Goal: Task Accomplishment & Management: Use online tool/utility

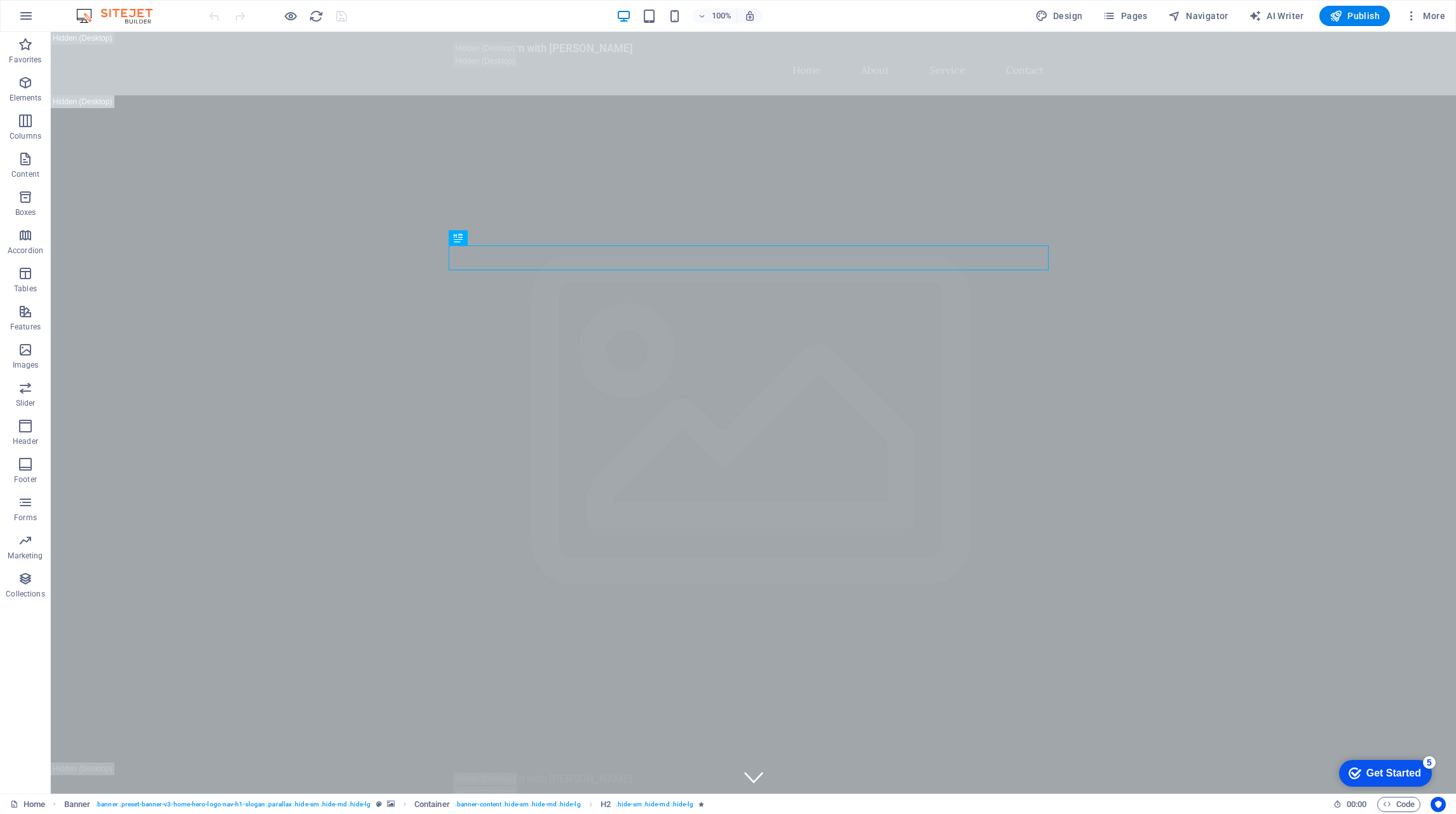
click at [39, 51] on span "Favorites" at bounding box center [25, 52] width 51 height 31
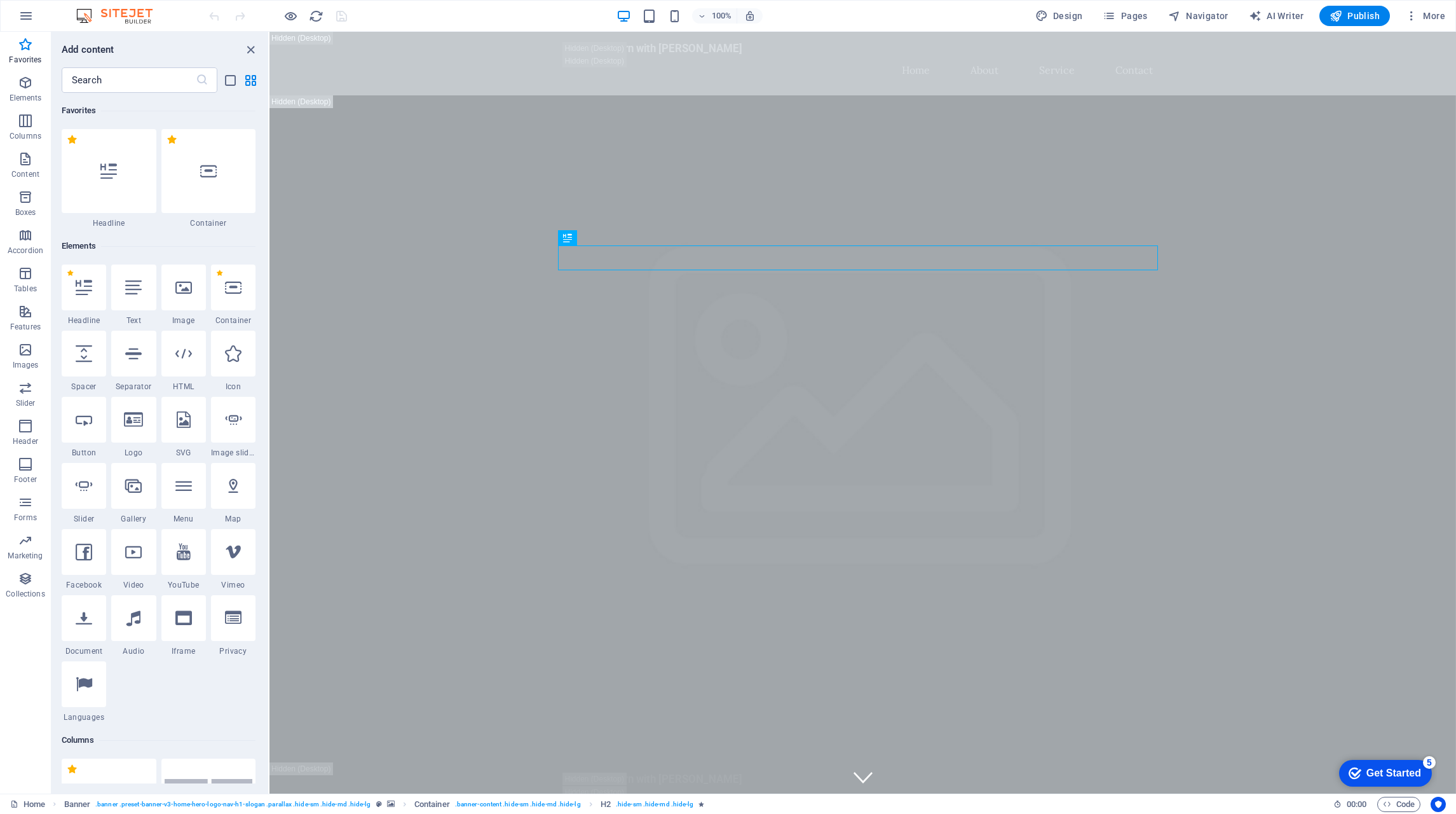
click at [16, 94] on p "Elements" at bounding box center [26, 98] width 33 height 10
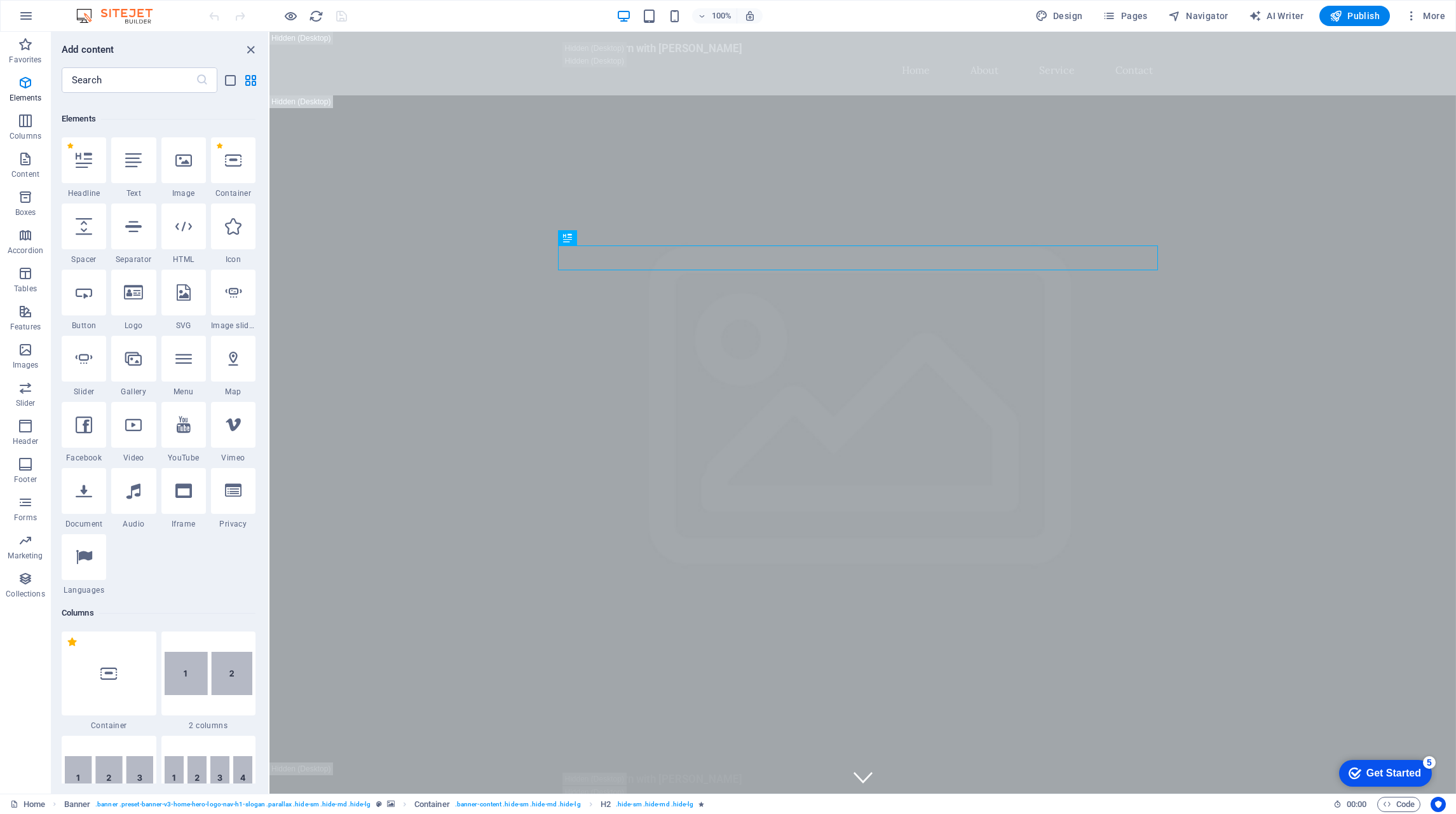
scroll to position [135, 0]
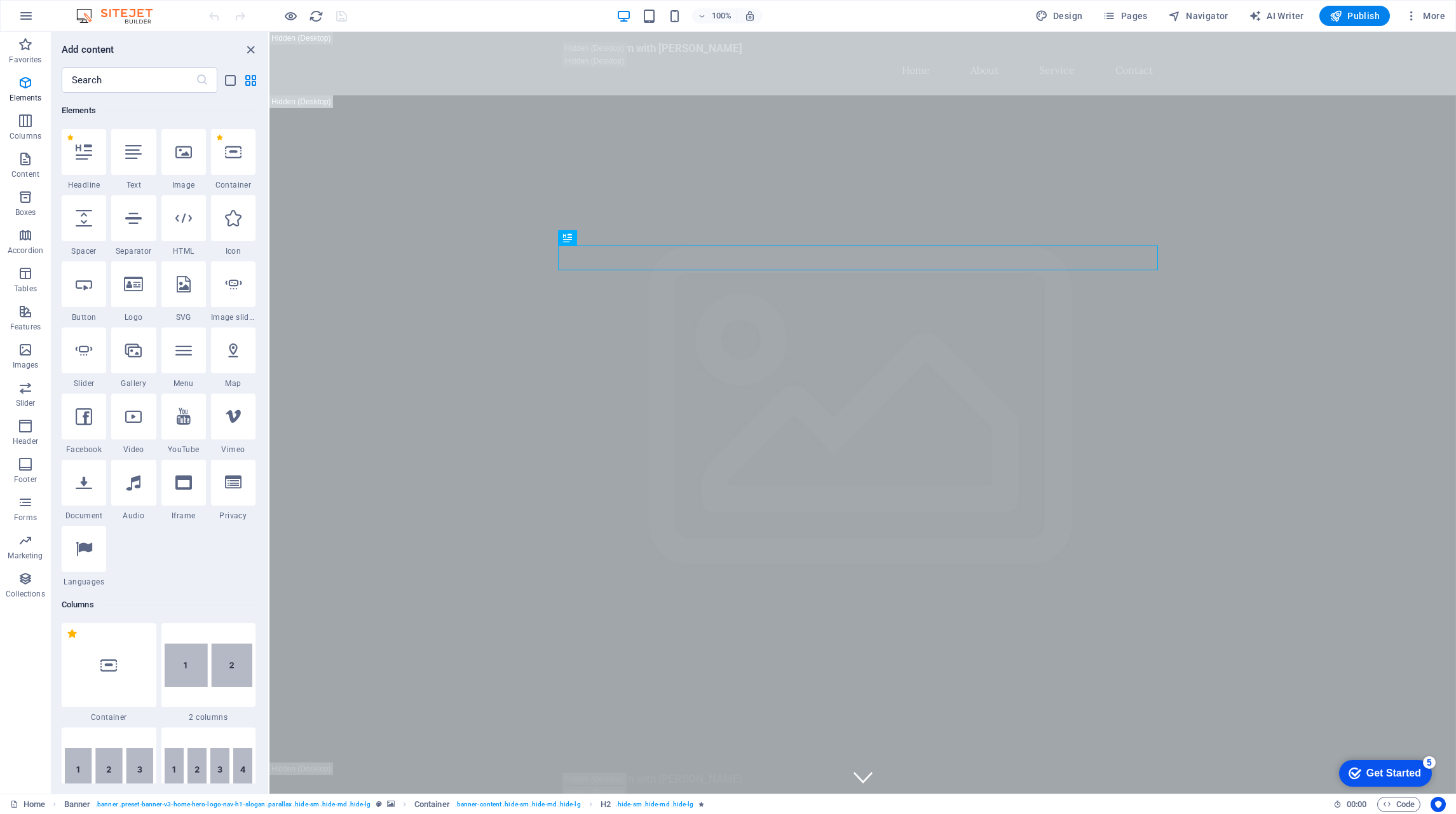
click at [27, 122] on icon "button" at bounding box center [26, 121] width 15 height 15
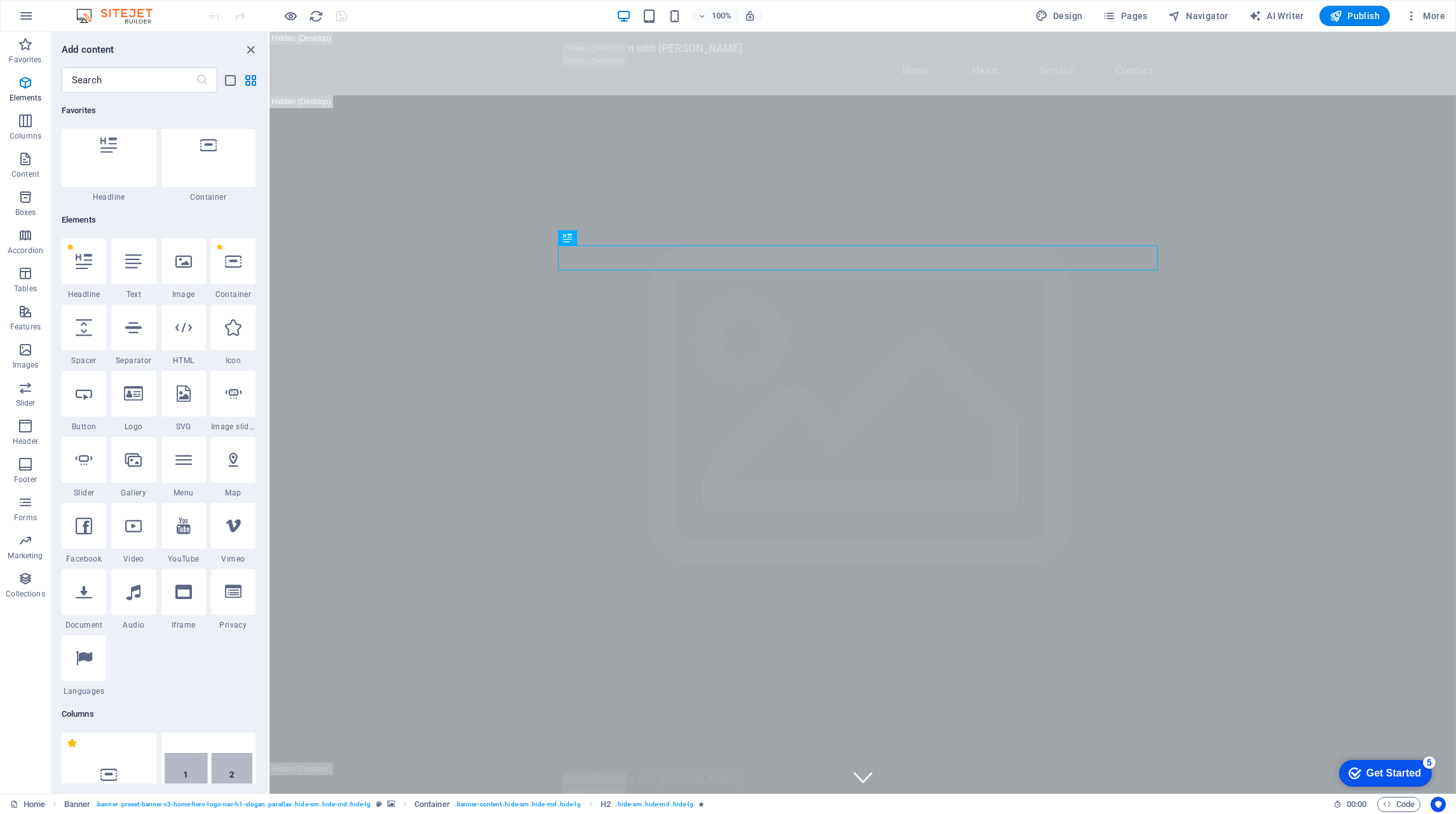
scroll to position [0, 0]
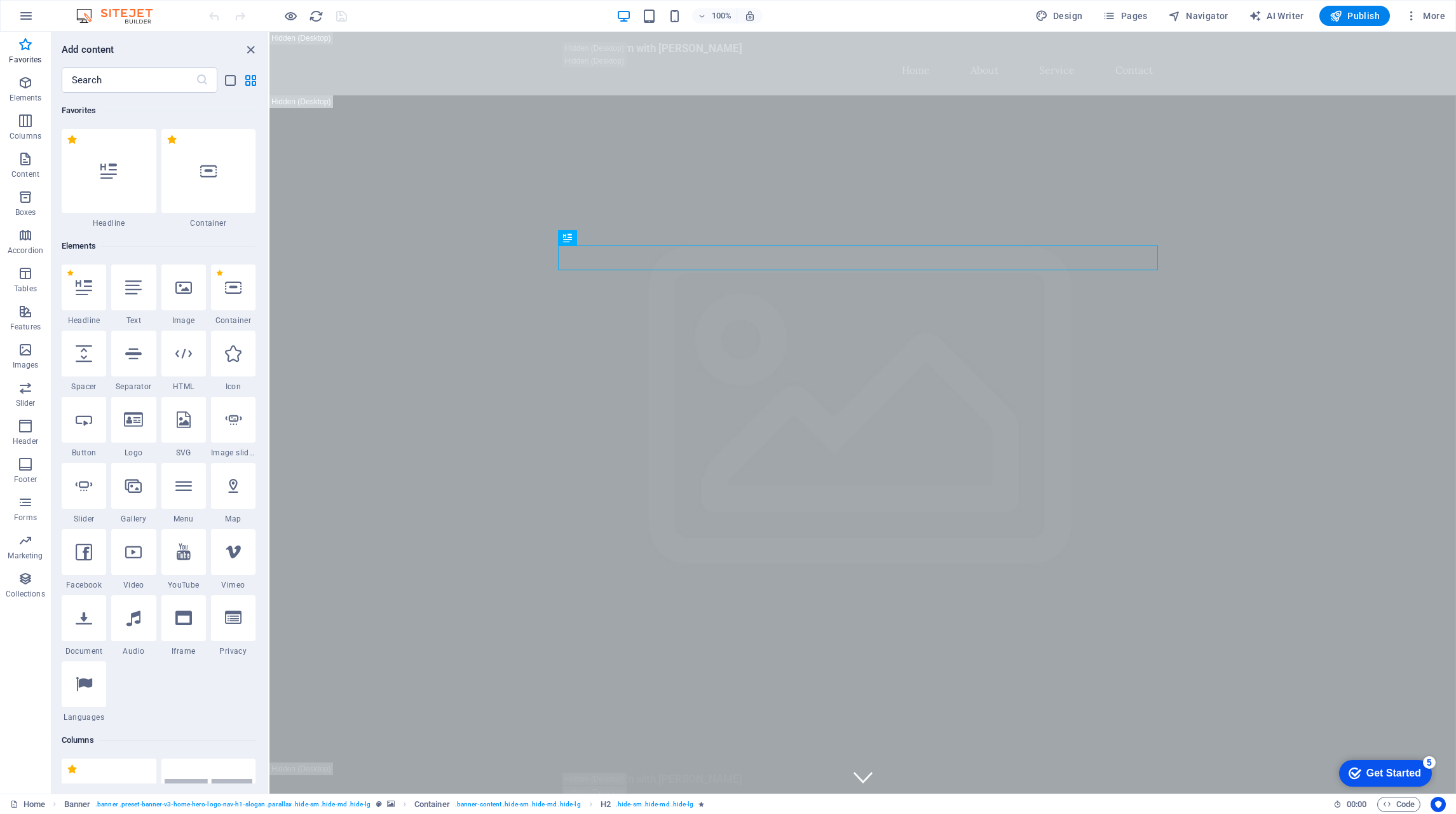
click at [100, 686] on div at bounding box center [84, 683] width 45 height 45
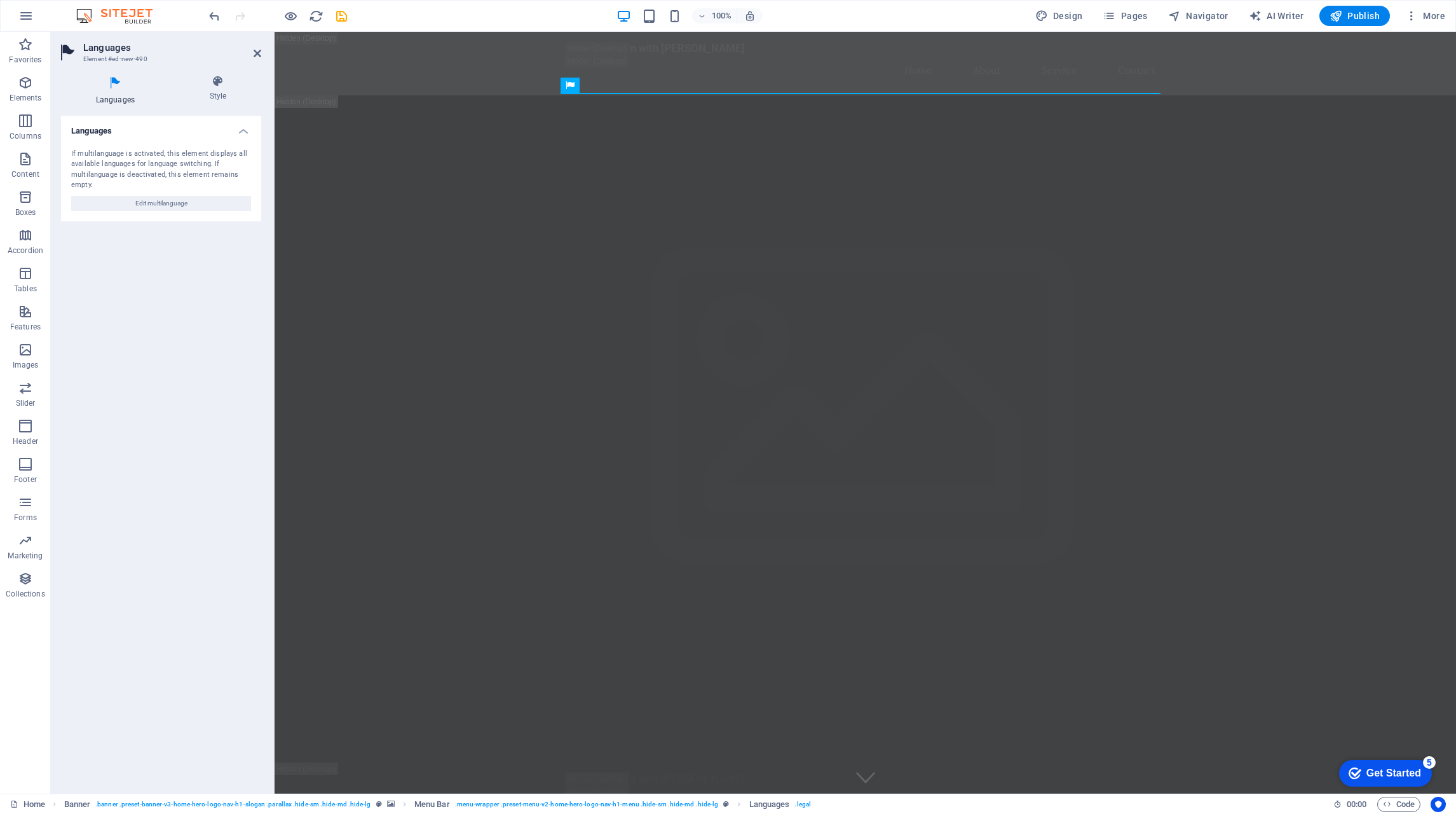
click at [163, 205] on span "Edit multilanguage" at bounding box center [161, 204] width 52 height 15
select select "41"
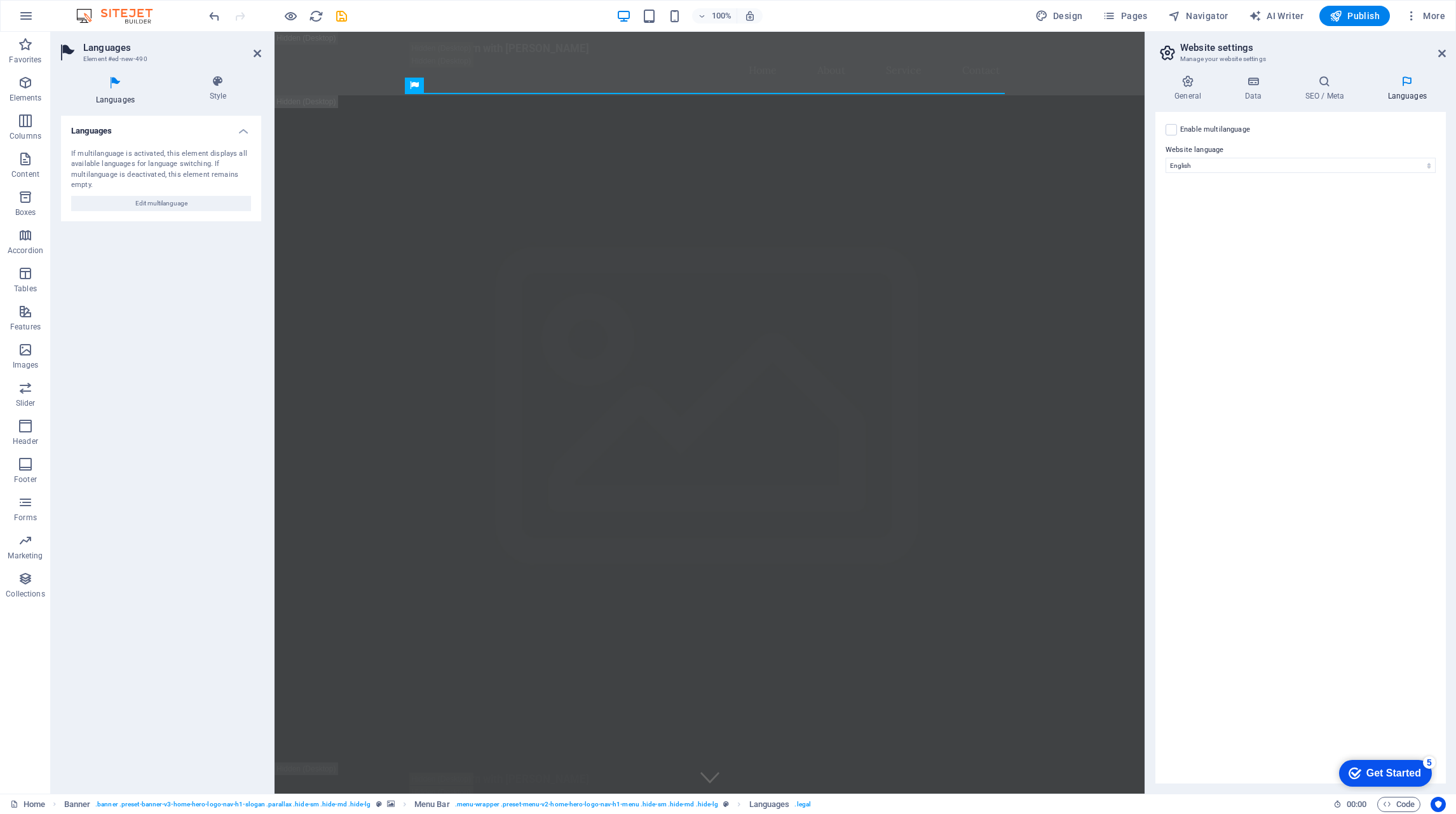
click at [0, 0] on input "Enable multilanguage To disable multilanguage delete all languages until only o…" at bounding box center [0, 0] width 0 height 0
click at [1262, 223] on select "Abkhazian Afar Afrikaans Akan Albanian Amharic Arabic Aragonese Armenian Assame…" at bounding box center [1300, 227] width 211 height 15
select select "131"
click at [1195, 219] on select "Abkhazian Afar Afrikaans Akan Albanian Amharic Arabic Aragonese Armenian Assame…" at bounding box center [1300, 227] width 211 height 15
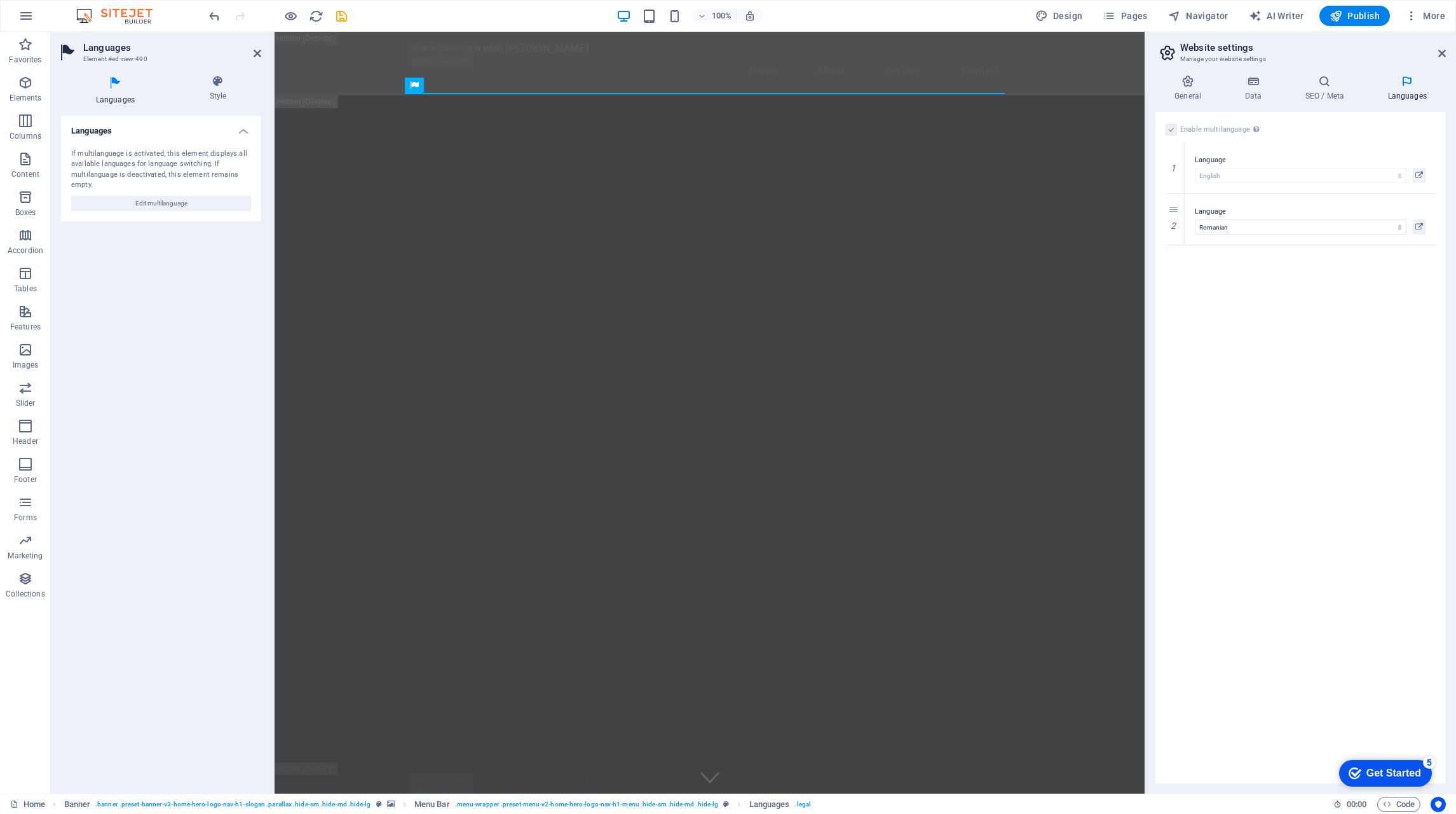
click at [1436, 48] on h2 "Website settings" at bounding box center [1313, 47] width 265 height 11
click at [1444, 52] on icon at bounding box center [1442, 53] width 8 height 10
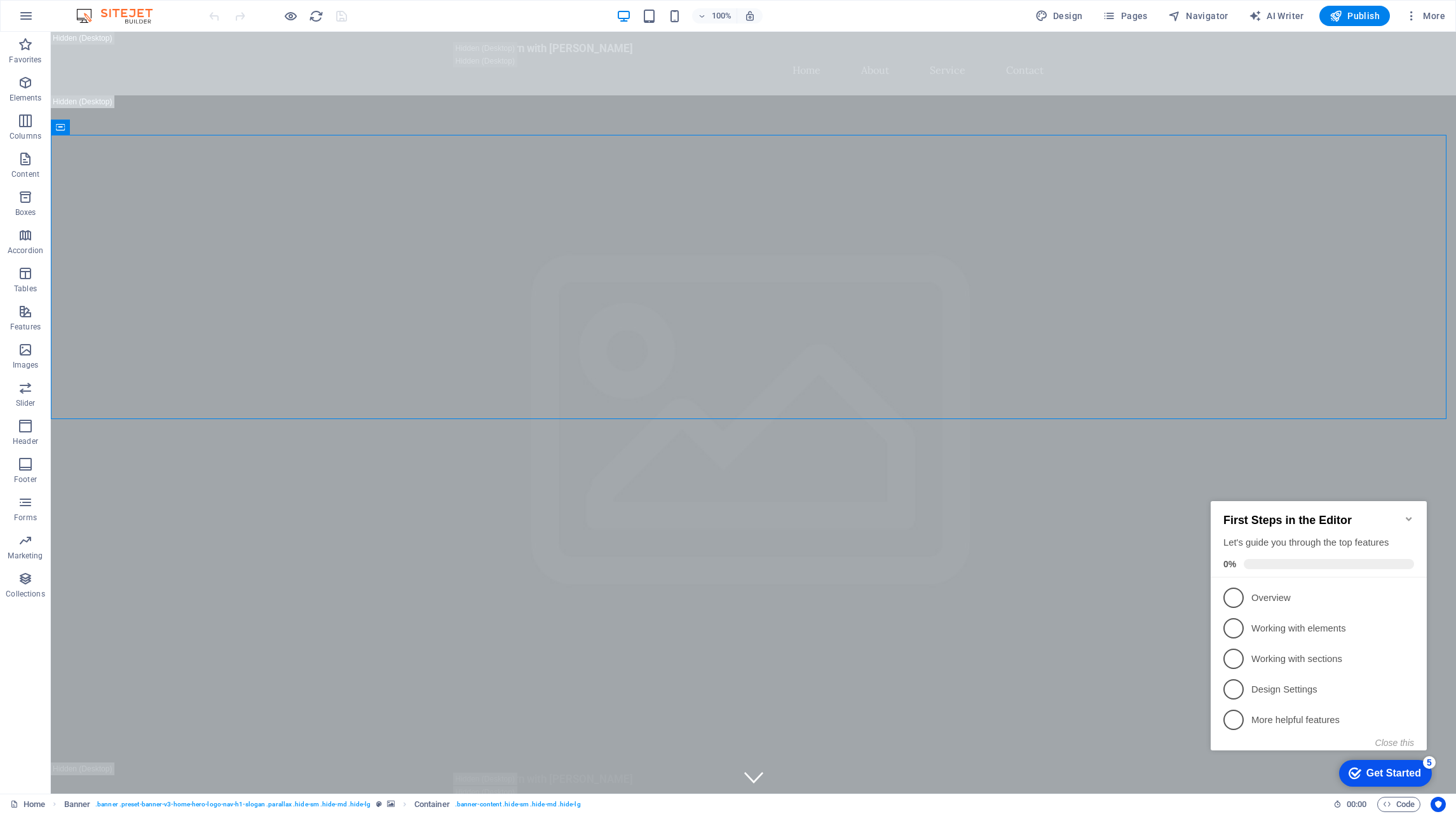
click at [1243, 599] on span "1" at bounding box center [1234, 597] width 21 height 21
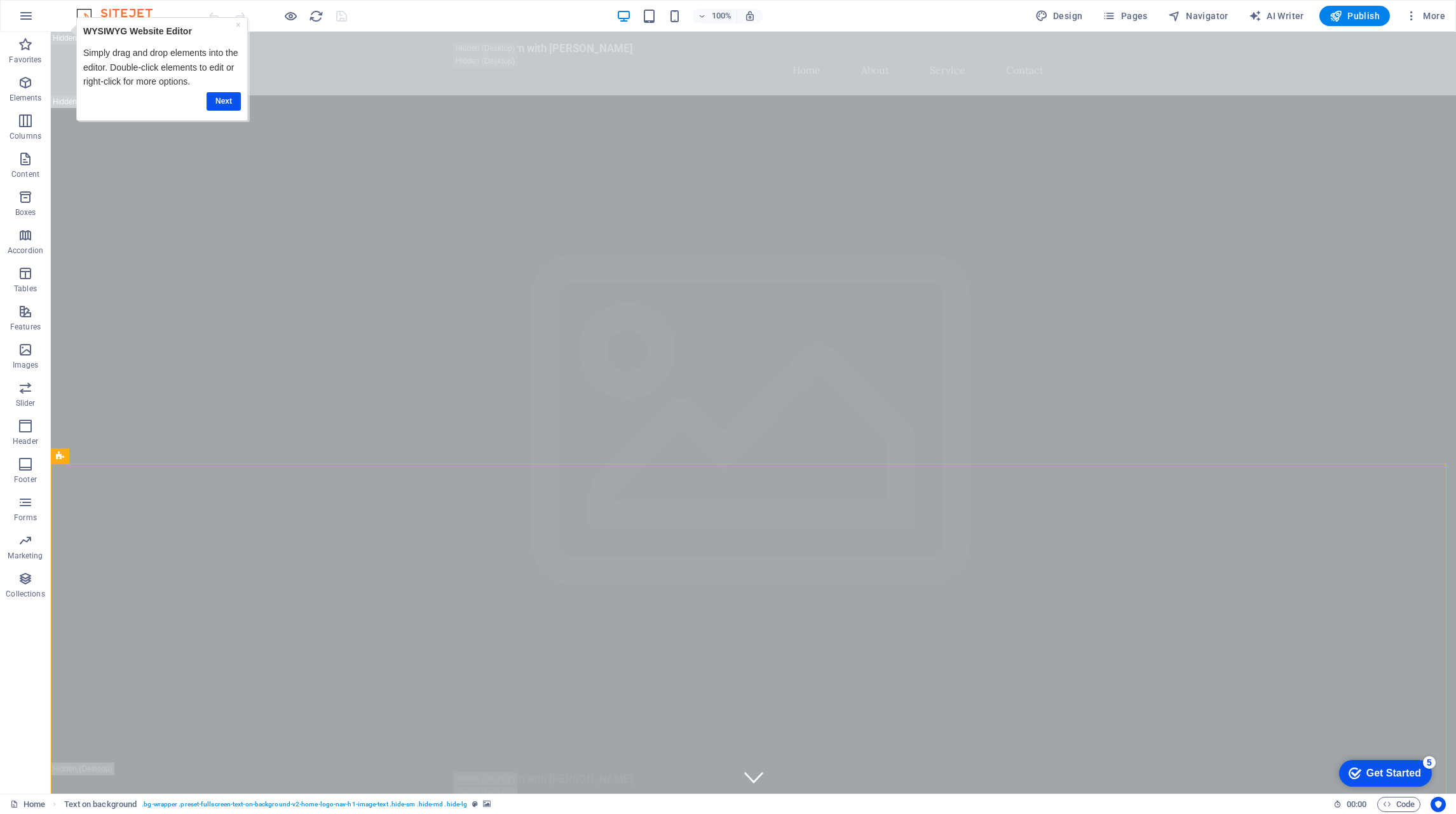
click at [1409, 15] on icon "button" at bounding box center [1411, 15] width 13 height 13
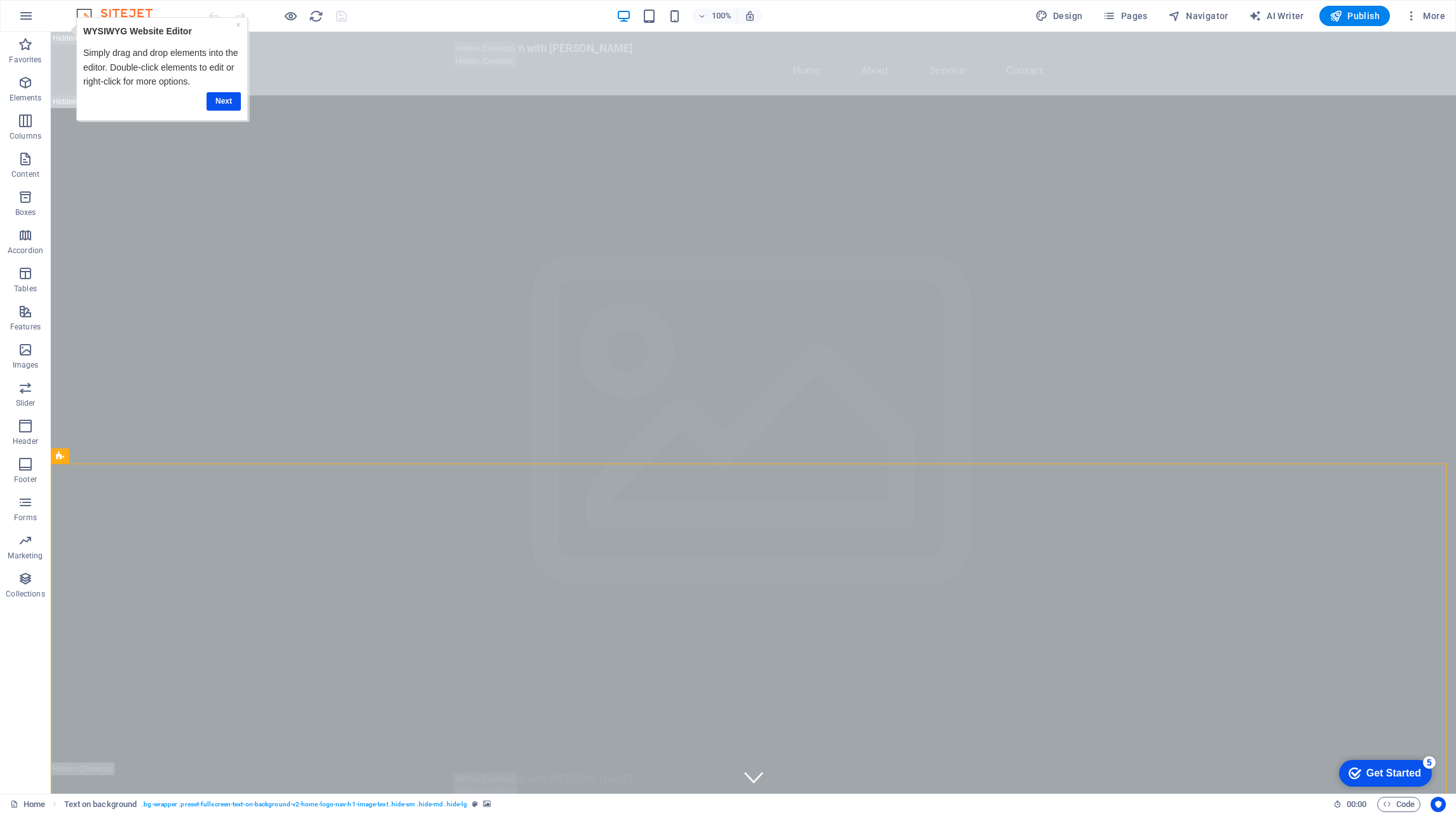
click at [0, 0] on span "AI Writer" at bounding box center [0, 0] width 0 height 0
select select "English"
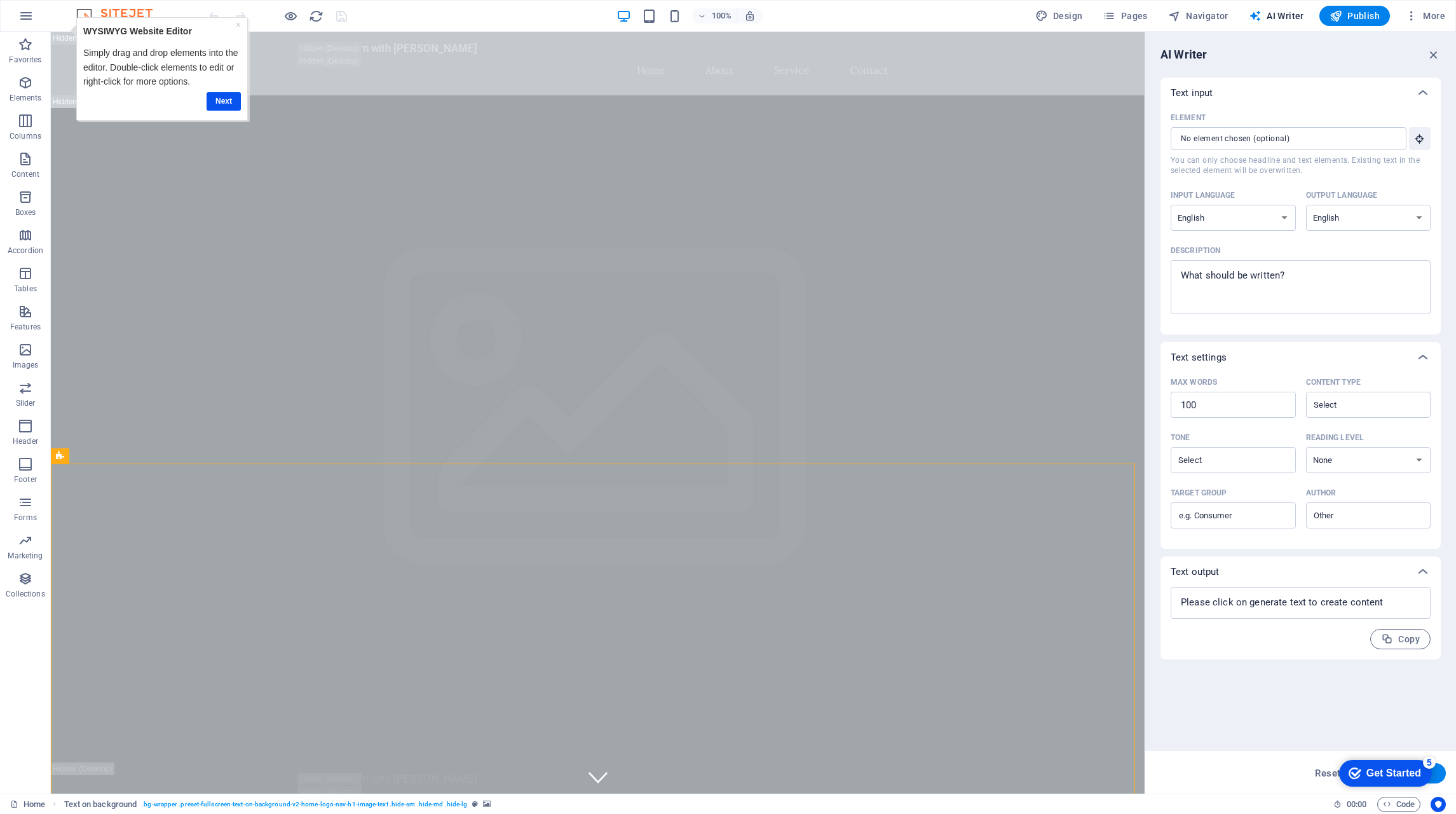
drag, startPoint x: 1438, startPoint y: 57, endPoint x: 1374, endPoint y: 23, distance: 72.5
click at [0, 0] on icon "button" at bounding box center [0, 0] width 0 height 0
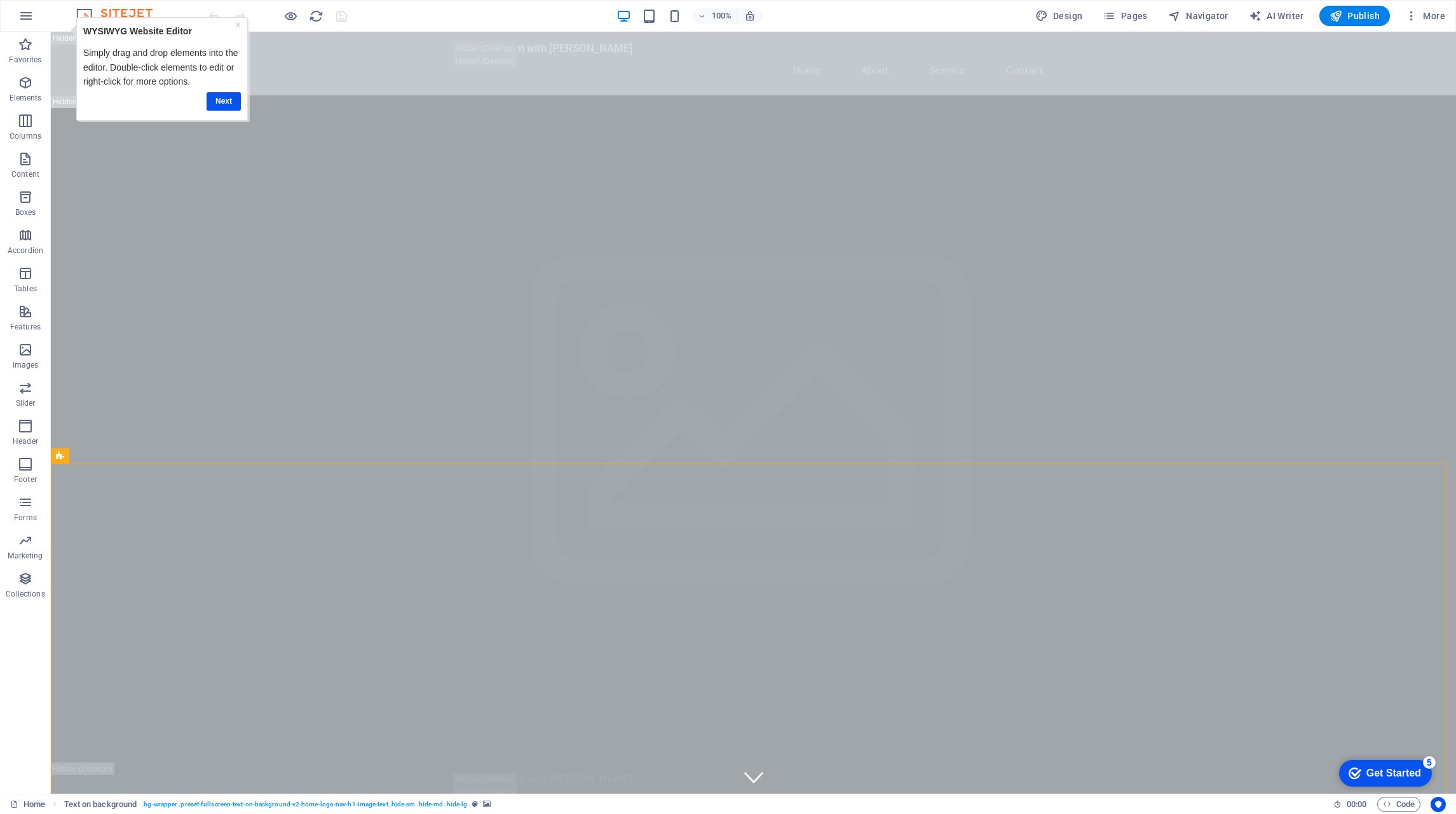
drag, startPoint x: 235, startPoint y: 25, endPoint x: 371, endPoint y: 36, distance: 136.4
click at [235, 25] on link "×" at bounding box center [238, 25] width 5 height 10
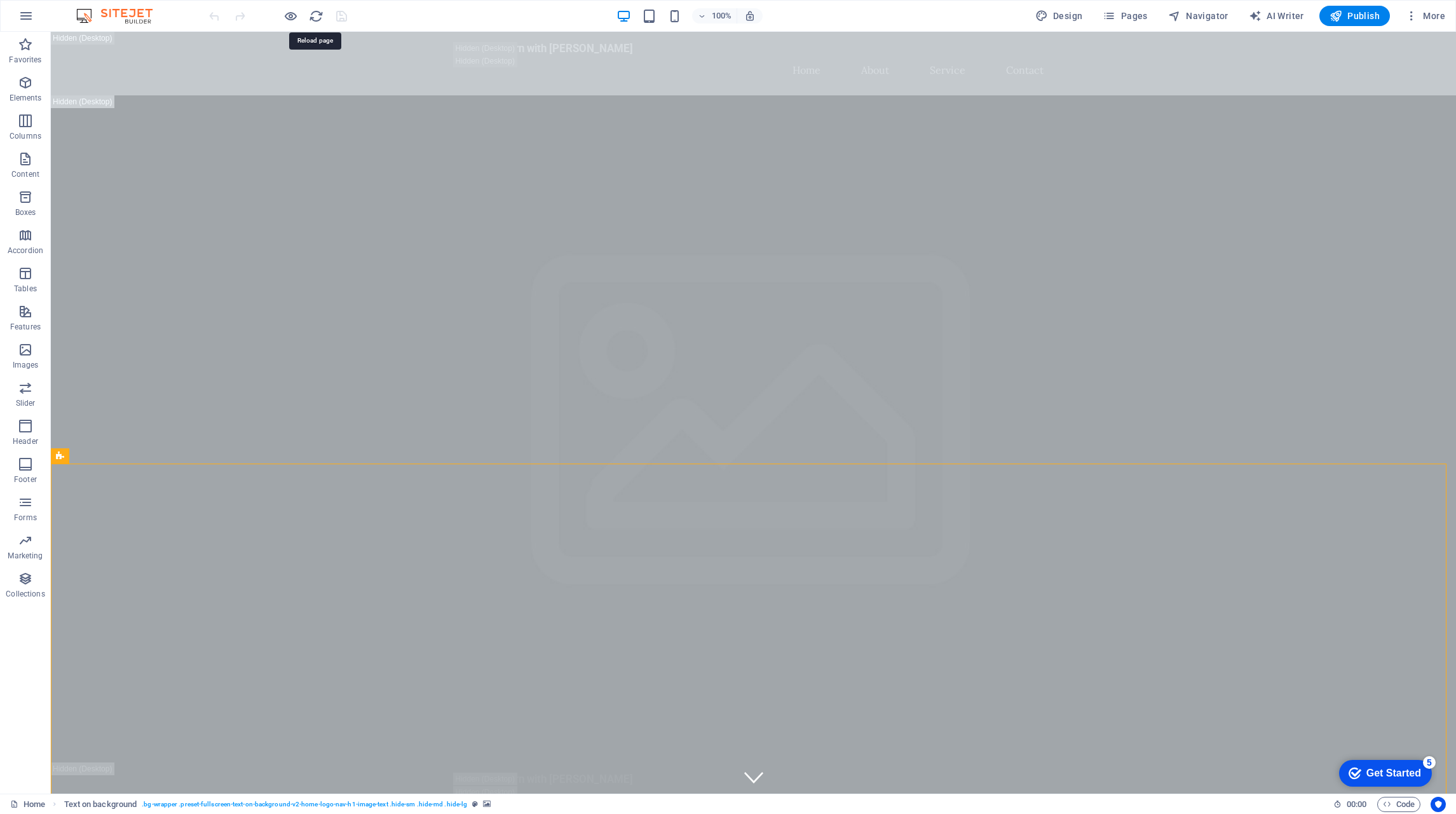
click at [318, 16] on icon "reload" at bounding box center [316, 15] width 15 height 15
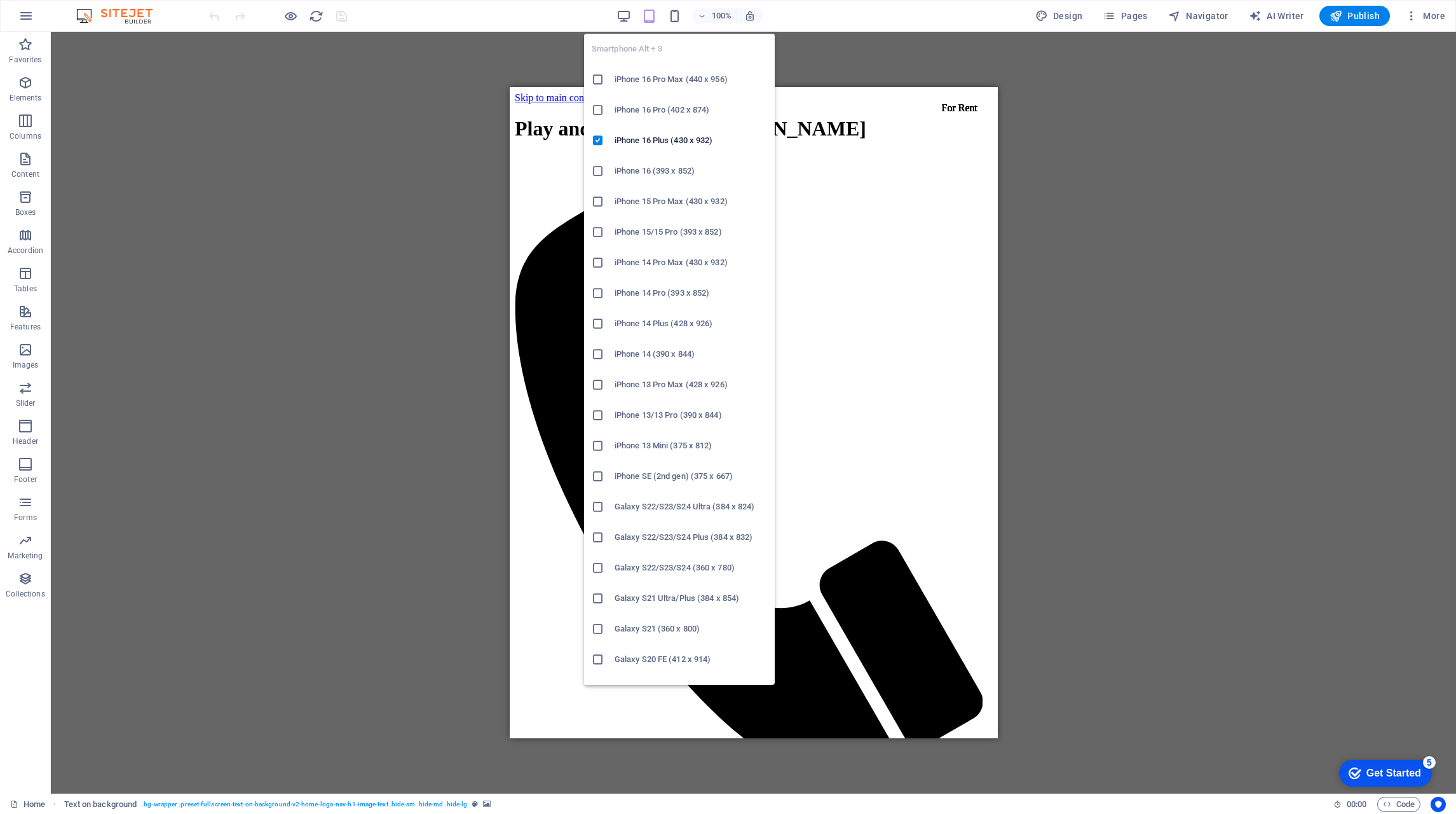
click at [681, 15] on icon "button" at bounding box center [675, 15] width 15 height 15
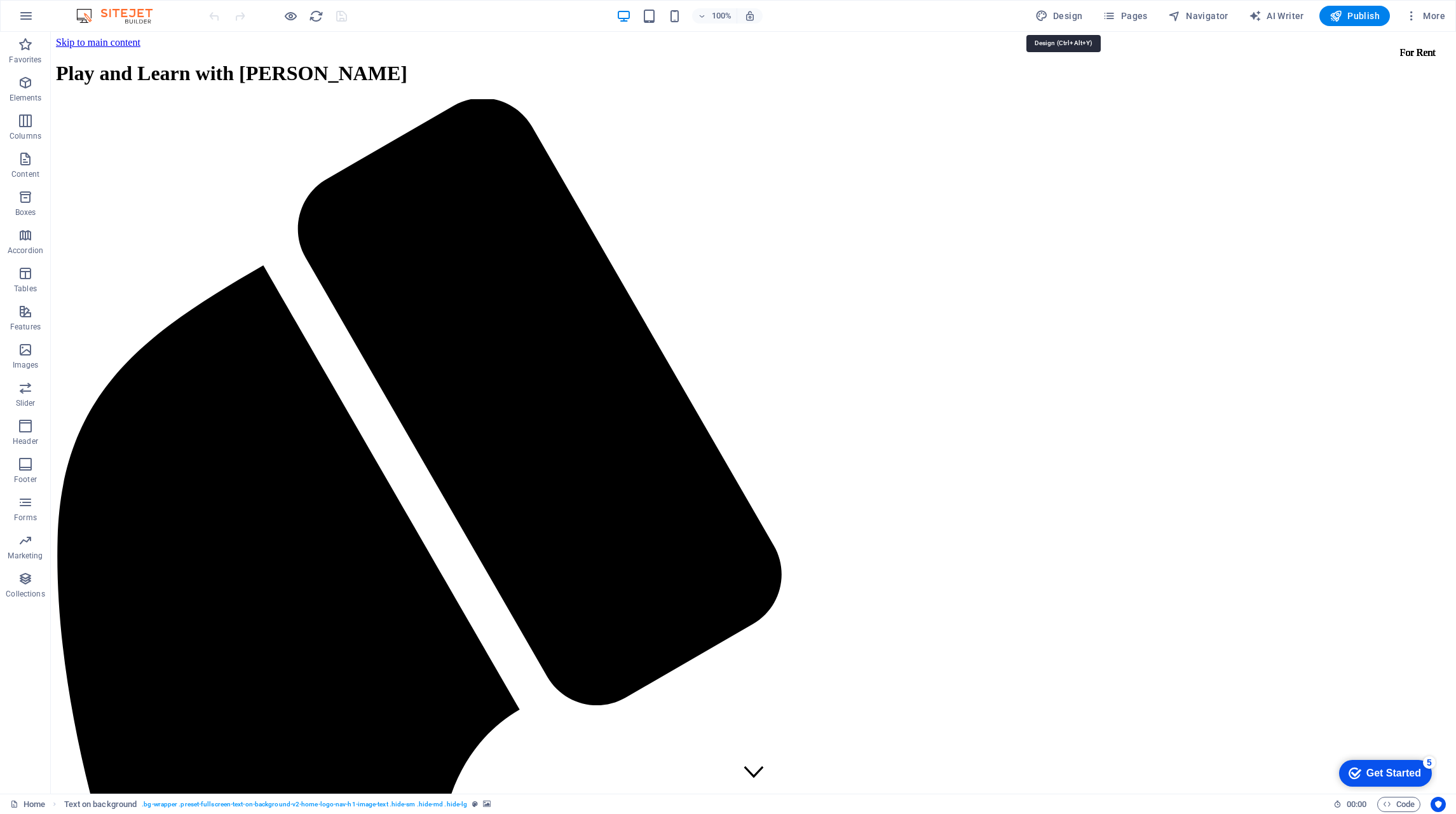
drag, startPoint x: 1047, startPoint y: 14, endPoint x: 1251, endPoint y: 9, distance: 204.1
select select "px"
select select "200"
select select "px"
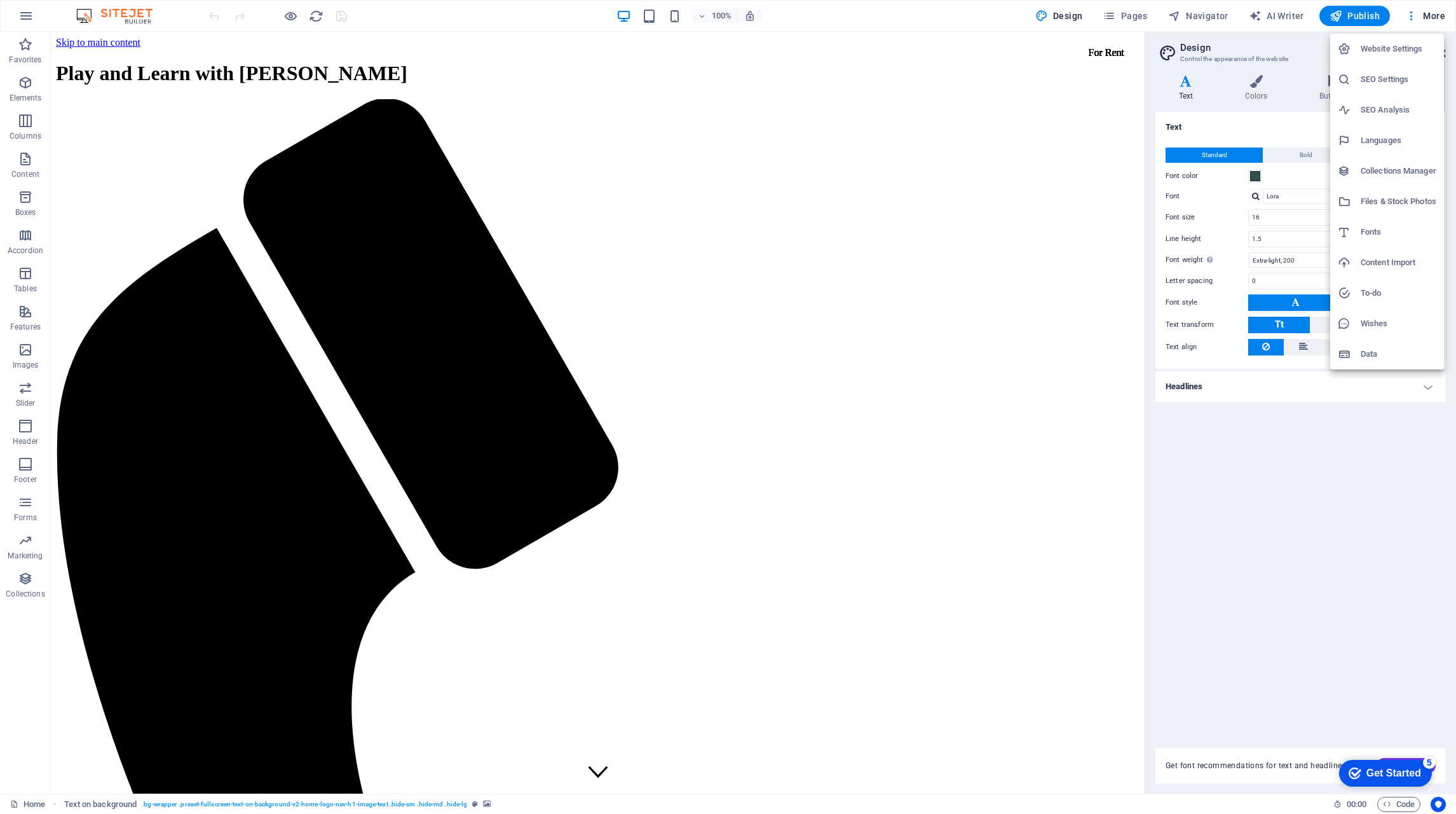
click at [683, 311] on div at bounding box center [728, 407] width 1456 height 814
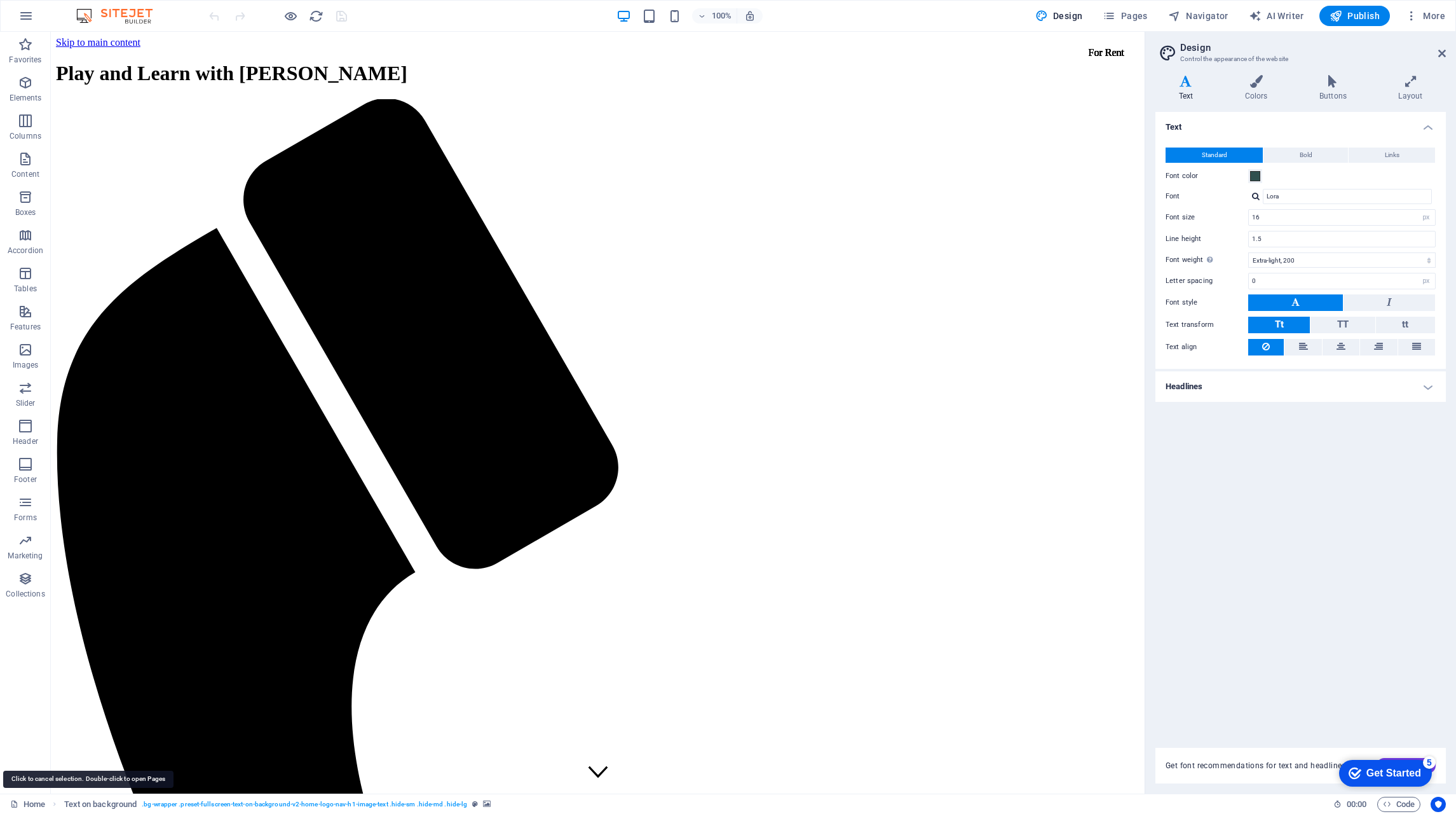
click at [34, 804] on link "Home" at bounding box center [27, 805] width 35 height 15
click at [34, 800] on link "Home" at bounding box center [27, 805] width 35 height 15
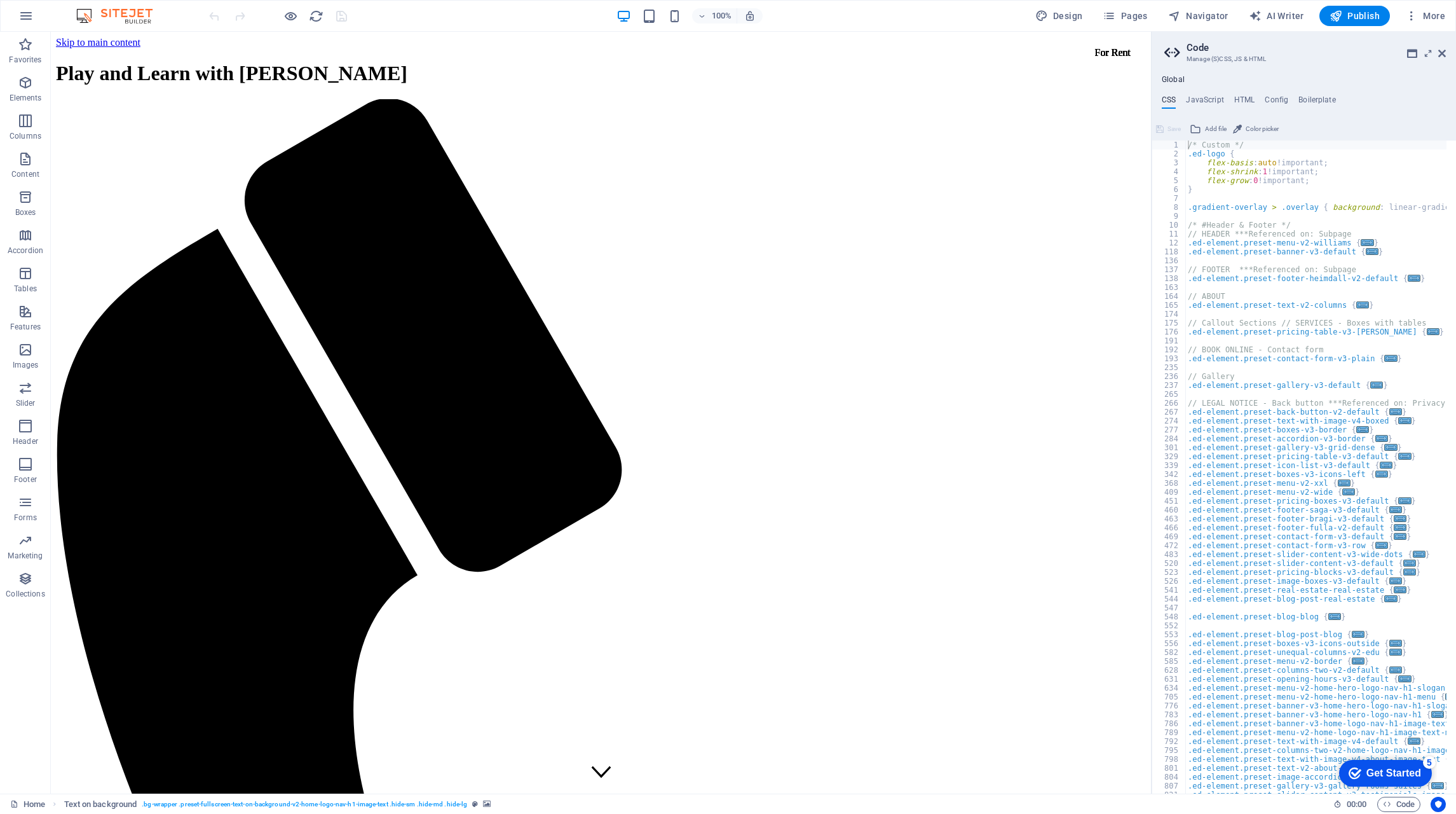
drag, startPoint x: 1194, startPoint y: 100, endPoint x: 1274, endPoint y: 206, distance: 132.8
click at [1194, 100] on h4 "JavaScript" at bounding box center [1205, 102] width 38 height 14
type textarea "/* JS for preset "Menu V2" */"
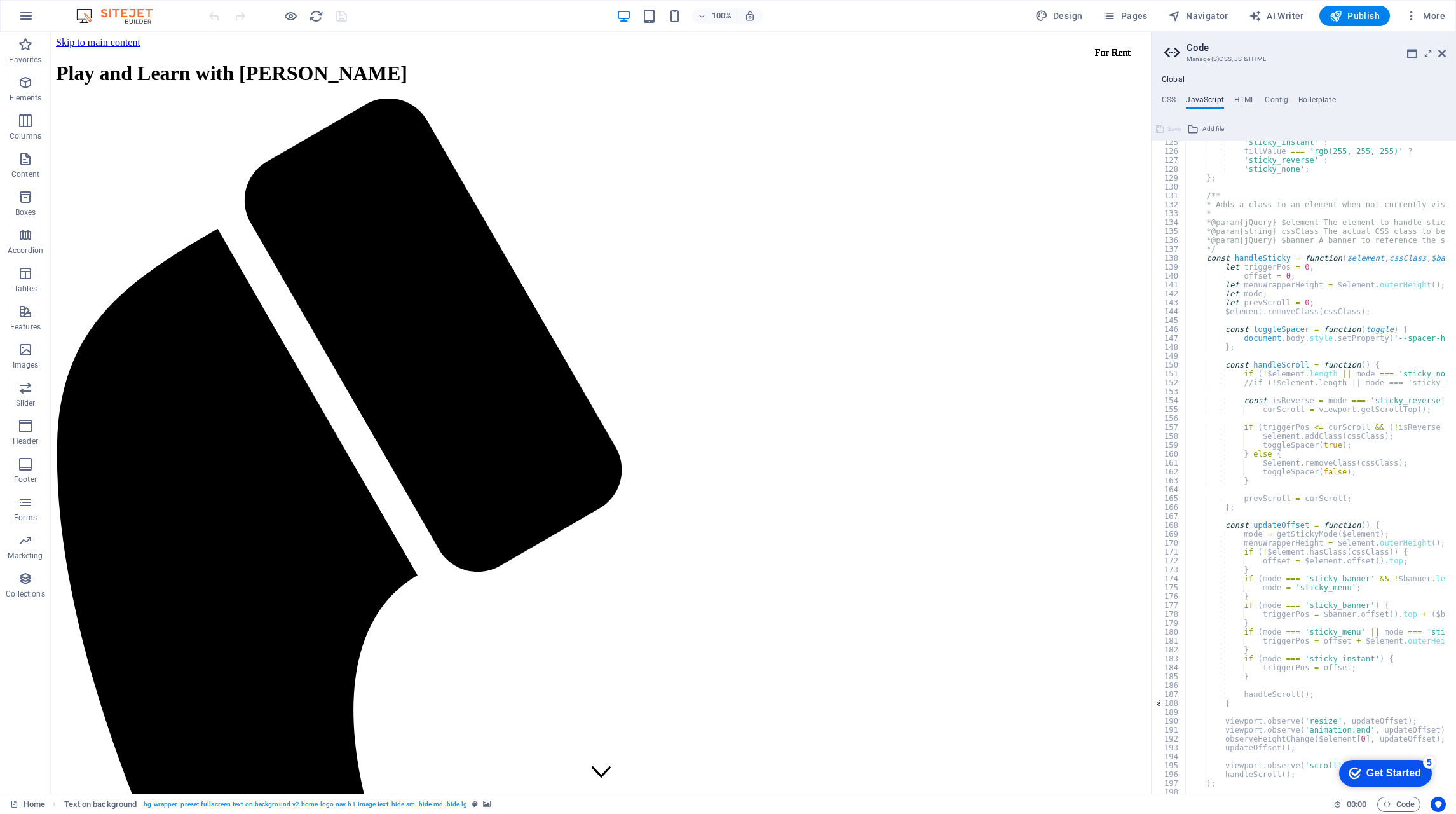
scroll to position [1106, 0]
click at [1251, 98] on h4 "HTML" at bounding box center [1245, 102] width 21 height 14
type textarea "<a href="#main-content" class="wv-link-content button">Skip to main content</a>"
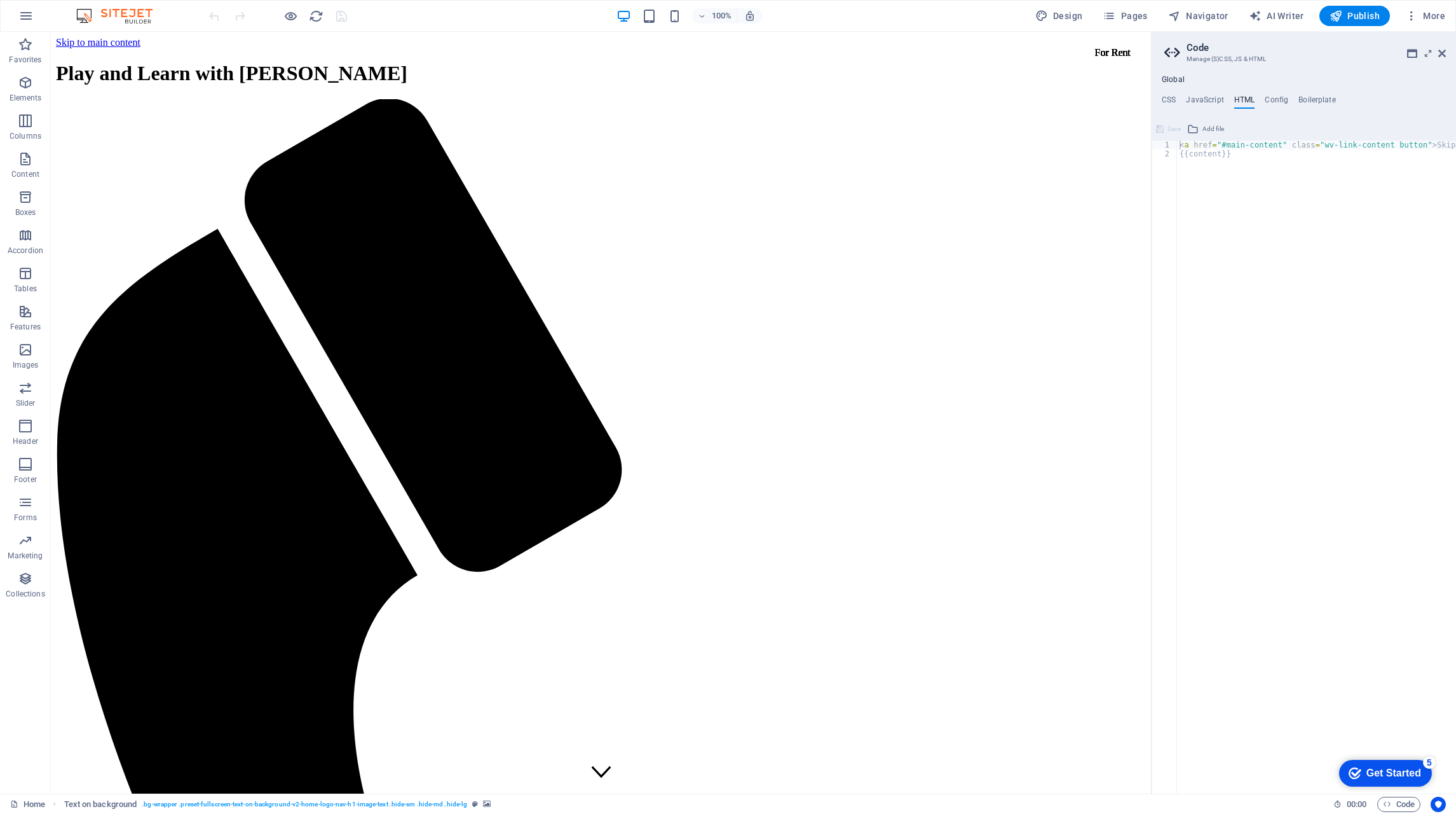
click at [1276, 100] on h4 "Config" at bounding box center [1276, 102] width 23 height 14
type textarea "$color-background: #F0F8FF;"
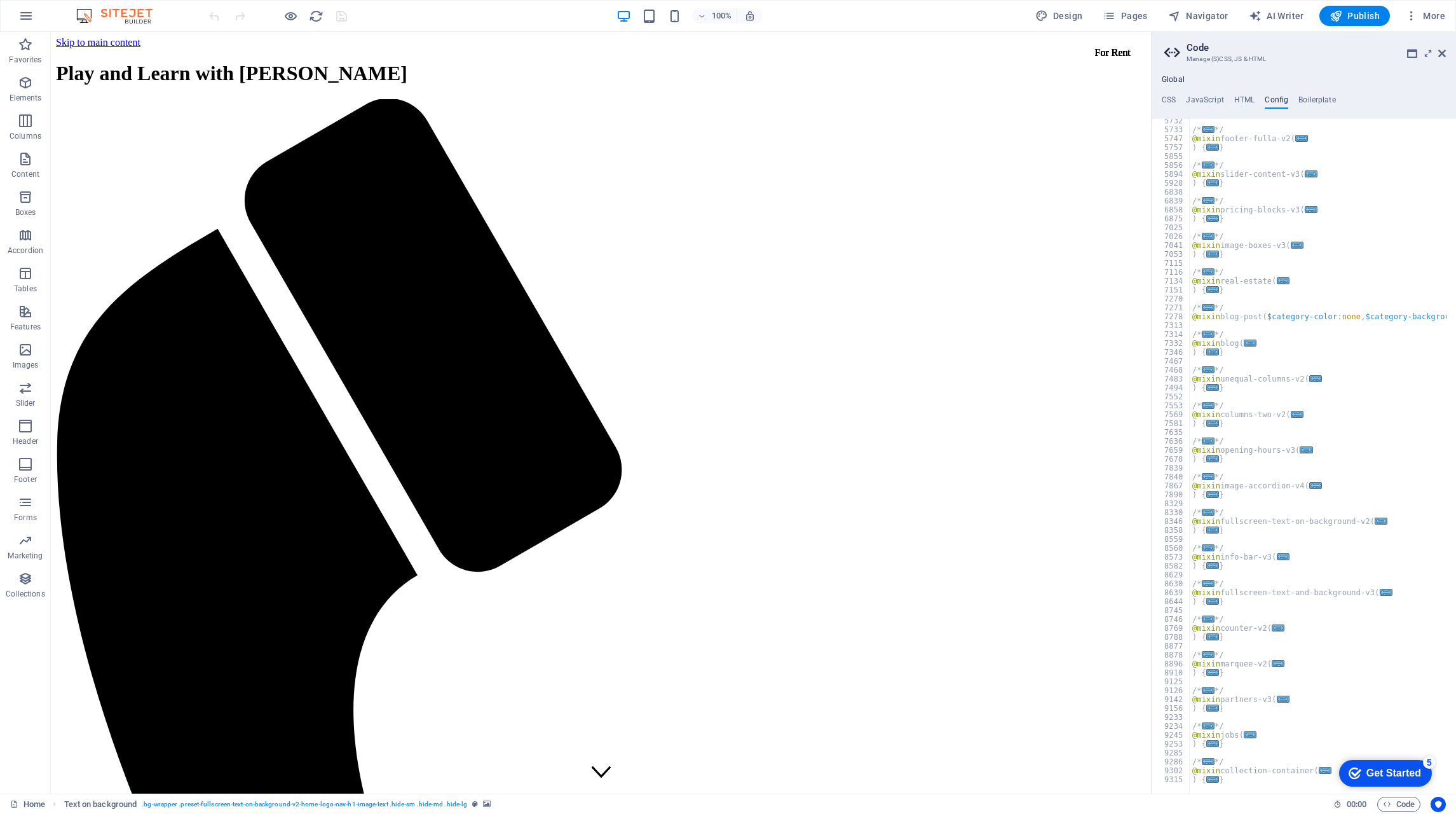
scroll to position [1132, 0]
click at [1320, 100] on h4 "Boilerplate" at bounding box center [1317, 102] width 38 height 14
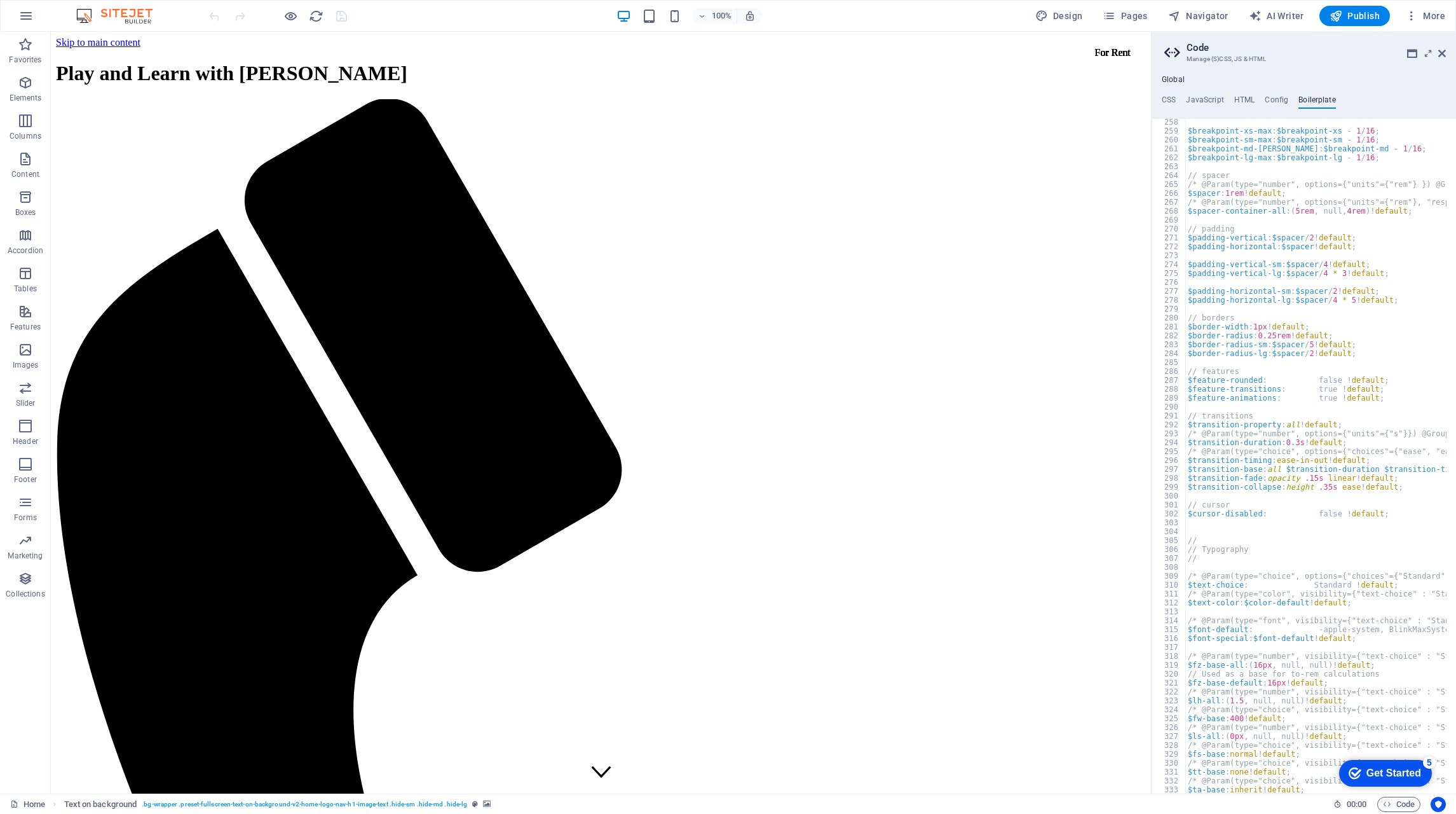
scroll to position [1298, 0]
click at [1443, 56] on icon at bounding box center [1442, 53] width 8 height 10
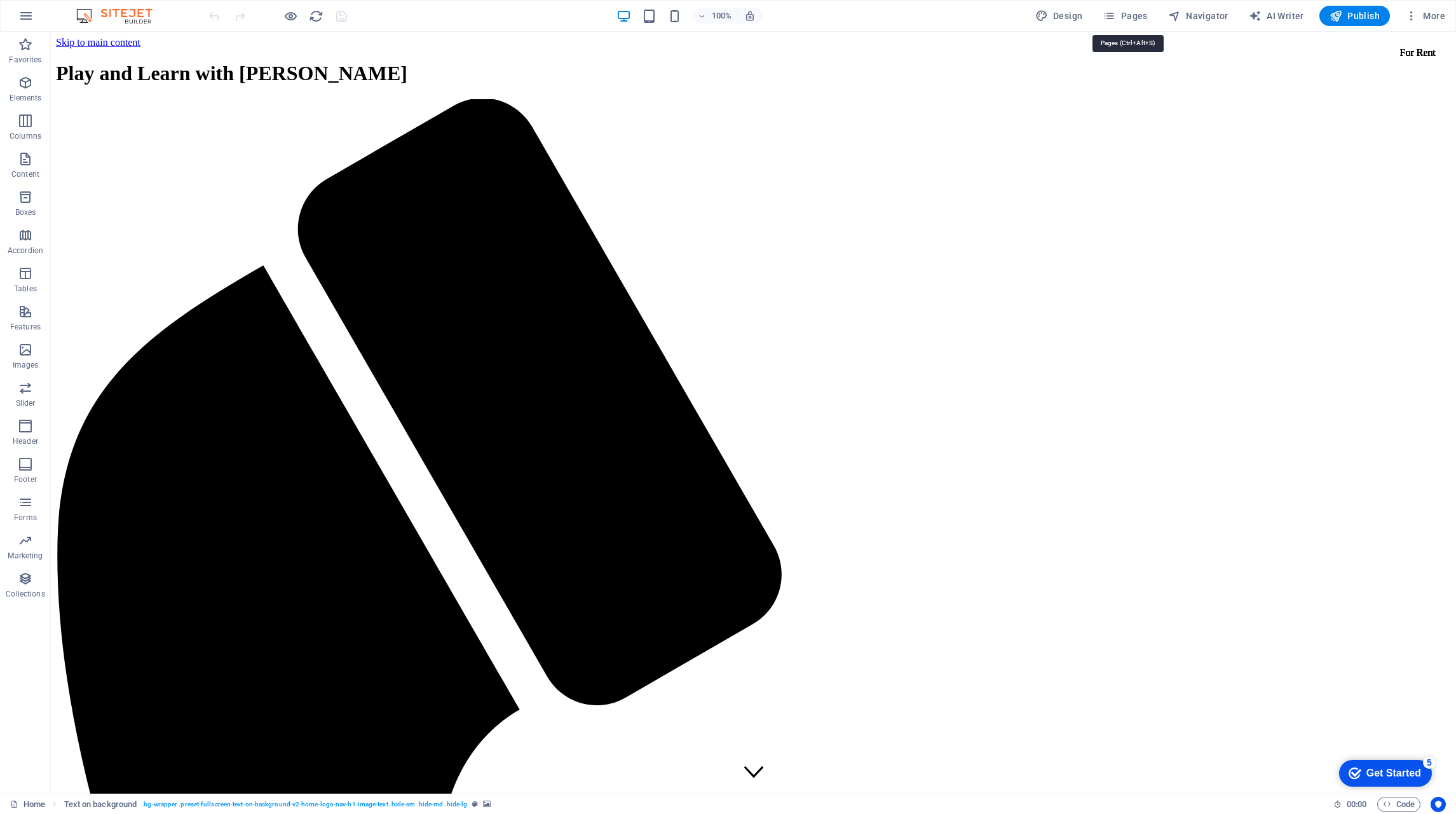
click at [1134, 11] on span "Pages" at bounding box center [1125, 15] width 45 height 13
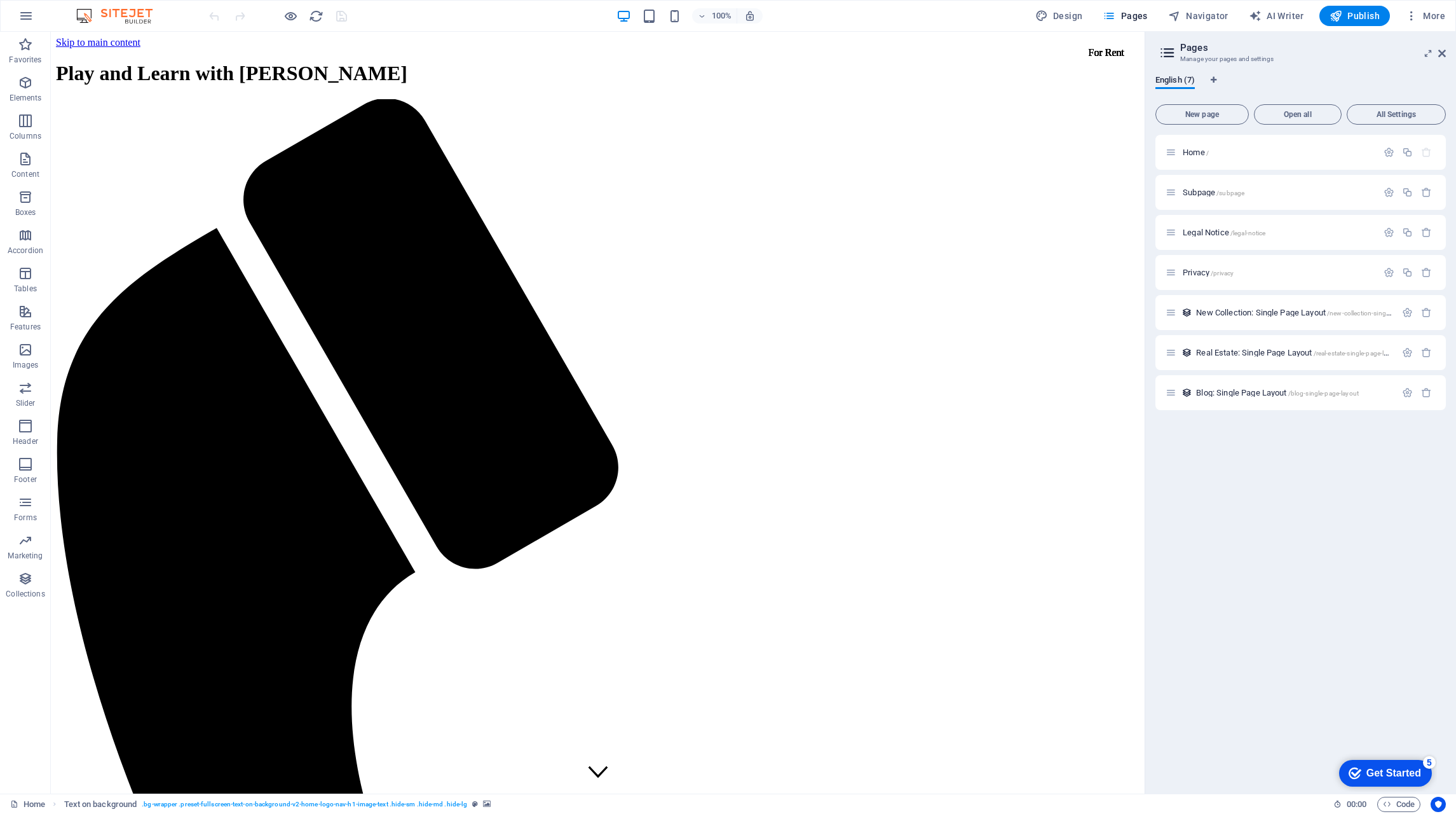
click at [1445, 52] on icon at bounding box center [1442, 53] width 8 height 10
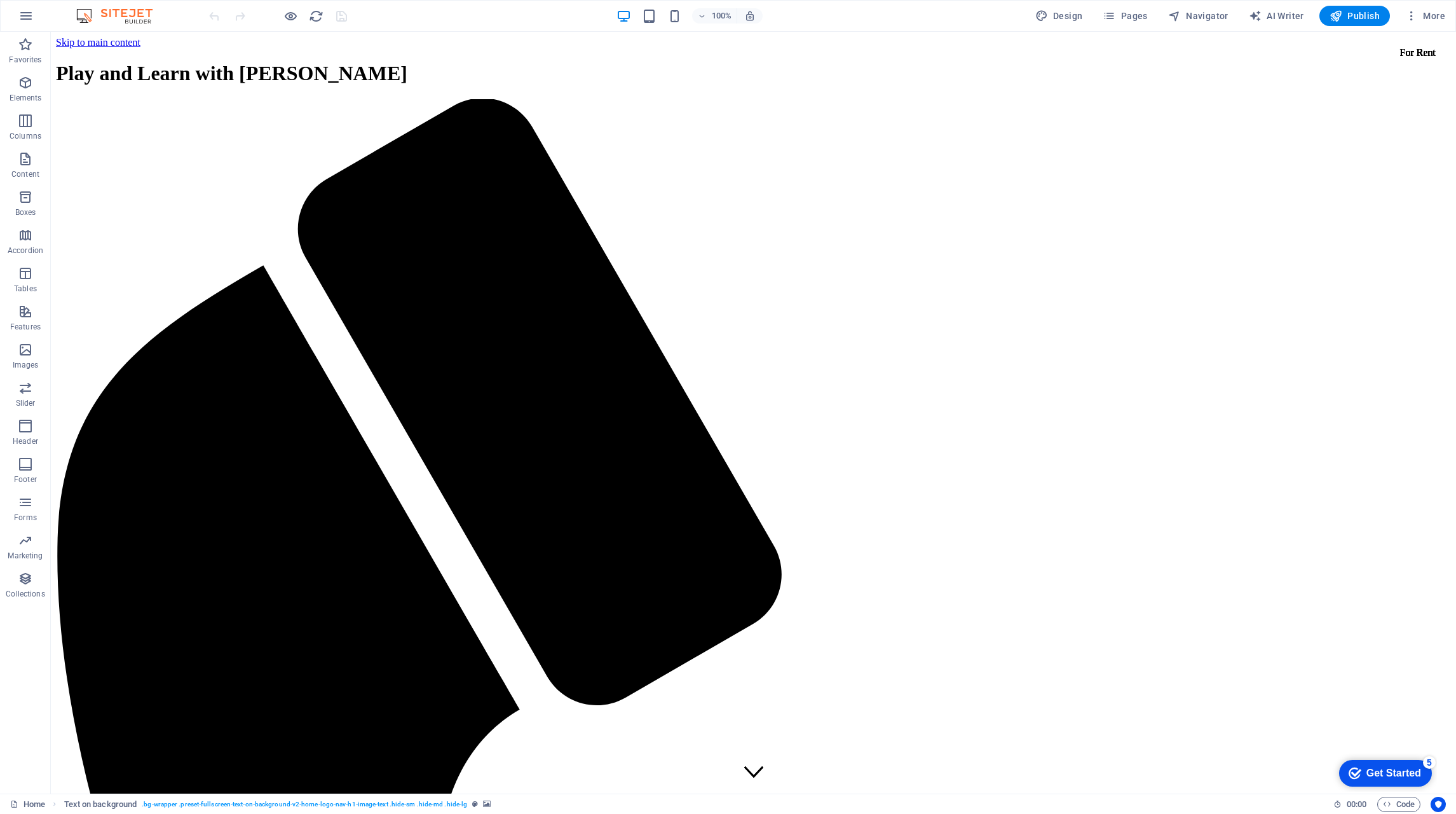
click at [1407, 12] on icon "button" at bounding box center [1411, 15] width 13 height 13
click at [293, 19] on div at bounding box center [728, 407] width 1456 height 814
drag, startPoint x: 289, startPoint y: 15, endPoint x: 299, endPoint y: 16, distance: 10.0
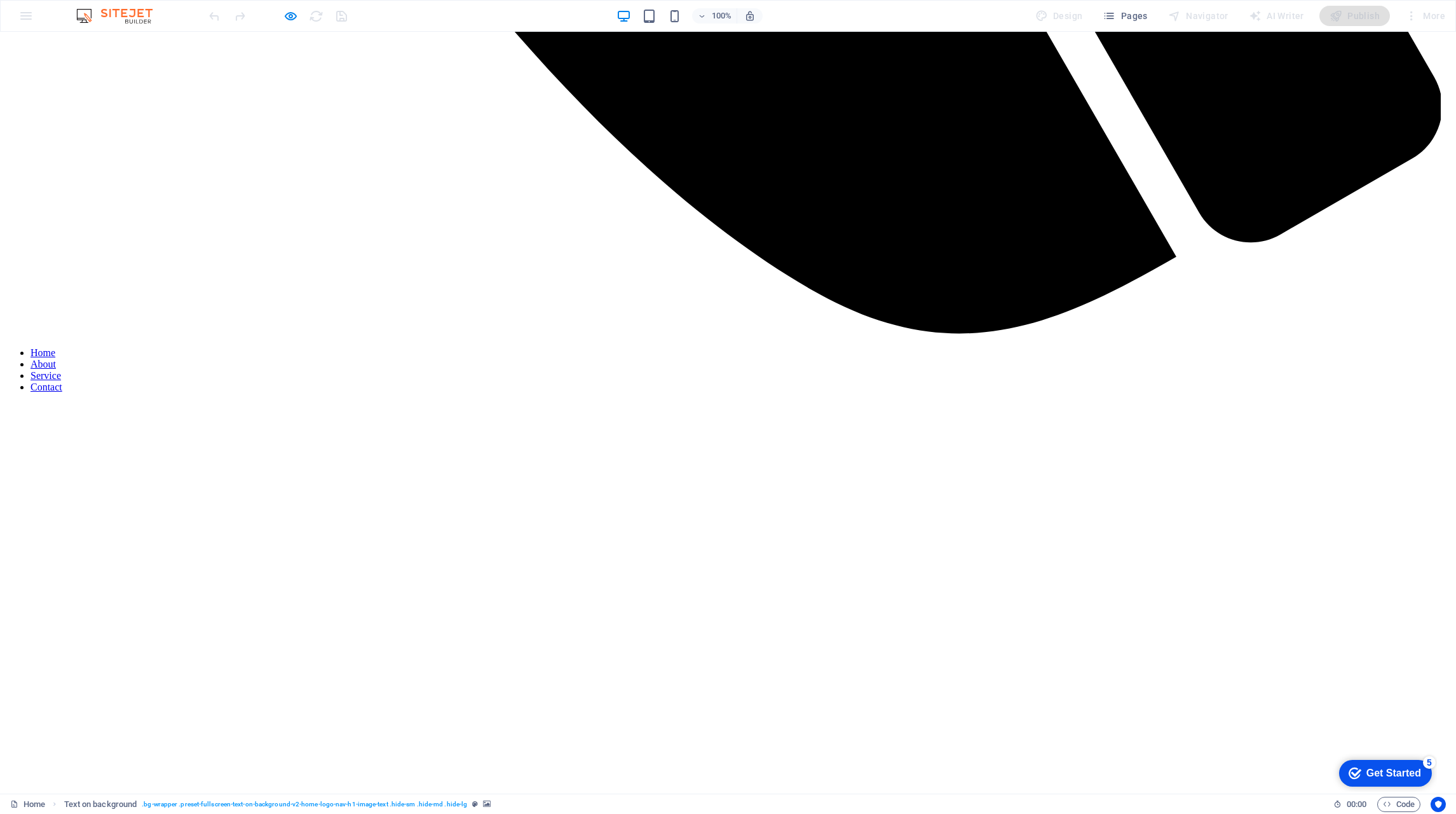
scroll to position [0, 0]
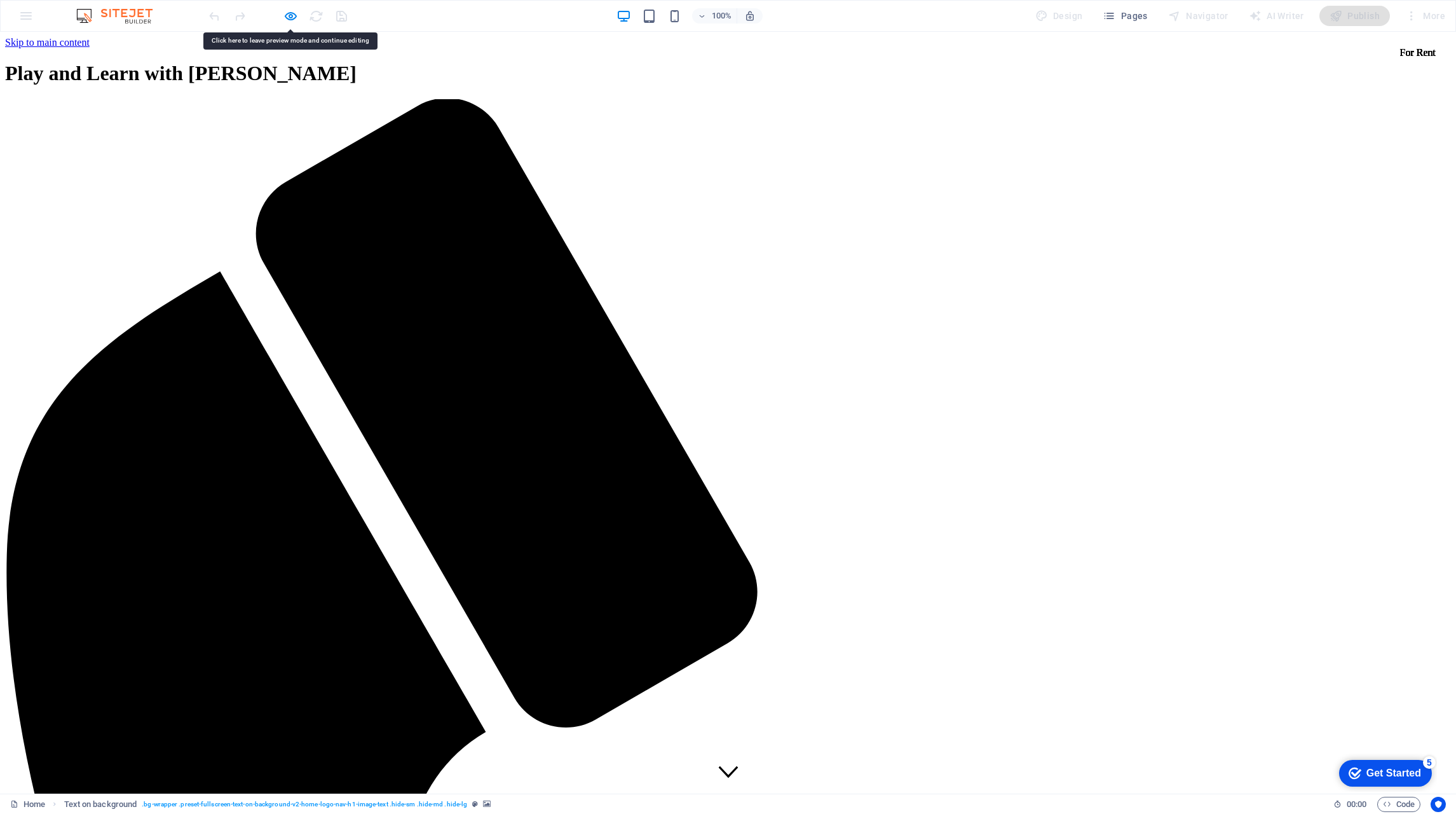
click at [0, 0] on div "100% Design Pages Navigator AI Writer Publish More" at bounding box center [0, 0] width 0 height 0
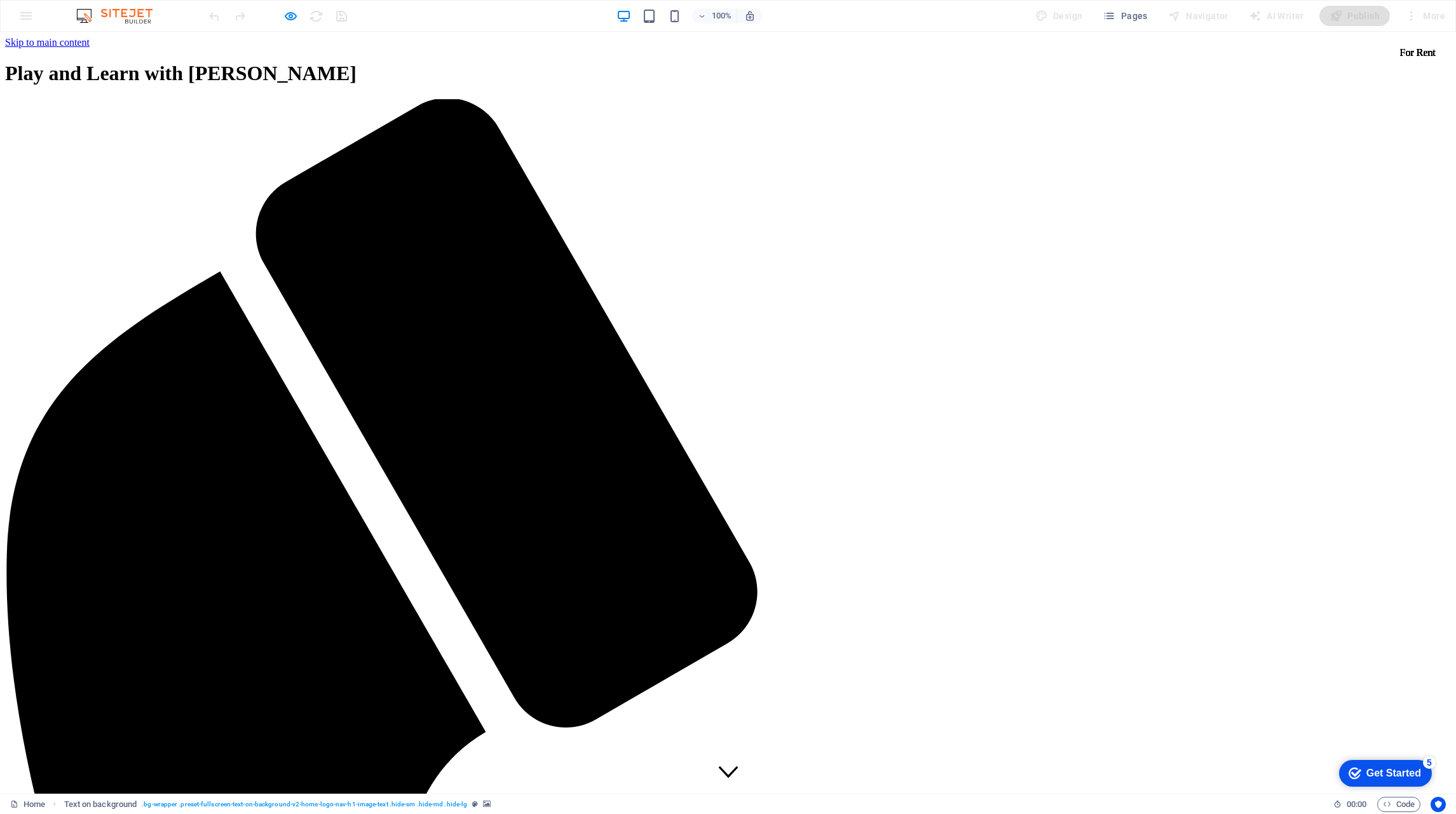
click at [0, 0] on div "100% Design Pages Navigator AI Writer Publish More" at bounding box center [0, 0] width 0 height 0
drag, startPoint x: 1384, startPoint y: 220, endPoint x: 1376, endPoint y: 303, distance: 83.4
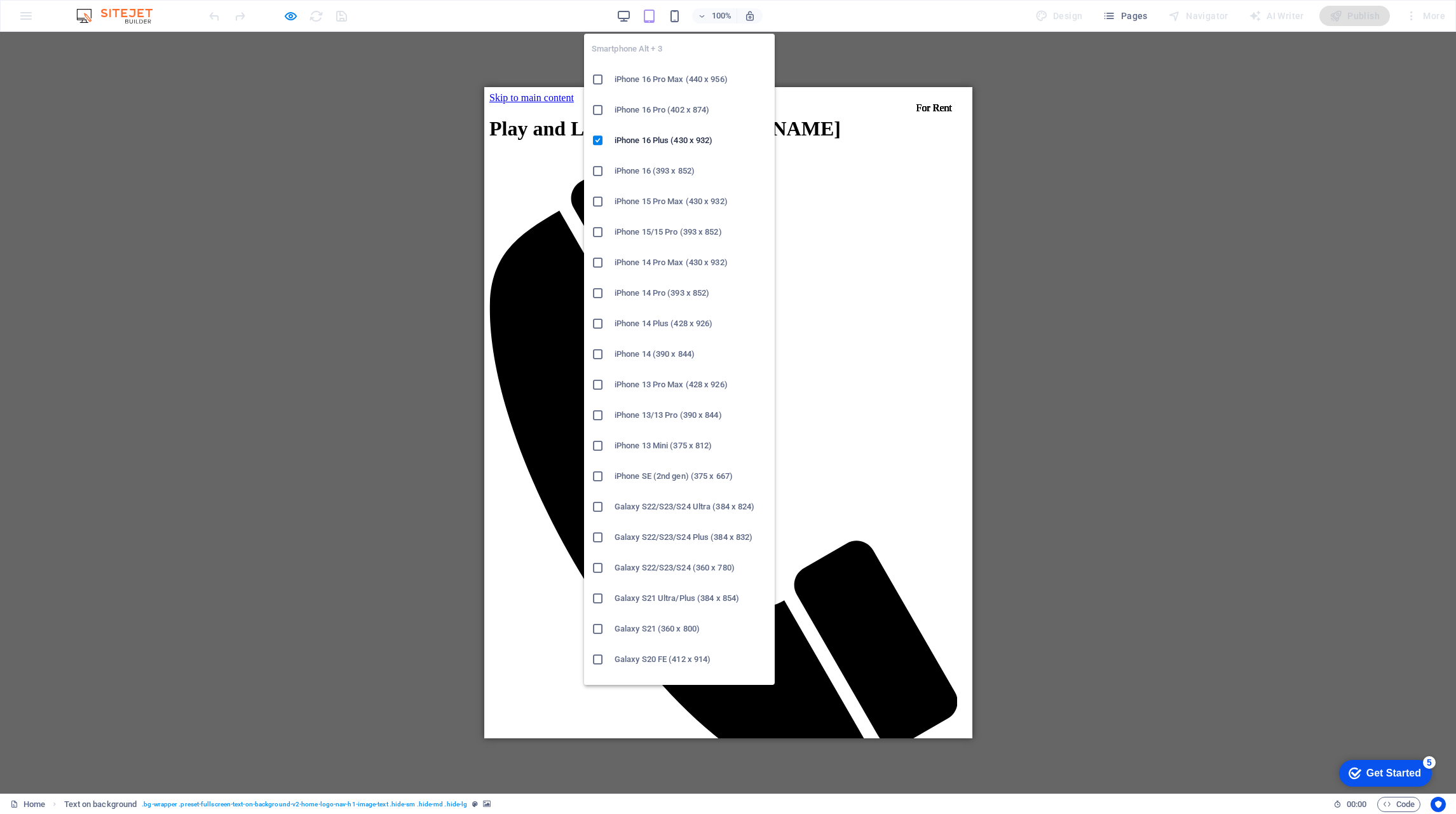
click at [671, 14] on icon "button" at bounding box center [675, 15] width 15 height 15
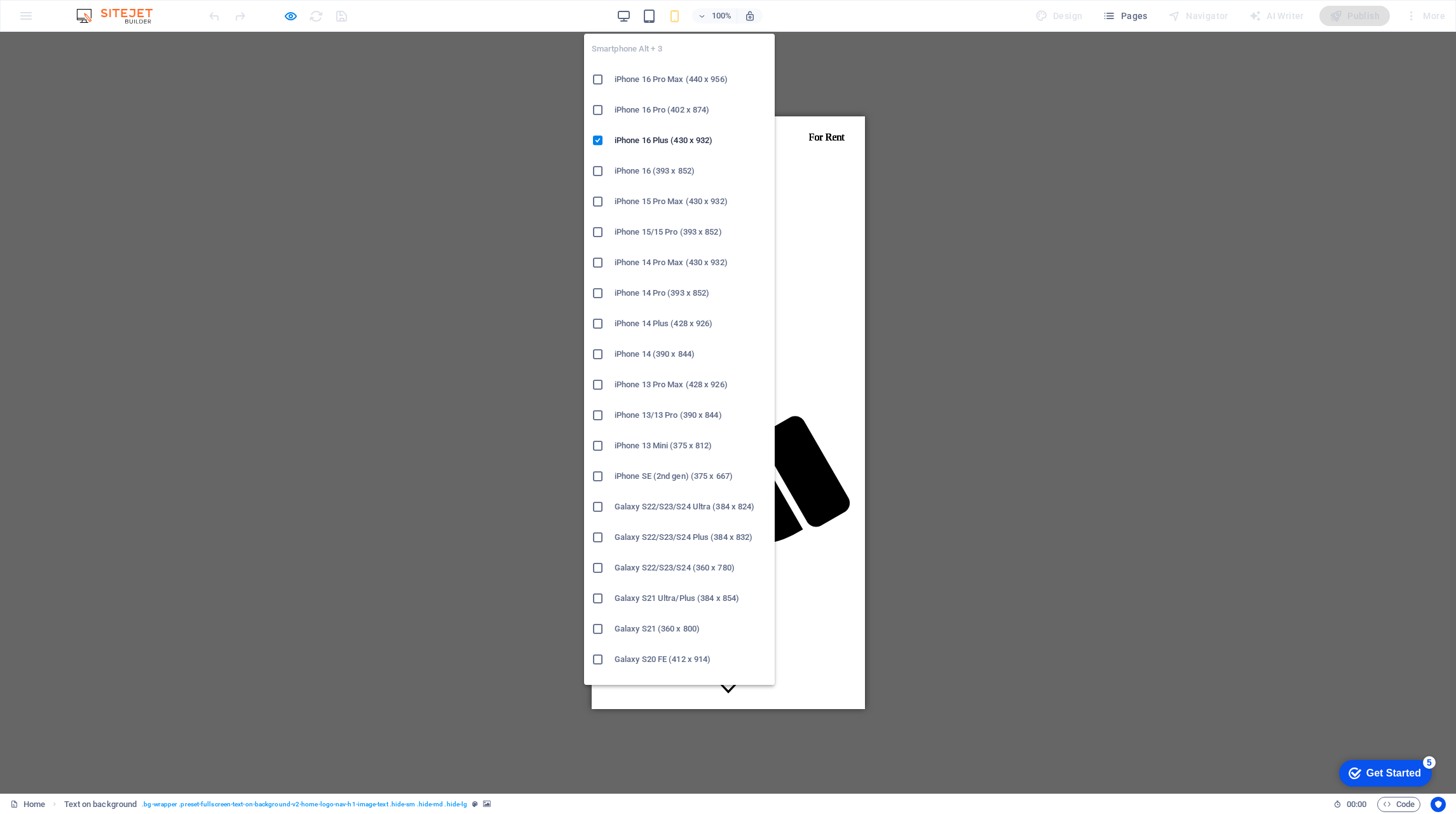
click at [660, 261] on h6 "iPhone 14 Pro Max (430 x 932)" at bounding box center [691, 263] width 152 height 15
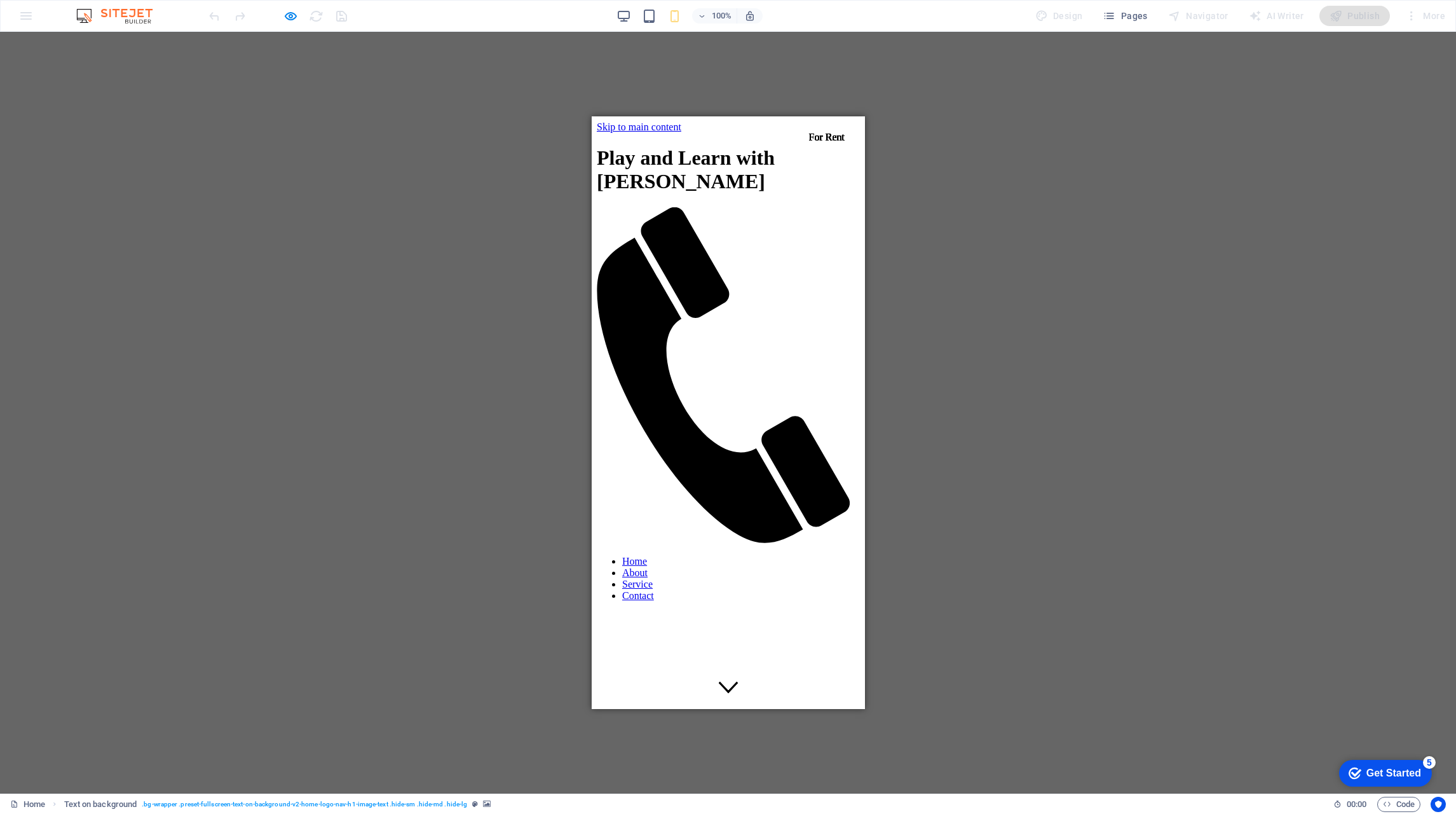
drag, startPoint x: 1071, startPoint y: 222, endPoint x: 1032, endPoint y: 169, distance: 65.8
click at [1069, 220] on div "Spacer Banner Container Logo Menu Bar Text Text on background Container Menu Bar" at bounding box center [728, 413] width 1456 height 762
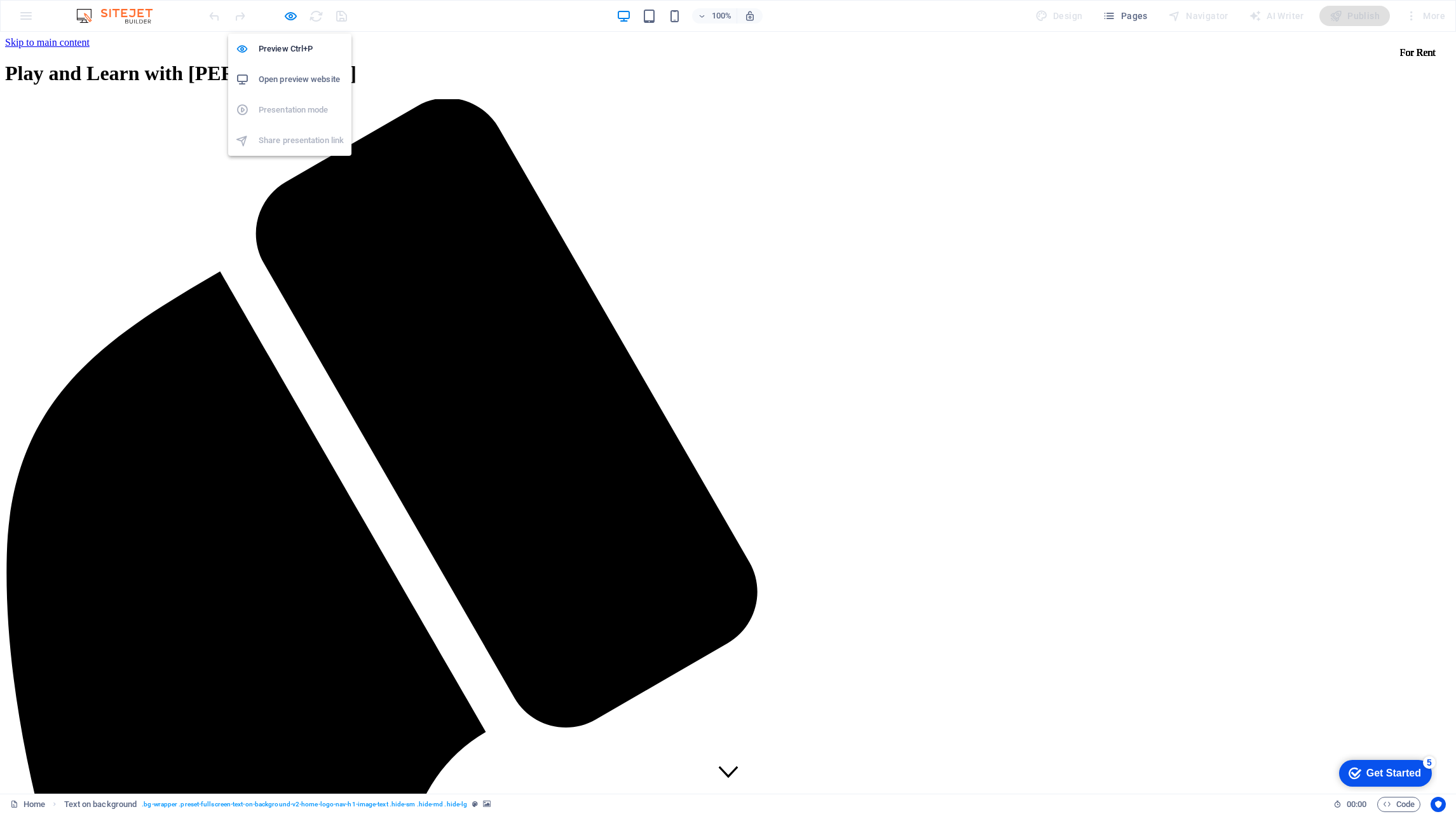
drag, startPoint x: 288, startPoint y: 11, endPoint x: 273, endPoint y: 33, distance: 26.6
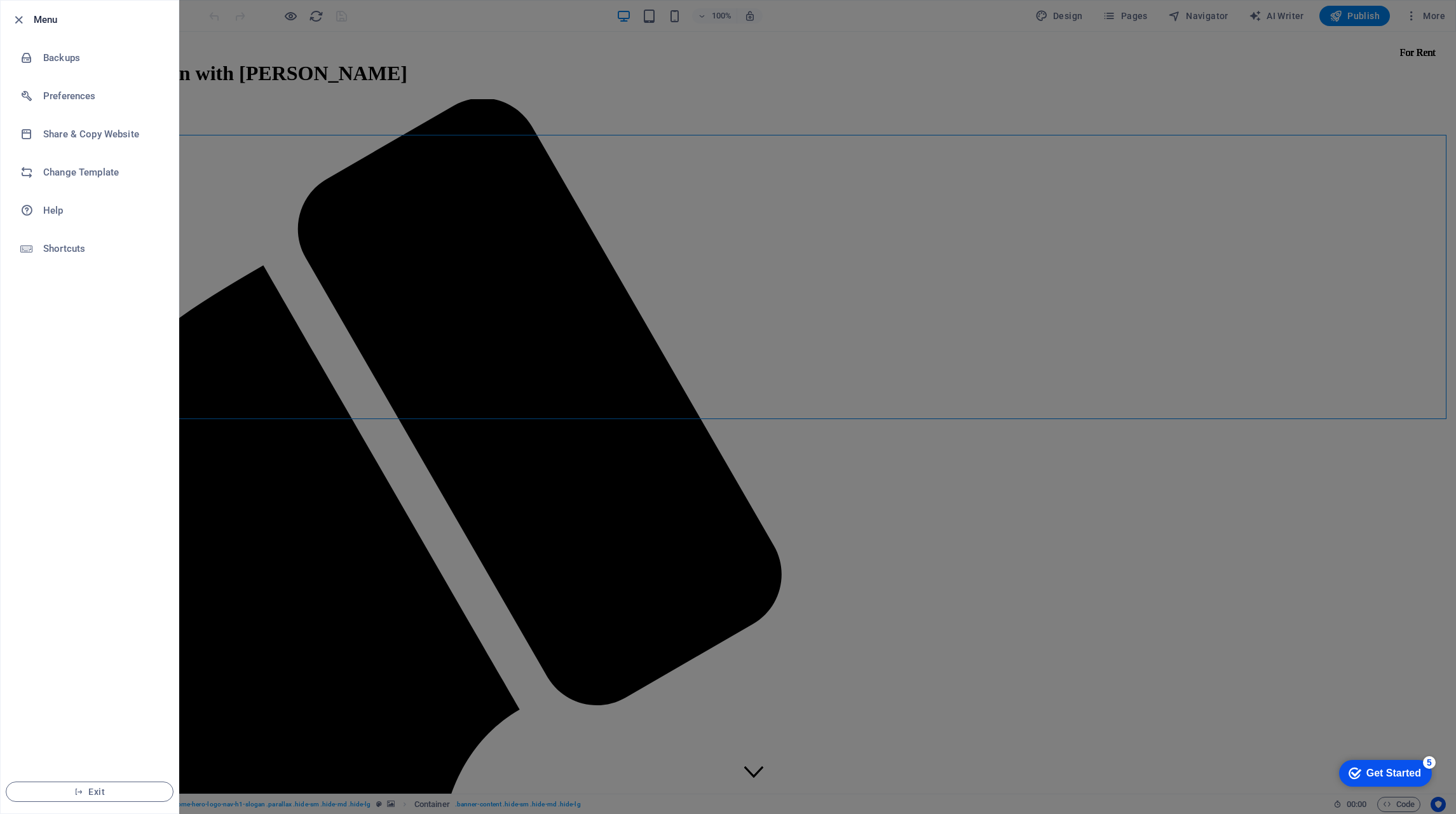
click at [62, 50] on li "Backups" at bounding box center [90, 57] width 178 height 39
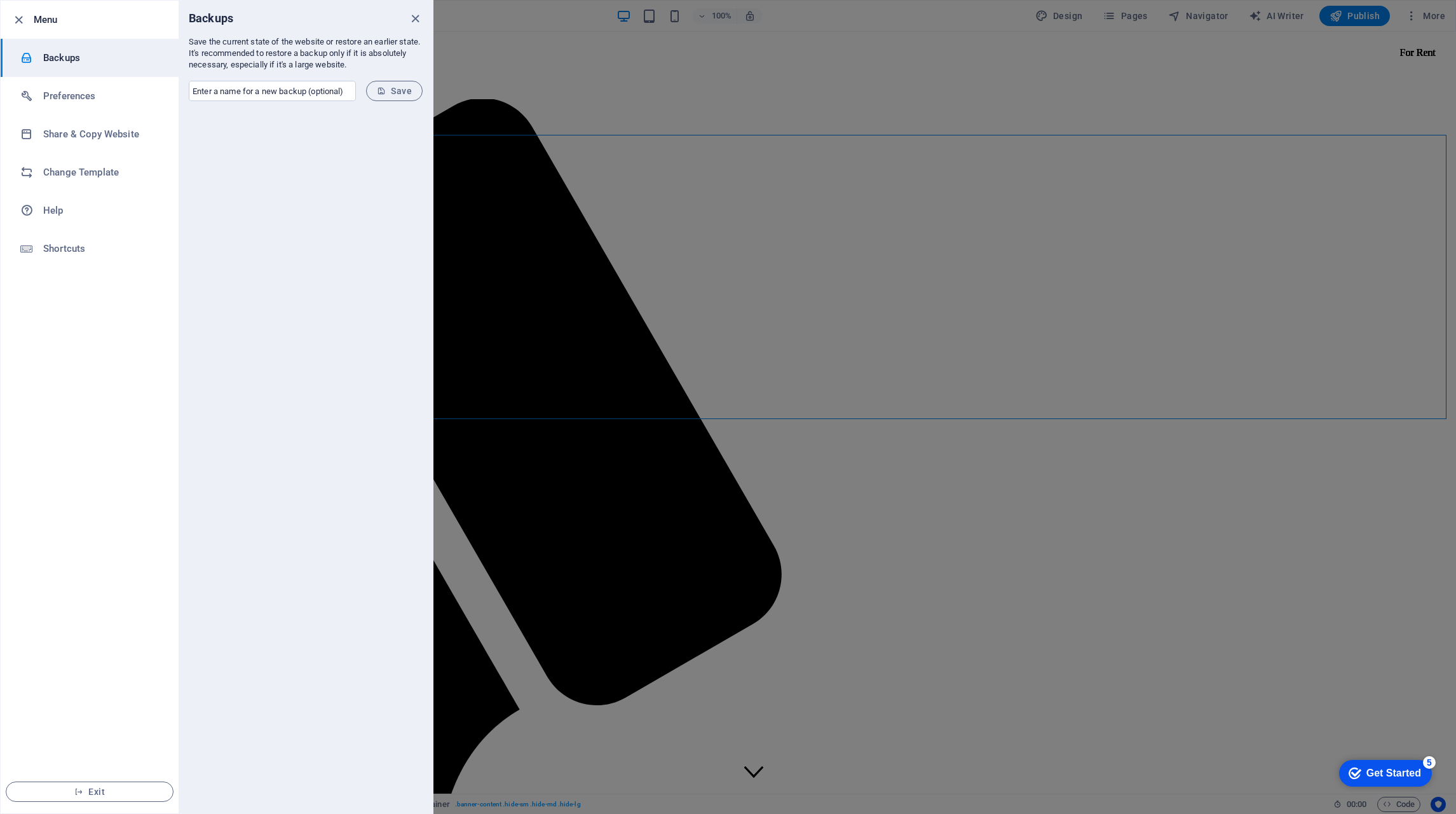
click at [417, 18] on icon "close" at bounding box center [415, 18] width 15 height 15
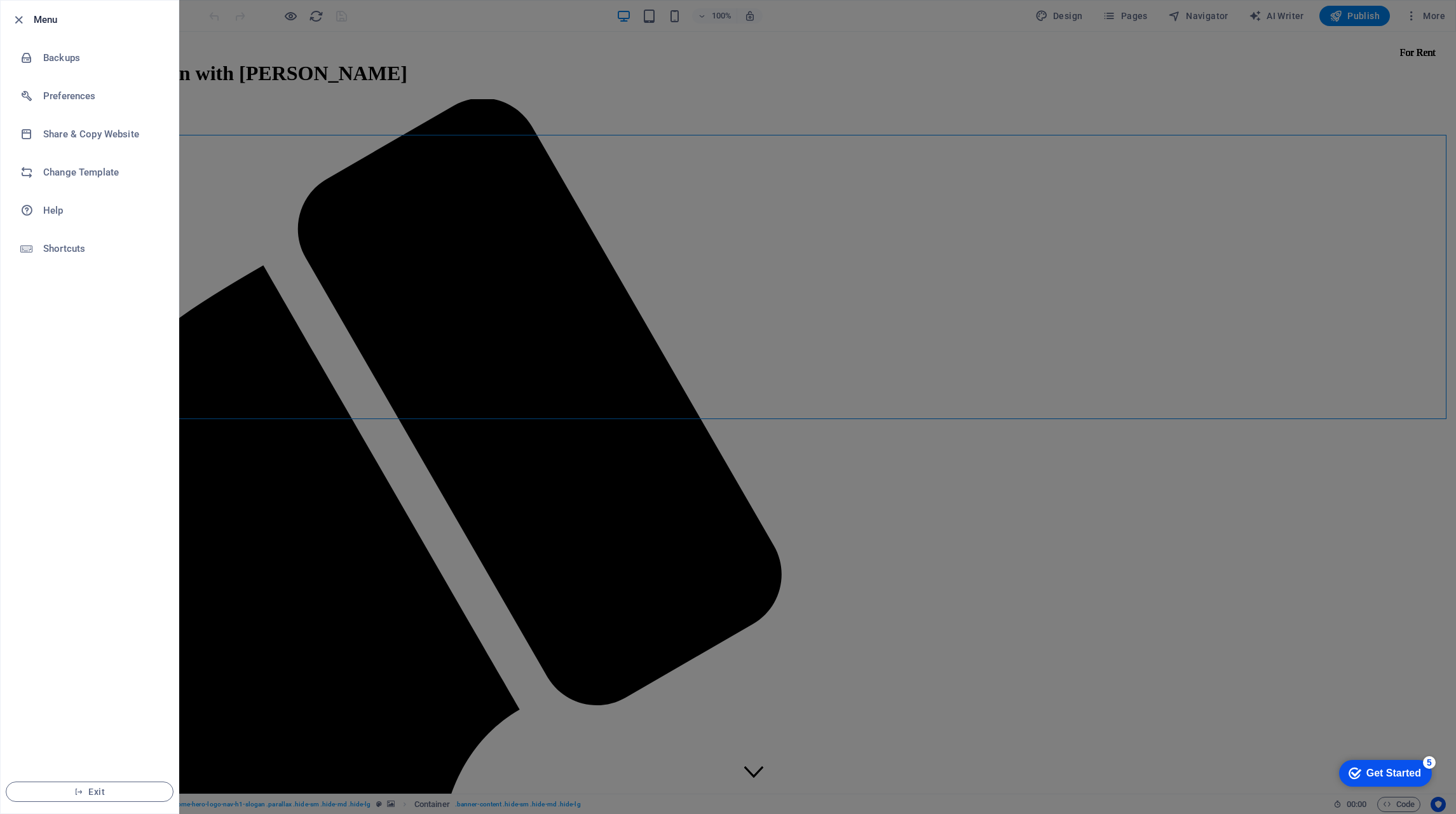
click at [273, 22] on div at bounding box center [728, 407] width 1456 height 814
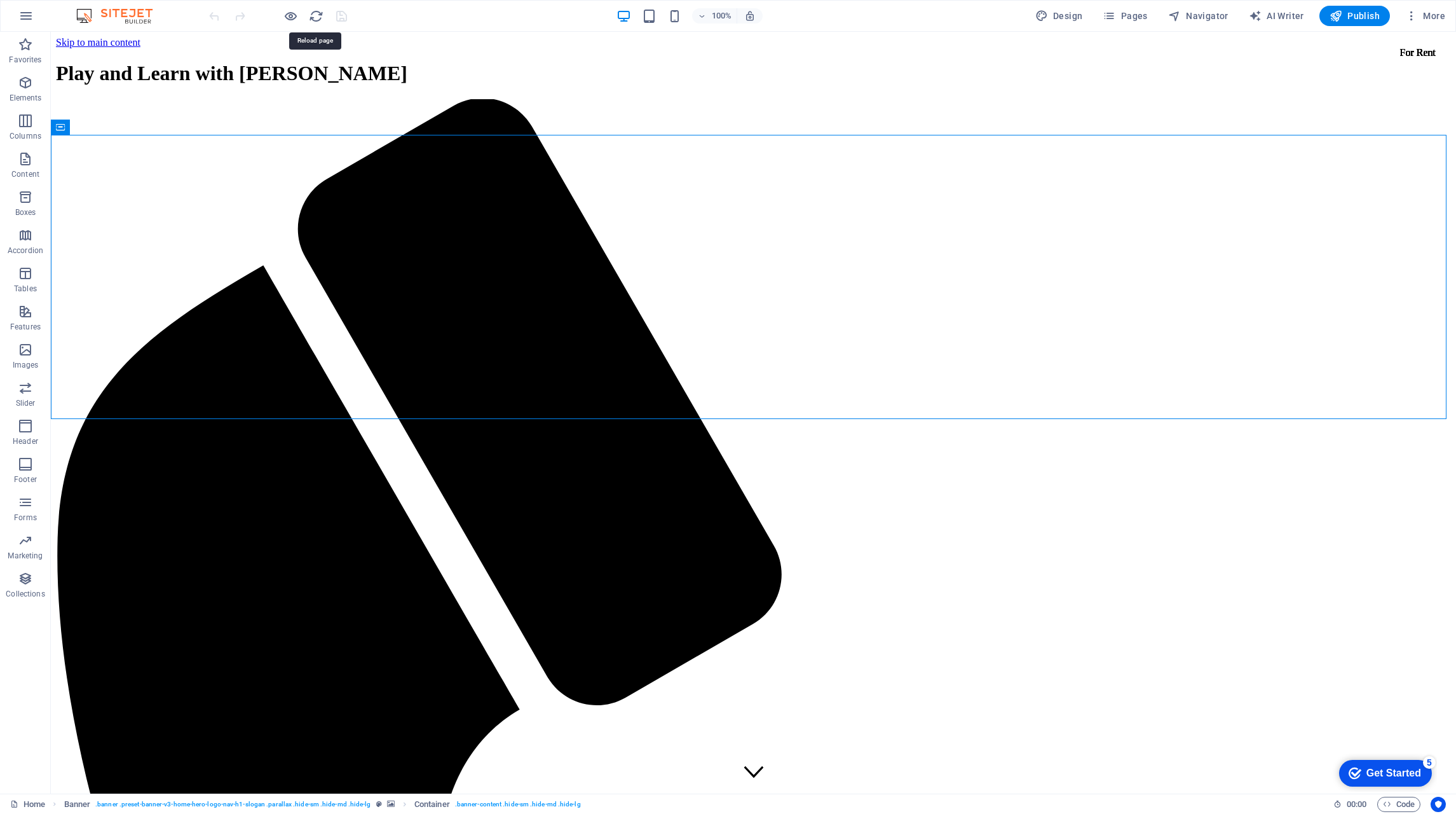
click at [0, 0] on icon "reload" at bounding box center [0, 0] width 0 height 0
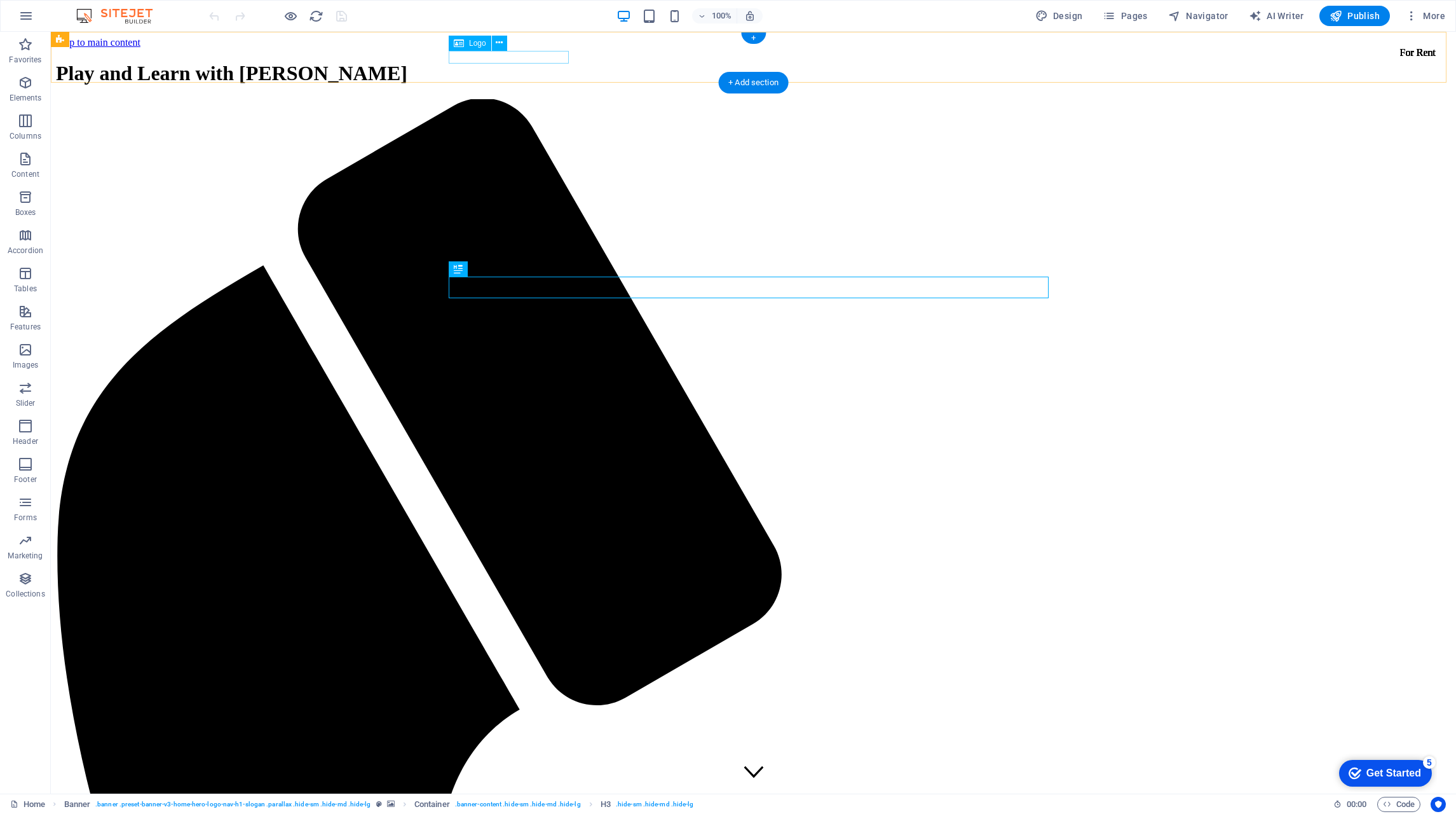
click at [517, 62] on div "Play and Learn with [PERSON_NAME]" at bounding box center [753, 73] width 1395 height 23
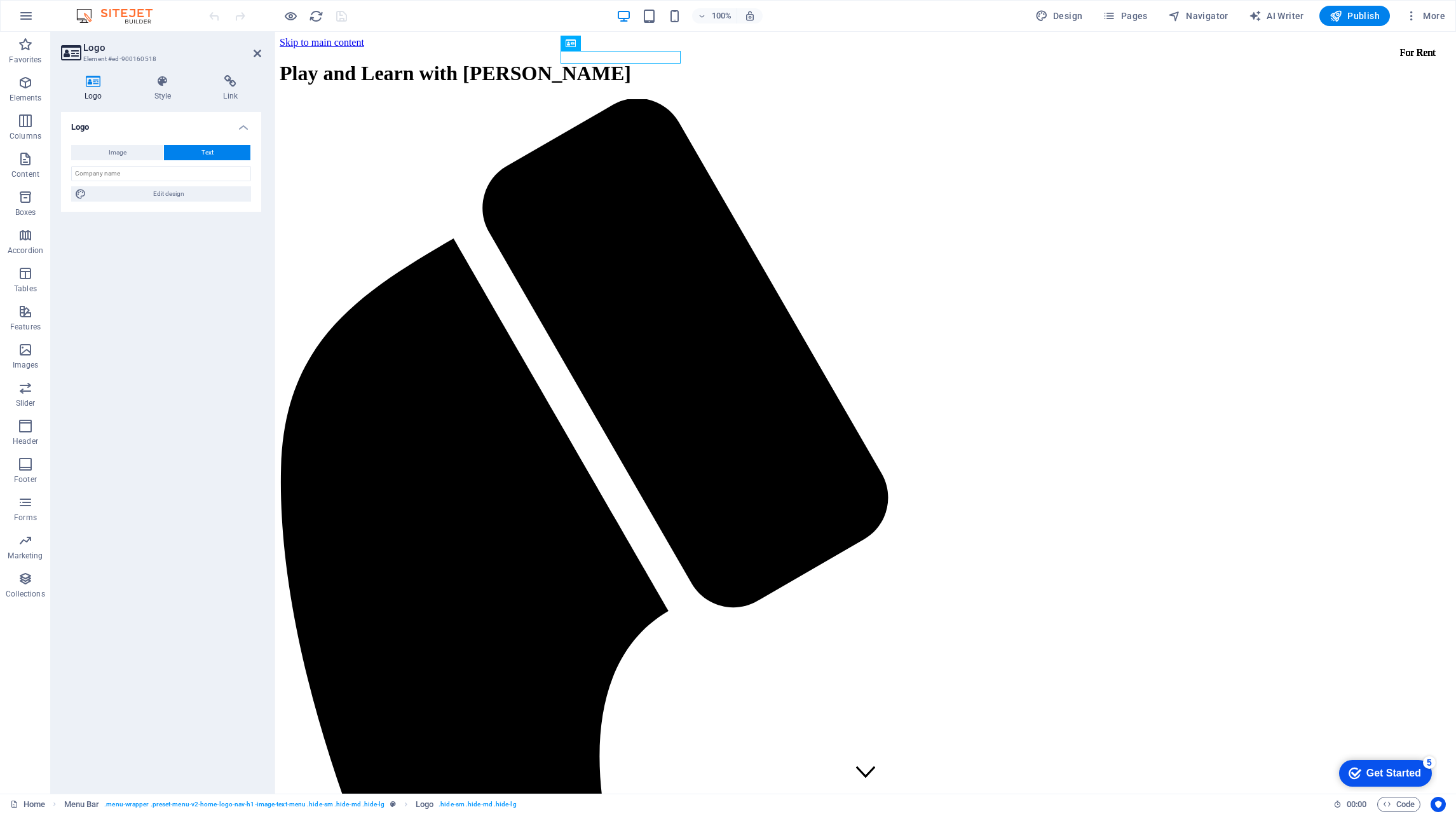
click at [98, 149] on button "Image" at bounding box center [117, 152] width 92 height 15
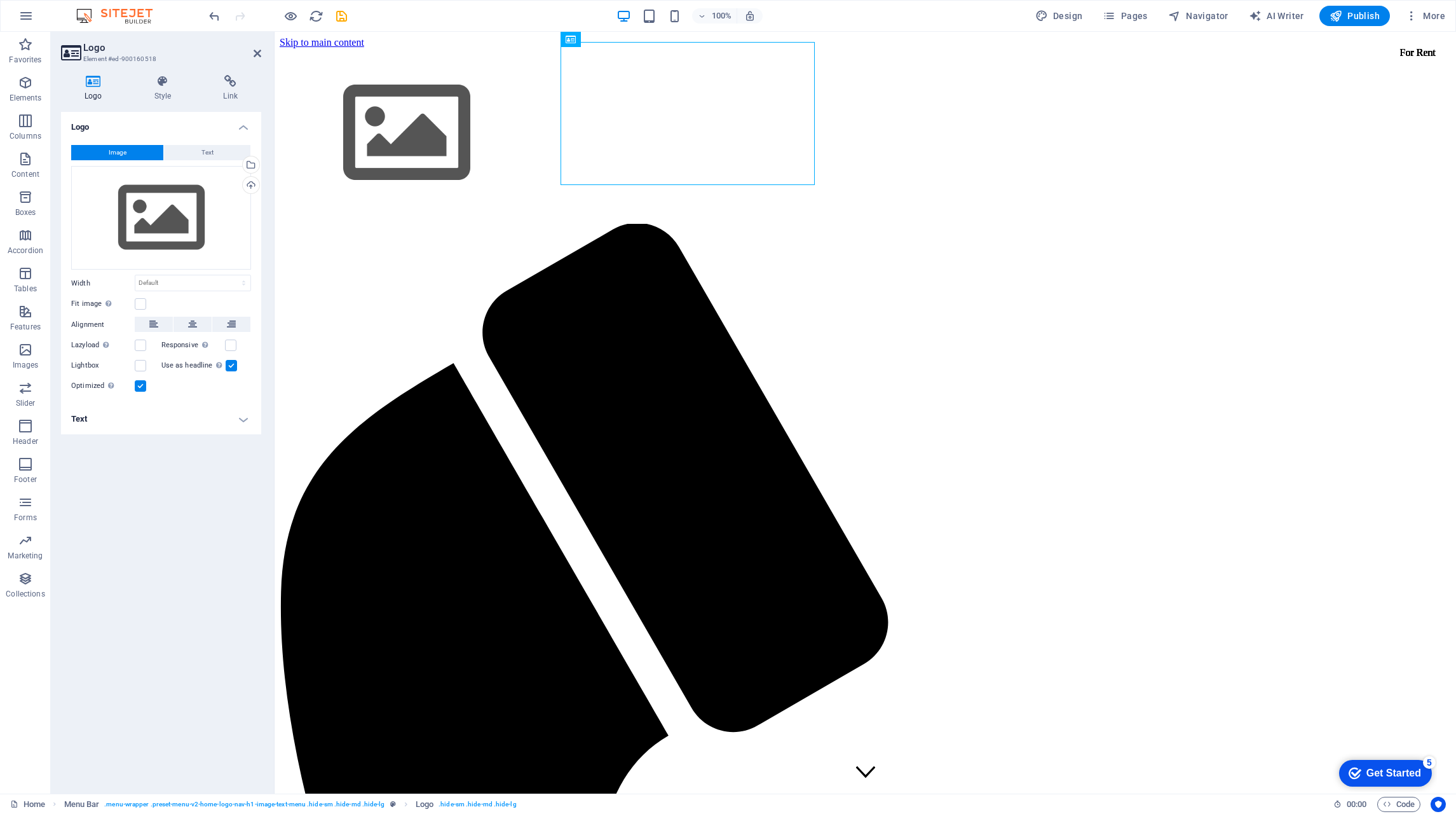
click at [241, 166] on div "Select files from the file manager, stock photos, or upload file(s)" at bounding box center [199, 166] width 83 height 48
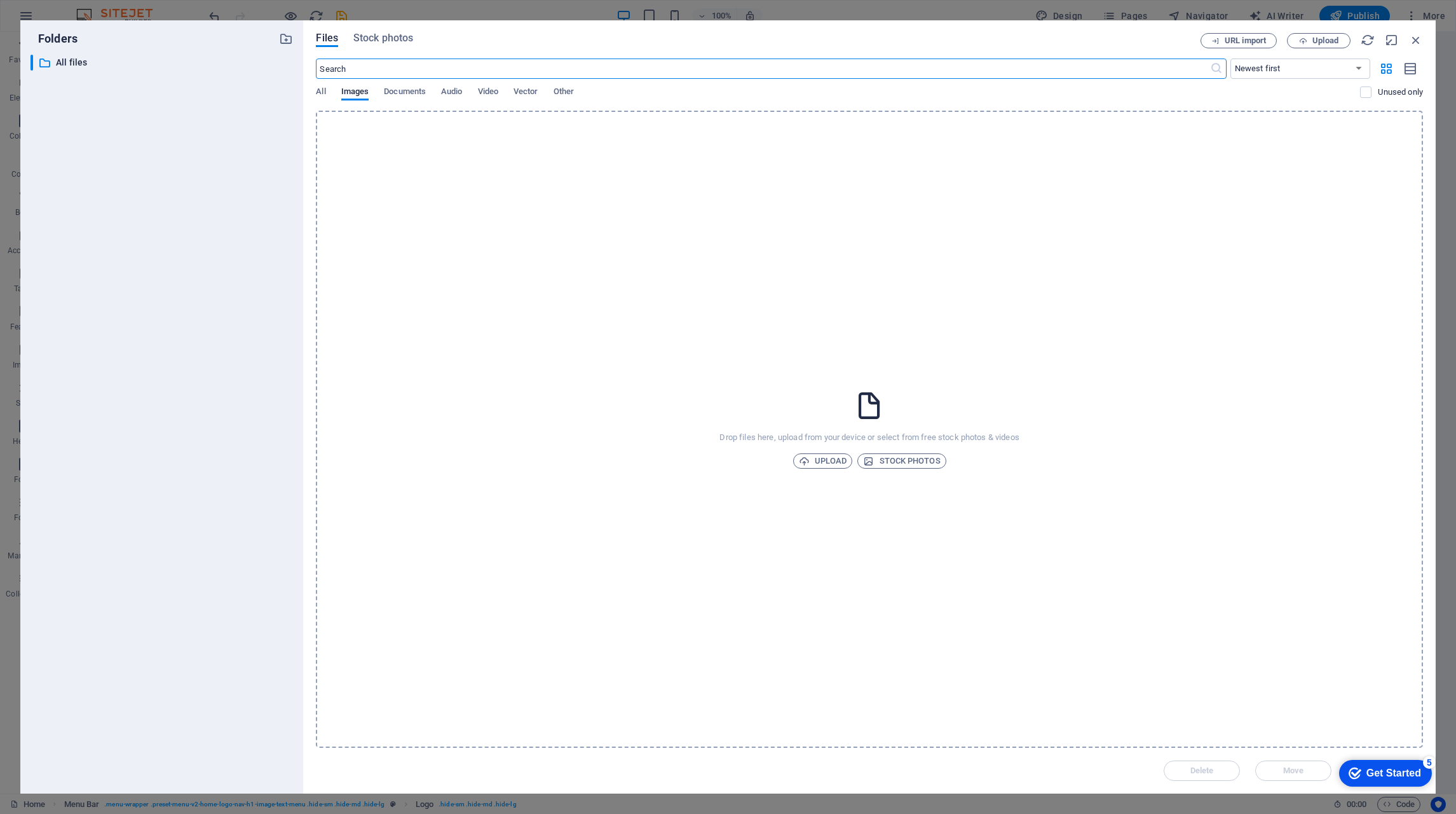
click at [1340, 44] on span "Upload" at bounding box center [1318, 41] width 52 height 9
drag, startPoint x: 164, startPoint y: 169, endPoint x: 240, endPoint y: 223, distance: 93.2
click at [164, 169] on div "​ All files All files" at bounding box center [162, 419] width 263 height 728
click at [1331, 41] on span "Upload" at bounding box center [1326, 40] width 26 height 8
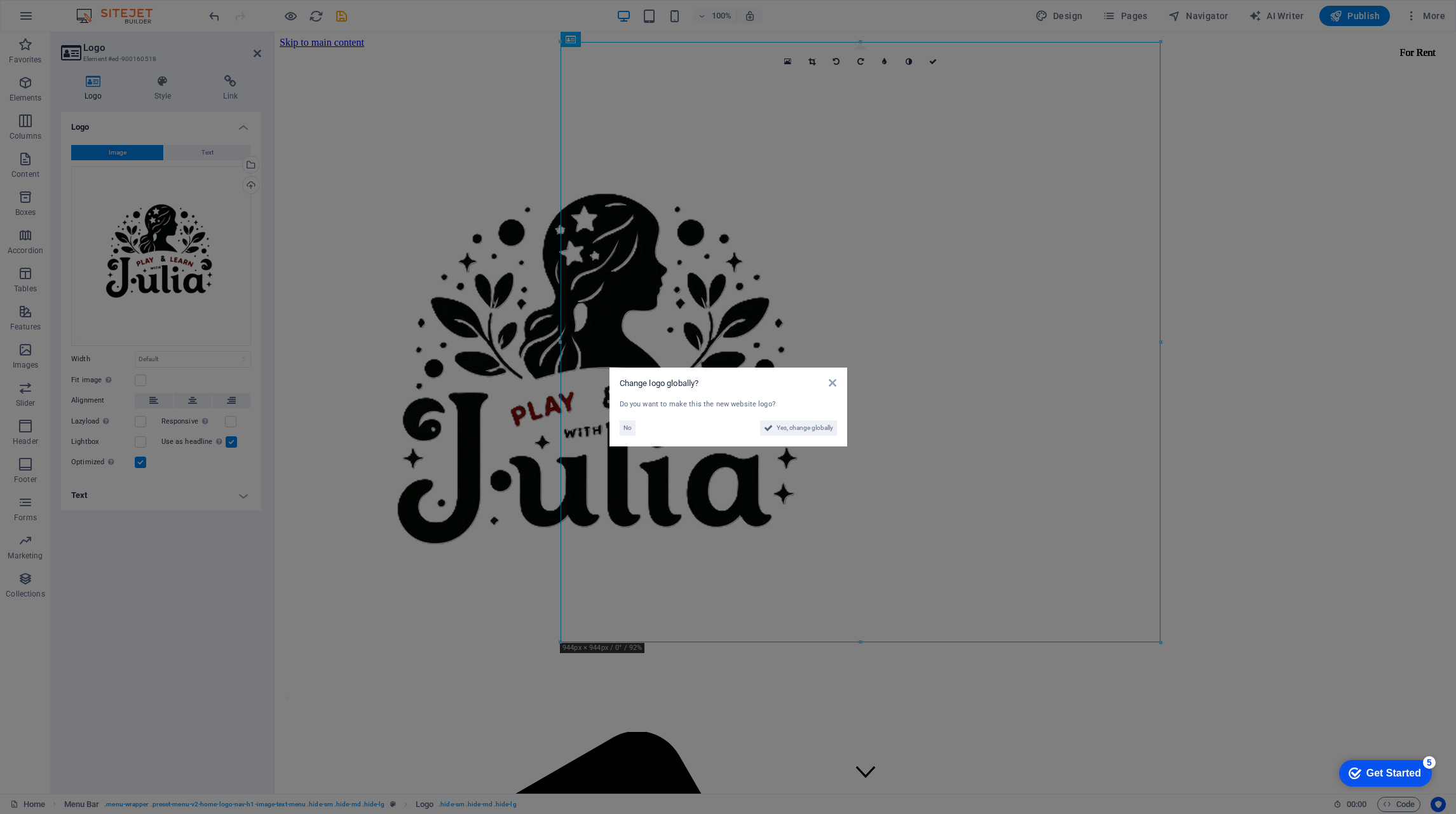
click at [805, 429] on span "Yes, change globally" at bounding box center [805, 428] width 56 height 15
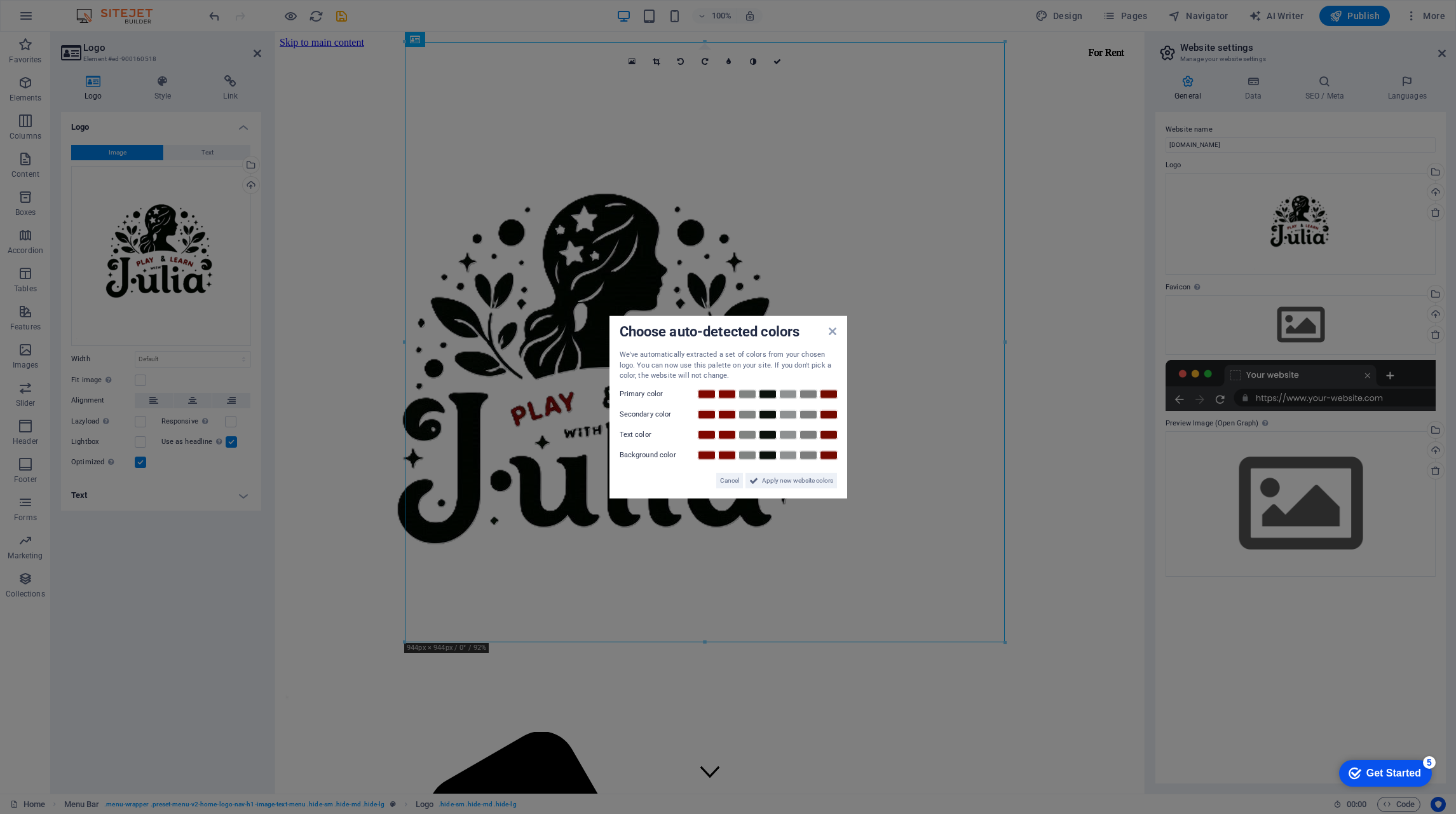
click at [732, 478] on span "Cancel" at bounding box center [729, 480] width 19 height 15
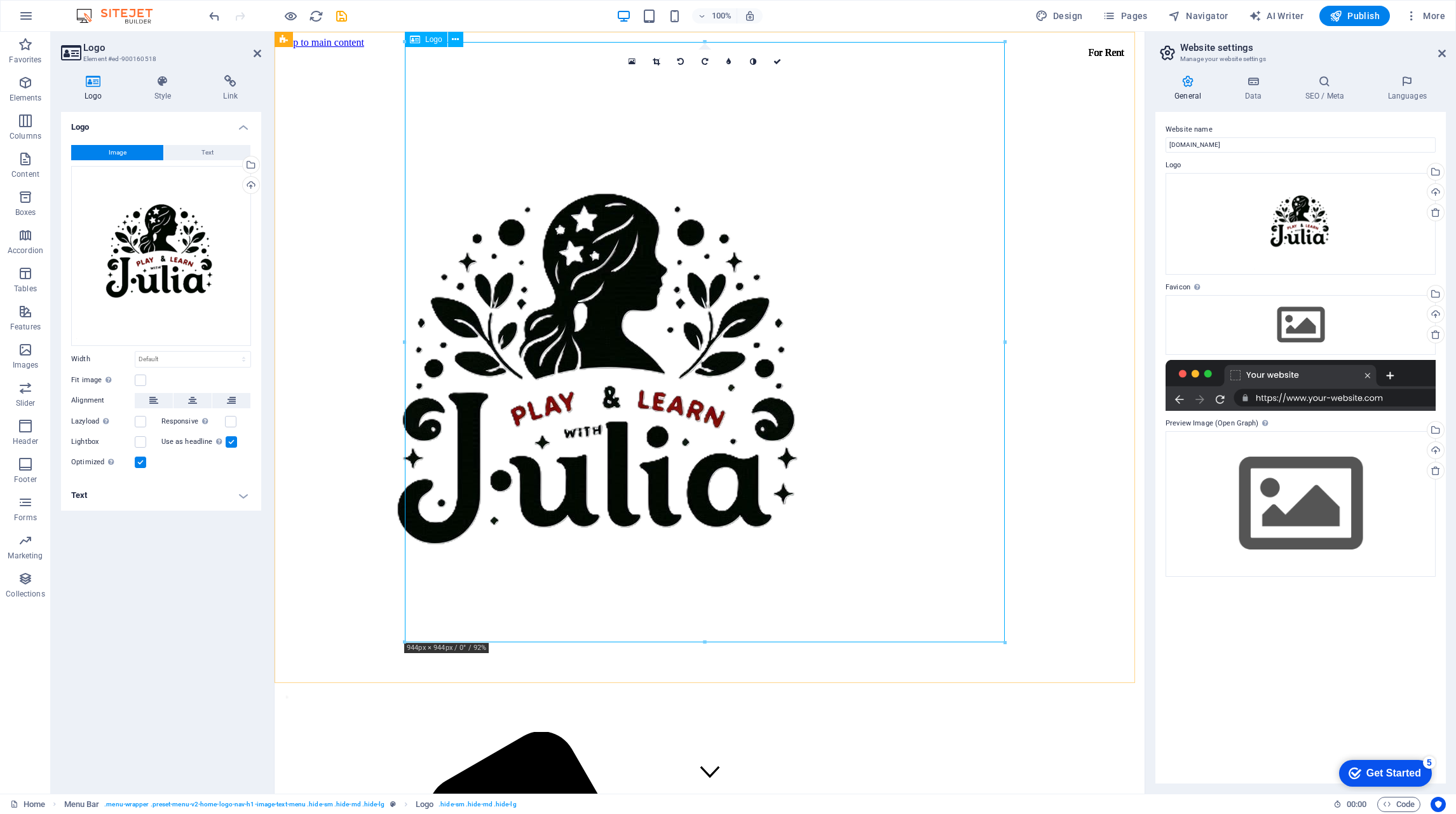
click at [681, 279] on div at bounding box center [710, 389] width 860 height 656
click at [657, 61] on icon at bounding box center [657, 62] width 7 height 8
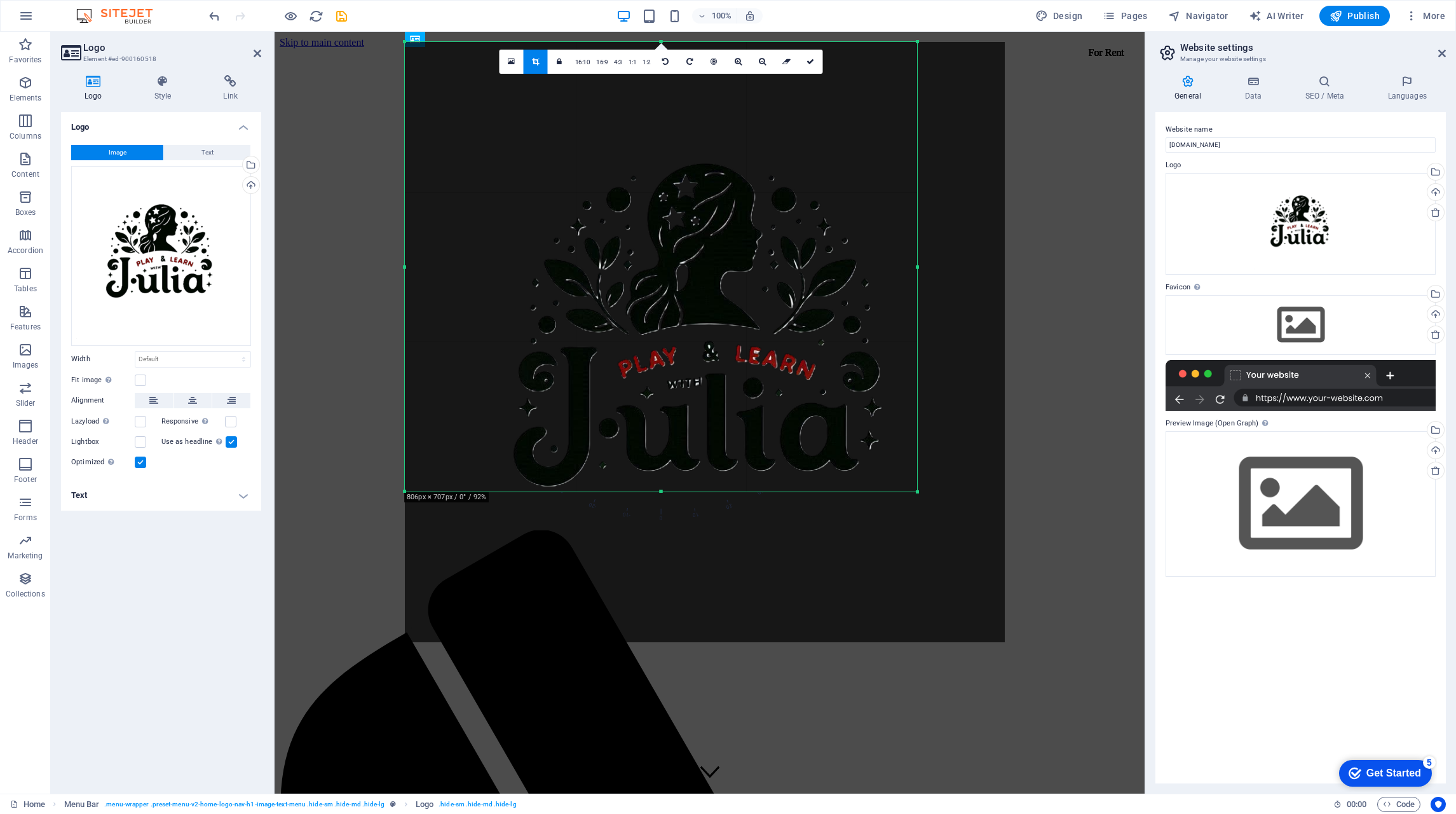
drag, startPoint x: 924, startPoint y: 490, endPoint x: 914, endPoint y: 491, distance: 10.0
click at [914, 491] on div at bounding box center [918, 491] width 8 height 8
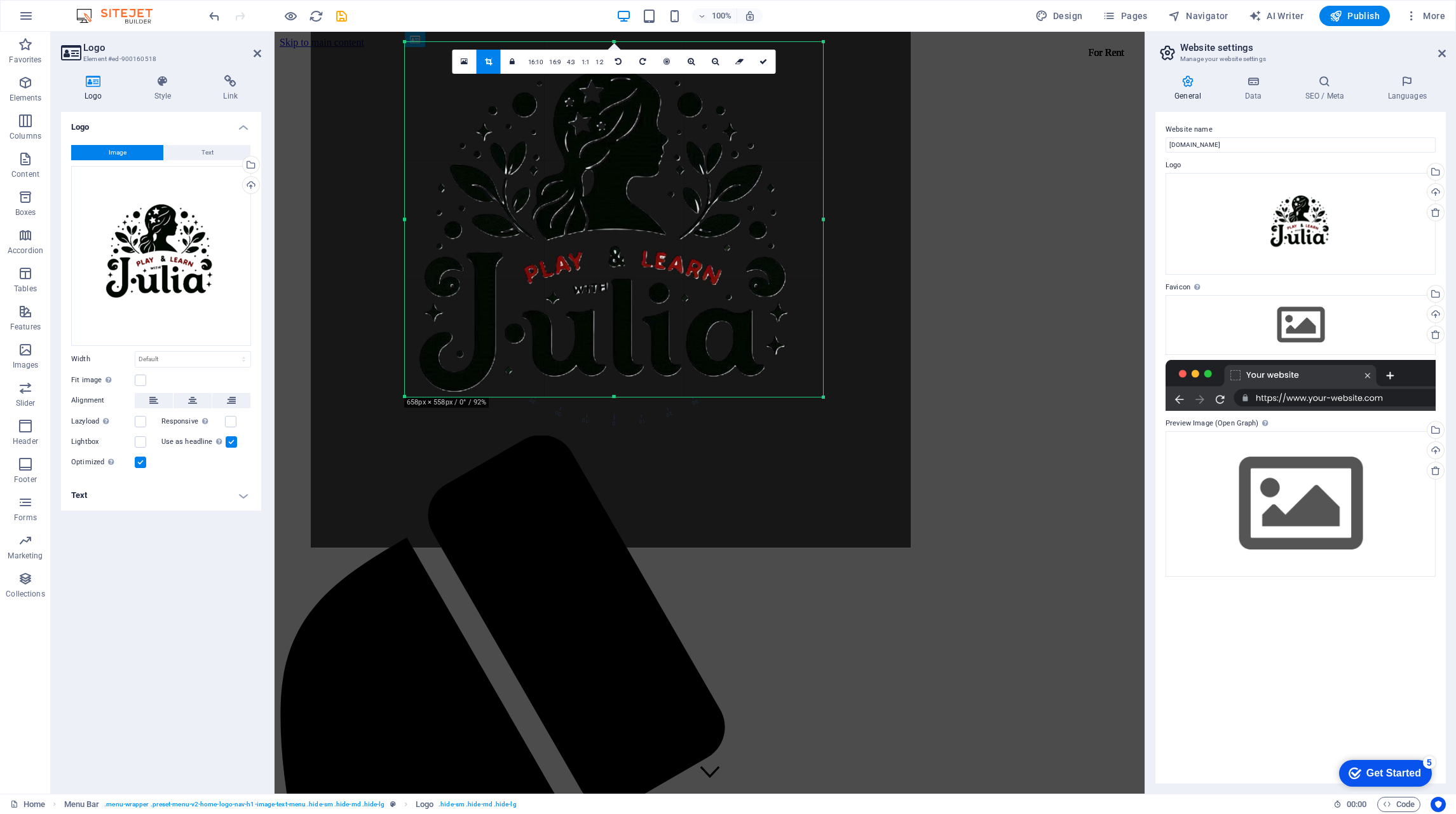
drag, startPoint x: 405, startPoint y: 42, endPoint x: 499, endPoint y: 137, distance: 133.6
click at [499, 137] on div "180 170 160 150 140 130 120 110 100 90 80 70 60 50 40 30 20 10 0 -10 -20 -30 -4…" at bounding box center [614, 219] width 419 height 354
drag, startPoint x: 822, startPoint y: 396, endPoint x: 798, endPoint y: 398, distance: 24.1
click at [798, 398] on div at bounding box center [799, 398] width 8 height 8
drag, startPoint x: 752, startPoint y: 63, endPoint x: 644, endPoint y: 204, distance: 177.6
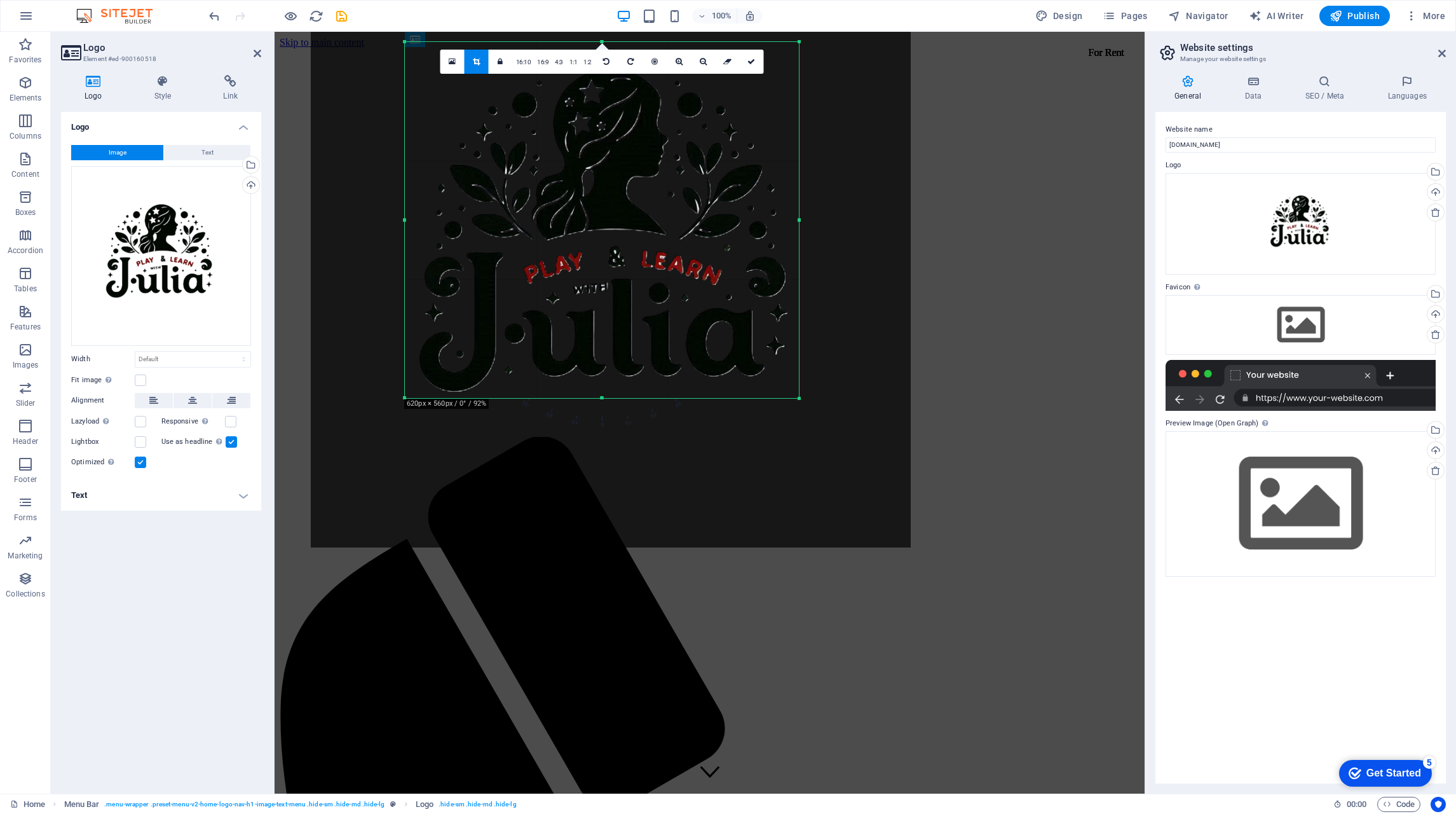
click at [752, 63] on icon at bounding box center [751, 62] width 8 height 8
type input "620"
select select "px"
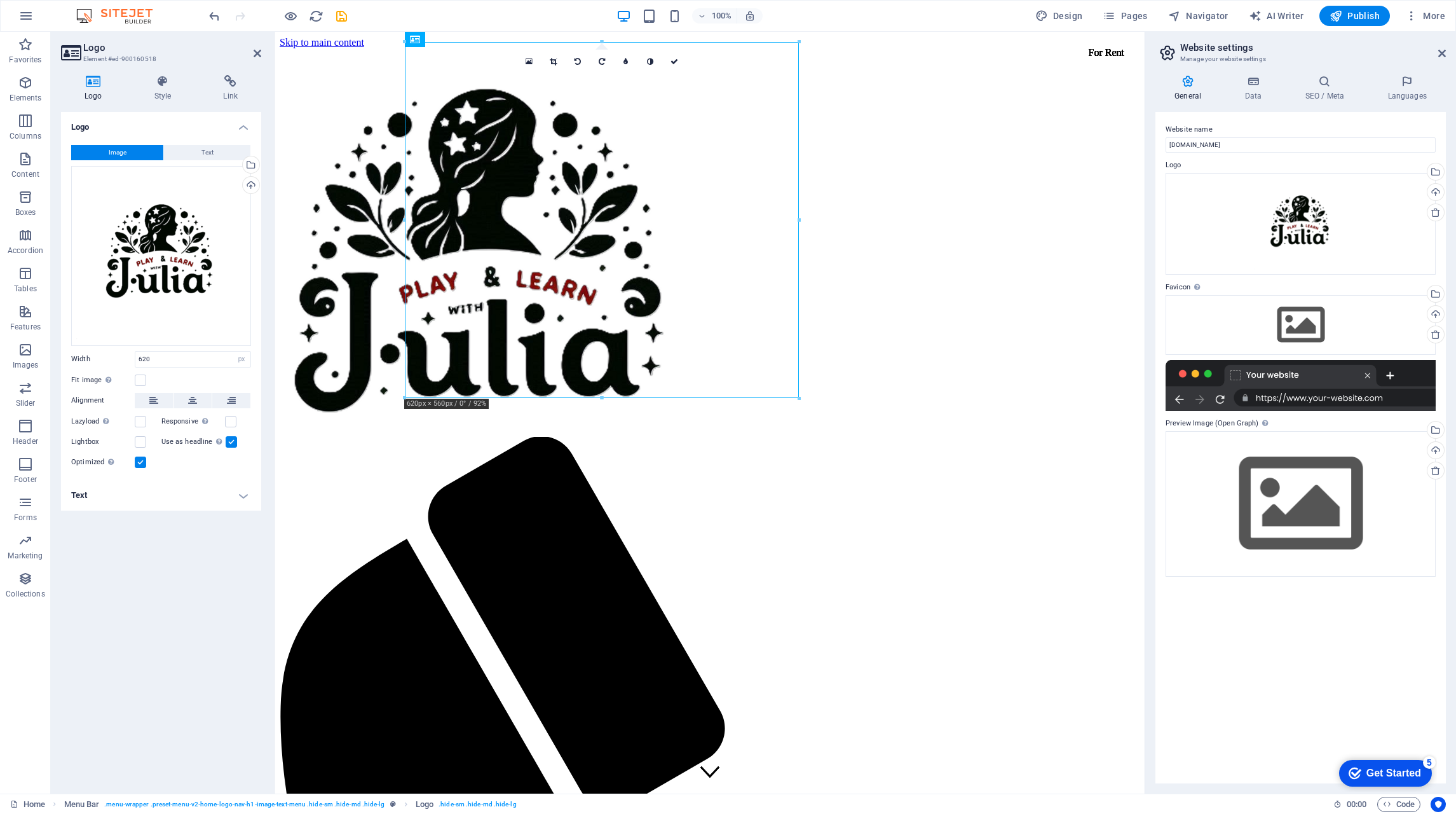
click at [140, 379] on label at bounding box center [140, 379] width 11 height 11
click at [0, 0] on input "Fit image Automatically fit image to a fixed width and height" at bounding box center [0, 0] width 0 height 0
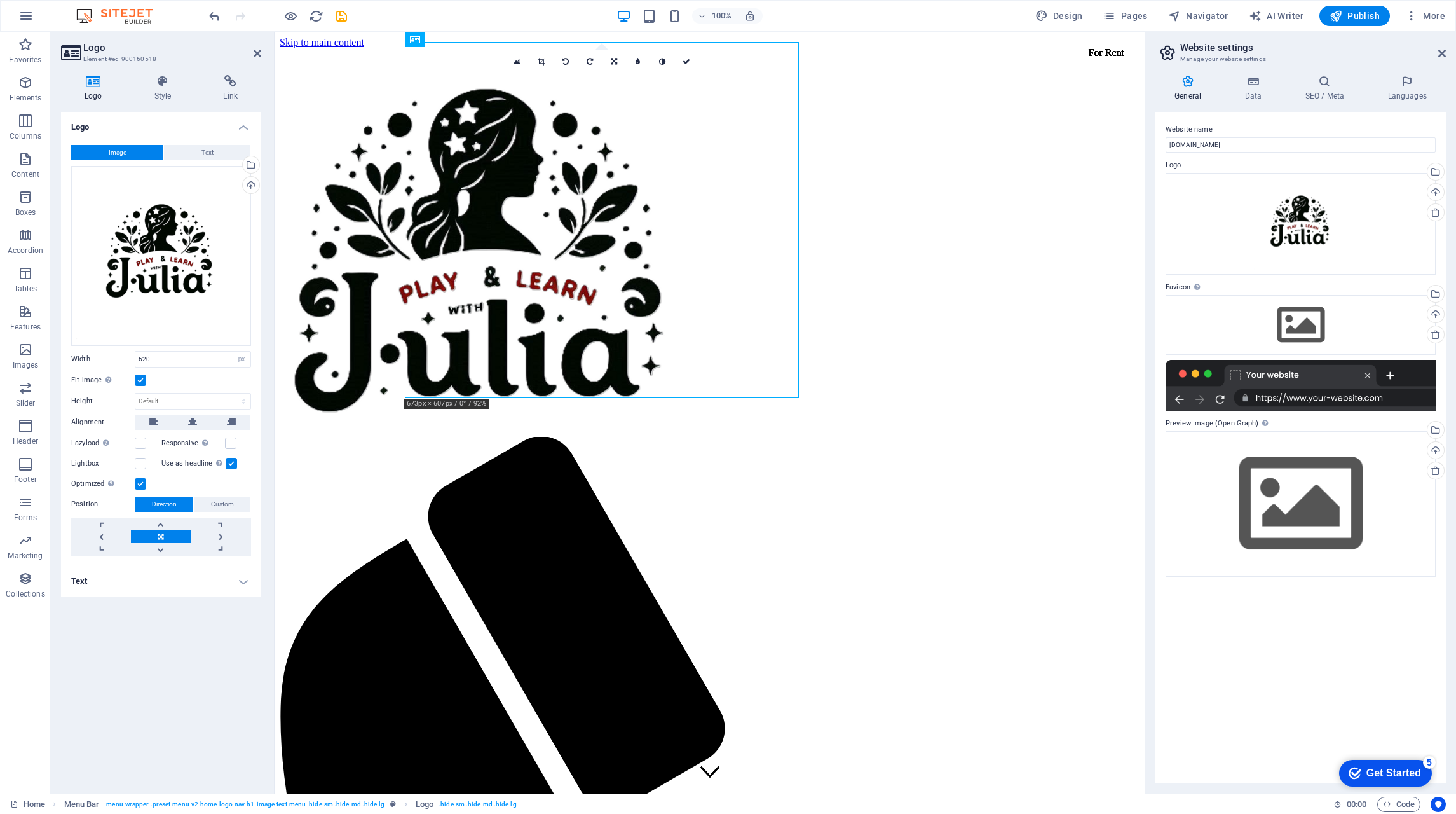
click at [231, 499] on span "Custom" at bounding box center [223, 504] width 23 height 15
click at [161, 504] on span "Direction" at bounding box center [163, 504] width 25 height 15
click at [228, 441] on label at bounding box center [230, 443] width 11 height 11
click at [0, 0] on input "Responsive Automatically load retina image and smartphone optimized sizes." at bounding box center [0, 0] width 0 height 0
click at [178, 354] on input "620" at bounding box center [193, 359] width 115 height 15
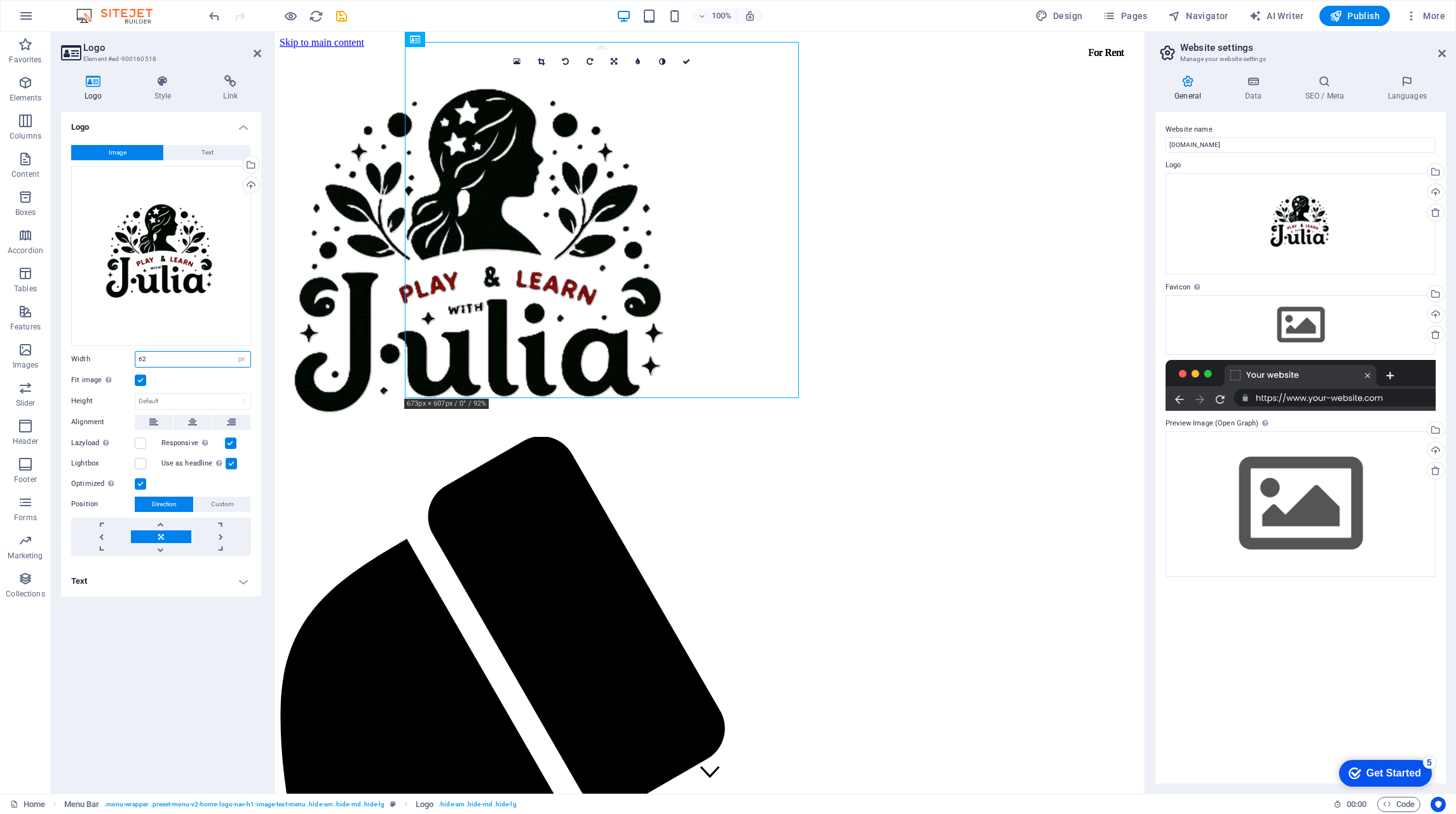
type input "6"
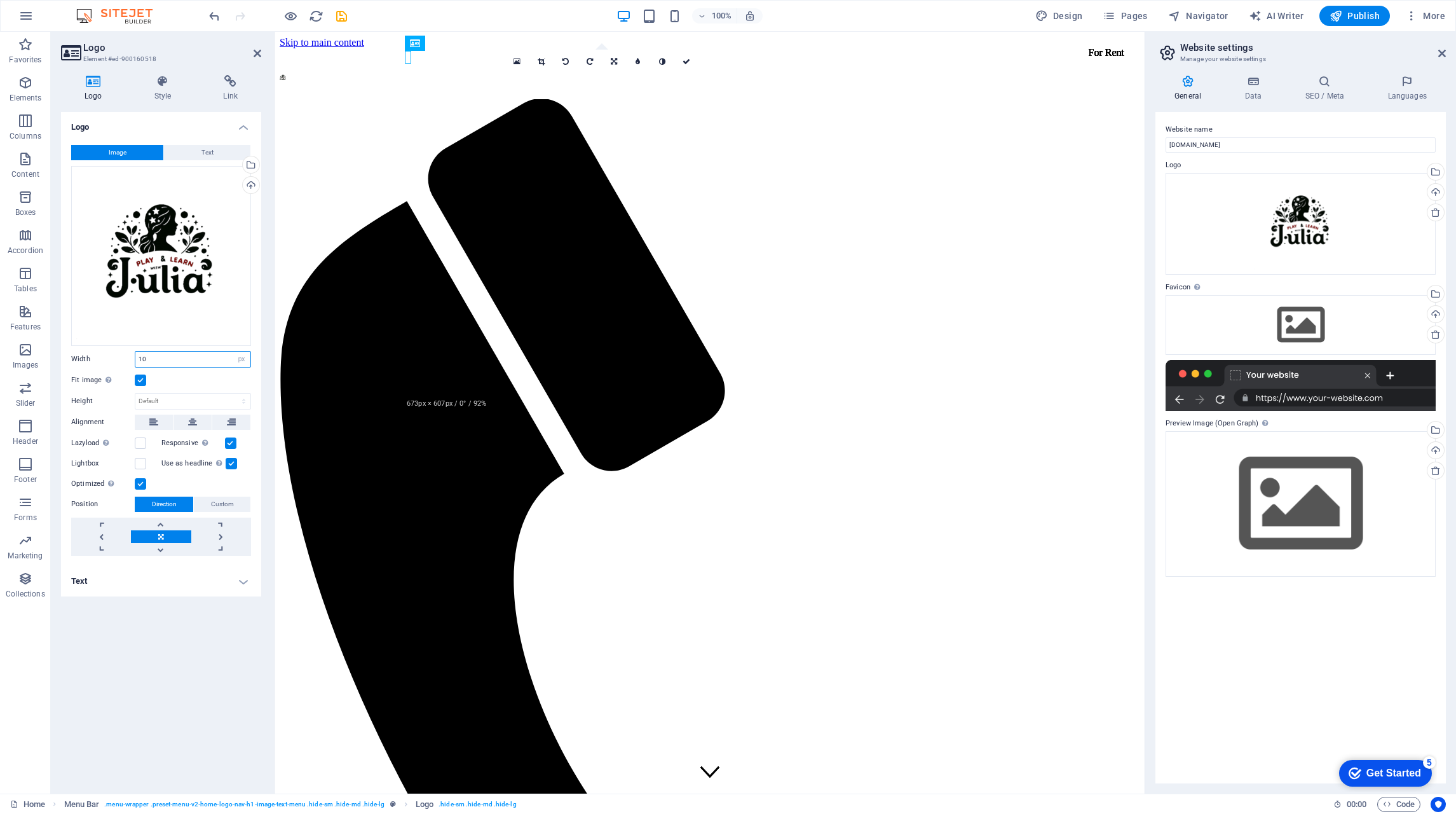
type input "1"
type input "3"
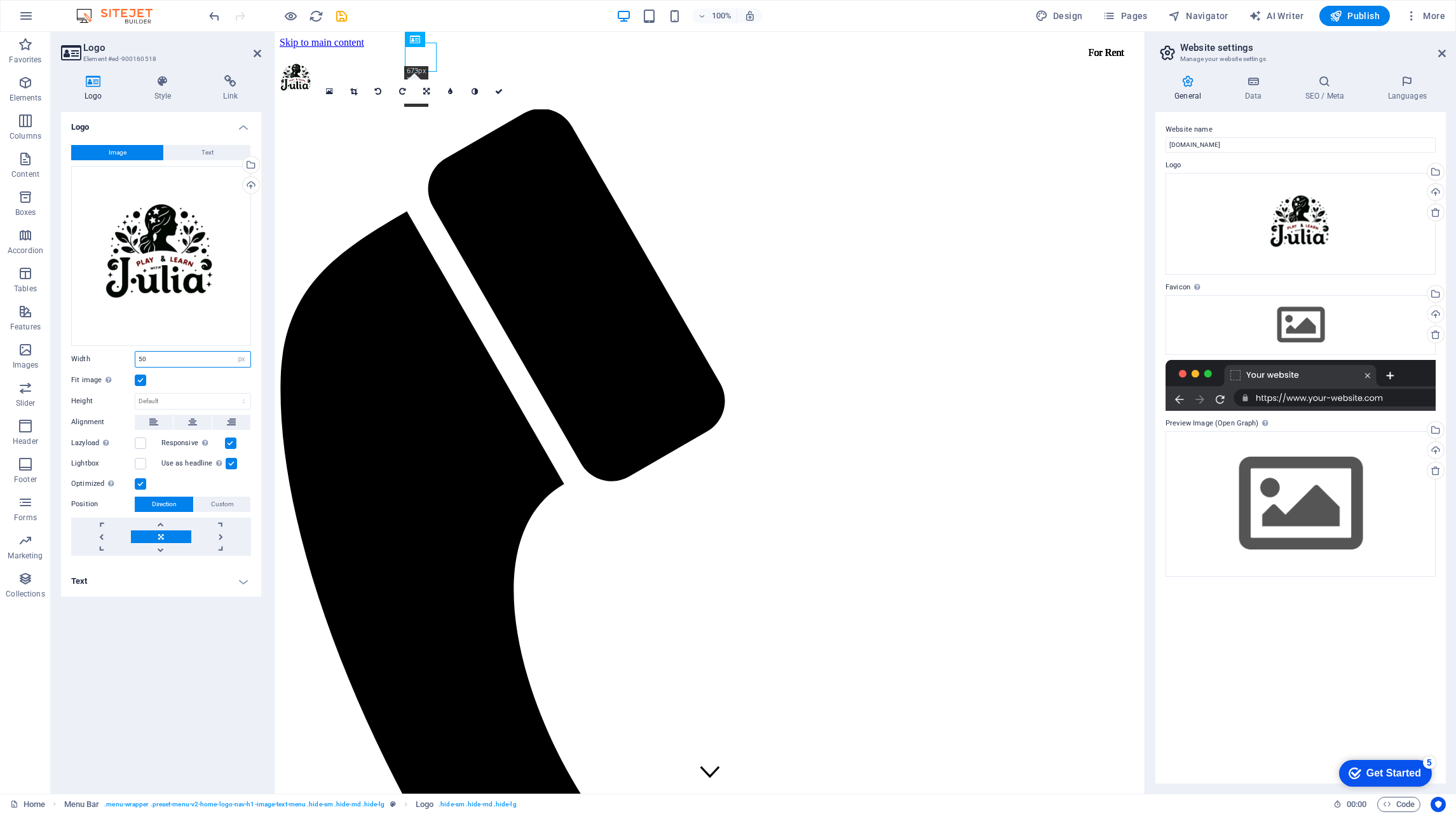
type input "5"
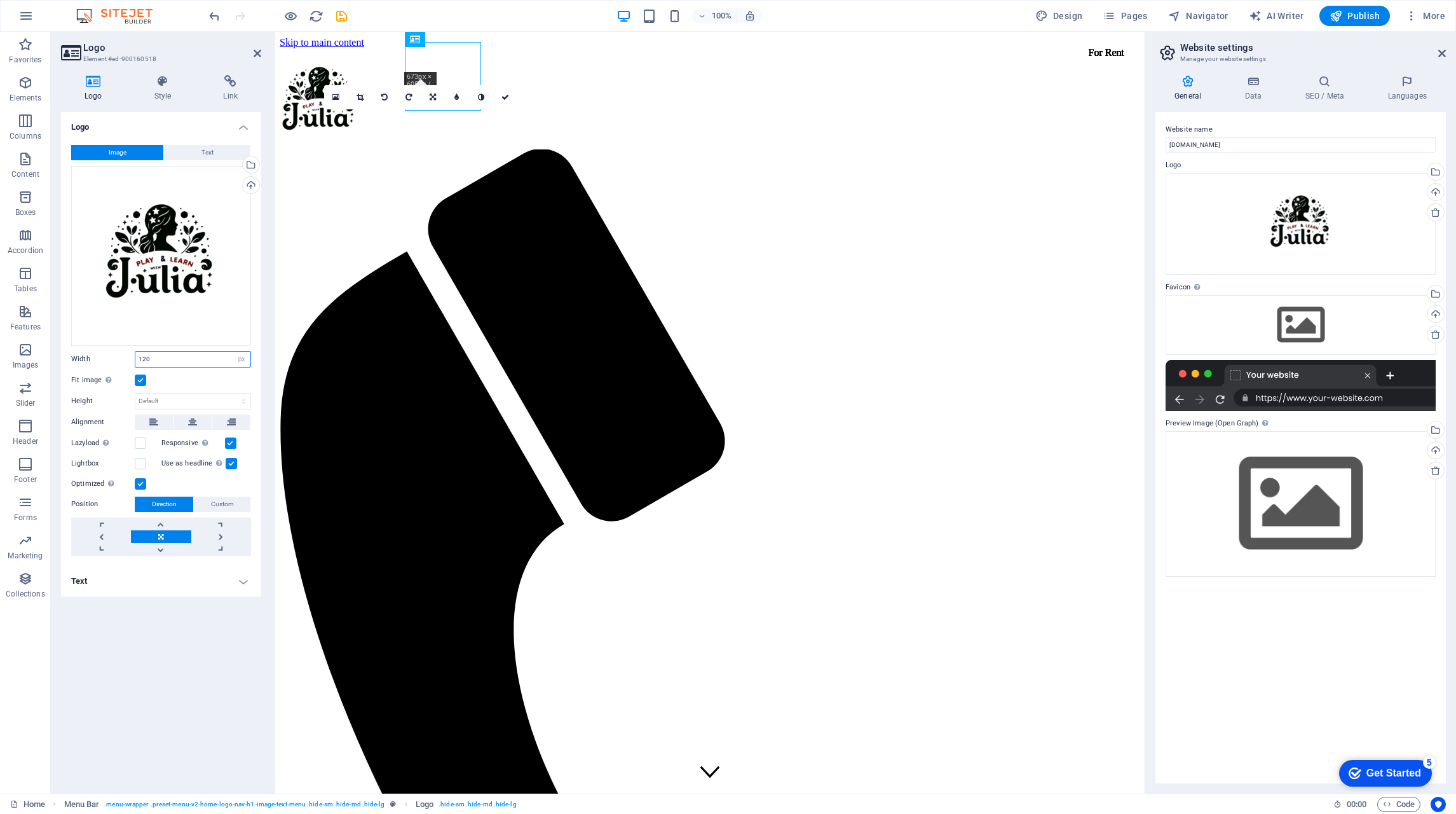
type input "120"
click at [508, 99] on icon at bounding box center [505, 97] width 8 height 8
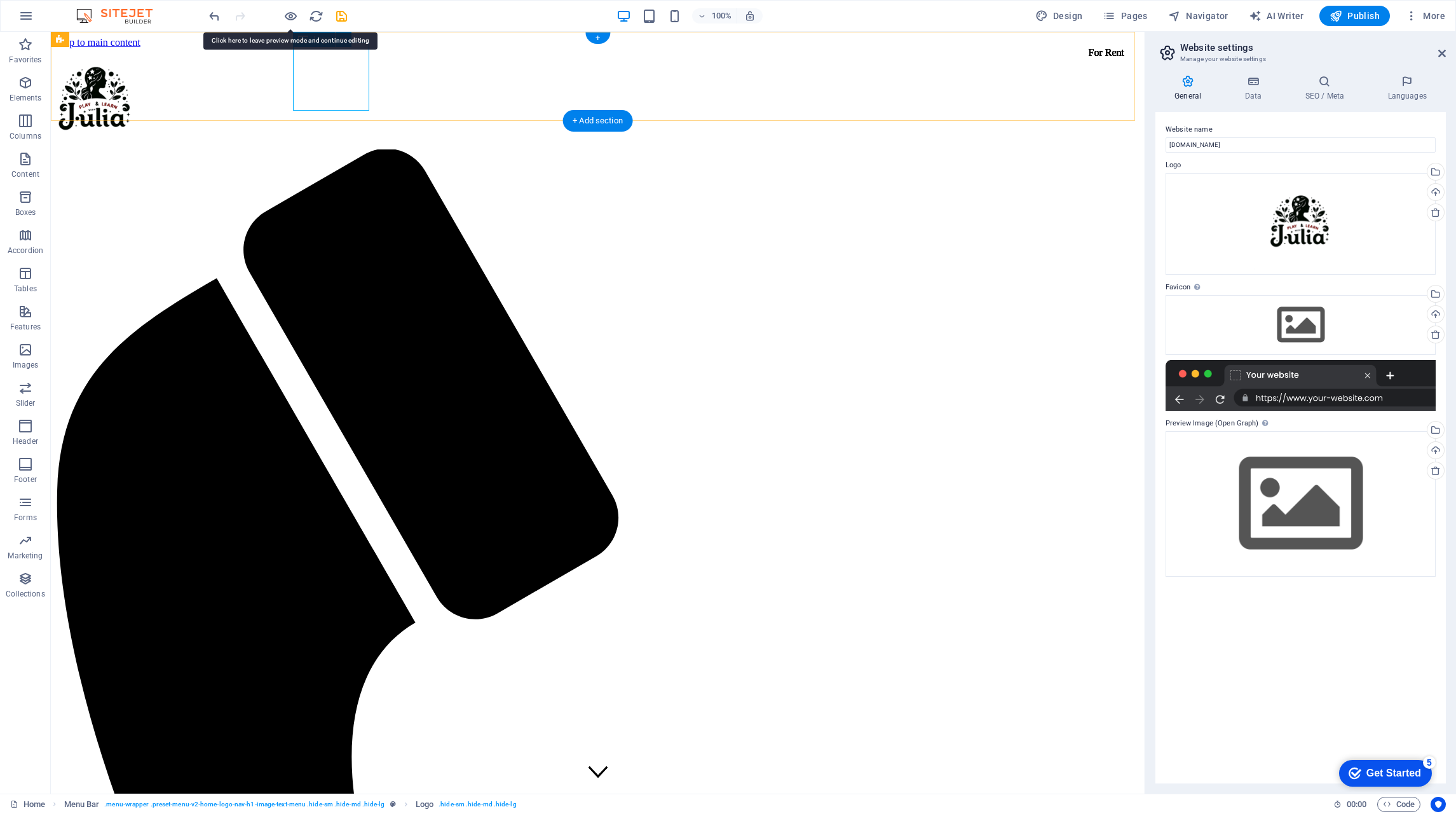
click at [348, 86] on div at bounding box center [597, 98] width 1084 height 74
click at [0, 0] on icon "reload" at bounding box center [0, 0] width 0 height 0
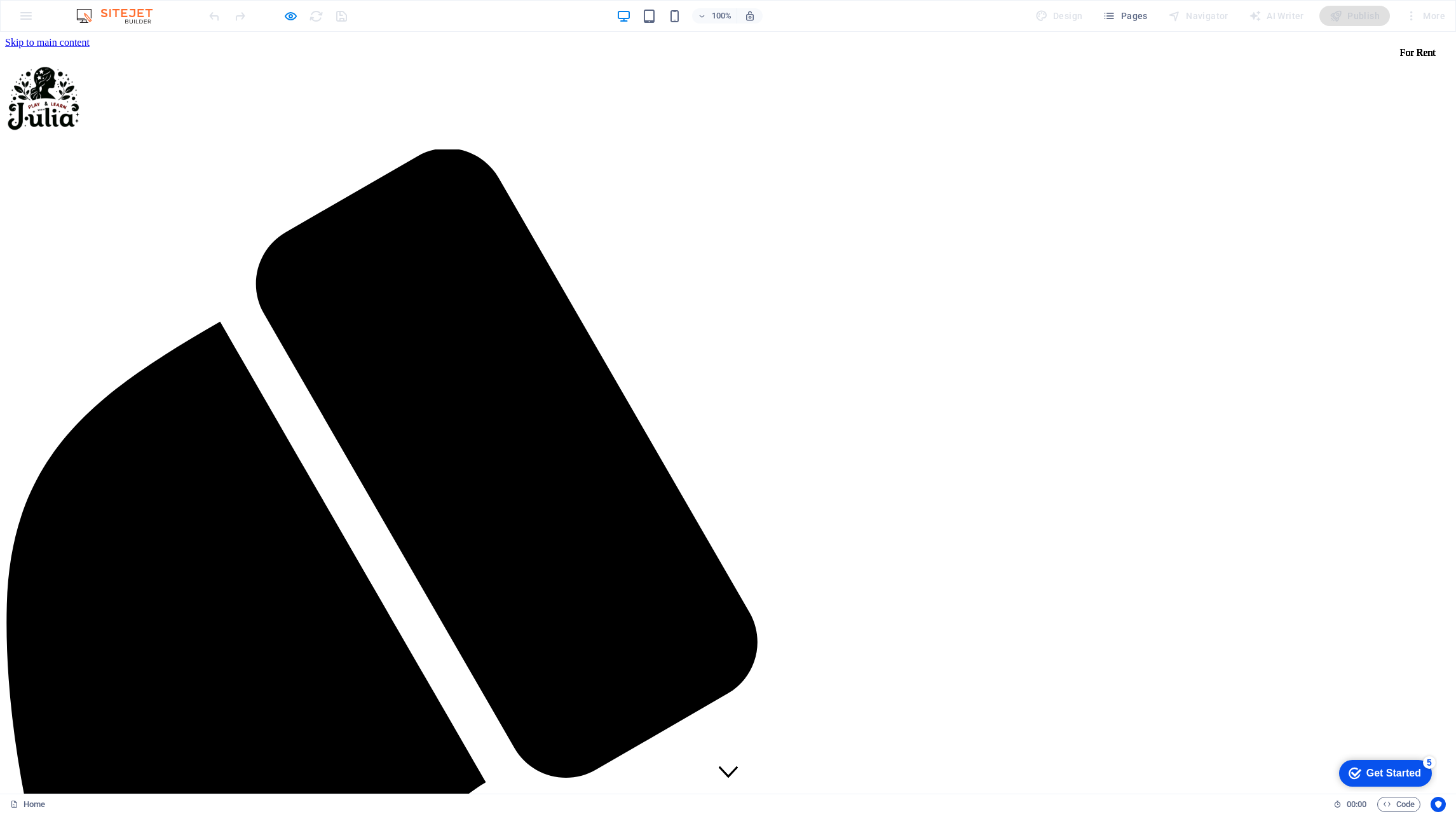
drag, startPoint x: 460, startPoint y: 80, endPoint x: 304, endPoint y: 54, distance: 158.2
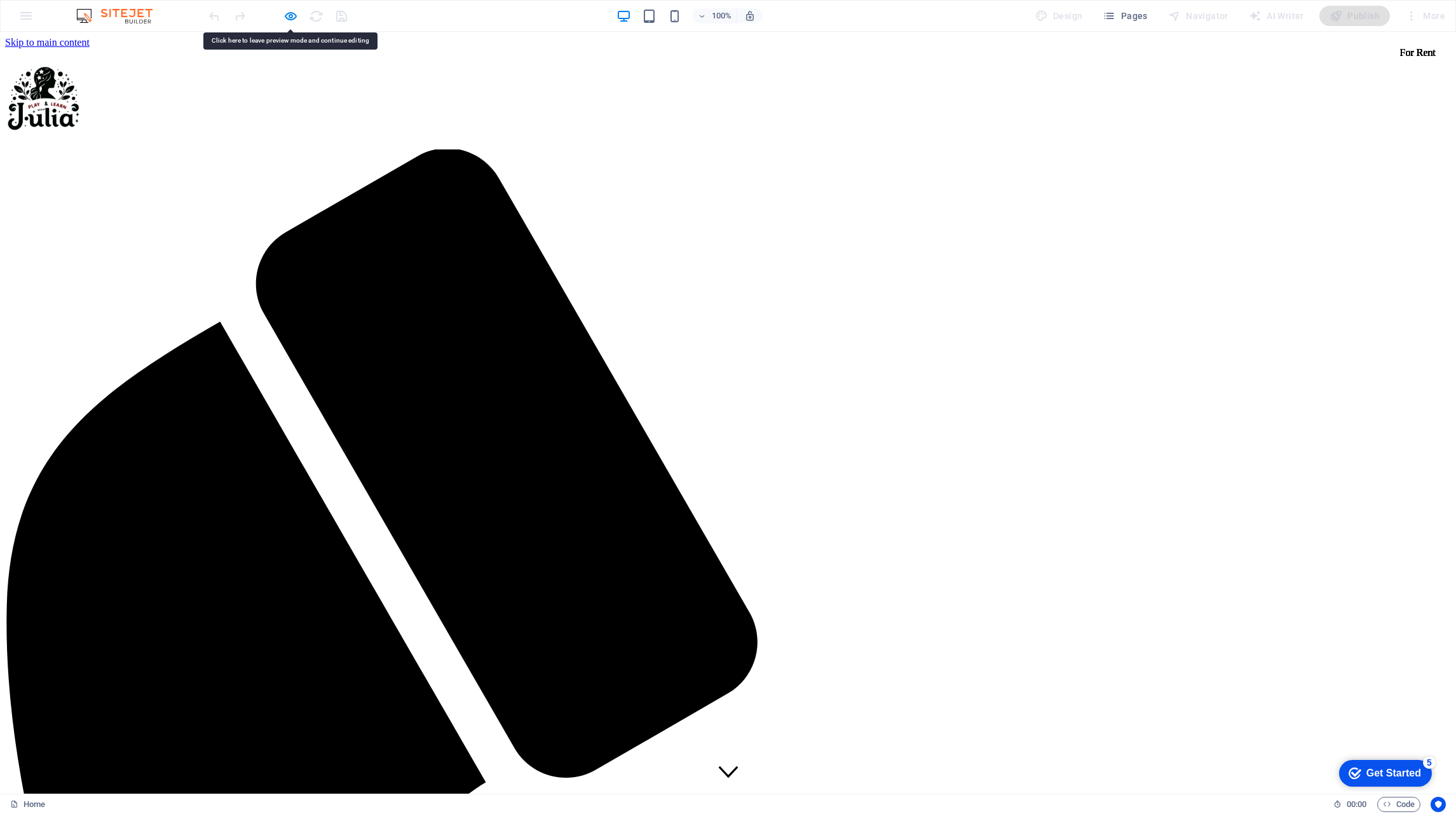
drag, startPoint x: 1085, startPoint y: 500, endPoint x: 1093, endPoint y: 495, distance: 9.4
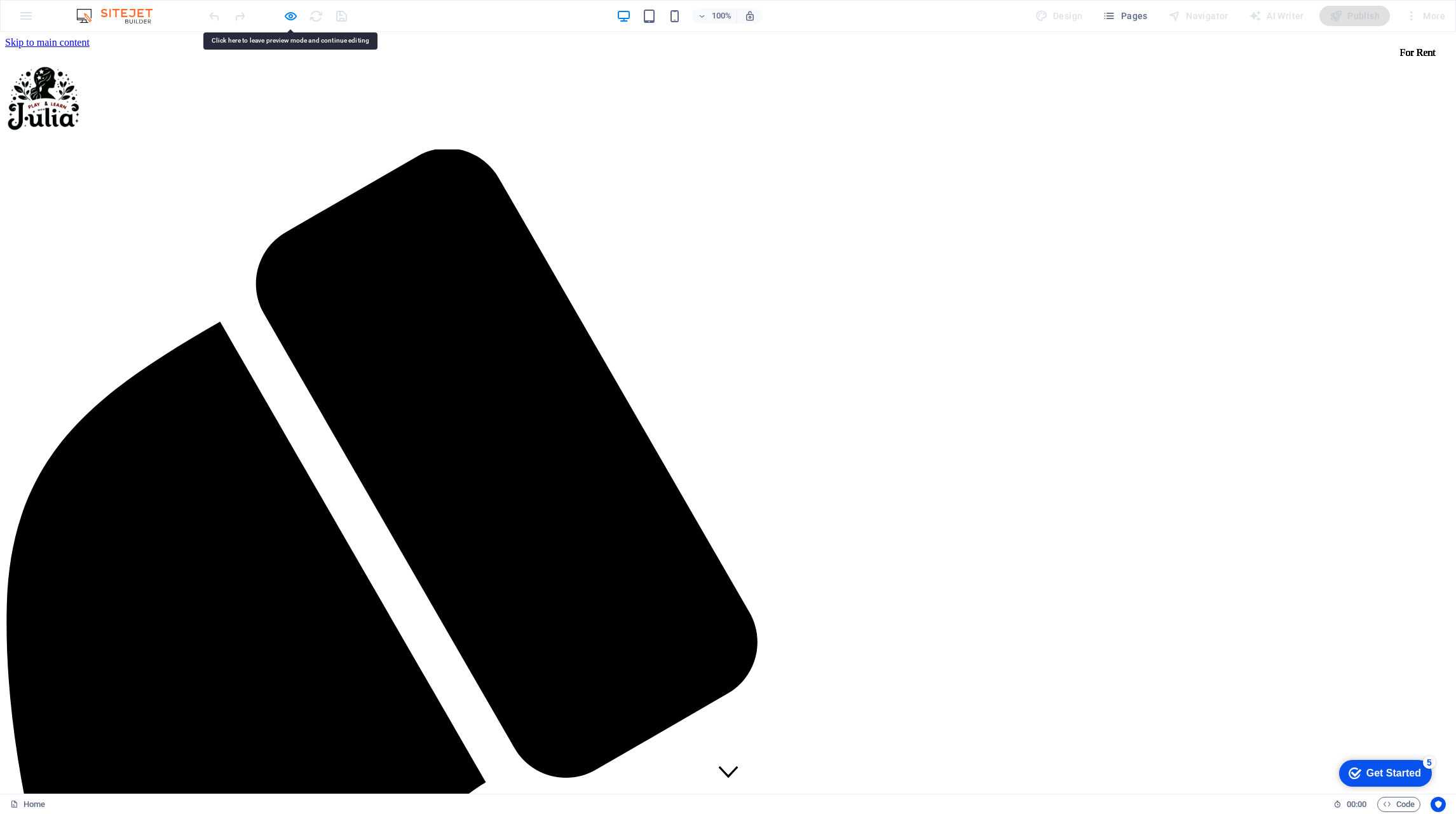
drag, startPoint x: 288, startPoint y: 15, endPoint x: 294, endPoint y: 31, distance: 17.1
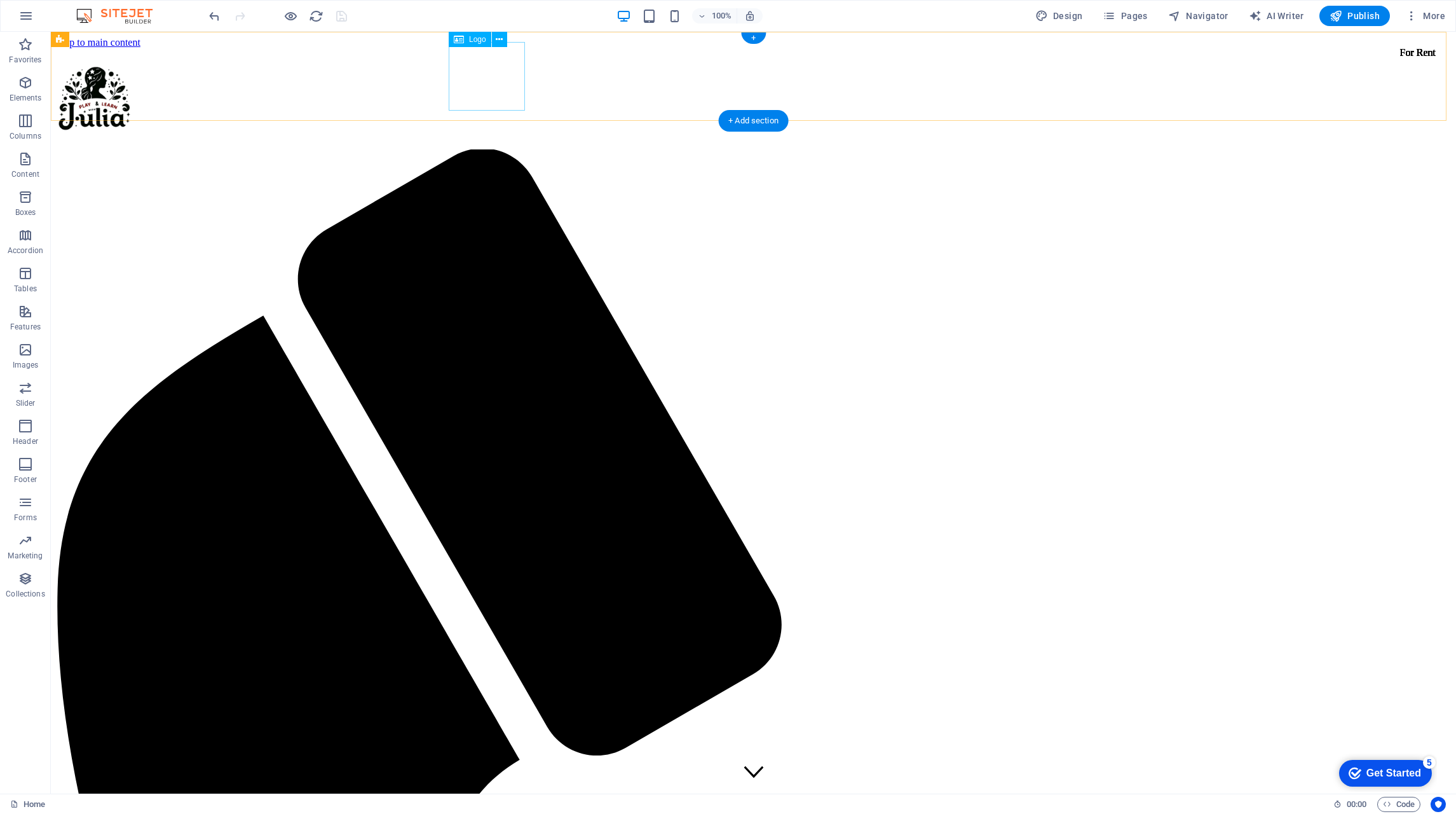
click at [478, 86] on div at bounding box center [753, 98] width 1395 height 74
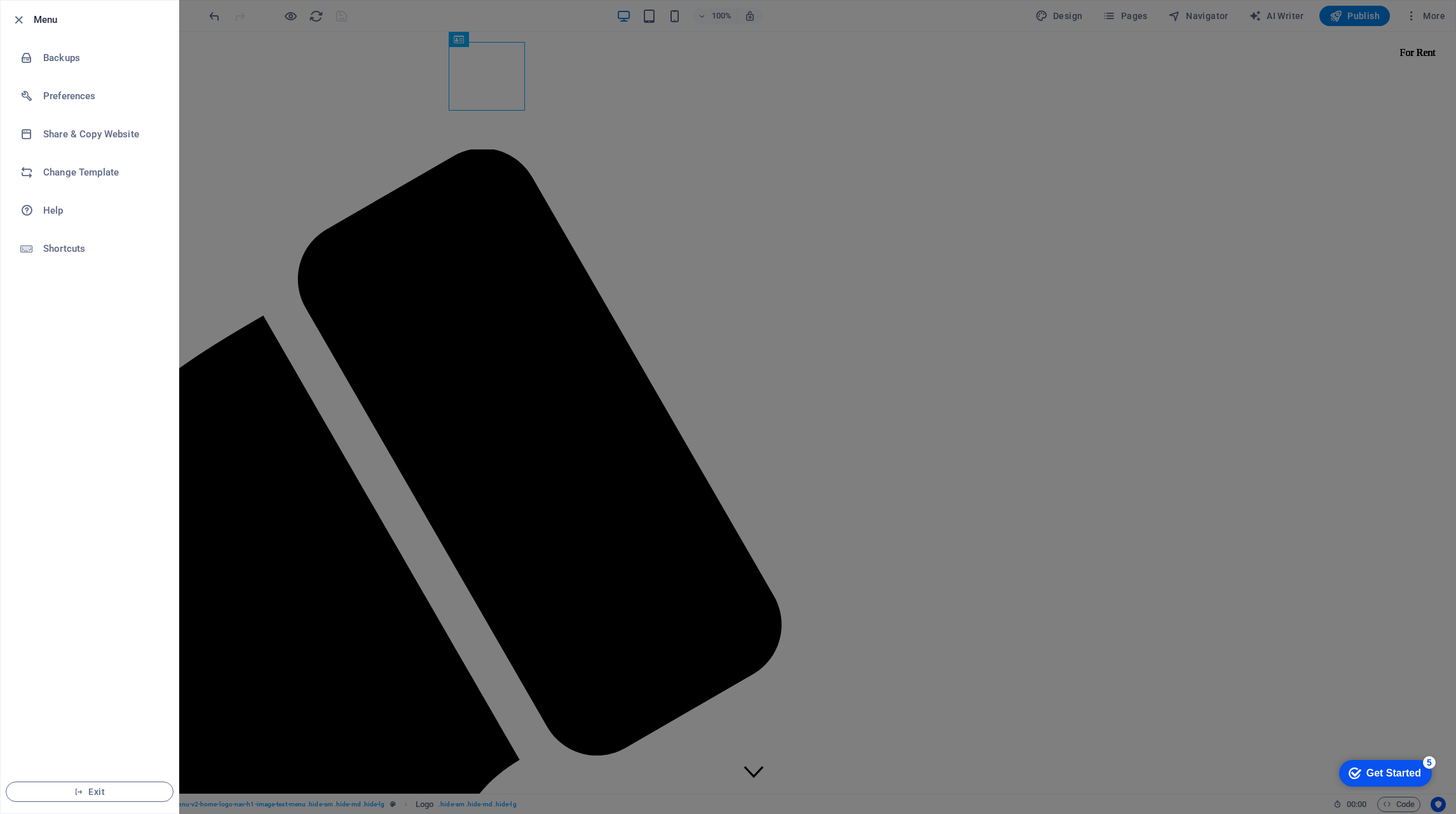
click at [122, 134] on h6 "Share & Copy Website" at bounding box center [101, 134] width 117 height 15
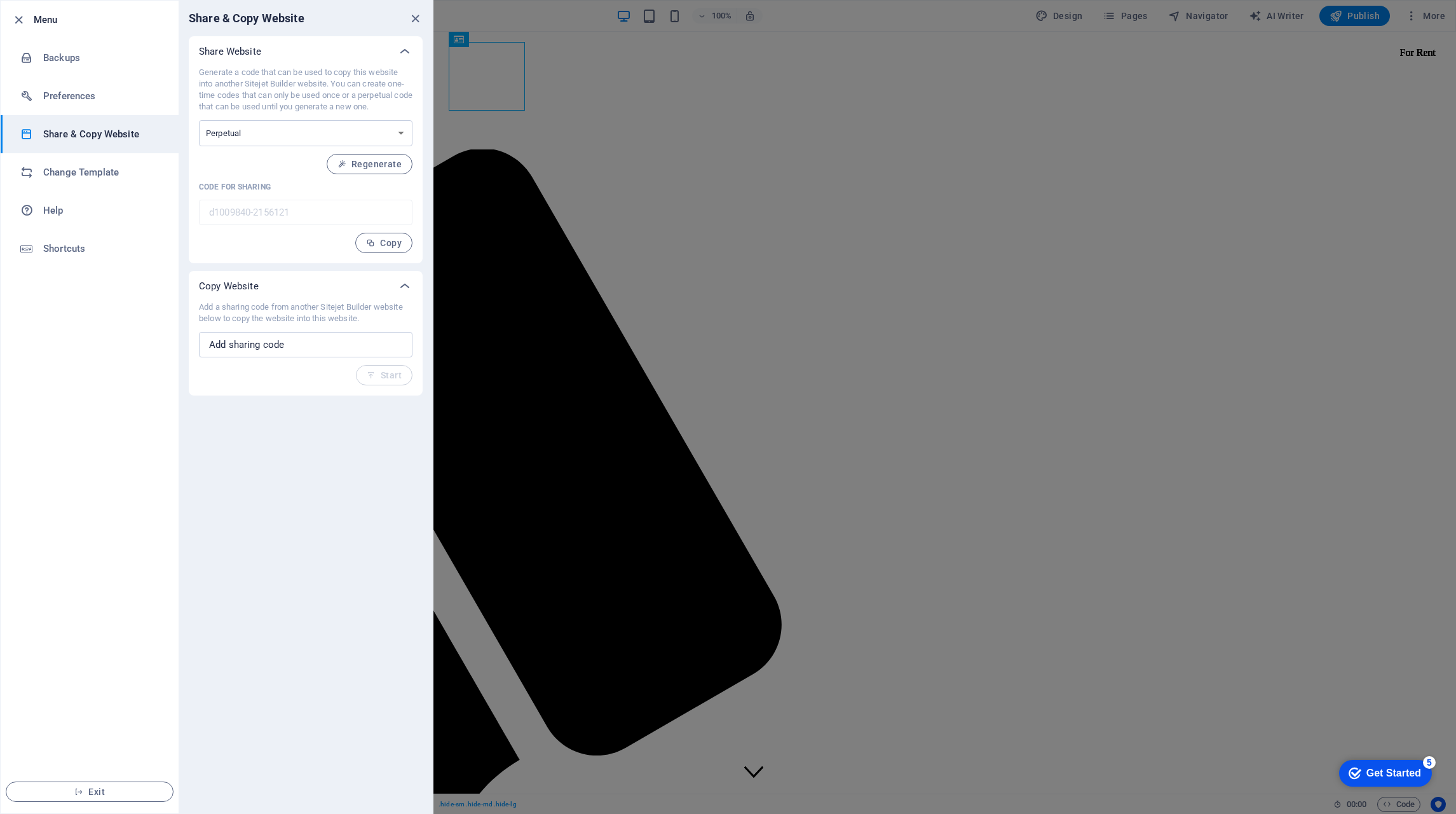
click at [416, 19] on icon "close" at bounding box center [415, 18] width 15 height 15
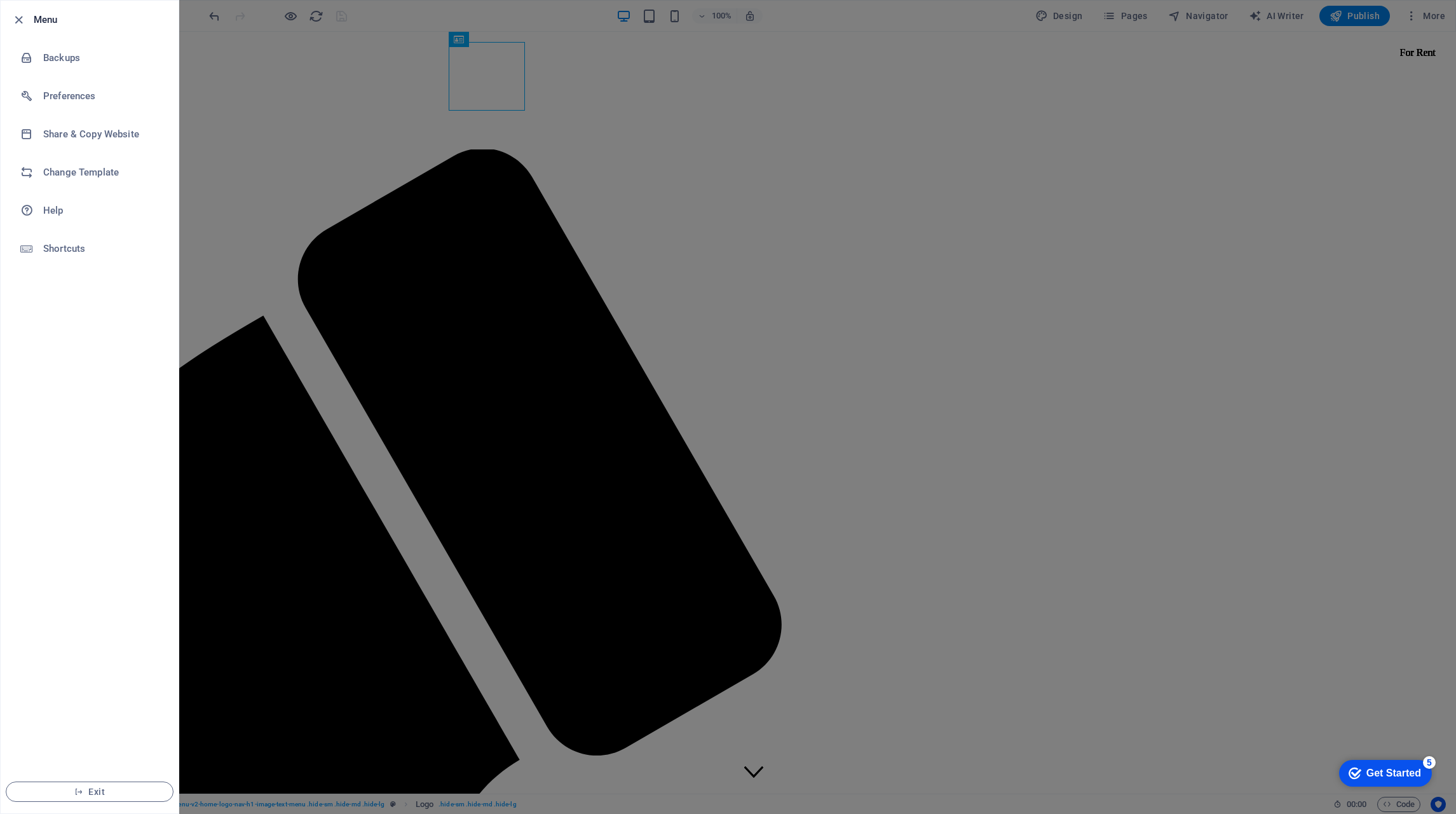
click at [342, 103] on div at bounding box center [728, 407] width 1456 height 814
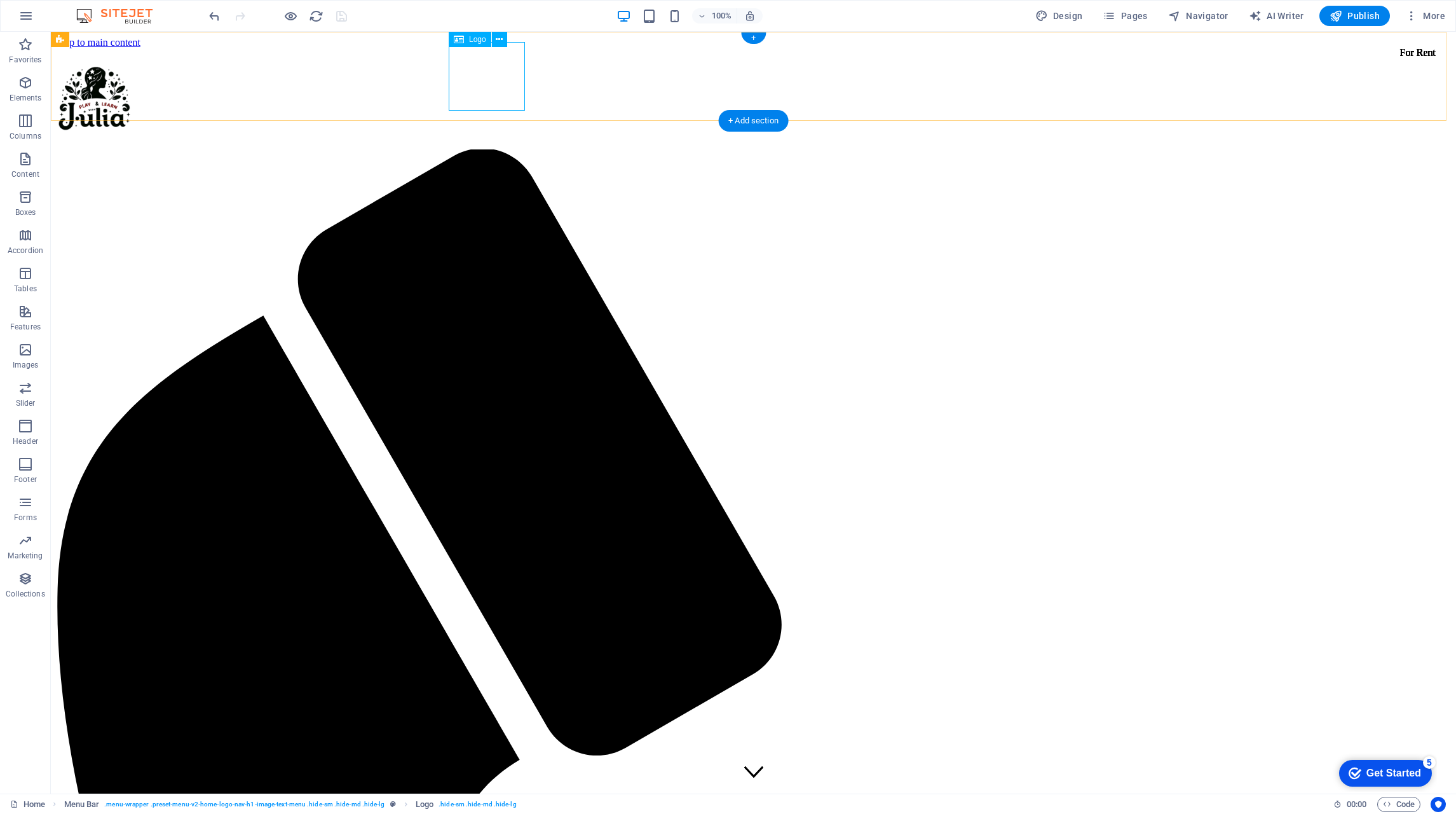
click at [471, 36] on span "Logo" at bounding box center [478, 39] width 17 height 8
click at [502, 36] on icon at bounding box center [499, 40] width 7 height 14
click at [477, 77] on div at bounding box center [753, 98] width 1395 height 74
click at [477, 76] on div at bounding box center [753, 98] width 1395 height 74
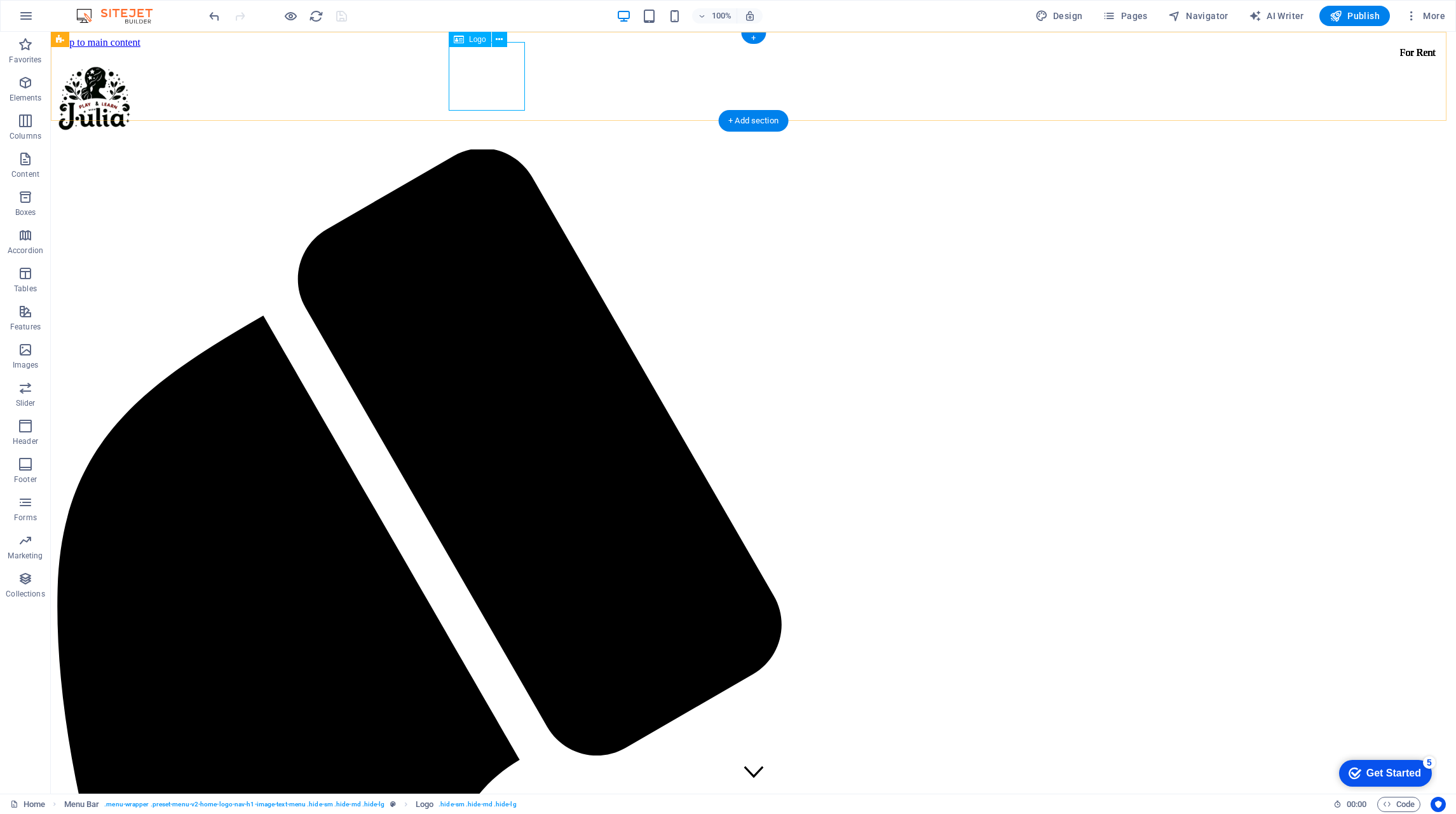
select select "px"
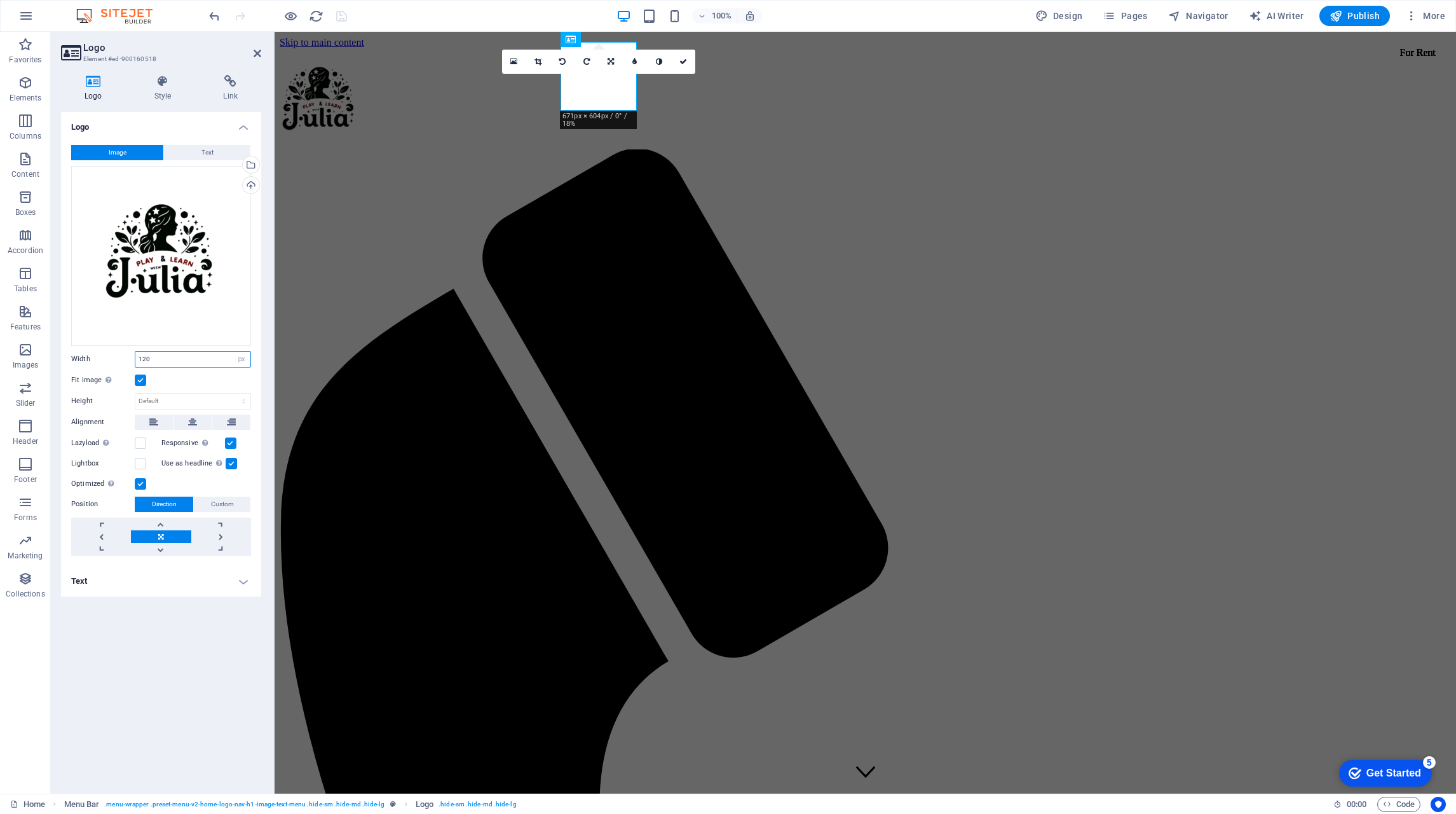
click at [163, 361] on input "120" at bounding box center [193, 359] width 115 height 15
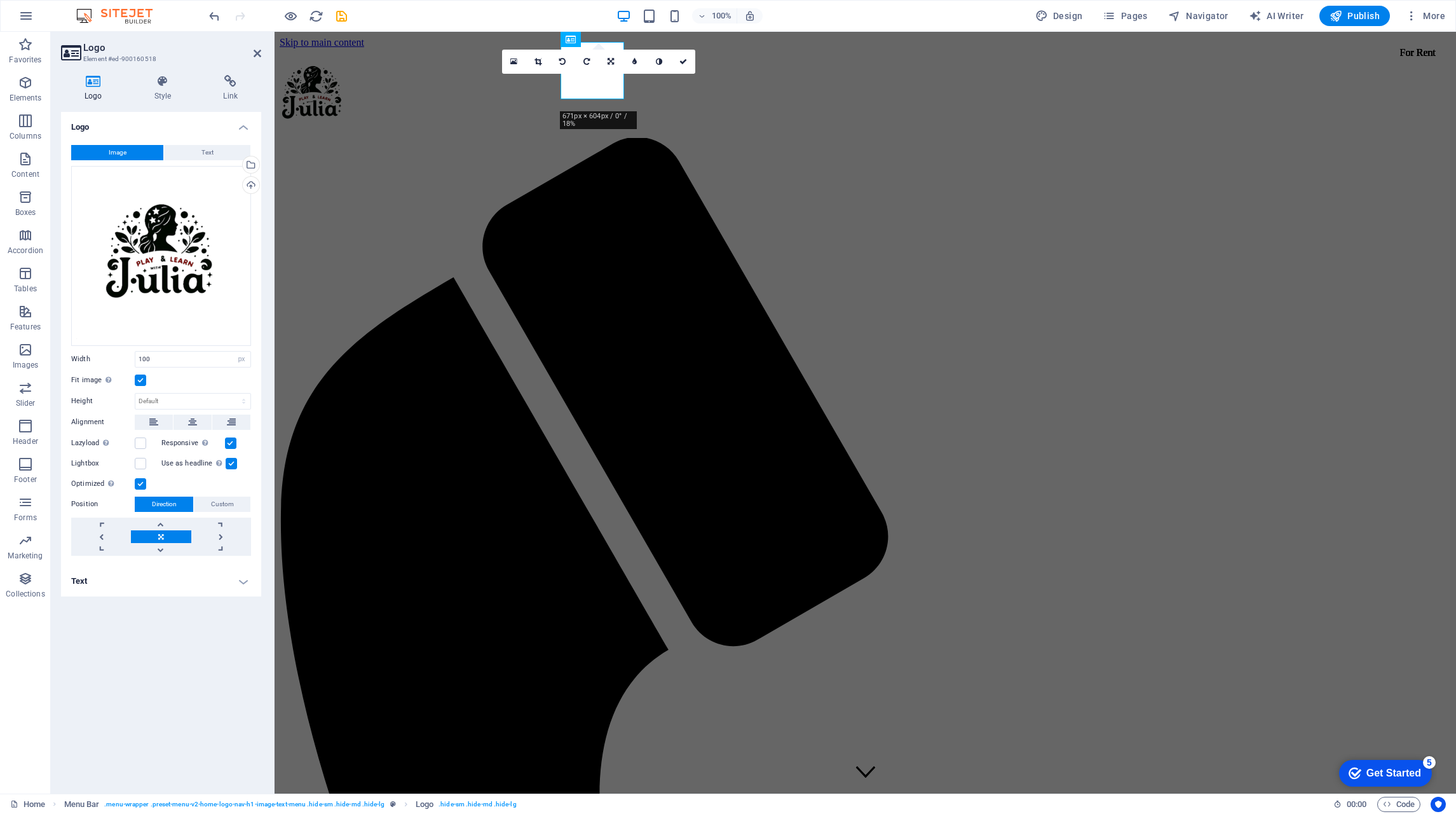
click at [658, 63] on icon at bounding box center [658, 62] width 6 height 8
type input "120"
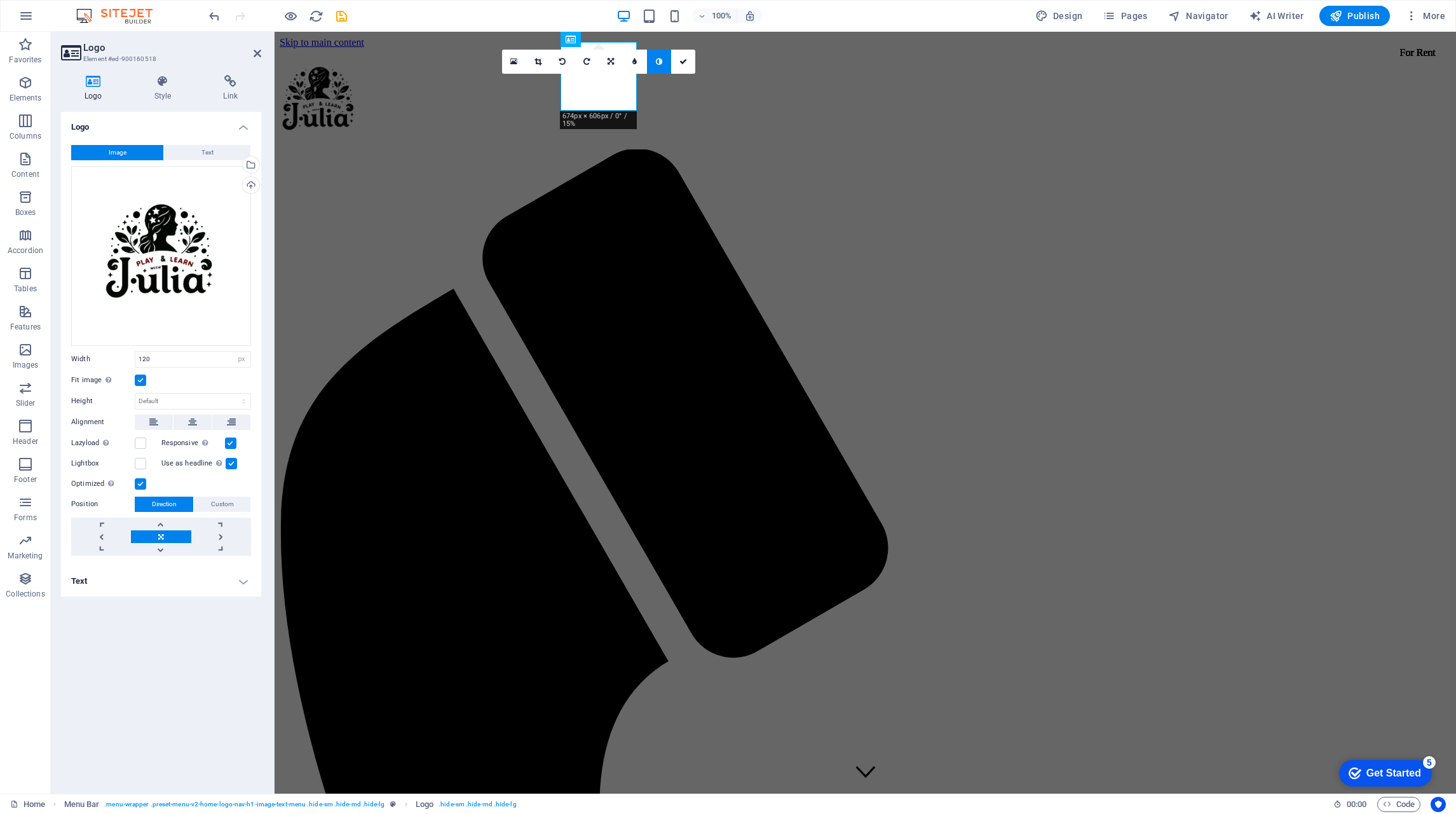
drag, startPoint x: 686, startPoint y: 62, endPoint x: 646, endPoint y: 69, distance: 40.6
click at [686, 62] on icon at bounding box center [683, 62] width 8 height 8
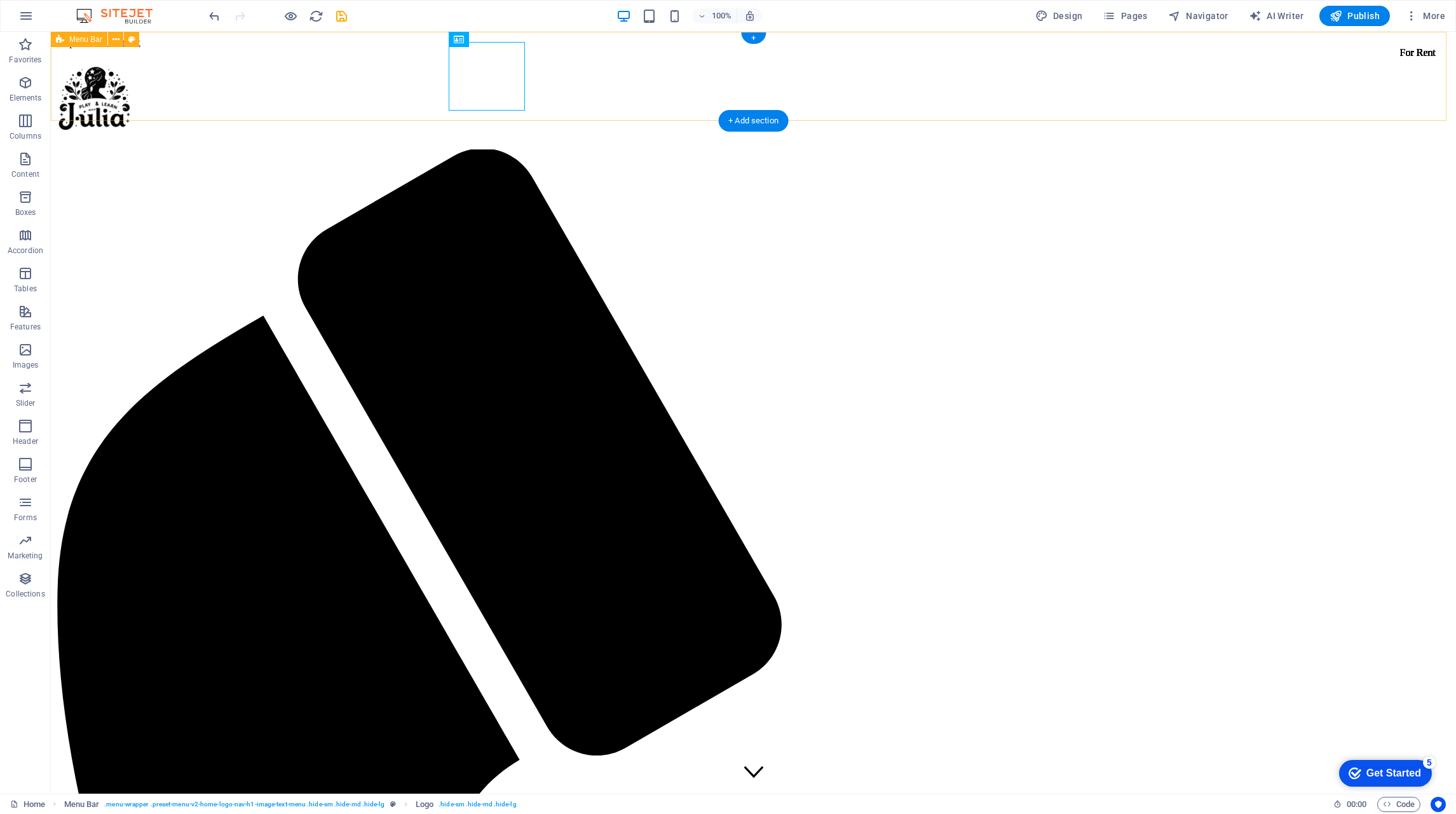
click at [504, 85] on div at bounding box center [753, 98] width 1395 height 74
click at [498, 34] on icon at bounding box center [499, 40] width 7 height 14
click at [472, 40] on span "Logo" at bounding box center [478, 39] width 17 height 8
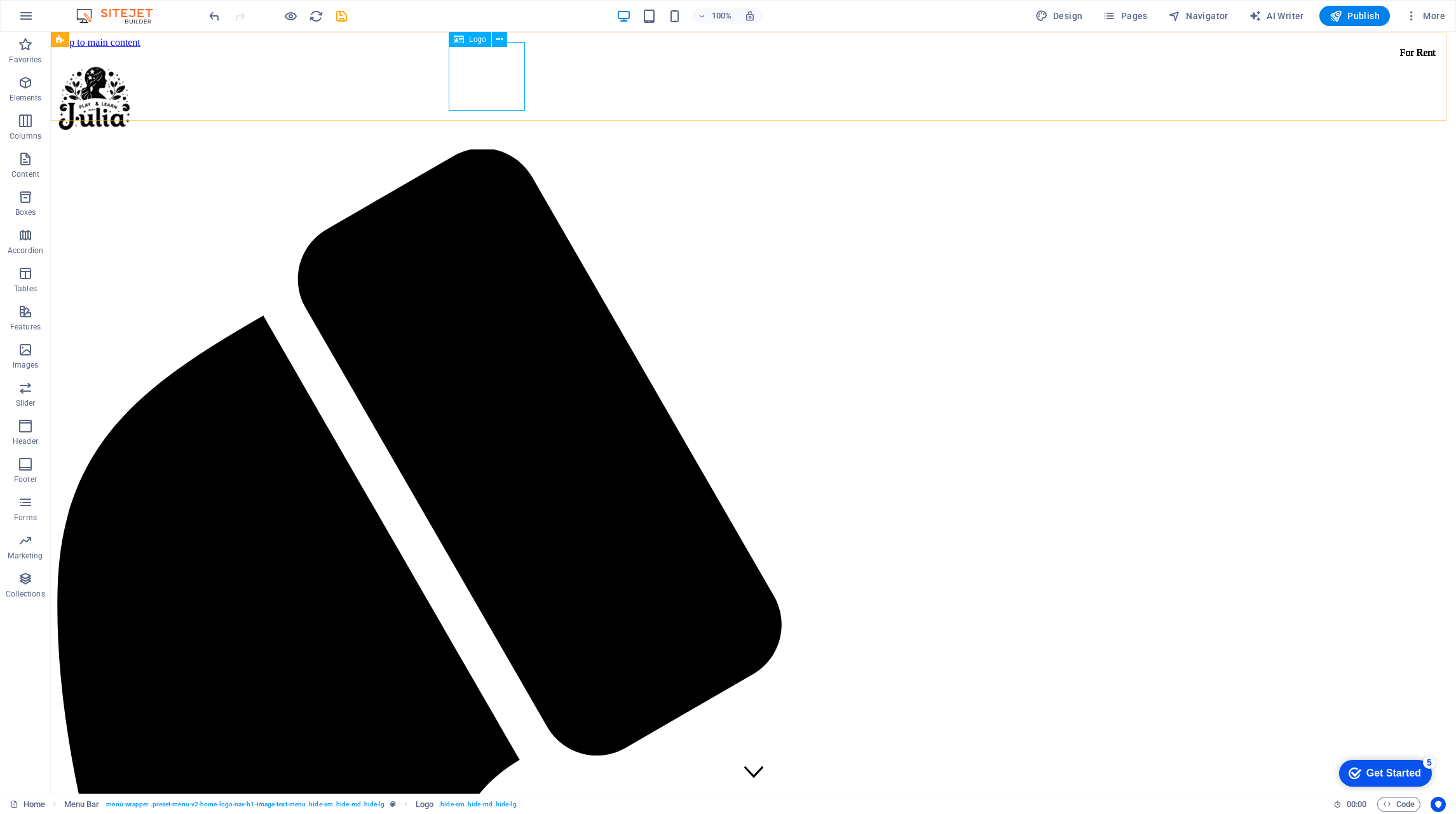
select select "px"
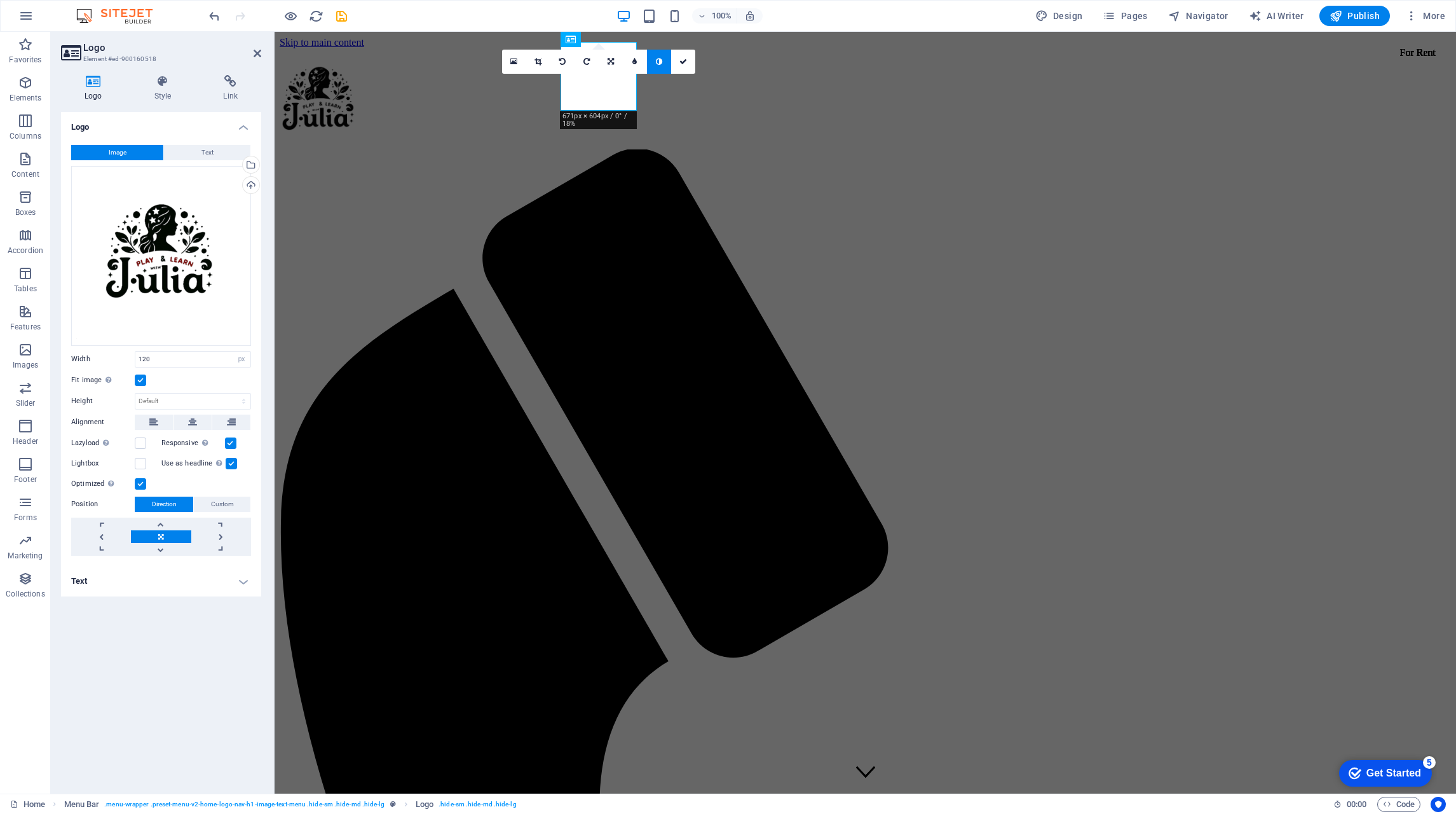
click at [165, 92] on h4 "Style" at bounding box center [165, 88] width 69 height 27
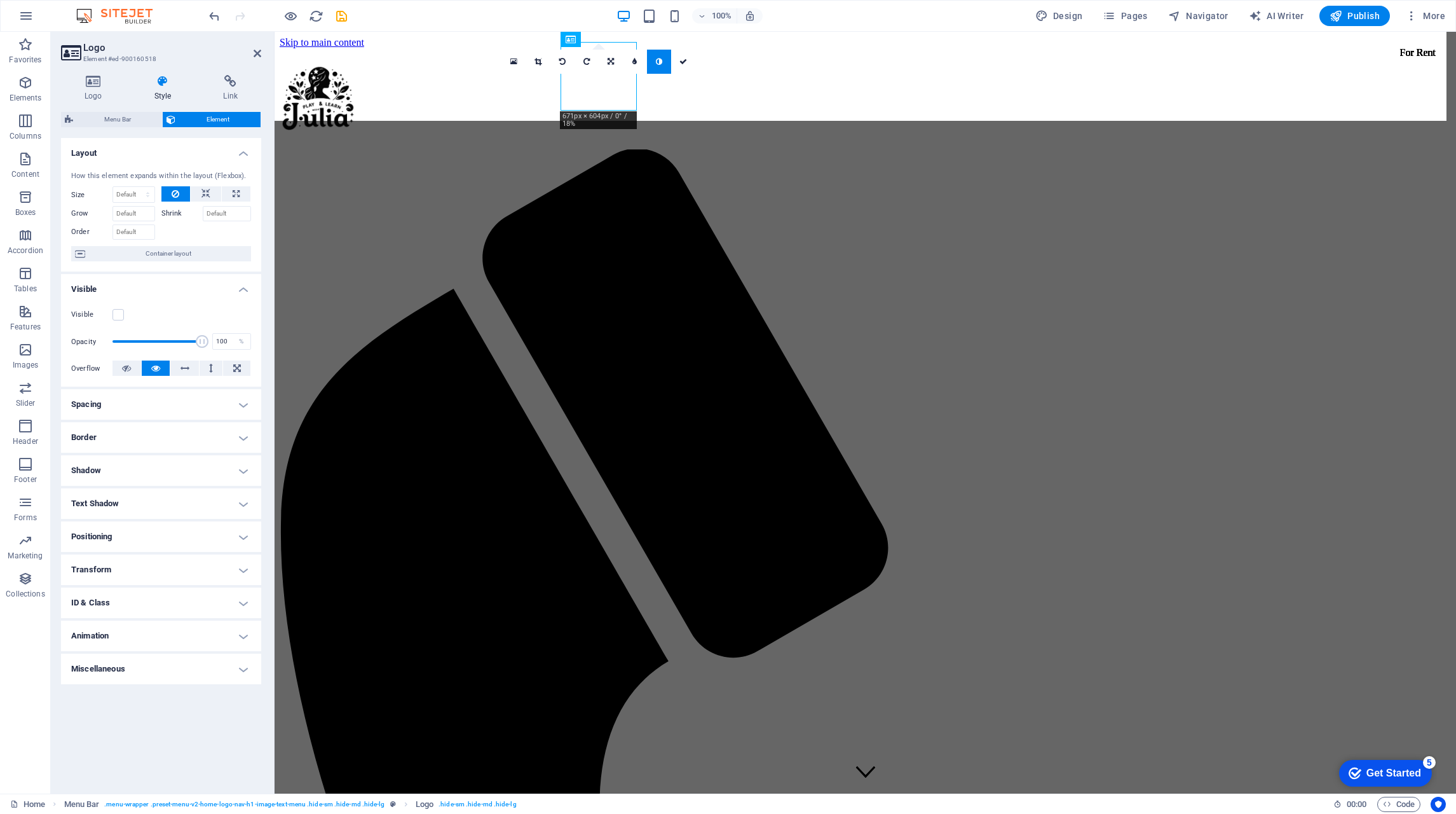
click at [100, 120] on span "Menu Bar" at bounding box center [117, 120] width 81 height 15
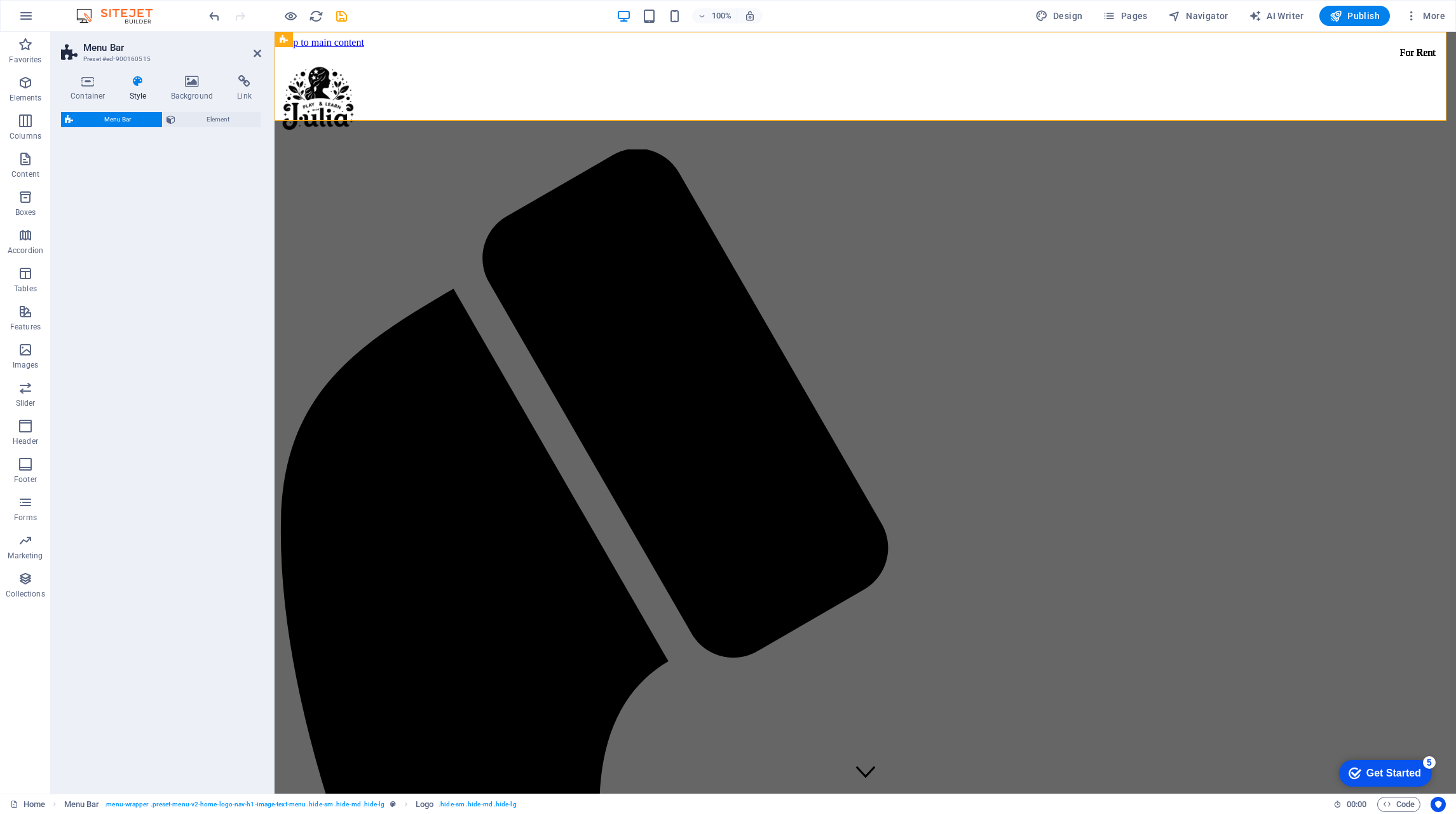
select select "rem"
select select "preset-menu-v2-home-logo-nav-h1-image-text-menu"
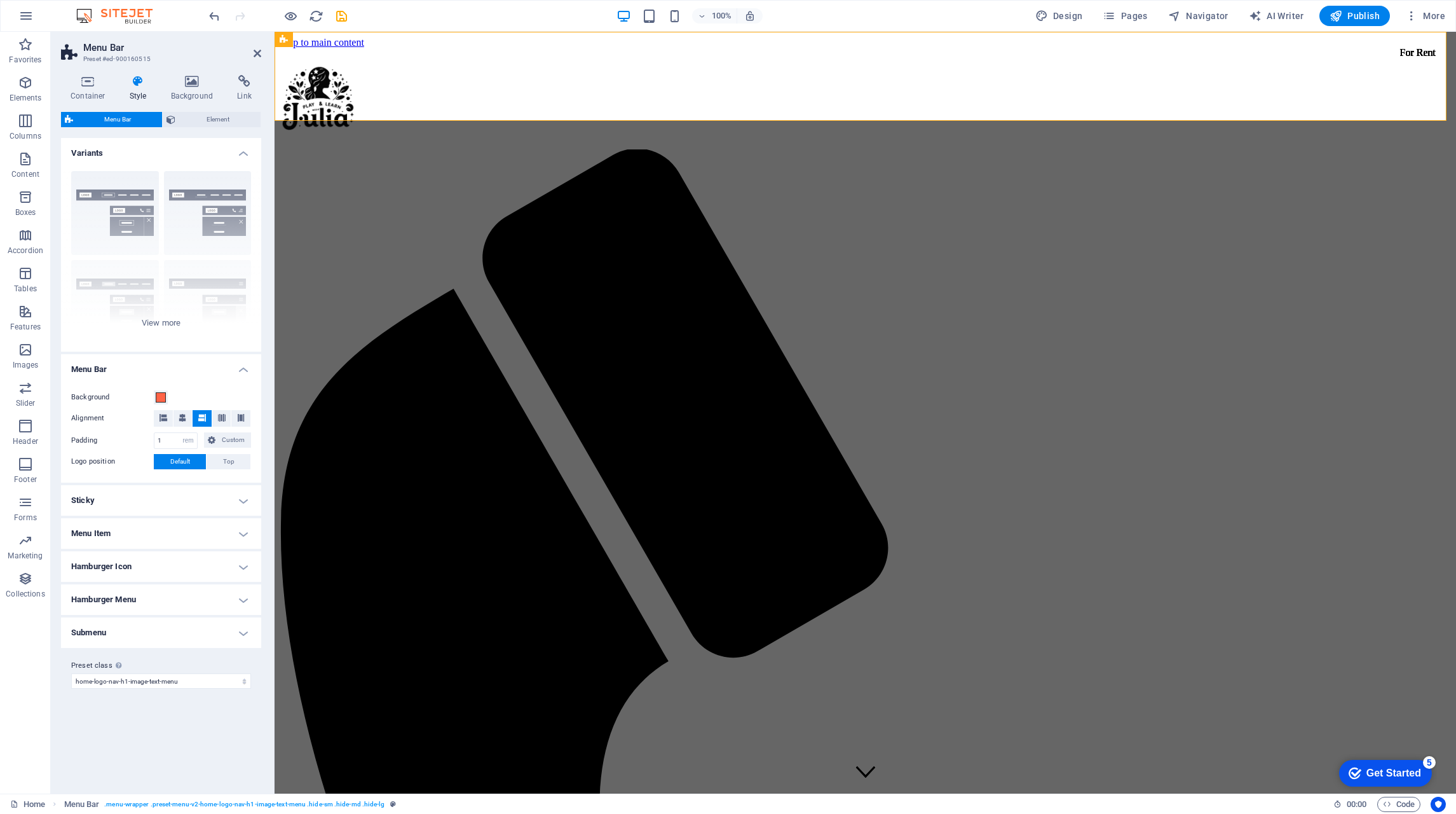
click at [83, 86] on icon at bounding box center [87, 81] width 54 height 13
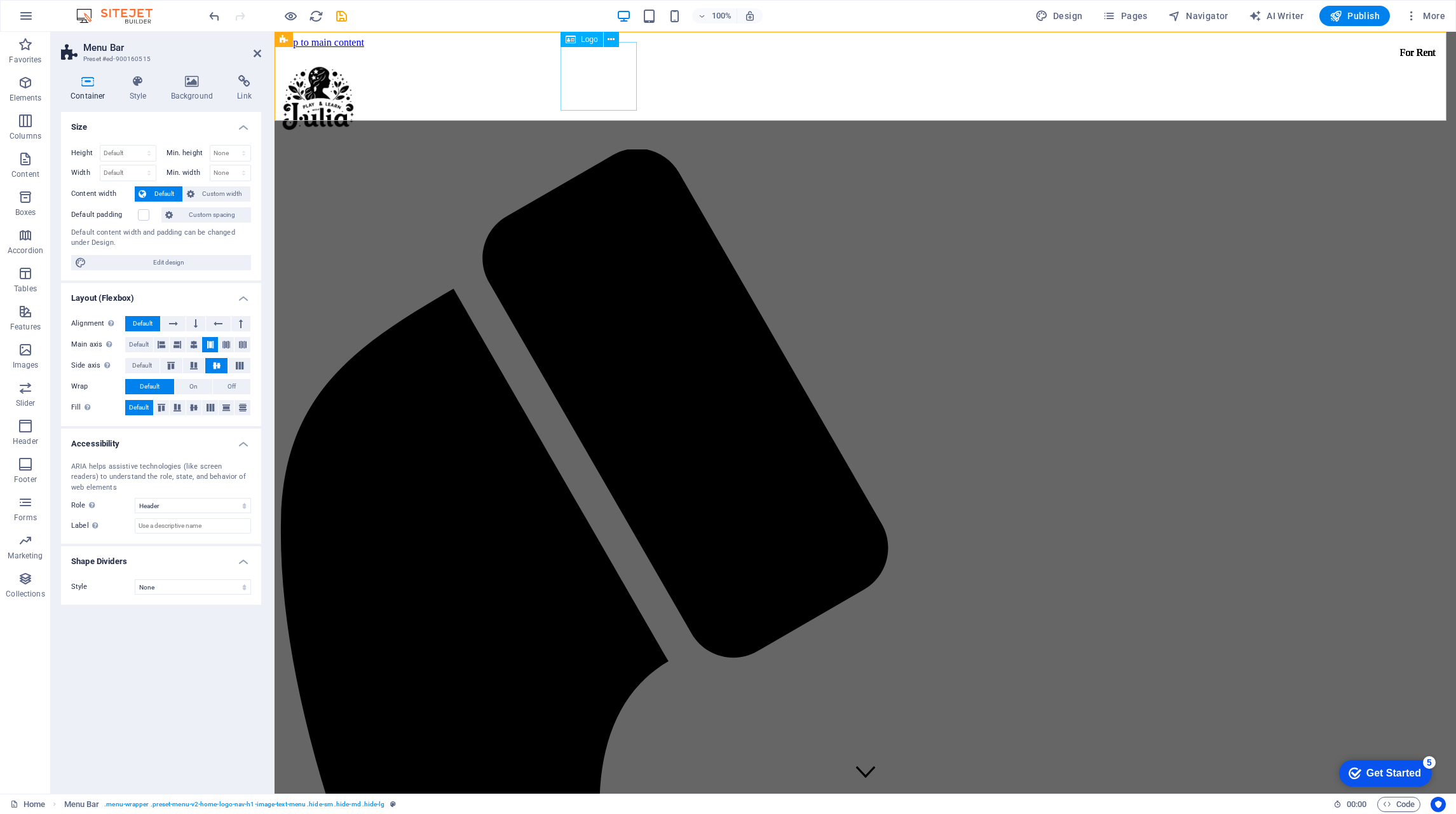
click at [609, 70] on div at bounding box center [865, 98] width 1172 height 74
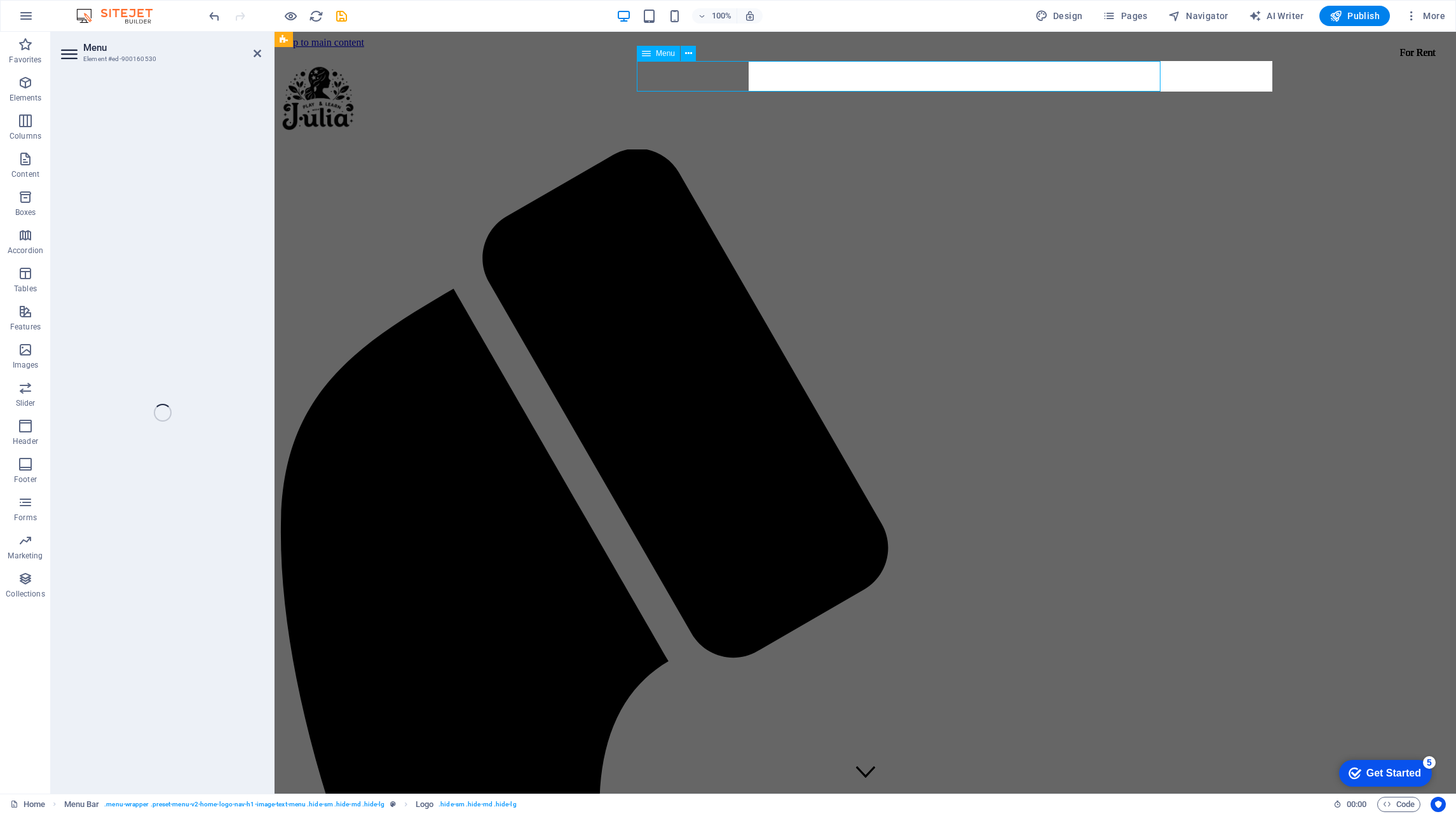
select select
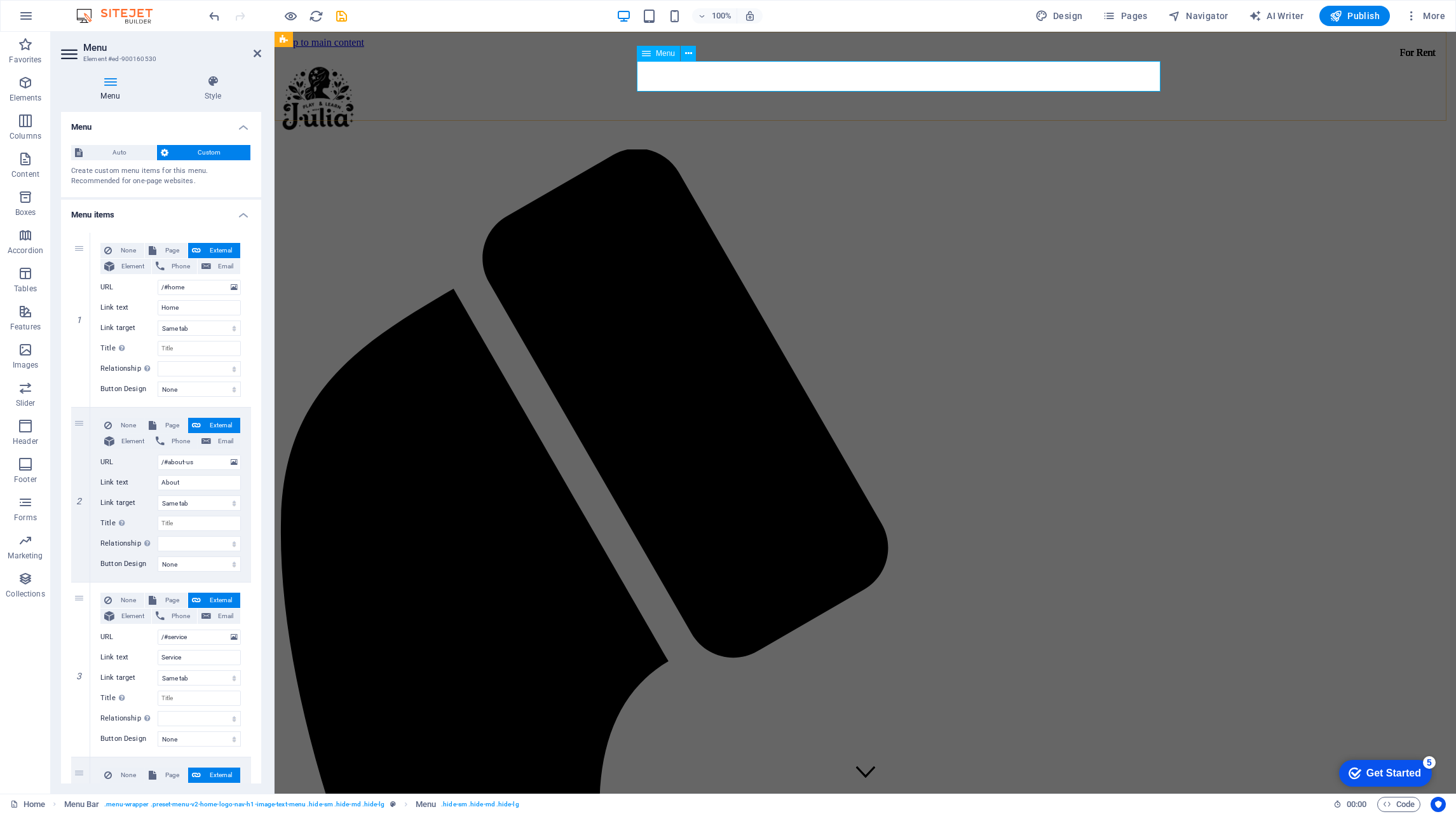
click at [657, 50] on span "Menu" at bounding box center [665, 53] width 19 height 8
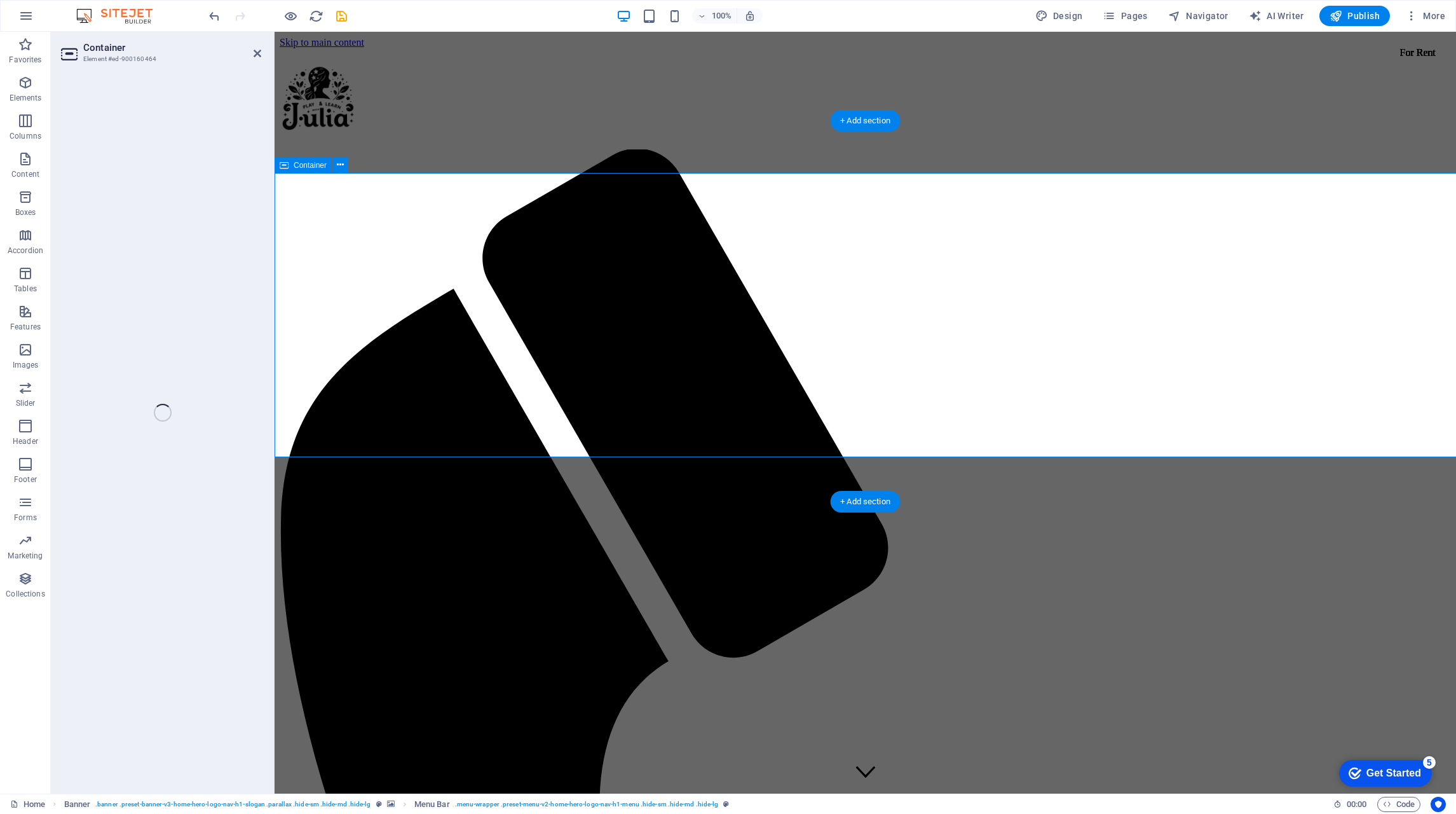
click at [597, 63] on div at bounding box center [865, 98] width 1172 height 74
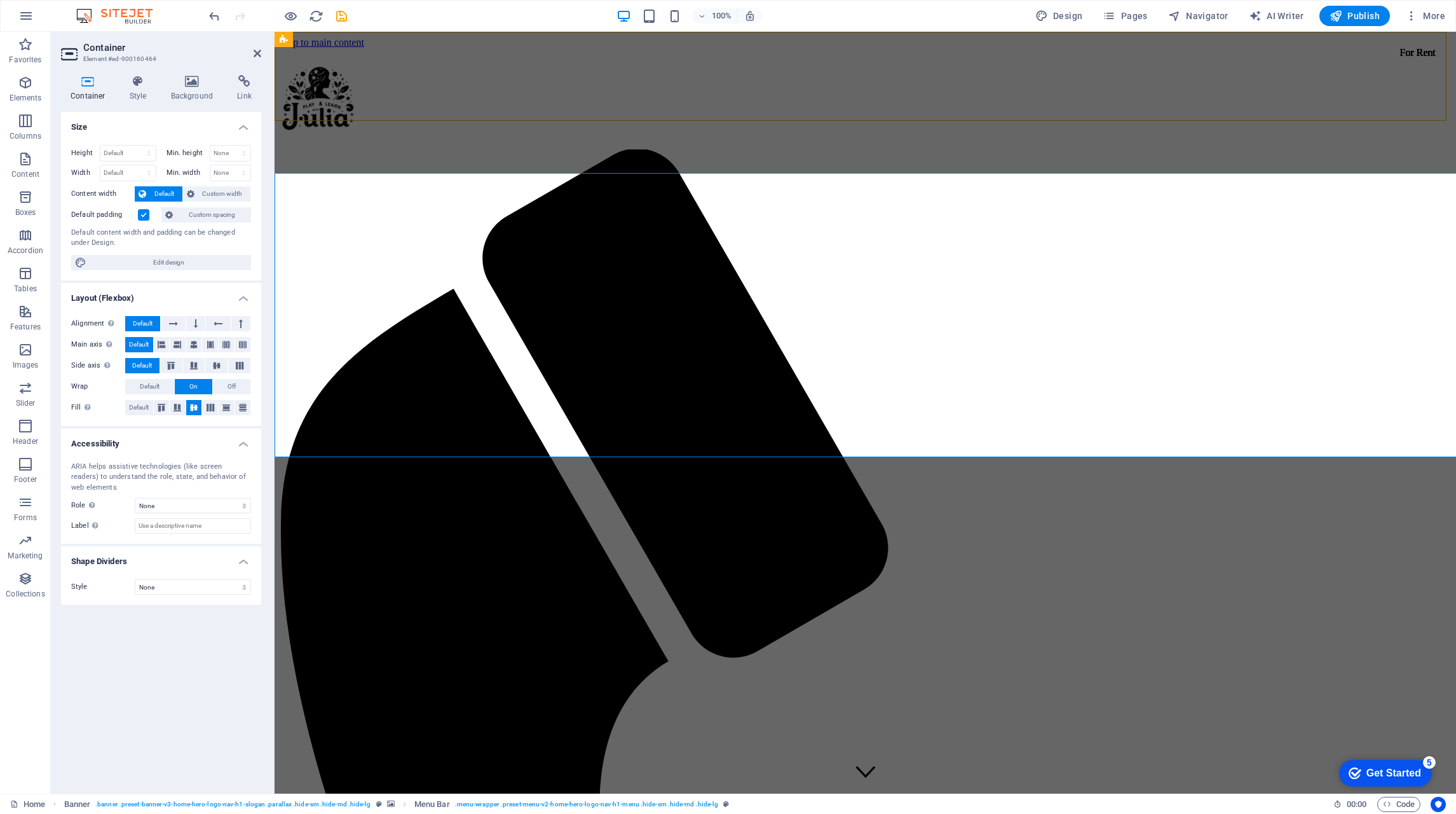
click at [293, 42] on div "Menu Bar" at bounding box center [284, 39] width 19 height 15
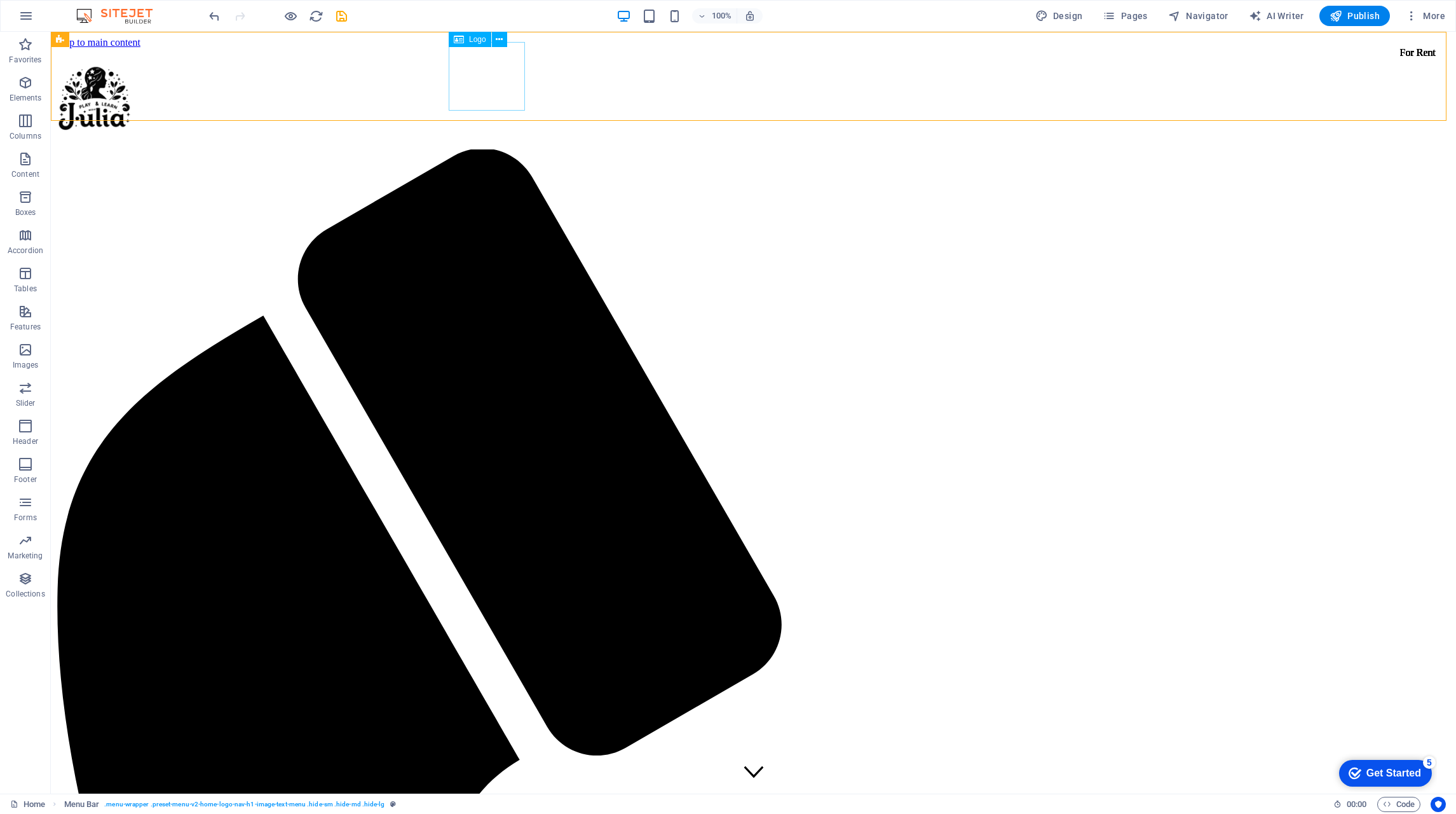
click at [498, 37] on icon at bounding box center [499, 40] width 7 height 14
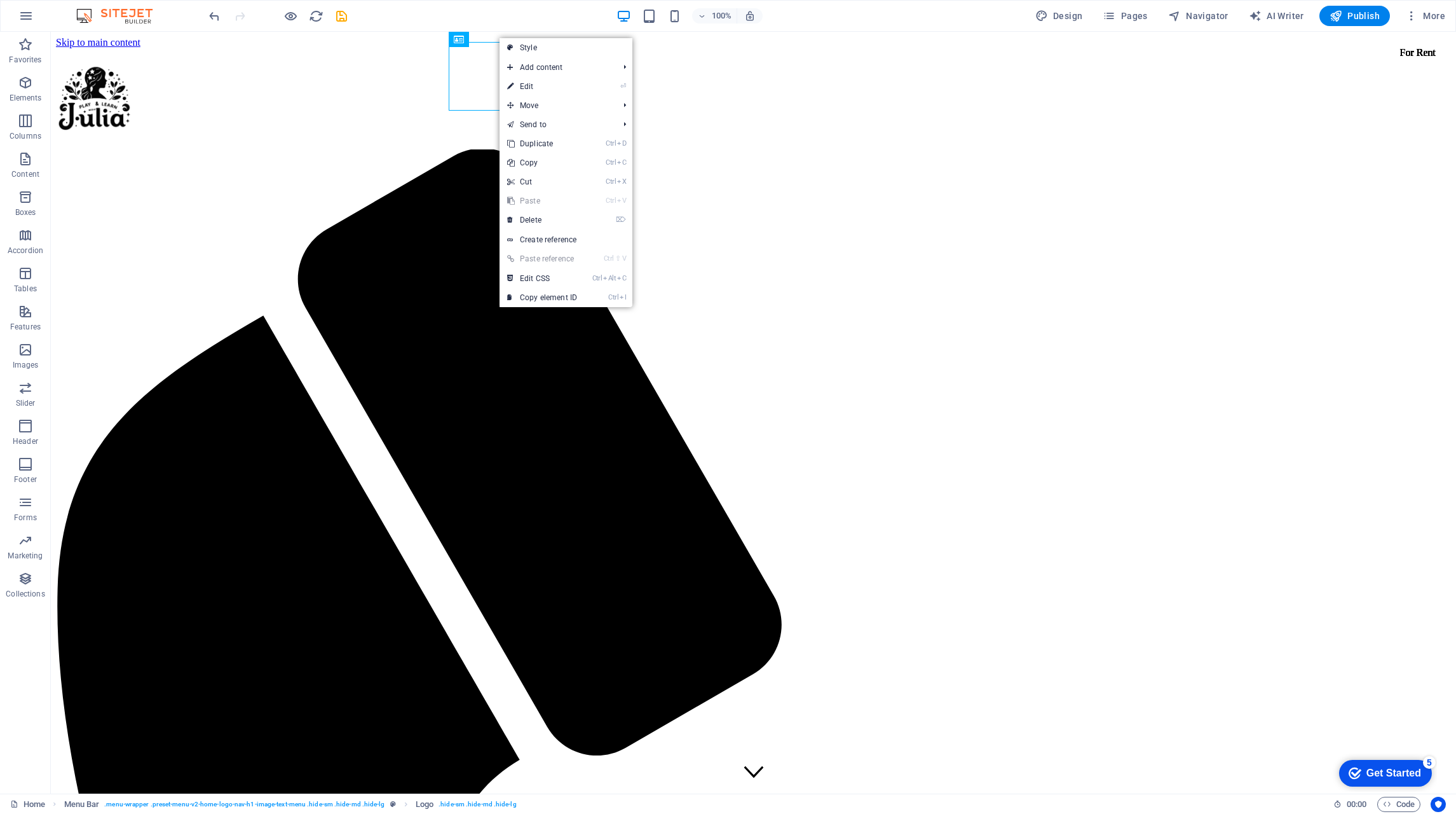
drag, startPoint x: 583, startPoint y: 84, endPoint x: 305, endPoint y: 53, distance: 279.7
click at [583, 84] on link "⏎ Edit" at bounding box center [543, 86] width 86 height 19
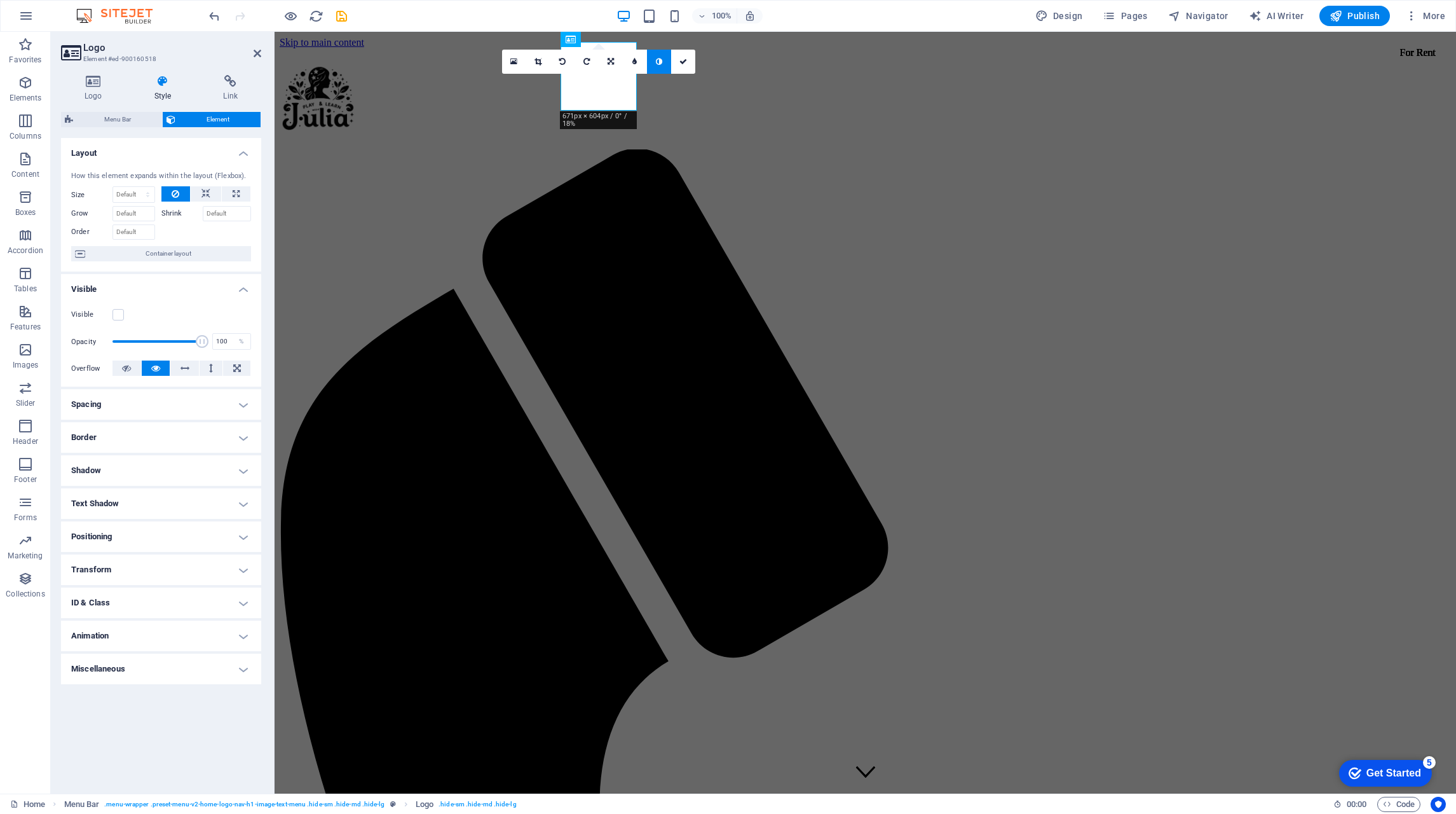
click at [641, 59] on link at bounding box center [635, 62] width 24 height 24
type input "11"
click at [624, 58] on icon at bounding box center [625, 62] width 4 height 8
drag, startPoint x: 535, startPoint y: 11, endPoint x: 680, endPoint y: 61, distance: 153.4
click at [680, 61] on icon at bounding box center [683, 62] width 8 height 8
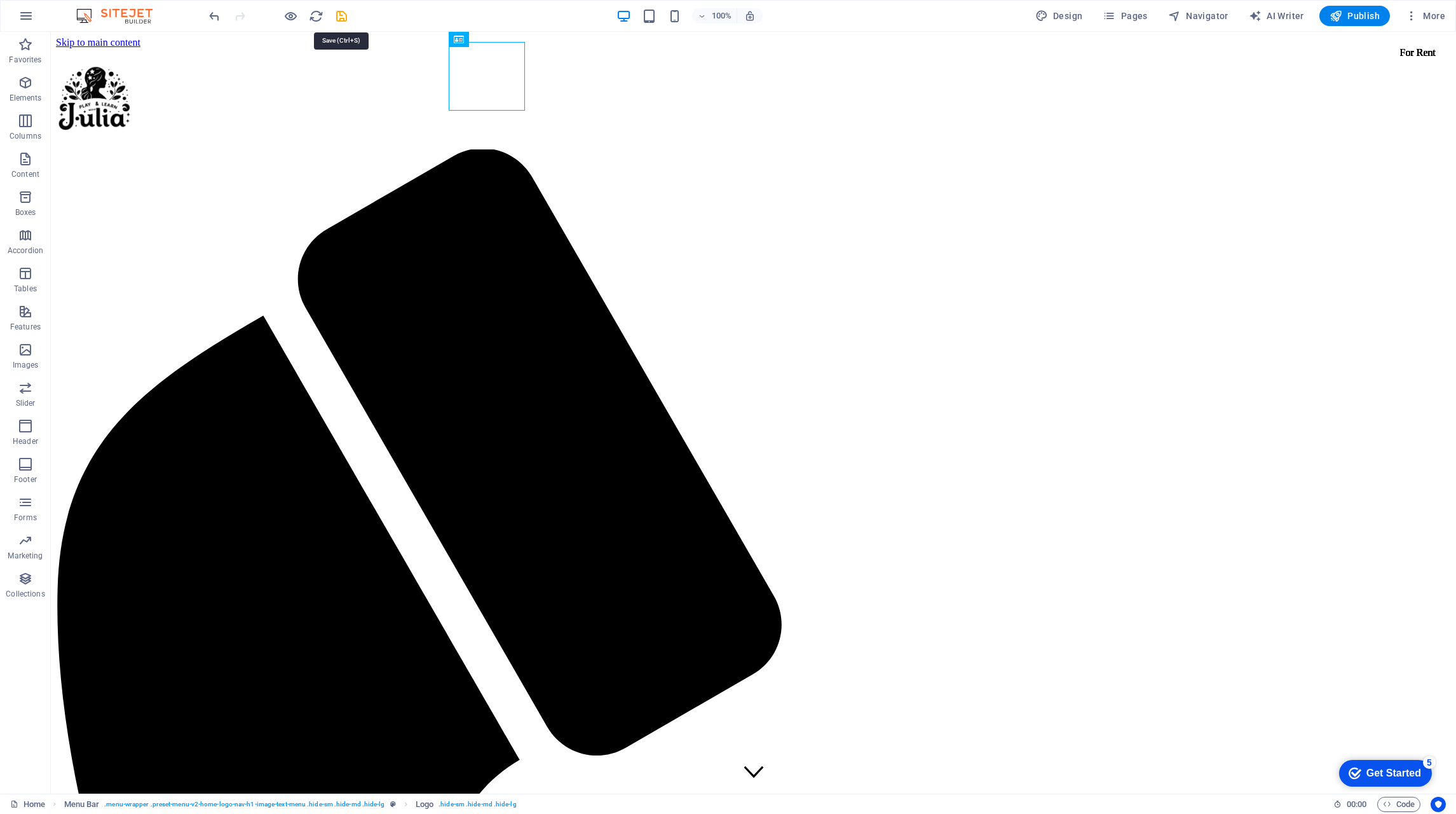
click at [341, 15] on icon "save" at bounding box center [342, 15] width 15 height 15
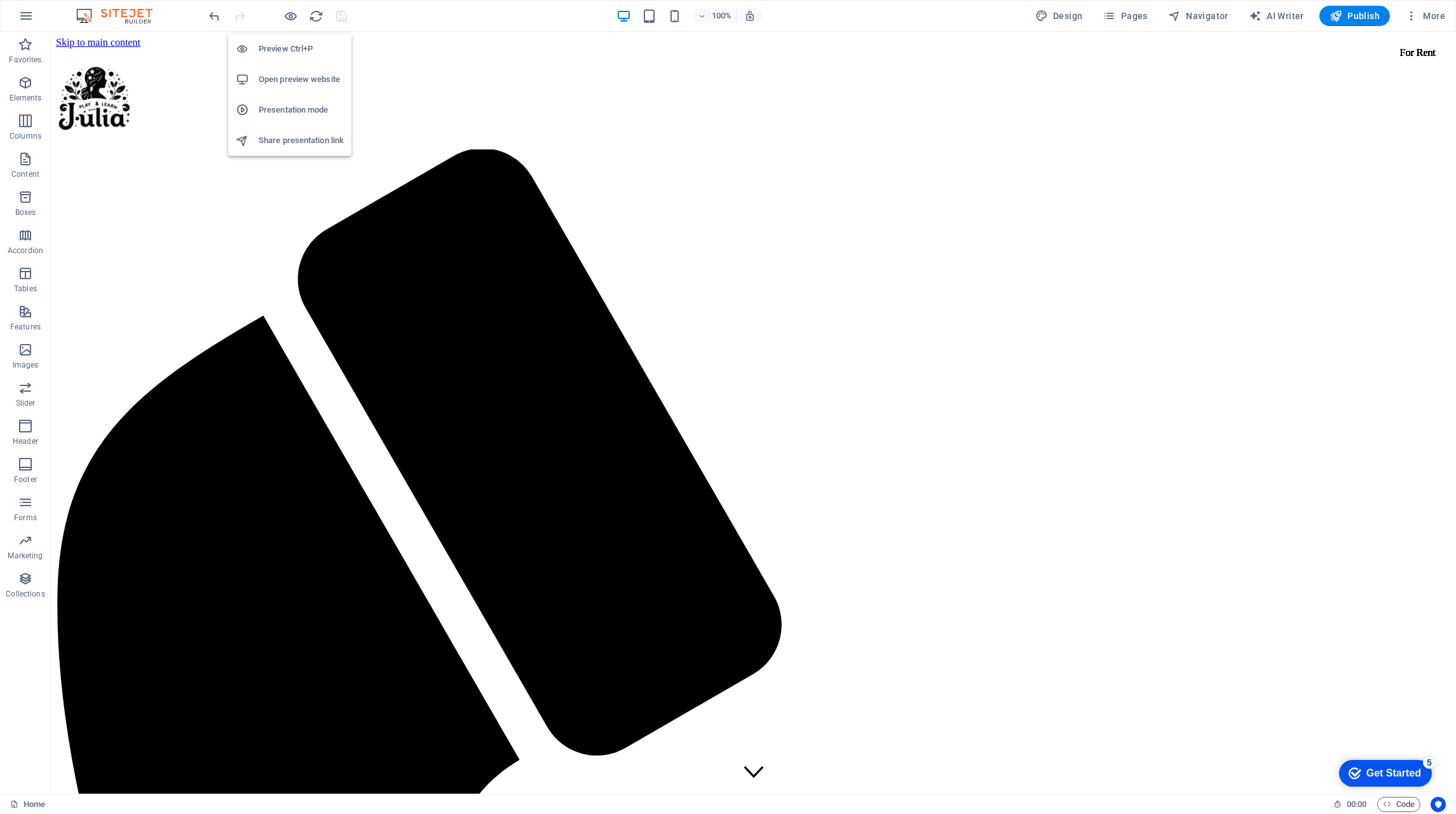
click at [294, 83] on h6 "Open preview website" at bounding box center [301, 80] width 86 height 15
click at [1411, 15] on icon "button" at bounding box center [1411, 15] width 13 height 13
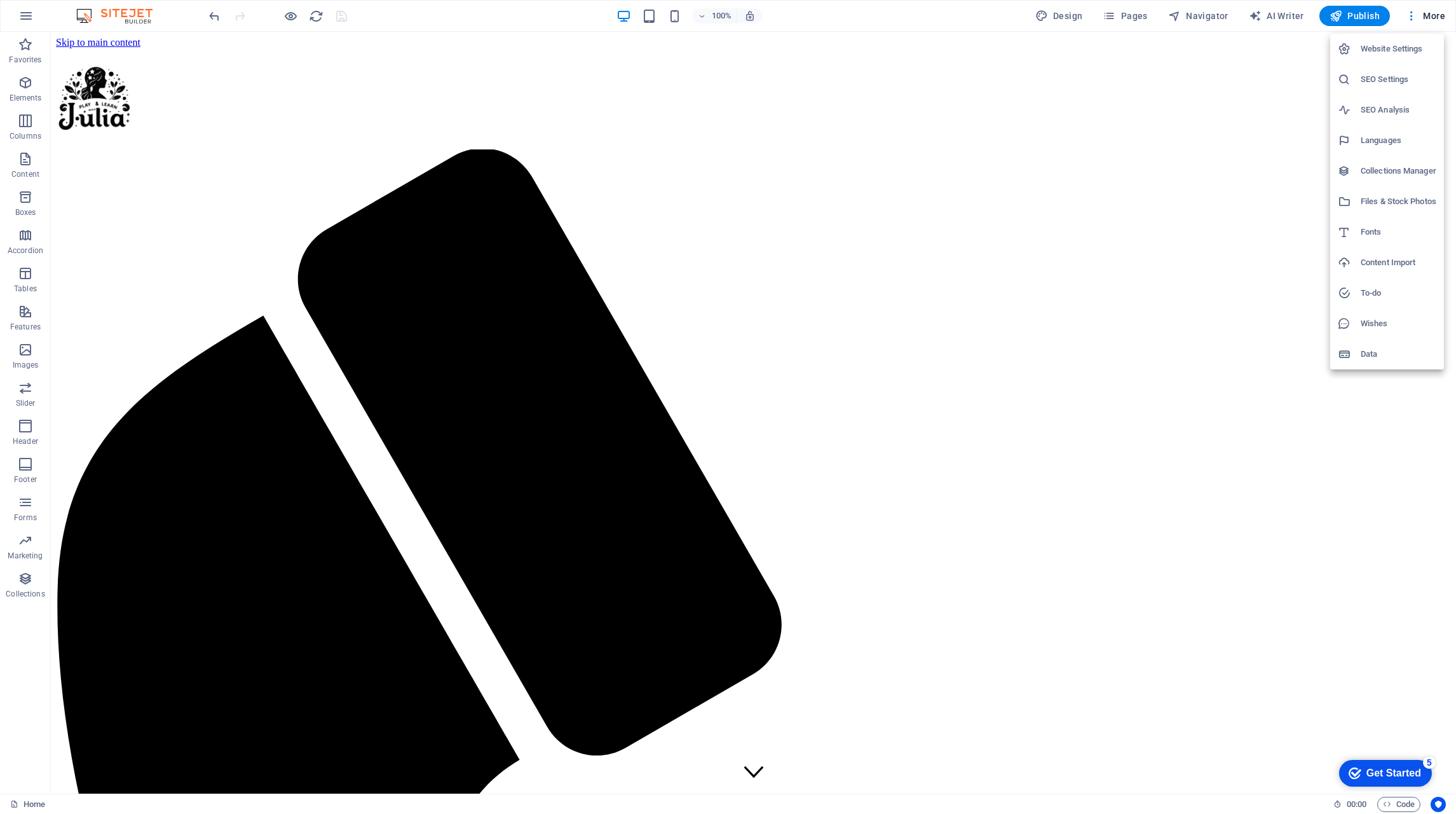
click at [205, 61] on div at bounding box center [728, 407] width 1456 height 814
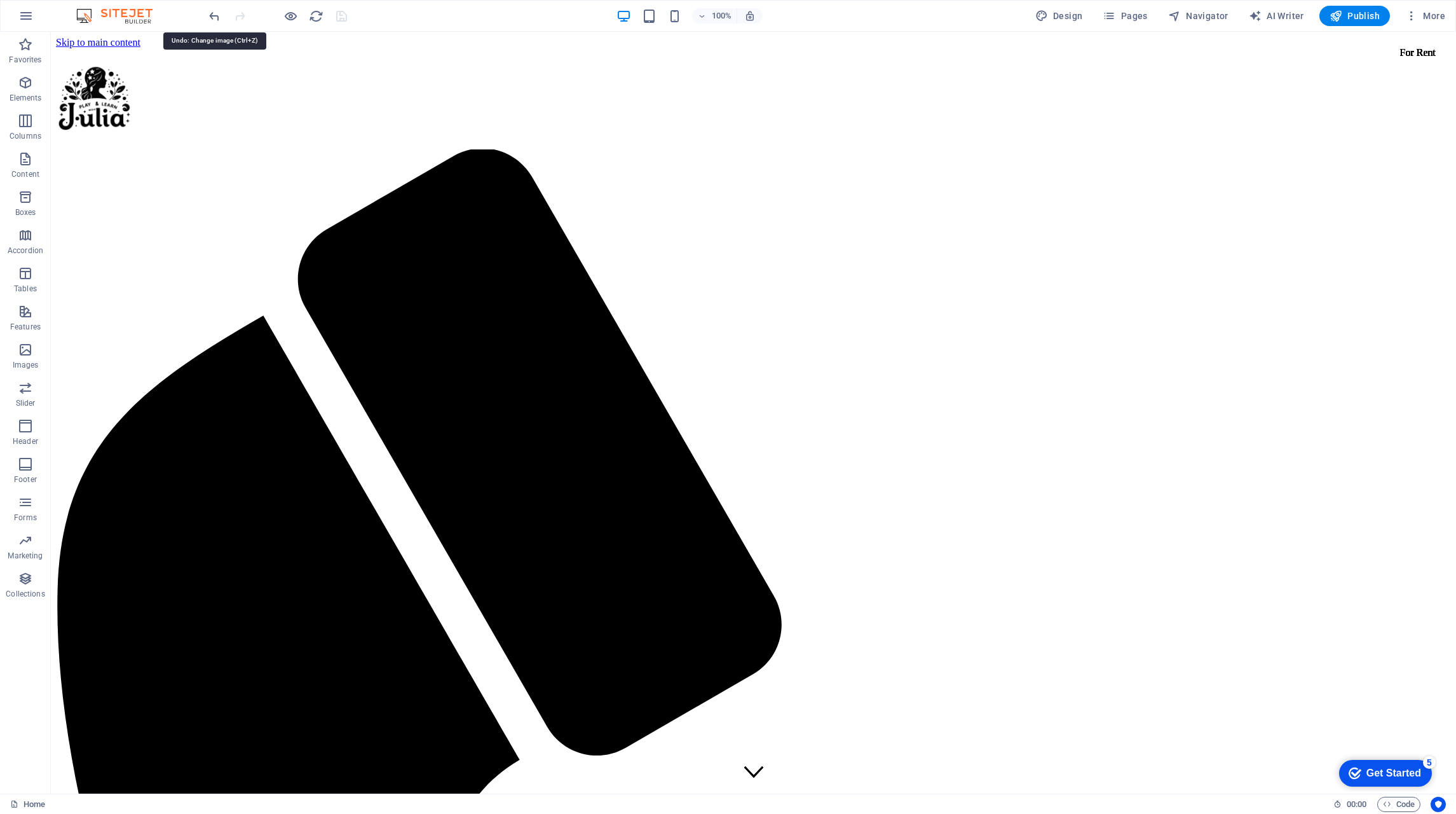
click at [215, 14] on icon "undo" at bounding box center [214, 15] width 15 height 15
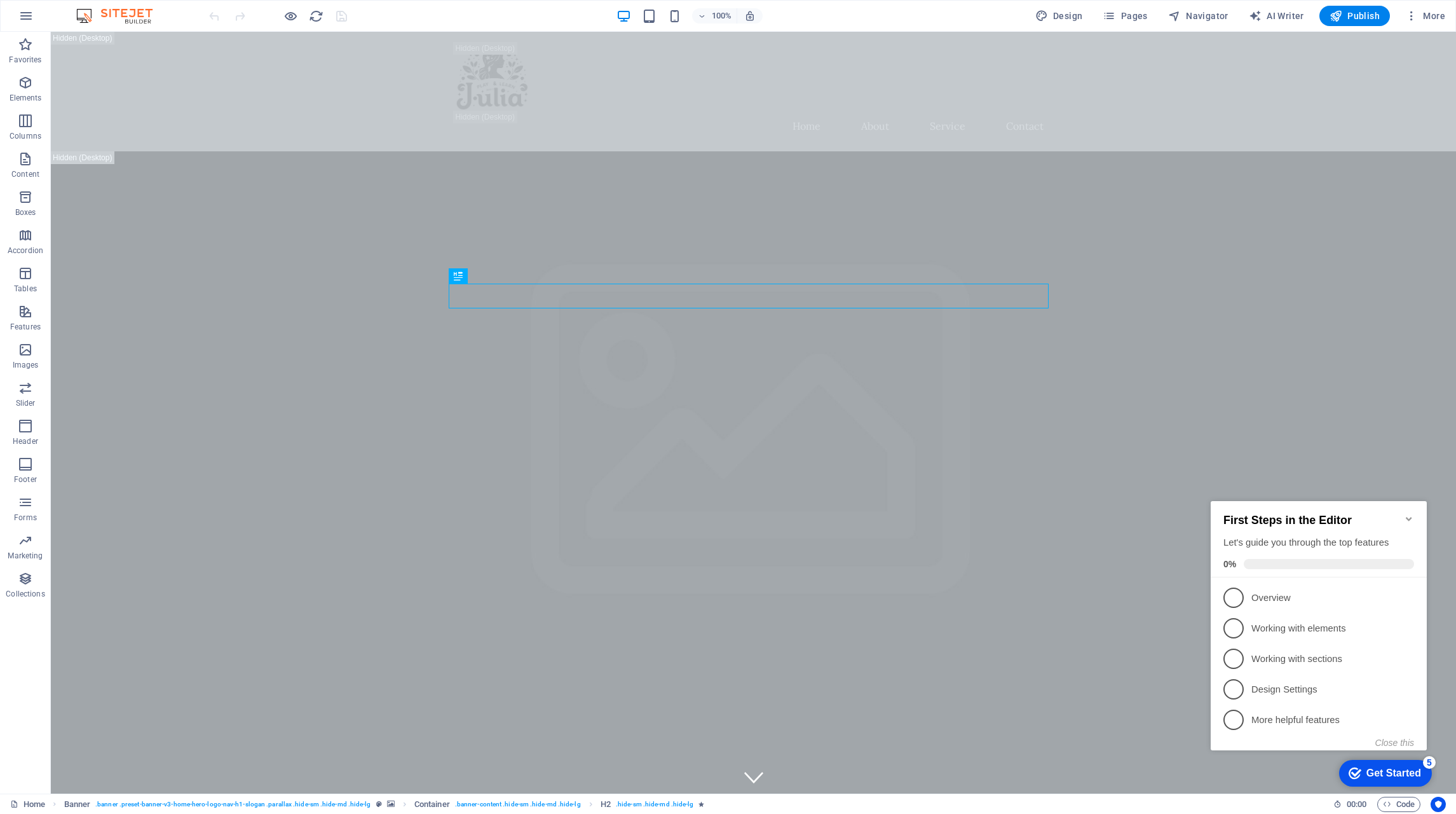
click at [1299, 594] on p "Overview - incomplete" at bounding box center [1328, 598] width 152 height 14
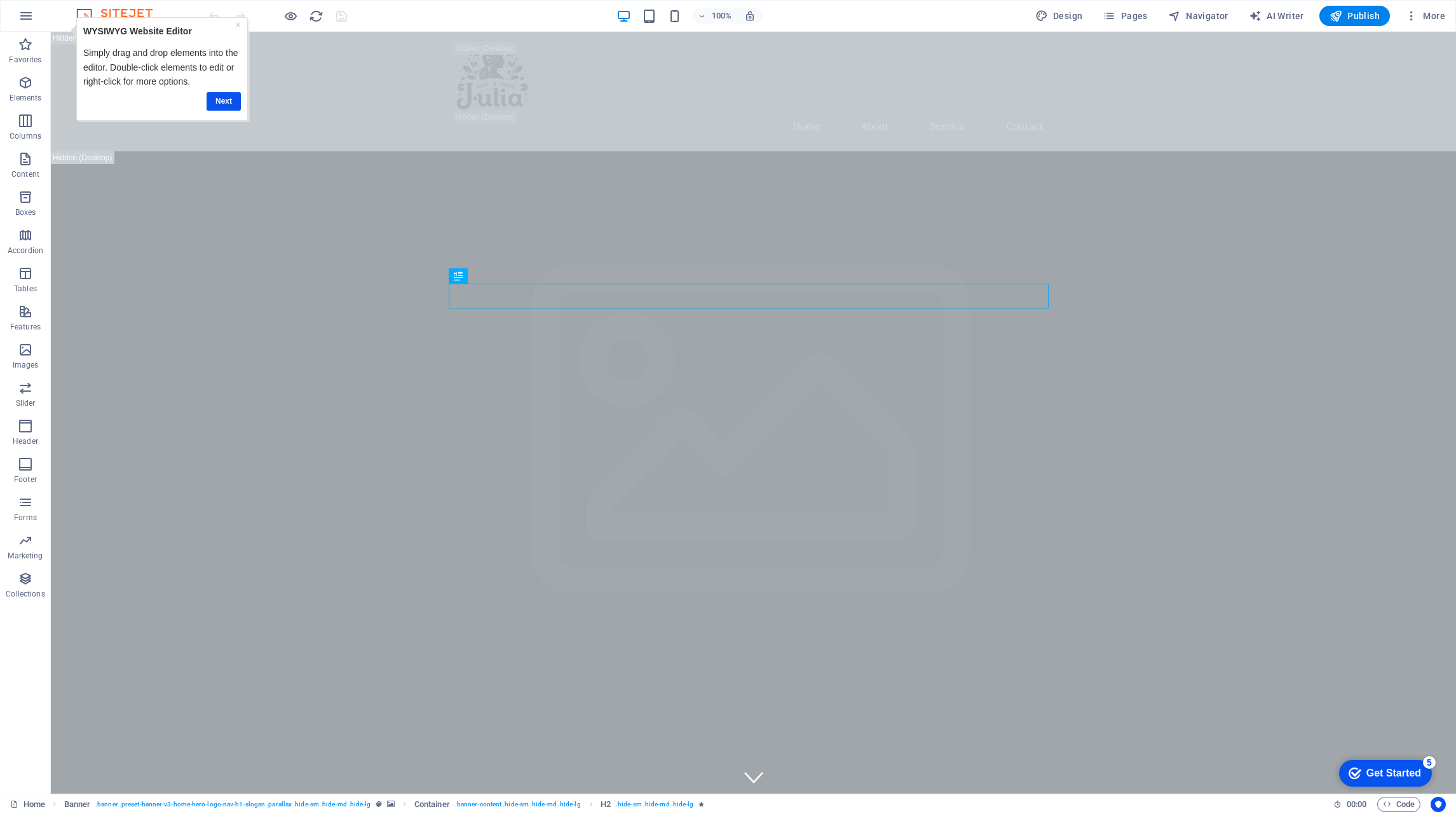
click at [1416, 13] on icon "button" at bounding box center [1411, 15] width 13 height 13
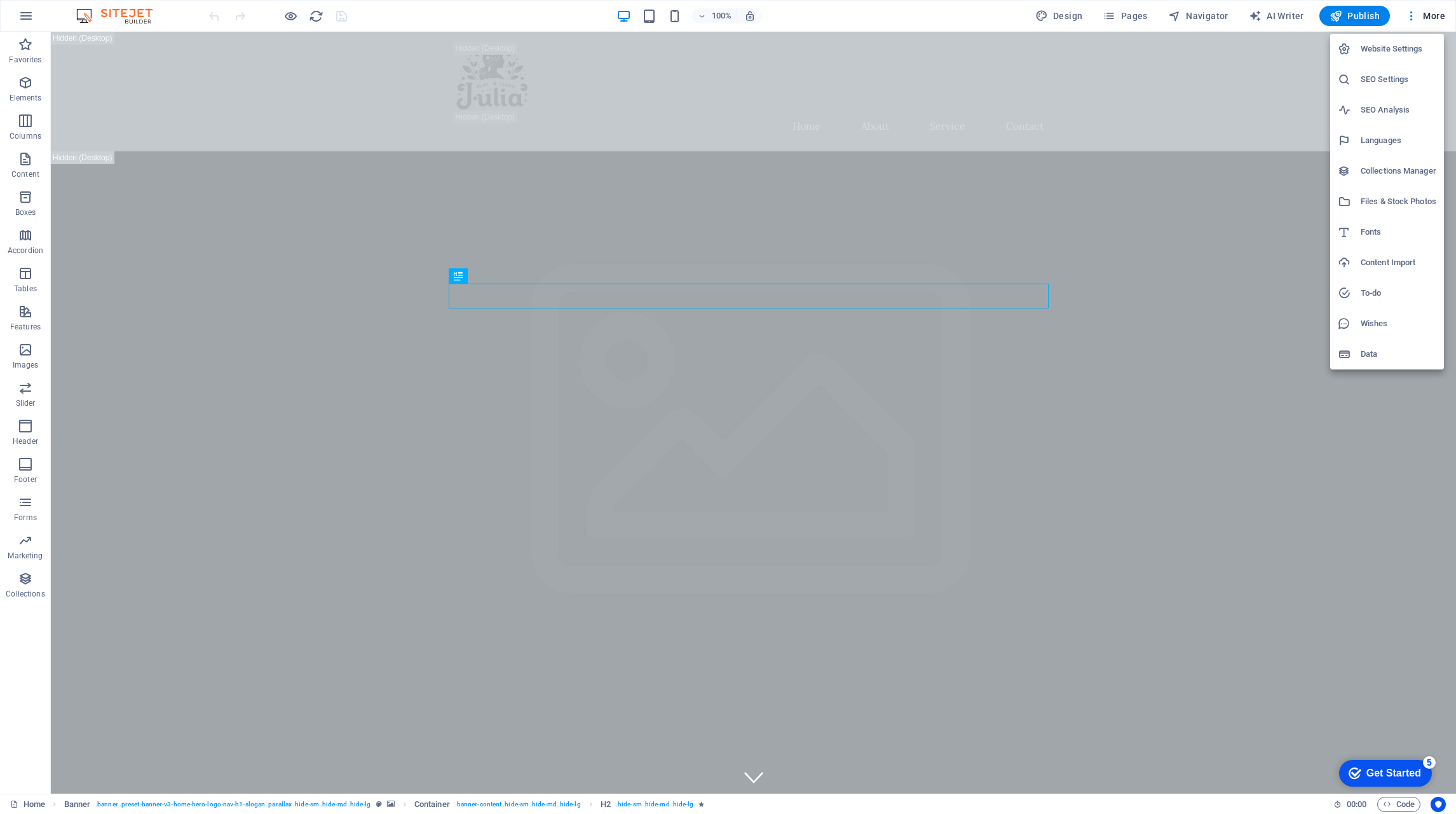
click at [1408, 51] on h6 "Website Settings" at bounding box center [1399, 49] width 75 height 15
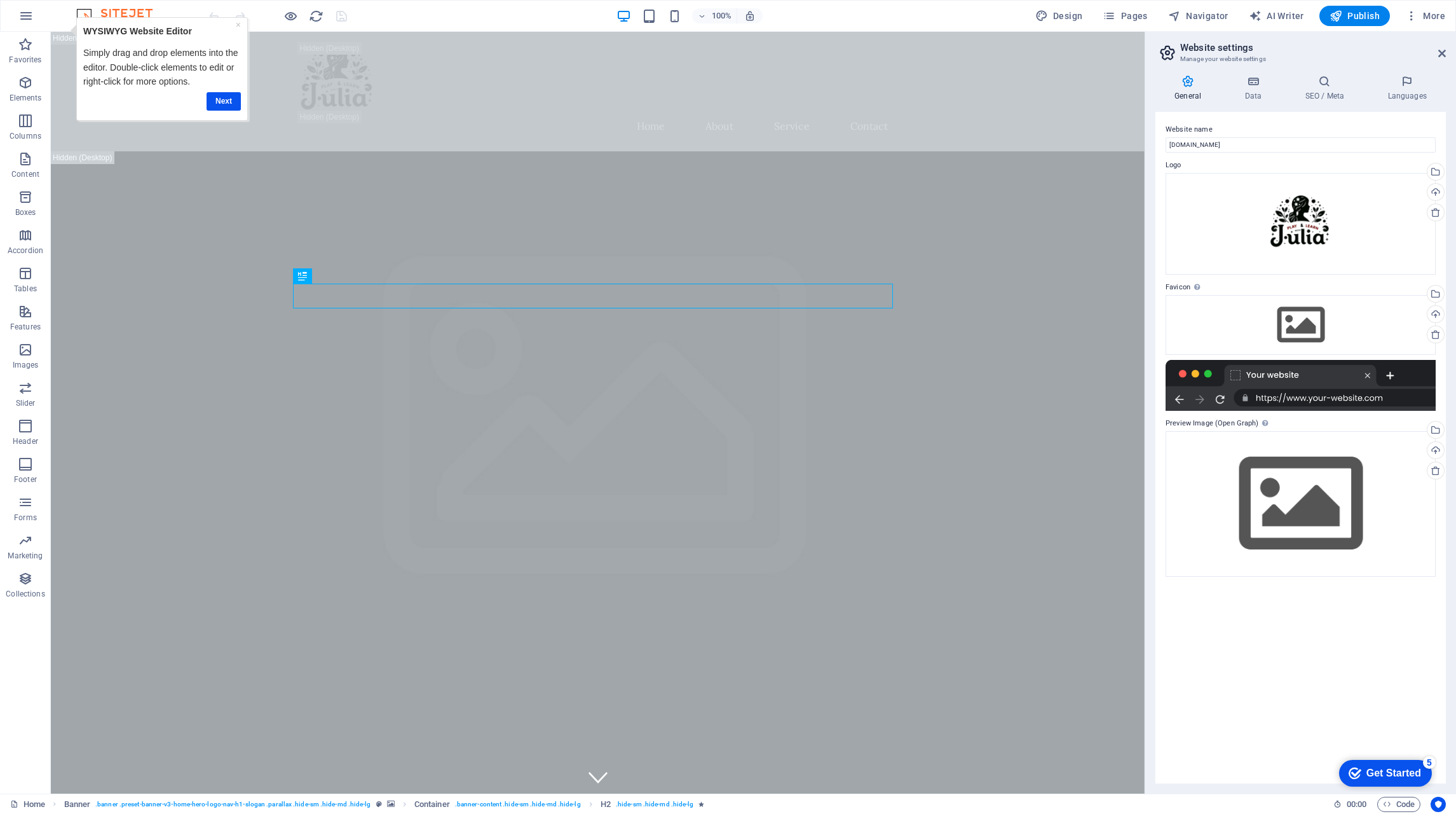
drag, startPoint x: 1258, startPoint y: 176, endPoint x: 1132, endPoint y: 144, distance: 130.0
click at [0, 0] on h4 "Data" at bounding box center [0, 0] width 0 height 0
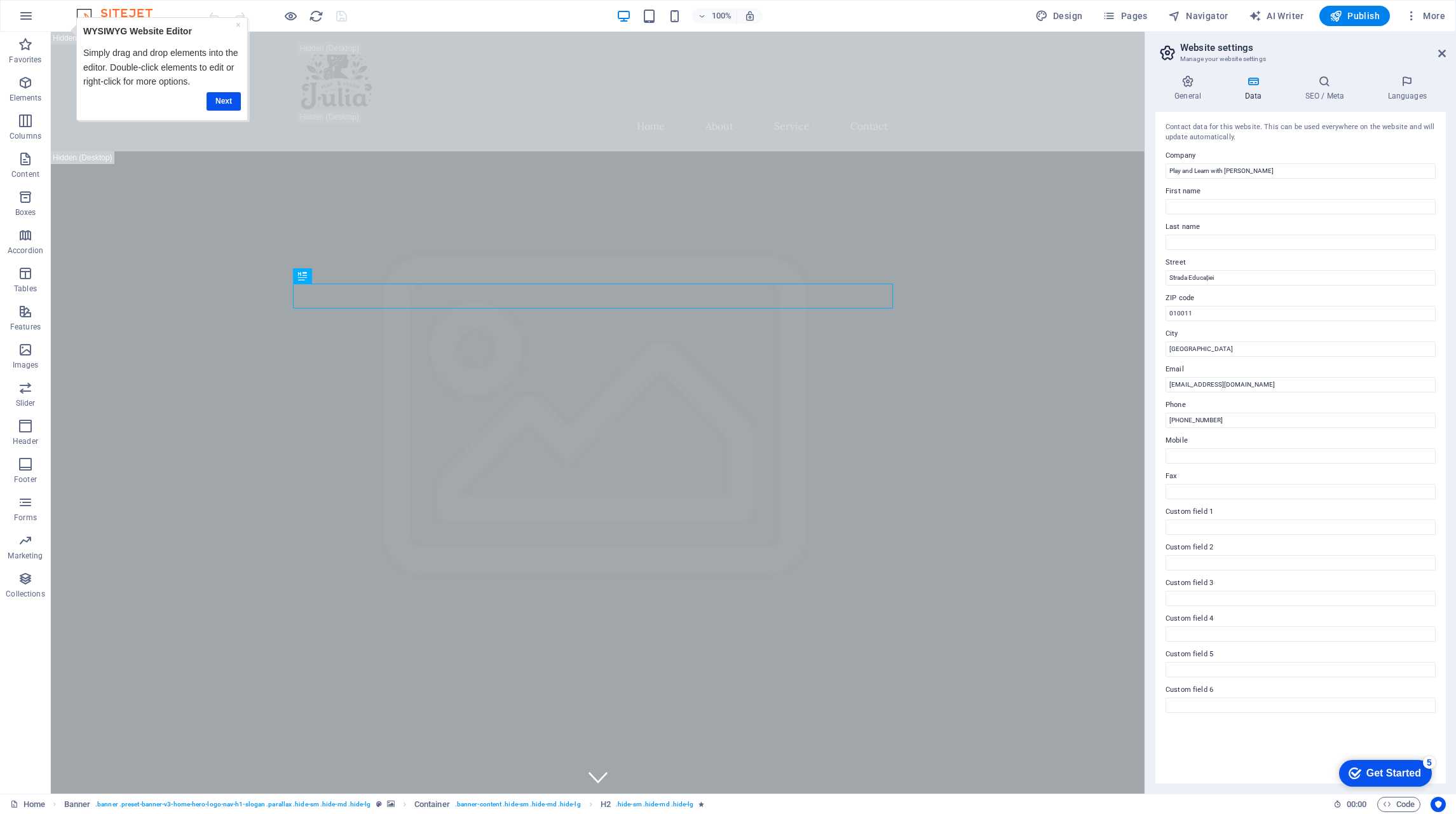
click at [0, 0] on h4 "SEO / Meta" at bounding box center [0, 0] width 0 height 0
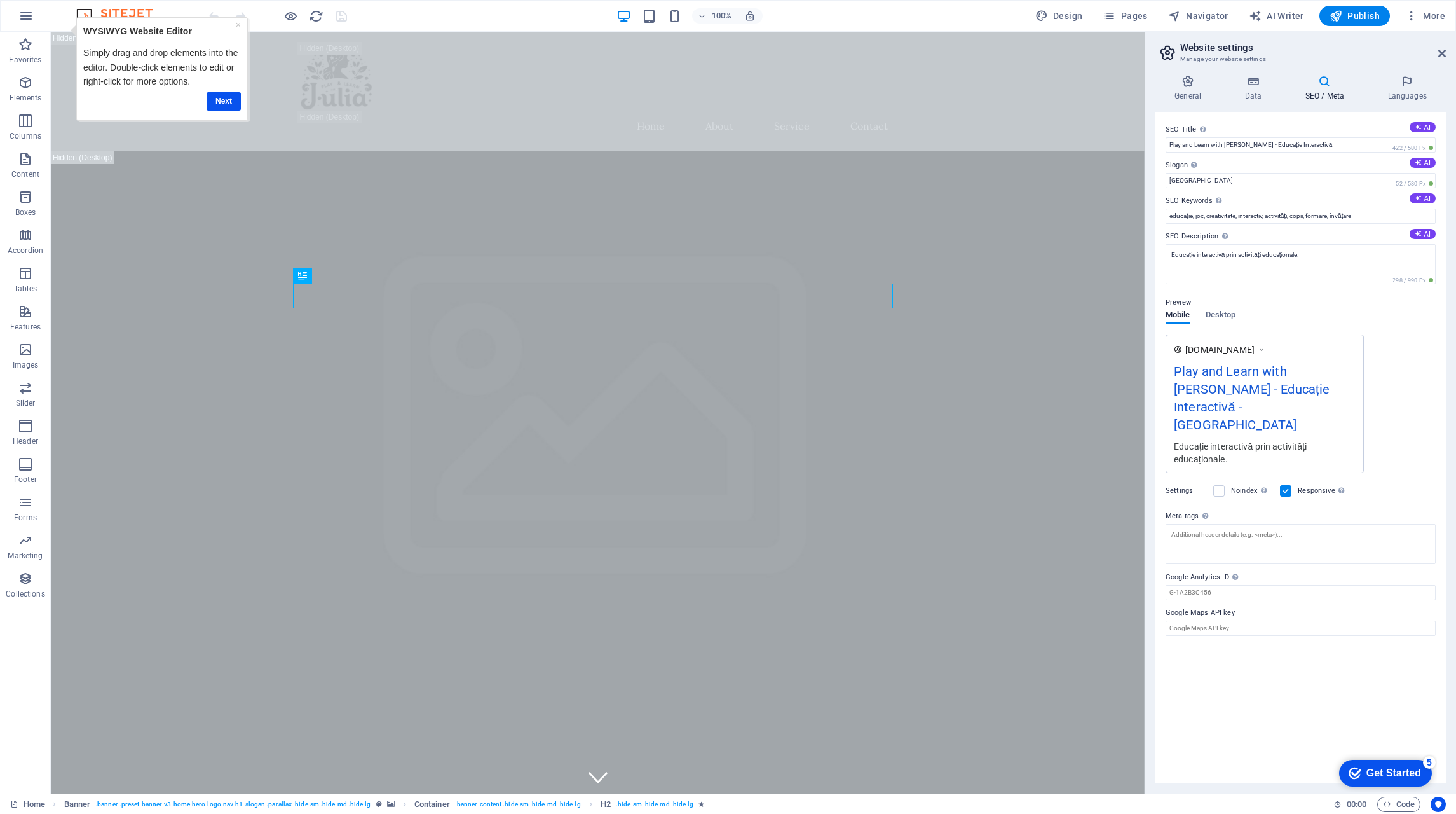
click at [0, 0] on span "Desktop" at bounding box center [0, 0] width 0 height 0
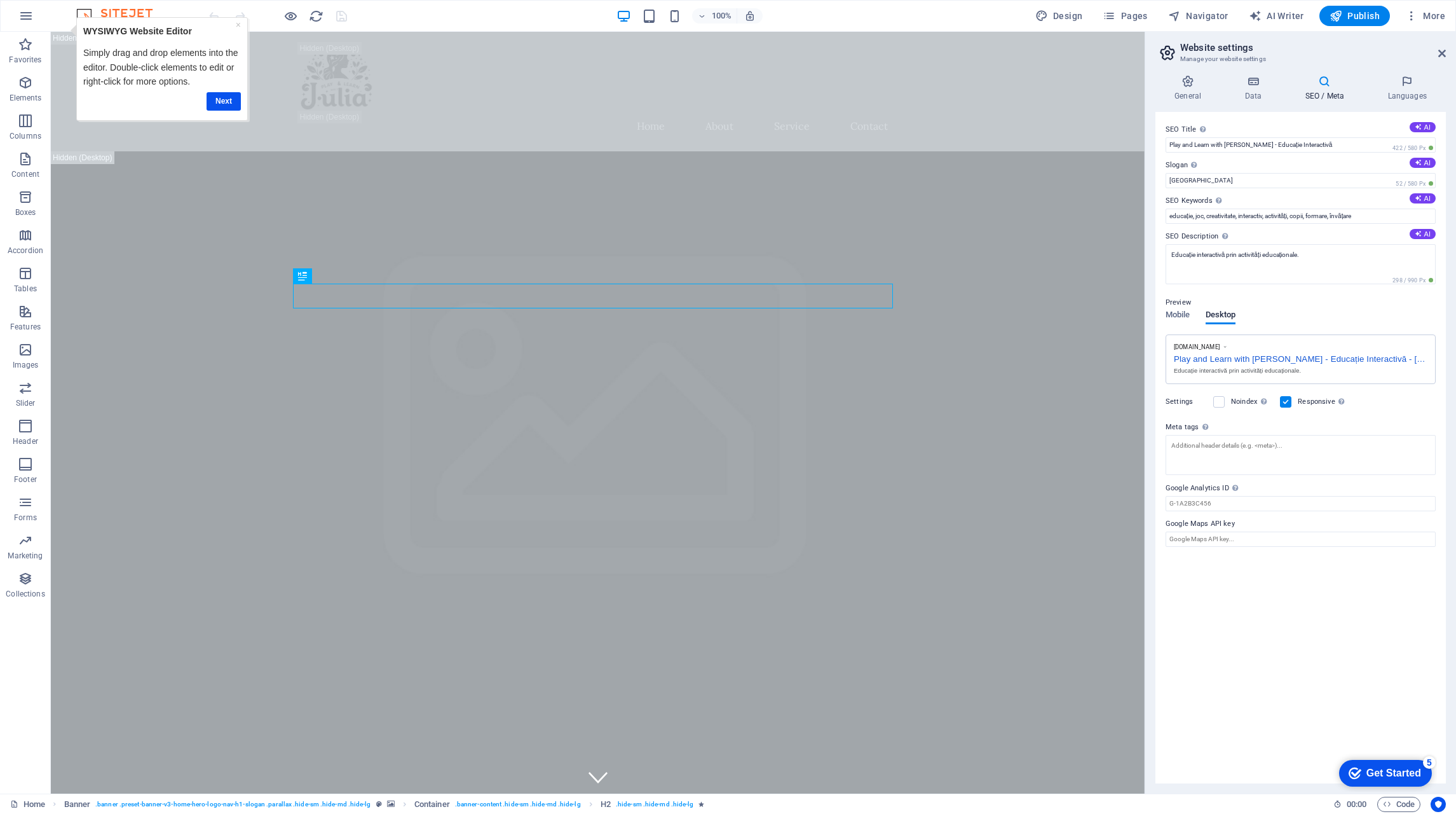
click at [1174, 317] on span "Mobile" at bounding box center [1178, 316] width 25 height 18
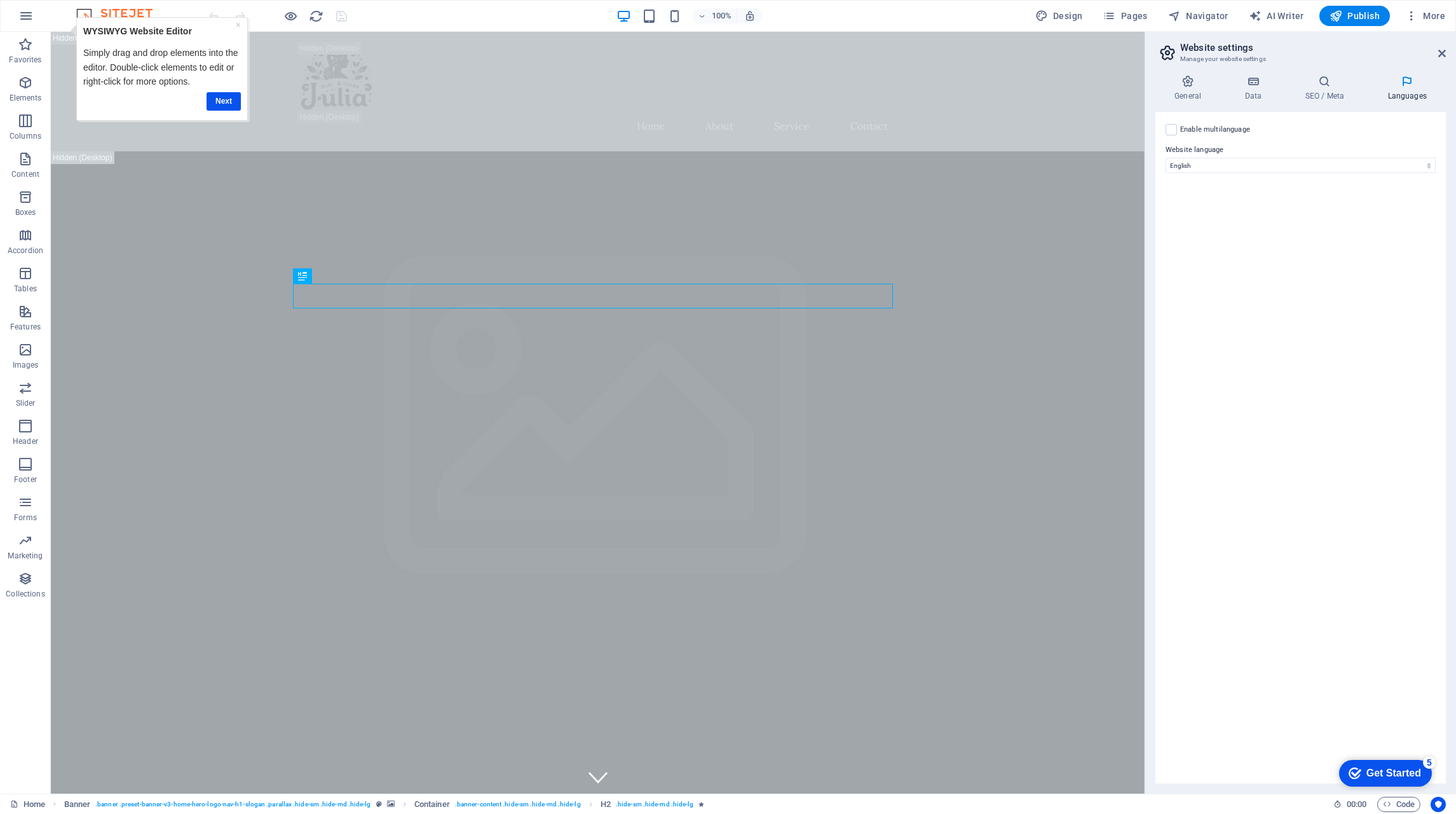
click at [1411, 21] on icon "button" at bounding box center [1411, 15] width 13 height 13
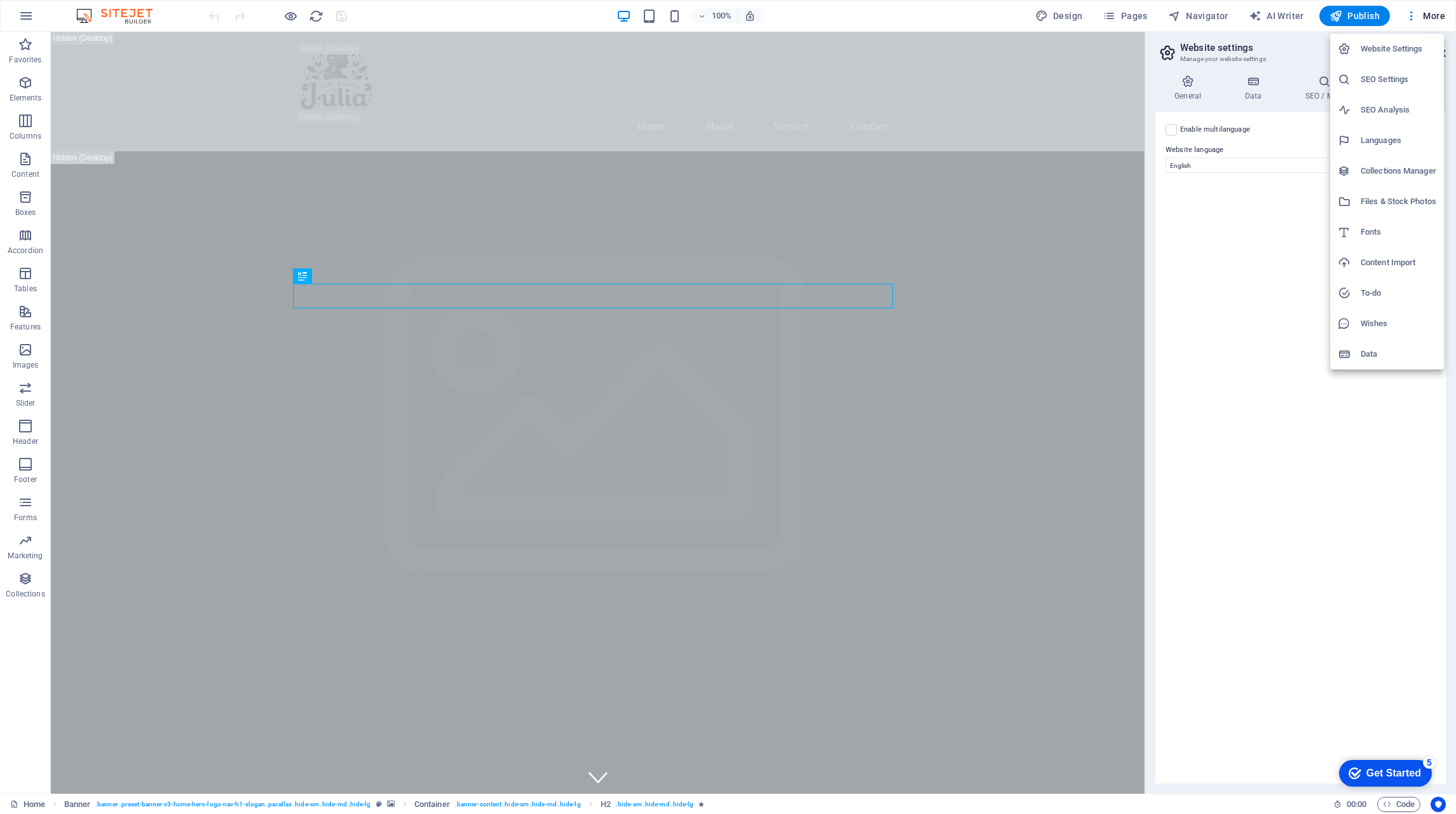
click at [1343, 486] on div at bounding box center [728, 407] width 1456 height 814
click at [1413, 14] on icon "button" at bounding box center [1411, 15] width 13 height 13
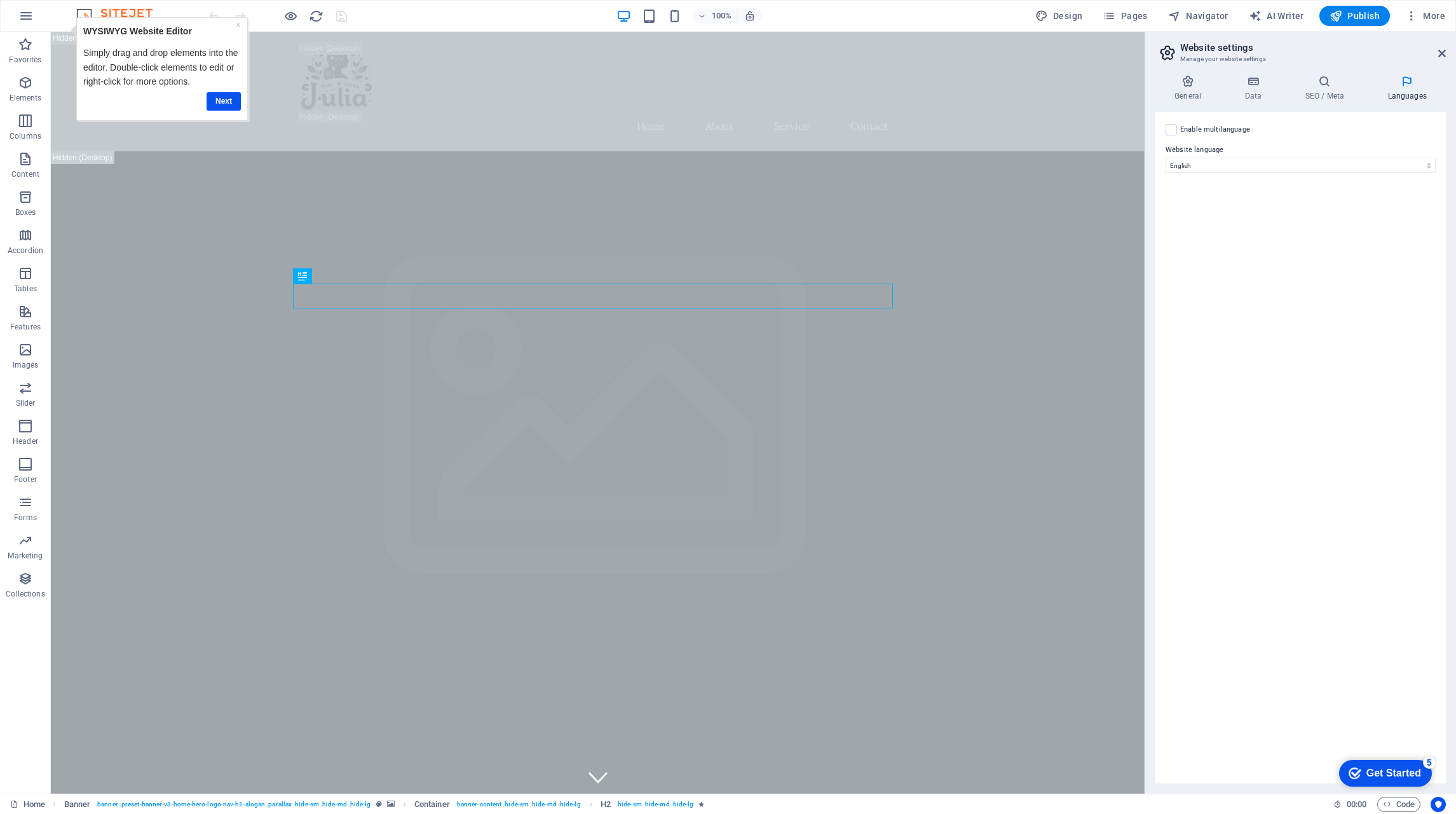
click at [238, 21] on link "×" at bounding box center [238, 25] width 5 height 10
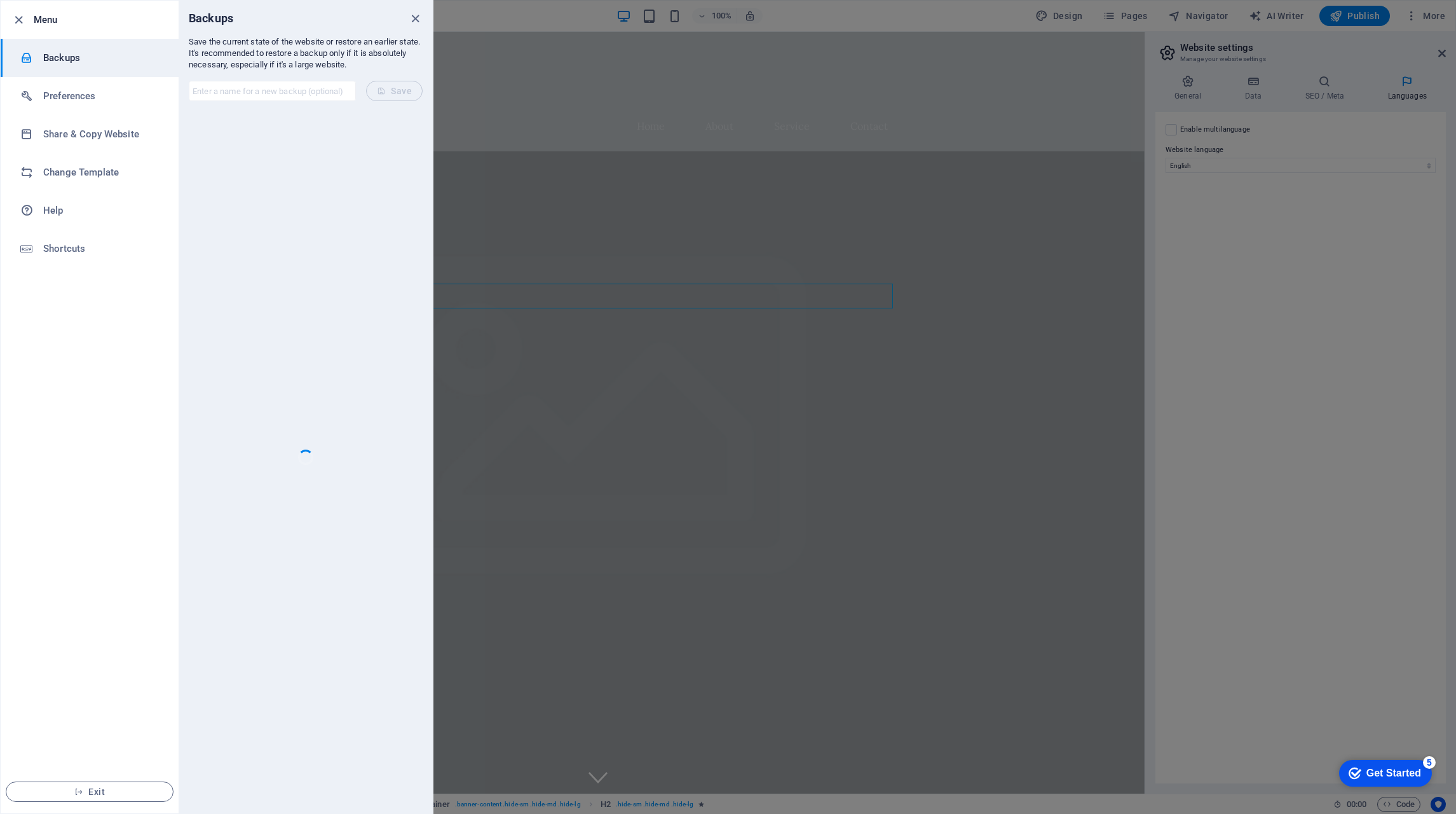
click at [64, 92] on h6 "Preferences" at bounding box center [101, 96] width 117 height 15
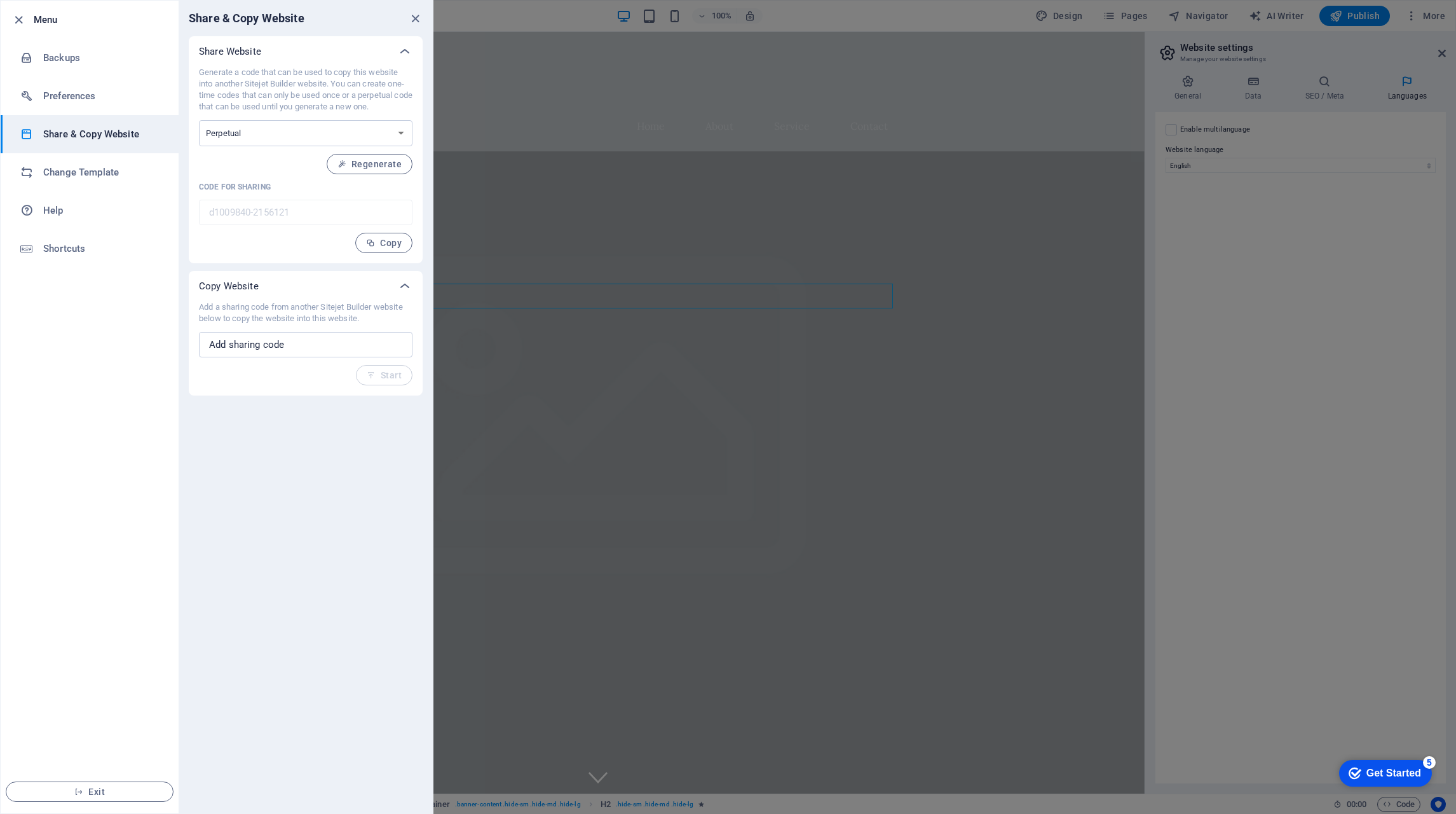
click at [108, 161] on li "Change Template" at bounding box center [90, 172] width 178 height 39
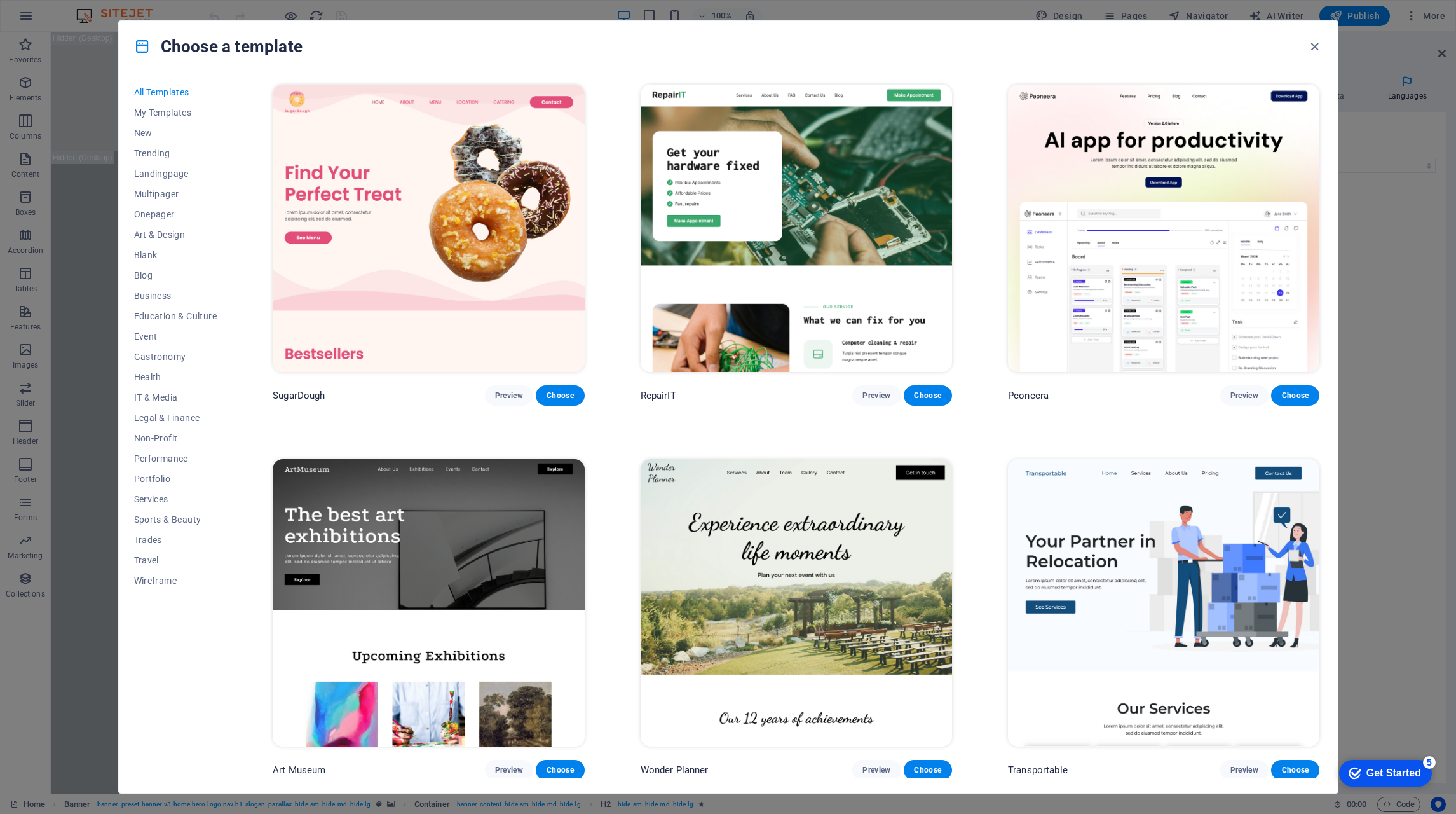
click at [167, 194] on span "Multipager" at bounding box center [175, 194] width 83 height 10
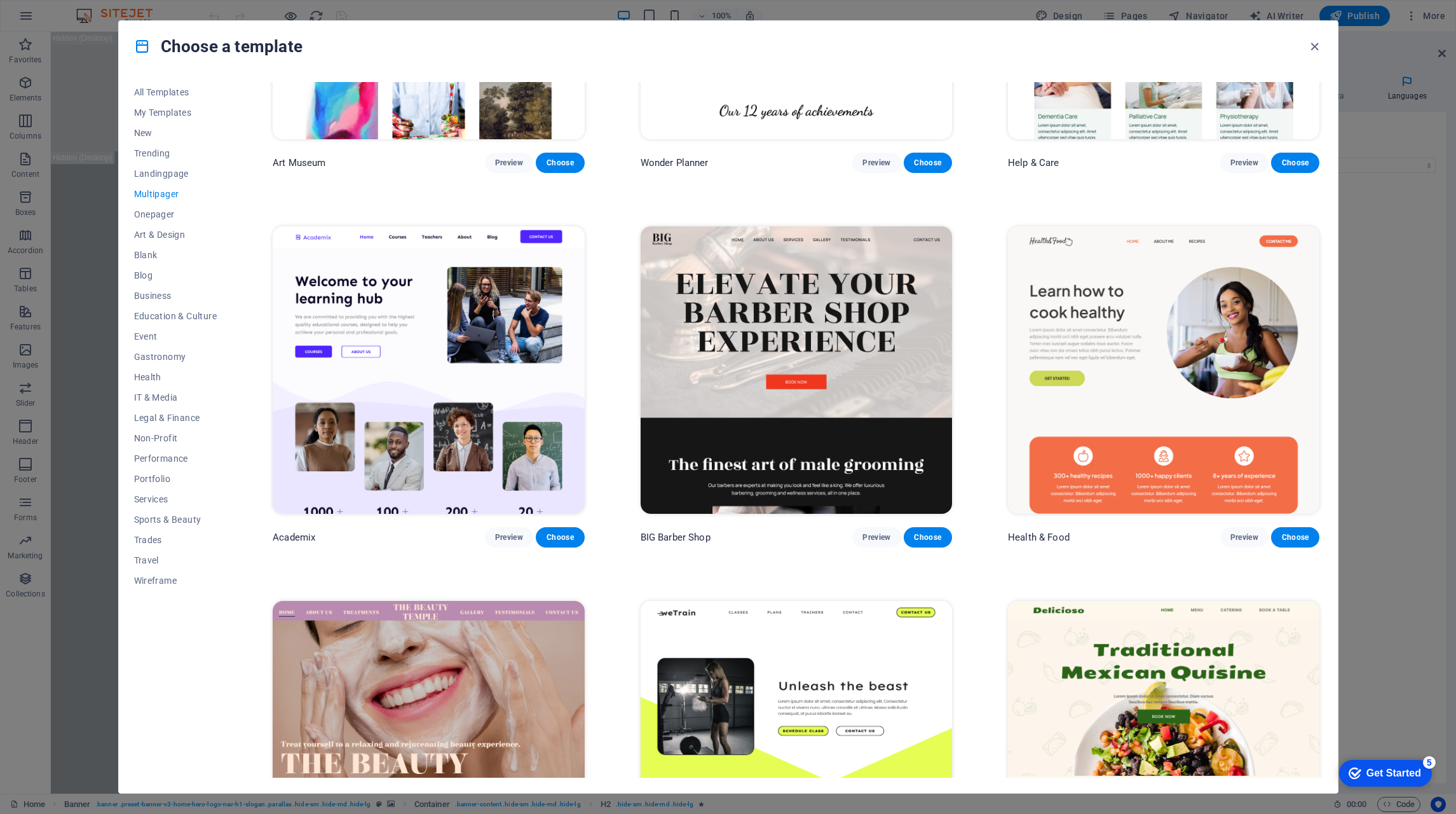
scroll to position [636, 0]
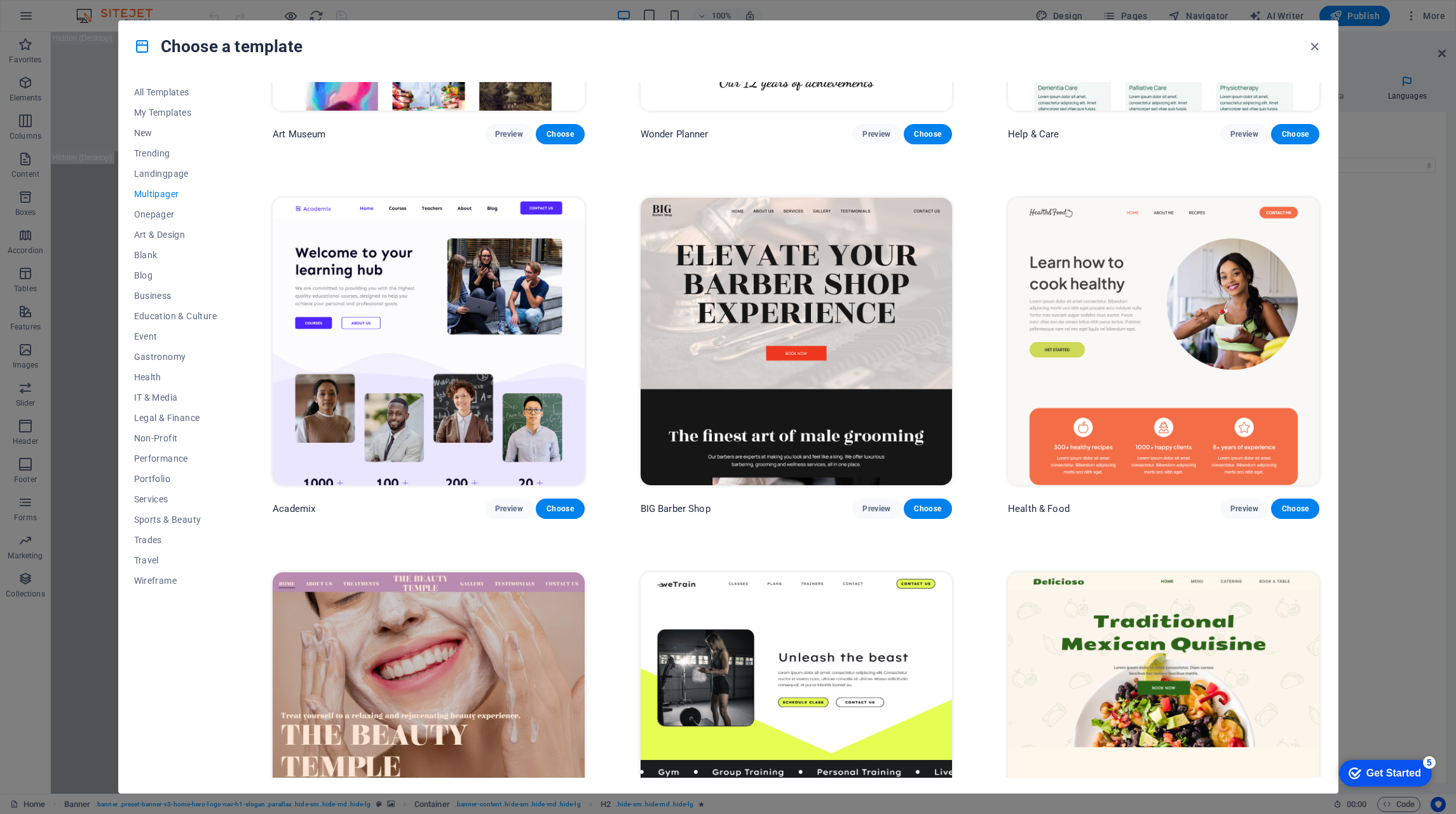
click at [147, 134] on span "New" at bounding box center [175, 133] width 83 height 10
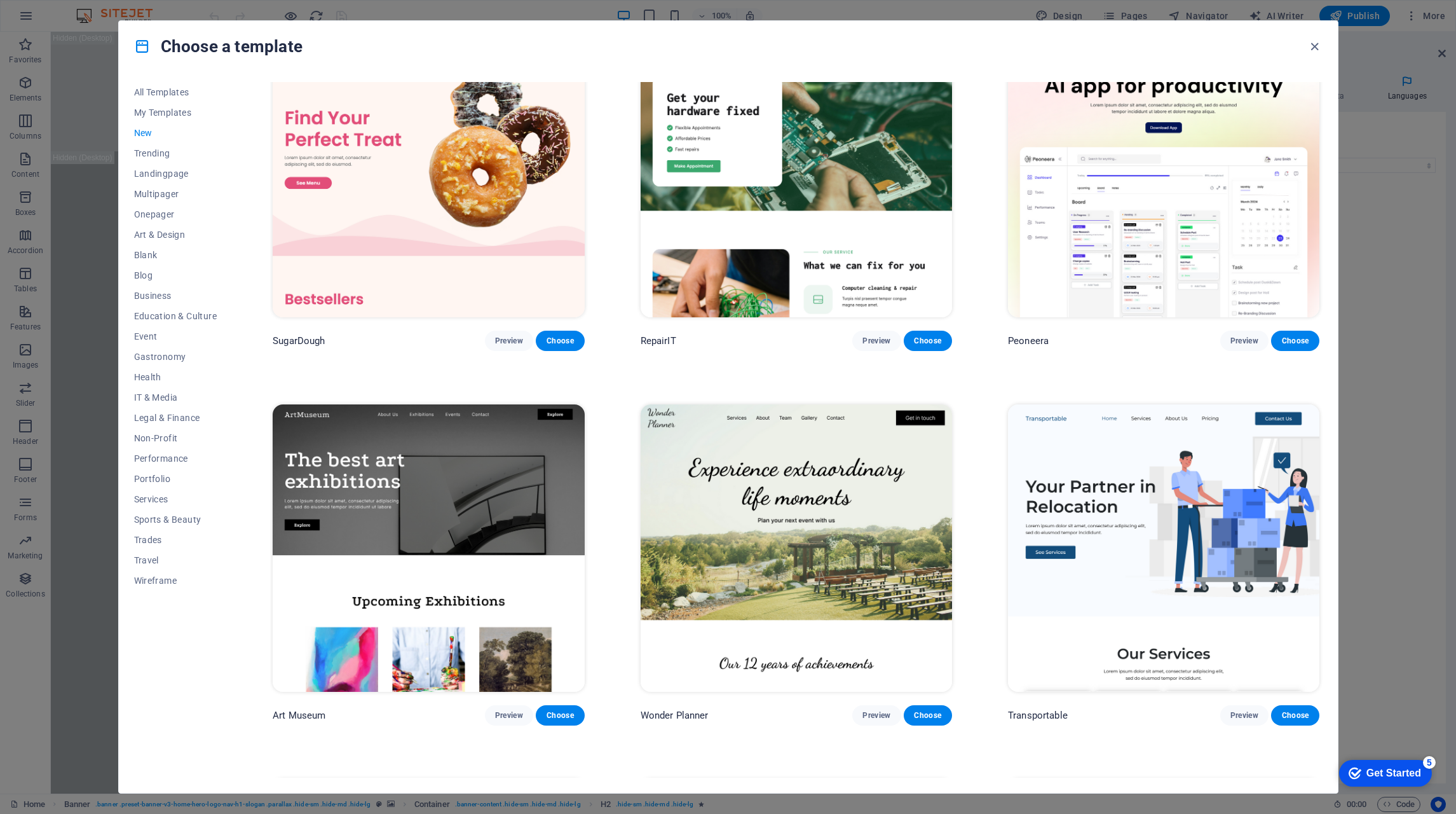
scroll to position [0, 0]
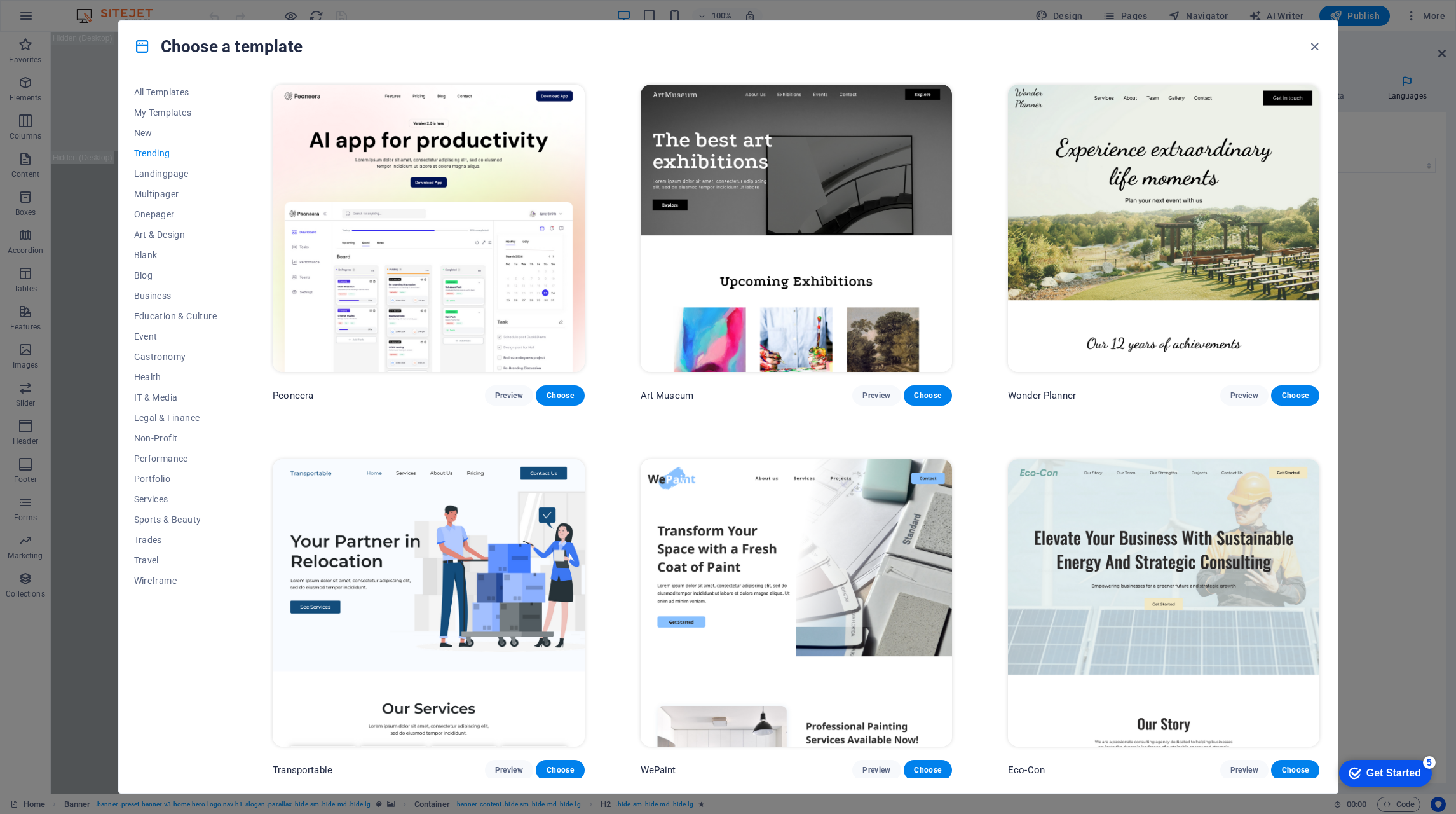
click at [159, 175] on span "Landingpage" at bounding box center [175, 174] width 83 height 10
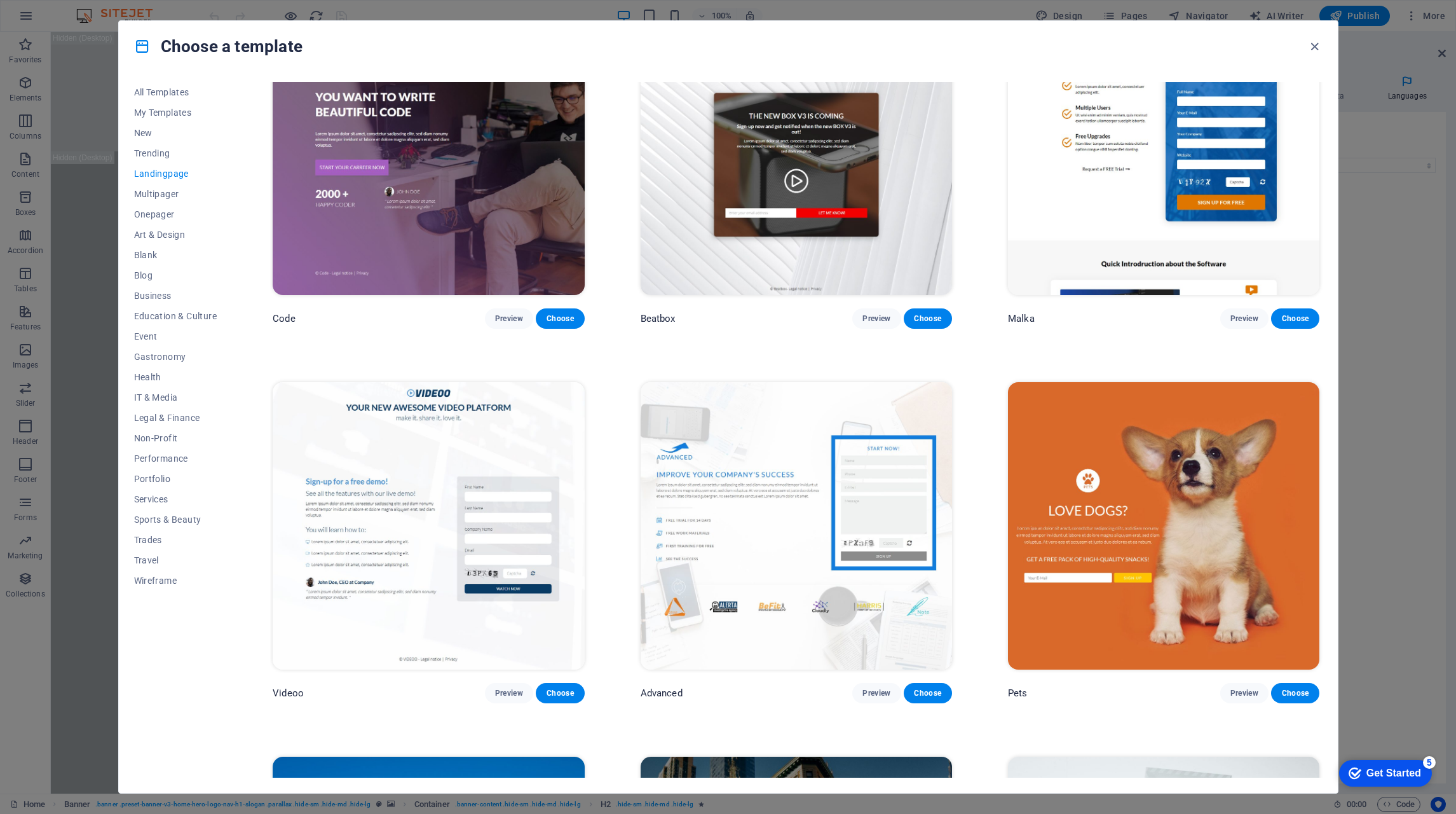
scroll to position [445, 0]
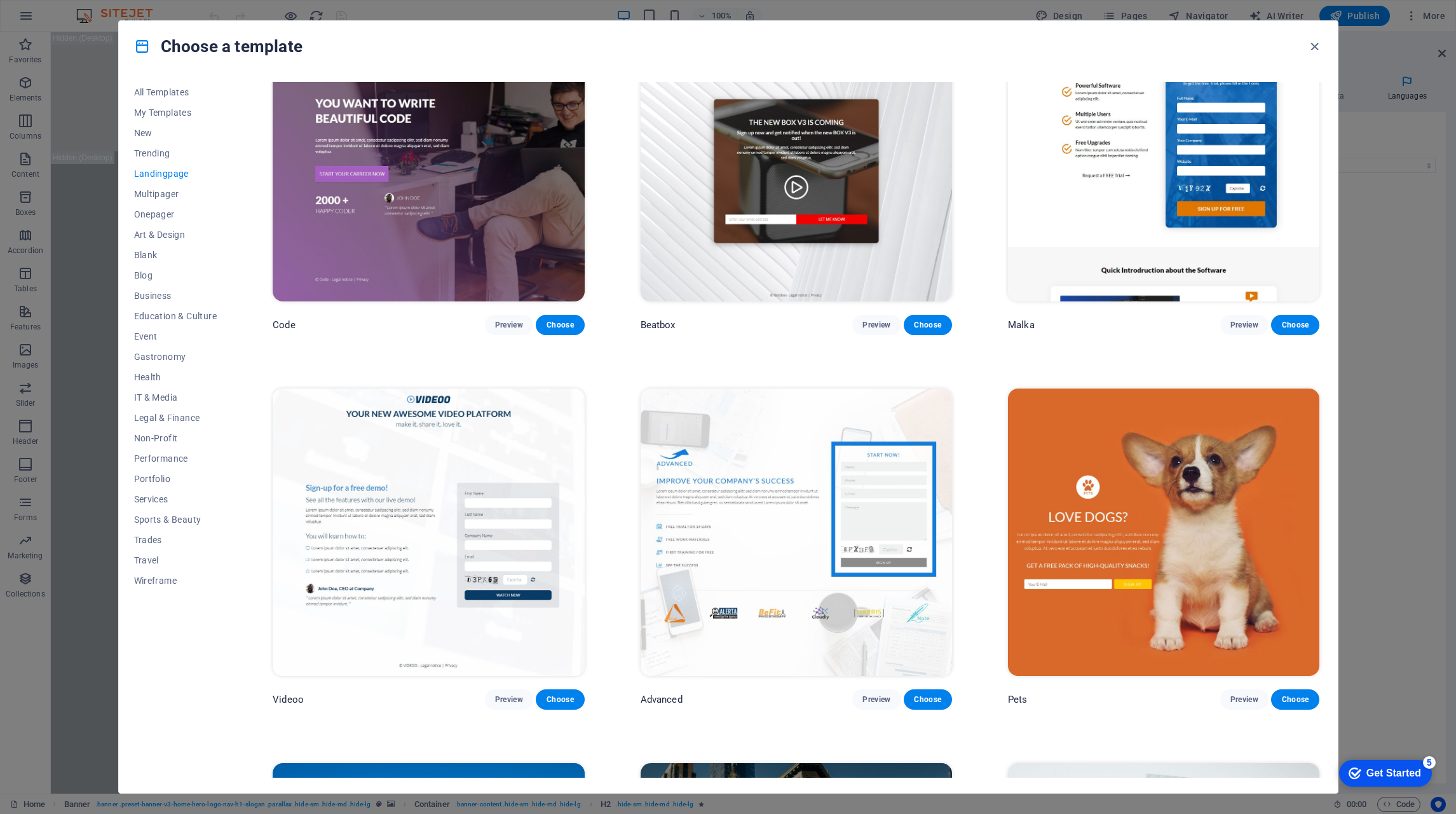
click at [162, 194] on span "Multipager" at bounding box center [175, 194] width 83 height 10
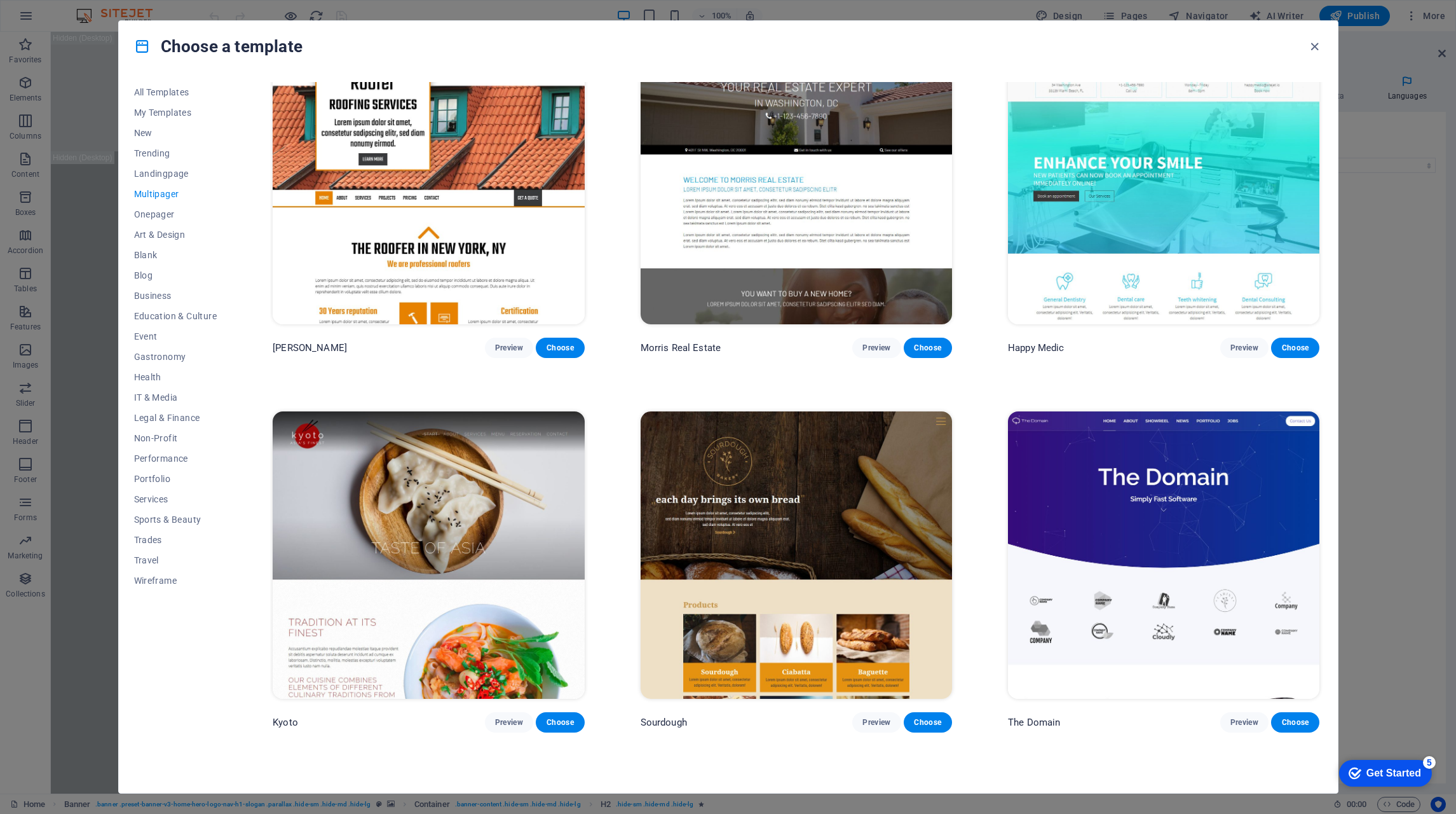
scroll to position [4577, 0]
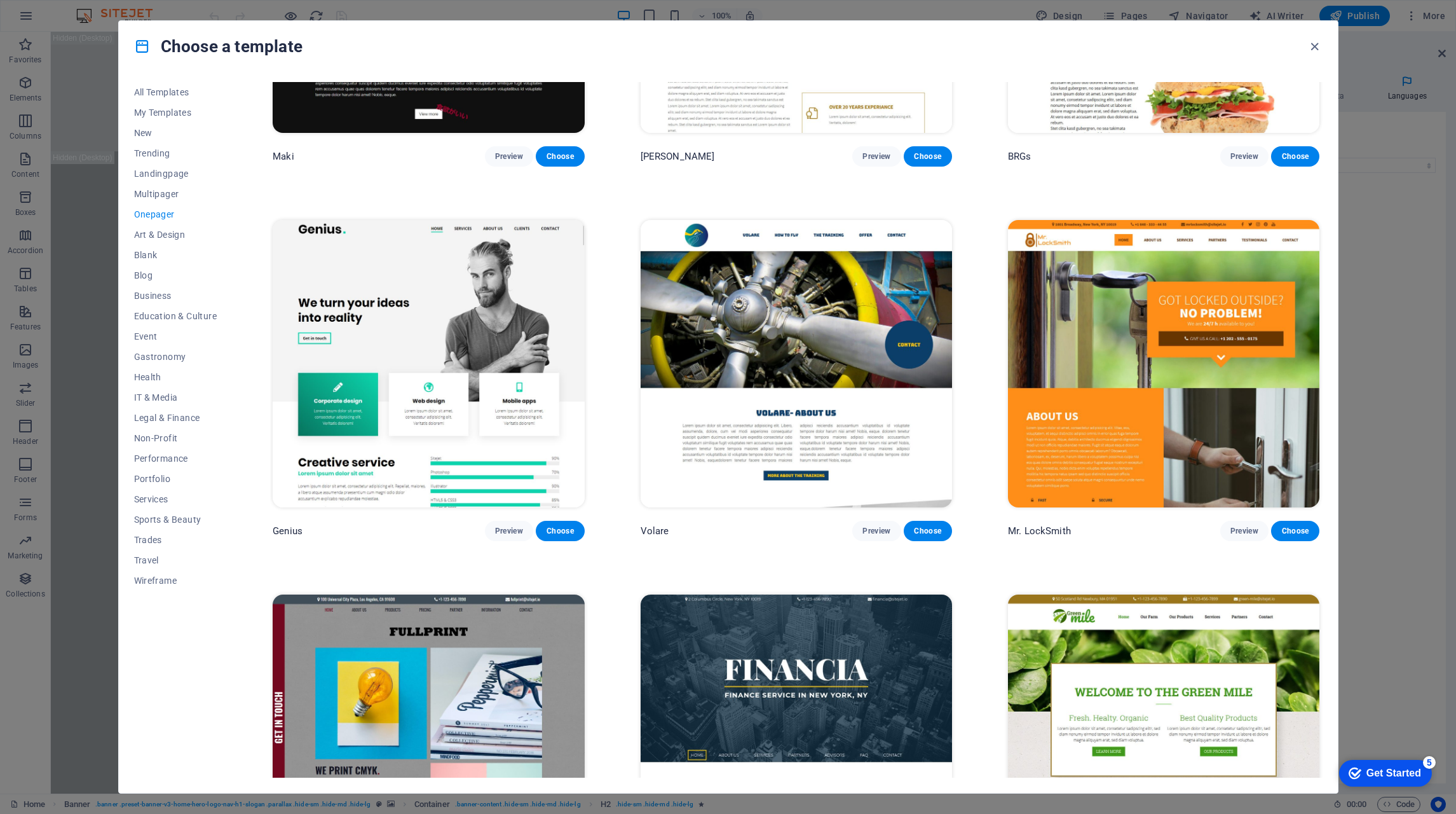
scroll to position [3623, 0]
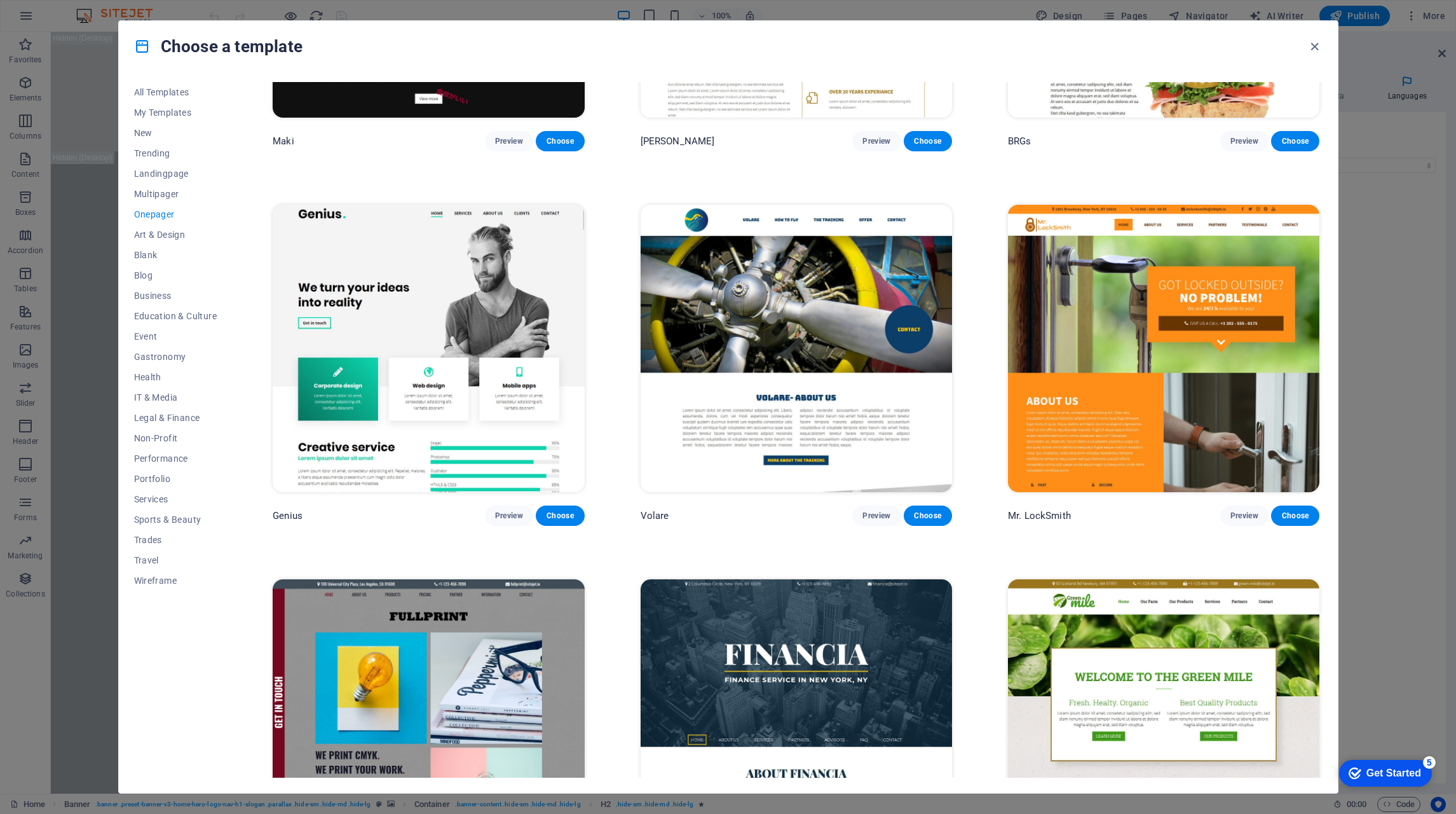
click at [426, 237] on img at bounding box center [429, 348] width 312 height 288
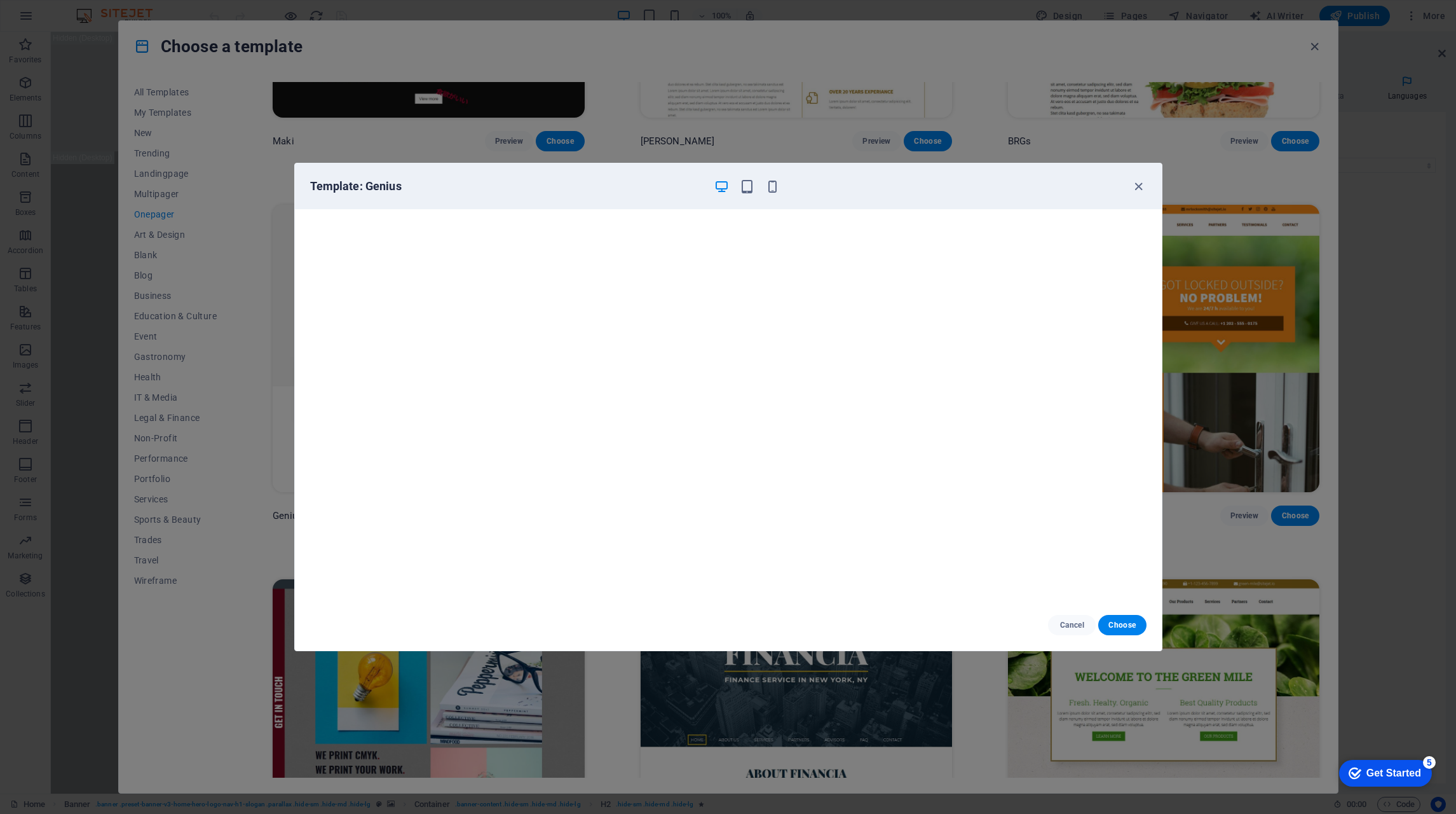
scroll to position [0, 0]
click at [1138, 184] on icon "button" at bounding box center [1138, 186] width 15 height 15
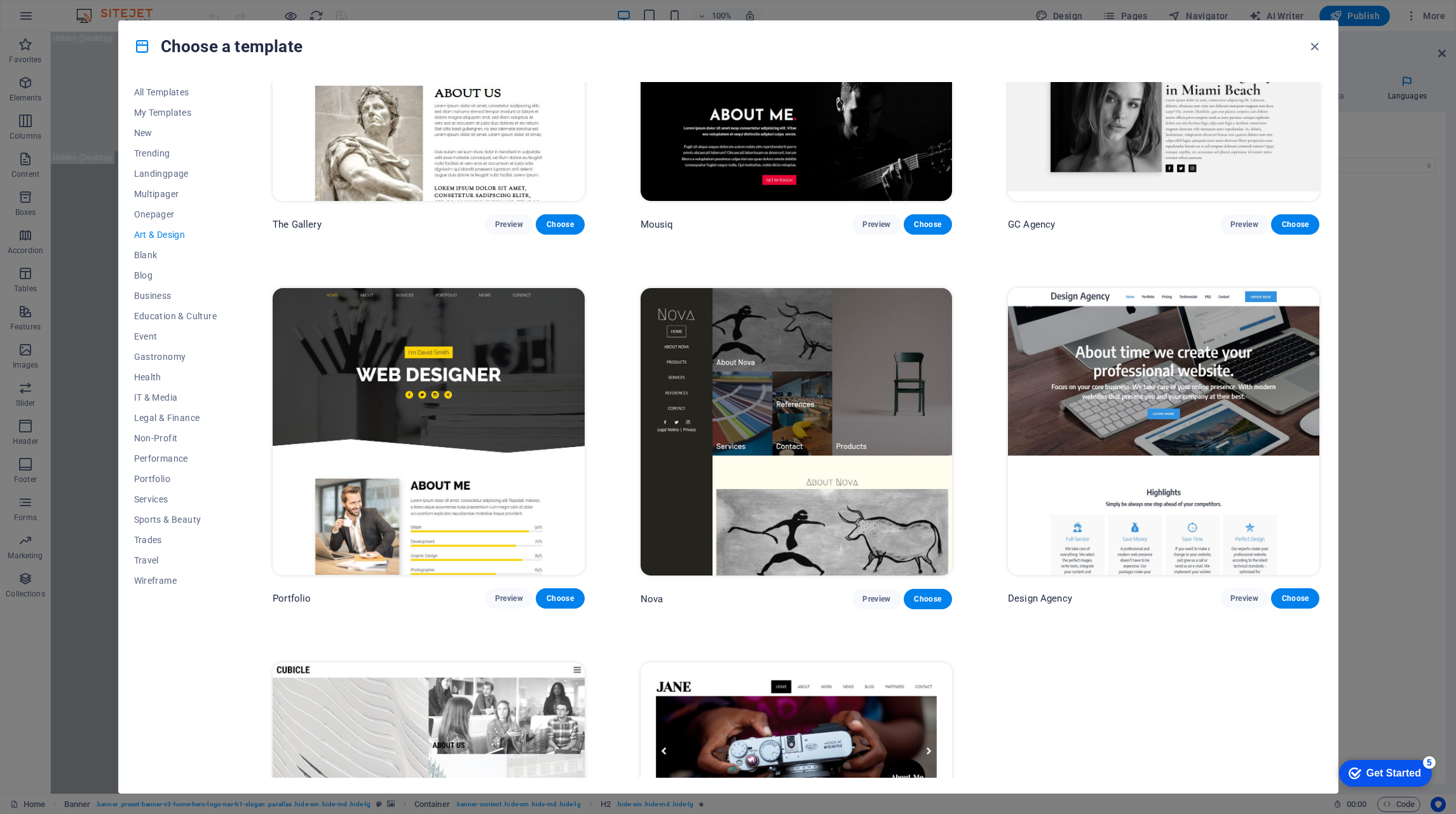
scroll to position [1118, 0]
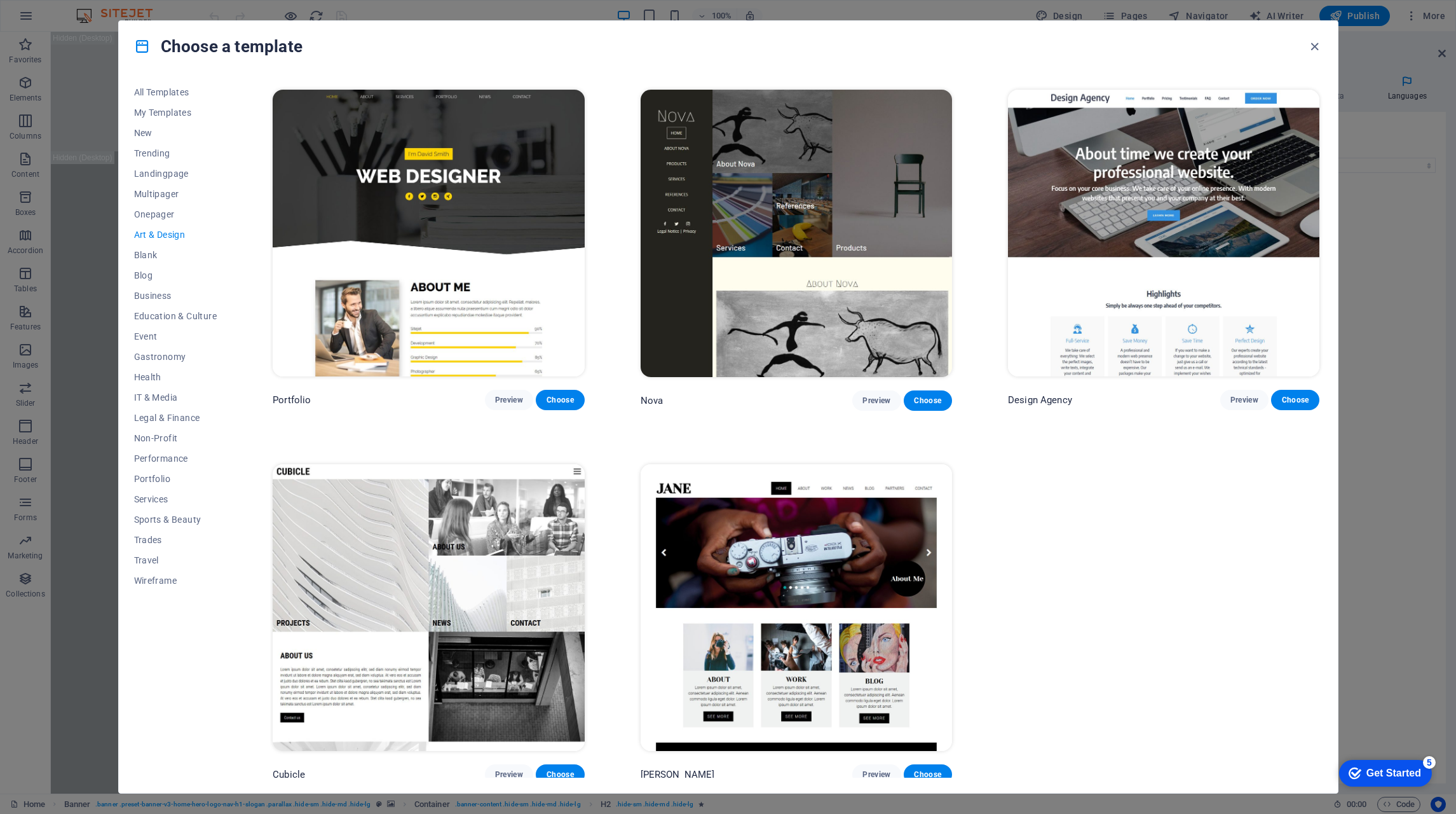
click at [0, 0] on div "All Templates My Templates New Trending Landingpage Multipager Onepager Art & D…" at bounding box center [0, 0] width 0 height 0
click at [139, 251] on span "Blank" at bounding box center [175, 255] width 83 height 10
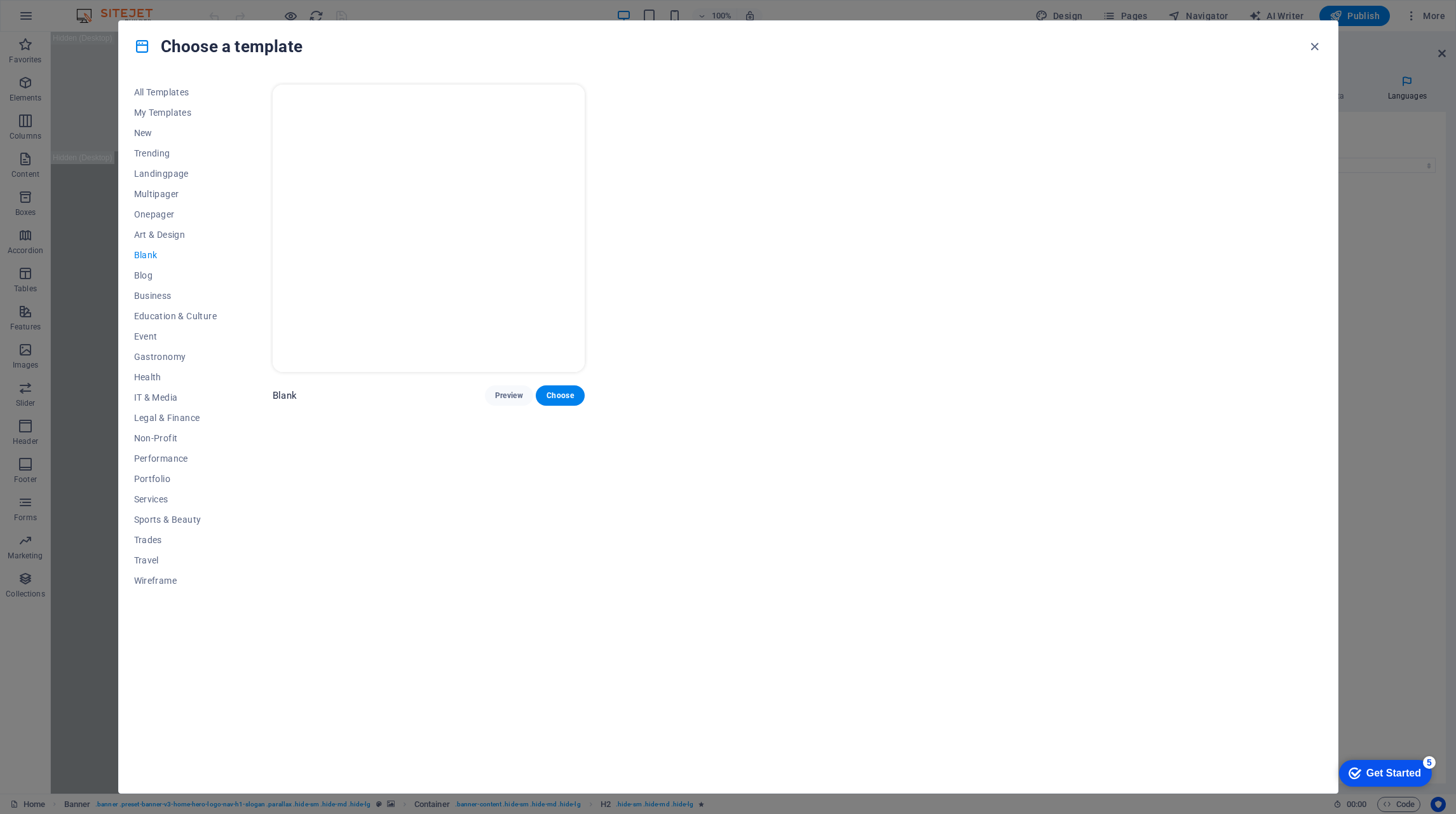
scroll to position [0, 0]
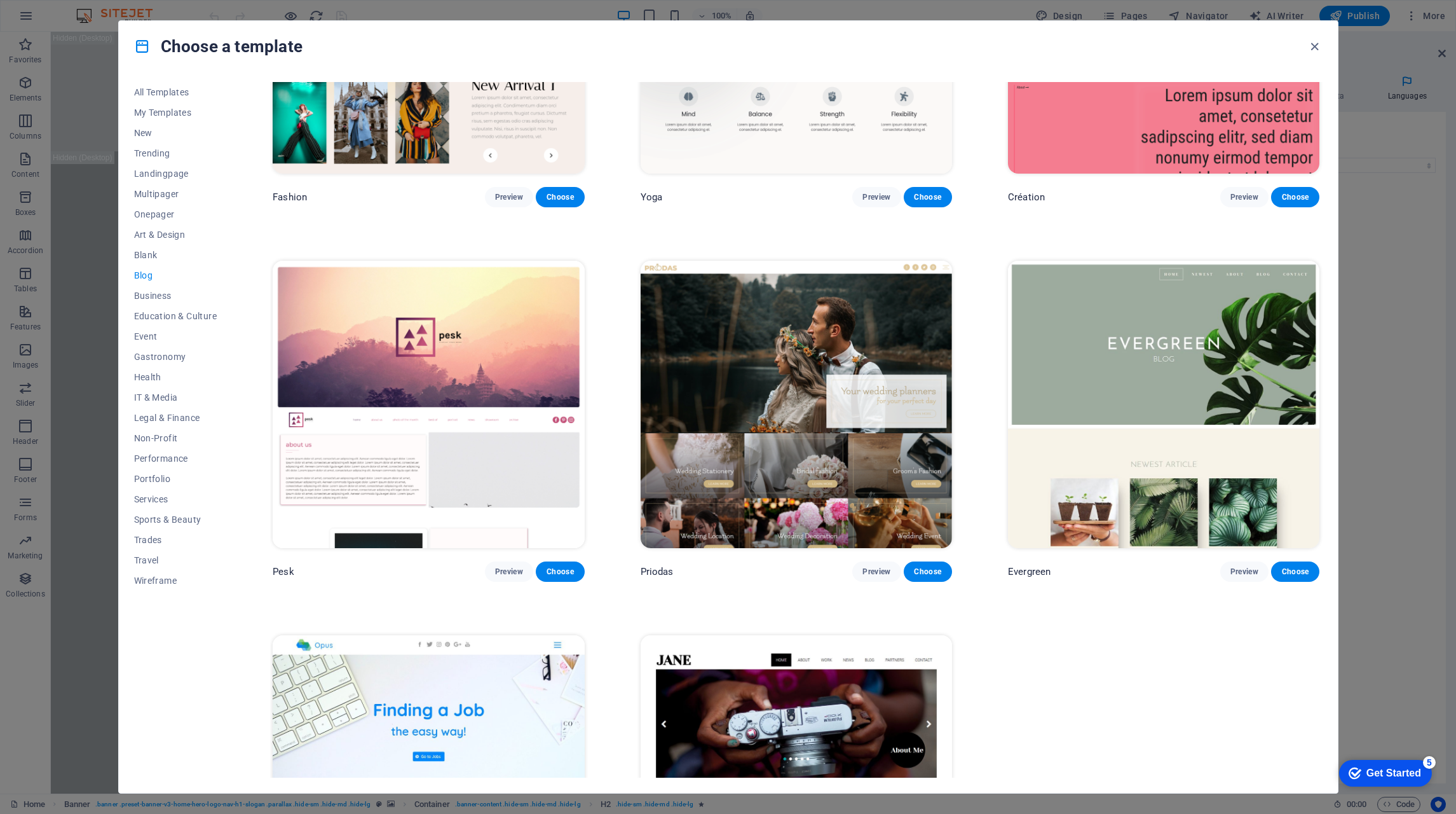
scroll to position [2237, 0]
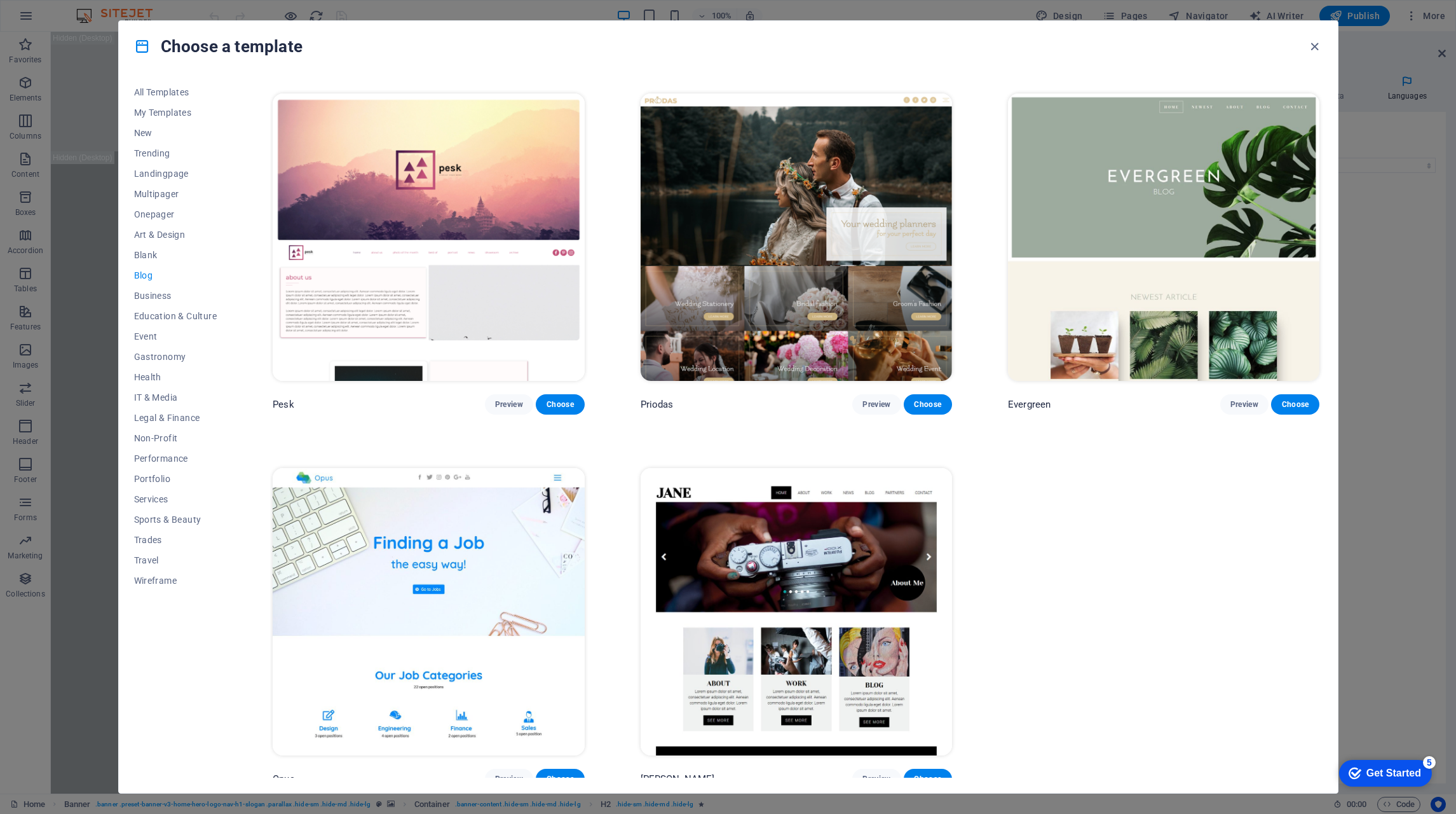
click at [170, 311] on span "Education & Culture" at bounding box center [175, 316] width 83 height 10
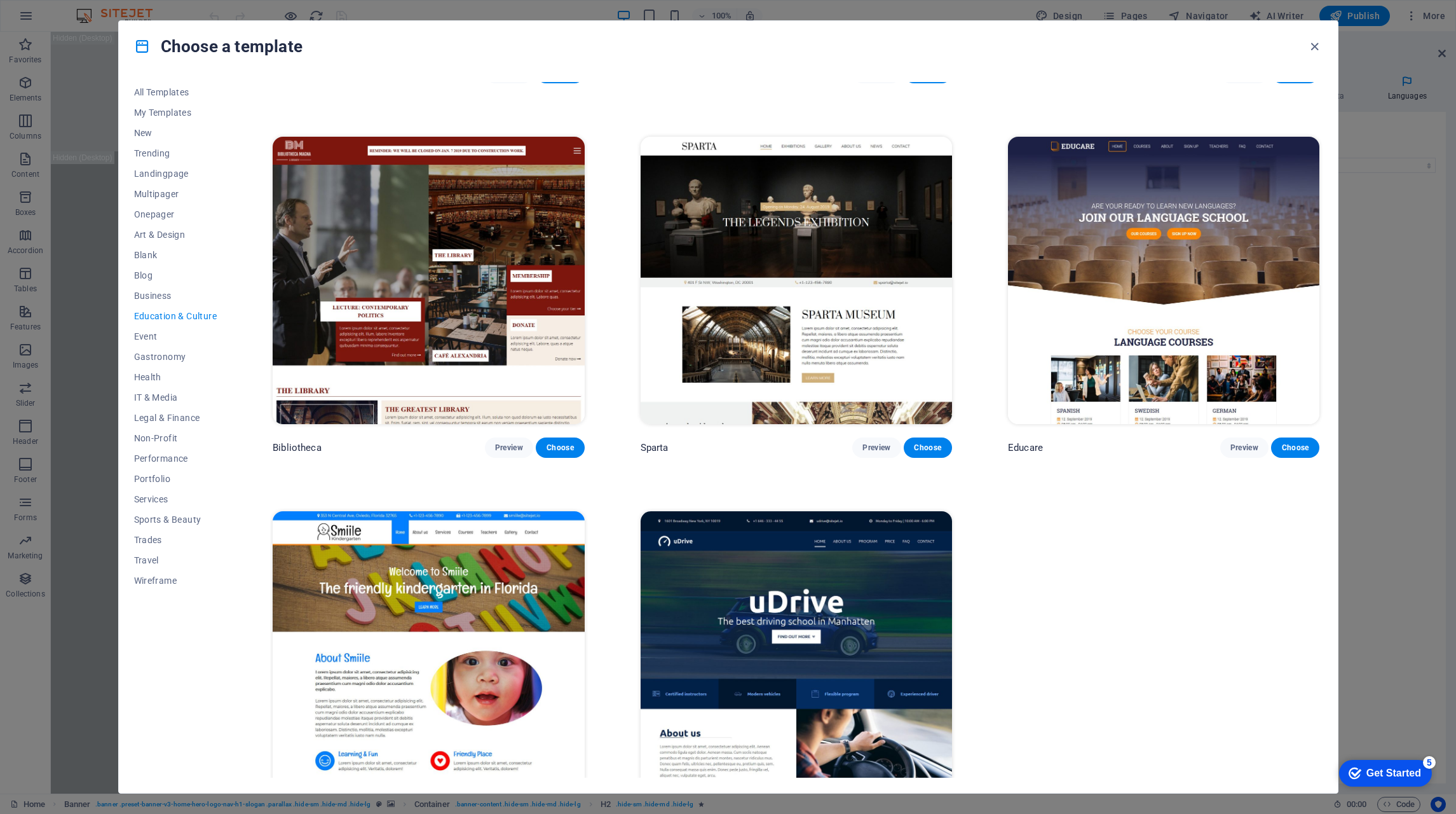
scroll to position [372, 0]
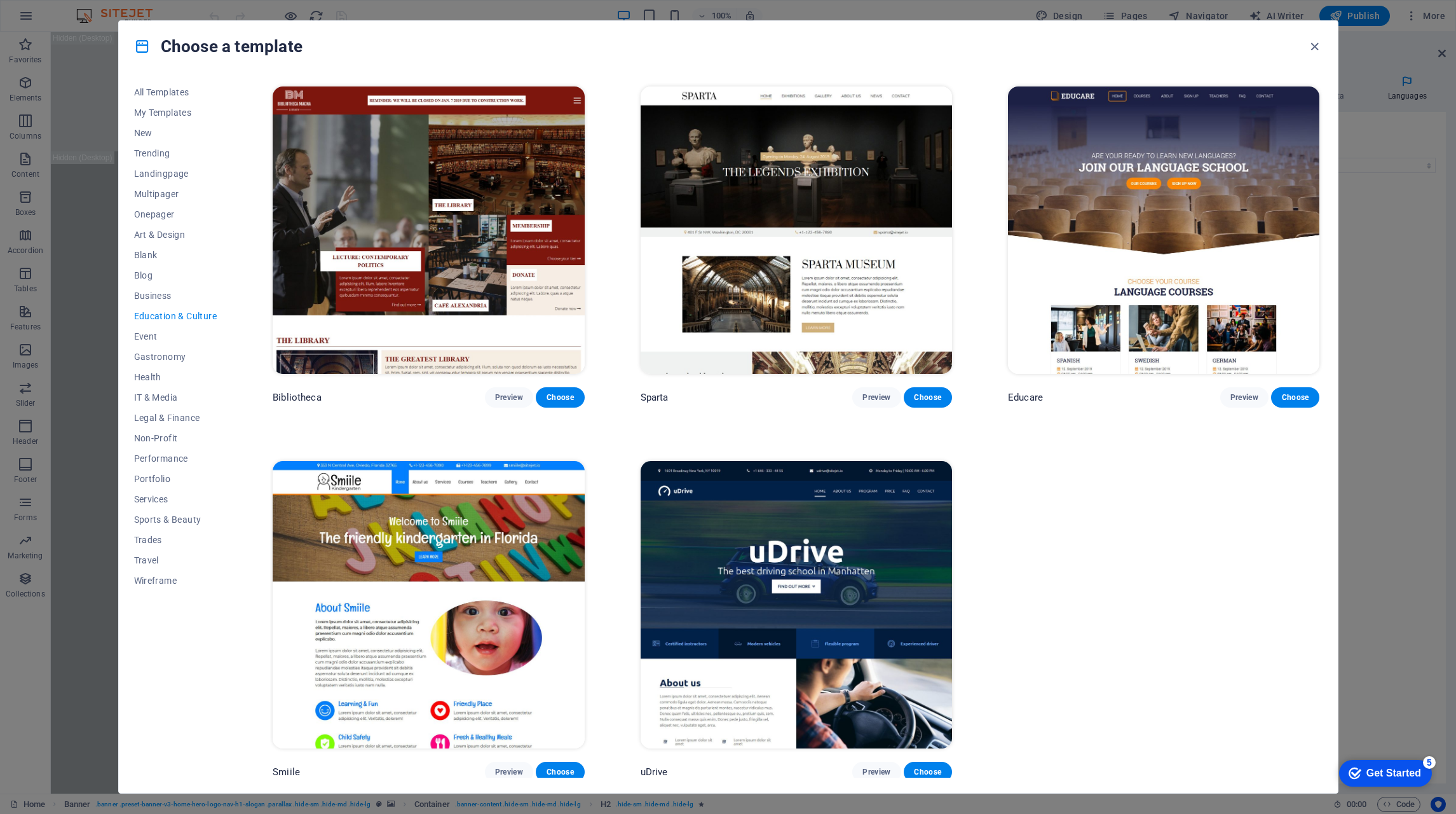
click at [382, 533] on img at bounding box center [429, 604] width 312 height 288
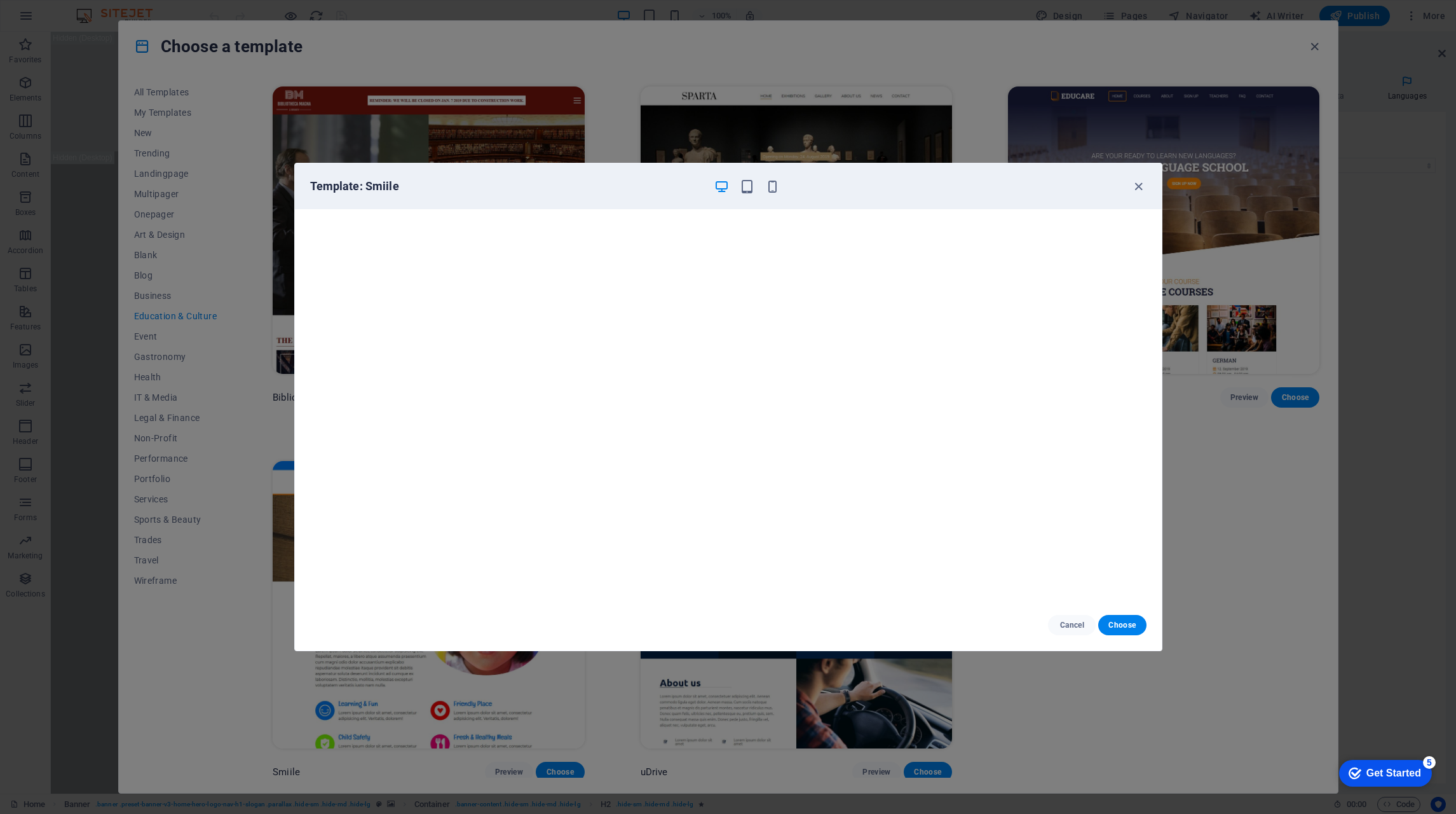
click at [1130, 622] on span "Choose" at bounding box center [1122, 625] width 27 height 10
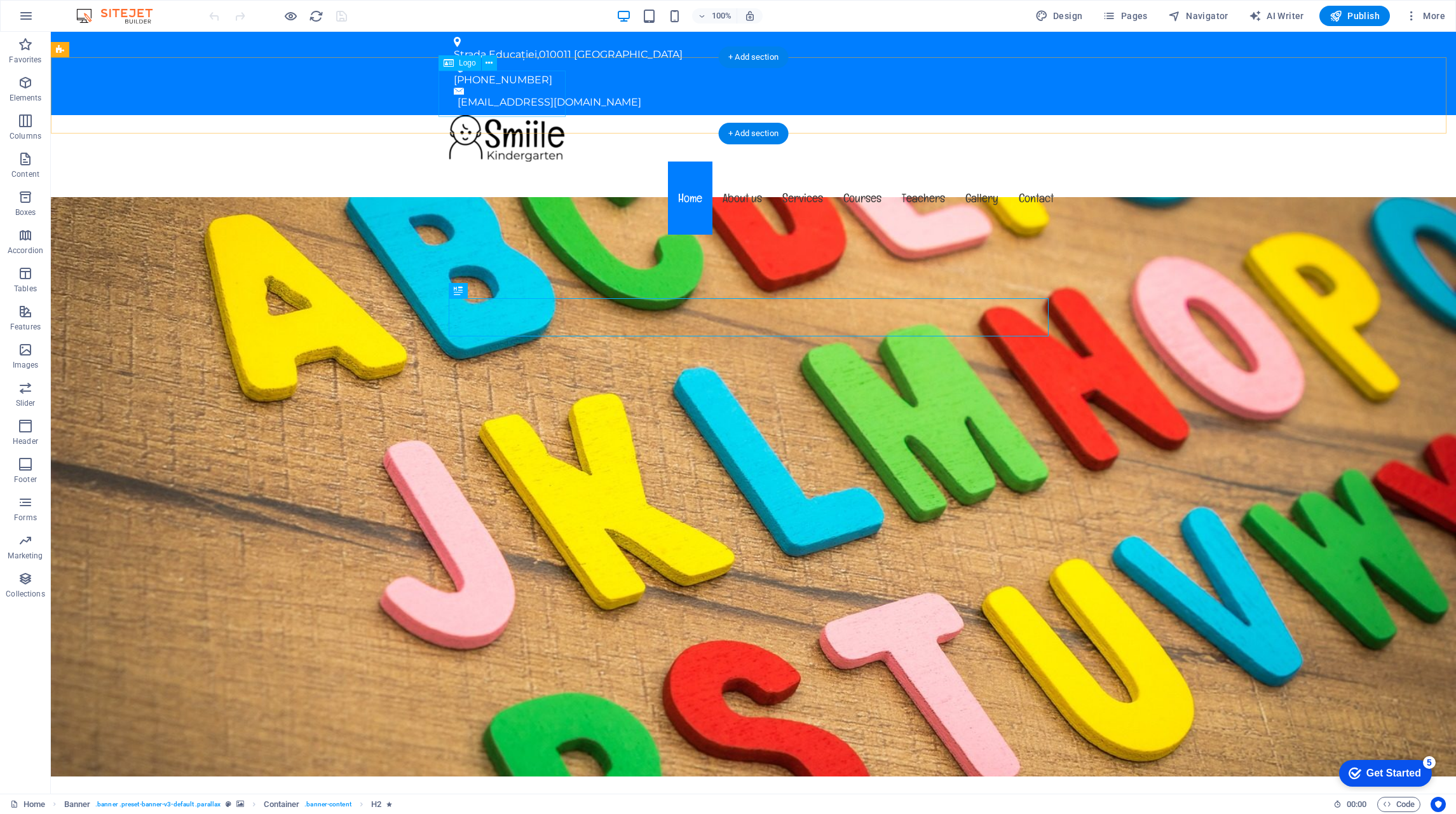
click at [522, 115] on div at bounding box center [753, 138] width 621 height 46
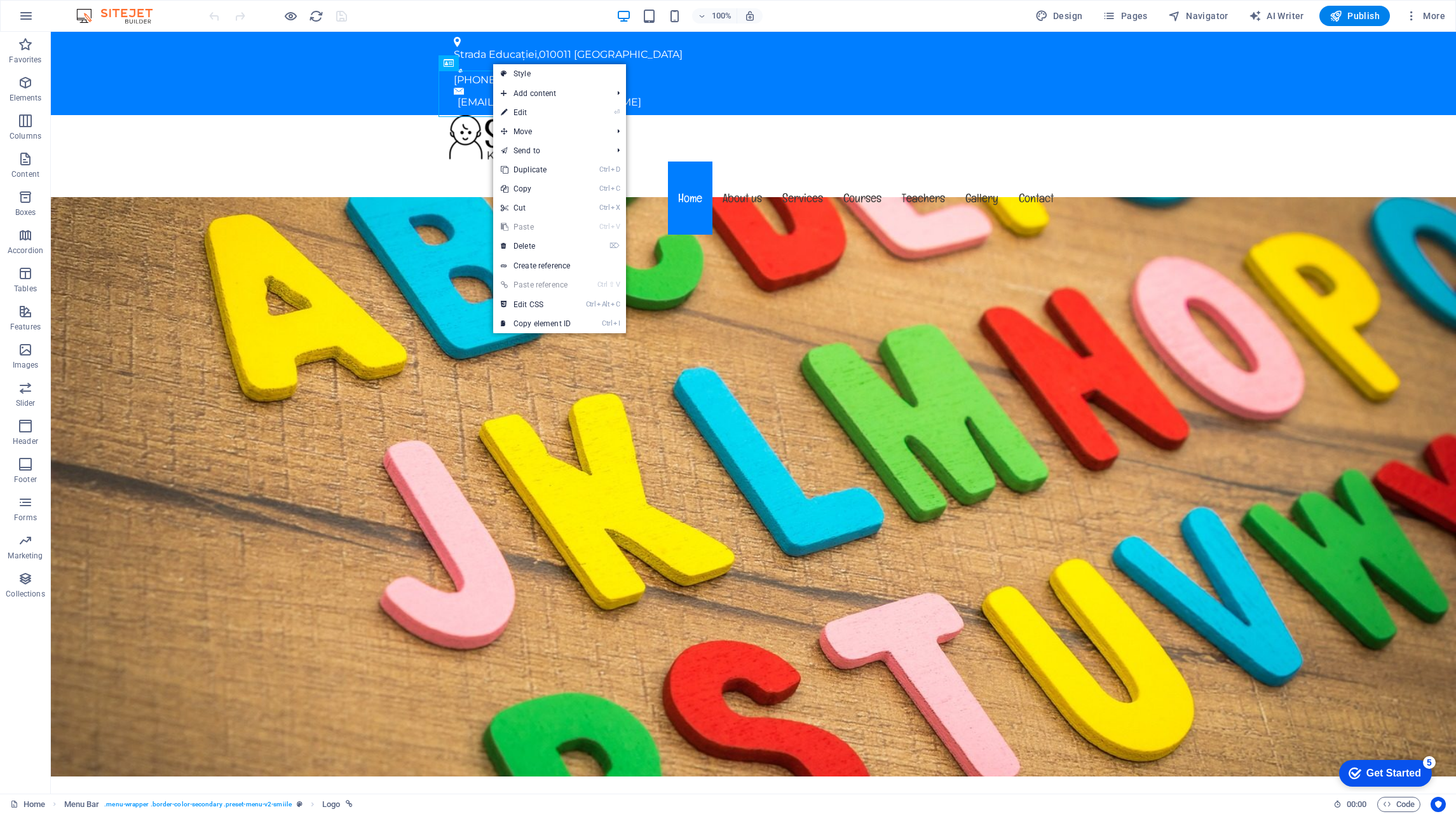
select select "px"
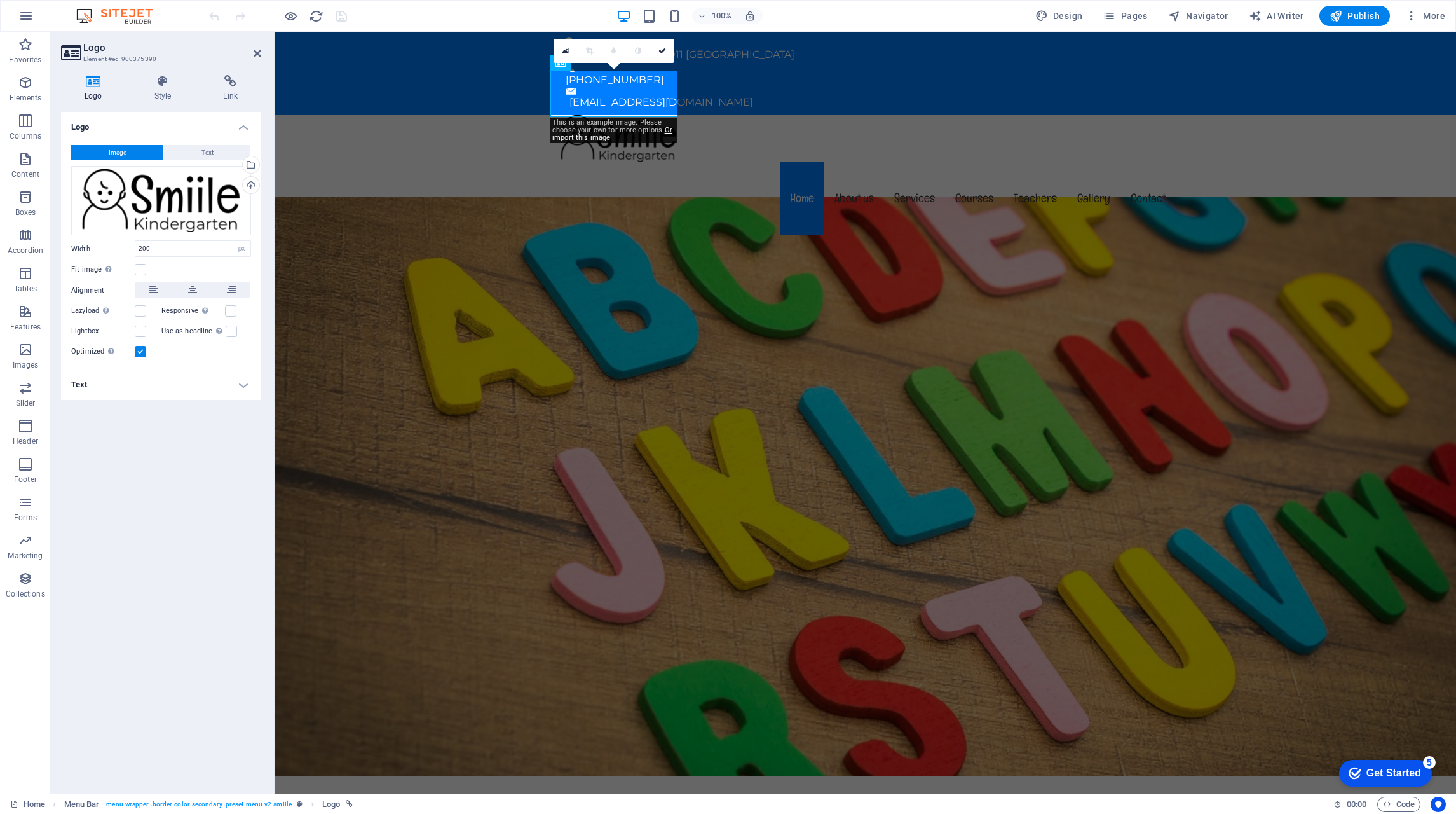
click at [254, 161] on div "Select files from the file manager, stock photos, or upload file(s)" at bounding box center [250, 166] width 19 height 19
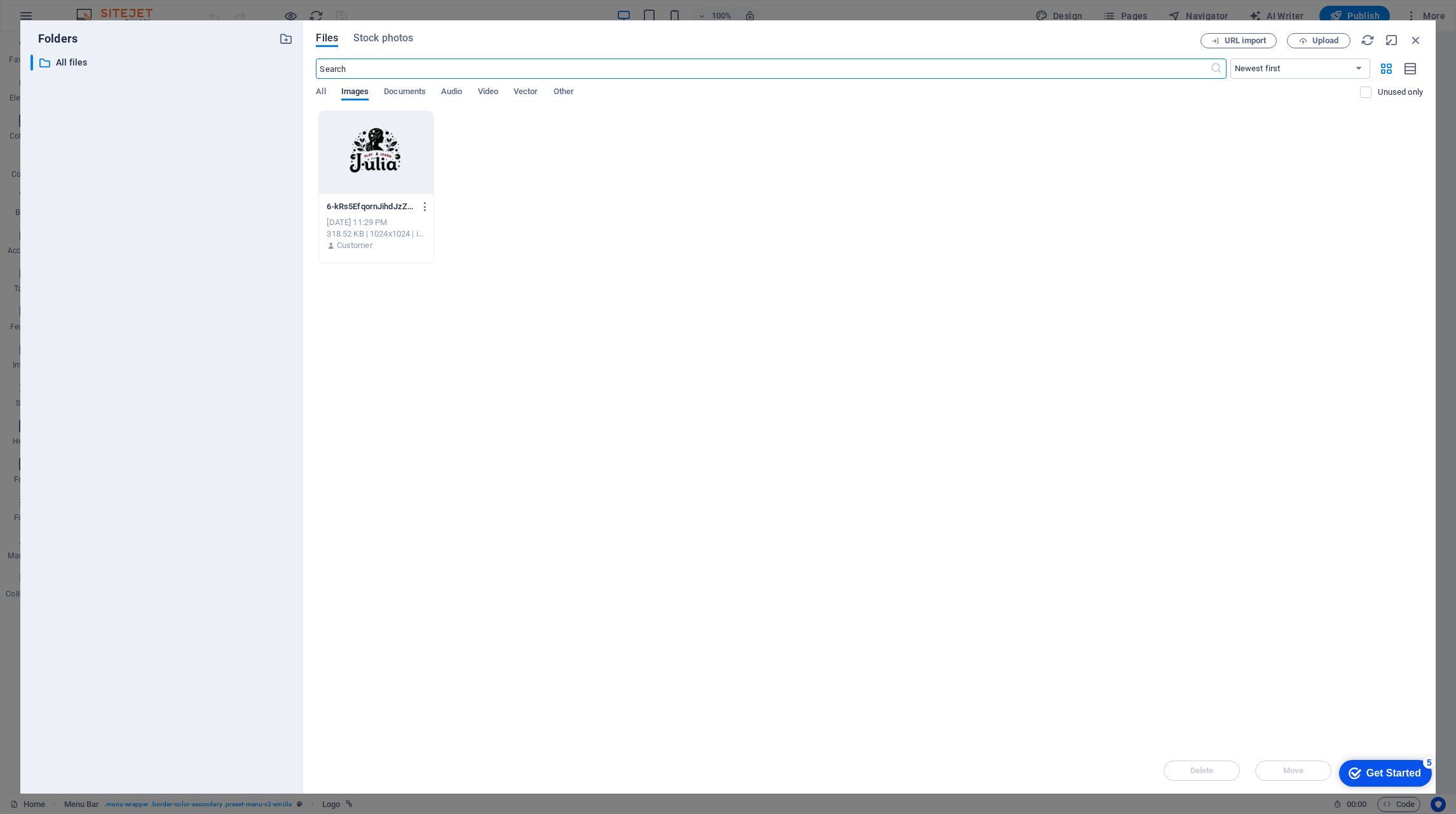
click at [387, 154] on div at bounding box center [377, 152] width 115 height 83
click at [371, 162] on div "1" at bounding box center [377, 152] width 115 height 83
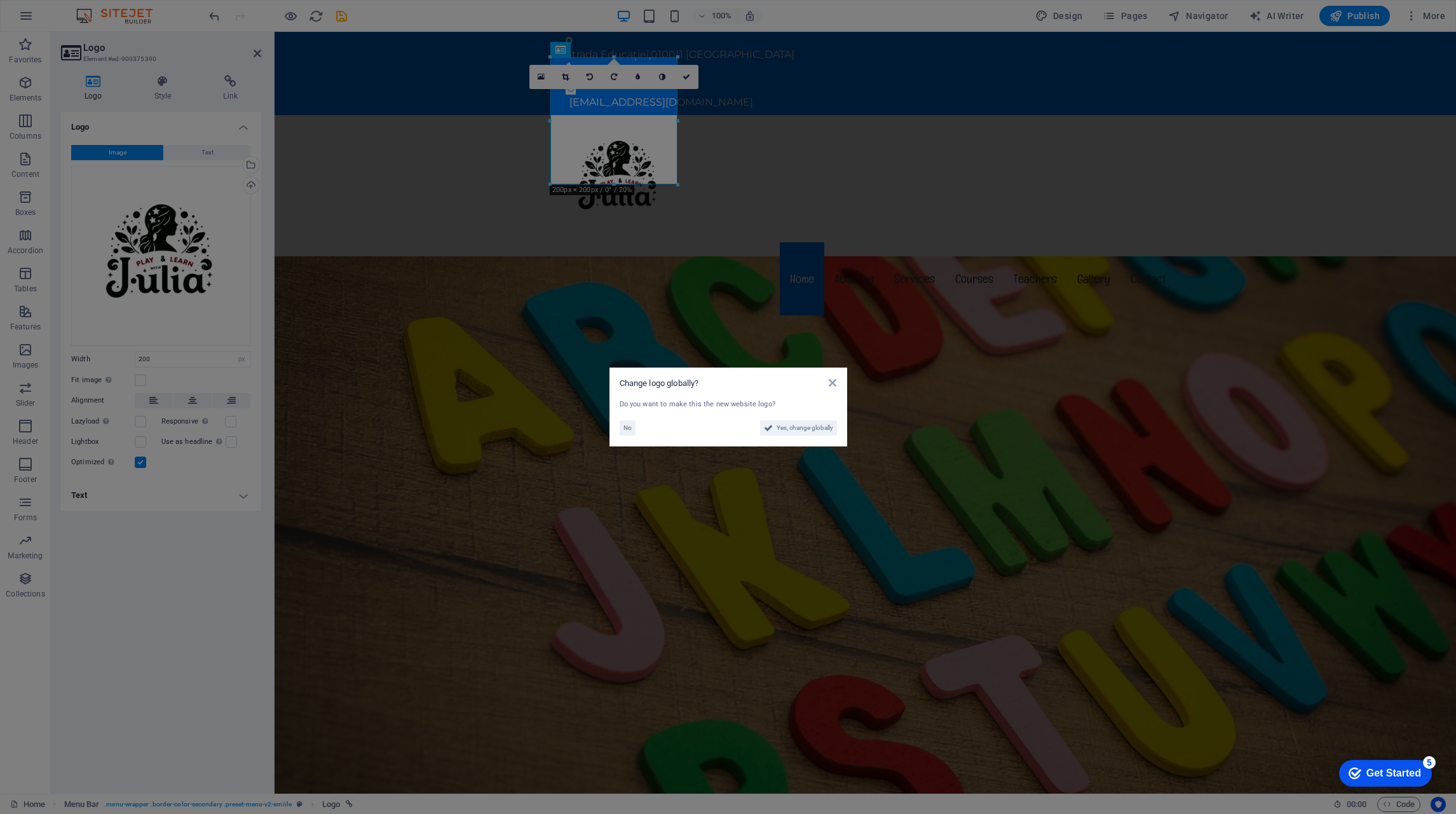
click at [624, 425] on span "No" at bounding box center [628, 428] width 9 height 15
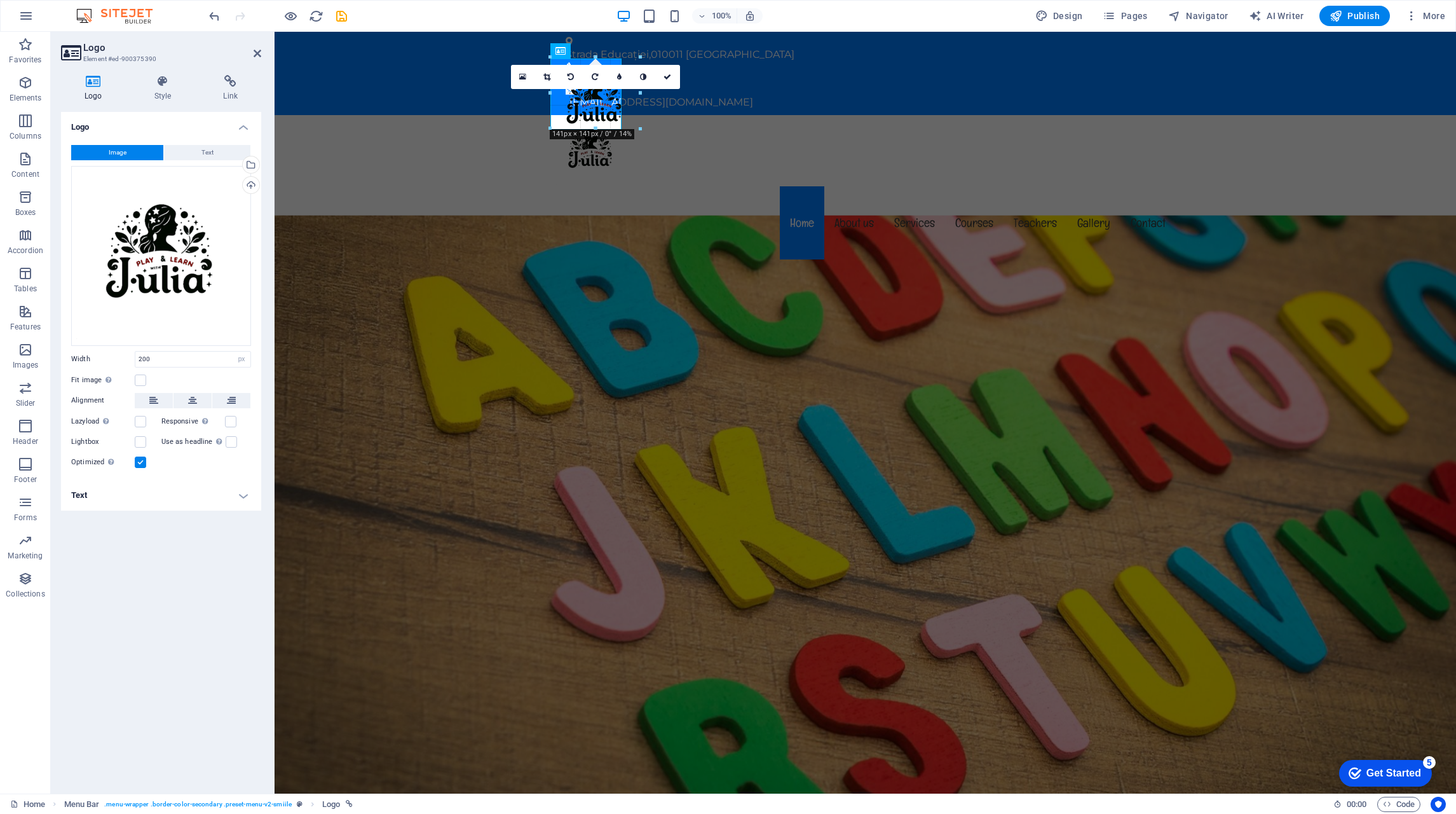
drag, startPoint x: 676, startPoint y: 185, endPoint x: 621, endPoint y: 110, distance: 93.0
type input "112"
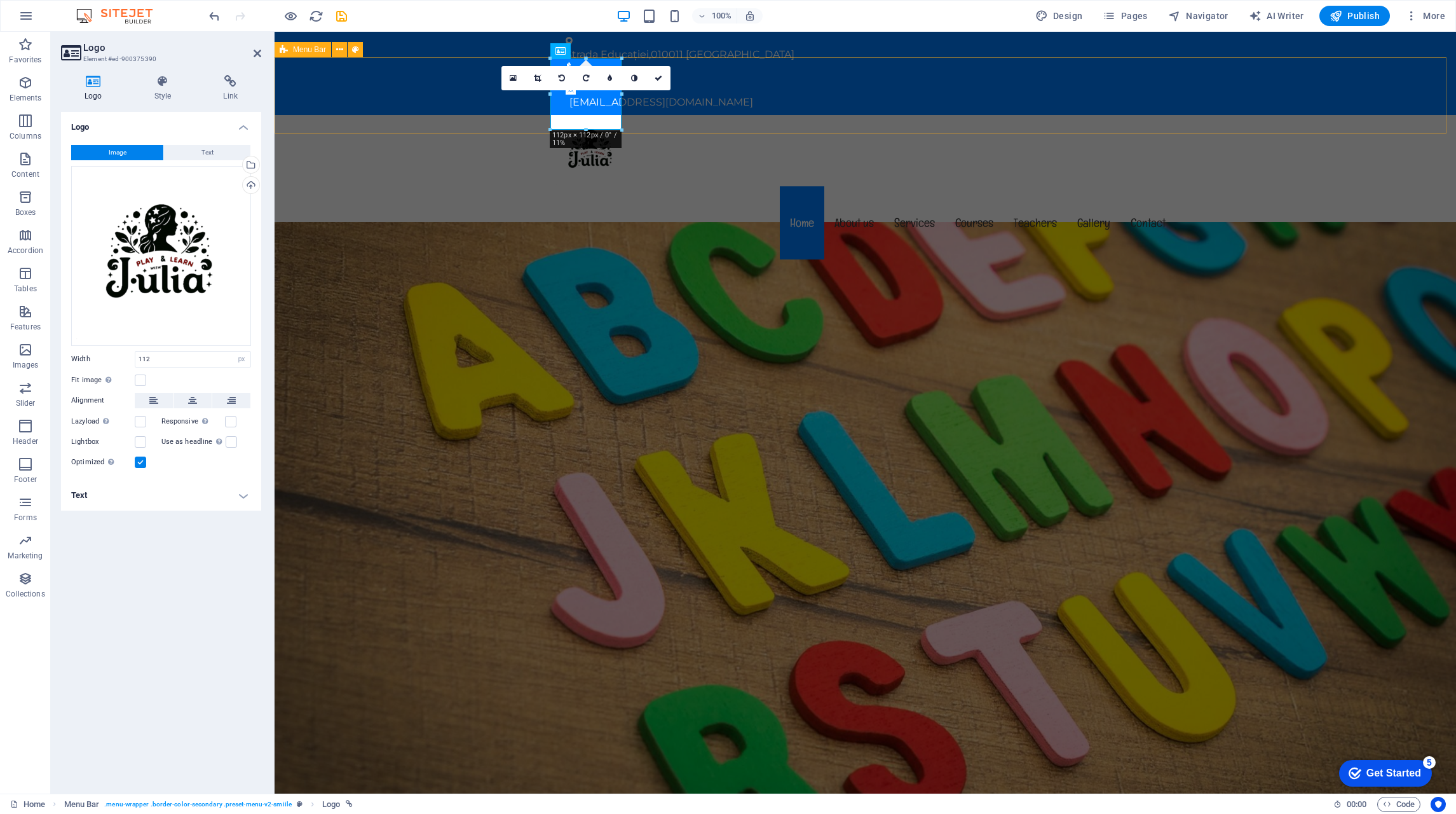
click at [686, 115] on div "Menu Home About us Services Courses Teachers Gallery Contact" at bounding box center [865, 188] width 1182 height 147
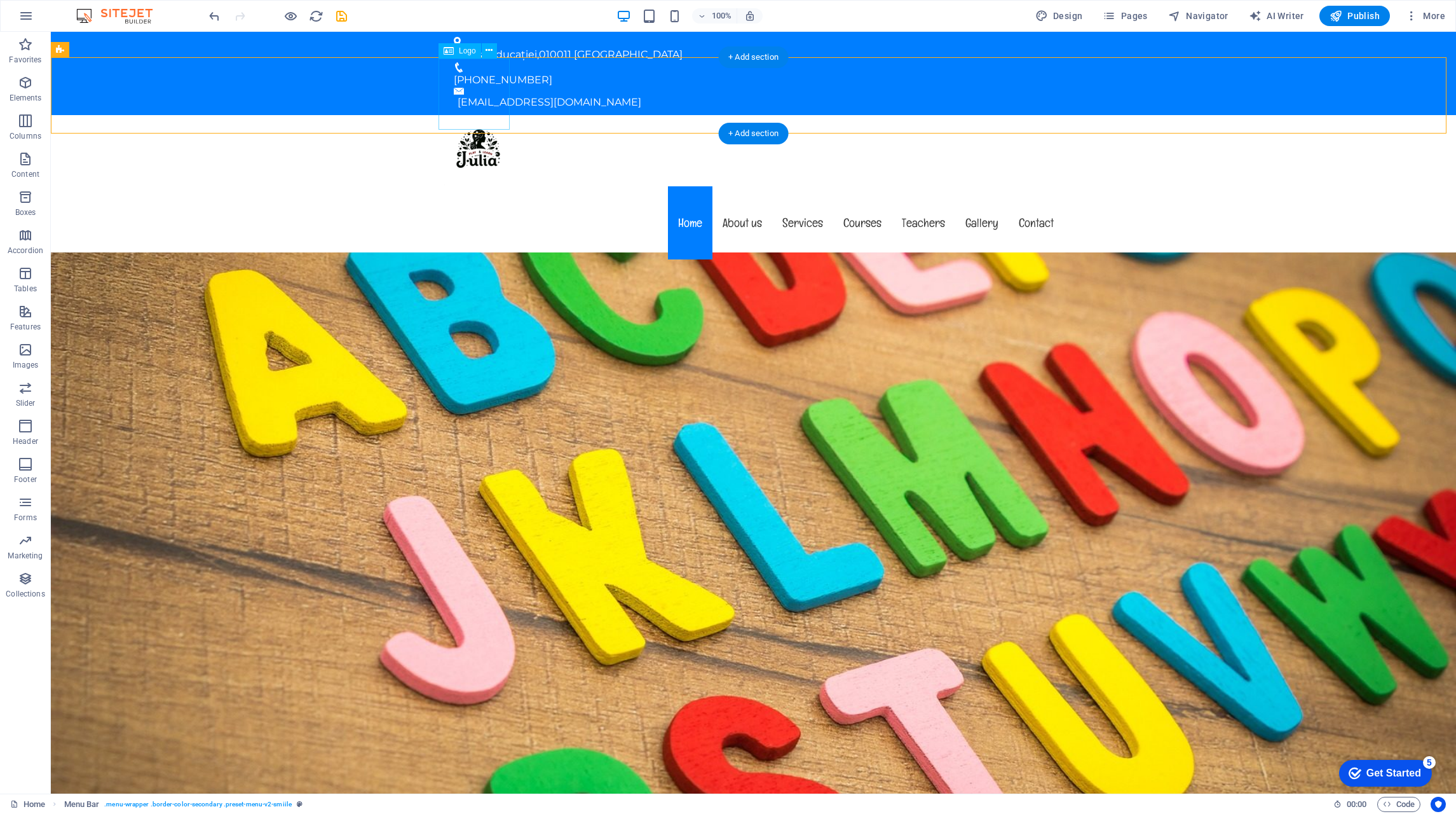
click at [476, 115] on div at bounding box center [753, 150] width 621 height 71
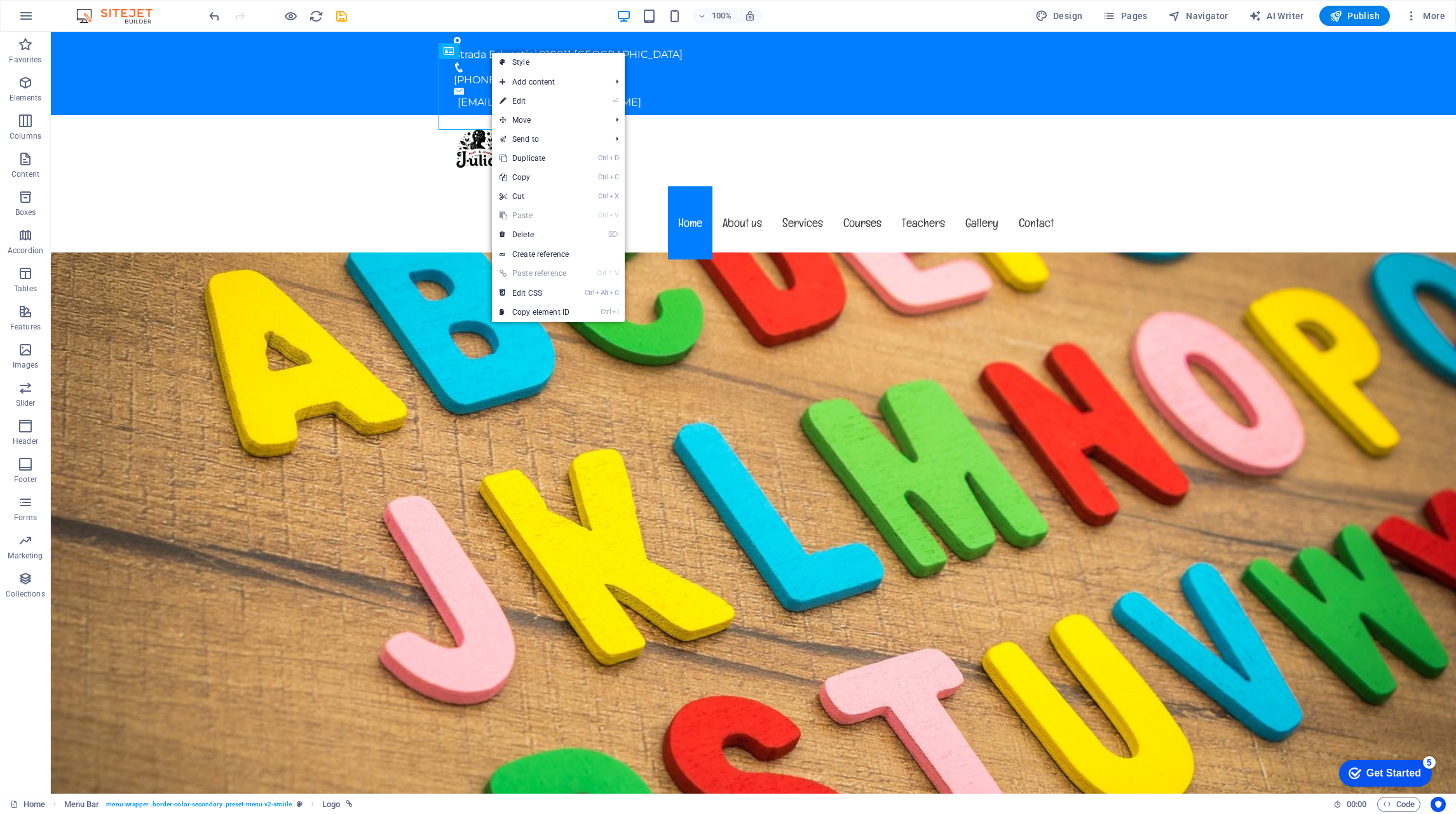
click at [564, 104] on link "⏎ Edit" at bounding box center [535, 101] width 86 height 19
select select "px"
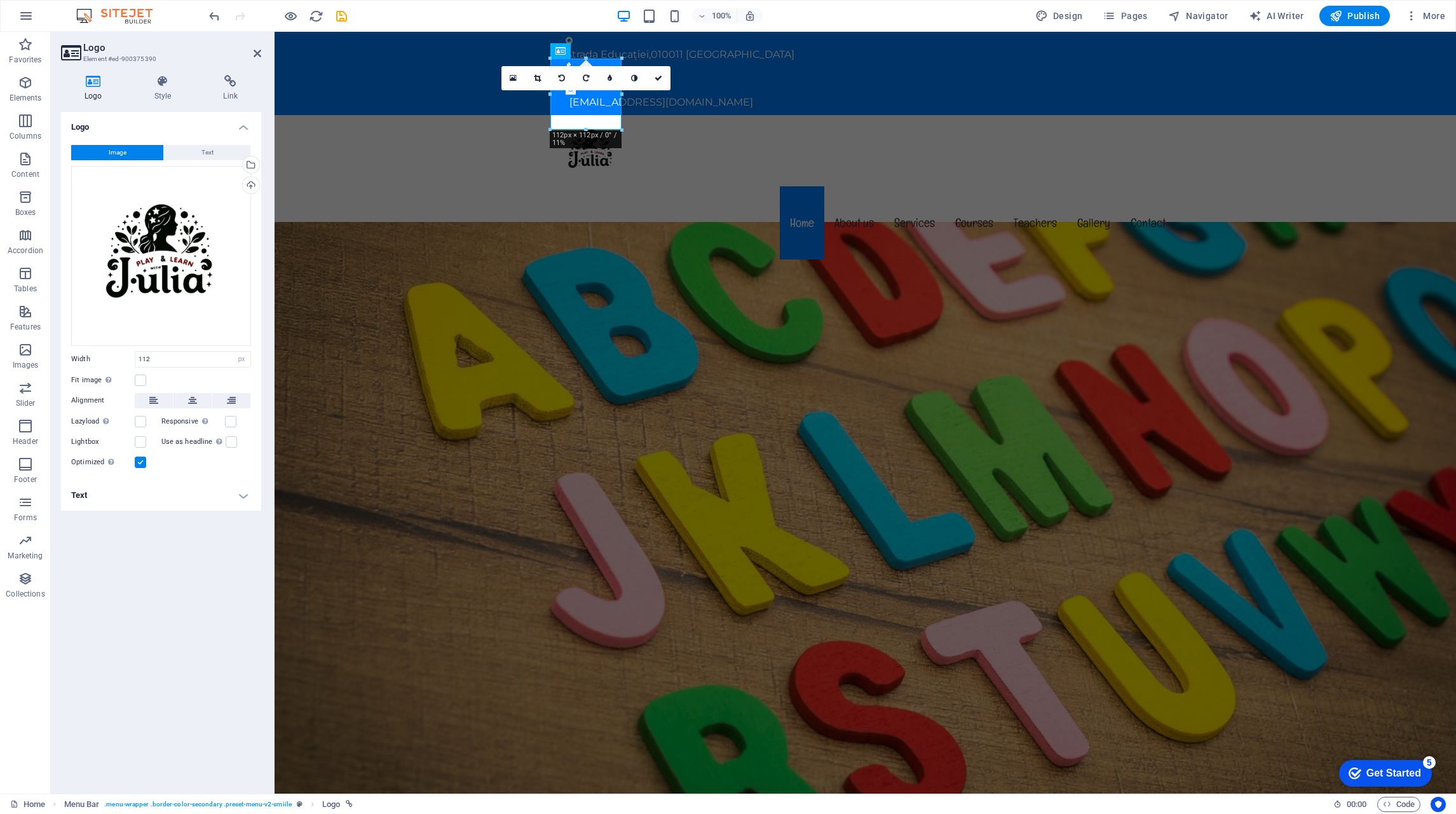
click at [639, 76] on link at bounding box center [634, 78] width 24 height 24
click at [631, 71] on link at bounding box center [634, 78] width 24 height 24
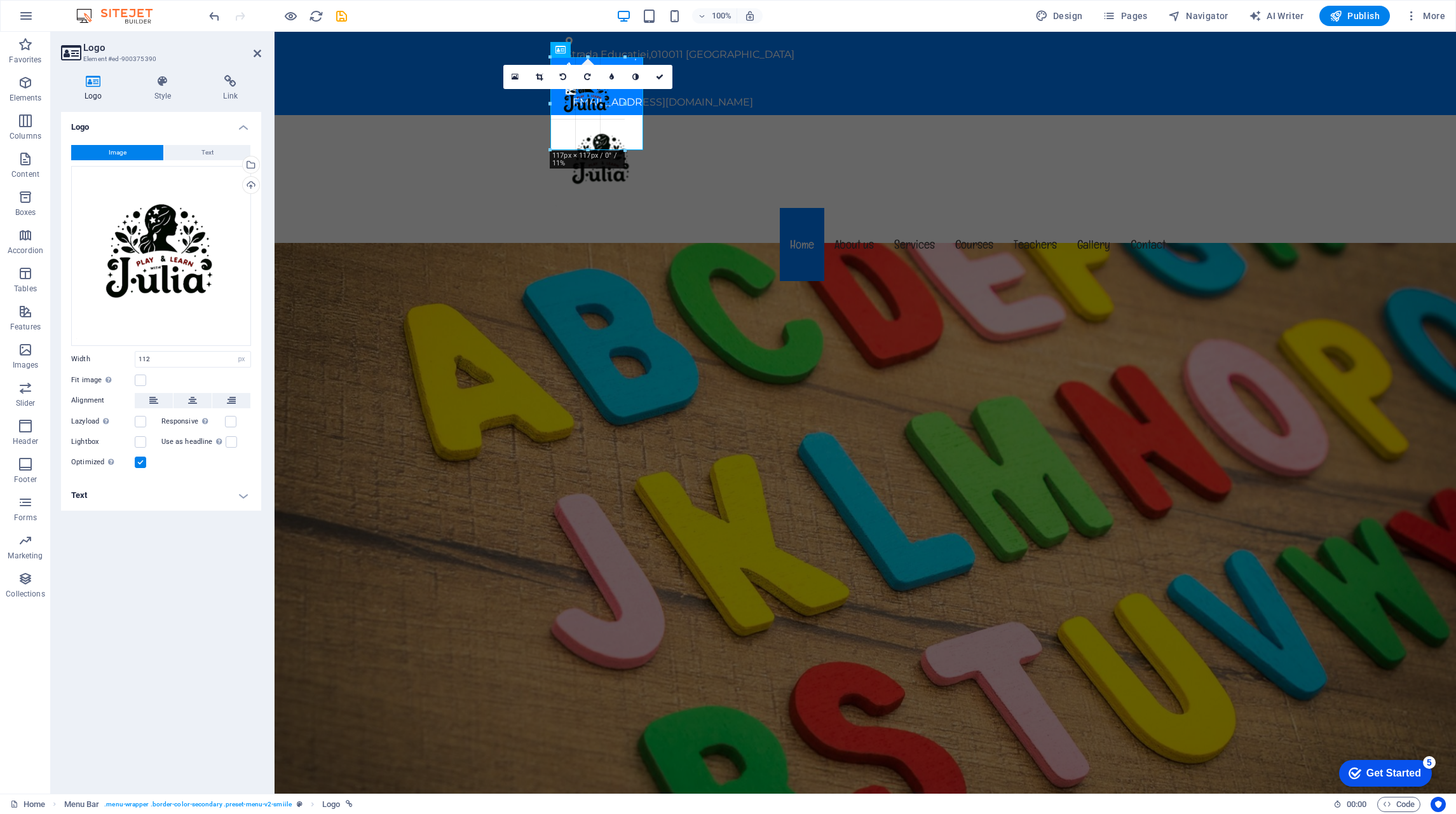
drag, startPoint x: 623, startPoint y: 128, endPoint x: 645, endPoint y: 136, distance: 23.4
type input "146"
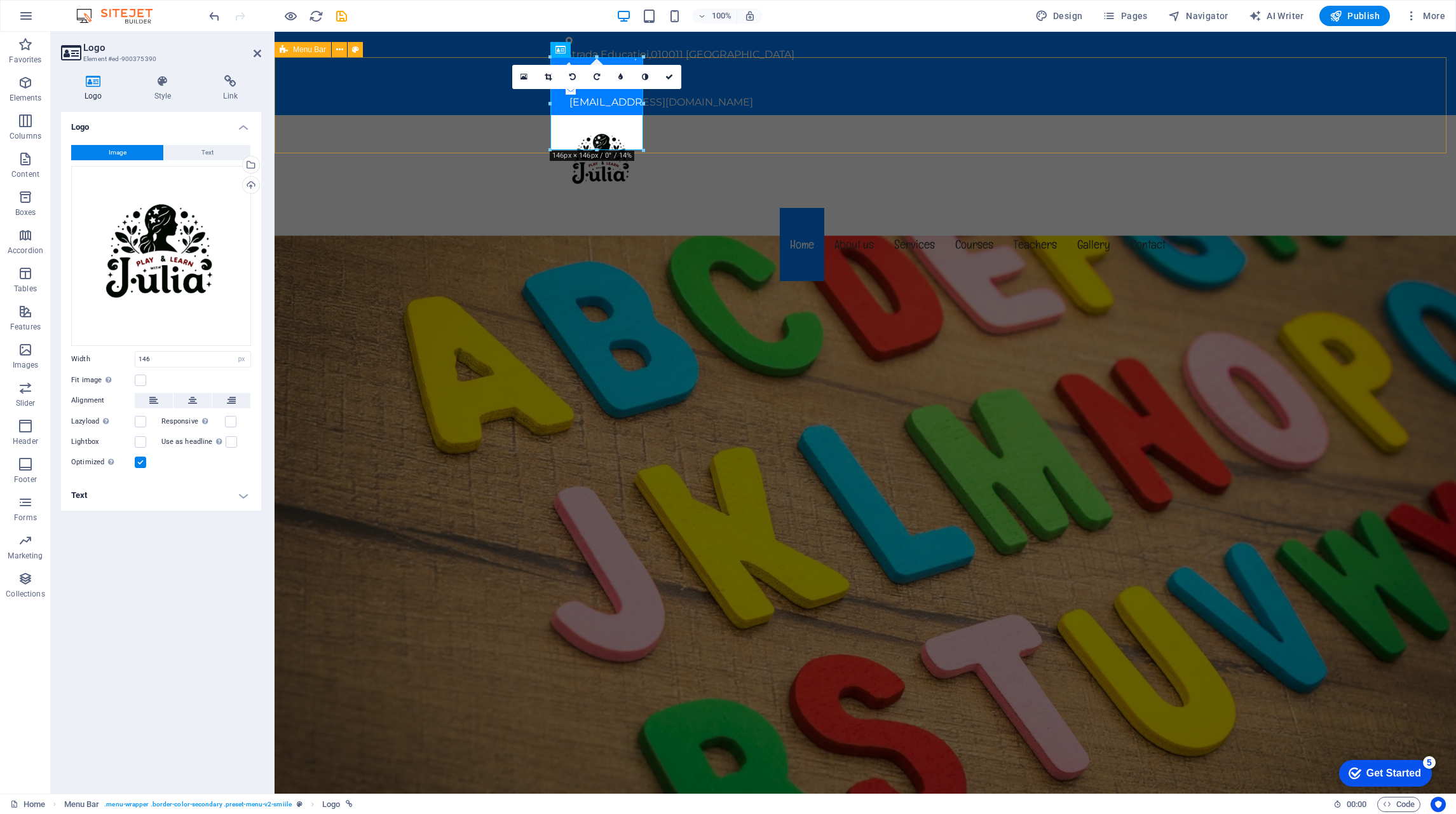
click at [1224, 115] on div "Menu Home About us Services Courses Teachers Gallery Contact" at bounding box center [865, 199] width 1182 height 169
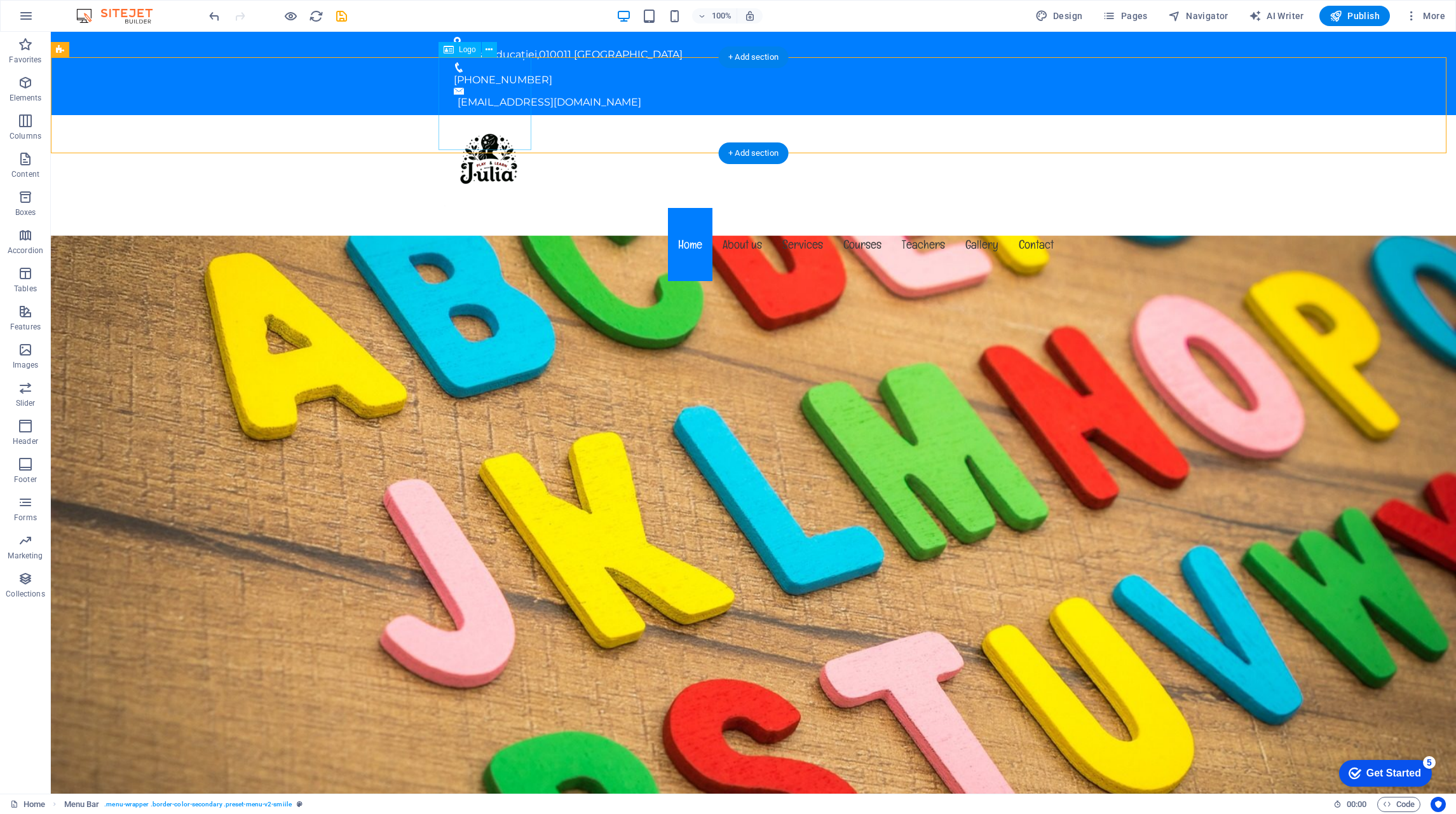
click at [471, 115] on div at bounding box center [753, 161] width 621 height 92
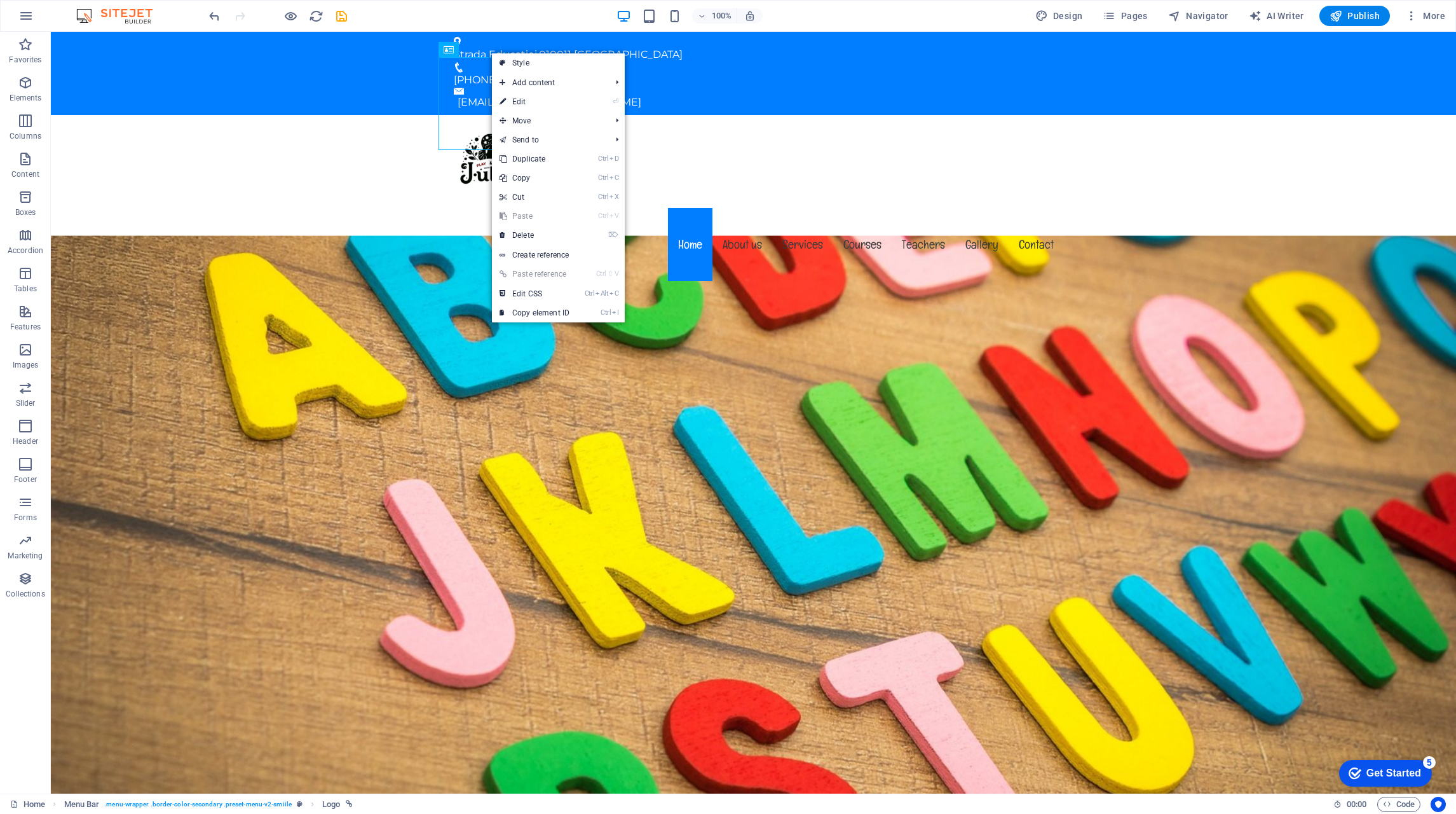
click at [552, 102] on link "⏎ Edit" at bounding box center [535, 102] width 86 height 19
select select "px"
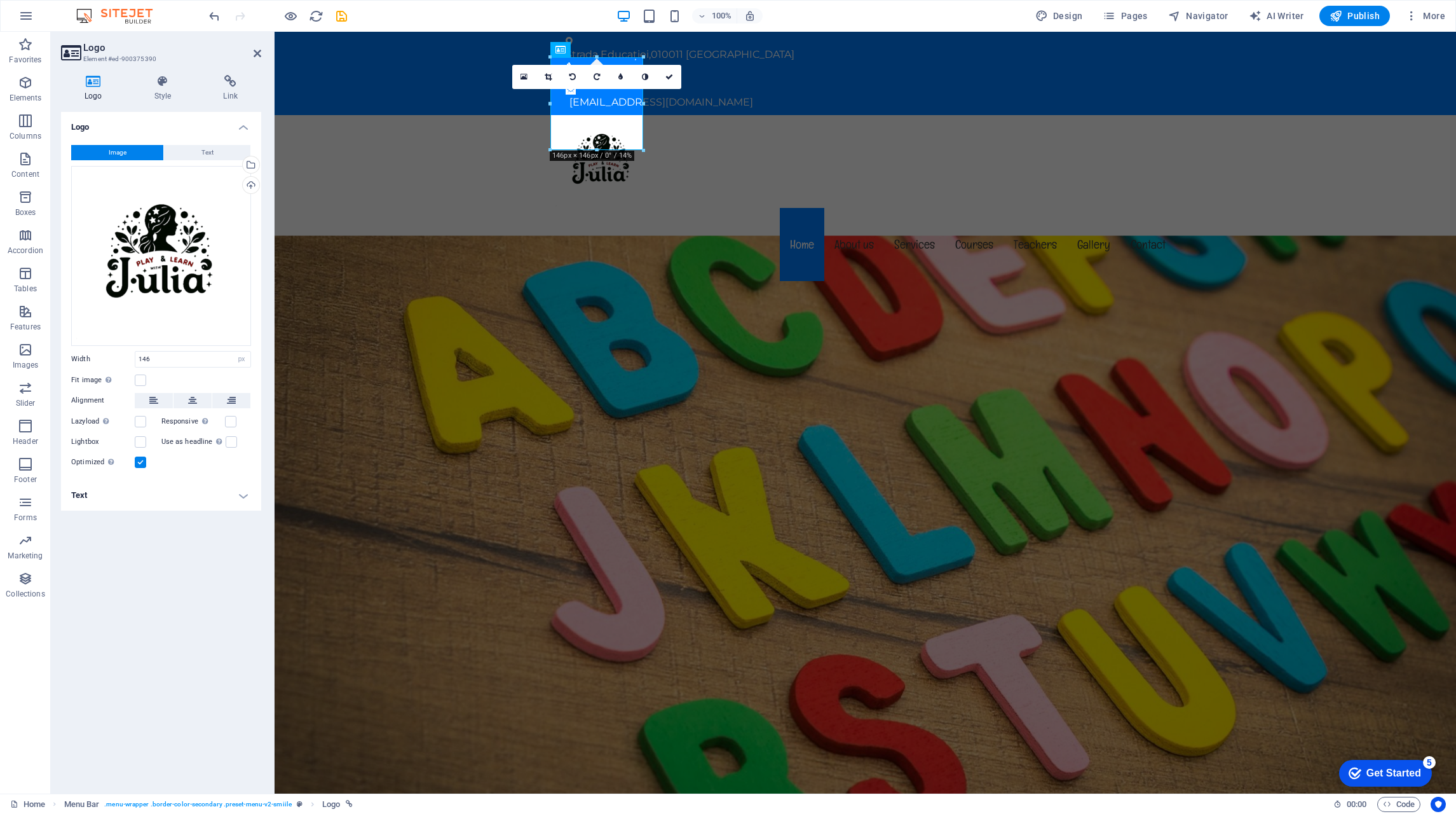
click at [547, 77] on icon at bounding box center [548, 76] width 7 height 8
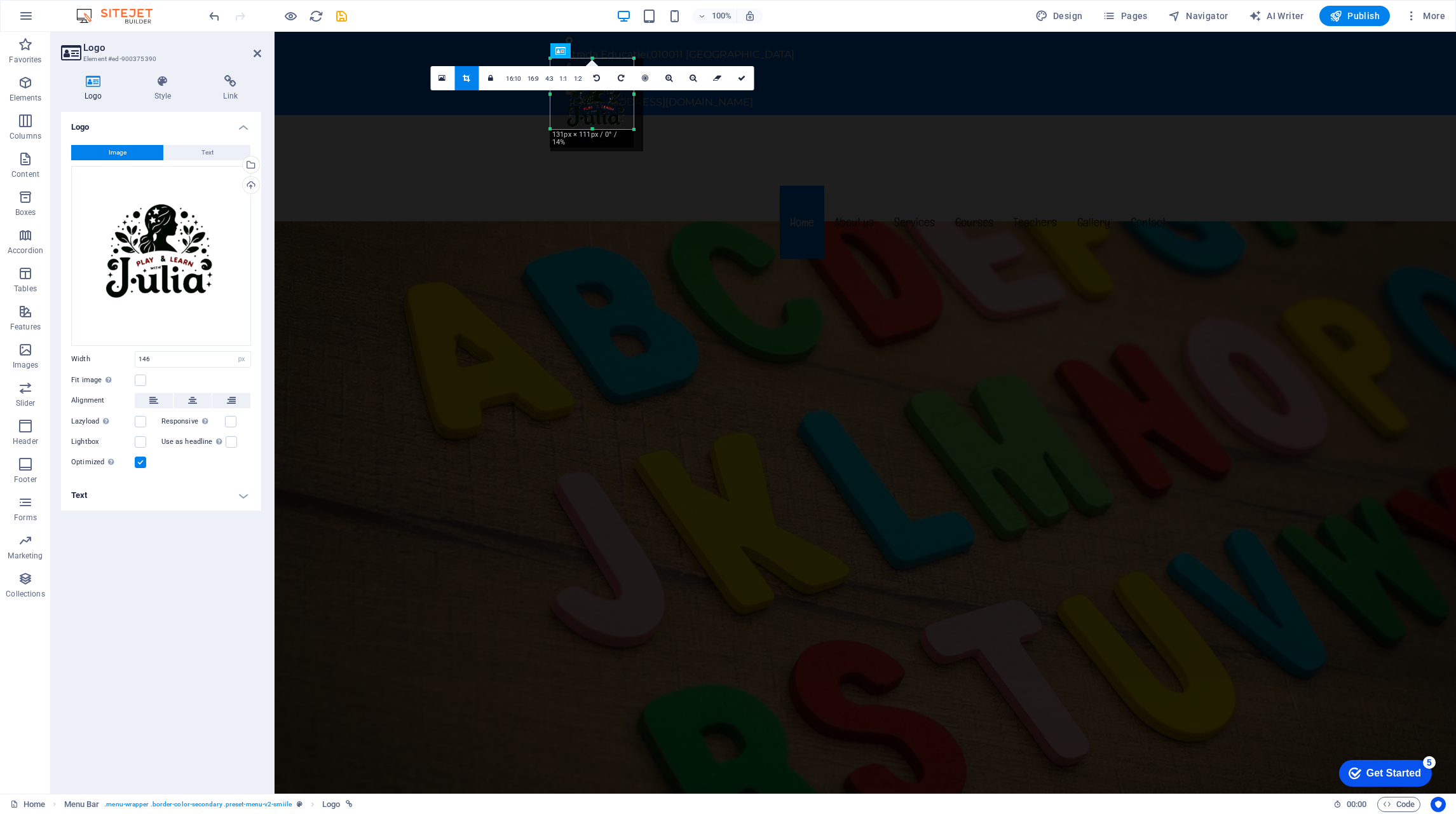
drag, startPoint x: 641, startPoint y: 149, endPoint x: 632, endPoint y: 127, distance: 23.8
click at [632, 127] on div at bounding box center [634, 129] width 8 height 8
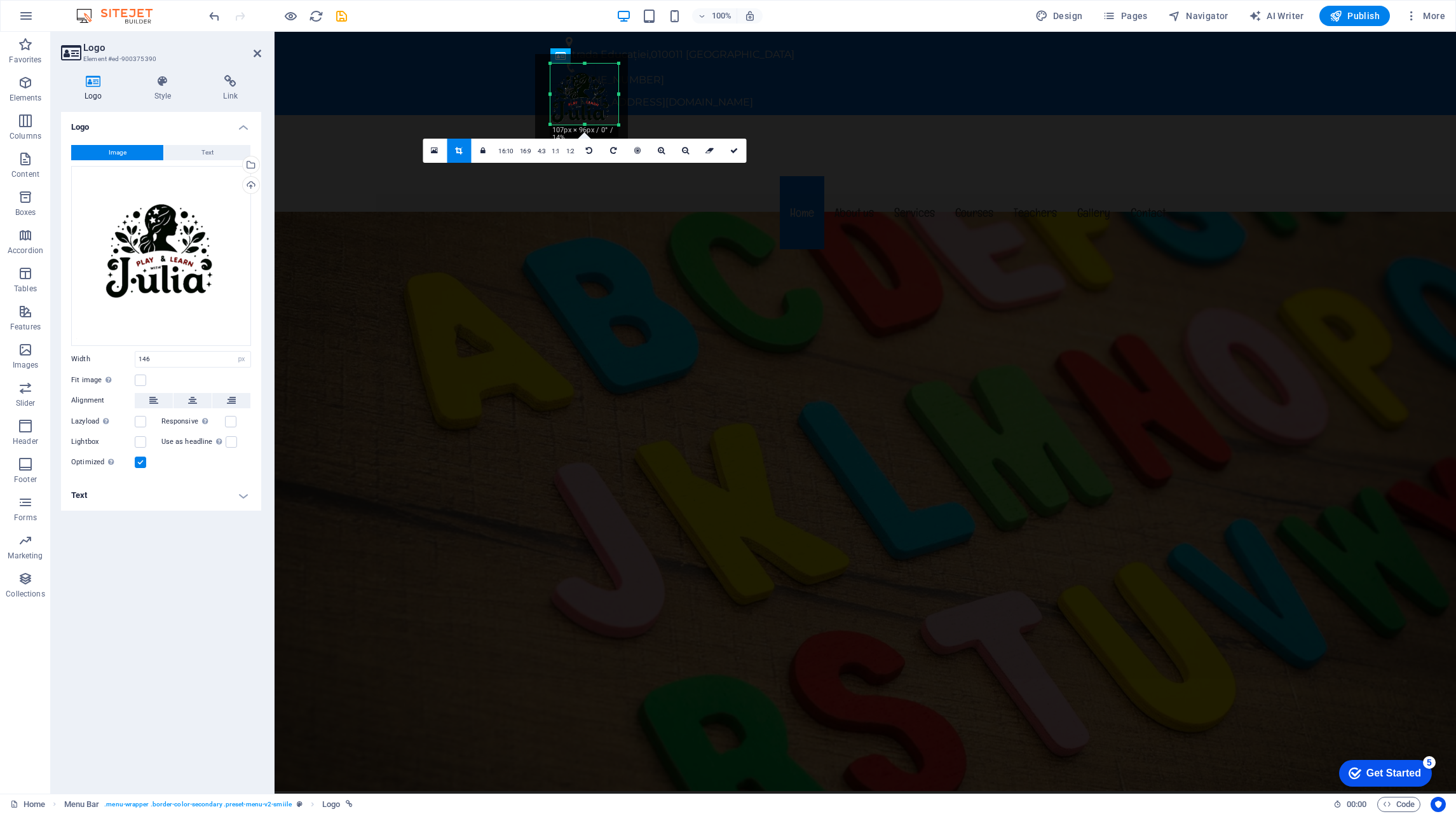
drag, startPoint x: 551, startPoint y: 58, endPoint x: 567, endPoint y: 68, distance: 18.9
click at [567, 68] on div "180 170 160 150 140 130 120 110 100 90 80 70 60 50 40 30 20 10 0 -10 -20 -30 -4…" at bounding box center [584, 93] width 68 height 61
drag, startPoint x: 734, startPoint y: 148, endPoint x: 461, endPoint y: 126, distance: 273.9
click at [734, 148] on icon at bounding box center [734, 151] width 8 height 8
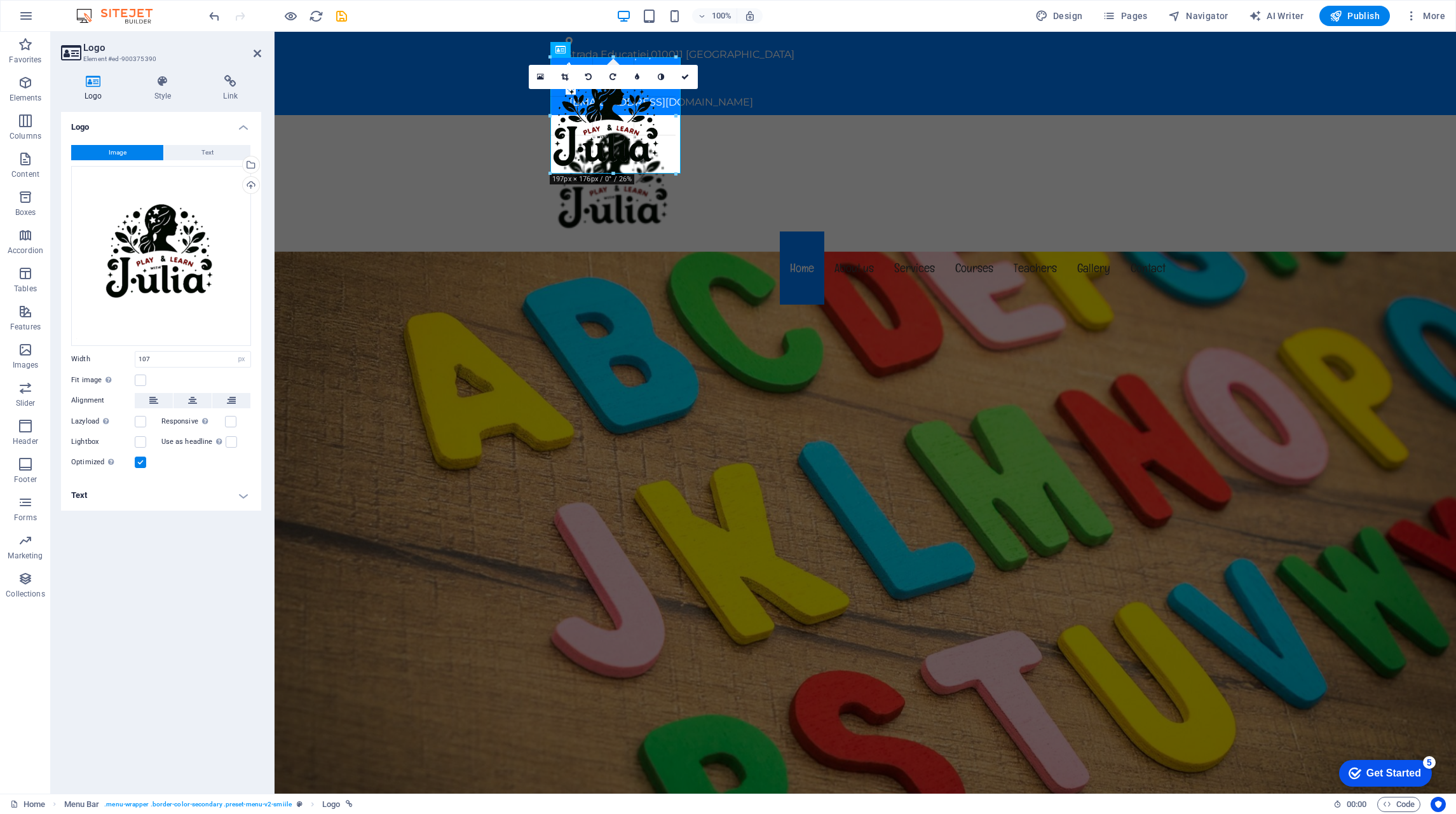
drag, startPoint x: 618, startPoint y: 122, endPoint x: 680, endPoint y: 155, distance: 70.2
type input "205"
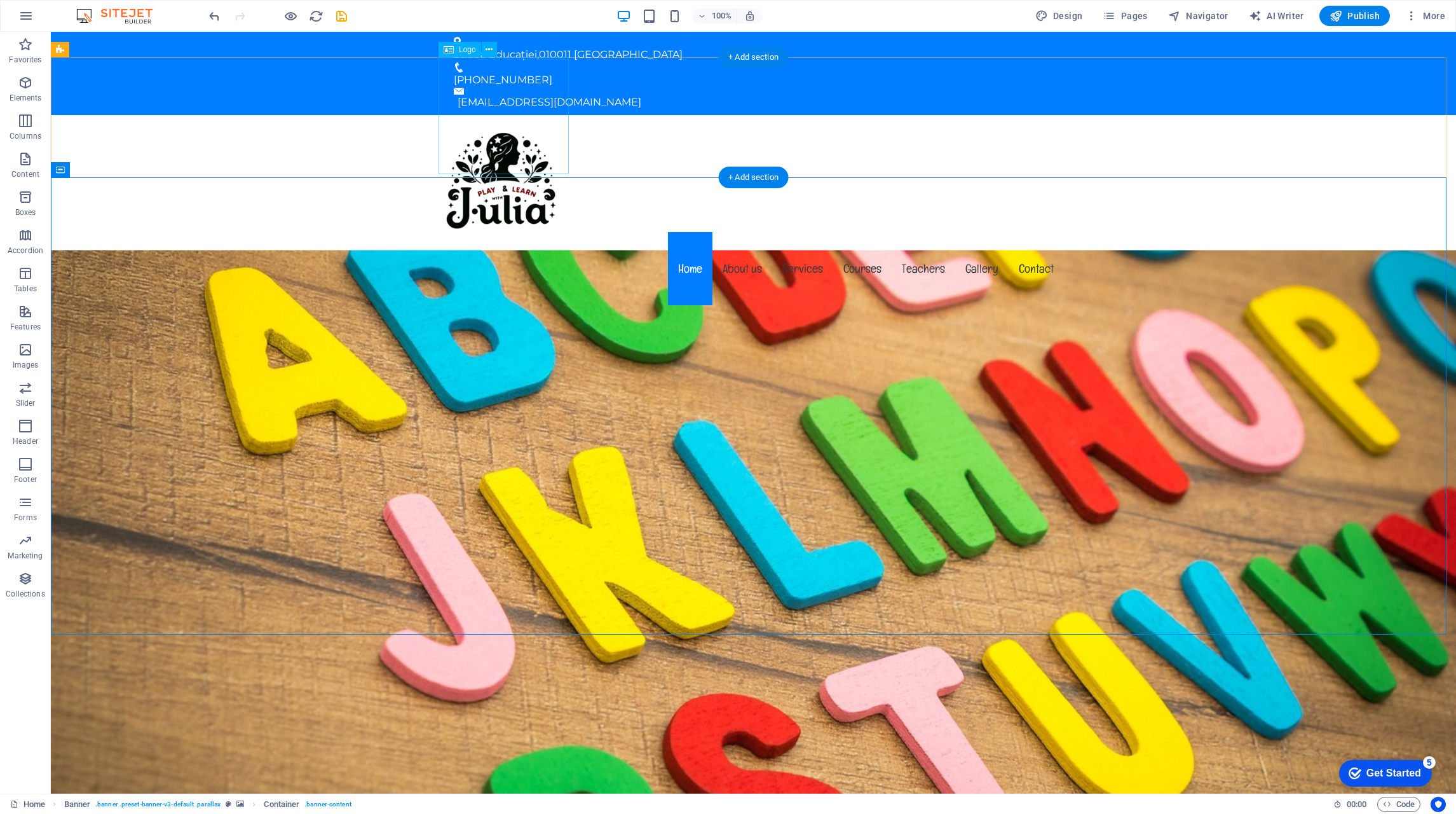
click at [496, 128] on div at bounding box center [753, 173] width 621 height 117
click at [490, 121] on div at bounding box center [753, 173] width 621 height 117
click at [554, 162] on div at bounding box center [753, 173] width 621 height 117
click at [535, 136] on div at bounding box center [753, 173] width 621 height 117
click at [536, 137] on div at bounding box center [753, 173] width 621 height 117
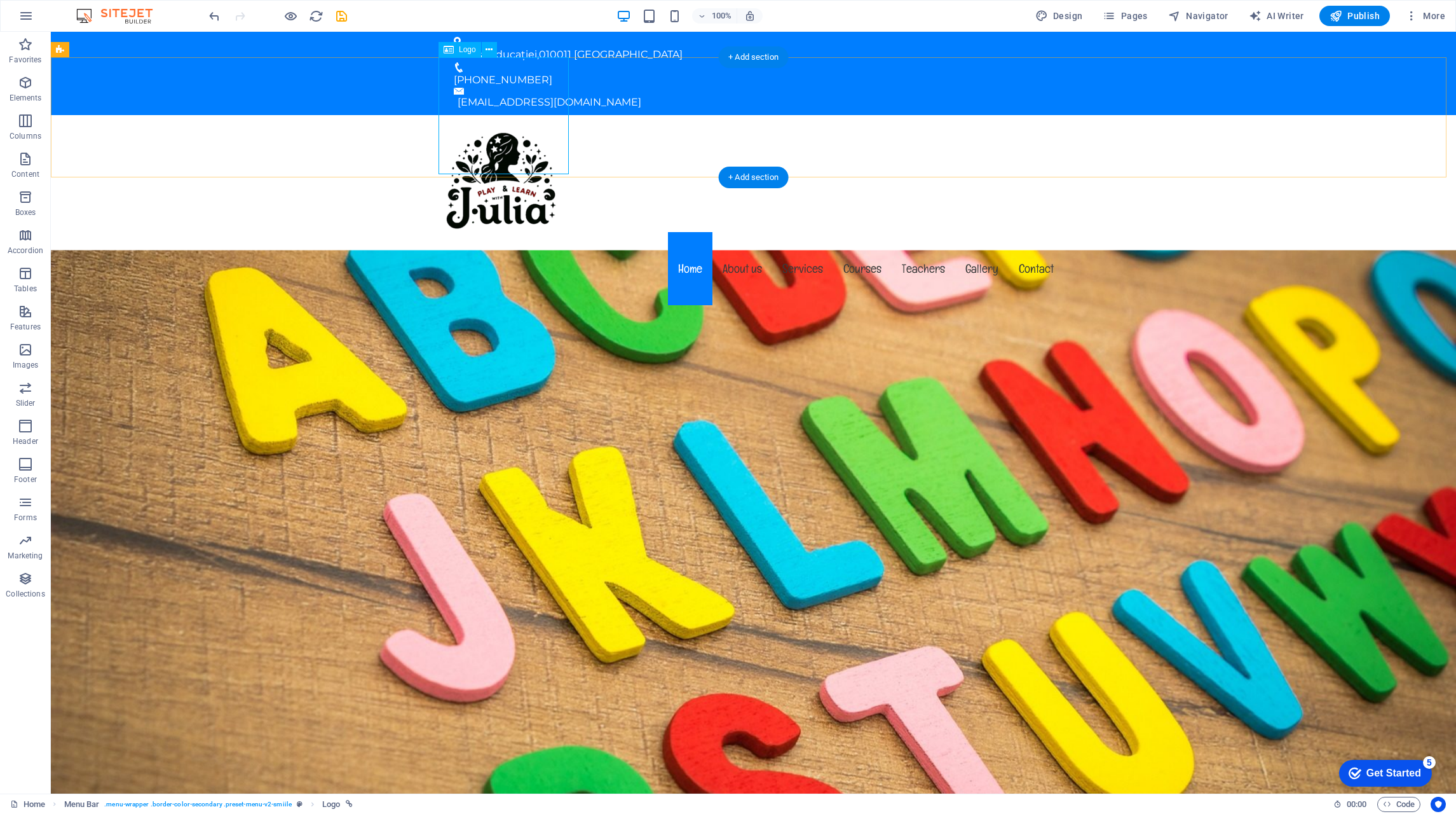
click at [536, 137] on div at bounding box center [753, 173] width 621 height 117
click at [312, 137] on div "Menu Home About us Services Courses Teachers Gallery Contact" at bounding box center [753, 211] width 1405 height 193
select select "px"
click at [508, 115] on div at bounding box center [753, 173] width 621 height 117
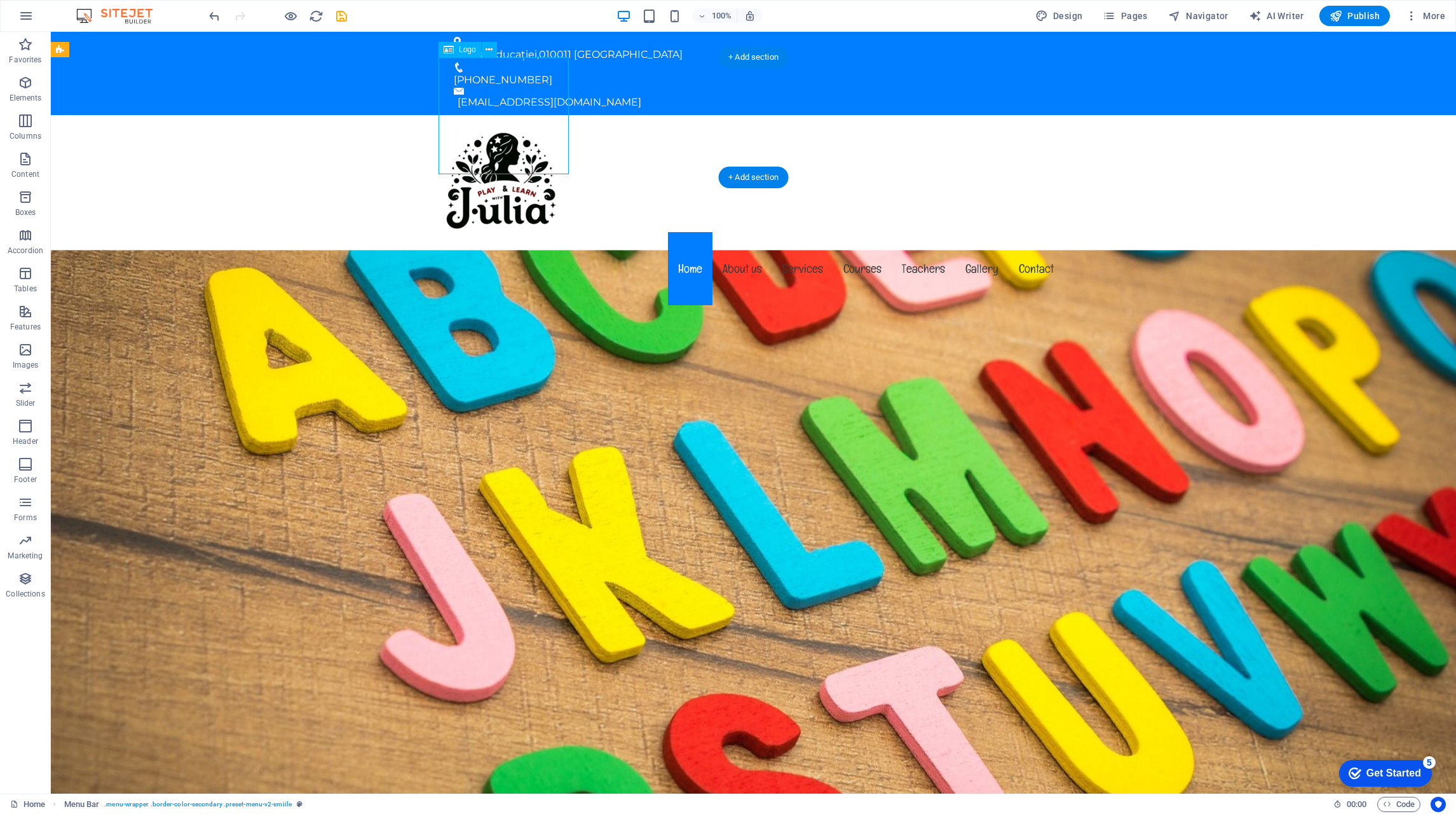
select select "px"
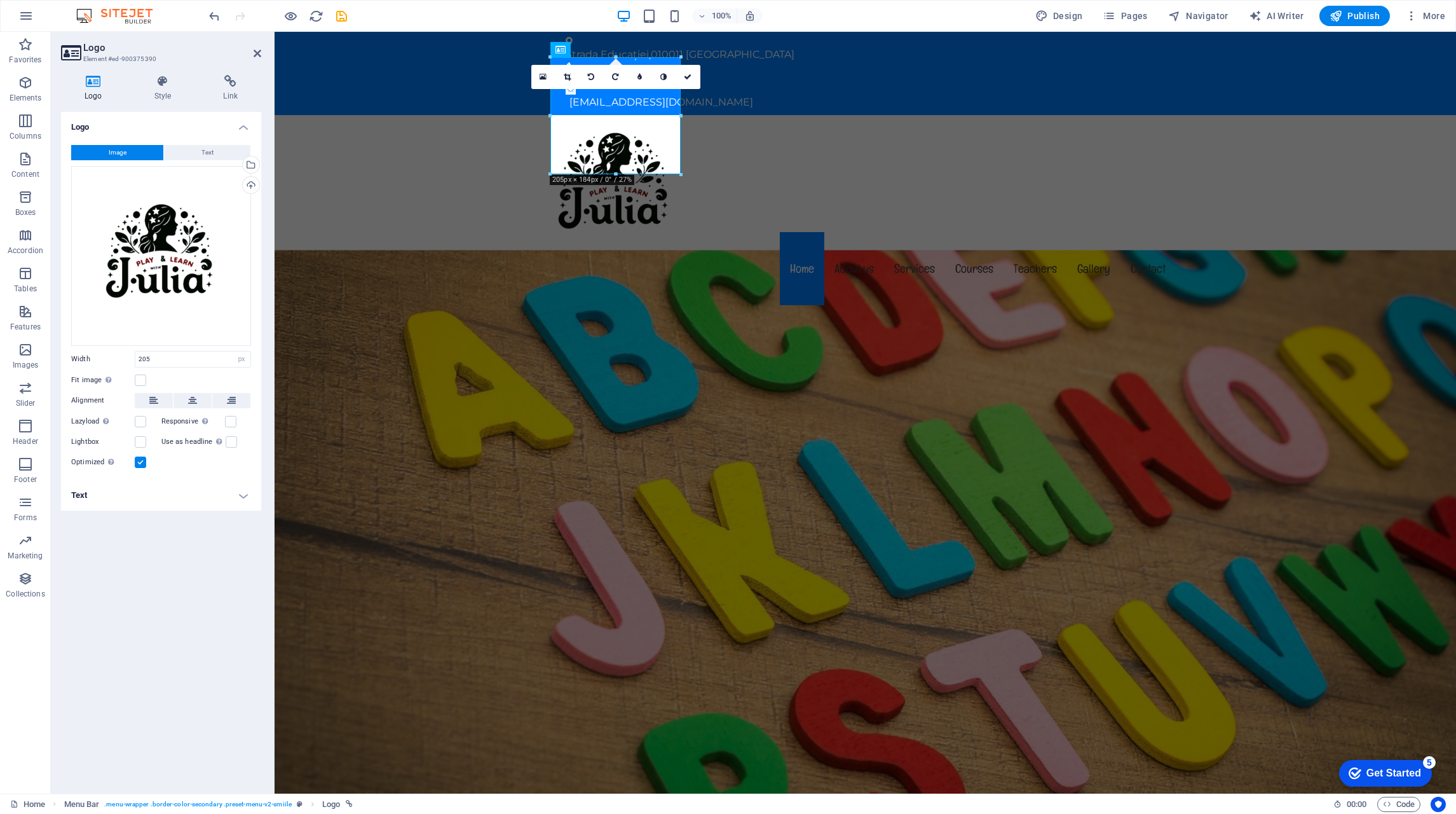
click at [569, 77] on icon at bounding box center [568, 76] width 7 height 8
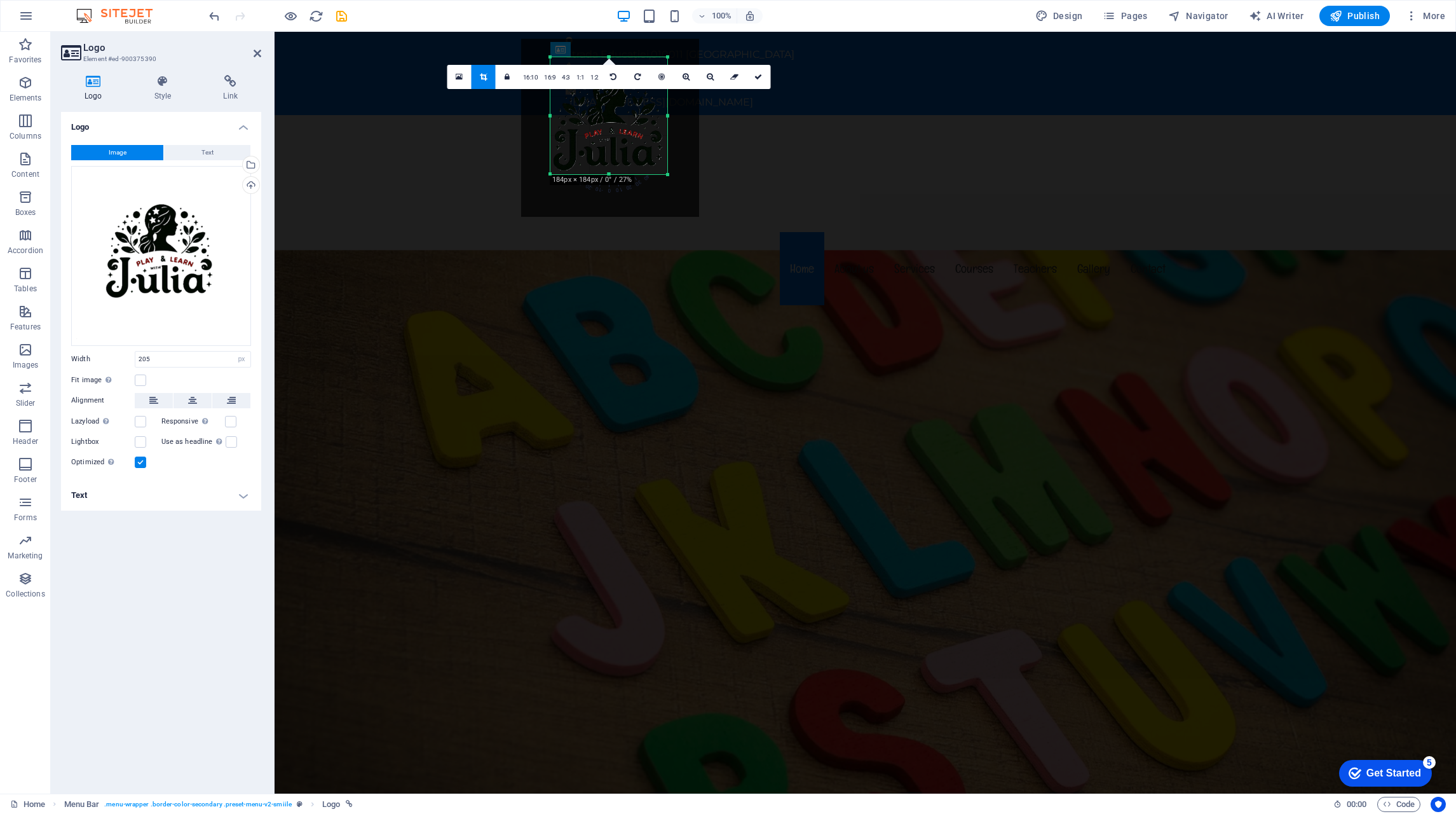
drag, startPoint x: 682, startPoint y: 115, endPoint x: 669, endPoint y: 116, distance: 13.0
click at [669, 116] on div at bounding box center [668, 116] width 4 height 117
click at [759, 76] on icon at bounding box center [758, 76] width 8 height 8
type input "184"
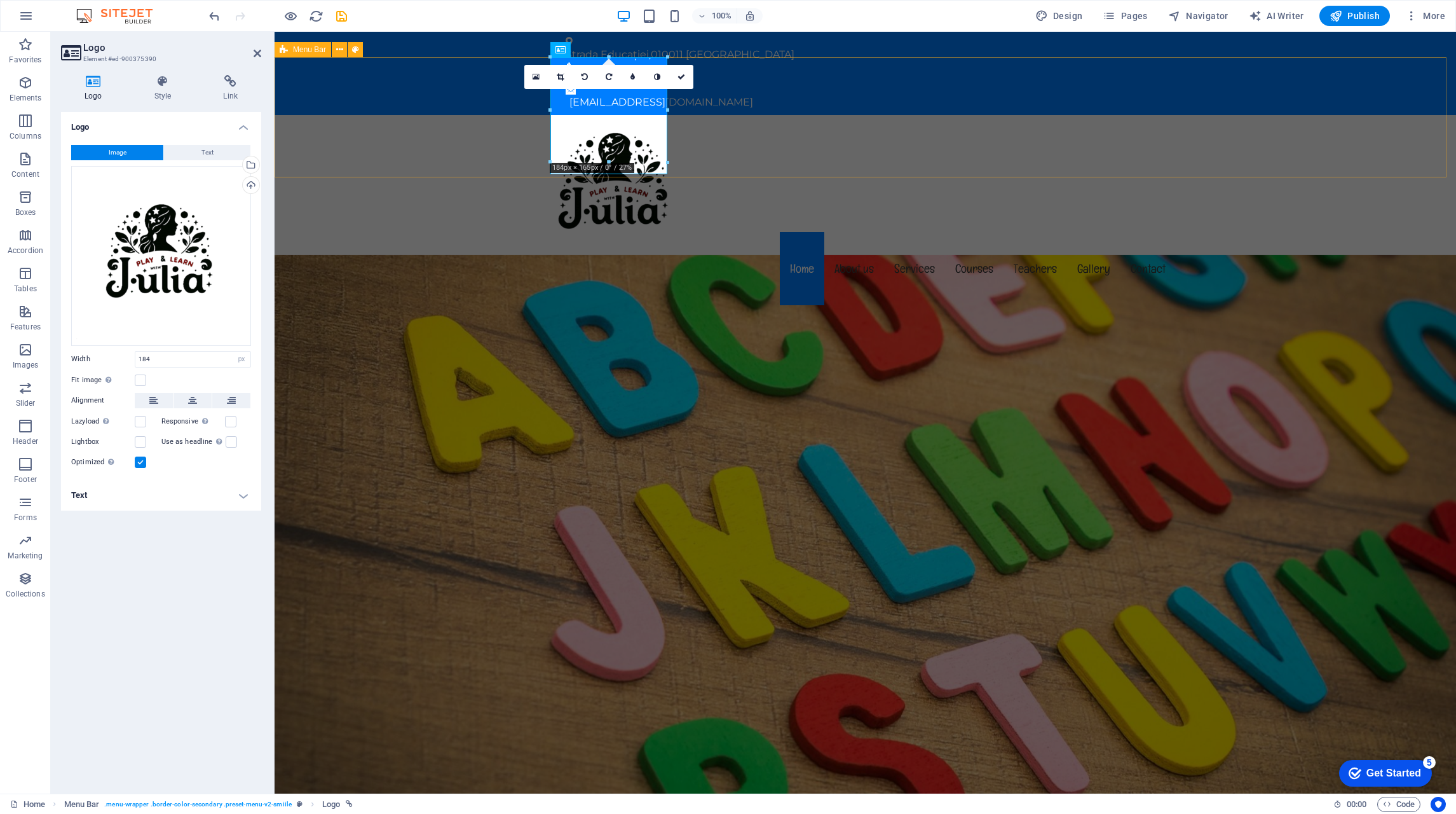
click at [734, 135] on div "Menu Home About us Services Courses Teachers Gallery Contact" at bounding box center [865, 211] width 1182 height 193
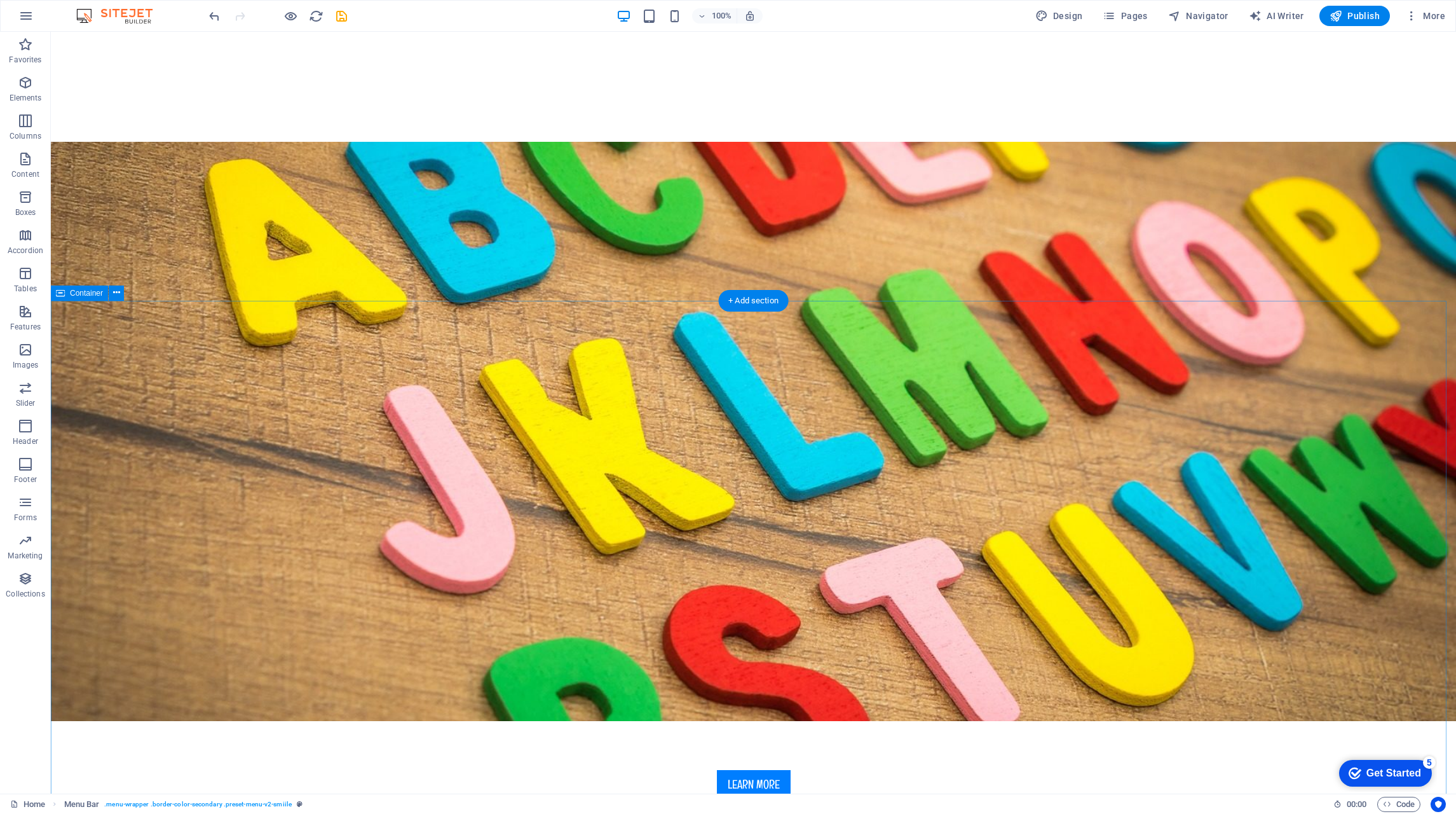
scroll to position [572, 0]
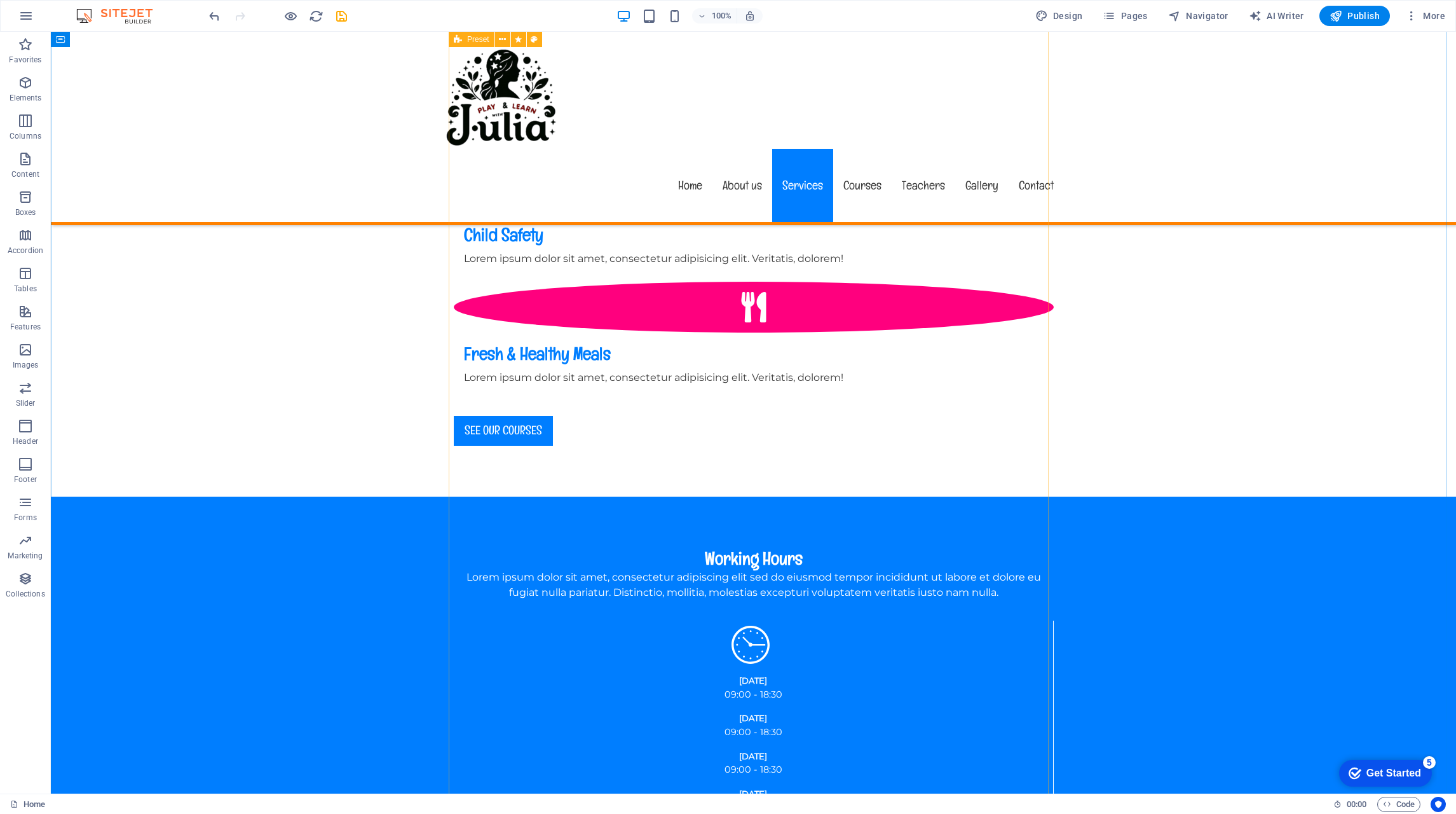
scroll to position [1653, 0]
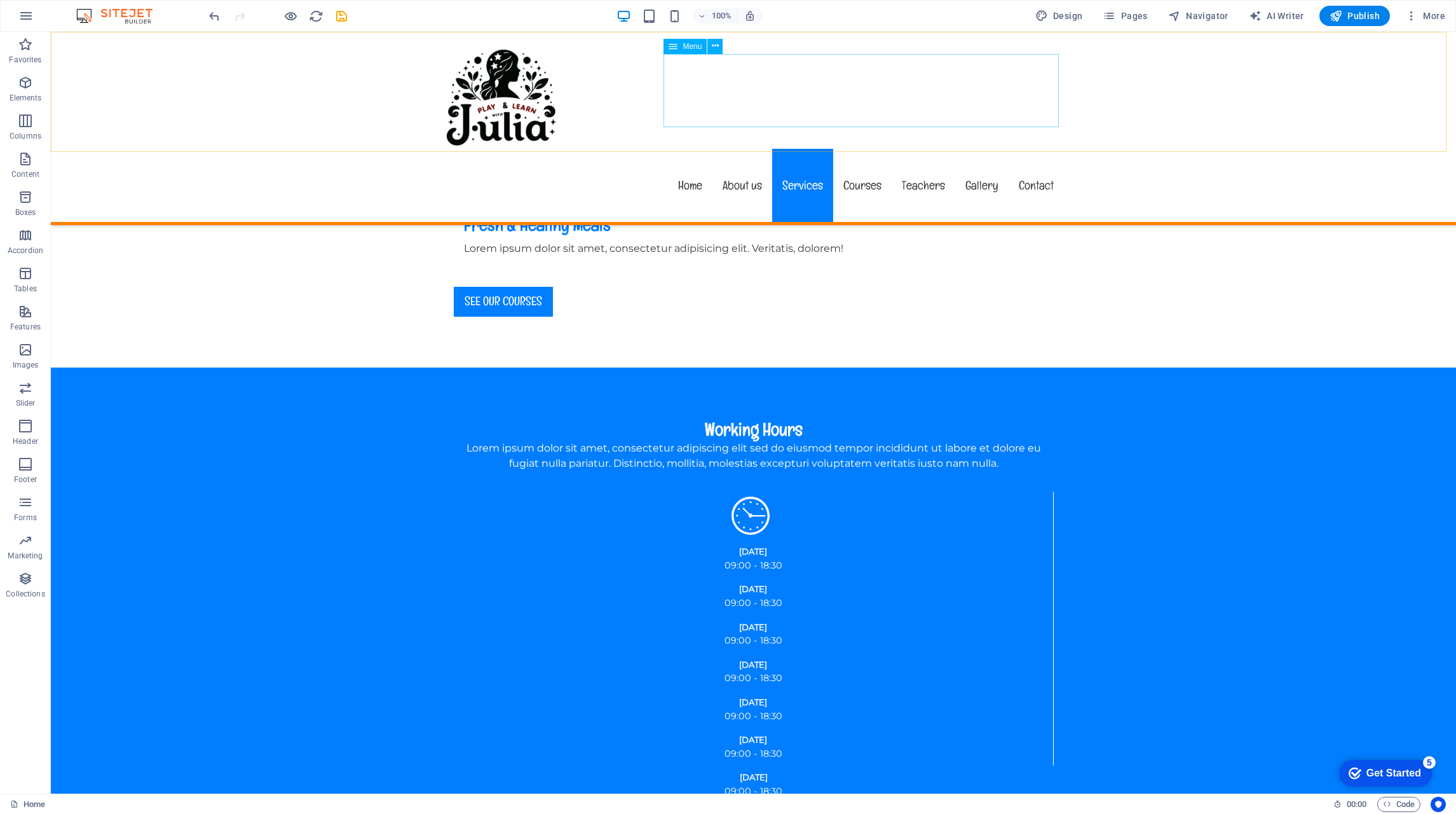
click at [869, 149] on nav "Home About us Services Courses Teachers Gallery Contact" at bounding box center [753, 185] width 621 height 73
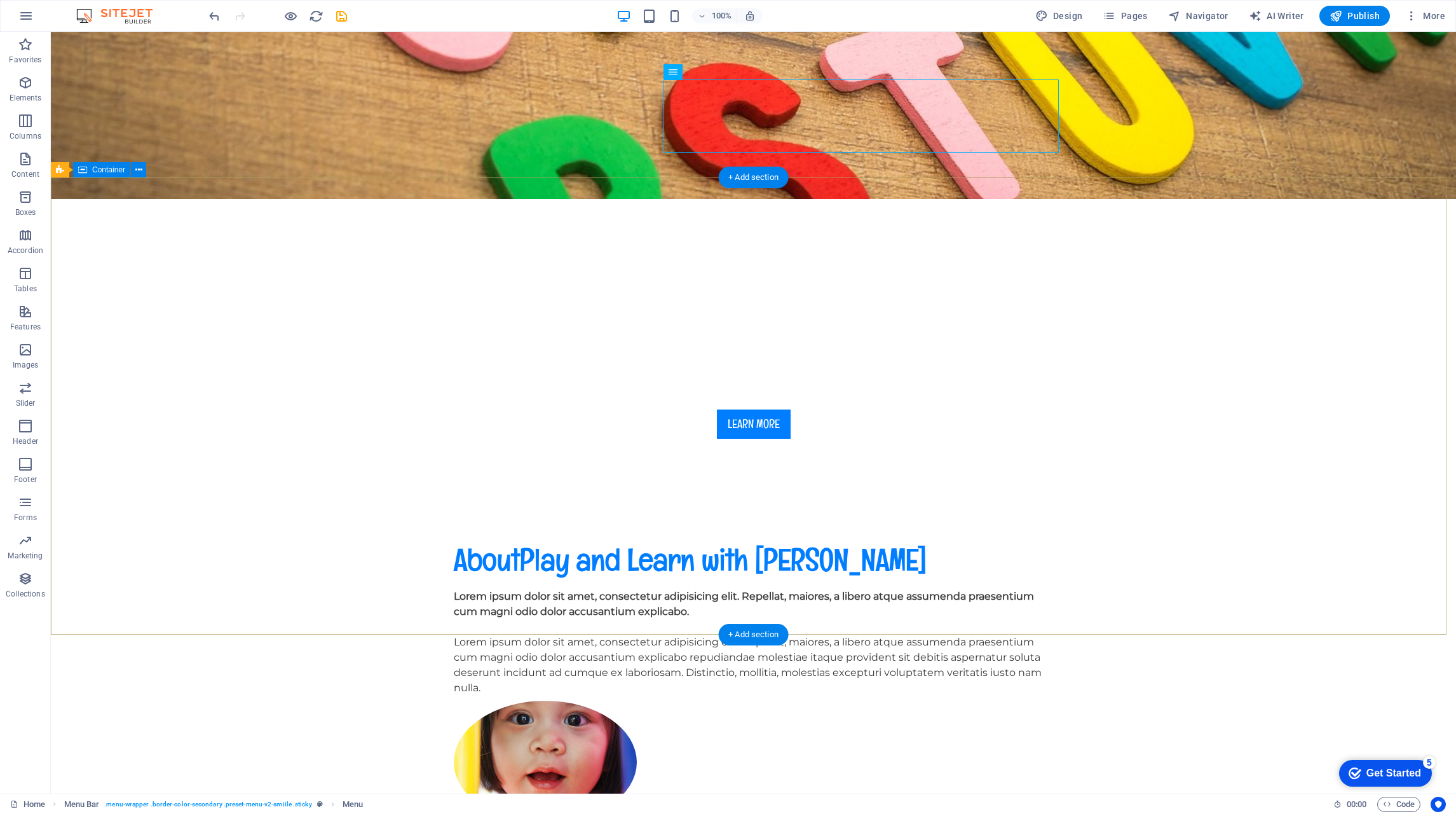
scroll to position [0, 0]
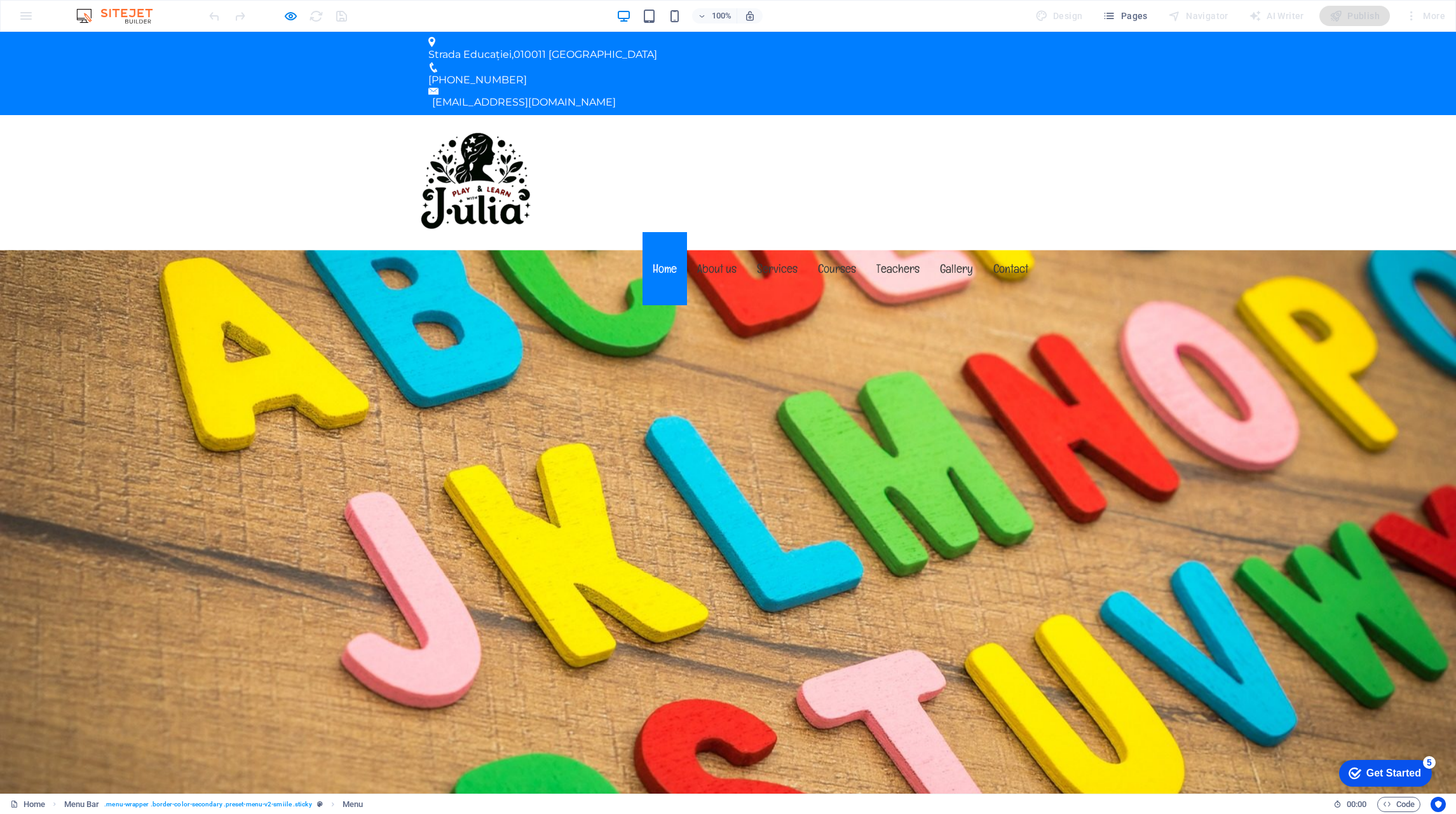
click at [701, 232] on link "About us" at bounding box center [717, 268] width 60 height 73
click at [450, 140] on img at bounding box center [477, 173] width 117 height 117
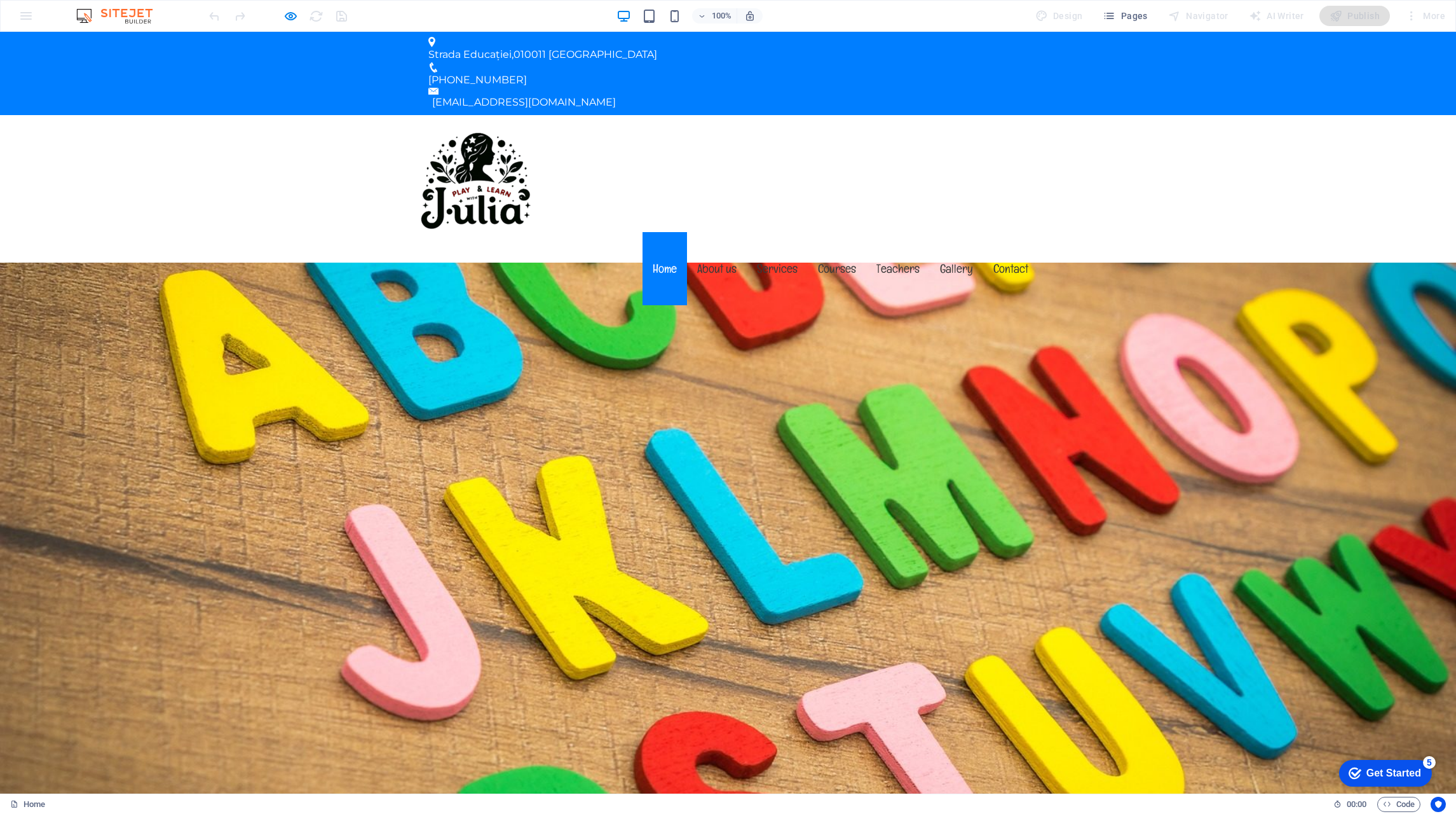
scroll to position [191, 0]
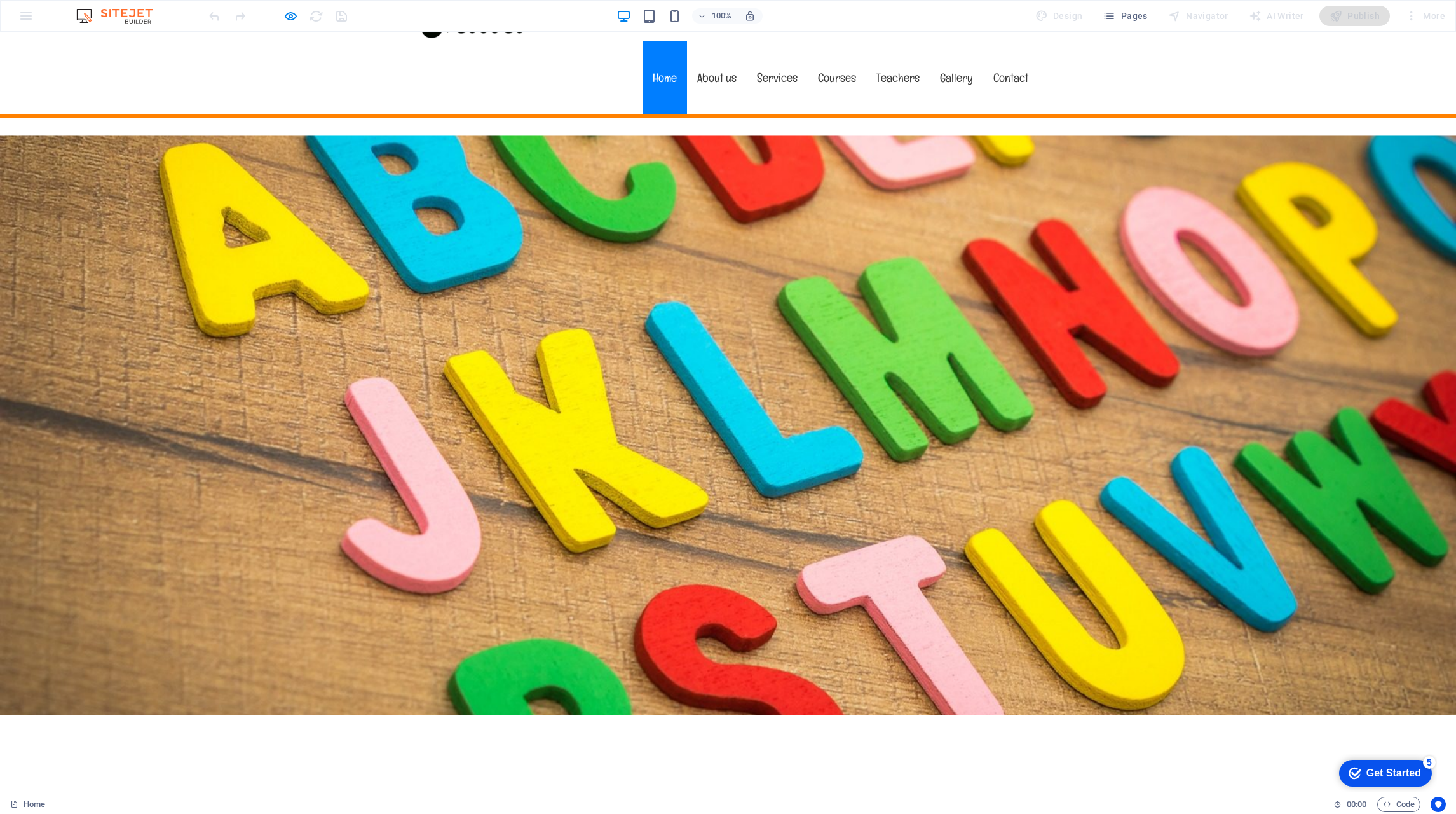
drag, startPoint x: 505, startPoint y: 510, endPoint x: 511, endPoint y: 526, distance: 17.1
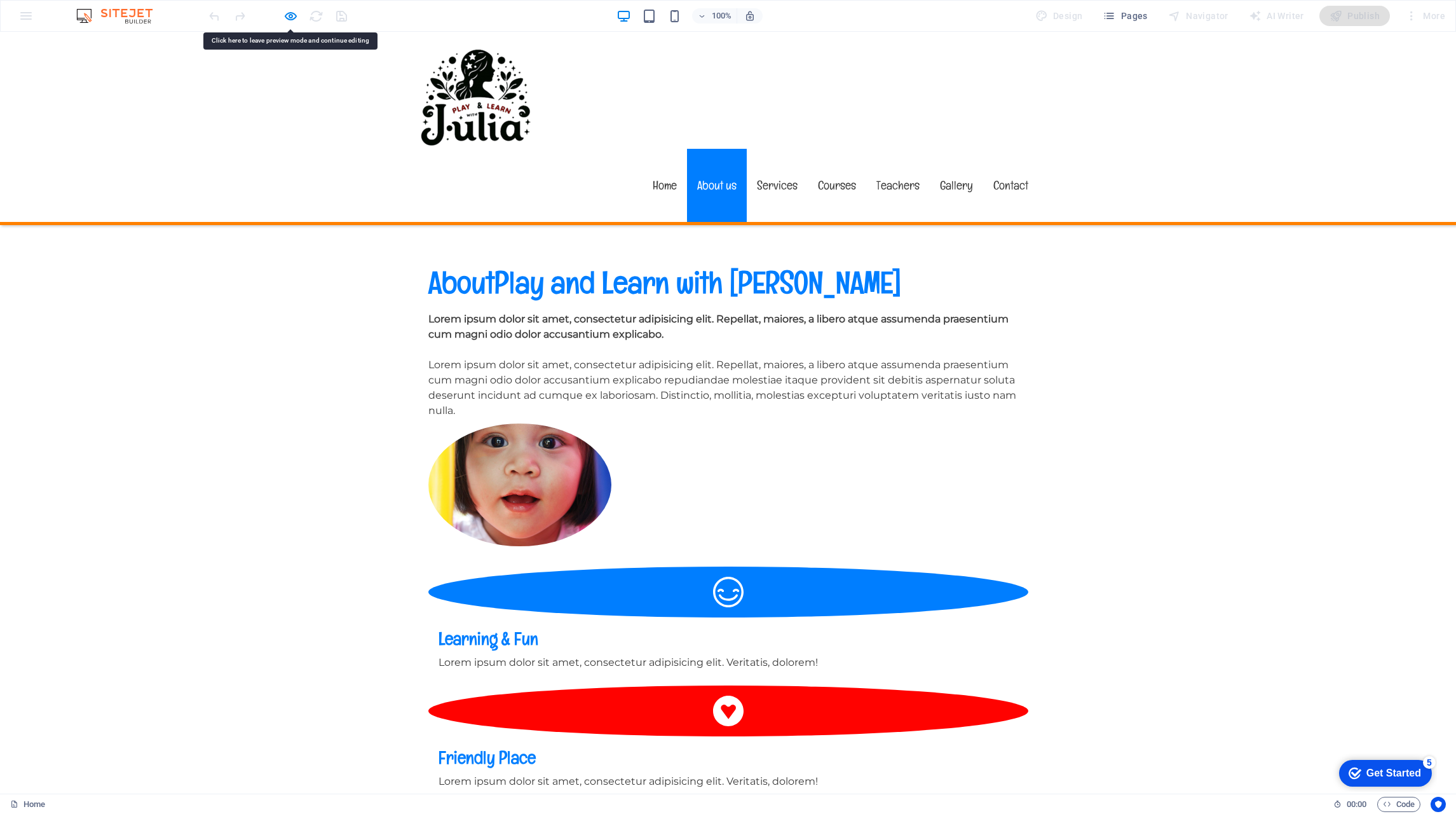
scroll to position [890, 0]
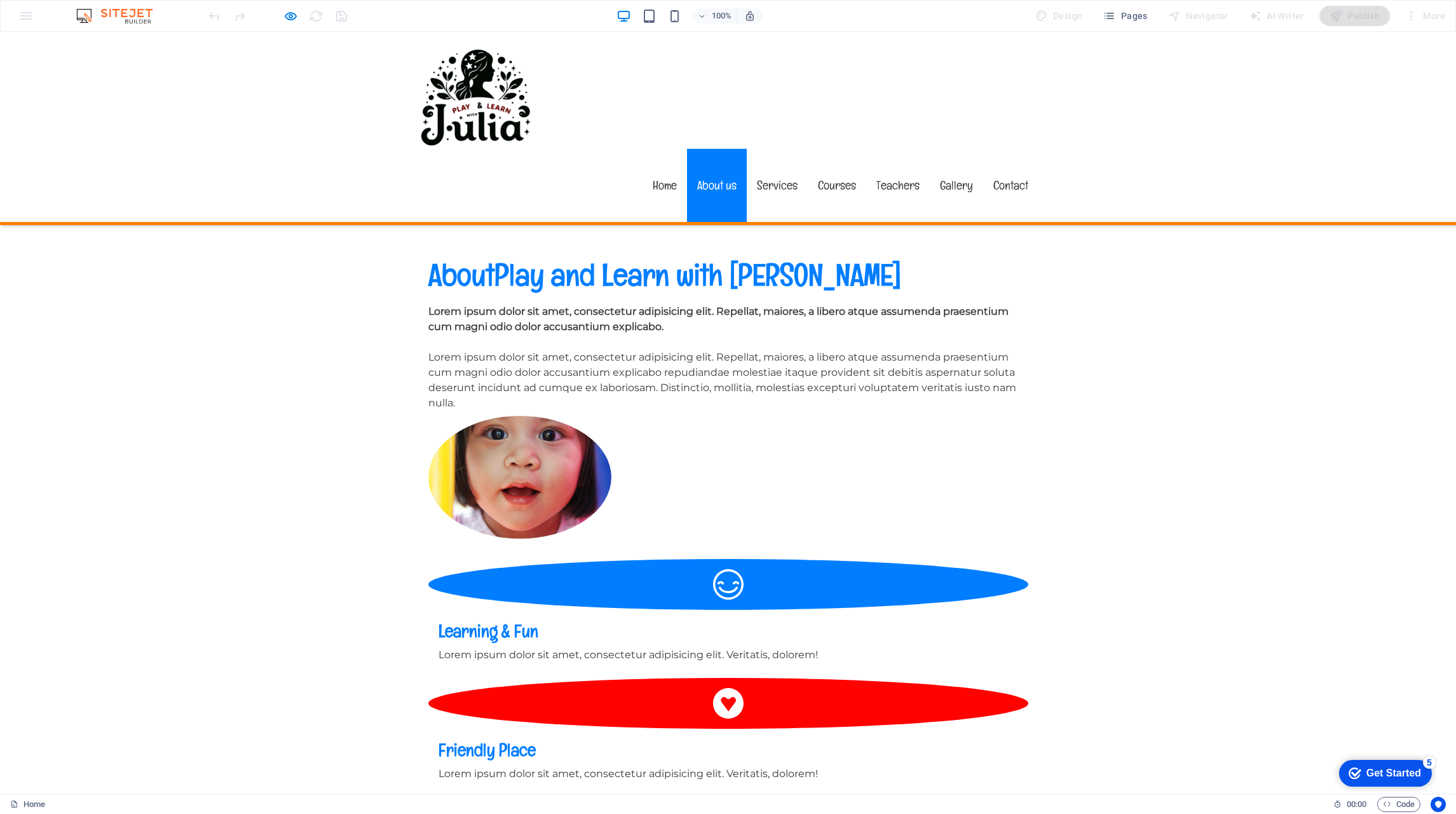
drag, startPoint x: 505, startPoint y: 354, endPoint x: 1073, endPoint y: 383, distance: 568.7
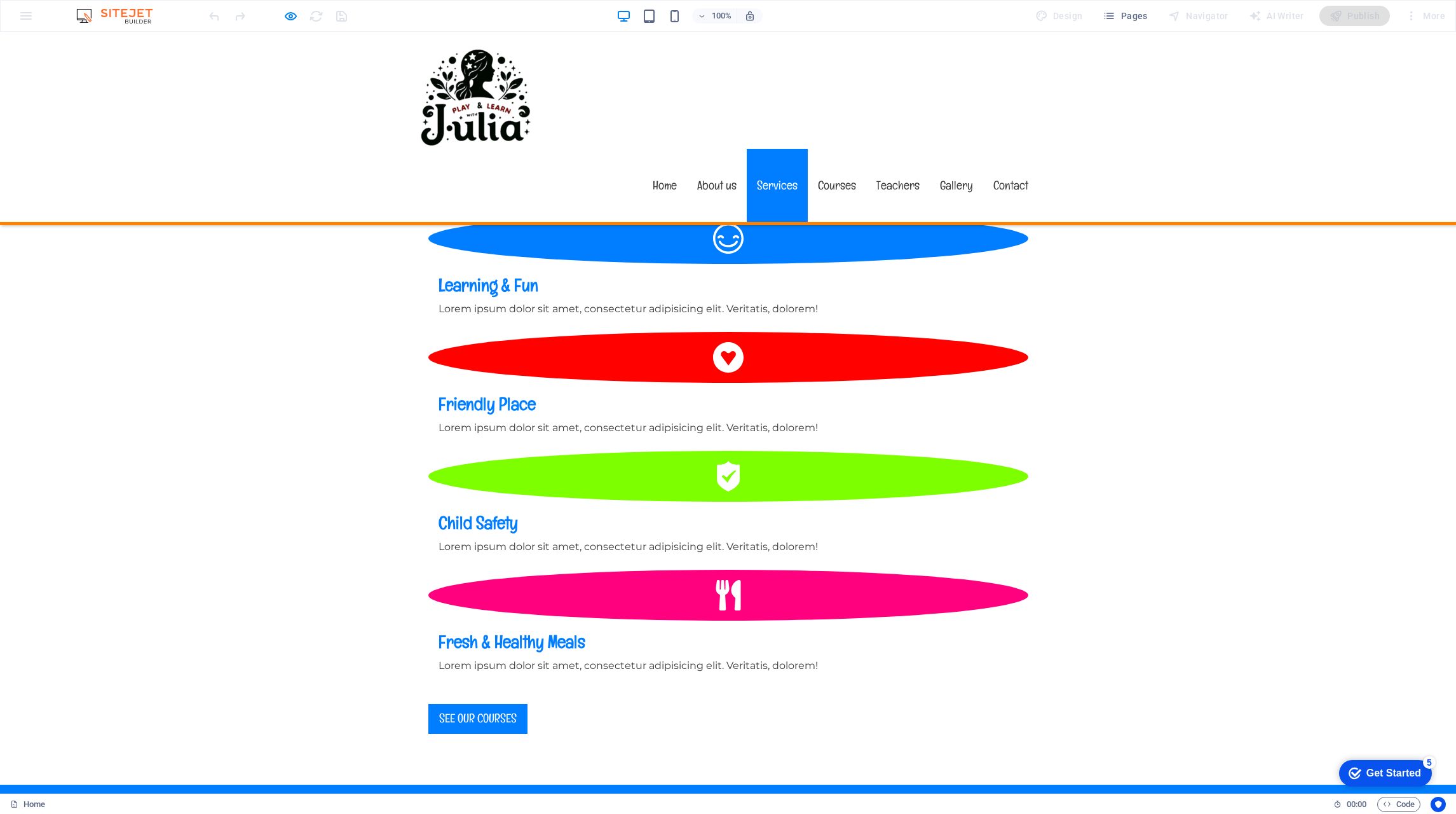
scroll to position [1271, 0]
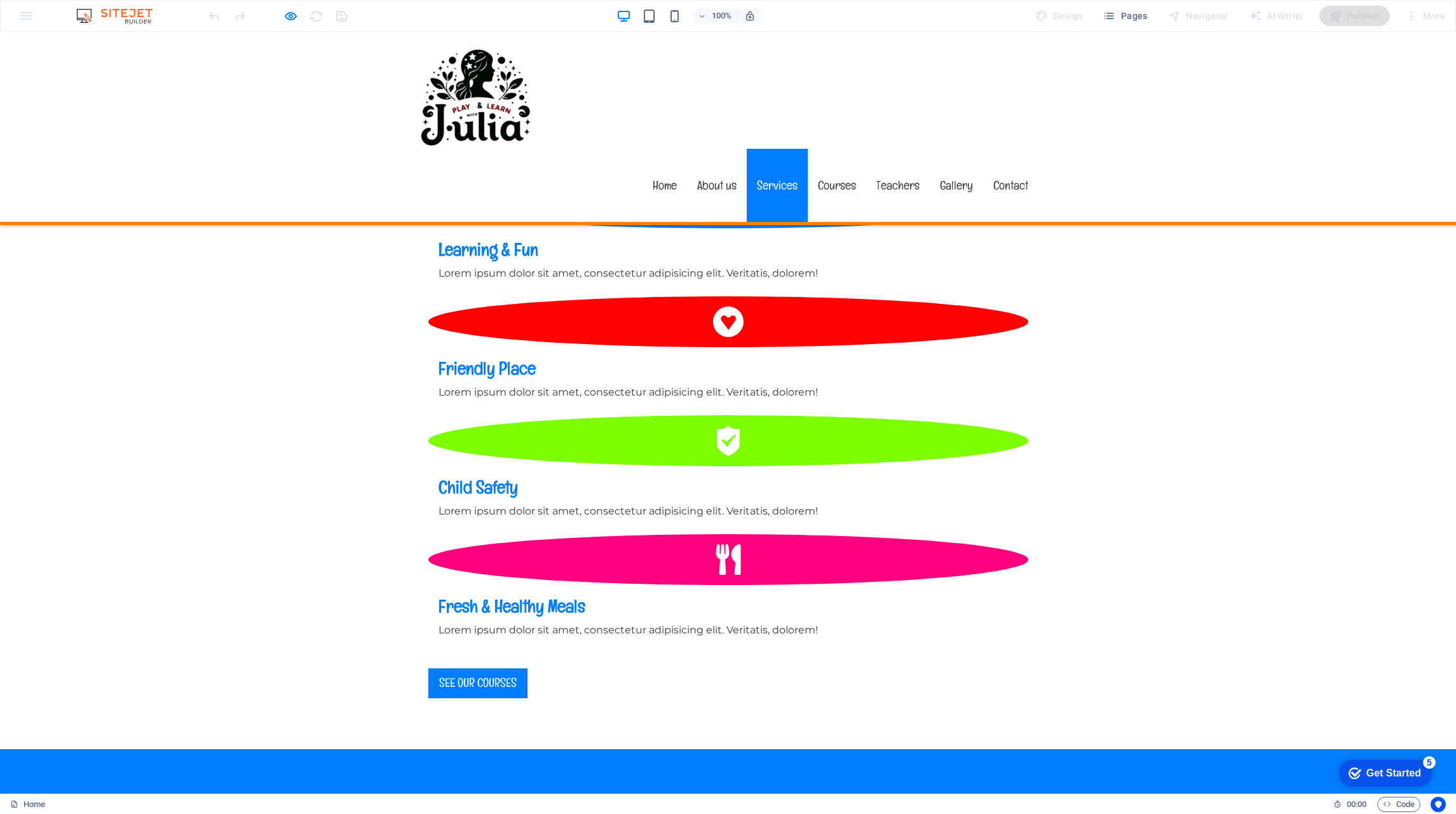
drag, startPoint x: 510, startPoint y: 581, endPoint x: 1001, endPoint y: 535, distance: 493.2
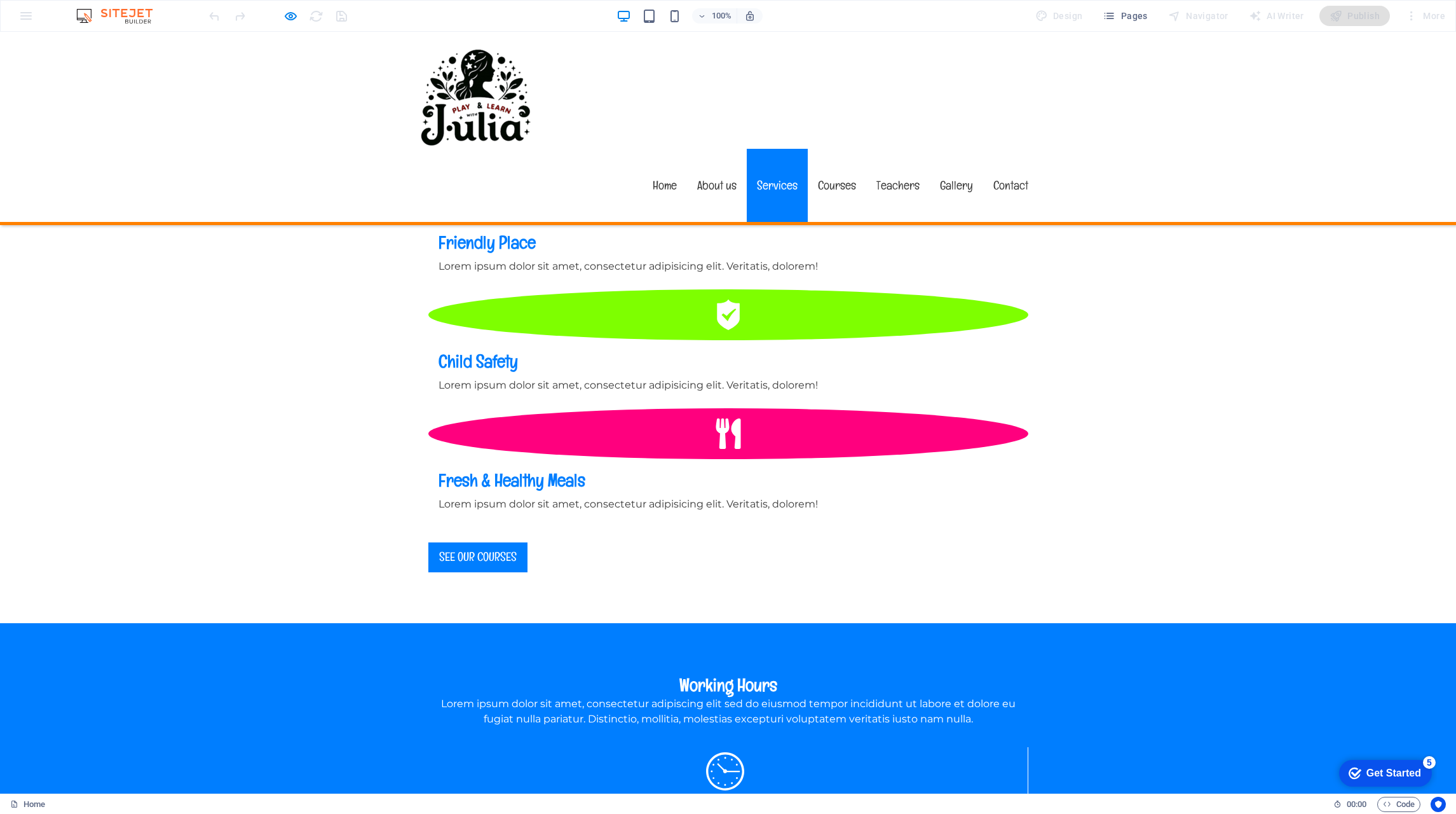
scroll to position [1399, 0]
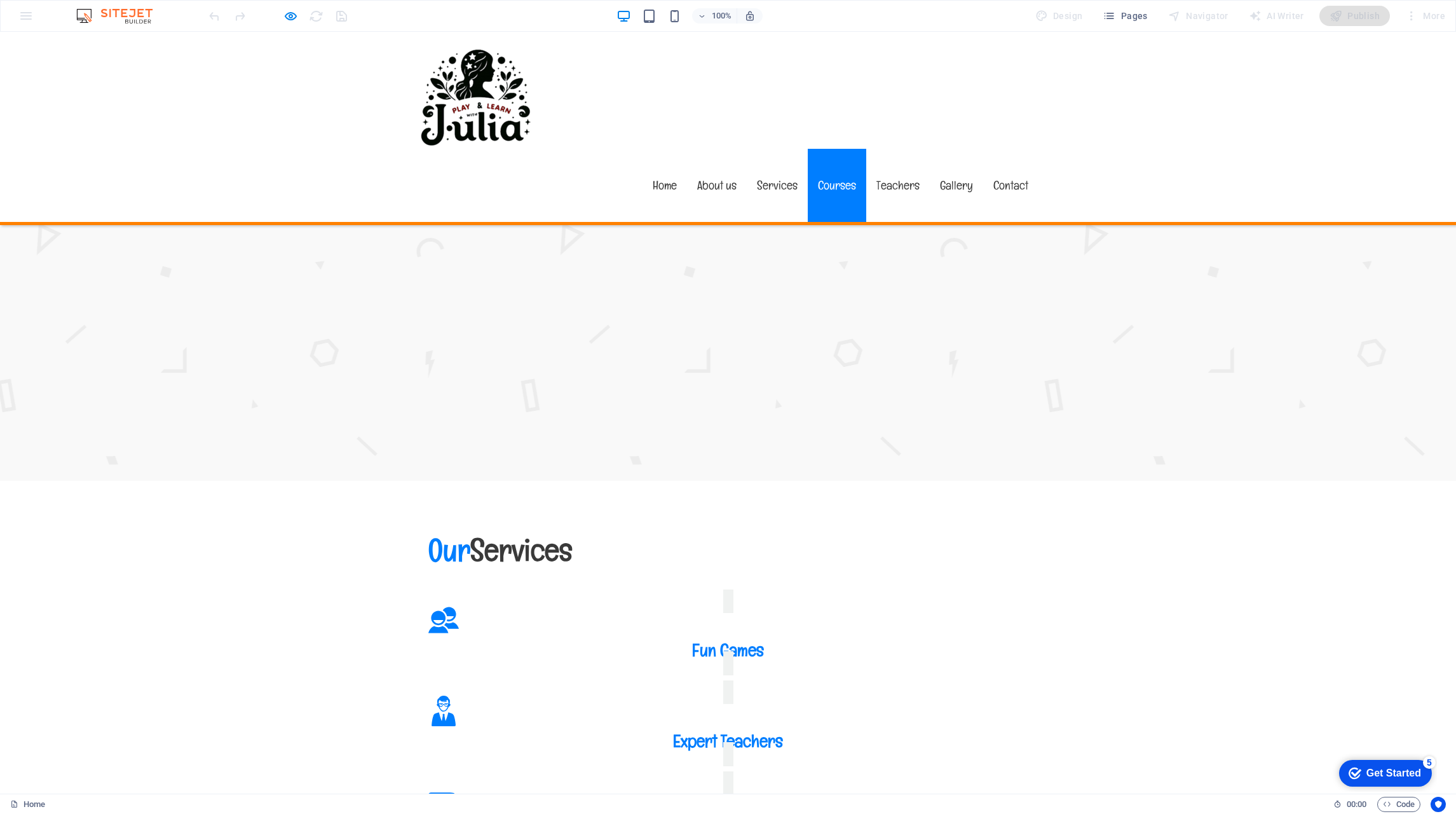
scroll to position [2861, 0]
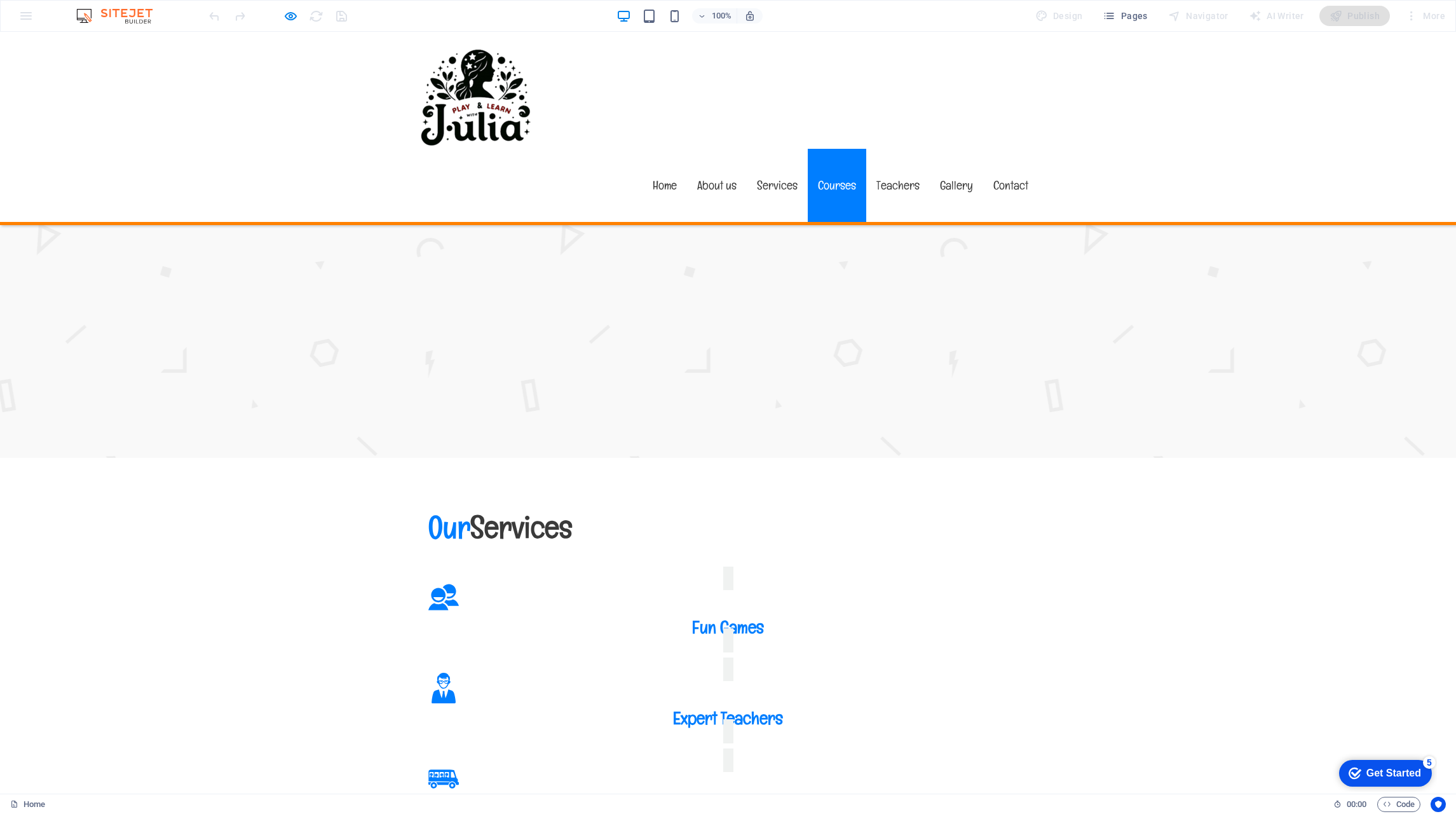
click at [834, 149] on link "Courses" at bounding box center [837, 185] width 58 height 73
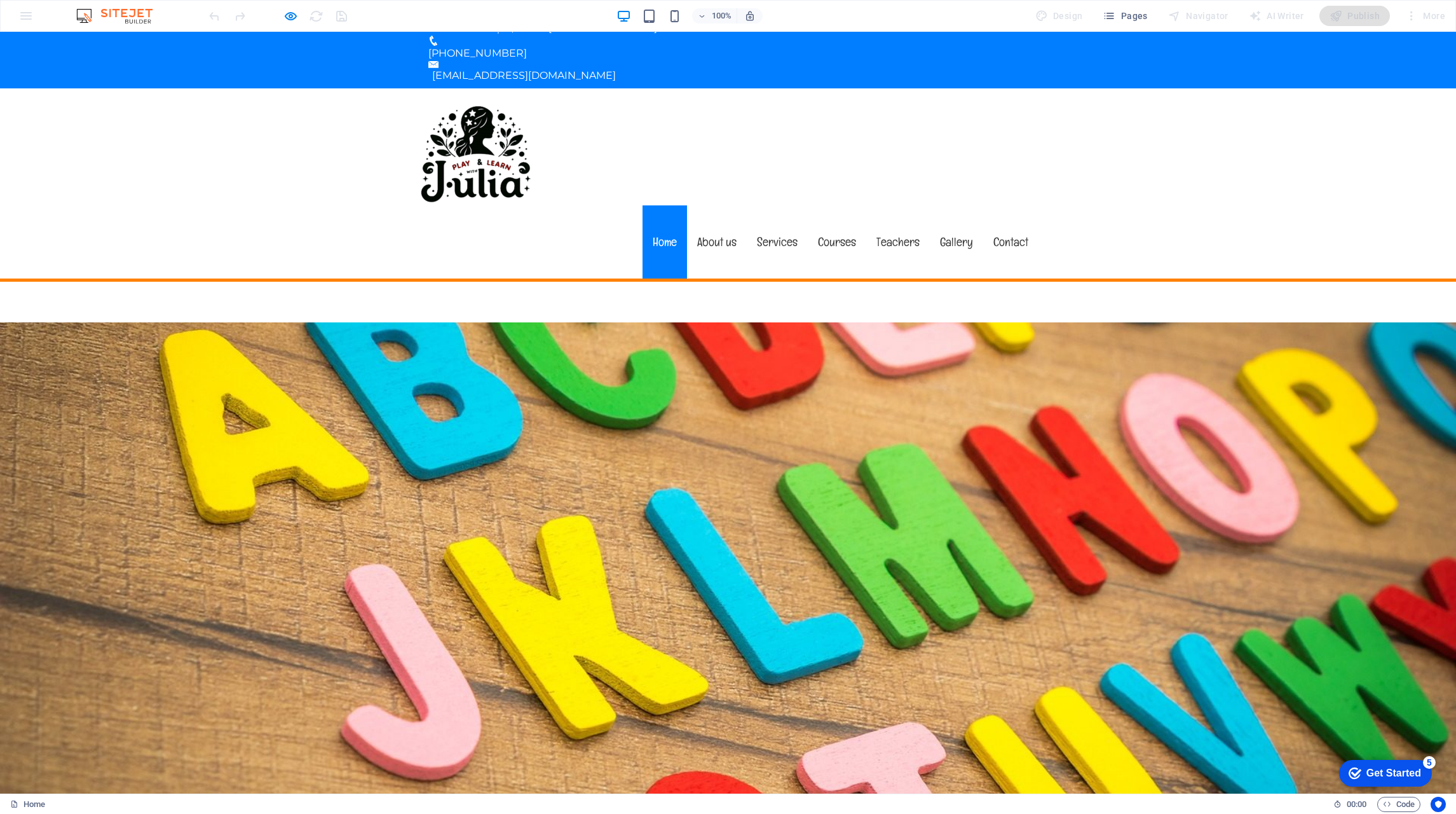
scroll to position [0, 0]
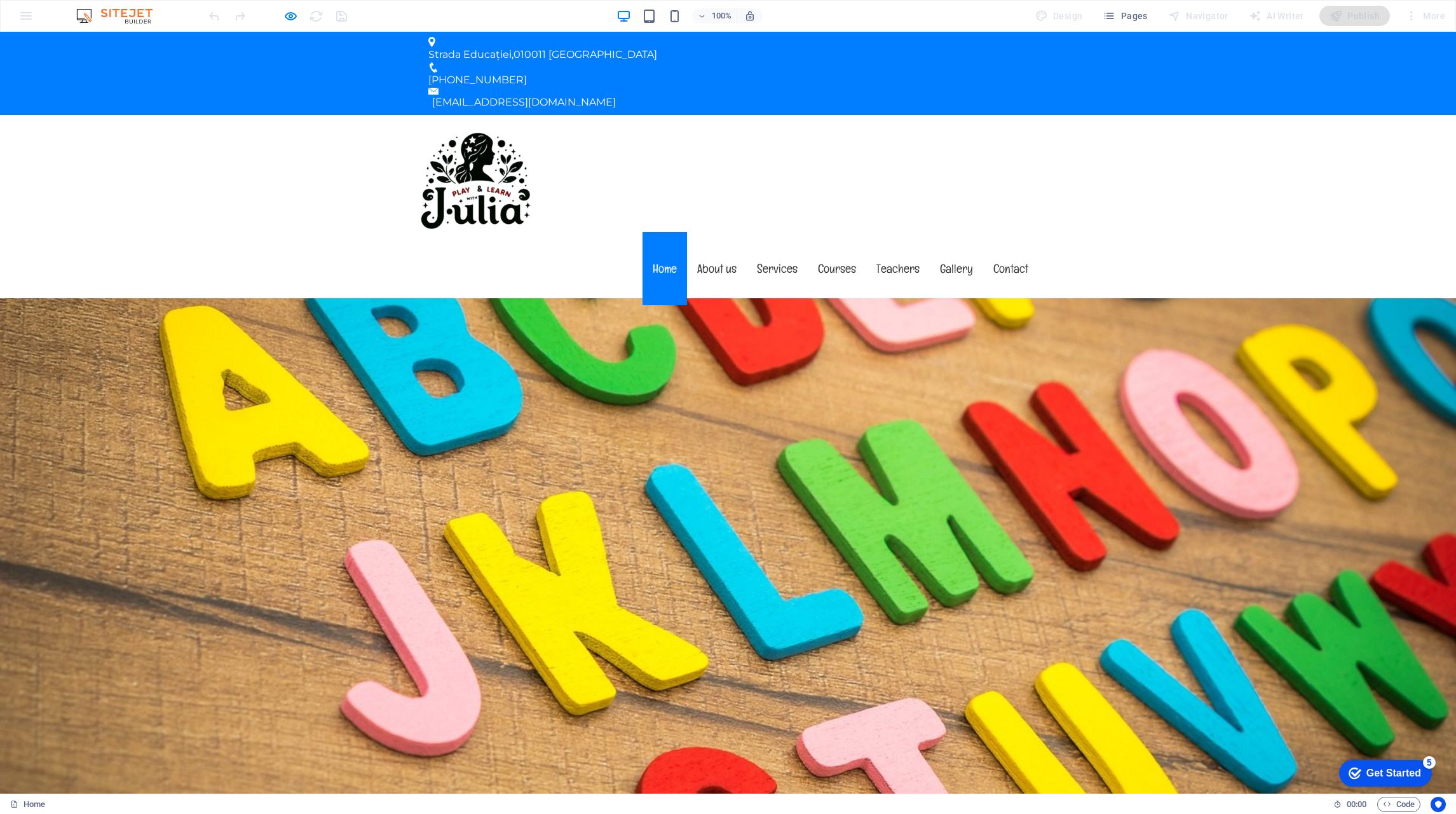
drag, startPoint x: 1049, startPoint y: 398, endPoint x: 151, endPoint y: 369, distance: 898.5
click at [475, 115] on img at bounding box center [477, 173] width 117 height 117
click at [799, 232] on link "Services" at bounding box center [777, 268] width 61 height 73
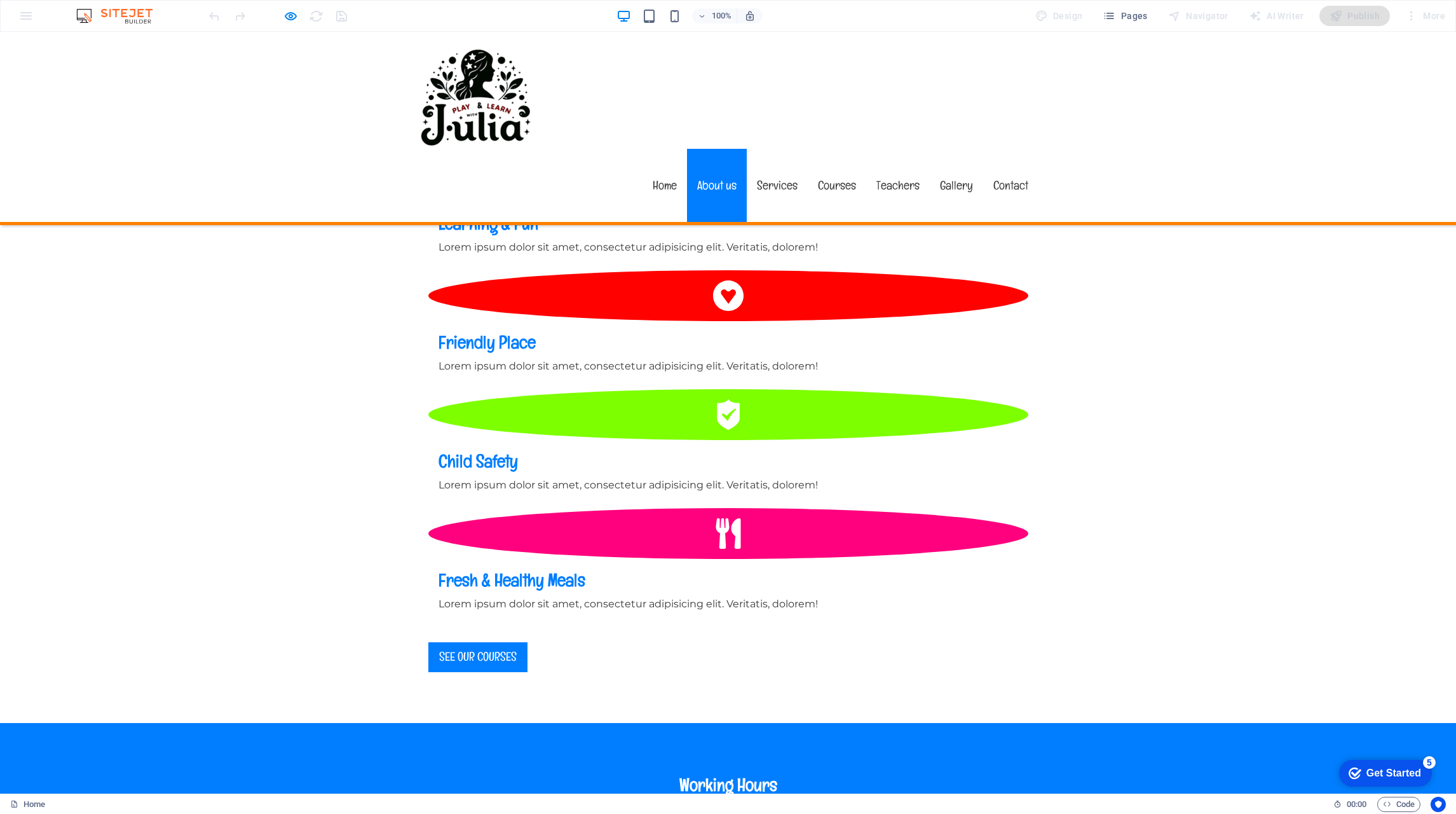
scroll to position [1228, 0]
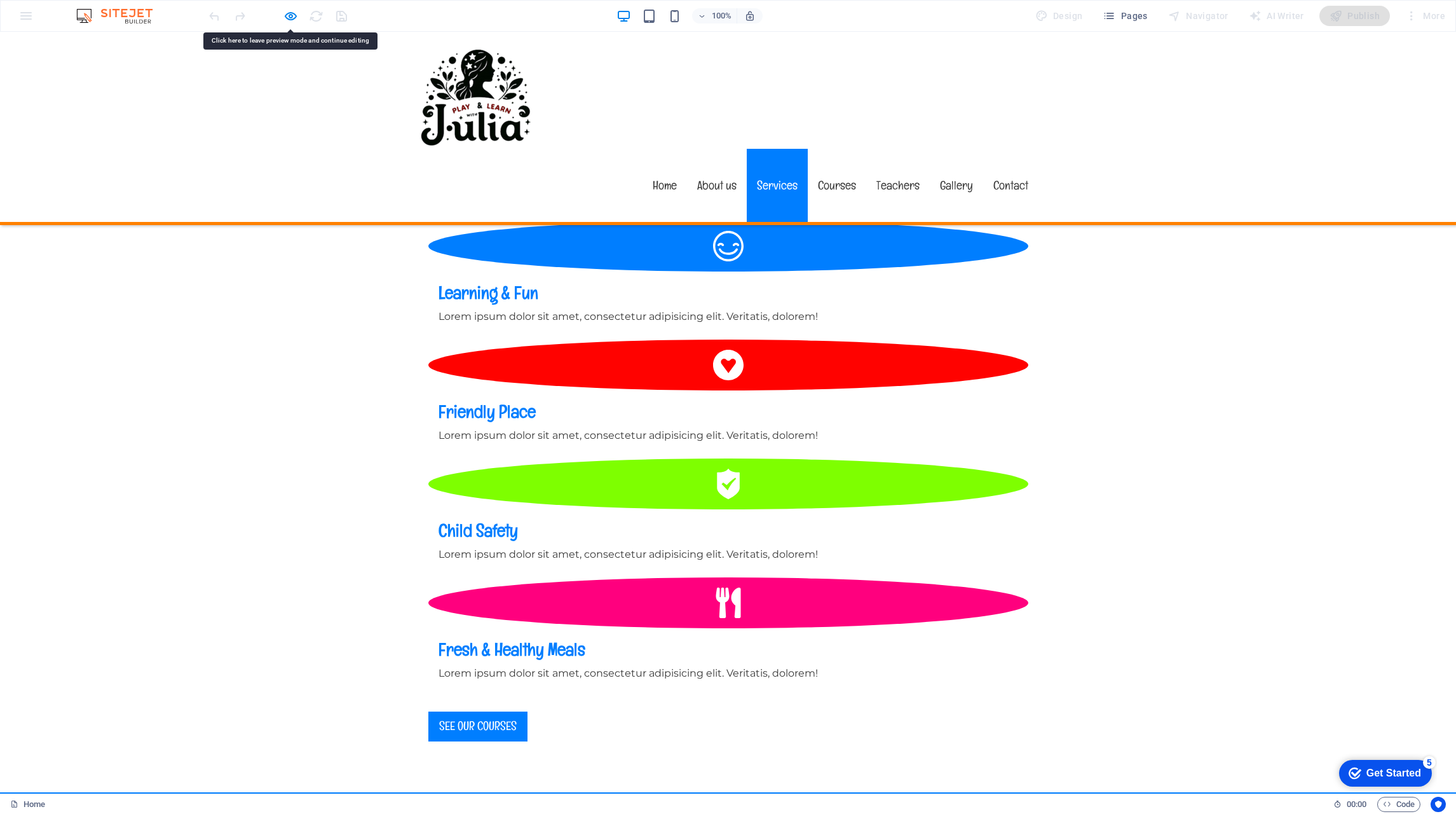
click at [834, 149] on link "Courses" at bounding box center [837, 185] width 58 height 73
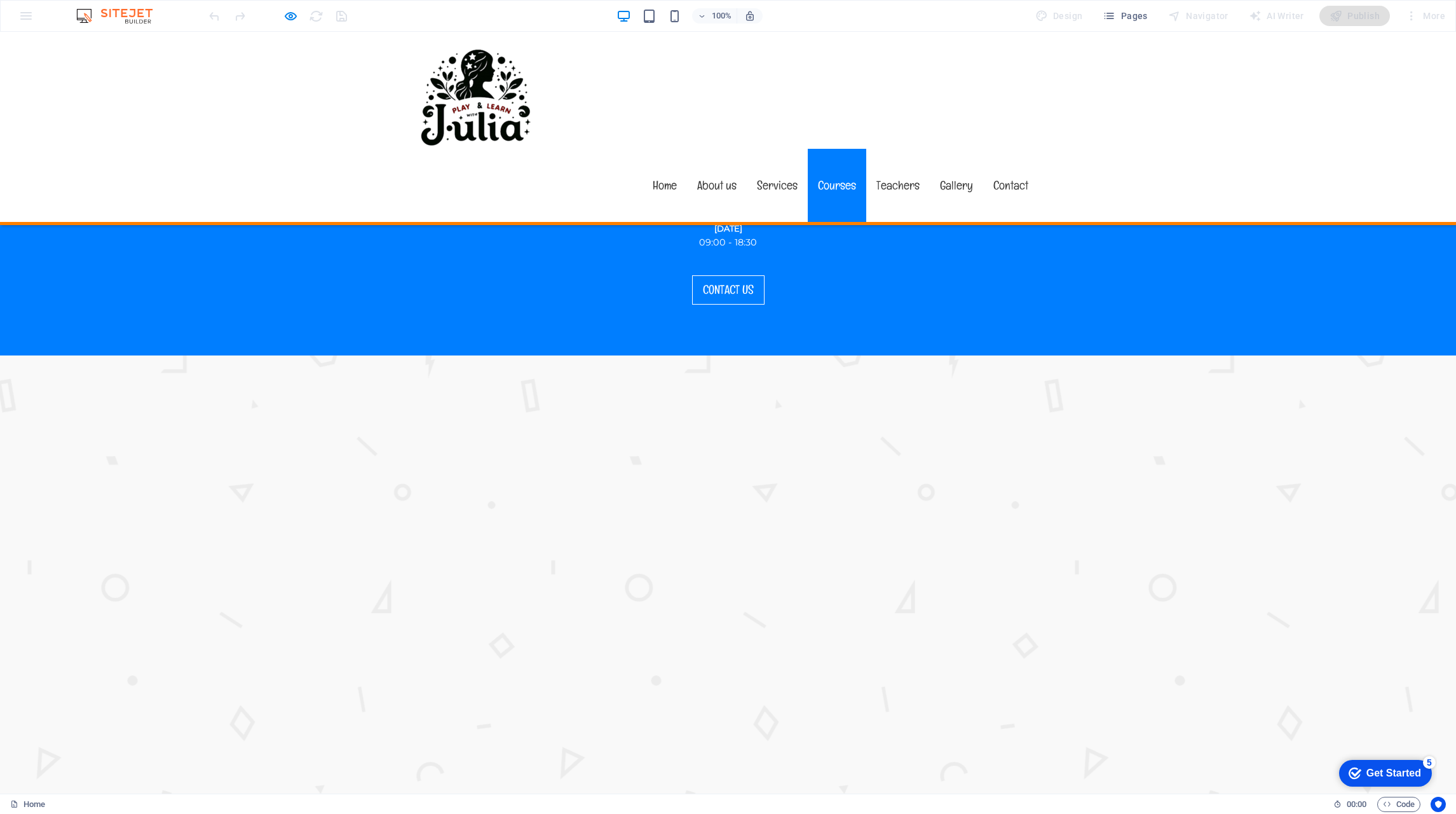
scroll to position [2219, 0]
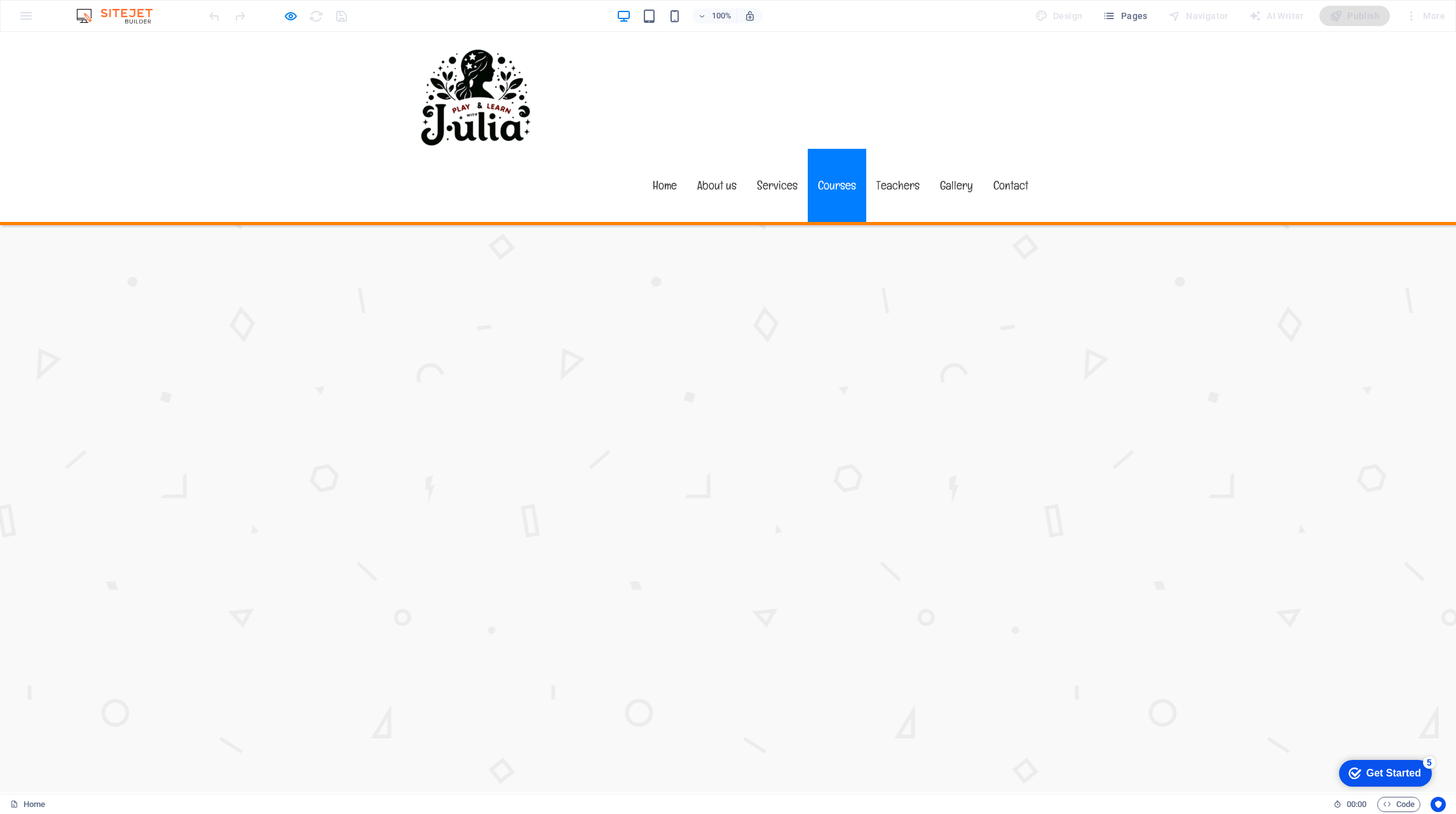
scroll to position [2536, 0]
click at [890, 149] on link "Teachers" at bounding box center [898, 185] width 63 height 73
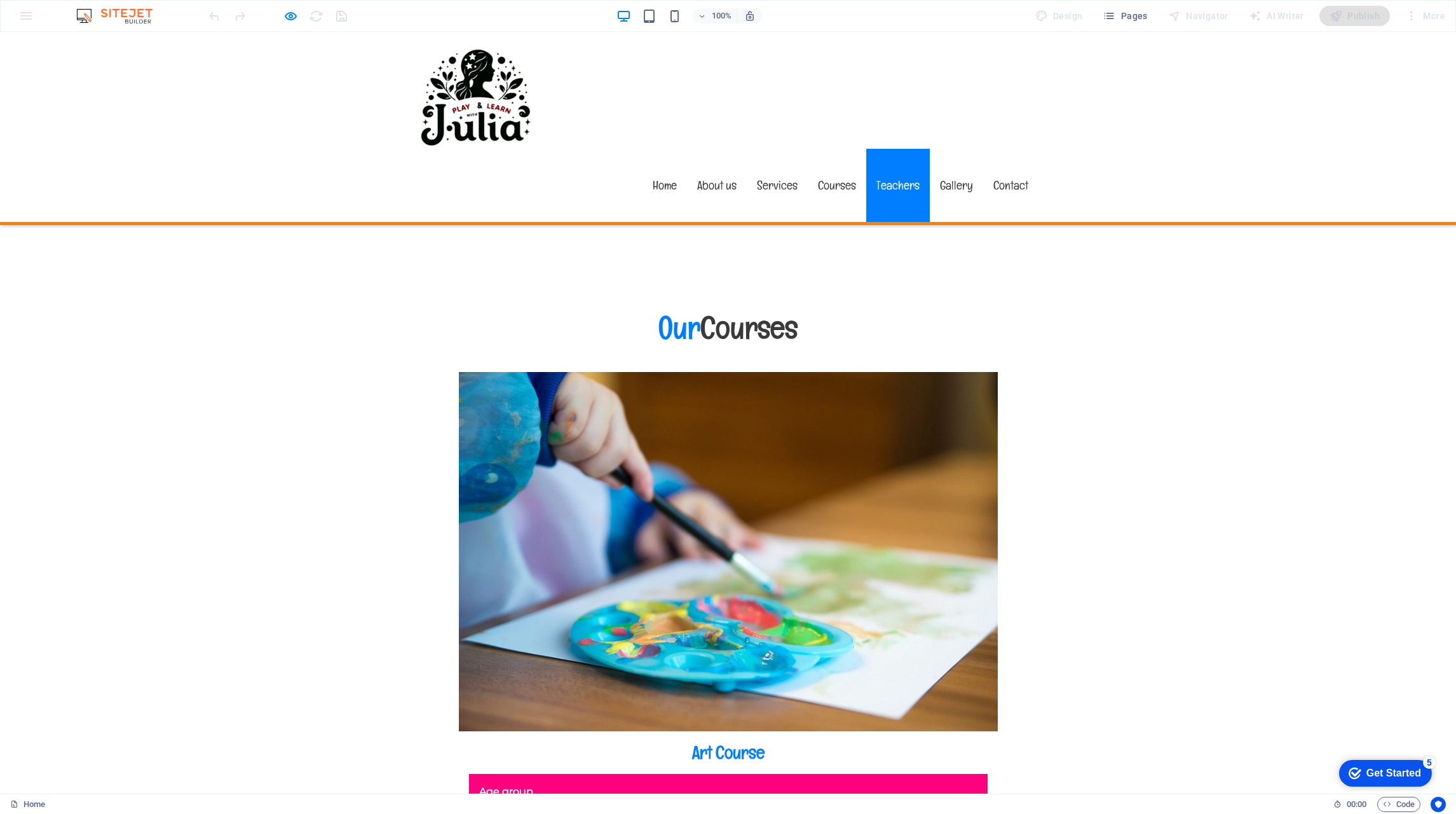
scroll to position [5926, 0]
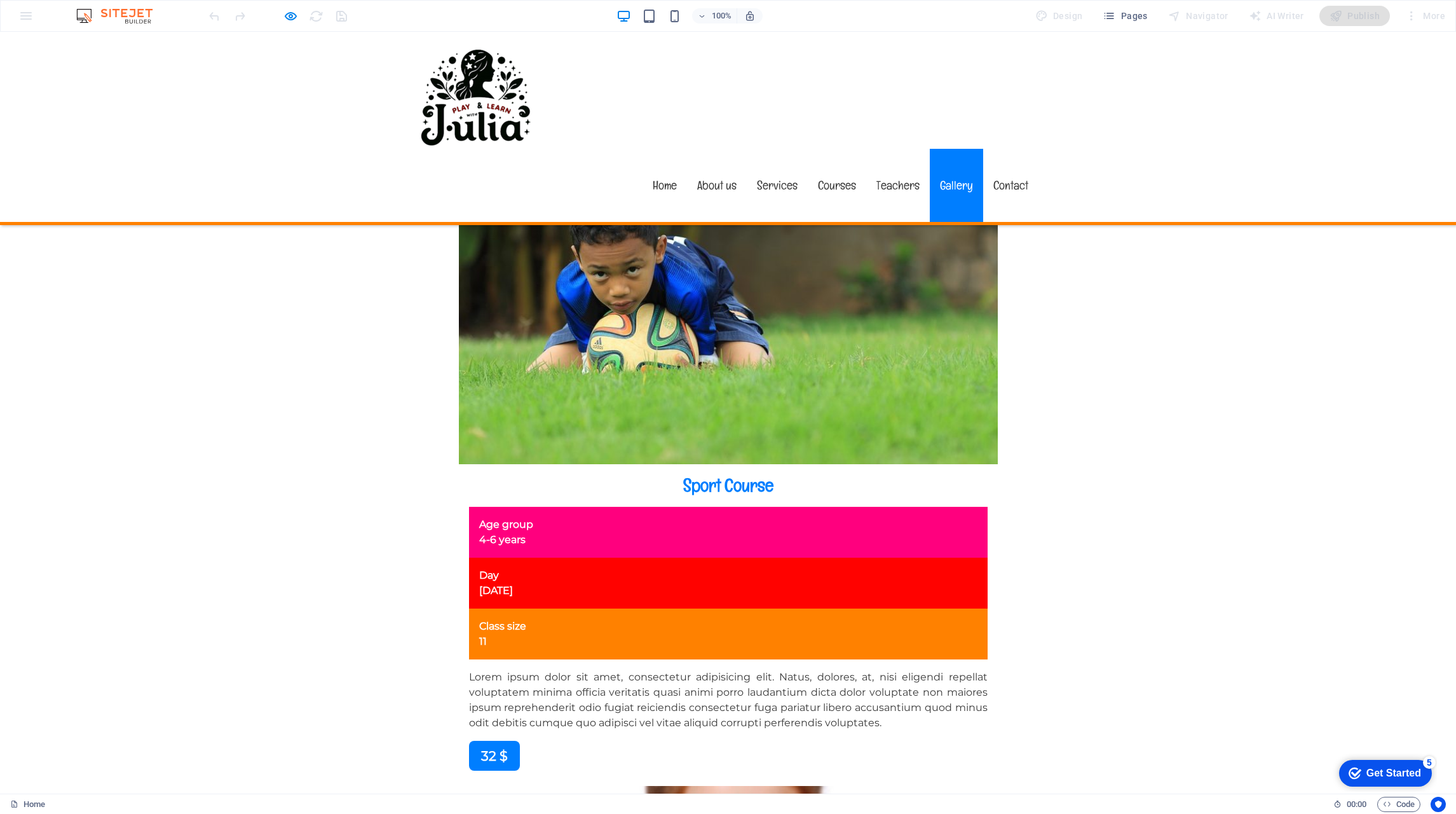
scroll to position [8087, 0]
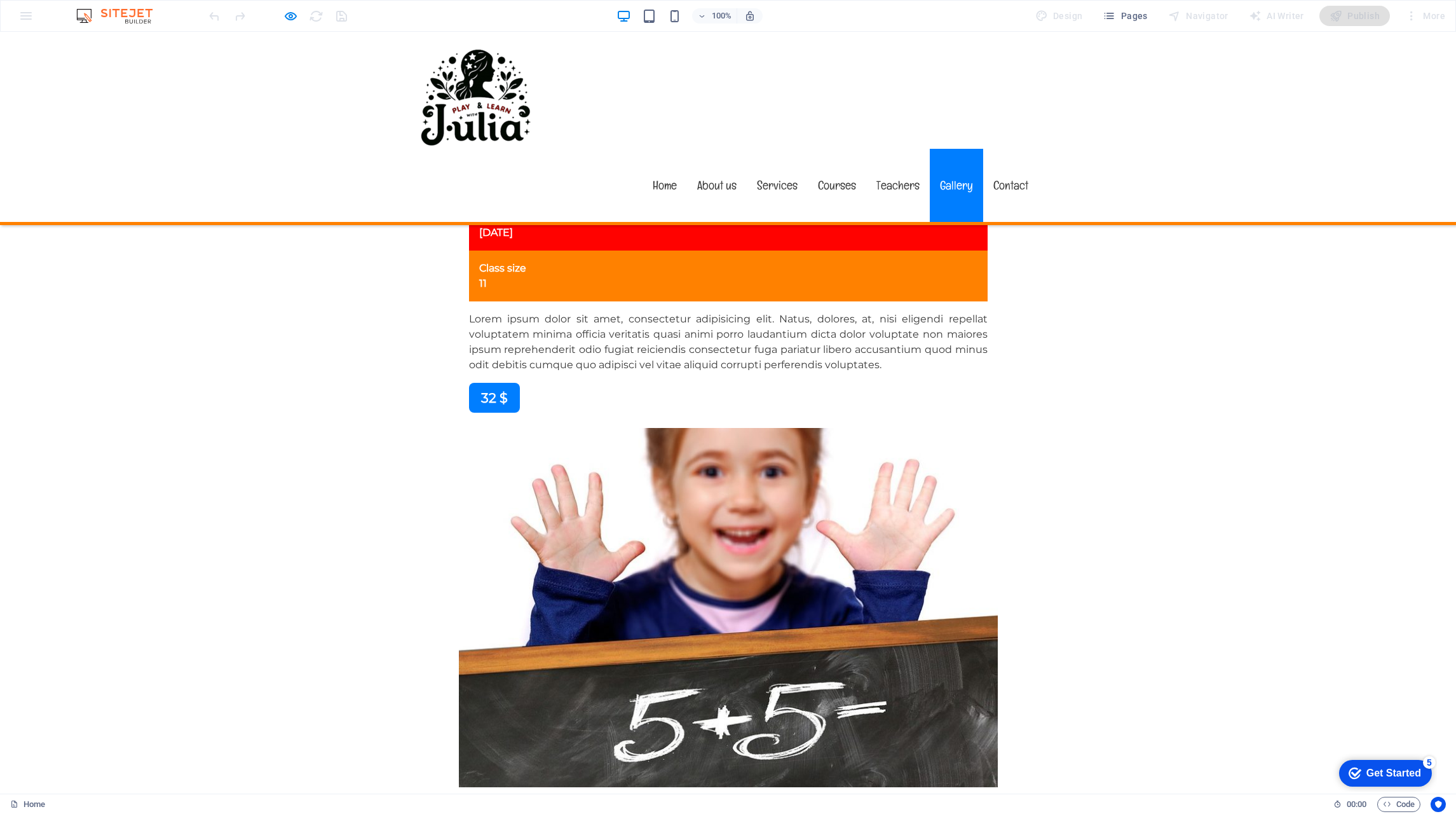
scroll to position [8531, 0]
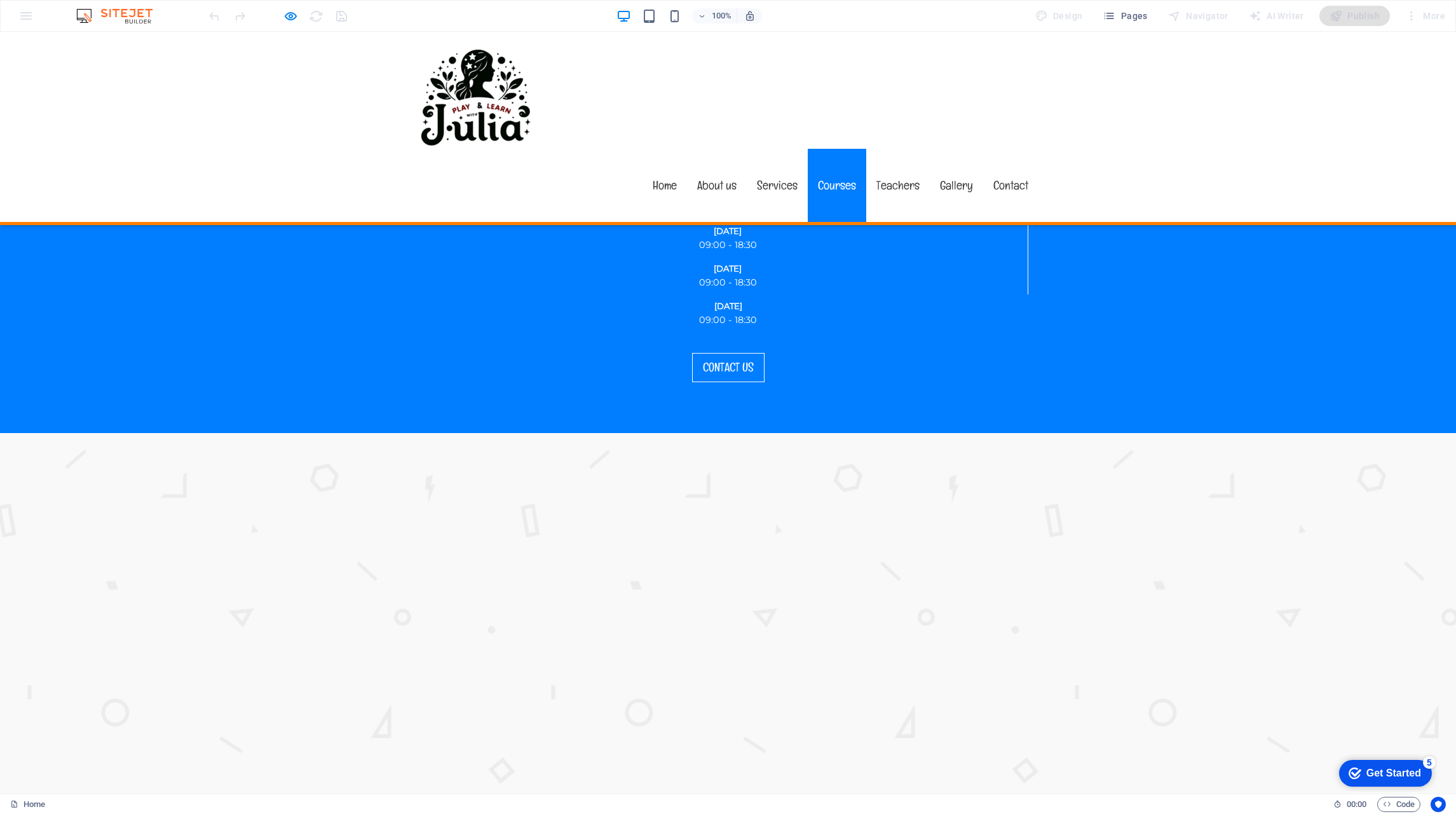
scroll to position [0, 0]
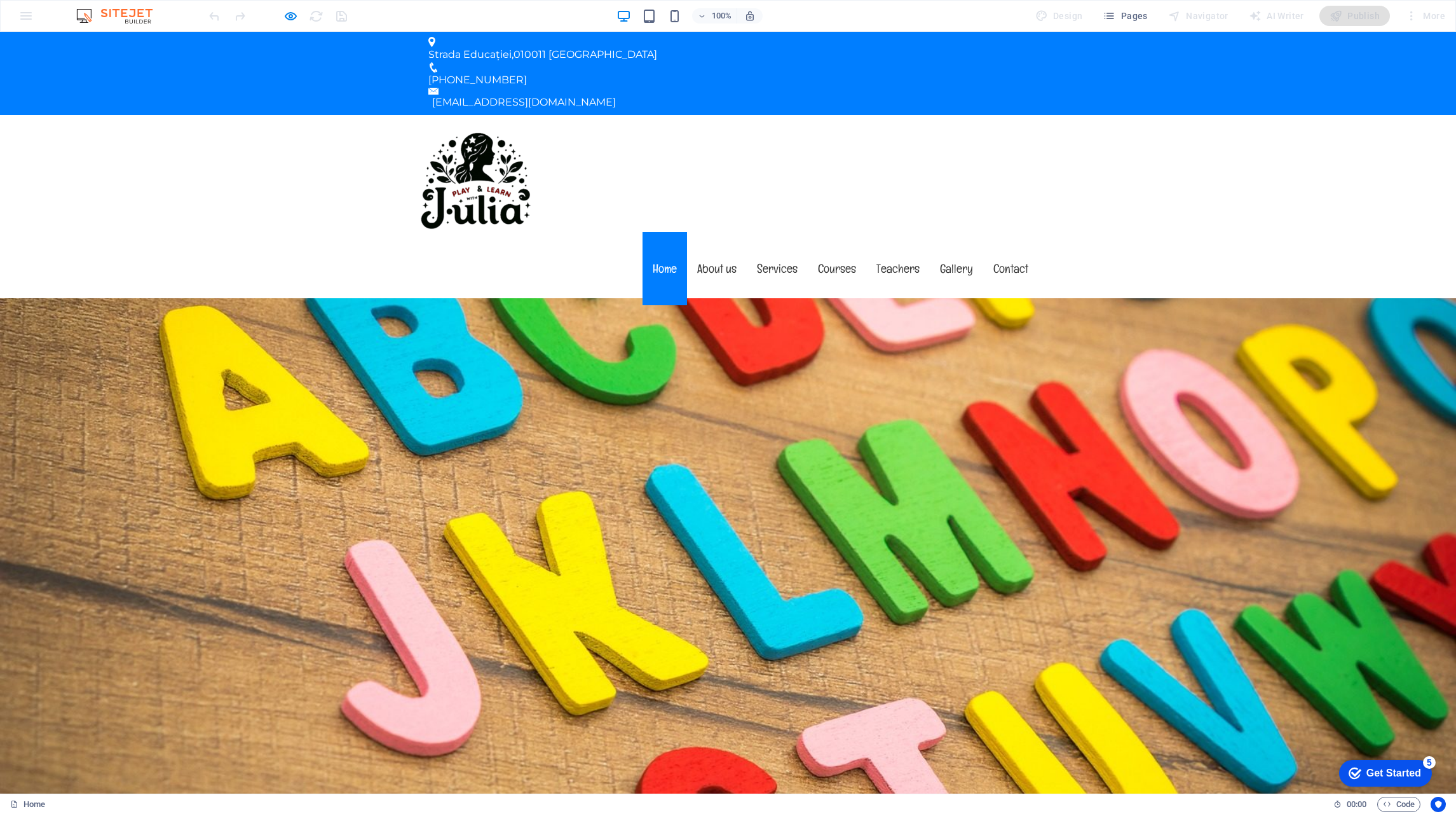
click at [1005, 232] on link "Contact" at bounding box center [1011, 268] width 56 height 73
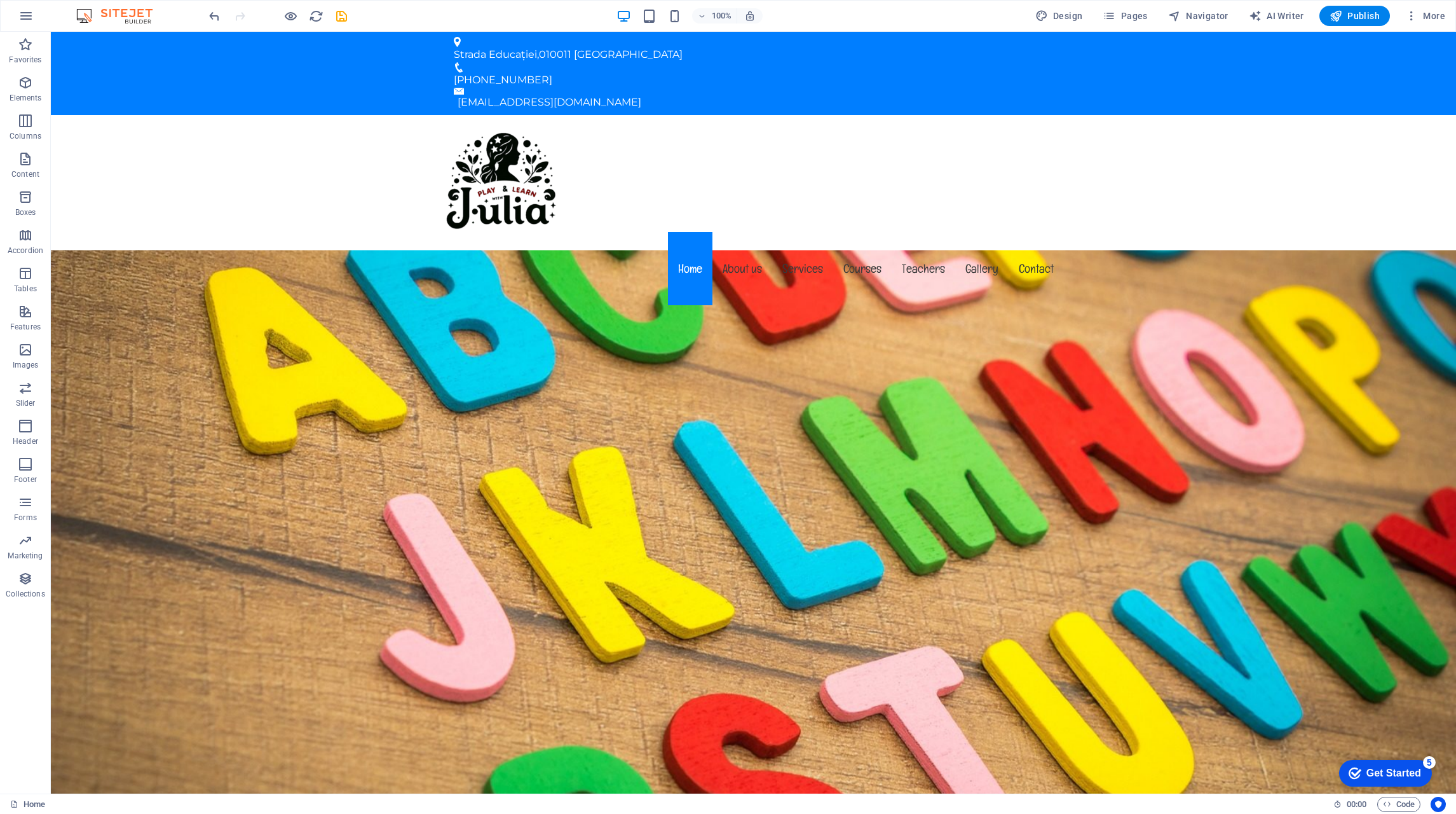
click at [21, 594] on p "Collections" at bounding box center [25, 594] width 39 height 10
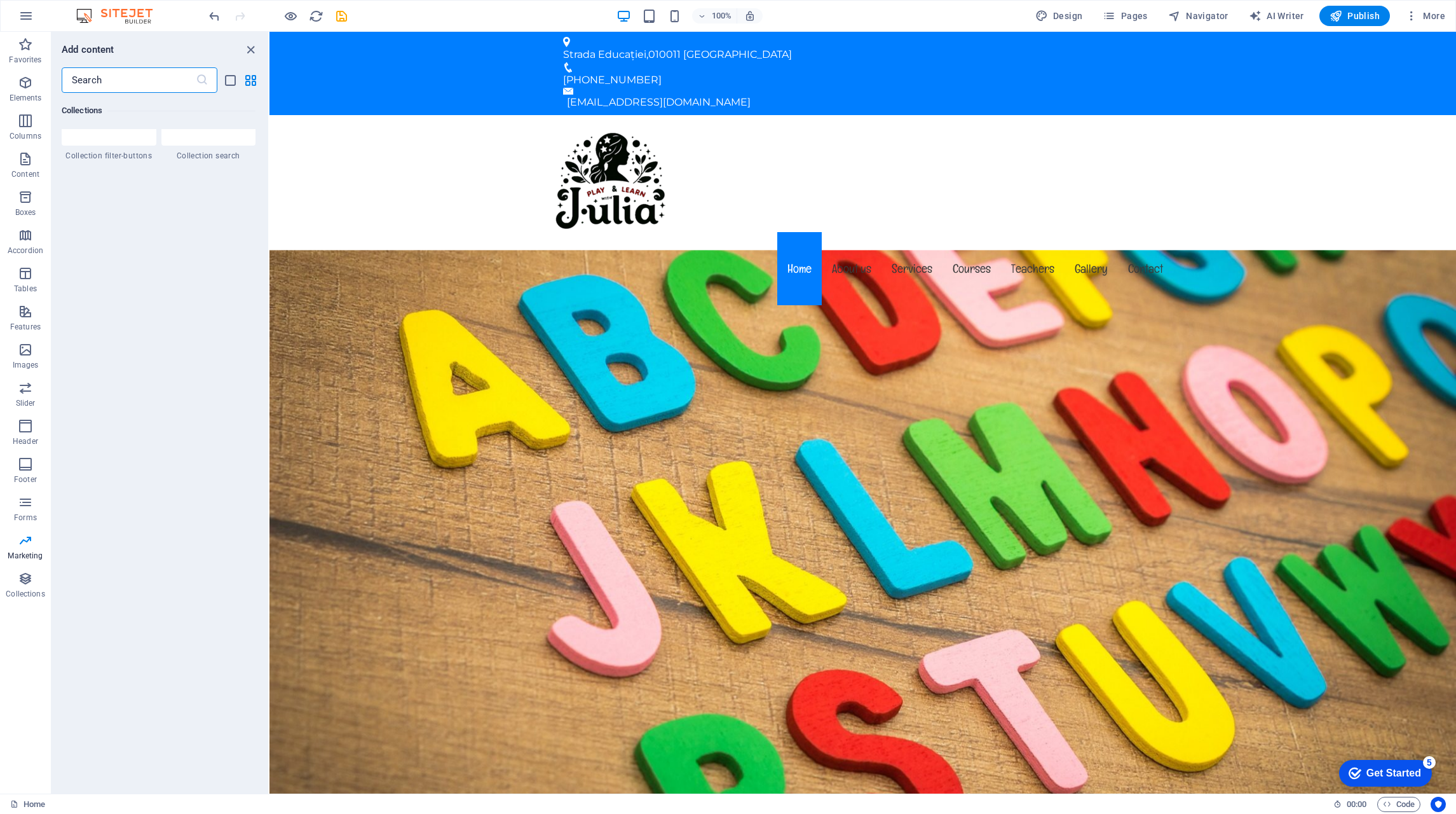
scroll to position [12182, 0]
click at [247, 51] on icon "close panel" at bounding box center [250, 50] width 15 height 15
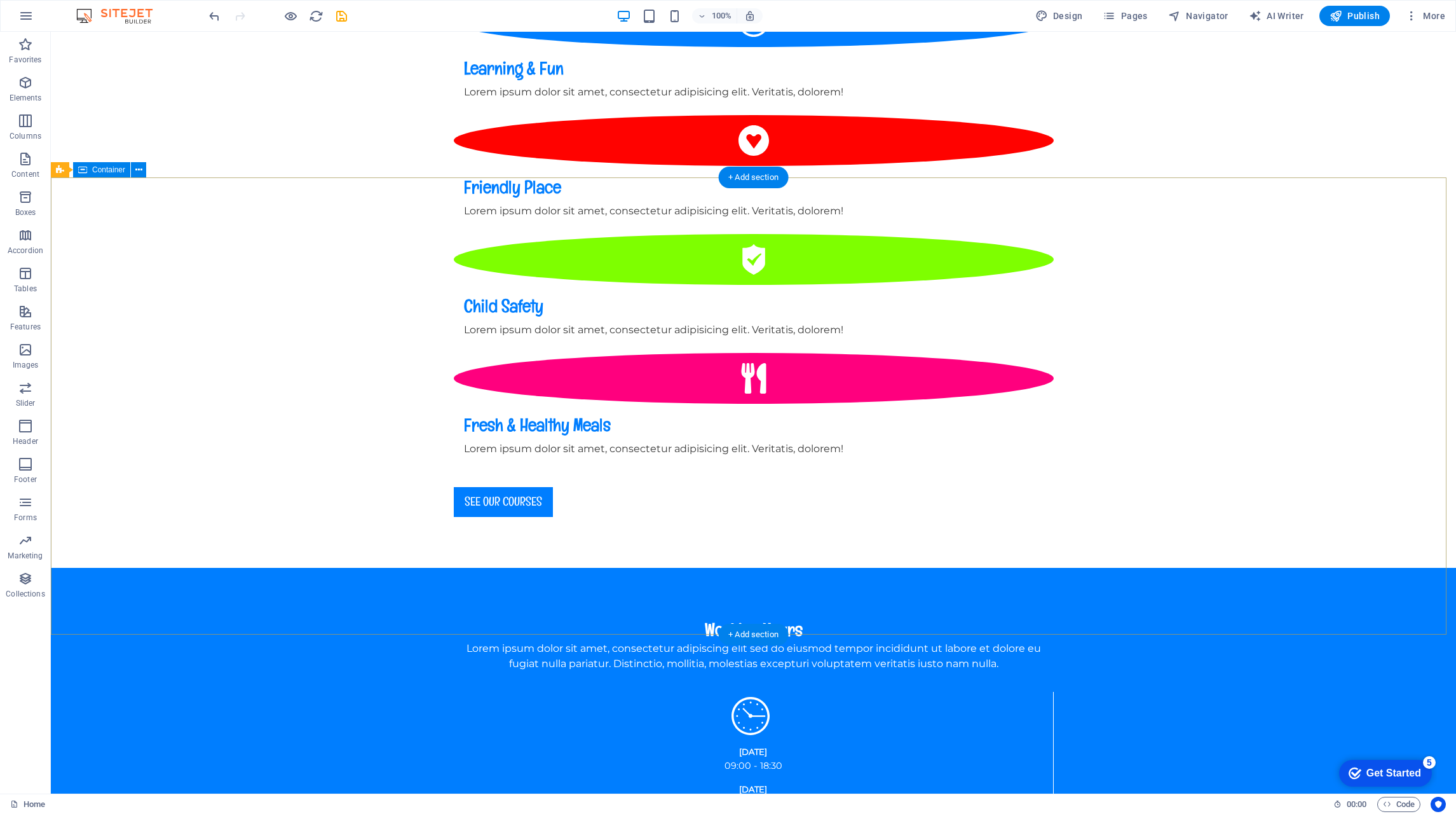
scroll to position [0, 0]
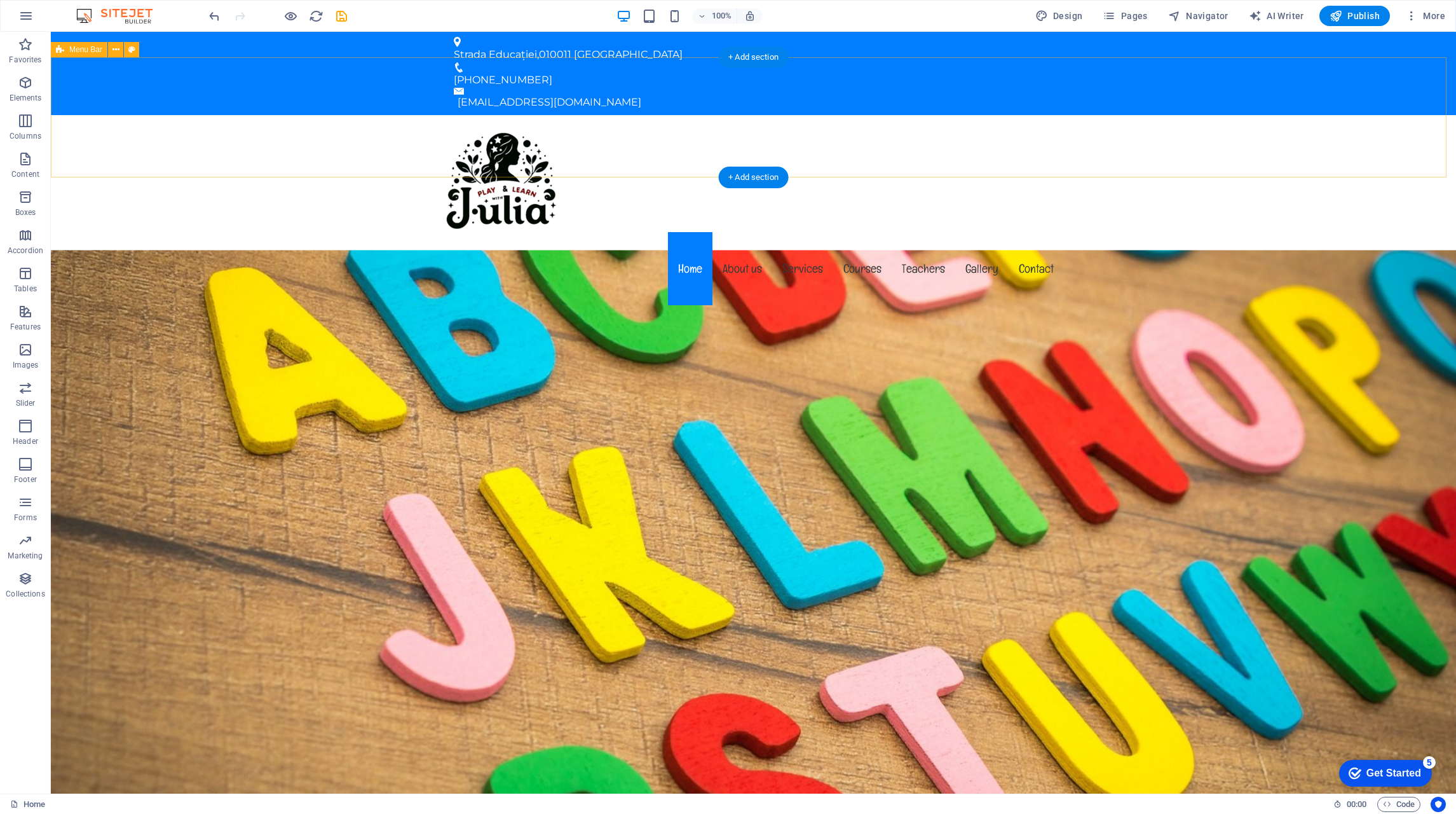
click at [1122, 115] on div "Menu Home About us Services Courses Teachers Gallery Contact" at bounding box center [753, 211] width 1405 height 193
click at [26, 389] on icon "button" at bounding box center [26, 388] width 15 height 15
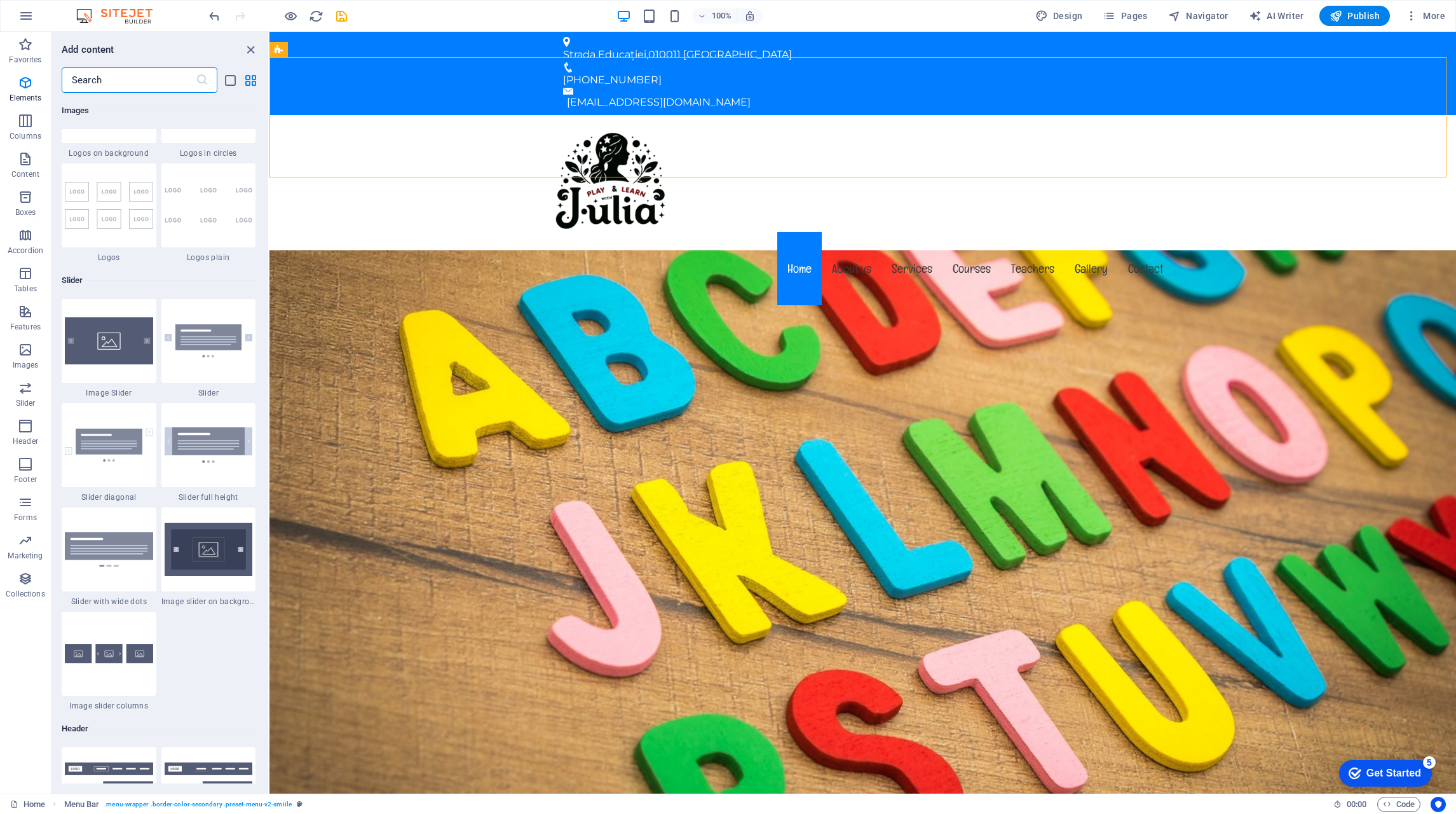
scroll to position [7206, 0]
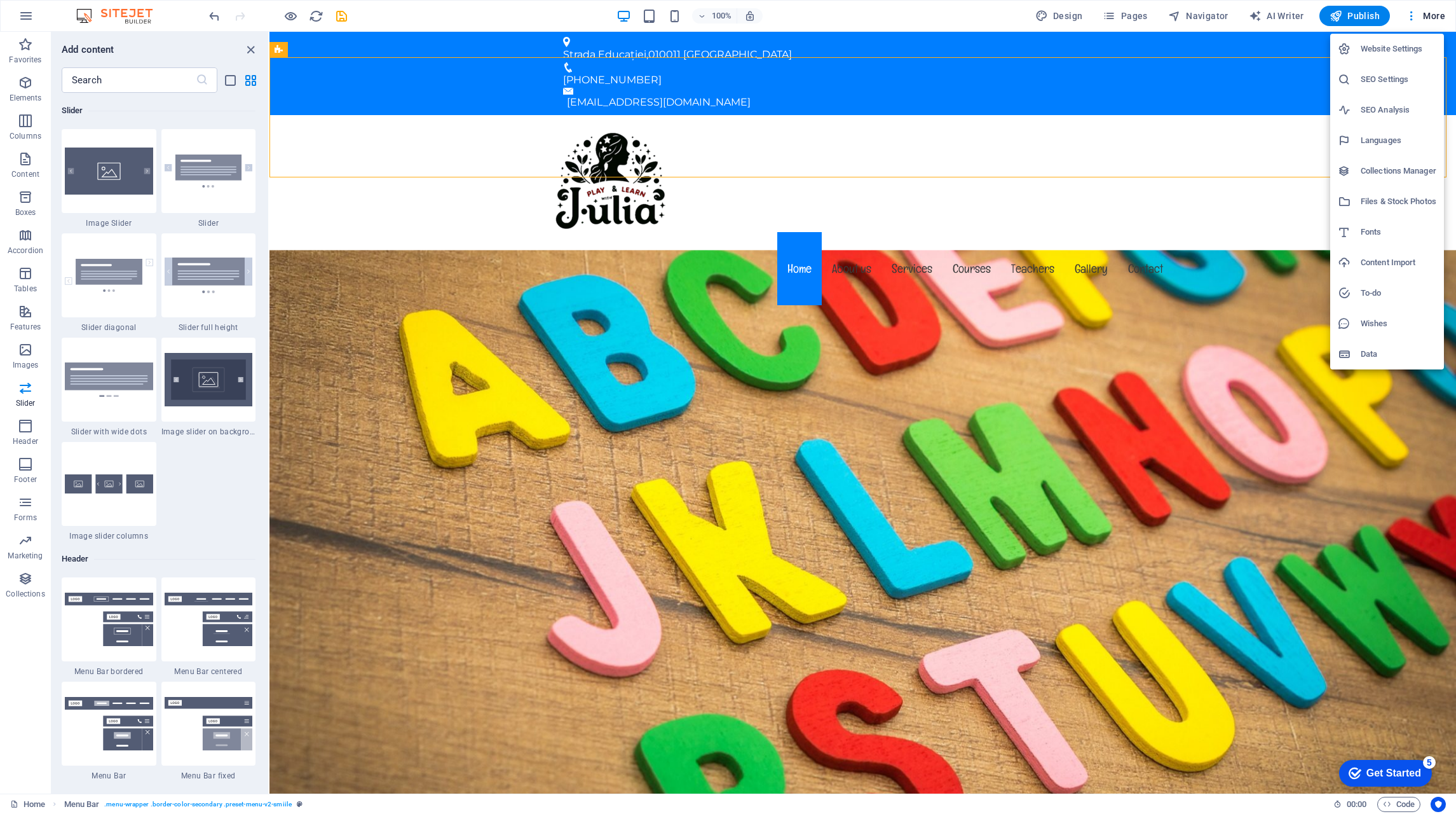
click at [25, 21] on div at bounding box center [728, 407] width 1456 height 814
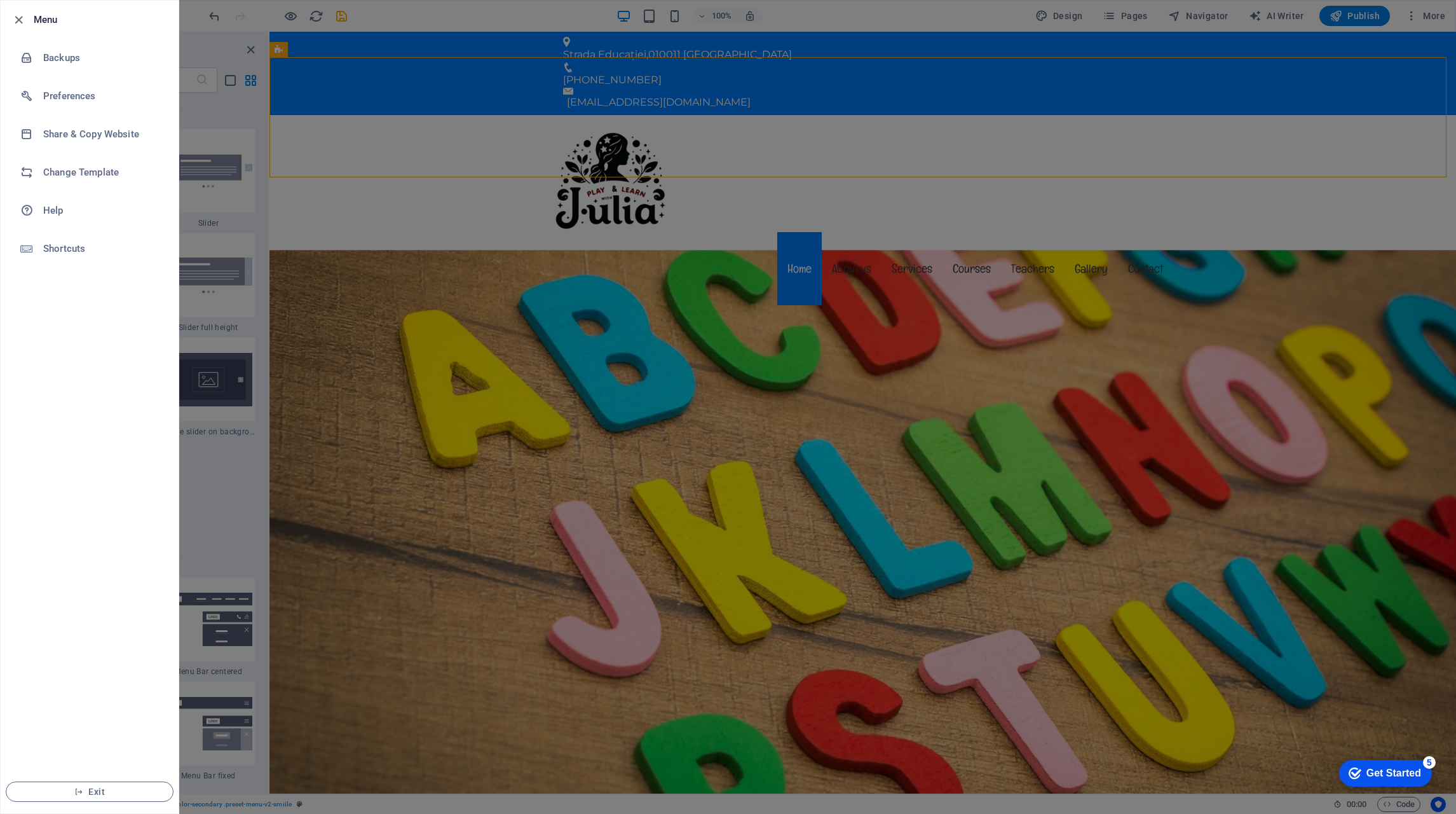
click at [106, 170] on h6 "Change Template" at bounding box center [101, 172] width 117 height 15
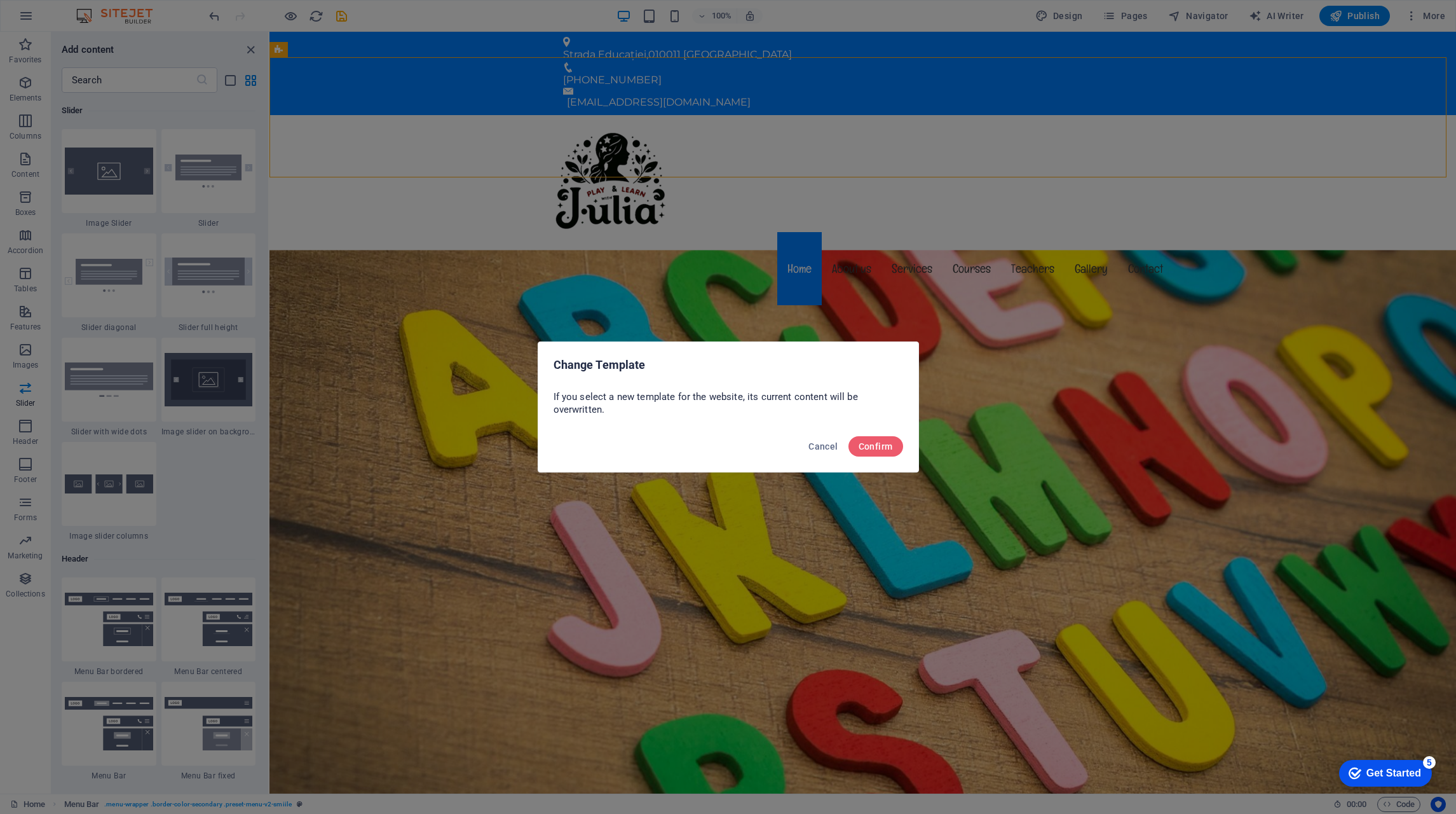
click at [876, 442] on span "Confirm" at bounding box center [876, 446] width 34 height 10
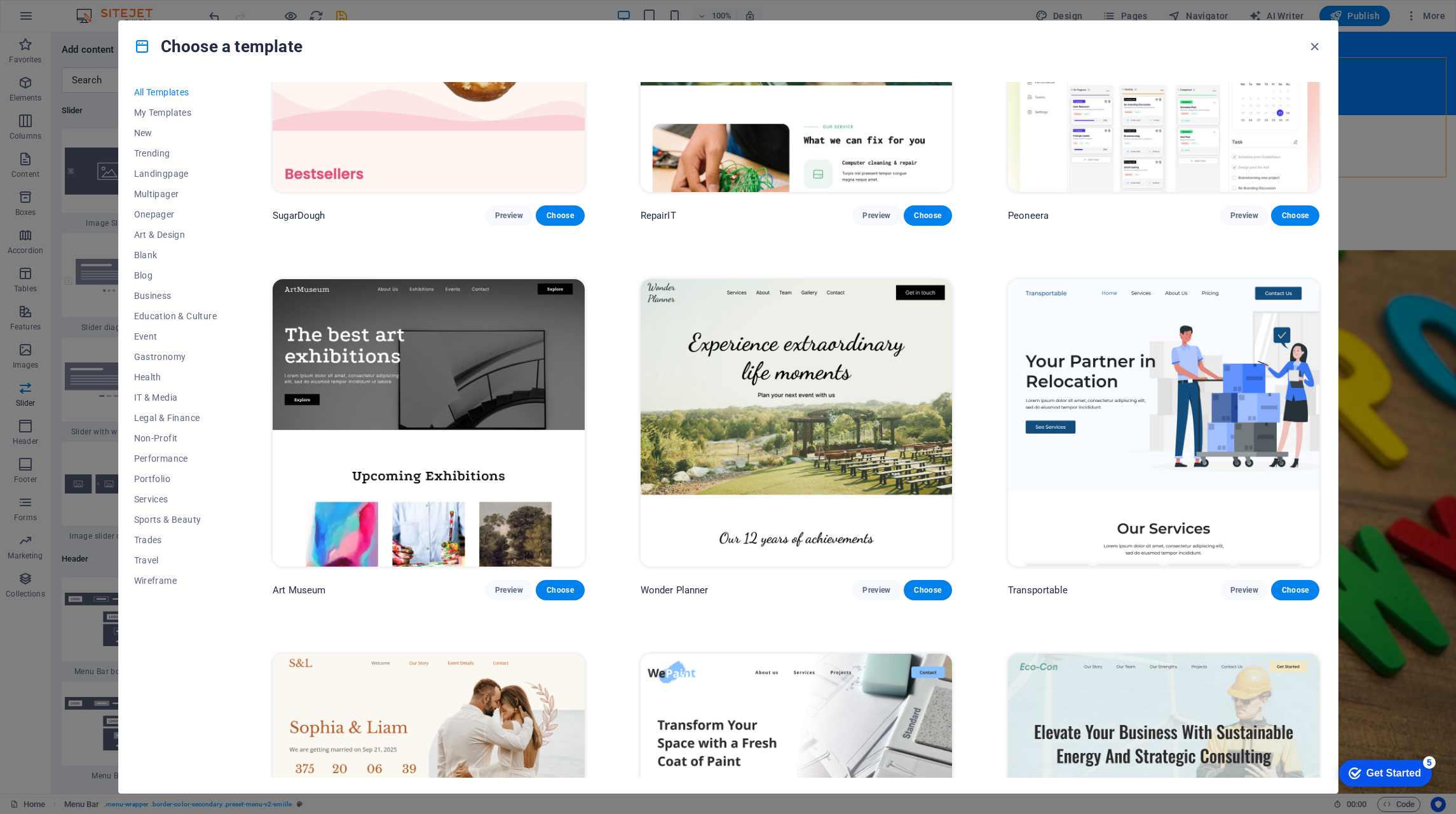
scroll to position [191, 0]
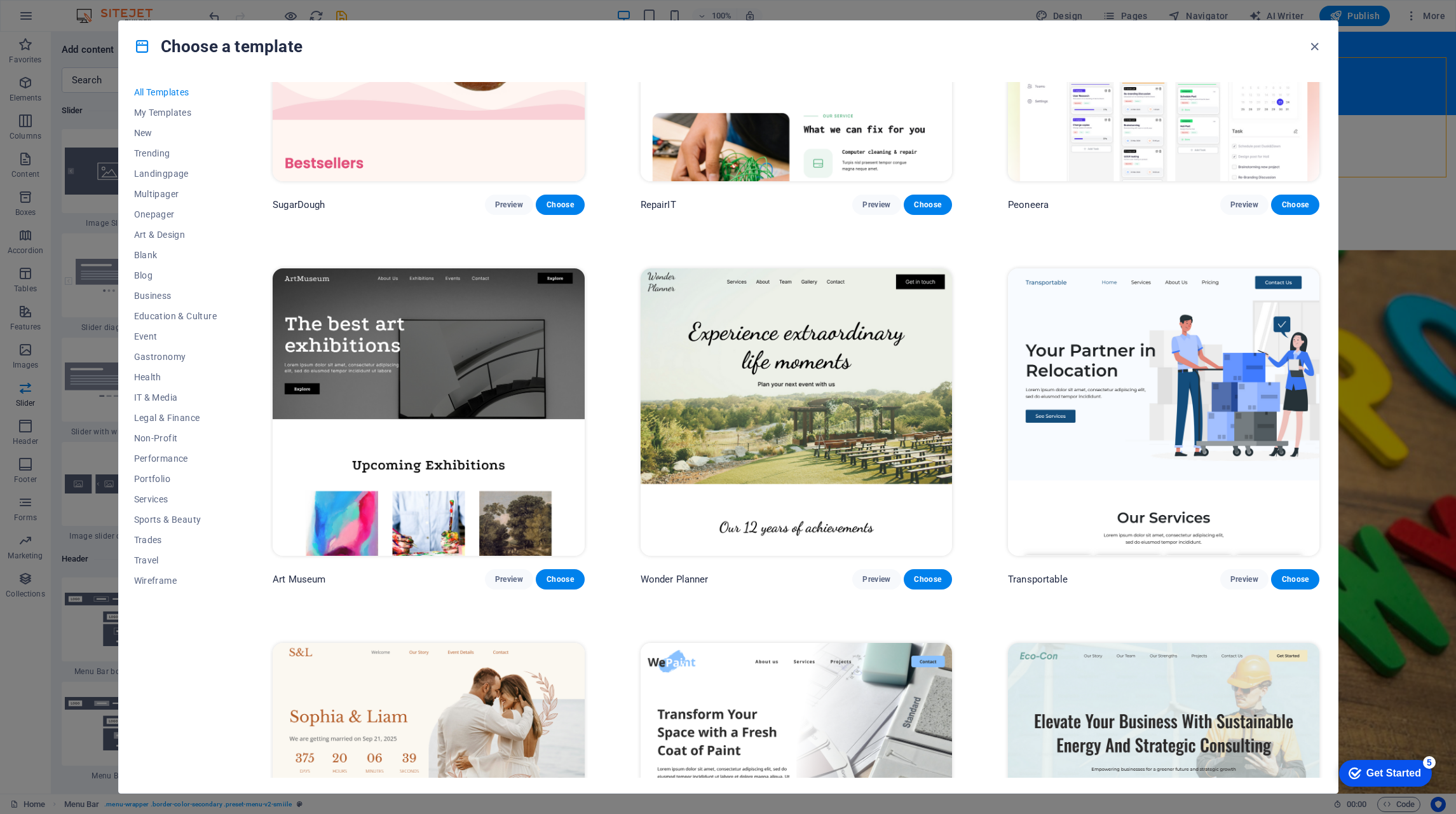
click at [865, 574] on span "Preview" at bounding box center [877, 579] width 28 height 10
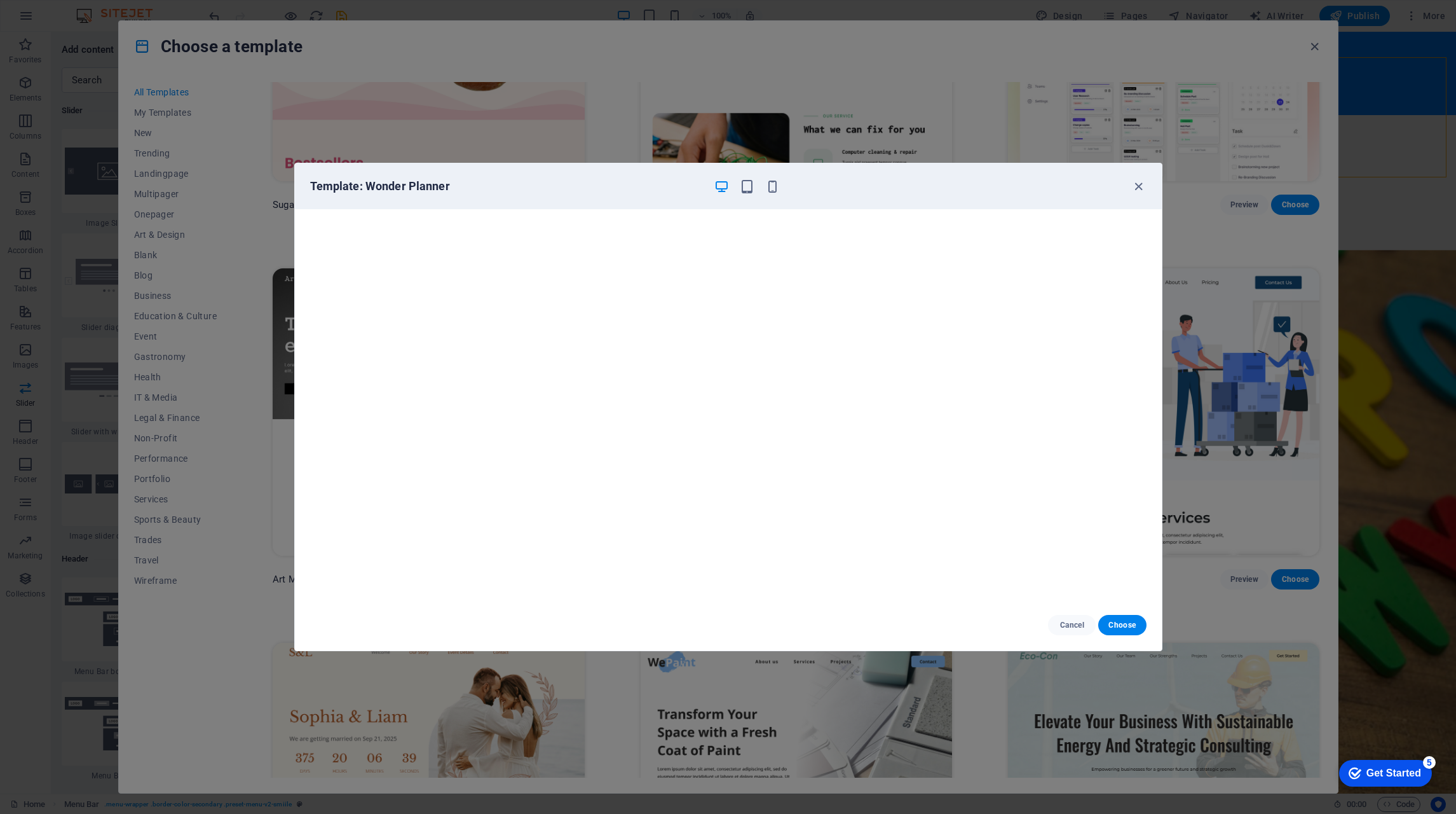
click at [1140, 190] on icon "button" at bounding box center [1138, 186] width 15 height 15
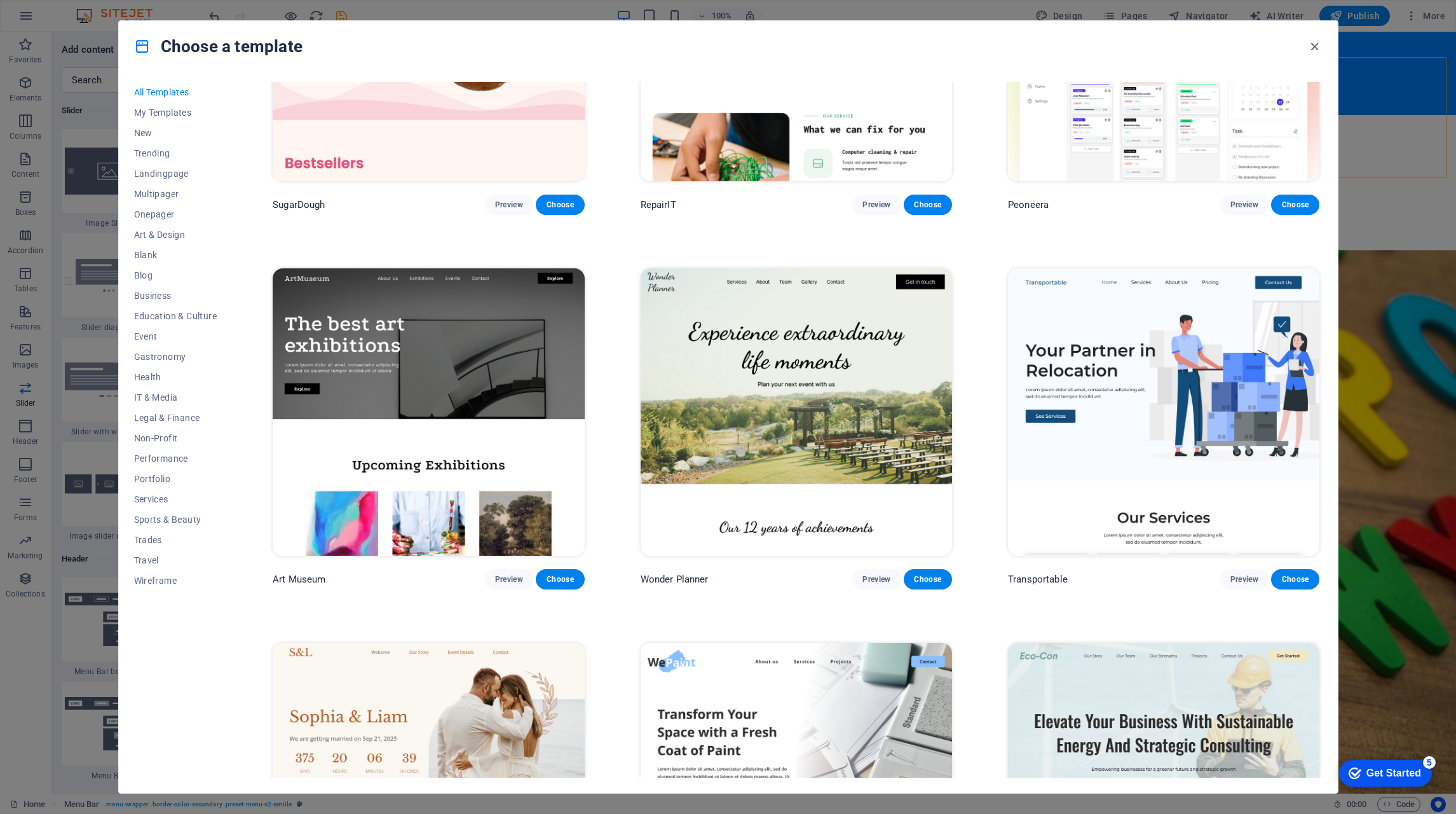
click at [1248, 574] on span "Preview" at bounding box center [1245, 579] width 28 height 10
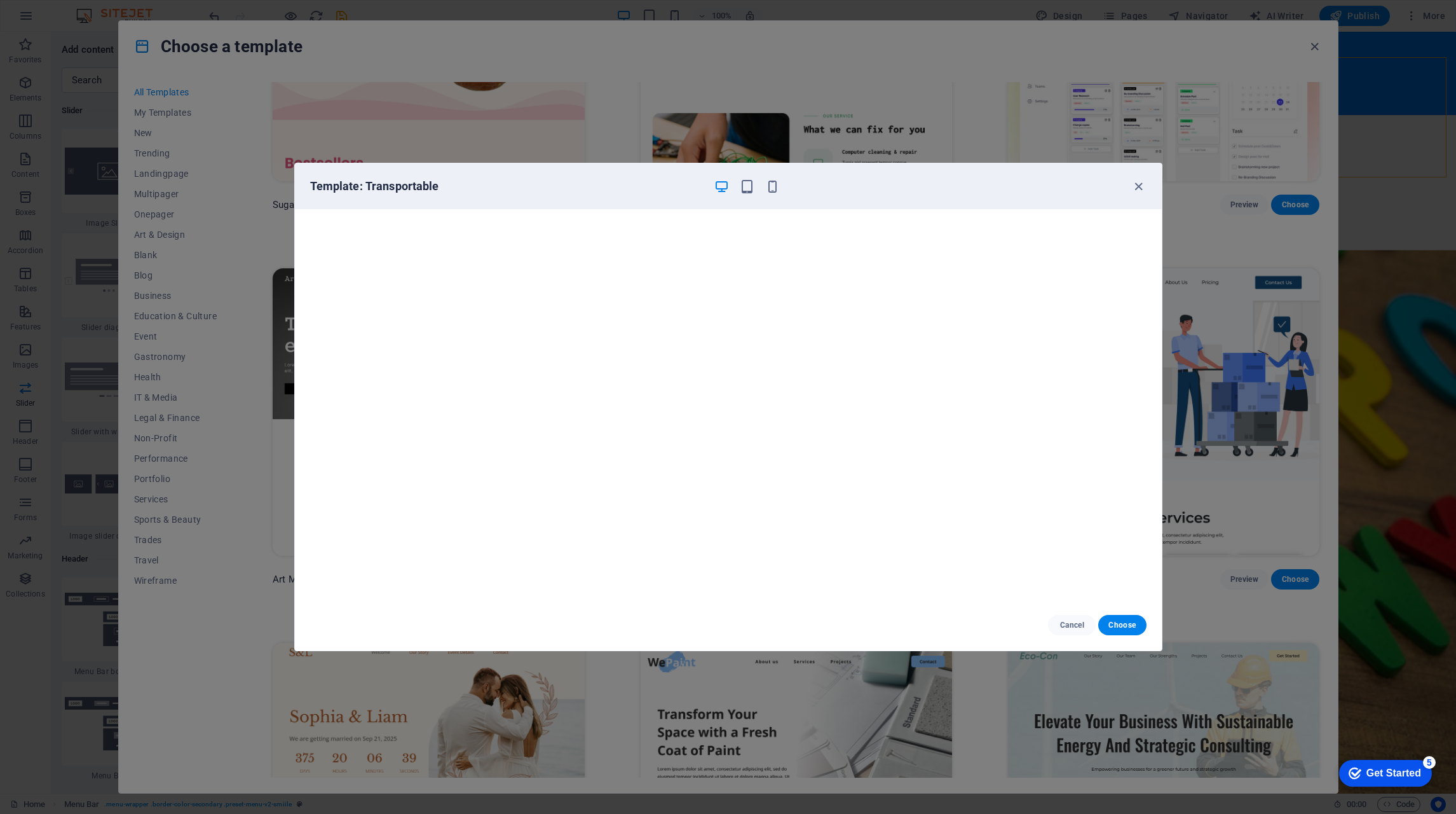
click at [1135, 192] on icon "button" at bounding box center [1138, 186] width 15 height 15
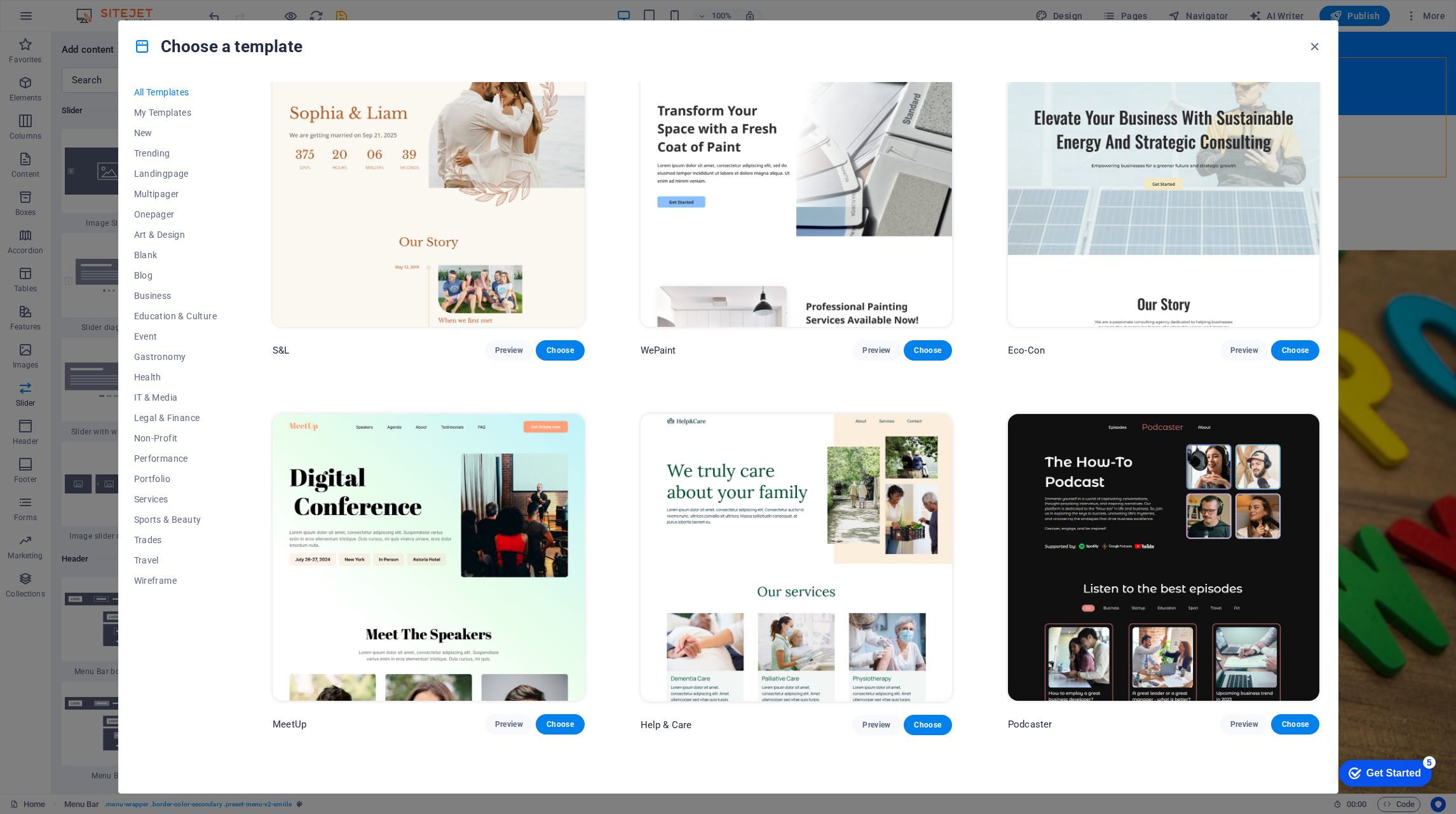
scroll to position [826, 0]
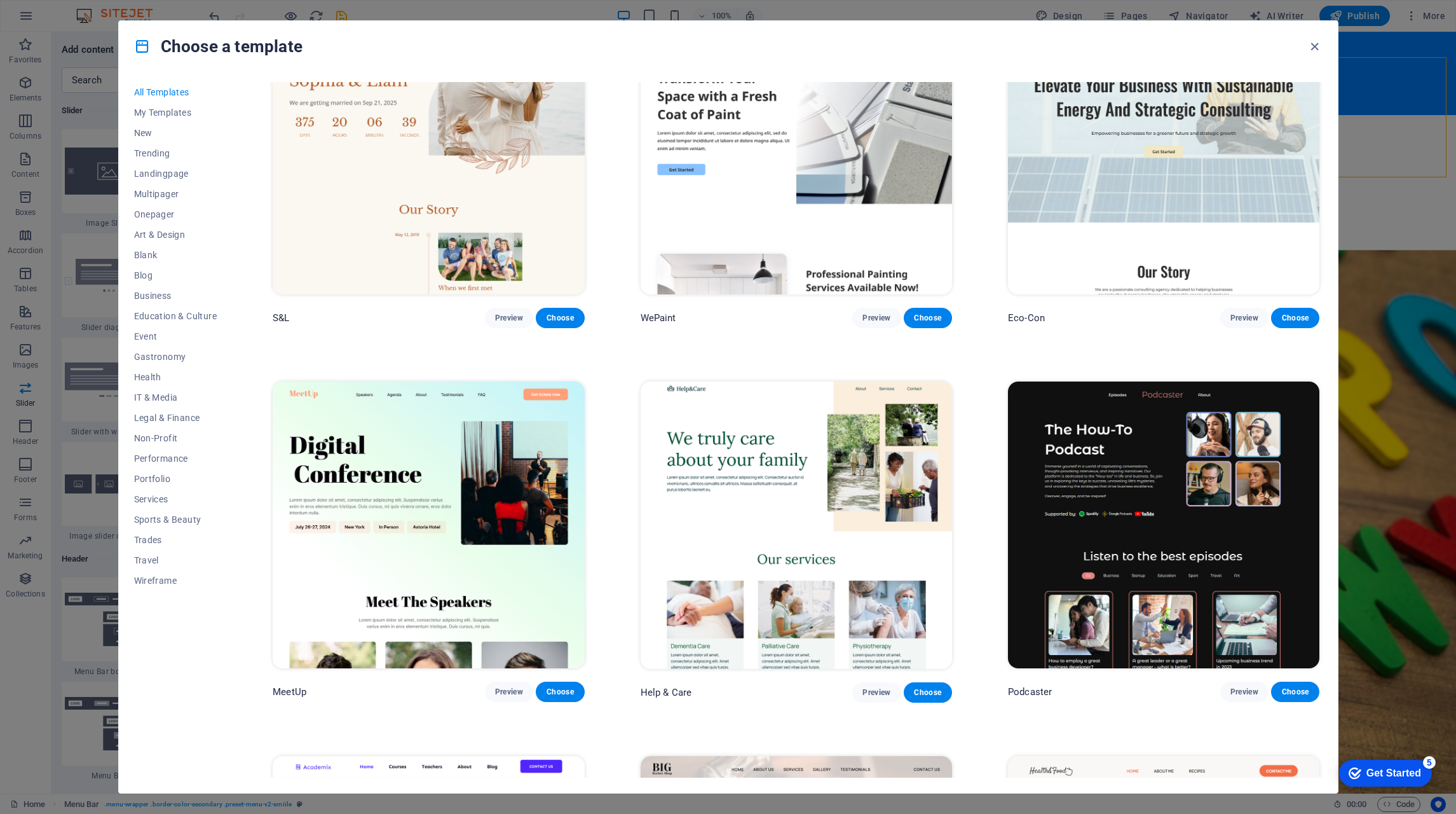
click at [164, 313] on span "Education & Culture" at bounding box center [175, 316] width 83 height 10
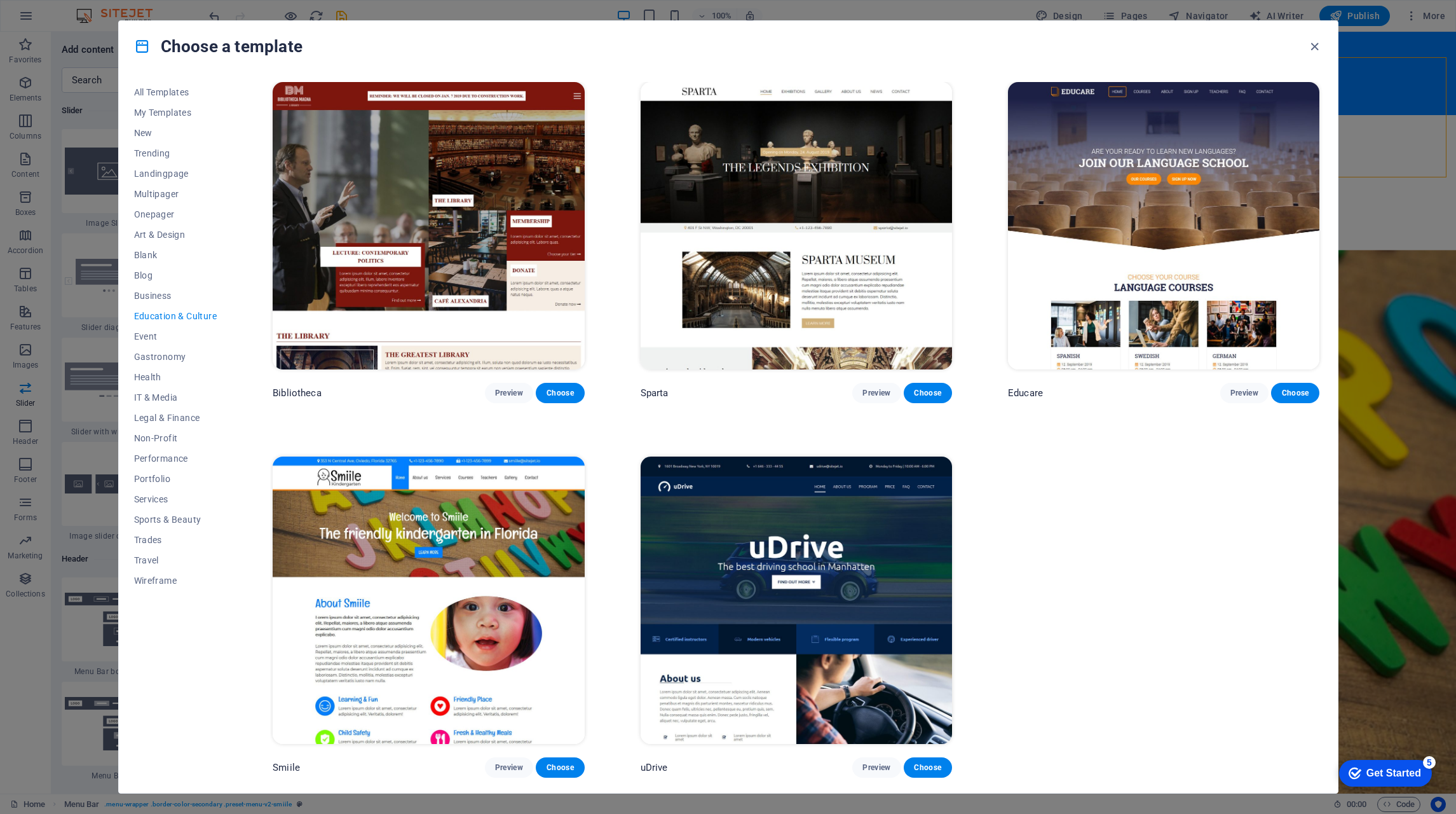
scroll to position [0, 0]
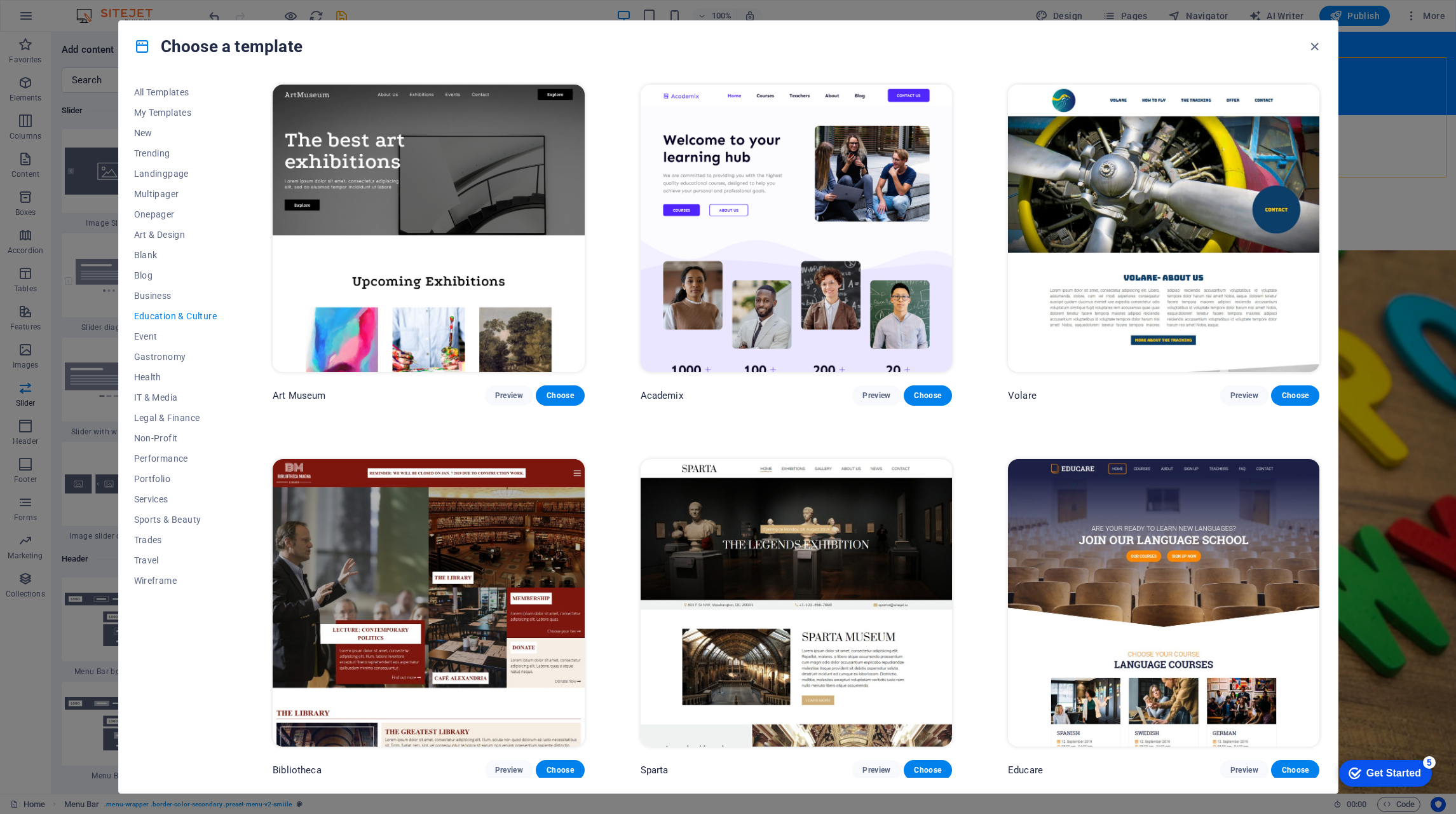
click at [502, 393] on span "Preview" at bounding box center [508, 395] width 28 height 10
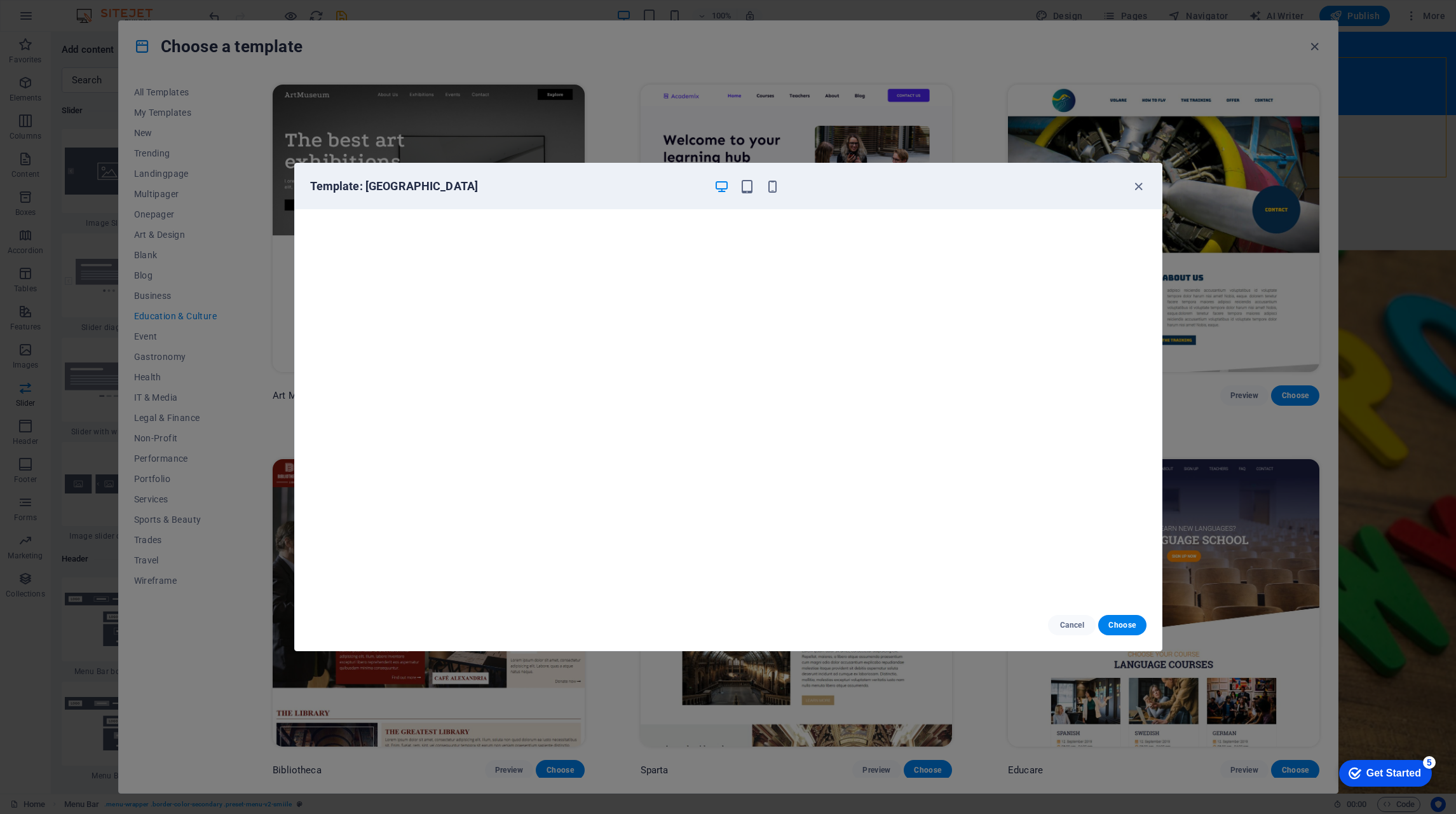
click at [1143, 188] on icon "button" at bounding box center [1138, 186] width 15 height 15
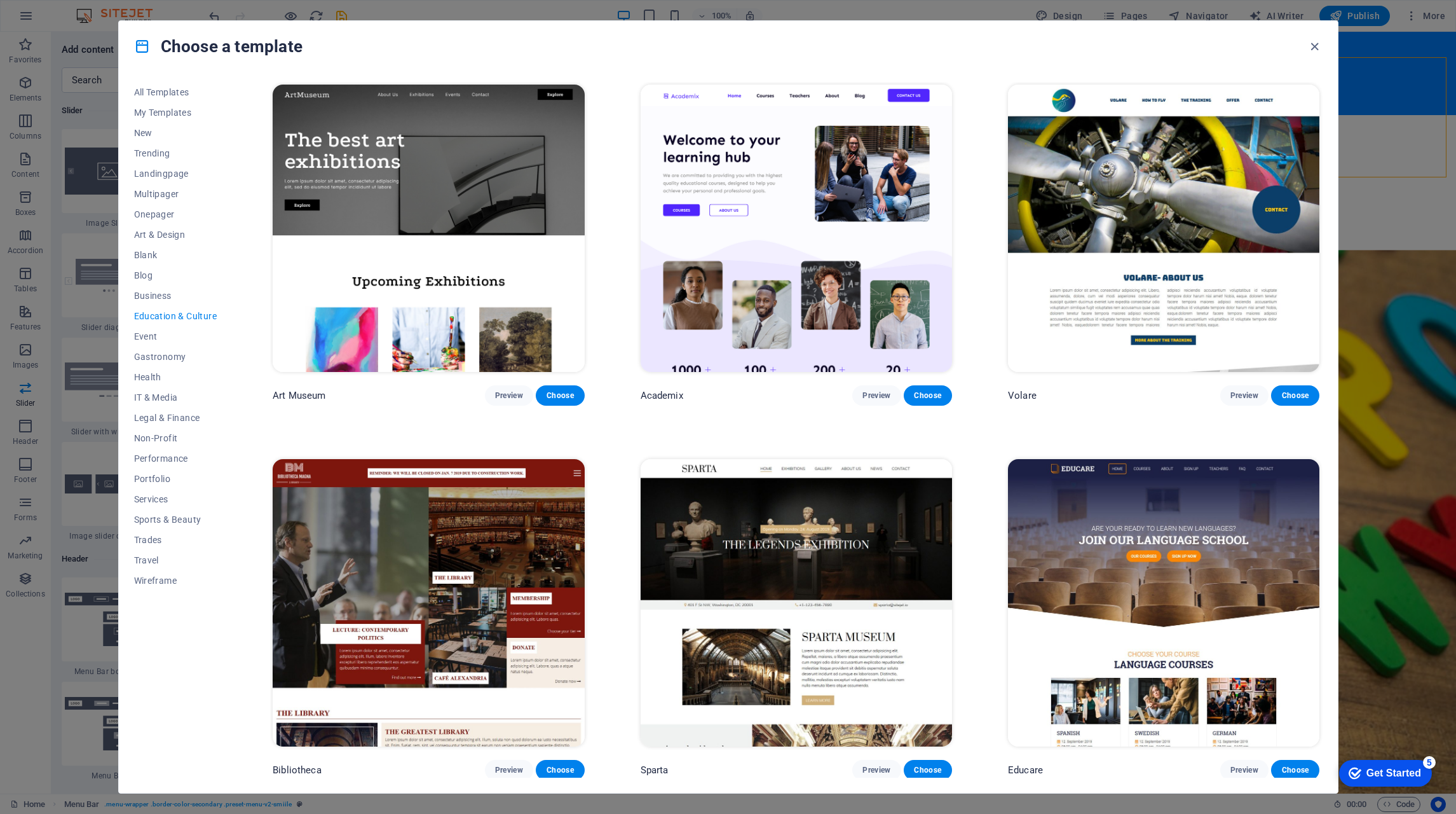
click at [817, 171] on img at bounding box center [797, 229] width 312 height 288
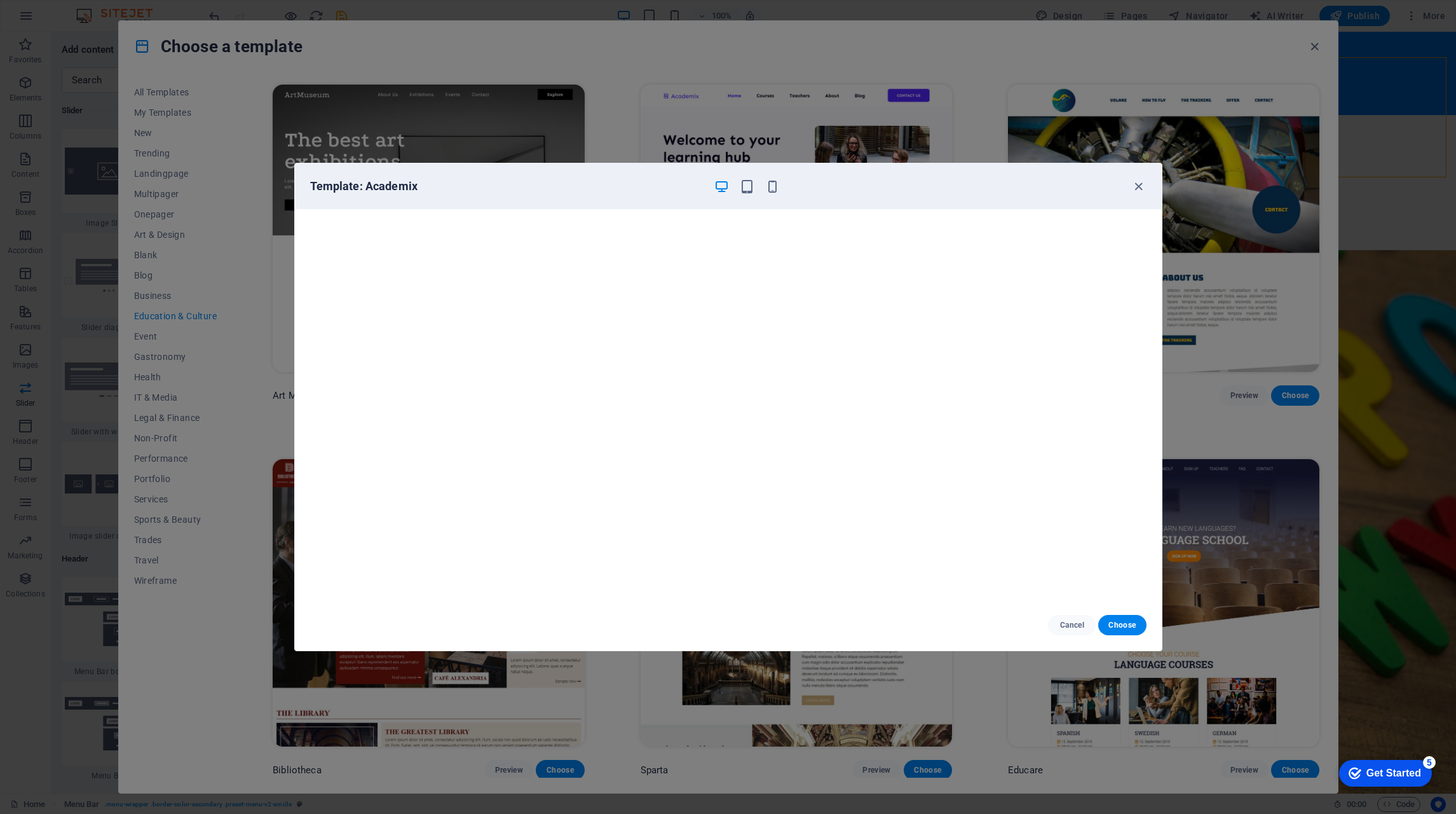
click at [1138, 183] on icon "button" at bounding box center [1138, 186] width 15 height 15
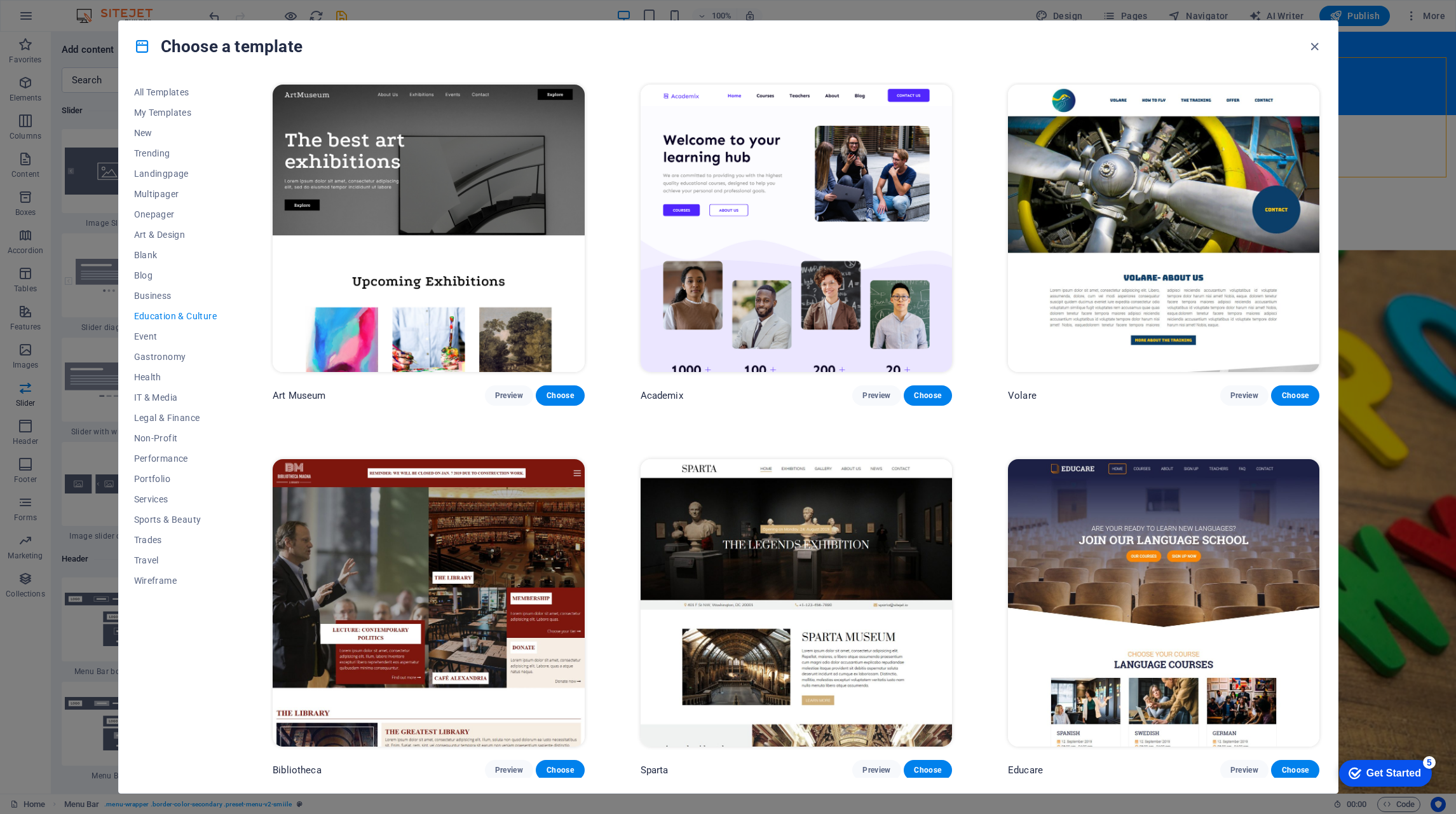
click at [531, 525] on img at bounding box center [429, 603] width 312 height 288
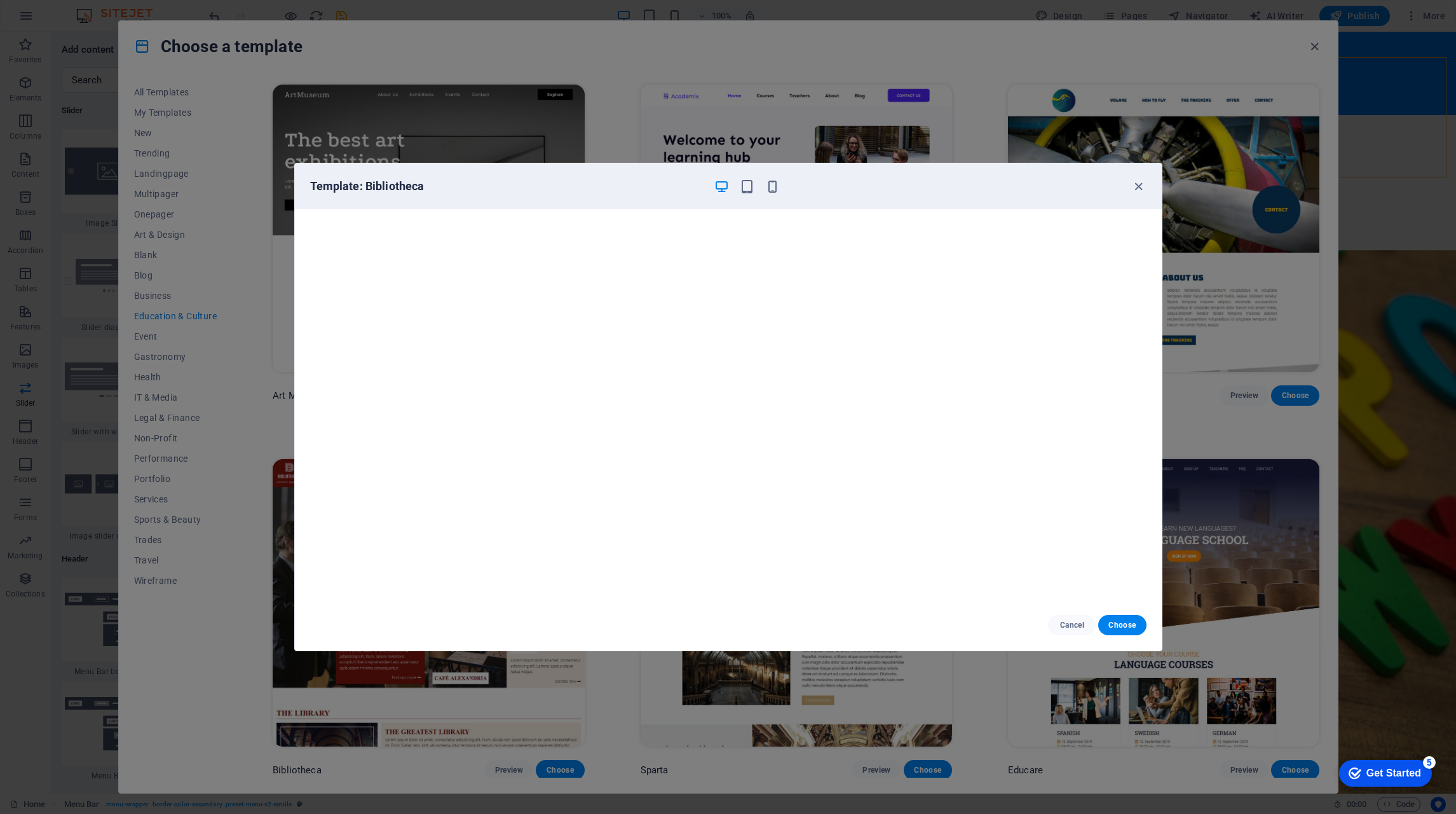
click at [1063, 621] on span "Cancel" at bounding box center [1072, 625] width 27 height 10
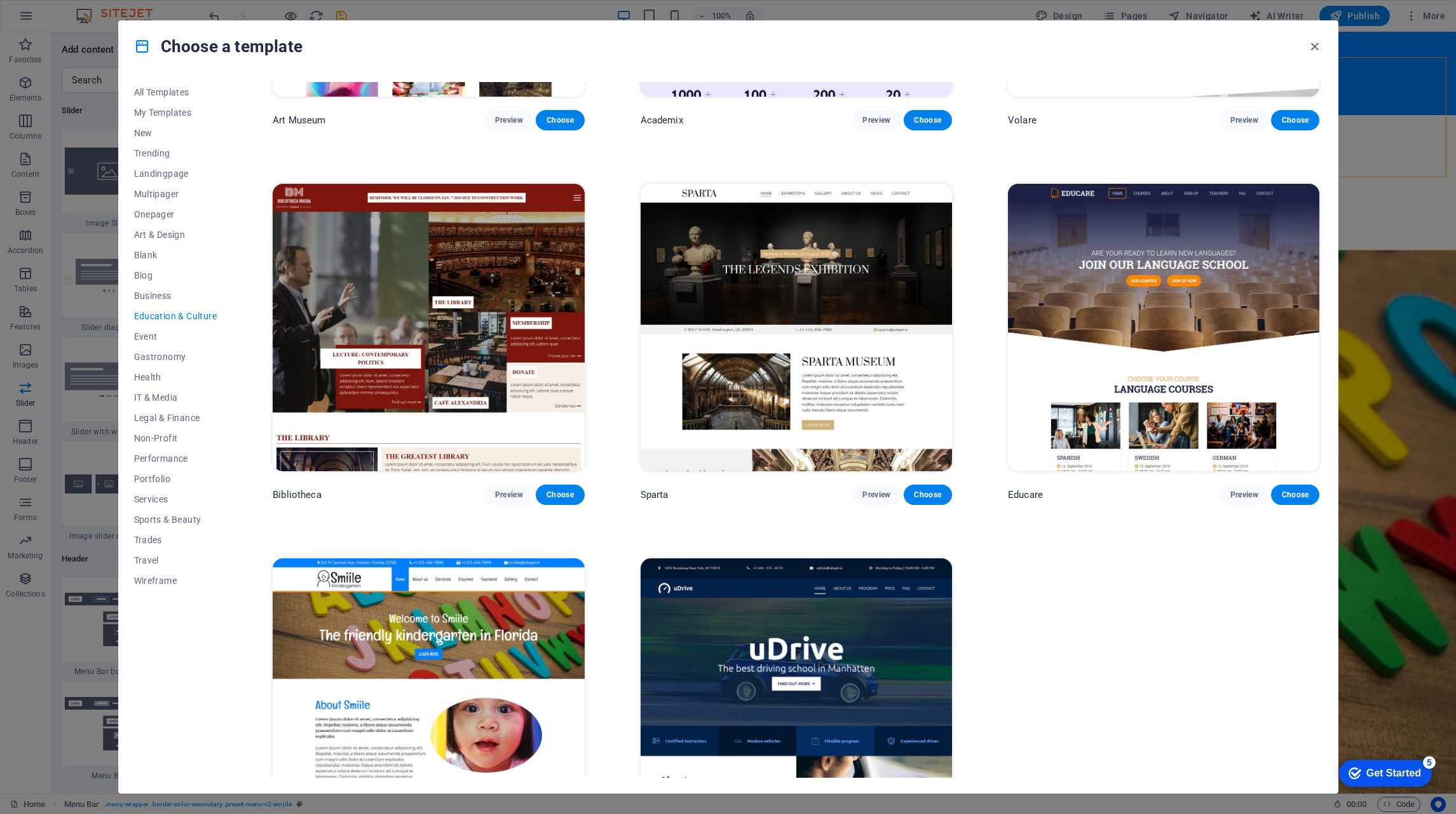
scroll to position [318, 0]
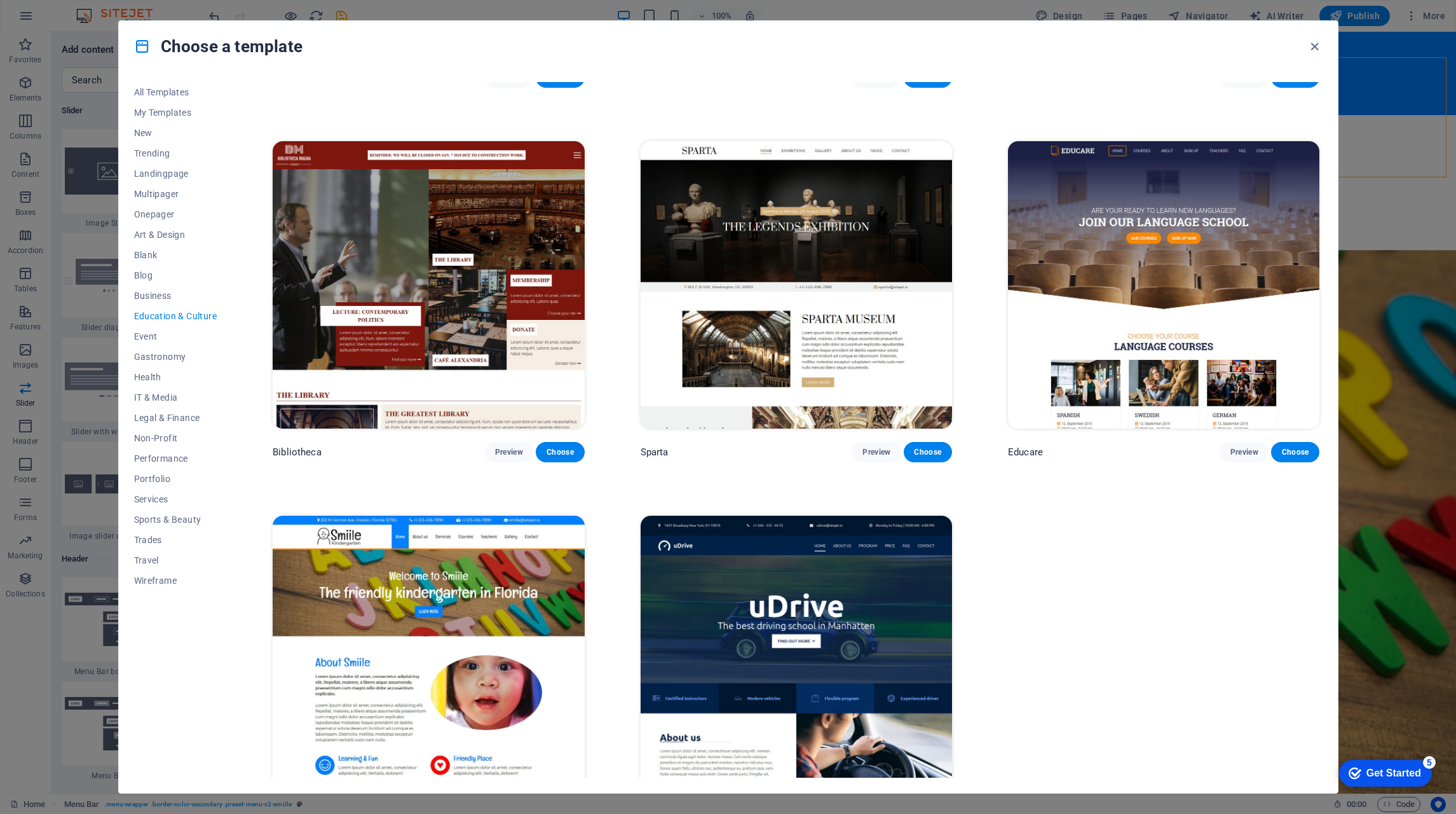
click at [871, 447] on span "Preview" at bounding box center [877, 452] width 28 height 10
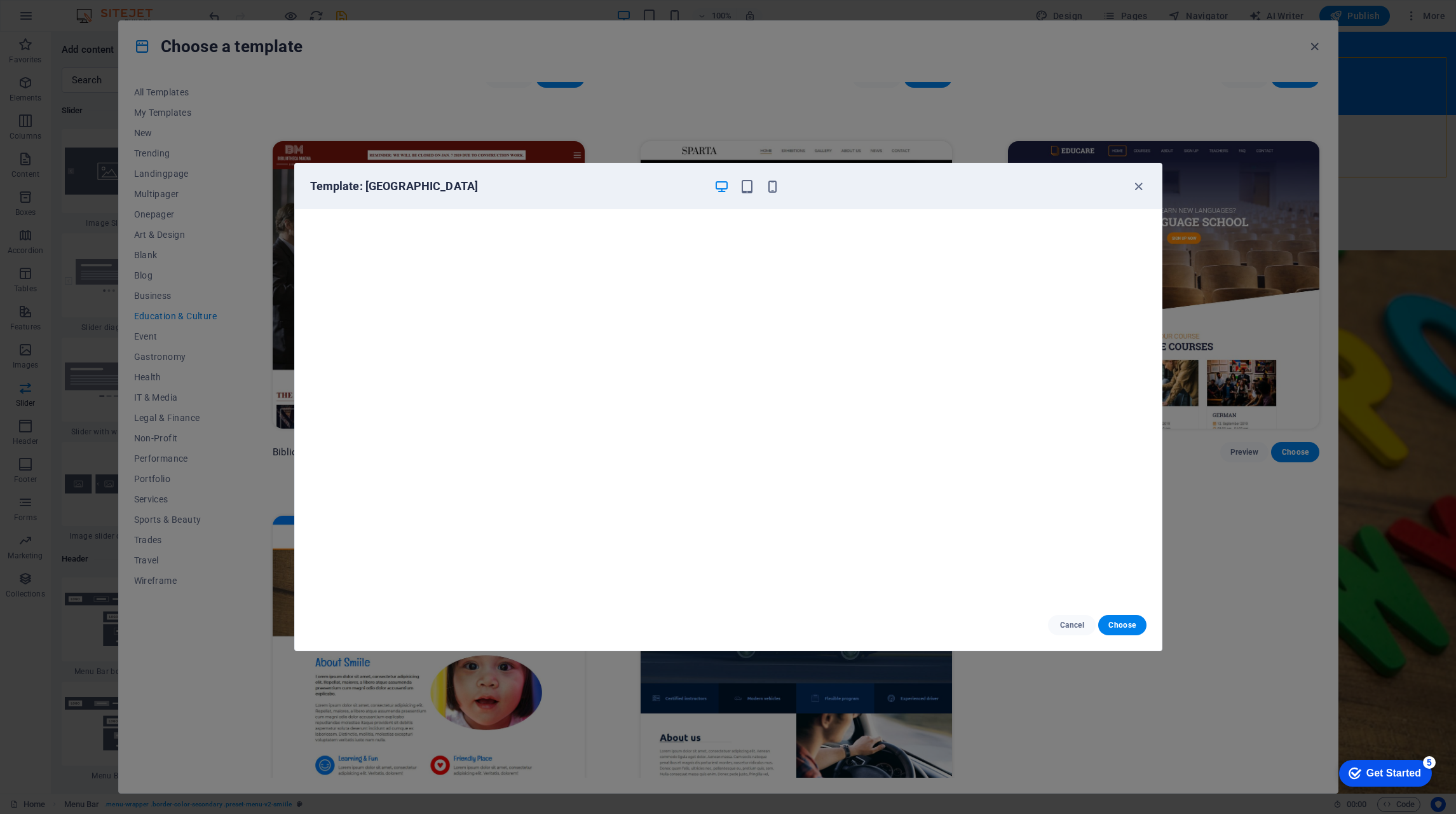
scroll to position [3, 0]
click at [1138, 185] on icon "button" at bounding box center [1138, 186] width 15 height 15
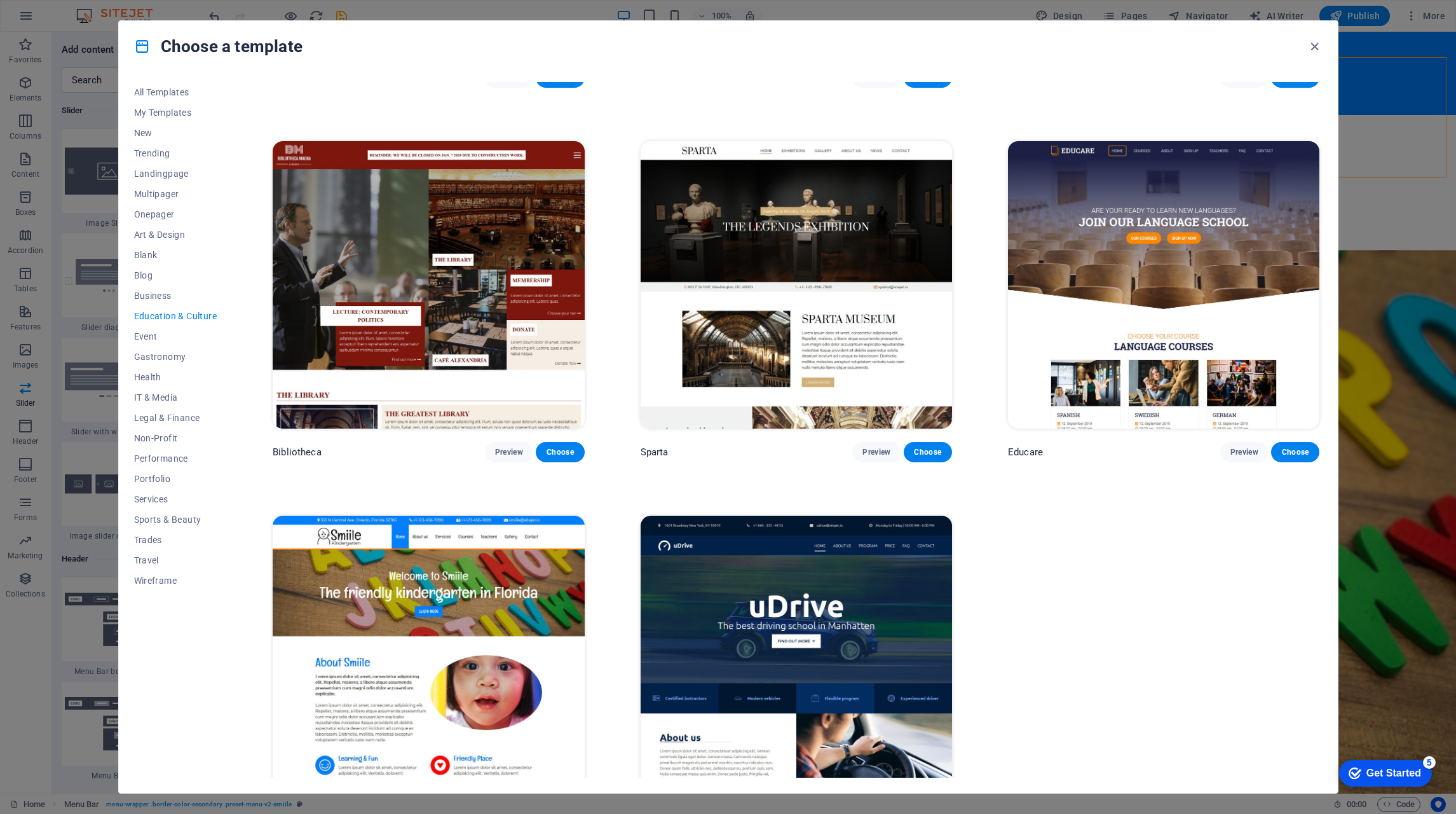
click at [1234, 447] on span "Preview" at bounding box center [1245, 452] width 28 height 10
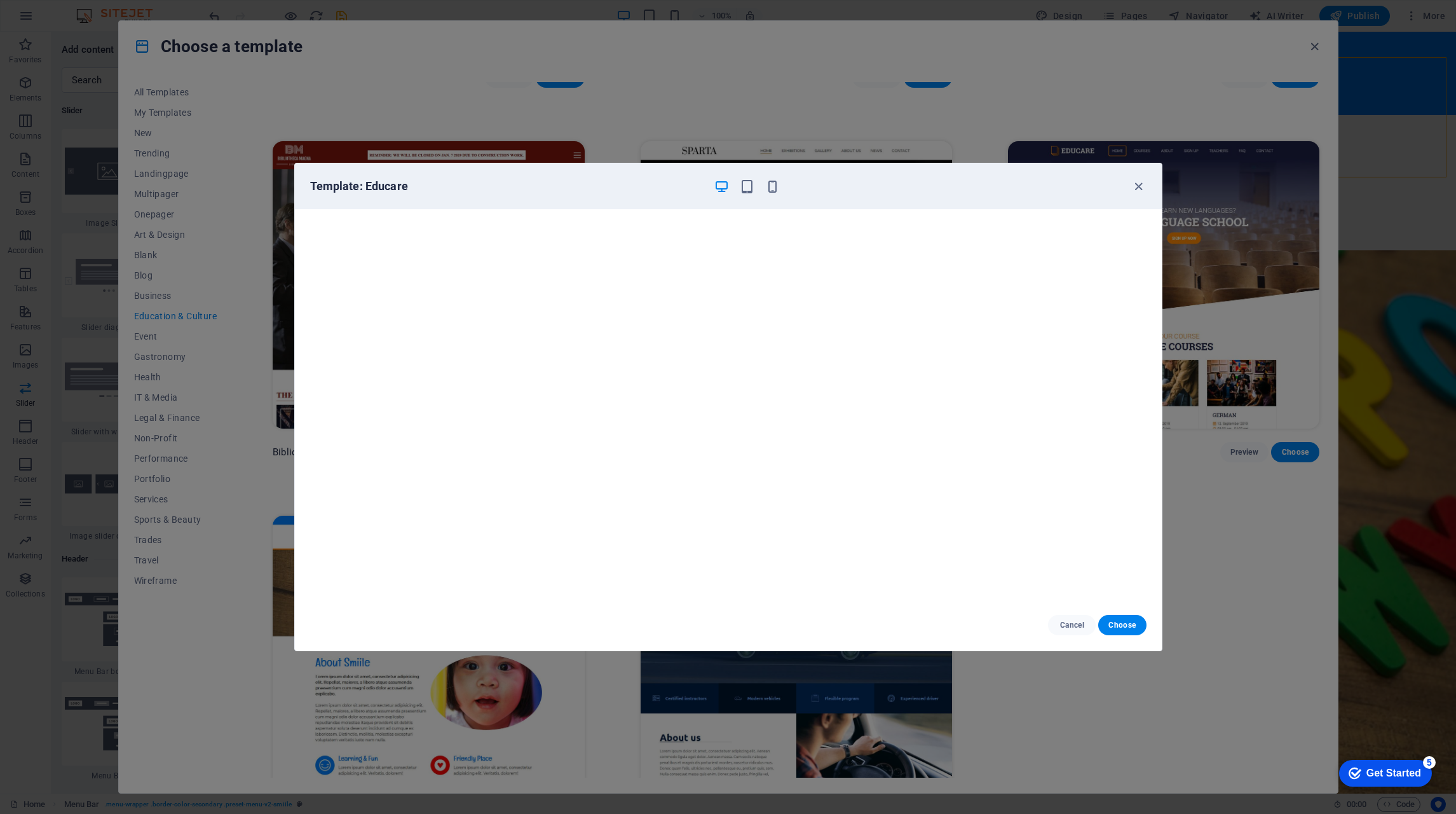
click at [1139, 187] on icon "button" at bounding box center [1138, 186] width 15 height 15
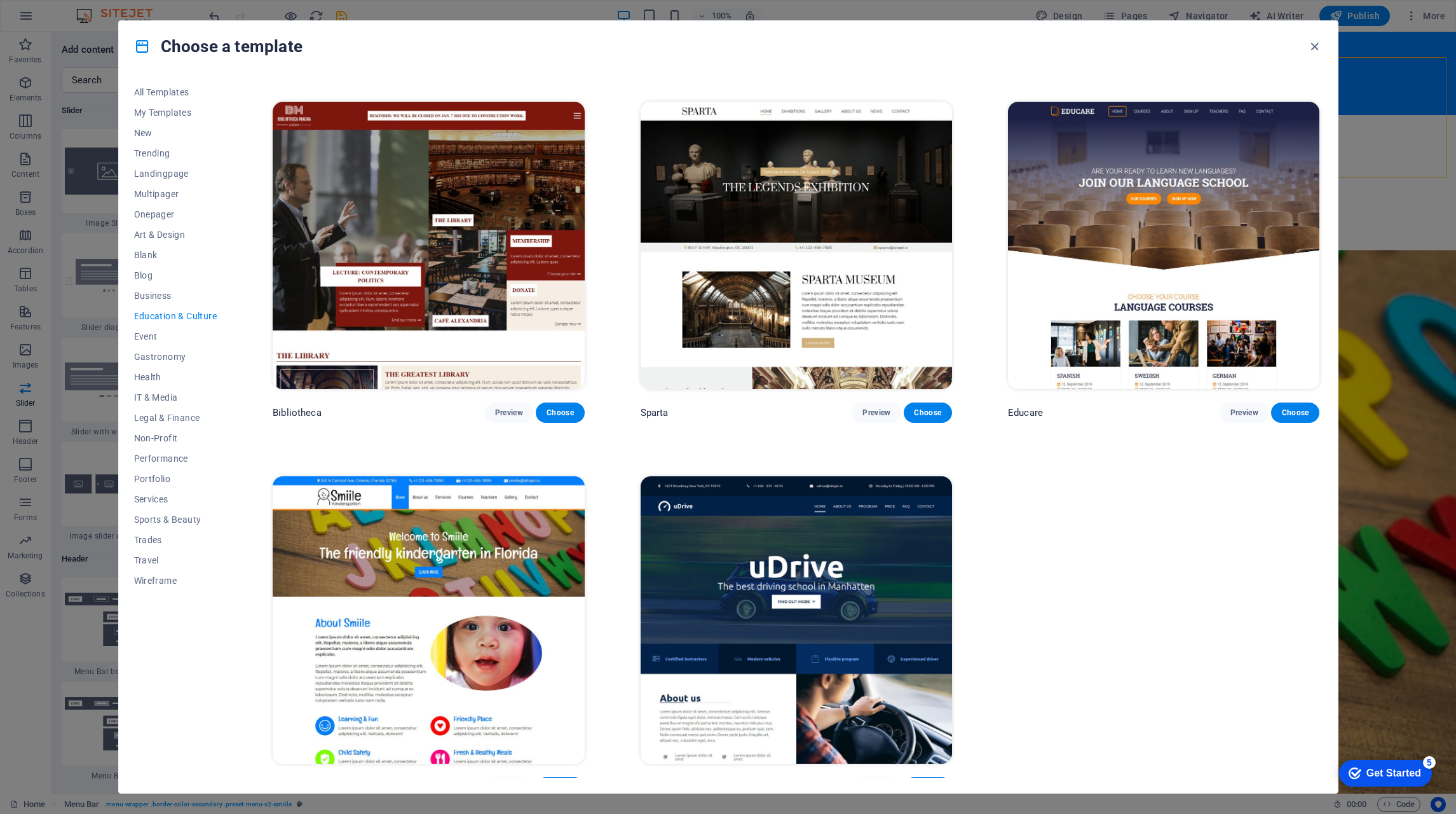
scroll to position [372, 0]
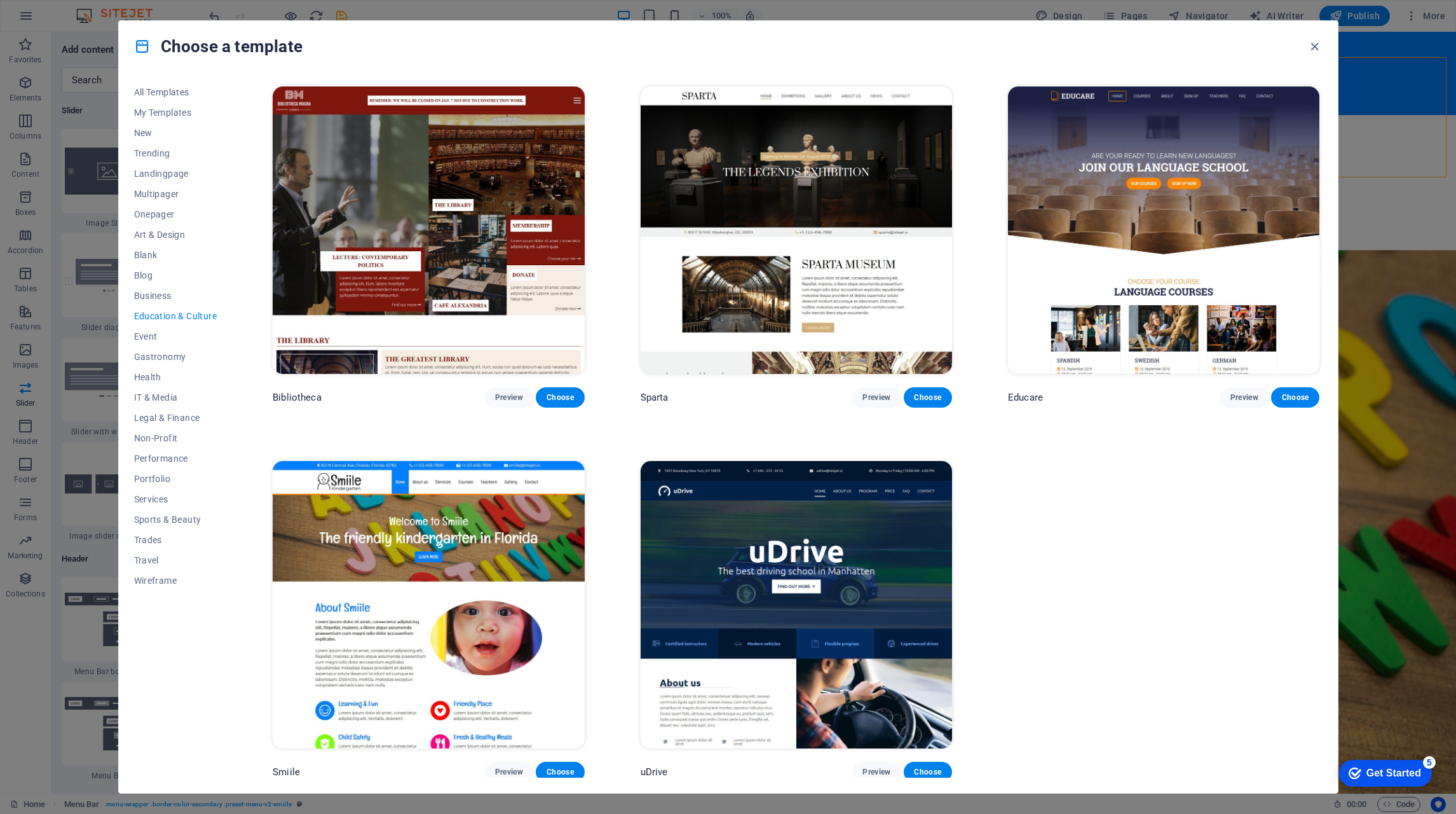
click at [150, 336] on span "Event" at bounding box center [175, 336] width 83 height 10
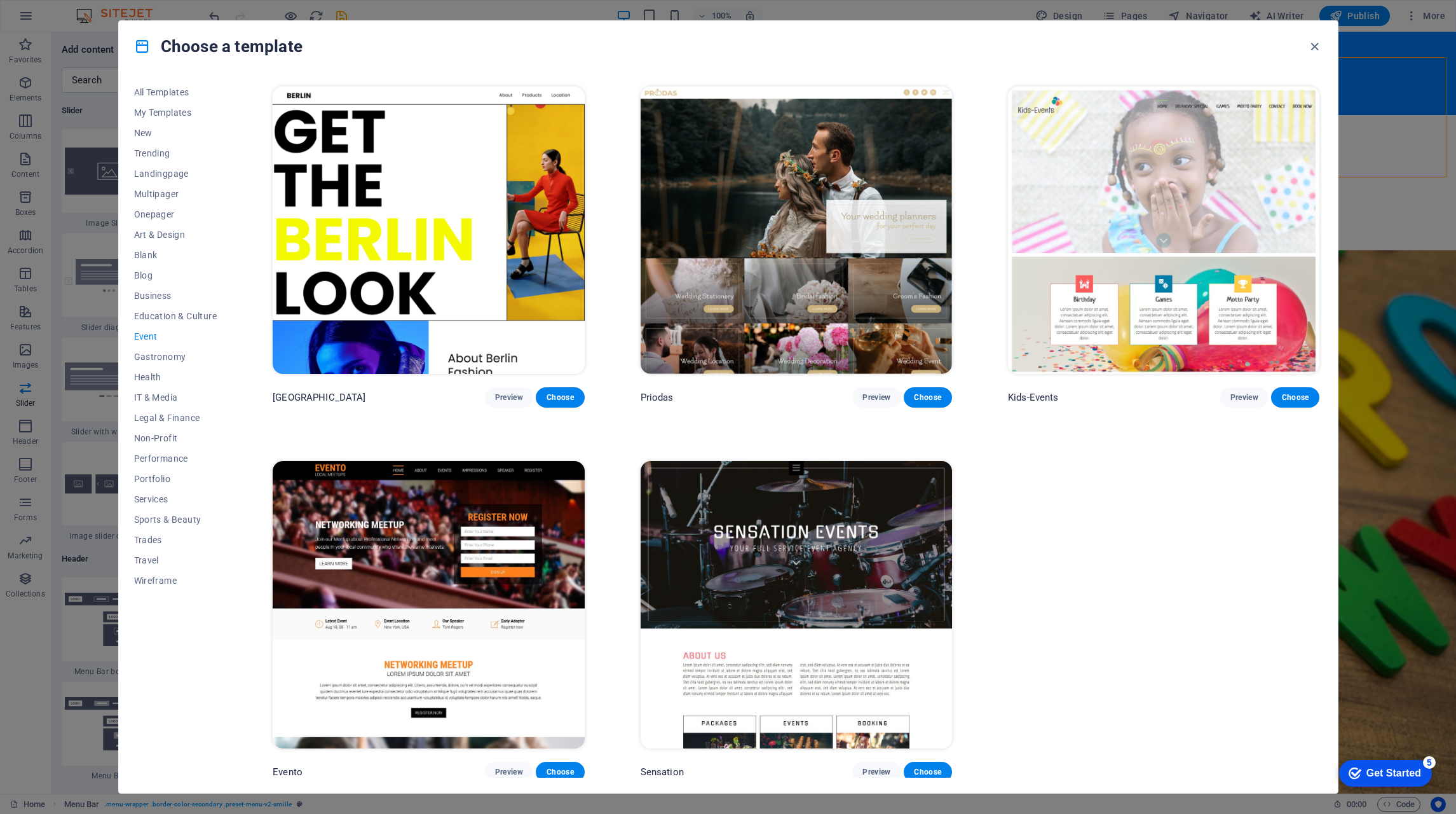
click at [847, 159] on img at bounding box center [797, 230] width 312 height 288
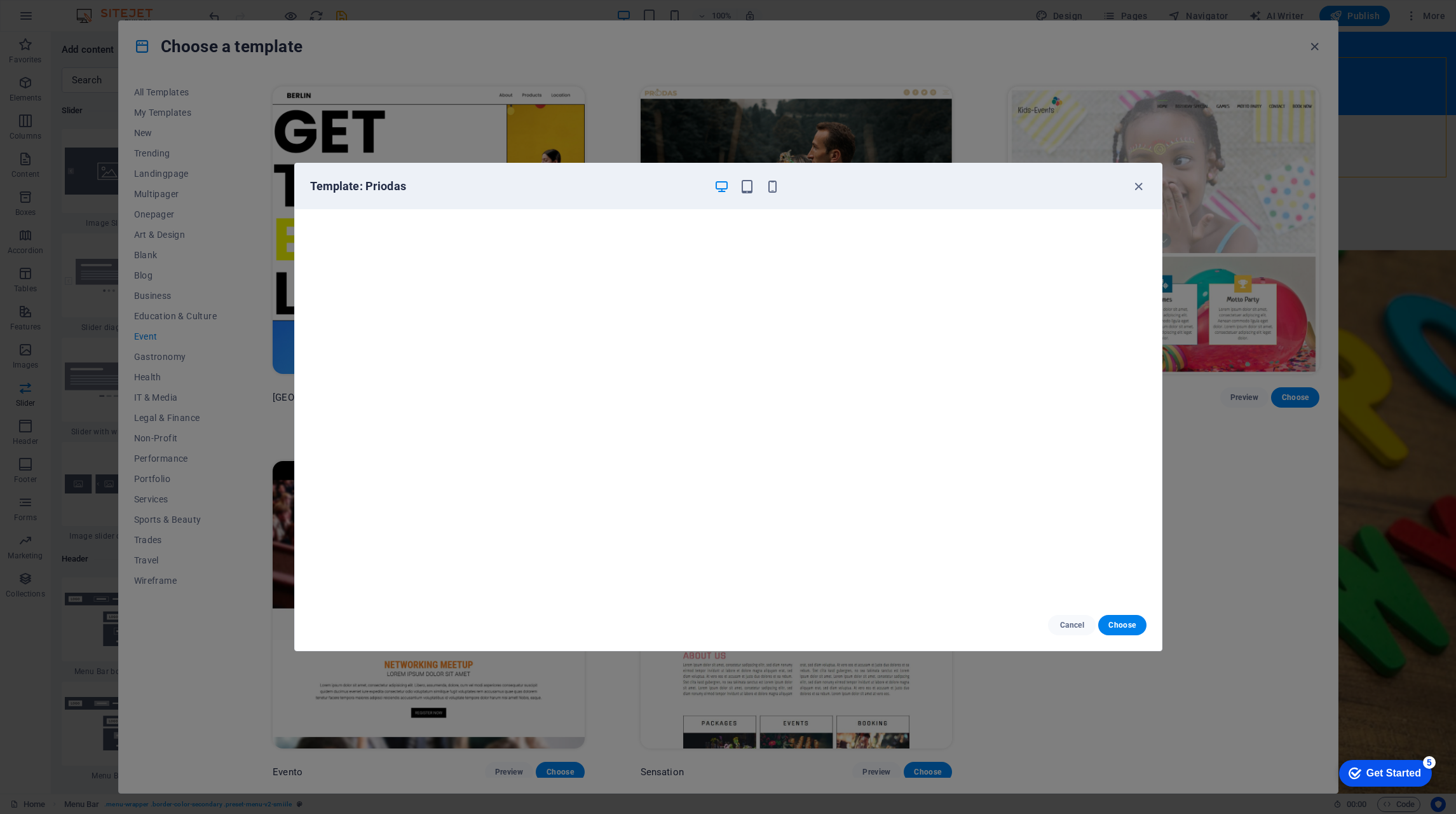
scroll to position [3, 0]
click at [1137, 182] on icon "button" at bounding box center [1138, 186] width 15 height 15
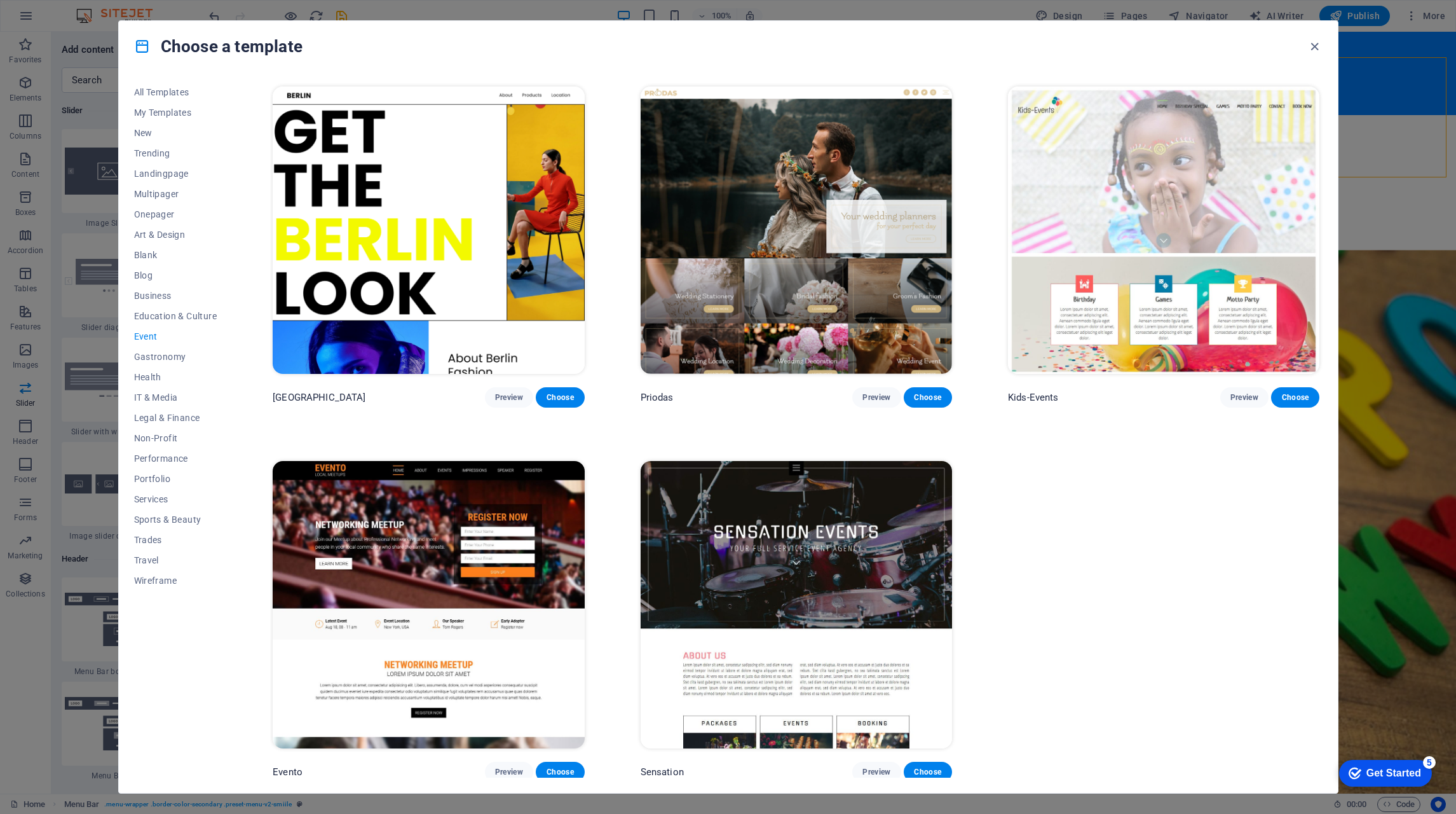
click at [1144, 201] on img at bounding box center [1164, 230] width 312 height 288
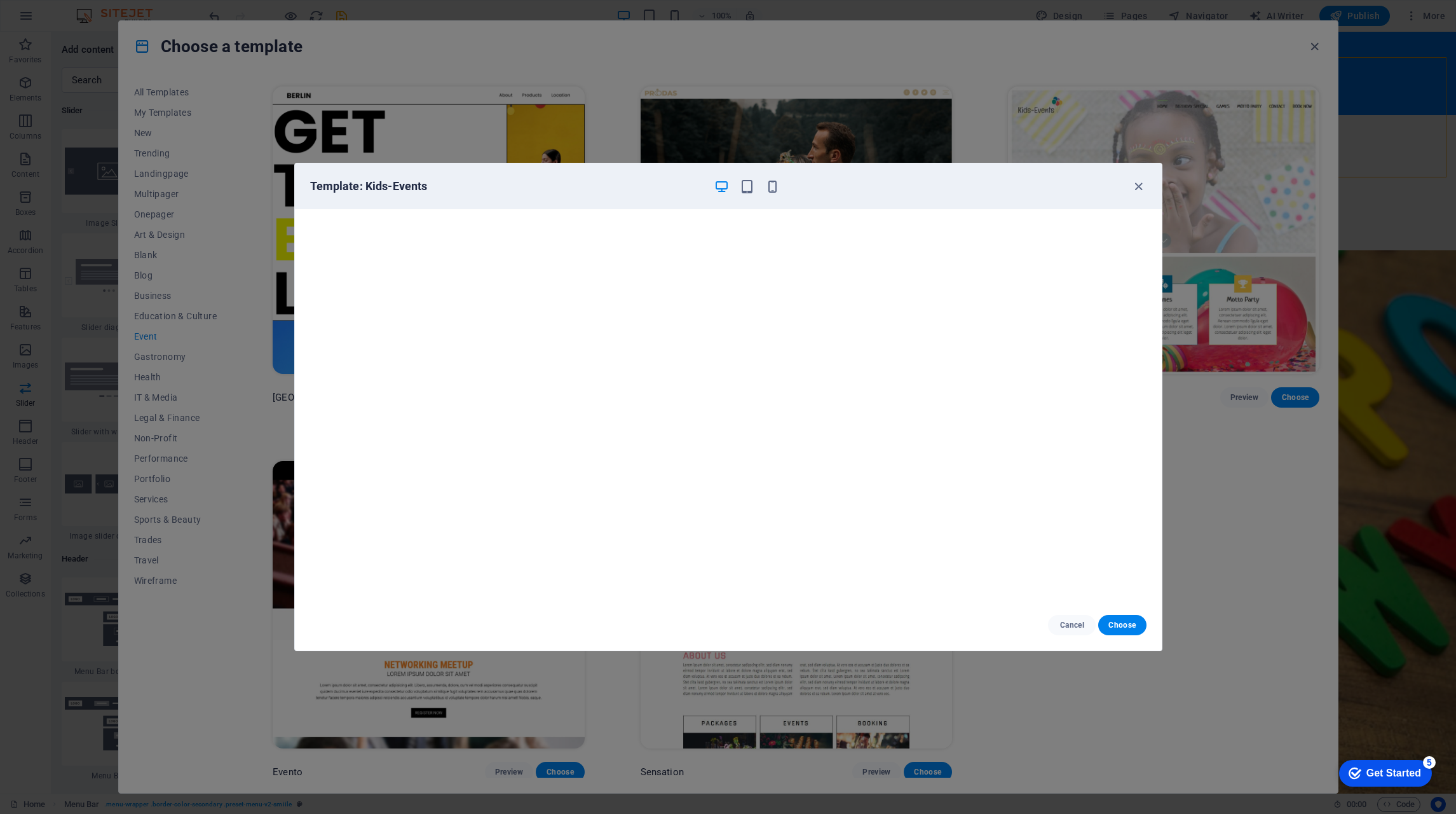
click at [1140, 185] on icon "button" at bounding box center [1138, 186] width 15 height 15
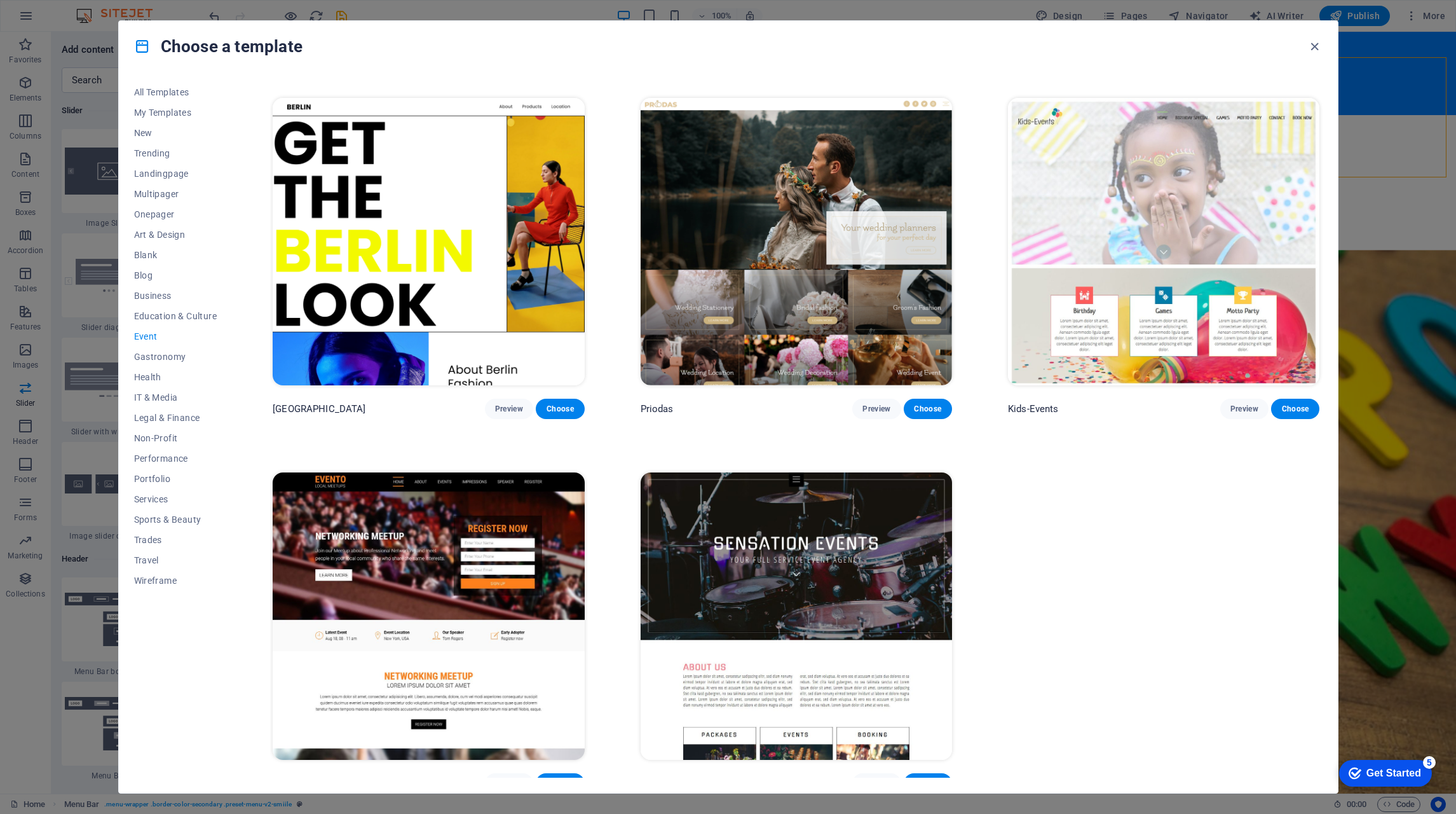
scroll to position [372, 0]
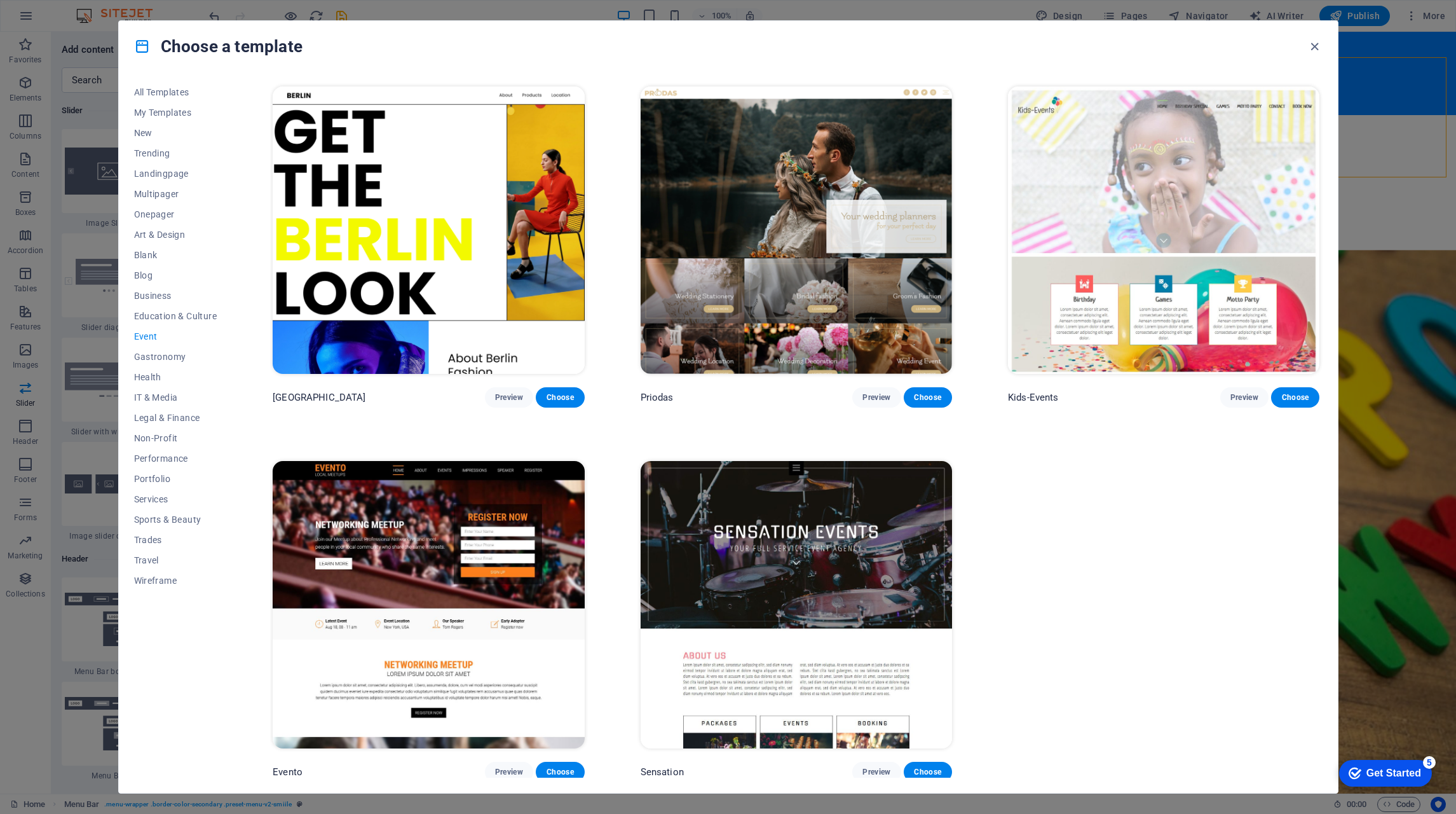
click at [168, 358] on span "Gastronomy" at bounding box center [175, 357] width 83 height 10
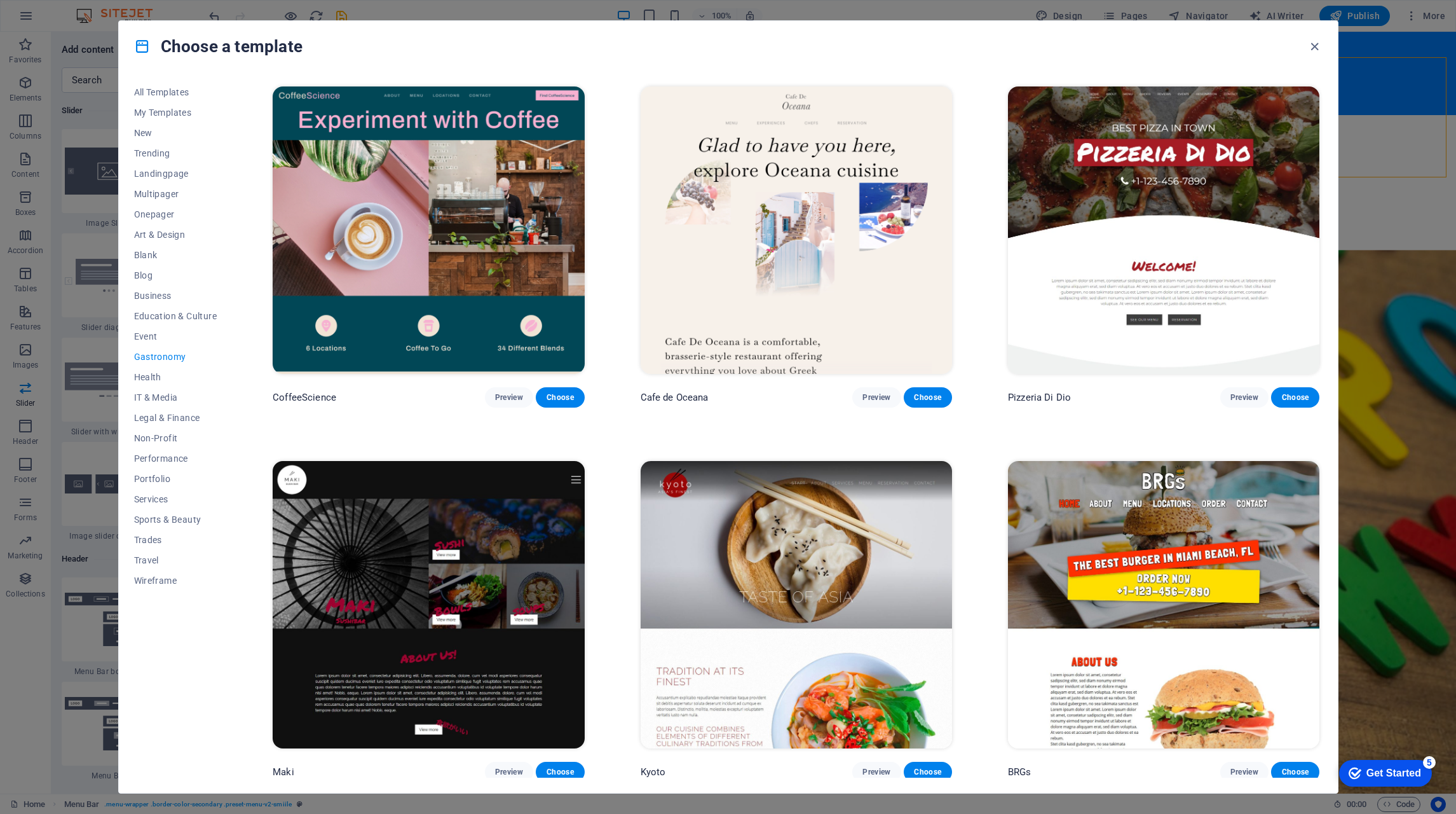
click at [158, 377] on span "Health" at bounding box center [175, 377] width 83 height 10
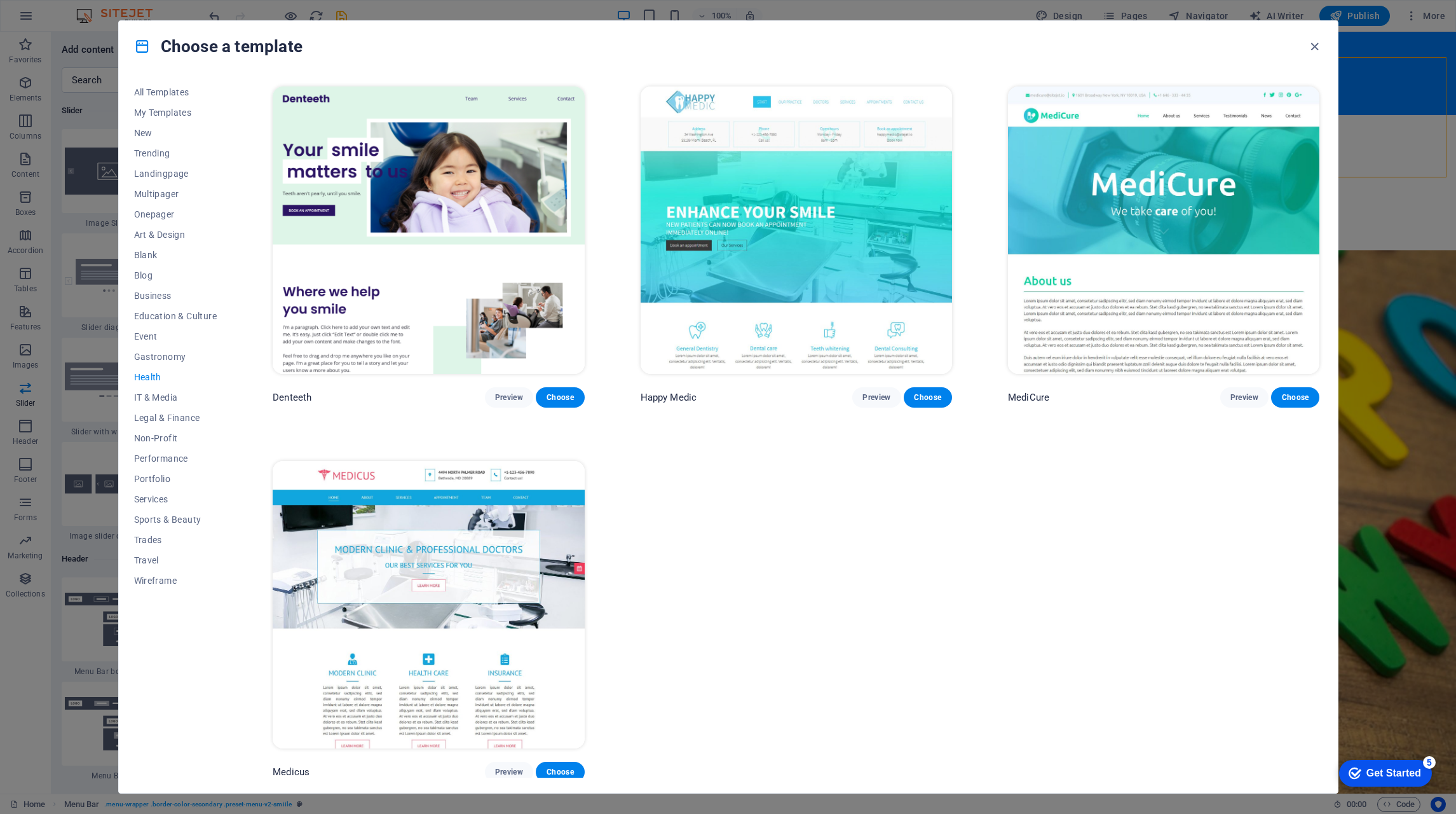
click at [140, 399] on span "IT & Media" at bounding box center [175, 397] width 83 height 10
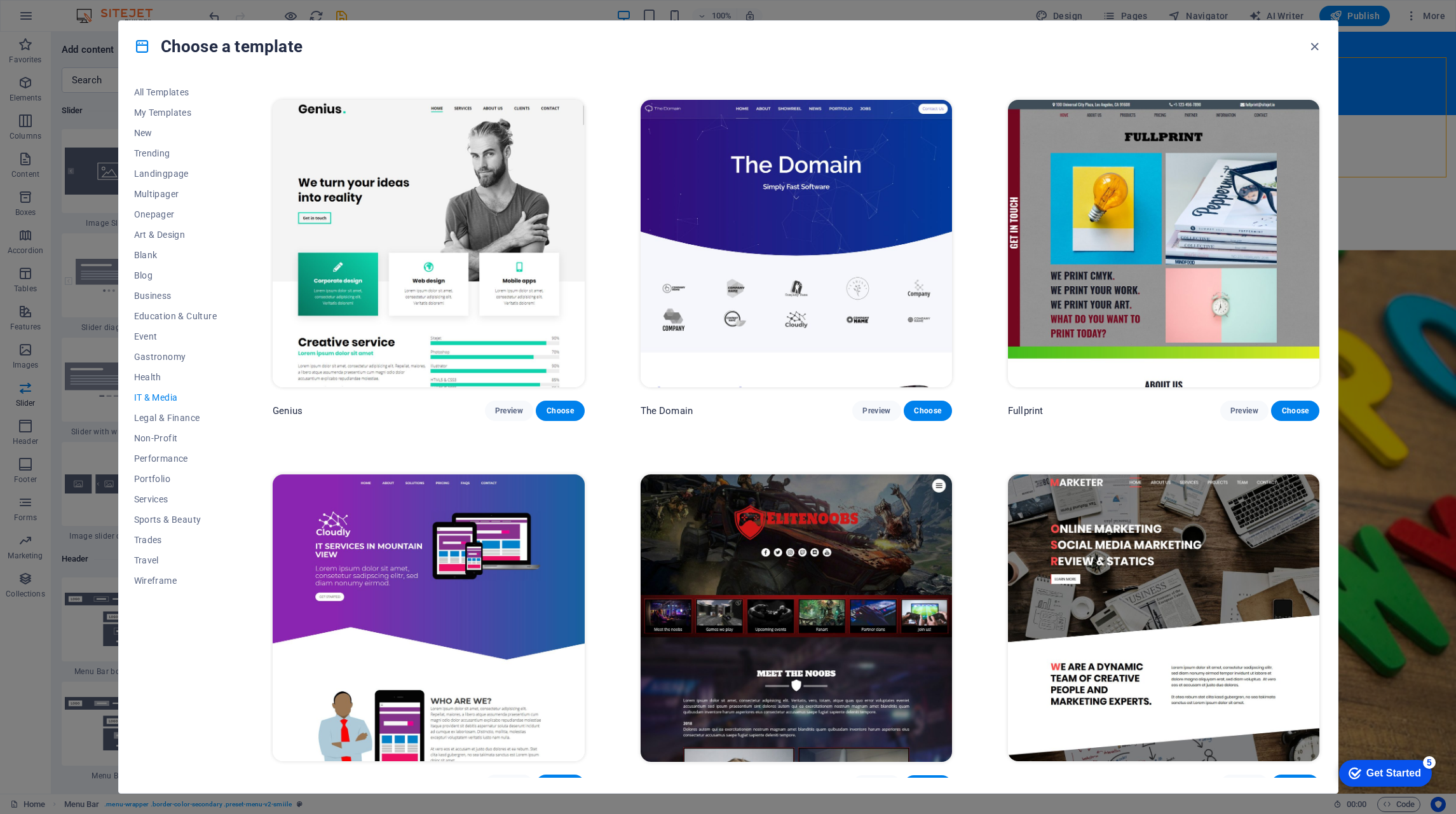
scroll to position [746, 0]
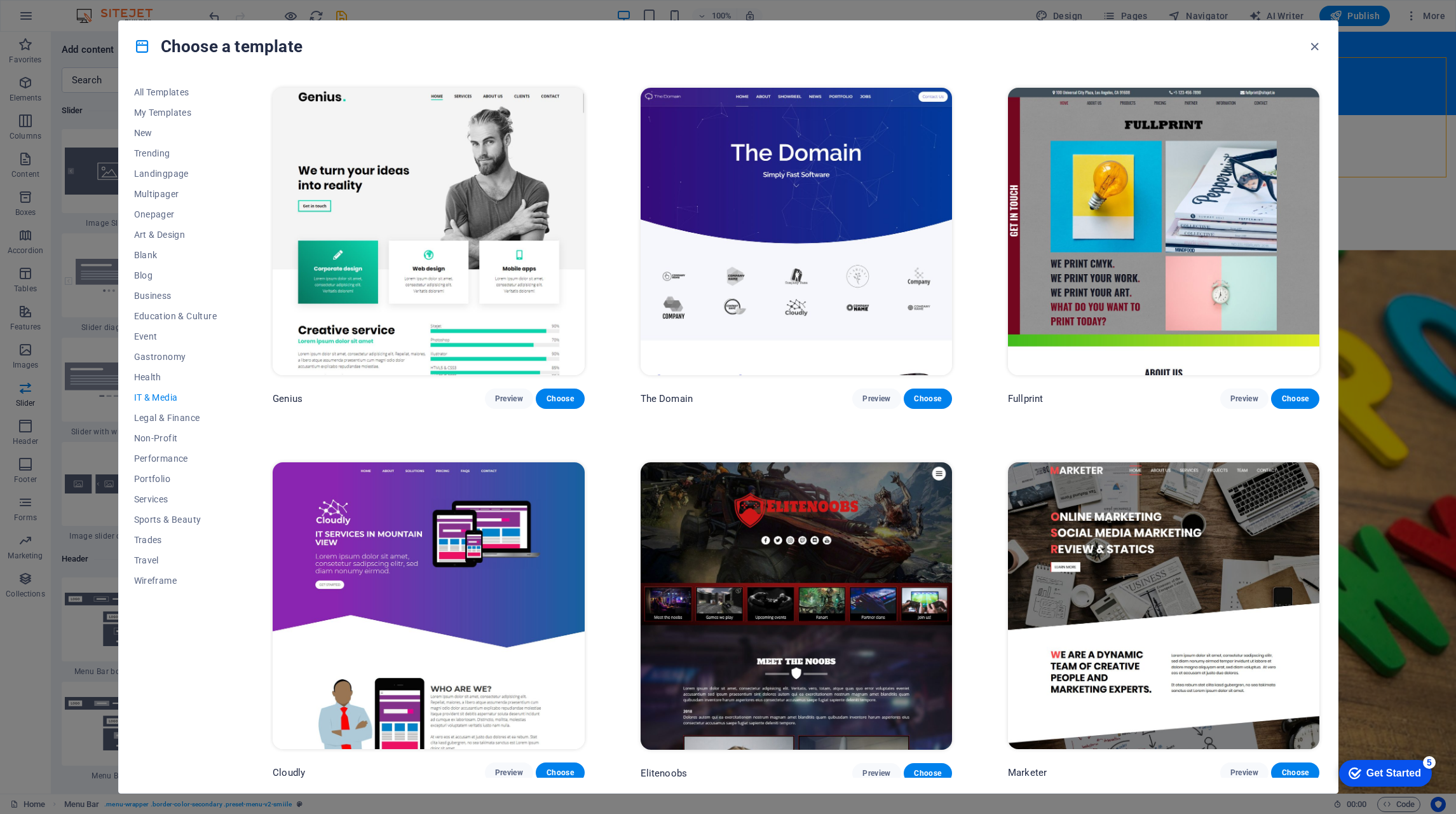
click at [1243, 767] on span "Preview" at bounding box center [1245, 772] width 28 height 10
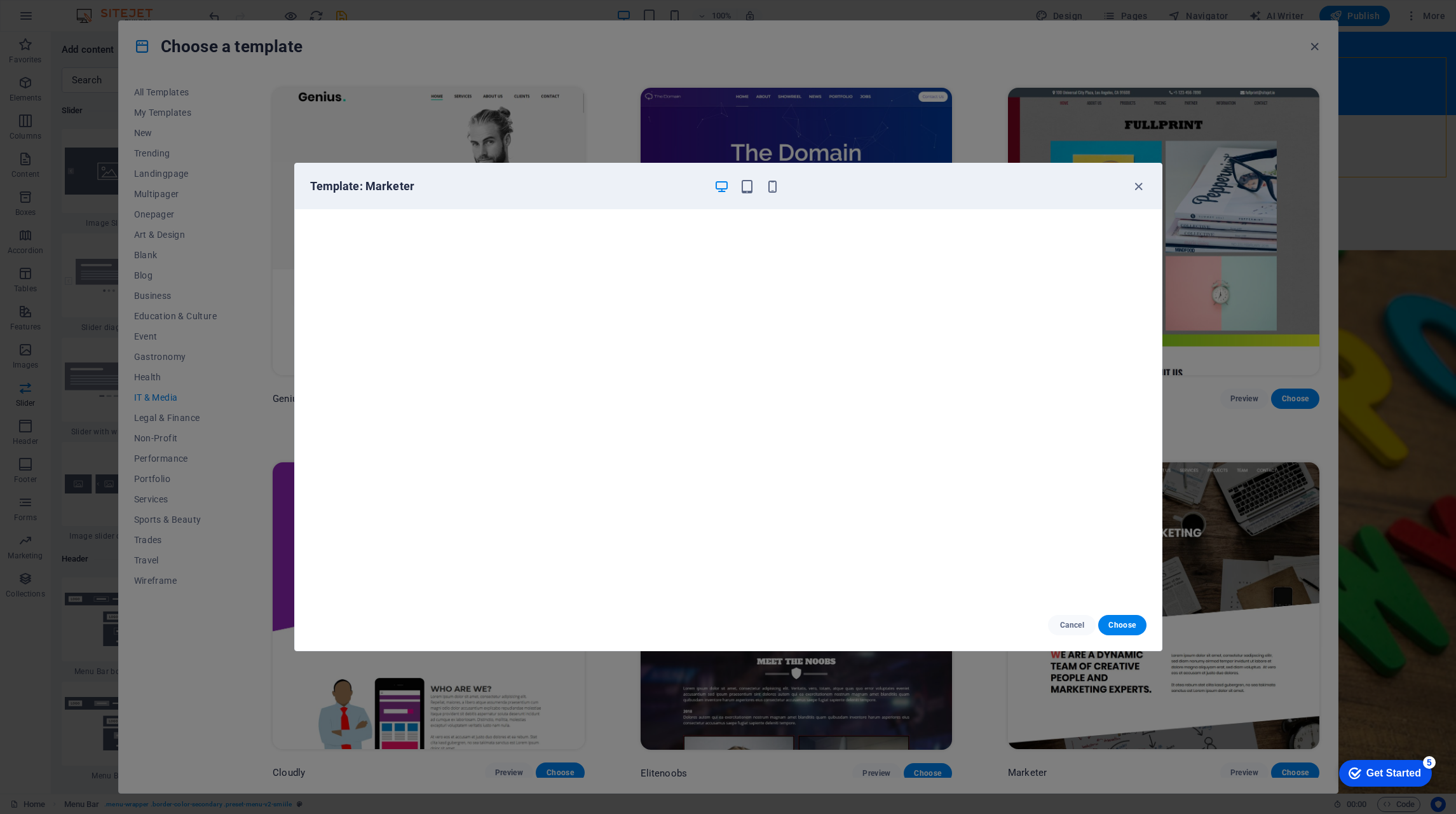
scroll to position [3, 0]
click at [1142, 185] on icon "button" at bounding box center [1138, 186] width 15 height 15
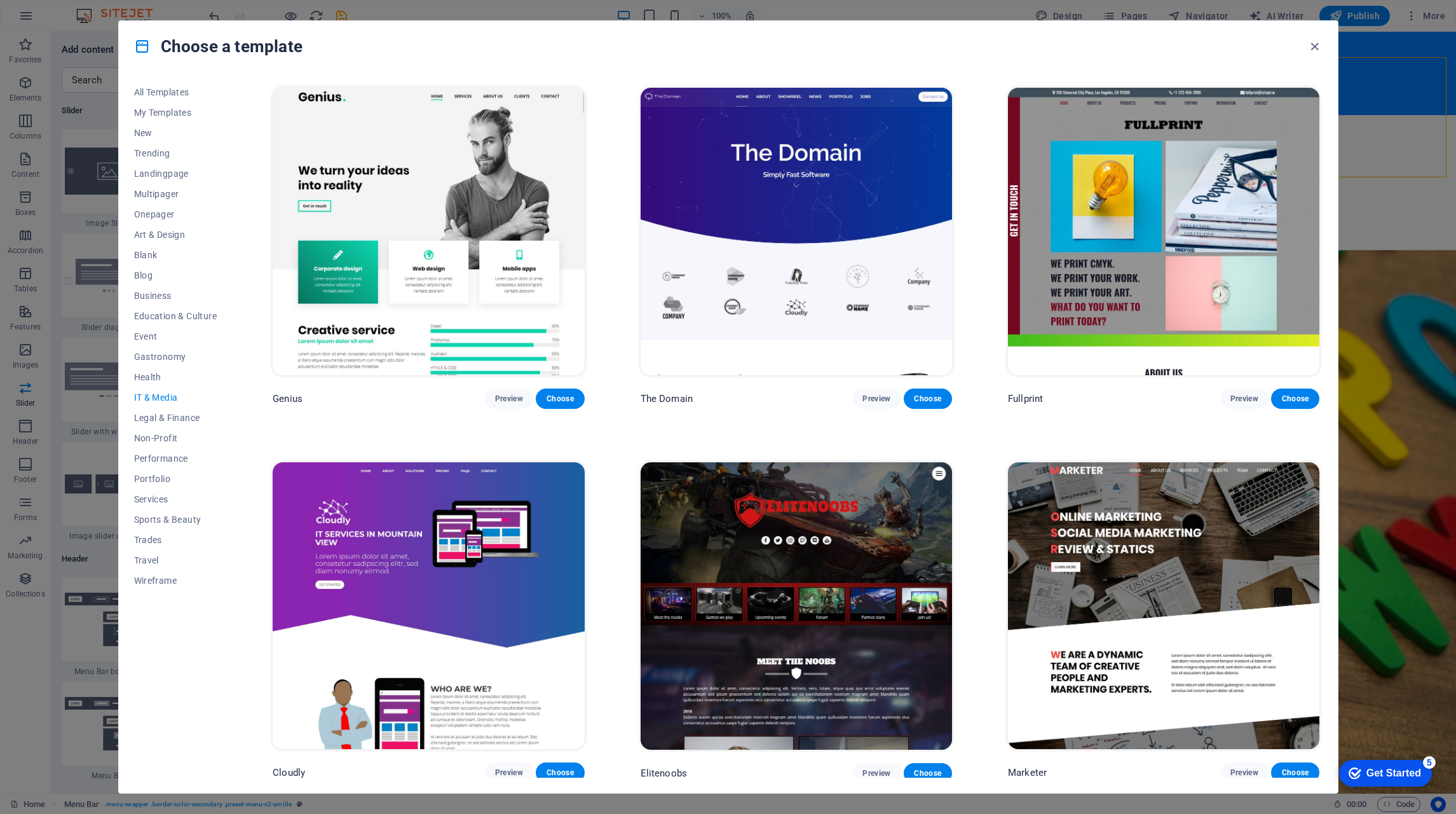
click at [881, 768] on span "Preview" at bounding box center [877, 773] width 28 height 10
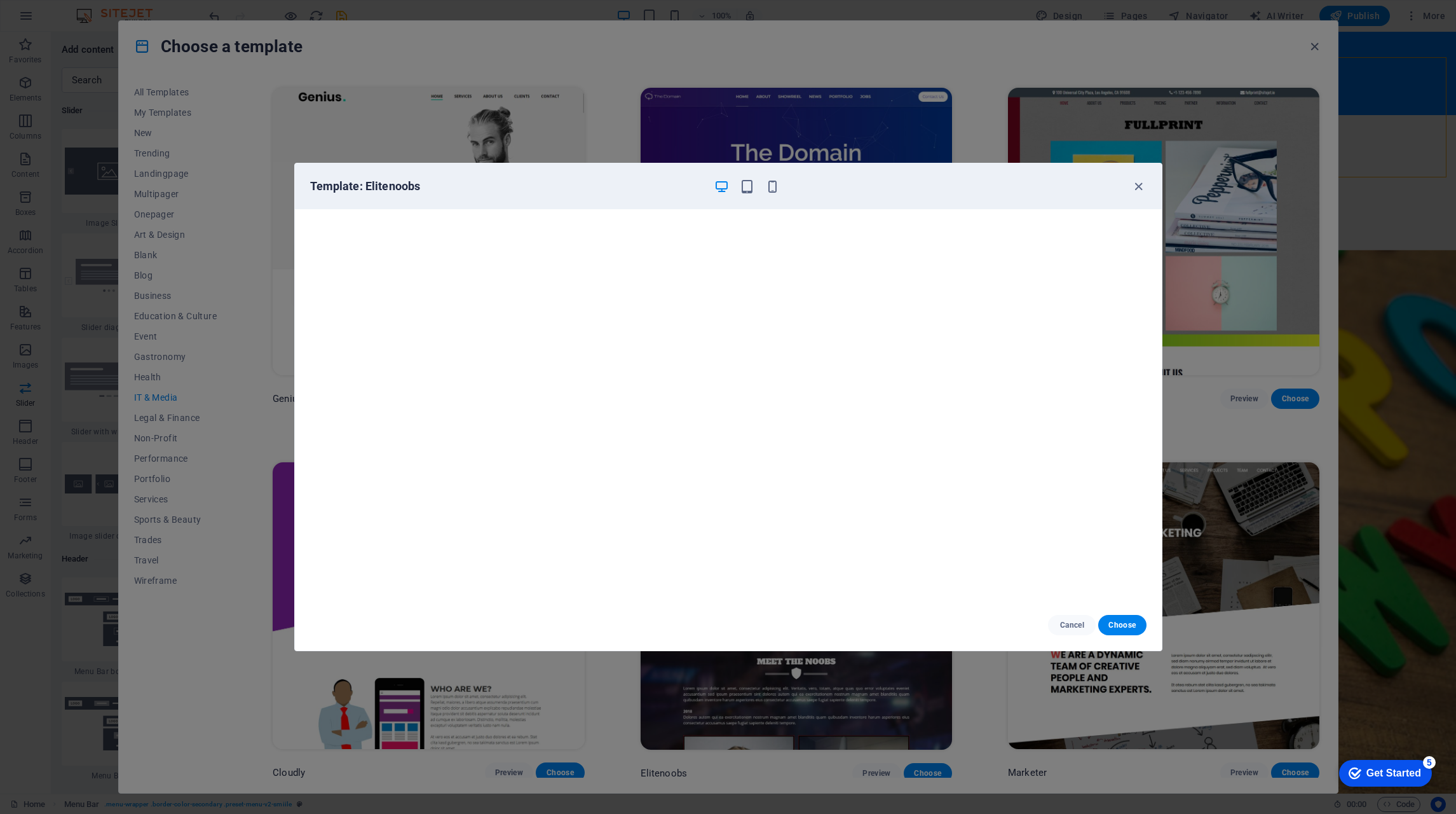
click at [1141, 184] on icon "button" at bounding box center [1138, 186] width 15 height 15
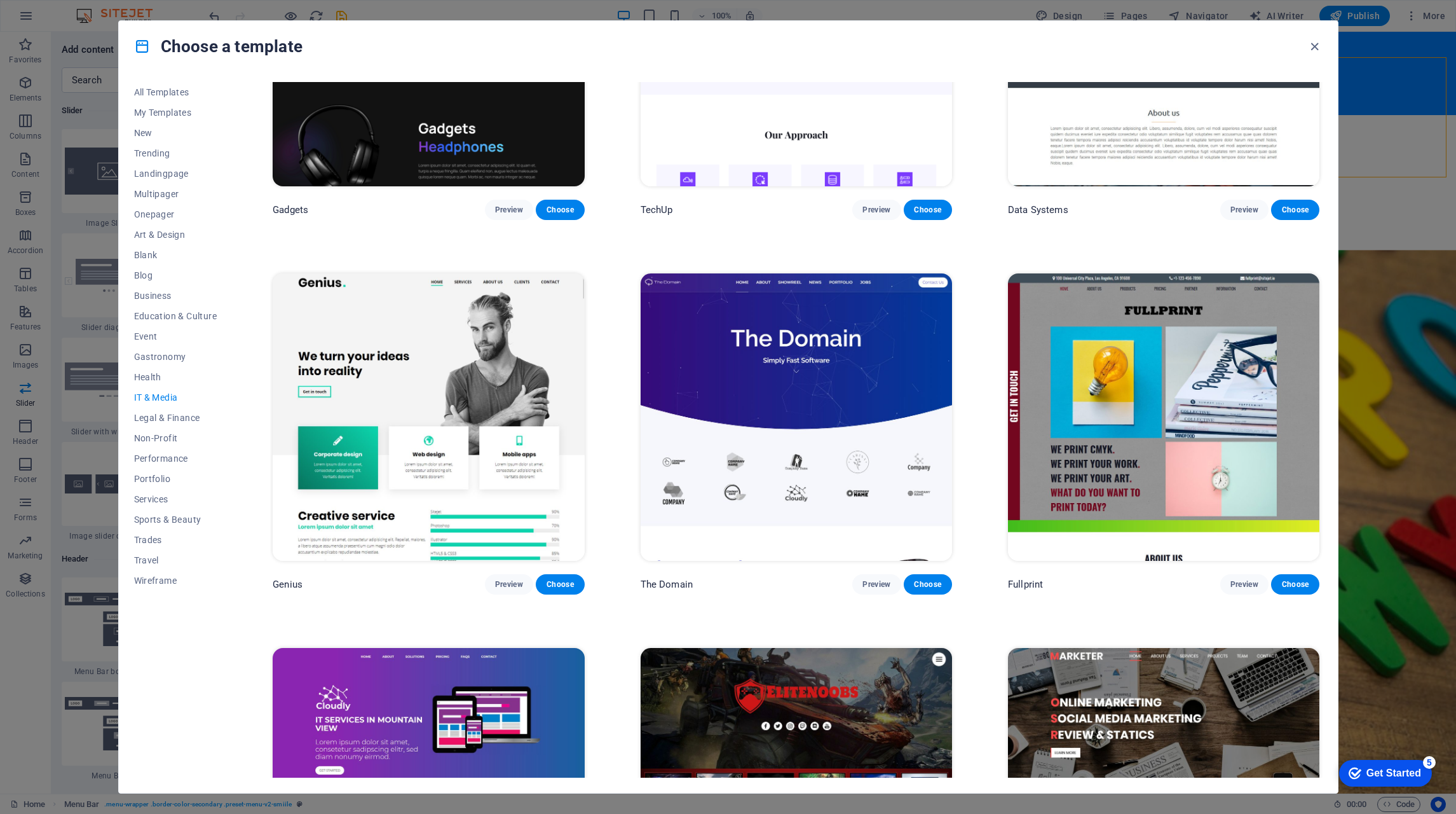
scroll to position [555, 0]
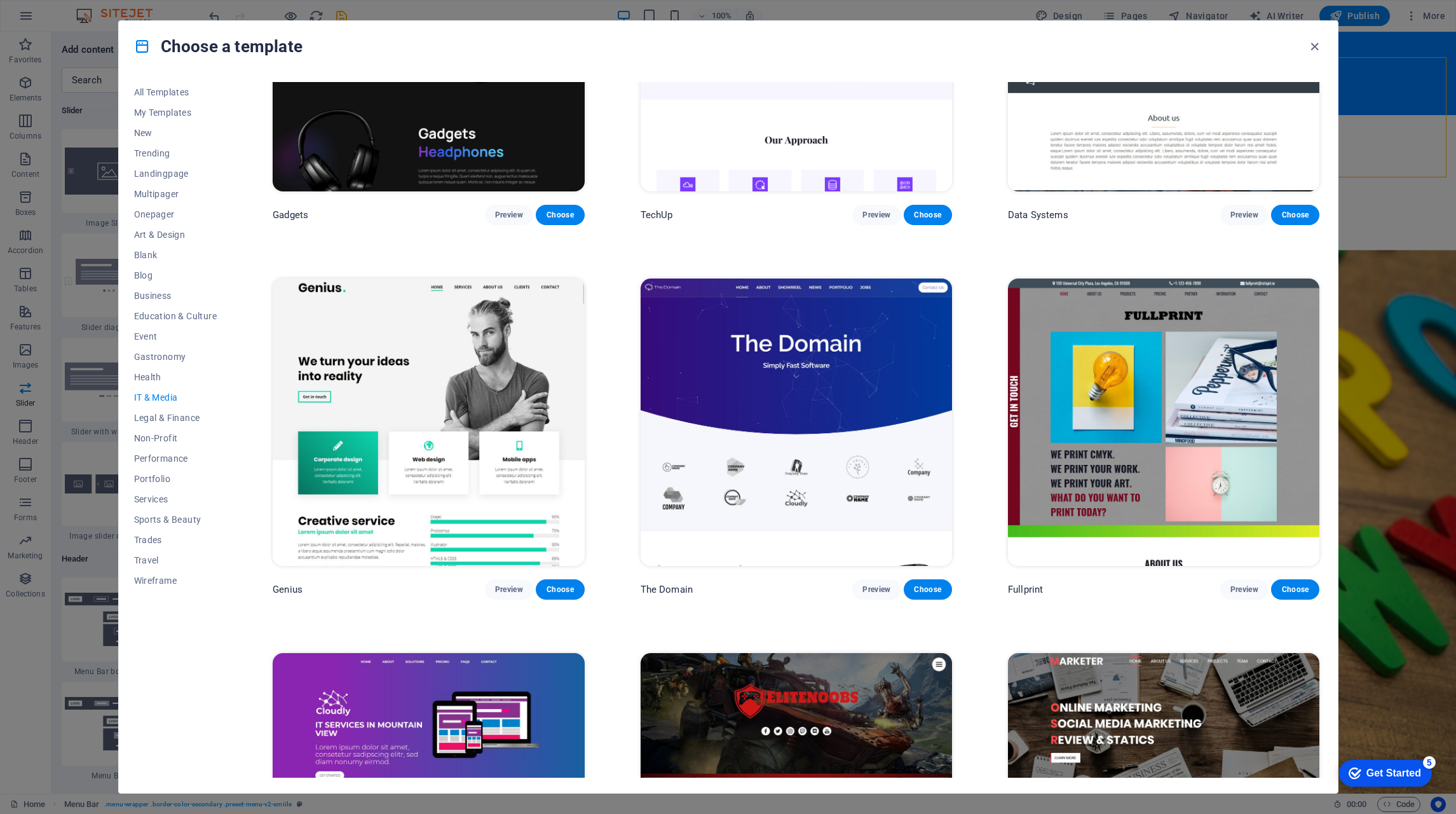
click at [181, 411] on button "Legal & Finance" at bounding box center [175, 418] width 83 height 21
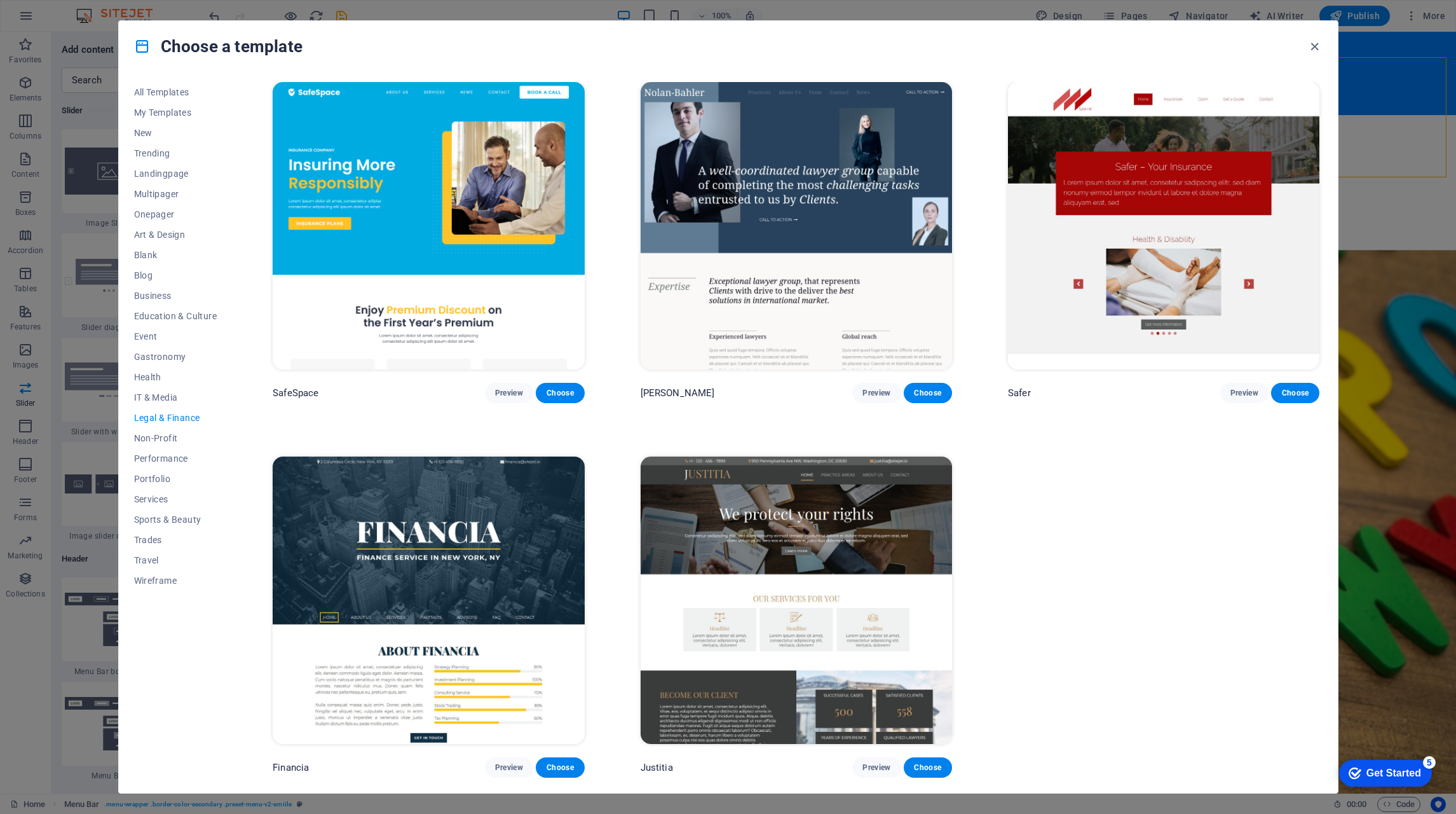
scroll to position [0, 0]
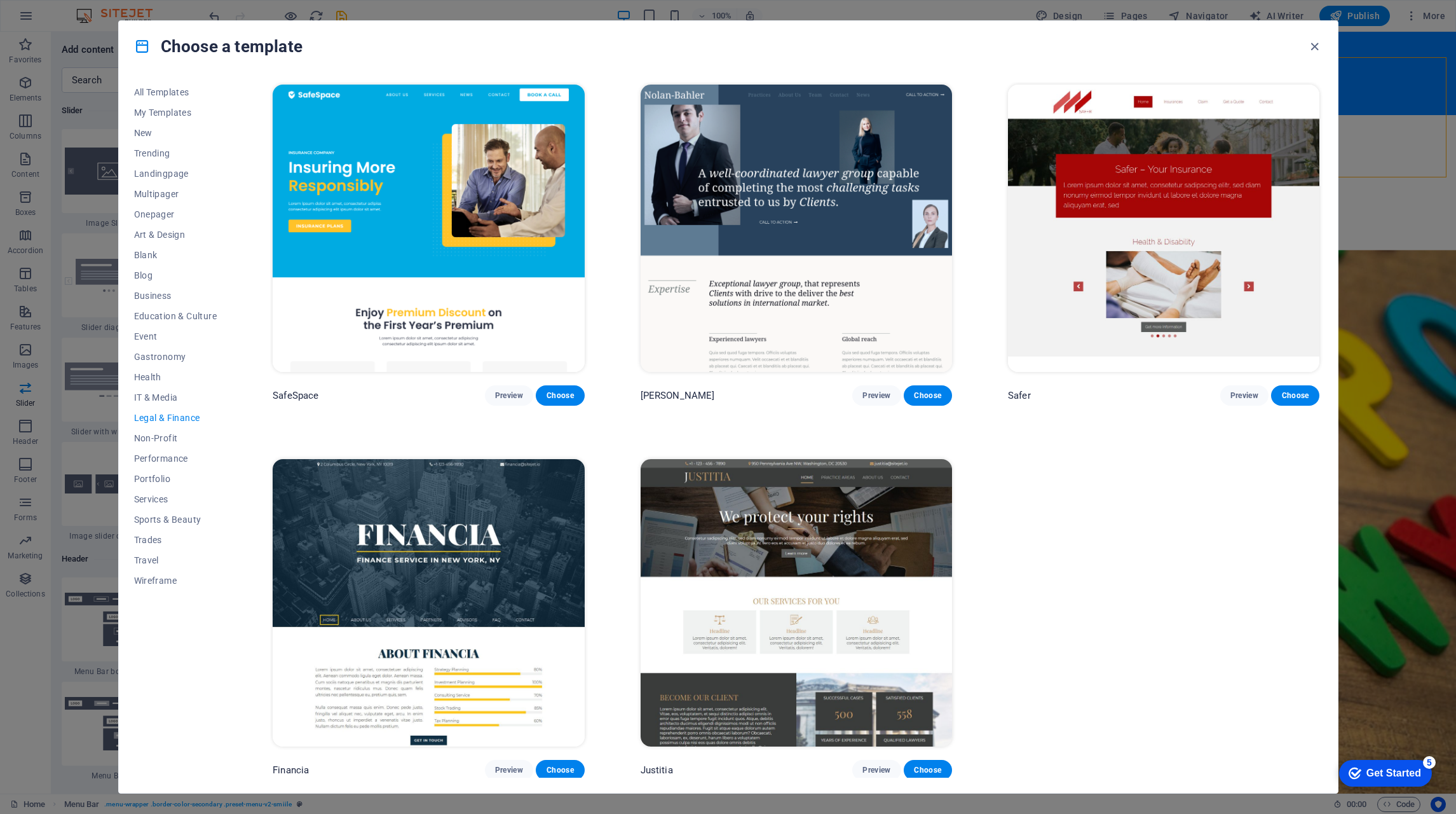
click at [137, 435] on span "Non-Profit" at bounding box center [175, 438] width 83 height 10
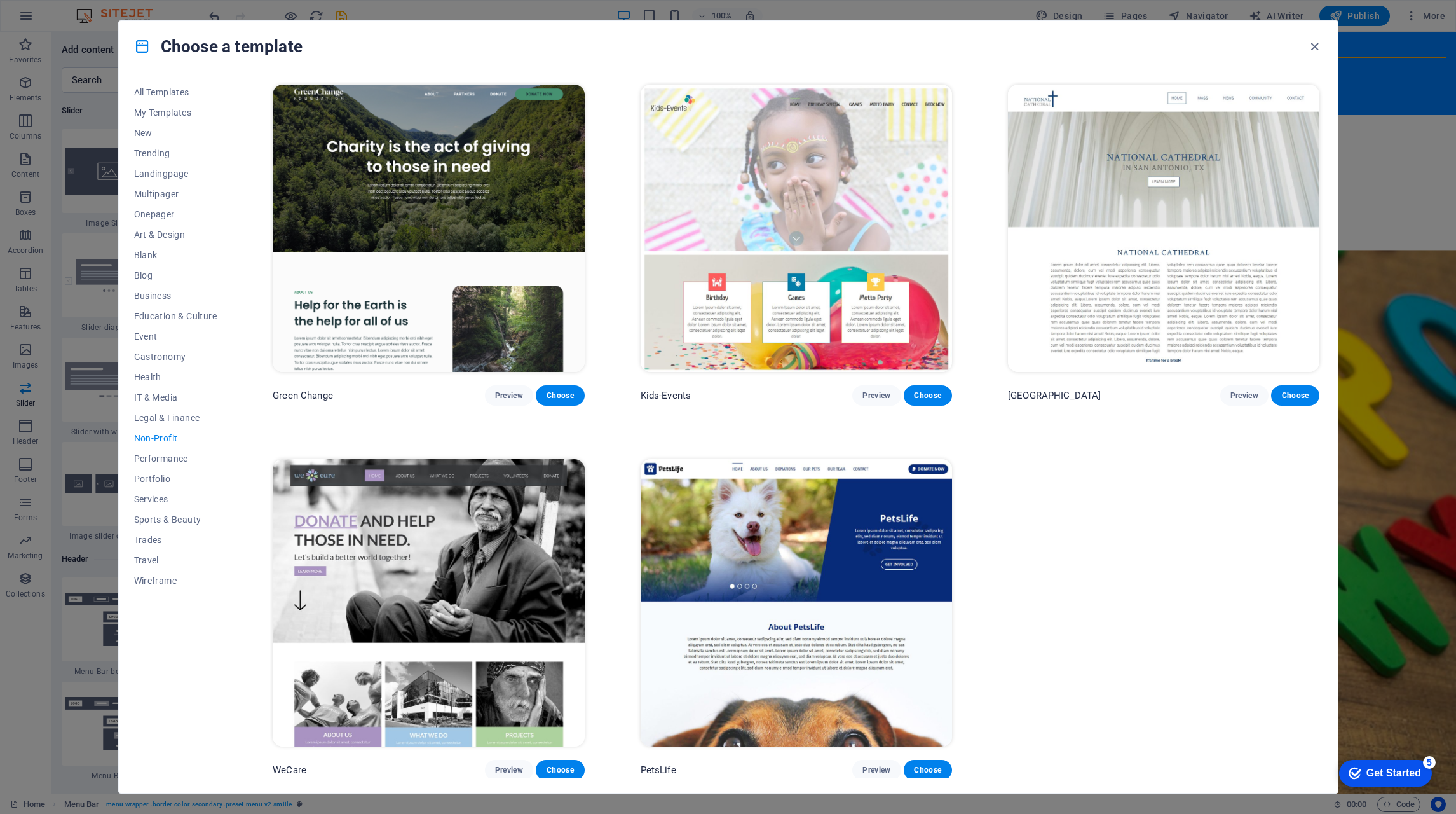
click at [503, 766] on span "Preview" at bounding box center [508, 769] width 28 height 10
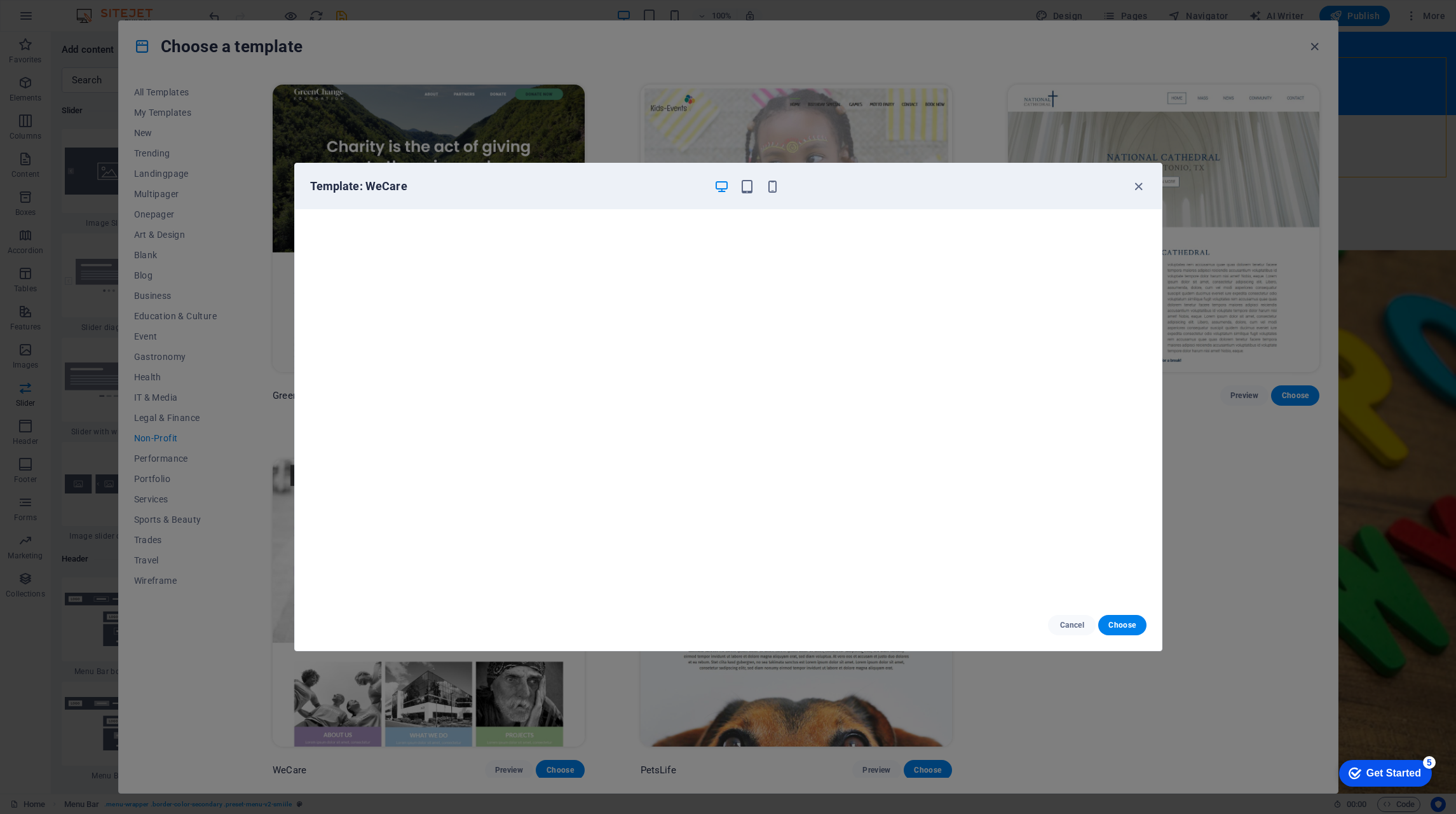
click at [1141, 186] on icon "button" at bounding box center [1138, 186] width 15 height 15
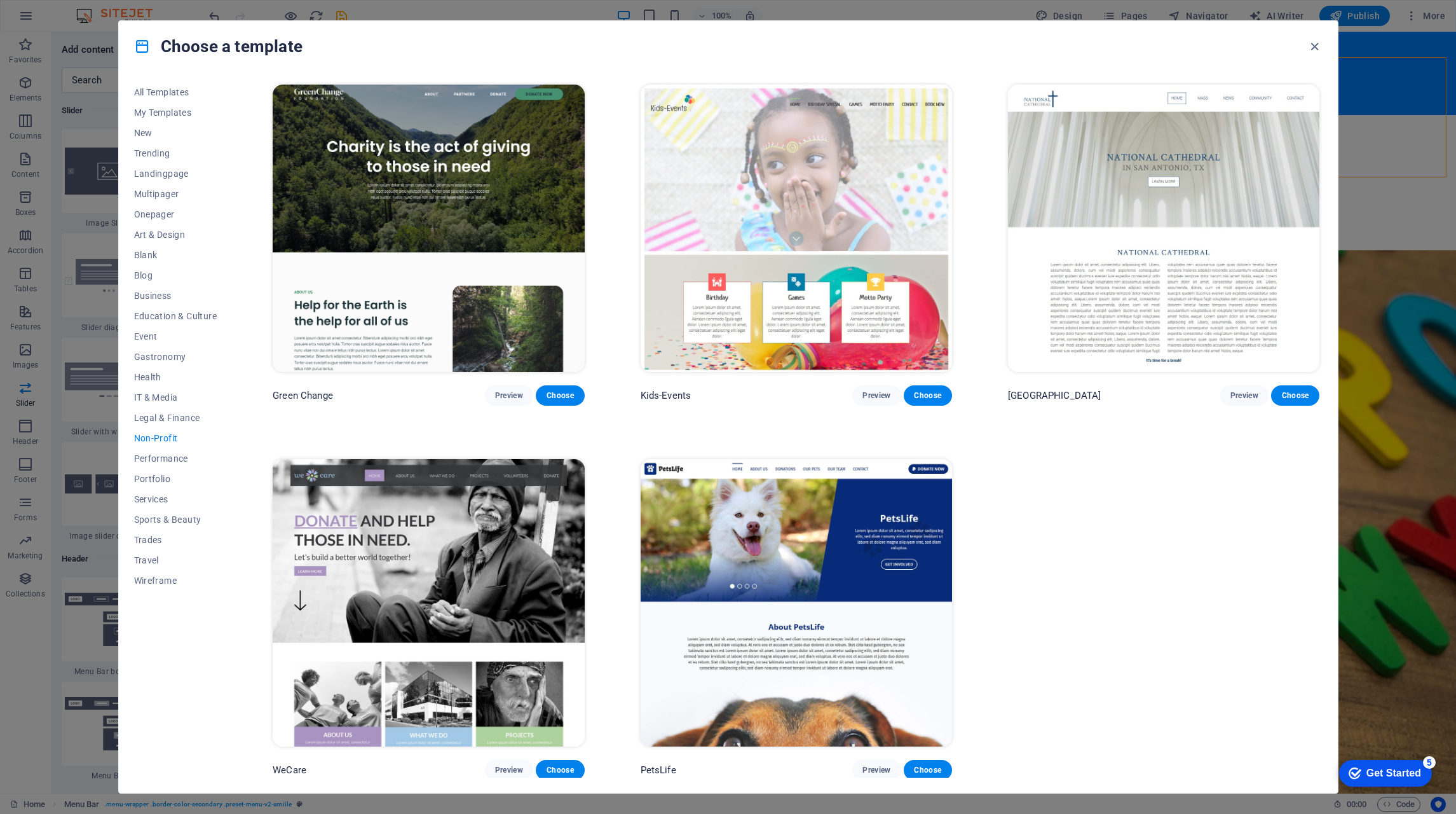
click at [904, 527] on img at bounding box center [797, 603] width 312 height 288
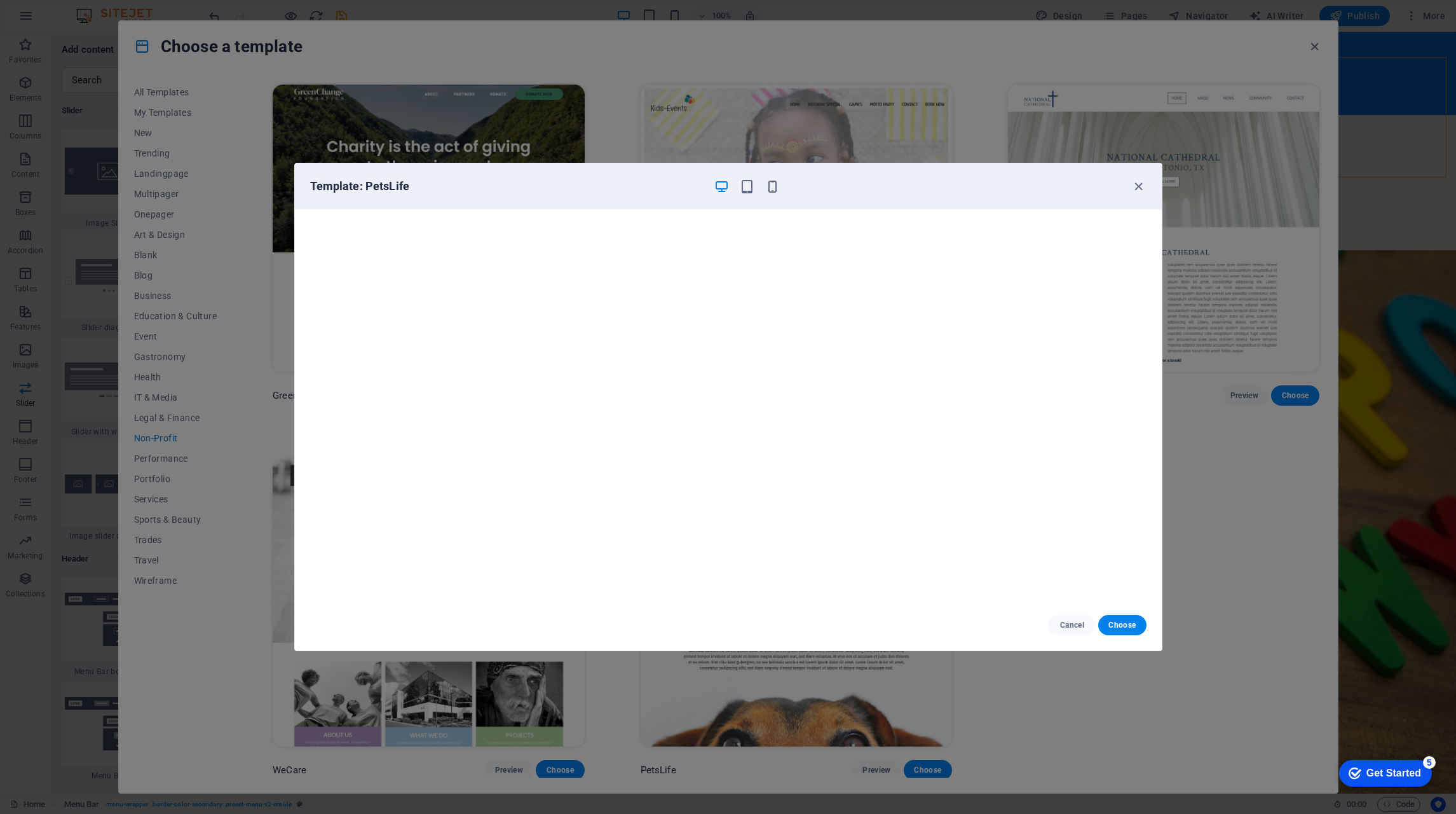
click at [1135, 187] on icon "button" at bounding box center [1138, 186] width 15 height 15
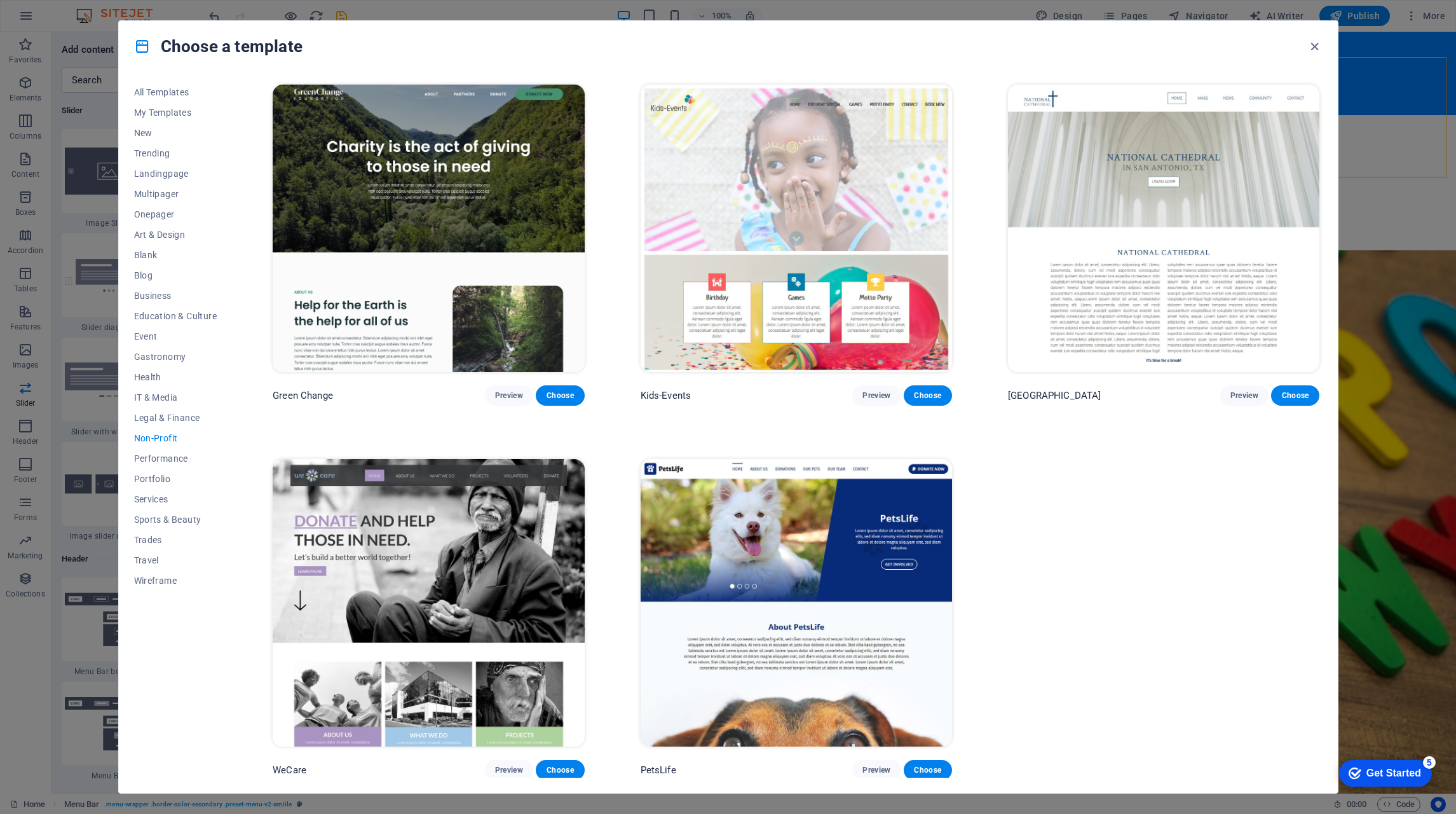
click at [152, 460] on span "Performance" at bounding box center [175, 458] width 83 height 10
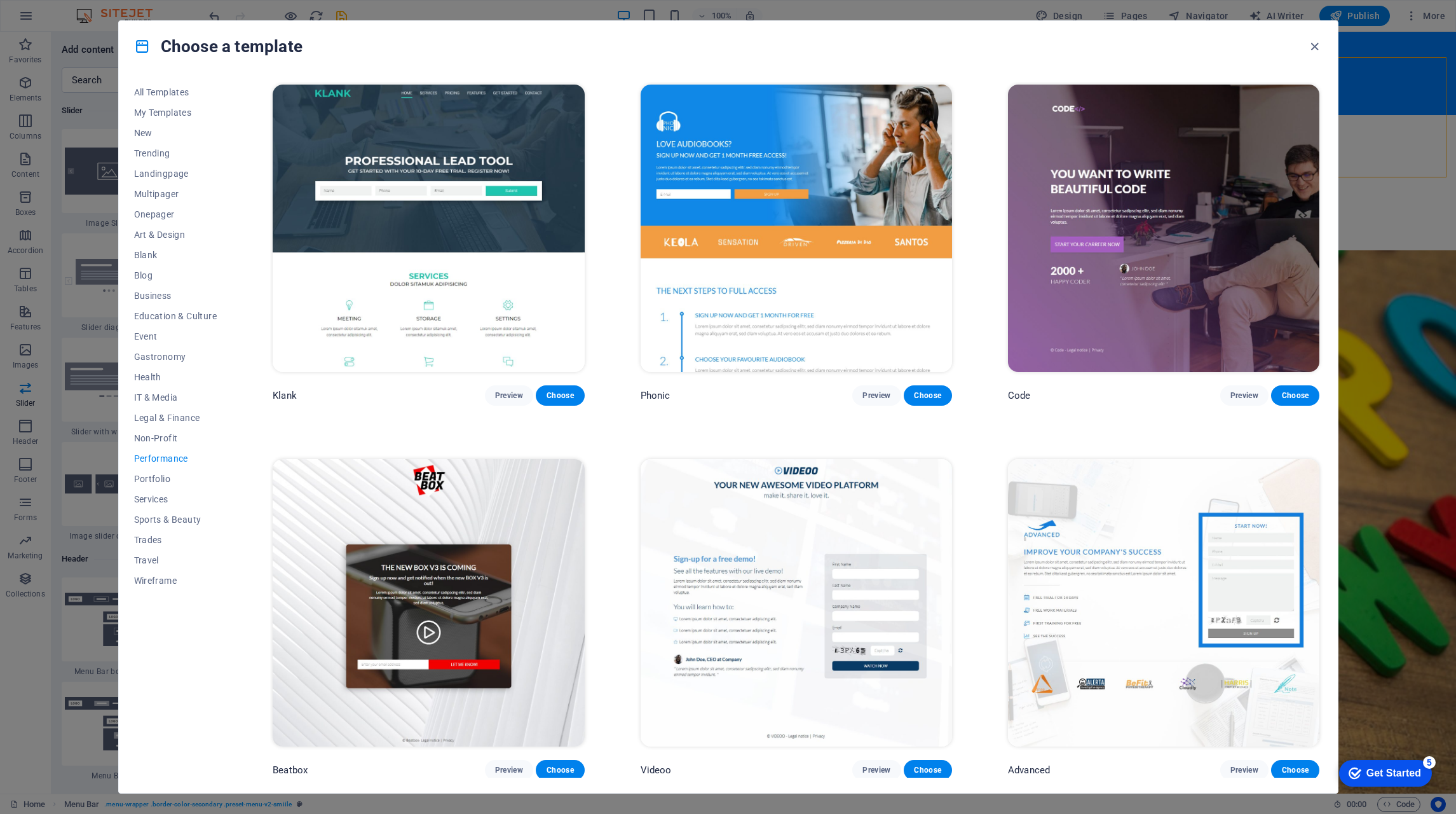
click at [1236, 394] on span "Preview" at bounding box center [1245, 395] width 28 height 10
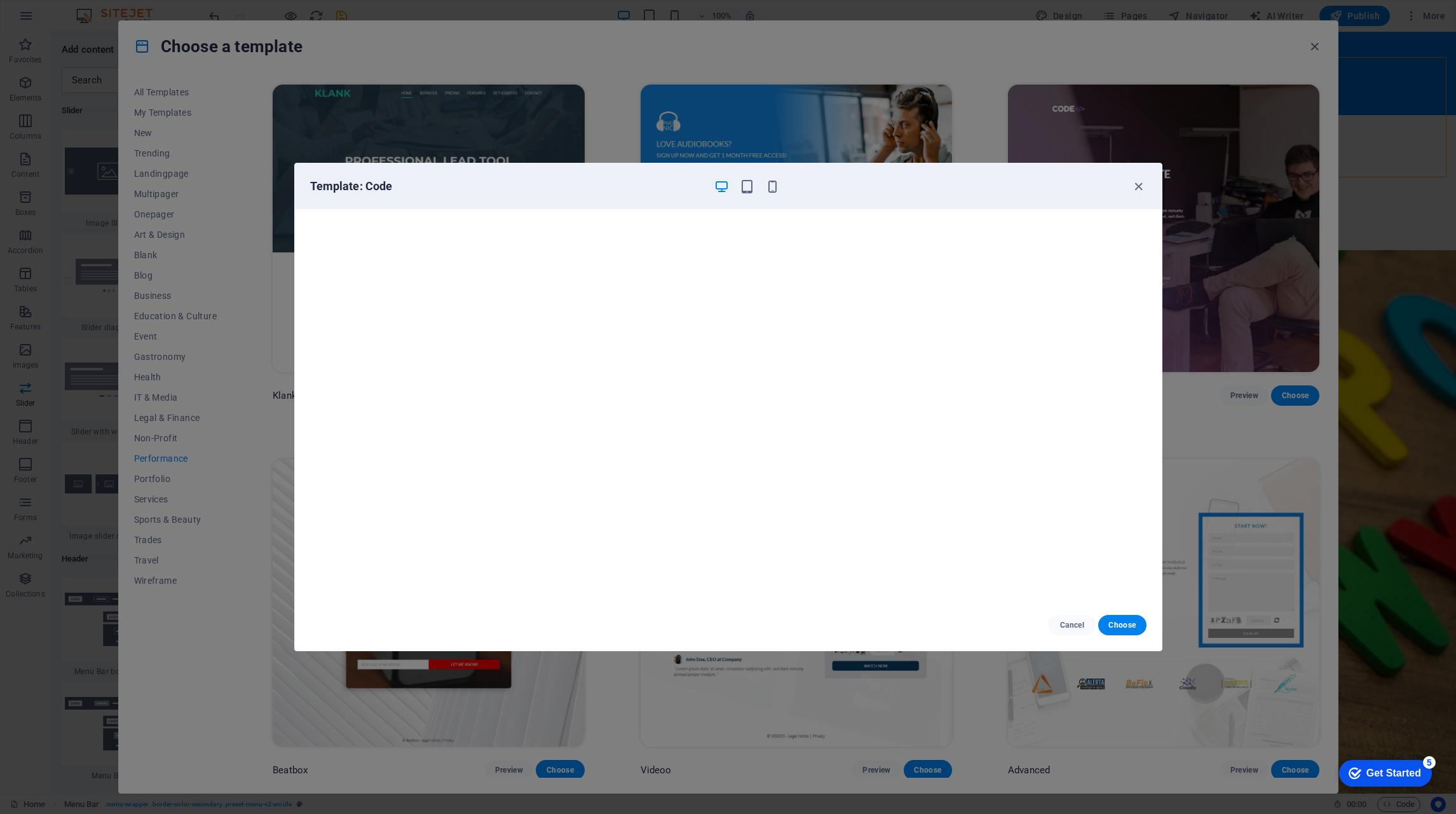
scroll to position [3, 0]
click at [1142, 181] on icon "button" at bounding box center [1138, 186] width 15 height 15
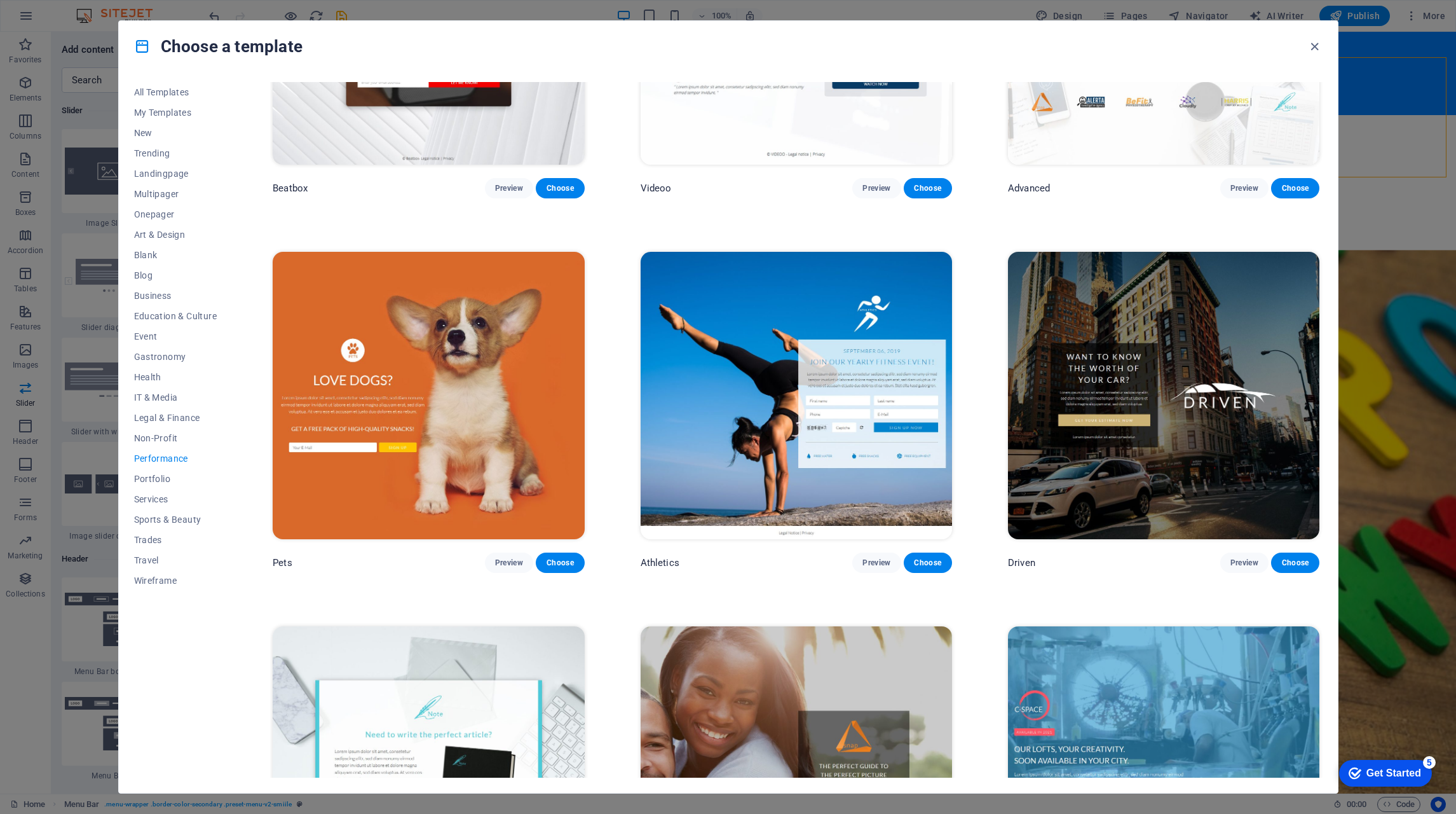
scroll to position [572, 0]
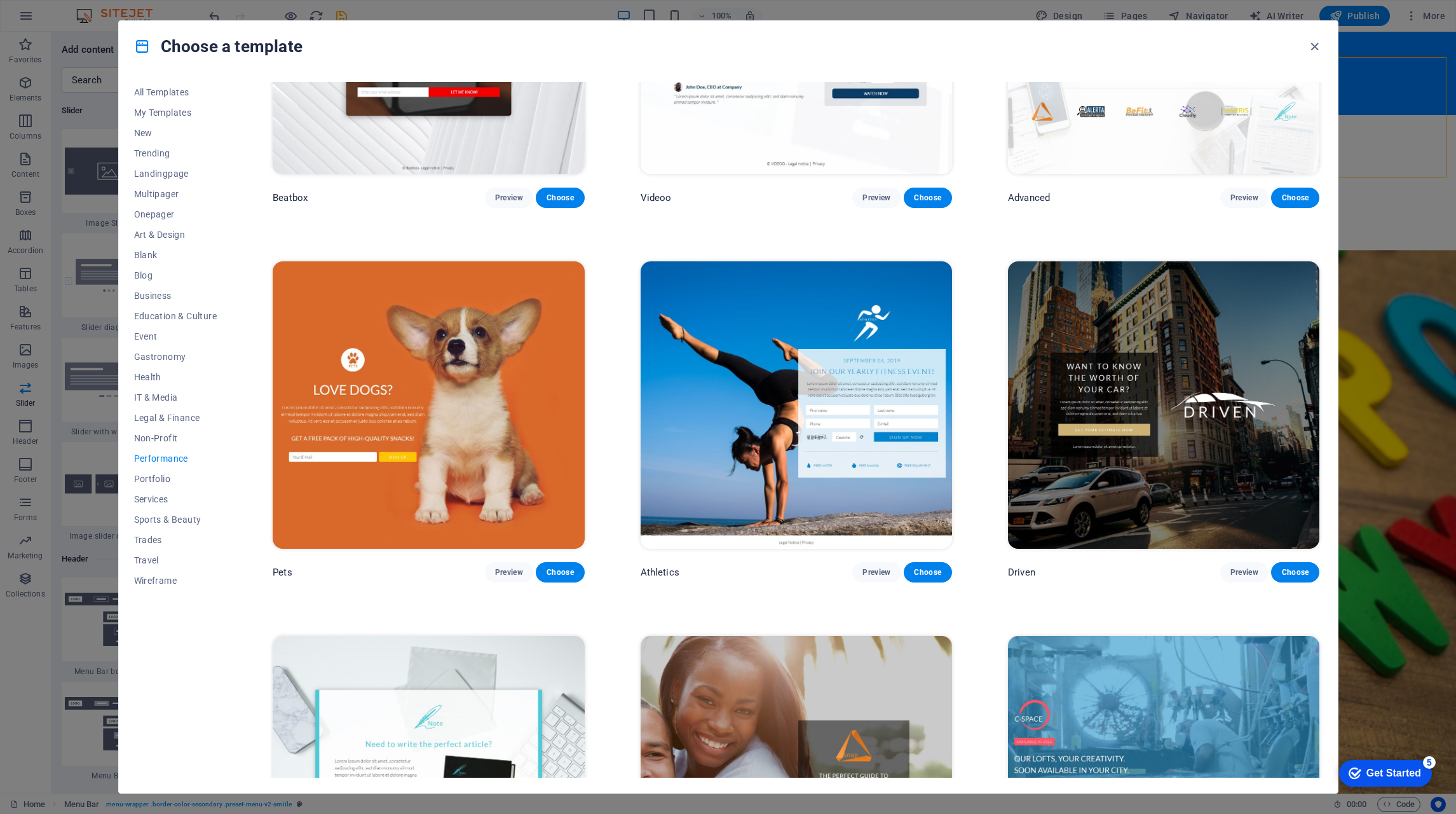
click at [1241, 567] on span "Preview" at bounding box center [1245, 572] width 28 height 10
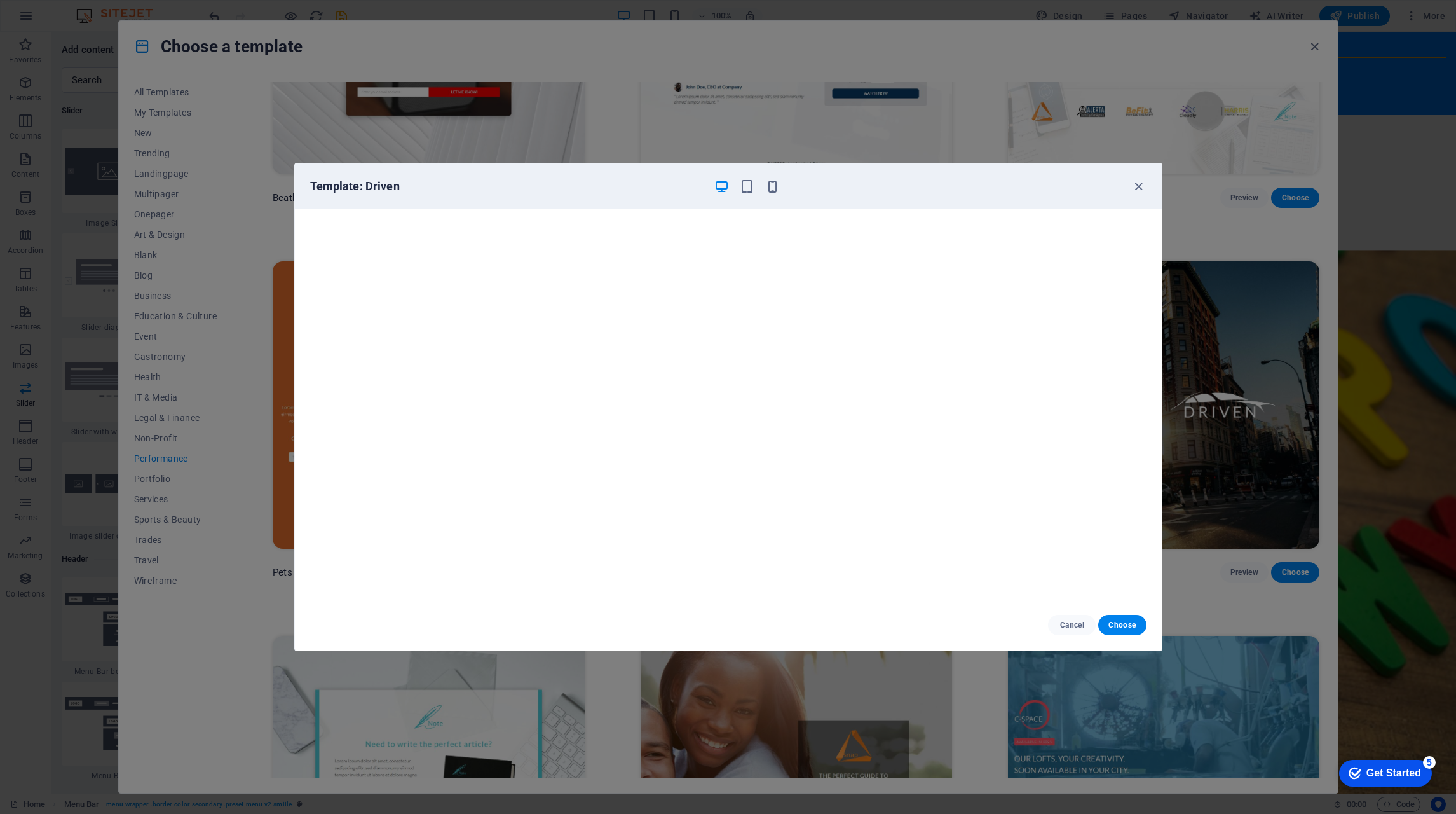
scroll to position [0, 0]
click at [1137, 184] on icon "button" at bounding box center [1138, 186] width 15 height 15
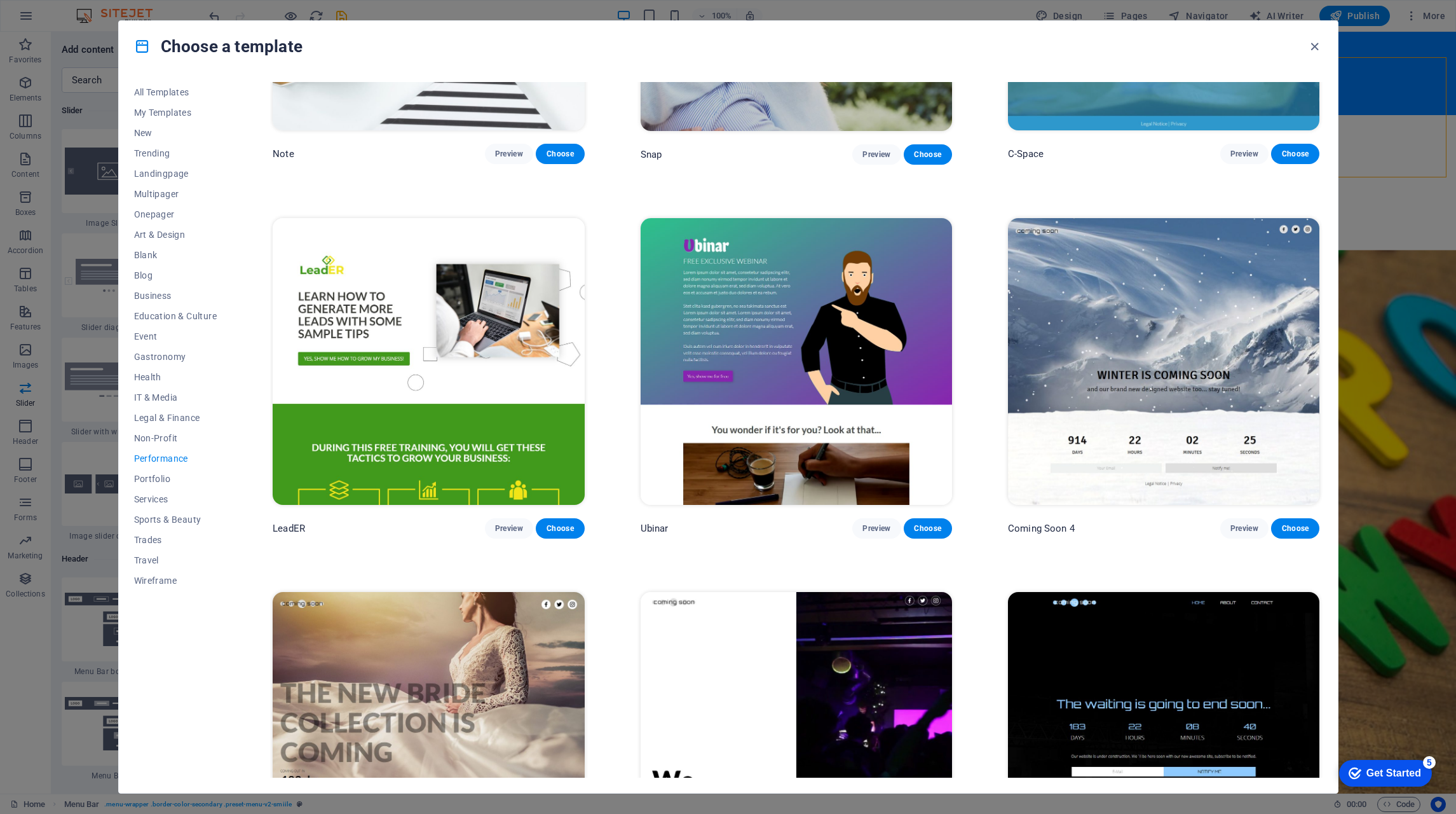
scroll to position [1491, 0]
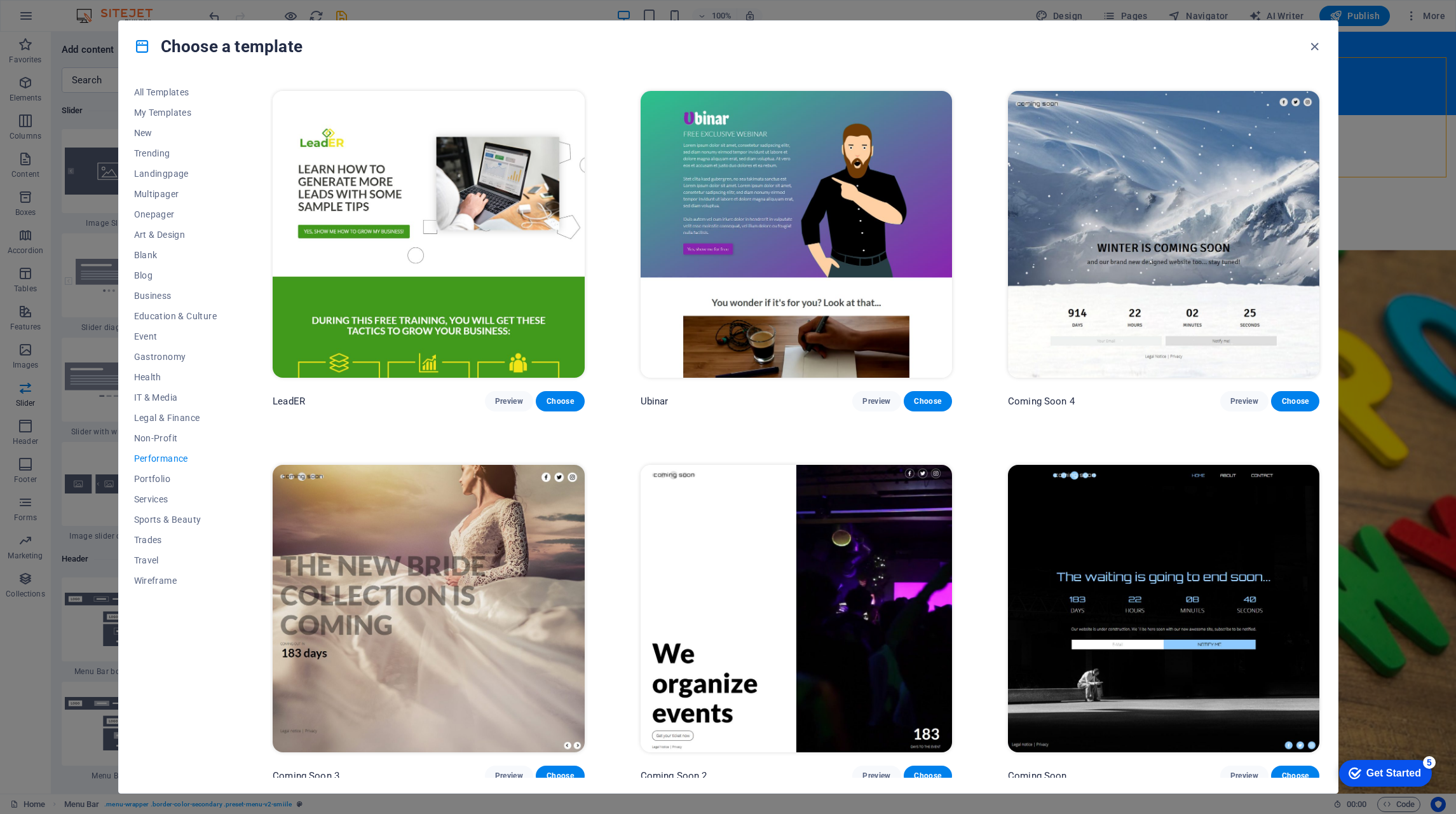
click at [151, 471] on button "Portfolio" at bounding box center [175, 478] width 83 height 21
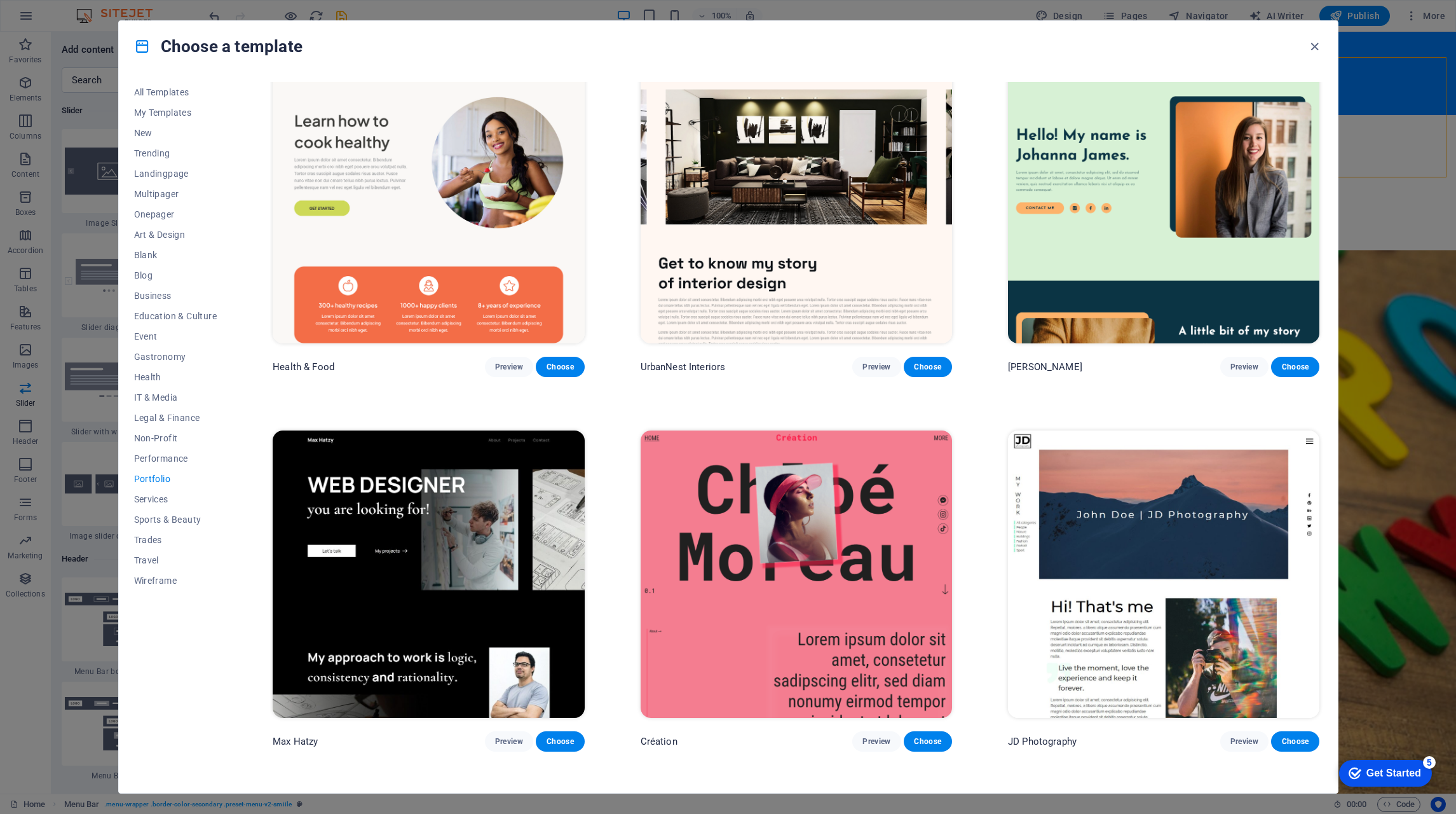
scroll to position [0, 0]
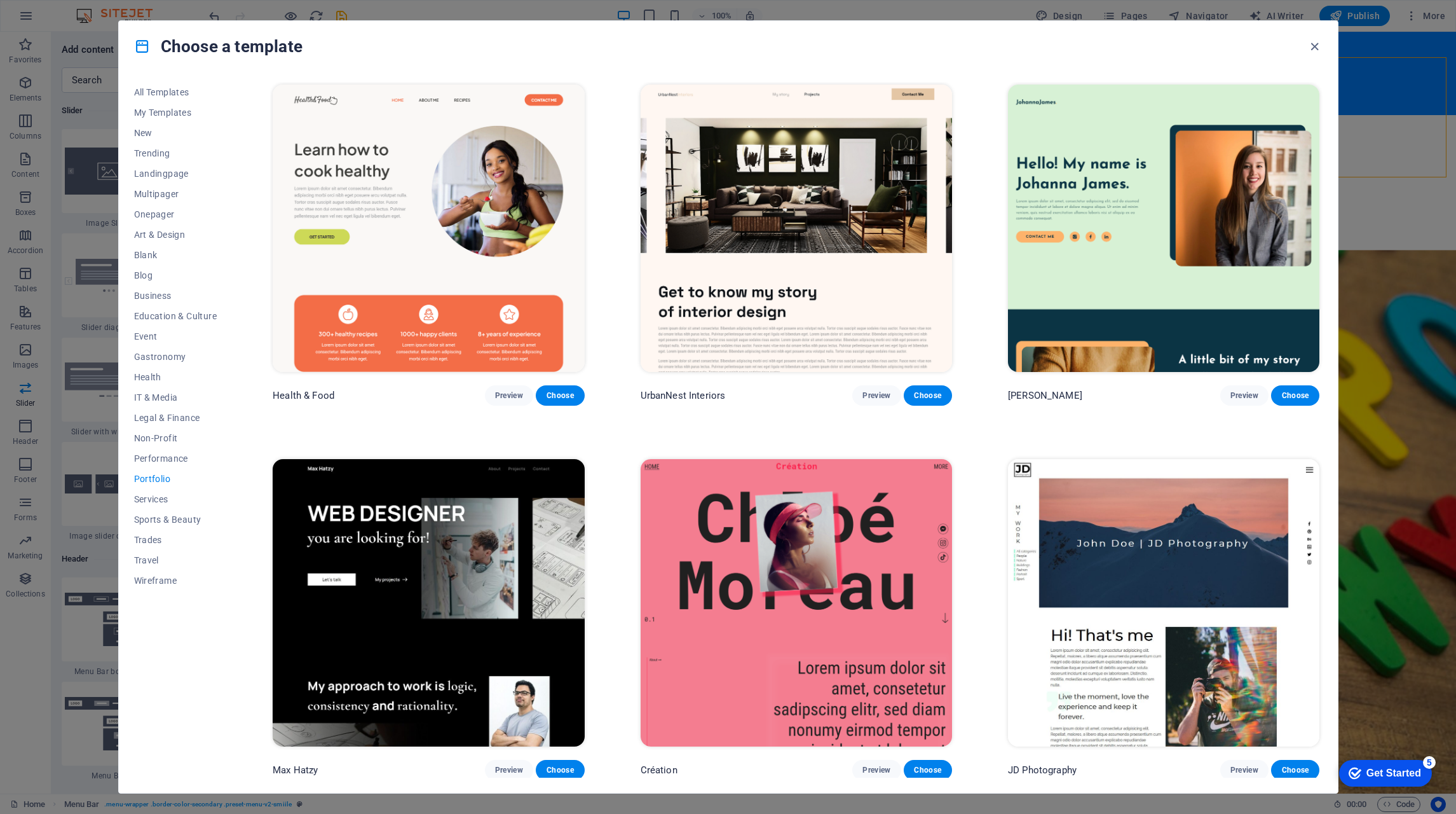
click at [520, 210] on img at bounding box center [429, 229] width 312 height 288
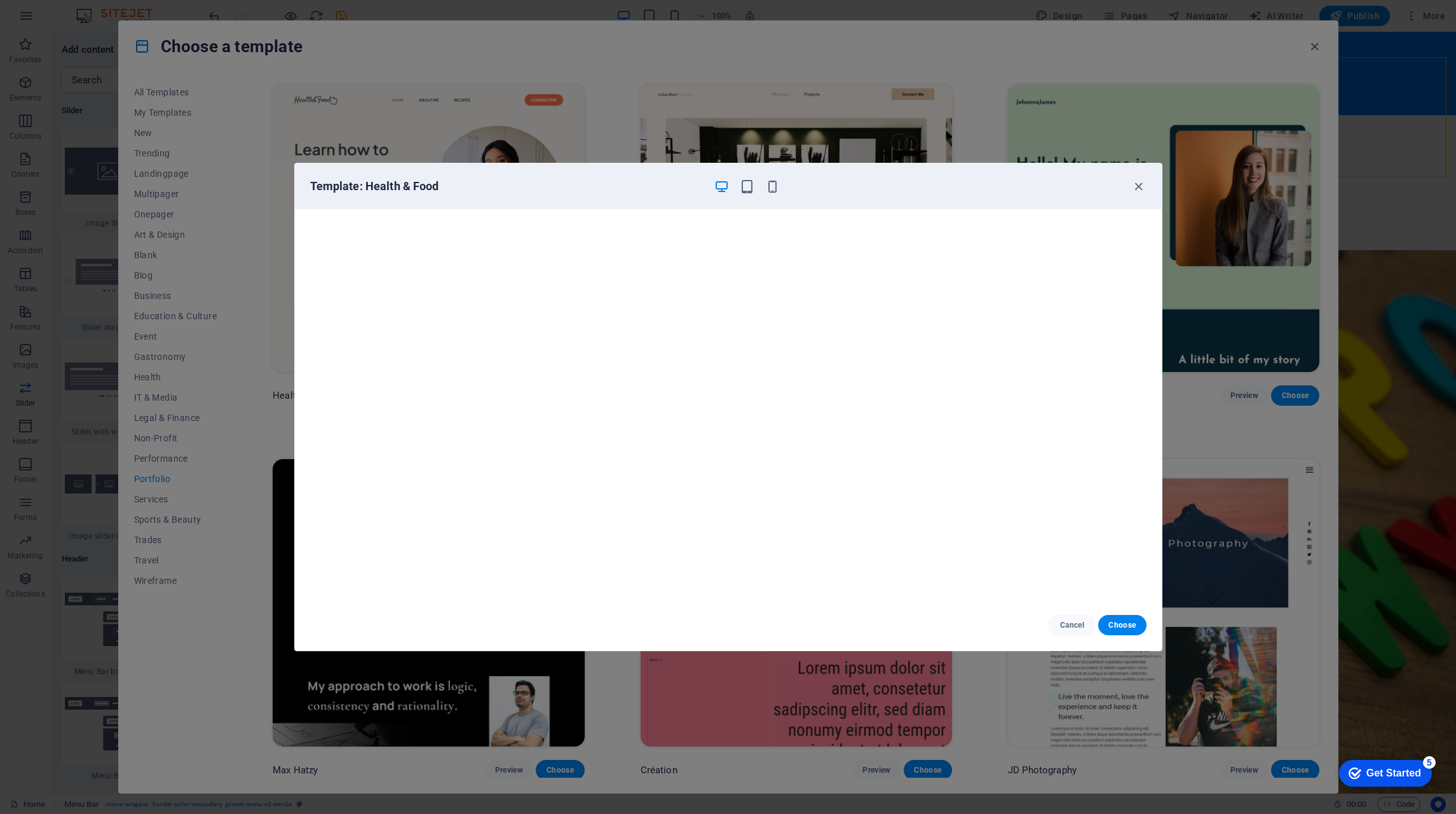
click at [1140, 187] on icon "button" at bounding box center [1138, 186] width 15 height 15
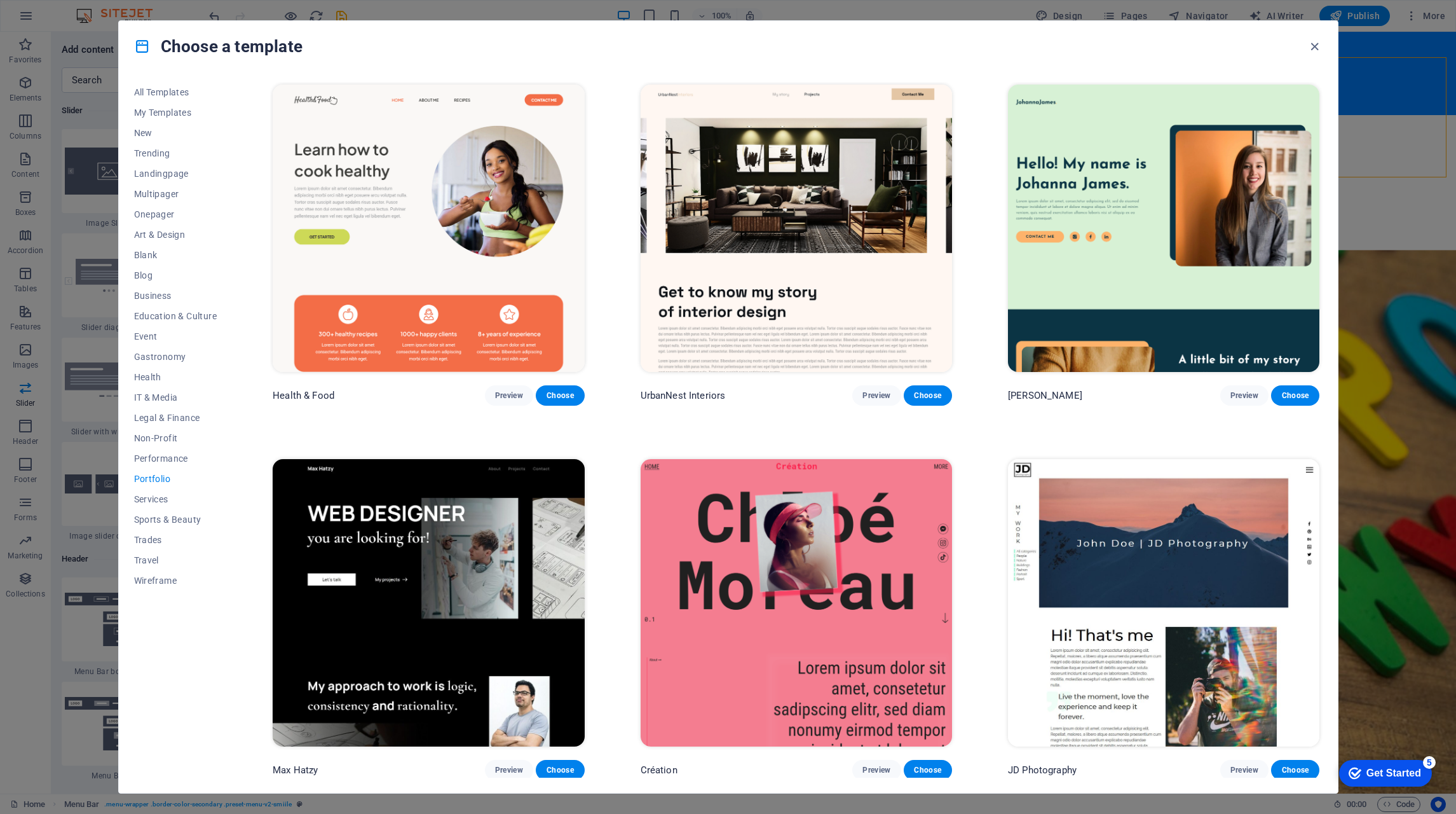
click at [145, 497] on span "Services" at bounding box center [175, 499] width 83 height 10
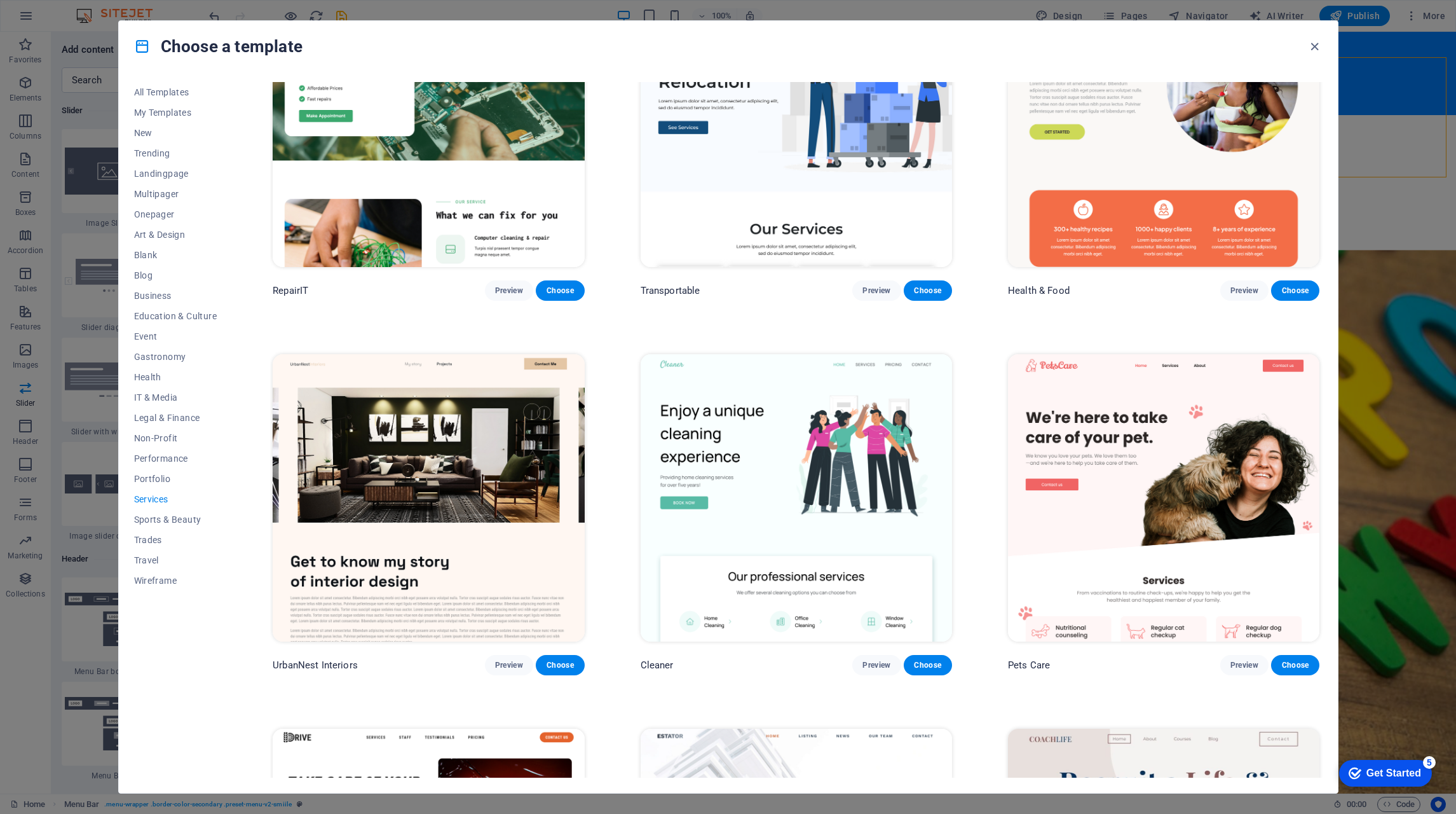
scroll to position [128, 0]
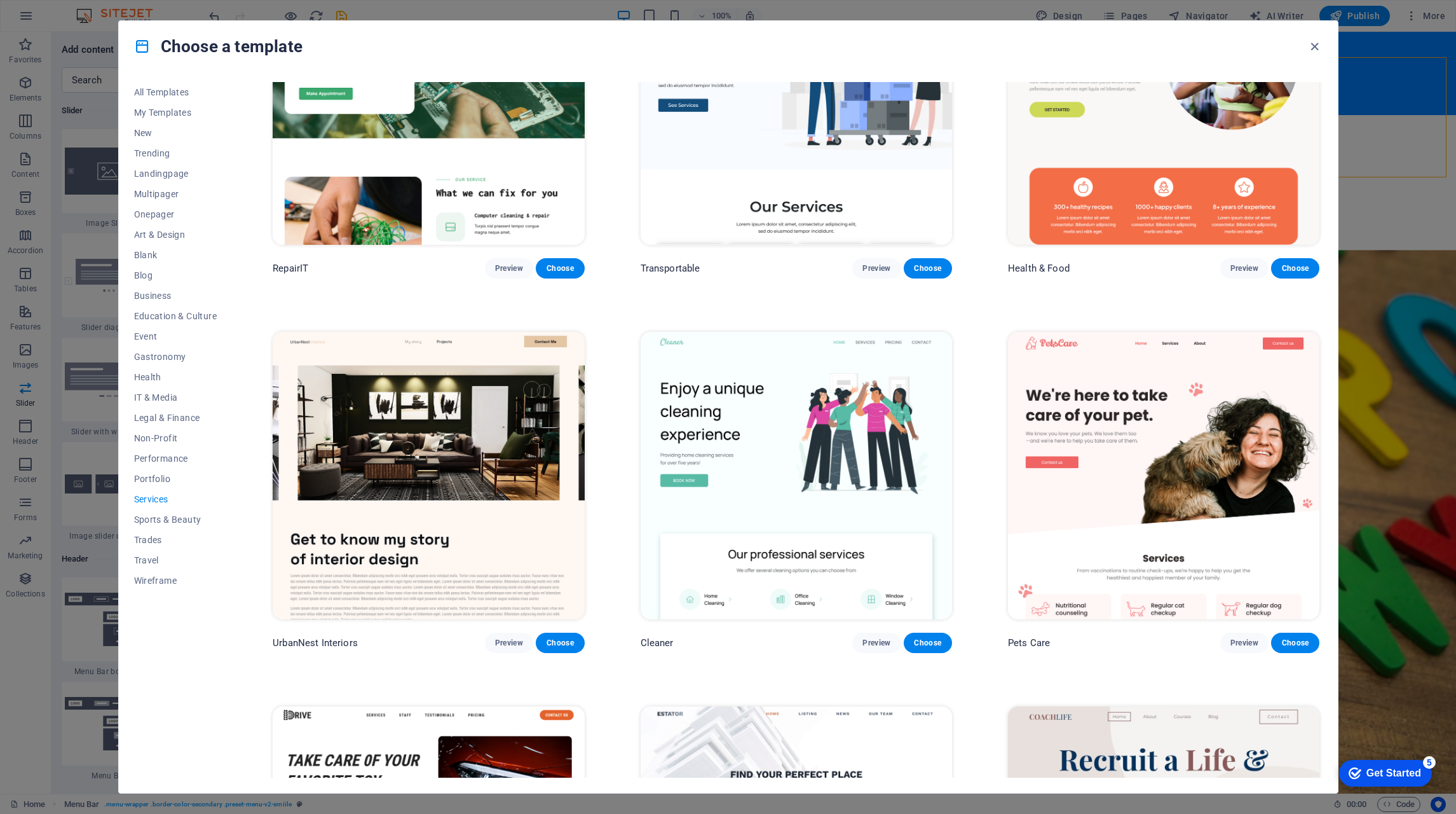
click at [1245, 633] on button "Preview" at bounding box center [1245, 643] width 48 height 21
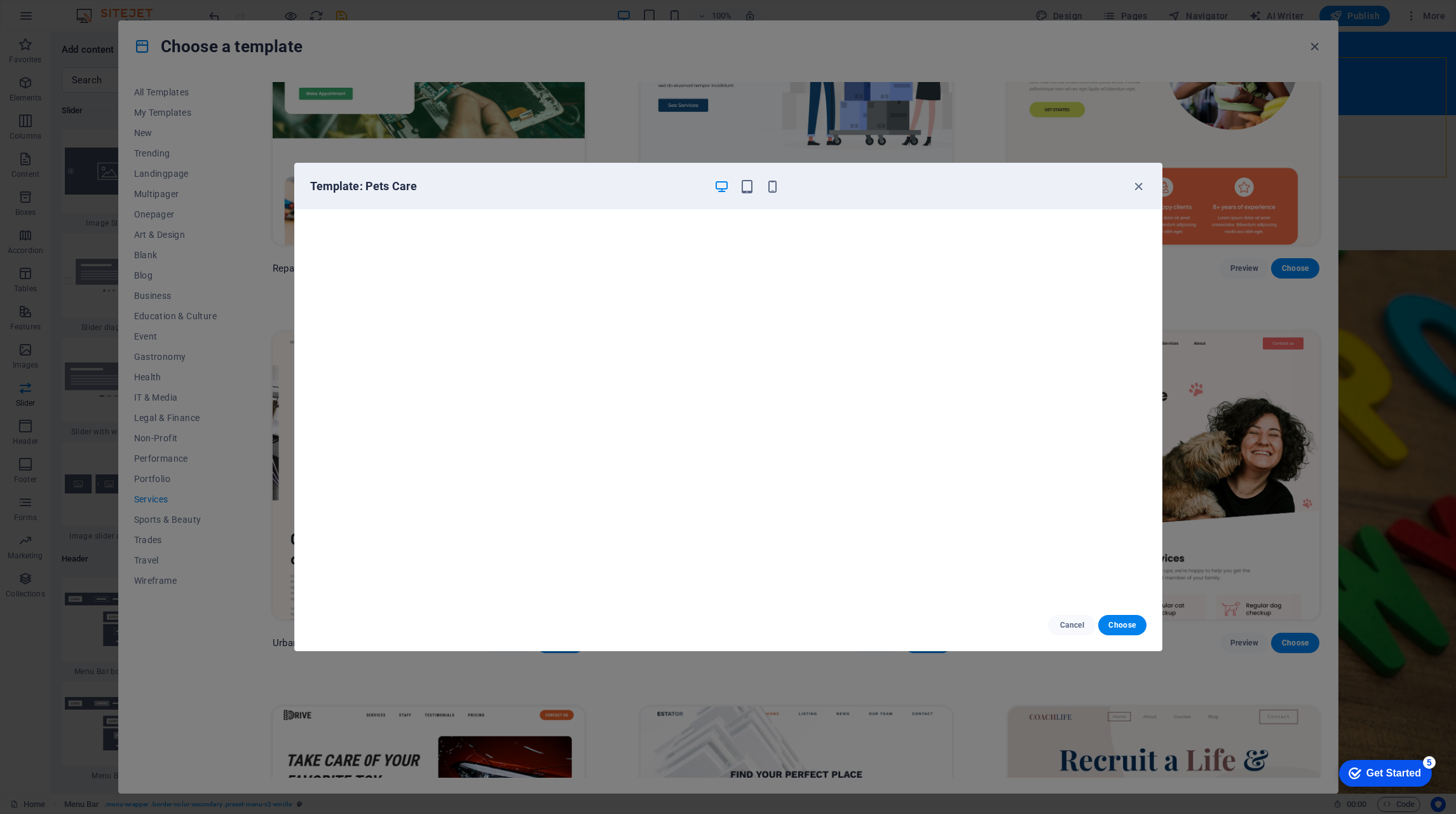
scroll to position [3, 0]
click at [1135, 185] on icon "button" at bounding box center [1138, 186] width 15 height 15
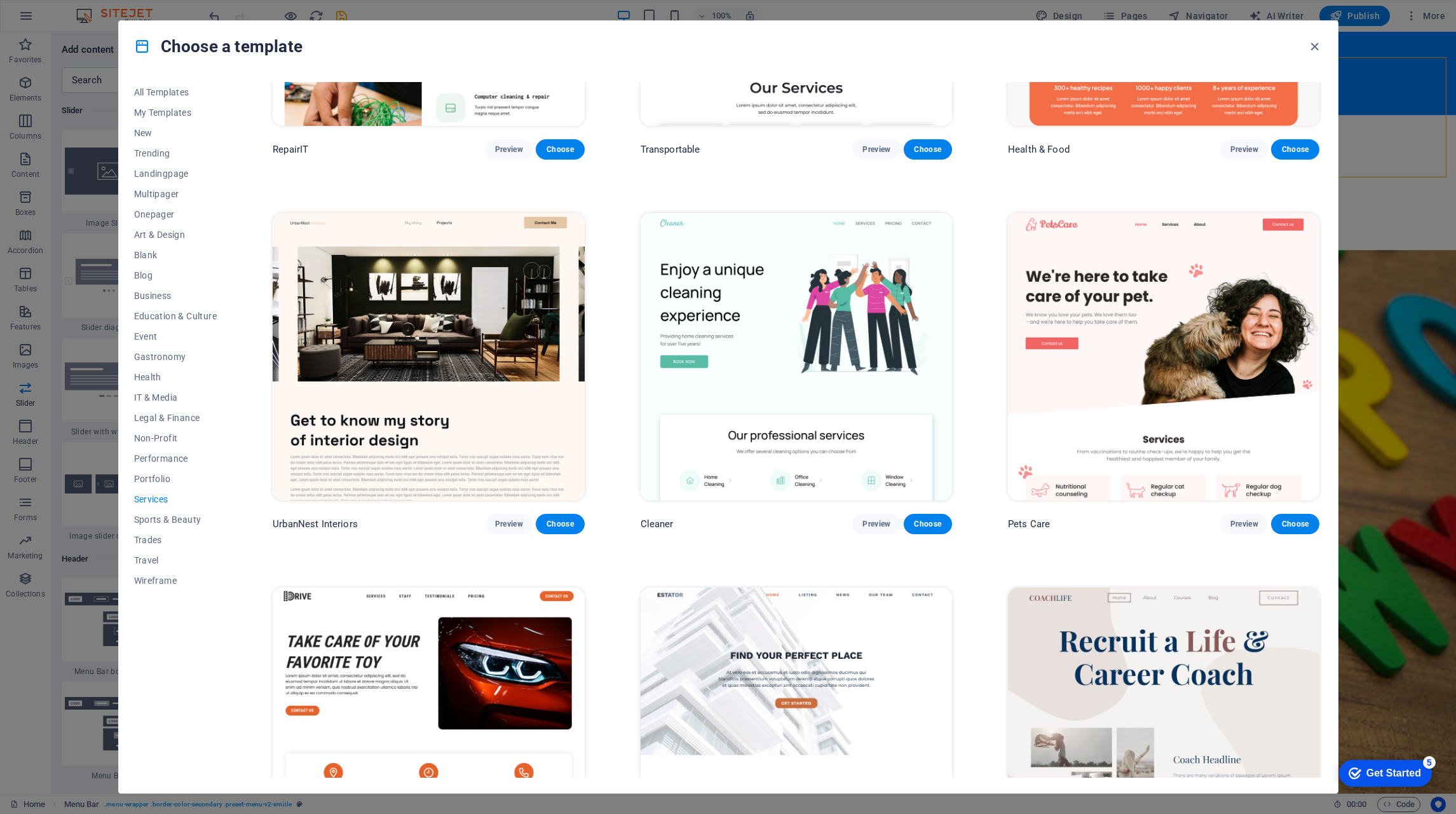
scroll to position [254, 0]
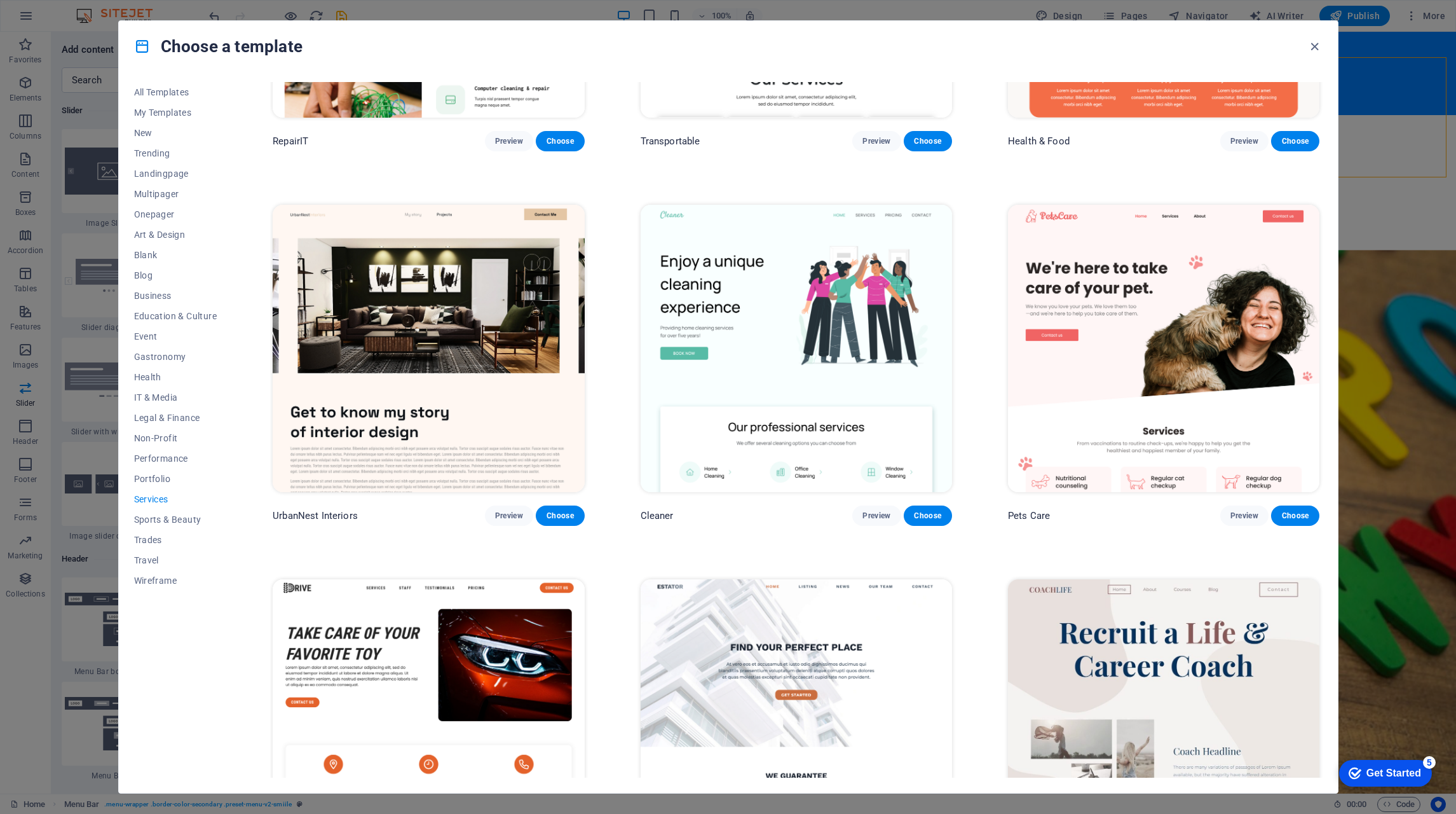
click at [876, 507] on button "Preview" at bounding box center [877, 515] width 48 height 21
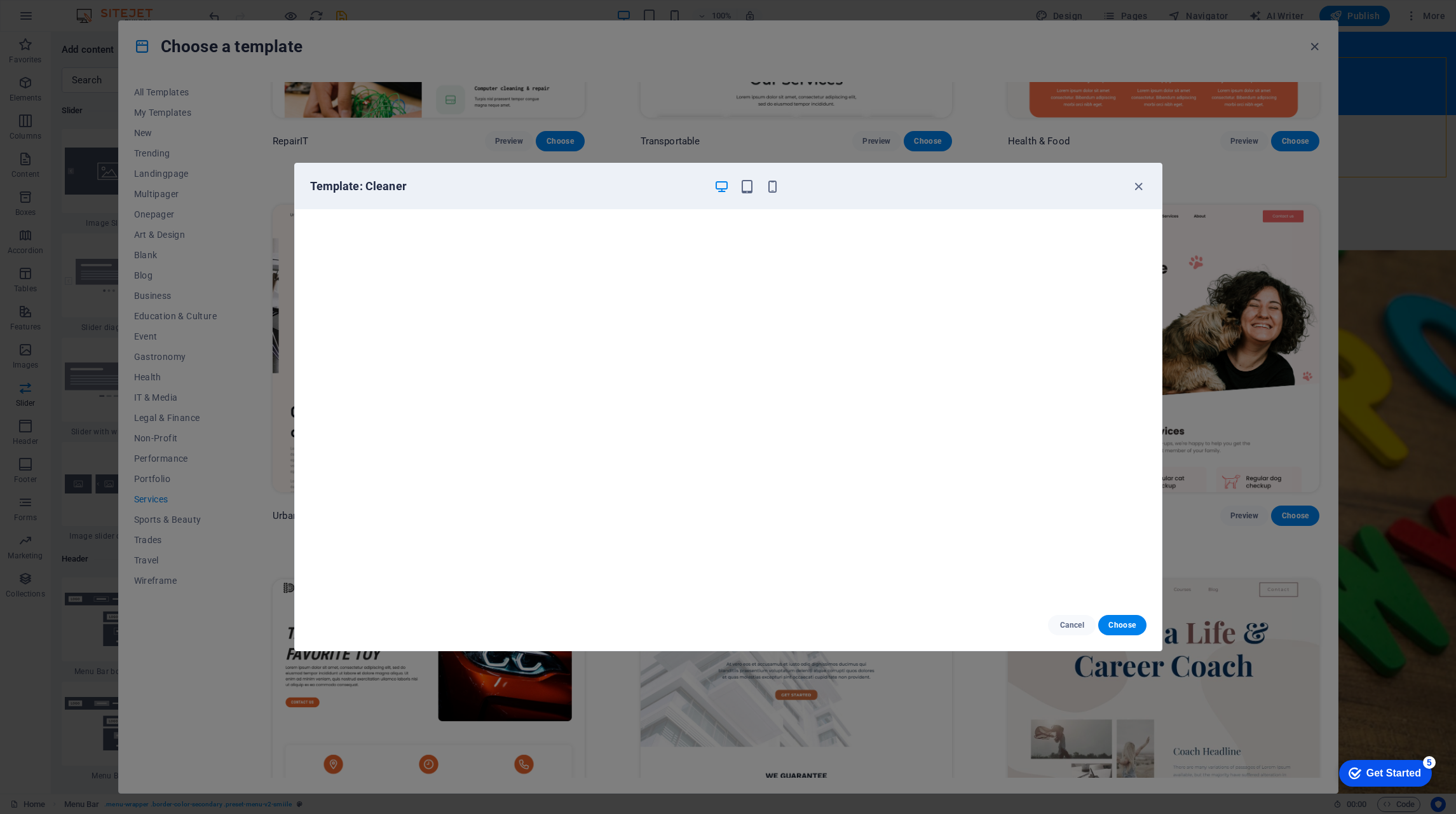
click at [743, 177] on div "Template: Cleaner" at bounding box center [728, 186] width 867 height 45
click at [746, 184] on icon "button" at bounding box center [746, 186] width 15 height 15
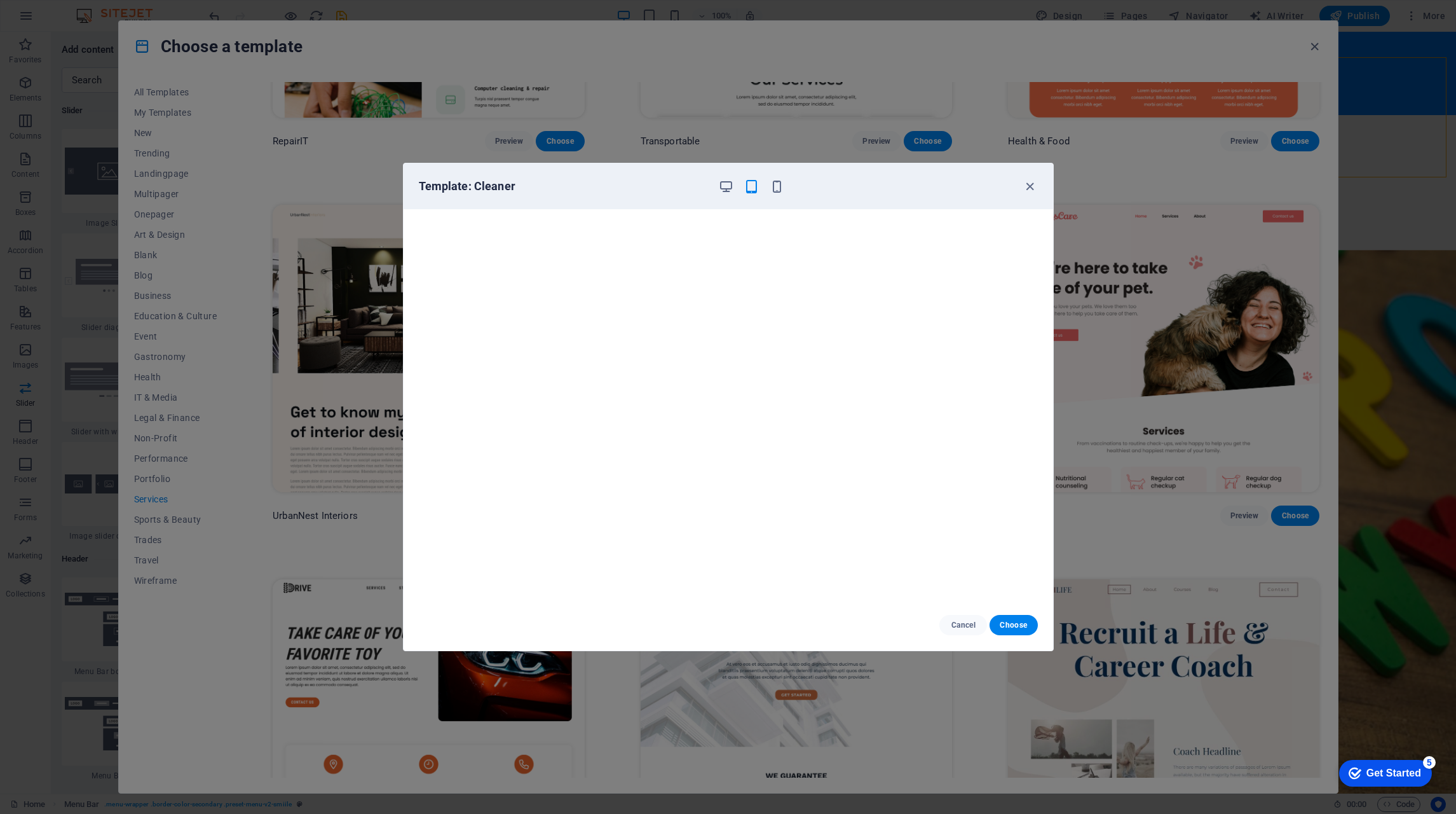
click at [780, 187] on icon "button" at bounding box center [776, 186] width 15 height 15
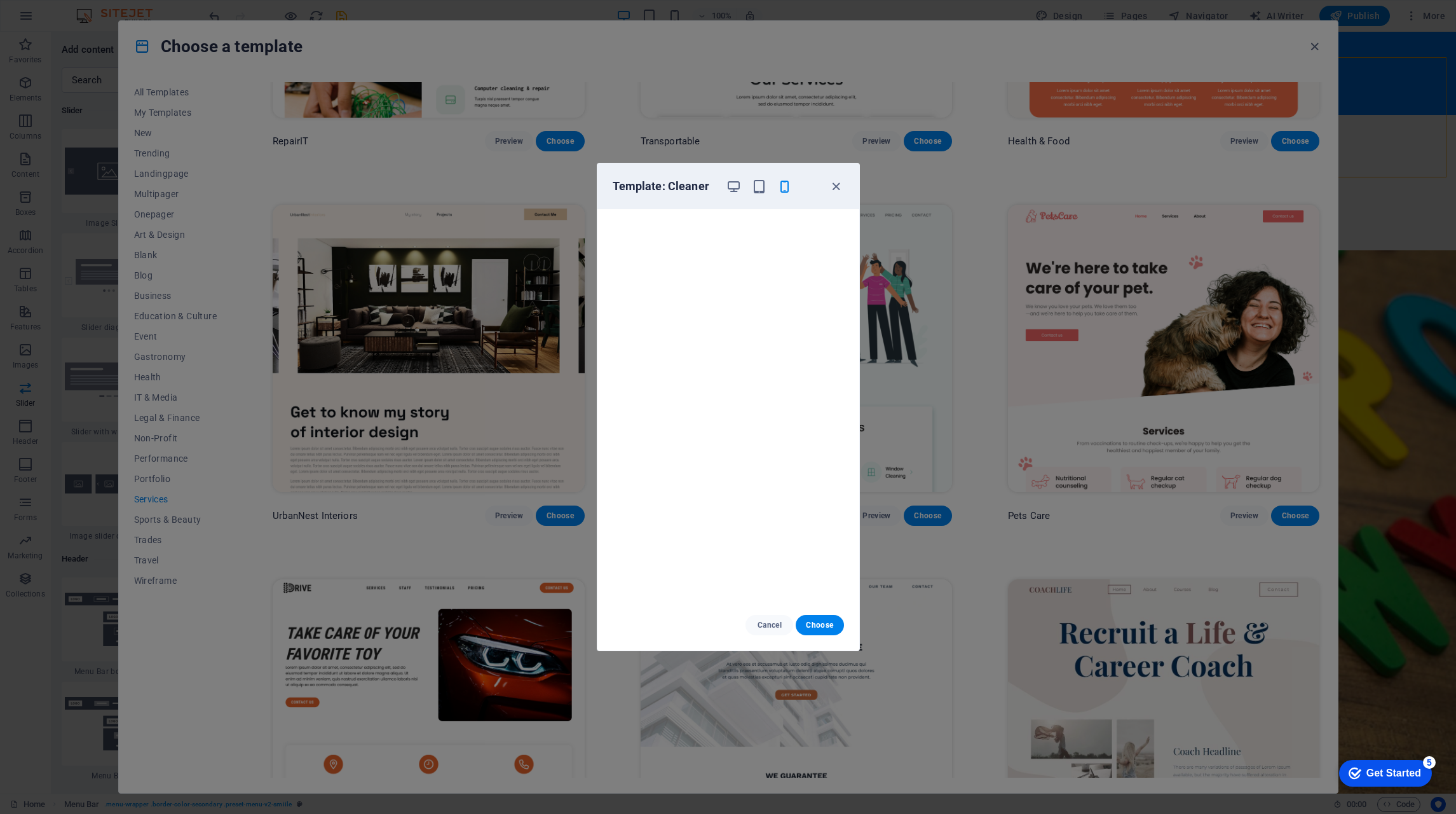
click at [839, 187] on icon "button" at bounding box center [835, 186] width 15 height 15
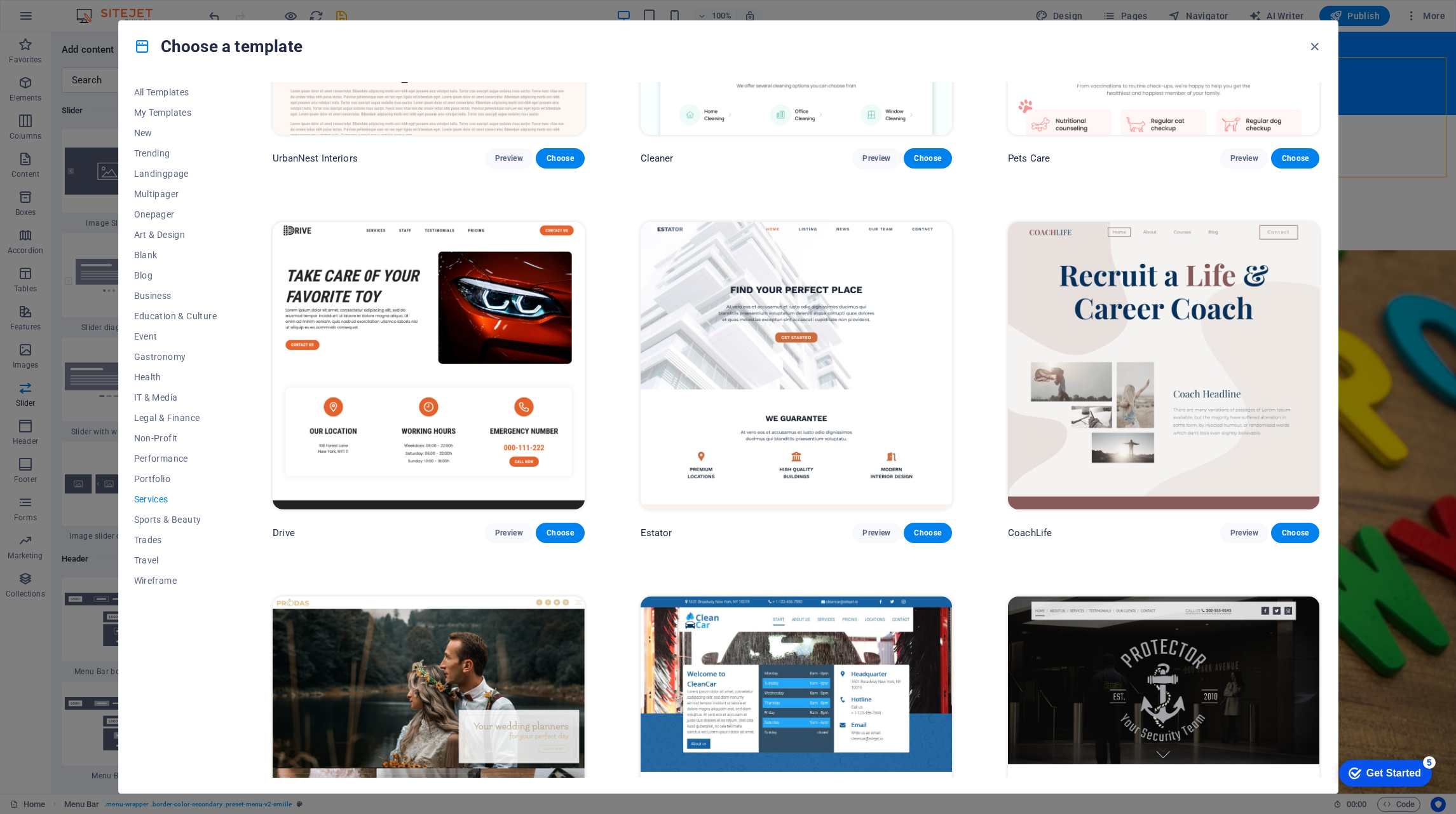
scroll to position [636, 0]
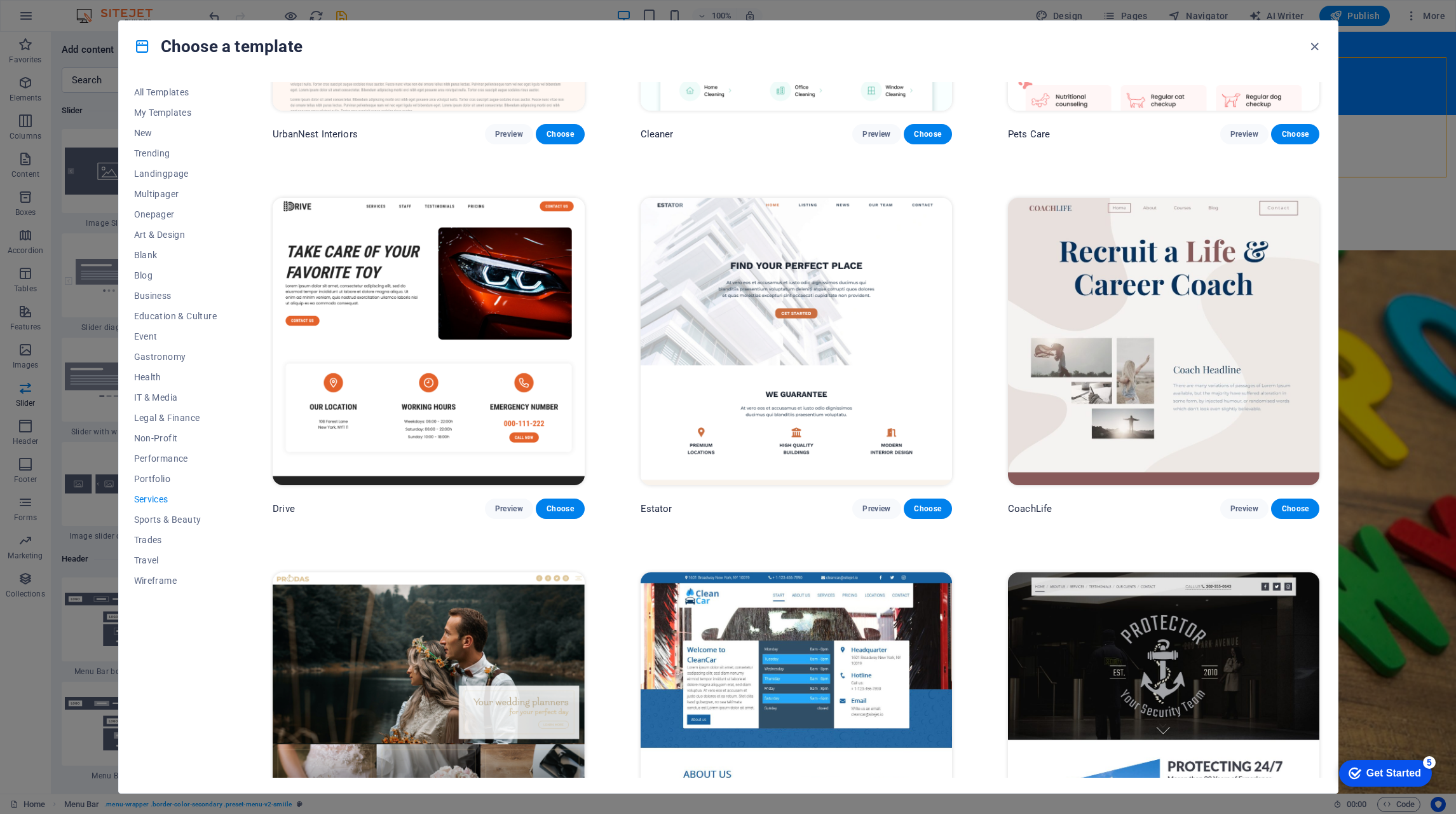
click at [746, 263] on img at bounding box center [797, 342] width 312 height 288
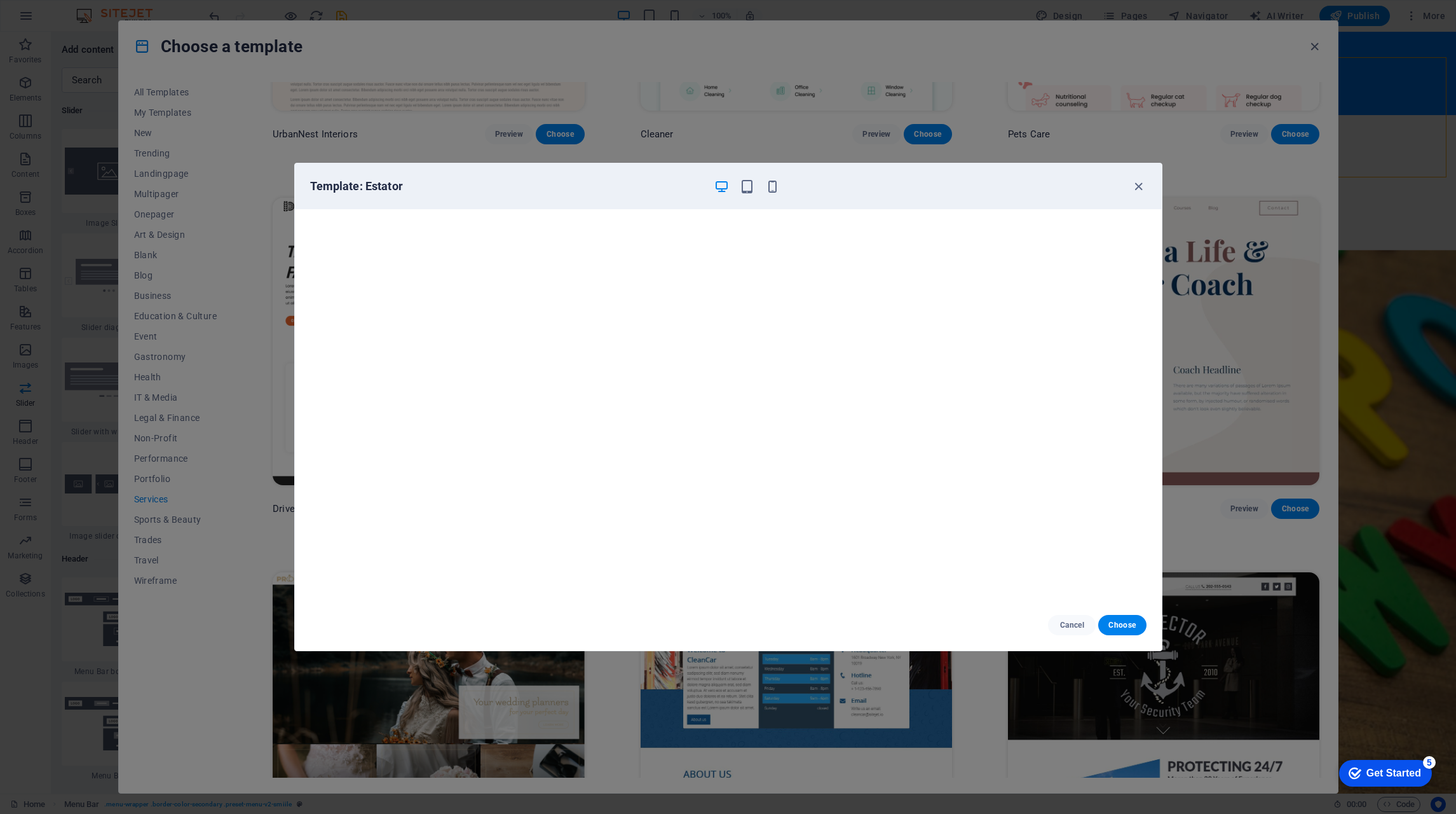
scroll to position [3, 0]
click at [1138, 187] on icon "button" at bounding box center [1138, 186] width 15 height 15
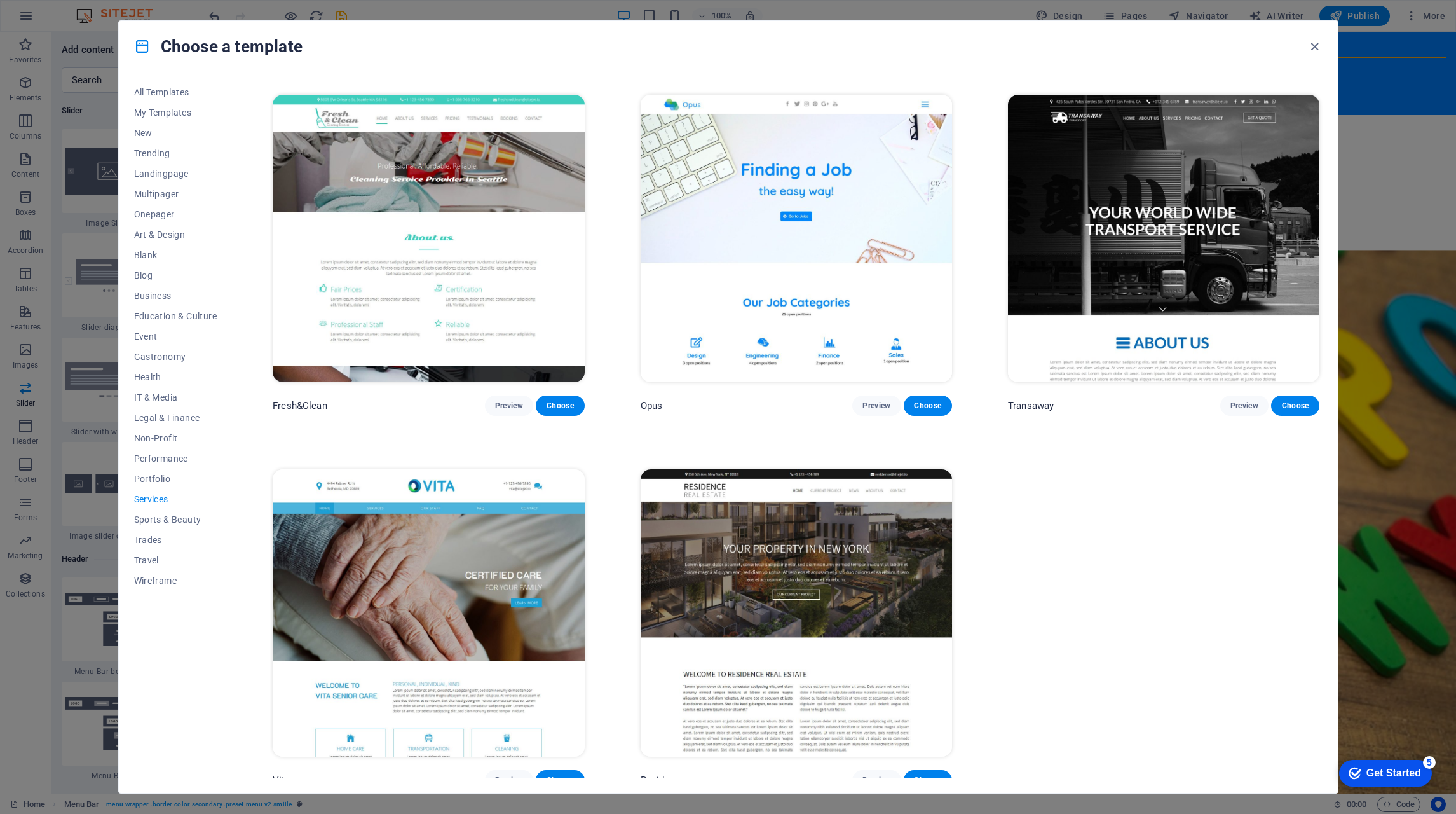
scroll to position [1863, 0]
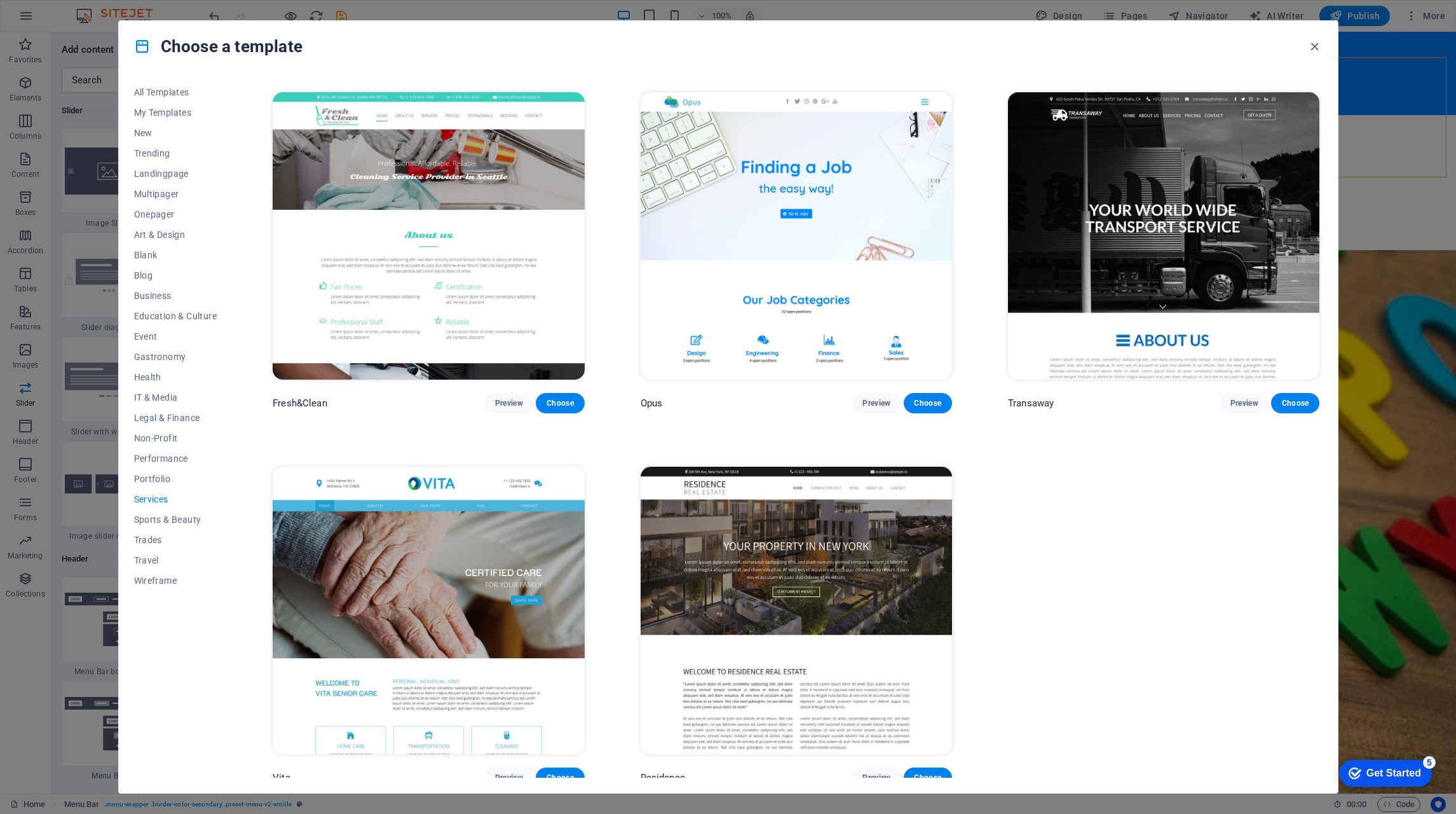
click at [503, 772] on span "Preview" at bounding box center [508, 777] width 28 height 10
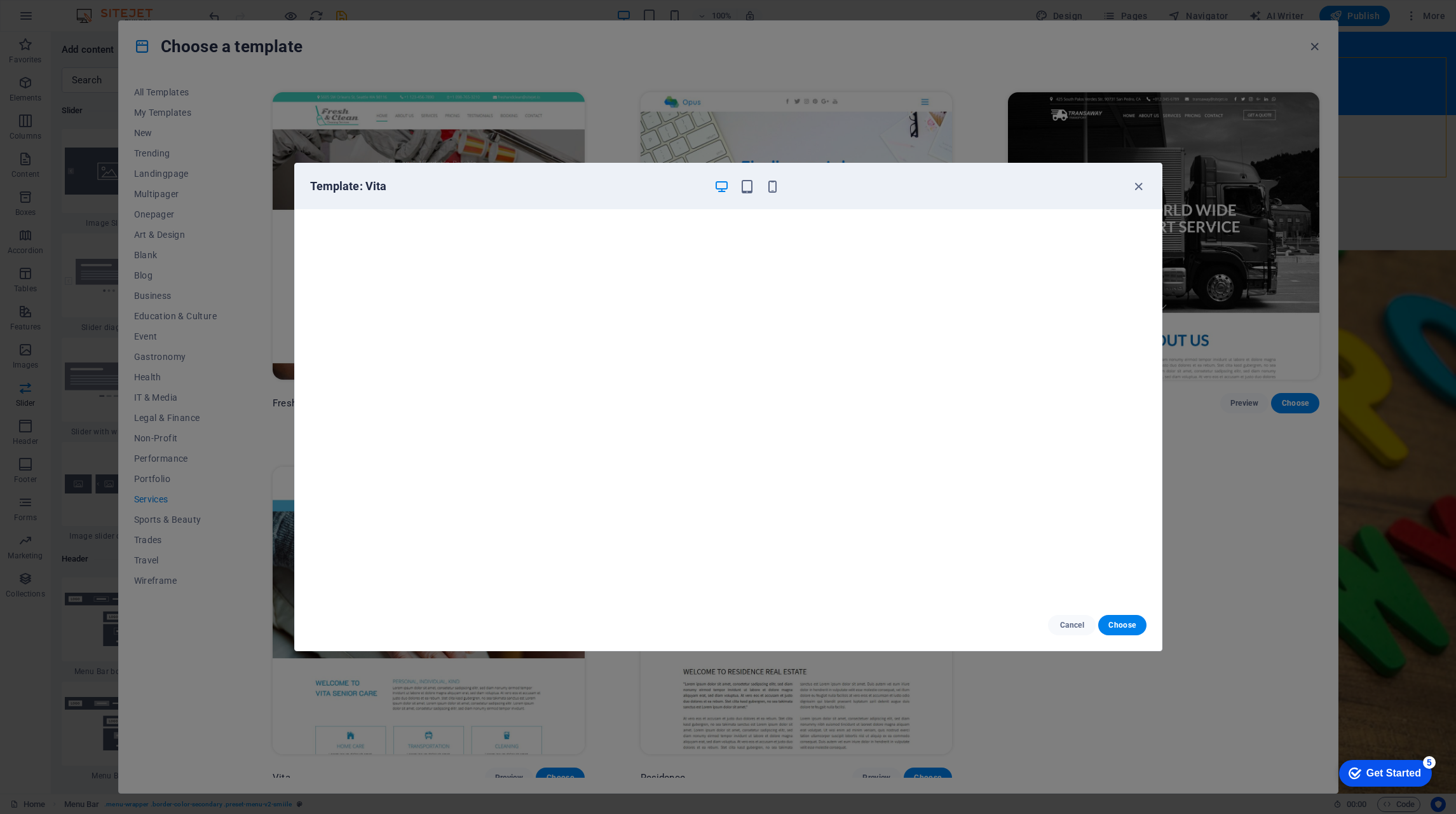
click at [1137, 186] on icon "button" at bounding box center [1138, 186] width 15 height 15
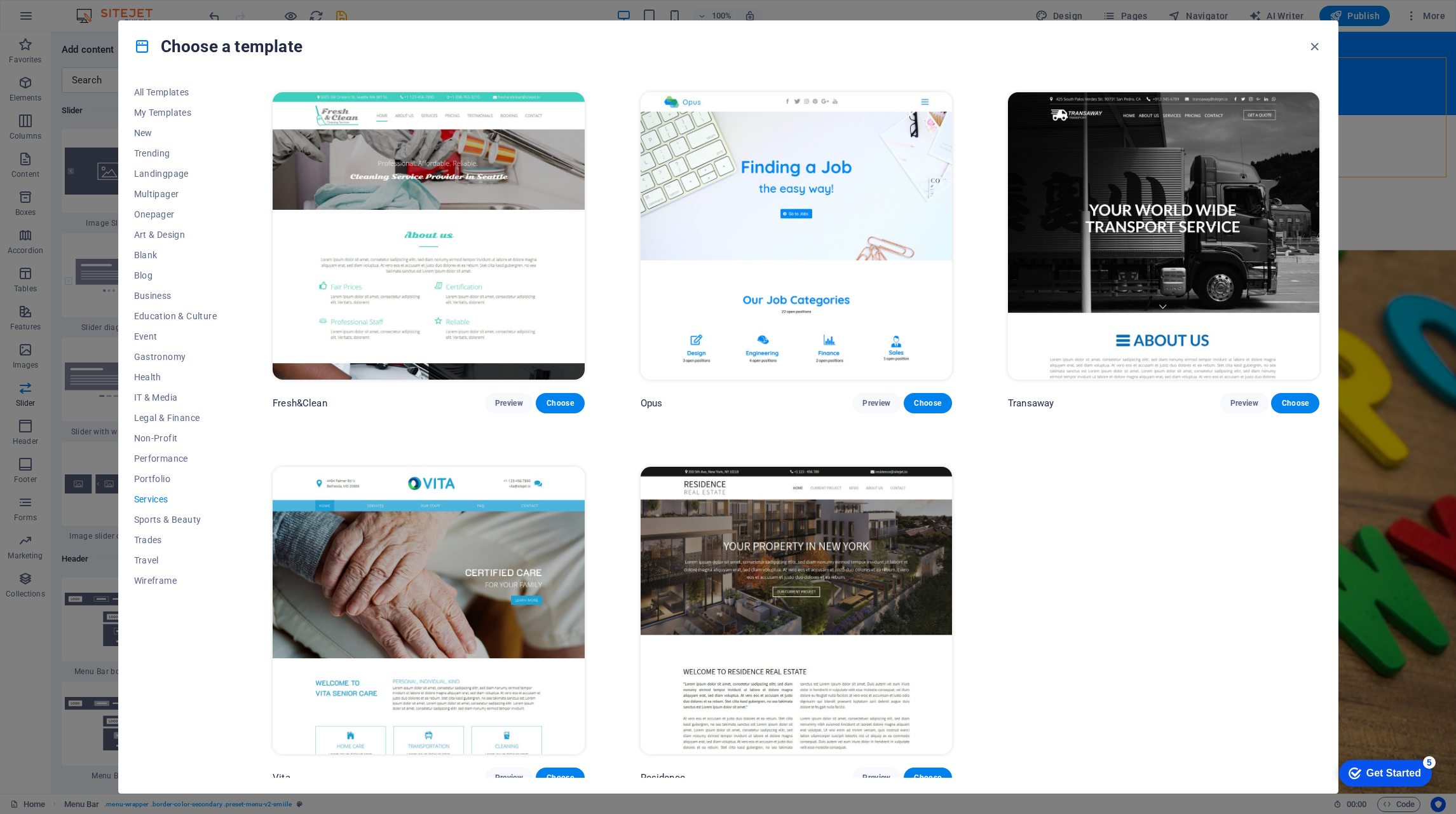
click at [1223, 245] on img at bounding box center [1164, 236] width 312 height 288
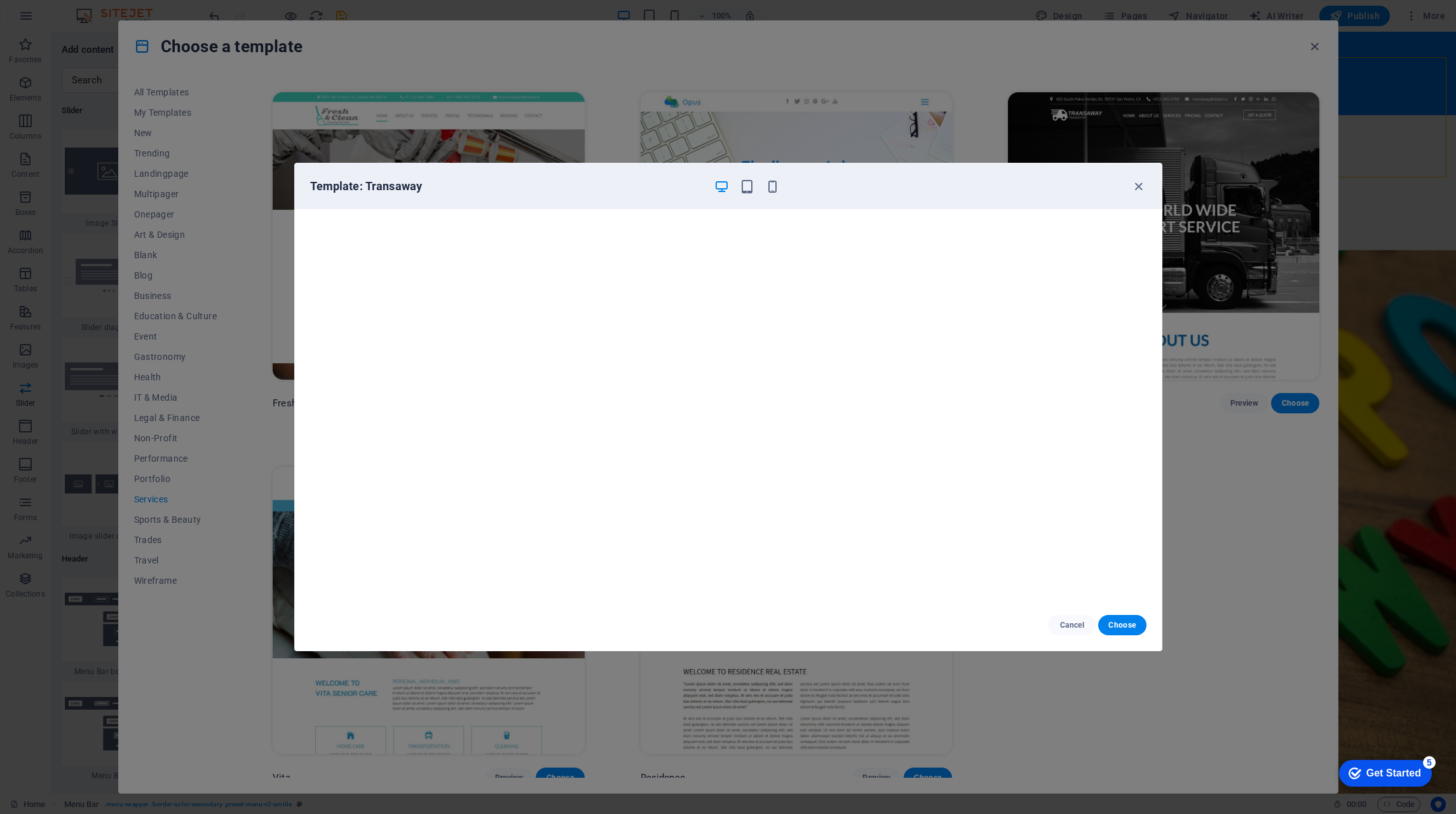
scroll to position [3, 0]
click at [1140, 184] on icon "button" at bounding box center [1138, 186] width 15 height 15
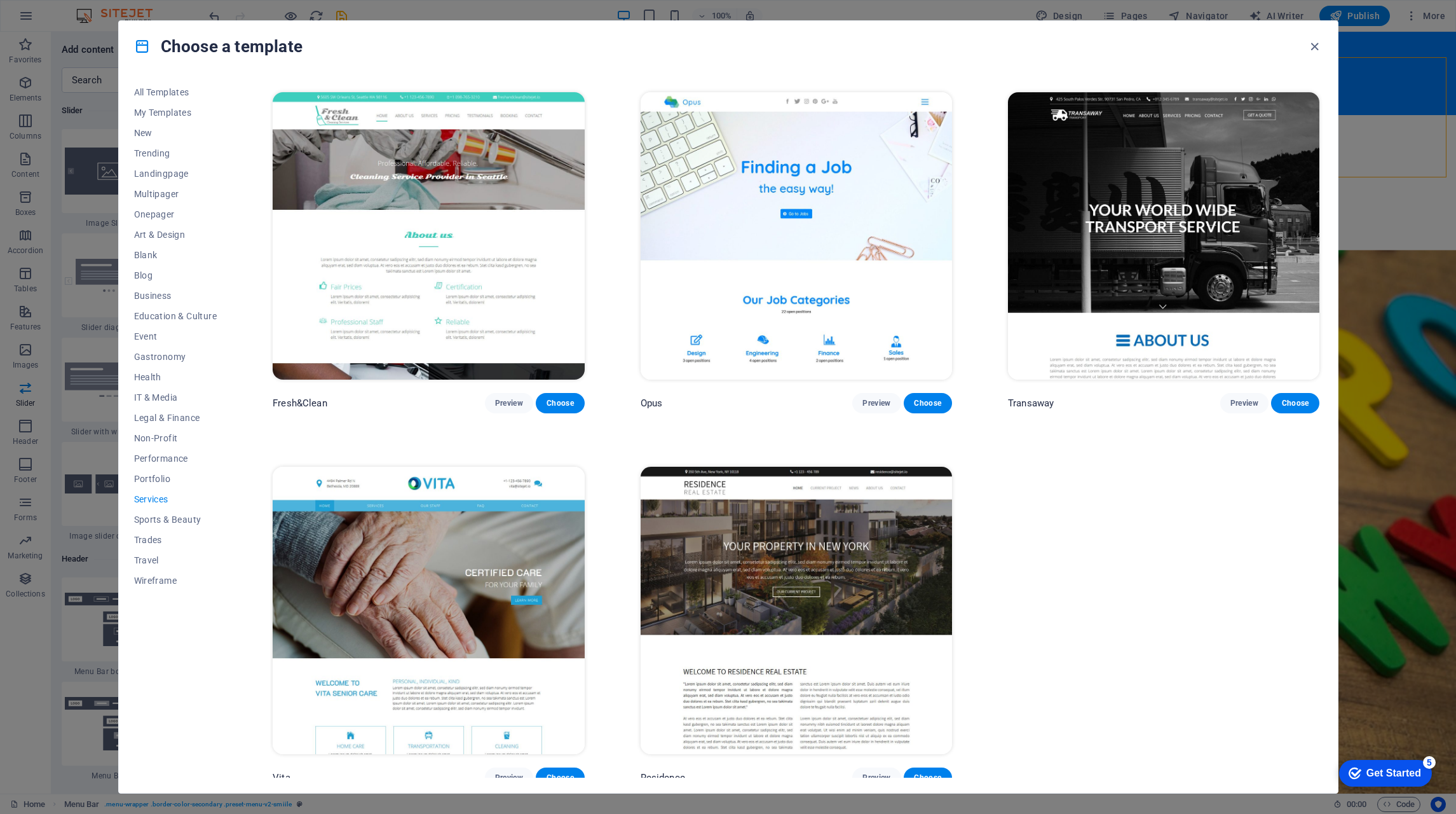
click at [163, 521] on span "Sports & Beauty" at bounding box center [175, 520] width 83 height 10
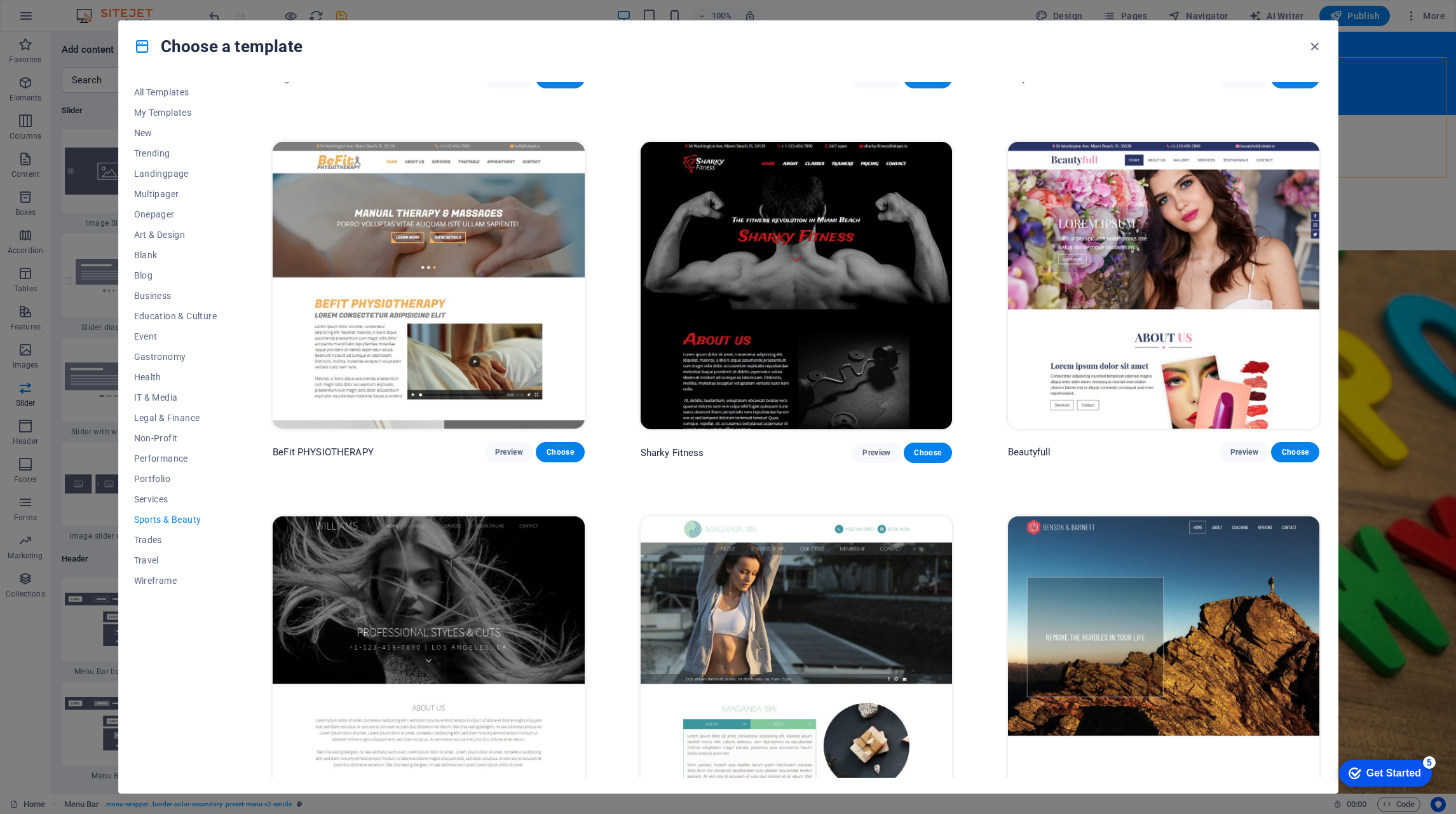
scroll to position [1118, 0]
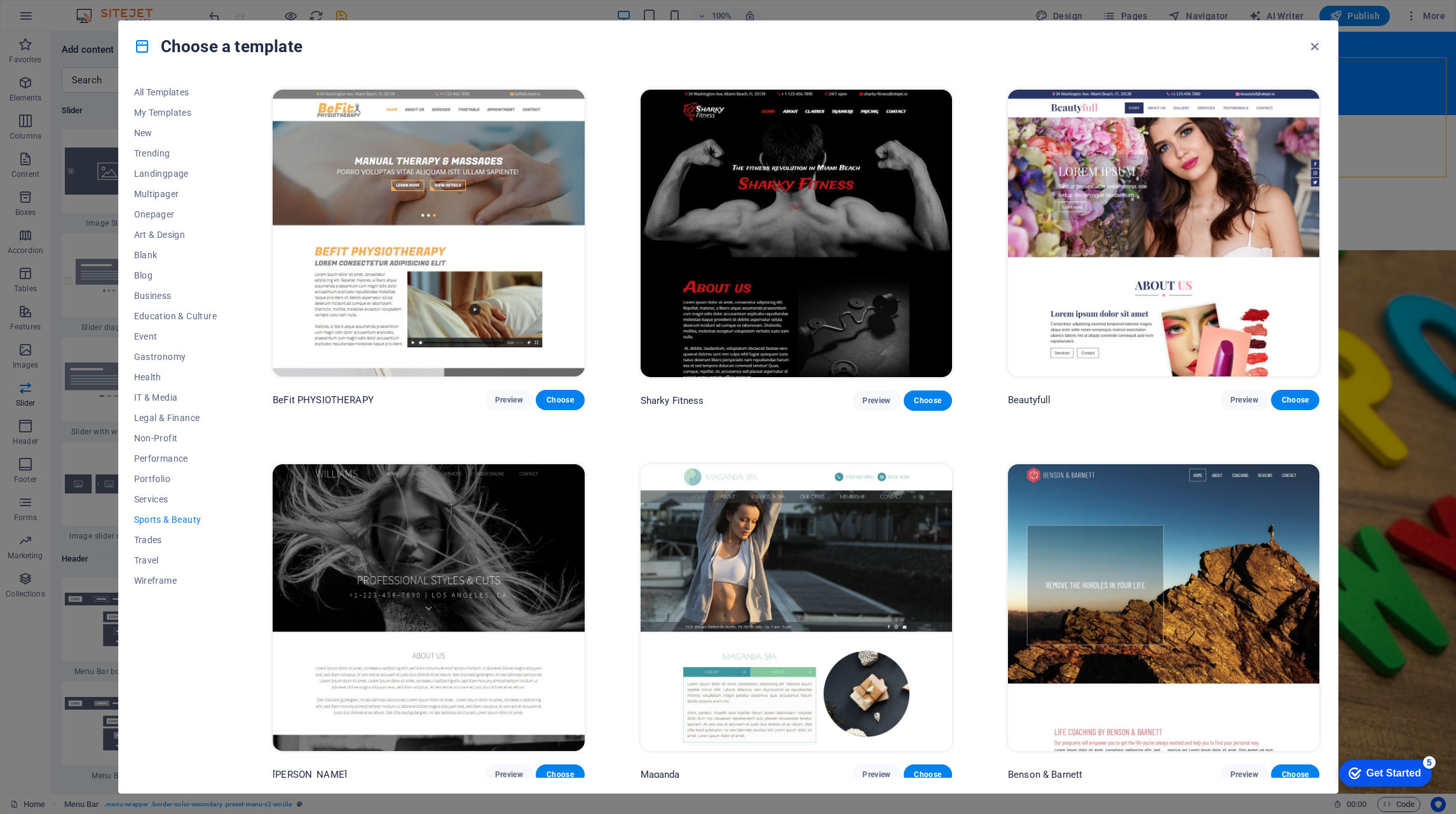
click at [150, 538] on span "Trades" at bounding box center [175, 540] width 83 height 10
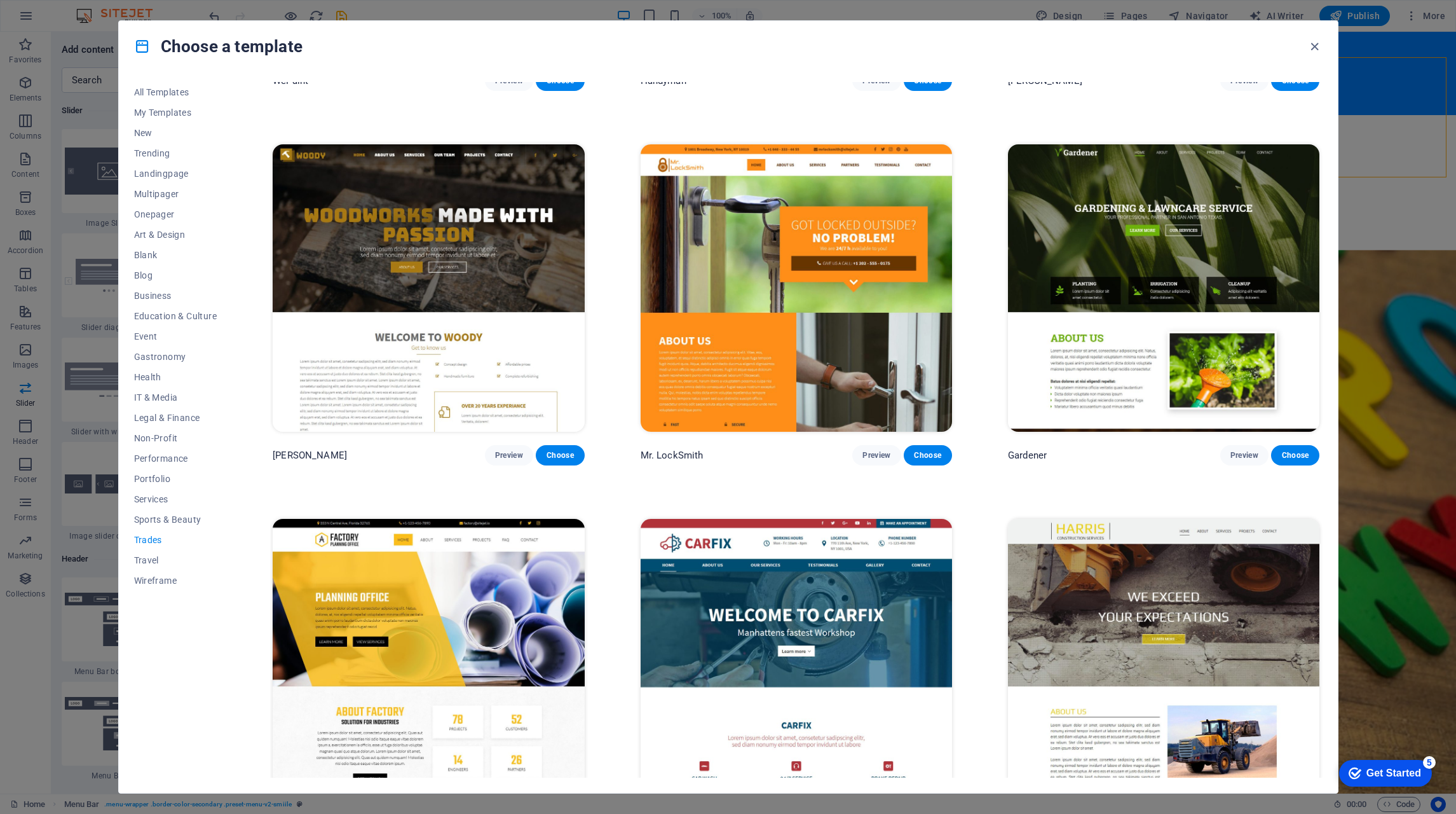
scroll to position [372, 0]
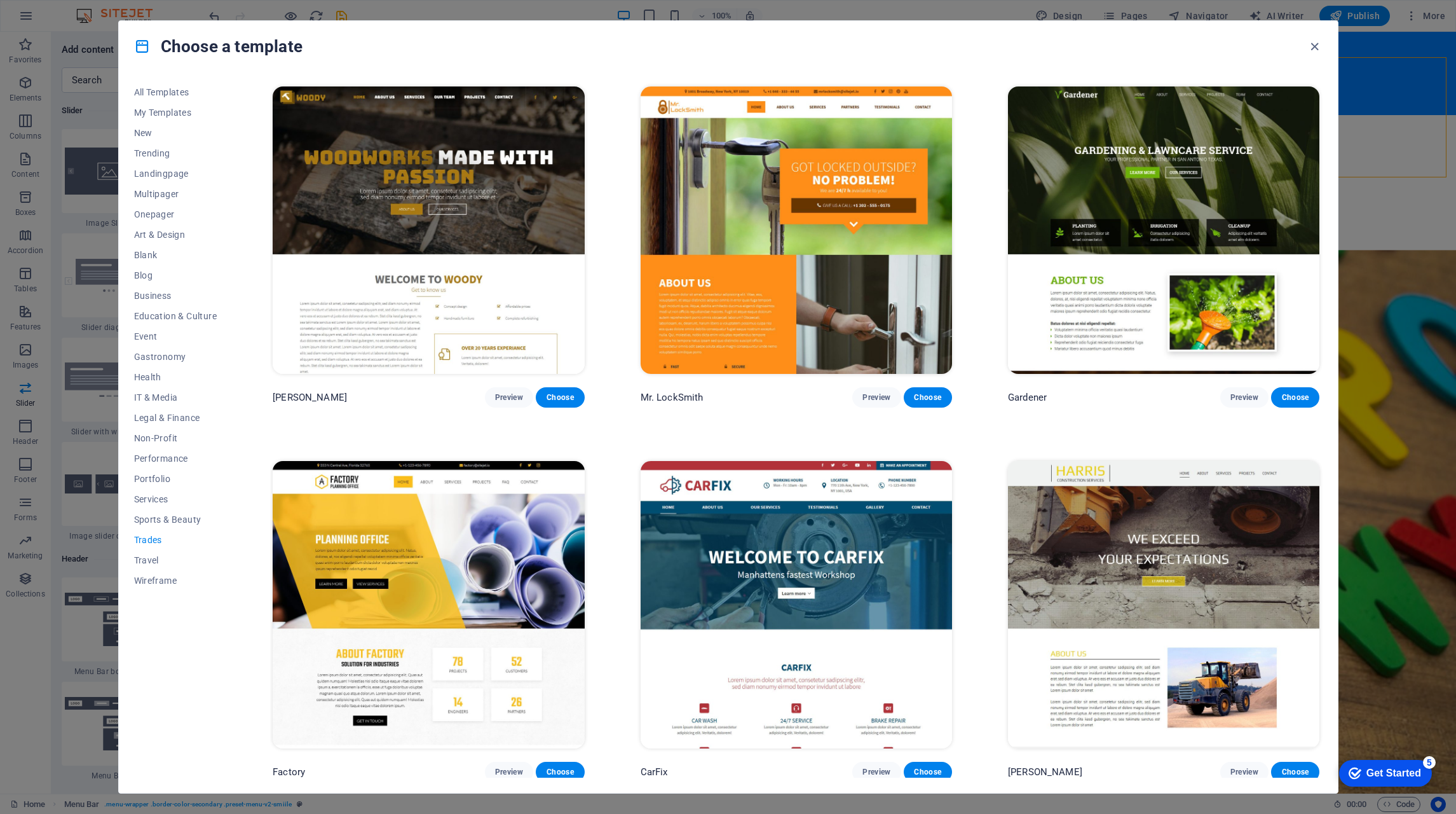
click at [145, 556] on span "Travel" at bounding box center [175, 560] width 83 height 10
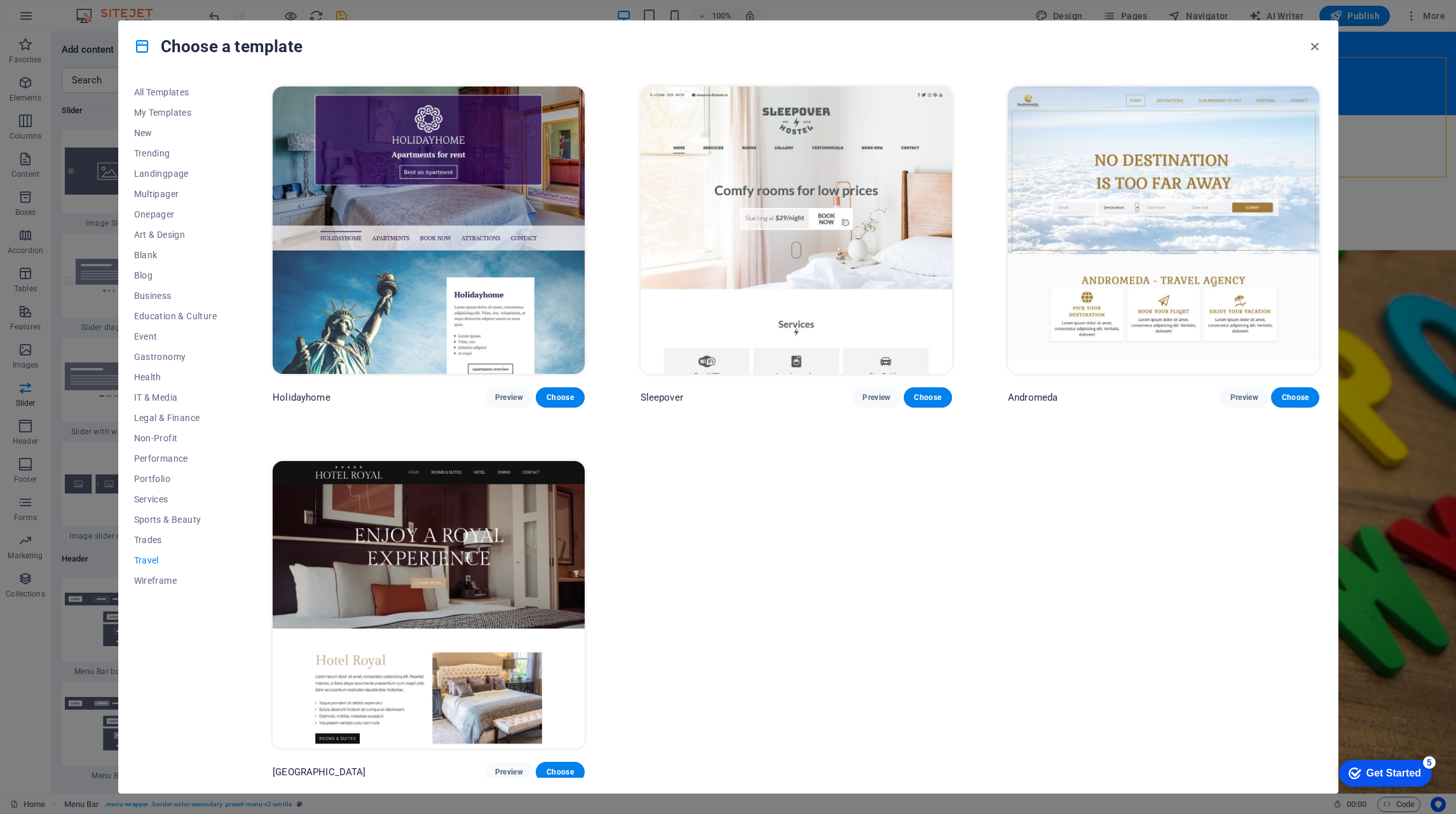
click at [166, 581] on span "Wireframe" at bounding box center [175, 580] width 83 height 10
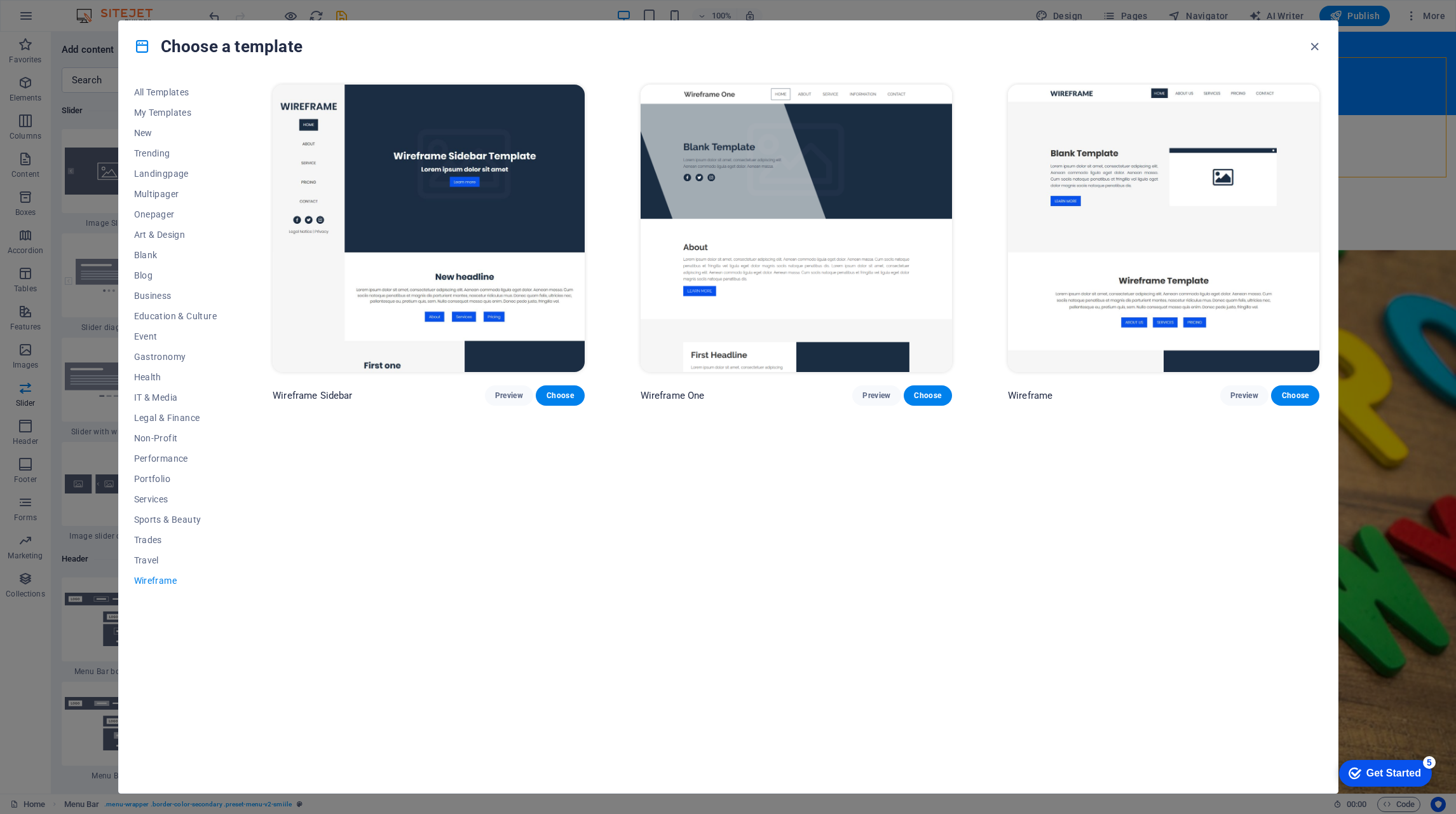
click at [1320, 43] on icon "button" at bounding box center [1315, 46] width 15 height 15
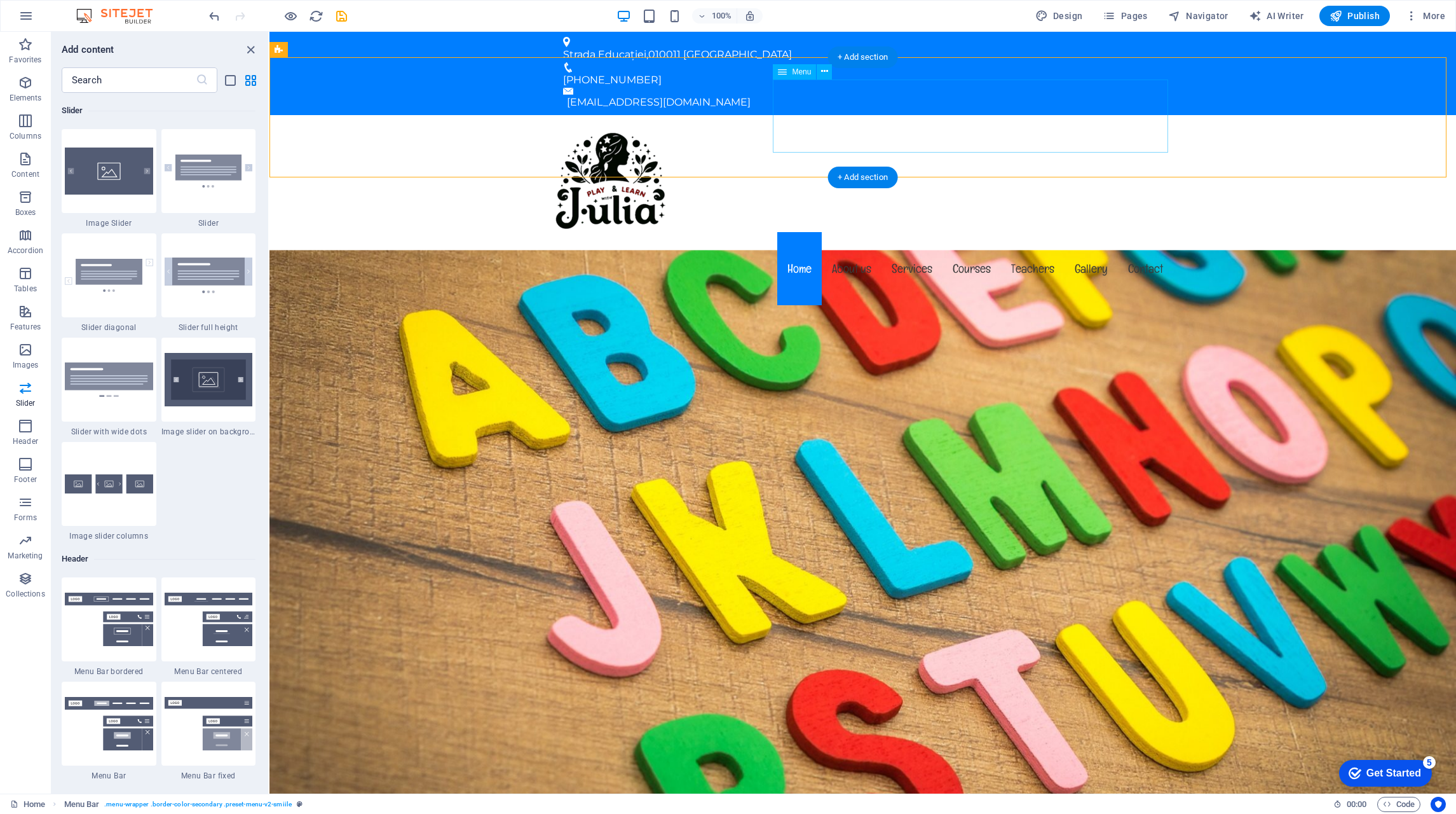
click at [906, 232] on nav "Home About us Services Courses Teachers Gallery Contact" at bounding box center [863, 268] width 621 height 73
click at [700, 128] on div "Menu Home About us Services Courses Teachers Gallery Contact" at bounding box center [863, 211] width 1186 height 193
click at [353, 115] on div "Menu Home About us Services Courses Teachers Gallery Contact" at bounding box center [863, 211] width 1186 height 193
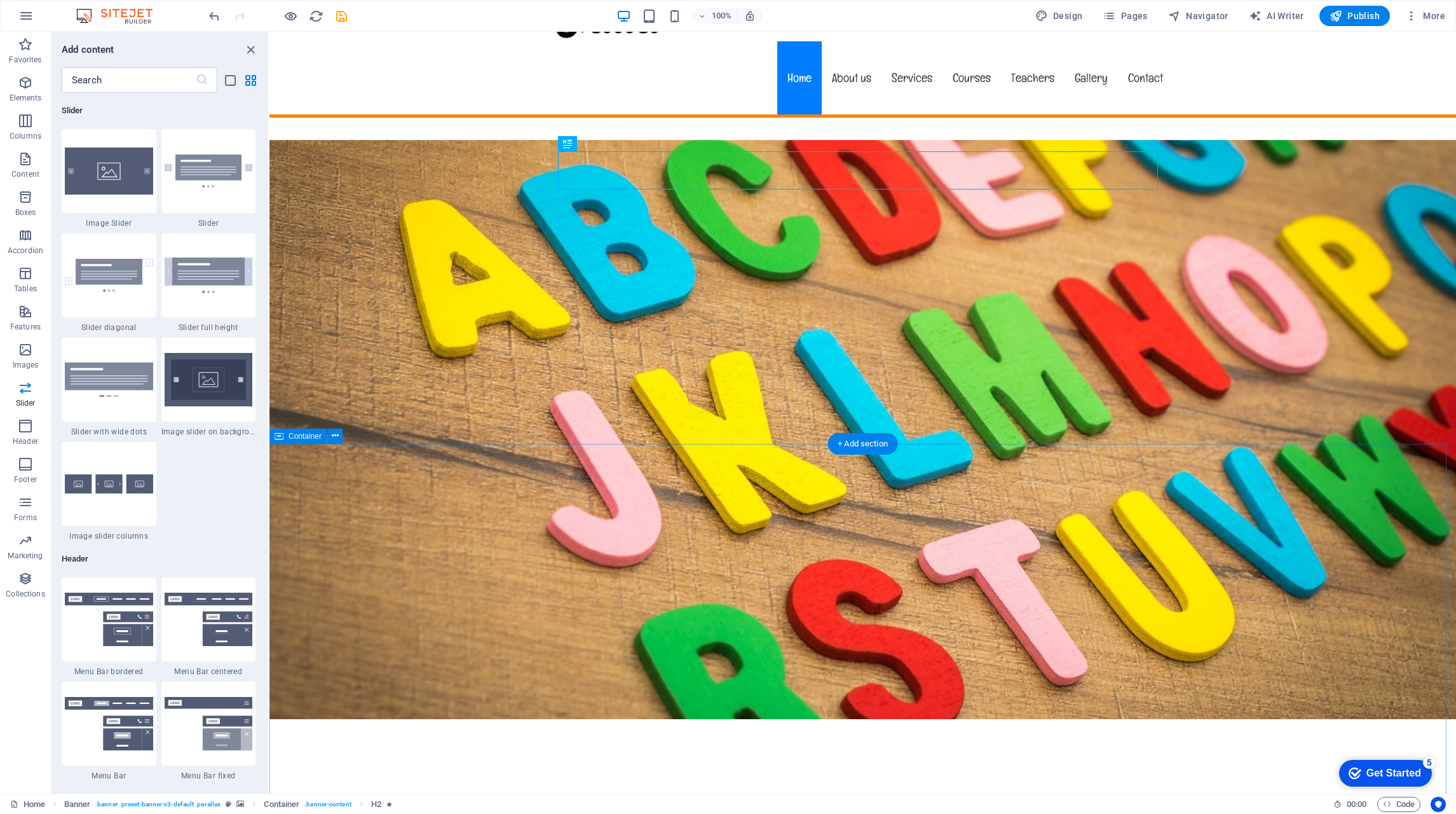
scroll to position [254, 0]
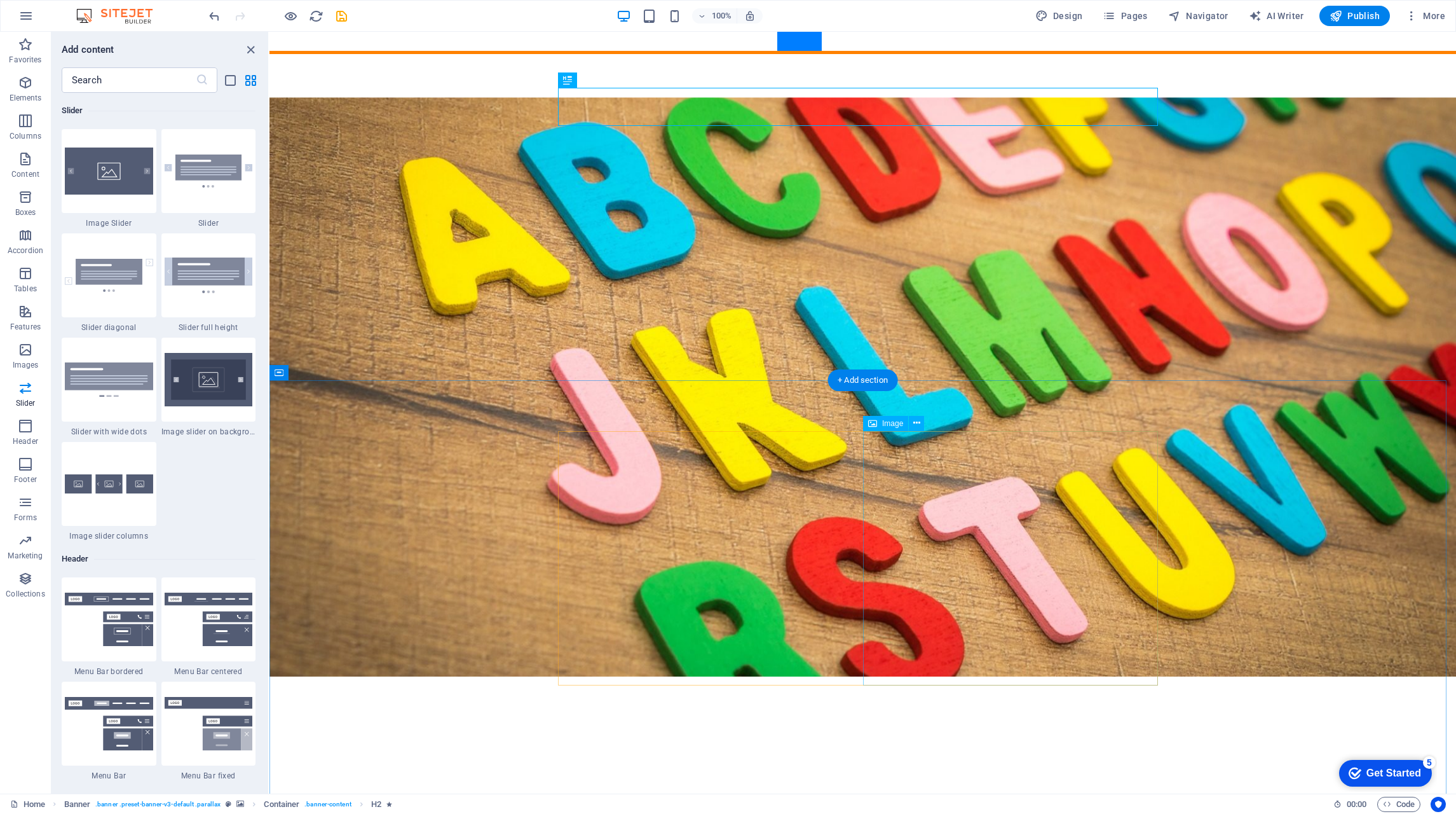
select select "%"
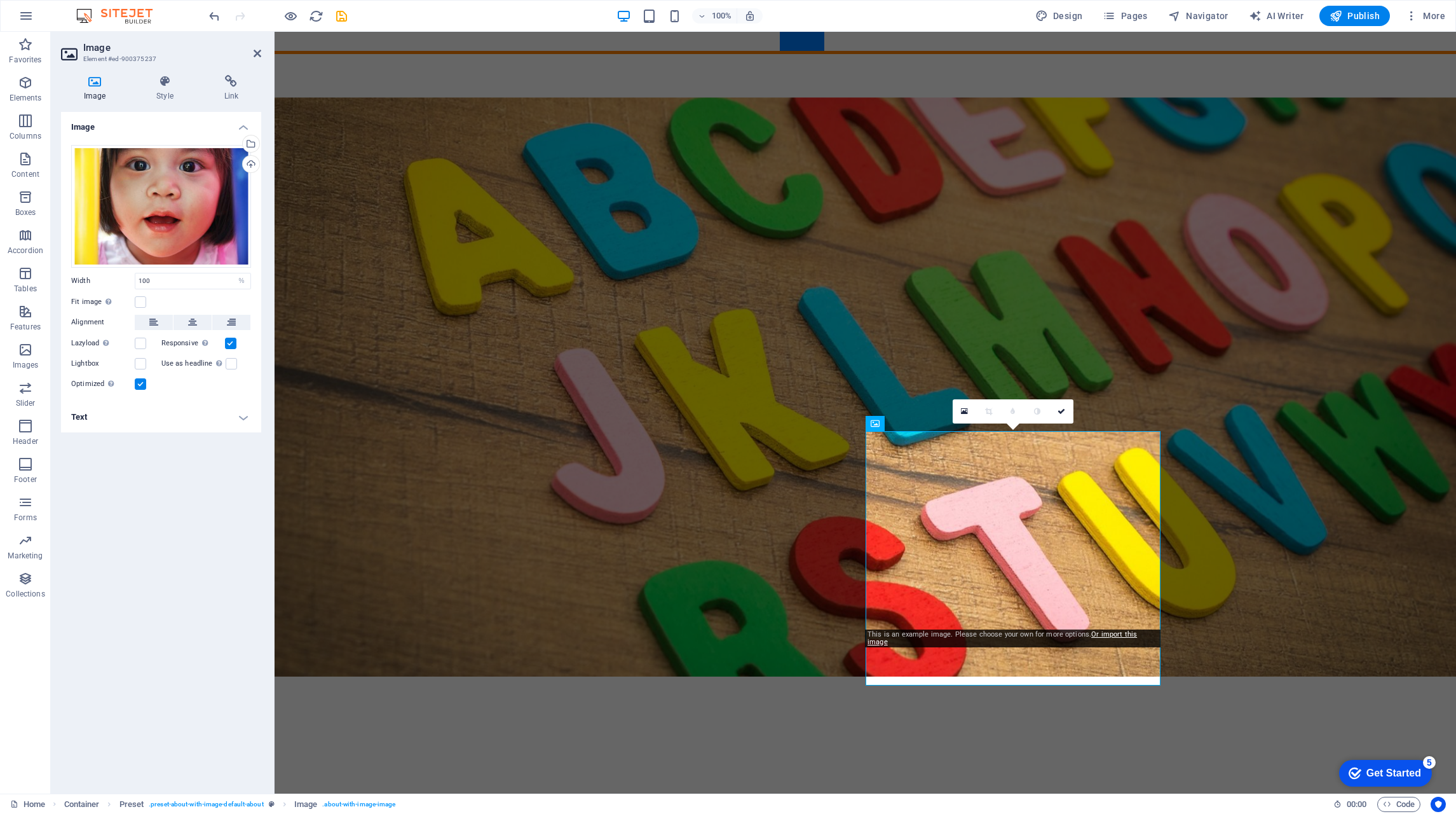
click at [252, 145] on div "Select files from the file manager, stock photos, or upload file(s)" at bounding box center [250, 145] width 19 height 19
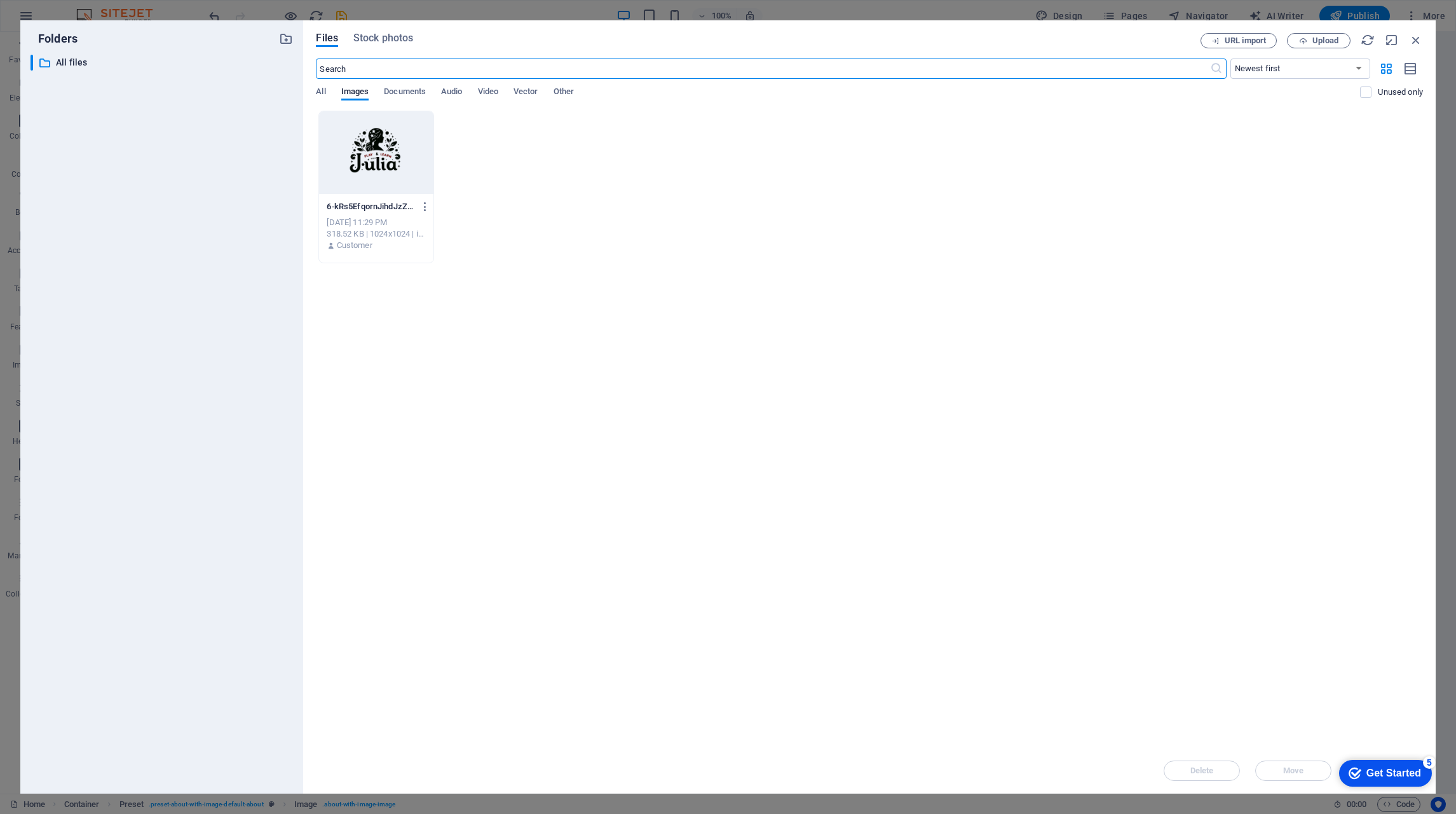
click at [379, 40] on span "Stock photos" at bounding box center [383, 39] width 60 height 15
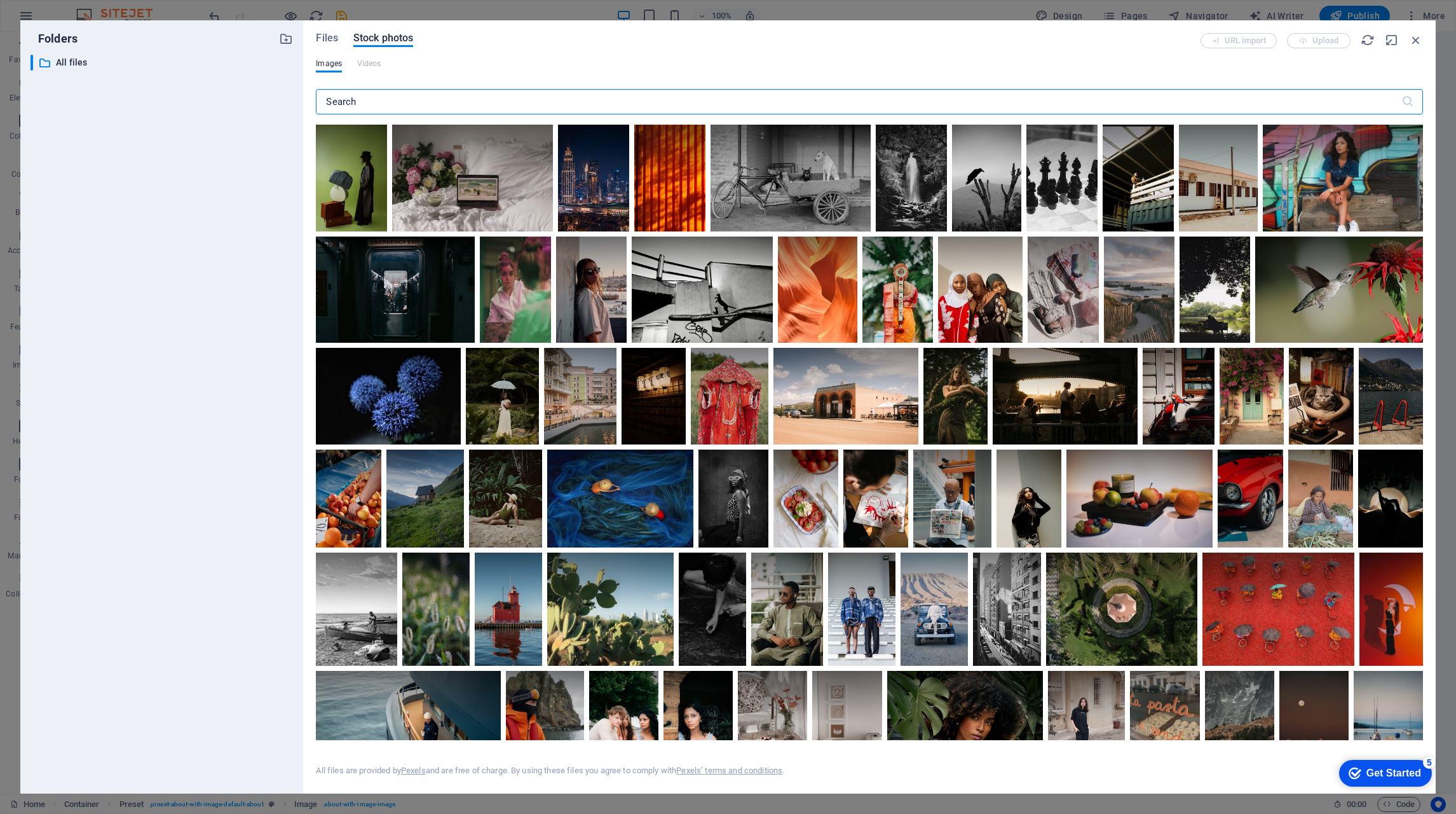
click at [478, 104] on input "text" at bounding box center [859, 102] width 1085 height 26
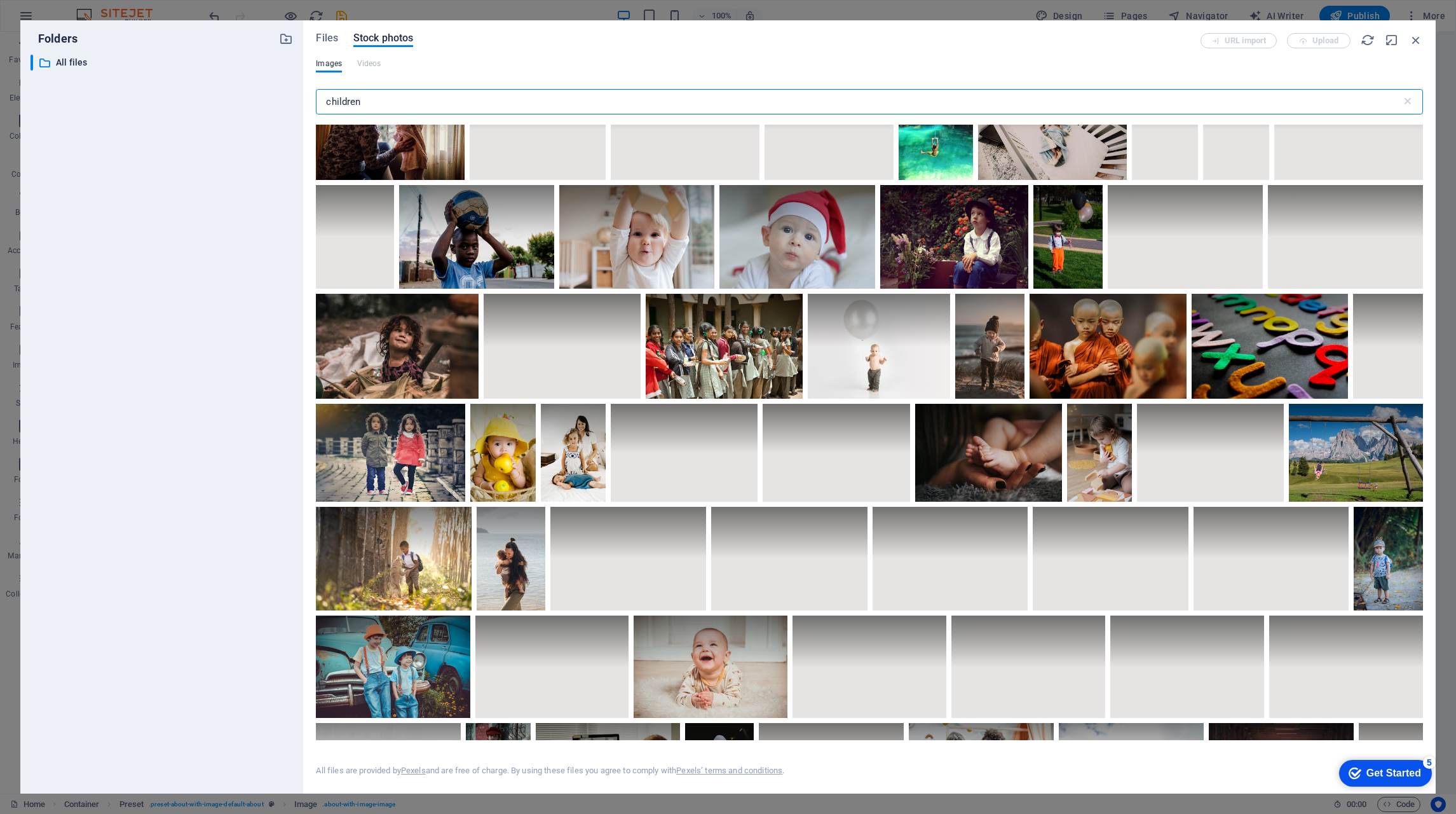
scroll to position [2861, 0]
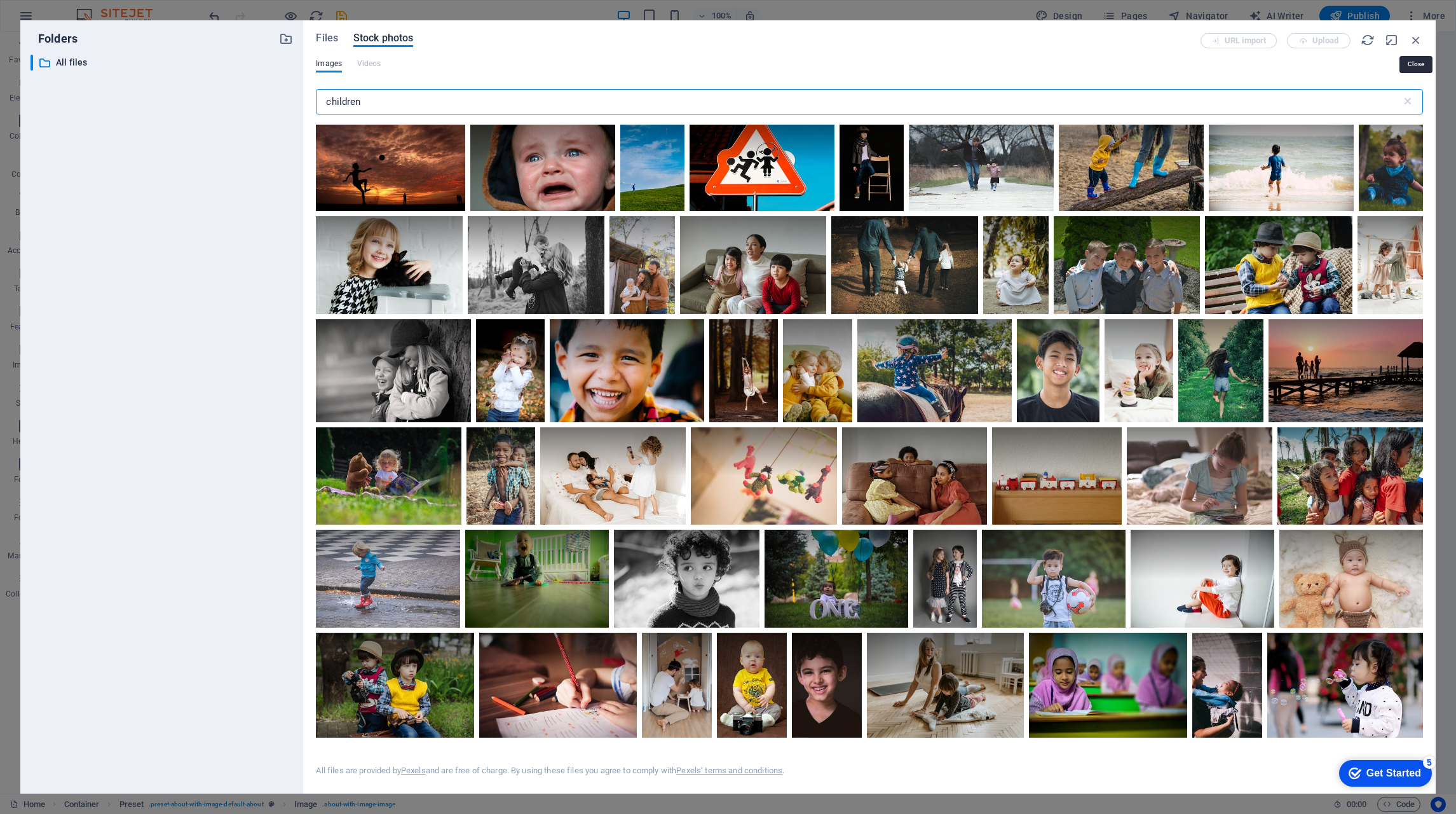
type input "children"
click at [1417, 39] on icon "button" at bounding box center [1416, 40] width 14 height 14
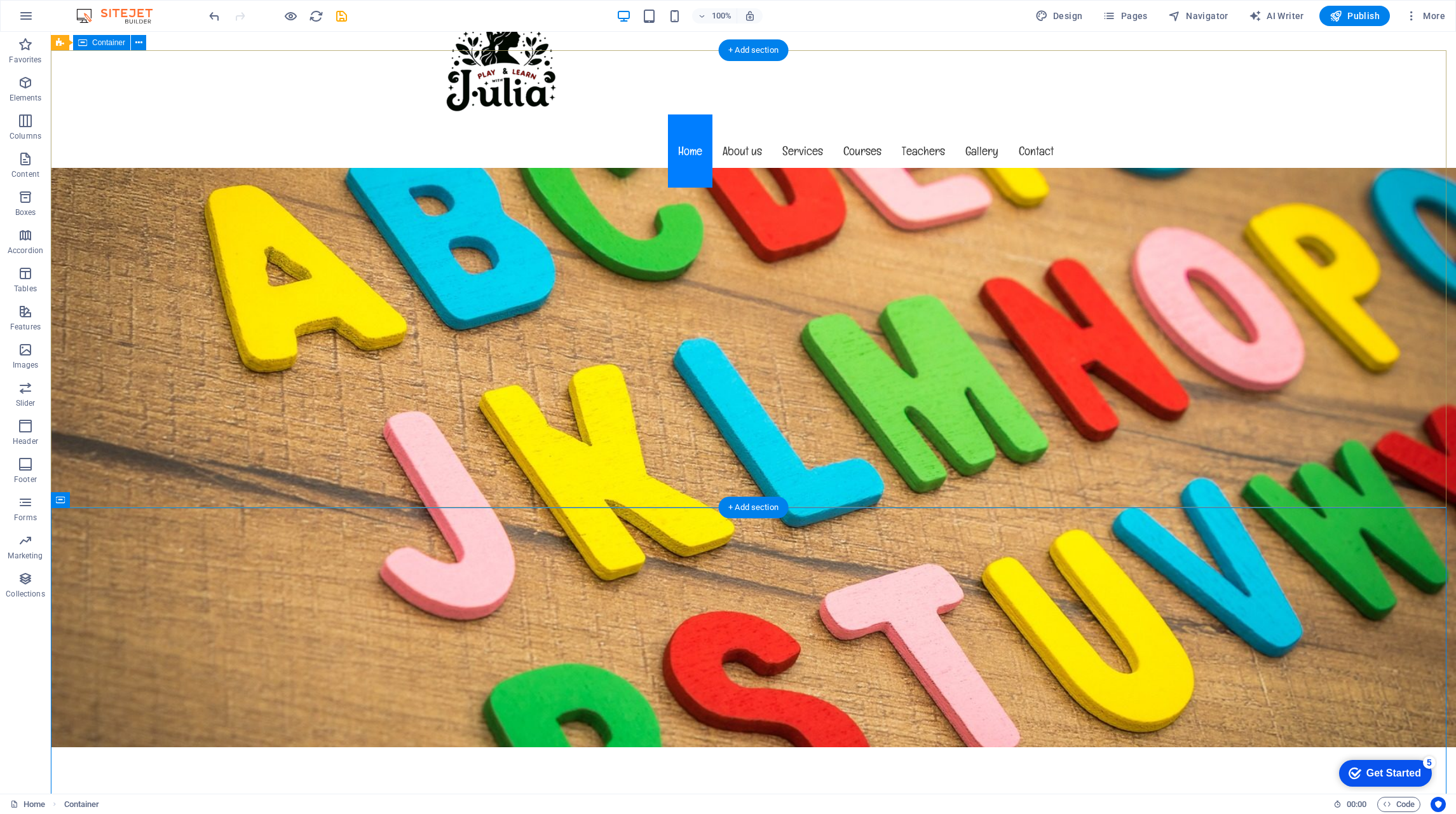
scroll to position [0, 0]
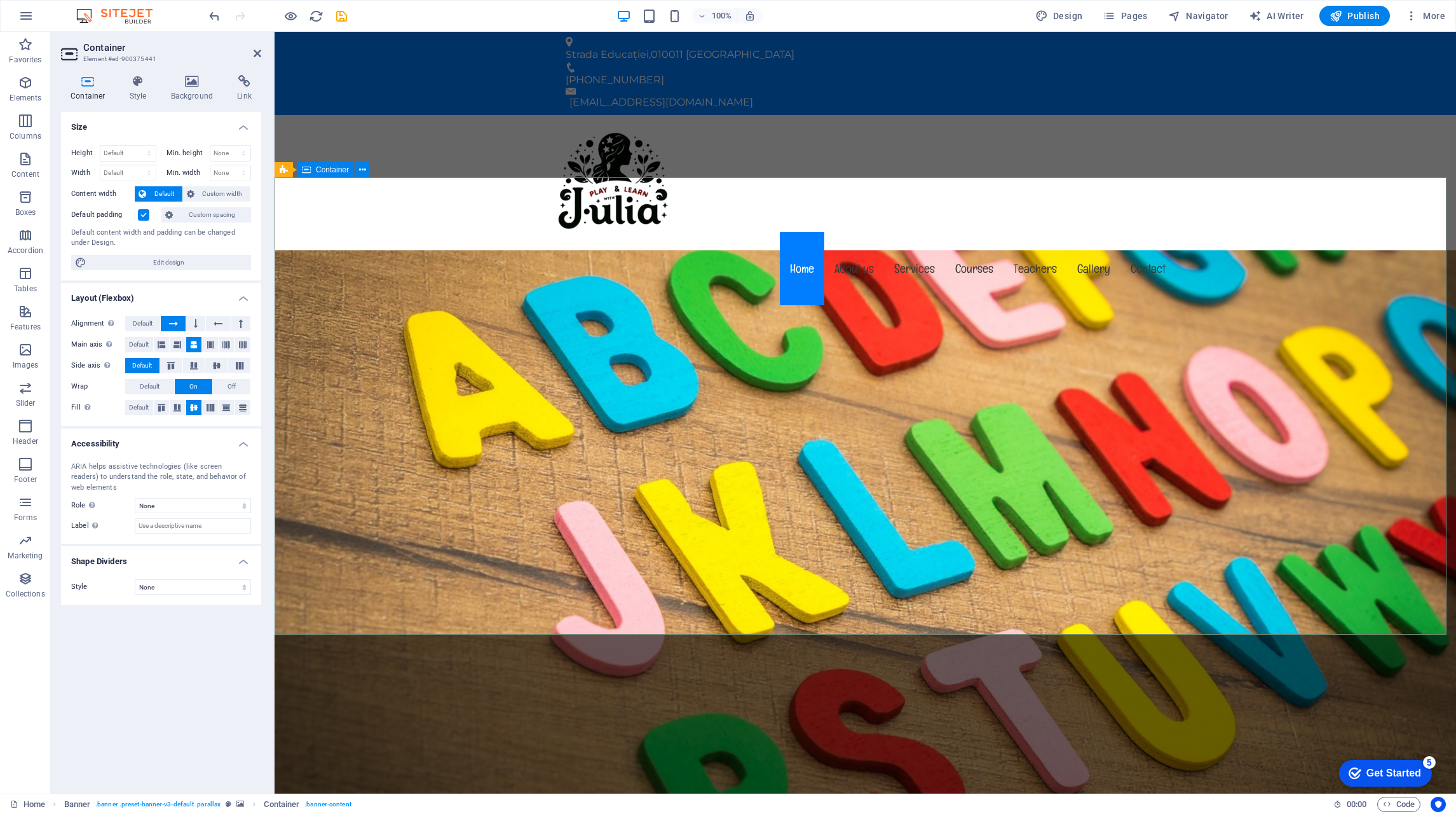
click at [184, 85] on icon at bounding box center [193, 81] width 62 height 13
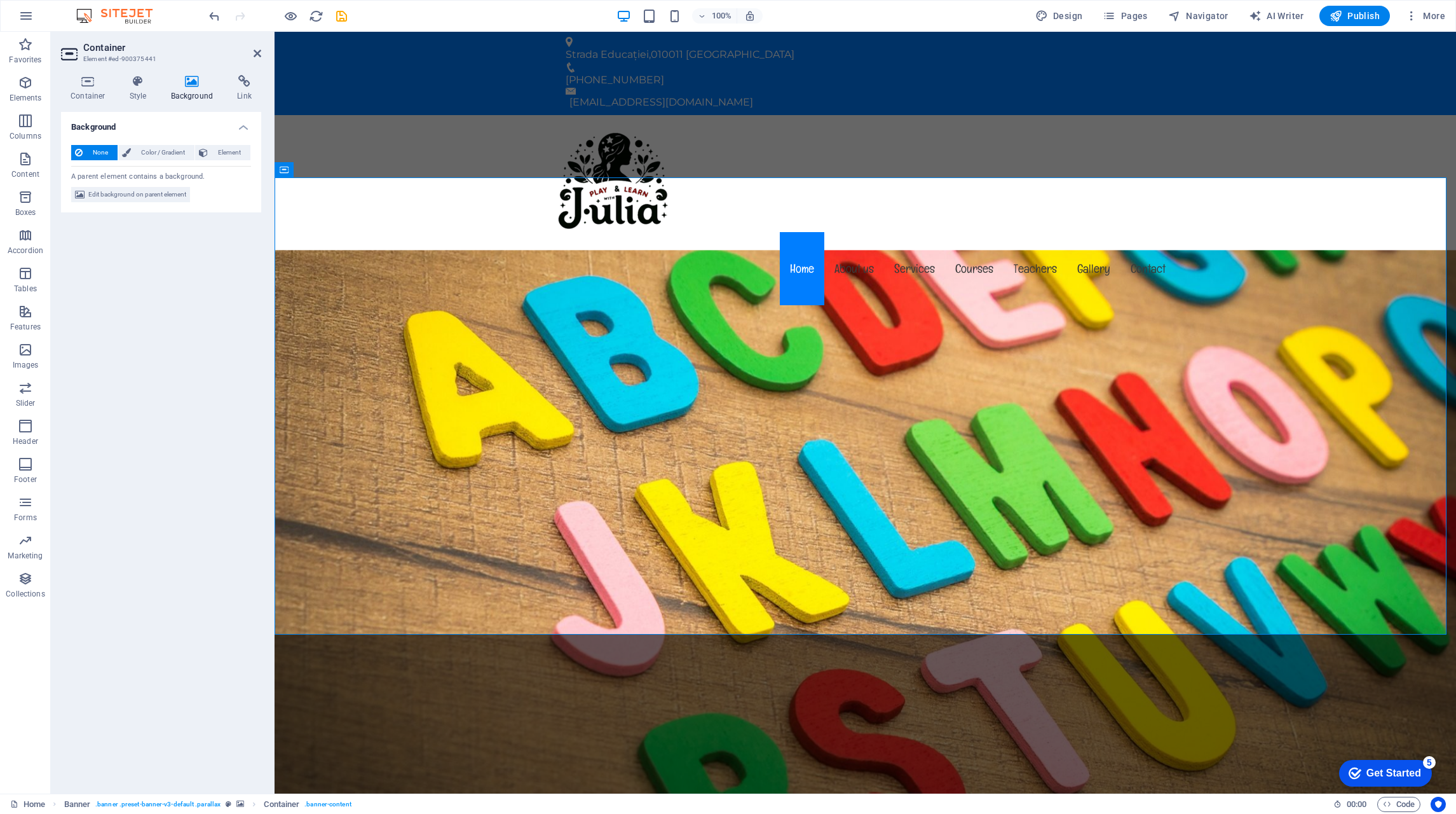
click at [139, 80] on icon at bounding box center [138, 81] width 36 height 13
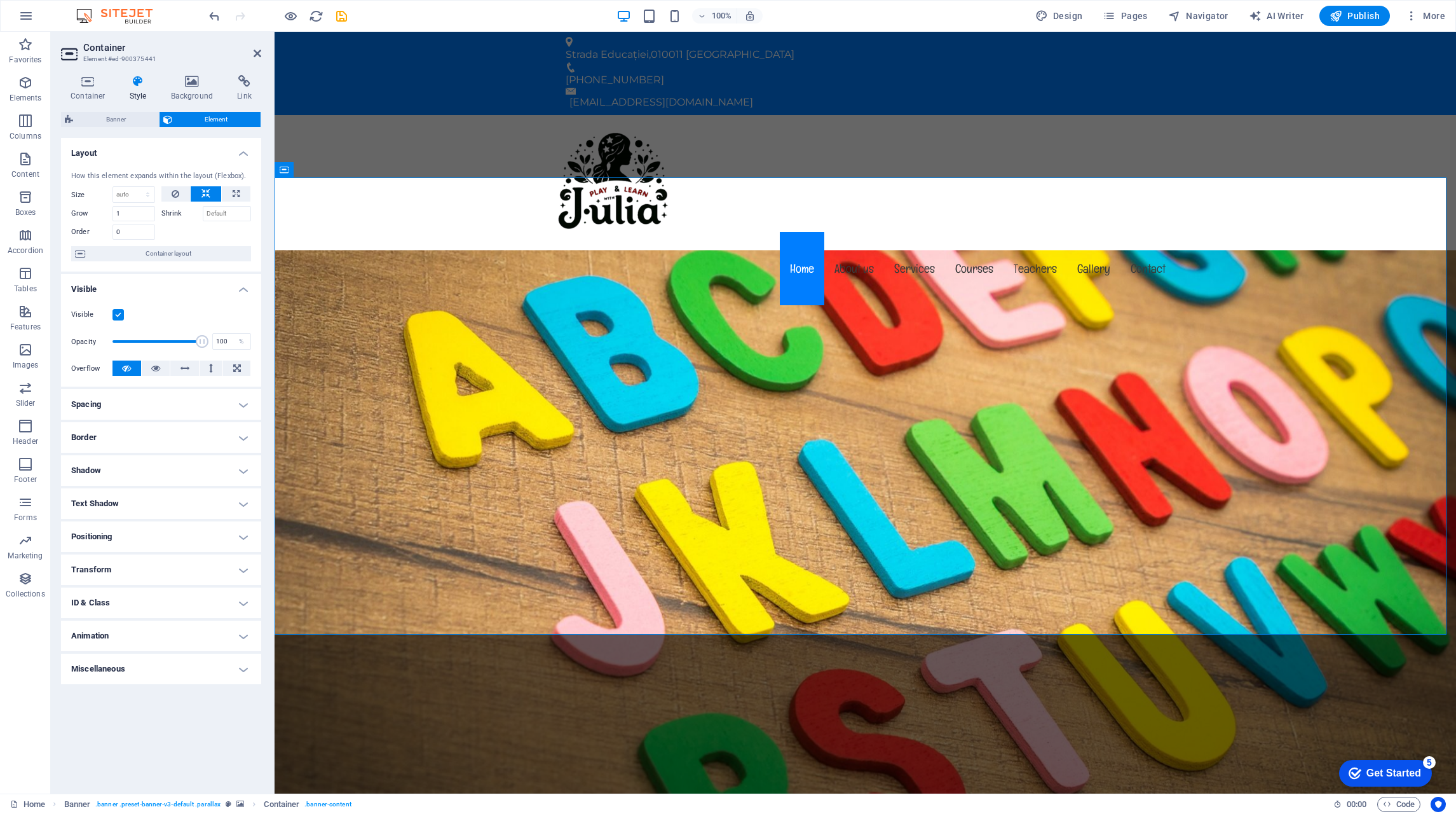
click at [93, 79] on icon at bounding box center [87, 81] width 54 height 13
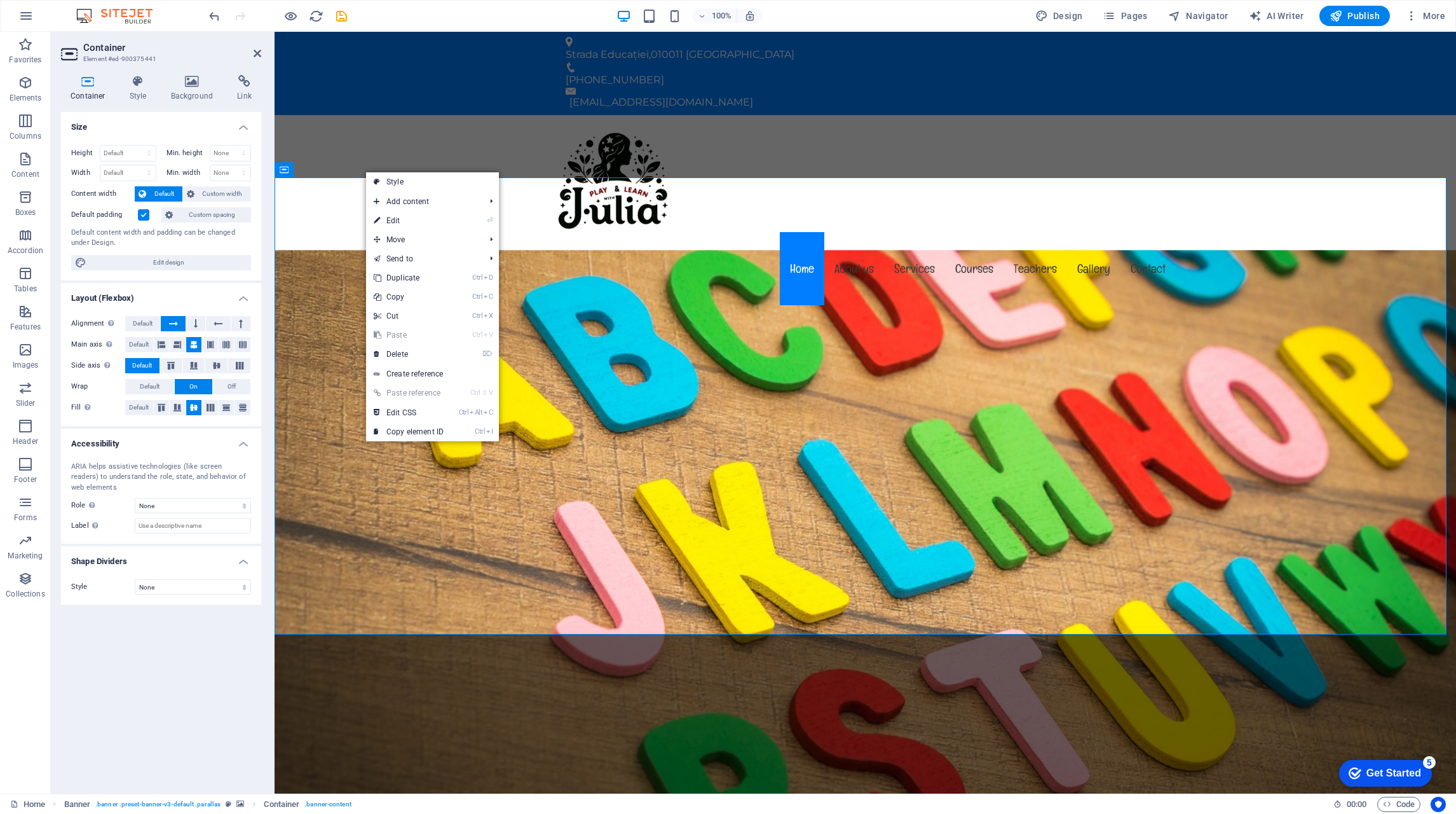
click at [422, 223] on link "⏎ Edit" at bounding box center [409, 221] width 86 height 19
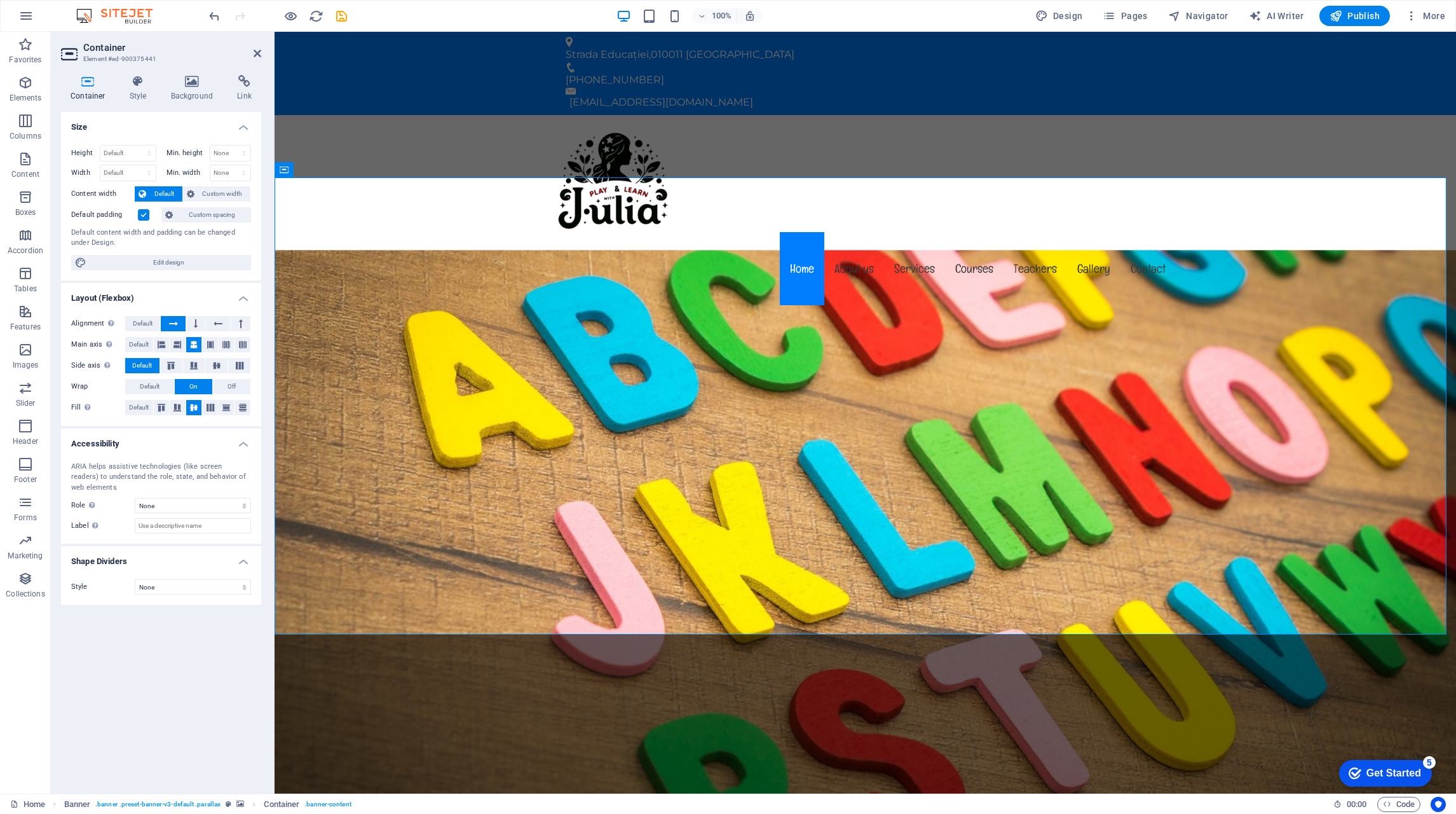
click at [187, 83] on icon at bounding box center [193, 81] width 62 height 13
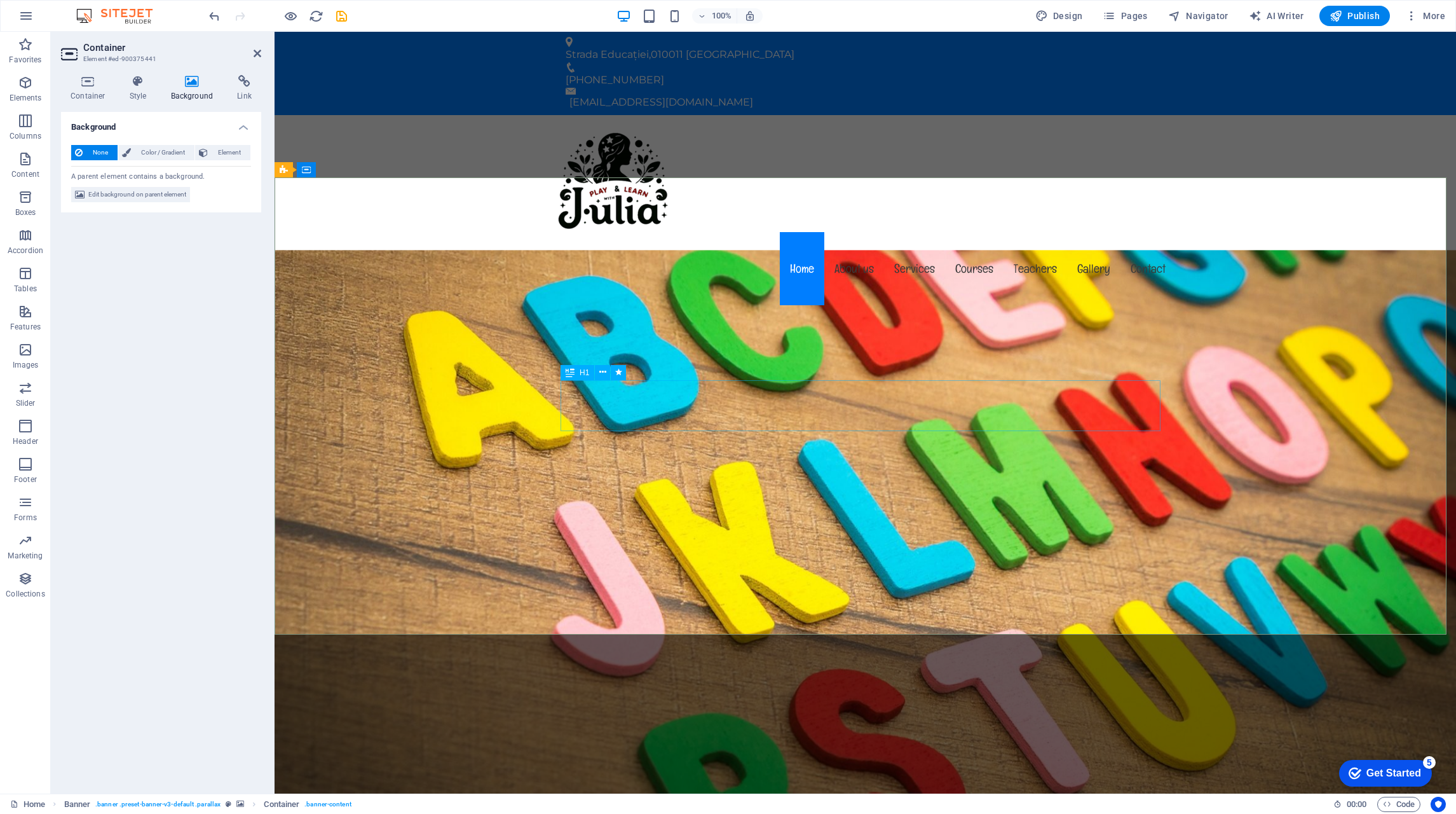
click at [480, 135] on div "Menu Home About us Services Courses Teachers Gallery Contact" at bounding box center [865, 211] width 1182 height 193
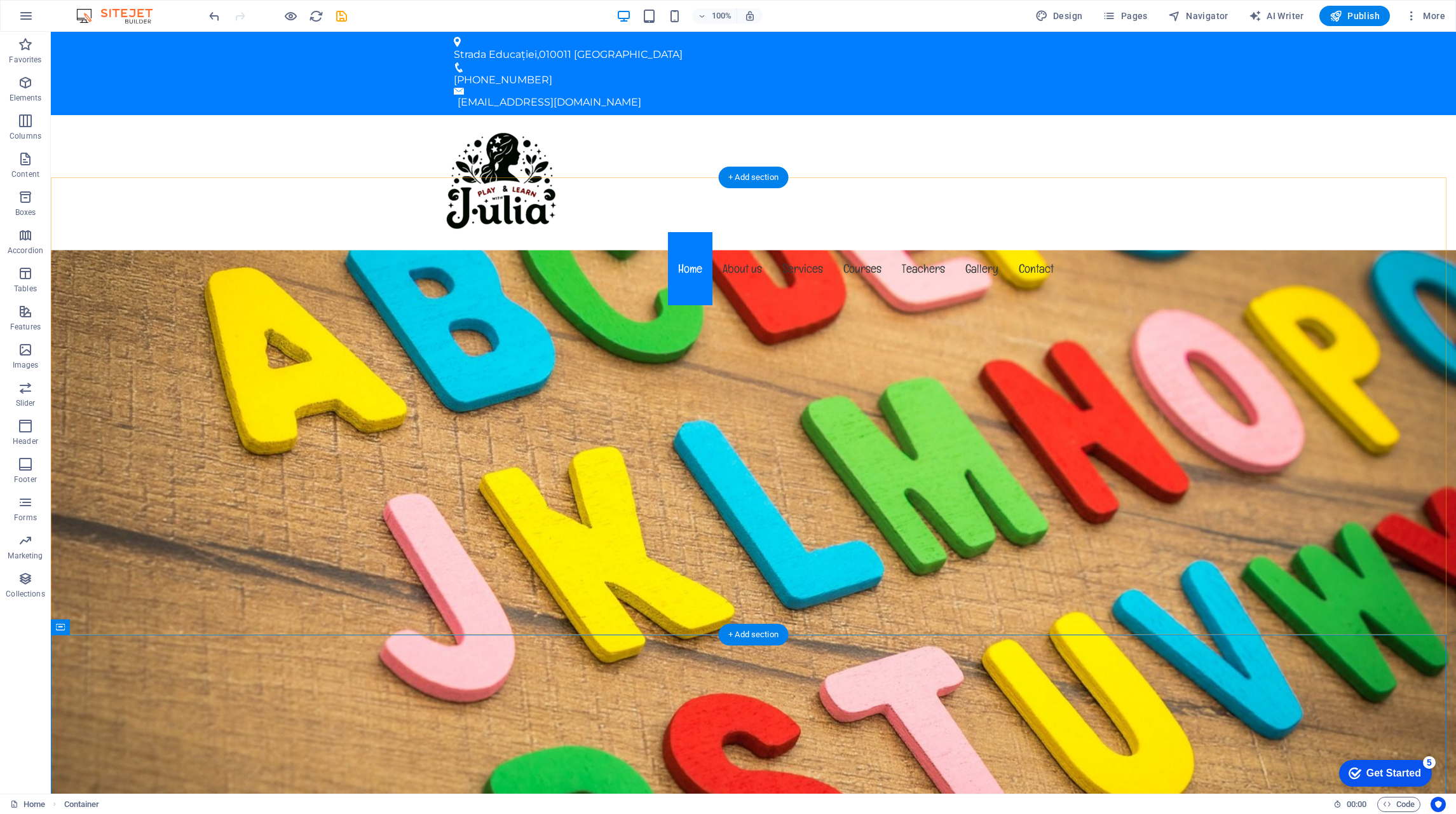
click at [744, 178] on div "+ Add section" at bounding box center [753, 177] width 70 height 21
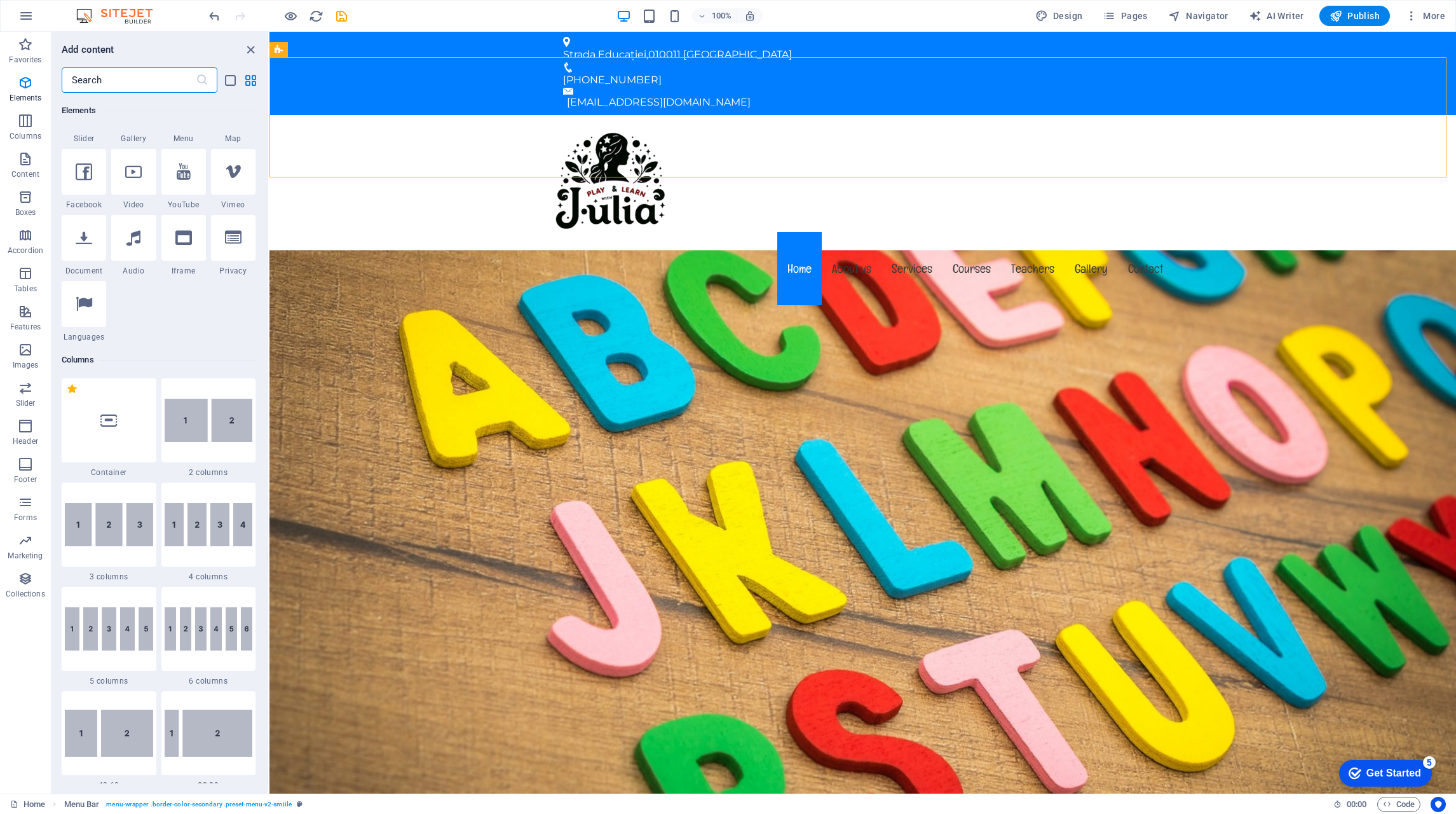
scroll to position [382, 0]
click at [33, 169] on p "Content" at bounding box center [25, 175] width 28 height 10
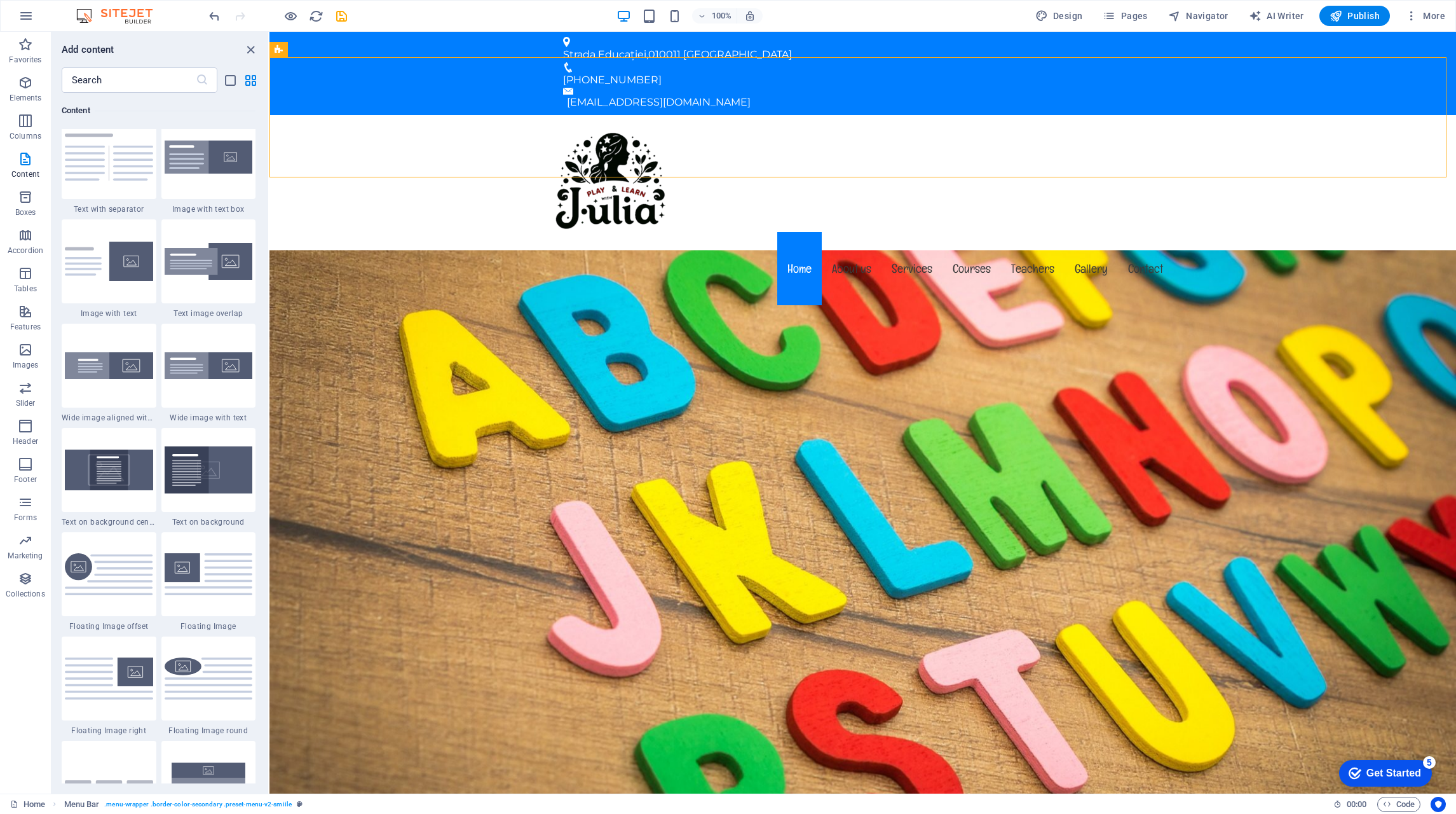
scroll to position [2351, 0]
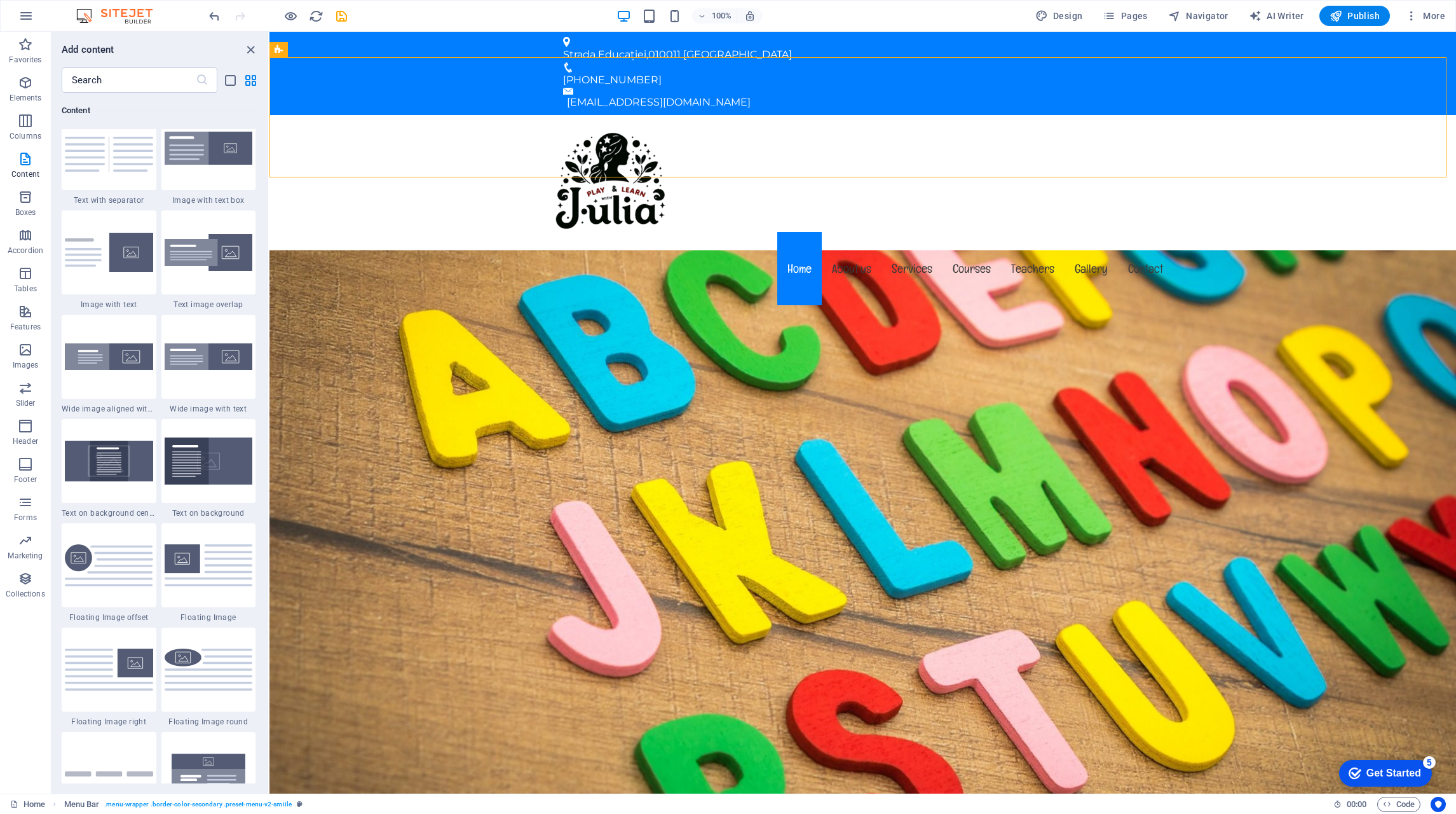
click at [129, 73] on input "text" at bounding box center [128, 80] width 134 height 26
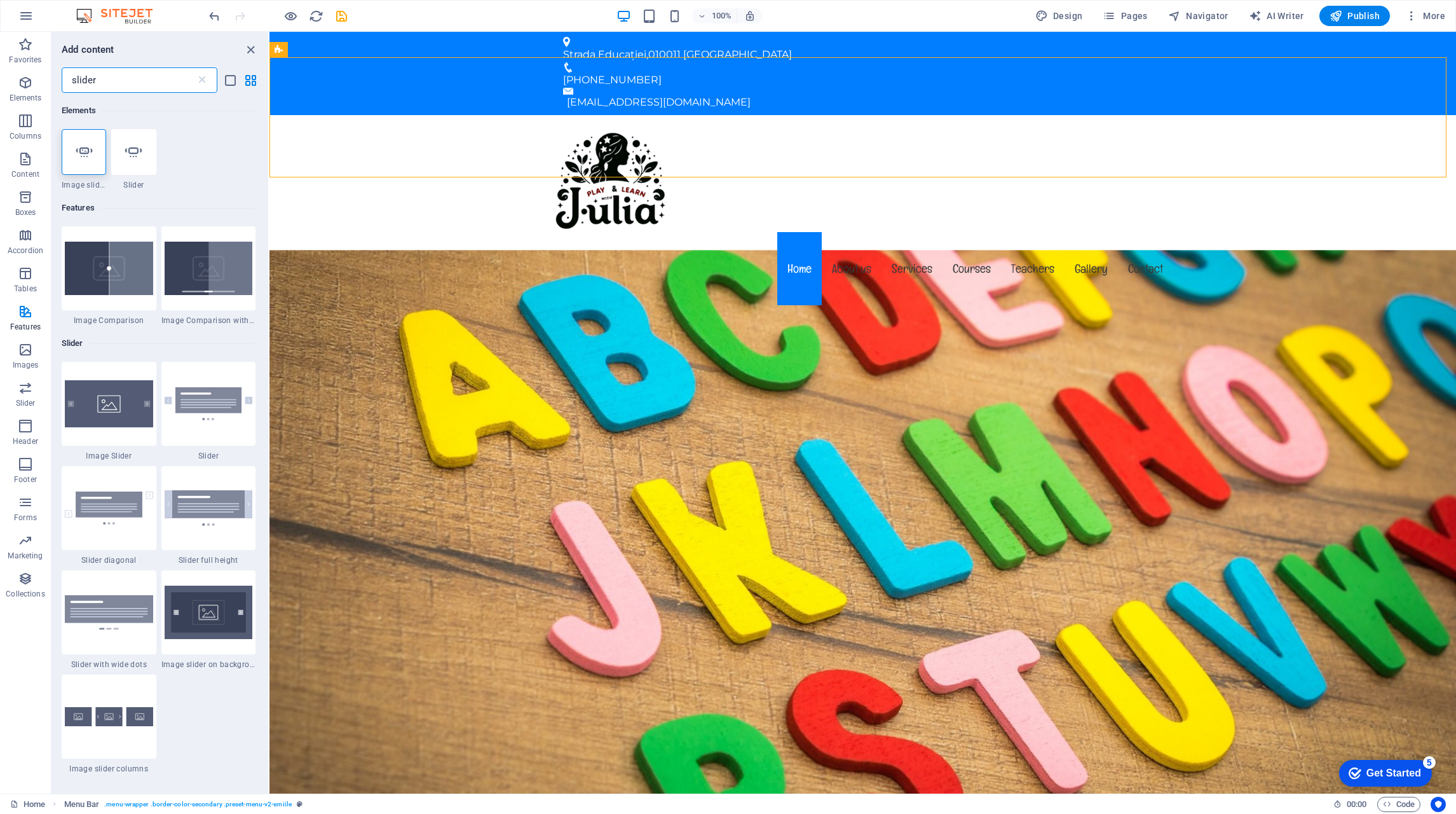
scroll to position [0, 0]
type input "slider"
click at [125, 403] on img at bounding box center [109, 403] width 88 height 47
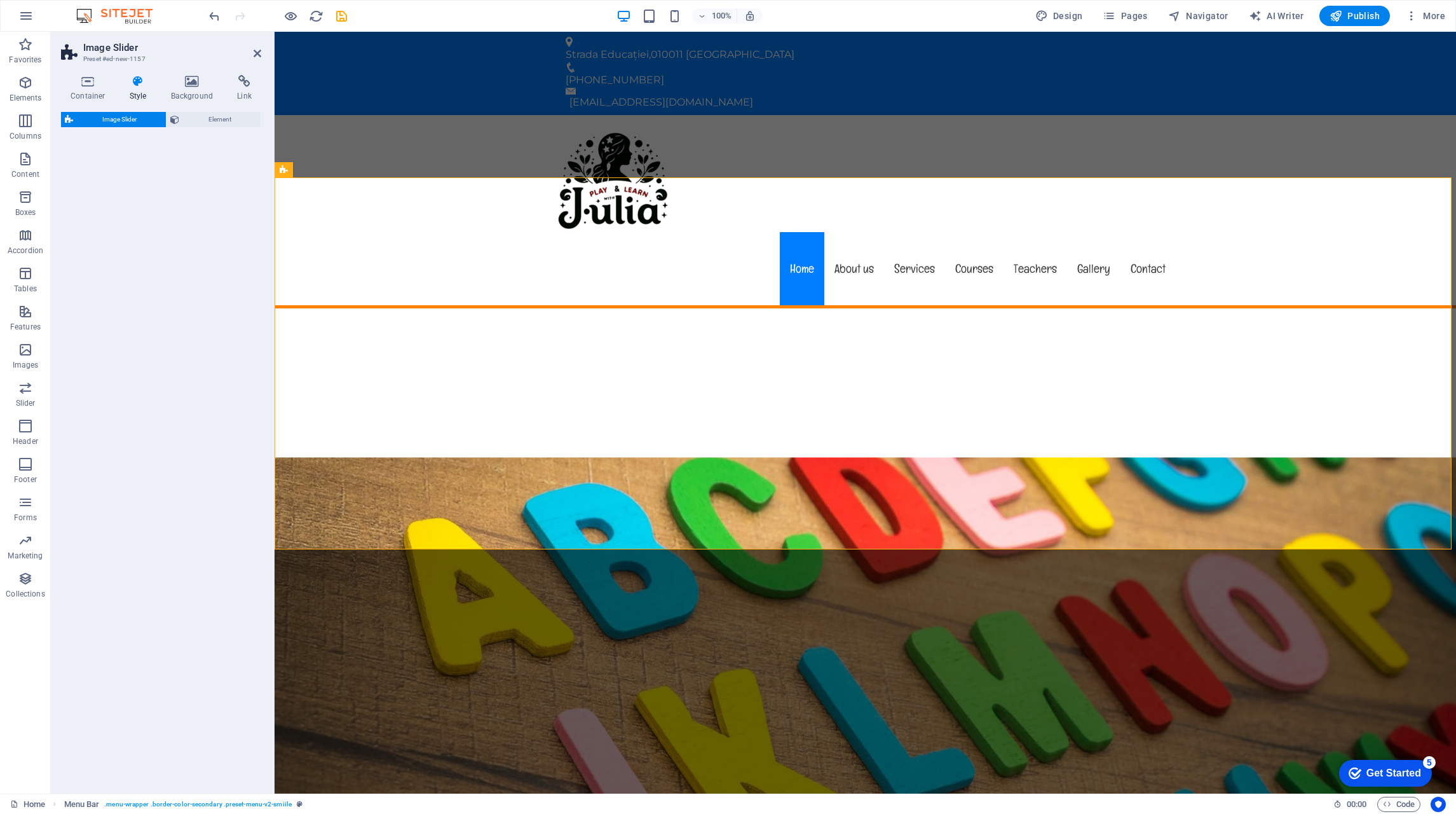
select select "rem"
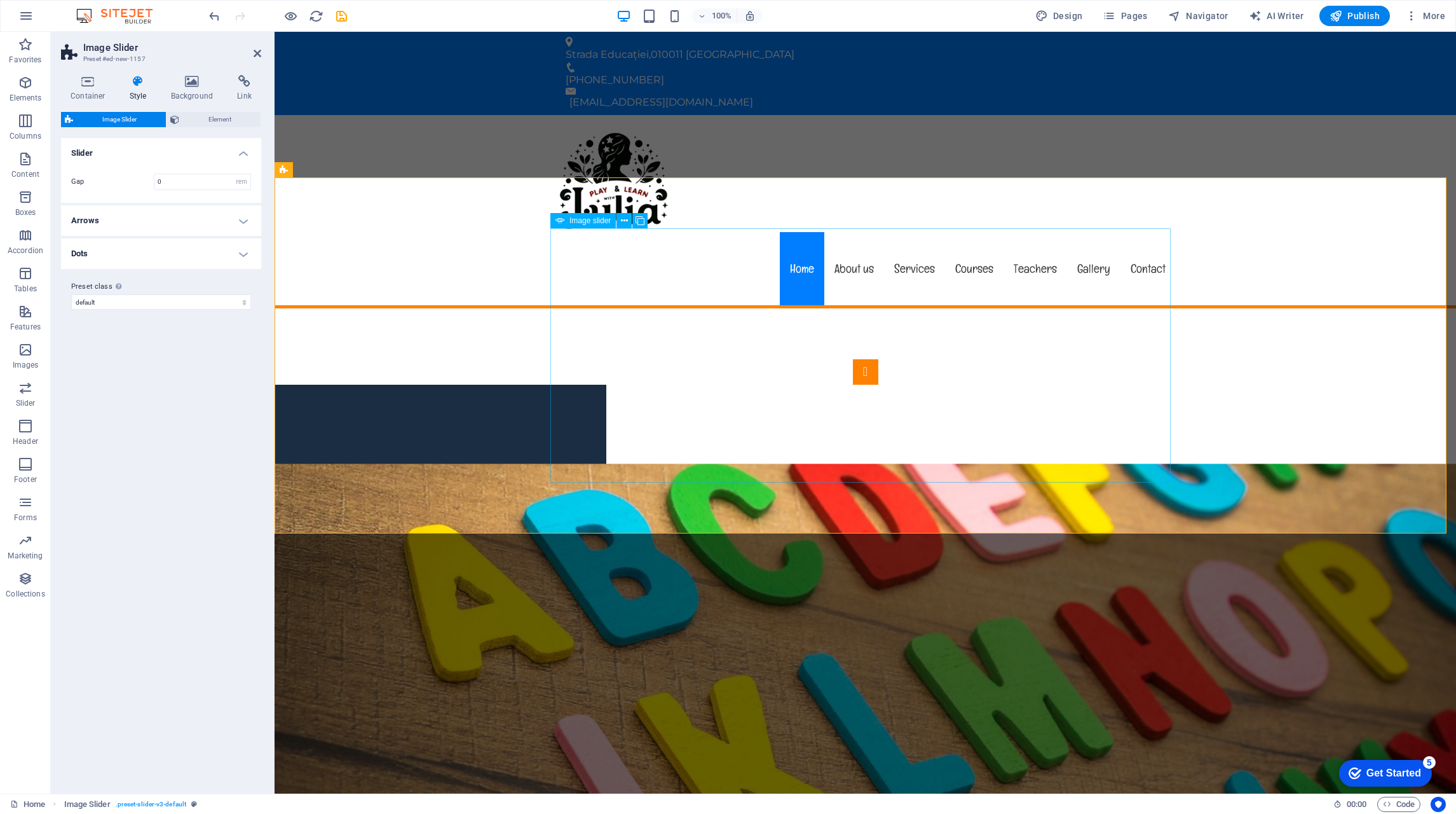
click at [625, 219] on icon at bounding box center [625, 221] width 7 height 14
click at [206, 117] on span "Element" at bounding box center [220, 120] width 74 height 15
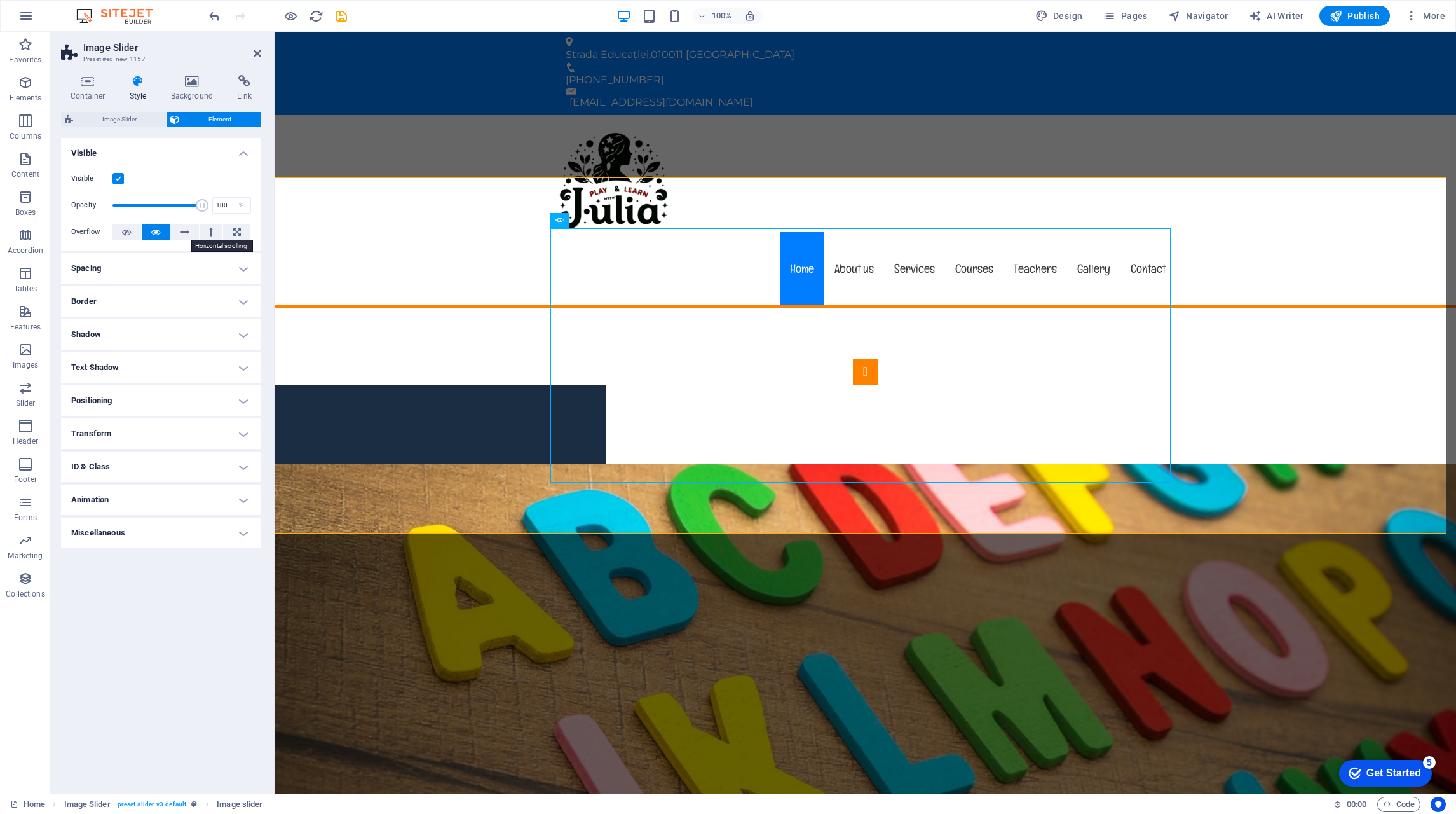
click at [181, 227] on icon at bounding box center [185, 232] width 9 height 15
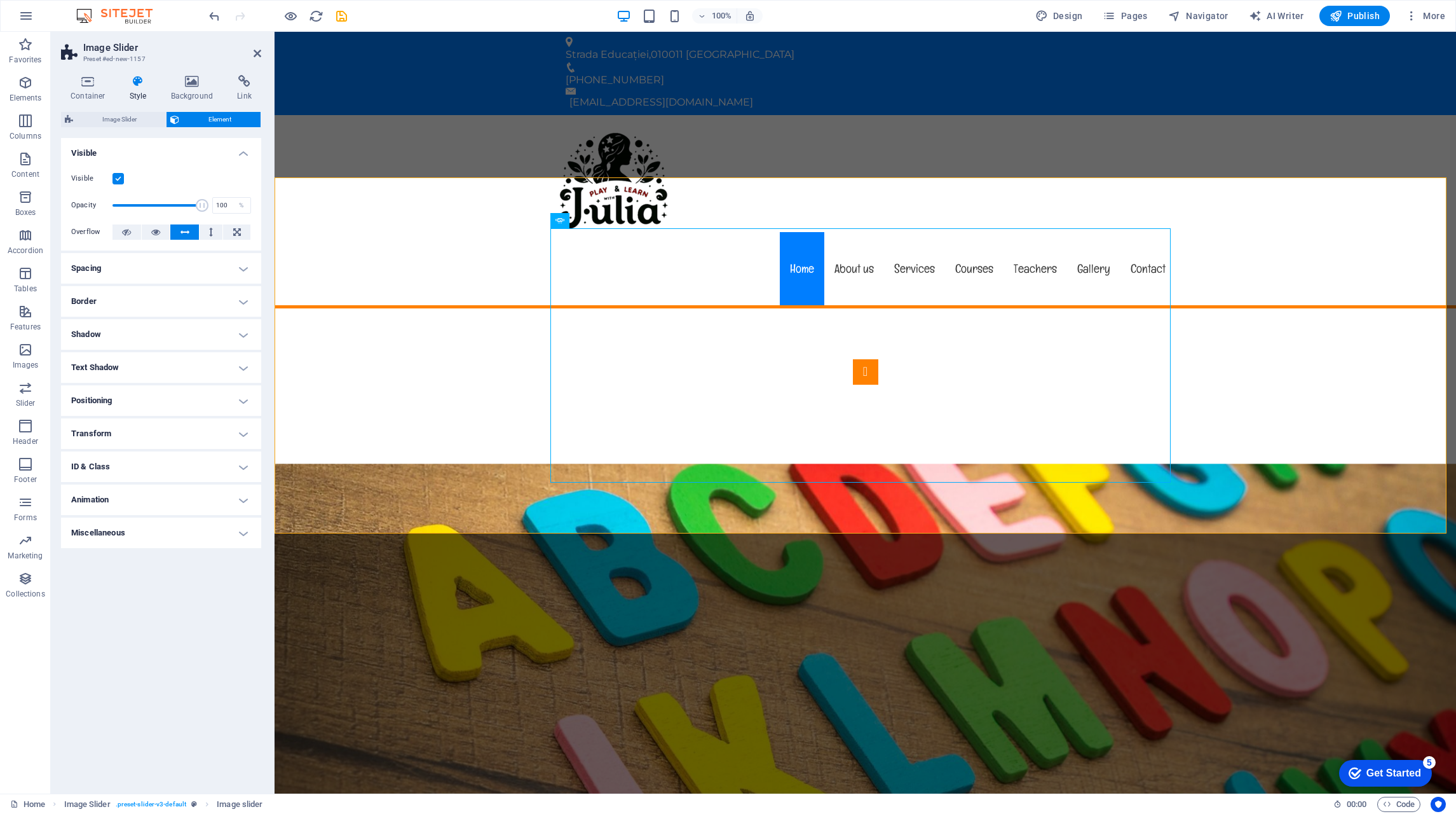
click at [181, 227] on icon at bounding box center [185, 232] width 9 height 15
click at [128, 119] on span "Image Slider" at bounding box center [120, 120] width 86 height 15
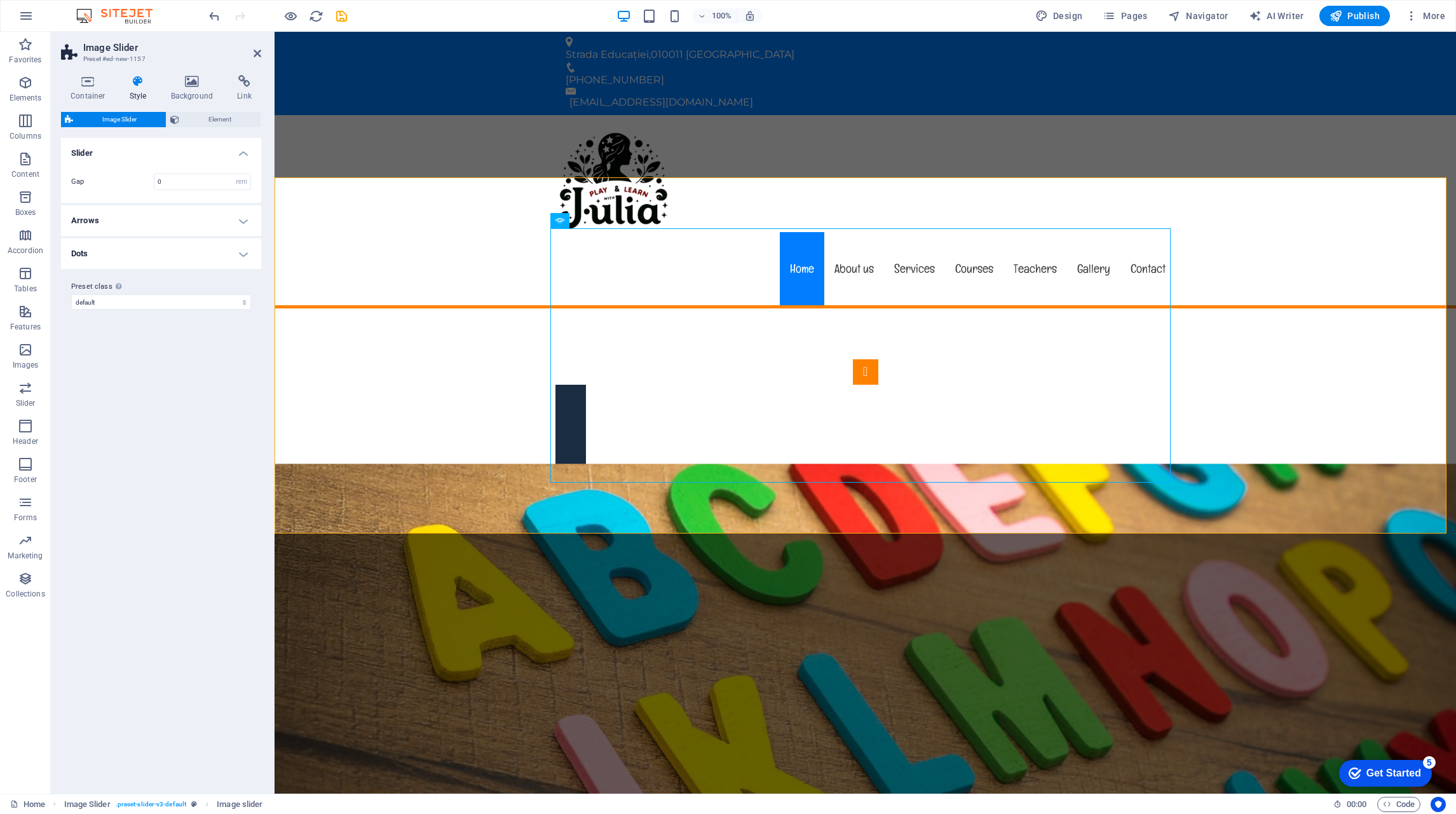
click at [198, 220] on h4 "Arrows" at bounding box center [161, 221] width 200 height 31
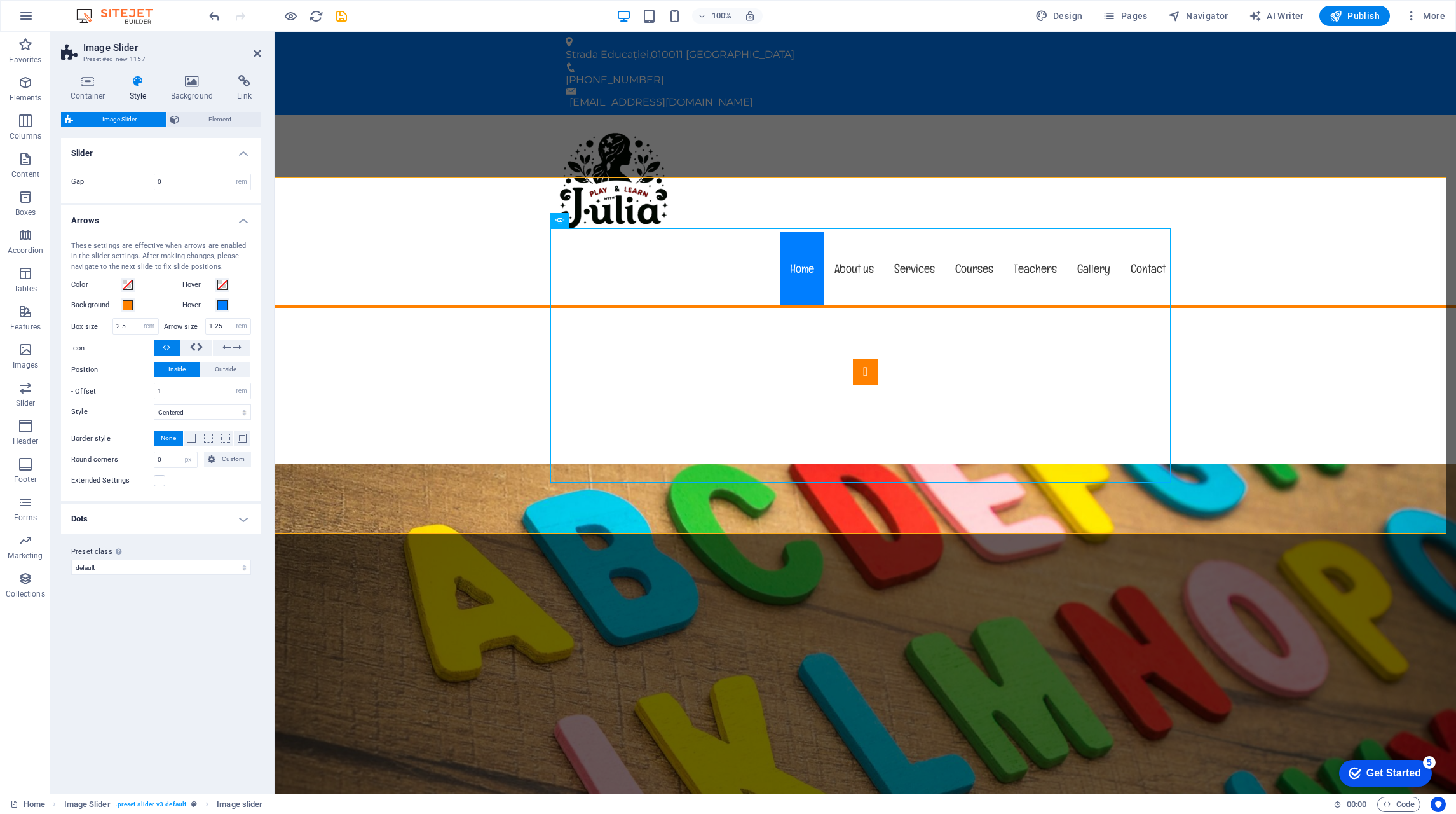
click at [197, 220] on h4 "Arrows" at bounding box center [161, 217] width 200 height 23
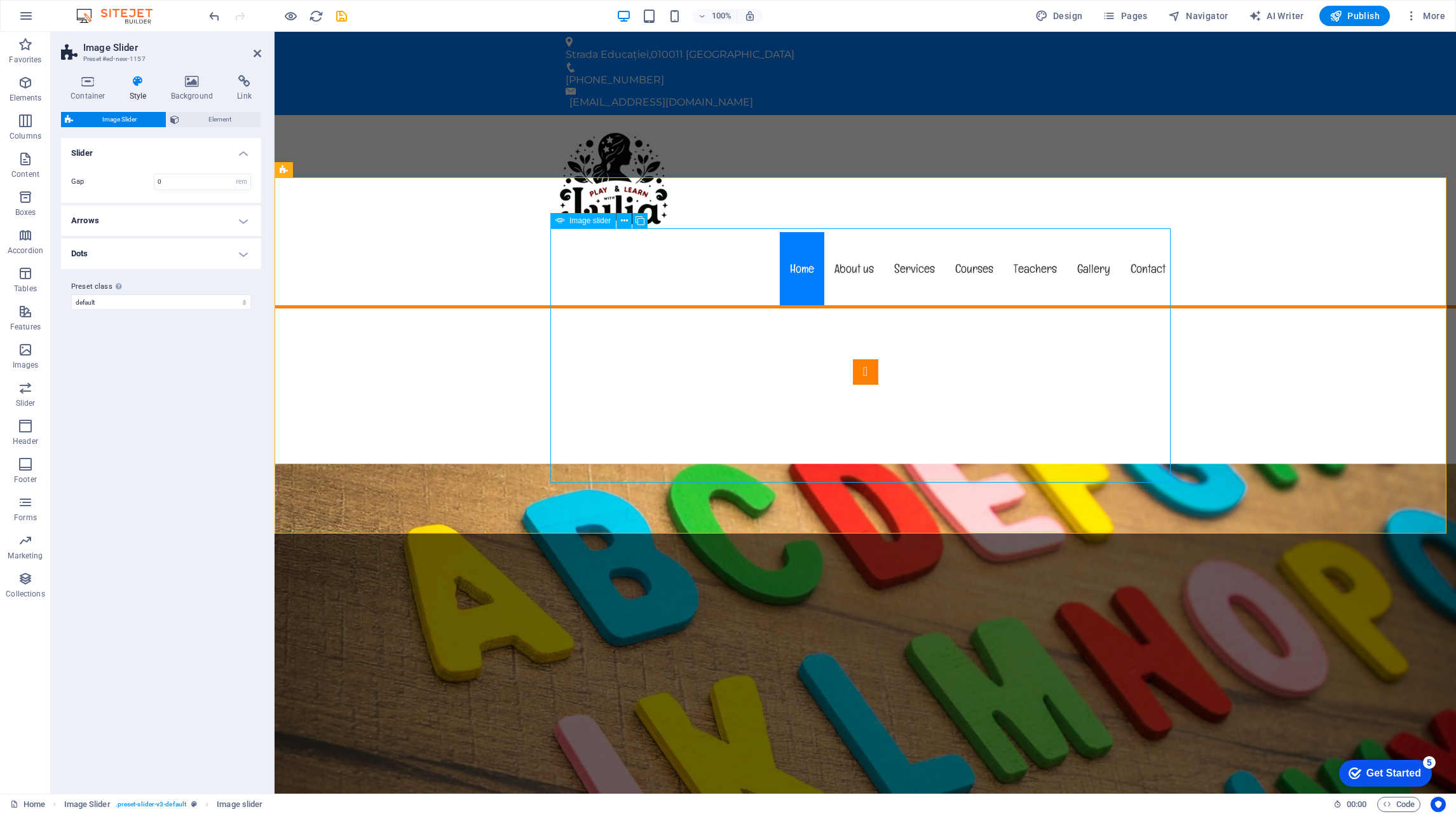
select select "px"
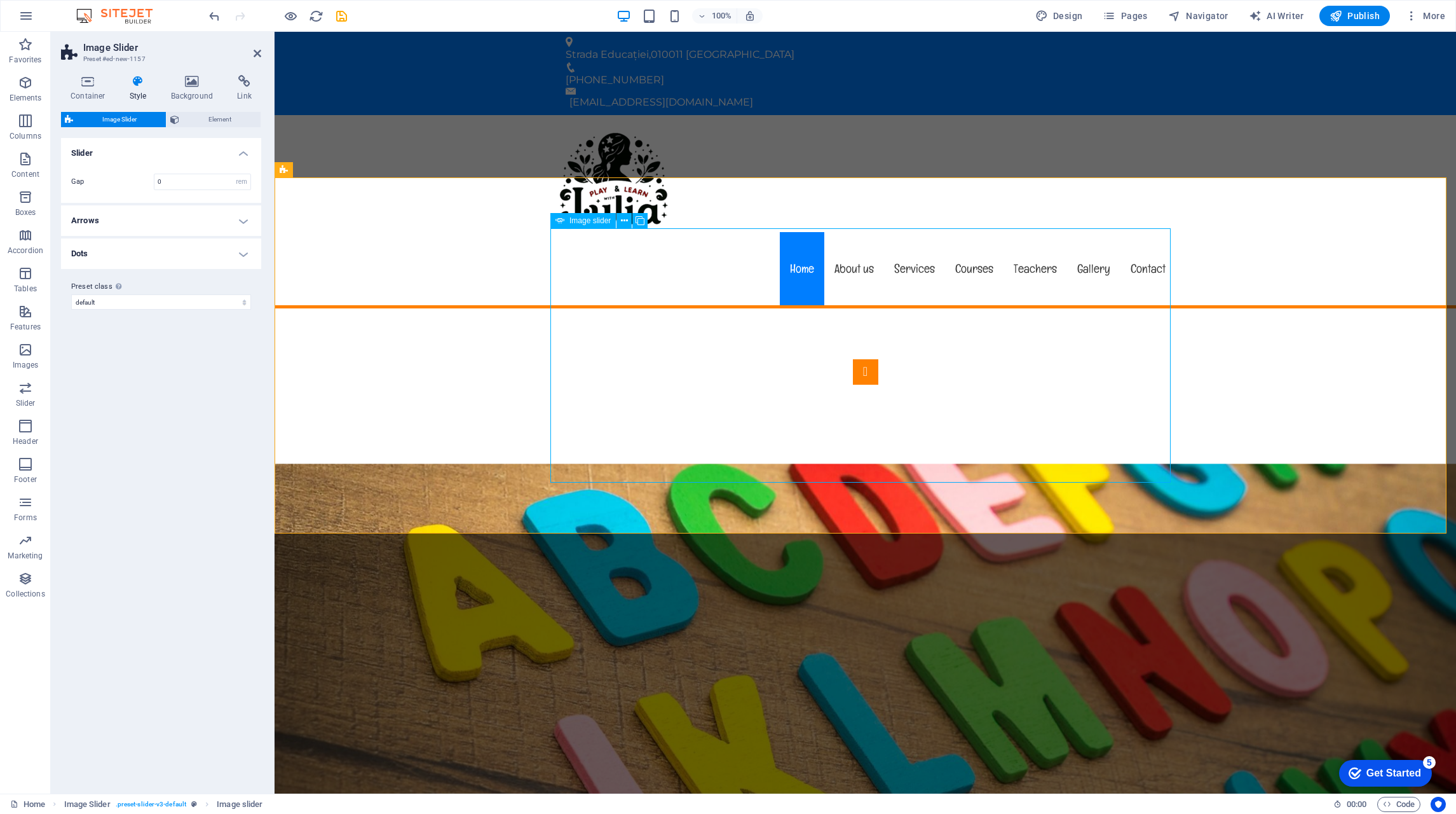
select select "ms"
select select "s"
select select "progressive"
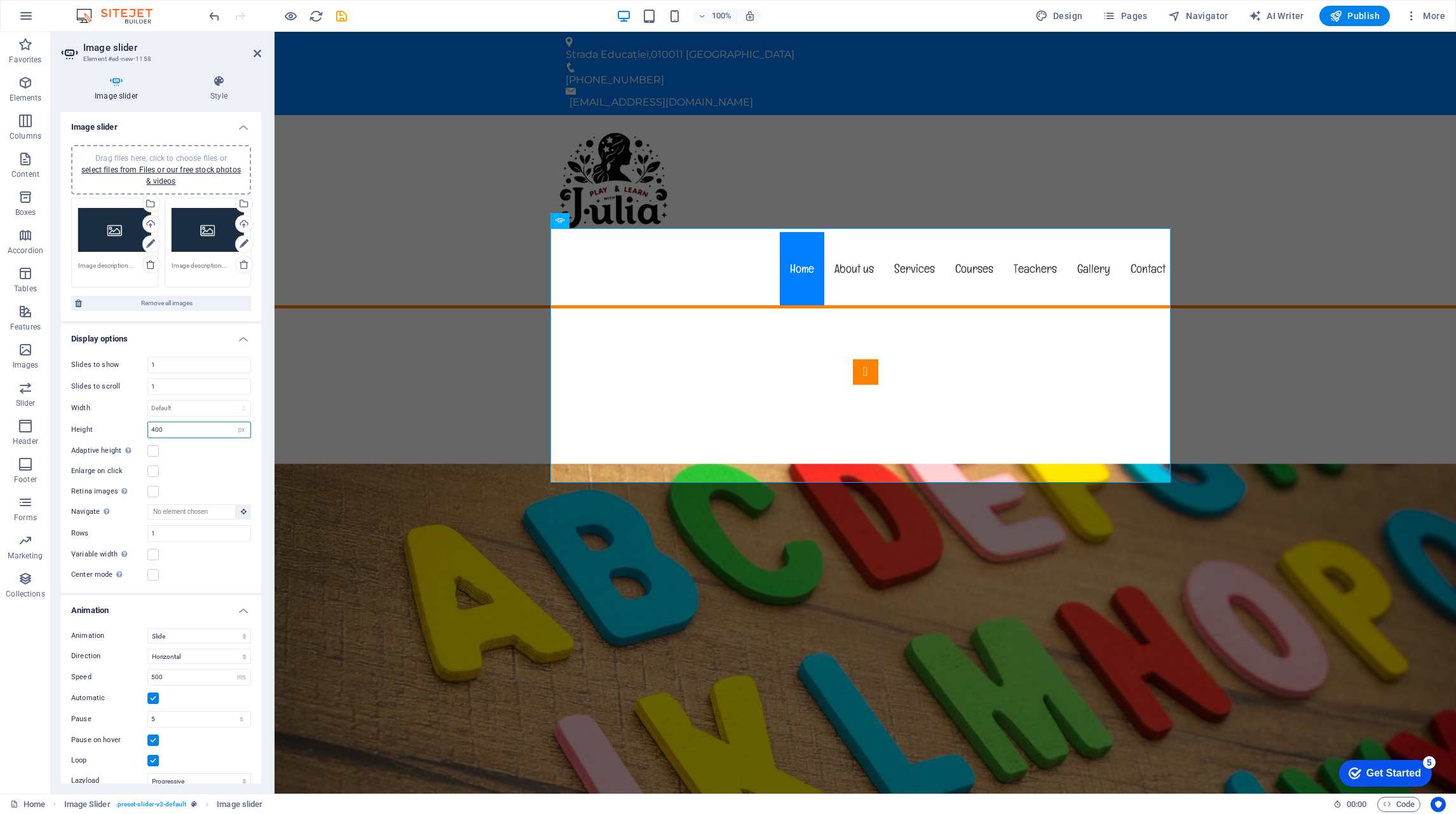
click at [173, 428] on input "400" at bounding box center [199, 430] width 103 height 15
click at [154, 450] on label at bounding box center [152, 450] width 11 height 11
click at [0, 0] on input "Adaptive height Automatically adjust the height for single slide horizontal sli…" at bounding box center [0, 0] width 0 height 0
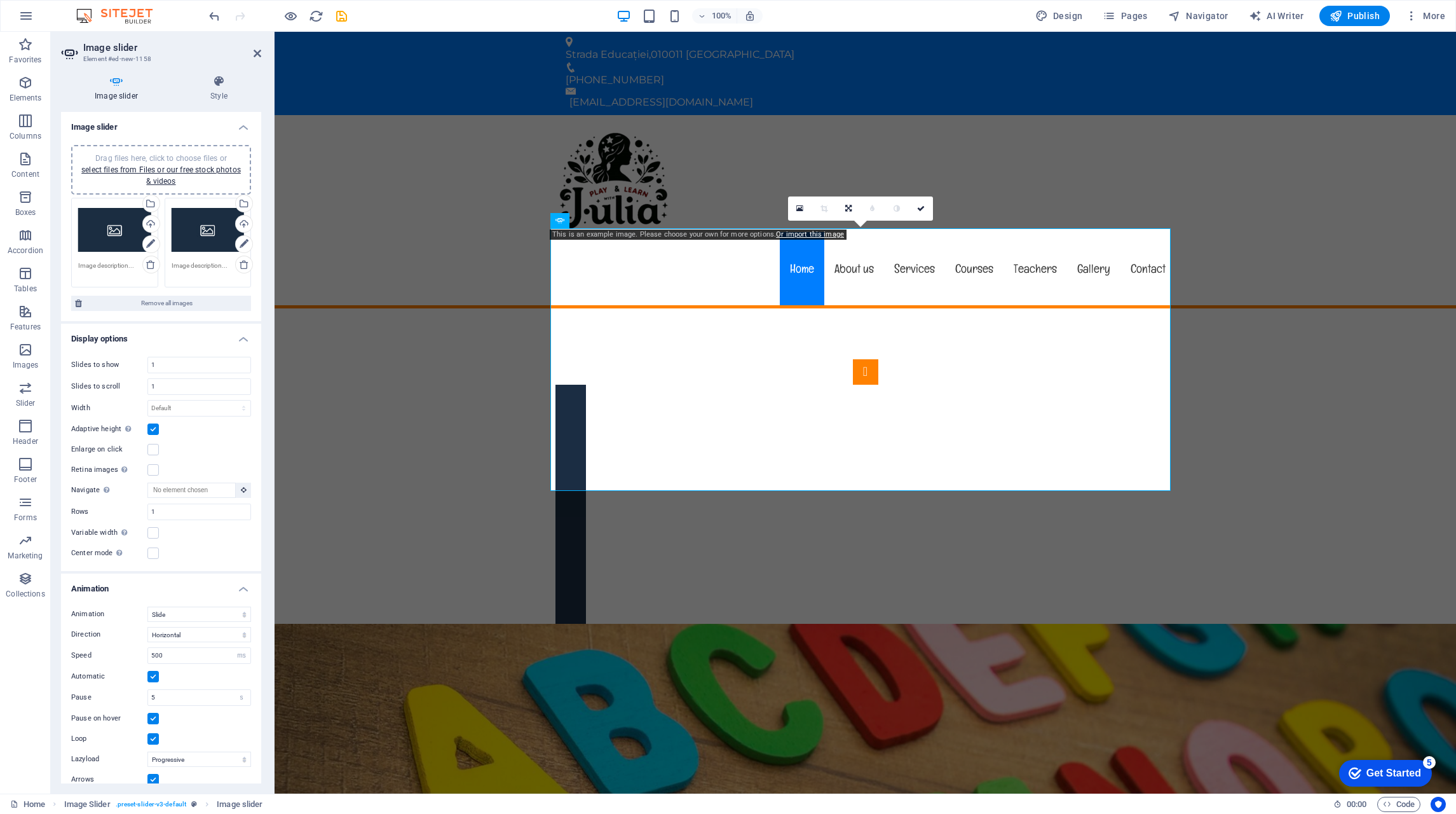
click at [154, 450] on label at bounding box center [152, 449] width 11 height 11
click at [0, 0] on input "Enlarge on click" at bounding box center [0, 0] width 0 height 0
click at [154, 450] on label at bounding box center [152, 449] width 11 height 11
click at [0, 0] on input "Enlarge on click" at bounding box center [0, 0] width 0 height 0
click at [153, 426] on label at bounding box center [152, 429] width 11 height 11
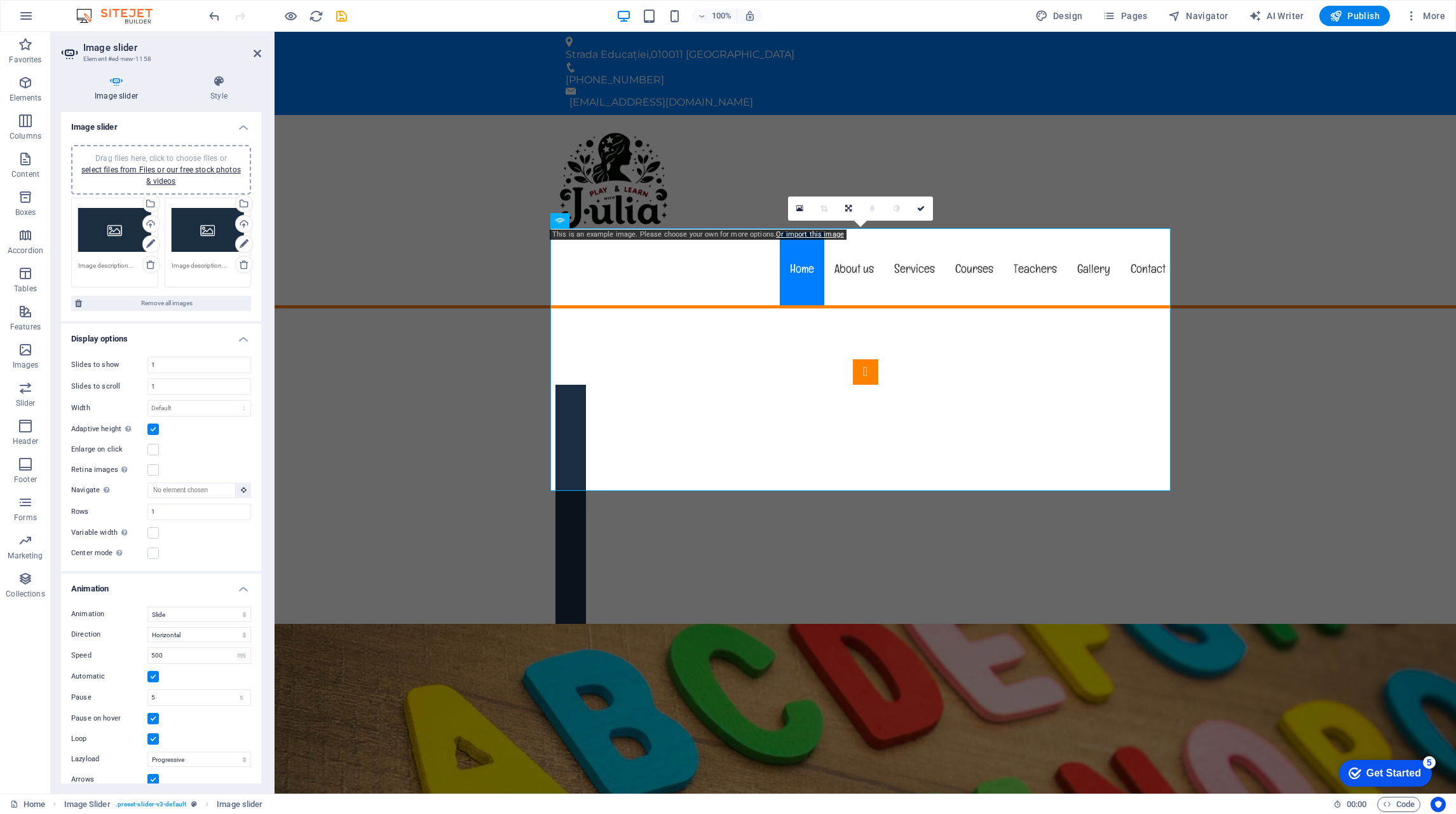
click at [0, 0] on input "Adaptive height Automatically adjust the height for single slide horizontal sli…" at bounding box center [0, 0] width 0 height 0
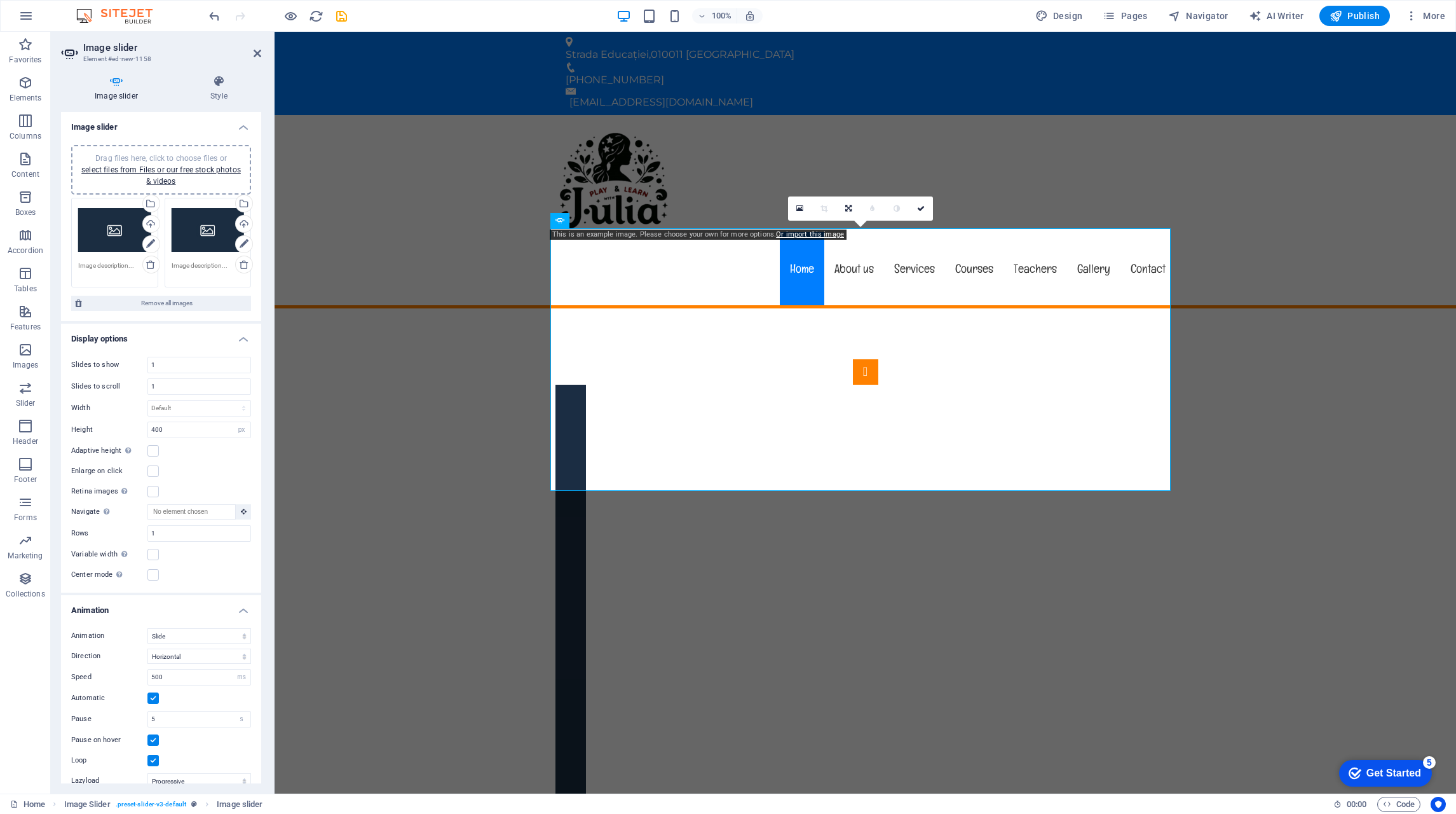
click at [153, 468] on label at bounding box center [152, 471] width 11 height 11
click at [0, 0] on input "Enlarge on click" at bounding box center [0, 0] width 0 height 0
click at [153, 468] on label at bounding box center [152, 471] width 11 height 11
click at [0, 0] on input "Enlarge on click" at bounding box center [0, 0] width 0 height 0
click at [193, 407] on select "Default px % rem em vw vh" at bounding box center [199, 408] width 103 height 15
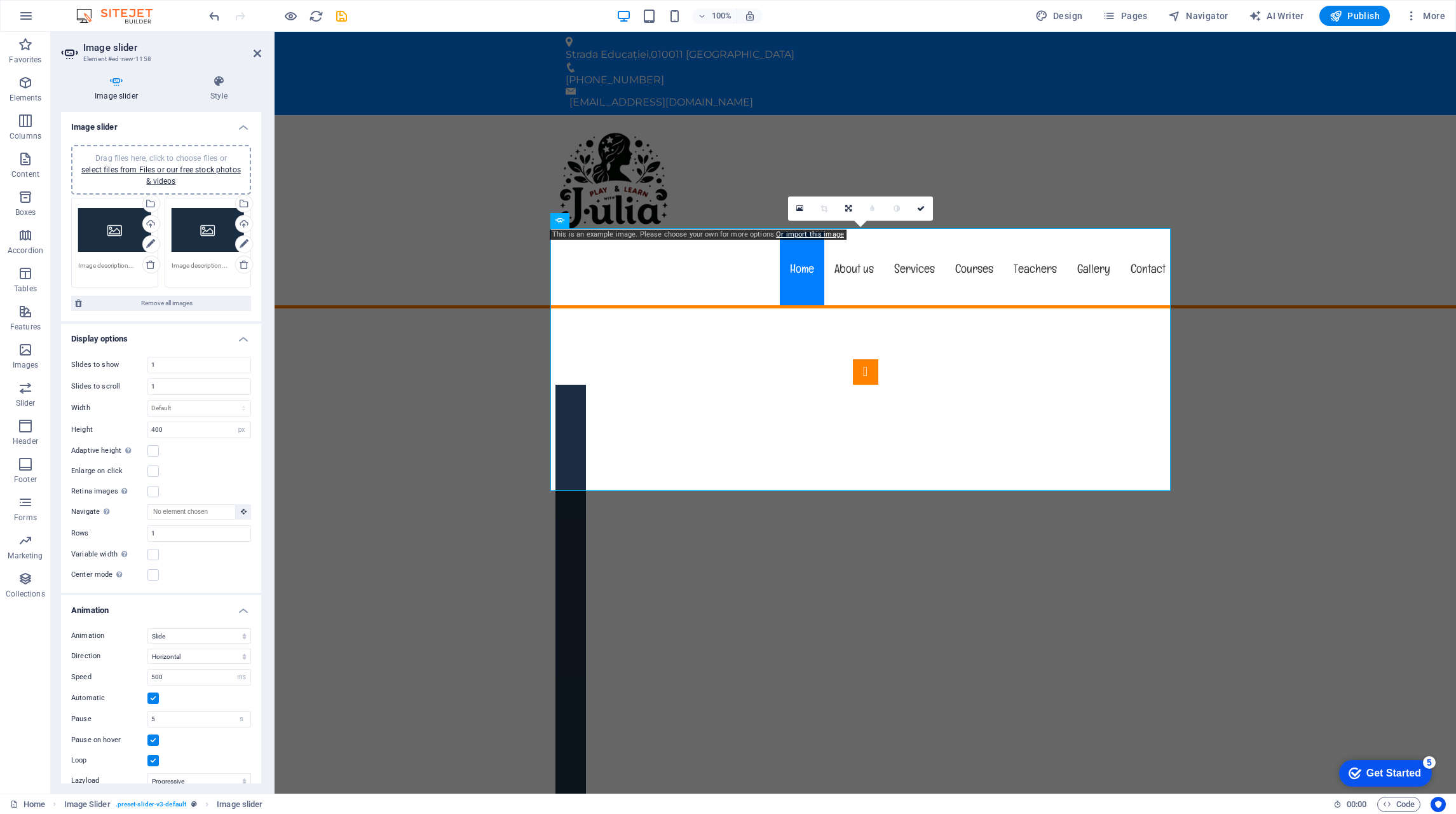
click at [117, 404] on div "Width Default px % rem em vw vh" at bounding box center [161, 407] width 180 height 16
click at [221, 404] on select "Default px % rem em vw vh" at bounding box center [199, 408] width 103 height 15
select select "%"
click at [230, 401] on select "Default px % rem em vw vh" at bounding box center [199, 408] width 103 height 15
type input "100"
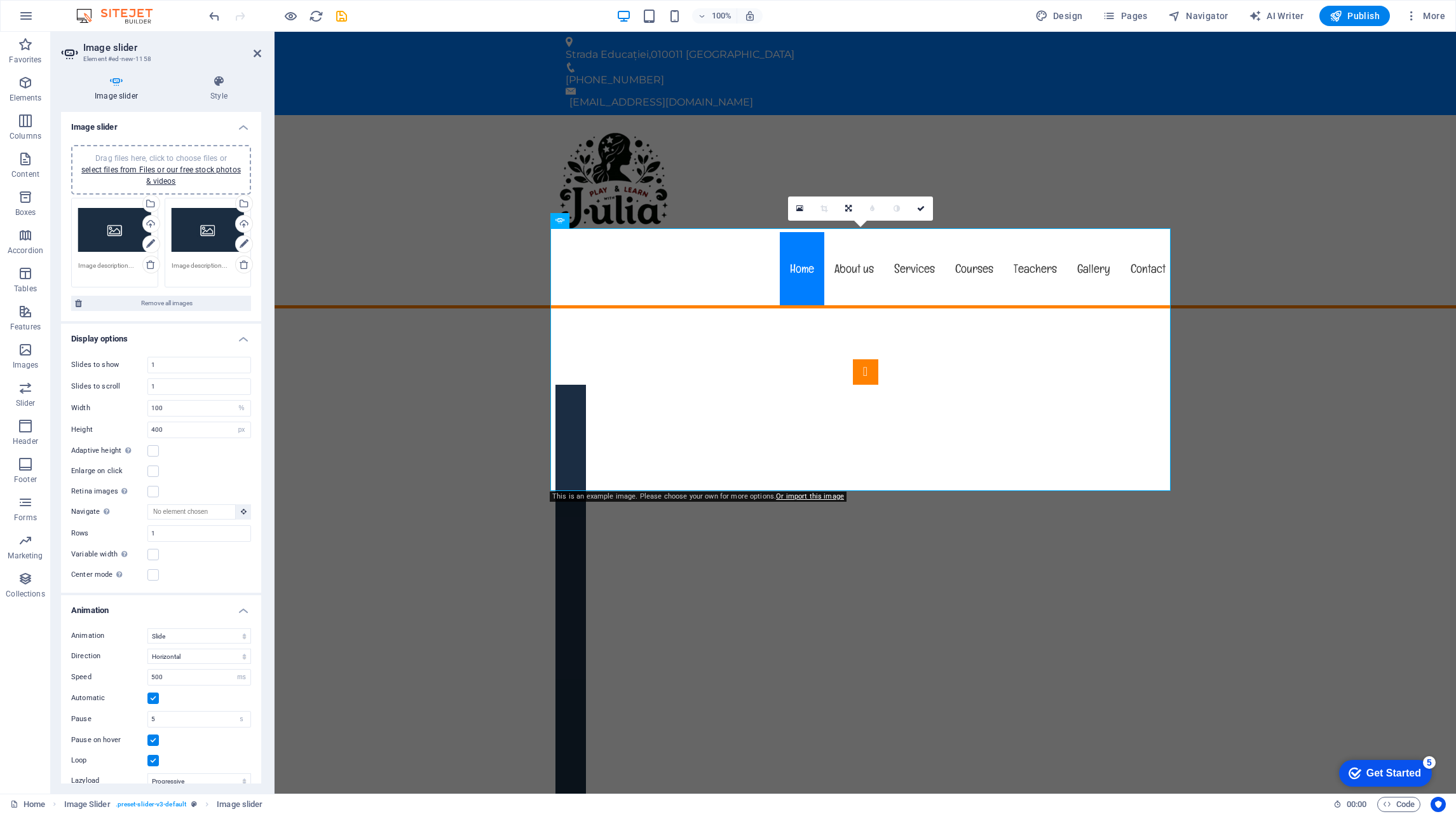
click at [214, 443] on div "Adaptive height Automatically adjust the height for single slide horizontal sli…" at bounding box center [161, 451] width 180 height 15
click at [923, 205] on icon at bounding box center [921, 208] width 8 height 8
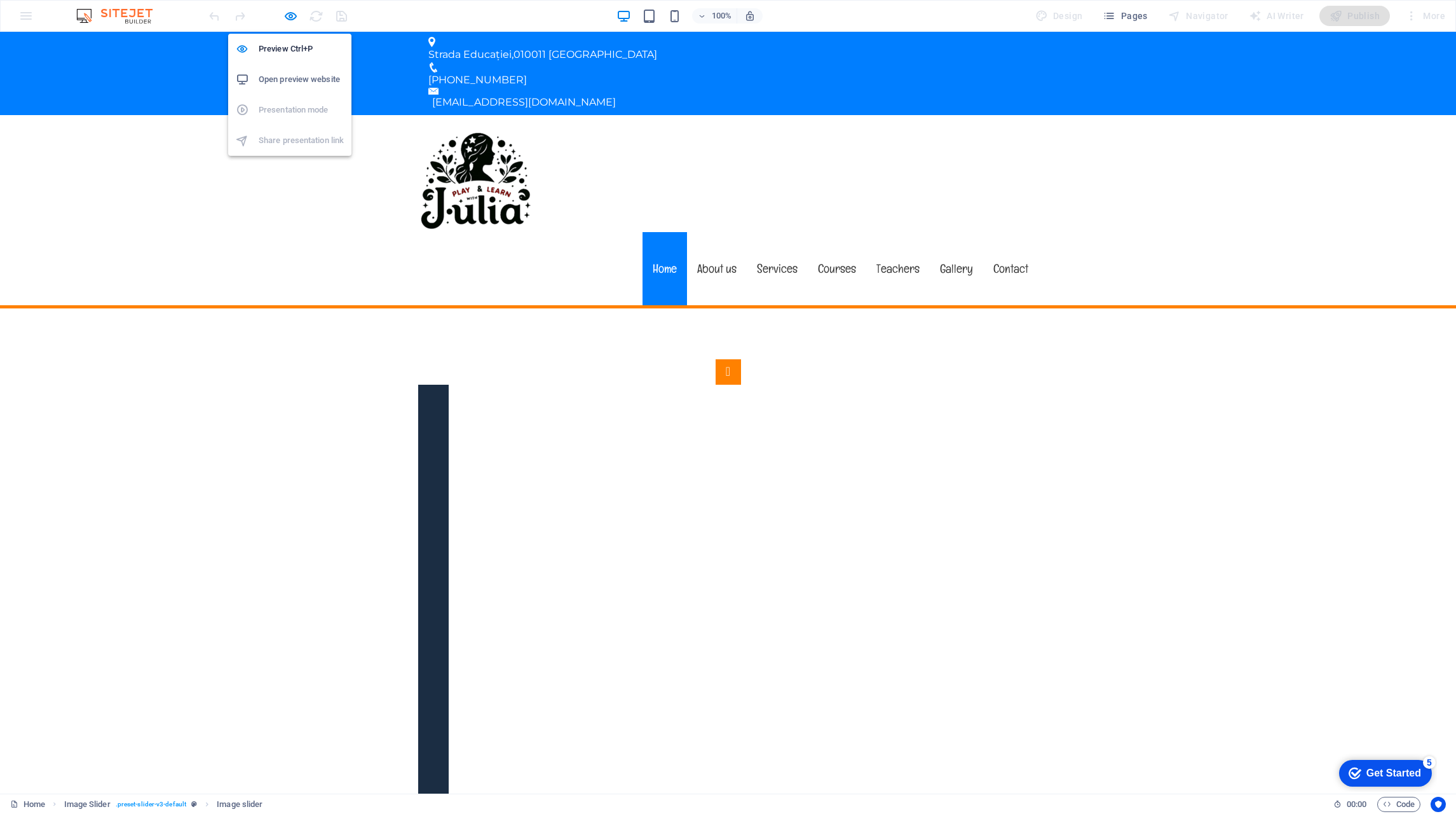
click at [285, 39] on li "Preview Ctrl+P" at bounding box center [290, 49] width 123 height 31
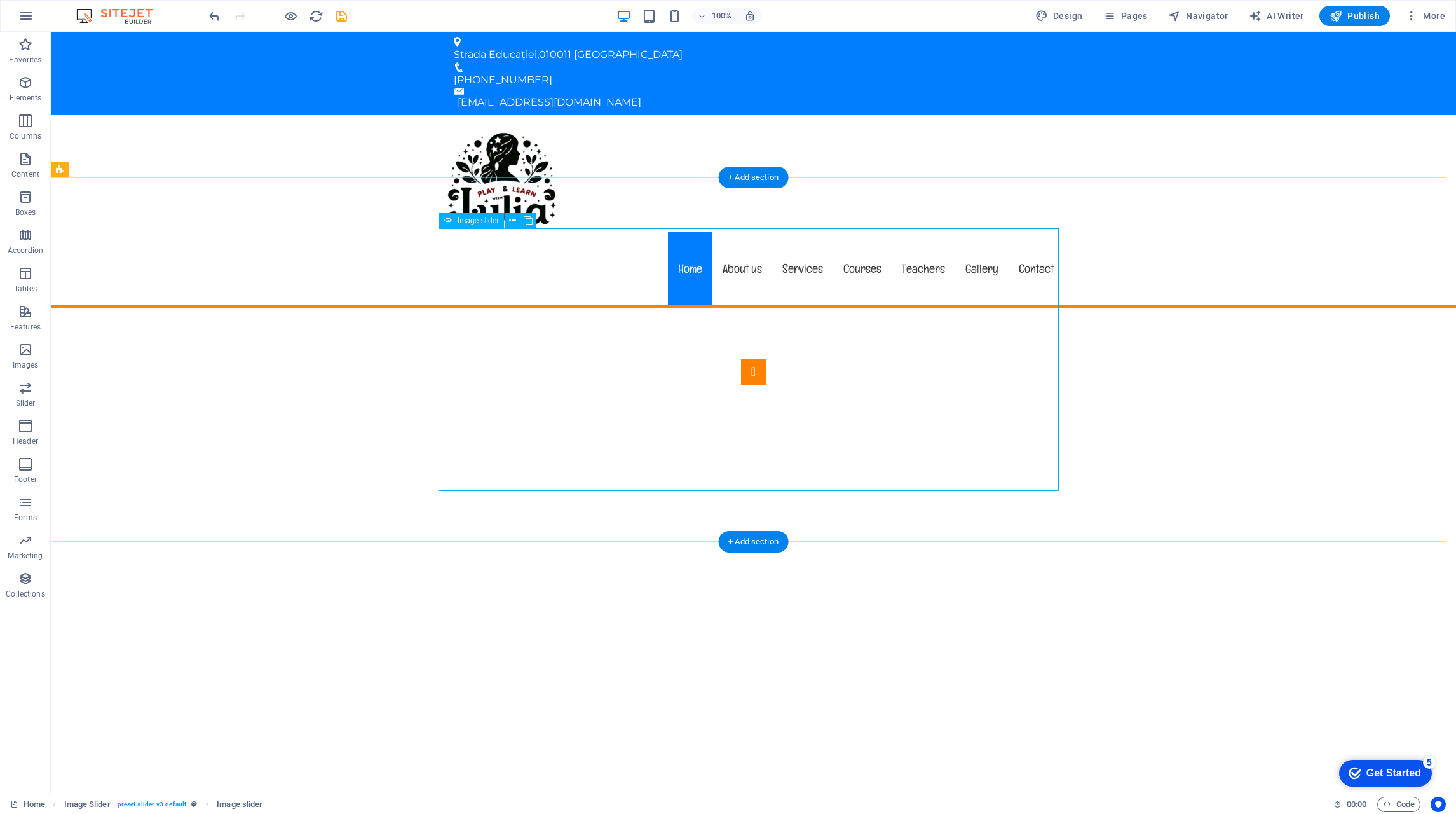
select select "%"
select select "px"
select select "ms"
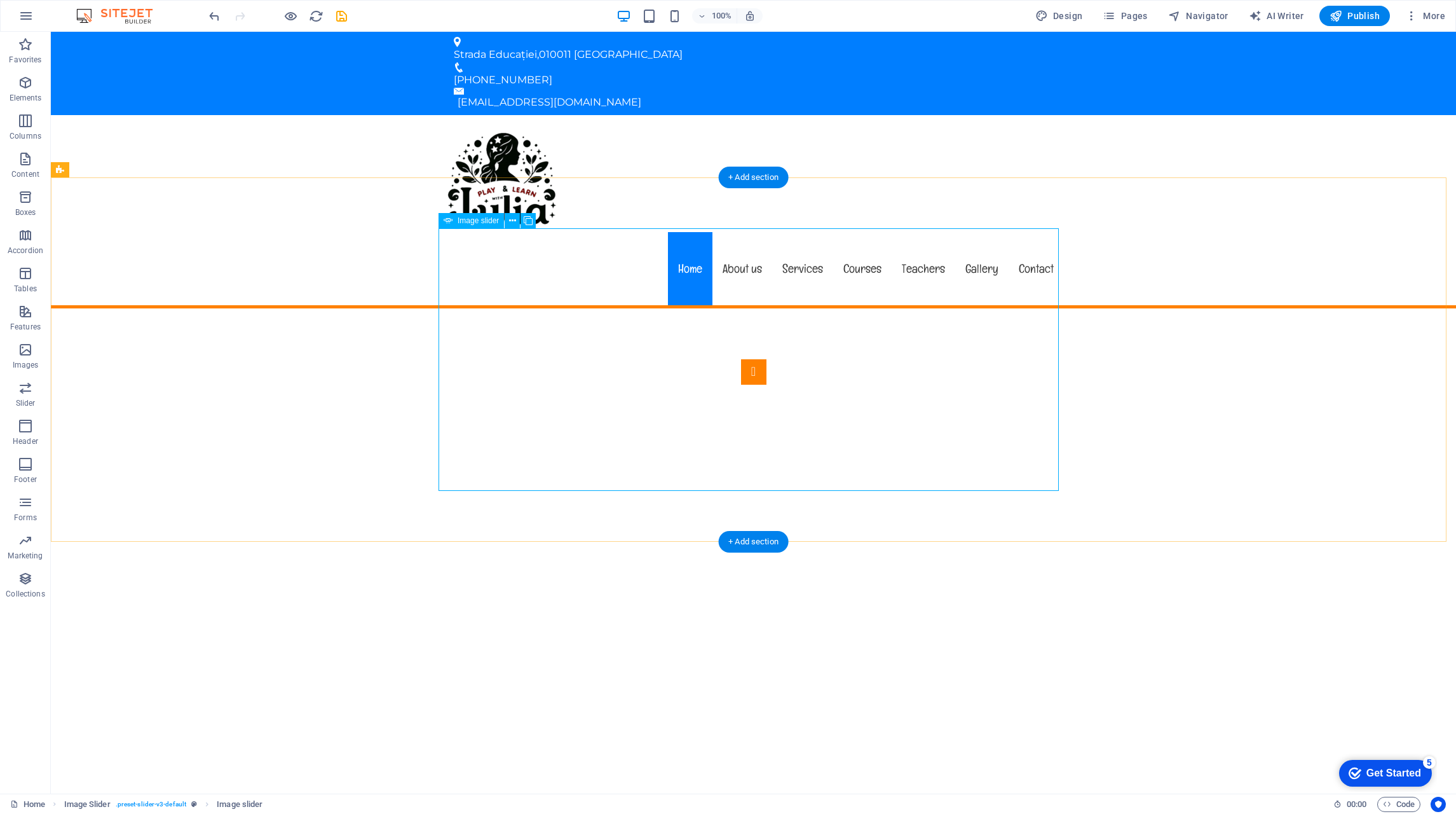
select select "s"
select select "progressive"
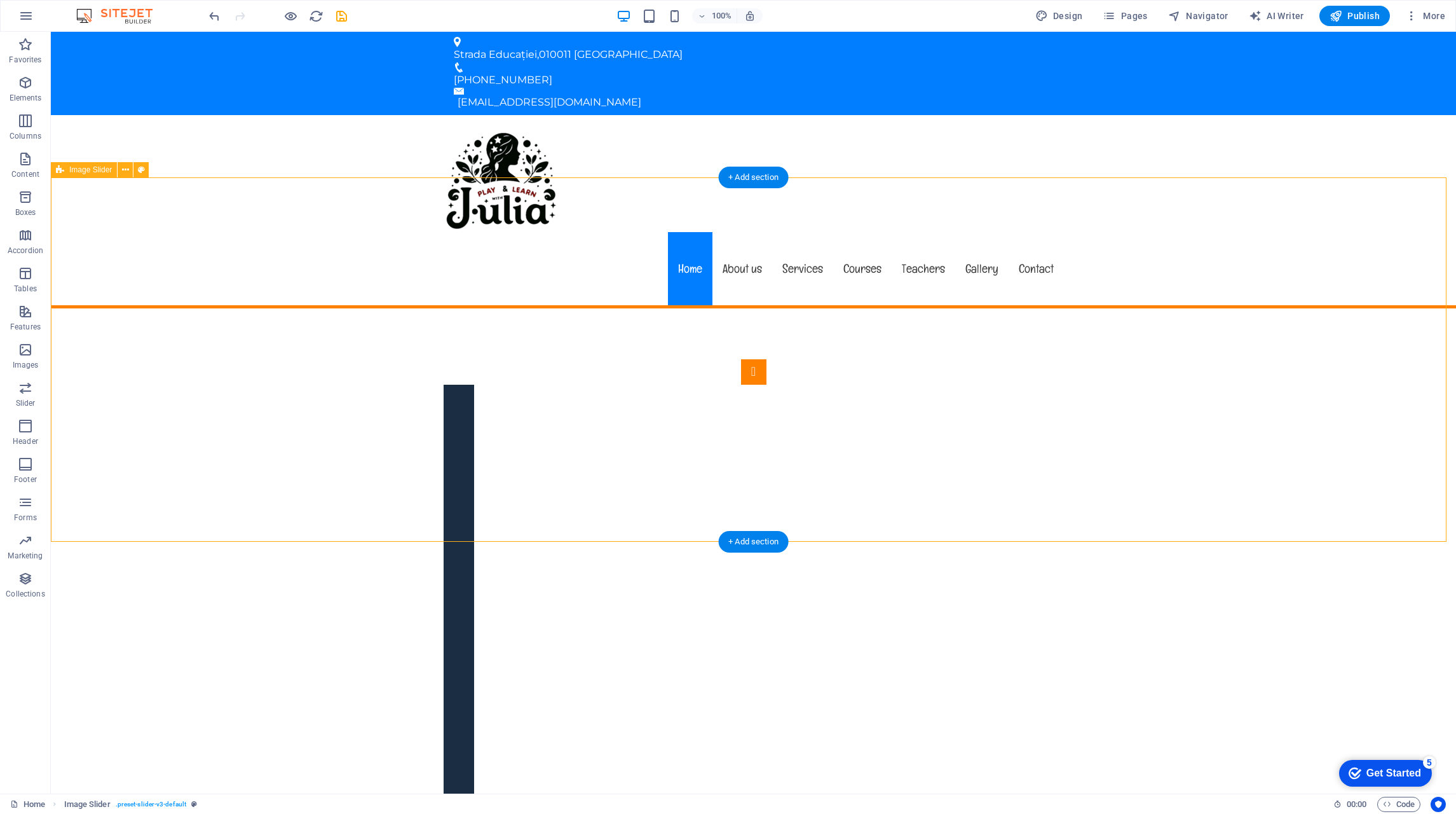
drag, startPoint x: 1169, startPoint y: 486, endPoint x: 1088, endPoint y: 441, distance: 92.7
click at [474, 660] on img "1/2" at bounding box center [149, 798] width 651 height 276
select select "%"
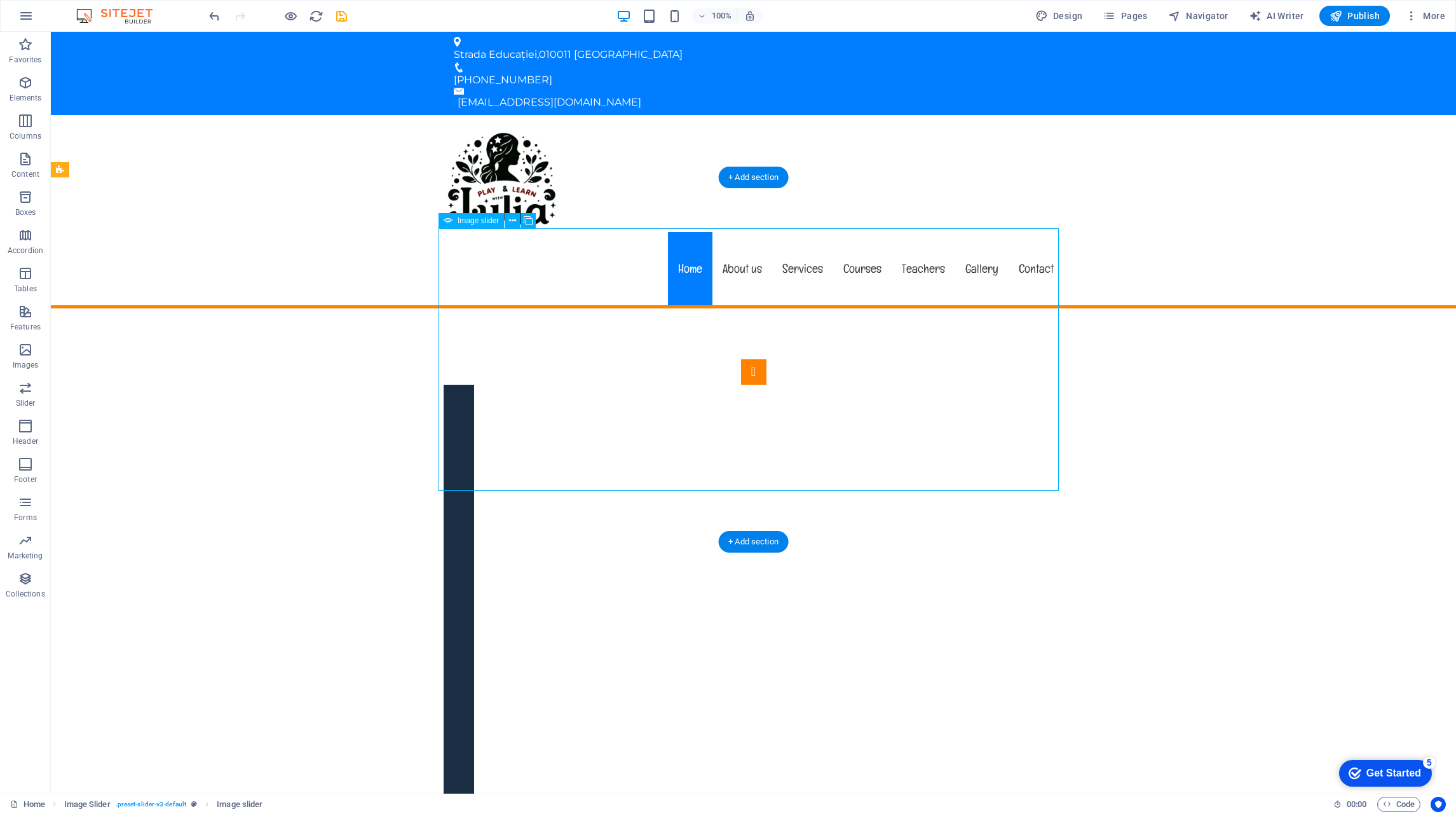
select select "px"
select select "ms"
select select "s"
select select "progressive"
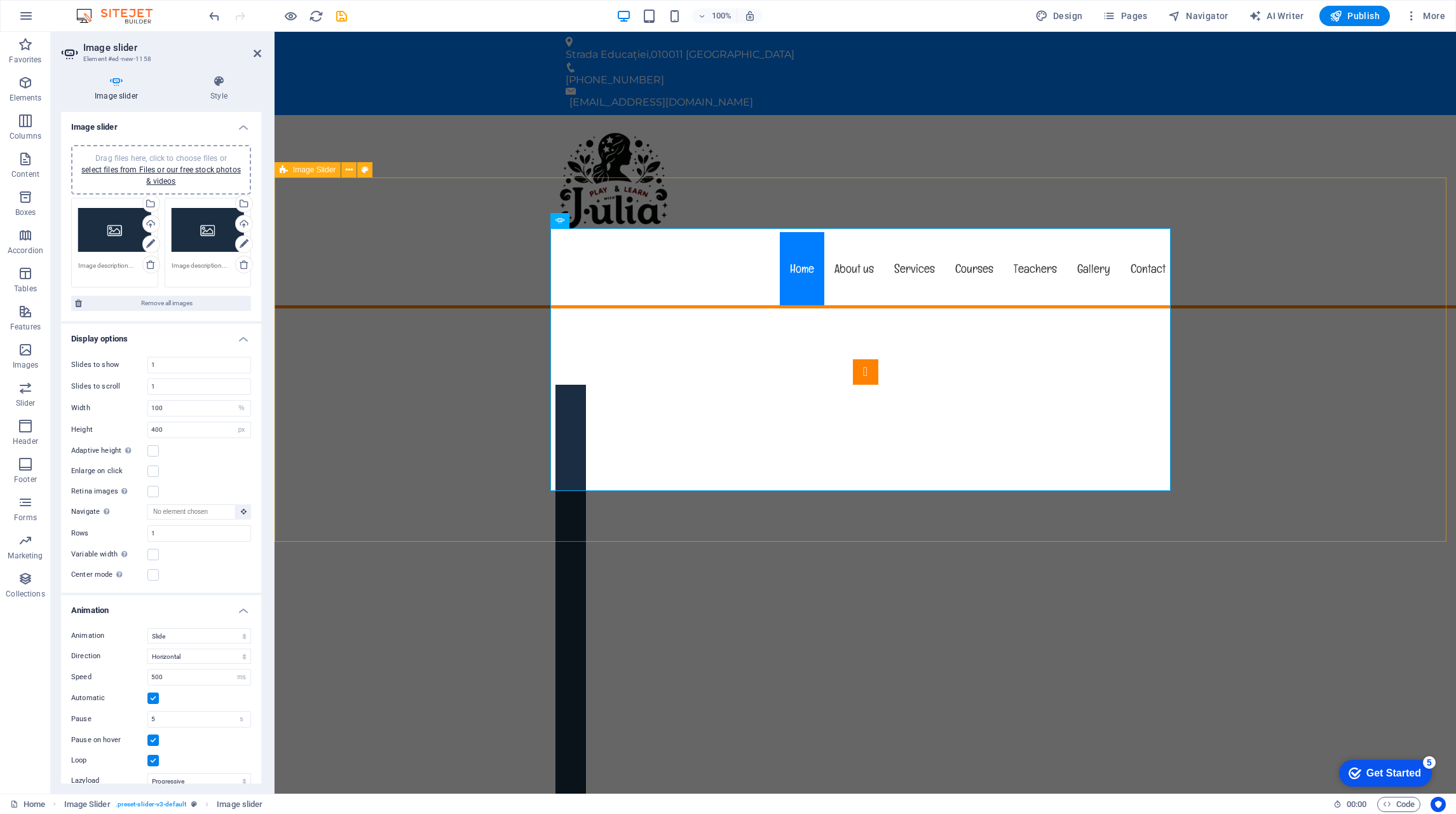
click at [346, 167] on icon at bounding box center [349, 170] width 7 height 14
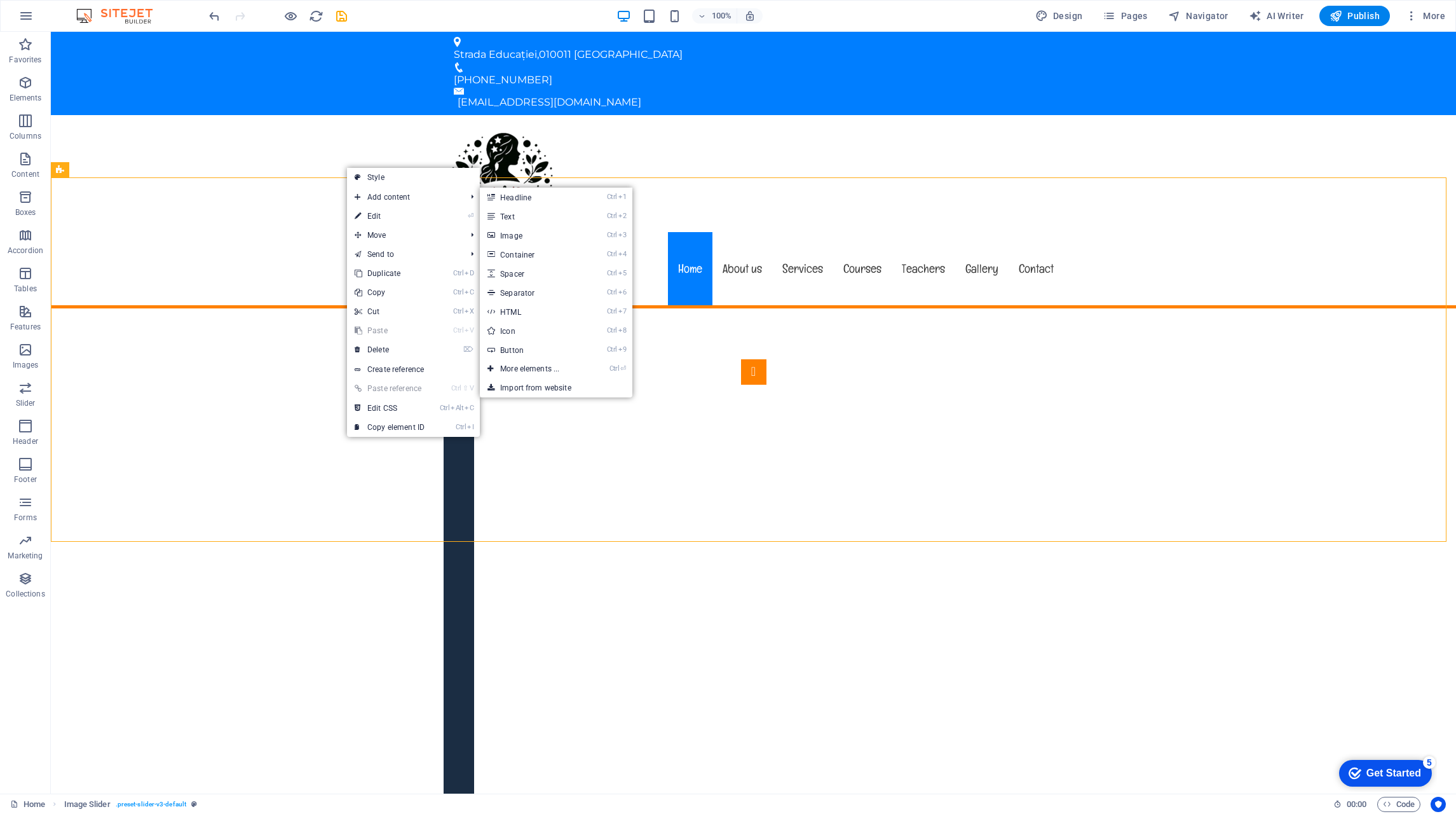
click at [381, 214] on link "⏎ Edit" at bounding box center [389, 216] width 86 height 19
select select "rem"
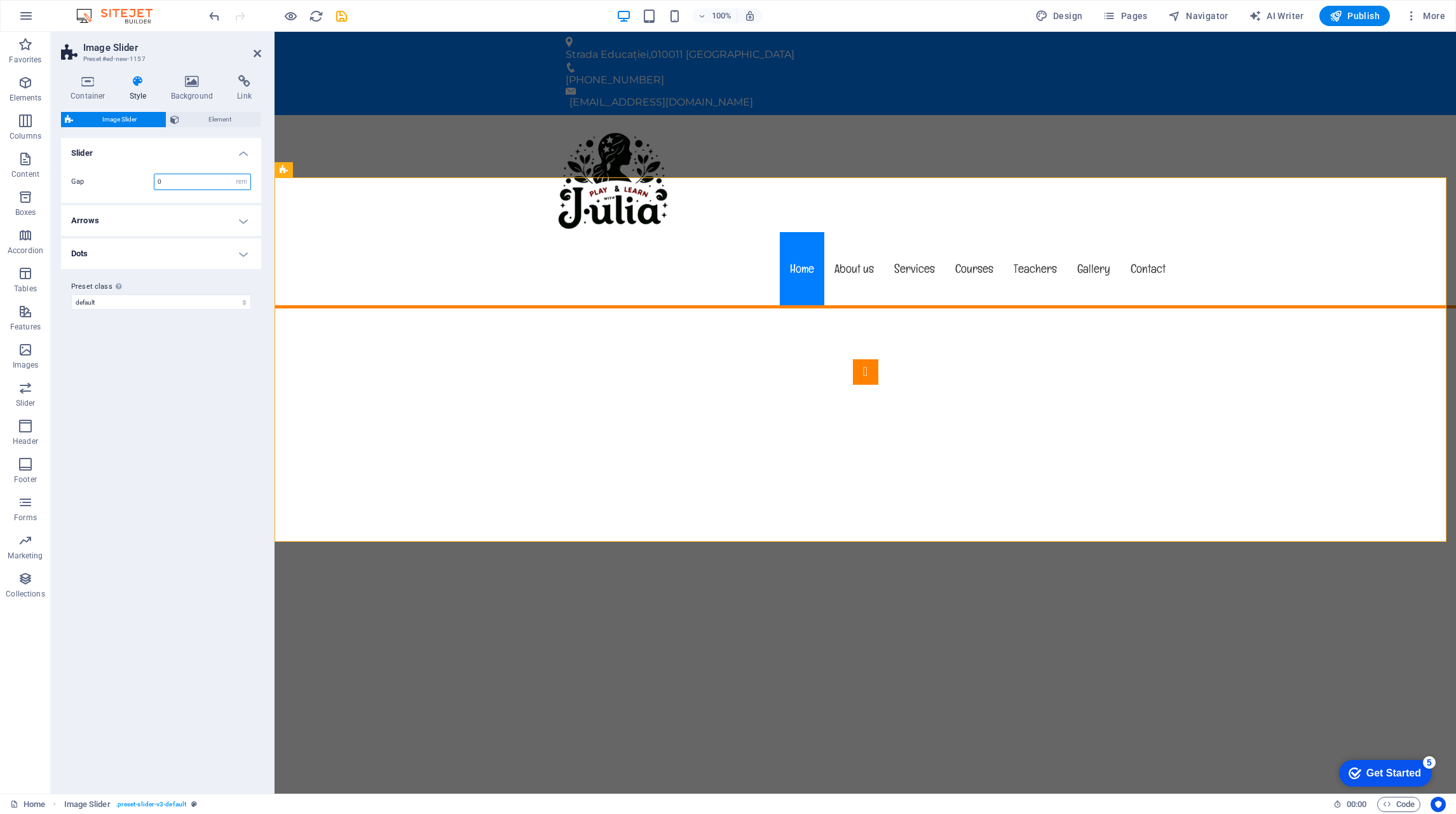
click at [219, 183] on input "0" at bounding box center [202, 181] width 96 height 15
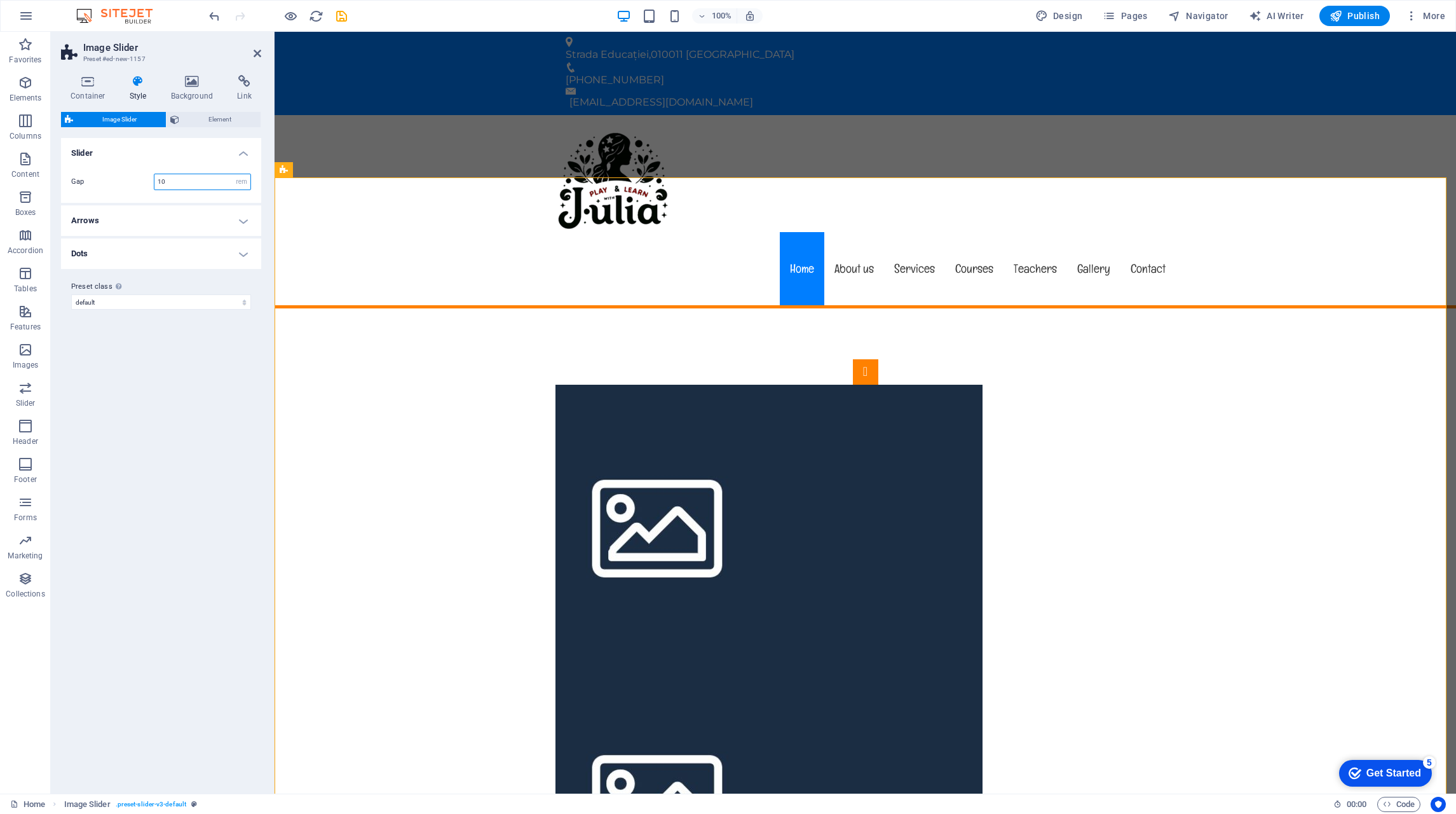
type input "0"
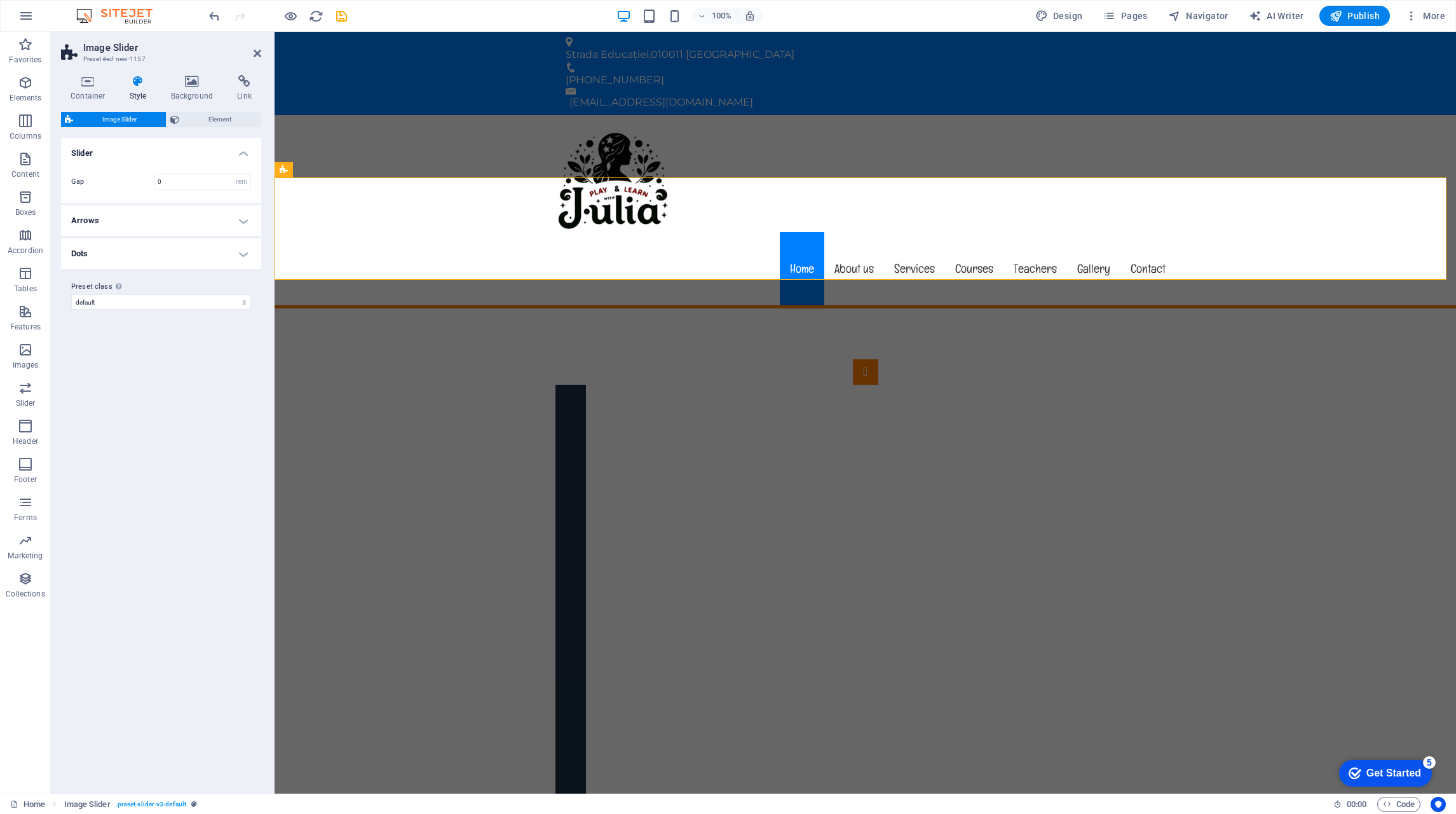
click at [142, 223] on h4 "Arrows" at bounding box center [161, 221] width 200 height 31
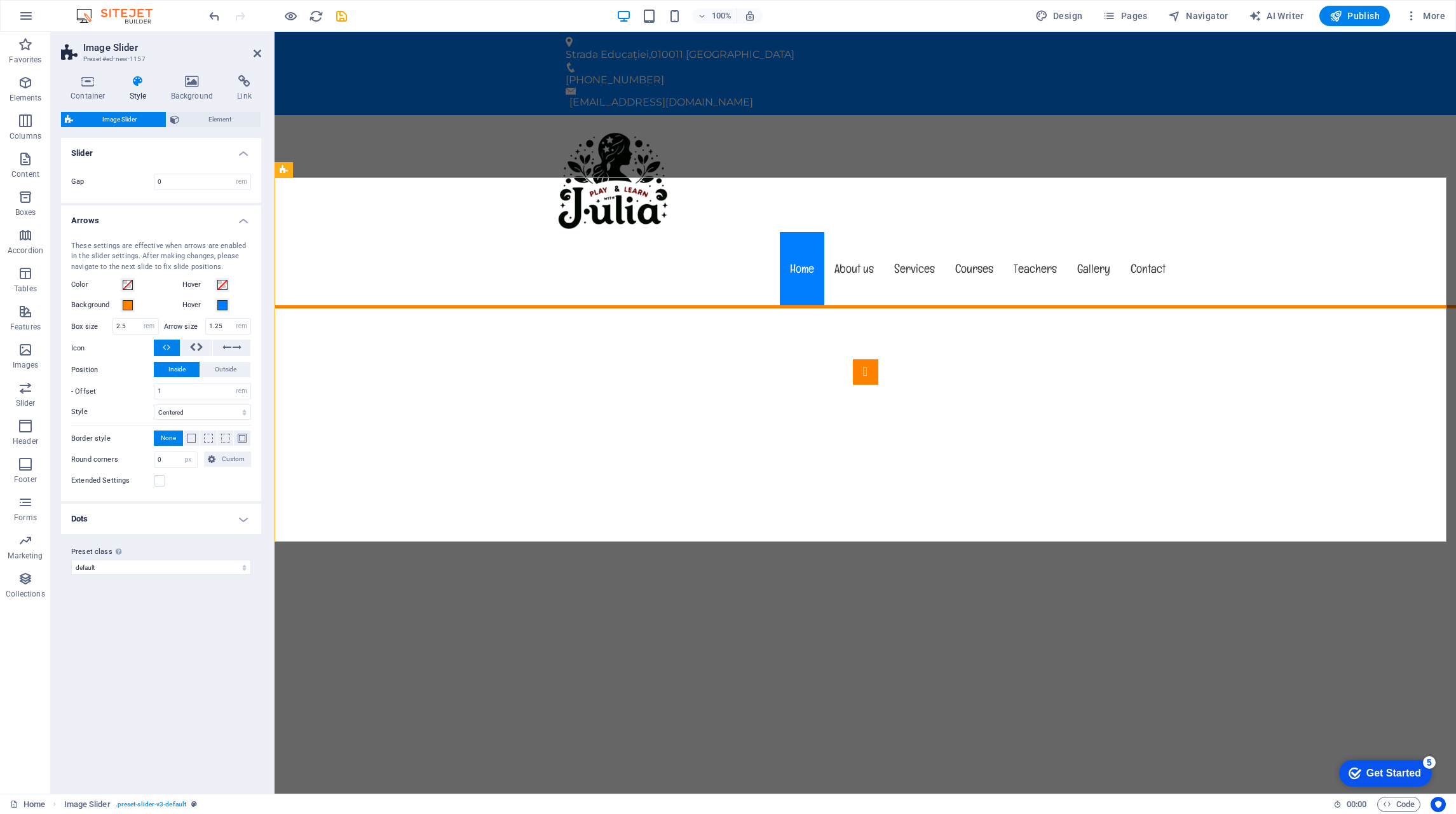
click at [192, 347] on icon at bounding box center [192, 348] width 6 height 15
select select "%"
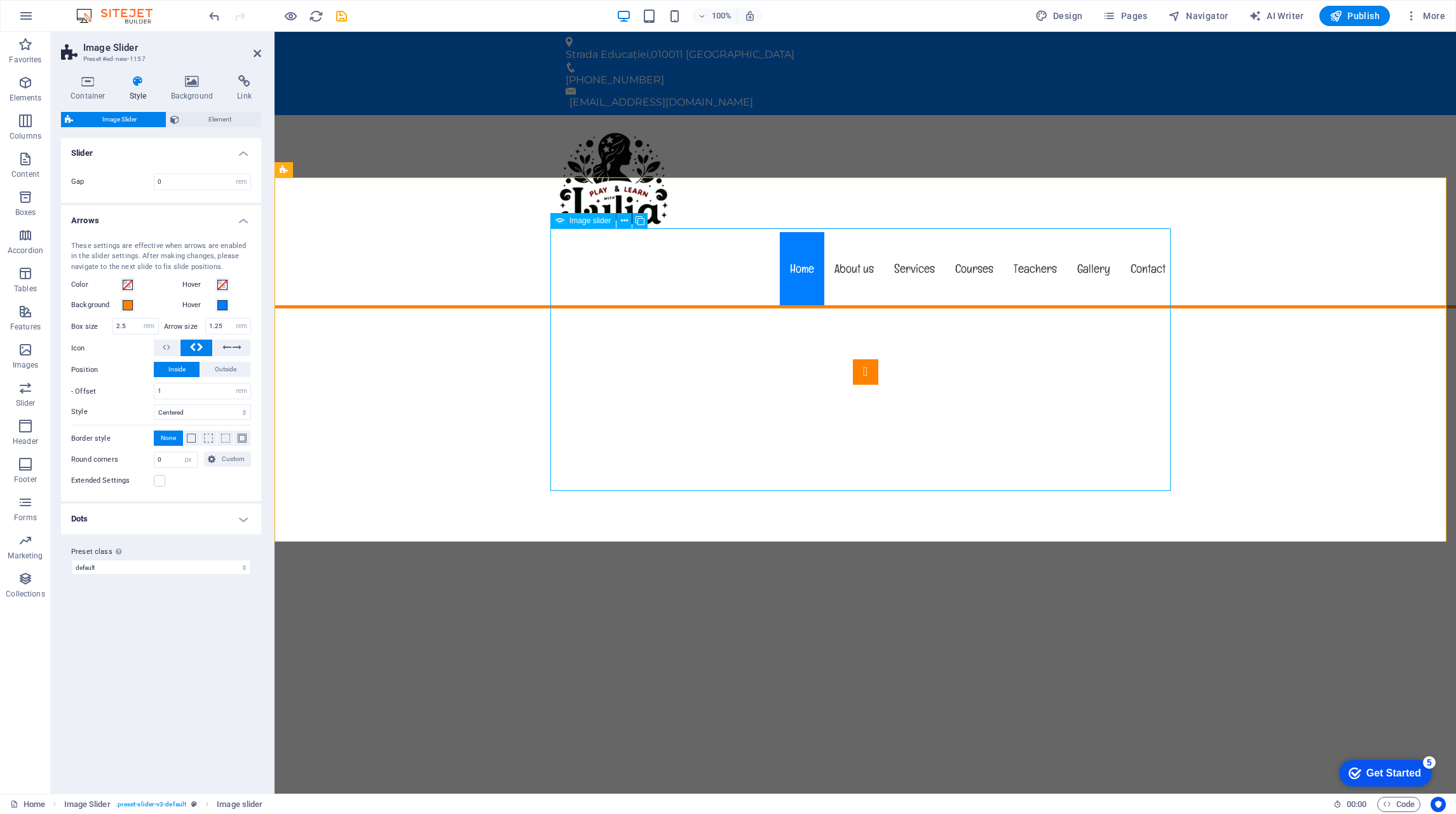
select select "px"
select select "ms"
select select "s"
select select "progressive"
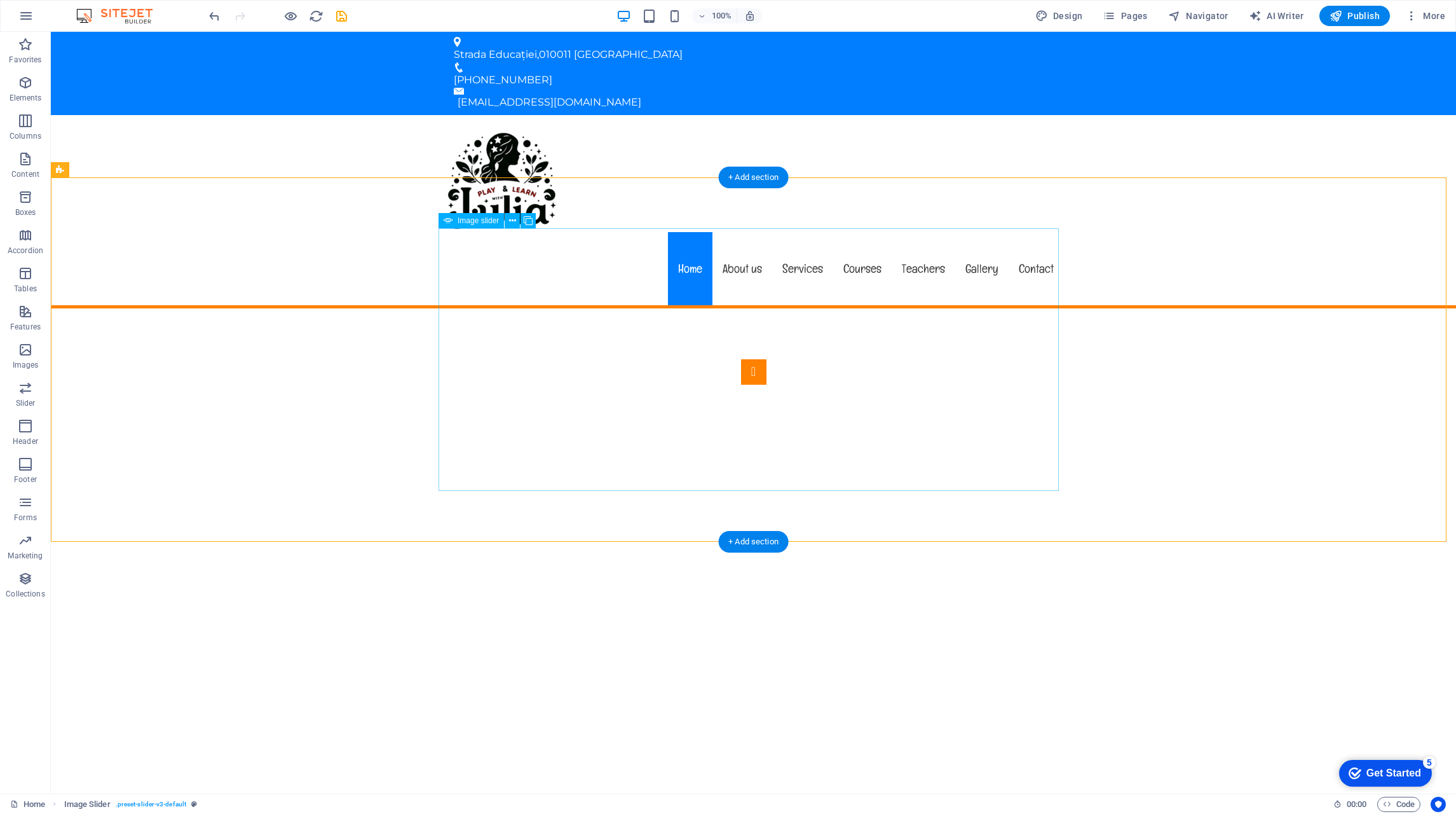
select select "%"
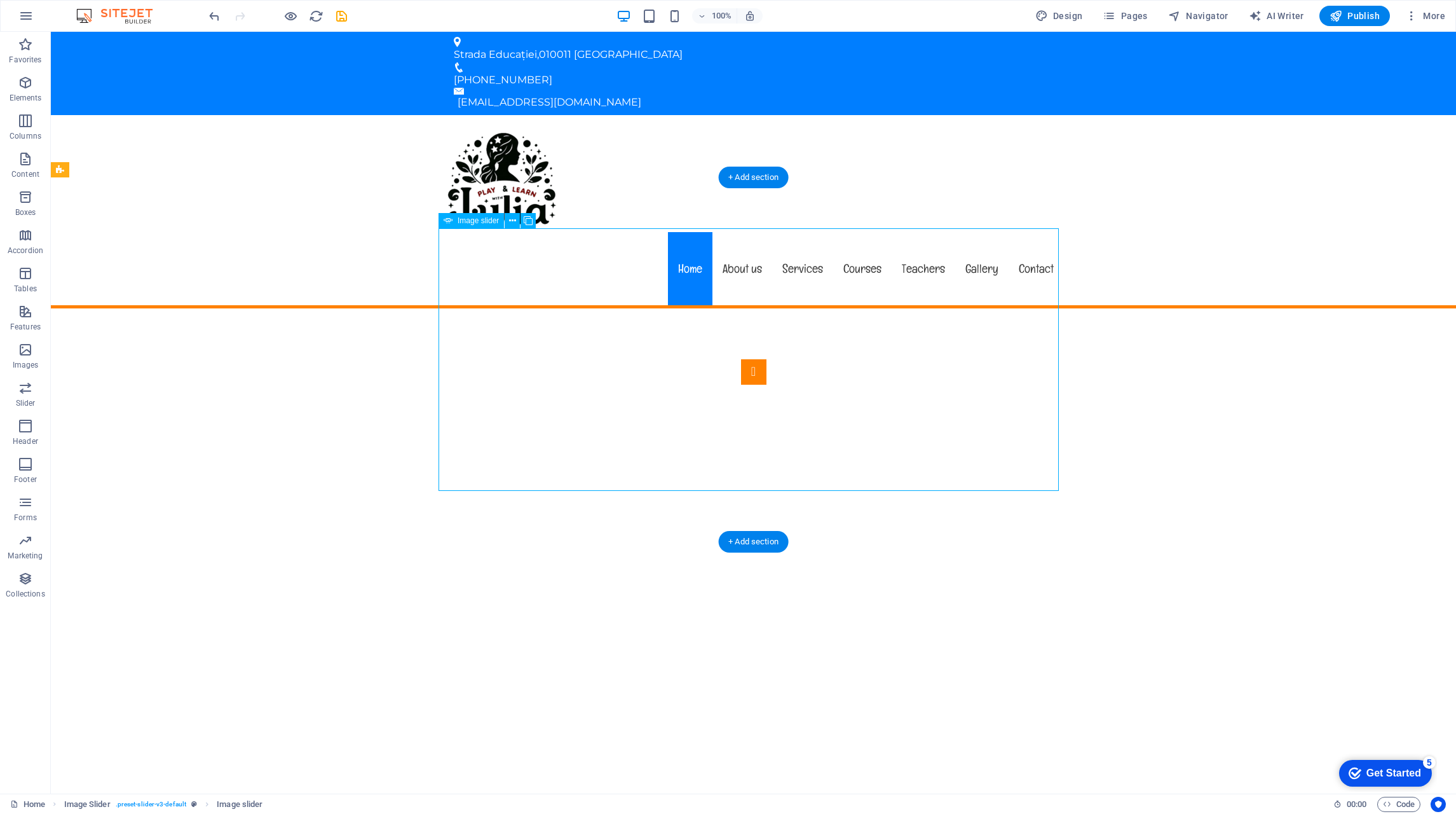
select select "px"
select select "ms"
select select "s"
select select "progressive"
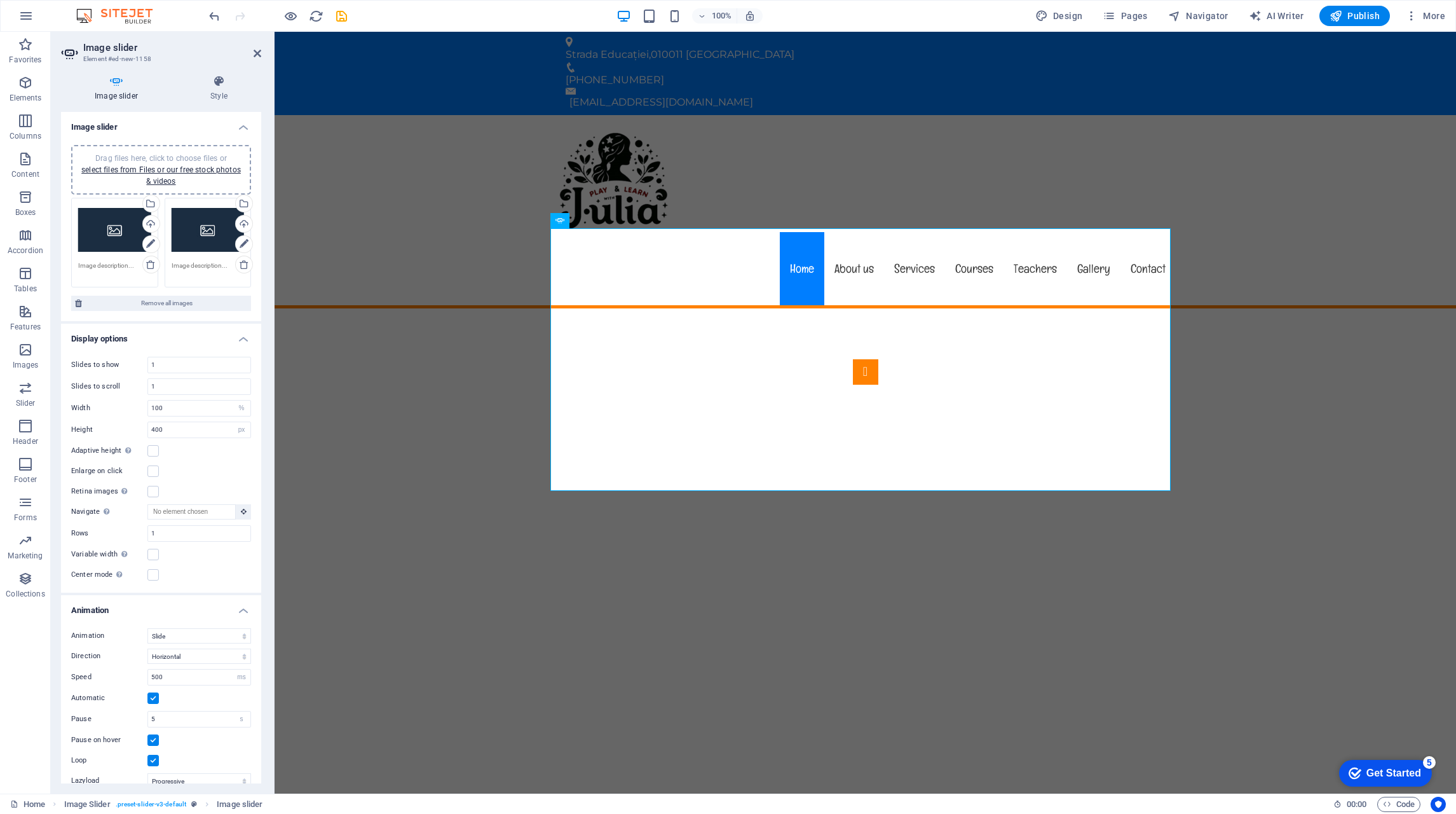
click at [140, 205] on div "Select files from the file manager, stock photos, or upload file(s)" at bounding box center [99, 205] width 83 height 48
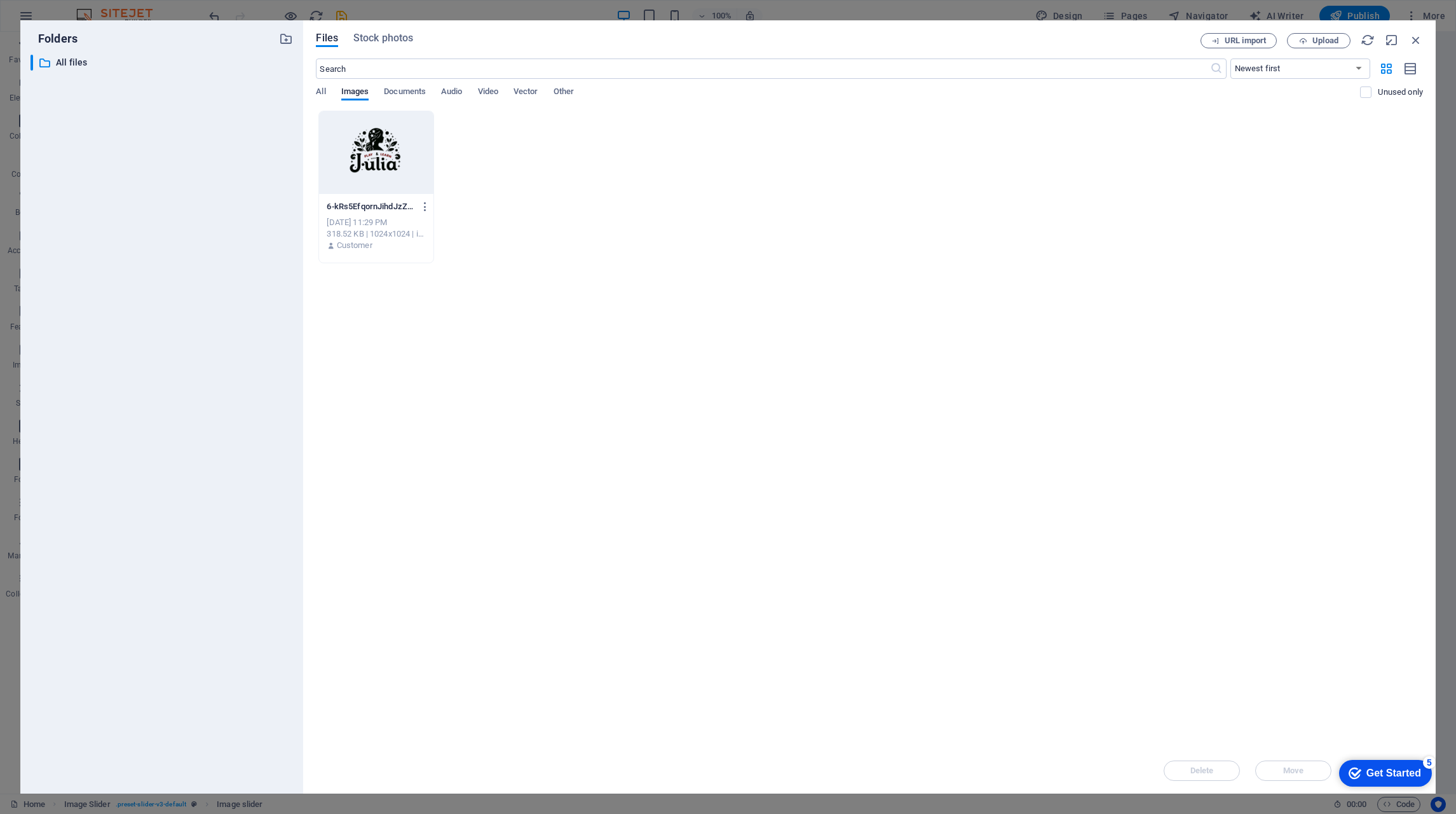
click at [381, 41] on span "Stock photos" at bounding box center [383, 39] width 60 height 15
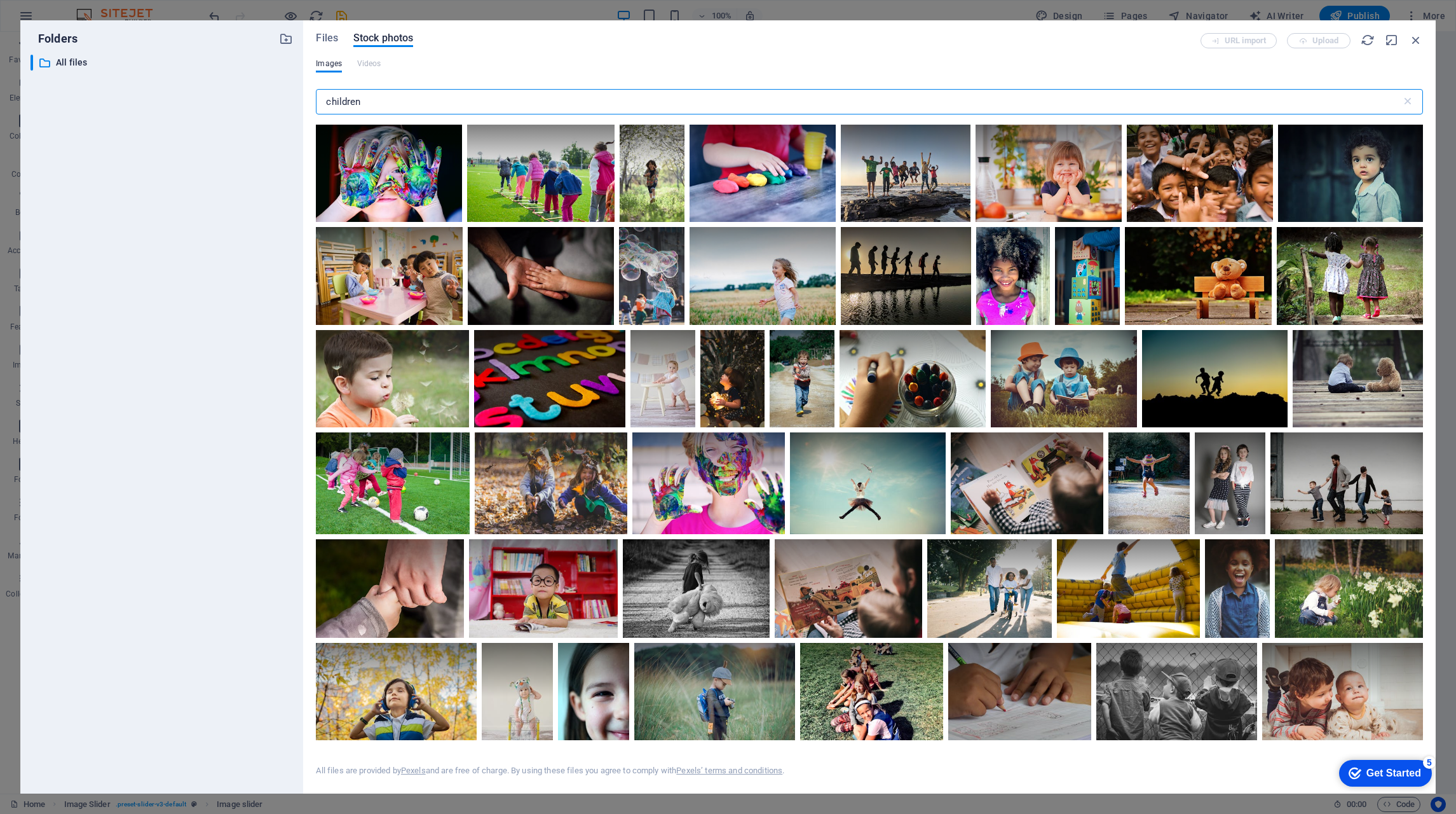
click at [416, 176] on div at bounding box center [389, 174] width 146 height 98
click at [416, 176] on div at bounding box center [389, 198] width 146 height 49
click at [416, 176] on div at bounding box center [389, 174] width 146 height 98
click at [817, 196] on div at bounding box center [763, 174] width 146 height 98
click at [409, 176] on div at bounding box center [389, 174] width 146 height 98
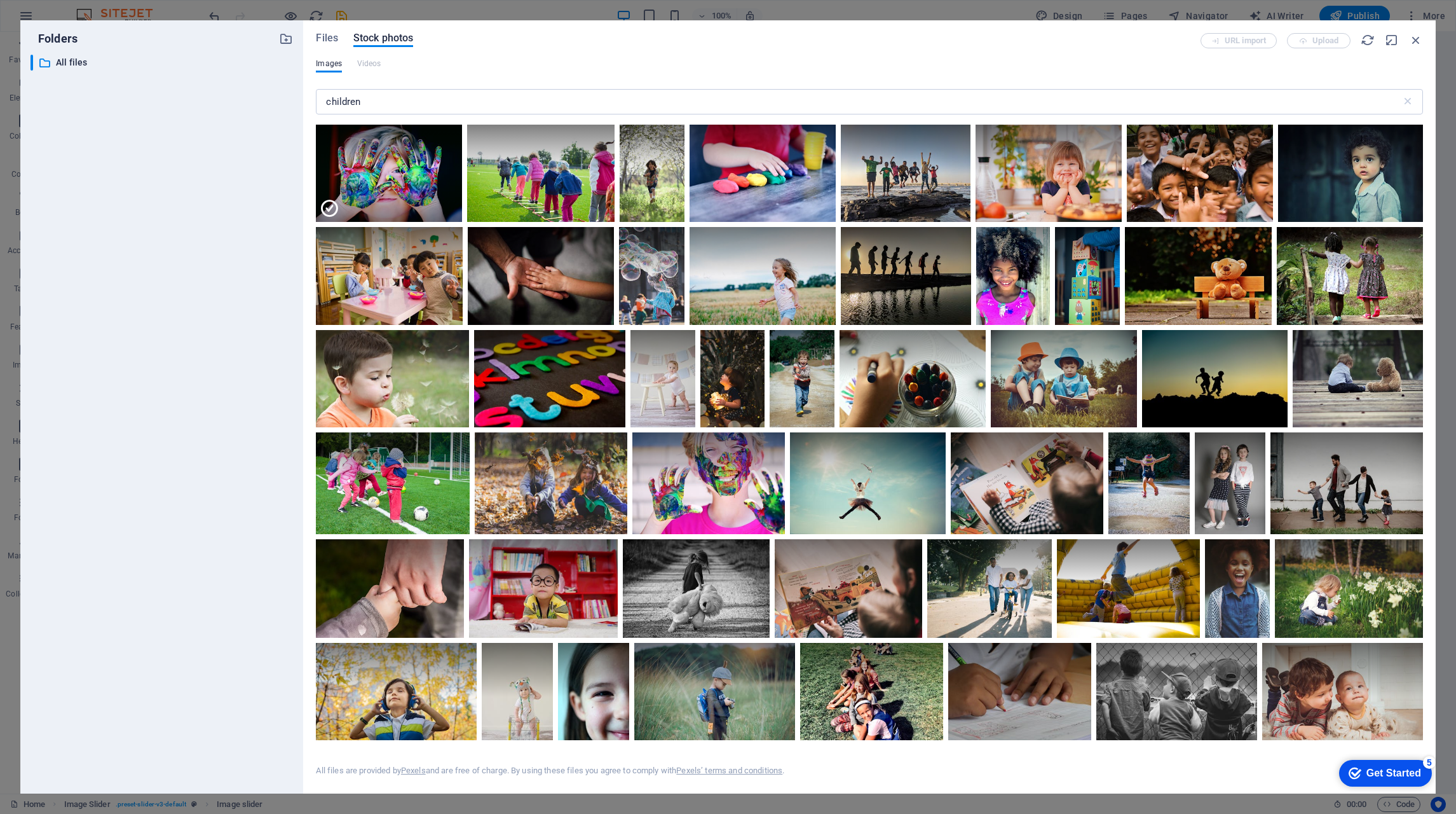
click at [409, 176] on div at bounding box center [389, 198] width 146 height 49
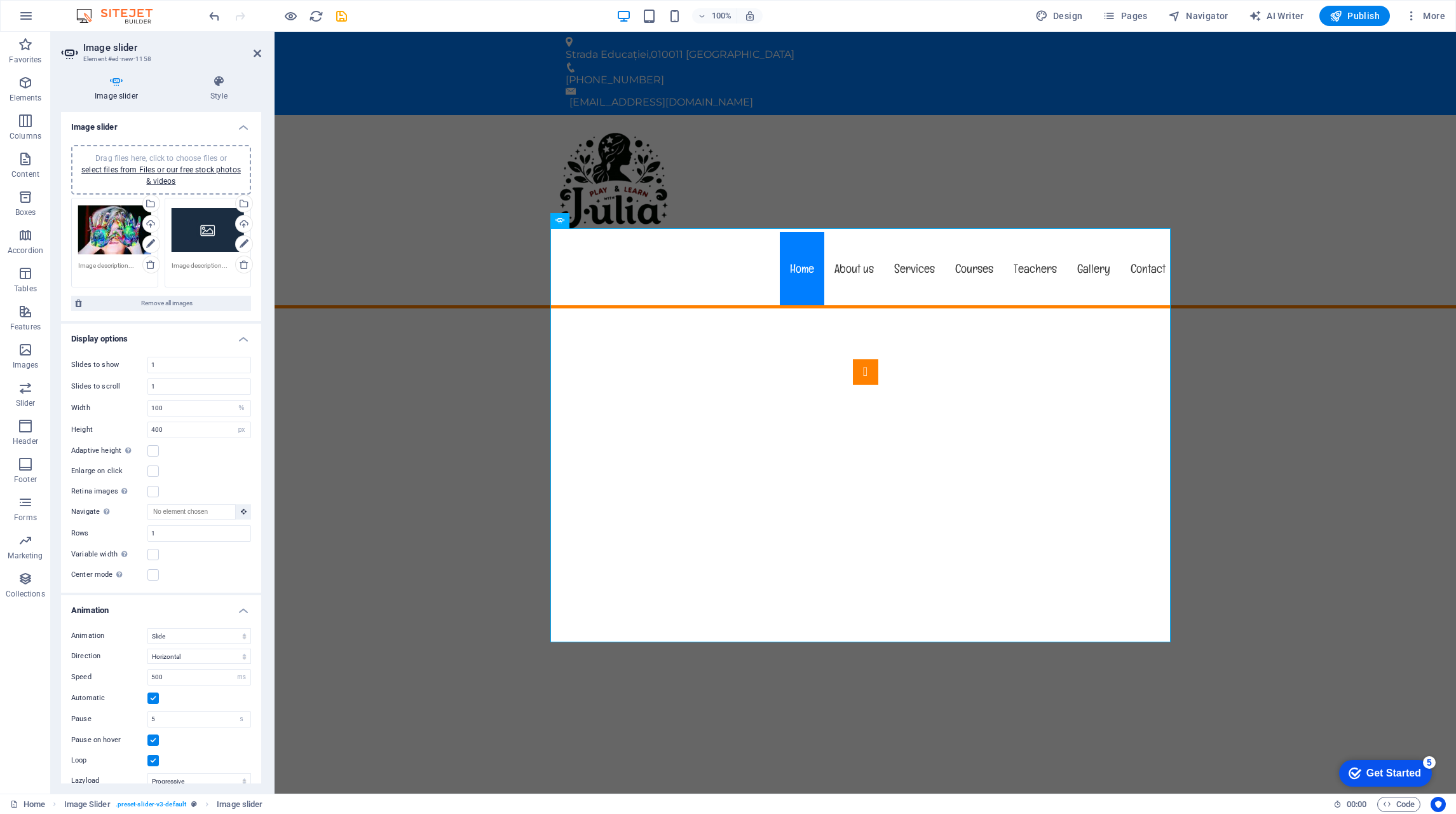
click at [216, 229] on div "Drag files here, click to choose files or select files from Files or our free s…" at bounding box center [208, 229] width 73 height 51
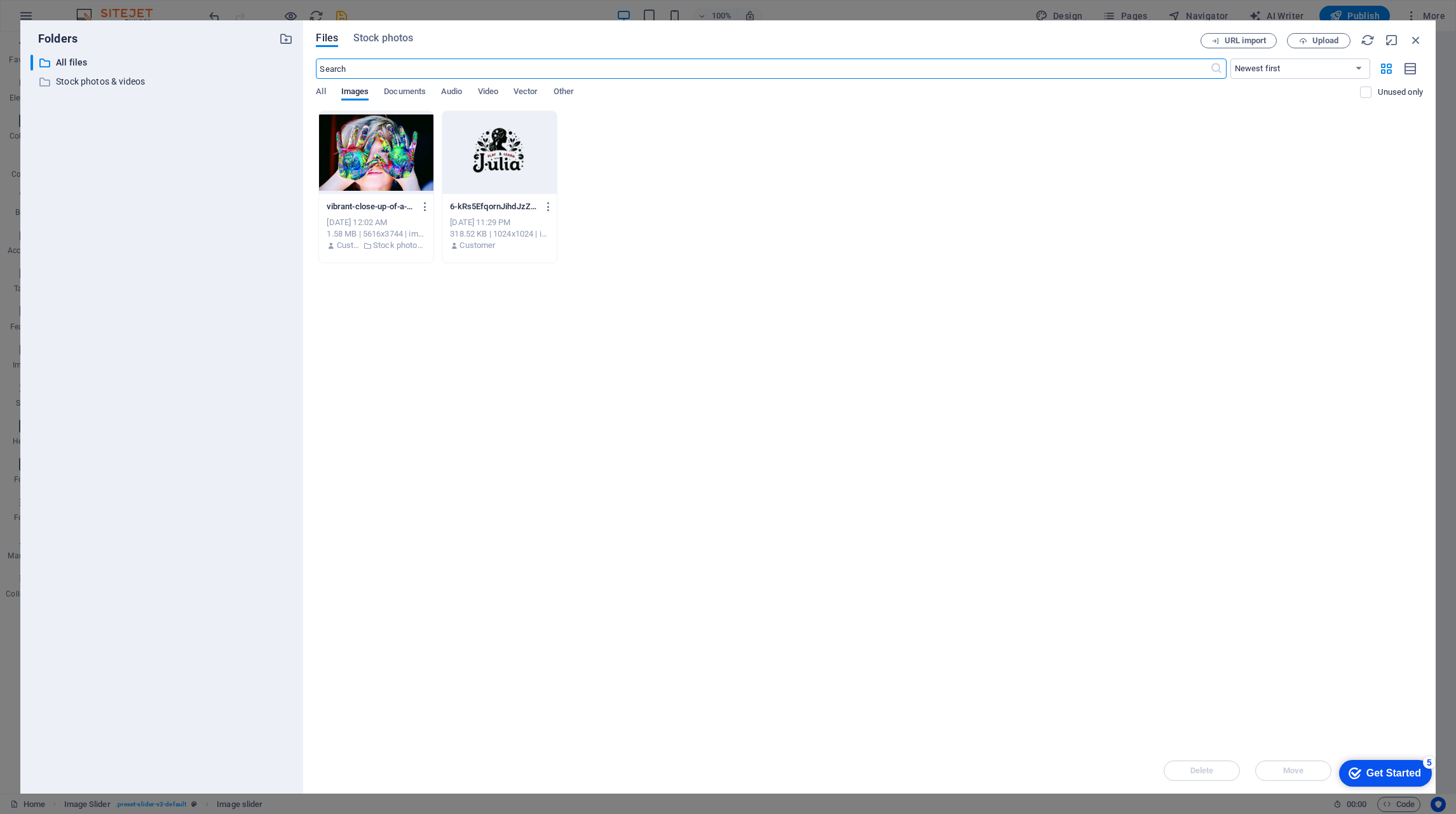
click at [404, 36] on span "Stock photos" at bounding box center [383, 39] width 60 height 15
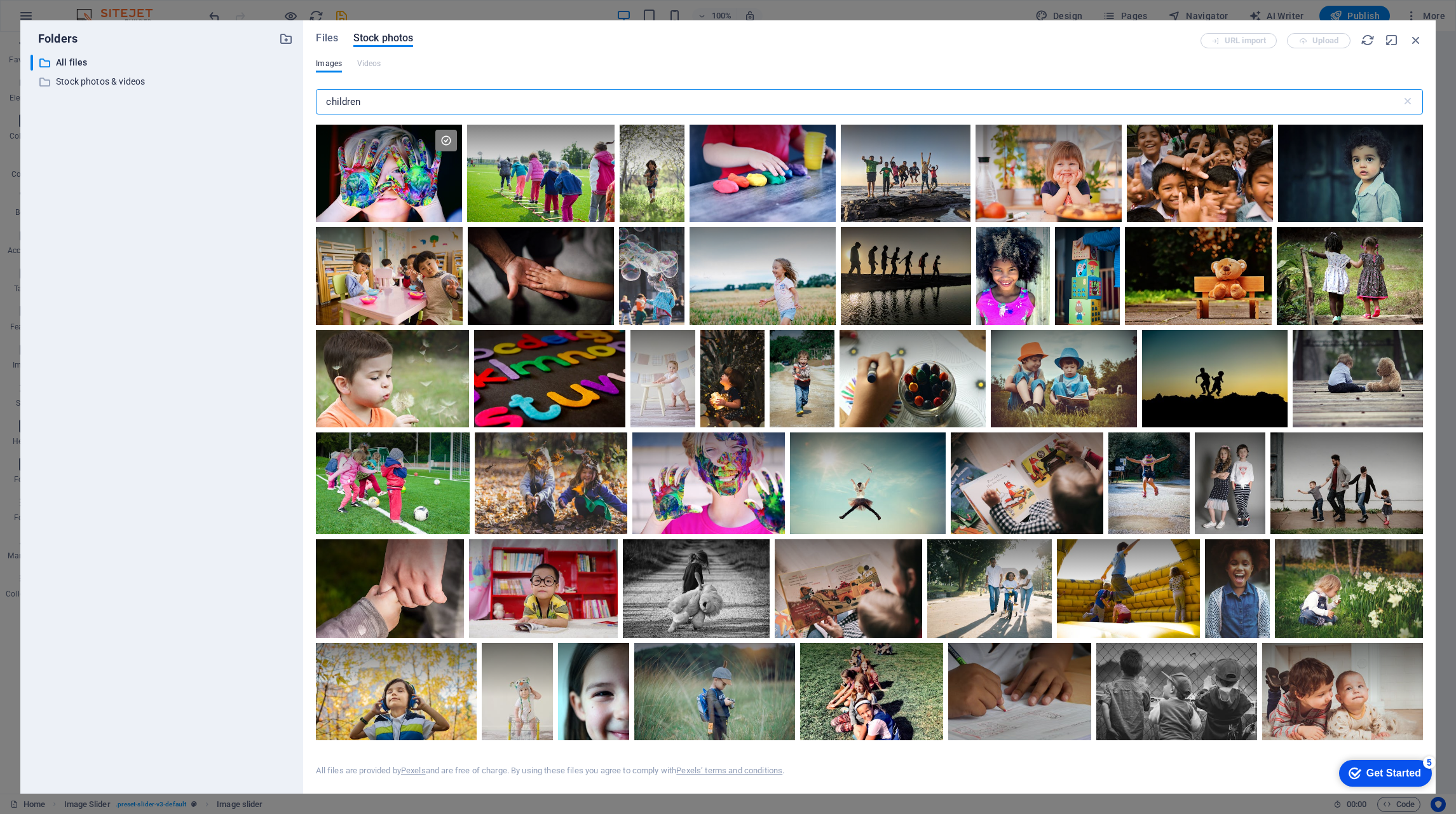
click at [1061, 184] on div at bounding box center [1049, 174] width 146 height 98
click at [1061, 184] on div at bounding box center [1049, 198] width 146 height 49
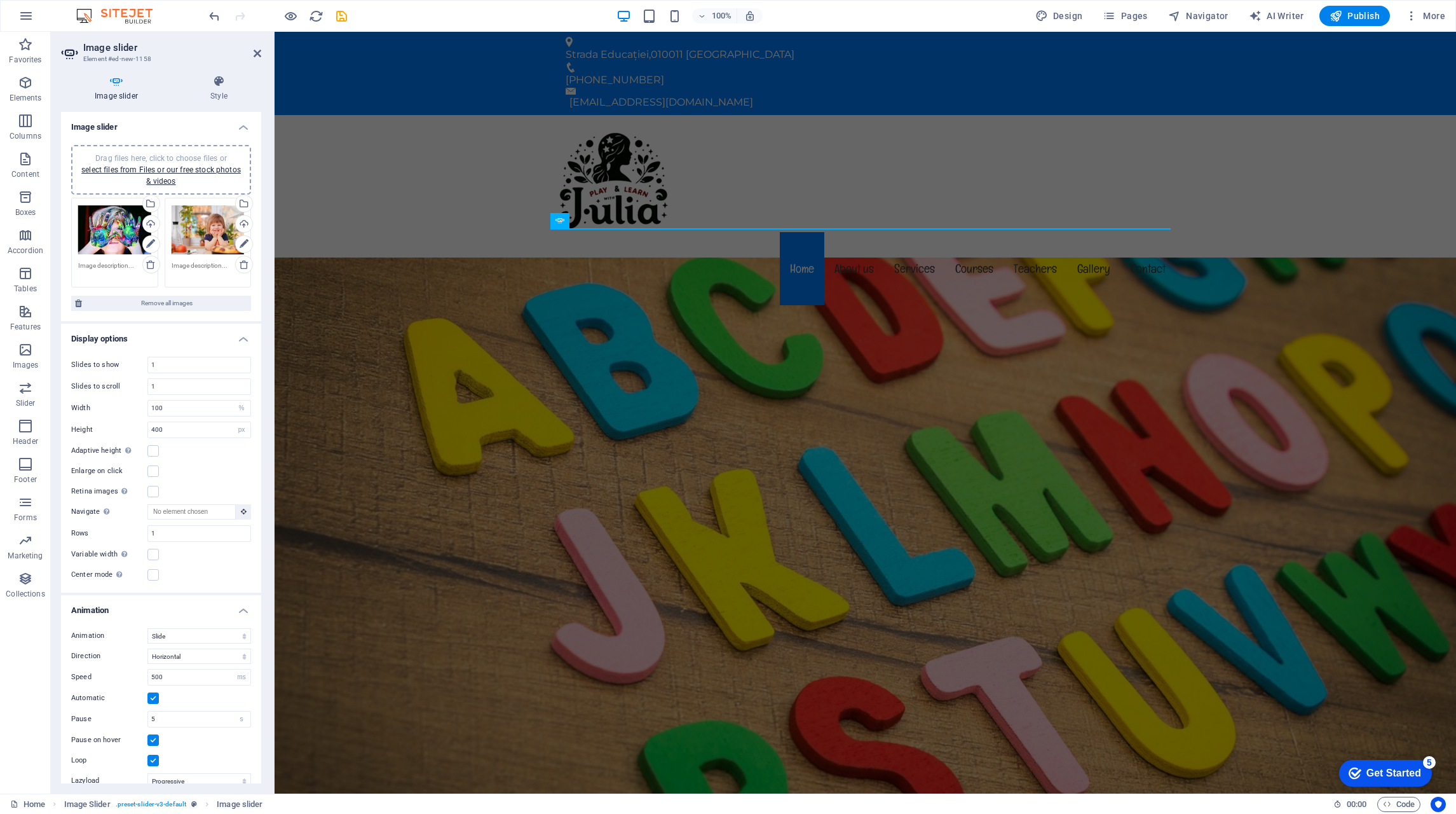
click at [202, 233] on div "Drag files here, click to choose files or select files from Files or our free s…" at bounding box center [208, 229] width 73 height 51
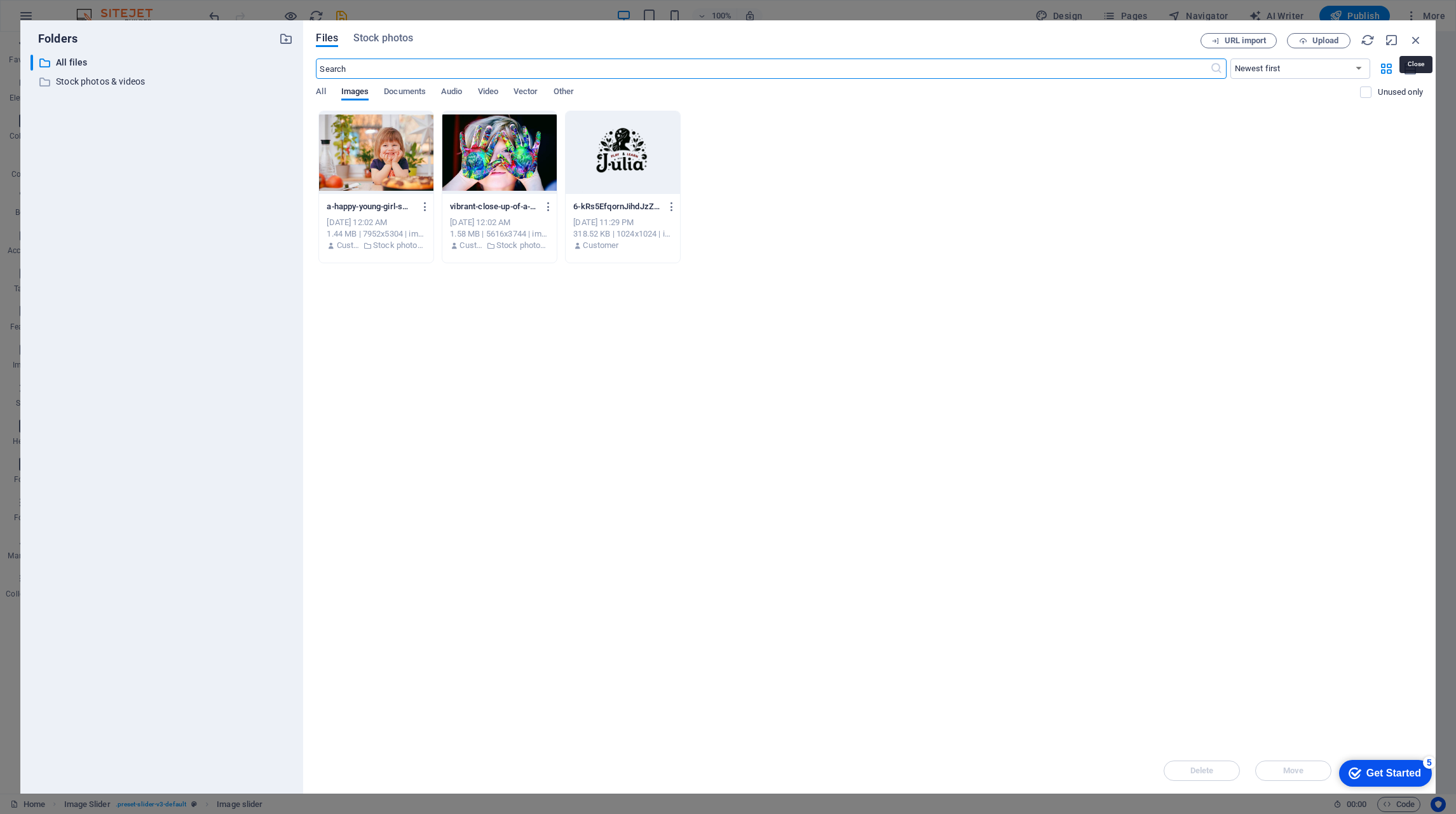
click at [1417, 38] on icon "button" at bounding box center [1416, 40] width 14 height 14
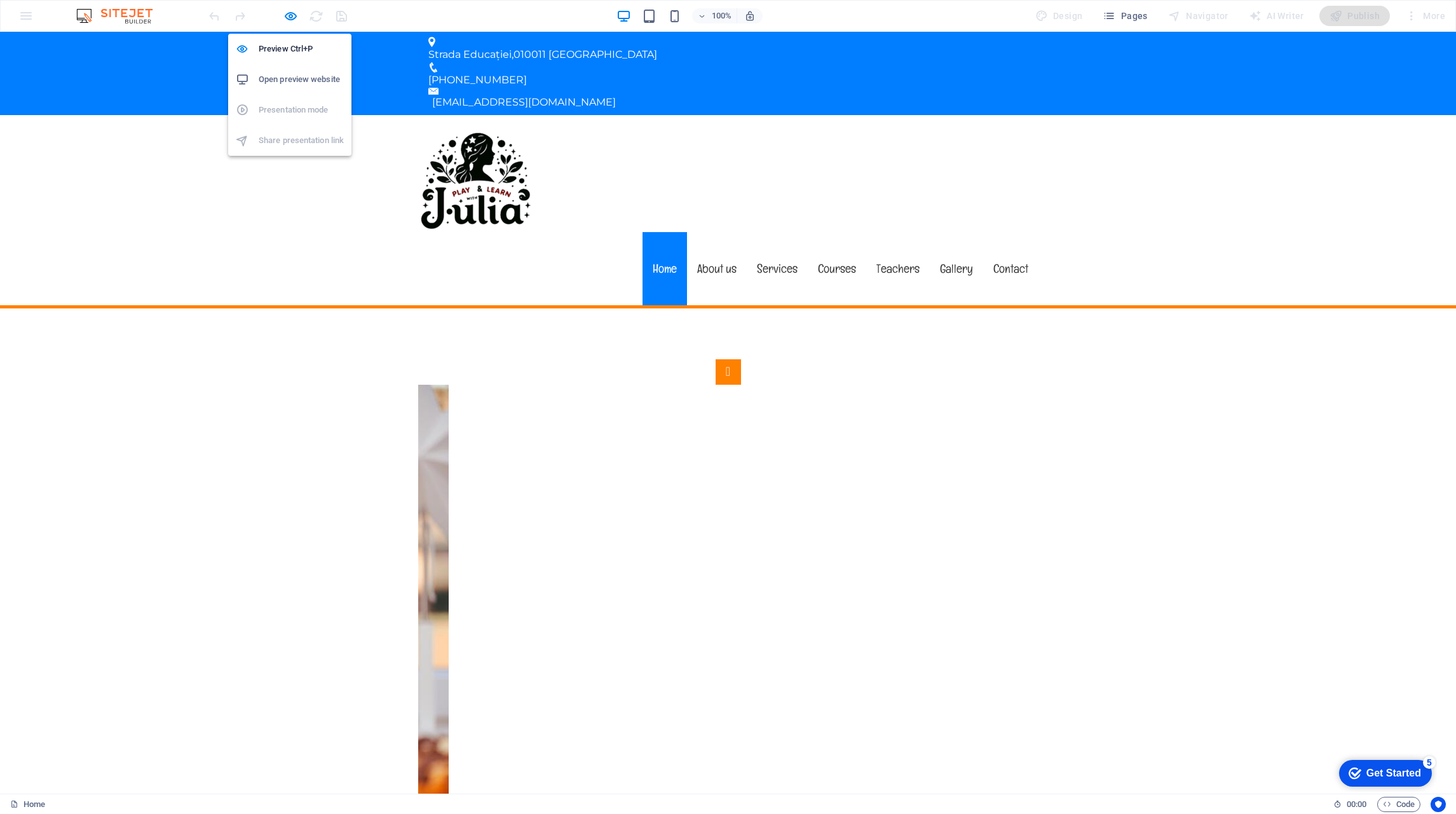
select select "%"
select select "px"
select select "ms"
select select "s"
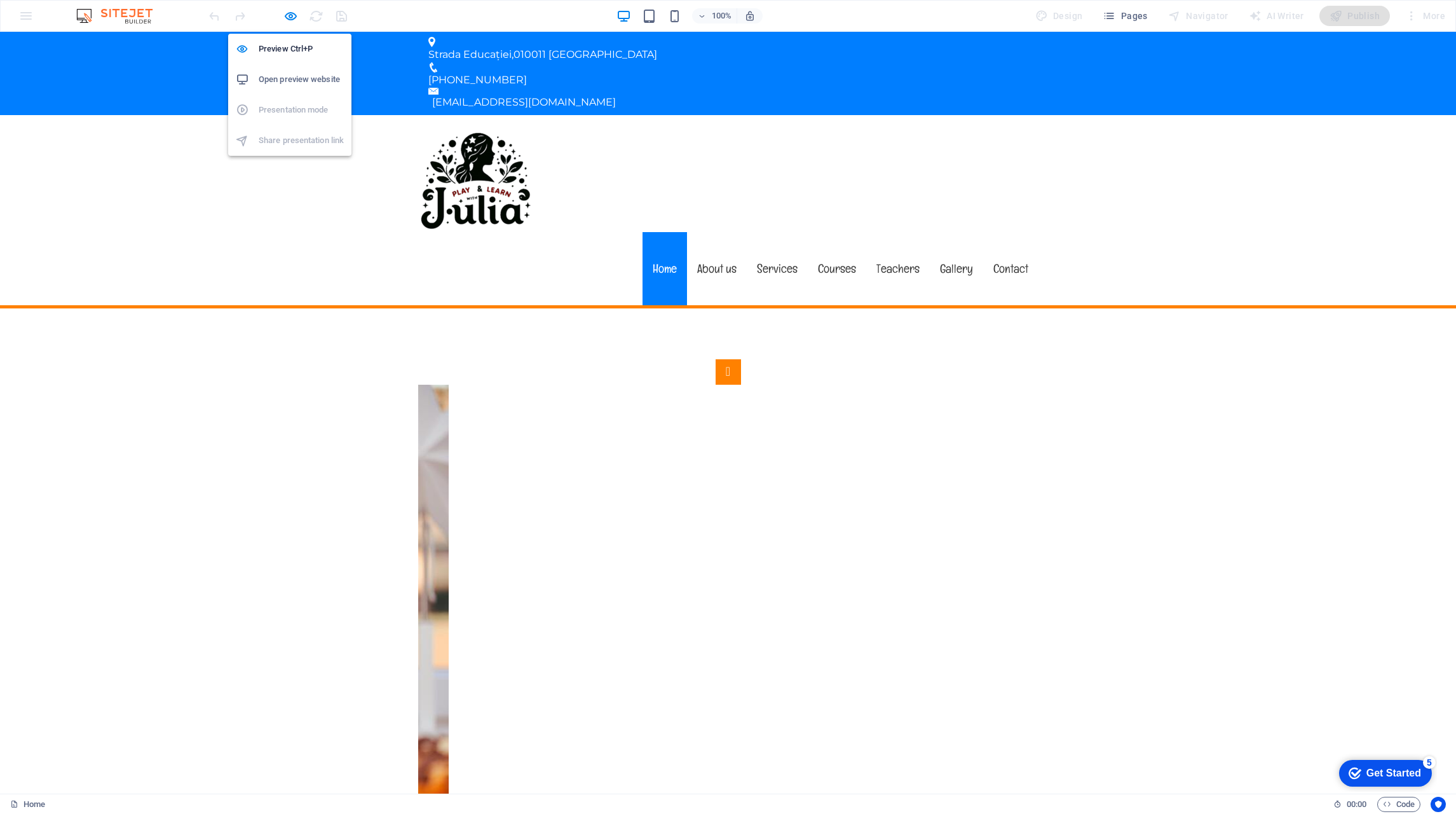
select select "progressive"
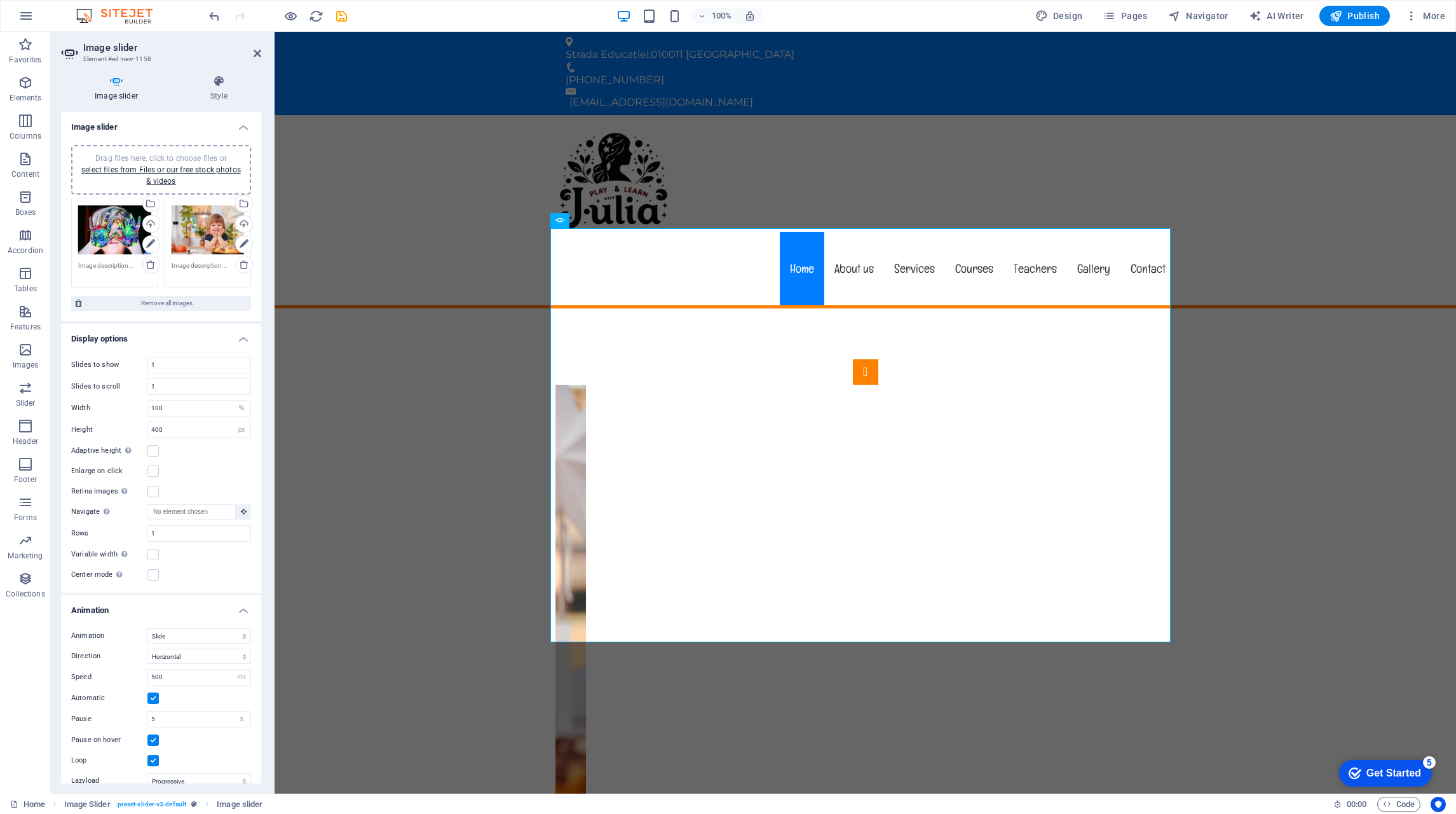
click at [216, 86] on icon at bounding box center [218, 81] width 85 height 13
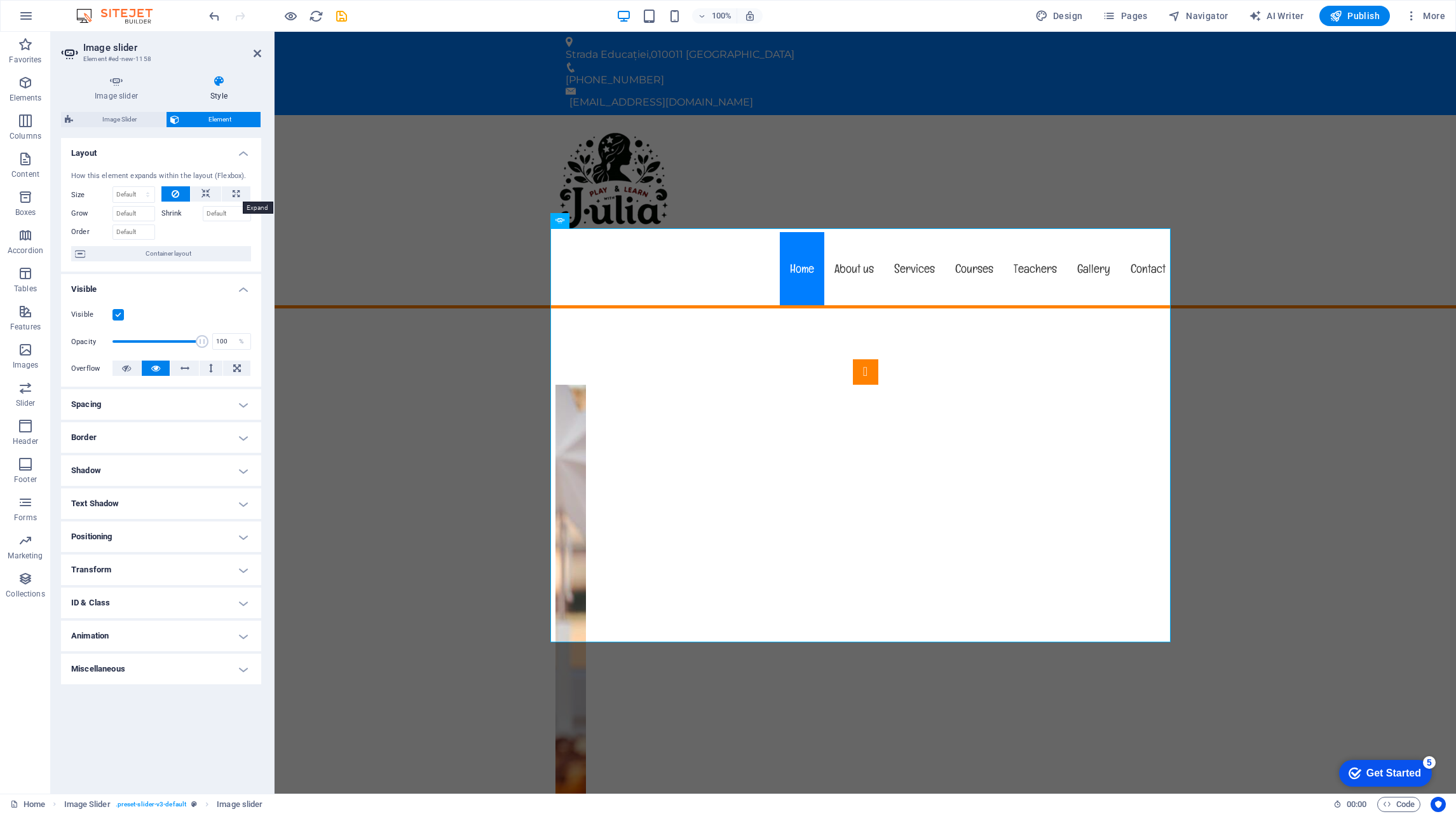
click at [236, 194] on icon at bounding box center [236, 194] width 7 height 15
type input "100"
select select "%"
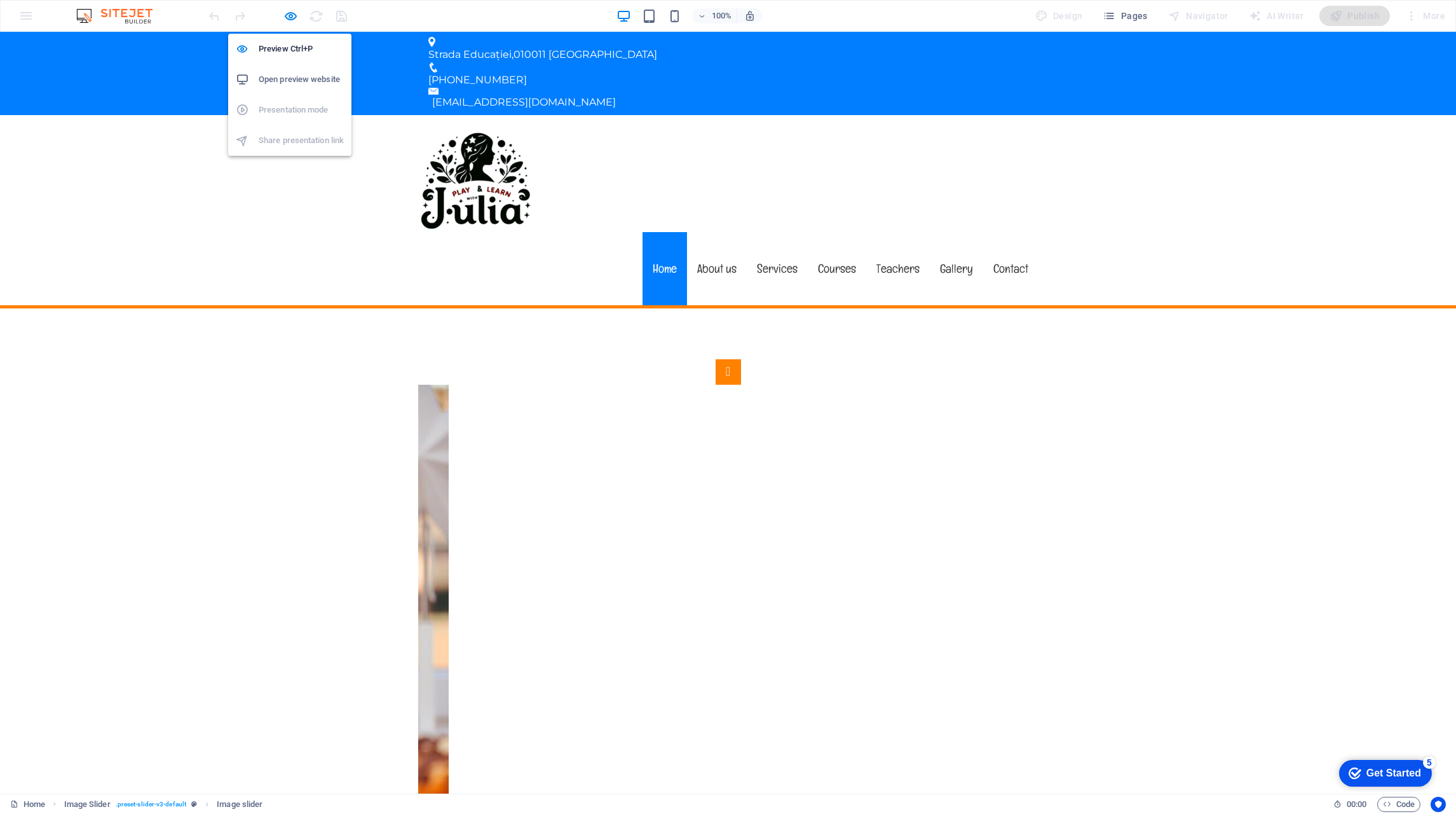
select select "%"
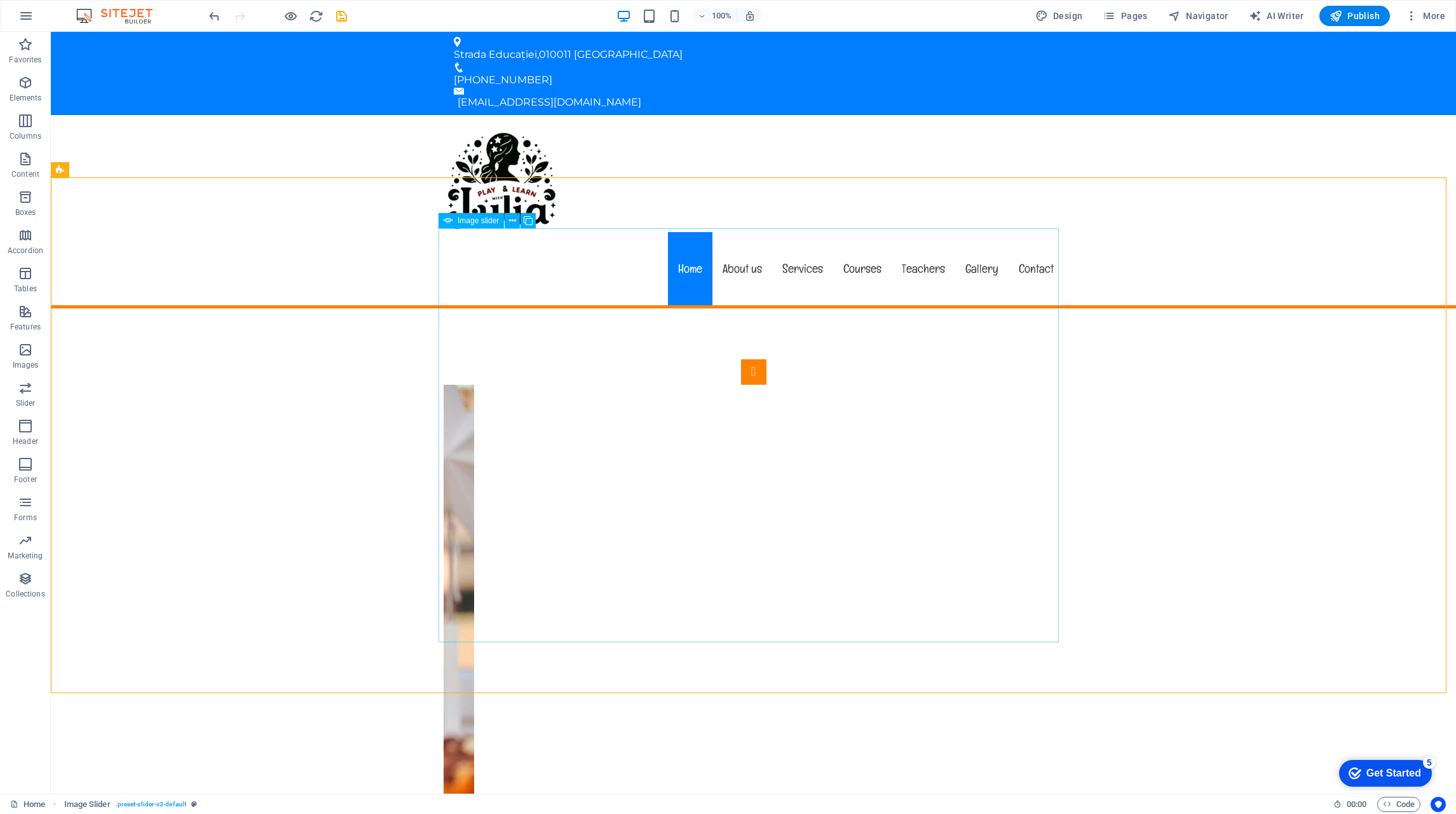
select select "%"
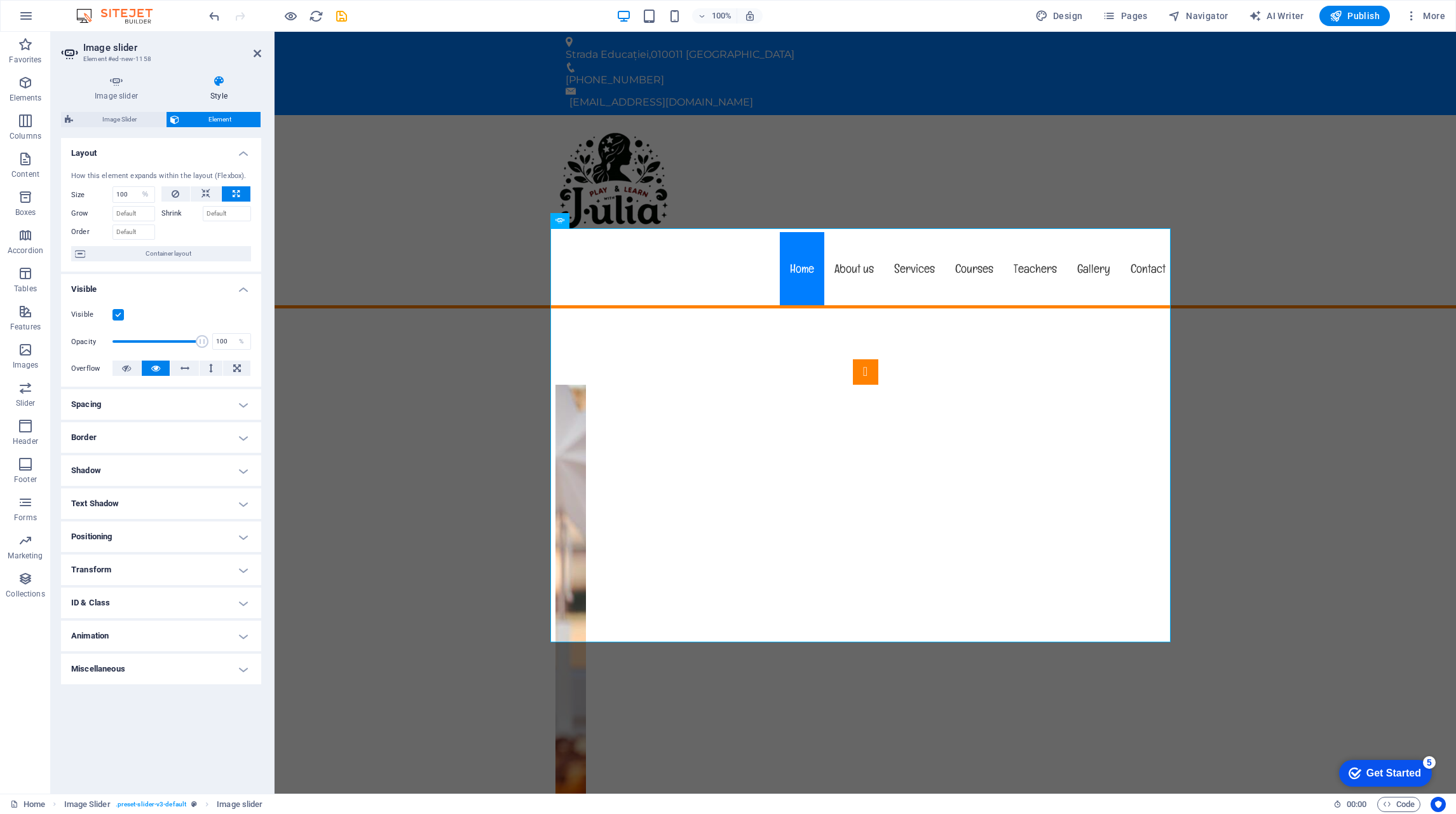
click at [147, 407] on h4 "Spacing" at bounding box center [161, 404] width 200 height 31
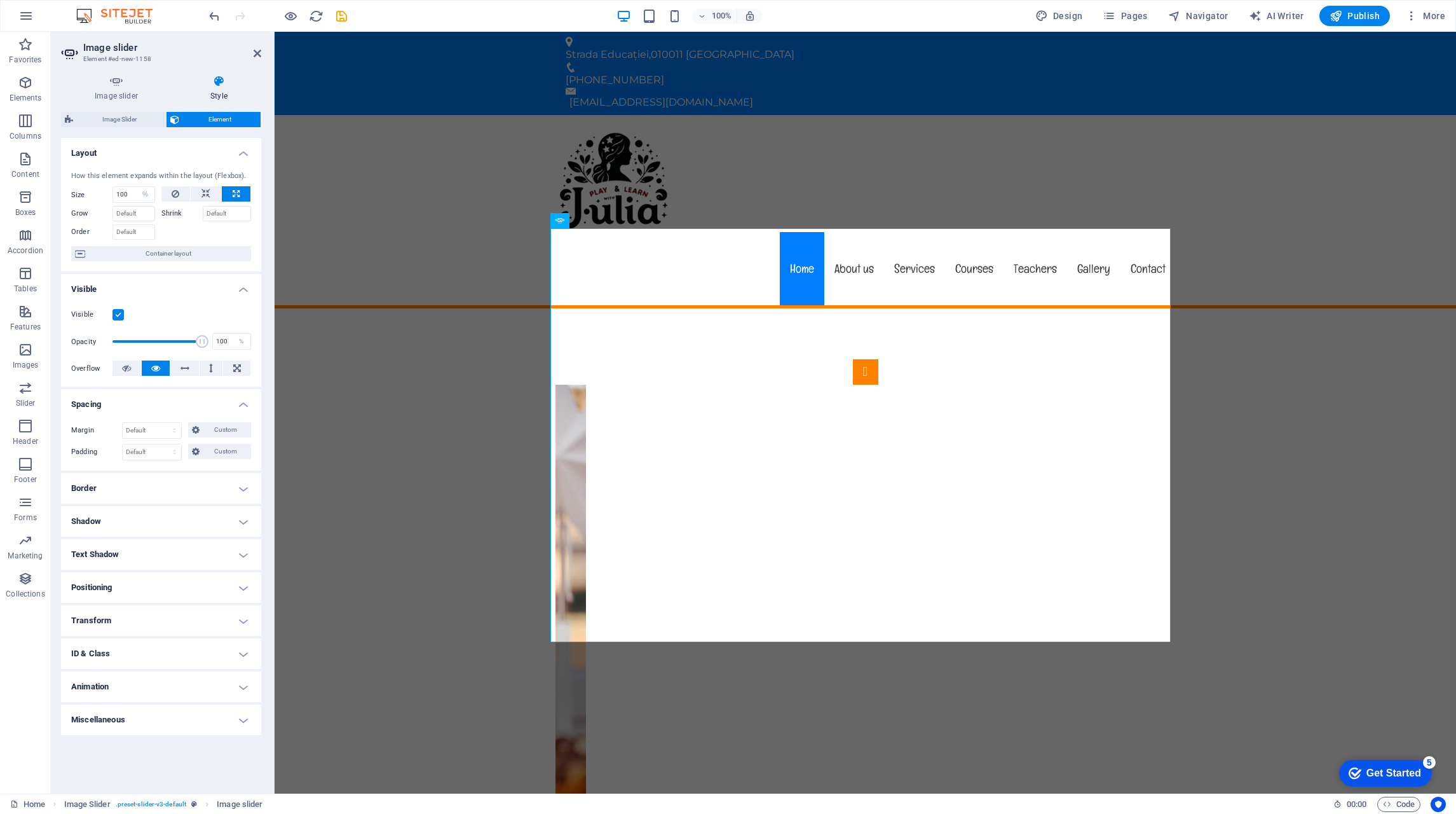
click at [168, 489] on h4 "Border" at bounding box center [161, 489] width 200 height 31
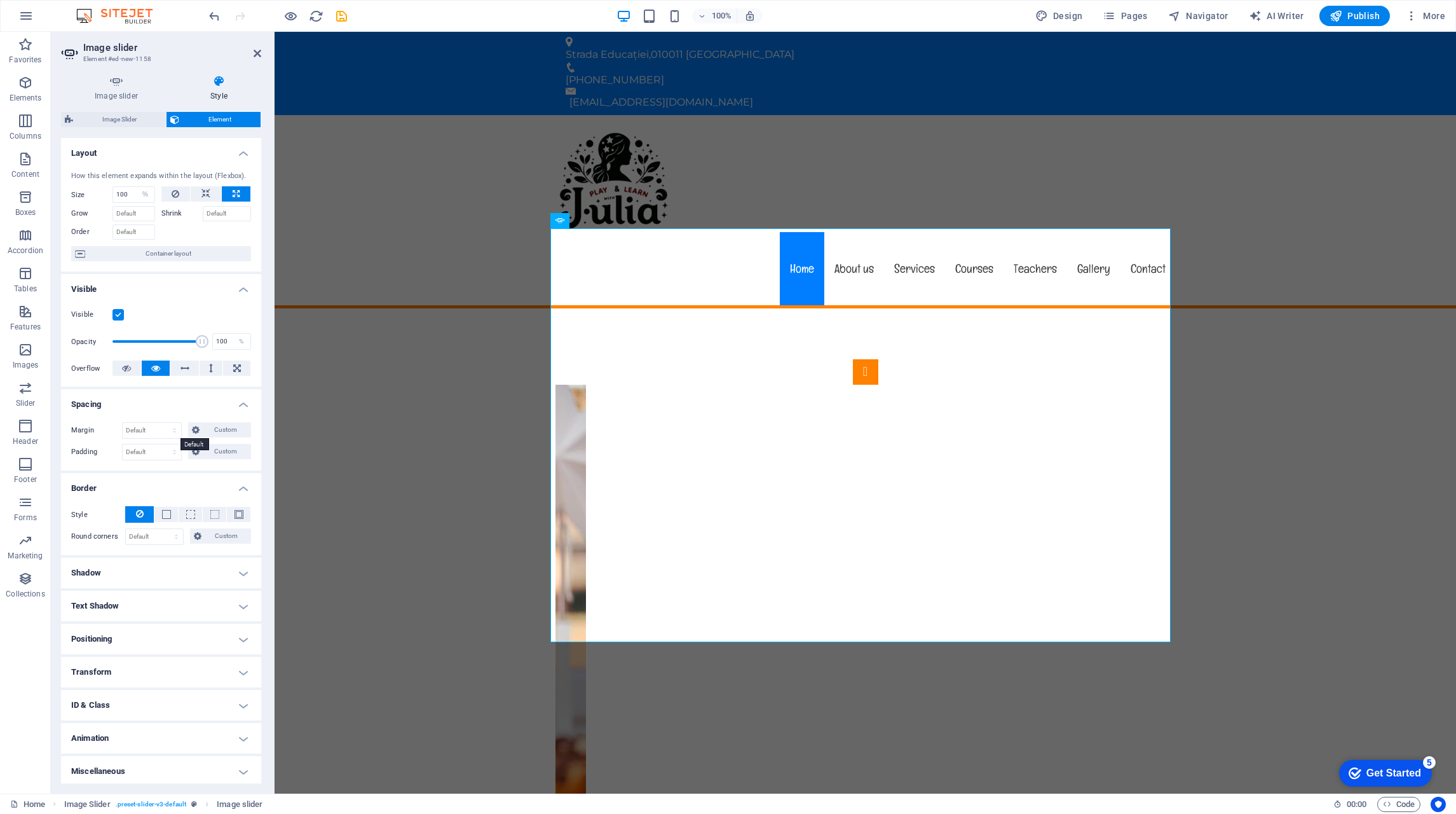
scroll to position [3, 0]
click at [146, 560] on h4 "Shadow" at bounding box center [161, 570] width 200 height 31
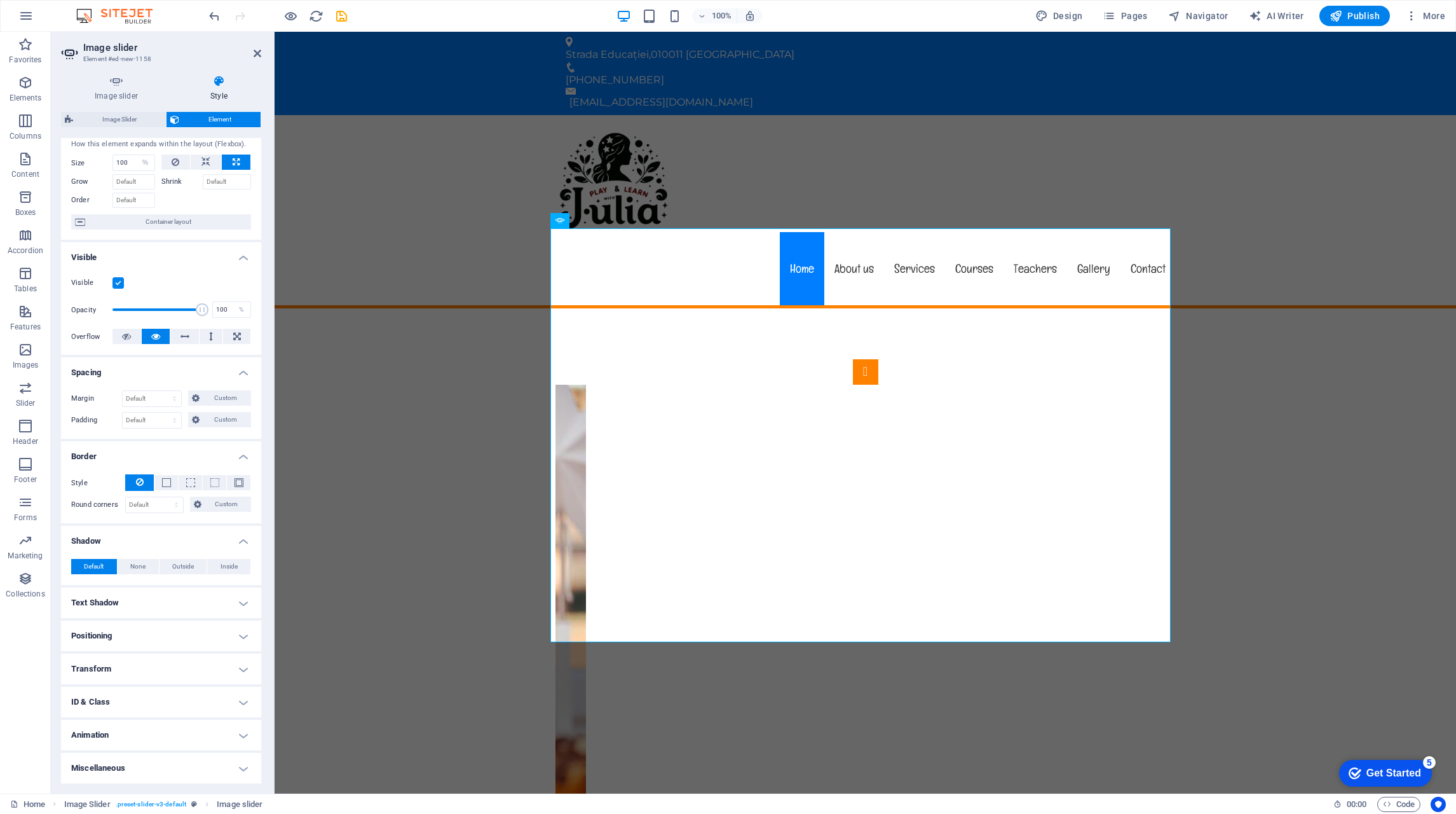
click at [178, 603] on h4 "Text Shadow" at bounding box center [161, 603] width 200 height 31
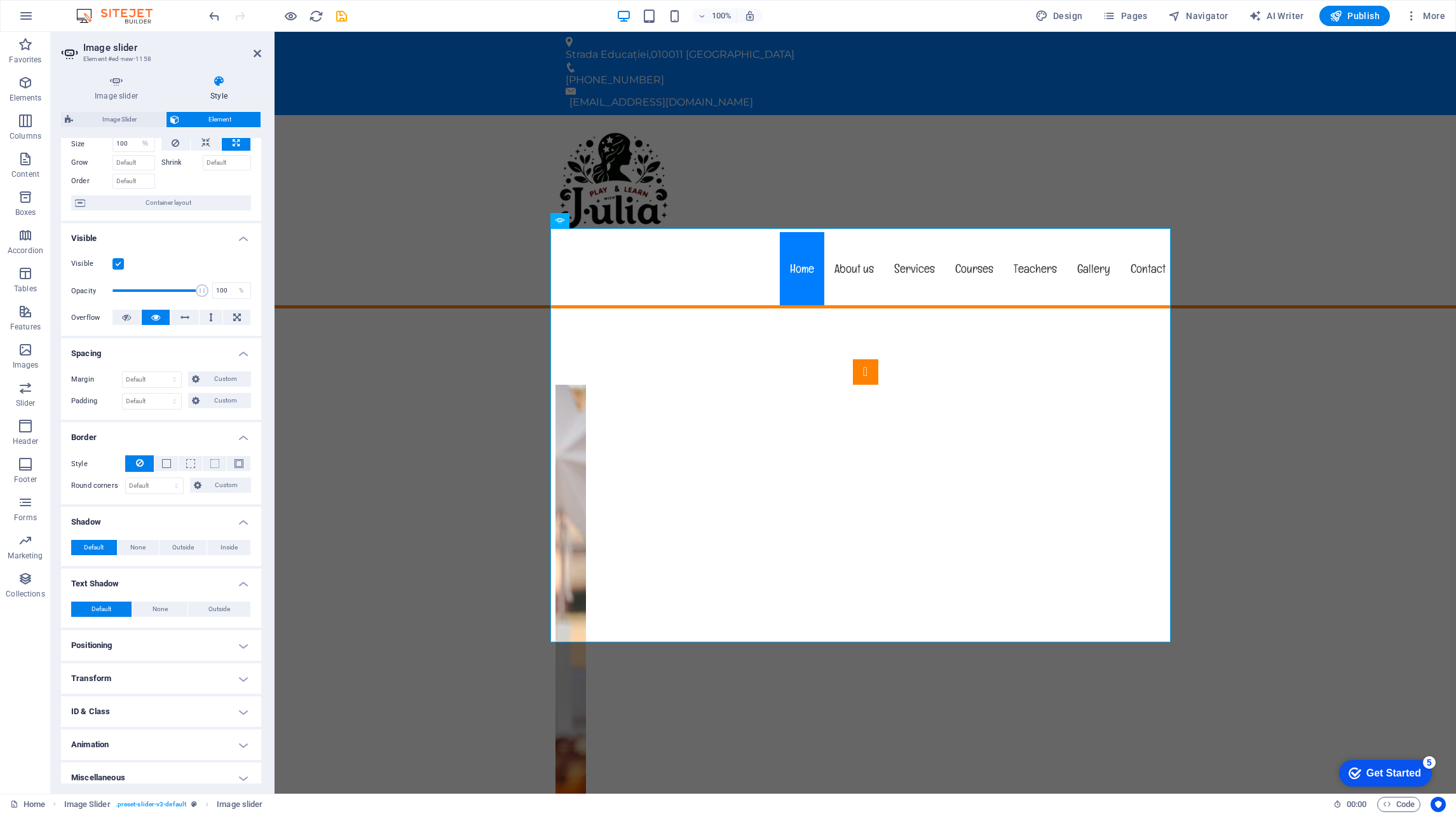
scroll to position [61, 0]
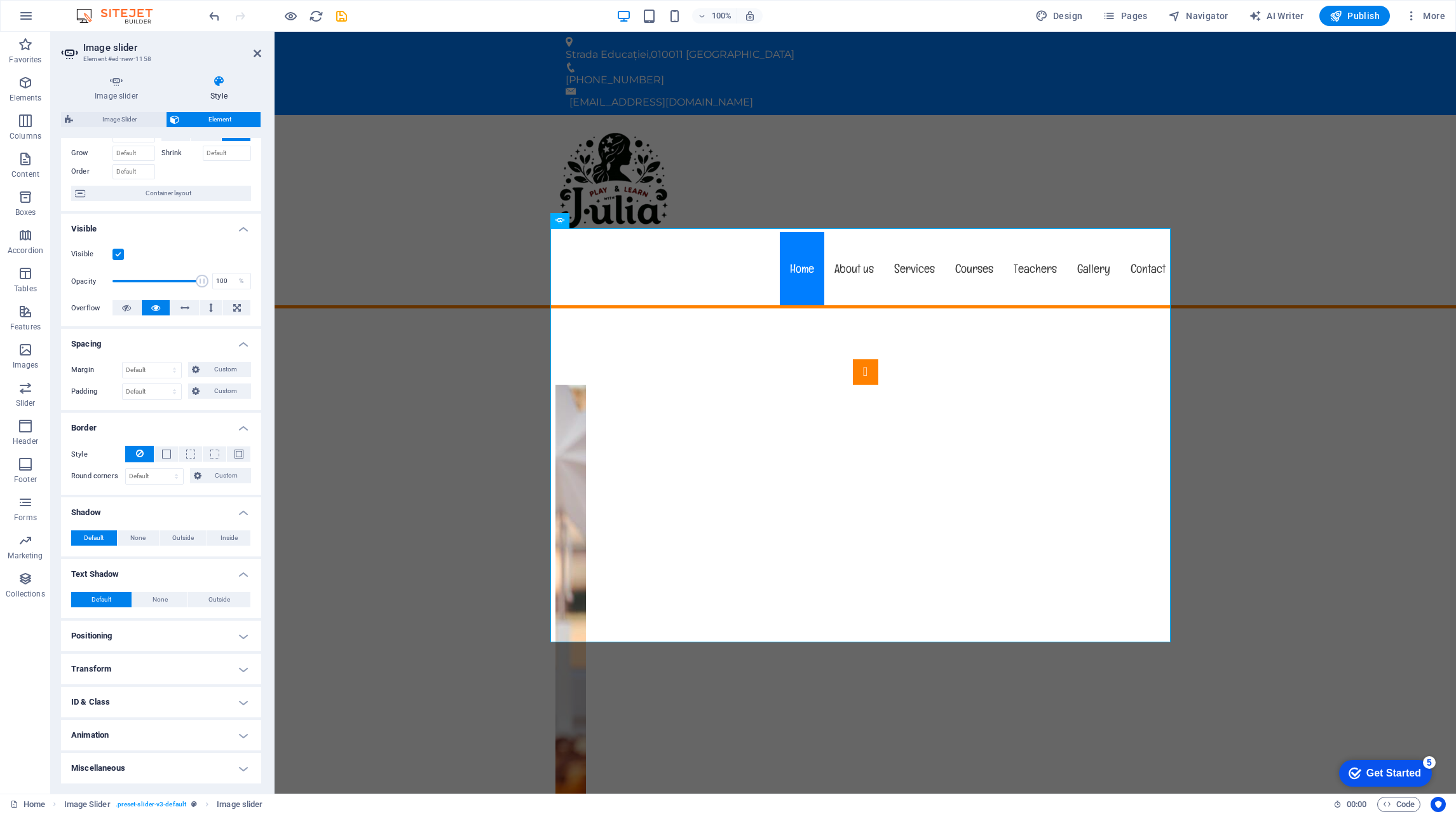
click at [188, 627] on h4 "Positioning" at bounding box center [161, 636] width 200 height 31
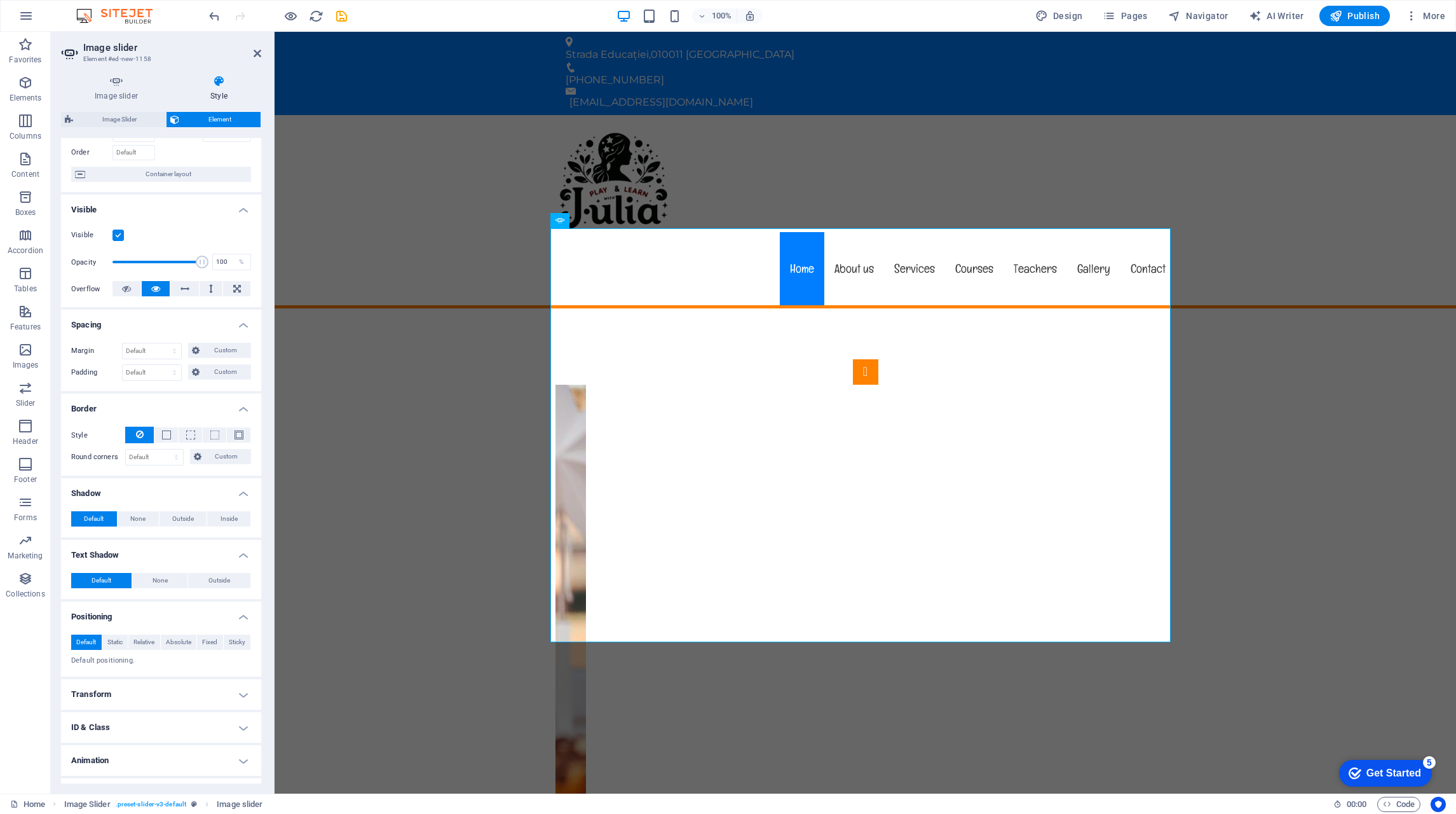
scroll to position [105, 0]
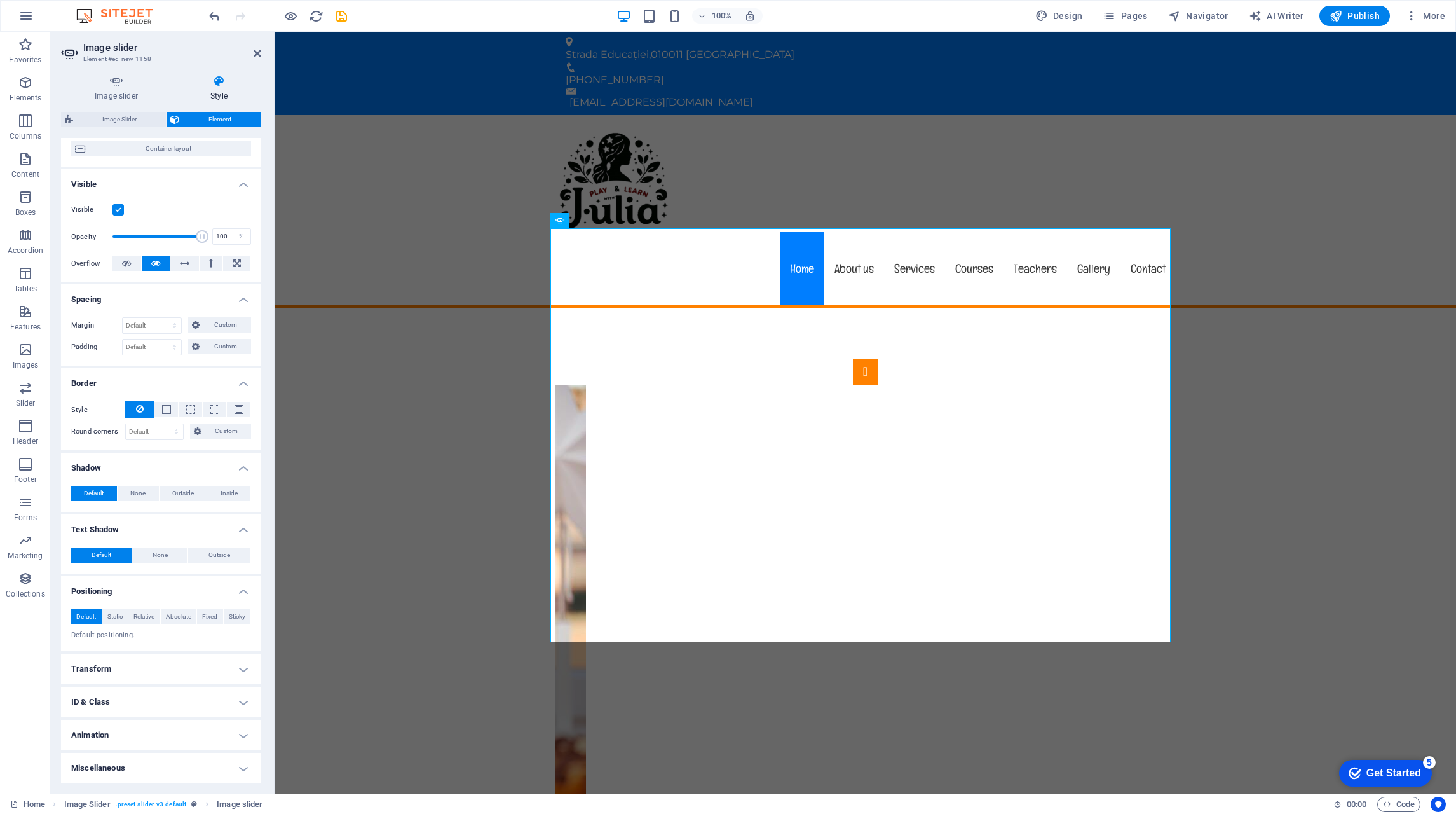
click at [205, 670] on h4 "Transform" at bounding box center [161, 668] width 200 height 31
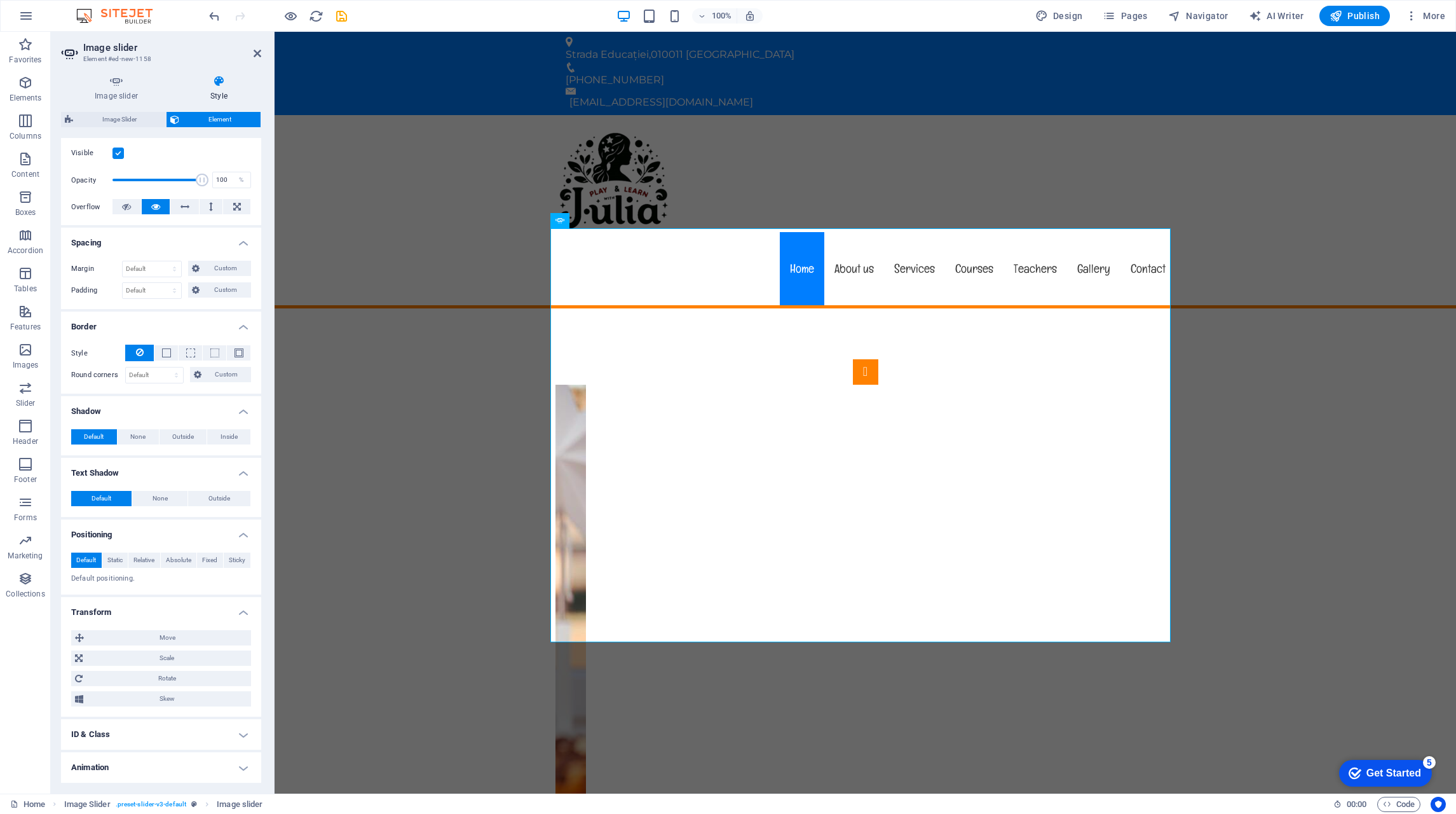
scroll to position [193, 0]
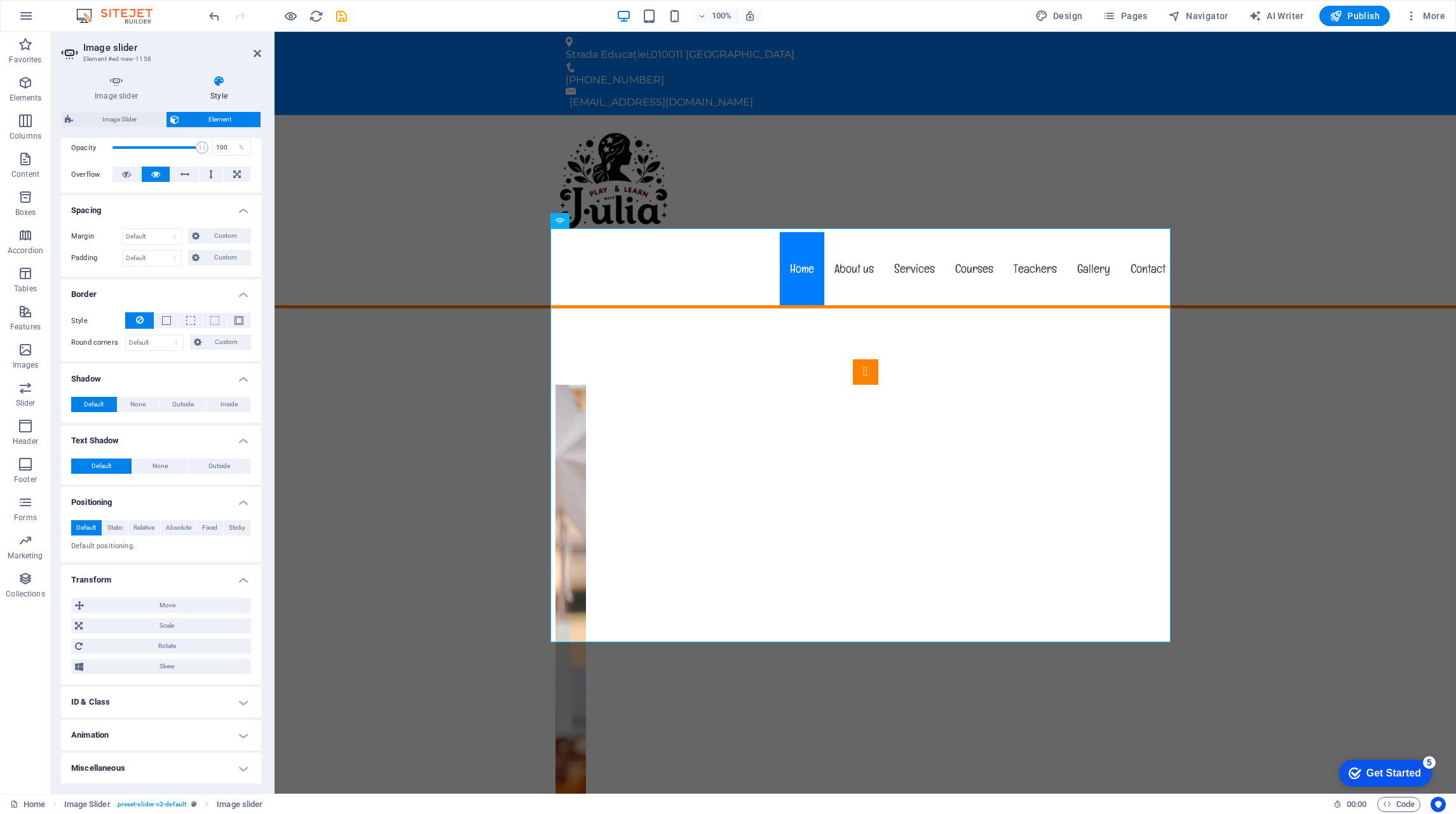
click at [192, 694] on h4 "ID & Class" at bounding box center [161, 702] width 200 height 31
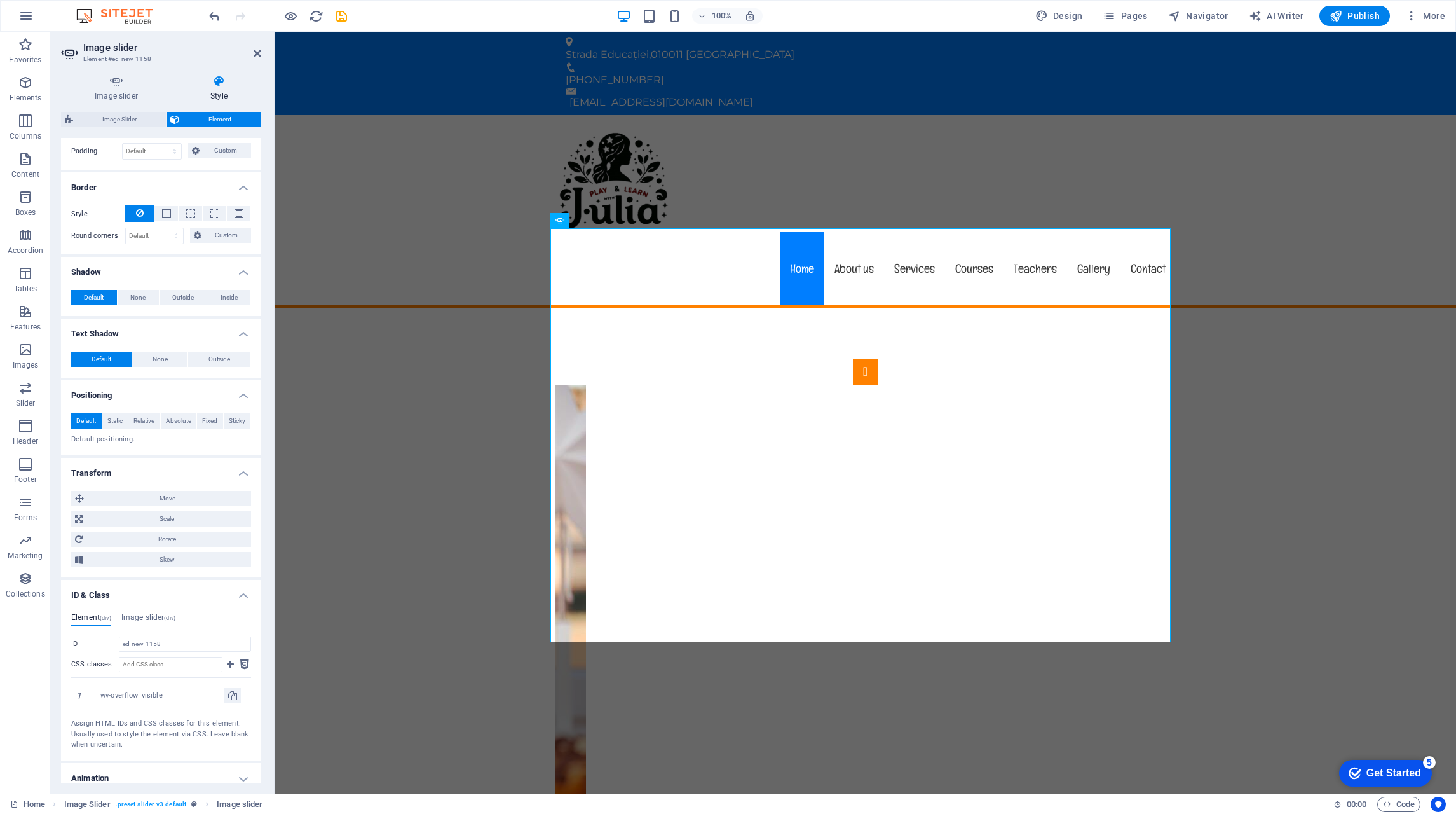
scroll to position [344, 0]
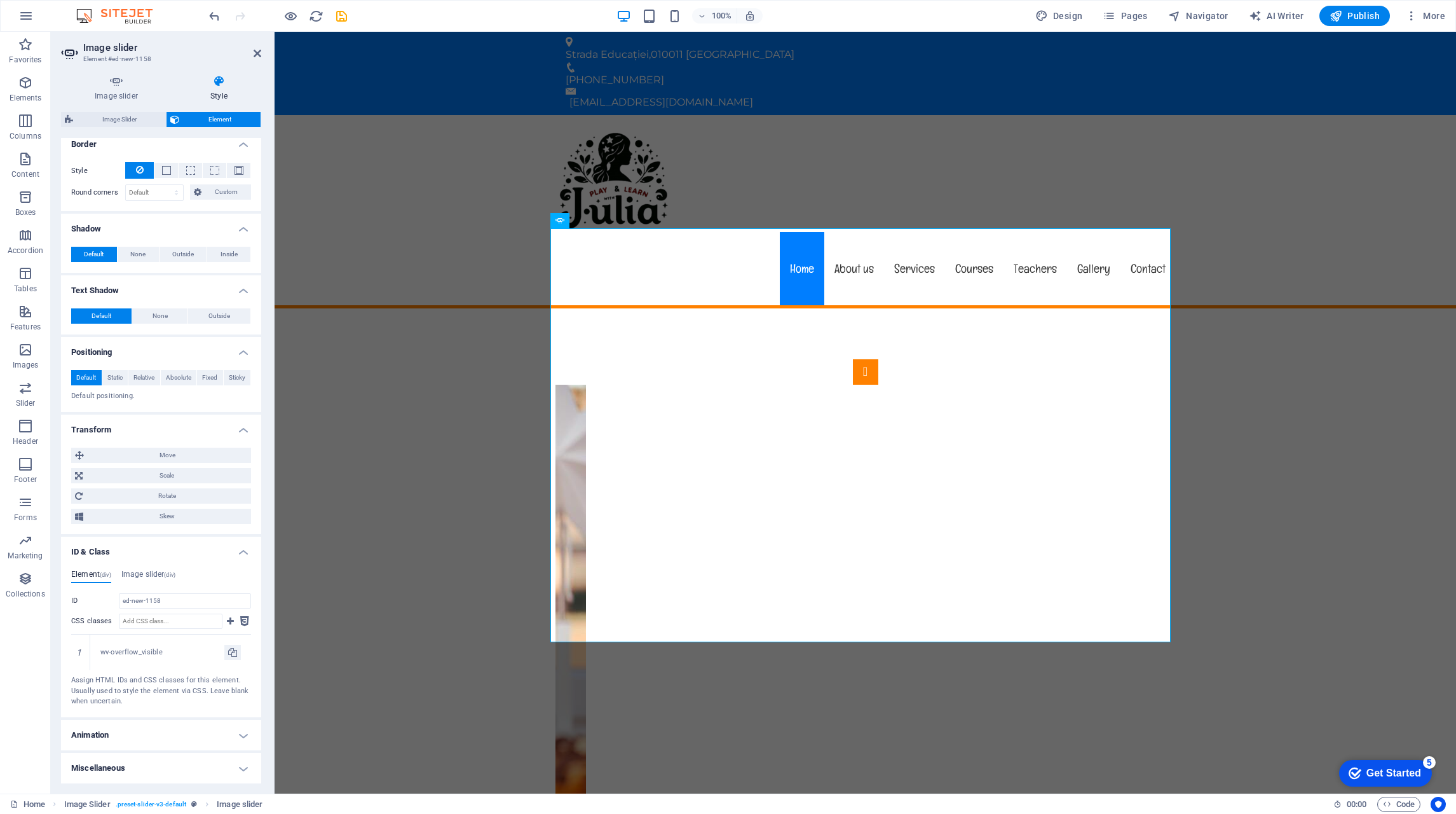
click at [193, 730] on h4 "Animation" at bounding box center [161, 735] width 200 height 31
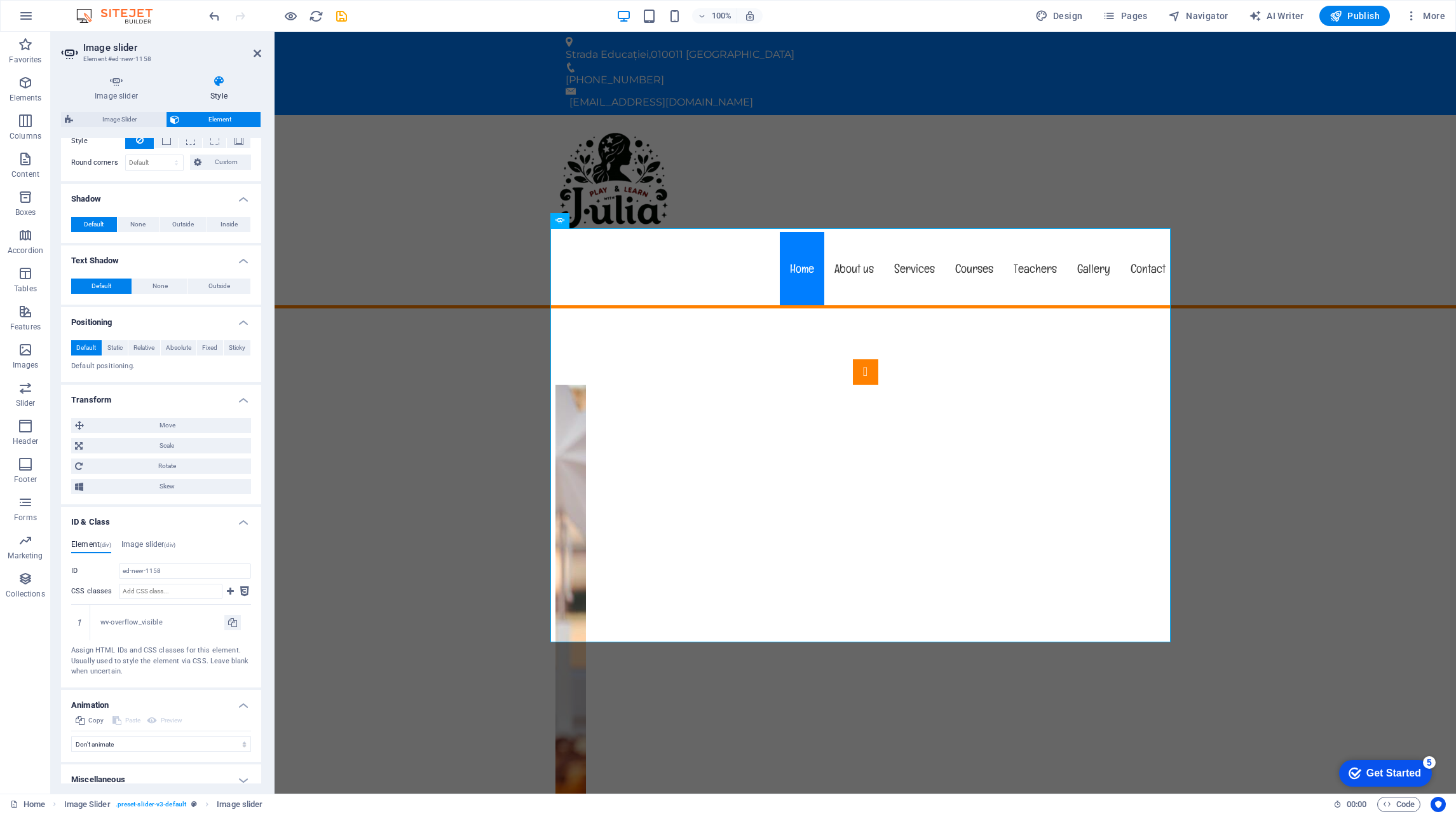
scroll to position [385, 0]
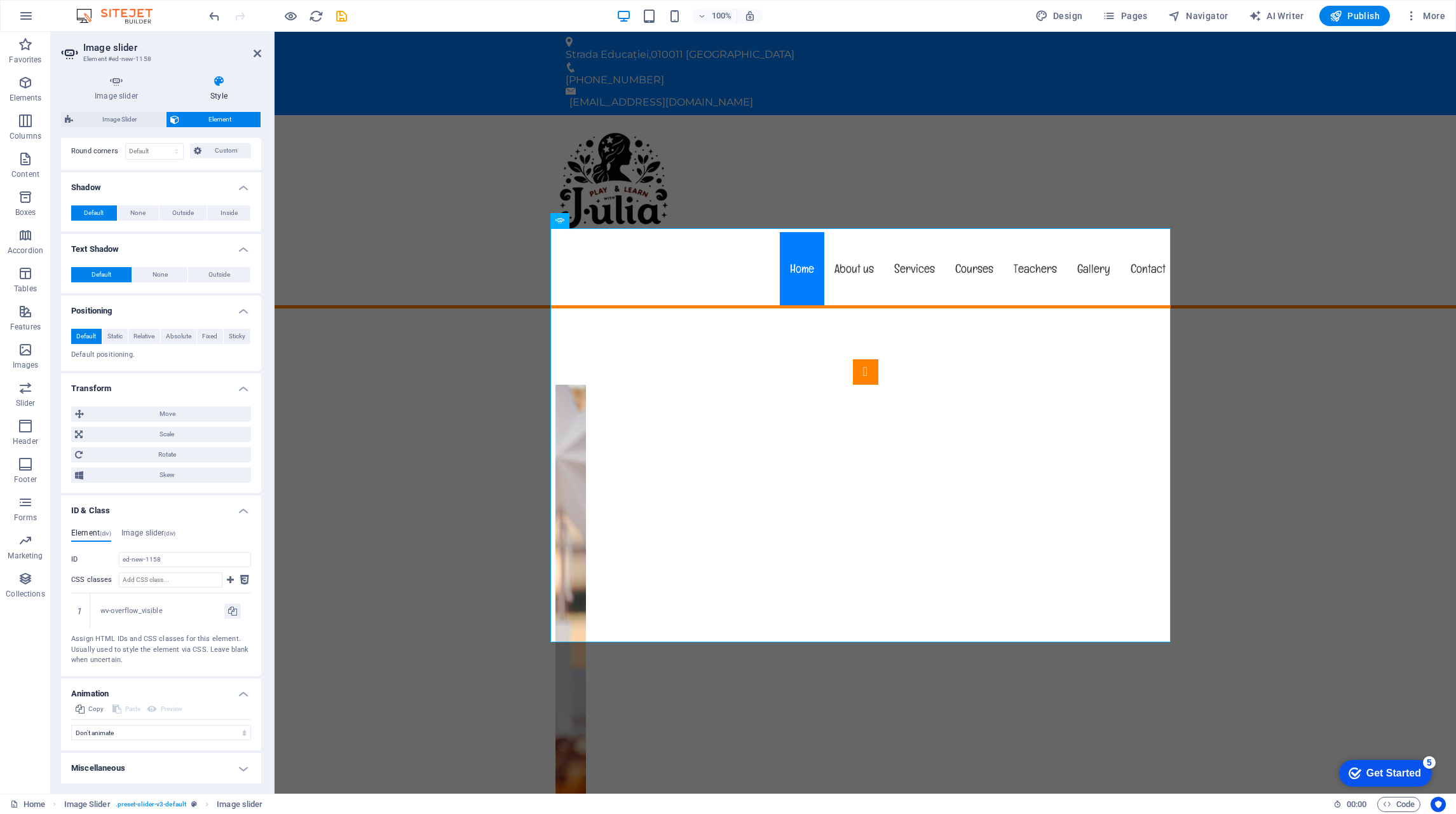
click at [174, 772] on h4 "Miscellaneous" at bounding box center [161, 768] width 200 height 31
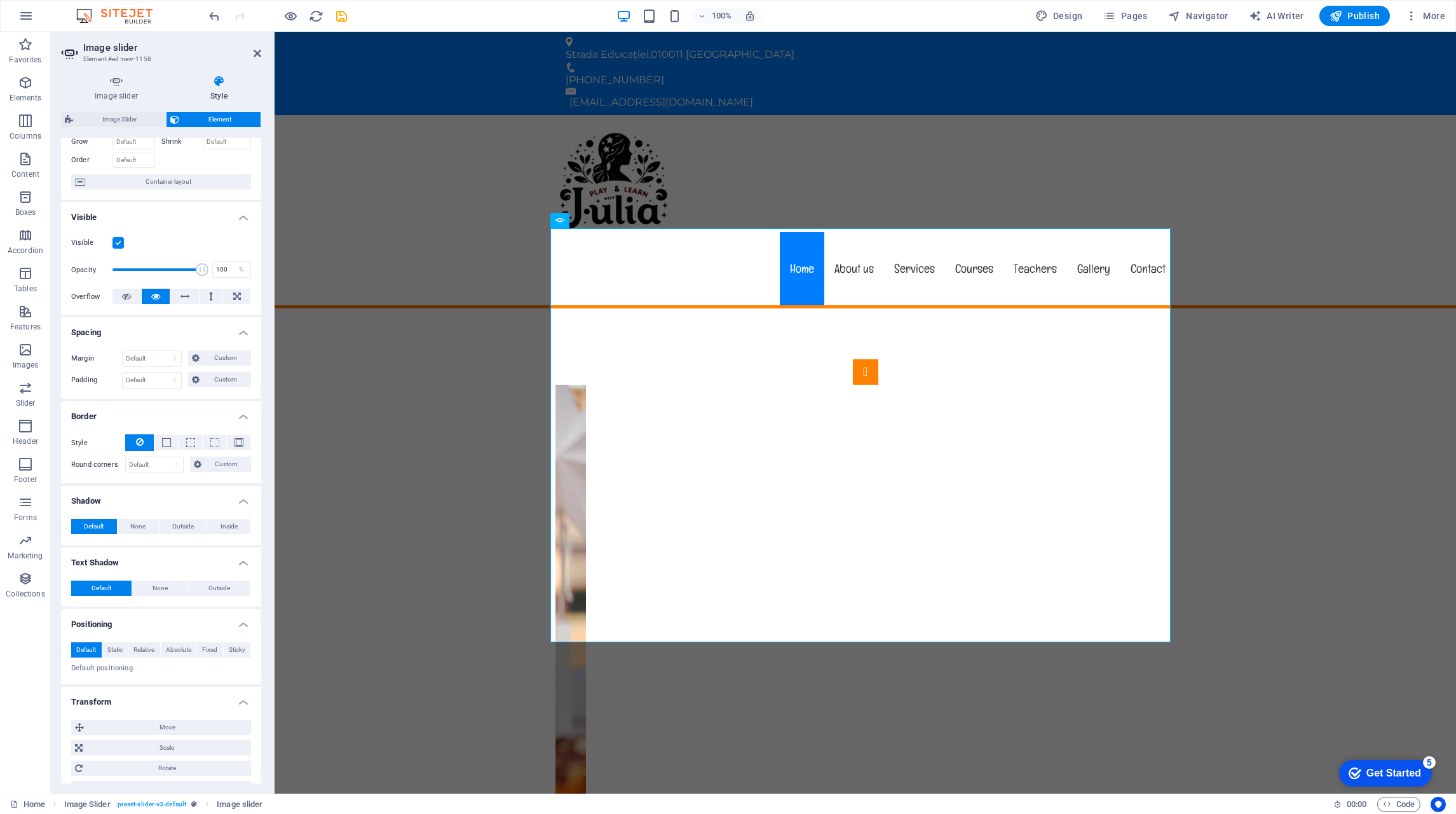
scroll to position [0, 0]
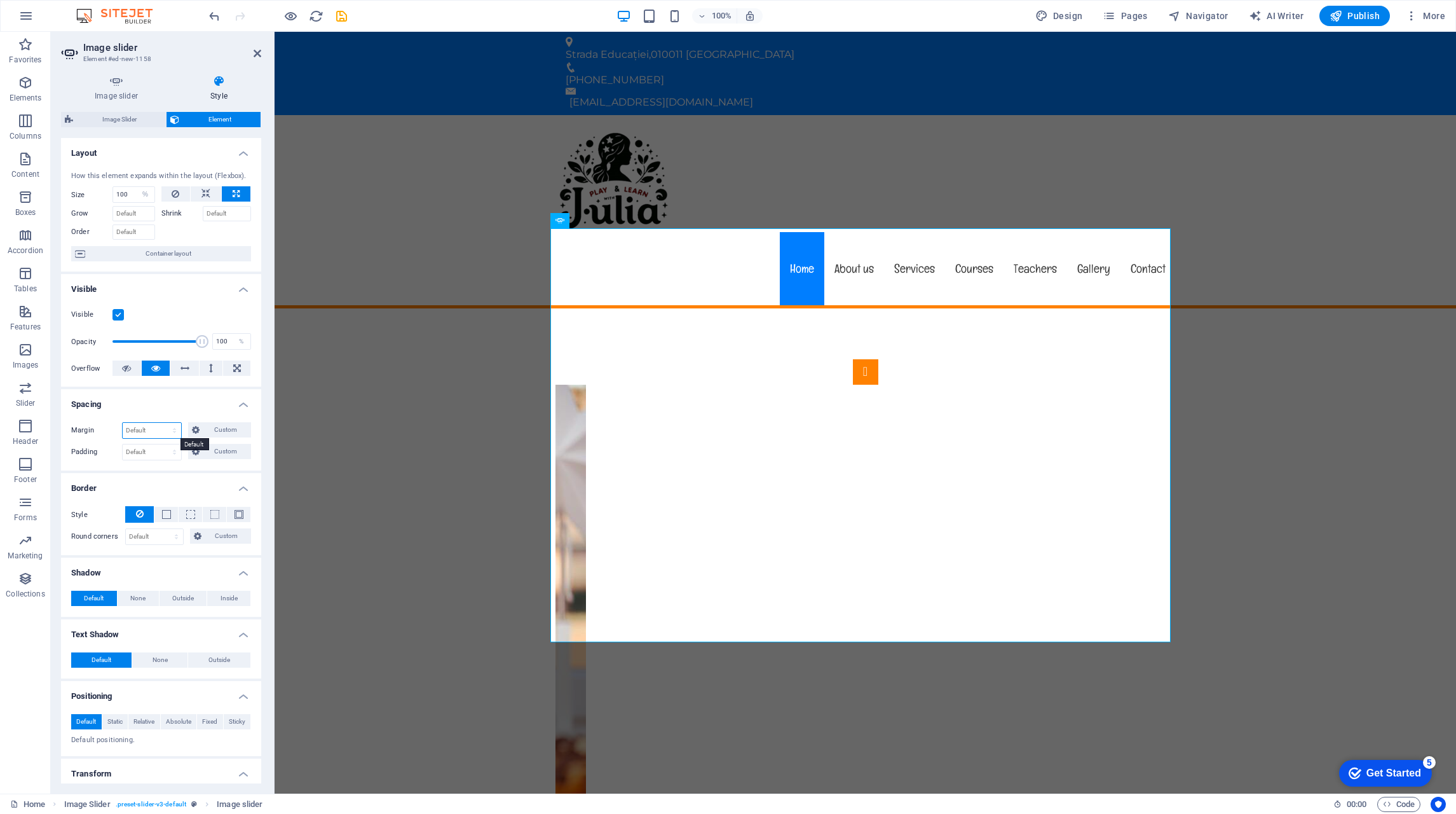
click at [167, 424] on select "Default auto px % rem vw vh Custom" at bounding box center [152, 431] width 58 height 15
click at [122, 423] on select "Default auto px % rem vw vh Custom" at bounding box center [152, 431] width 58 height 15
select select "DISABLED_OPTION_VALUE"
click at [163, 449] on select "Default px rem % vh vw Custom" at bounding box center [152, 452] width 58 height 15
select select "%"
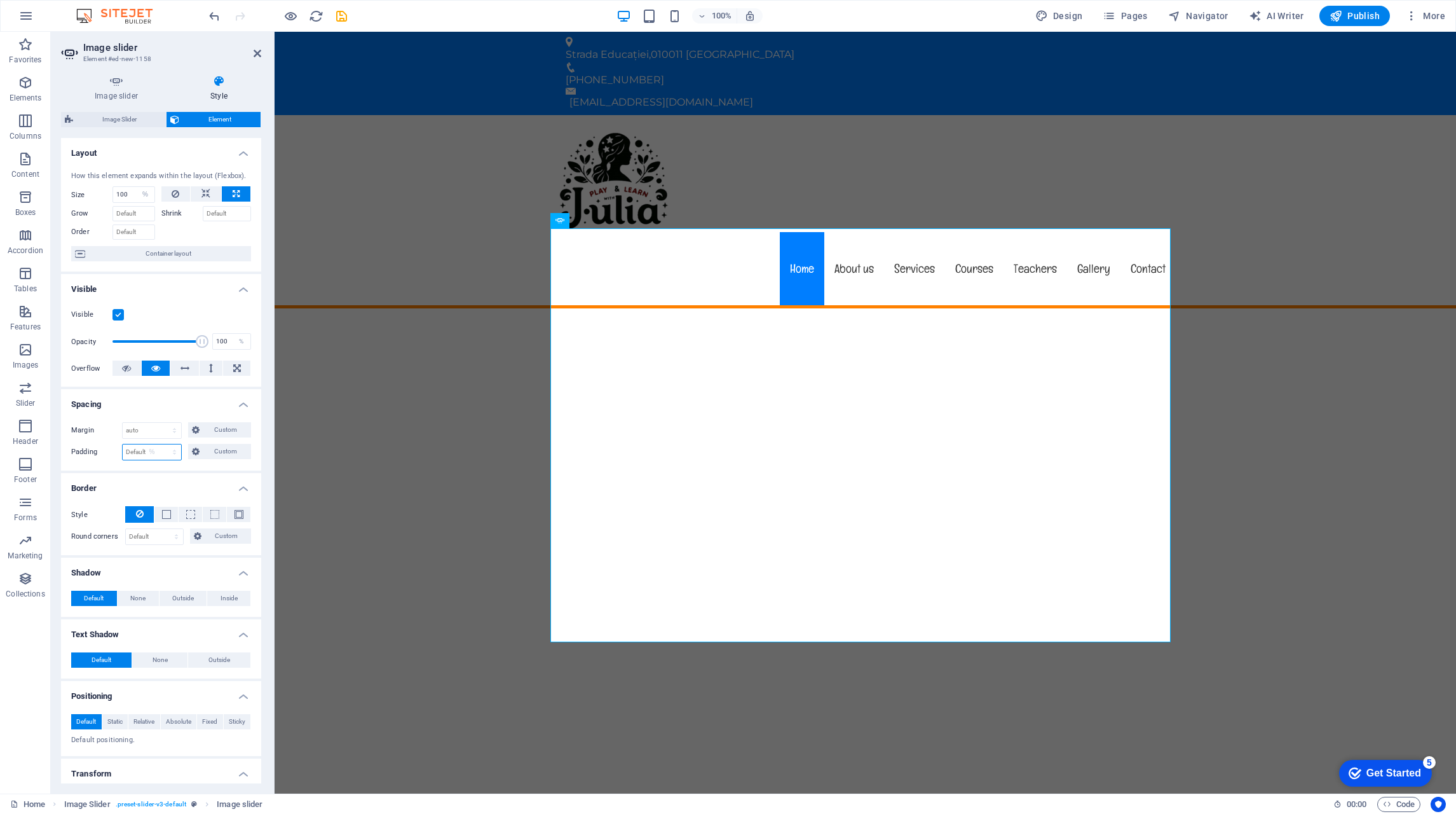
click at [162, 444] on select "Default px rem % vh vw Custom" at bounding box center [152, 452] width 58 height 15
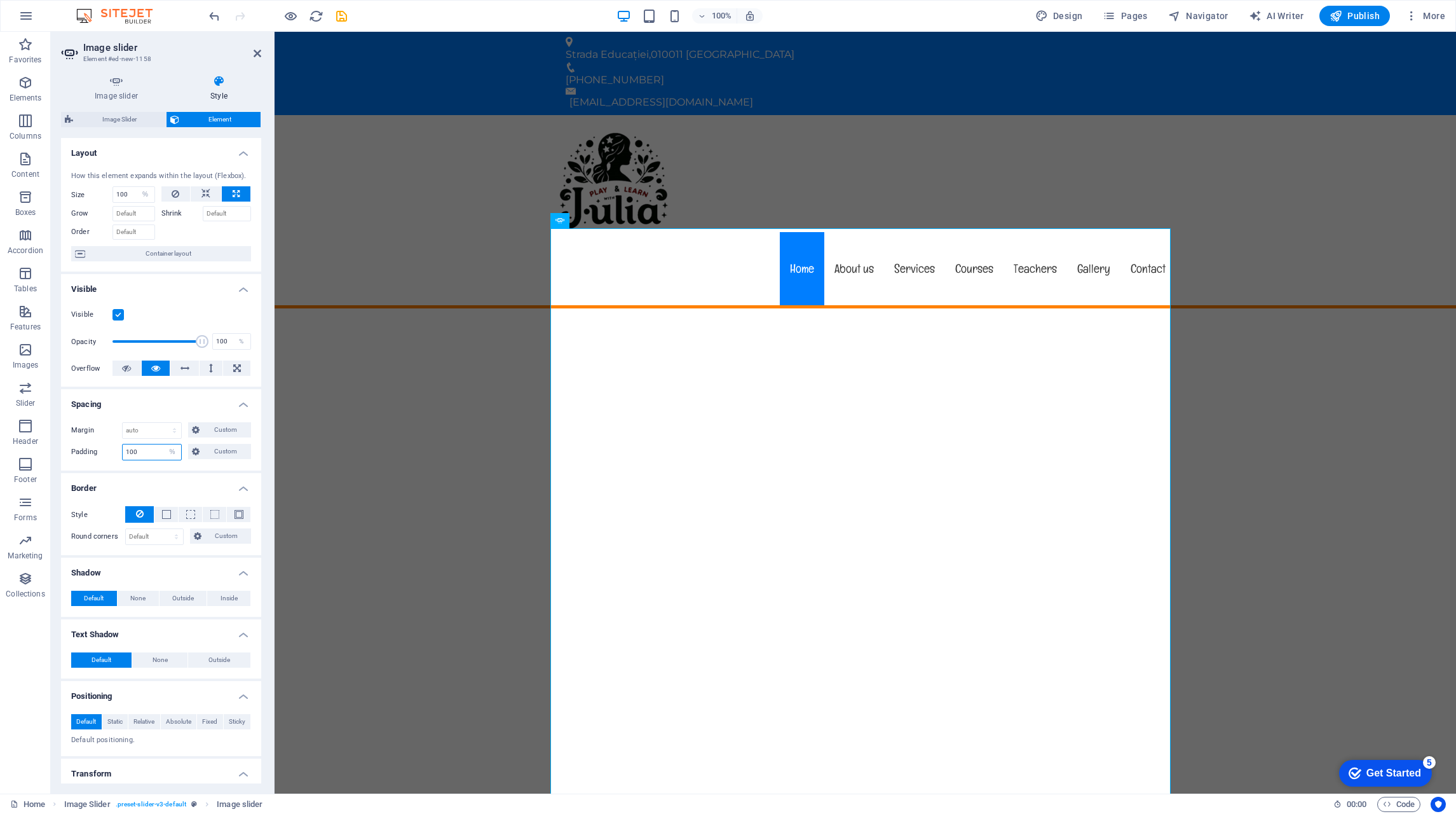
click at [149, 452] on input "100" at bounding box center [152, 452] width 58 height 15
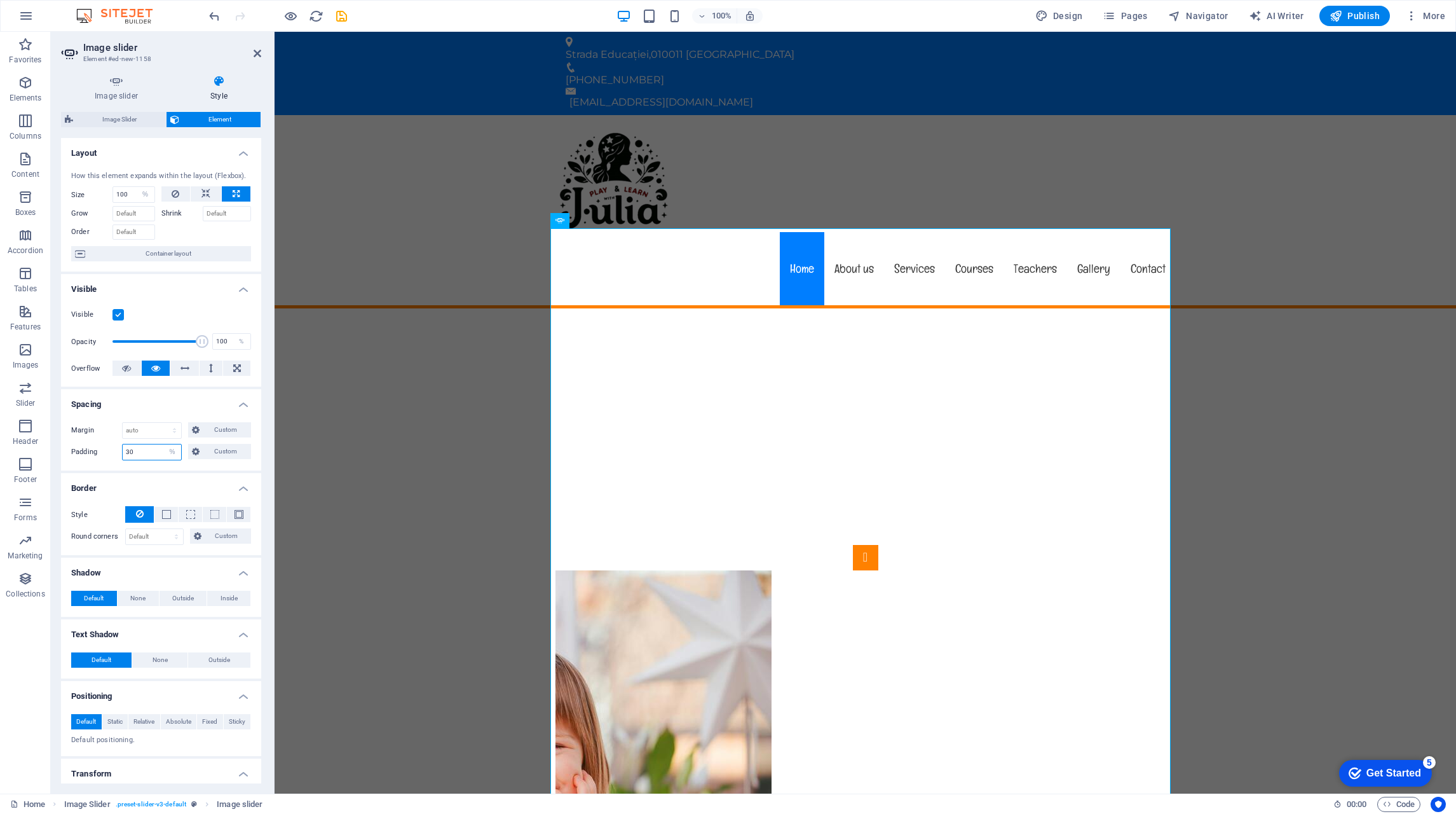
type input "30"
click at [154, 401] on h4 "Spacing" at bounding box center [161, 400] width 200 height 23
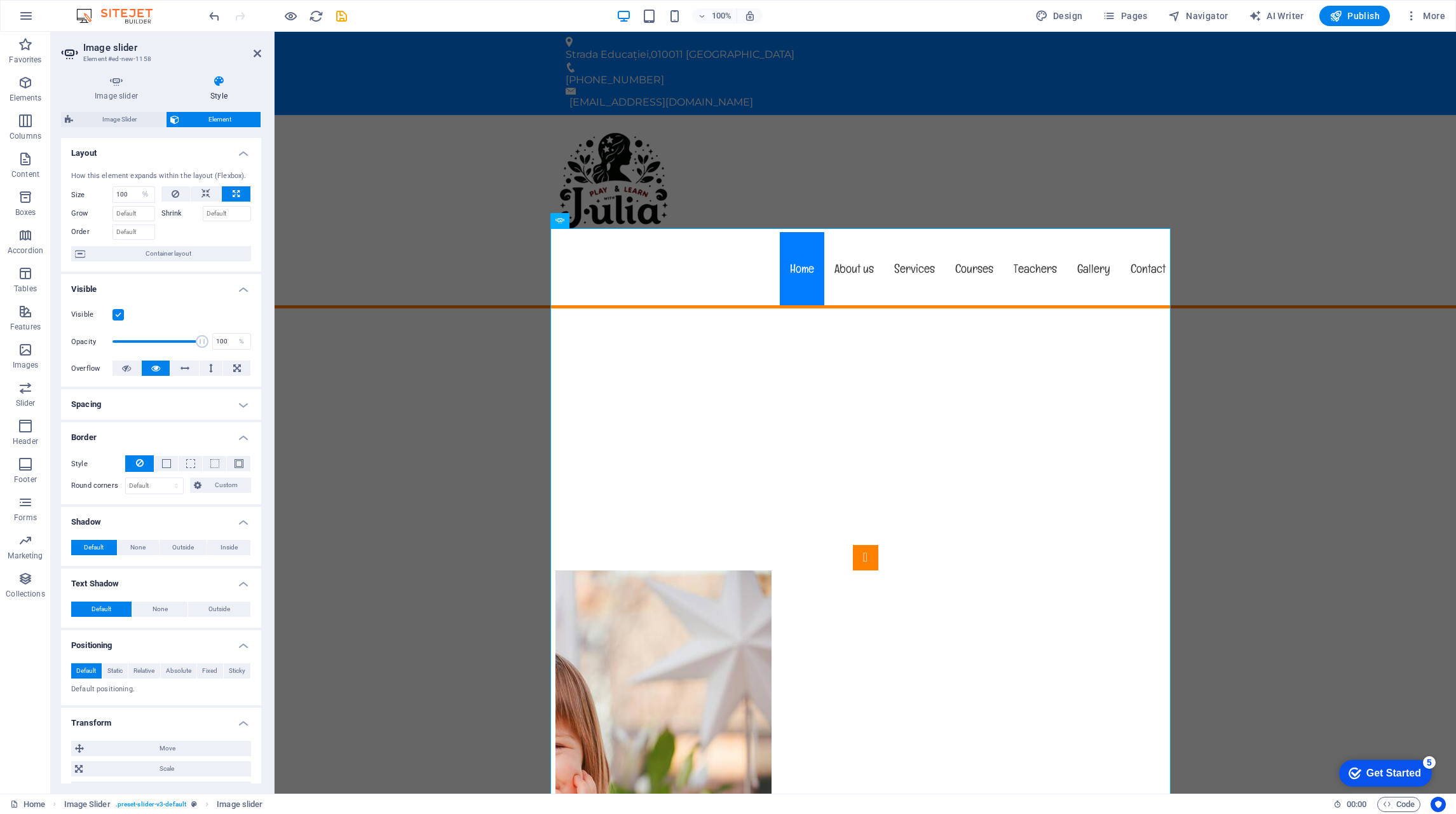
click at [154, 407] on h4 "Spacing" at bounding box center [161, 404] width 200 height 31
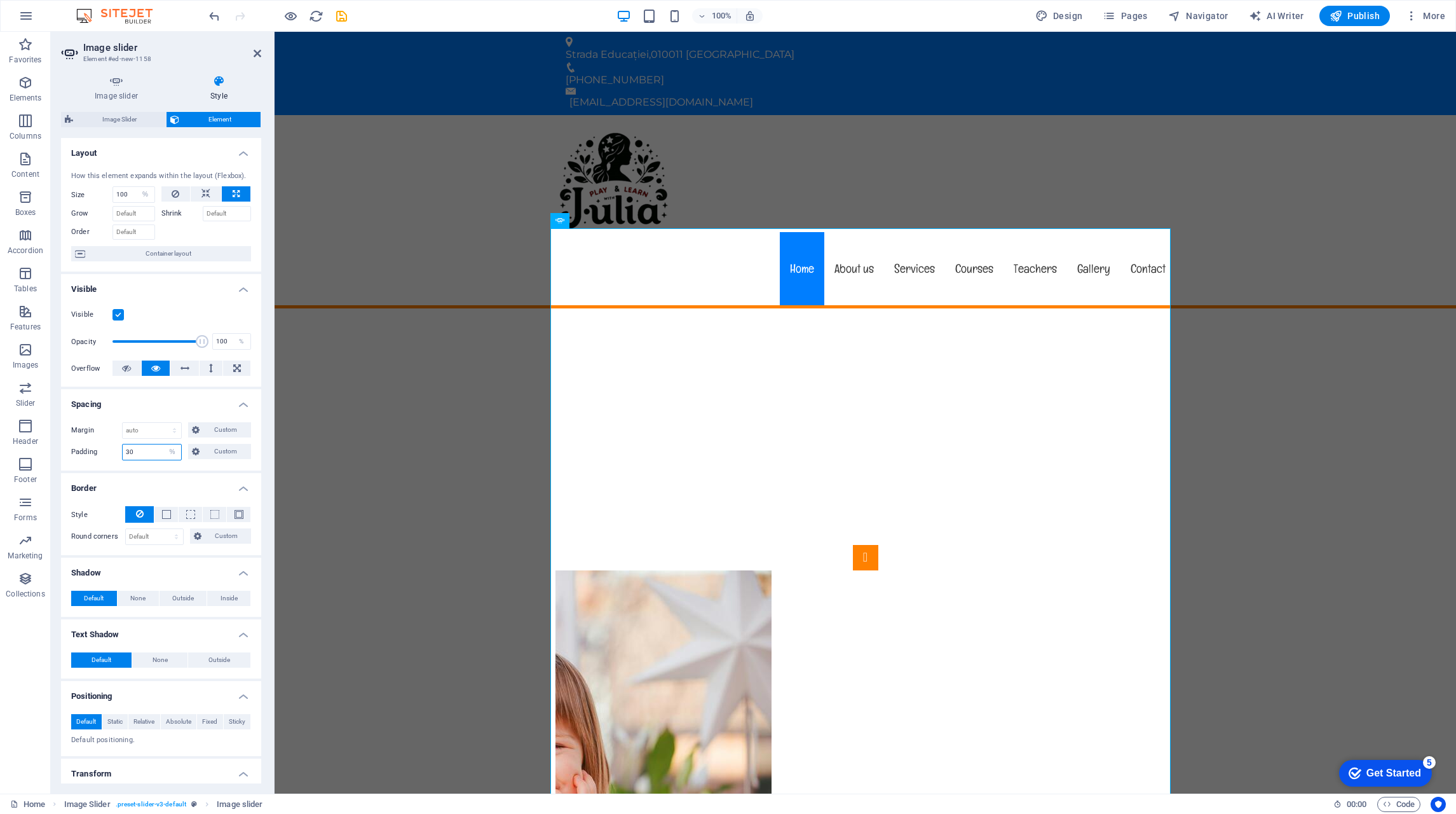
click at [166, 447] on select "Default px rem % vh vw Custom" at bounding box center [172, 452] width 18 height 15
select select "default"
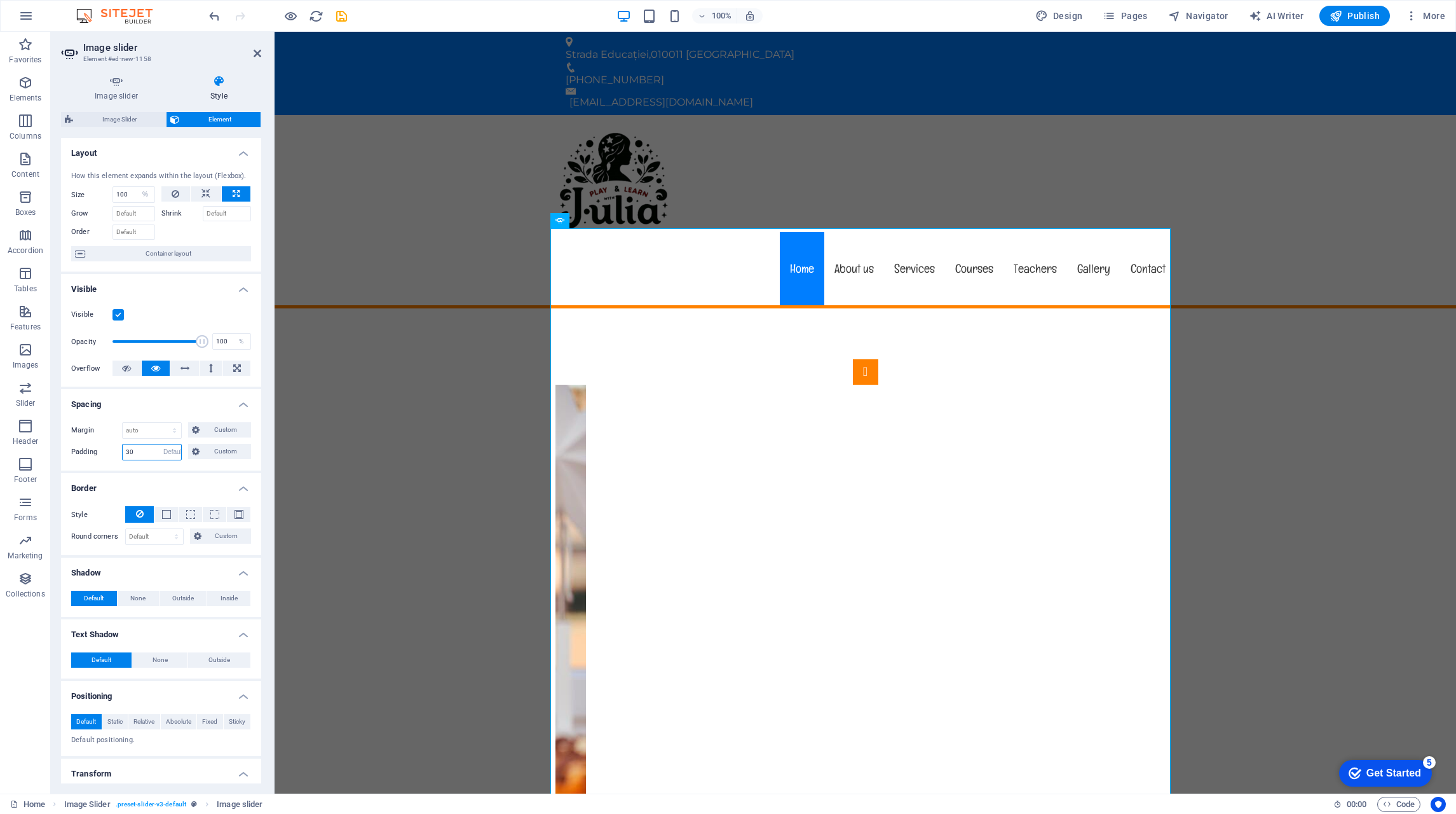
click at [163, 444] on select "Default px rem % vh vw Custom" at bounding box center [172, 452] width 18 height 15
select select "DISABLED_OPTION_VALUE"
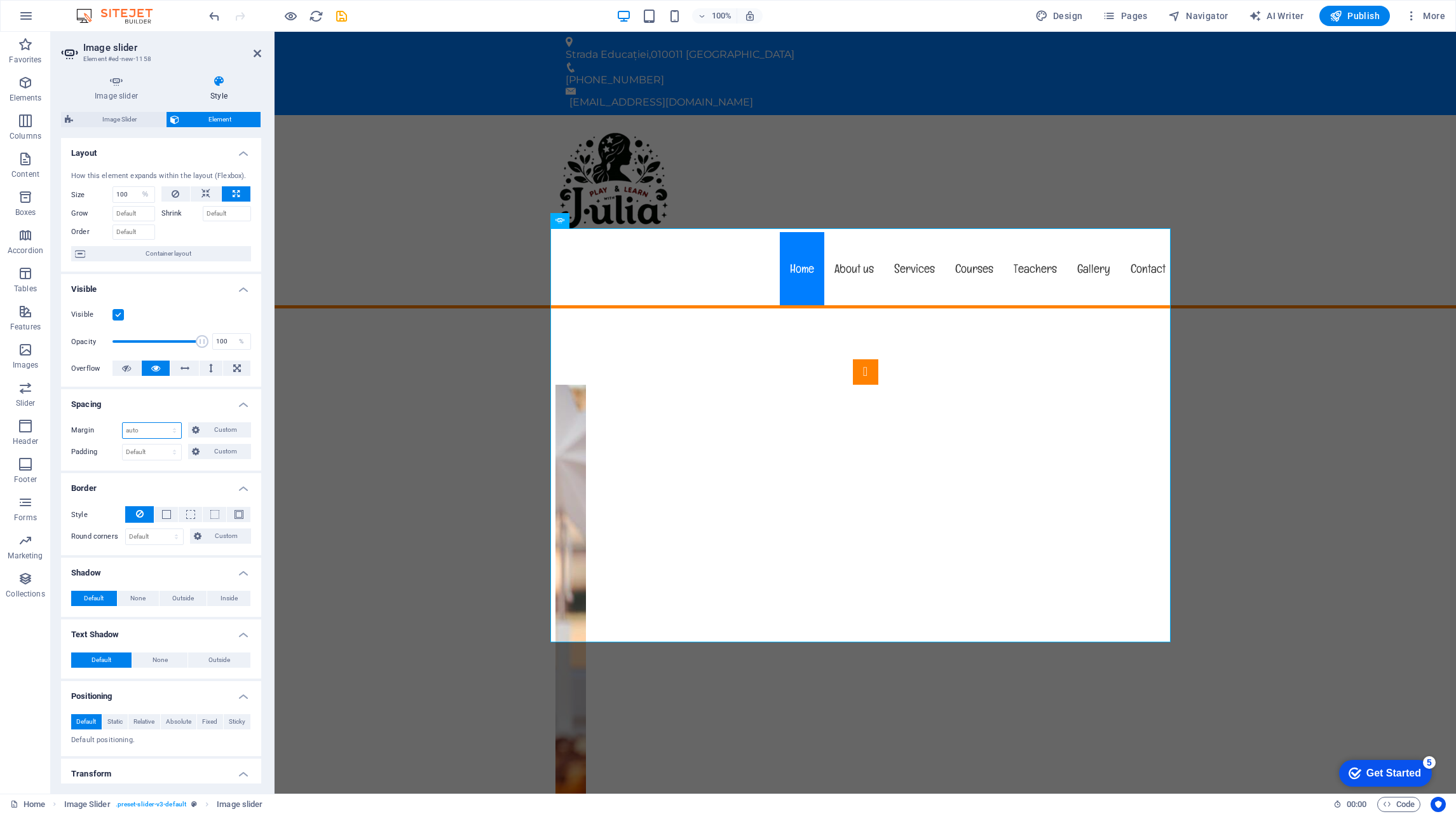
click at [150, 426] on select "Default auto px % rem vw vh Custom" at bounding box center [152, 431] width 58 height 15
click at [122, 423] on select "Default auto px % rem vw vh Custom" at bounding box center [152, 431] width 58 height 15
select select "DISABLED_OPTION_VALUE"
click at [149, 425] on select "Default auto px % rem vw vh Custom" at bounding box center [152, 431] width 58 height 15
click at [148, 424] on select "Default auto px % rem vw vh Custom" at bounding box center [152, 431] width 58 height 15
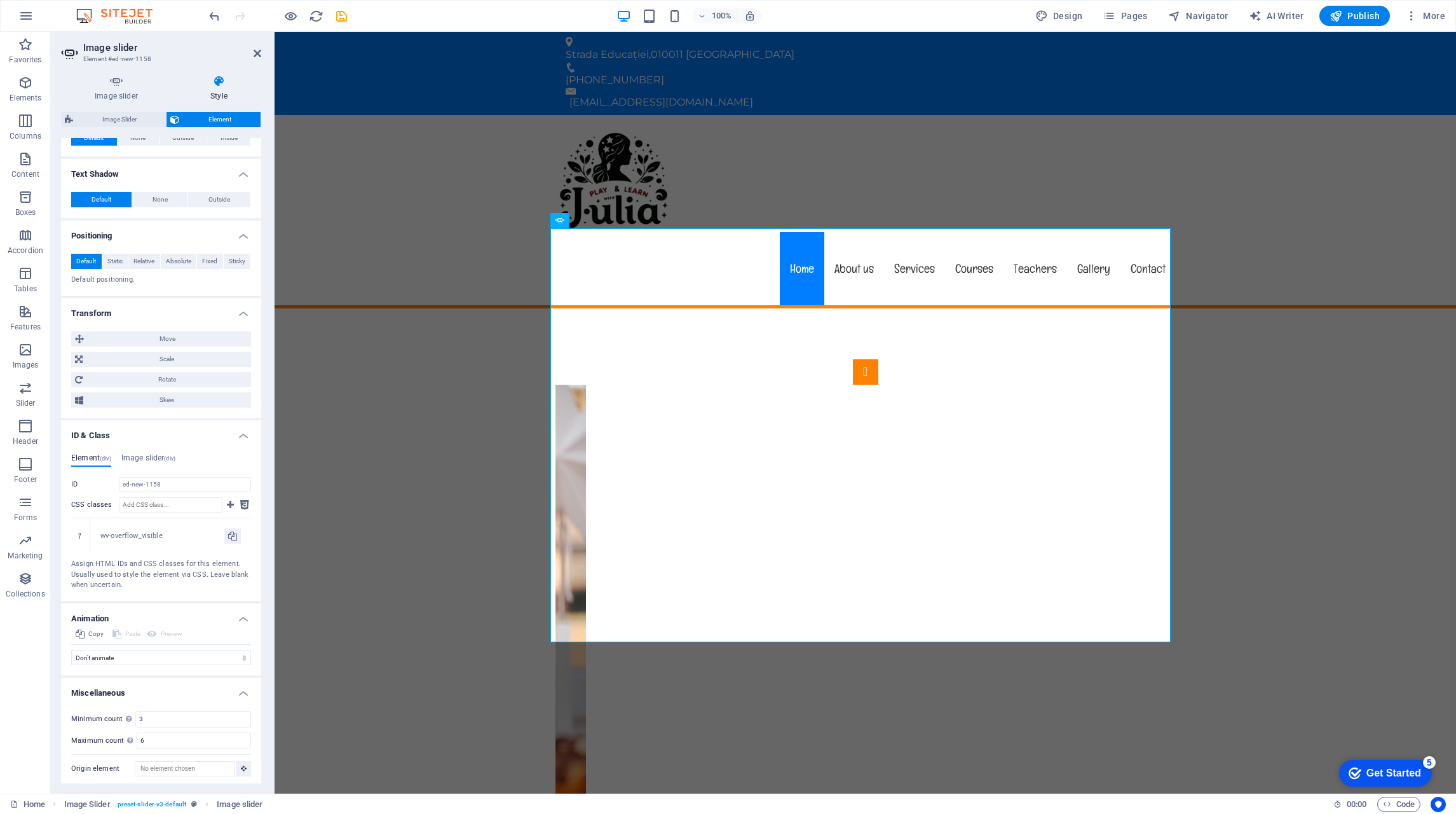
scroll to position [464, 0]
click at [175, 501] on input "CSS classes" at bounding box center [170, 501] width 104 height 15
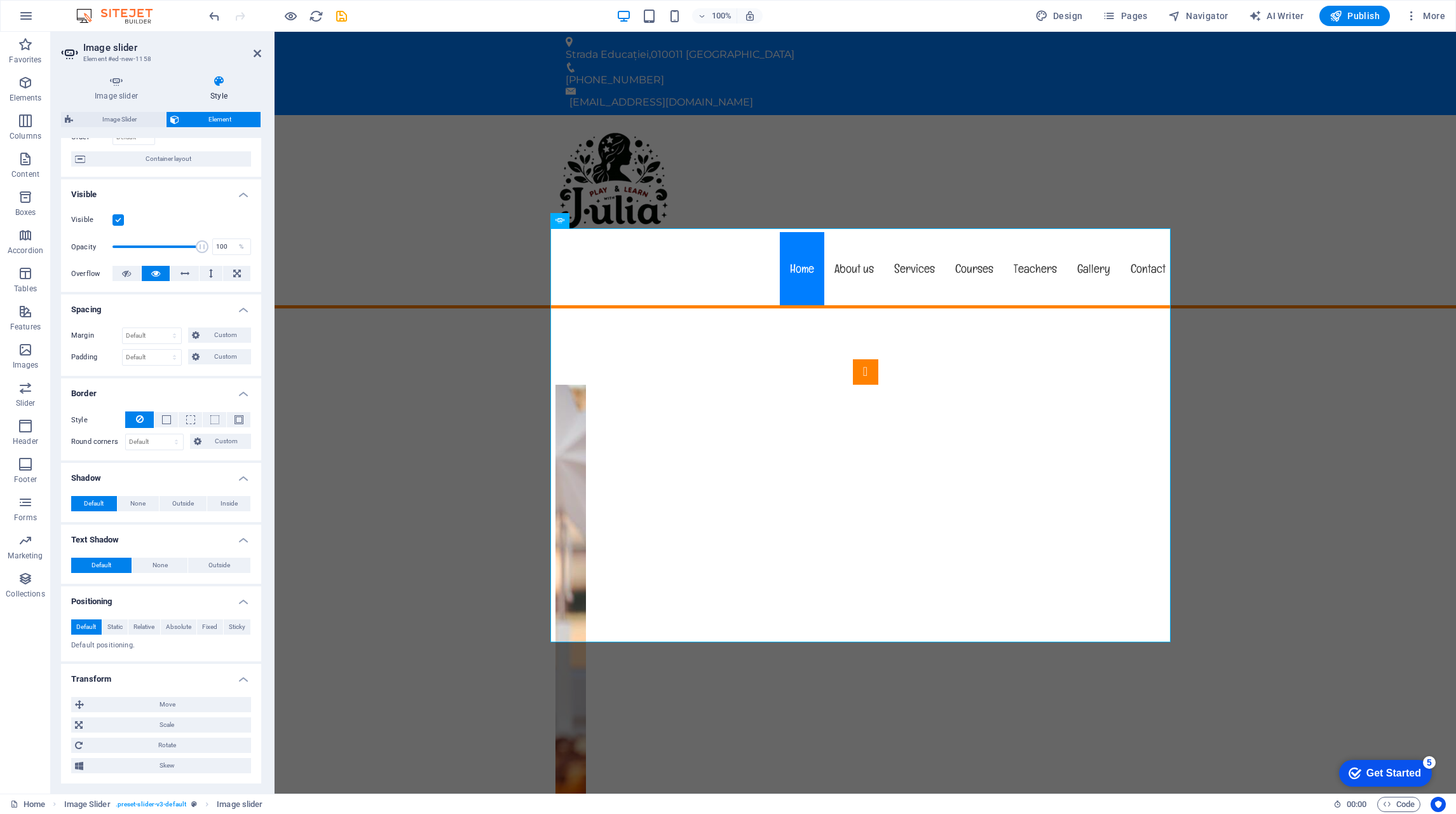
scroll to position [0, 0]
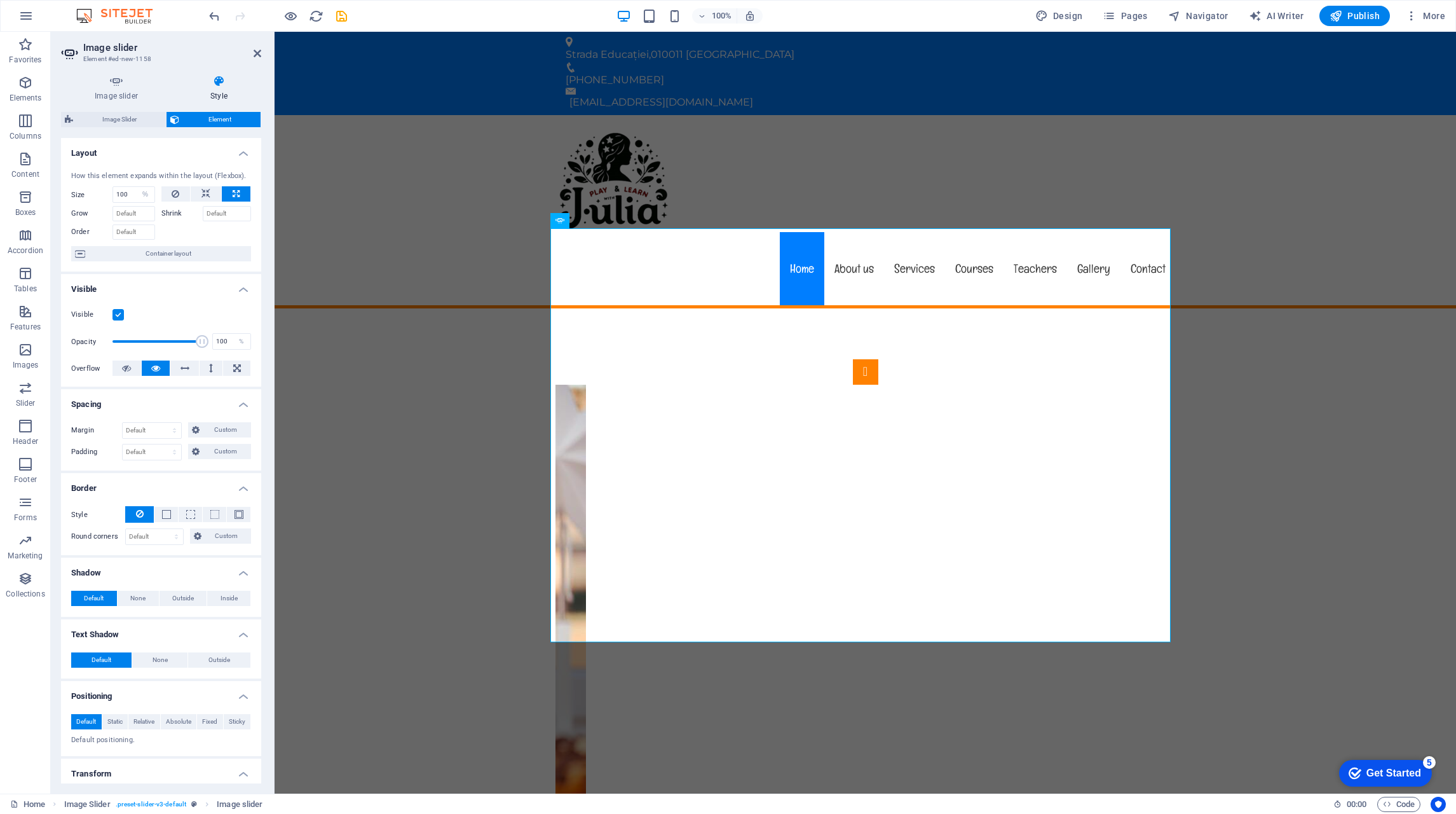
click at [256, 50] on icon at bounding box center [257, 53] width 8 height 10
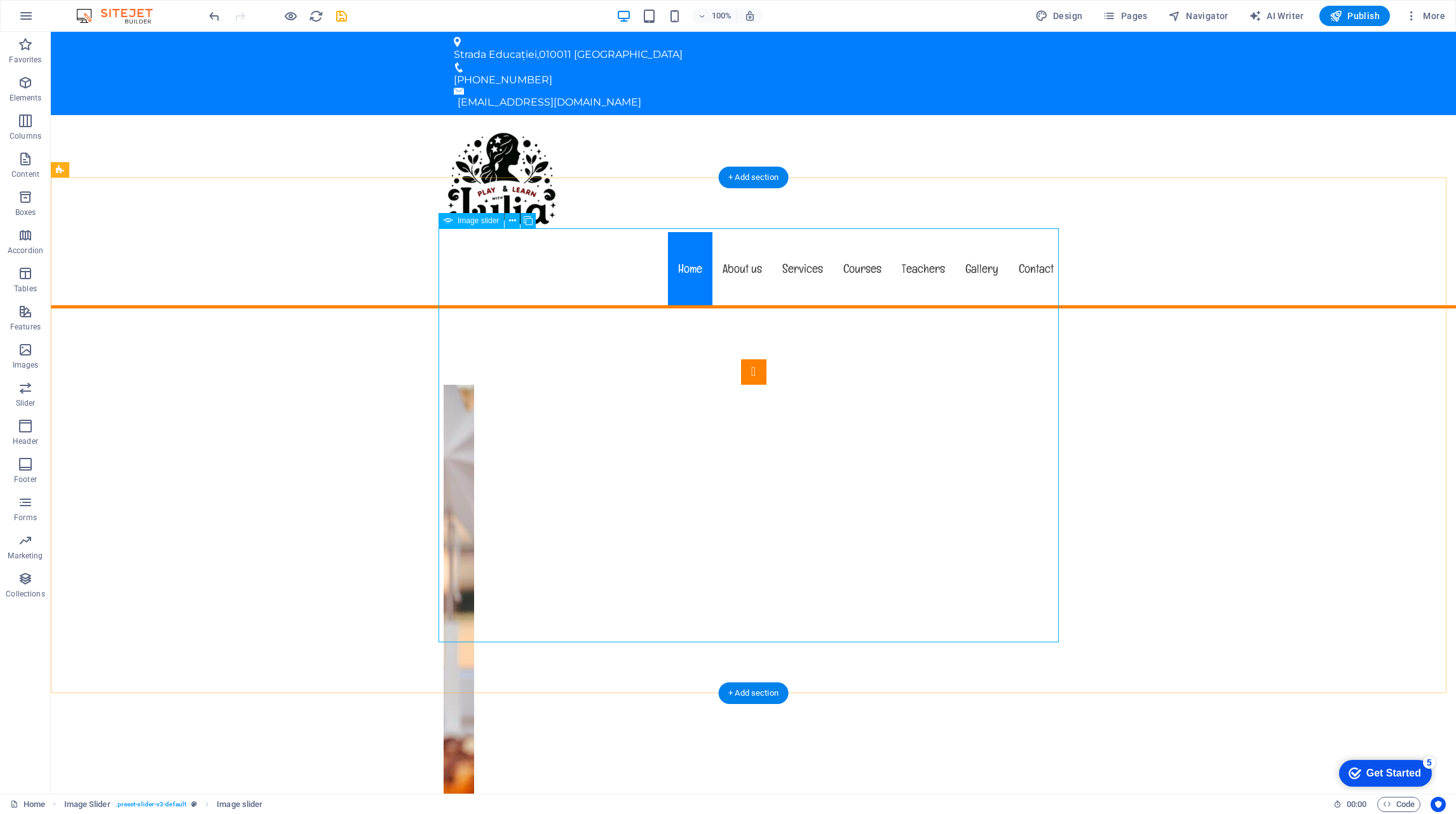
click at [127, 169] on icon at bounding box center [126, 170] width 7 height 14
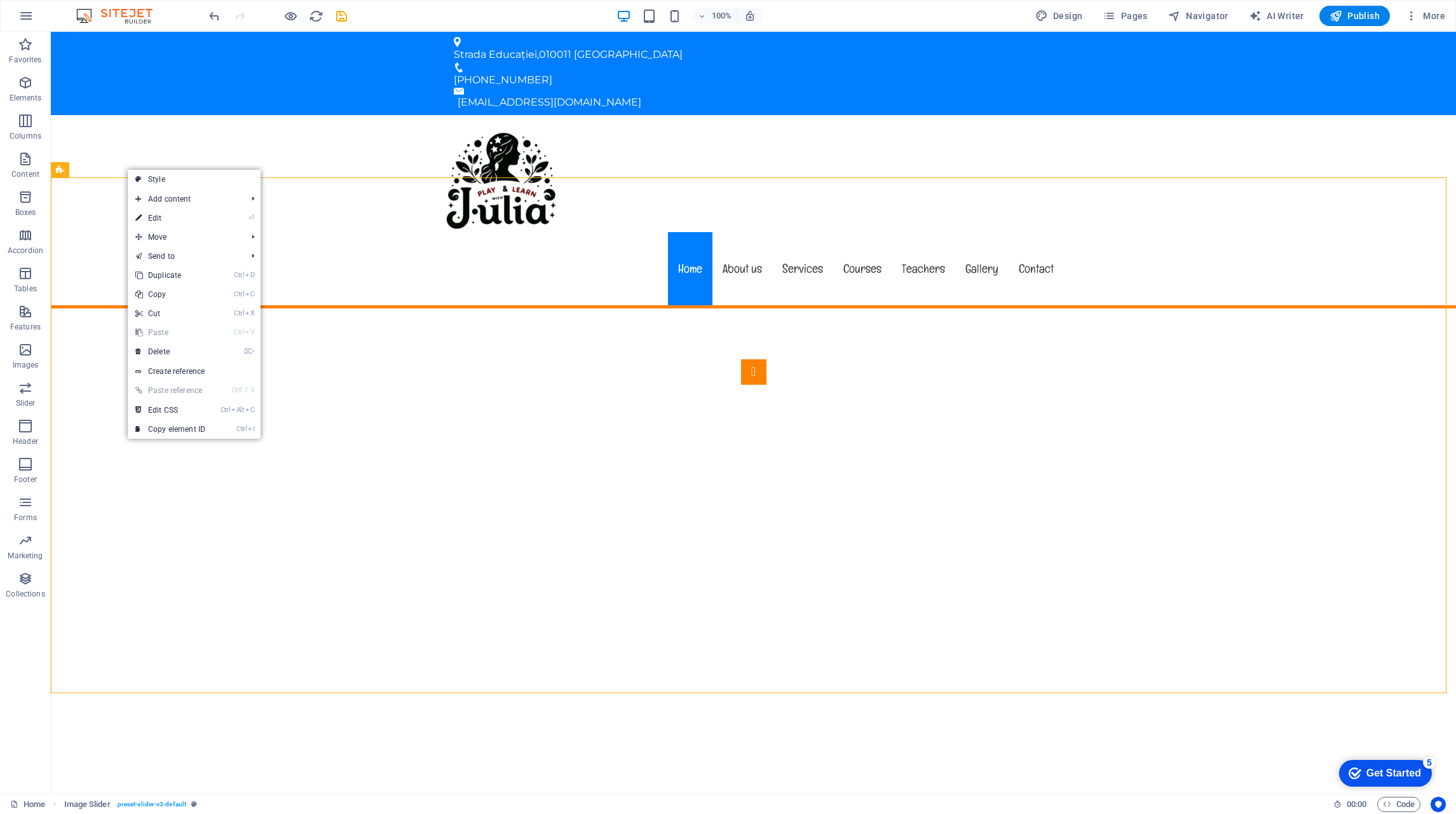
click at [212, 351] on link "⌦ Delete" at bounding box center [170, 352] width 86 height 19
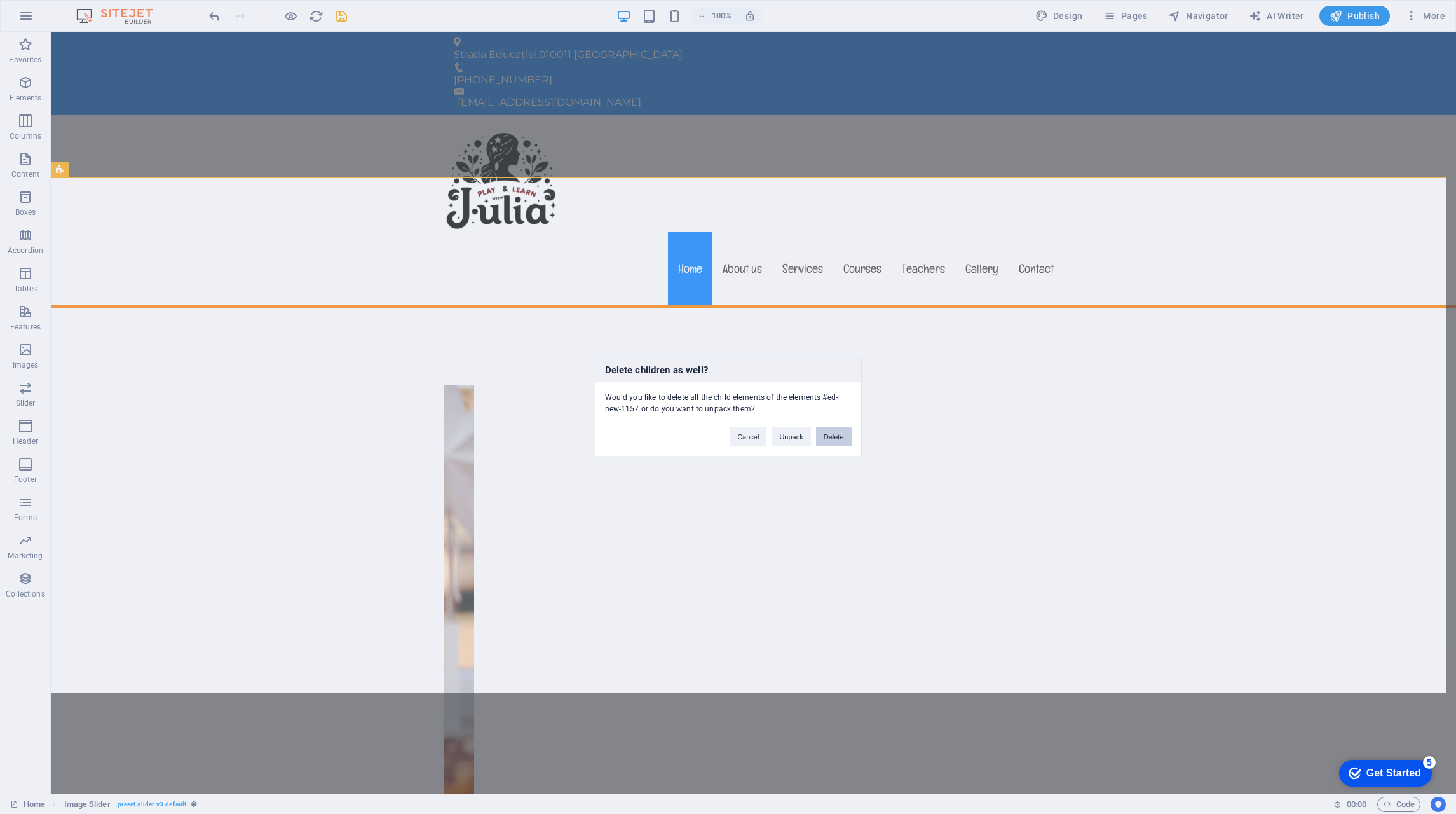
drag, startPoint x: 834, startPoint y: 437, endPoint x: 777, endPoint y: 427, distance: 57.9
click at [834, 437] on button "Delete" at bounding box center [835, 437] width 36 height 19
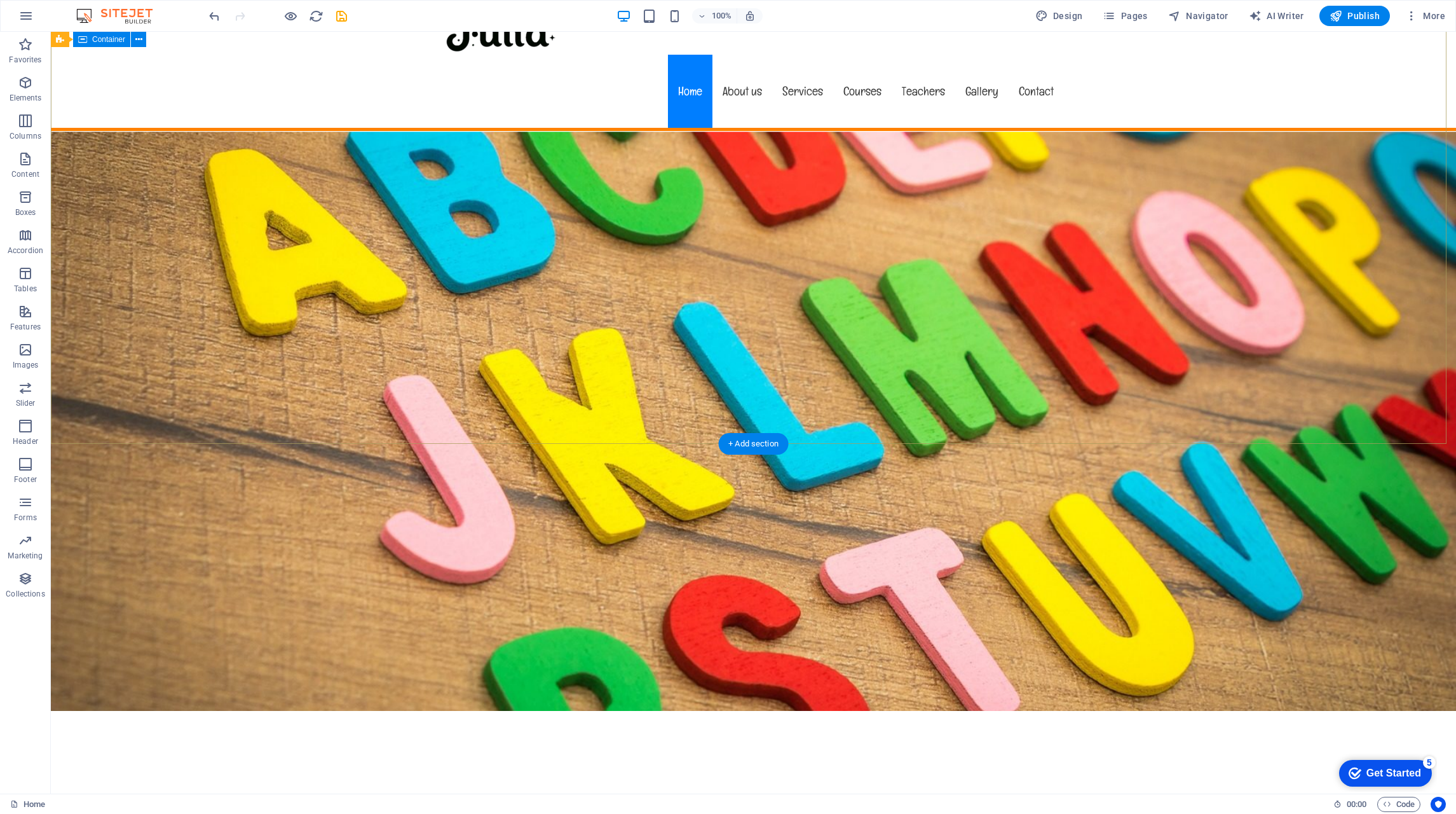
scroll to position [191, 0]
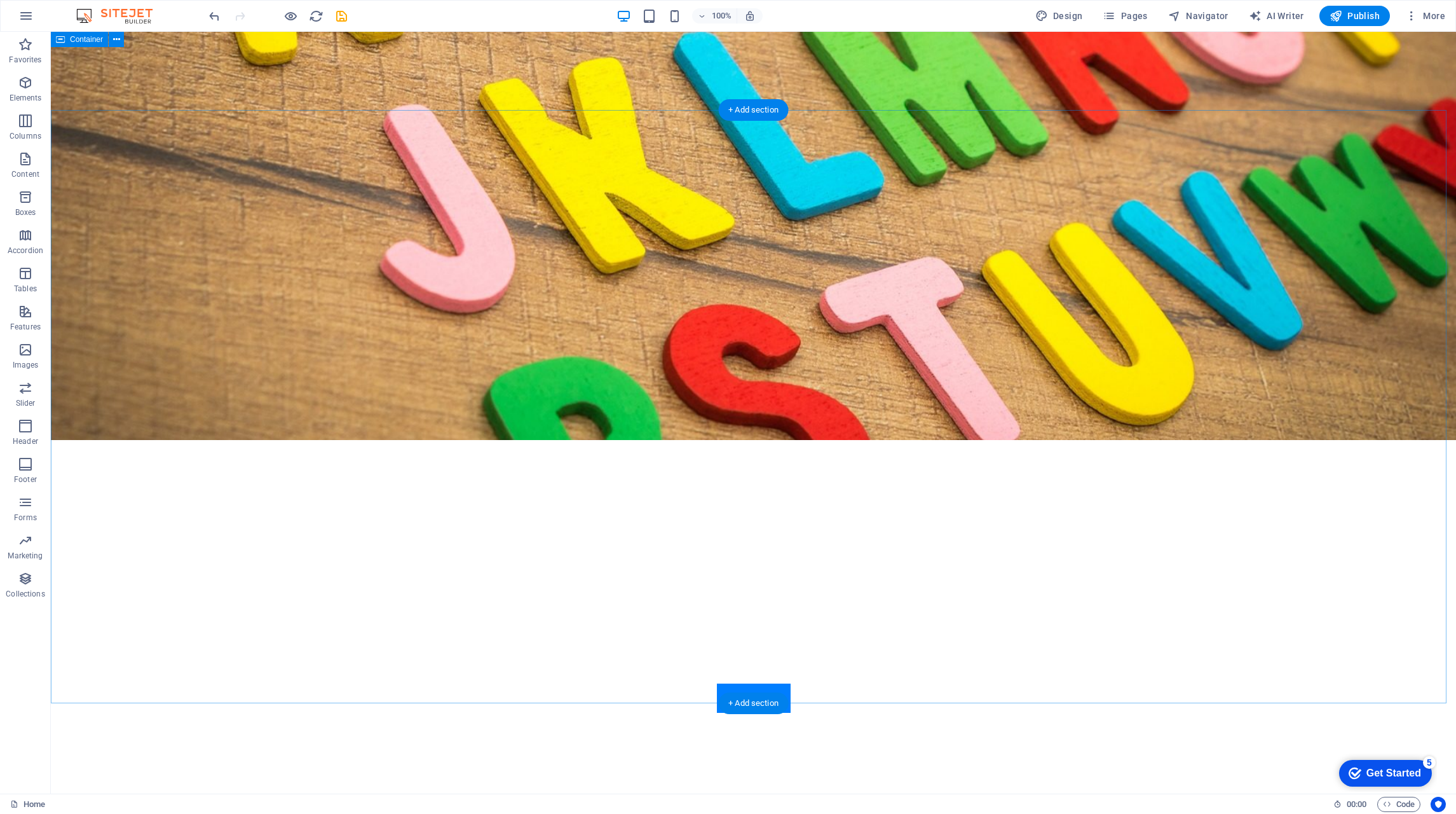
scroll to position [0, 0]
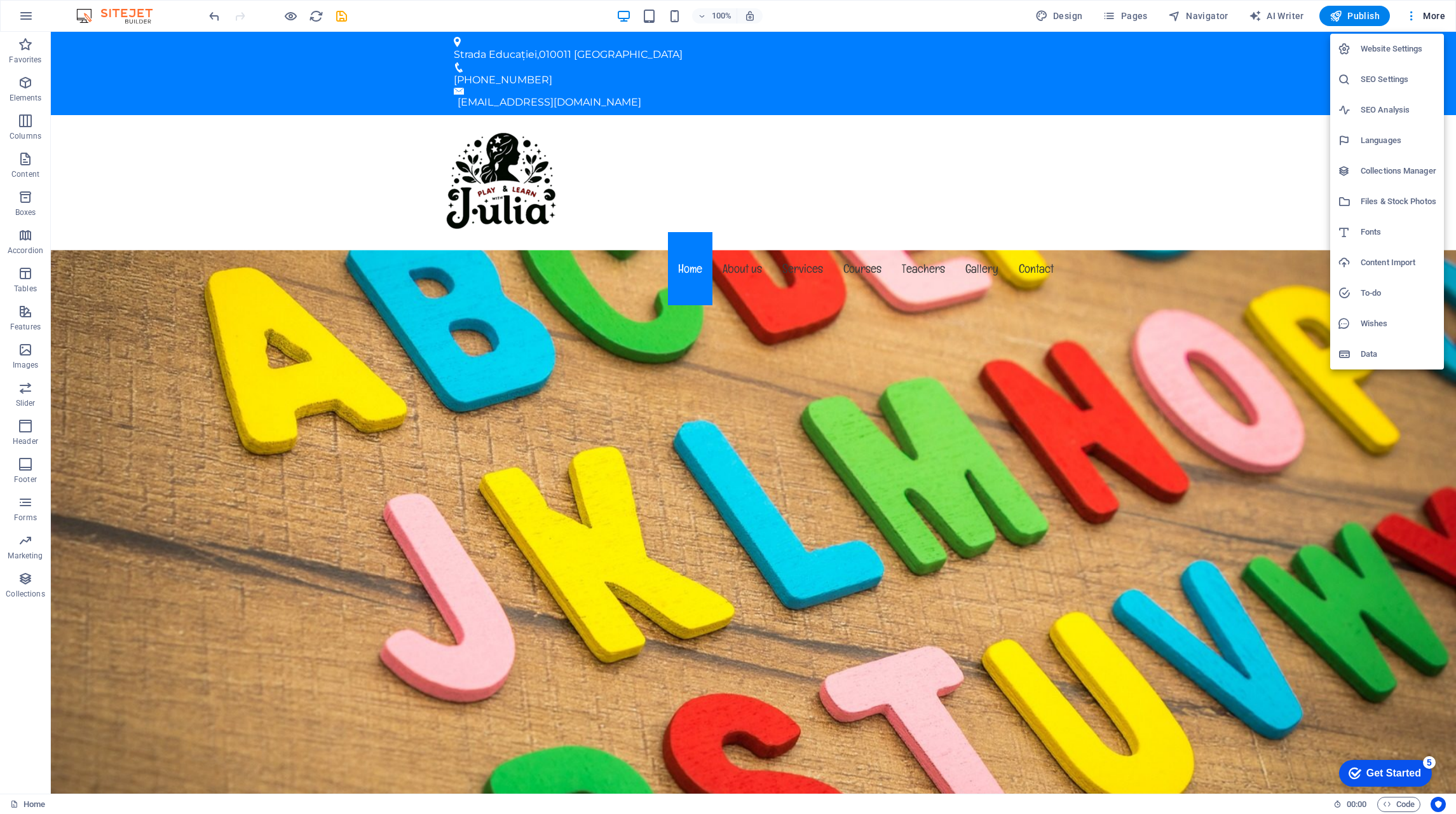
click at [1411, 51] on h6 "Website Settings" at bounding box center [1399, 49] width 75 height 15
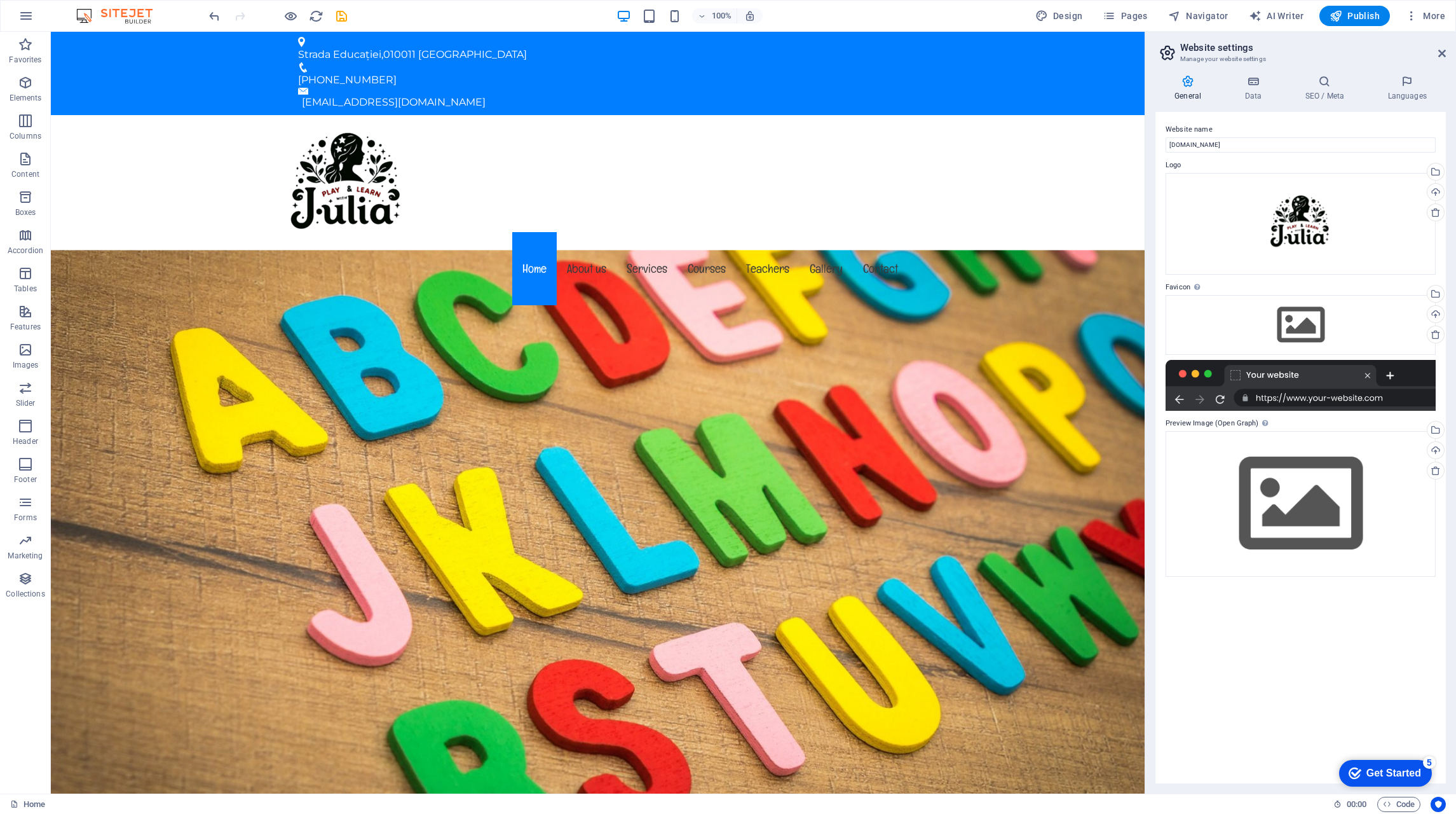
click at [1413, 89] on h4 "Languages" at bounding box center [1407, 88] width 78 height 27
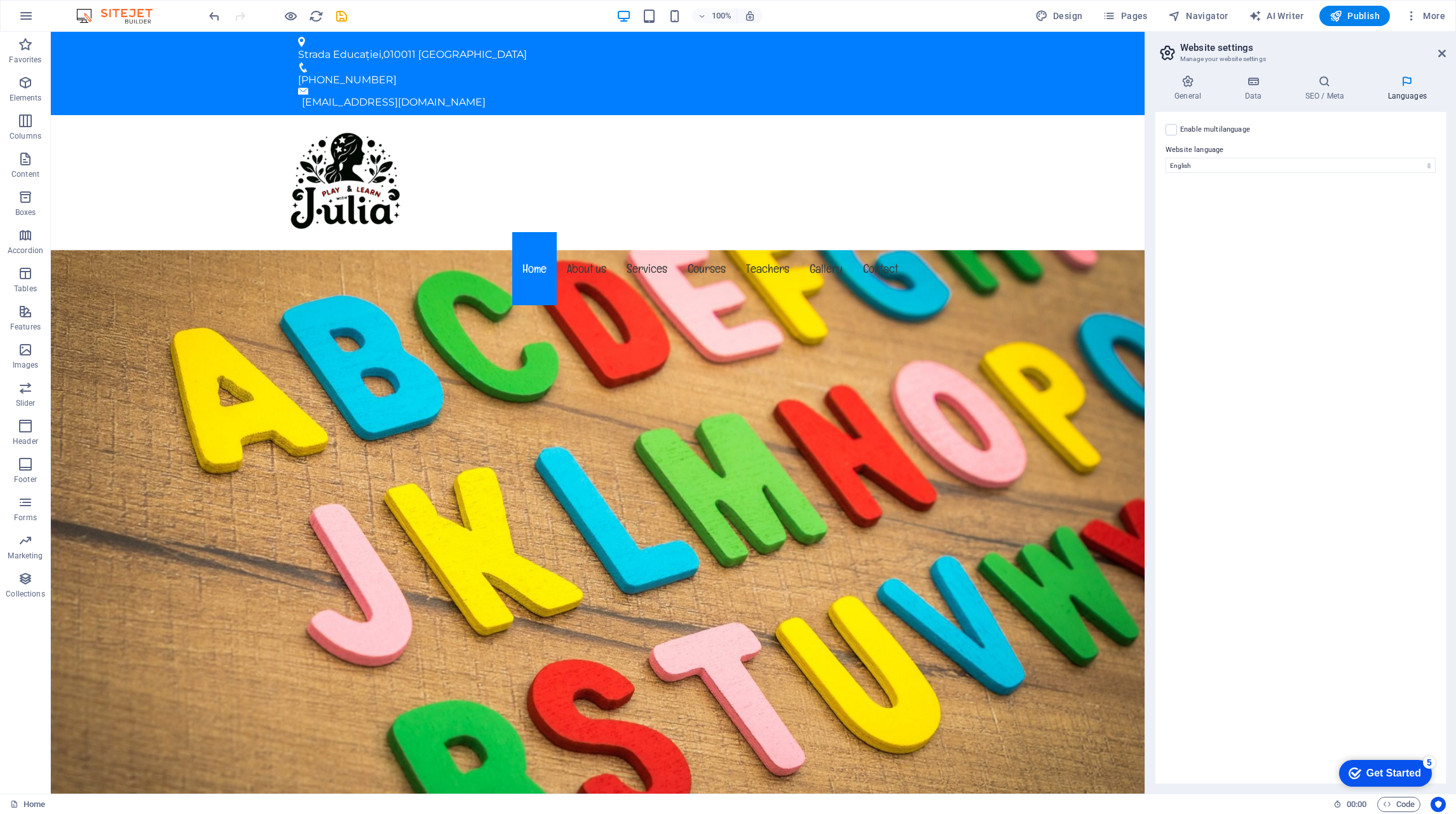
click at [1174, 129] on label at bounding box center [1171, 129] width 11 height 11
click at [0, 0] on input "Enable multilanguage To disable multilanguage delete all languages until only o…" at bounding box center [0, 0] width 0 height 0
click at [1237, 224] on select "Abkhazian Afar Afrikaans Akan Albanian Amharic Arabic Aragonese Armenian Assame…" at bounding box center [1300, 227] width 211 height 15
select select "131"
click at [1195, 219] on select "Abkhazian Afar Afrikaans Akan Albanian Amharic Arabic Aragonese Armenian Assame…" at bounding box center [1300, 227] width 211 height 15
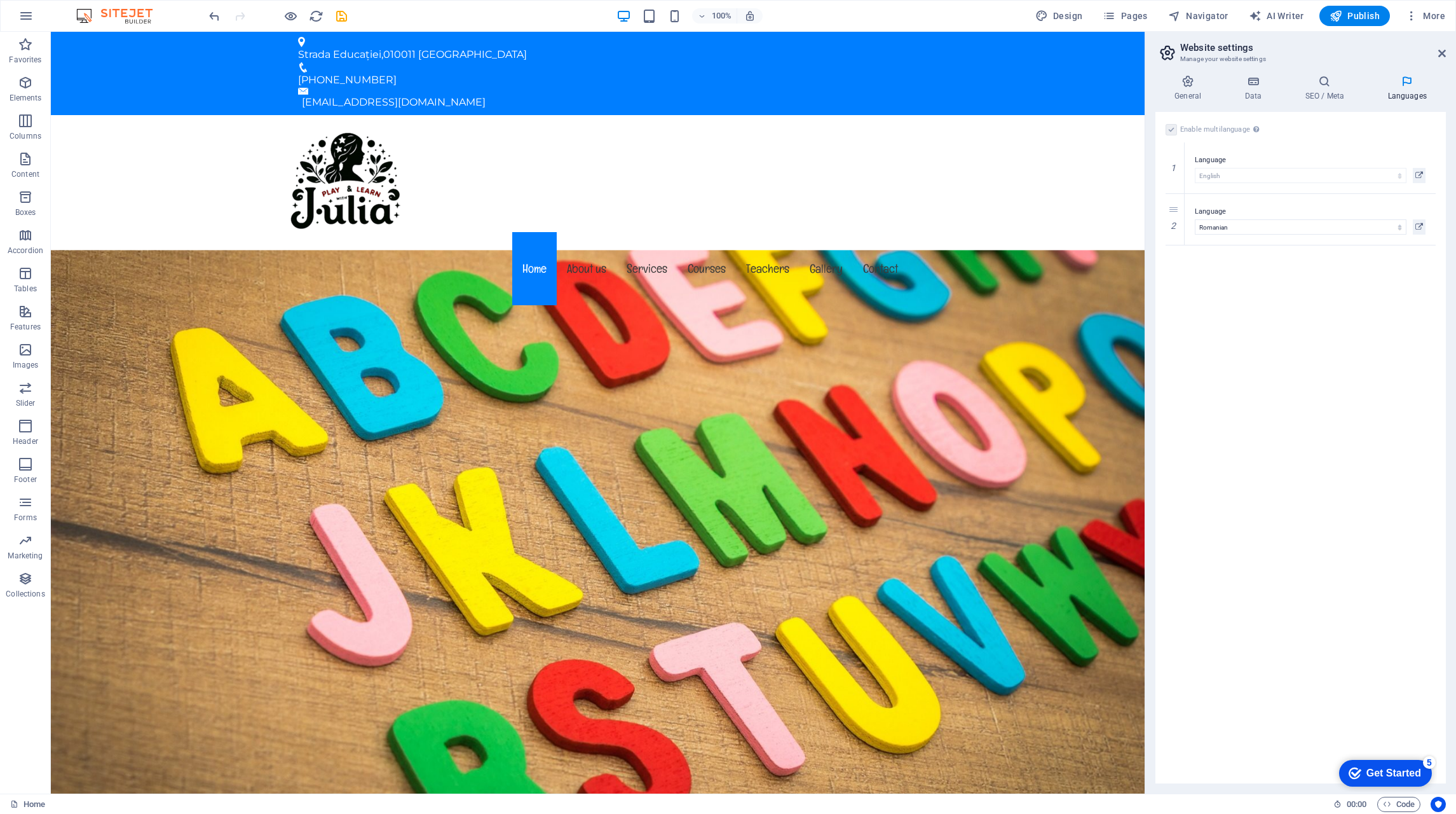
click at [1337, 86] on icon at bounding box center [1324, 81] width 78 height 13
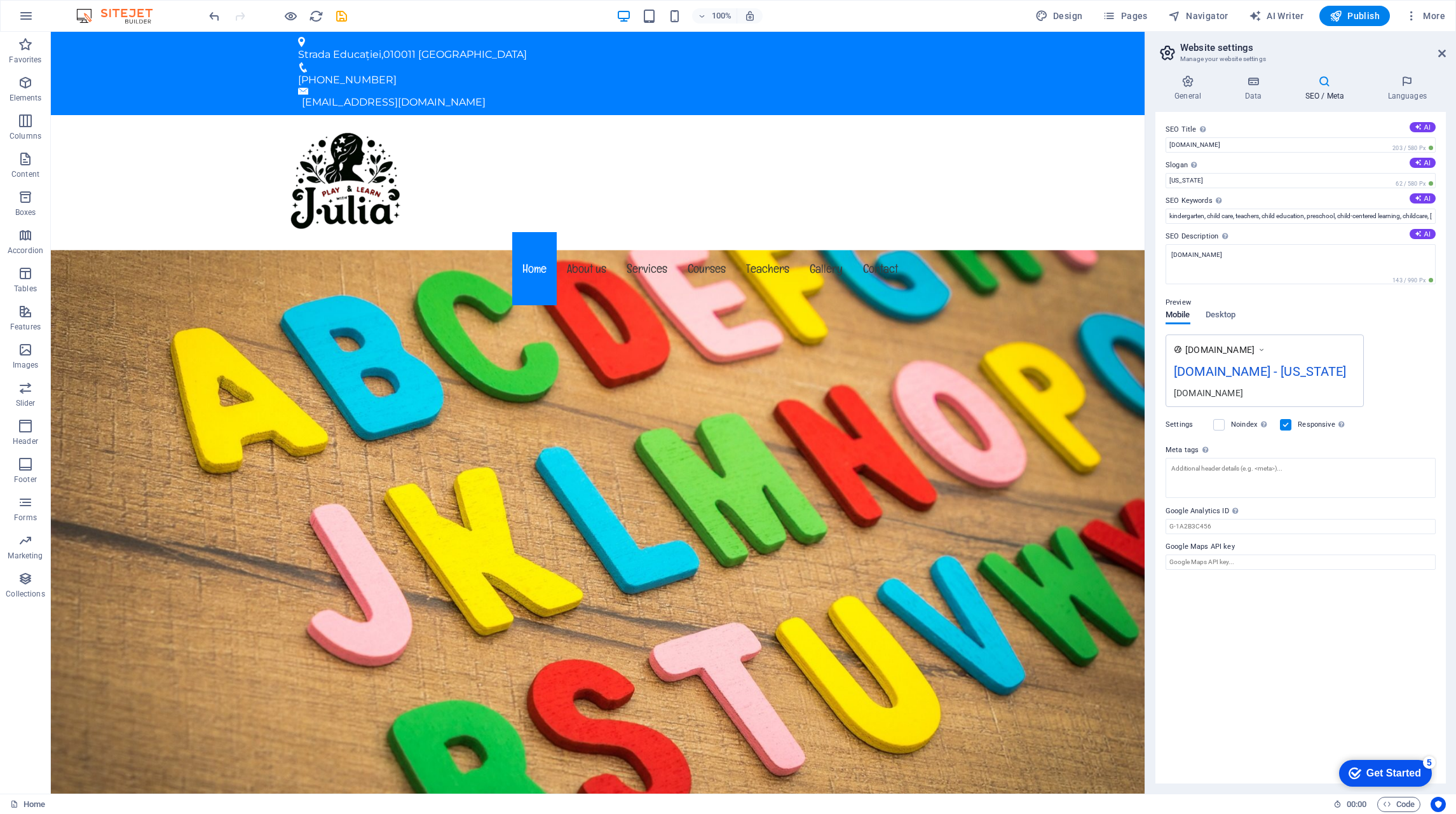
click at [1251, 89] on h4 "Data" at bounding box center [1256, 88] width 61 height 27
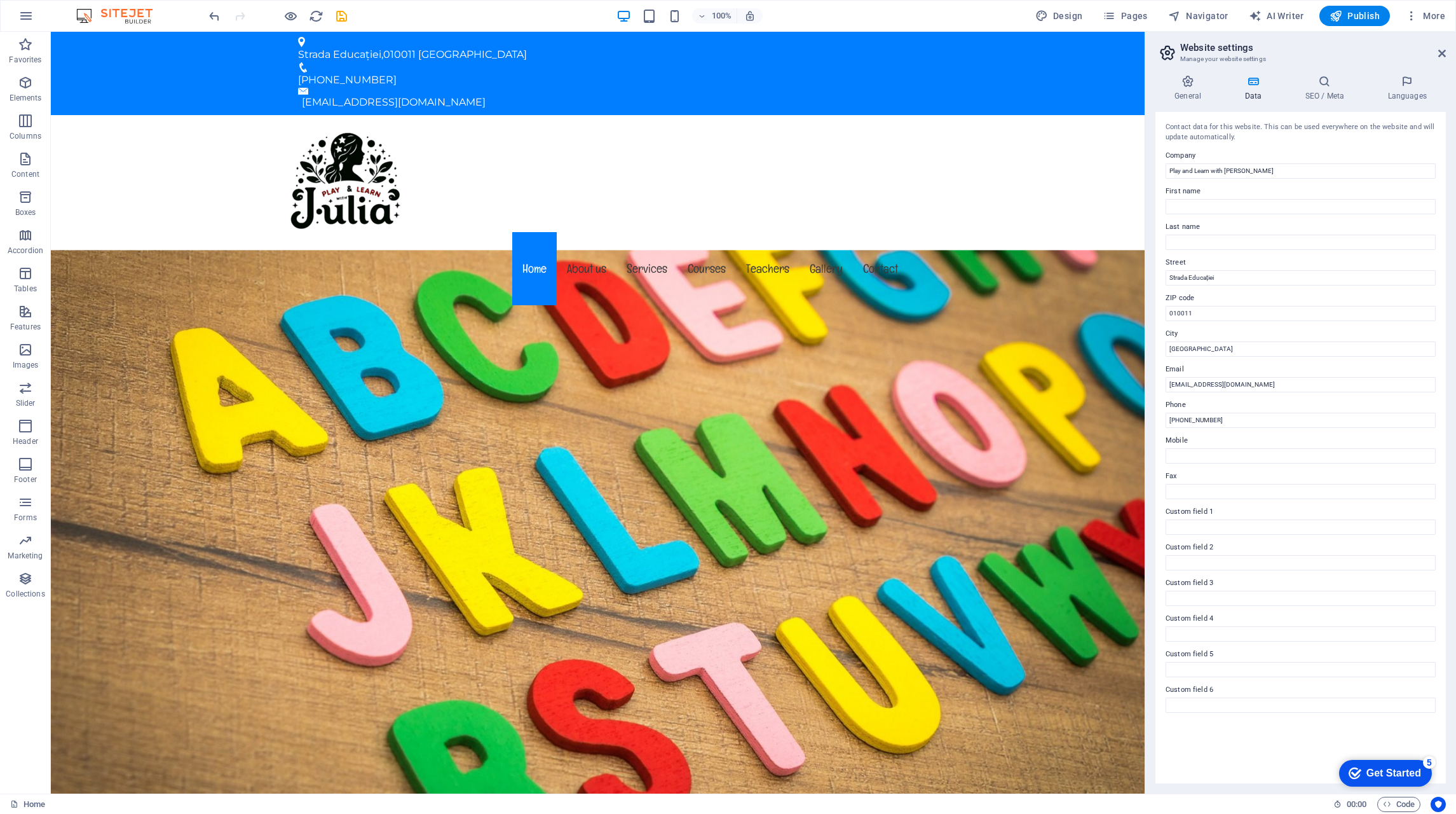
click at [1172, 86] on icon at bounding box center [1188, 81] width 65 height 13
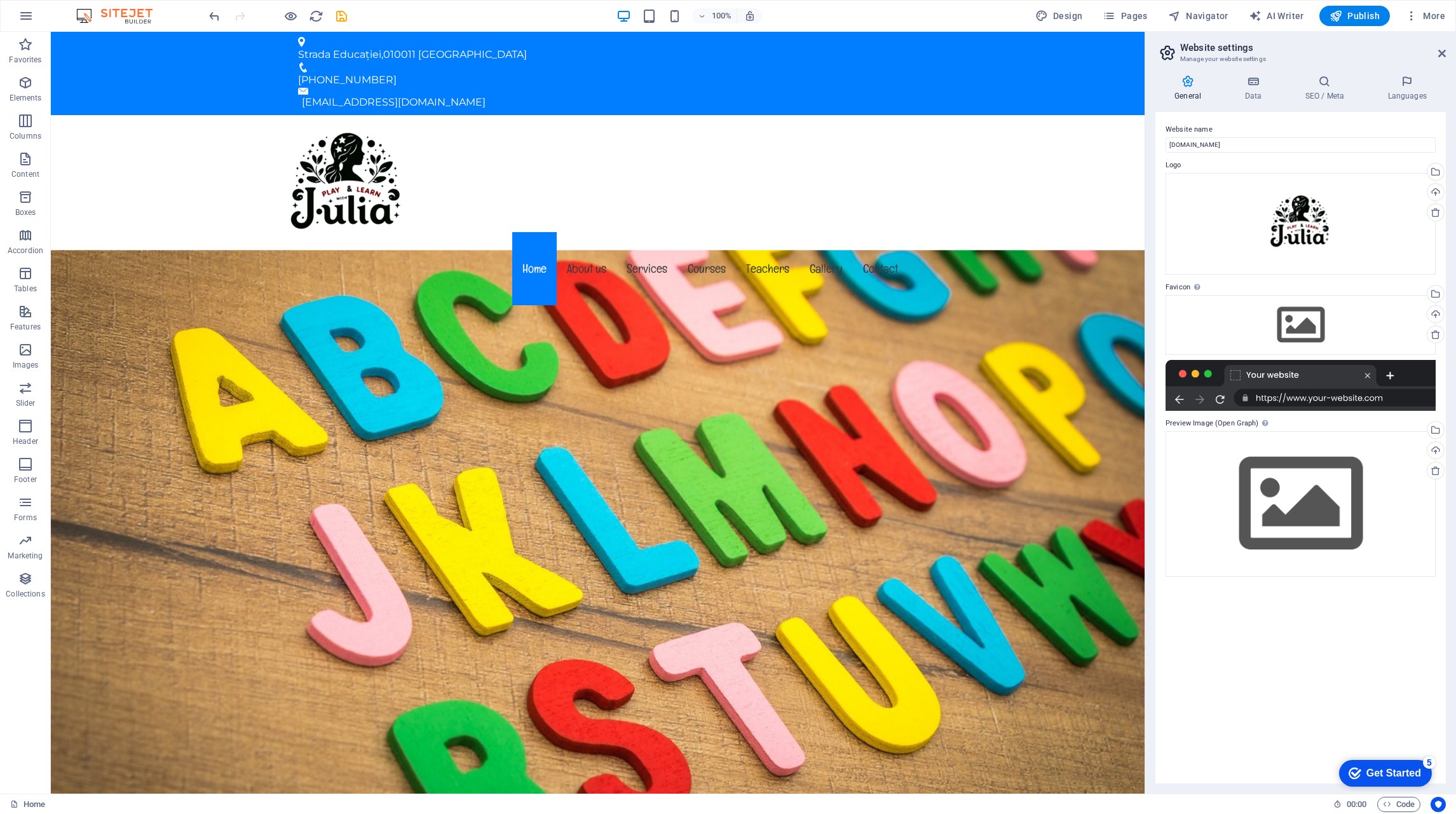
drag, startPoint x: 1448, startPoint y: 51, endPoint x: 1431, endPoint y: 61, distance: 19.7
click at [1448, 51] on aside "Website settings Manage your website settings General Data SEO / Meta Languages…" at bounding box center [1300, 413] width 312 height 762
click at [1443, 55] on icon at bounding box center [1442, 53] width 8 height 10
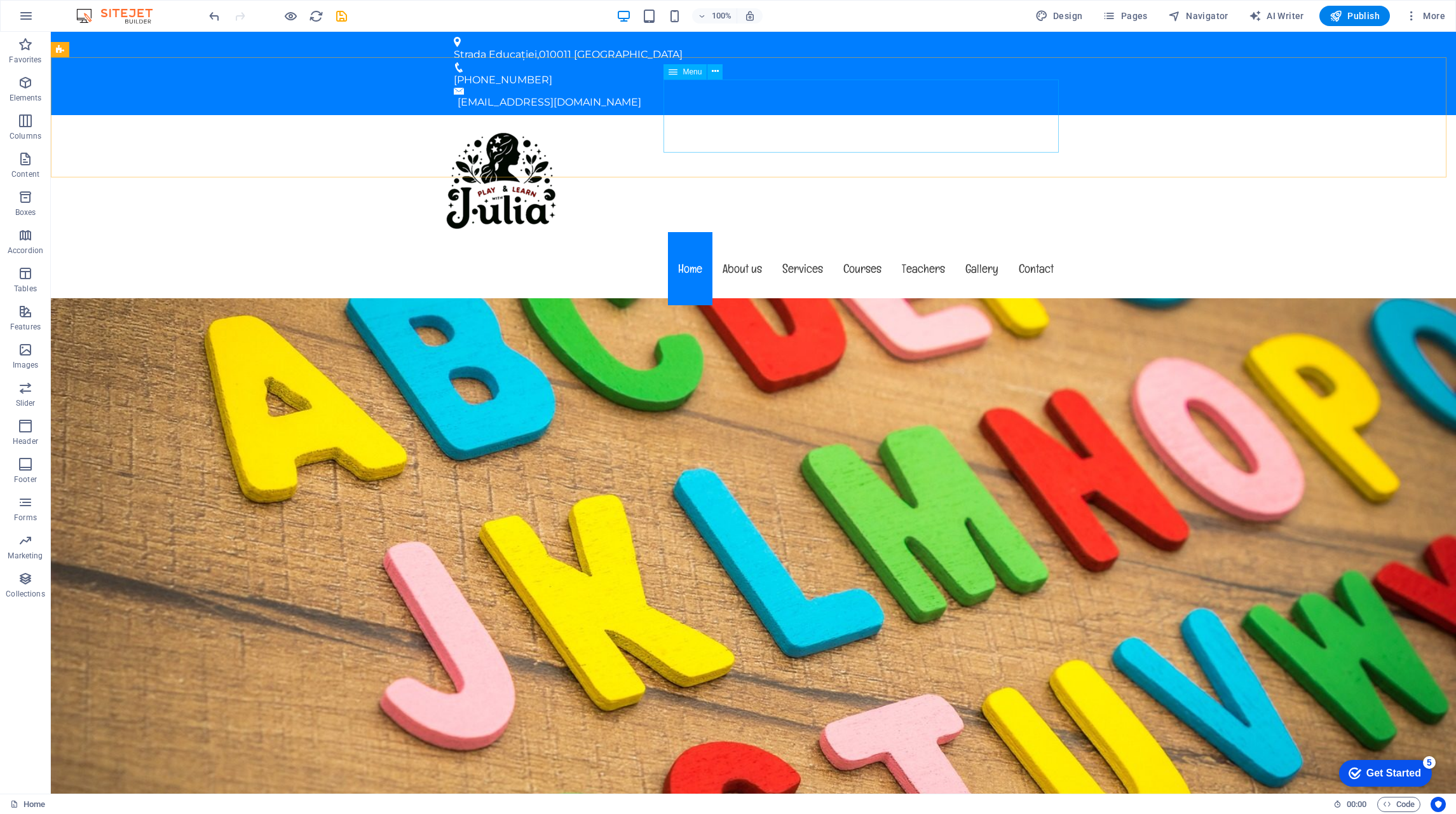
click at [712, 70] on icon at bounding box center [716, 72] width 7 height 14
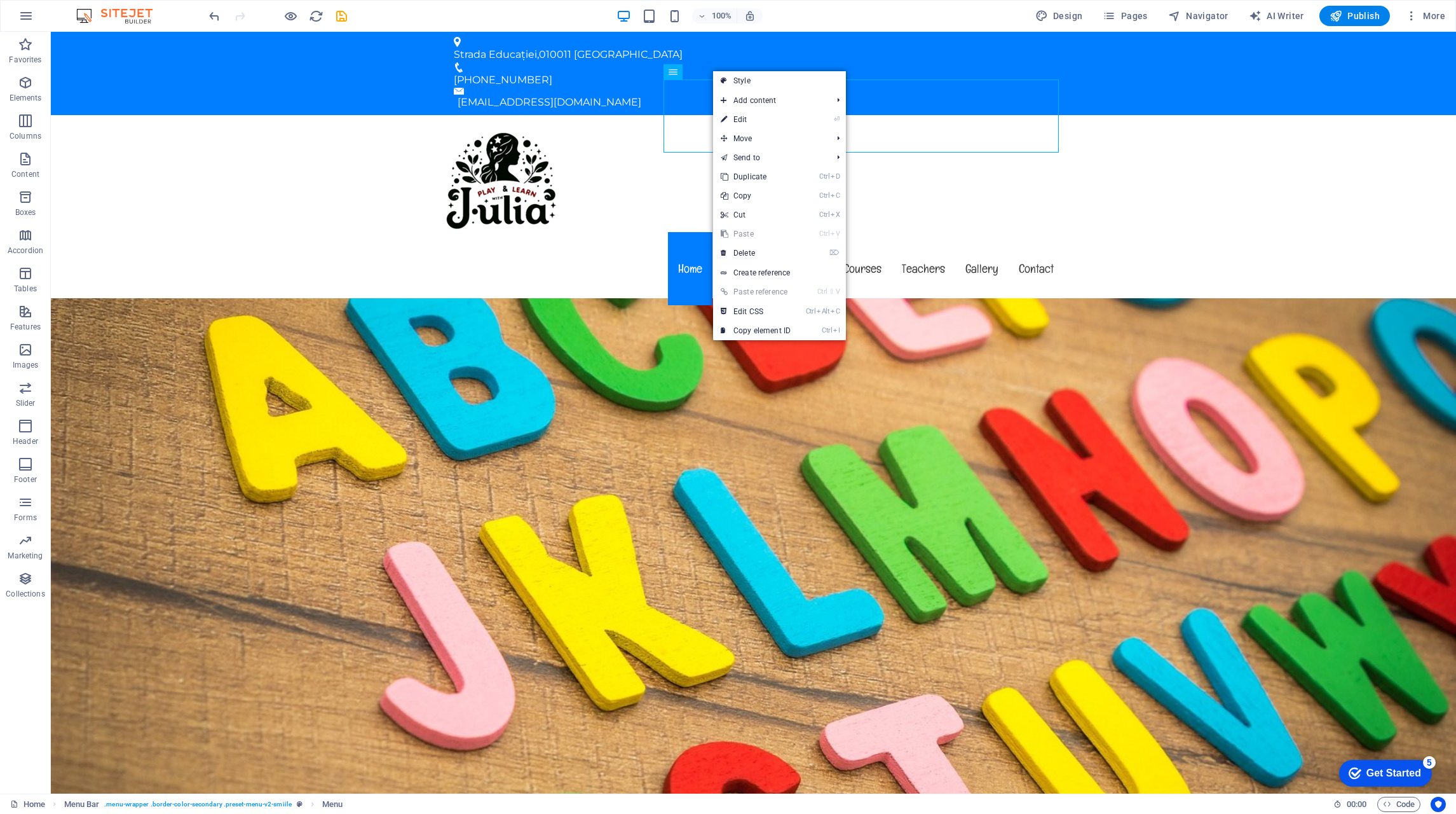
click at [767, 121] on link "⏎ Edit" at bounding box center [756, 119] width 86 height 19
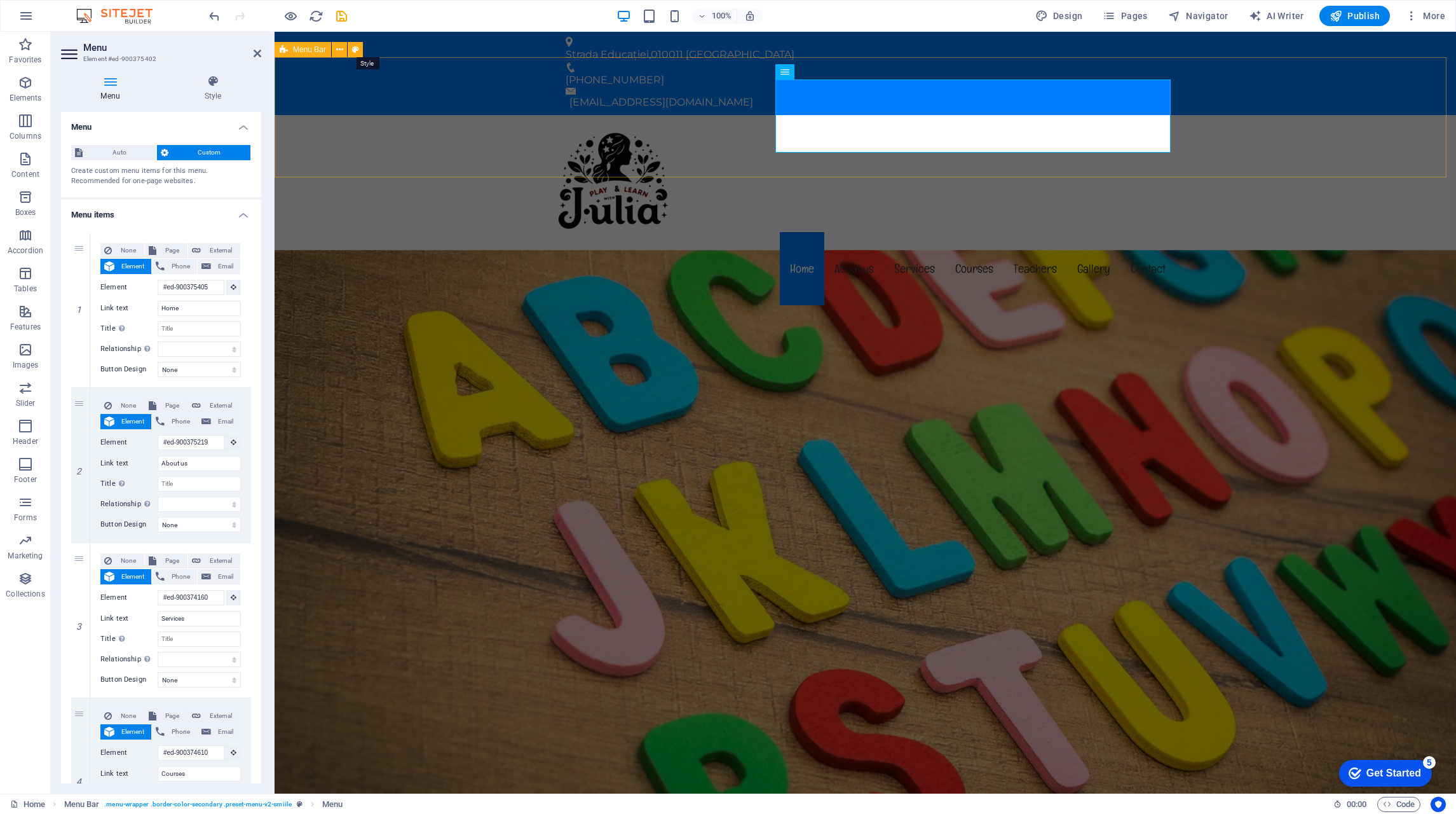
select select "rem"
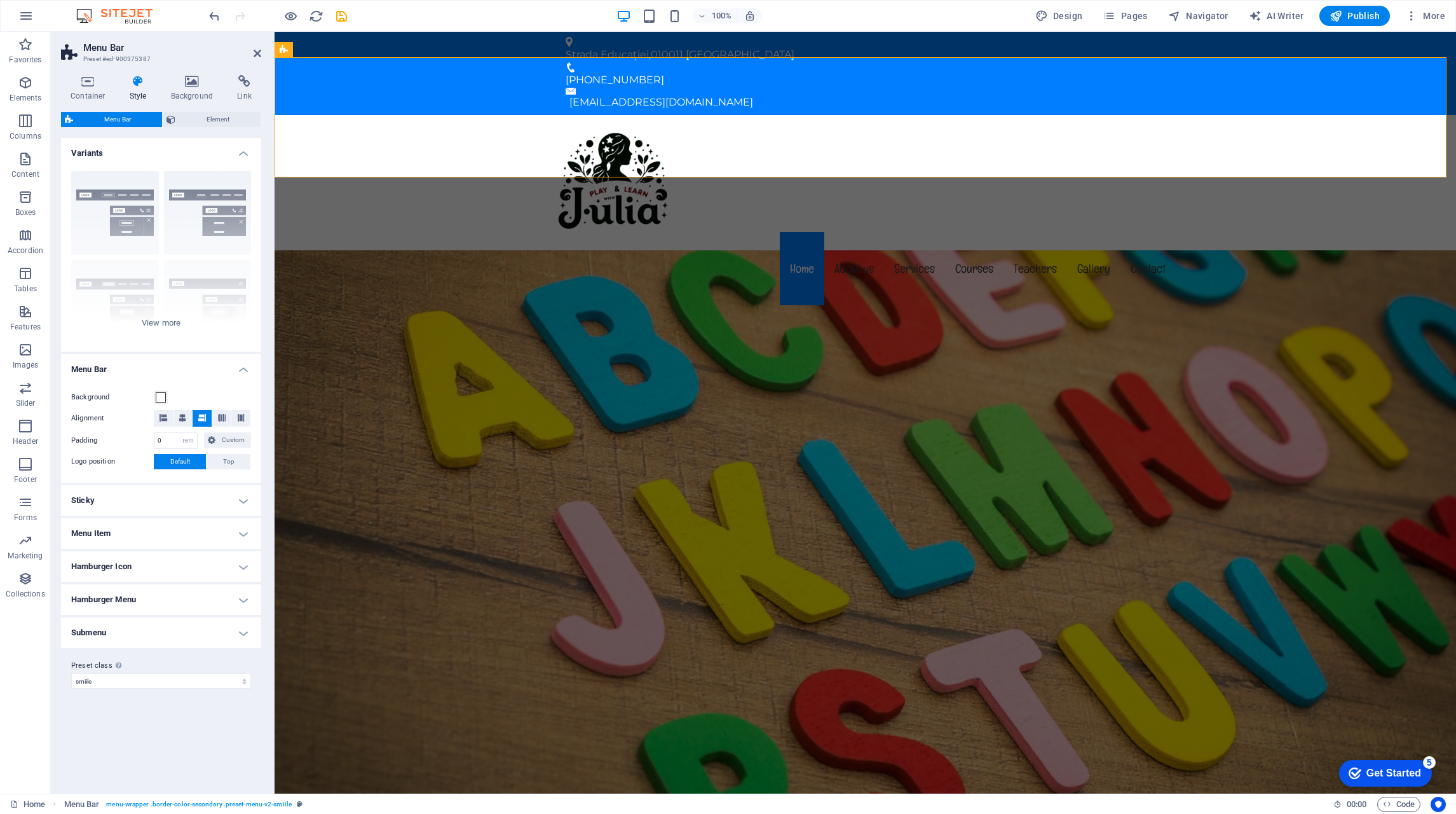
click at [221, 217] on div "Border Centered Default Fixed Loki Trigger Wide XXL" at bounding box center [161, 256] width 200 height 191
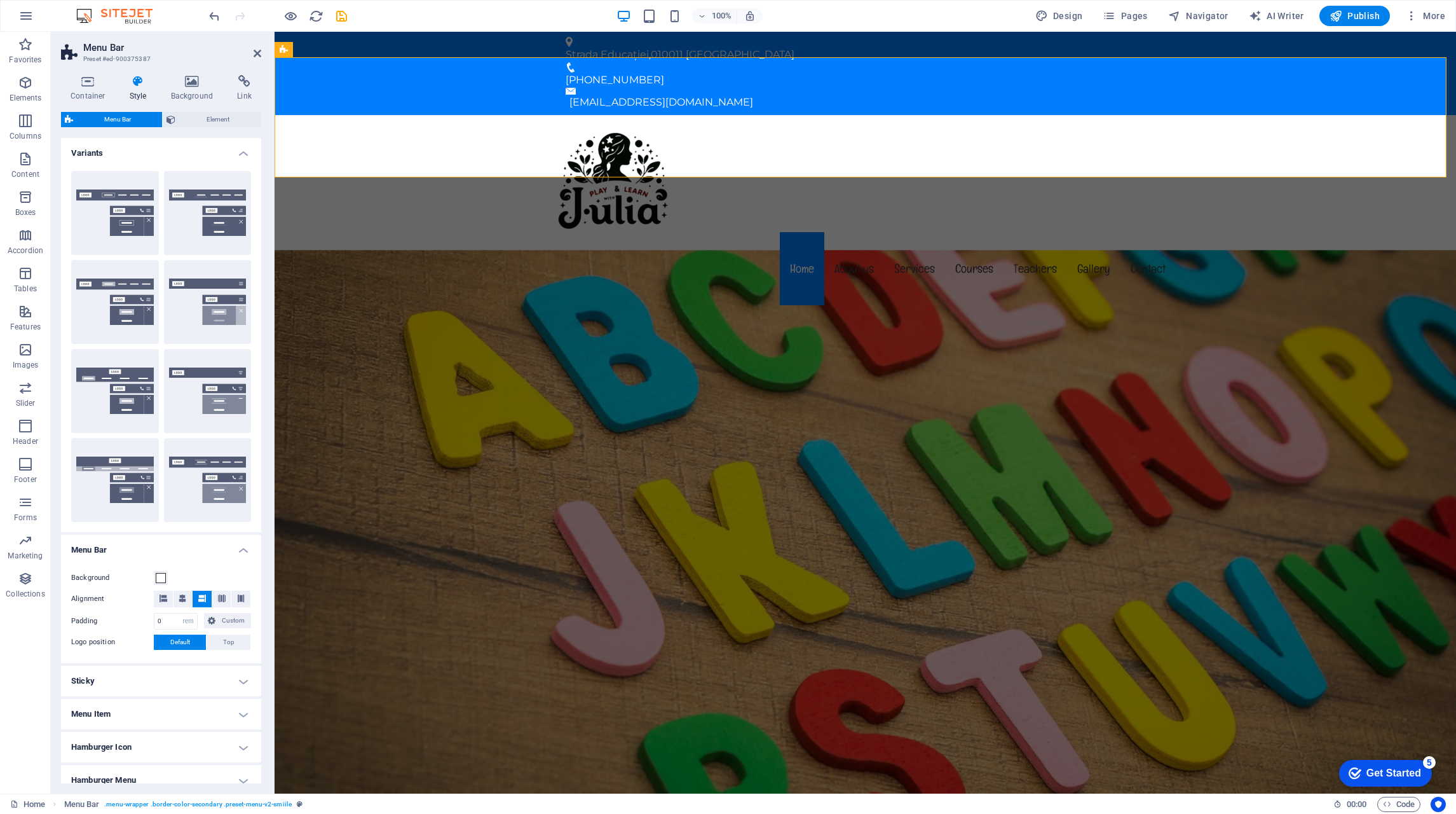
click at [98, 310] on button "Default" at bounding box center [115, 302] width 87 height 84
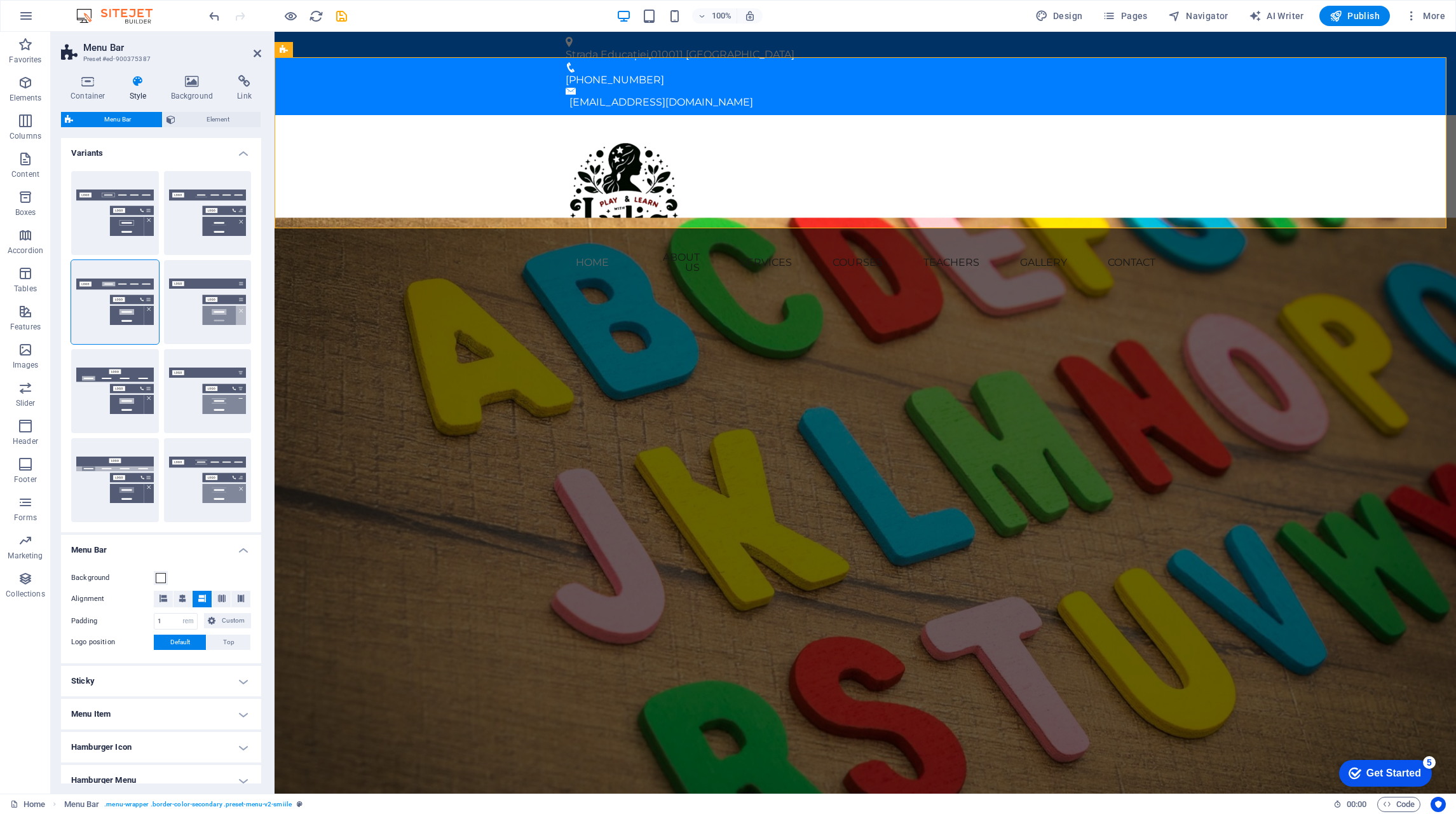
click at [245, 305] on button "Fixed" at bounding box center [208, 302] width 87 height 84
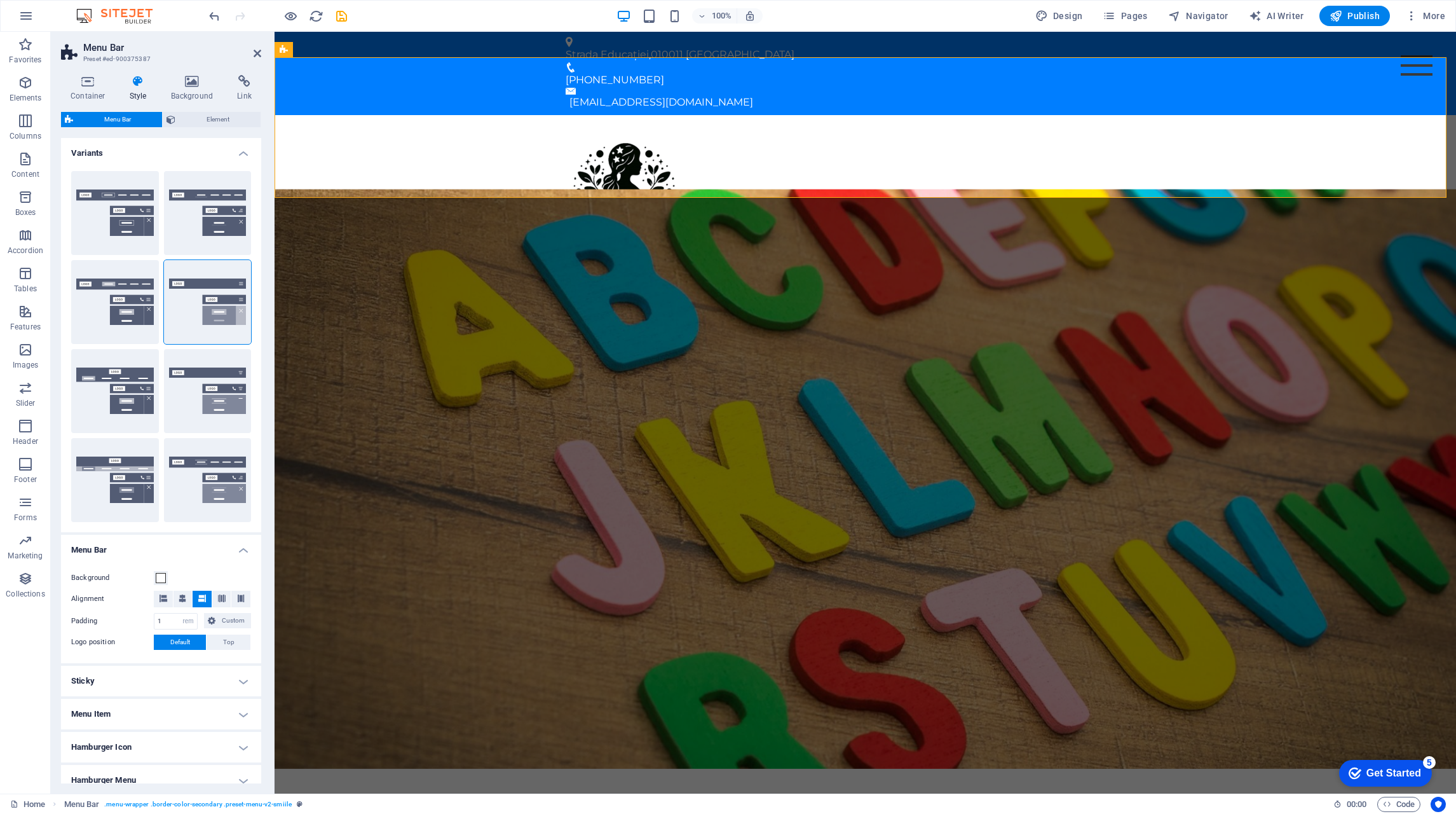
click at [132, 215] on button "Border" at bounding box center [115, 213] width 87 height 84
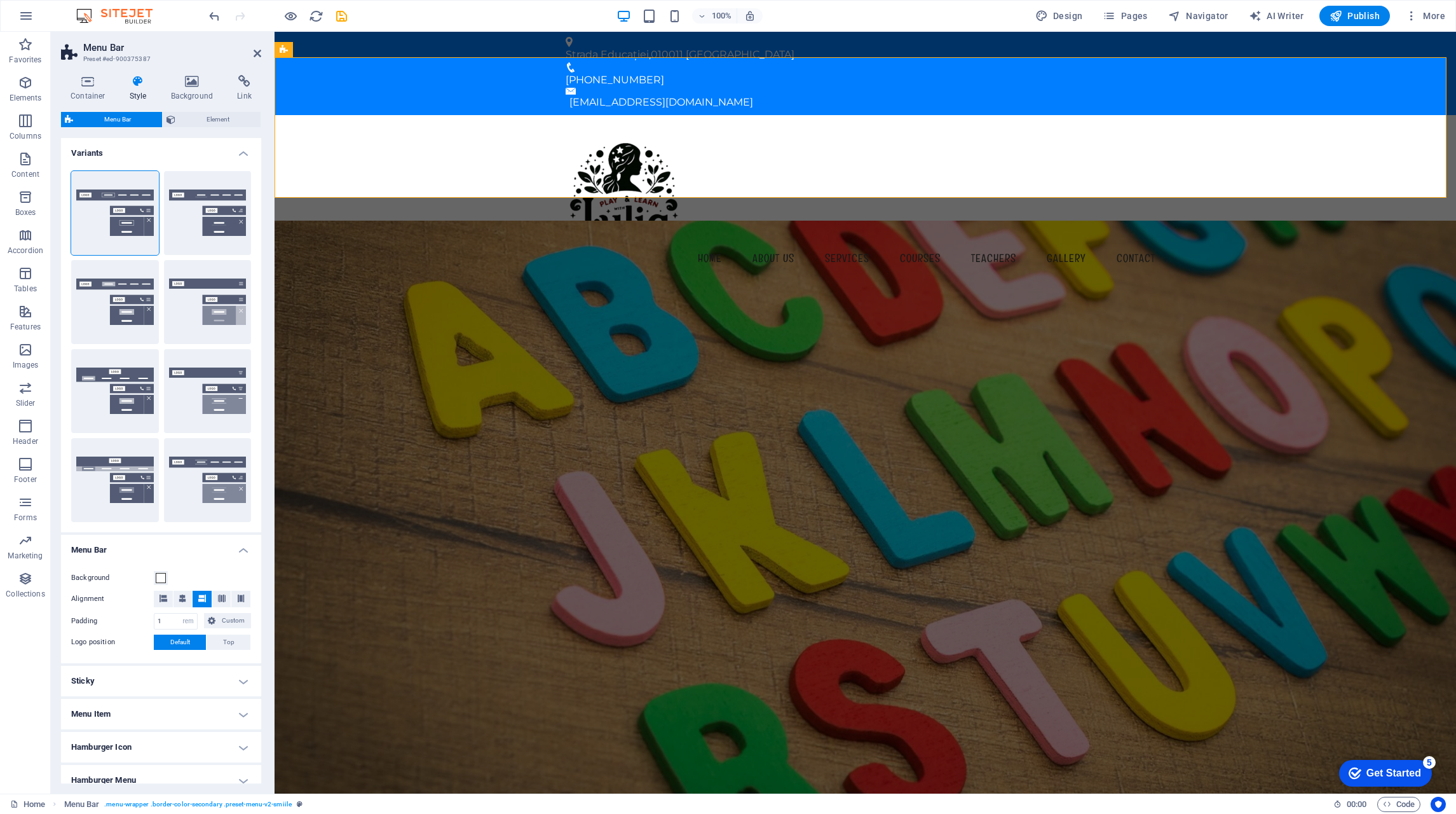
click at [216, 217] on button "Centered" at bounding box center [208, 213] width 87 height 84
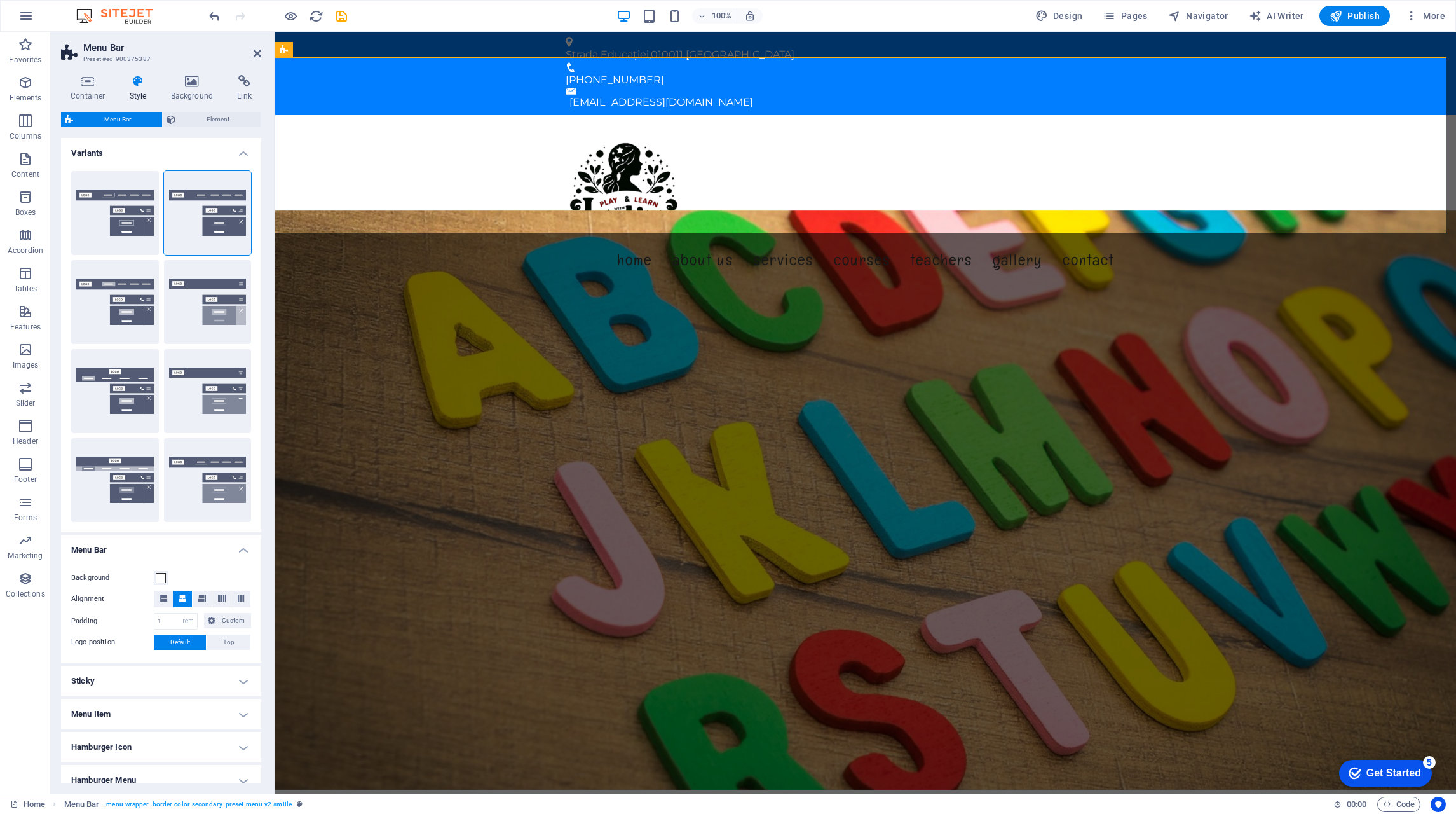
click at [218, 481] on button "XXL" at bounding box center [208, 480] width 87 height 84
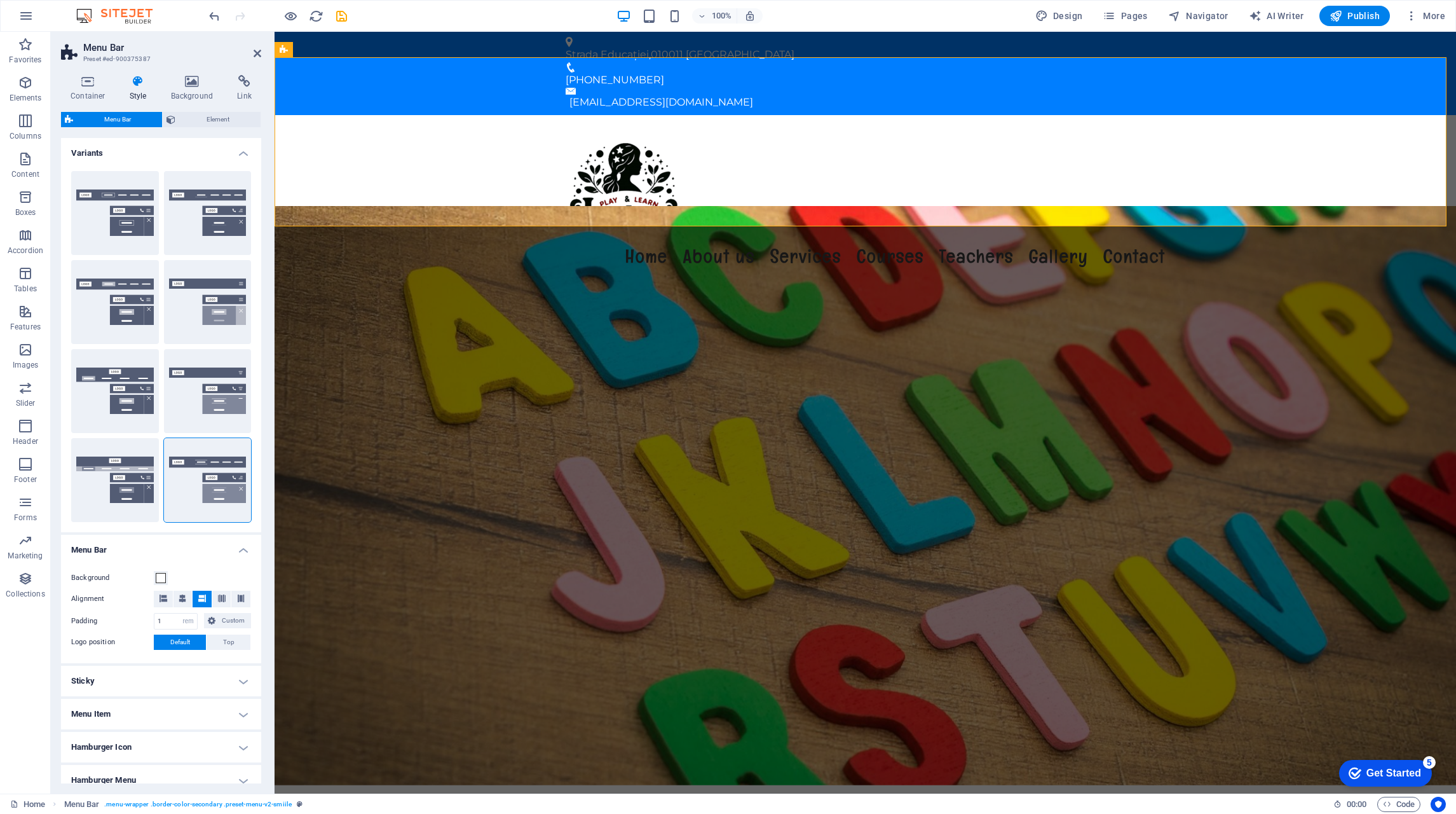
click at [138, 488] on button "Wide" at bounding box center [115, 480] width 87 height 84
type input "0"
type input "2"
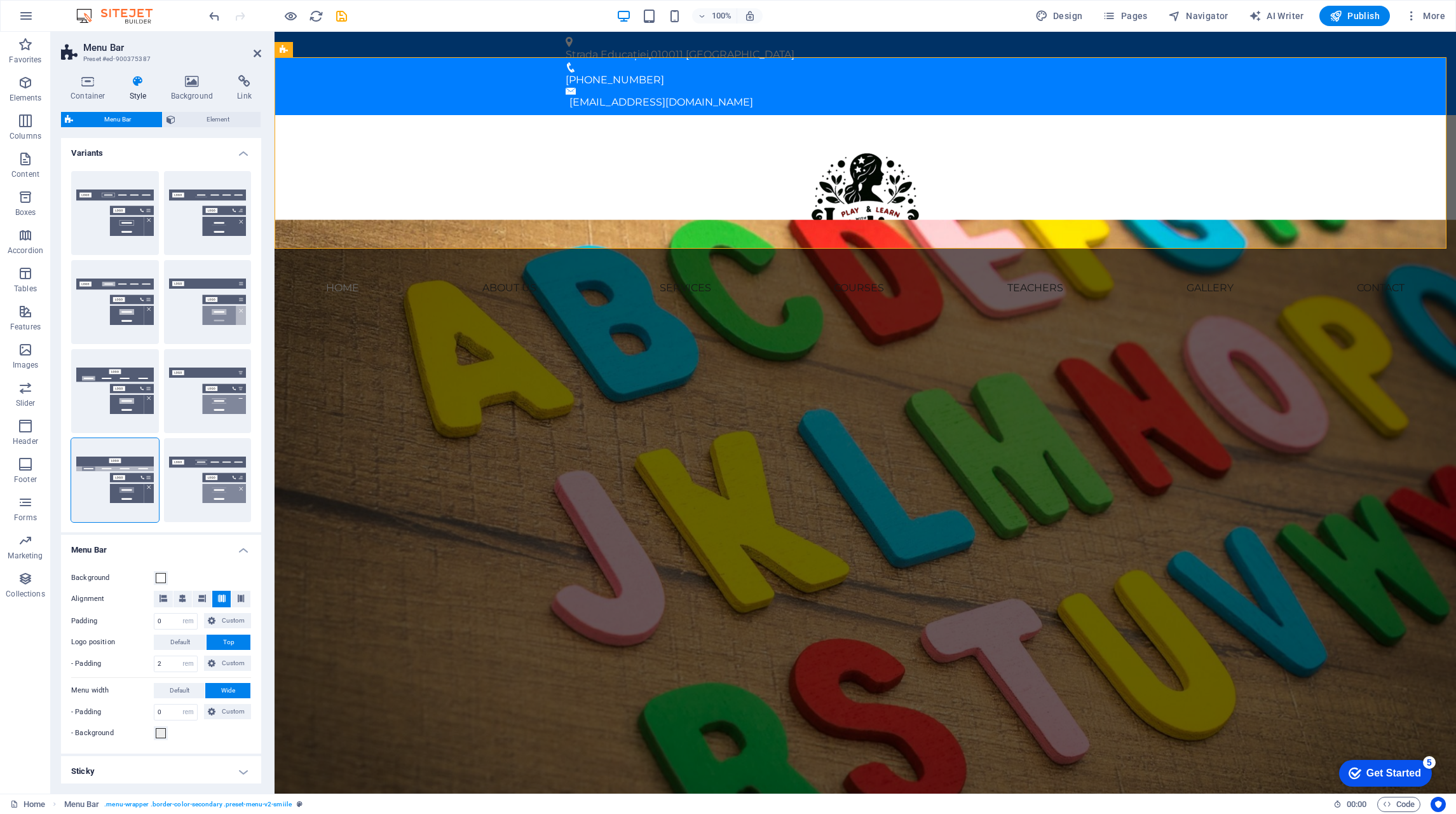
click at [129, 401] on button "Loki" at bounding box center [115, 391] width 87 height 84
type input "0"
select select "DISABLED_OPTION_VALUE"
type input "1"
type input "2"
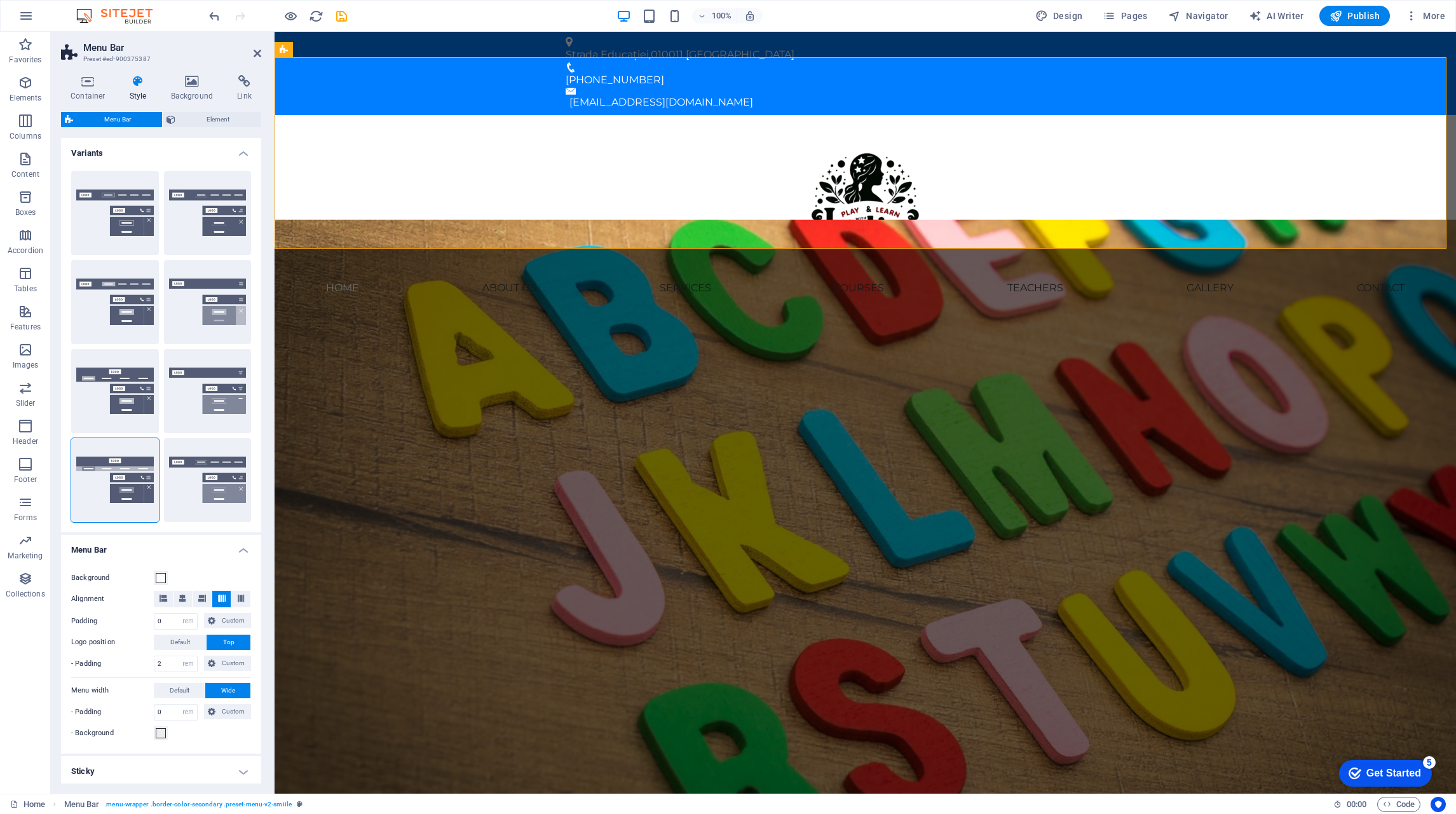
type input "1"
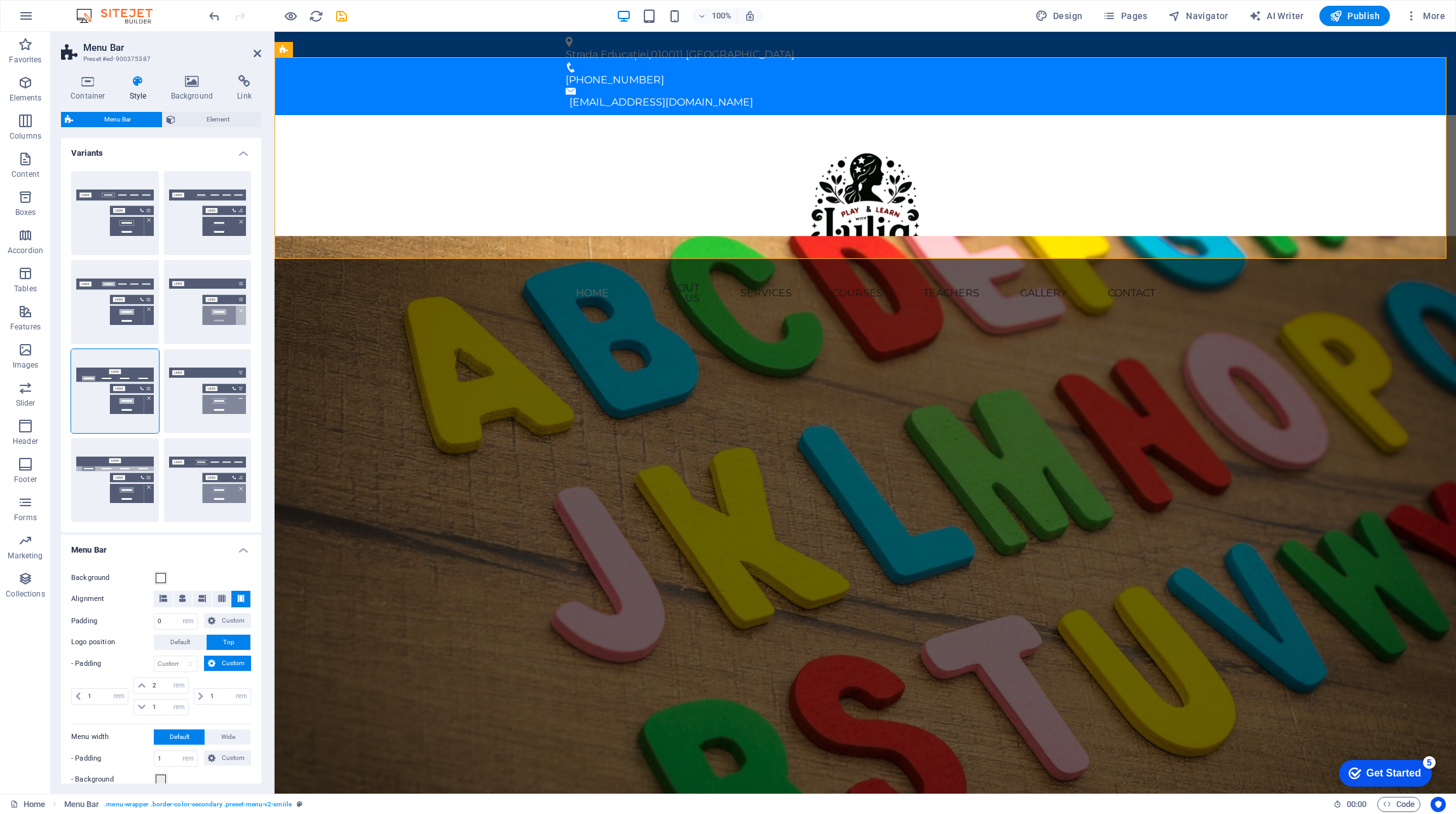
click at [206, 384] on button "Trigger" at bounding box center [208, 391] width 87 height 84
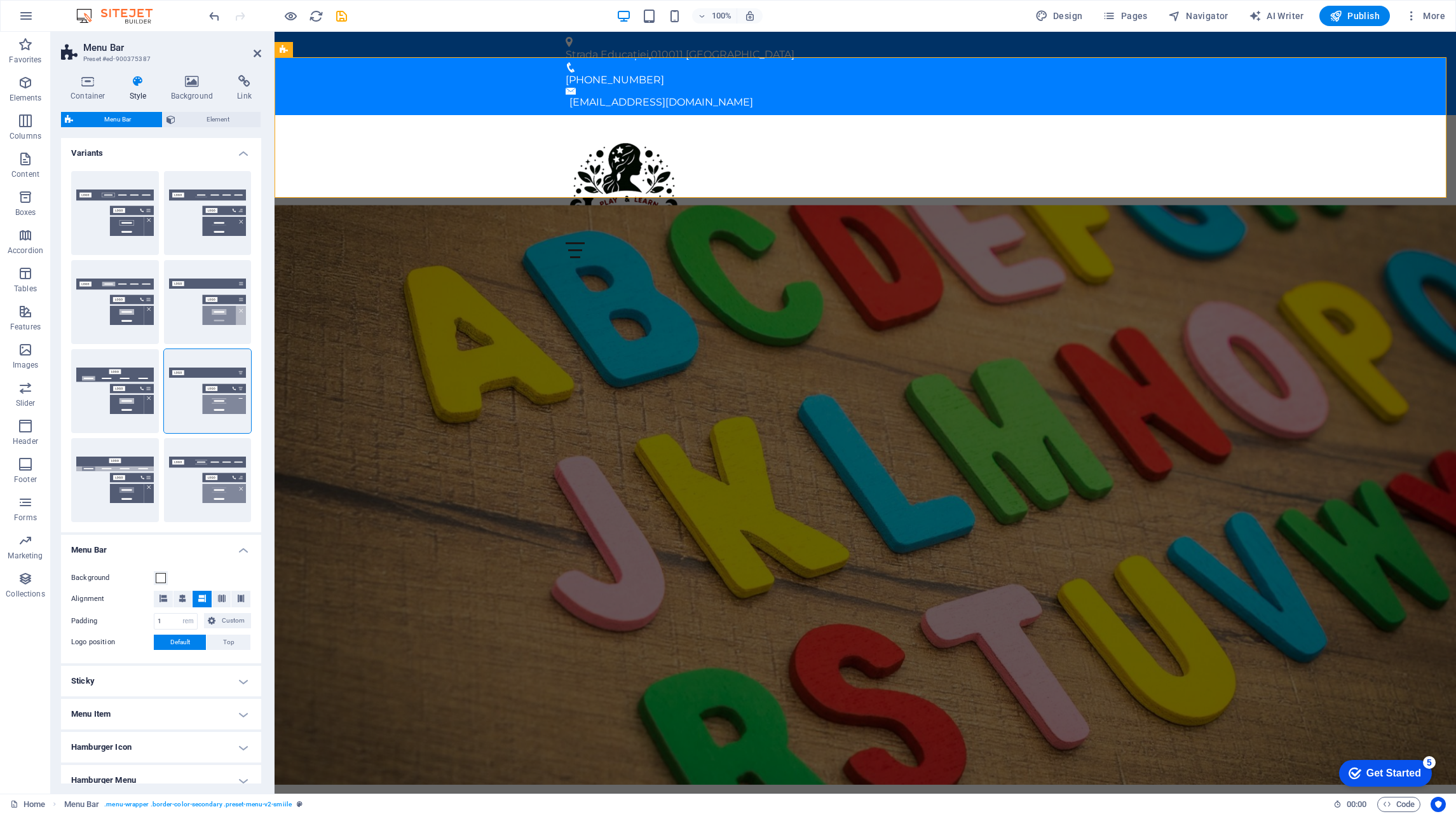
click at [181, 309] on button "Fixed" at bounding box center [208, 302] width 87 height 84
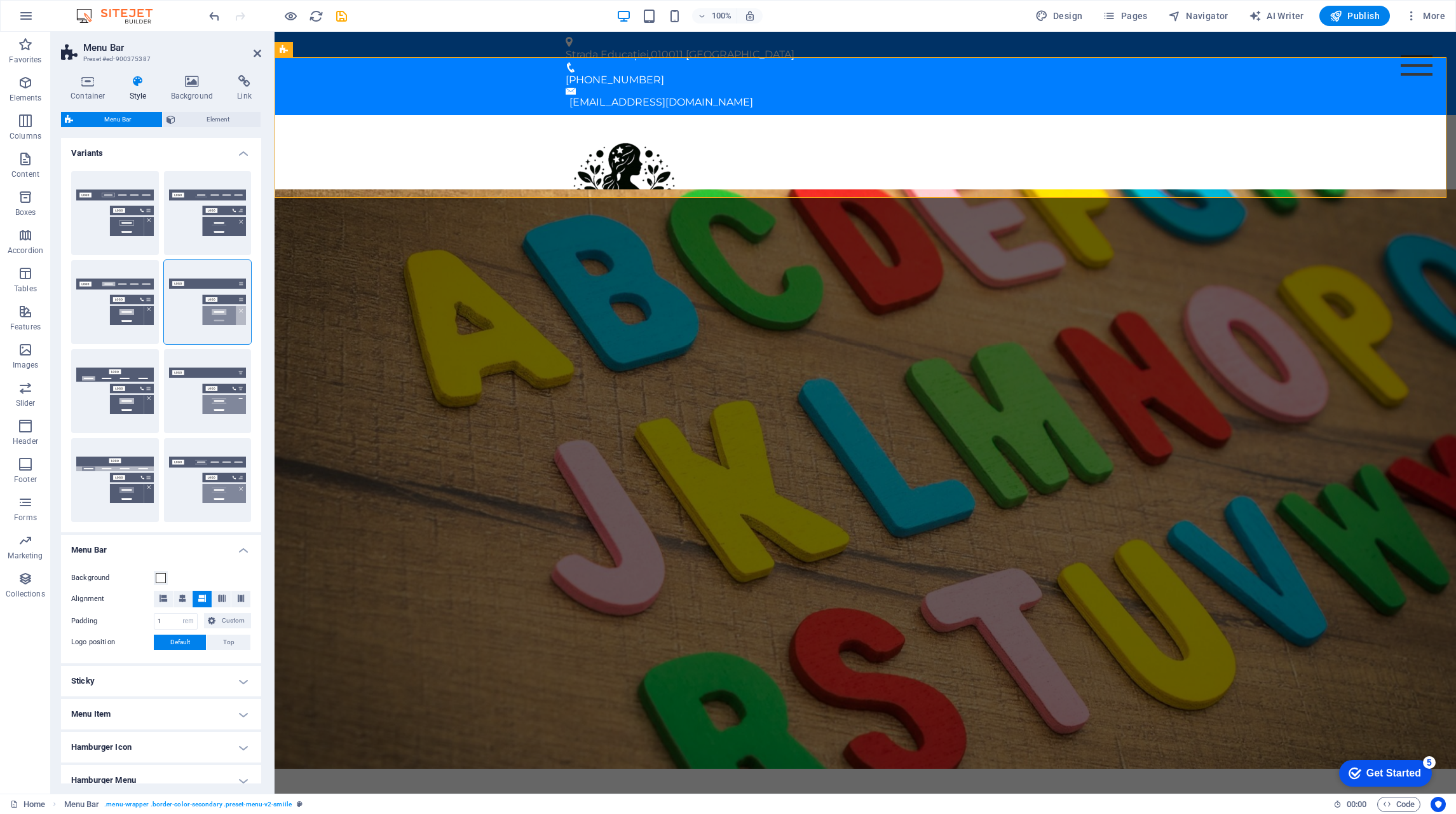
click at [125, 321] on button "Default" at bounding box center [115, 302] width 87 height 84
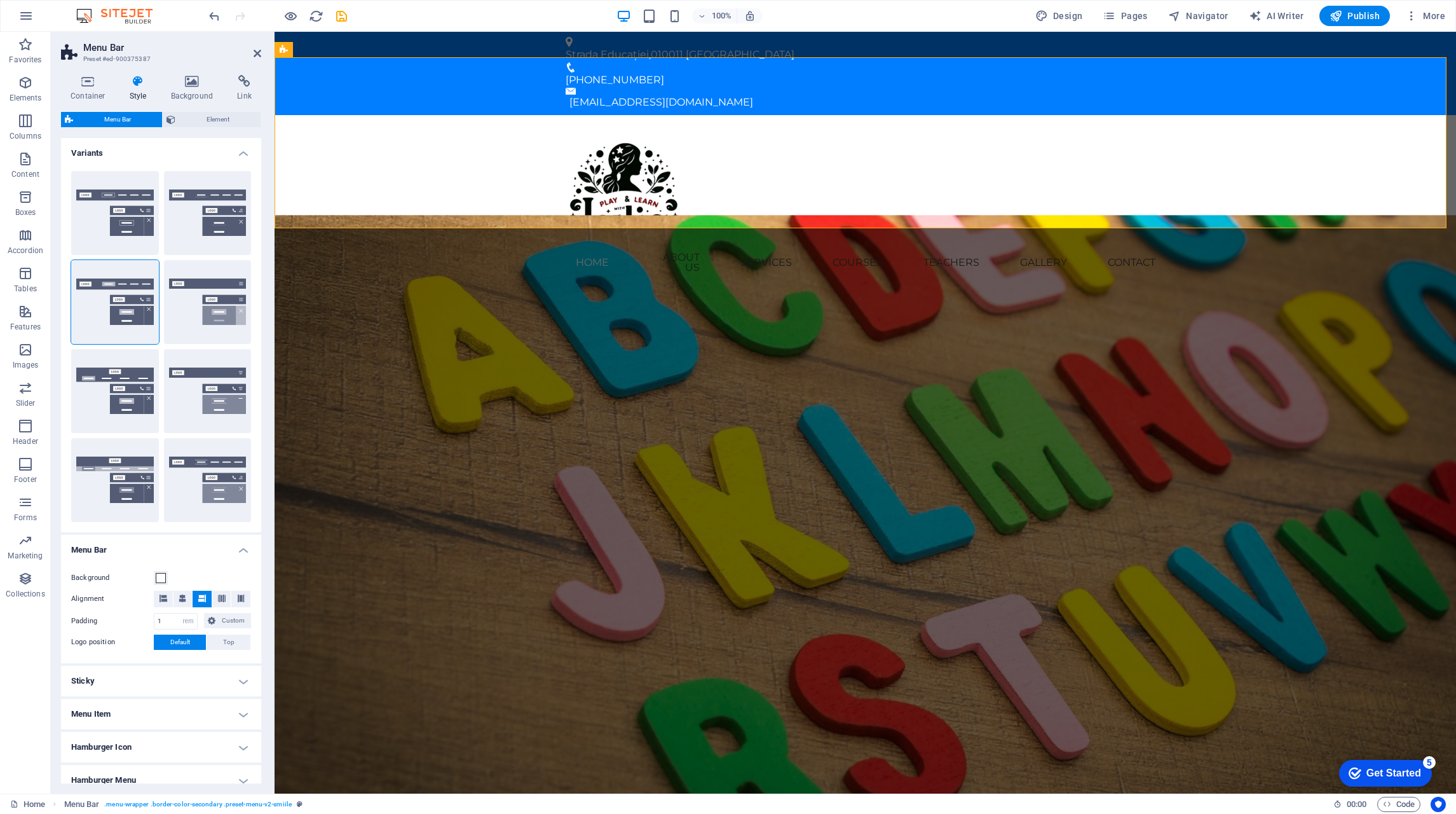
click at [146, 384] on button "Loki" at bounding box center [115, 391] width 87 height 84
type input "0"
select select "DISABLED_OPTION_VALUE"
type input "2"
type input "1"
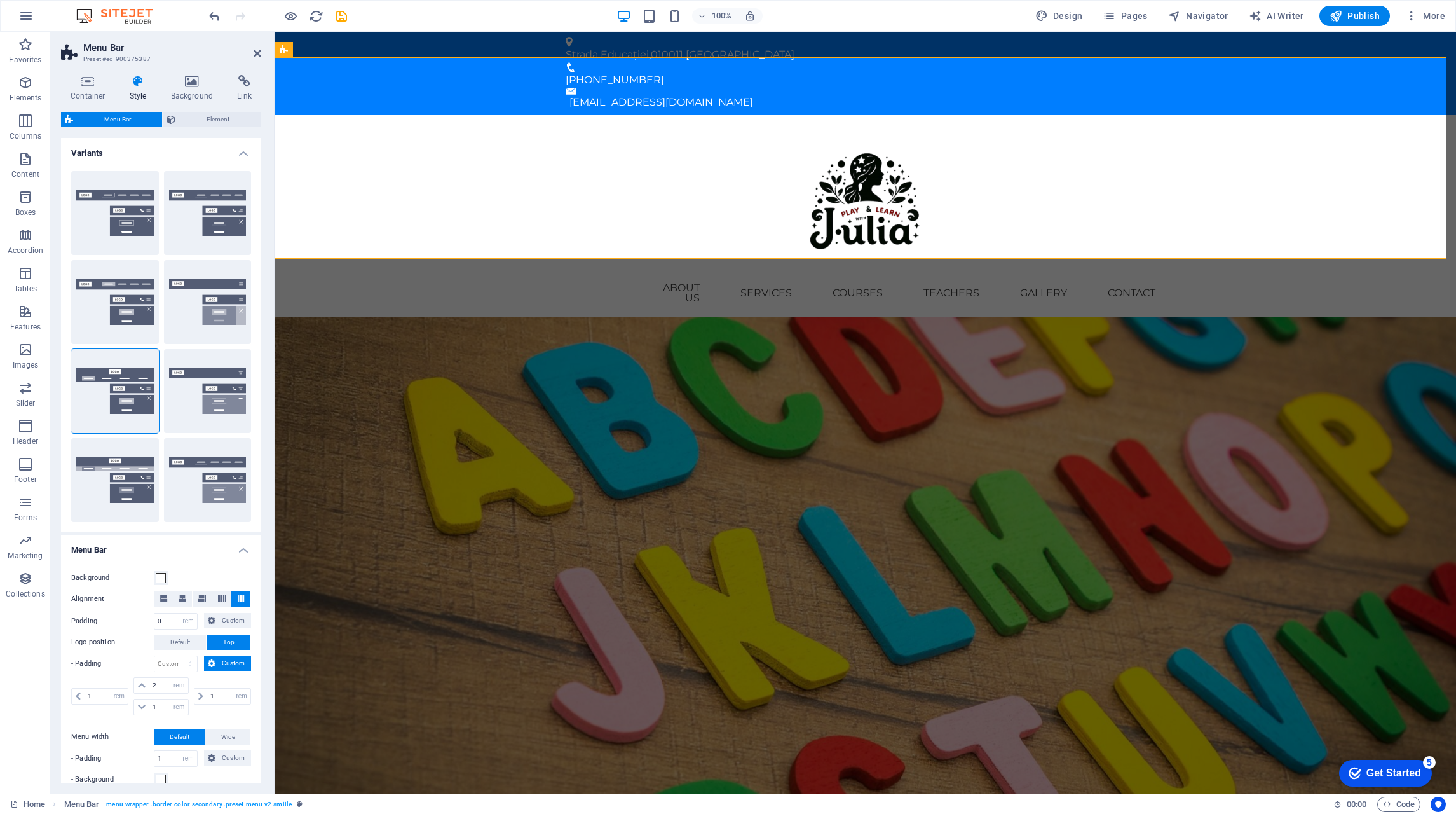
click at [103, 210] on button "Border" at bounding box center [115, 213] width 87 height 84
type input "1"
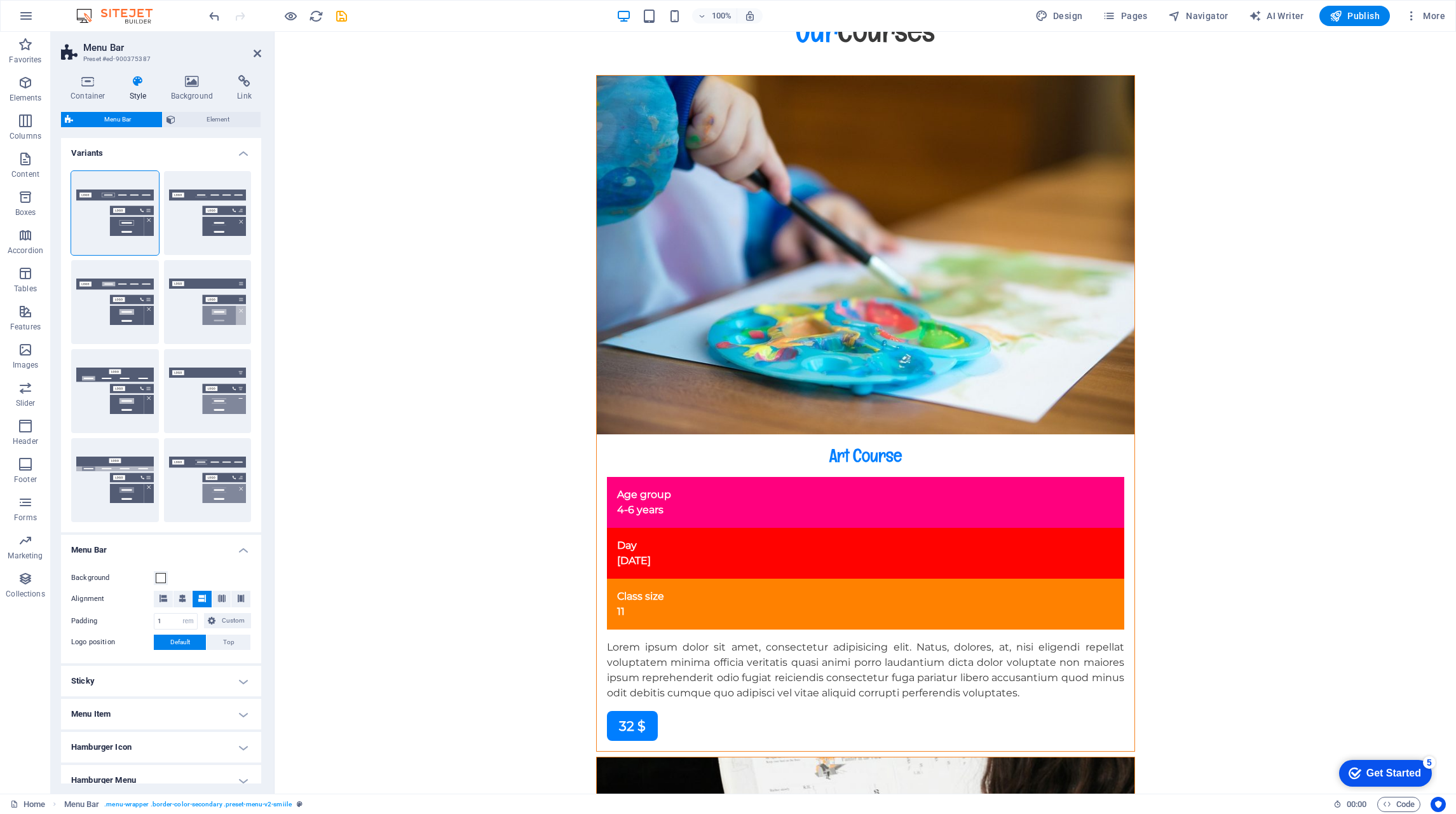
scroll to position [8009, 0]
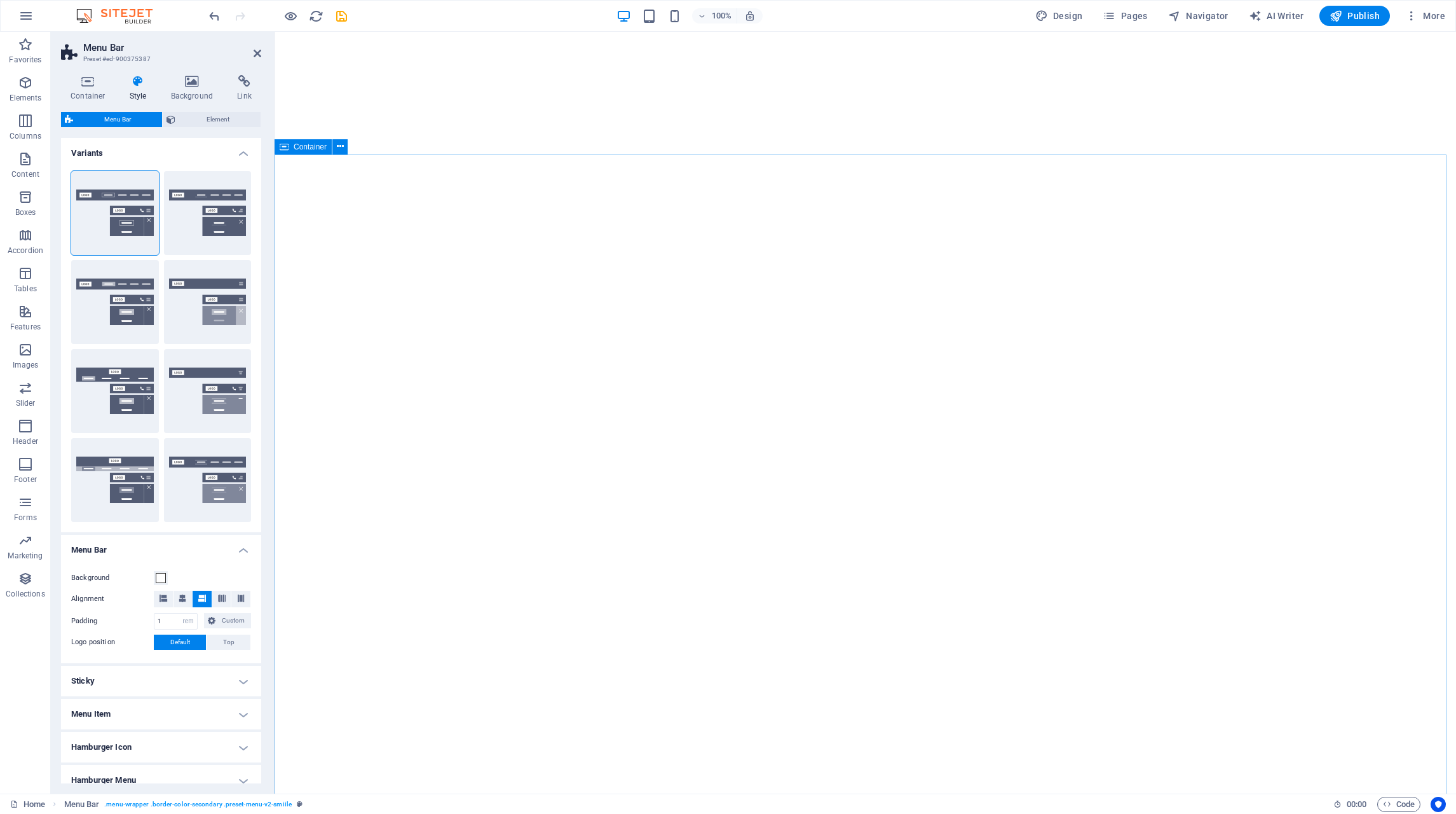
select select "rem"
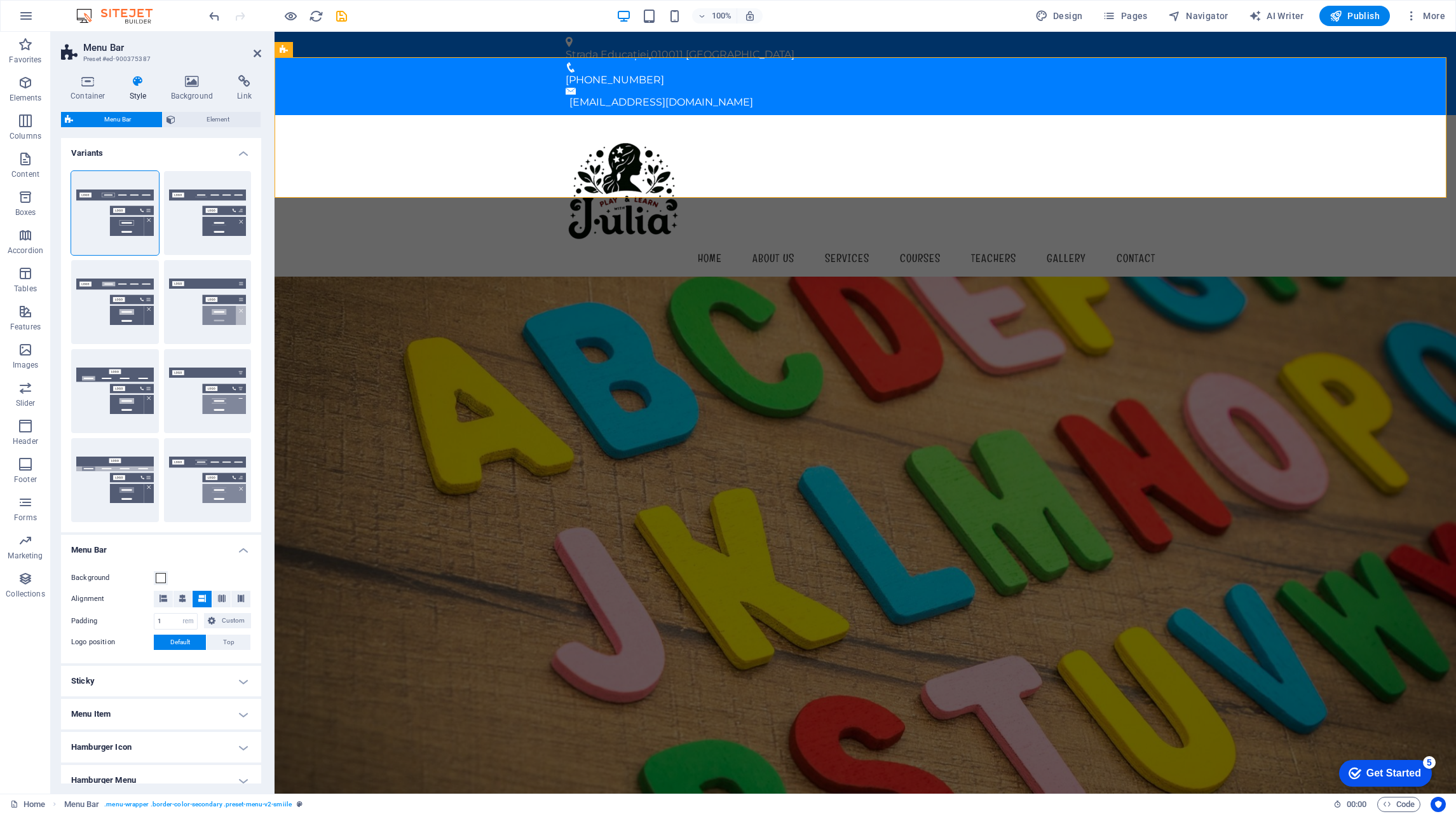
click at [226, 211] on button "Centered" at bounding box center [208, 213] width 87 height 84
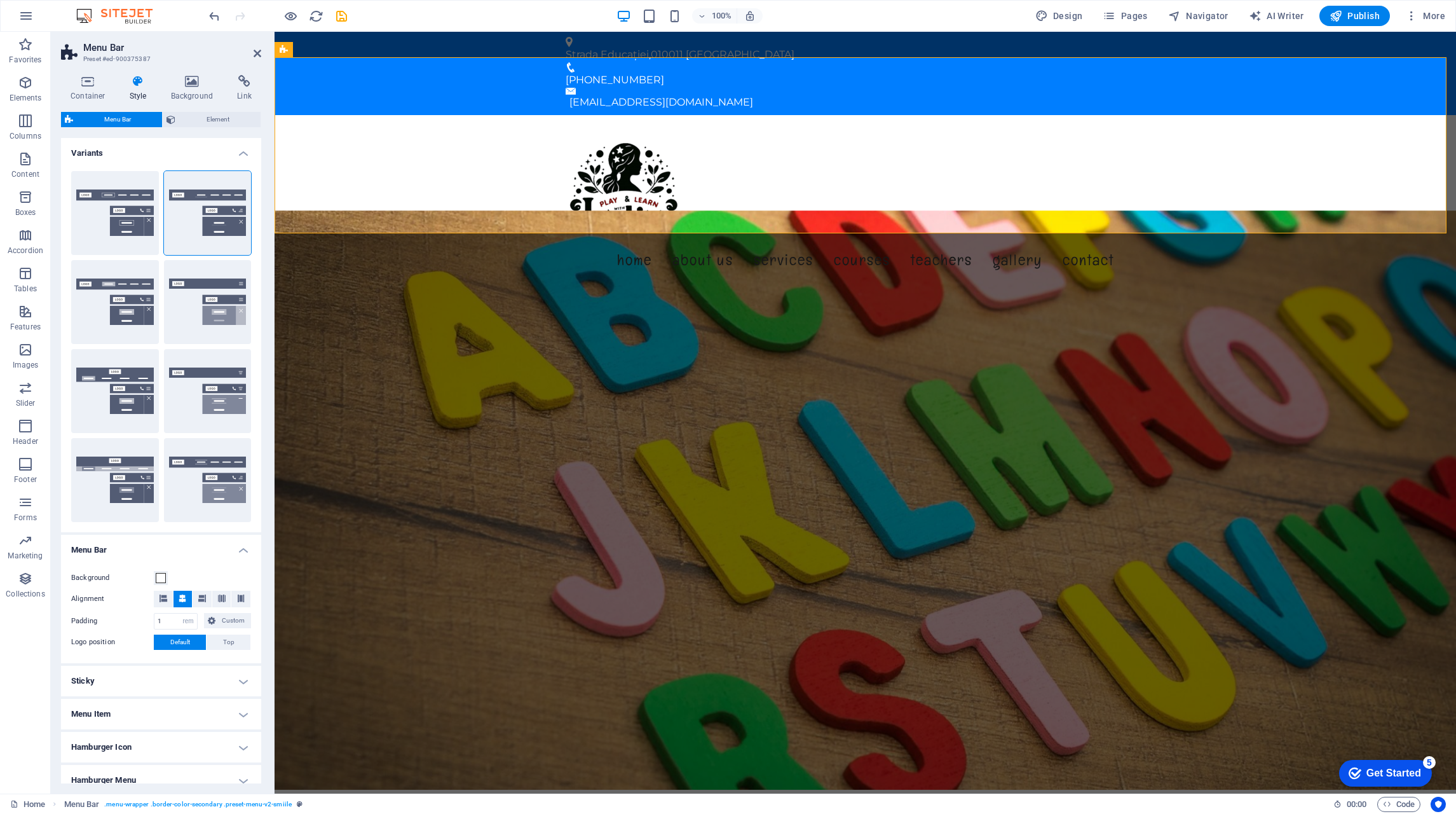
click at [235, 473] on button "XXL" at bounding box center [208, 480] width 87 height 84
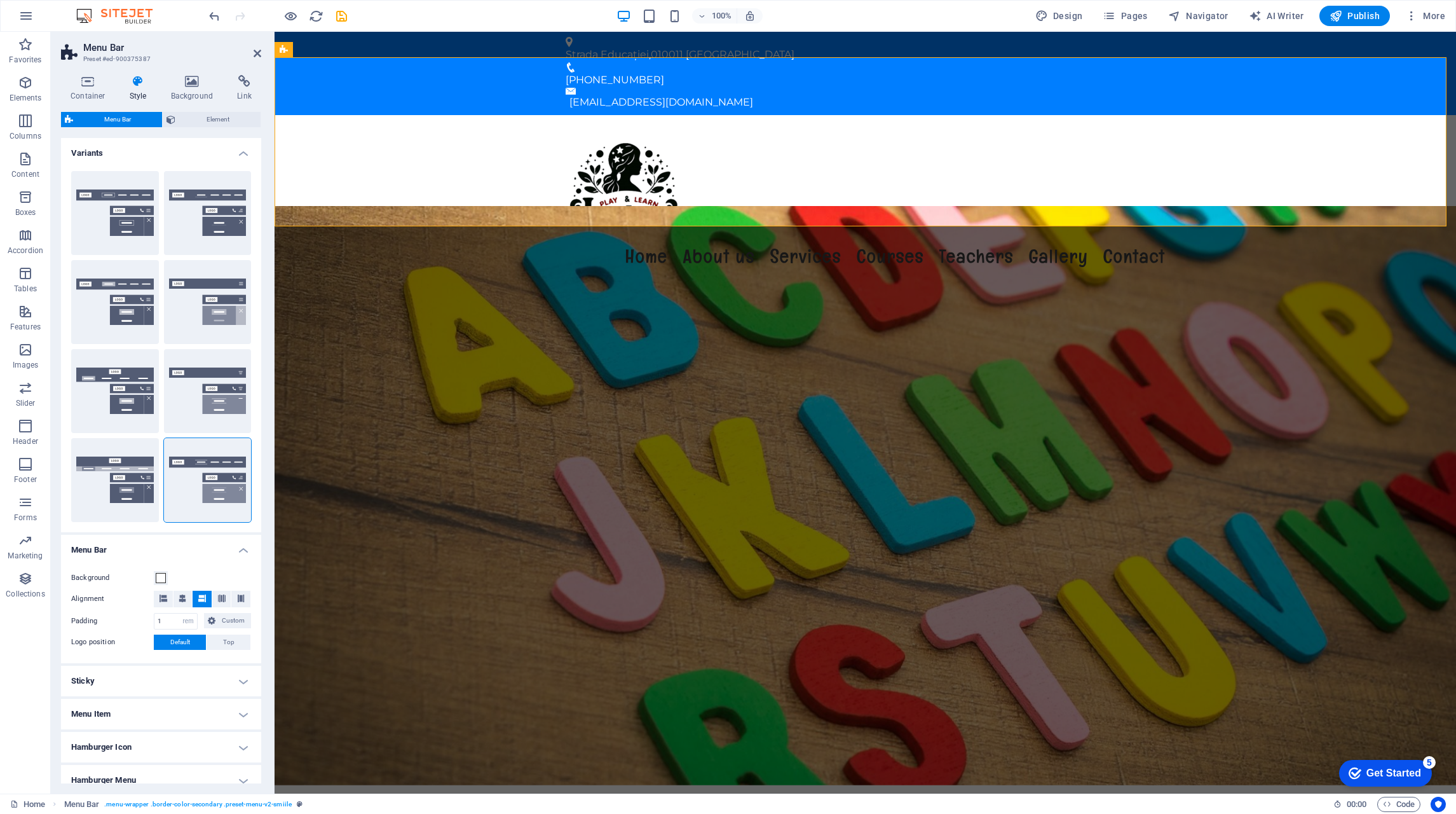
click at [124, 478] on button "Wide" at bounding box center [115, 480] width 87 height 84
type input "0"
type input "2"
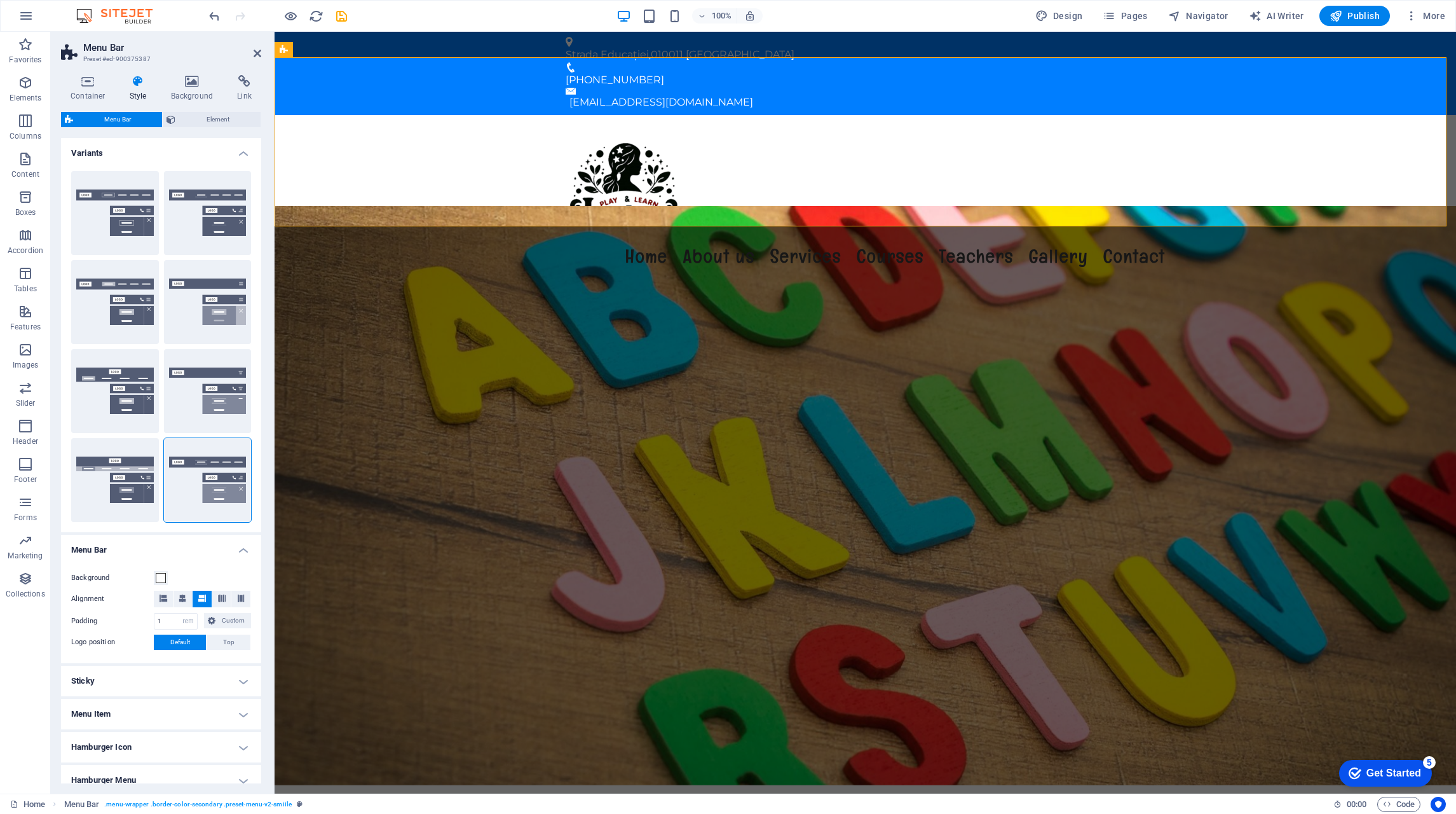
type input "2"
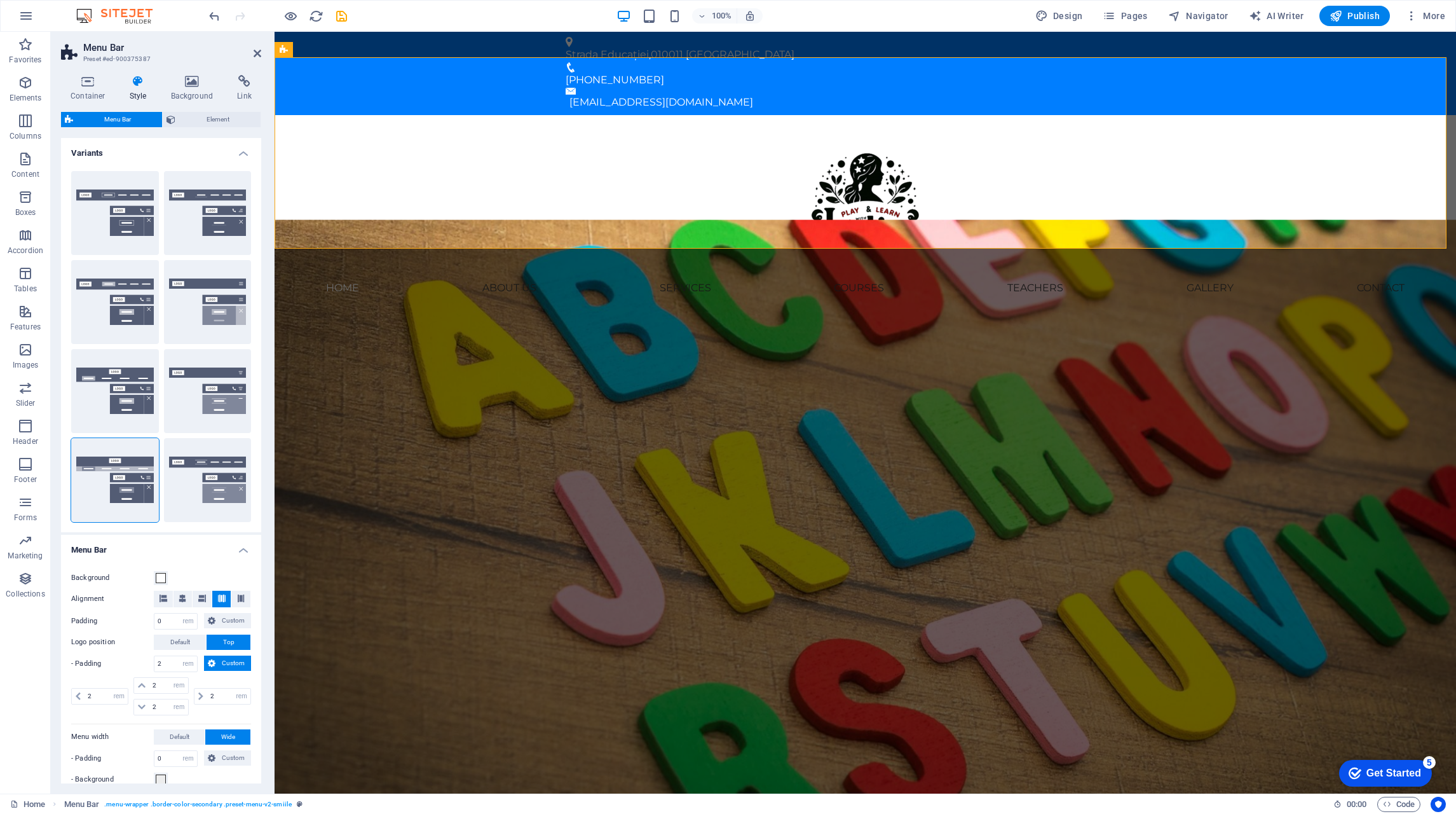
click at [123, 400] on button "Loki" at bounding box center [115, 391] width 87 height 84
type input "0"
select select "DISABLED_OPTION_VALUE"
type input "1"
type input "2"
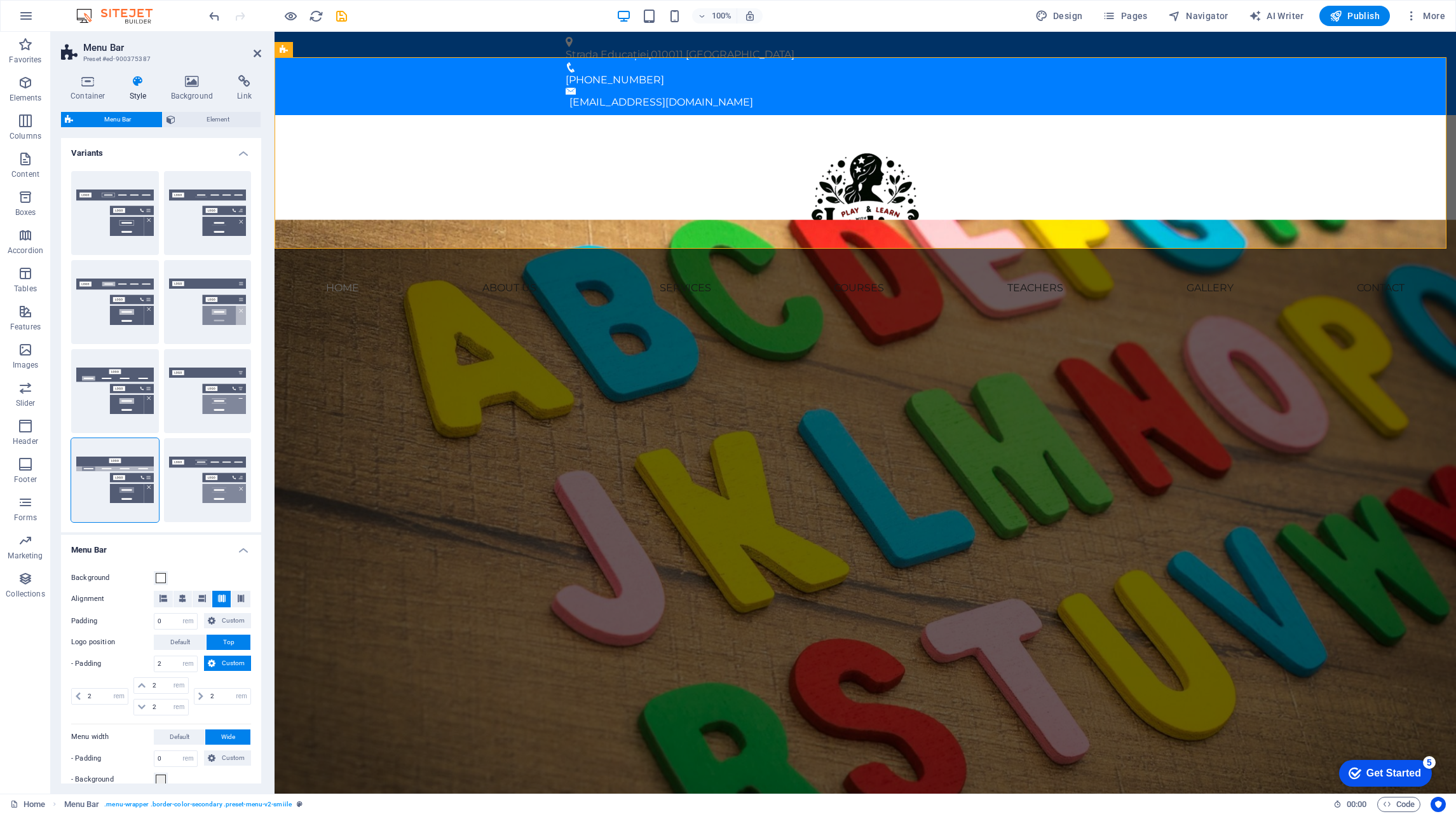
type input "1"
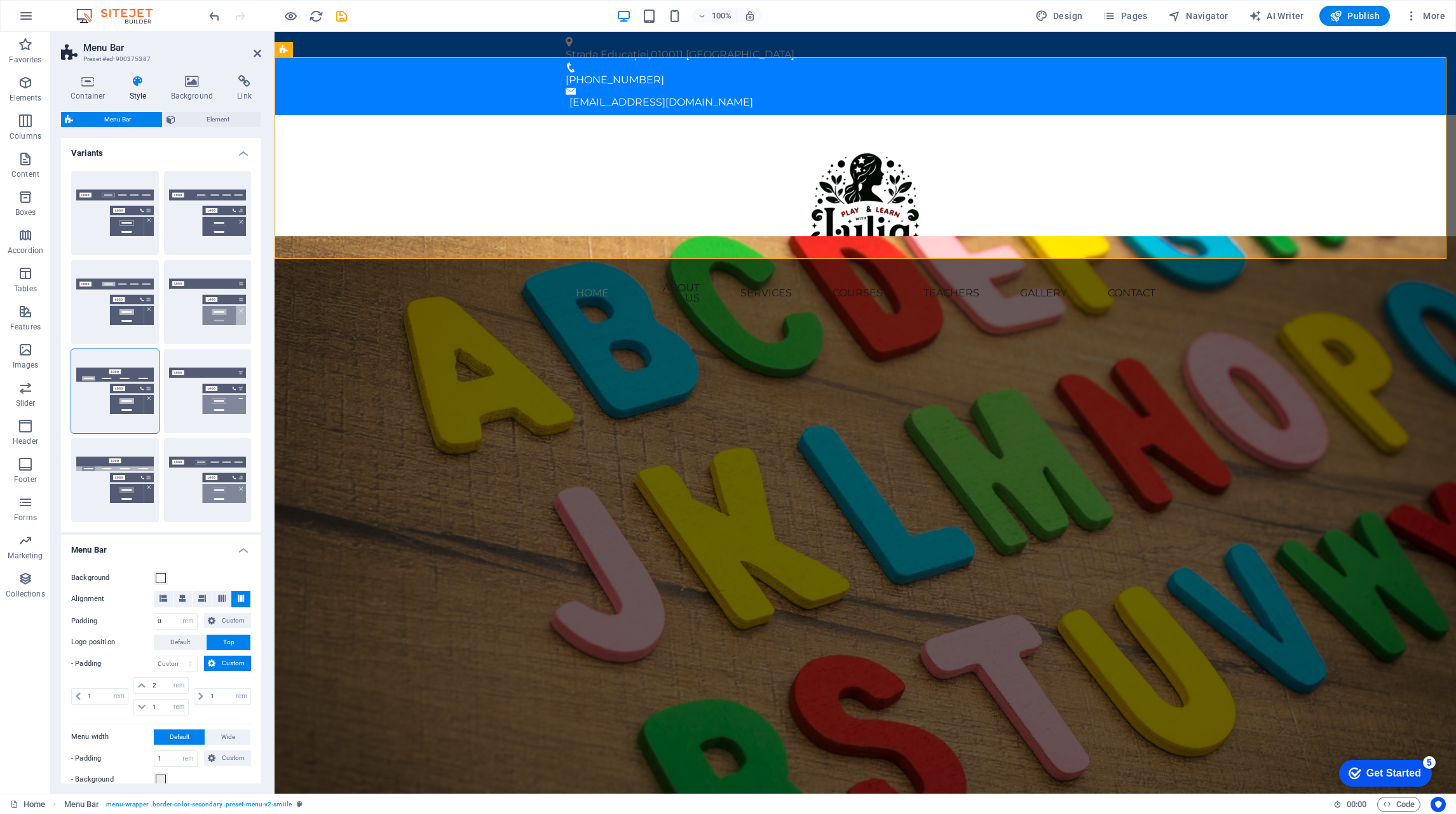
click at [105, 201] on button "Border" at bounding box center [115, 213] width 87 height 84
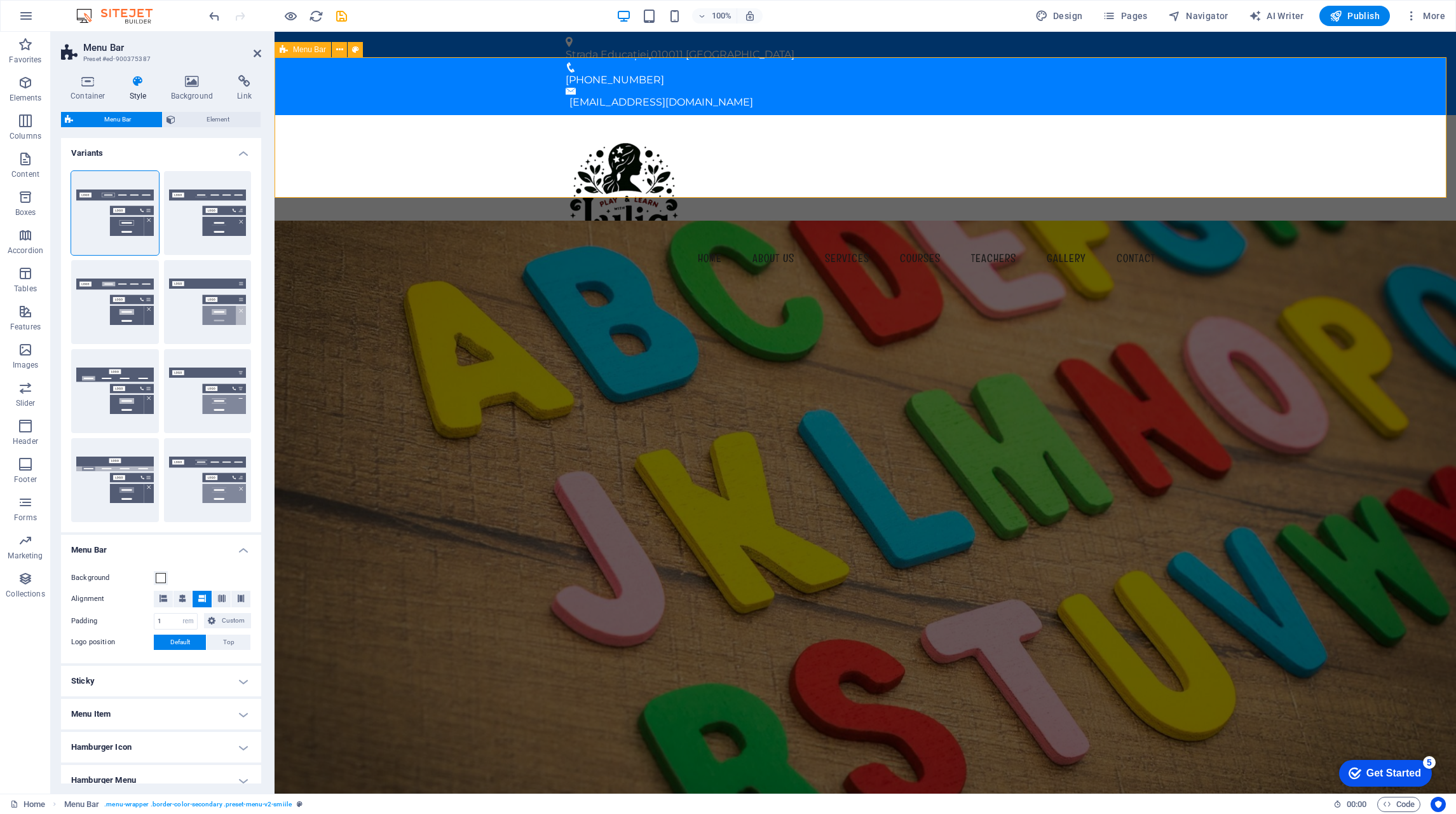
click at [1370, 128] on div "Menu Home About us Services Courses Teachers Gallery Contact" at bounding box center [865, 200] width 1182 height 172
click at [80, 93] on h4 "Container" at bounding box center [90, 88] width 59 height 27
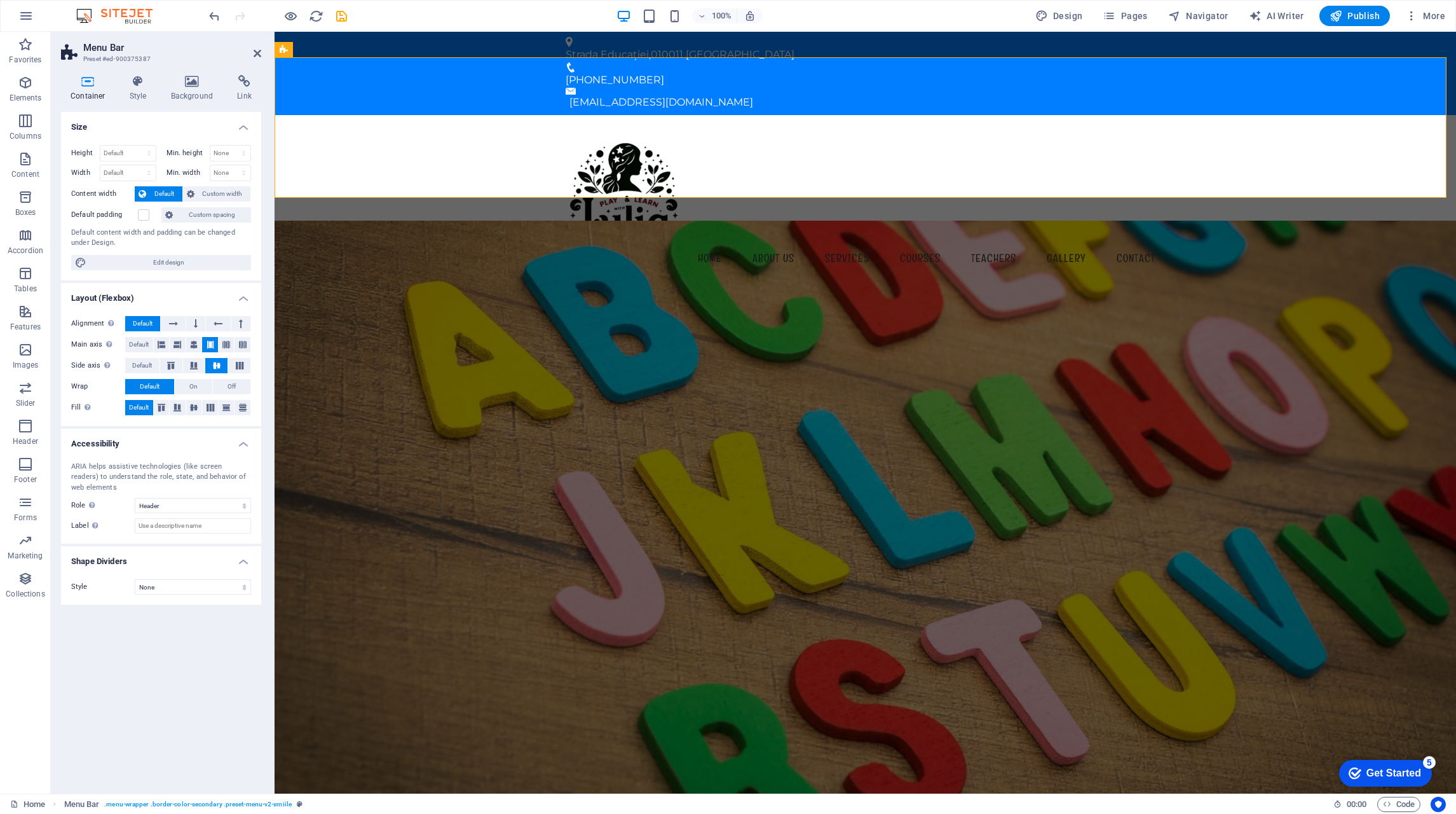
click at [214, 194] on span "Custom width" at bounding box center [223, 194] width 49 height 15
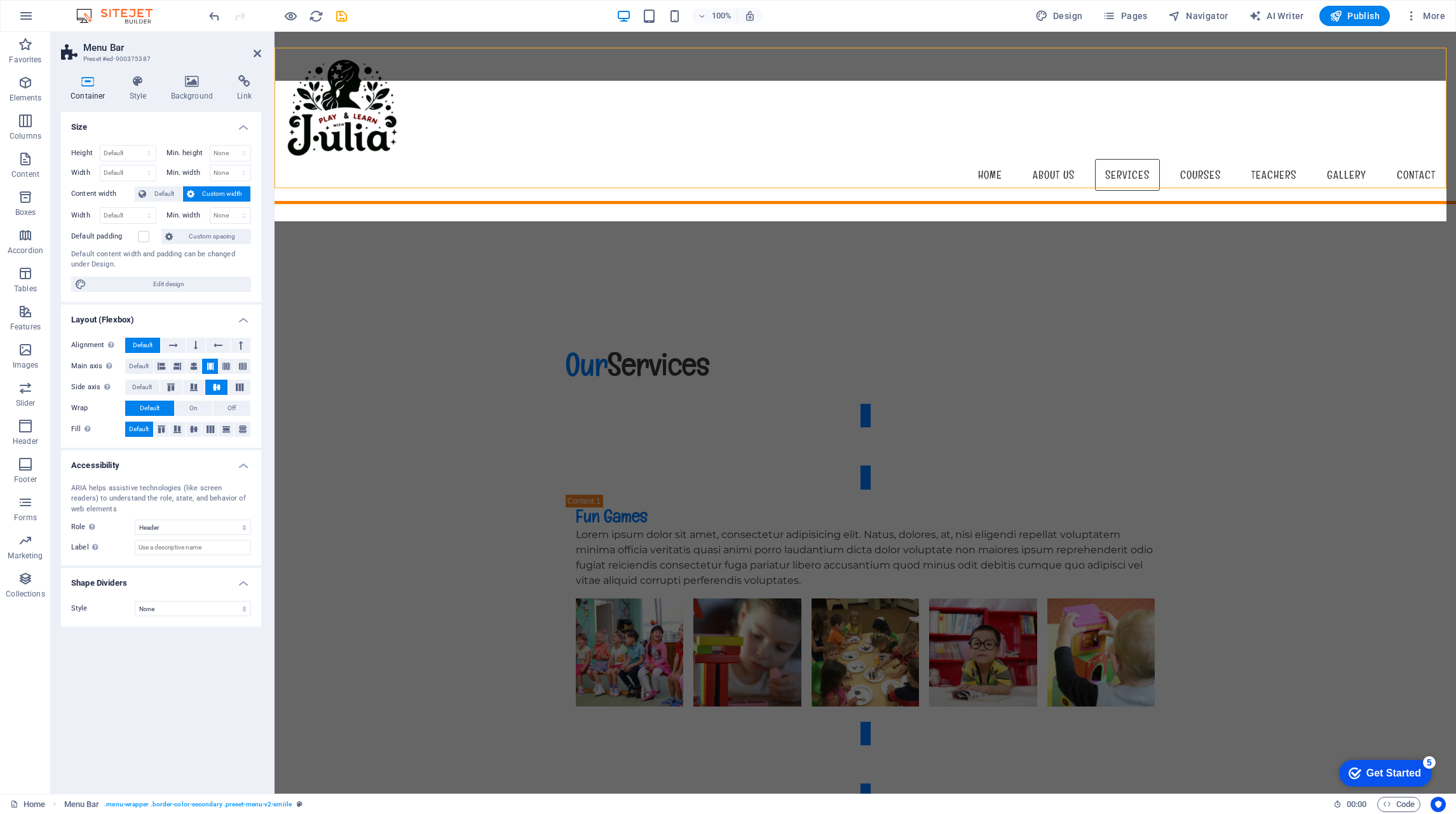
scroll to position [3051, 0]
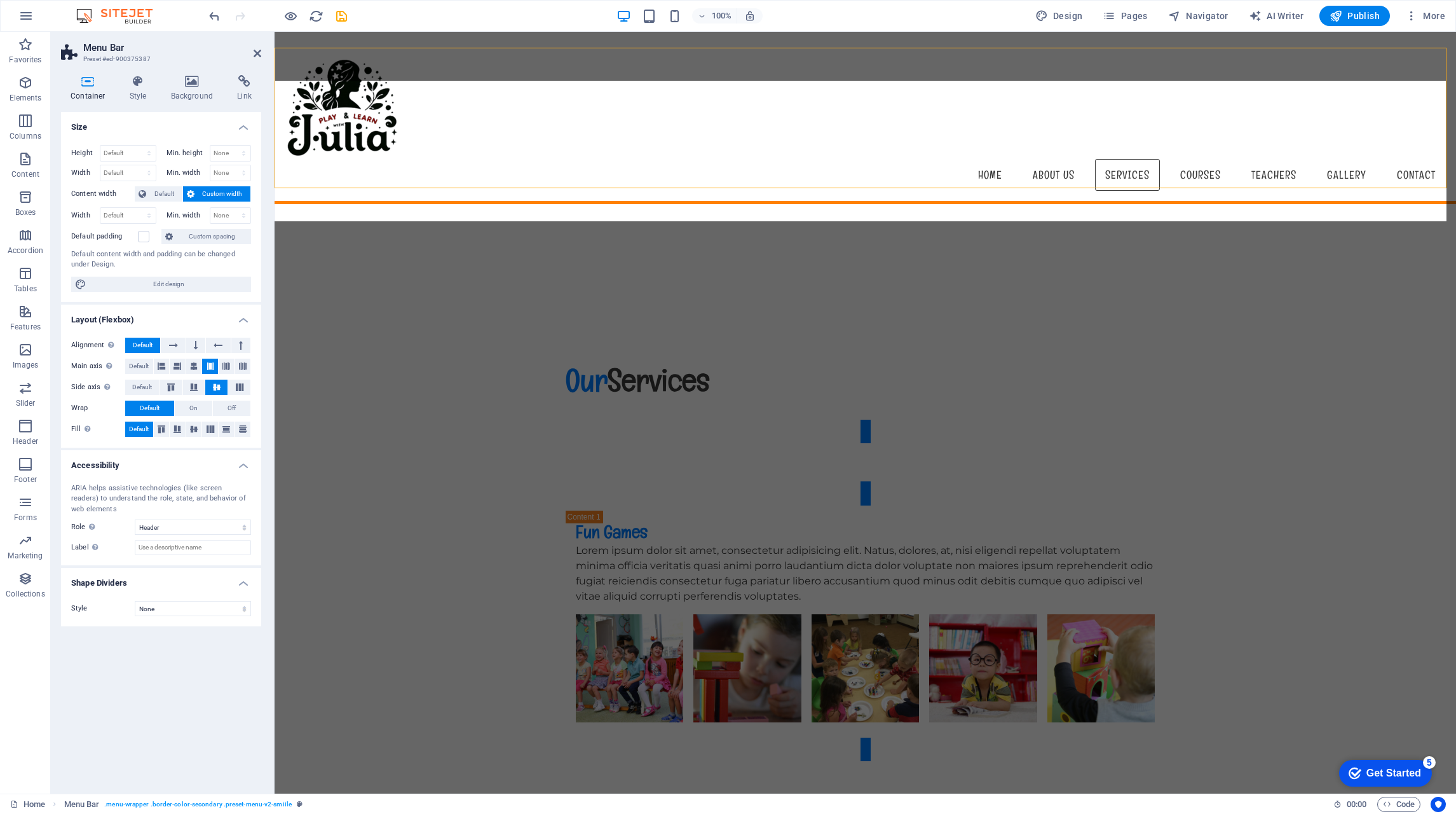
click at [486, 125] on div "Menu Home About us Services Courses Teachers Gallery Contact" at bounding box center [865, 117] width 1182 height 172
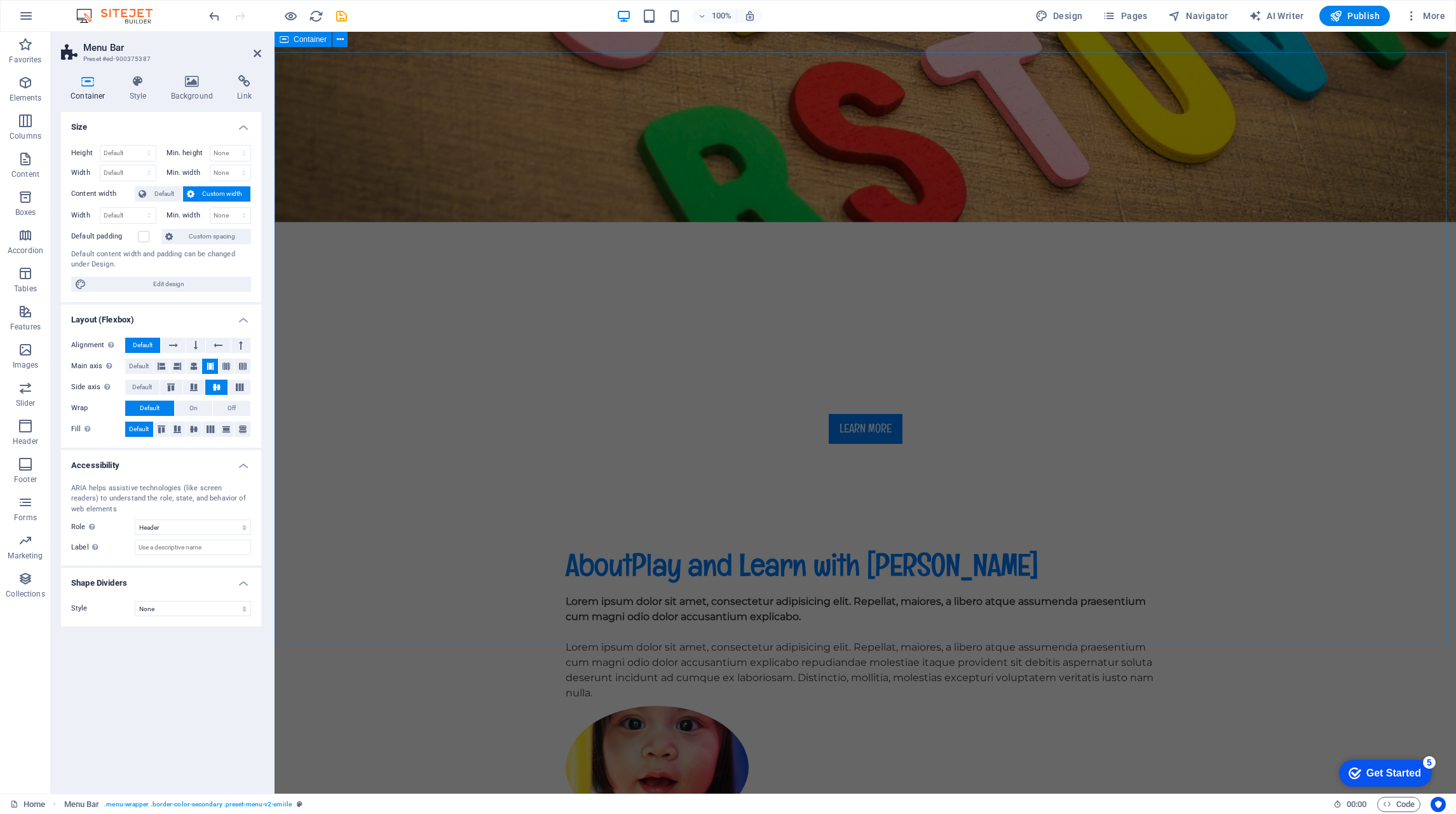
scroll to position [0, 0]
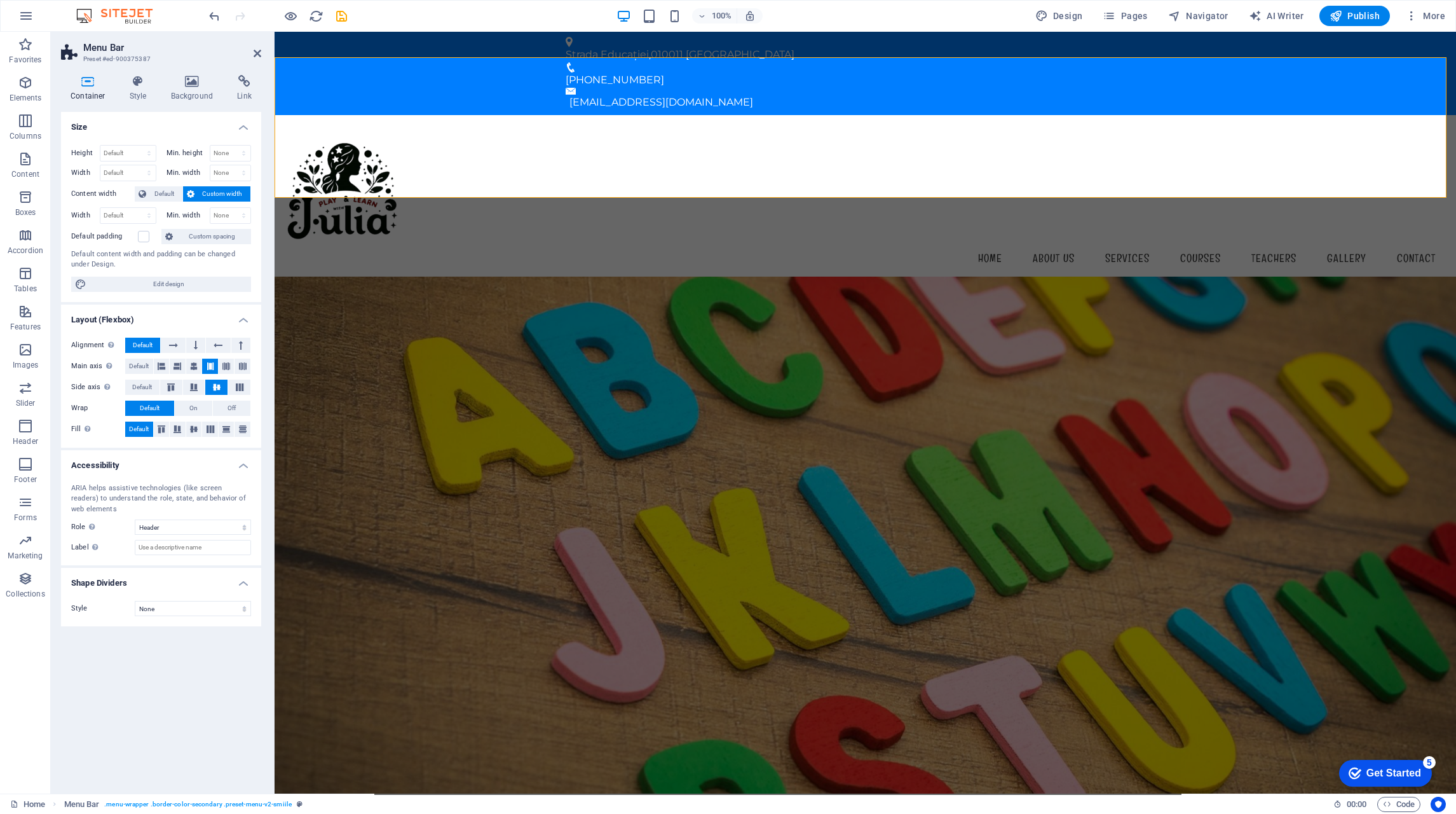
drag, startPoint x: 131, startPoint y: 83, endPoint x: 150, endPoint y: 89, distance: 19.9
click at [132, 83] on icon at bounding box center [138, 81] width 36 height 13
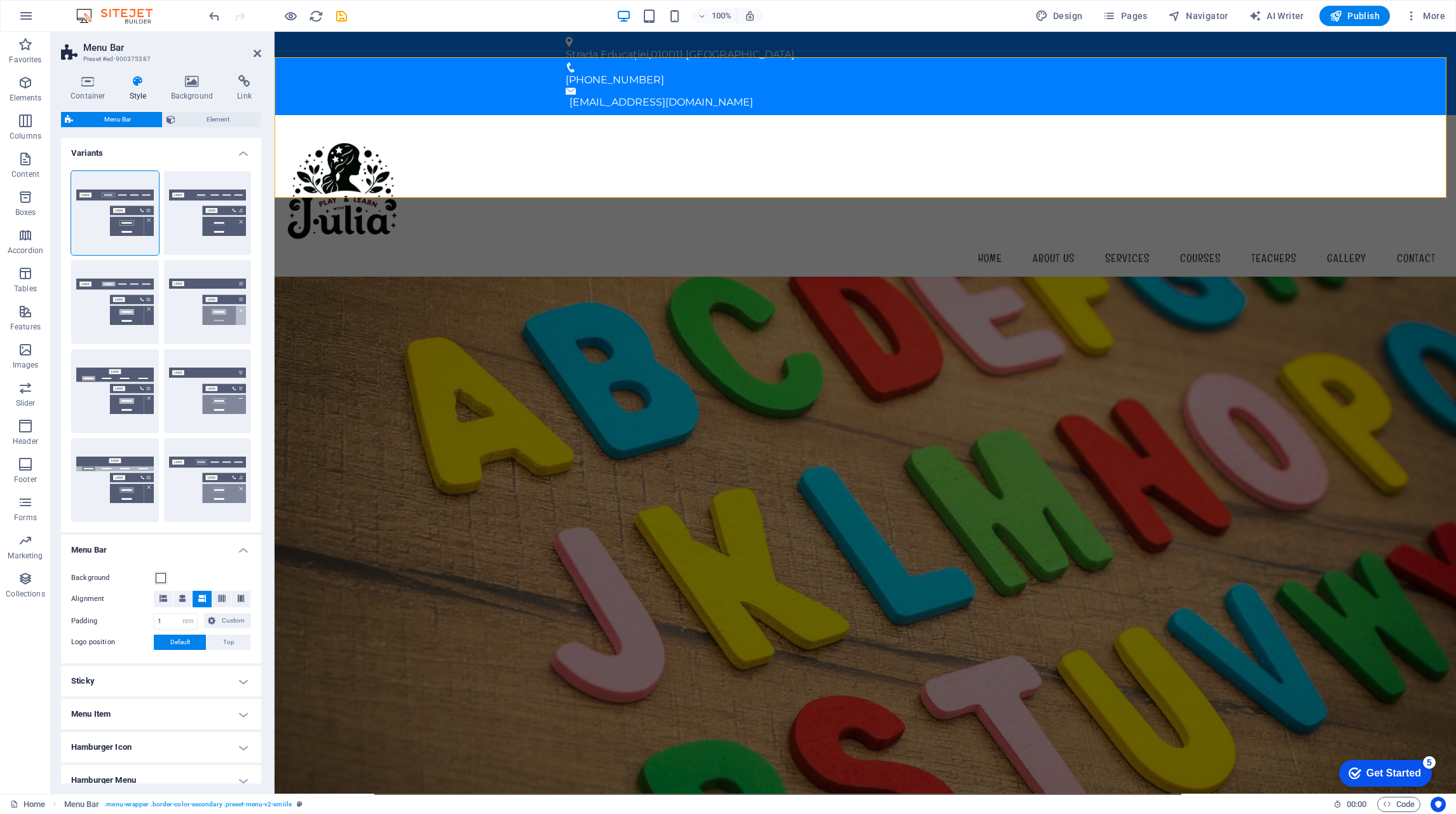
click at [182, 87] on h4 "Background" at bounding box center [195, 88] width 67 height 27
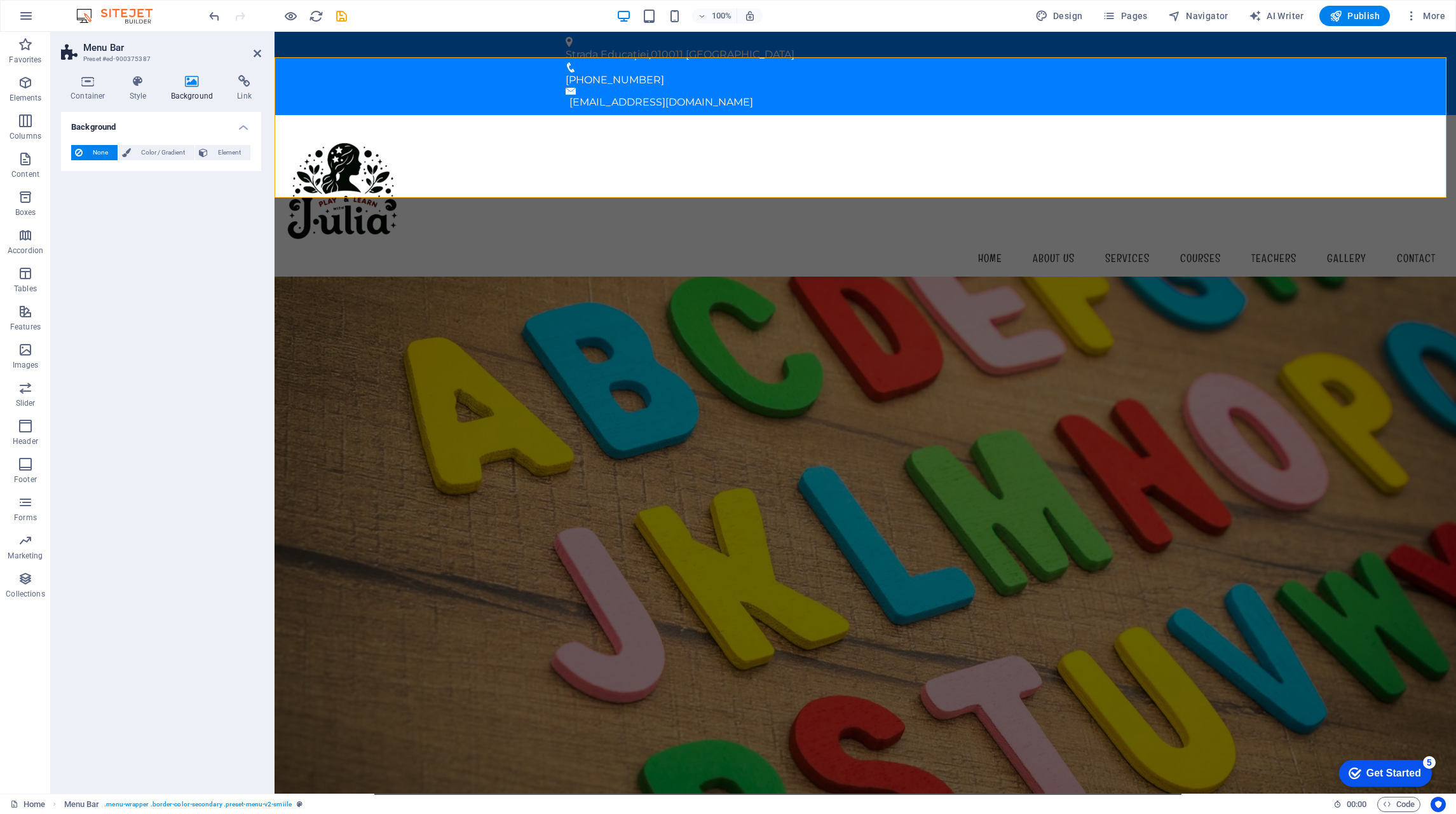
click at [132, 87] on h4 "Style" at bounding box center [140, 88] width 41 height 27
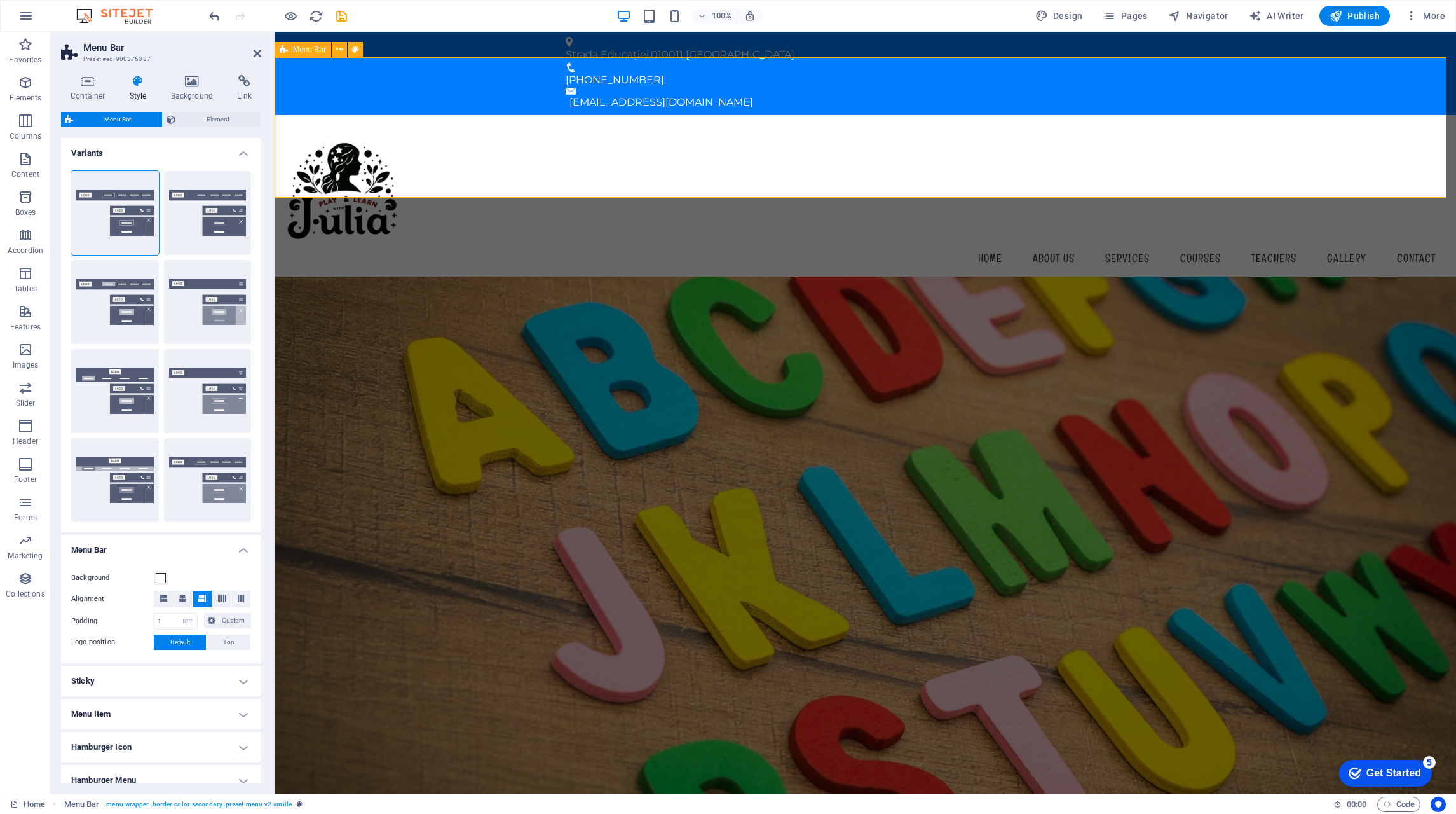
click at [807, 129] on div "Menu Home About us Services Courses Teachers Gallery Contact" at bounding box center [865, 200] width 1182 height 172
click at [205, 211] on button "Centered" at bounding box center [208, 213] width 87 height 84
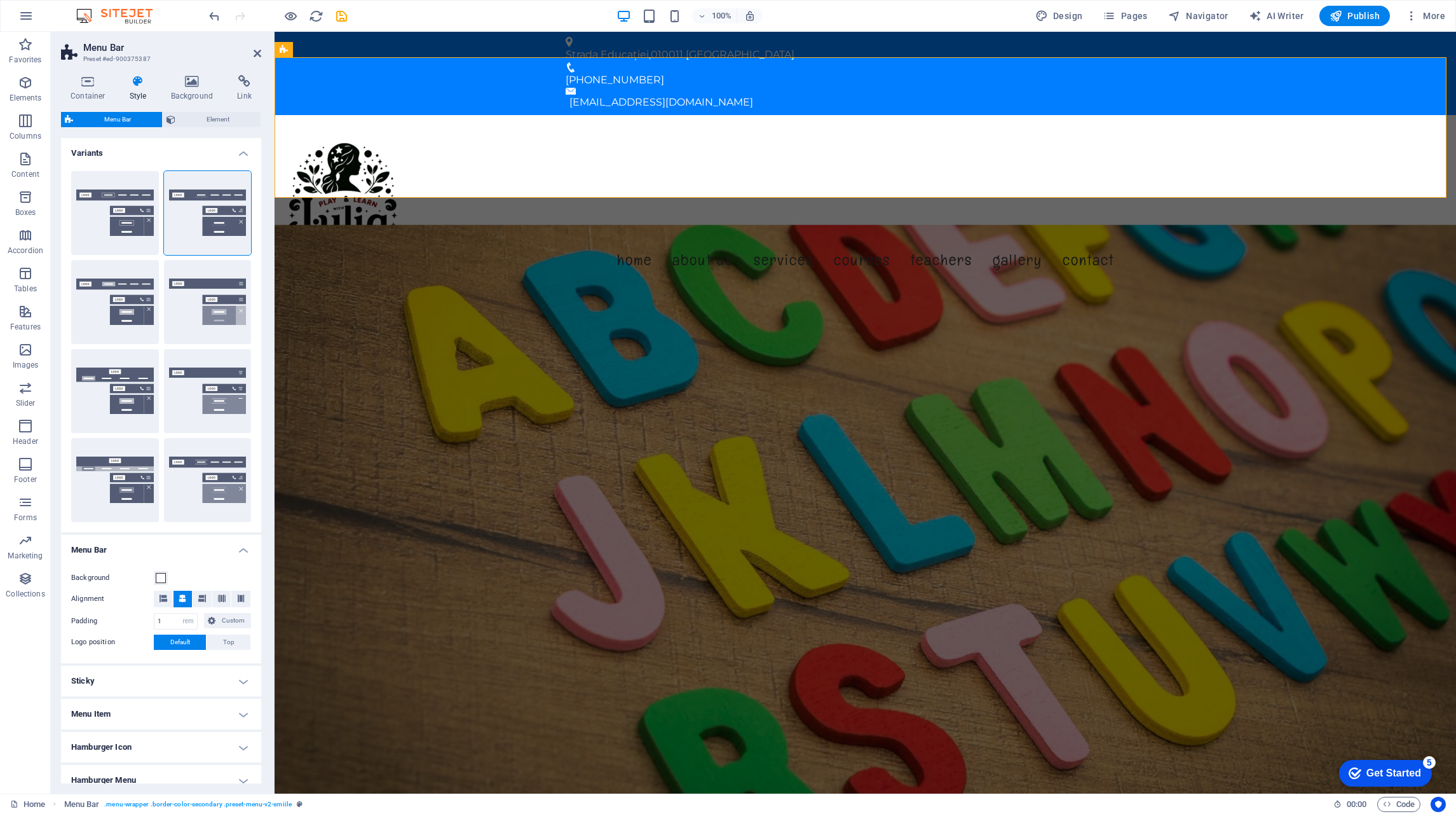
click at [114, 298] on button "Default" at bounding box center [115, 302] width 87 height 84
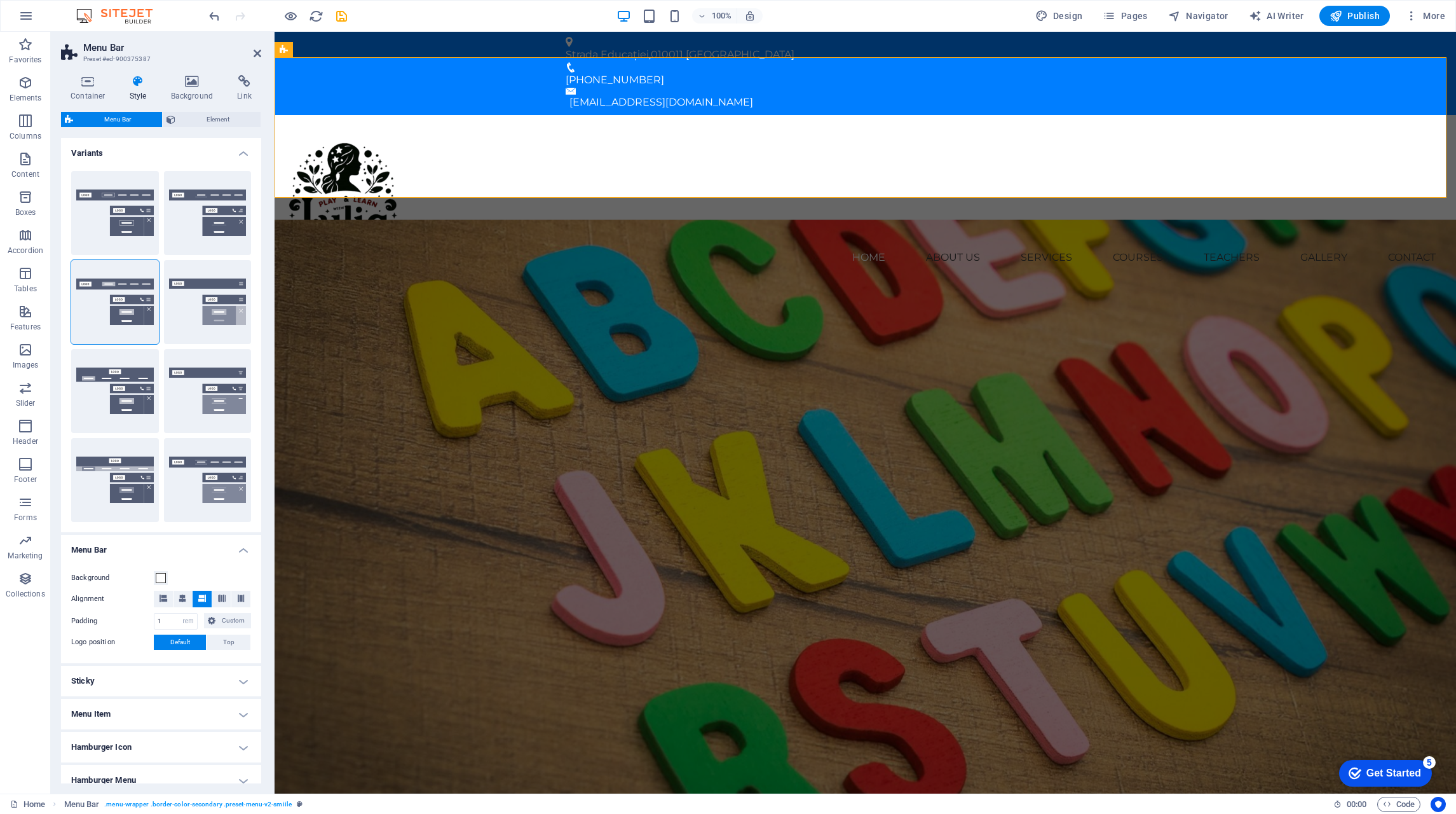
click at [210, 221] on button "Centered" at bounding box center [208, 213] width 87 height 84
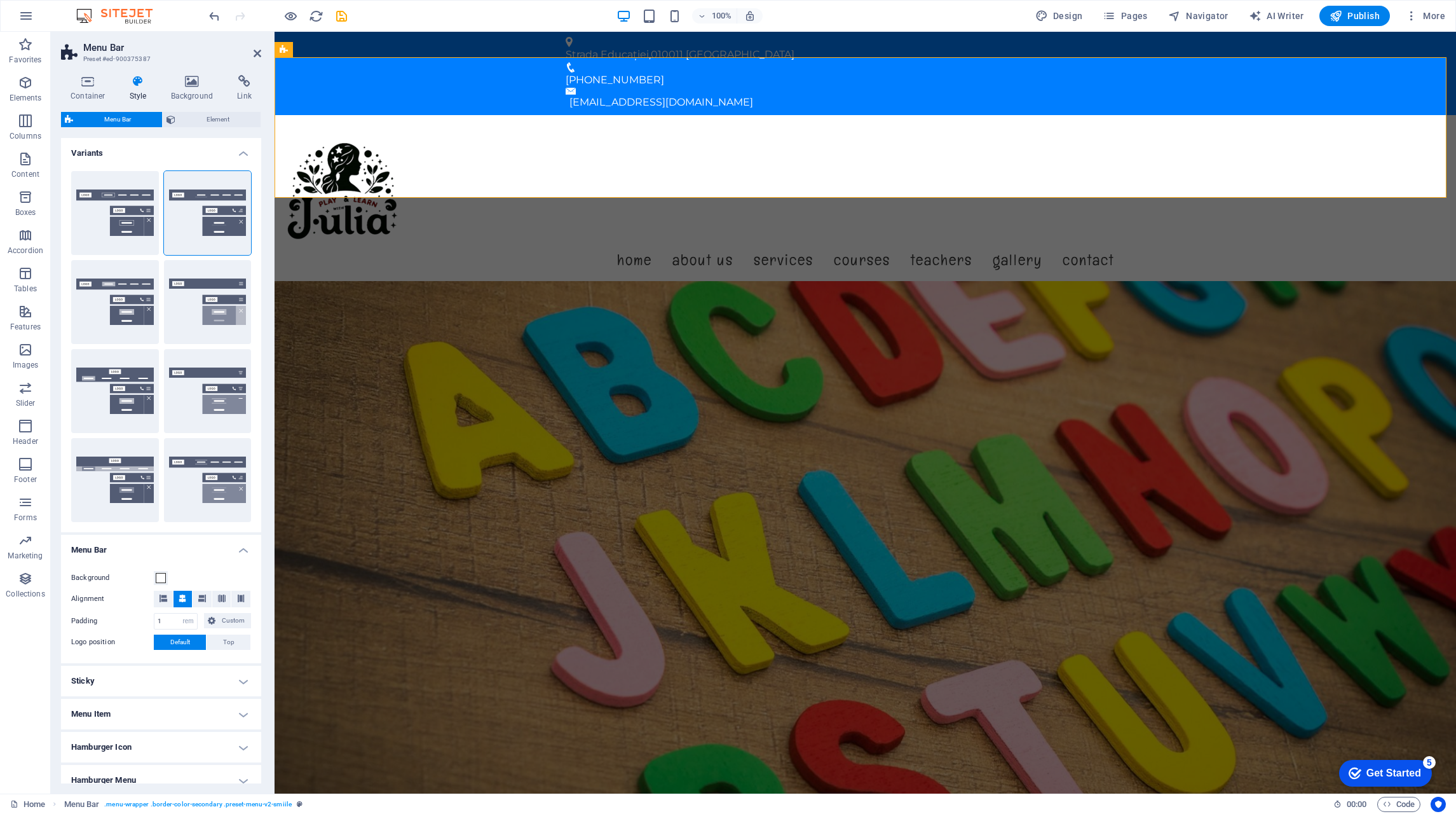
click at [135, 307] on button "Default" at bounding box center [115, 302] width 87 height 84
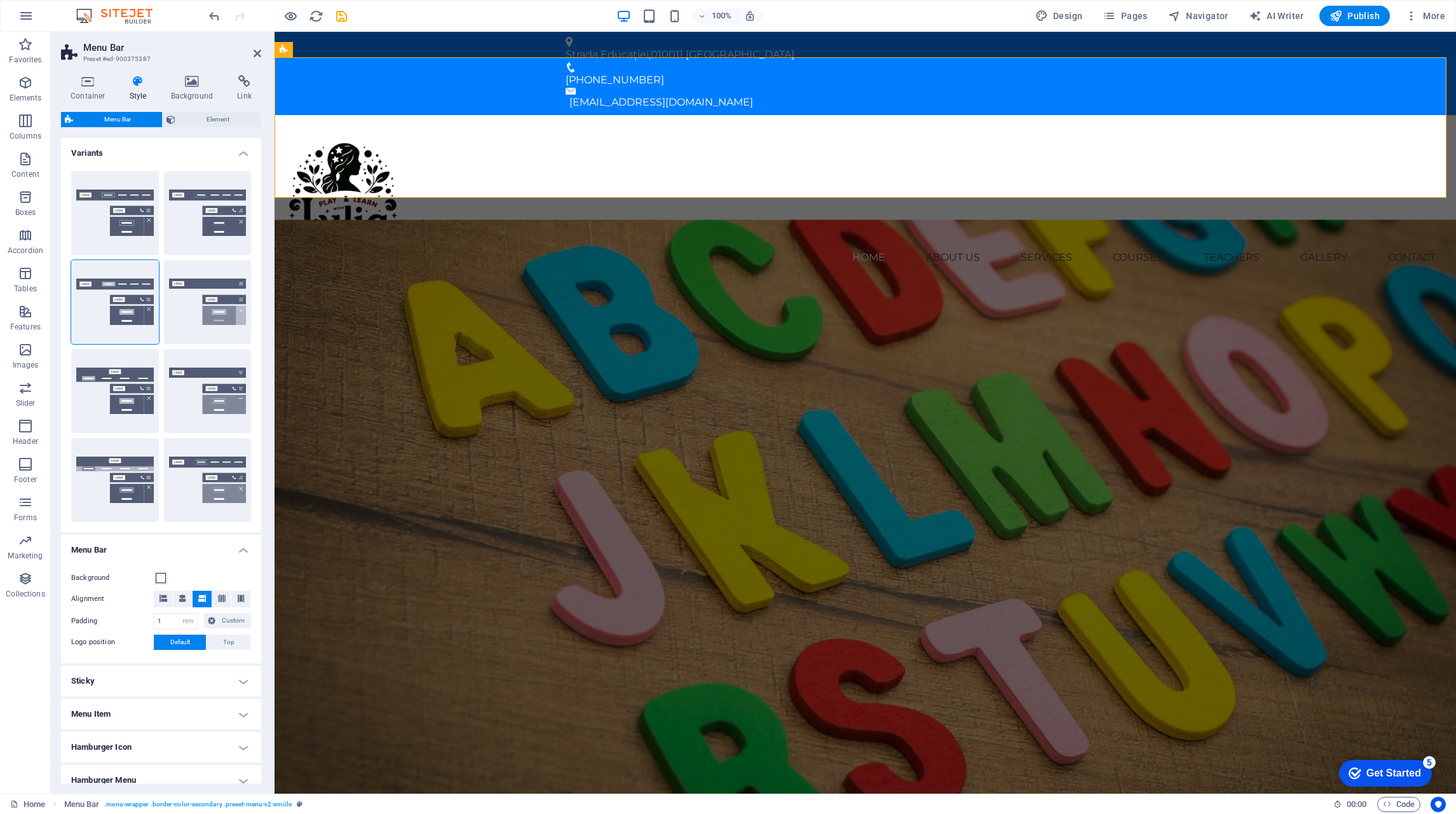
click at [187, 310] on button "Fixed" at bounding box center [208, 302] width 87 height 84
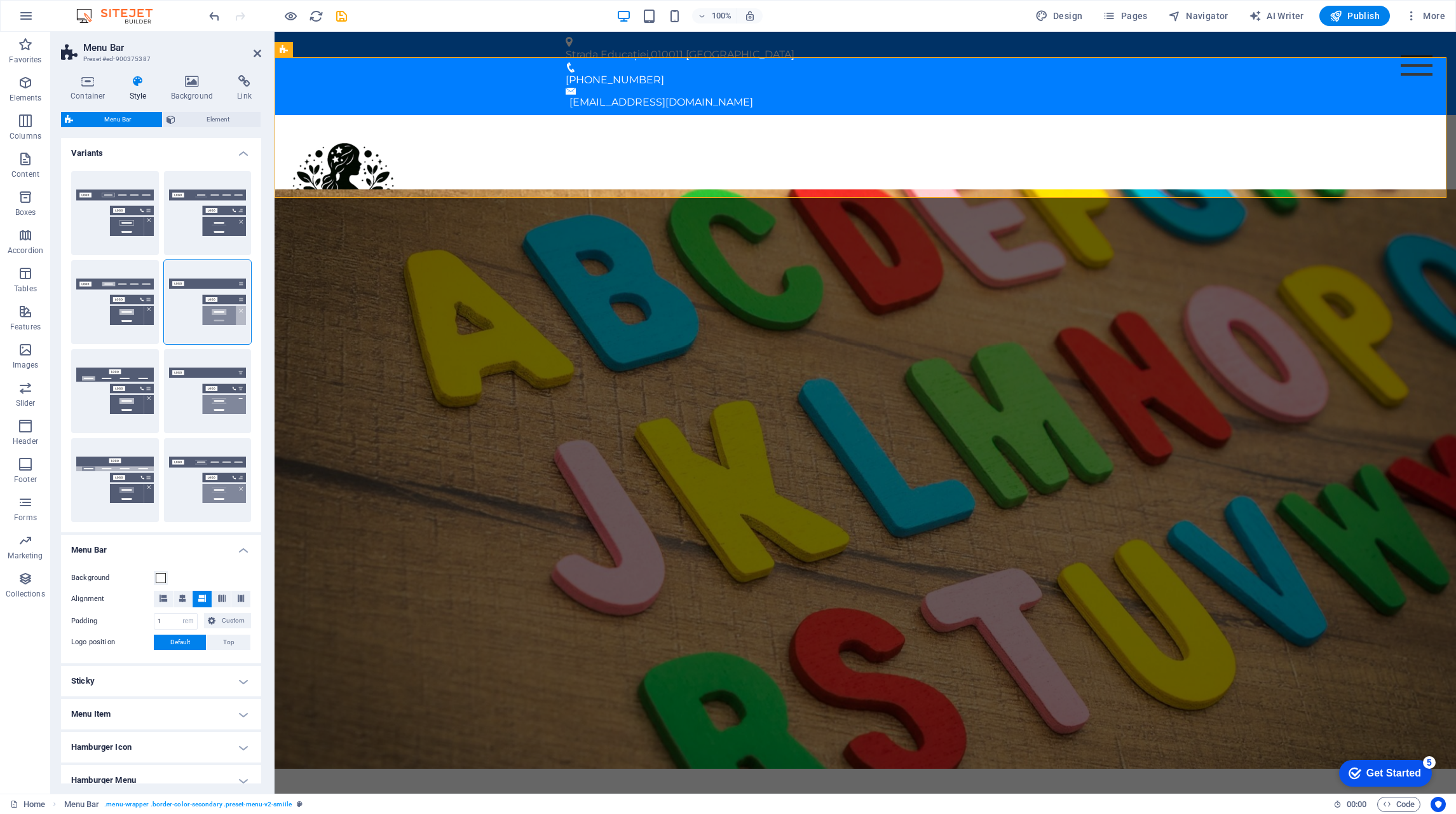
click at [119, 373] on button "Loki" at bounding box center [115, 391] width 87 height 84
type input "0"
select select "DISABLED_OPTION_VALUE"
type input "2"
type input "1"
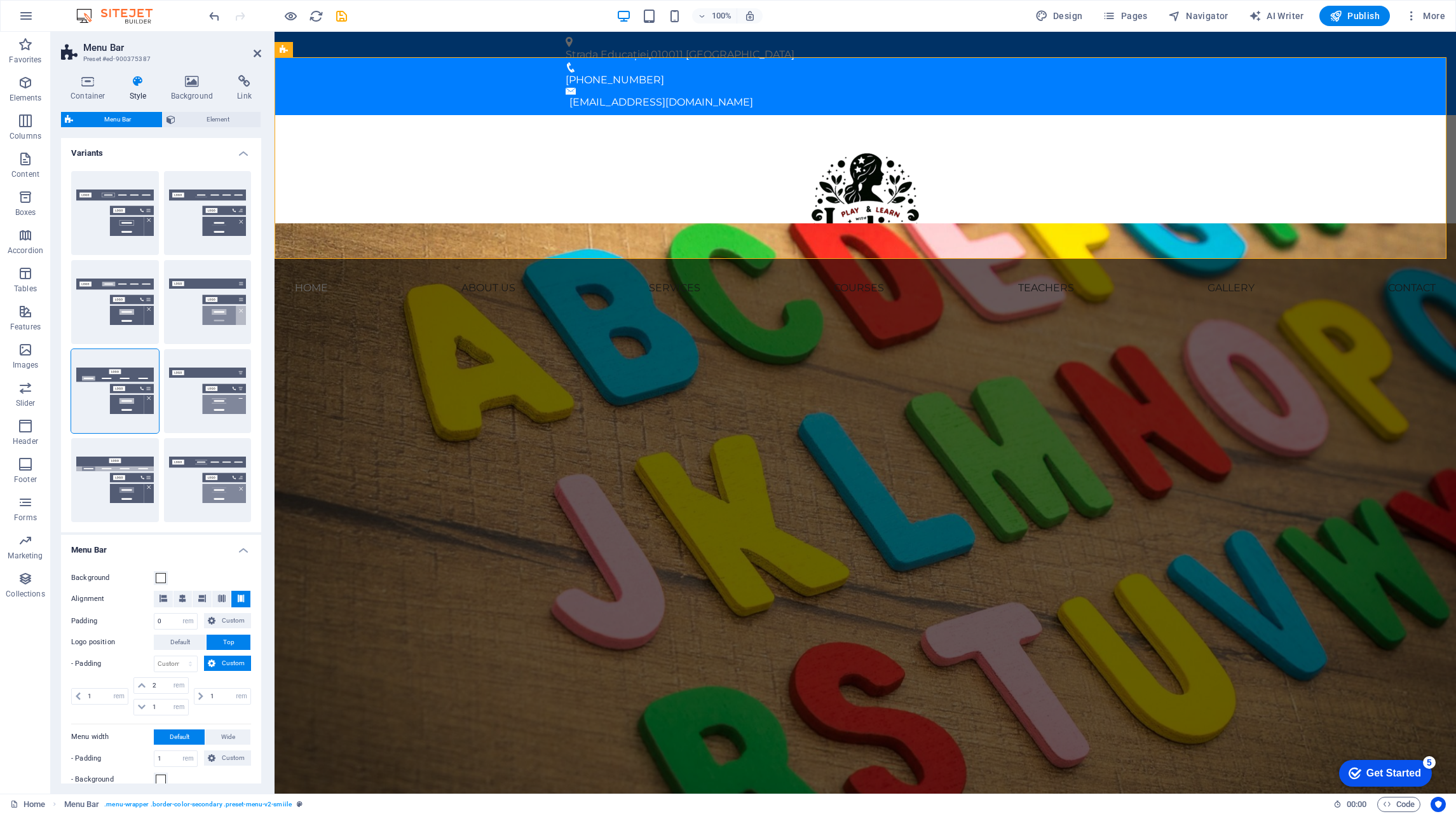
click at [193, 387] on button "Trigger" at bounding box center [208, 391] width 87 height 84
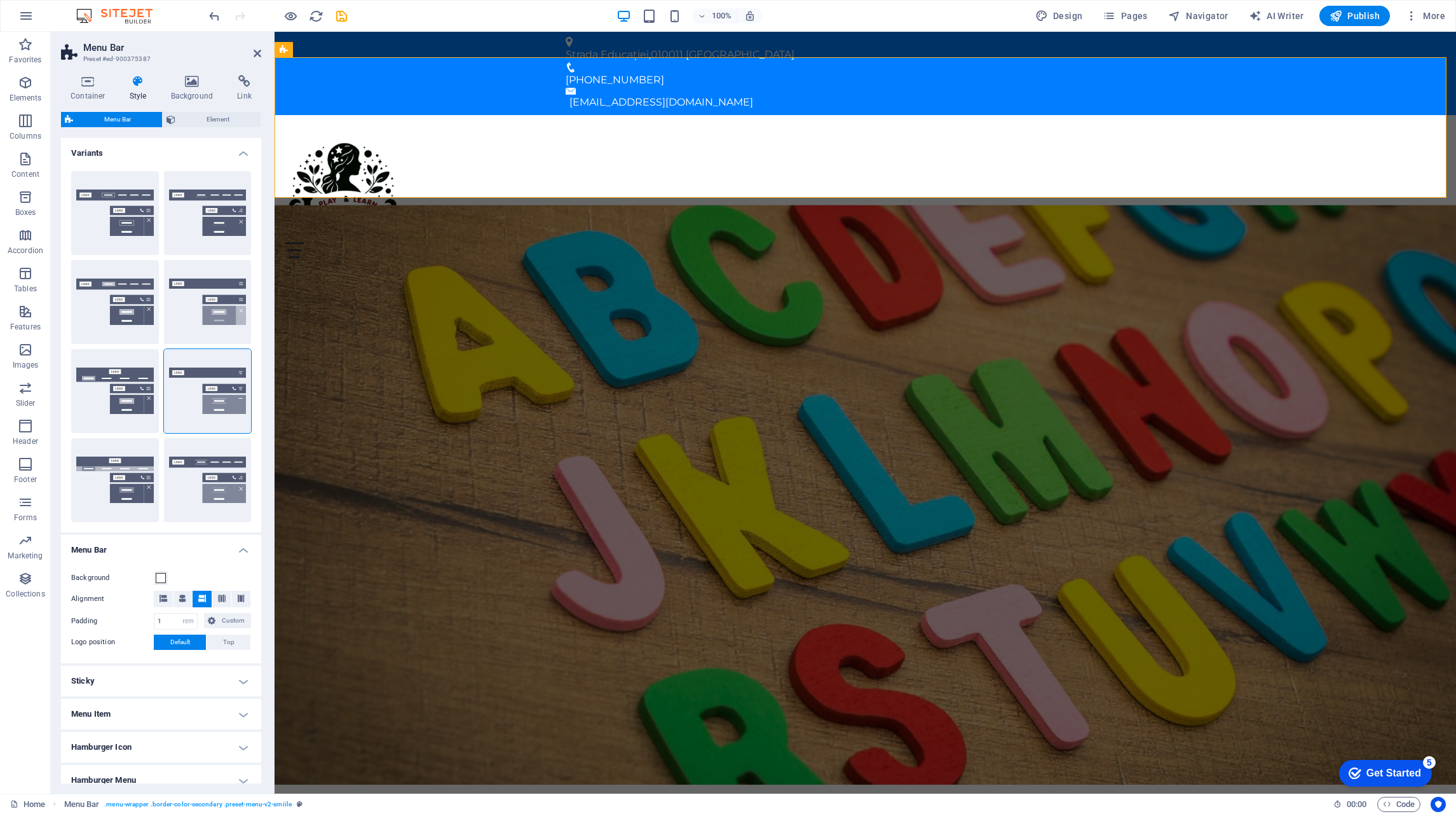
click at [123, 473] on button "Wide" at bounding box center [115, 480] width 87 height 84
type input "0"
type input "2"
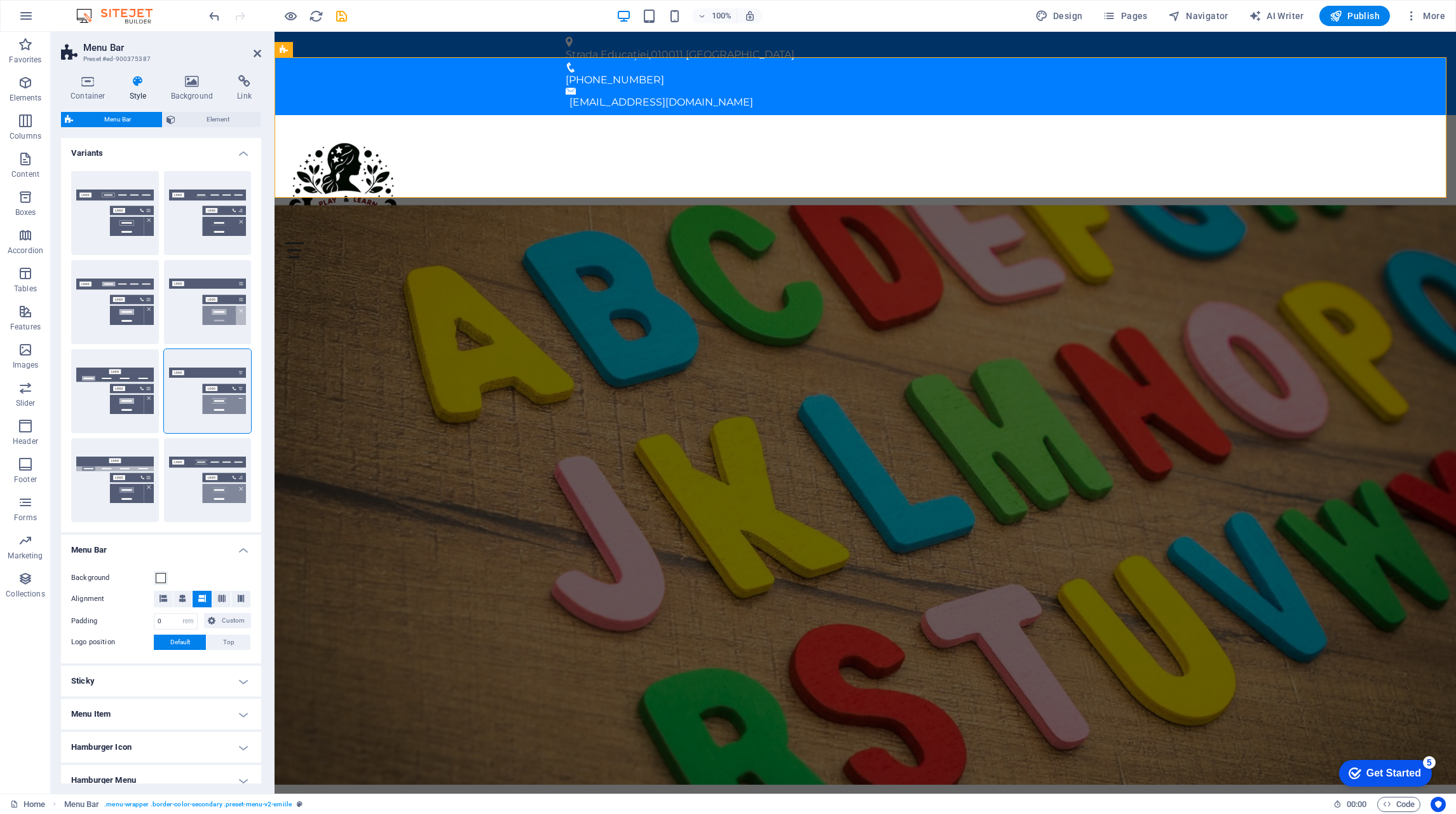
type input "2"
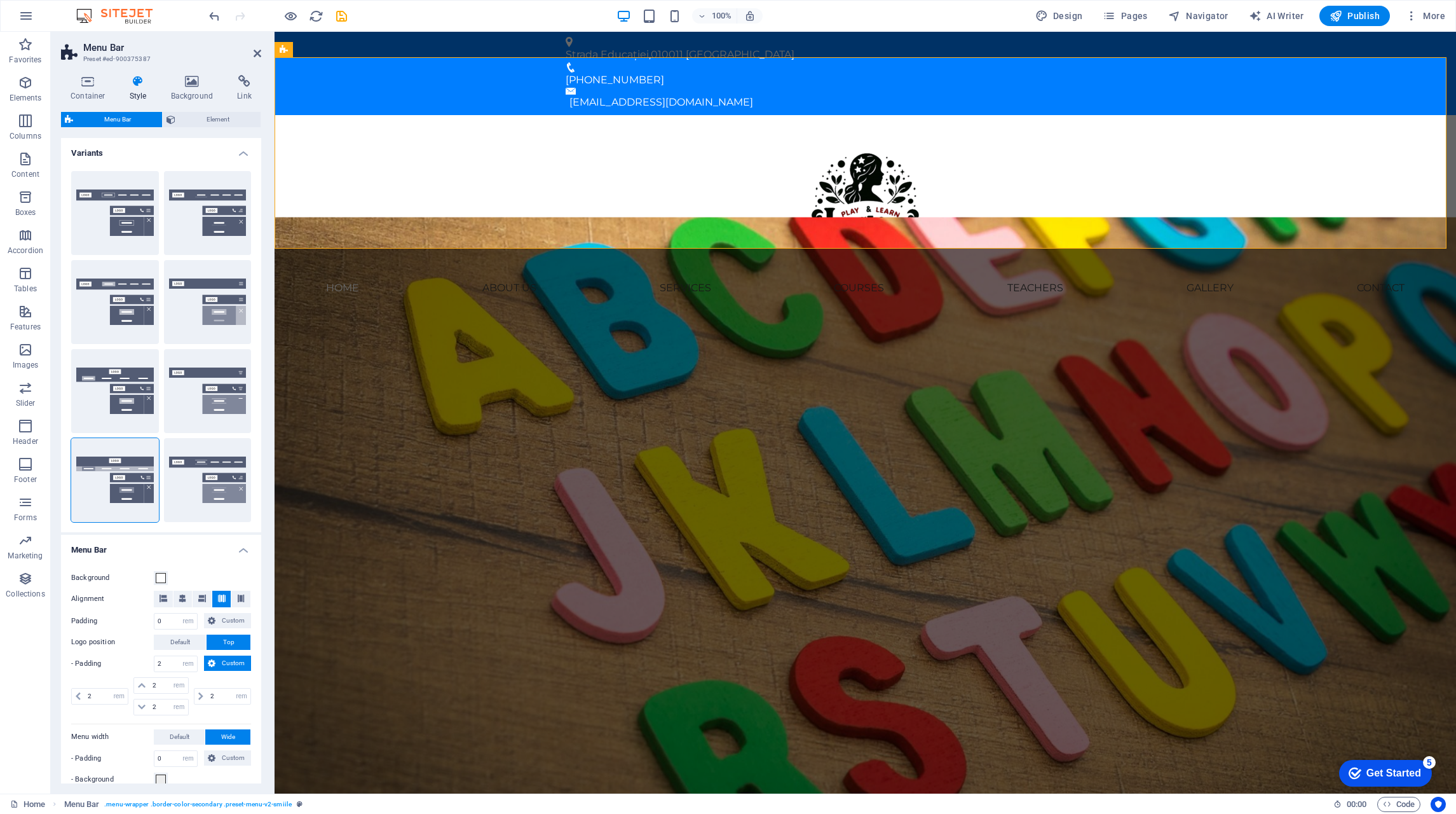
click at [198, 479] on button "XXL" at bounding box center [208, 480] width 87 height 84
type input "1"
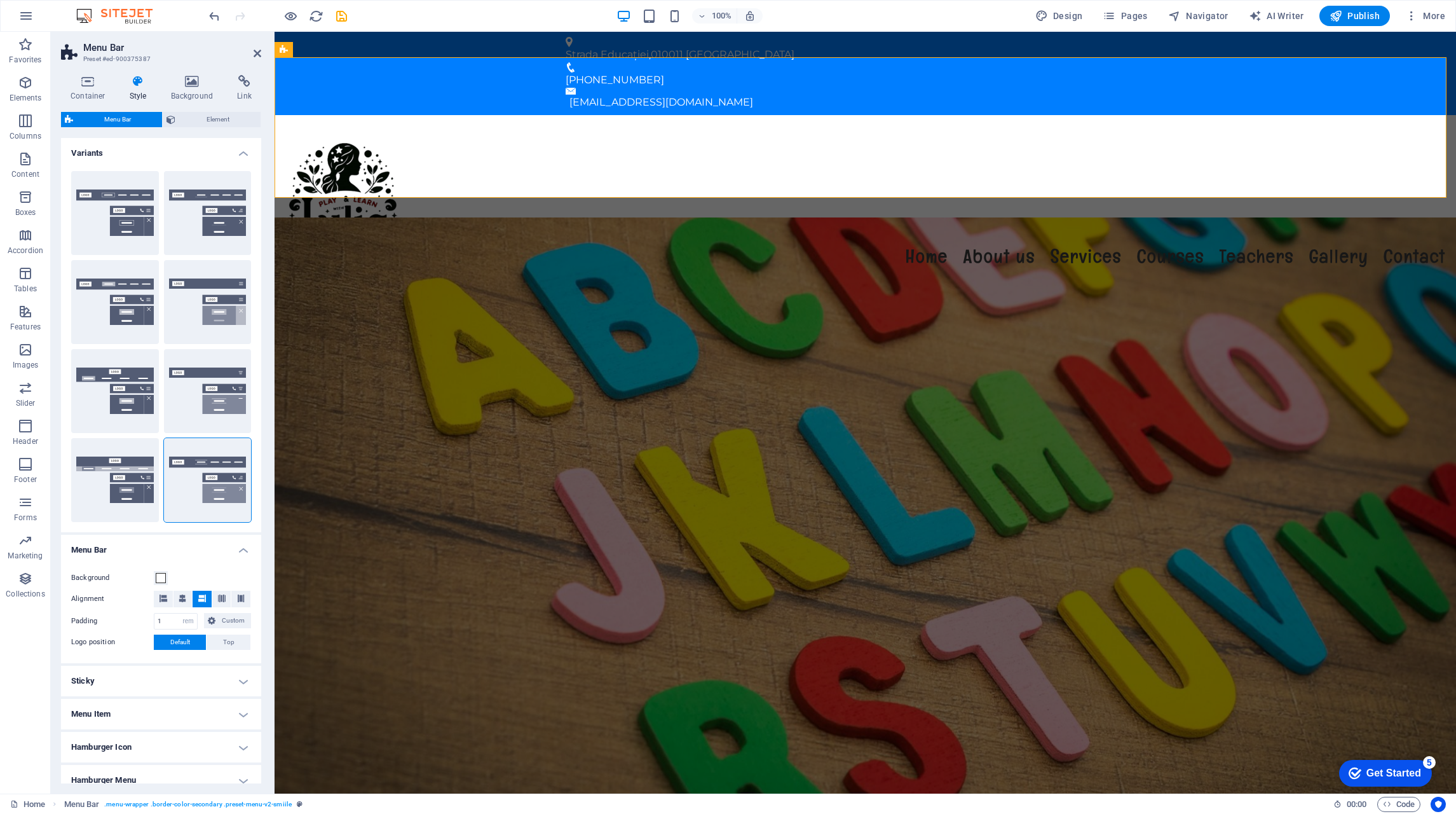
click at [133, 214] on button "Border" at bounding box center [115, 213] width 87 height 84
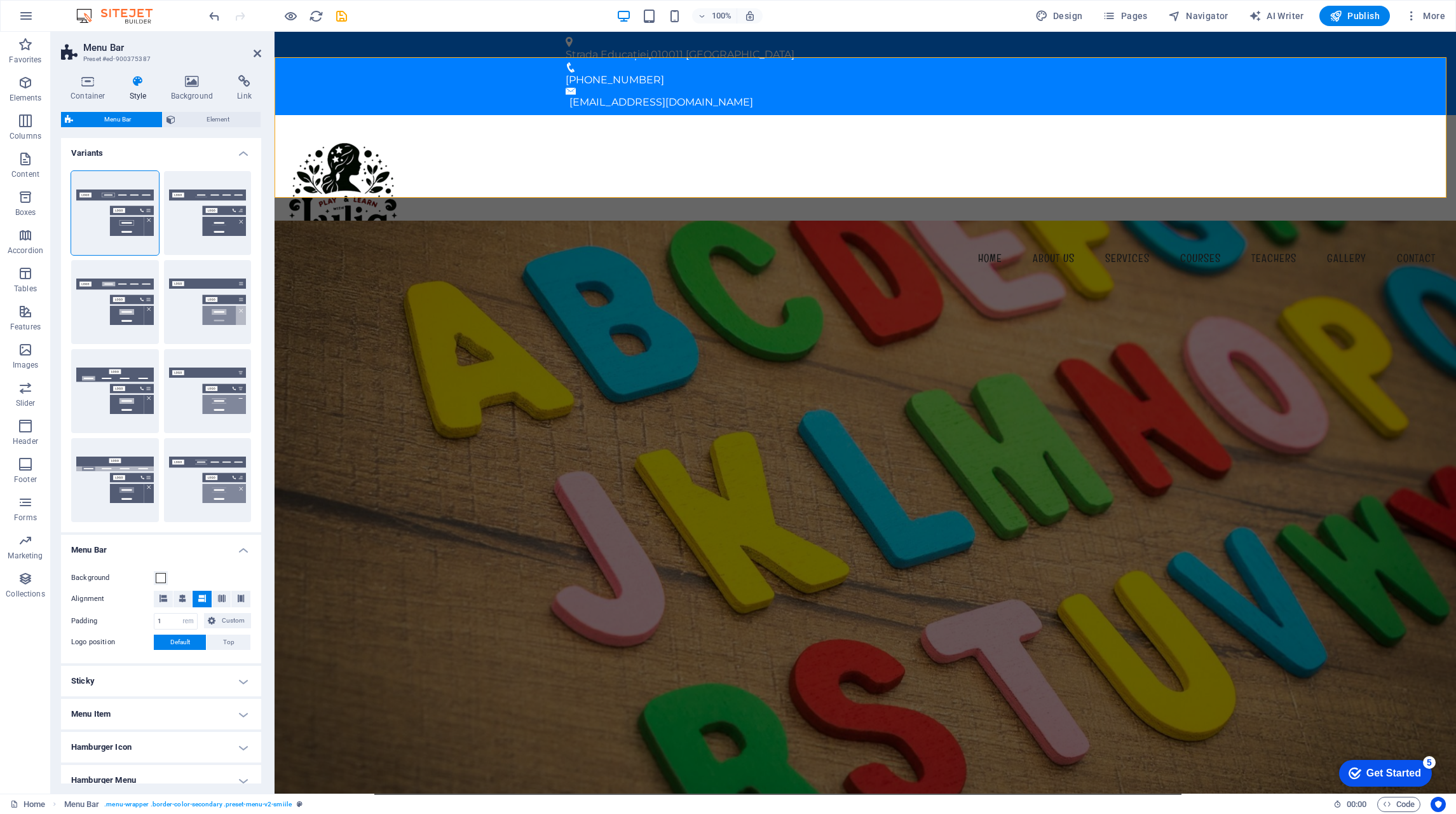
click at [87, 93] on h4 "Container" at bounding box center [90, 88] width 59 height 27
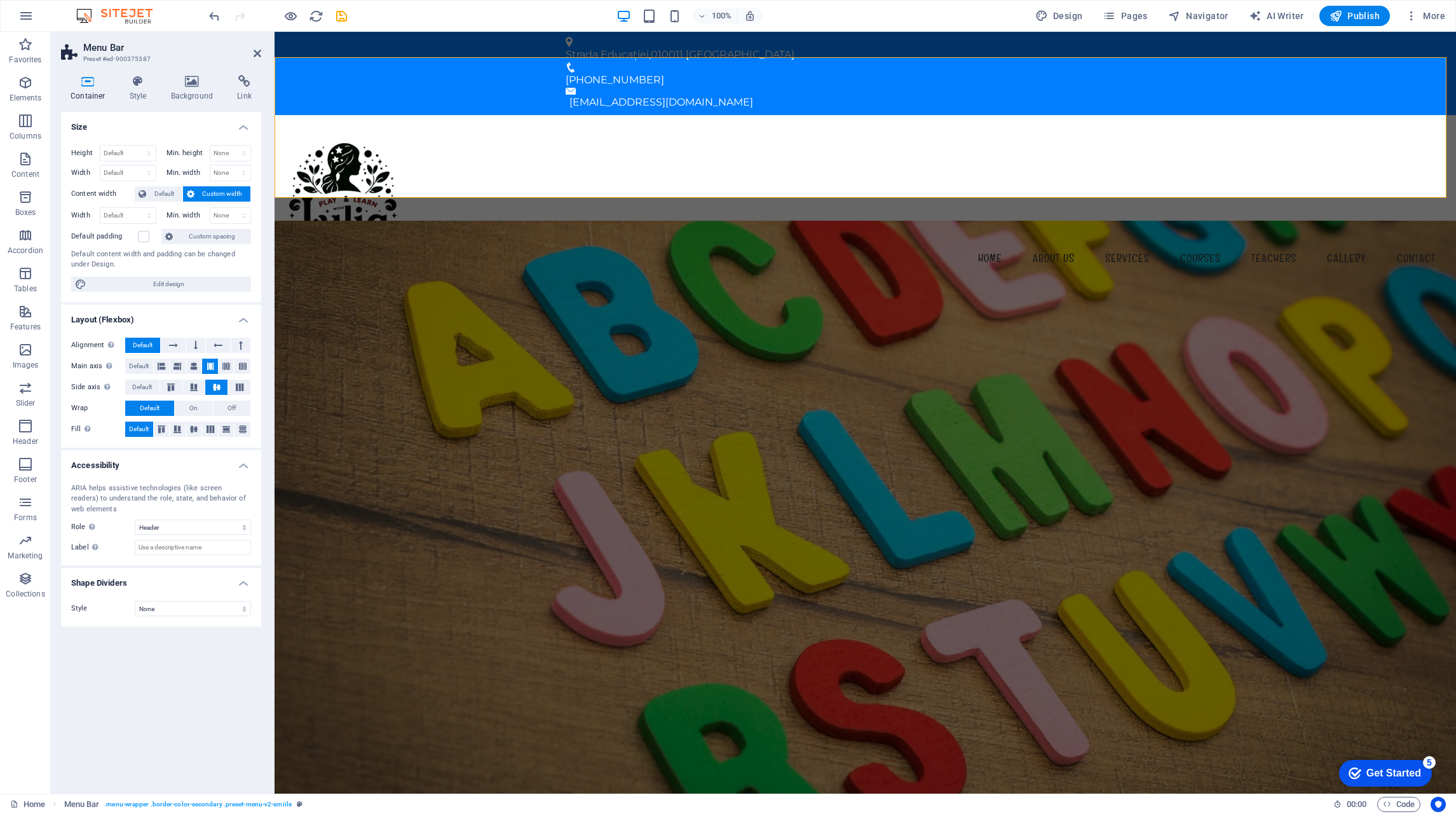
click at [155, 191] on span "Default" at bounding box center [163, 194] width 28 height 15
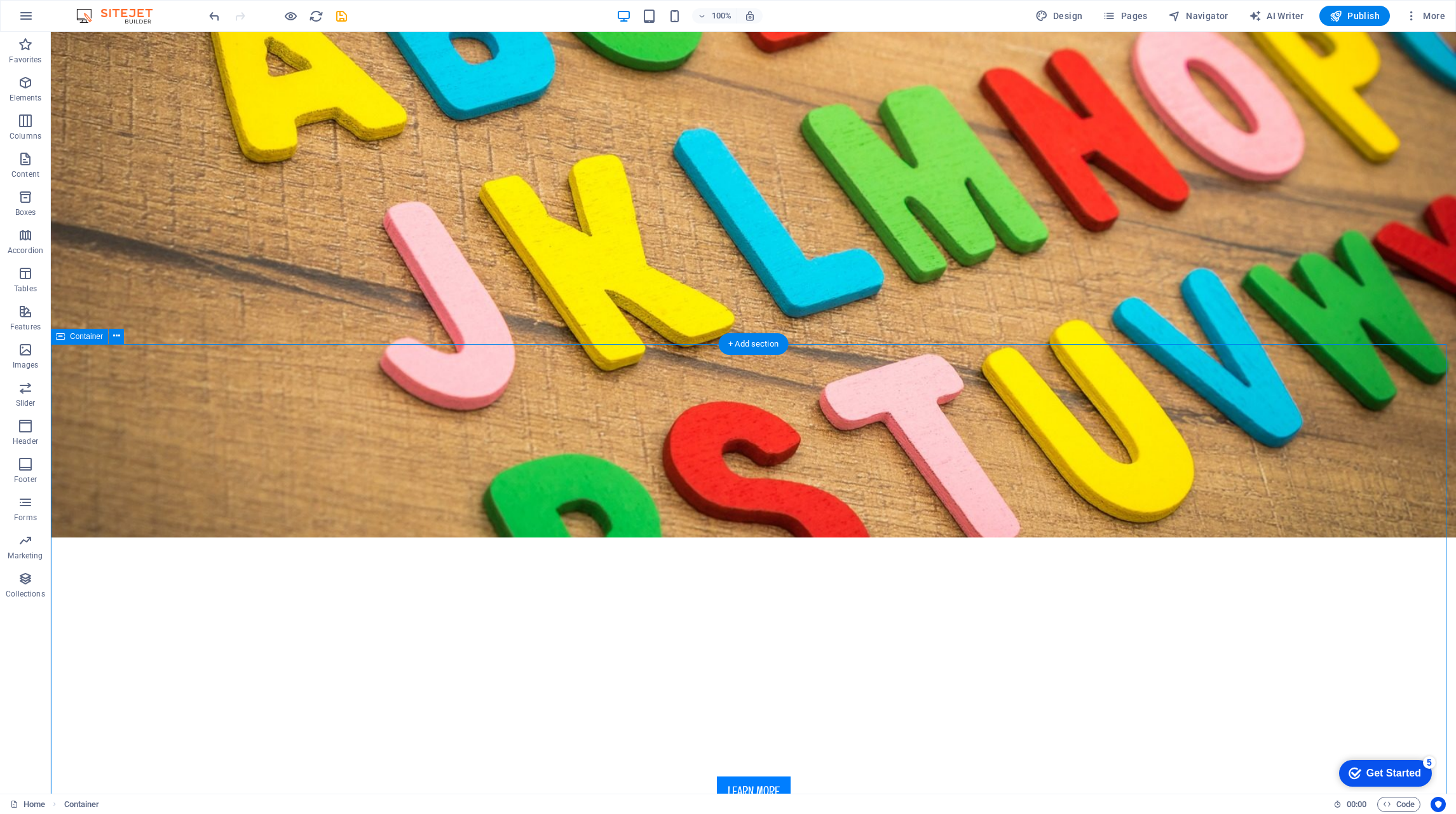
scroll to position [318, 0]
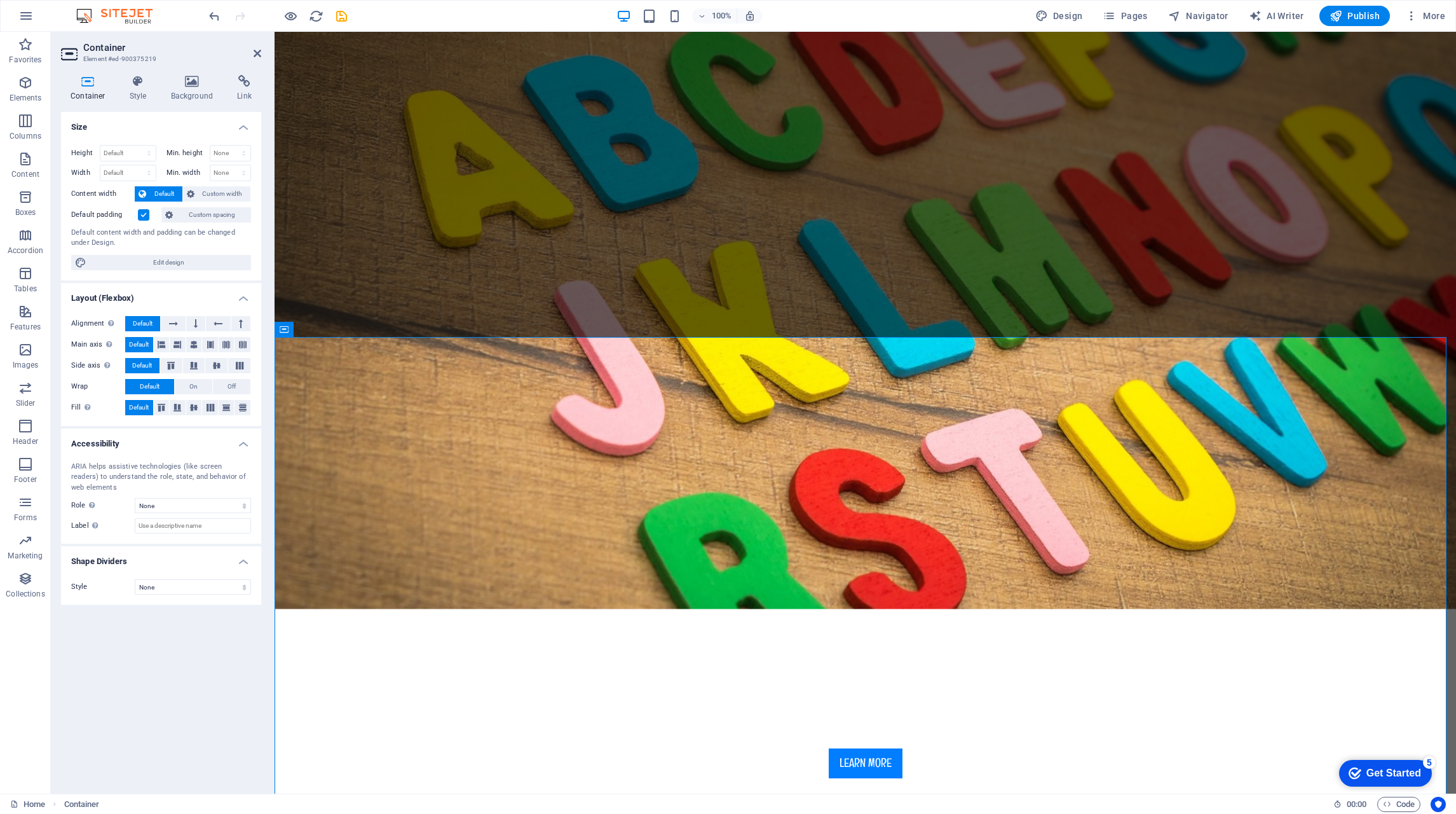
click at [209, 193] on span "Custom width" at bounding box center [223, 194] width 49 height 15
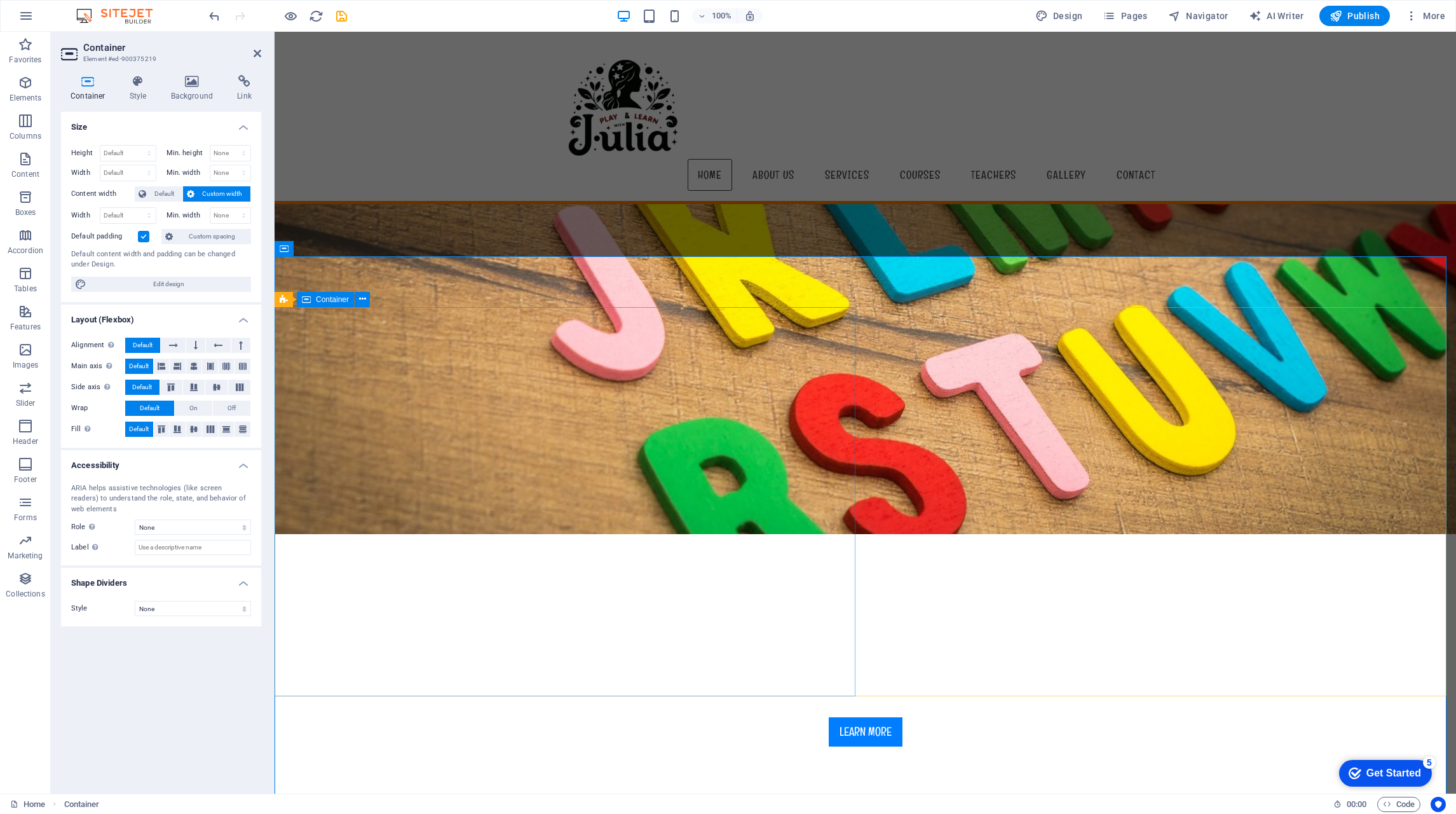
scroll to position [191, 0]
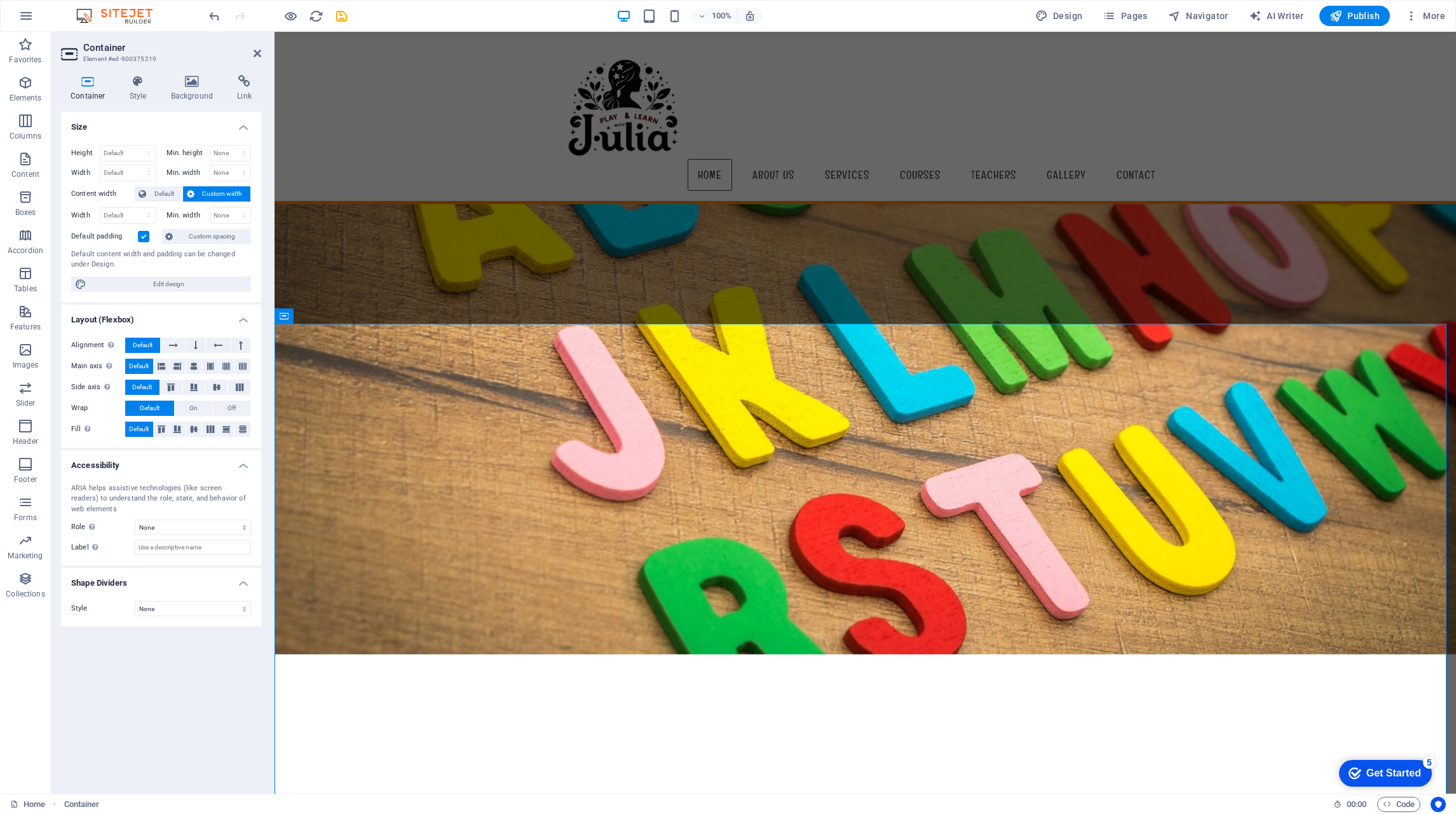
click at [144, 234] on label at bounding box center [143, 236] width 11 height 11
click at [0, 0] on input "Default padding" at bounding box center [0, 0] width 0 height 0
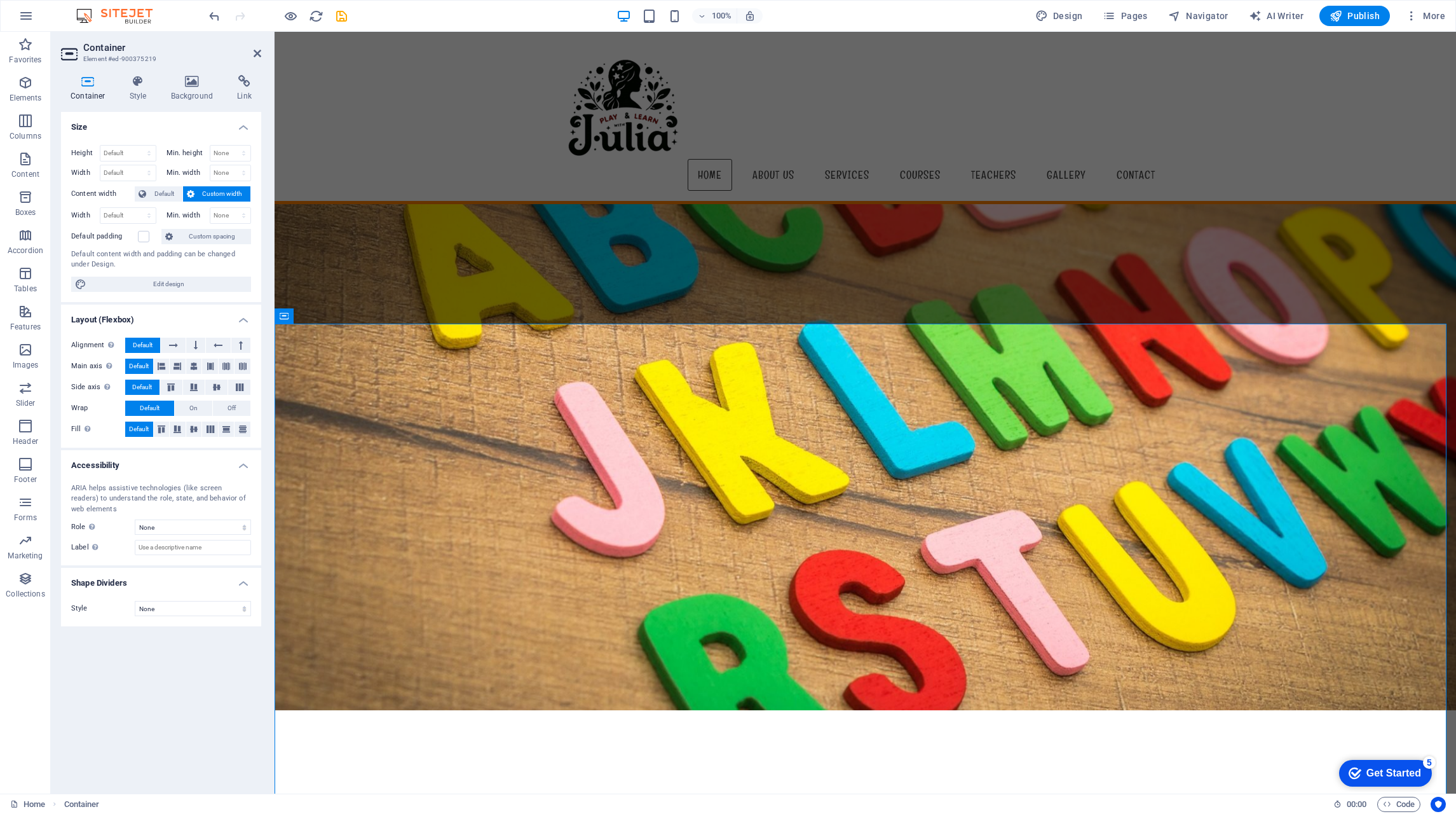
click at [144, 234] on label at bounding box center [143, 236] width 11 height 11
click at [0, 0] on input "Default padding" at bounding box center [0, 0] width 0 height 0
click at [144, 234] on label at bounding box center [143, 236] width 11 height 11
click at [0, 0] on input "Default padding" at bounding box center [0, 0] width 0 height 0
click at [144, 234] on label at bounding box center [143, 236] width 11 height 11
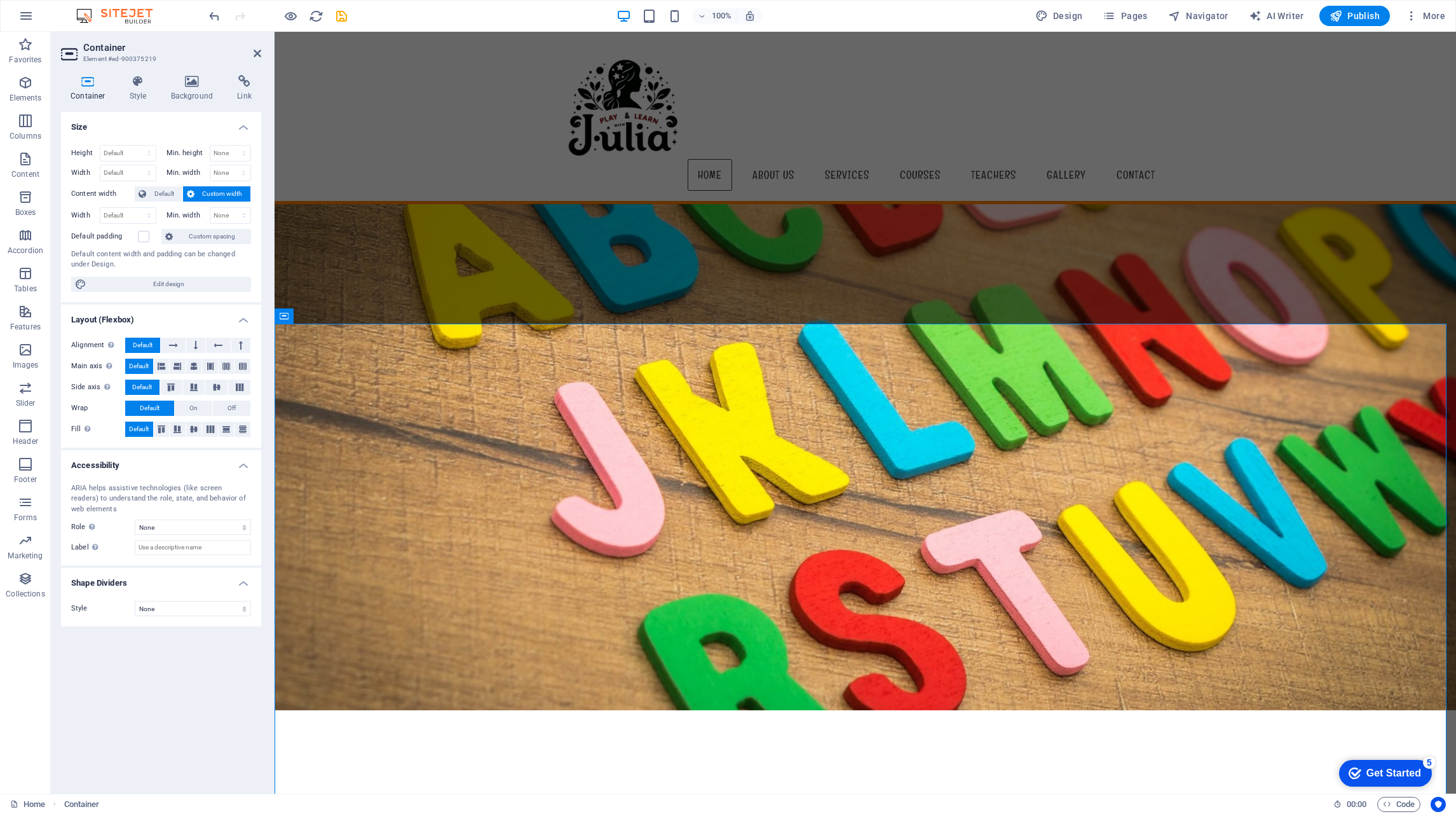
click at [0, 0] on input "Default padding" at bounding box center [0, 0] width 0 height 0
click at [198, 234] on span "Custom spacing" at bounding box center [211, 236] width 70 height 15
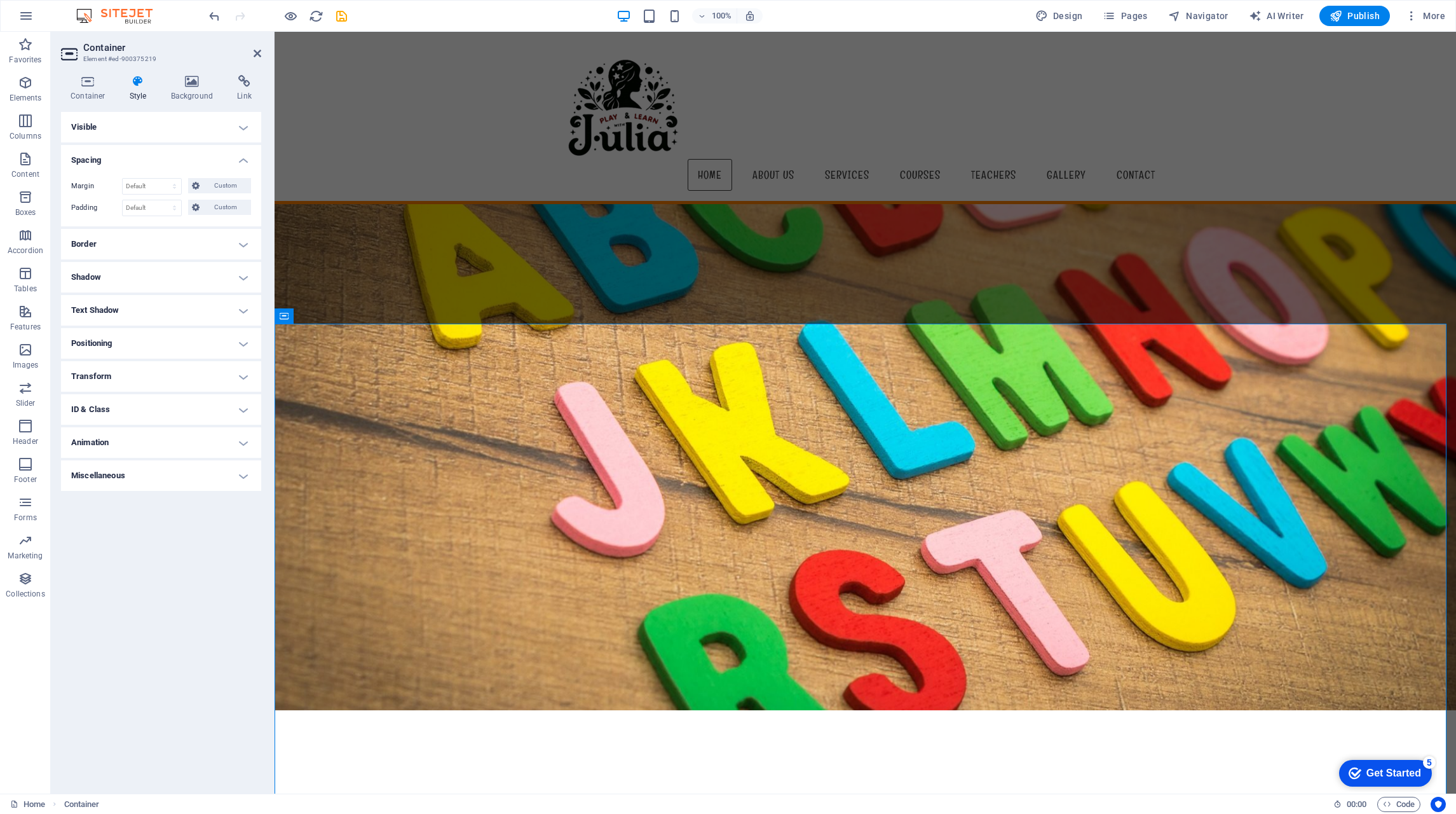
click at [84, 84] on icon at bounding box center [87, 81] width 54 height 13
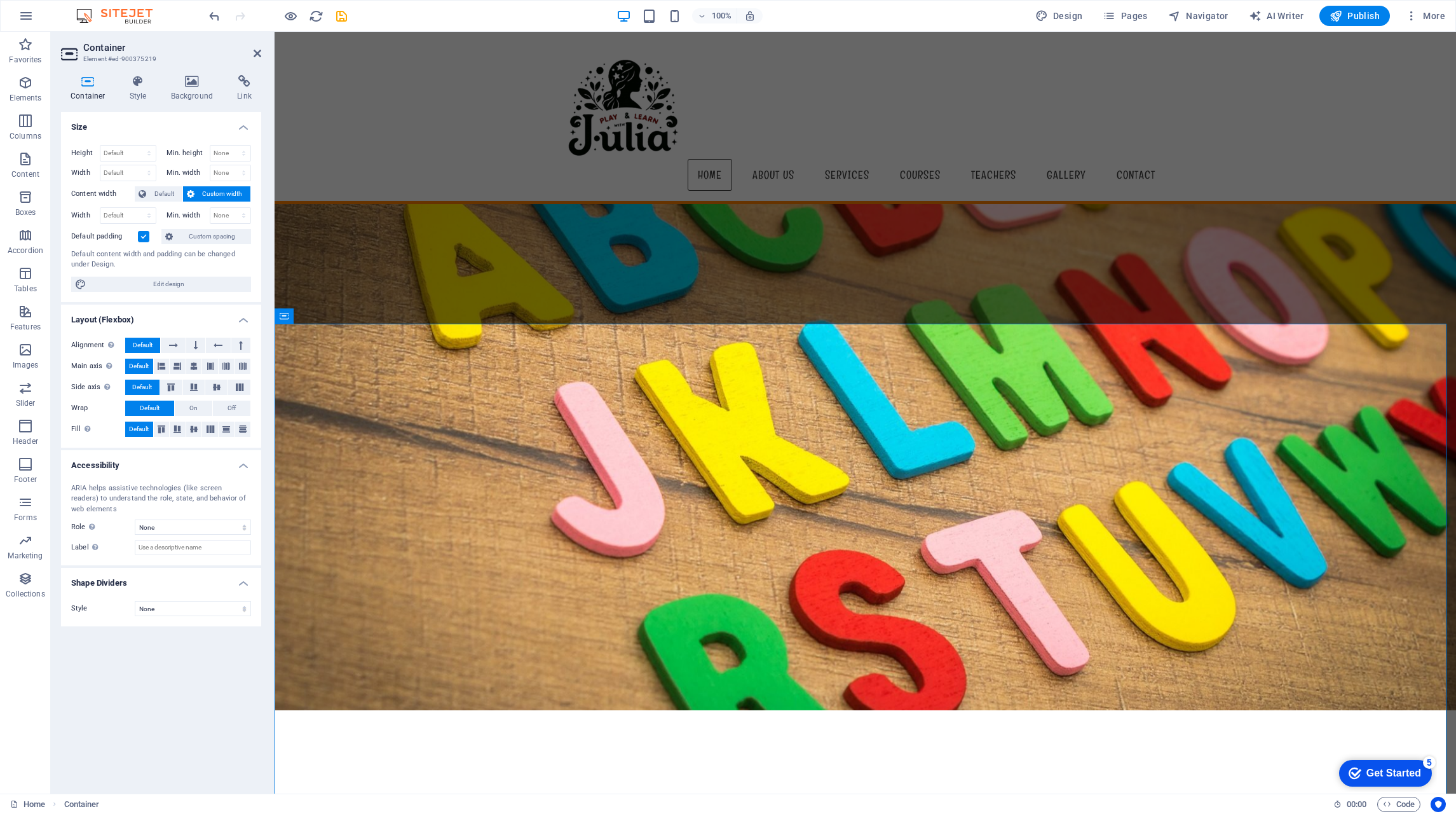
click at [154, 190] on span "Default" at bounding box center [163, 194] width 28 height 15
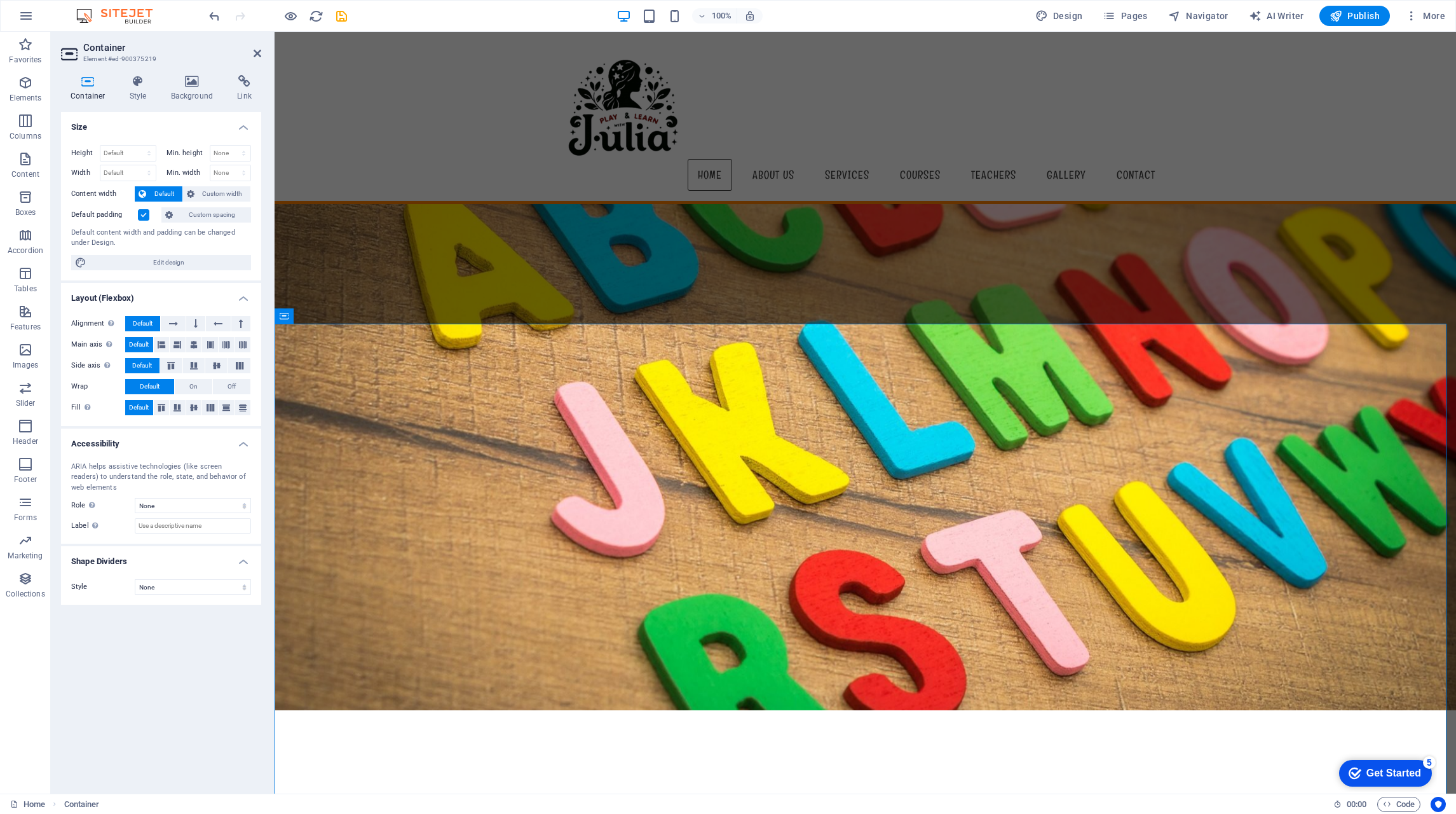
click at [223, 184] on div "Height Default px rem % vh vw Min. height None px rem % vh vw Width Default px …" at bounding box center [161, 207] width 200 height 146
click at [223, 194] on span "Custom width" at bounding box center [223, 194] width 49 height 15
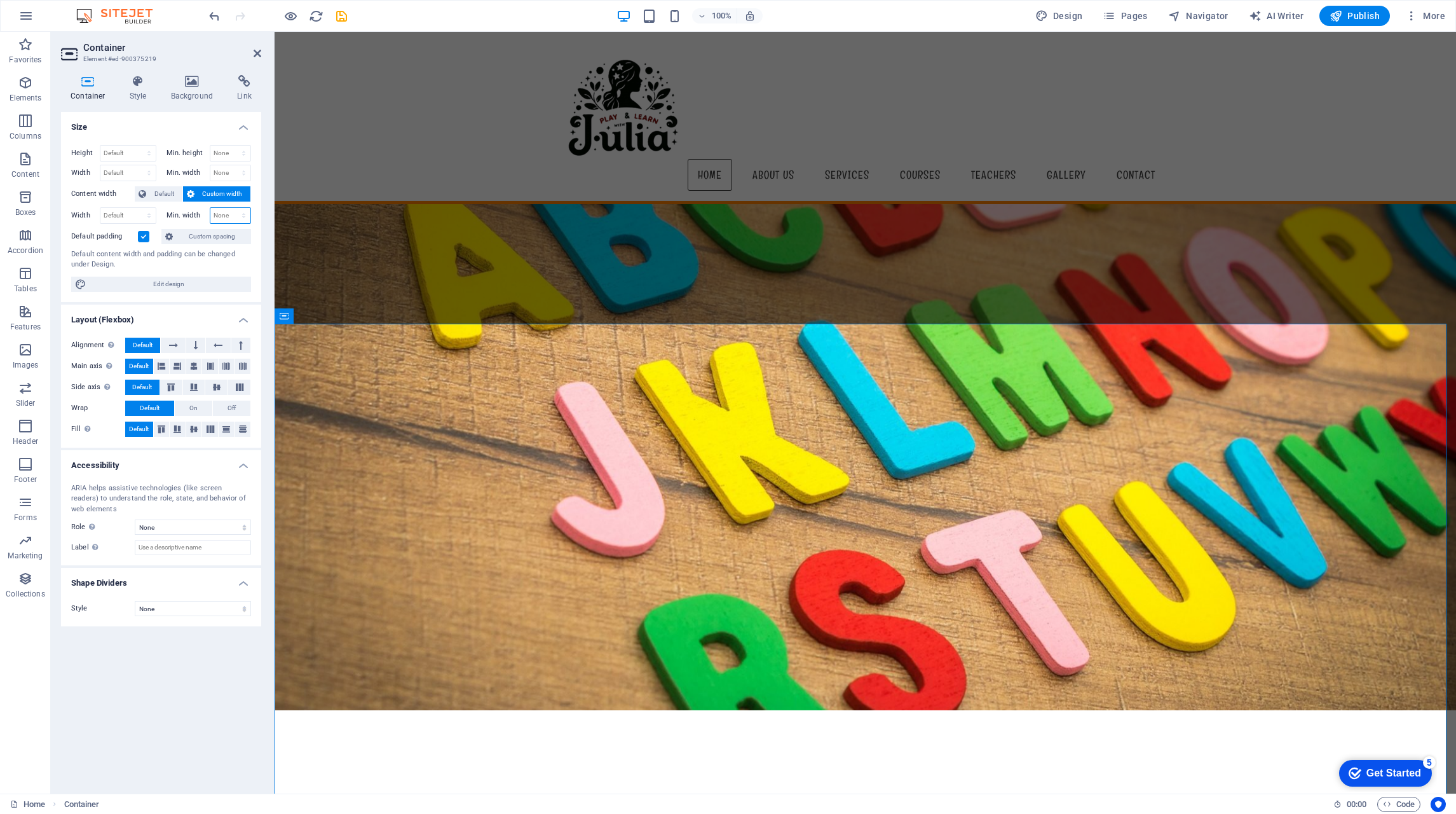
click at [236, 214] on select "None px rem % vh vw" at bounding box center [231, 216] width 41 height 15
click at [146, 215] on select "Default px rem % em vh vw" at bounding box center [128, 216] width 56 height 15
select select "%"
click at [137, 208] on select "Default px rem % em vh vw" at bounding box center [128, 216] width 56 height 15
type input "7"
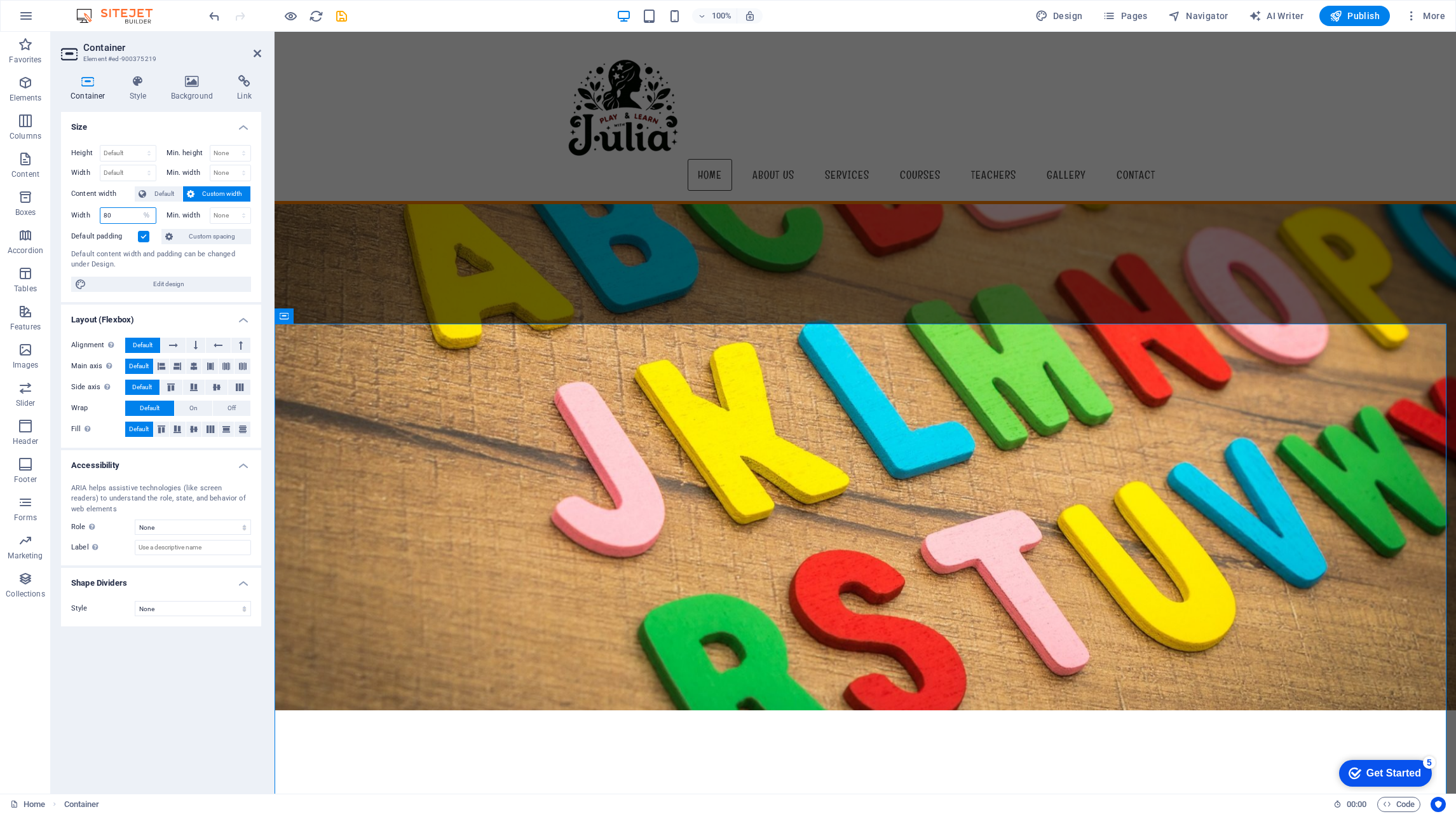
type input "8"
type input "90"
click at [220, 211] on select "None px rem % vh vw" at bounding box center [231, 216] width 41 height 15
select select "%"
click at [233, 208] on select "None px rem % vh vw" at bounding box center [231, 216] width 41 height 15
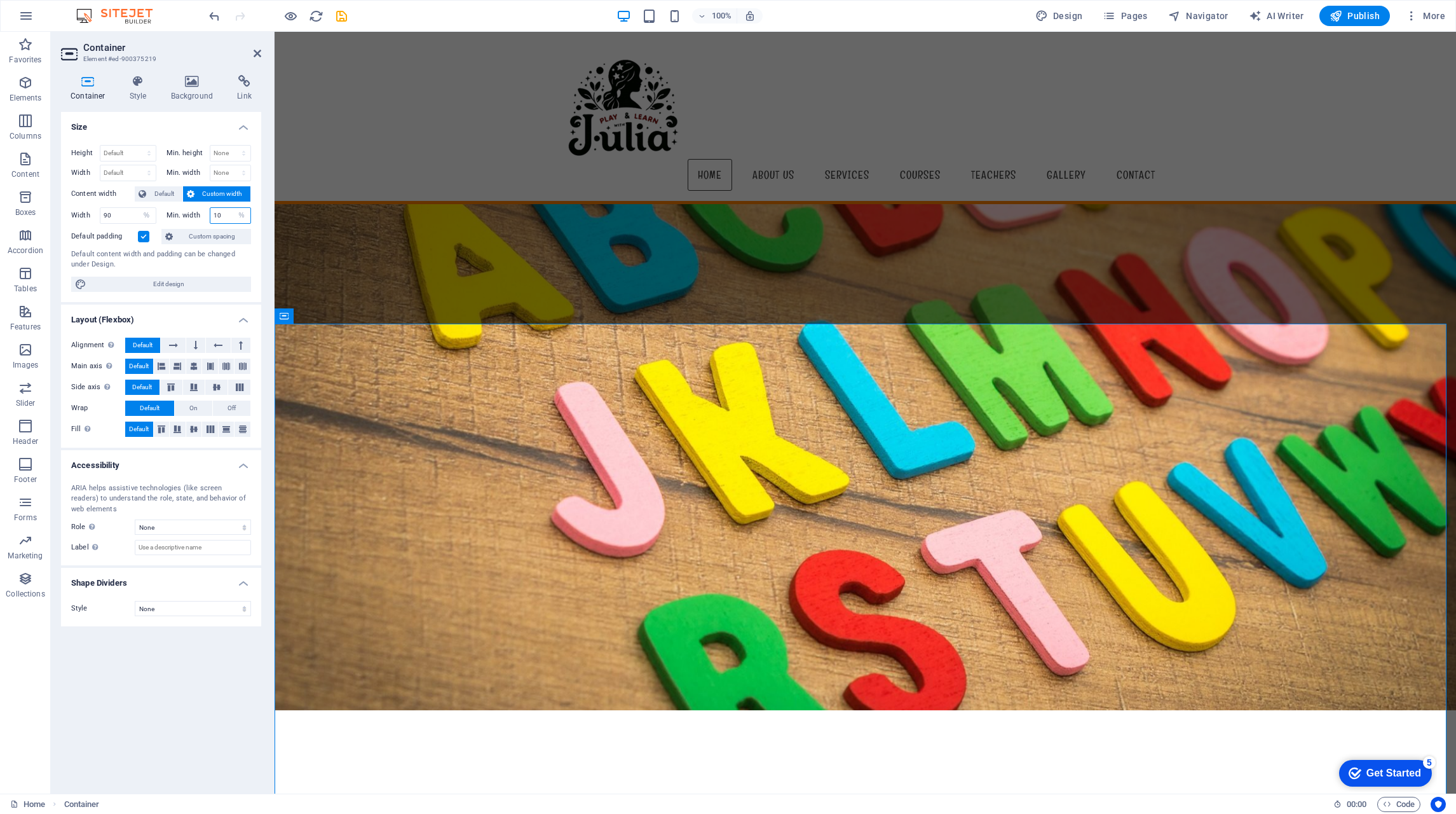
type input "10"
click at [115, 216] on input "90" at bounding box center [128, 216] width 56 height 15
click at [128, 216] on input "90" at bounding box center [128, 216] width 56 height 15
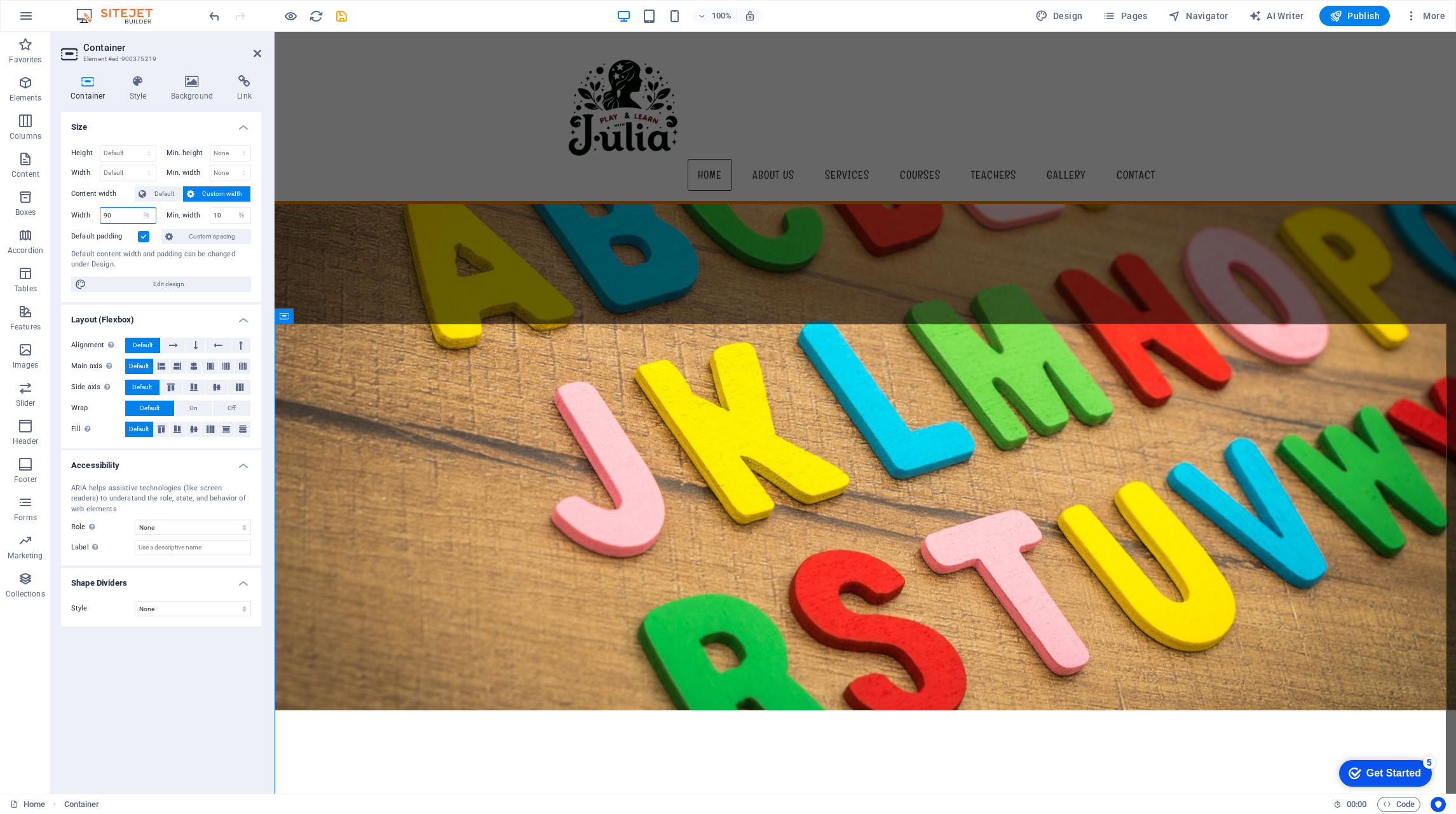
click at [128, 216] on input "90" at bounding box center [128, 216] width 56 height 15
click at [143, 214] on select "Default px rem % em vh vw" at bounding box center [146, 216] width 18 height 15
click at [138, 208] on select "Default px rem % em vh vw" at bounding box center [146, 216] width 18 height 15
select select "DISABLED_OPTION_VALUE"
click at [223, 215] on input "10" at bounding box center [231, 216] width 41 height 15
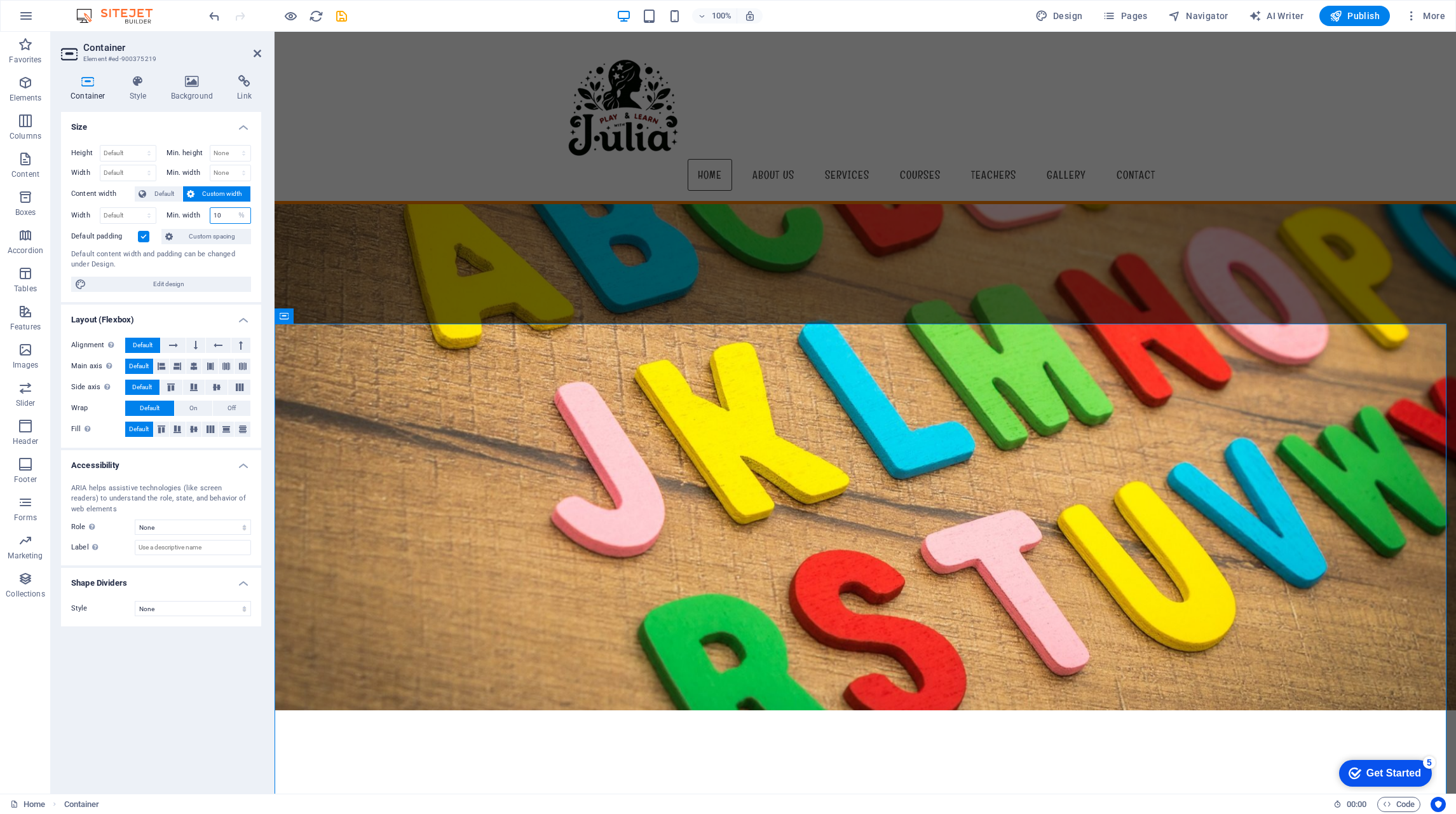
click at [223, 215] on input "10" at bounding box center [231, 216] width 41 height 15
click at [231, 261] on div "Default content width and padding can be changed under Design." at bounding box center [161, 259] width 180 height 21
click at [236, 259] on div "Default content width and padding can be changed under Design." at bounding box center [161, 259] width 180 height 21
click at [224, 214] on input "30" at bounding box center [231, 216] width 41 height 15
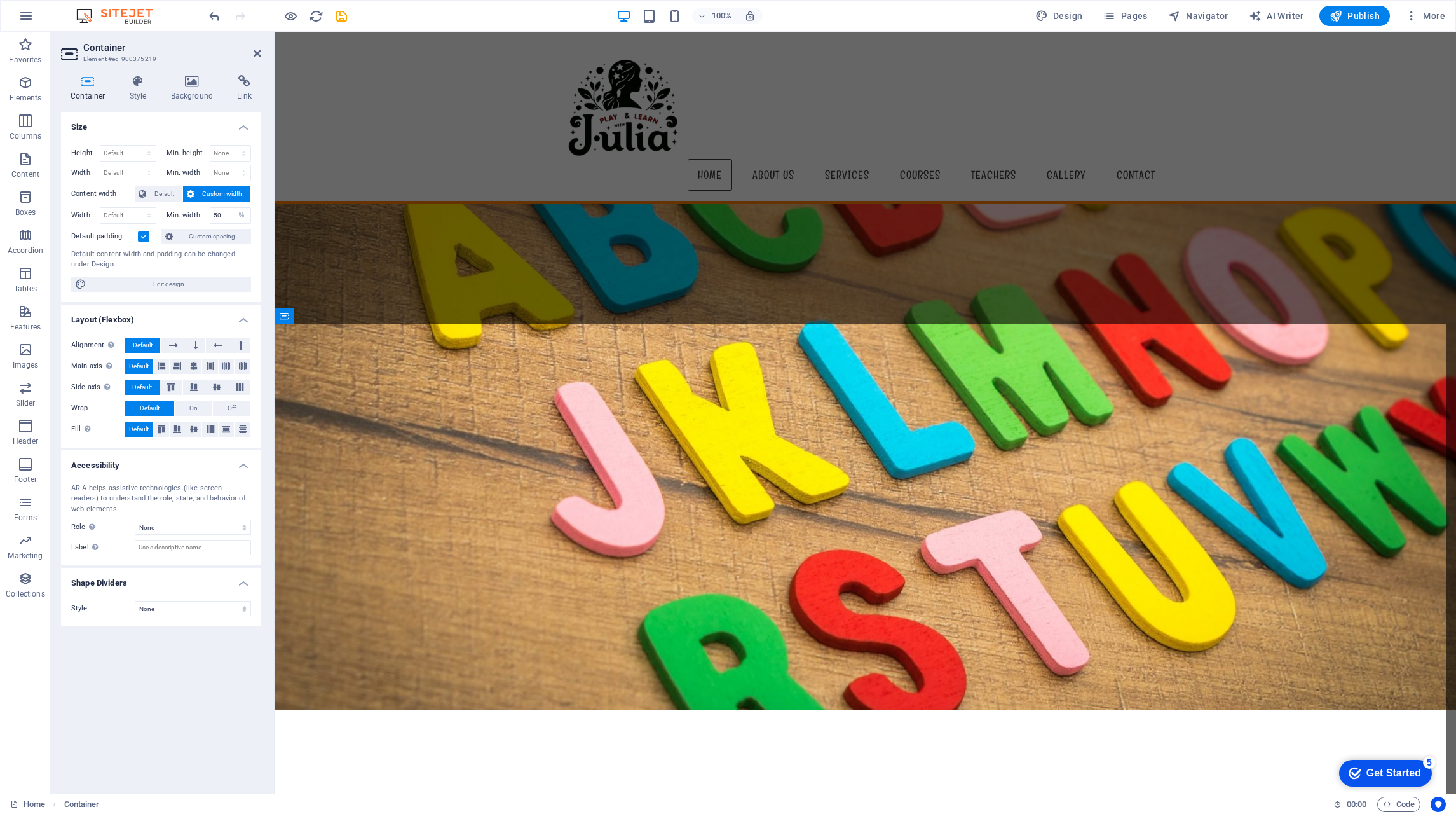
click at [226, 310] on h4 "Layout (Flexbox)" at bounding box center [161, 316] width 200 height 23
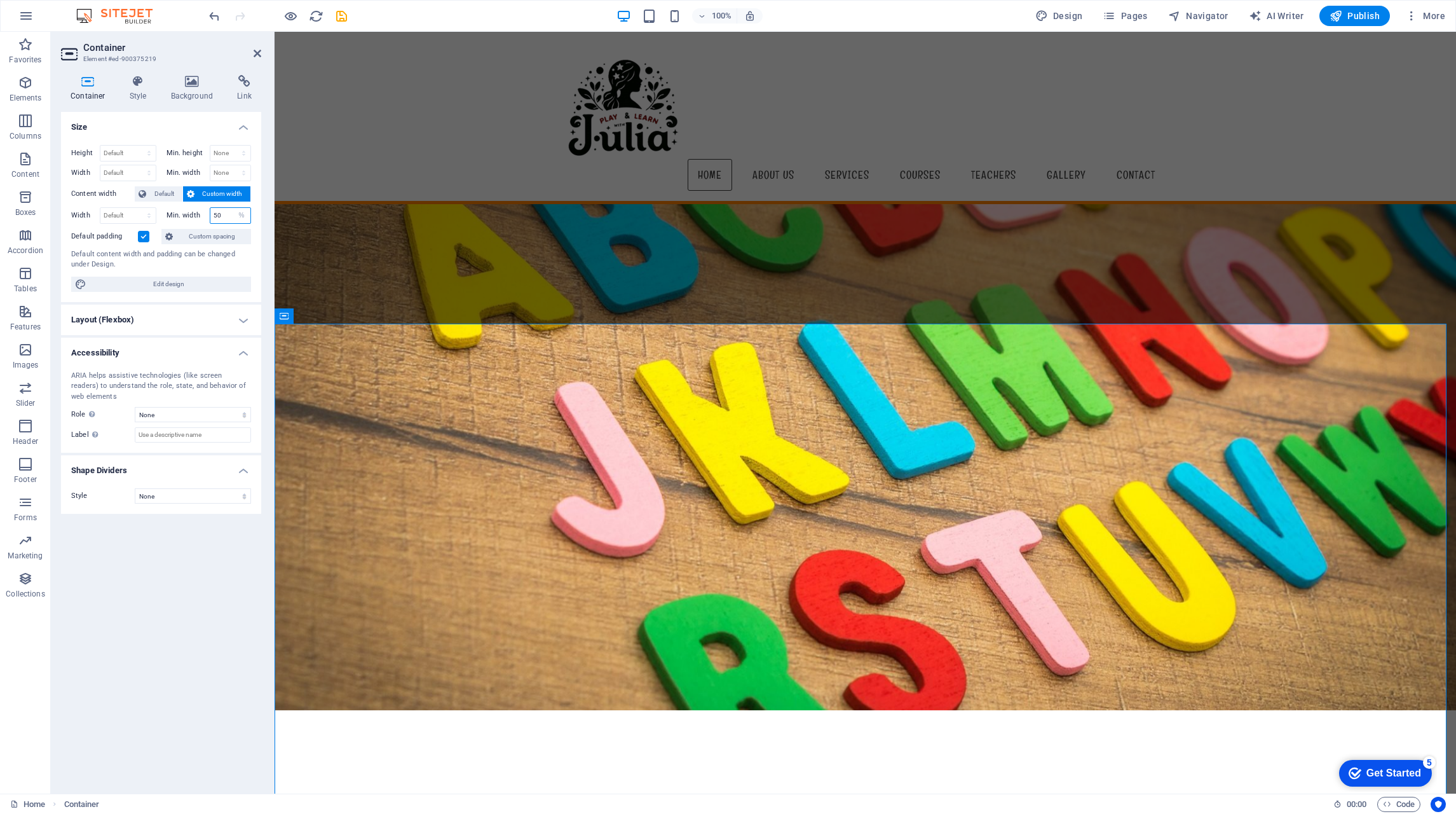
click at [224, 214] on input "50" at bounding box center [231, 216] width 41 height 15
type input "10"
click at [120, 216] on select "Default px rem % em vh vw" at bounding box center [128, 216] width 56 height 15
select select "%"
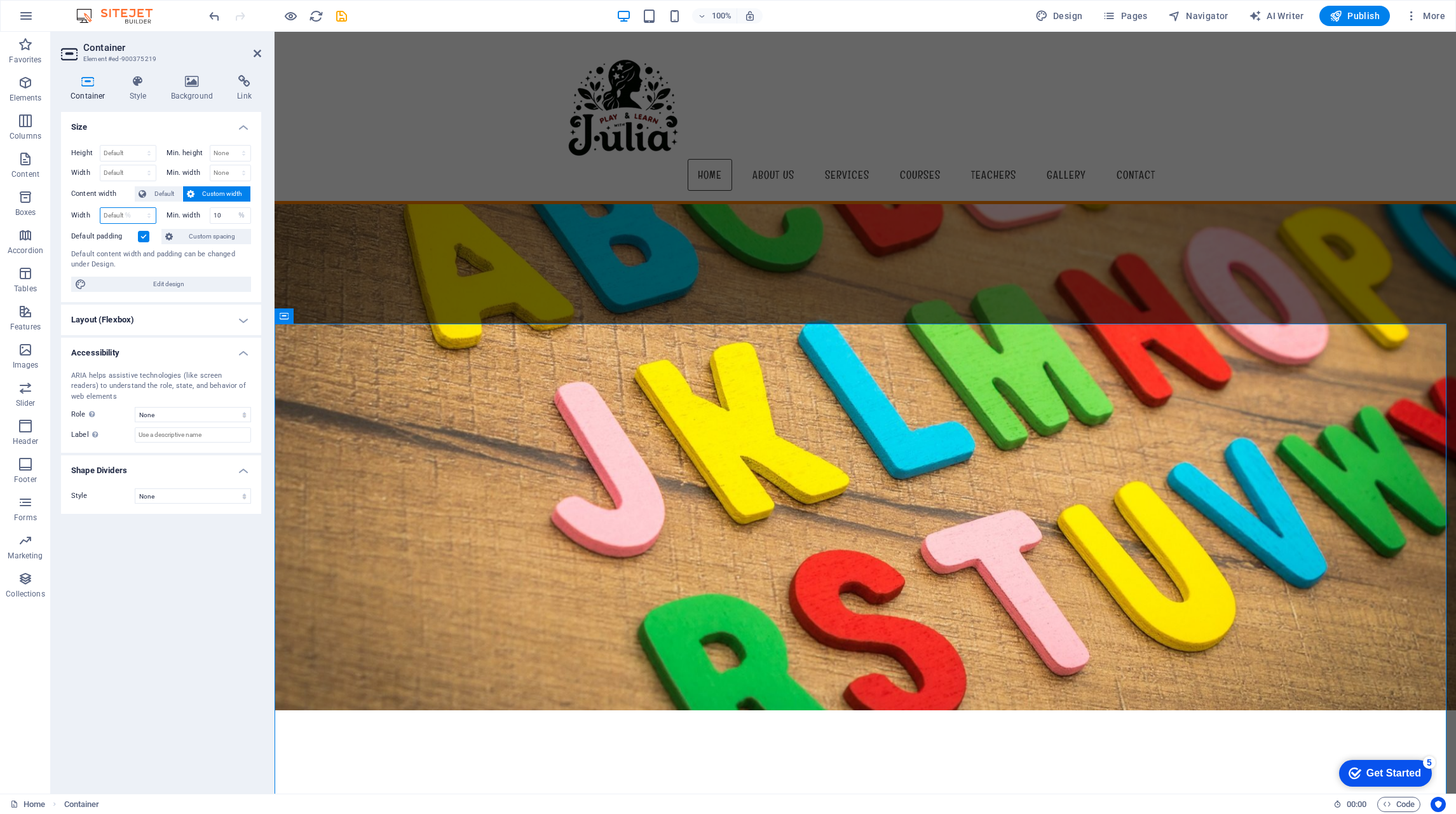
click at [137, 208] on select "Default px rem % em vh vw" at bounding box center [128, 216] width 56 height 15
click at [120, 217] on input "10" at bounding box center [128, 216] width 56 height 15
type input "90"
click at [223, 218] on input "10" at bounding box center [231, 216] width 41 height 15
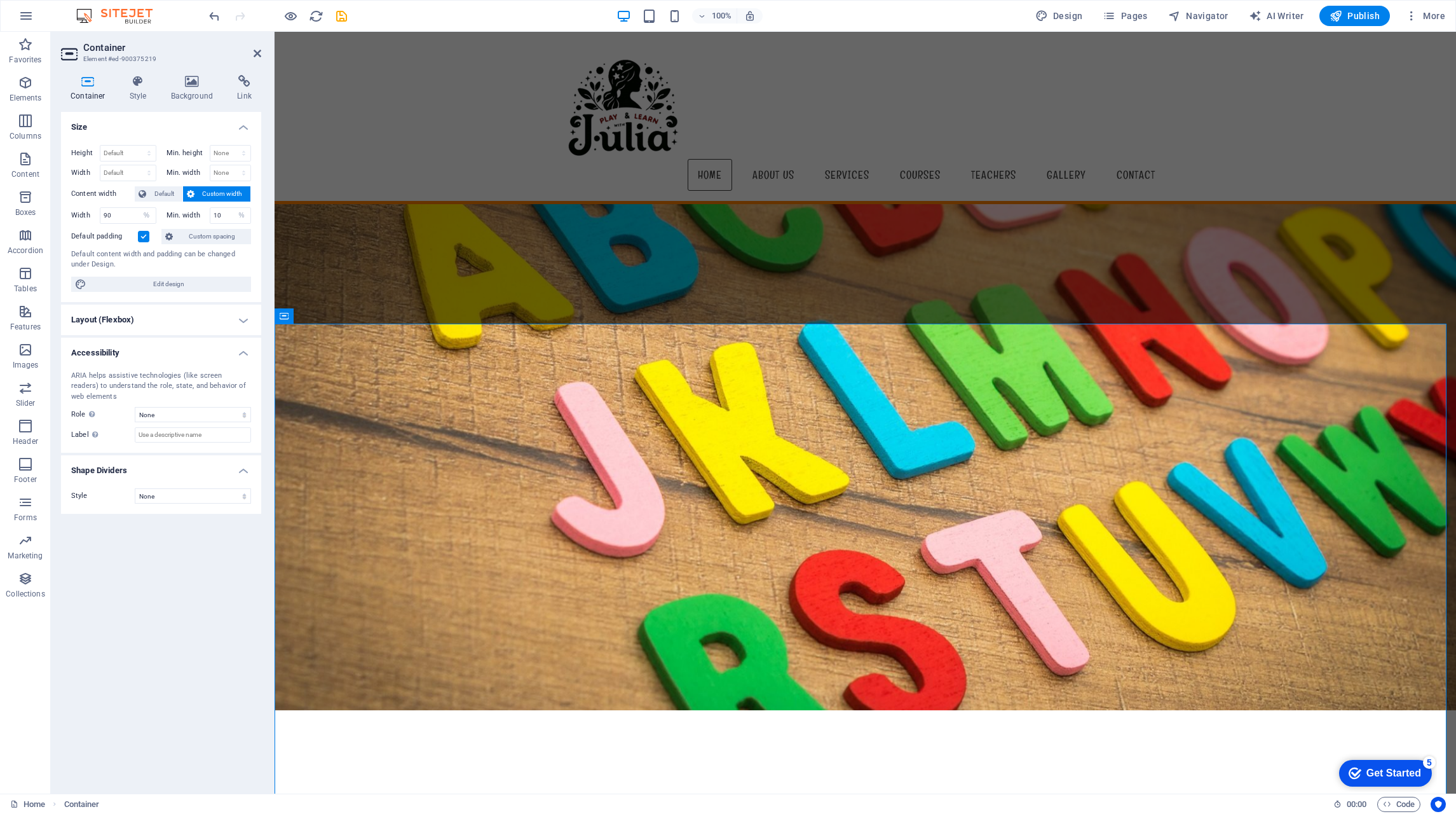
click at [237, 206] on div "Height Default px rem % vh vw Min. height None px rem % vh vw Width Default px …" at bounding box center [161, 217] width 200 height 167
click at [245, 218] on select "None px rem % vh vw" at bounding box center [241, 216] width 18 height 15
select select "4vcpf4o2ce8"
click at [233, 208] on select "None px rem % vh vw" at bounding box center [241, 216] width 18 height 15
select select "DISABLED_OPTION_VALUE"
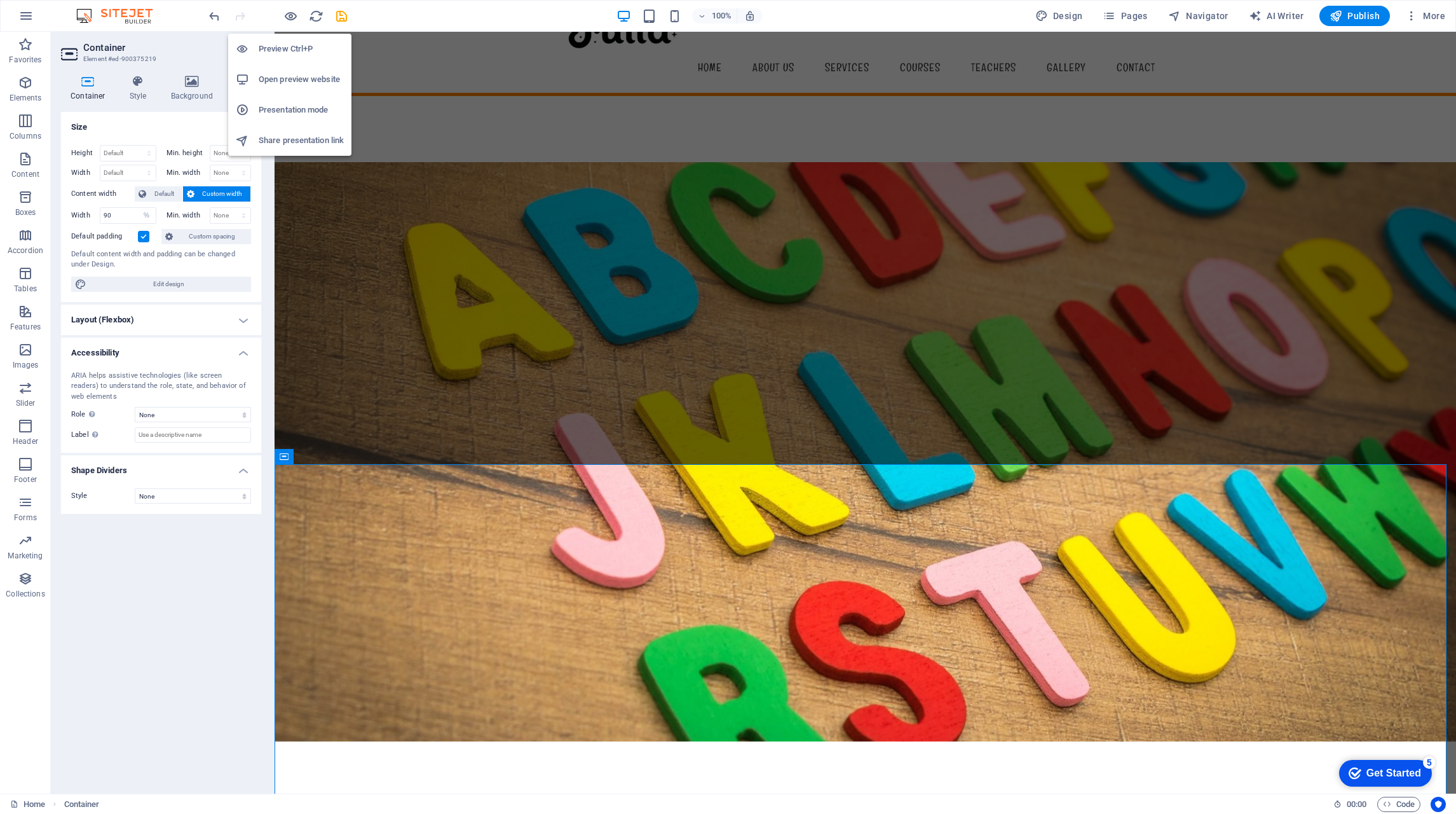
click at [288, 15] on icon "button" at bounding box center [290, 15] width 15 height 15
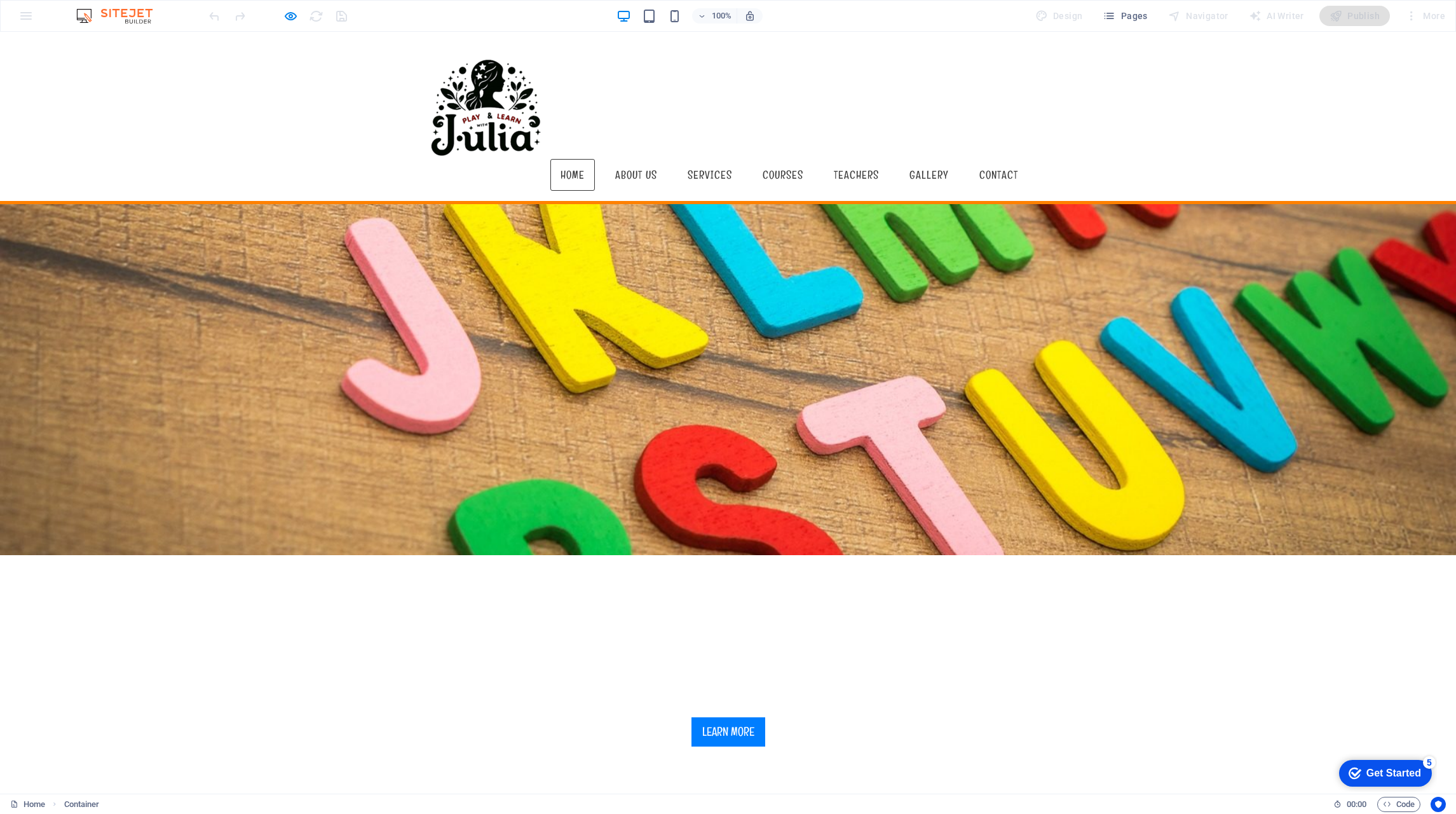
scroll to position [0, 0]
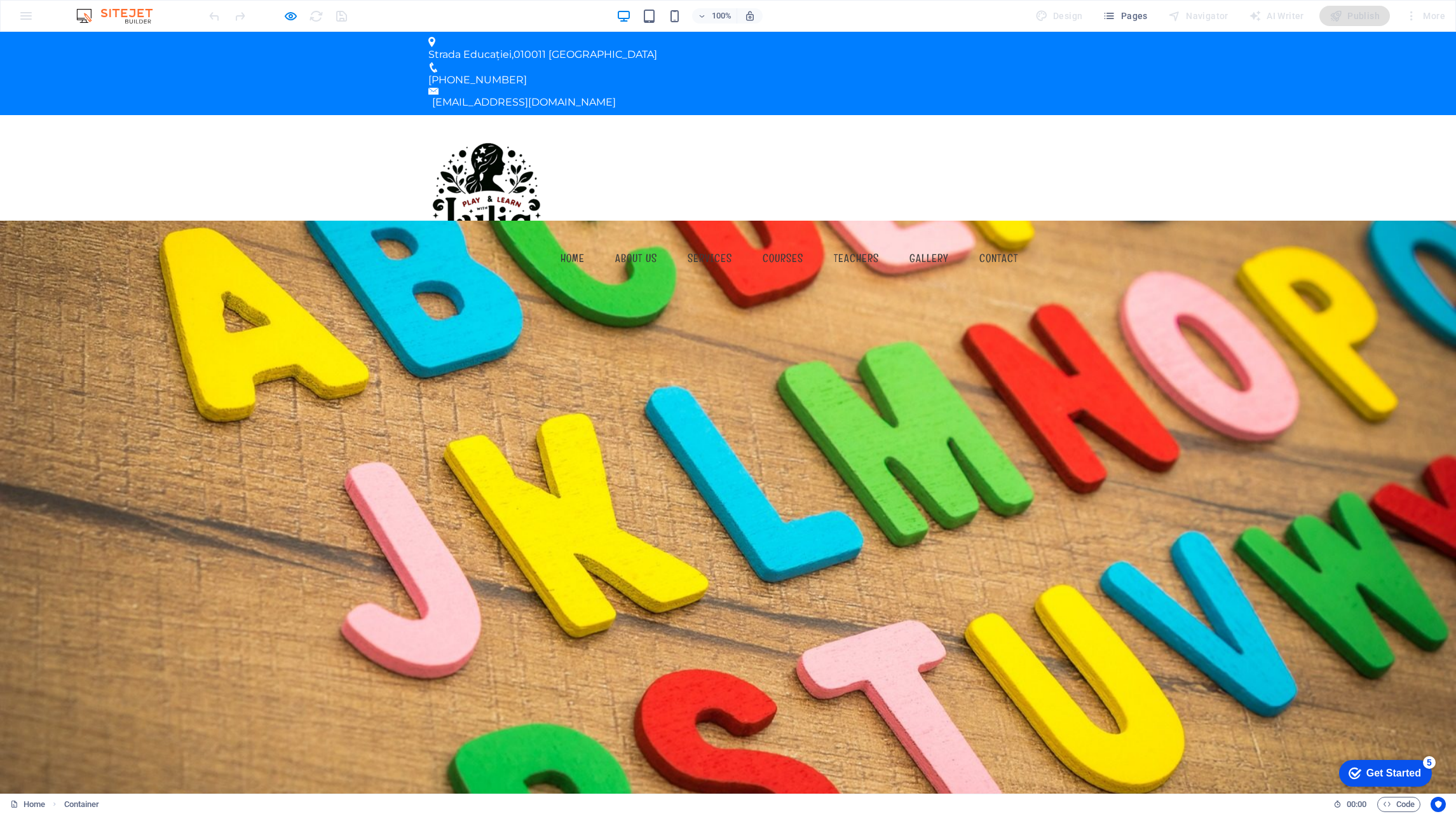
click at [571, 242] on link "Home" at bounding box center [573, 258] width 45 height 32
click at [634, 242] on link "About us" at bounding box center [636, 258] width 62 height 32
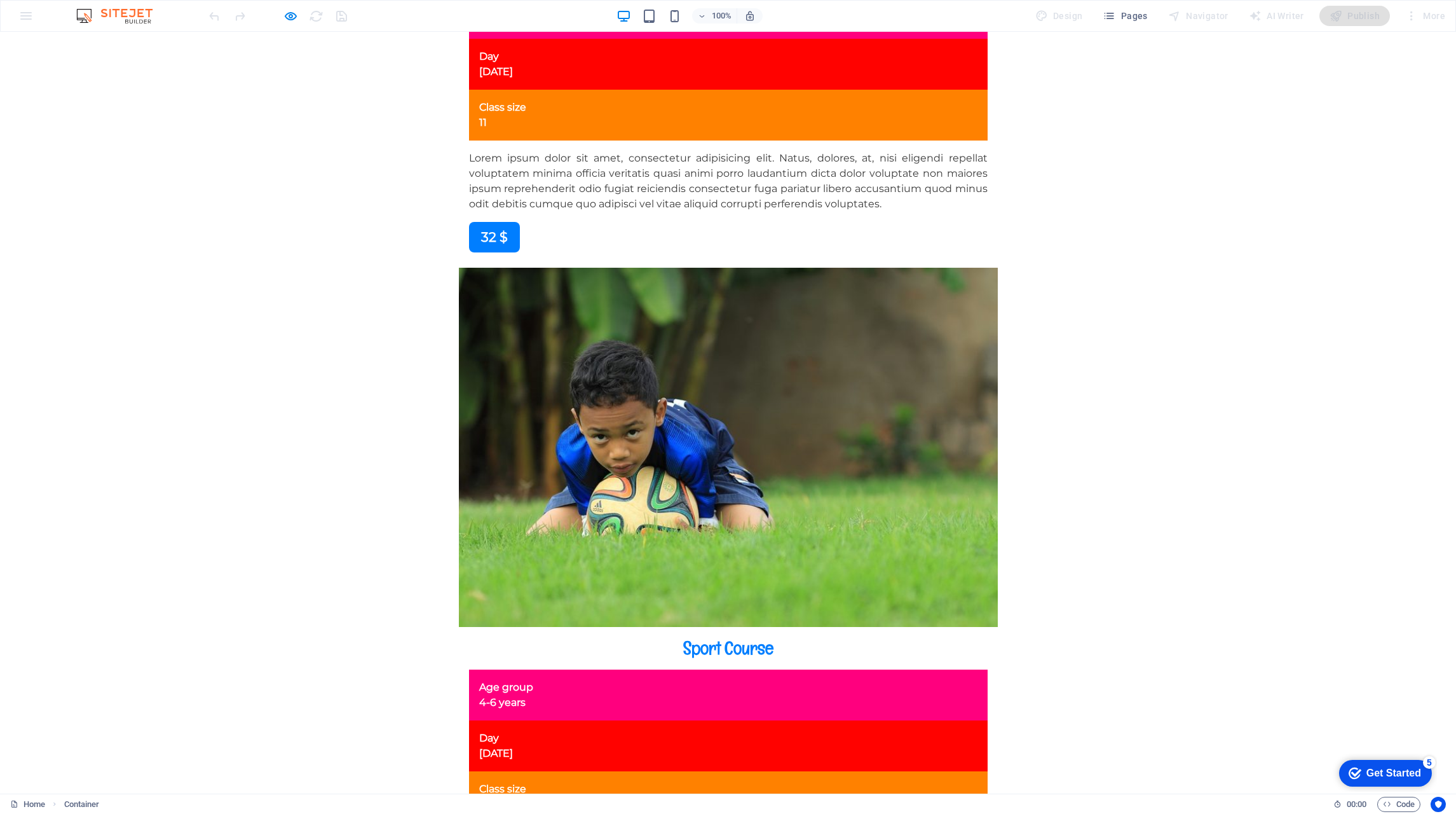
scroll to position [8905, 0]
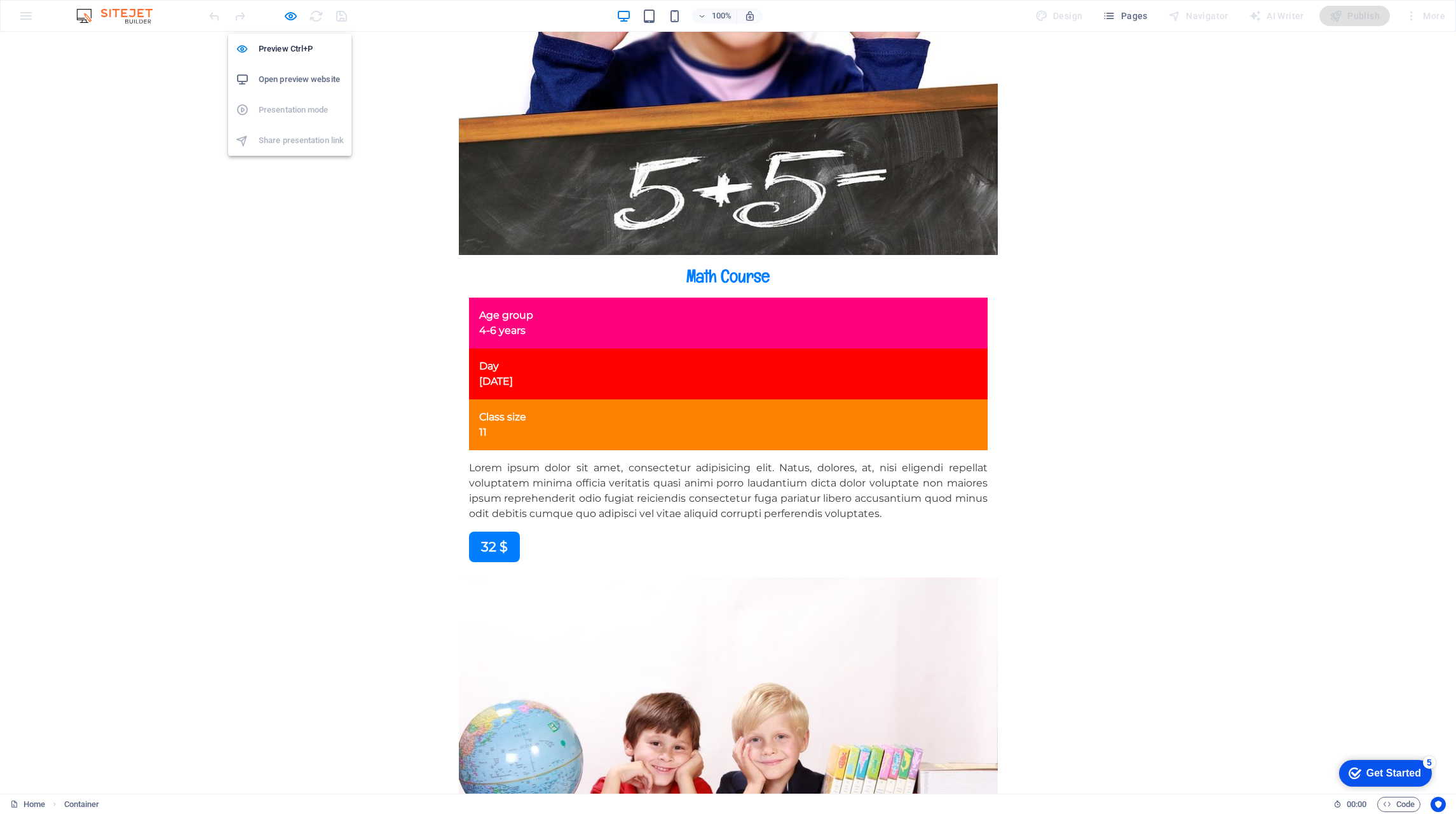
click at [283, 11] on icon "button" at bounding box center [290, 15] width 15 height 15
select select "%"
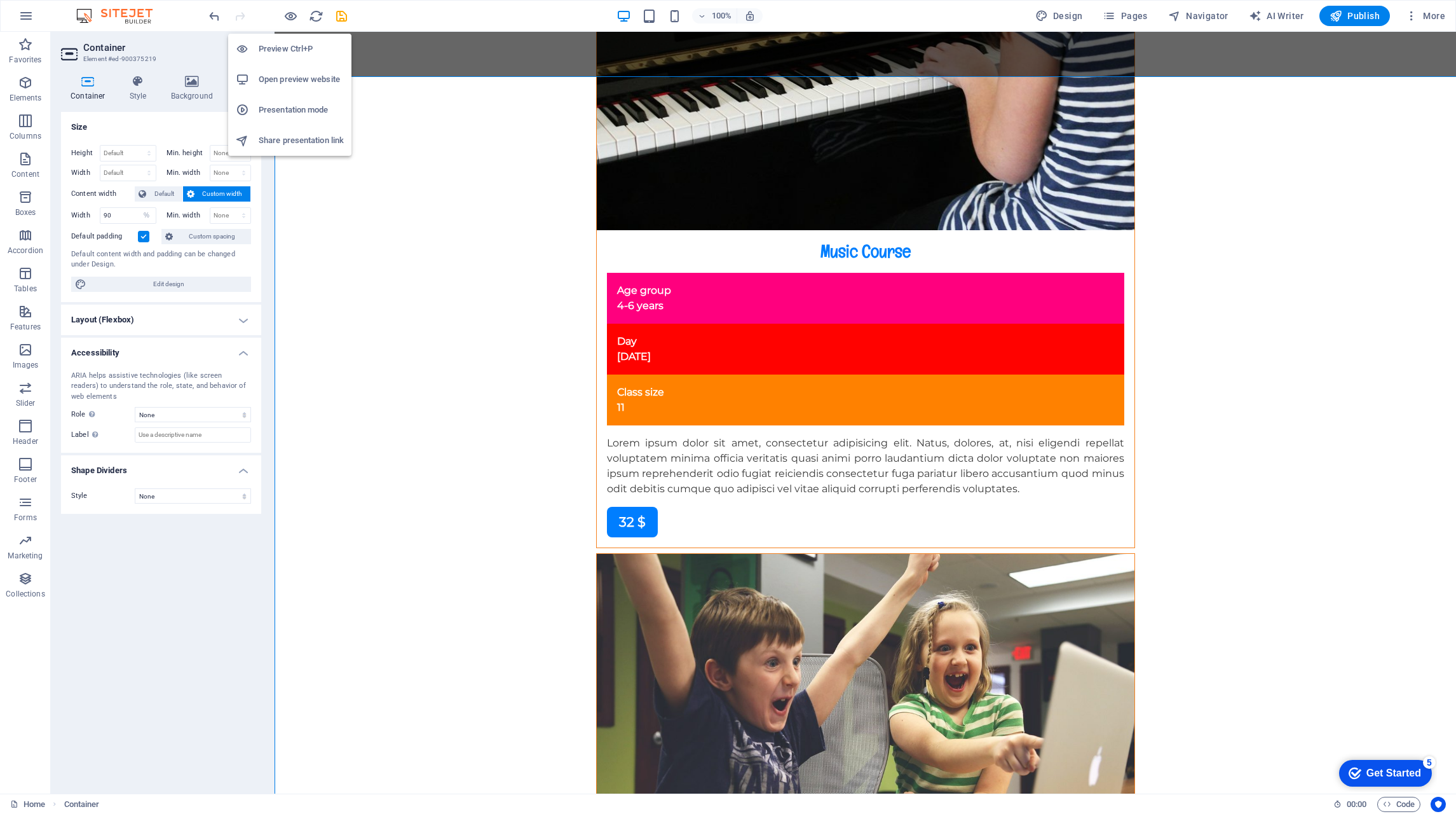
scroll to position [579, 0]
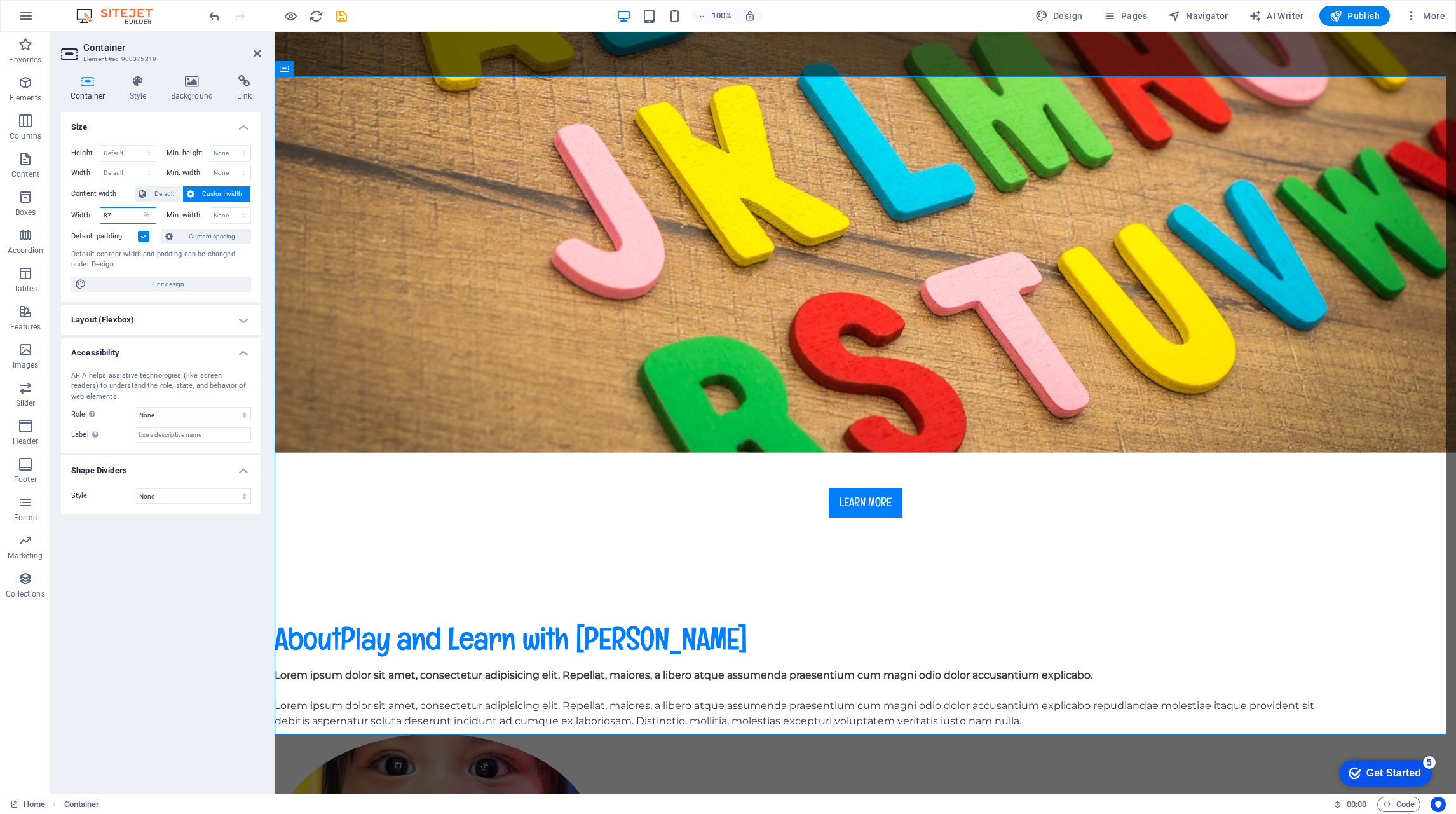
click at [107, 210] on input "87" at bounding box center [128, 216] width 56 height 15
click at [107, 210] on input "78" at bounding box center [128, 216] width 56 height 15
type input "3"
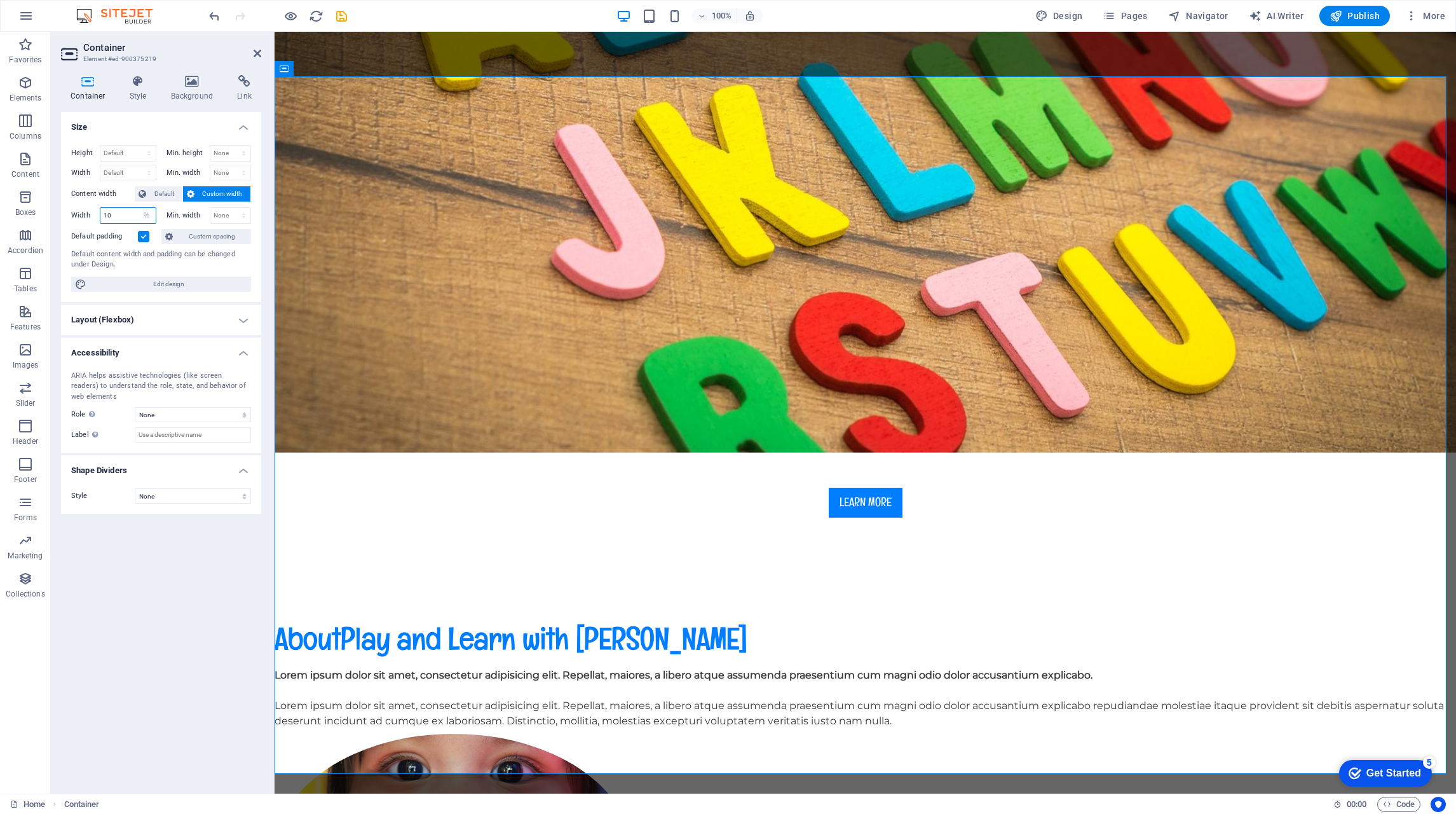
type input "1"
type input "90"
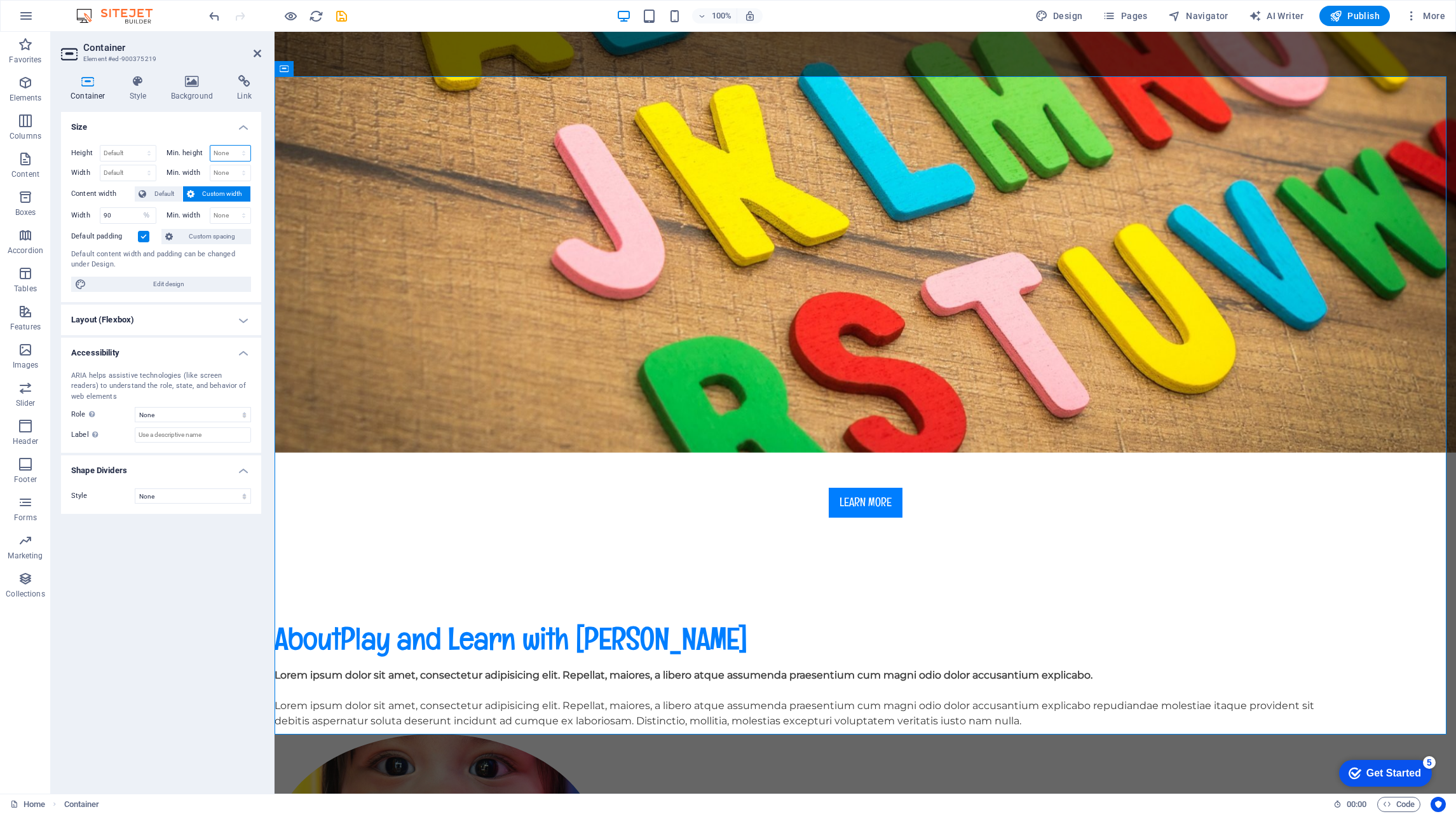
click at [231, 152] on select "None px rem % vh vw" at bounding box center [231, 153] width 41 height 15
click at [119, 213] on input "90" at bounding box center [128, 216] width 56 height 15
click at [148, 211] on select "Default px rem % em vh vw" at bounding box center [146, 216] width 18 height 15
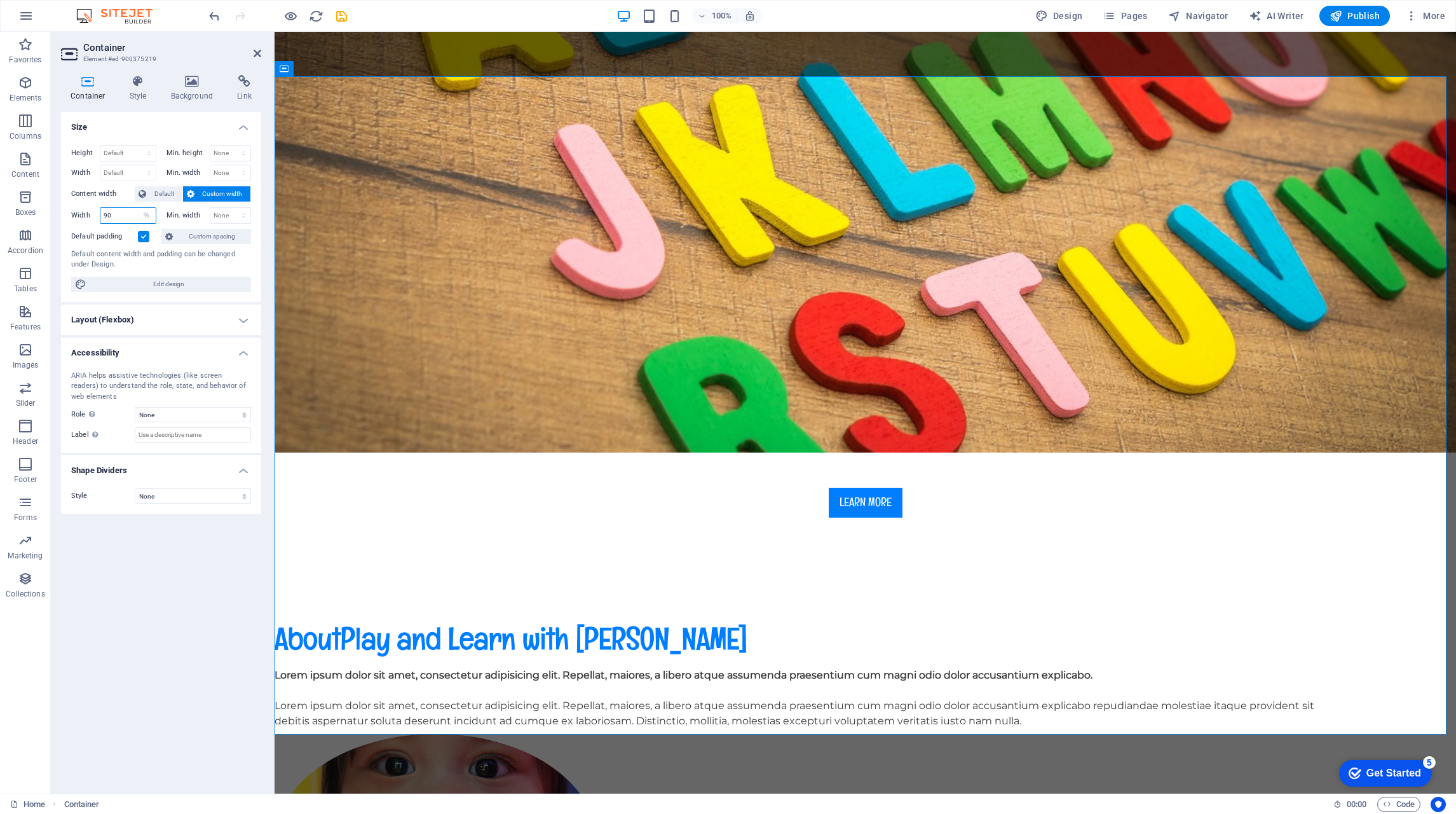
select select "idpvoiianrs"
click at [138, 208] on select "Default px rem % em vh vw" at bounding box center [146, 216] width 18 height 15
select select "DISABLED_OPTION_VALUE"
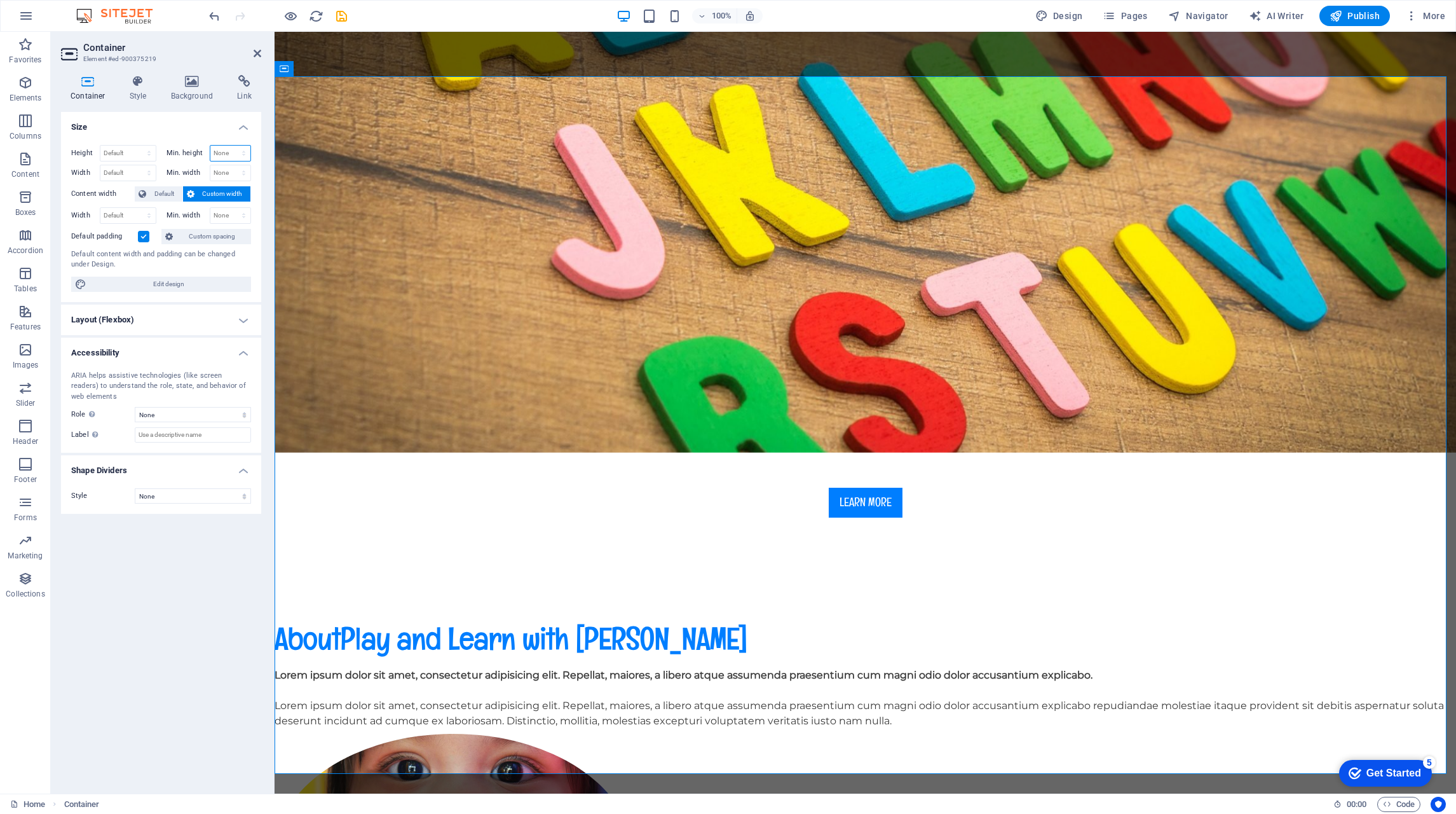
click at [225, 152] on select "None px rem % vh vw" at bounding box center [231, 153] width 41 height 15
select select "%"
click at [233, 146] on select "None px rem % vh vw" at bounding box center [231, 153] width 41 height 15
type input "10"
click at [238, 260] on div "Default content width and padding can be changed under Design." at bounding box center [161, 259] width 180 height 21
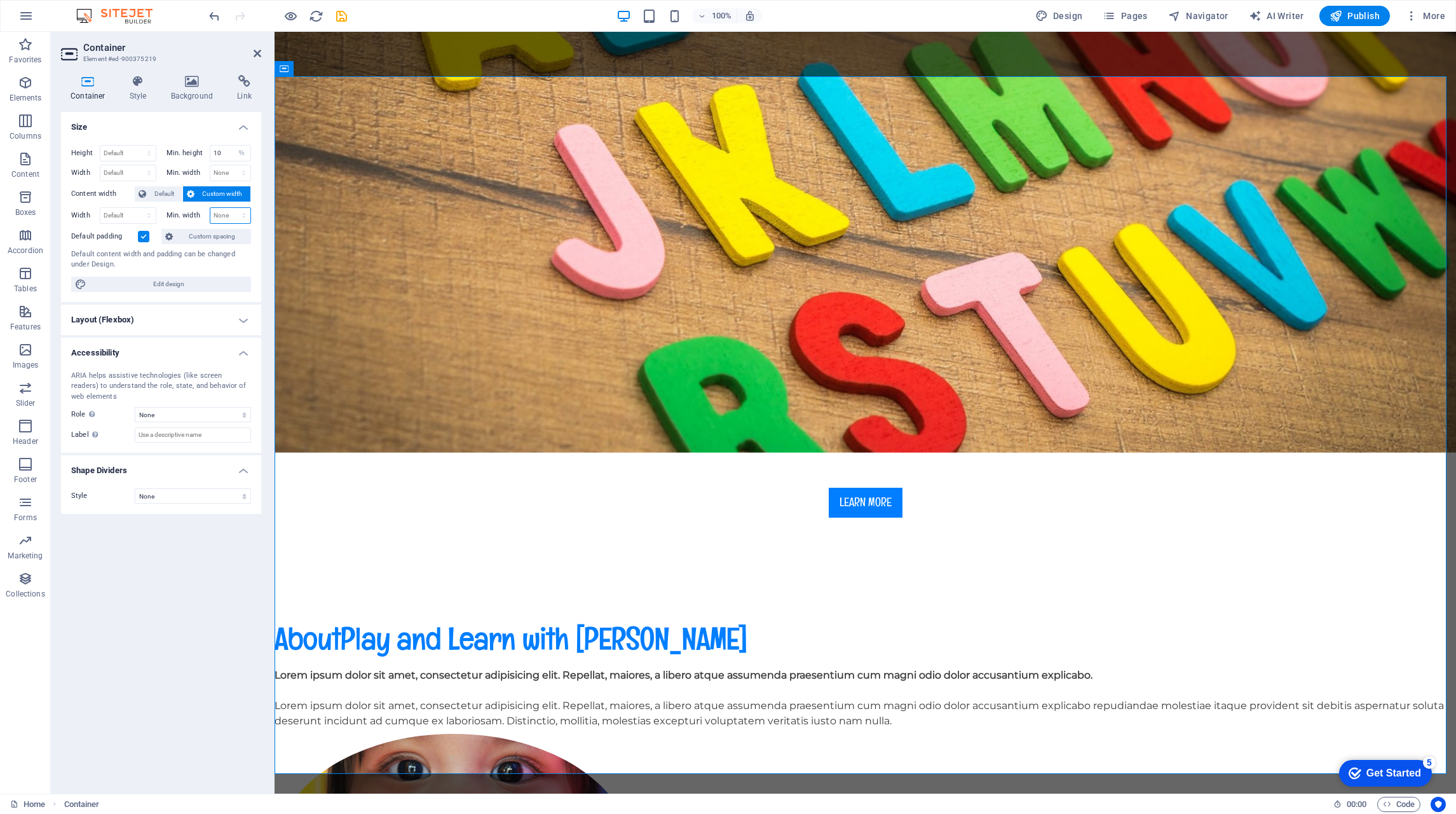
click at [227, 214] on select "None px rem % vh vw" at bounding box center [231, 216] width 41 height 15
click at [211, 208] on select "None px rem % vh vw" at bounding box center [231, 216] width 41 height 15
select select "DISABLED_OPTION_VALUE"
click at [137, 214] on select "Default px rem % em vh vw" at bounding box center [128, 216] width 56 height 15
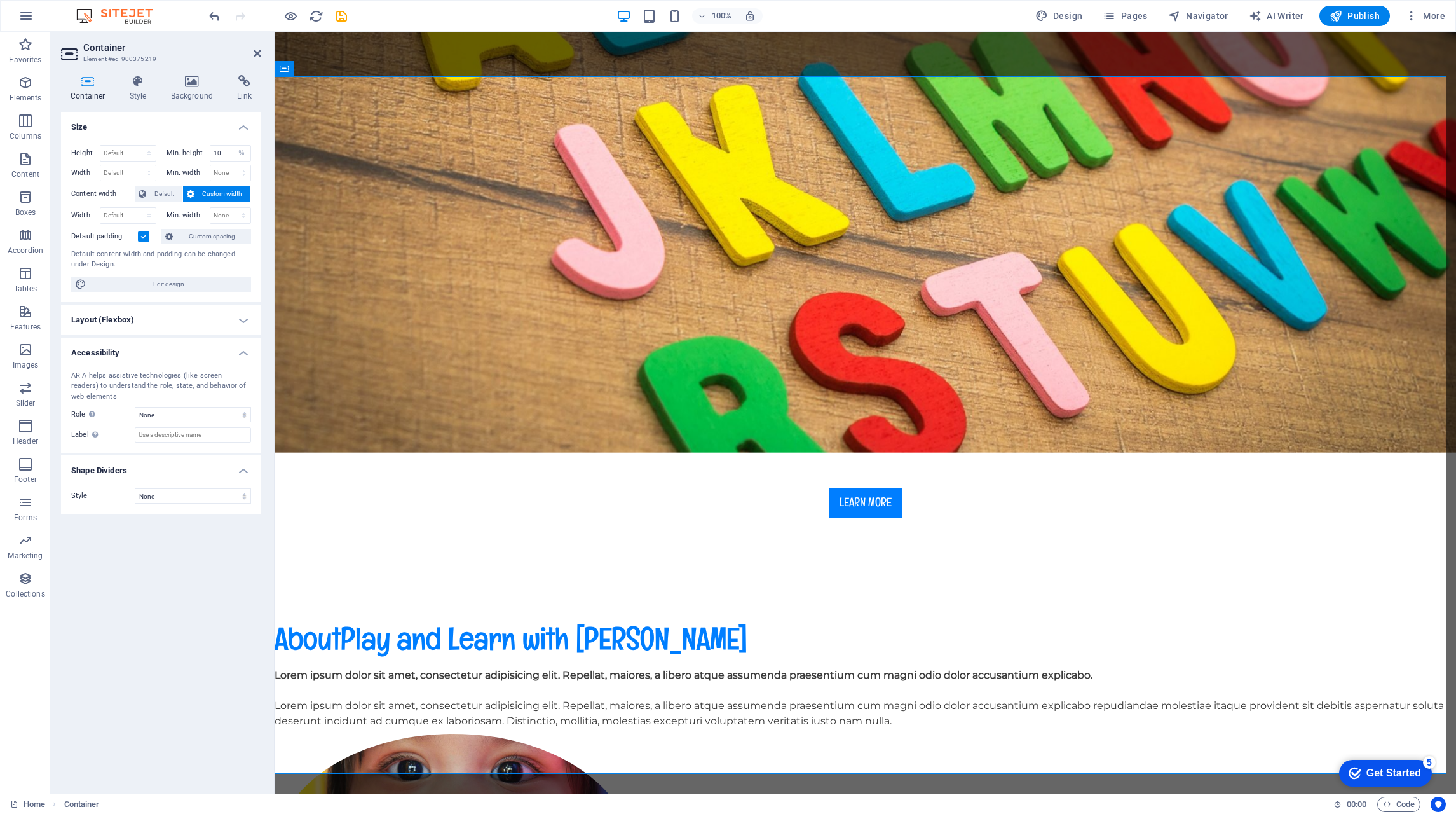
click at [159, 193] on span "Default" at bounding box center [163, 194] width 28 height 15
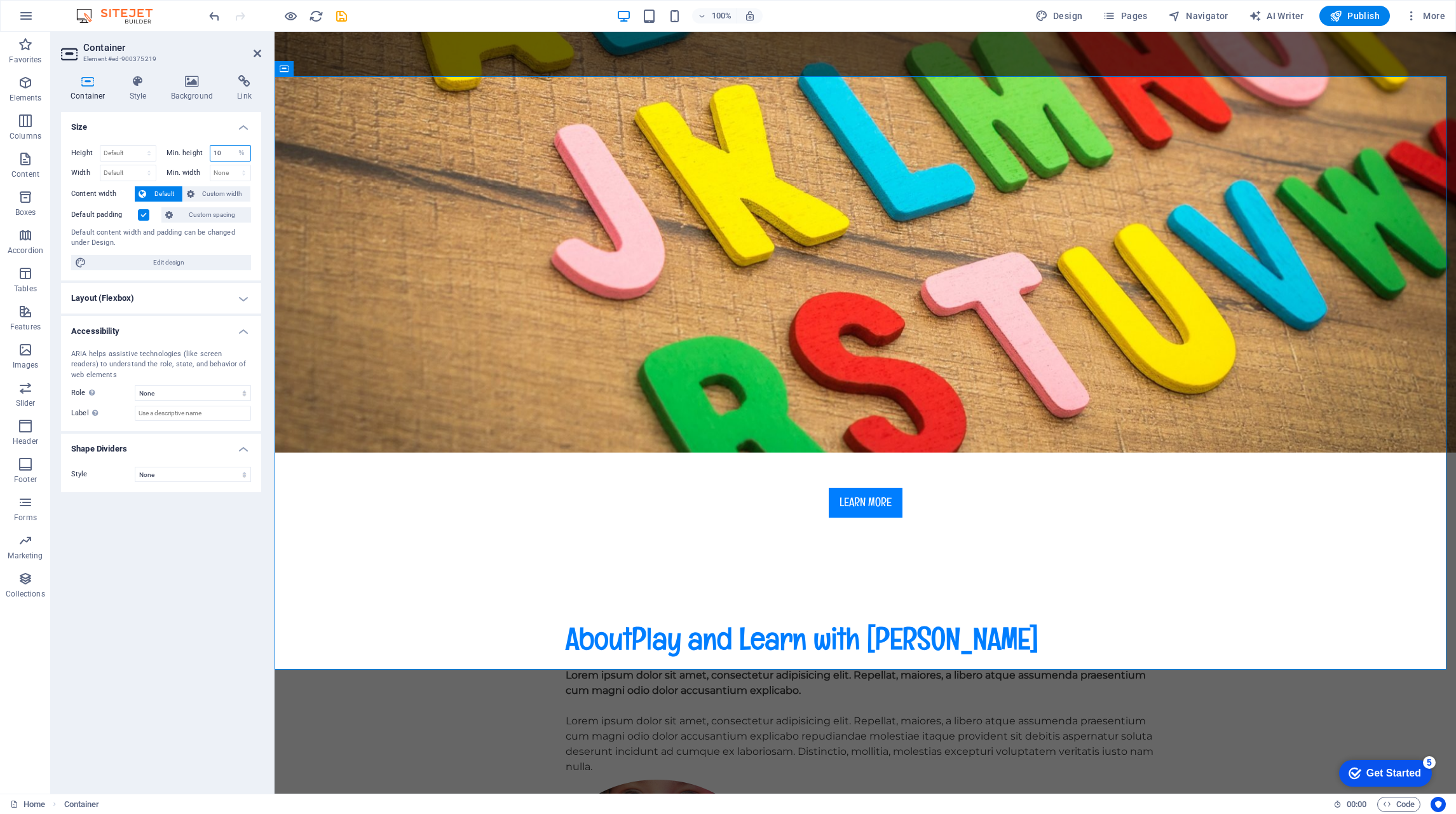
click at [221, 149] on input "10" at bounding box center [231, 153] width 41 height 15
click at [243, 152] on select "None px rem % vh vw" at bounding box center [241, 153] width 18 height 15
select select "142380poudc"
click at [233, 146] on select "None px rem % vh vw" at bounding box center [241, 153] width 18 height 15
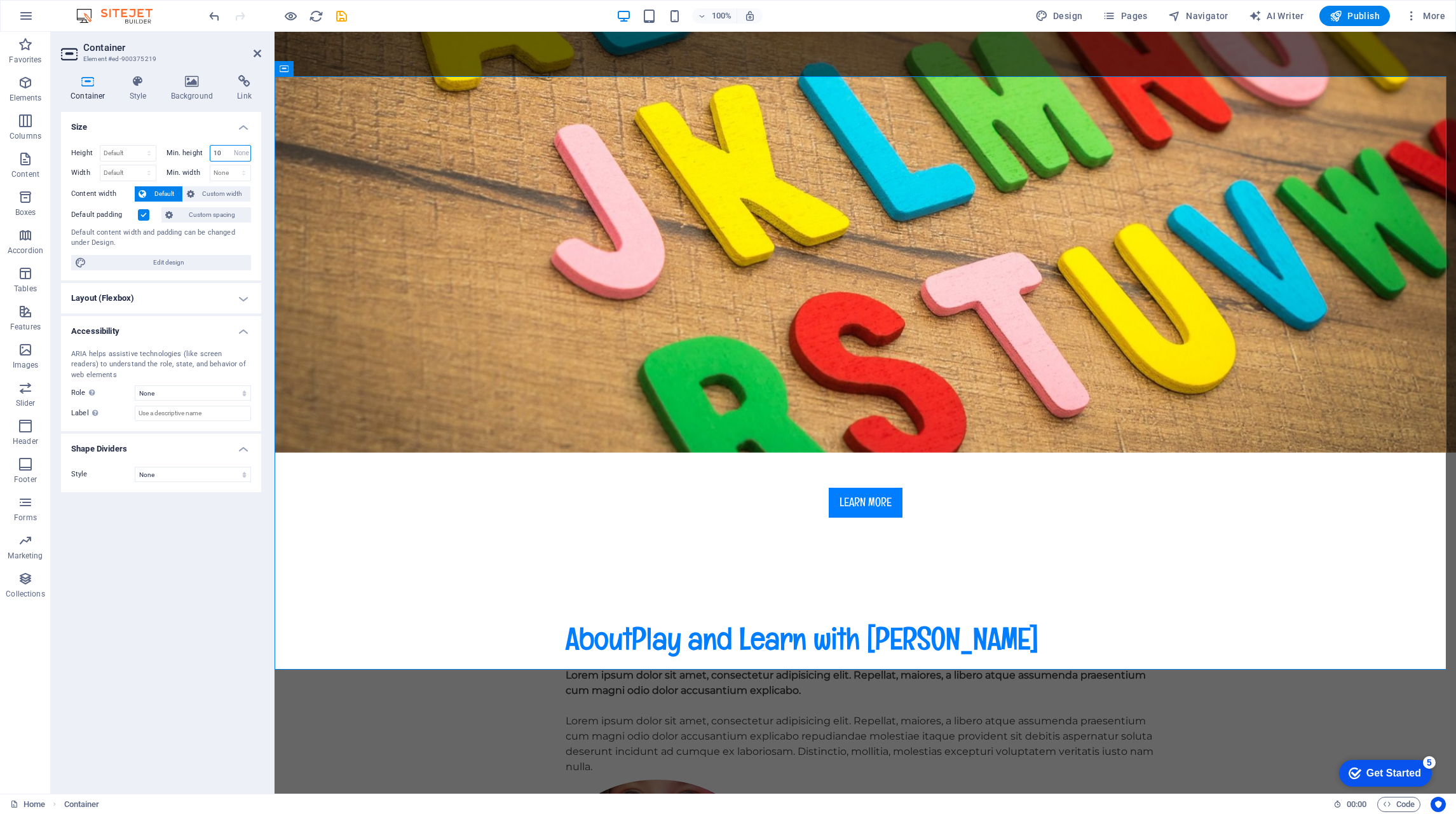
select select "DISABLED_OPTION_VALUE"
click at [202, 189] on span "Custom width" at bounding box center [223, 194] width 49 height 15
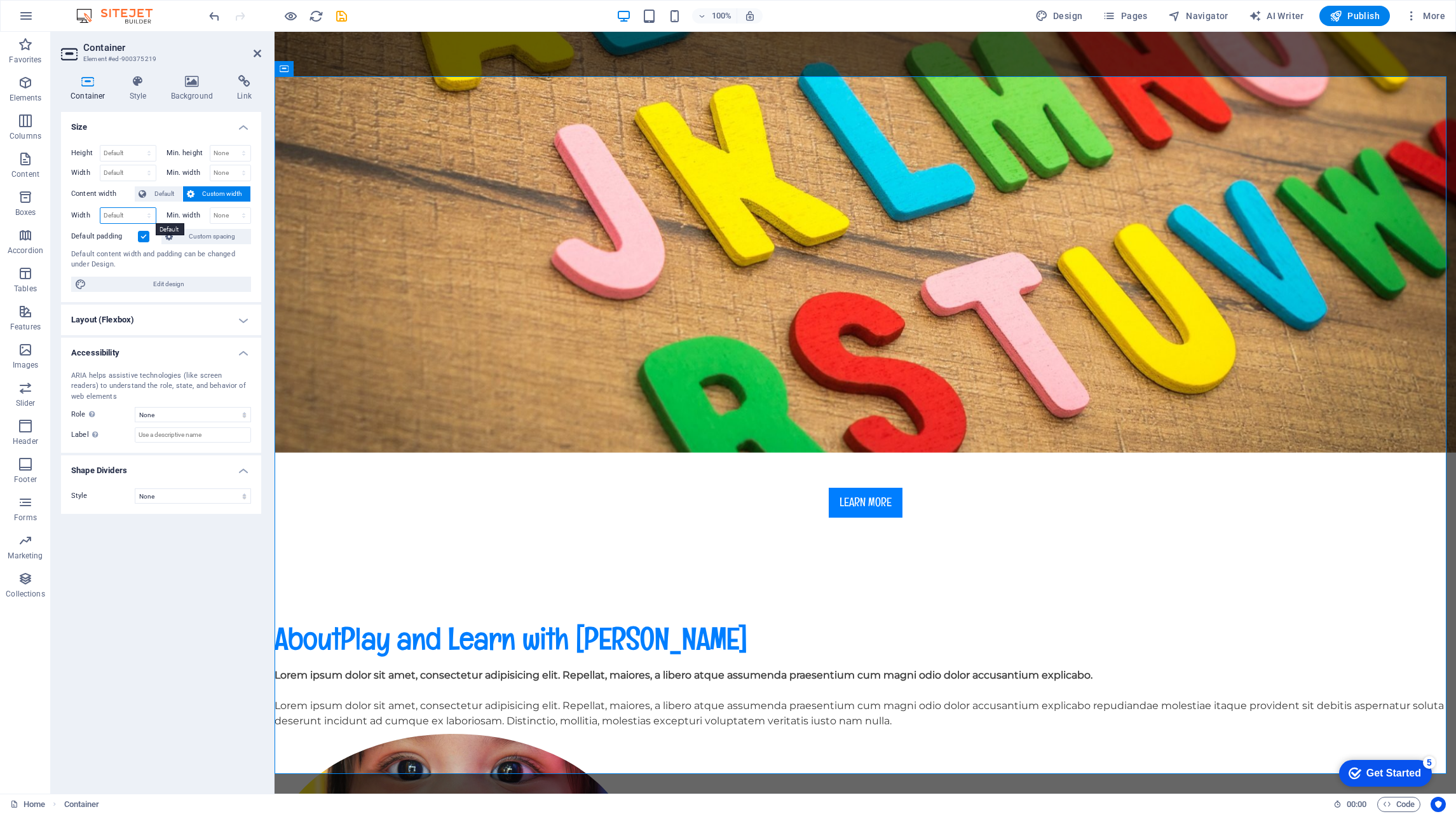
click at [134, 211] on select "Default px rem % em vh vw" at bounding box center [128, 216] width 56 height 15
select select "%"
click at [137, 208] on select "Default px rem % em vh vw" at bounding box center [128, 216] width 56 height 15
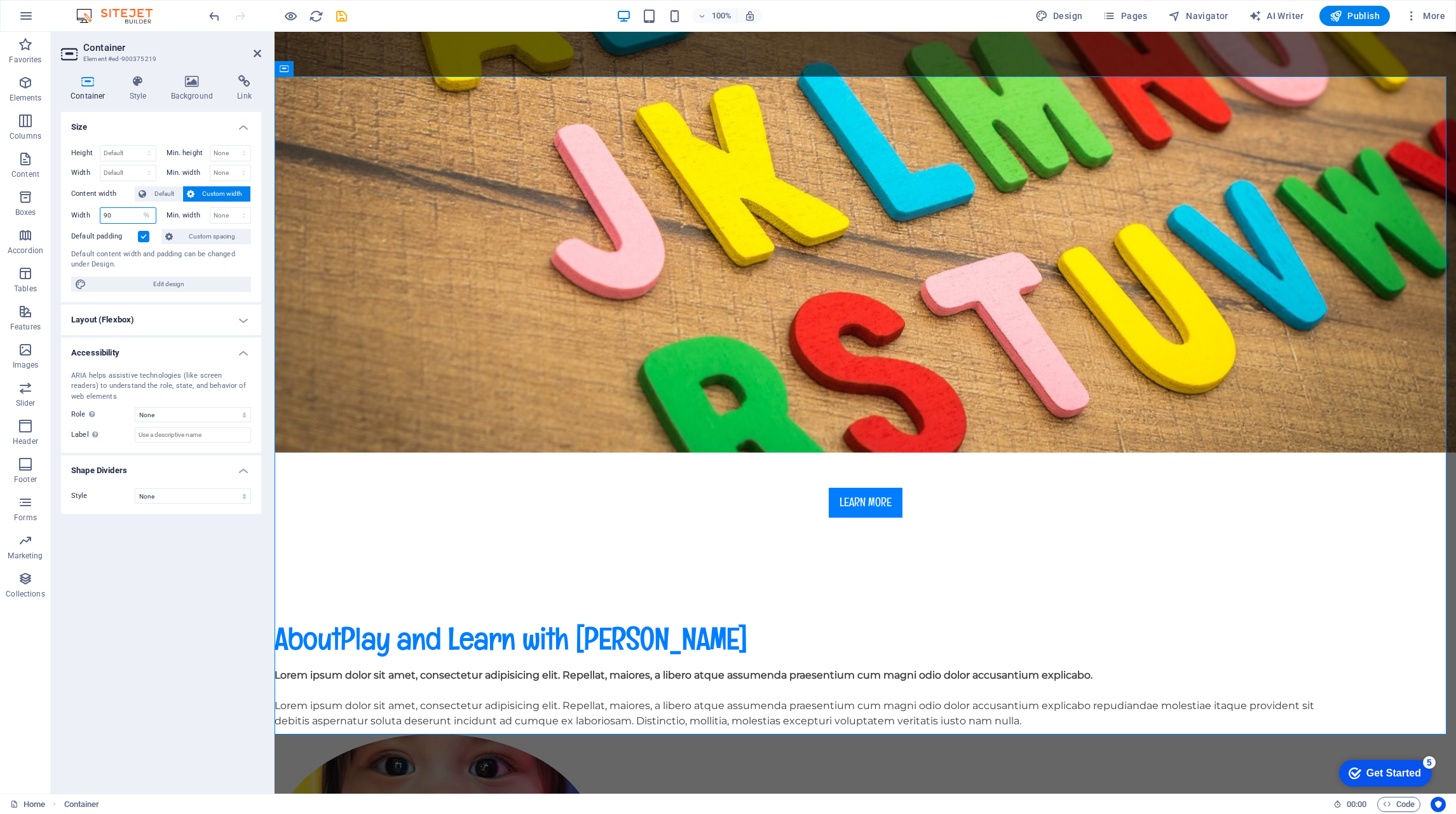
click at [113, 212] on input "90" at bounding box center [128, 216] width 56 height 15
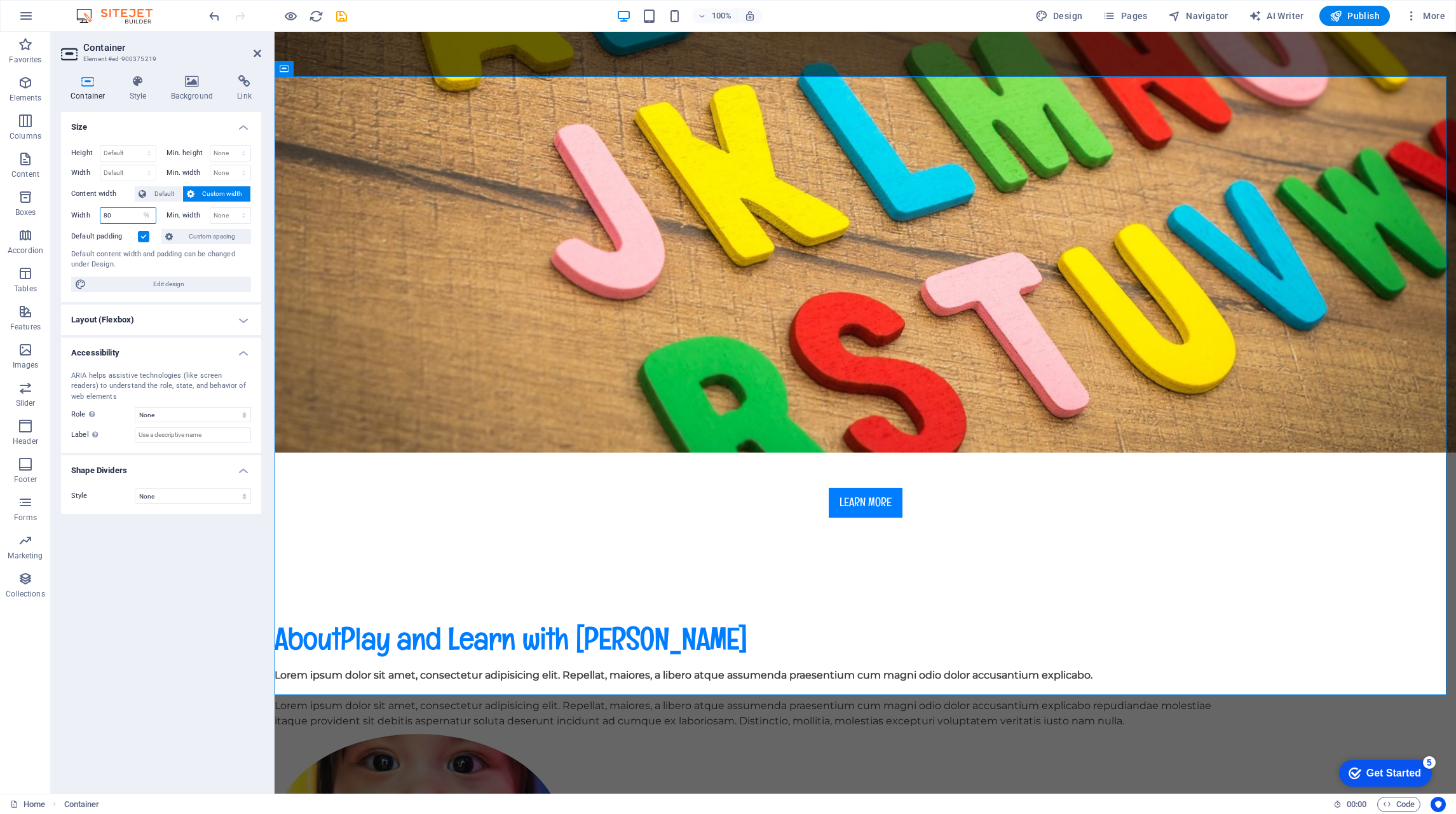
type input "8"
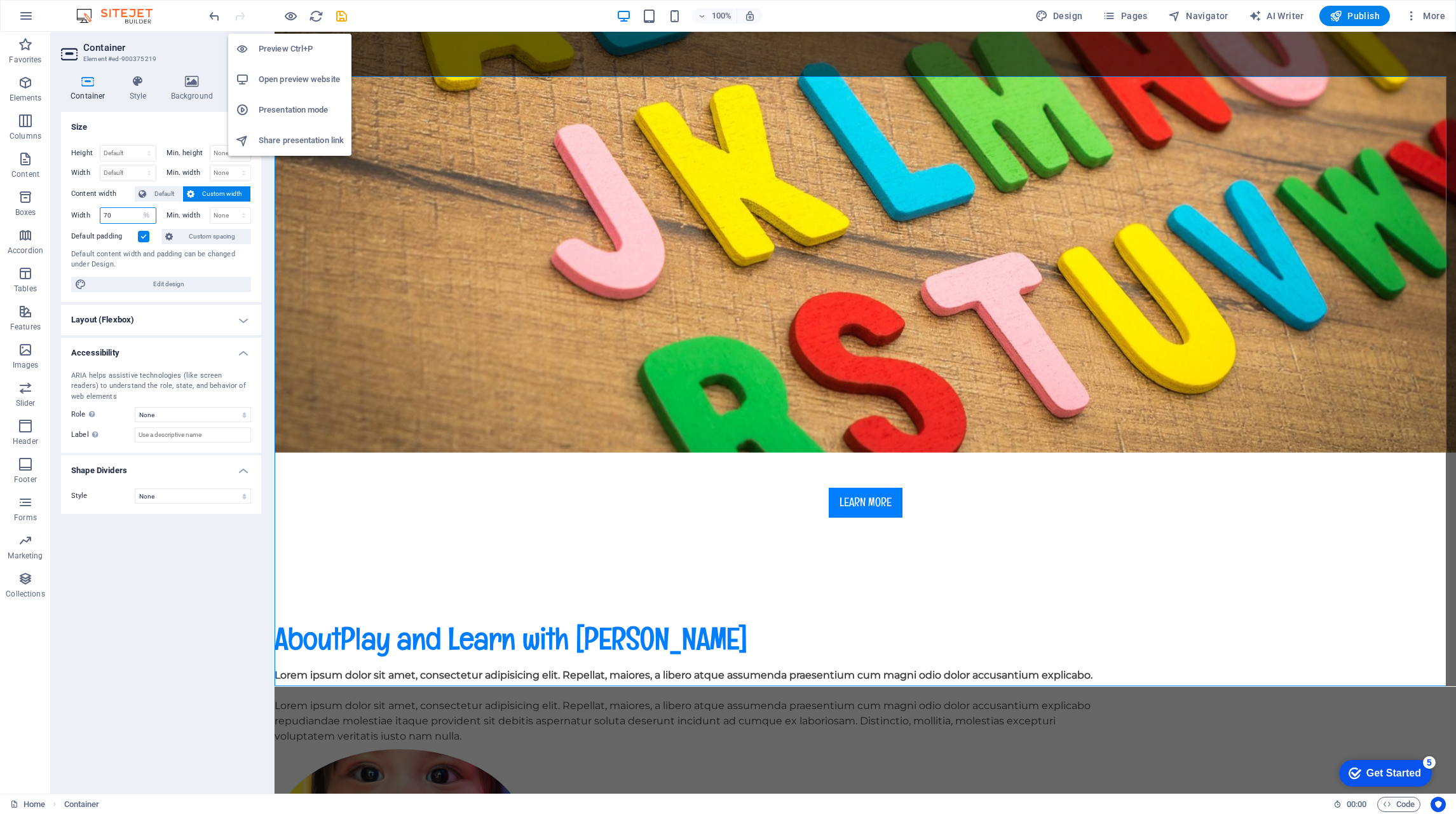
type input "70"
click at [288, 20] on icon "button" at bounding box center [290, 15] width 15 height 15
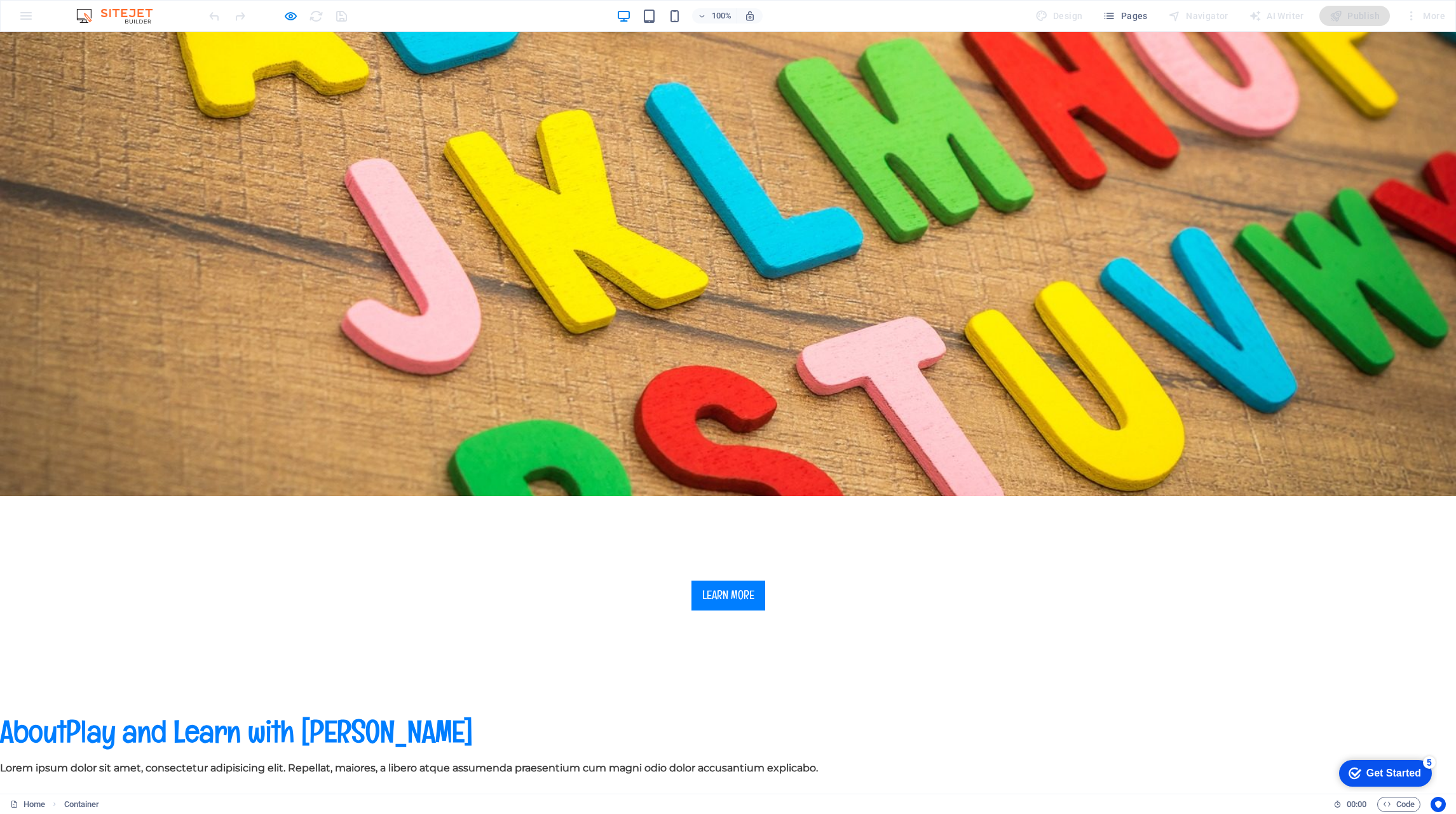
scroll to position [508, 0]
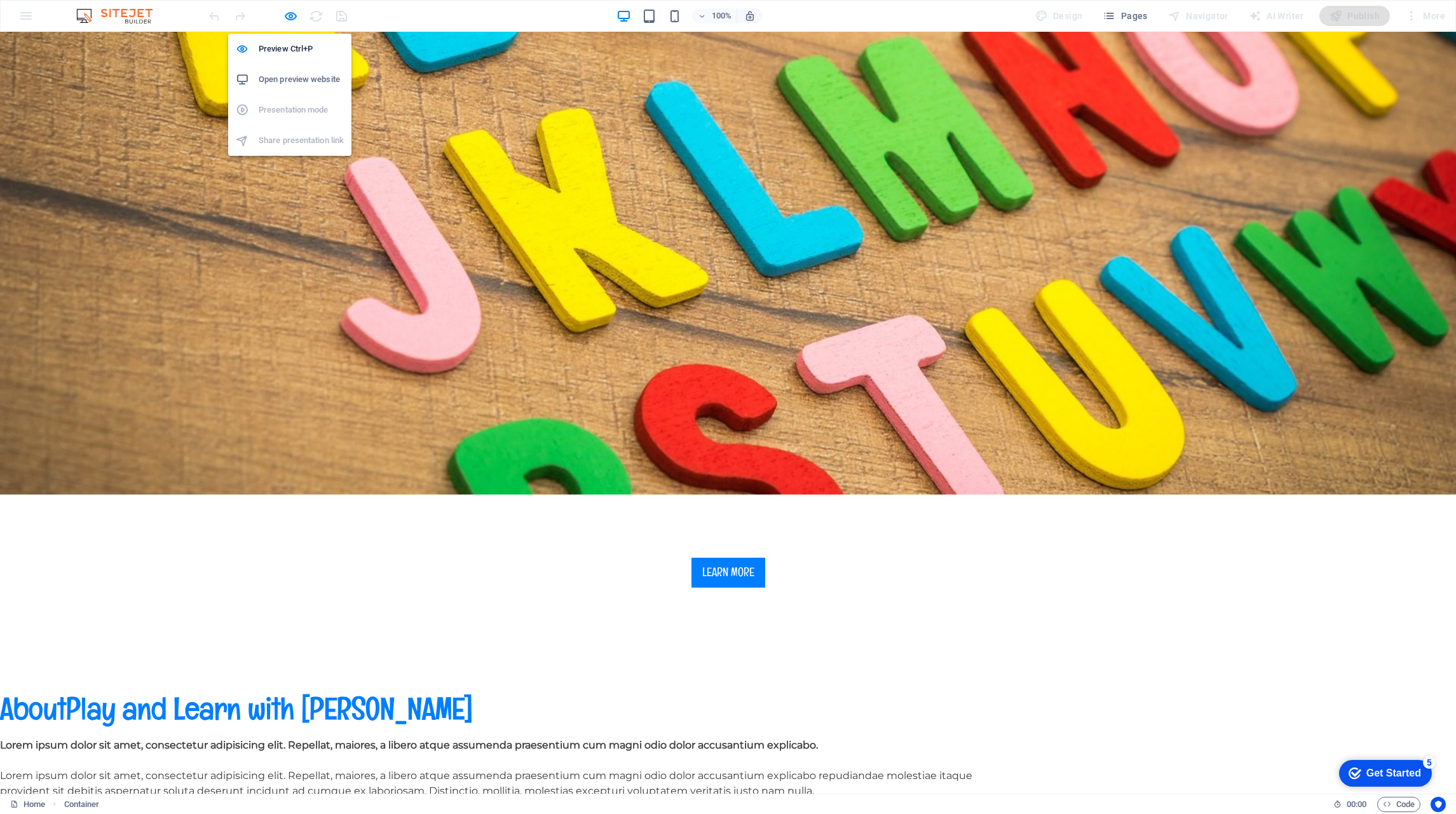
click at [287, 15] on icon "button" at bounding box center [290, 15] width 15 height 15
select select "%"
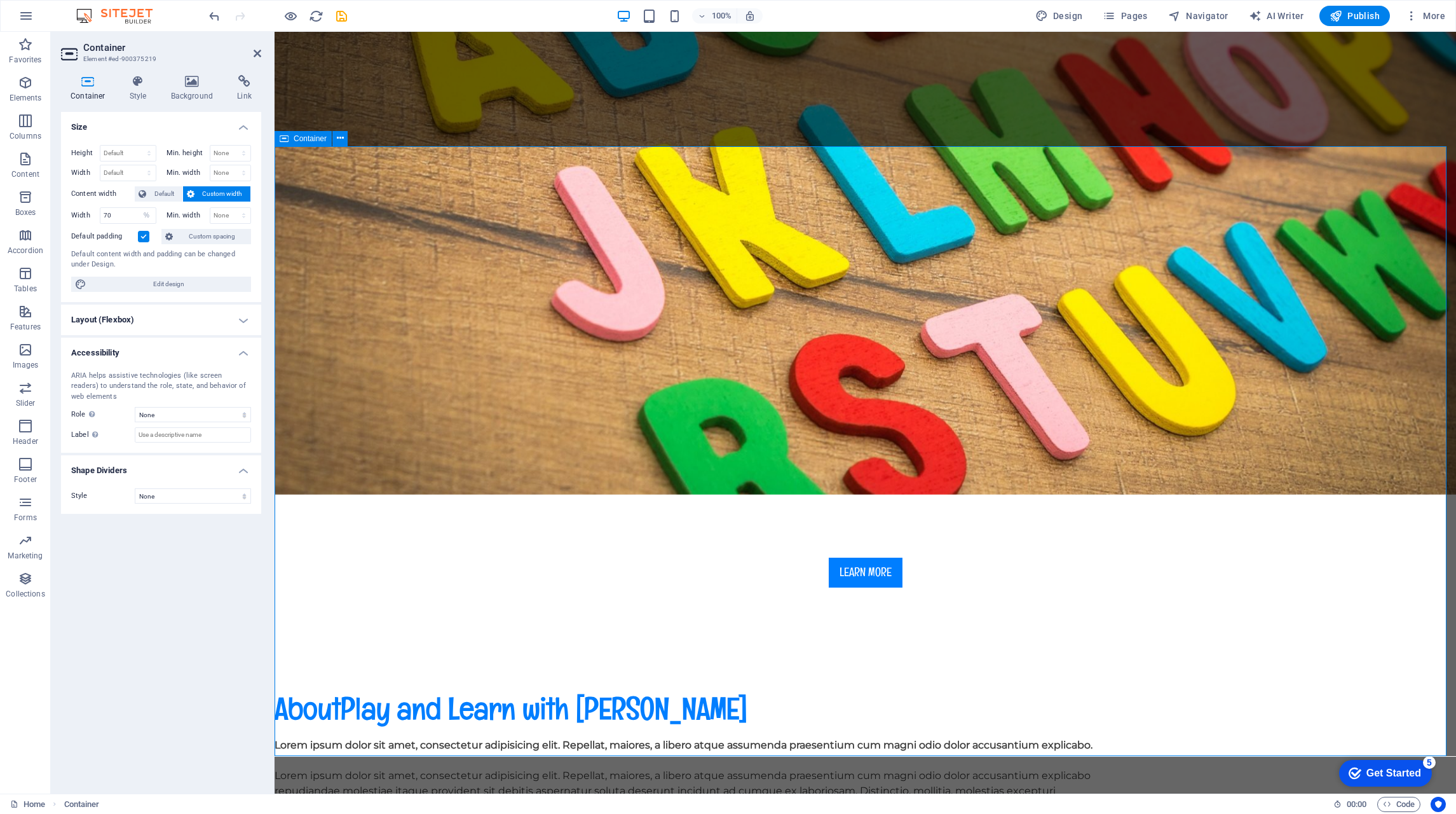
click at [248, 318] on h4 "Layout (Flexbox)" at bounding box center [161, 320] width 200 height 31
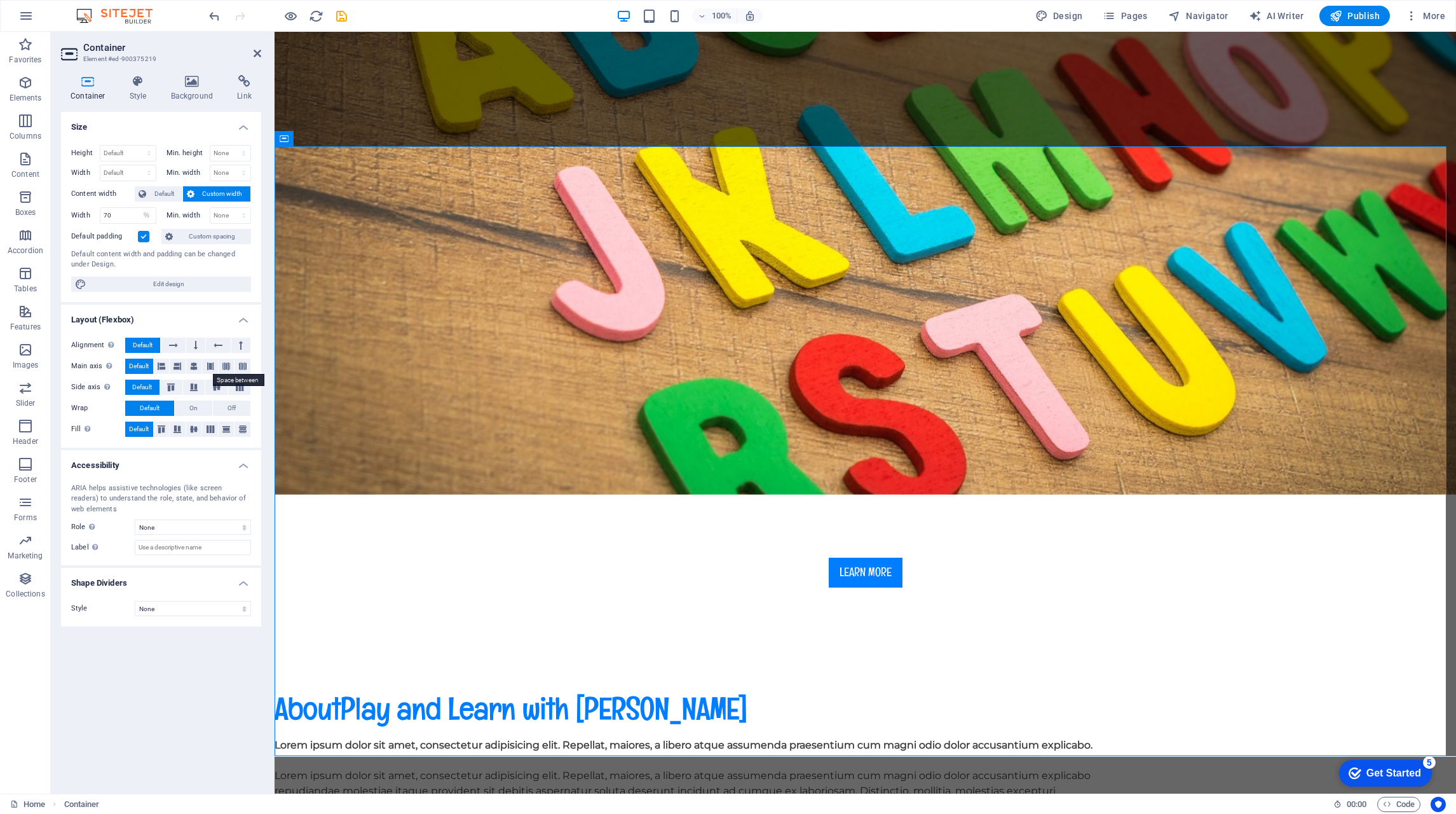
click at [212, 365] on icon at bounding box center [210, 366] width 8 height 15
click at [138, 363] on span "Default" at bounding box center [139, 366] width 20 height 15
click at [241, 384] on icon at bounding box center [240, 387] width 15 height 8
click at [142, 384] on span "Default" at bounding box center [141, 387] width 20 height 15
click at [238, 609] on select "None Triangle Square Diagonal Polygon 1 Polygon 2 Zigzag Multiple Zigzags Waves…" at bounding box center [193, 609] width 116 height 15
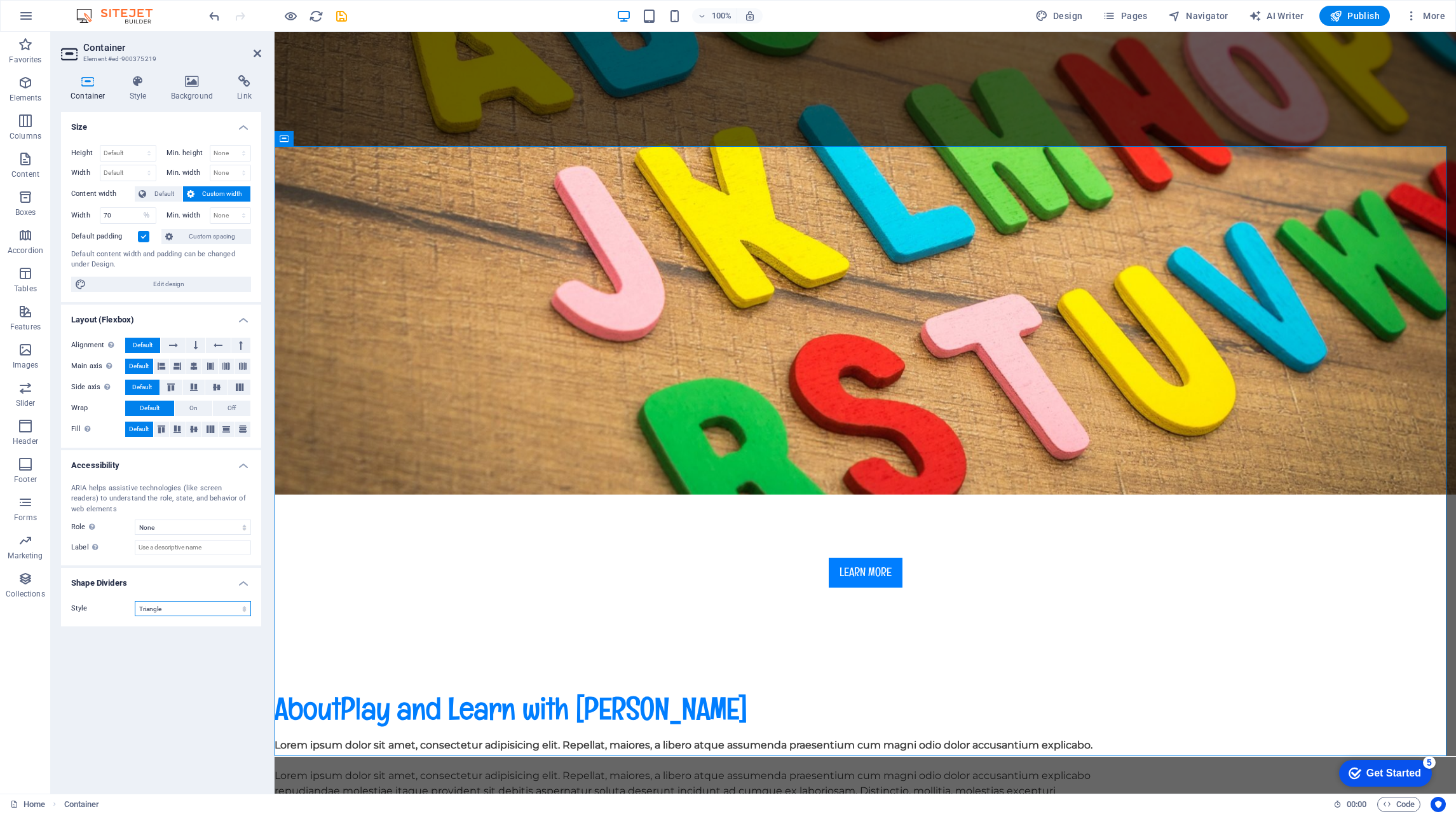
click at [134, 601] on select "None Triangle Square Diagonal Polygon 1 Polygon 2 Zigzag Multiple Zigzags Waves…" at bounding box center [193, 609] width 116 height 15
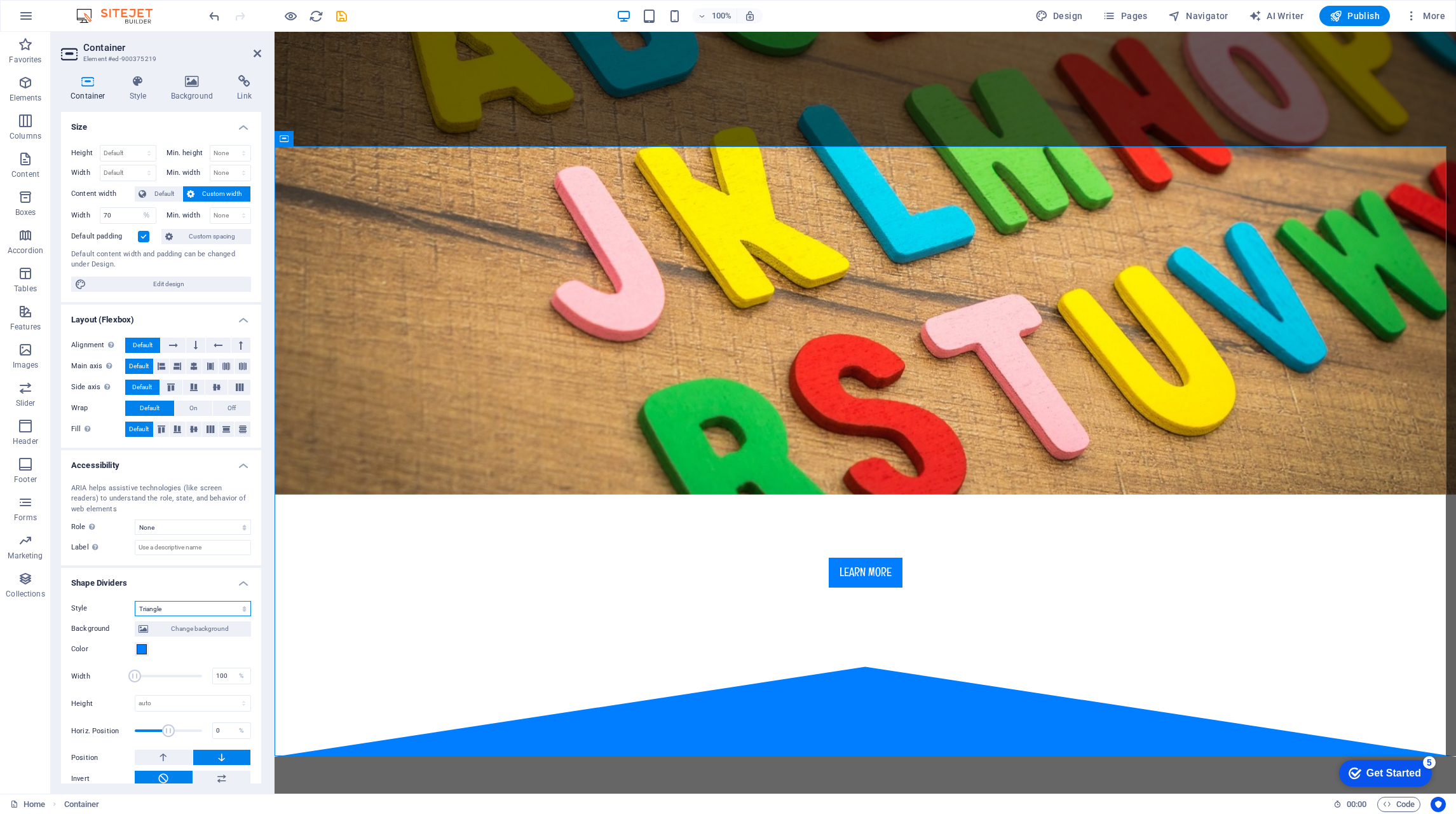
click at [192, 609] on select "None Triangle Square Diagonal Polygon 1 Polygon 2 Zigzag Multiple Zigzags Waves…" at bounding box center [193, 609] width 116 height 15
click at [134, 601] on select "None Triangle Square Diagonal Polygon 1 Polygon 2 Zigzag Multiple Zigzags Waves…" at bounding box center [193, 609] width 116 height 15
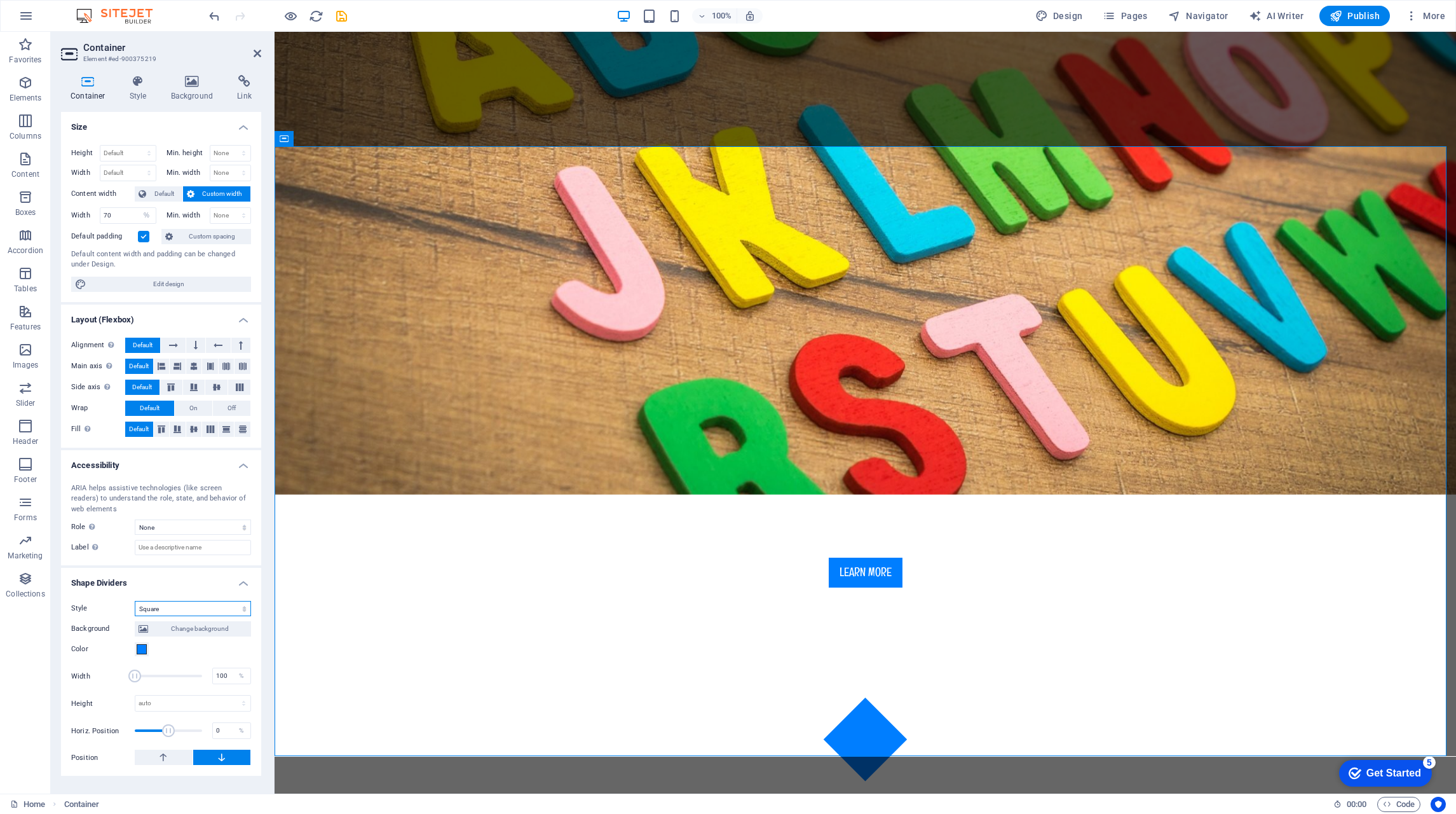
click at [179, 610] on select "None Triangle Square Diagonal Polygon 1 Polygon 2 Zigzag Multiple Zigzags Waves…" at bounding box center [193, 609] width 116 height 15
click at [134, 601] on select "None Triangle Square Diagonal Polygon 1 Polygon 2 Zigzag Multiple Zigzags Waves…" at bounding box center [193, 609] width 116 height 15
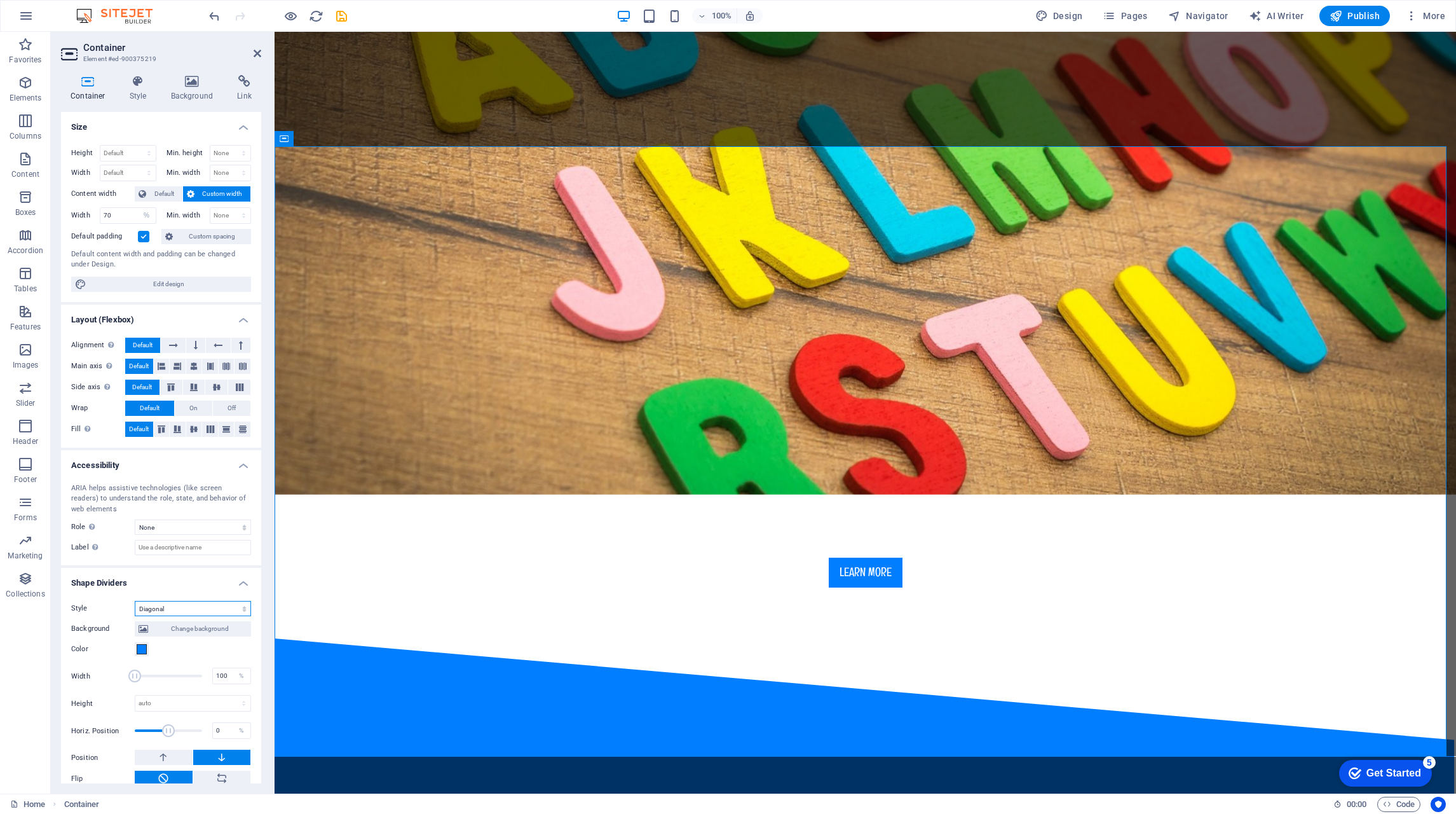
click at [194, 605] on select "None Triangle Square Diagonal Polygon 1 Polygon 2 Zigzag Multiple Zigzags Waves…" at bounding box center [193, 609] width 116 height 15
click at [134, 601] on select "None Triangle Square Diagonal Polygon 1 Polygon 2 Zigzag Multiple Zigzags Waves…" at bounding box center [193, 609] width 116 height 15
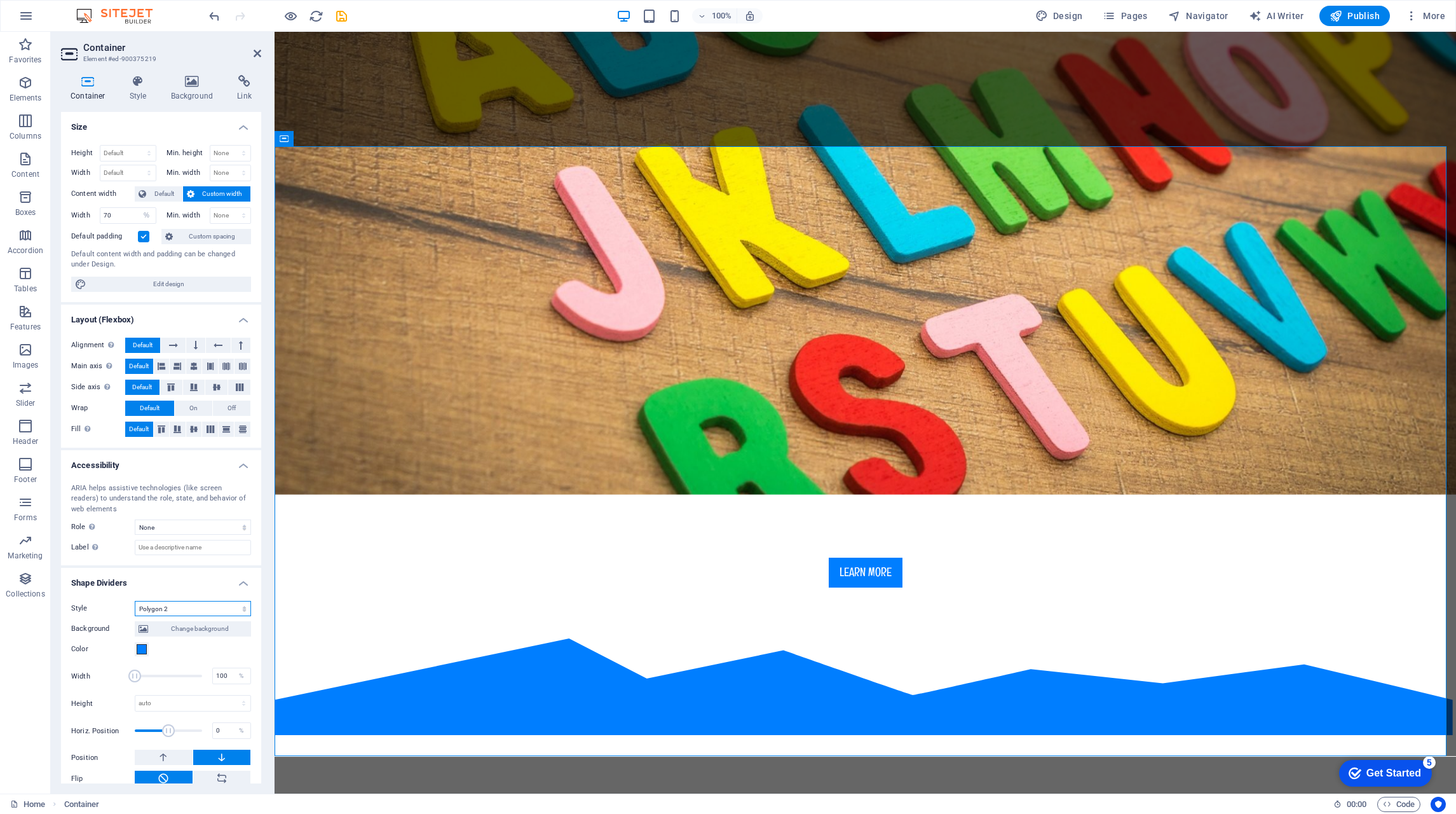
click at [198, 604] on select "None Triangle Square Diagonal Polygon 1 Polygon 2 Zigzag Multiple Zigzags Waves…" at bounding box center [193, 609] width 116 height 15
click at [134, 601] on select "None Triangle Square Diagonal Polygon 1 Polygon 2 Zigzag Multiple Zigzags Waves…" at bounding box center [193, 609] width 116 height 15
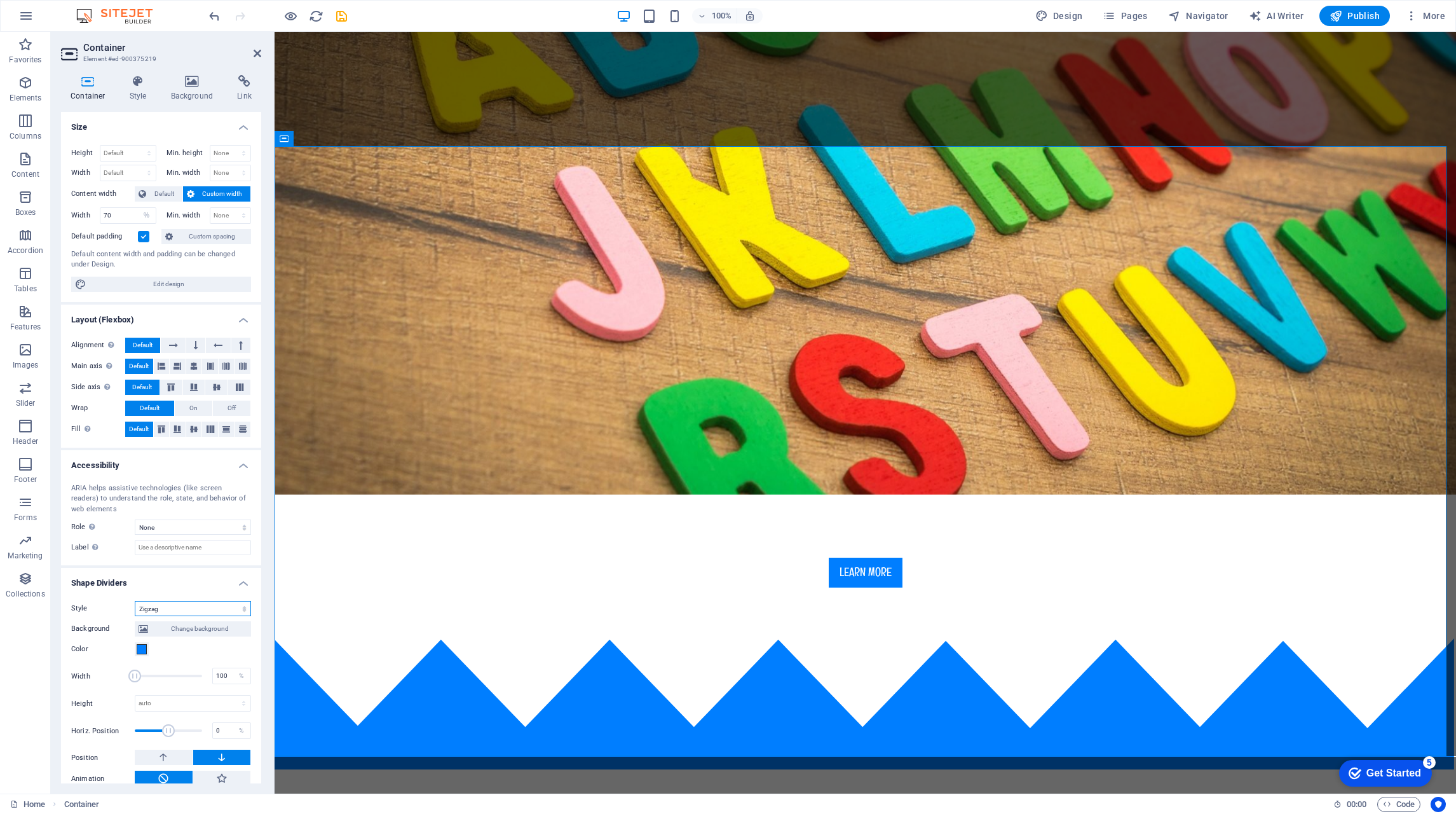
click at [199, 605] on select "None Triangle Square Diagonal Polygon 1 Polygon 2 Zigzag Multiple Zigzags Waves…" at bounding box center [193, 609] width 116 height 15
click at [134, 601] on select "None Triangle Square Diagonal Polygon 1 Polygon 2 Zigzag Multiple Zigzags Waves…" at bounding box center [193, 609] width 116 height 15
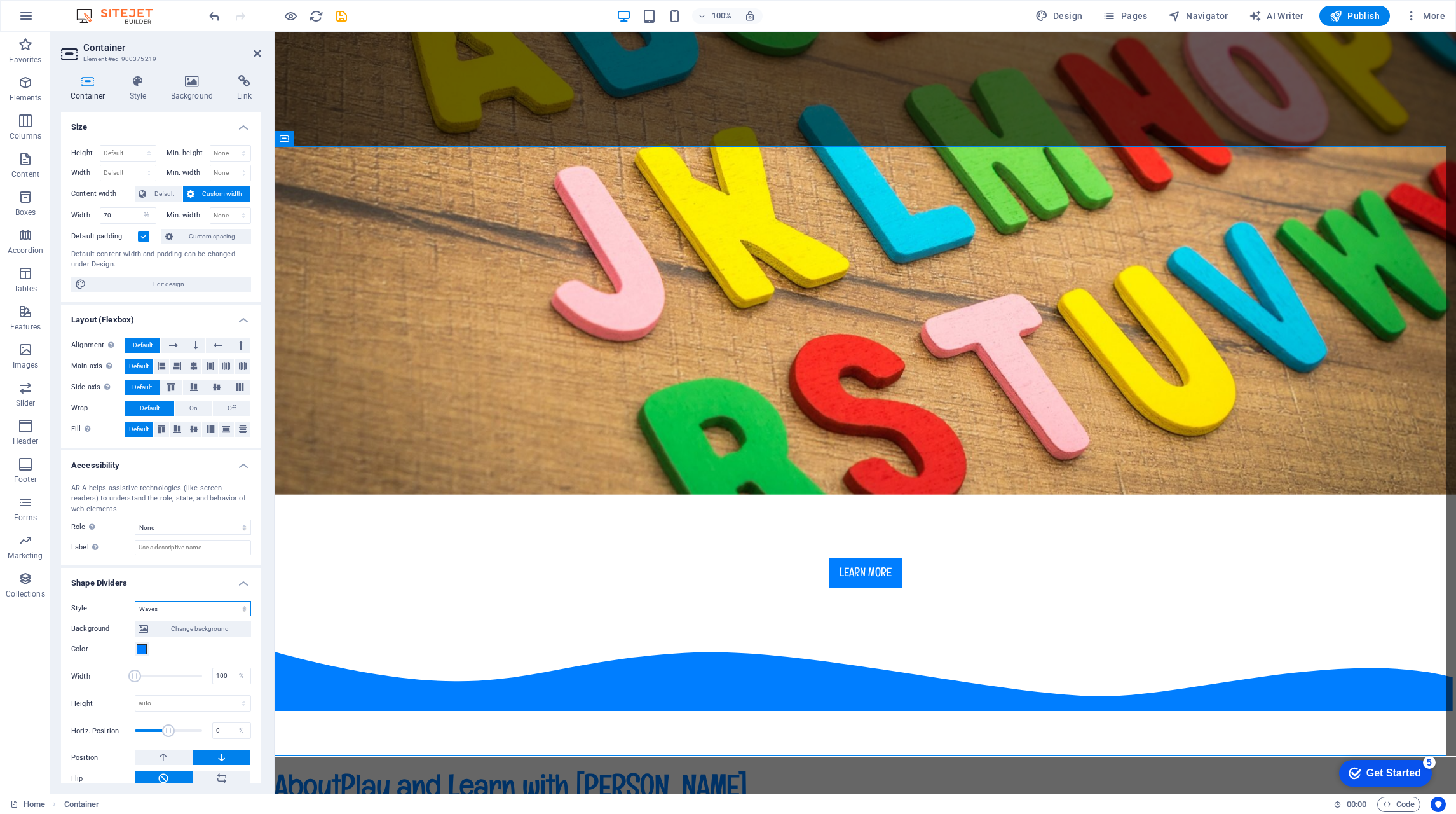
click at [179, 603] on select "None Triangle Square Diagonal Polygon 1 Polygon 2 Zigzag Multiple Zigzags Waves…" at bounding box center [193, 609] width 116 height 15
click at [134, 601] on select "None Triangle Square Diagonal Polygon 1 Polygon 2 Zigzag Multiple Zigzags Waves…" at bounding box center [193, 609] width 116 height 15
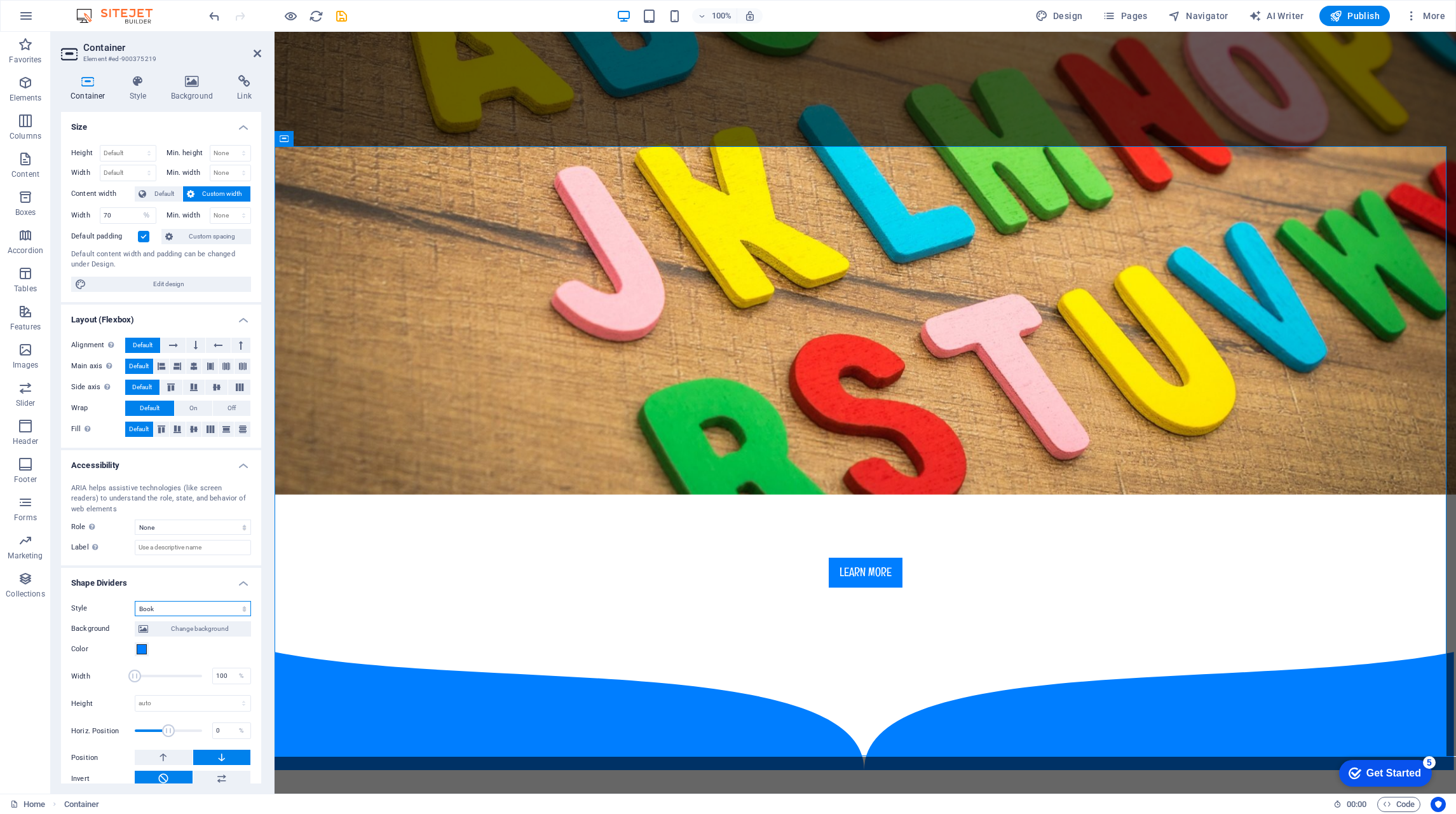
click at [187, 612] on select "None Triangle Square Diagonal Polygon 1 Polygon 2 Zigzag Multiple Zigzags Waves…" at bounding box center [193, 609] width 116 height 15
select select "none"
click at [134, 601] on select "None Triangle Square Diagonal Polygon 1 Polygon 2 Zigzag Multiple Zigzags Waves…" at bounding box center [193, 609] width 116 height 15
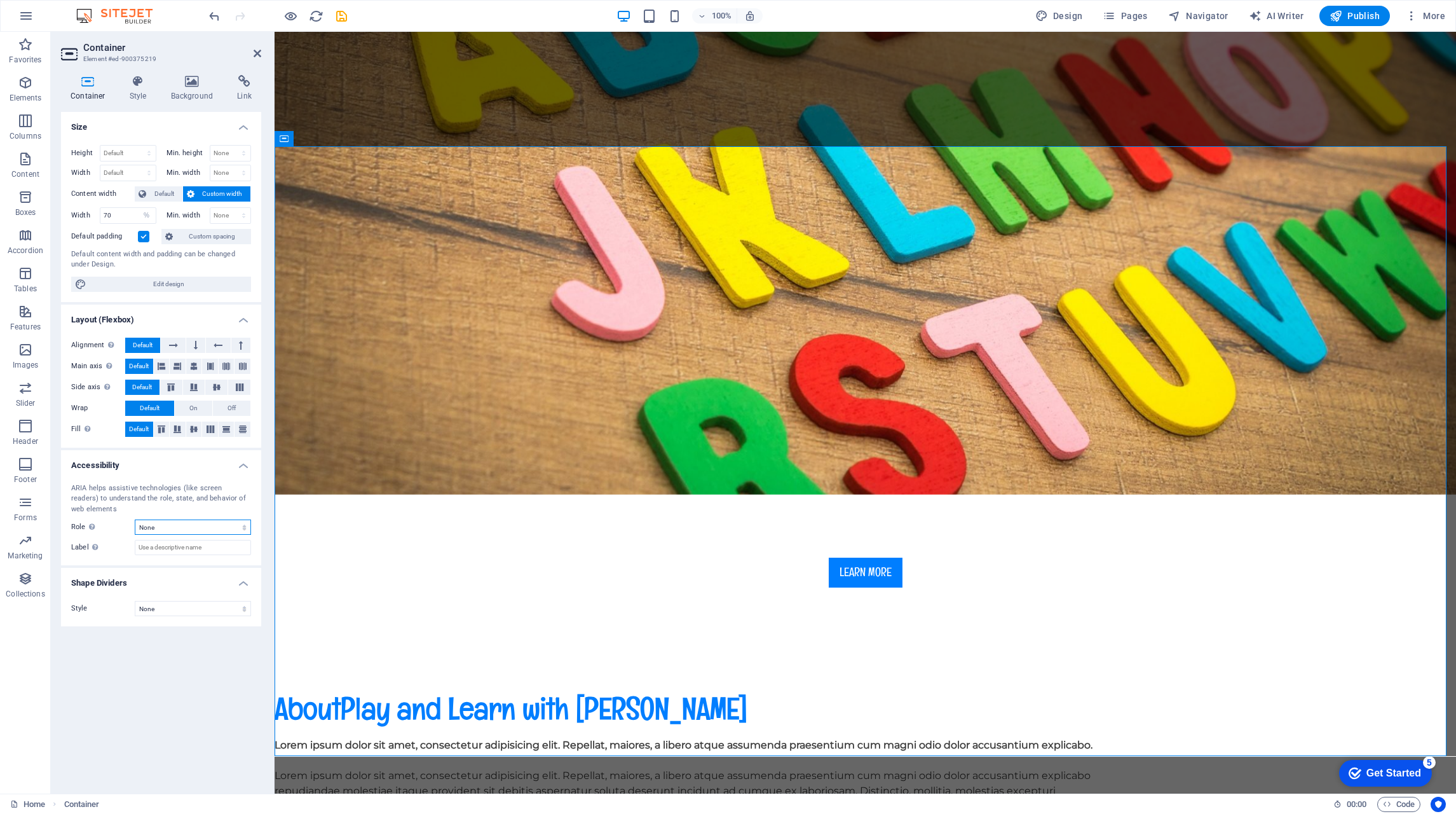
click at [167, 521] on select "None Alert Article Banner Comment Complementary Dialog Footer Header Marquee Pr…" at bounding box center [193, 527] width 116 height 15
click at [134, 520] on select "None Alert Article Banner Comment Complementary Dialog Footer Header Marquee Pr…" at bounding box center [193, 527] width 116 height 15
click at [177, 526] on select "None Alert Article Banner Comment Complementary Dialog Footer Header Marquee Pr…" at bounding box center [193, 527] width 116 height 15
click at [134, 520] on select "None Alert Article Banner Comment Complementary Dialog Footer Header Marquee Pr…" at bounding box center [193, 527] width 116 height 15
click at [184, 525] on select "None Alert Article Banner Comment Complementary Dialog Footer Header Marquee Pr…" at bounding box center [193, 527] width 116 height 15
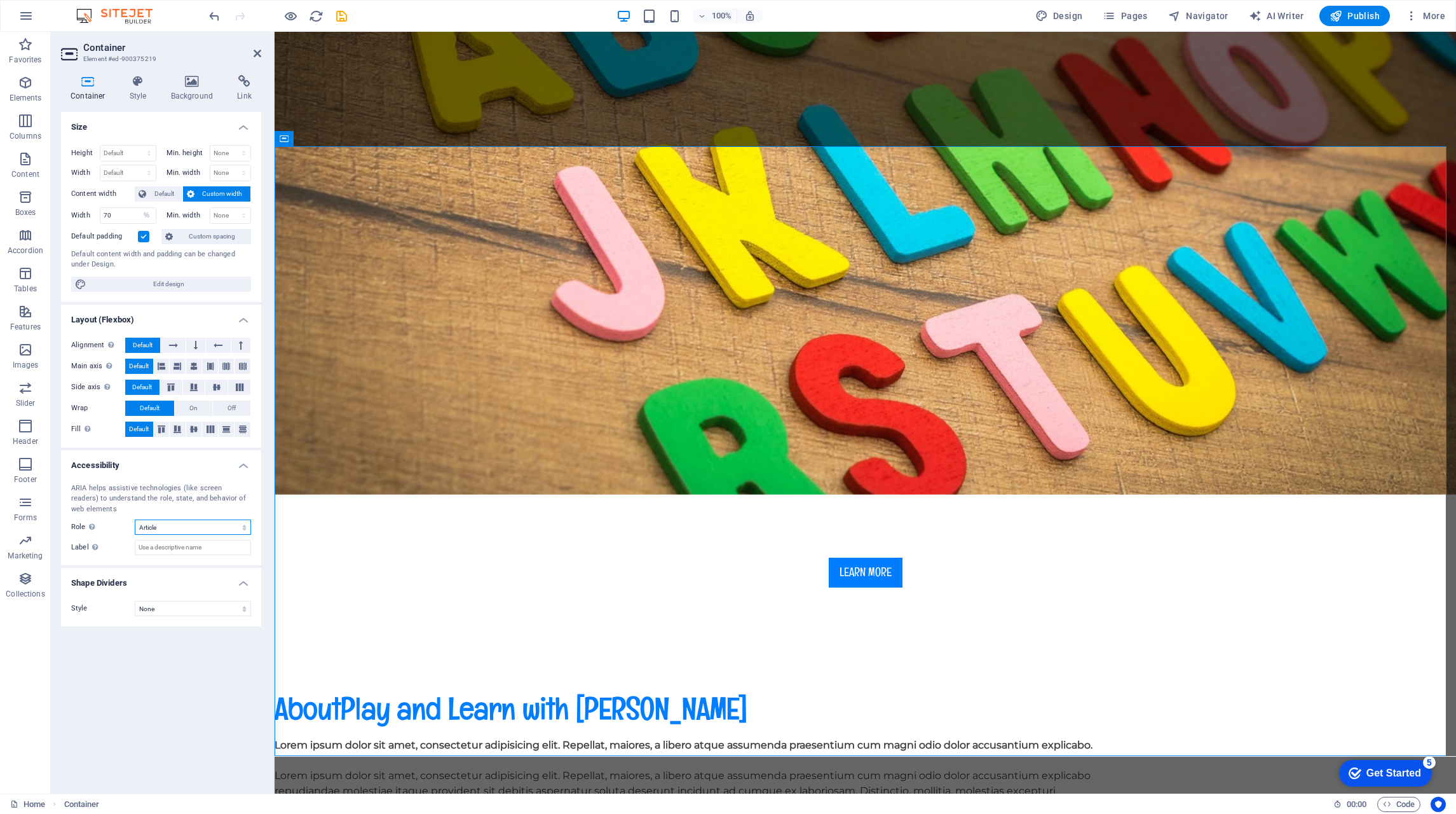
select select "none"
click at [134, 520] on select "None Alert Article Banner Comment Complementary Dialog Footer Header Marquee Pr…" at bounding box center [193, 527] width 116 height 15
click at [162, 193] on span "Default" at bounding box center [163, 194] width 28 height 15
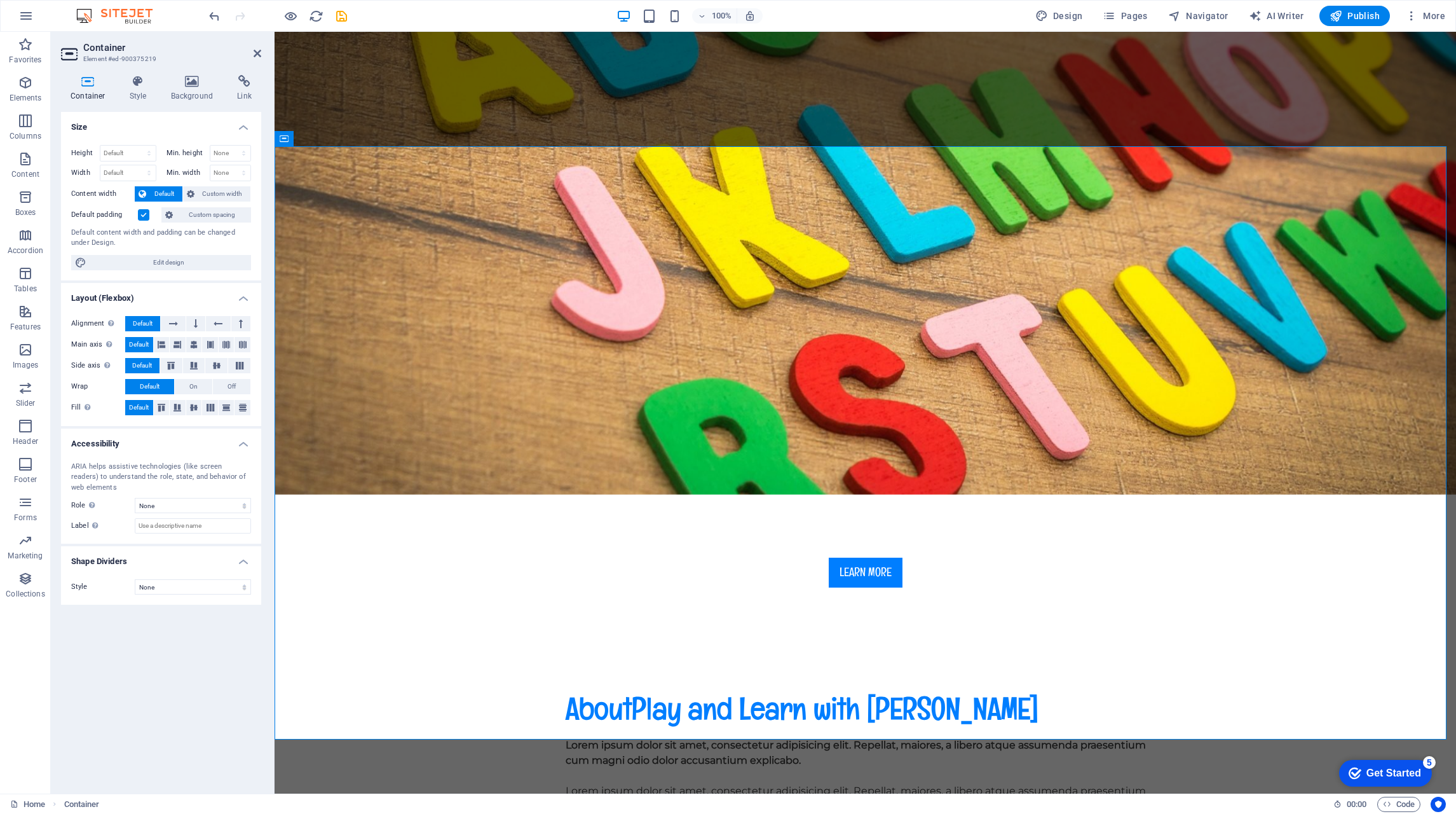
click at [147, 211] on label at bounding box center [143, 214] width 11 height 11
click at [0, 0] on input "Default padding" at bounding box center [0, 0] width 0 height 0
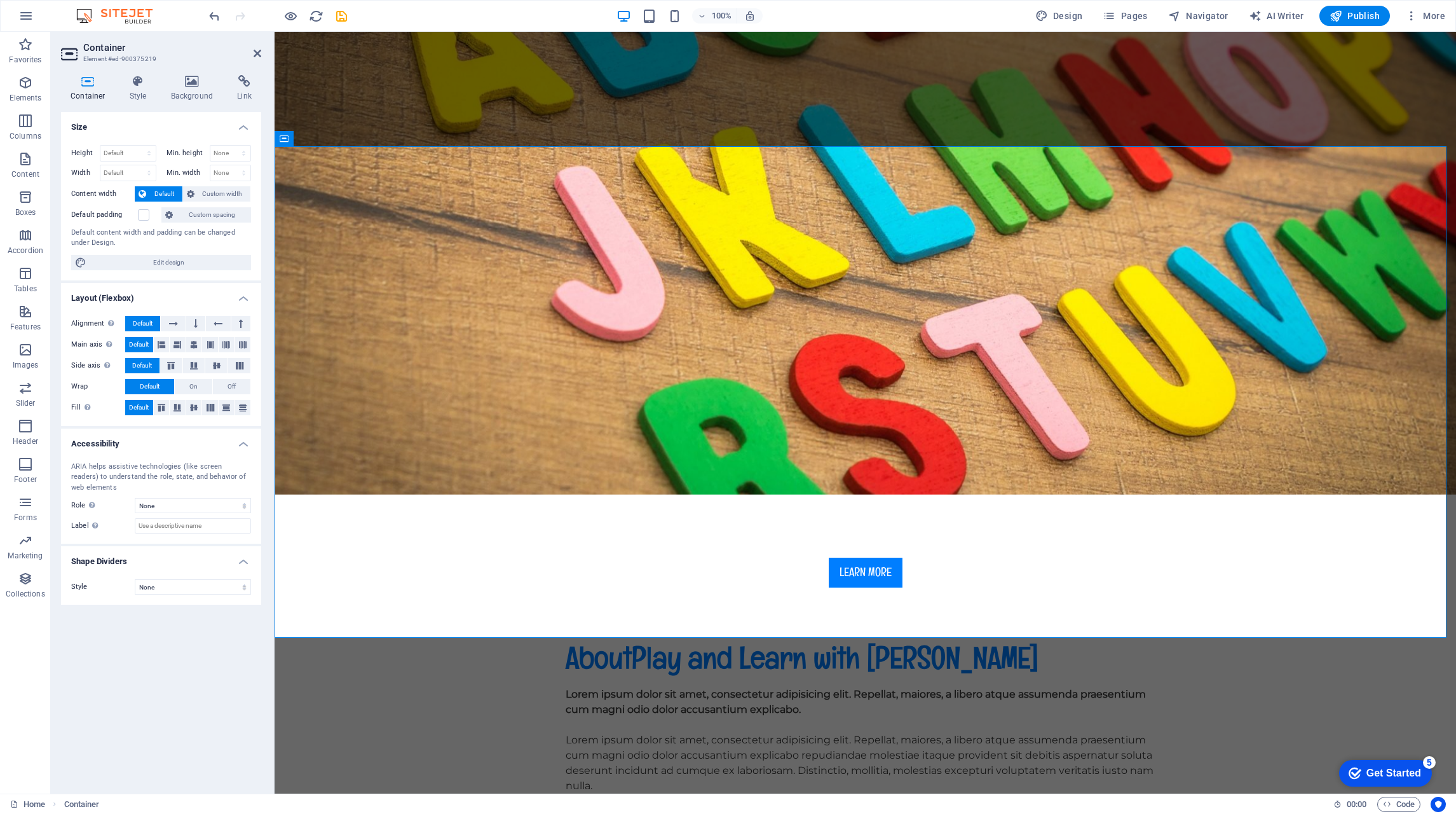
click at [147, 211] on label at bounding box center [143, 214] width 11 height 11
click at [0, 0] on input "Default padding" at bounding box center [0, 0] width 0 height 0
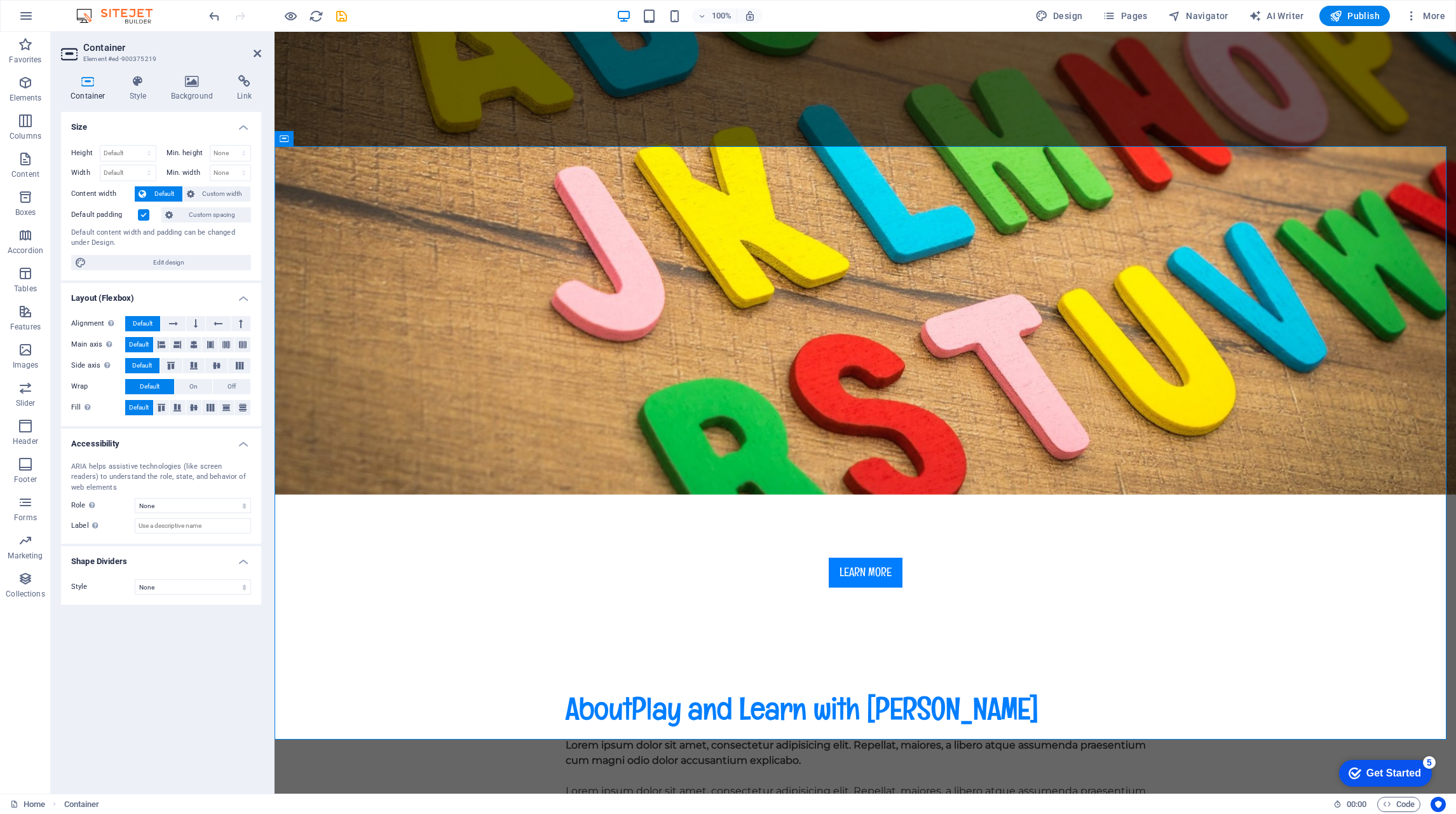
click at [147, 211] on label at bounding box center [143, 214] width 11 height 11
click at [0, 0] on input "Default padding" at bounding box center [0, 0] width 0 height 0
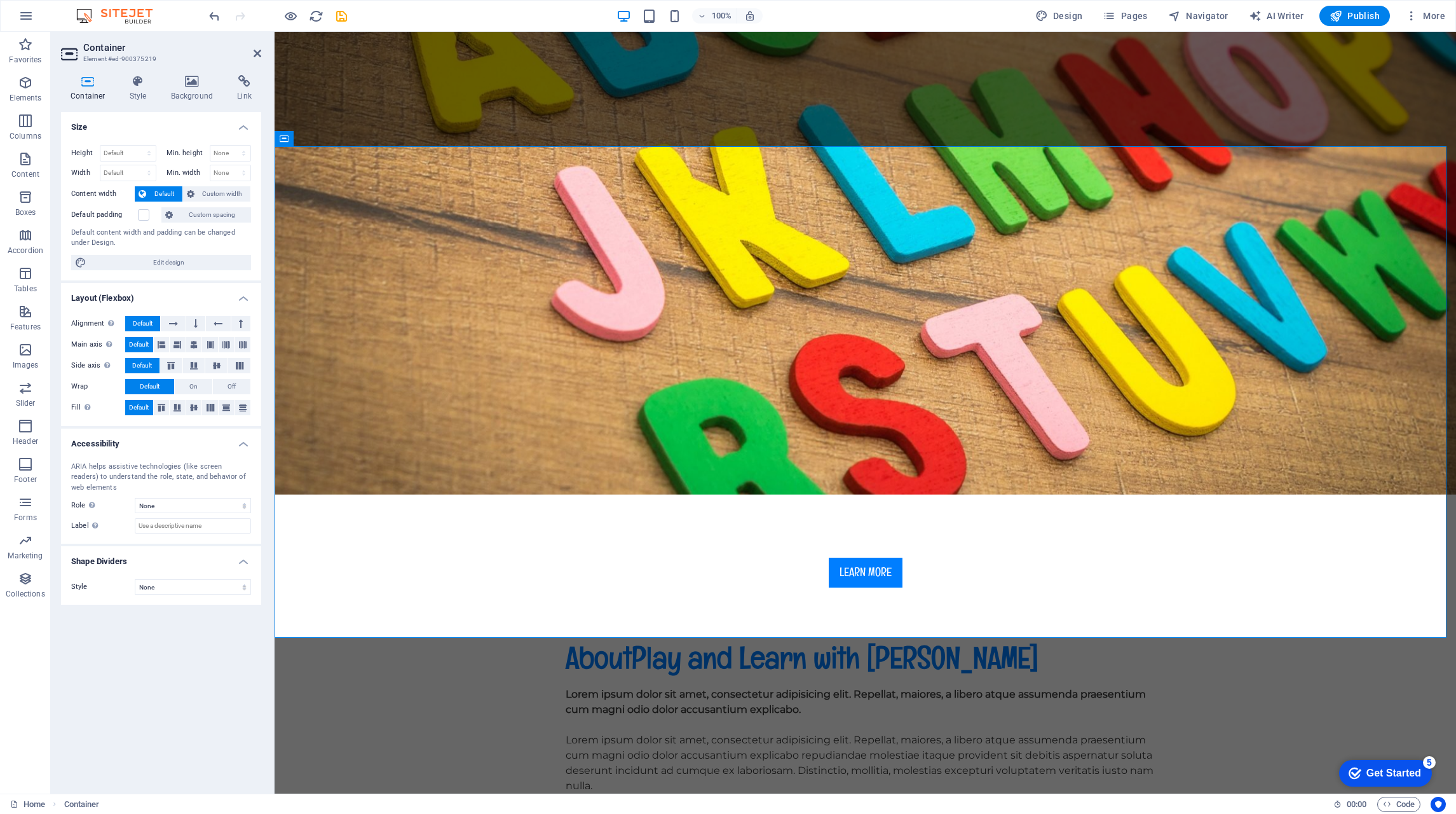
click at [147, 211] on label at bounding box center [143, 214] width 11 height 11
click at [0, 0] on input "Default padding" at bounding box center [0, 0] width 0 height 0
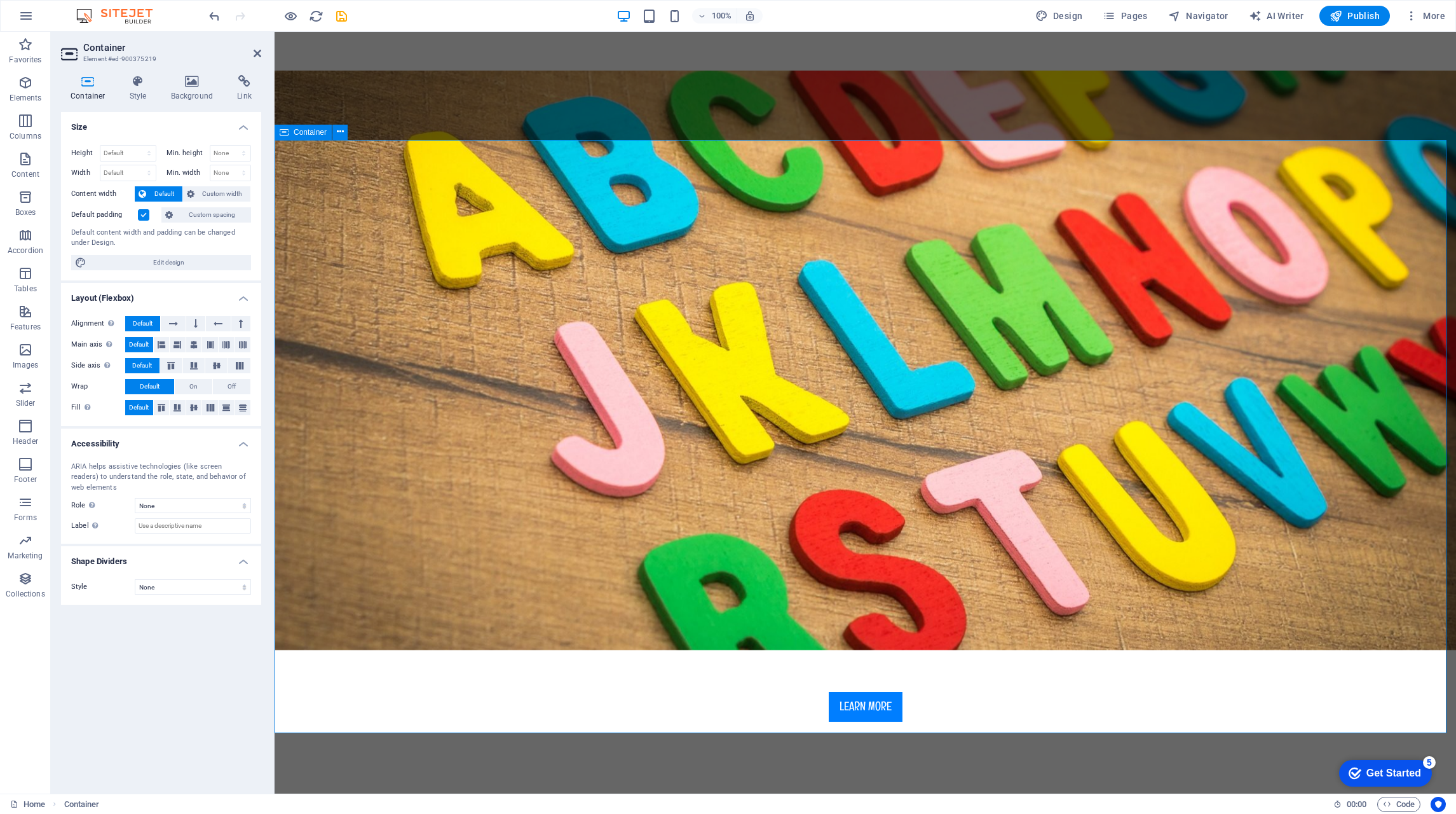
scroll to position [445, 0]
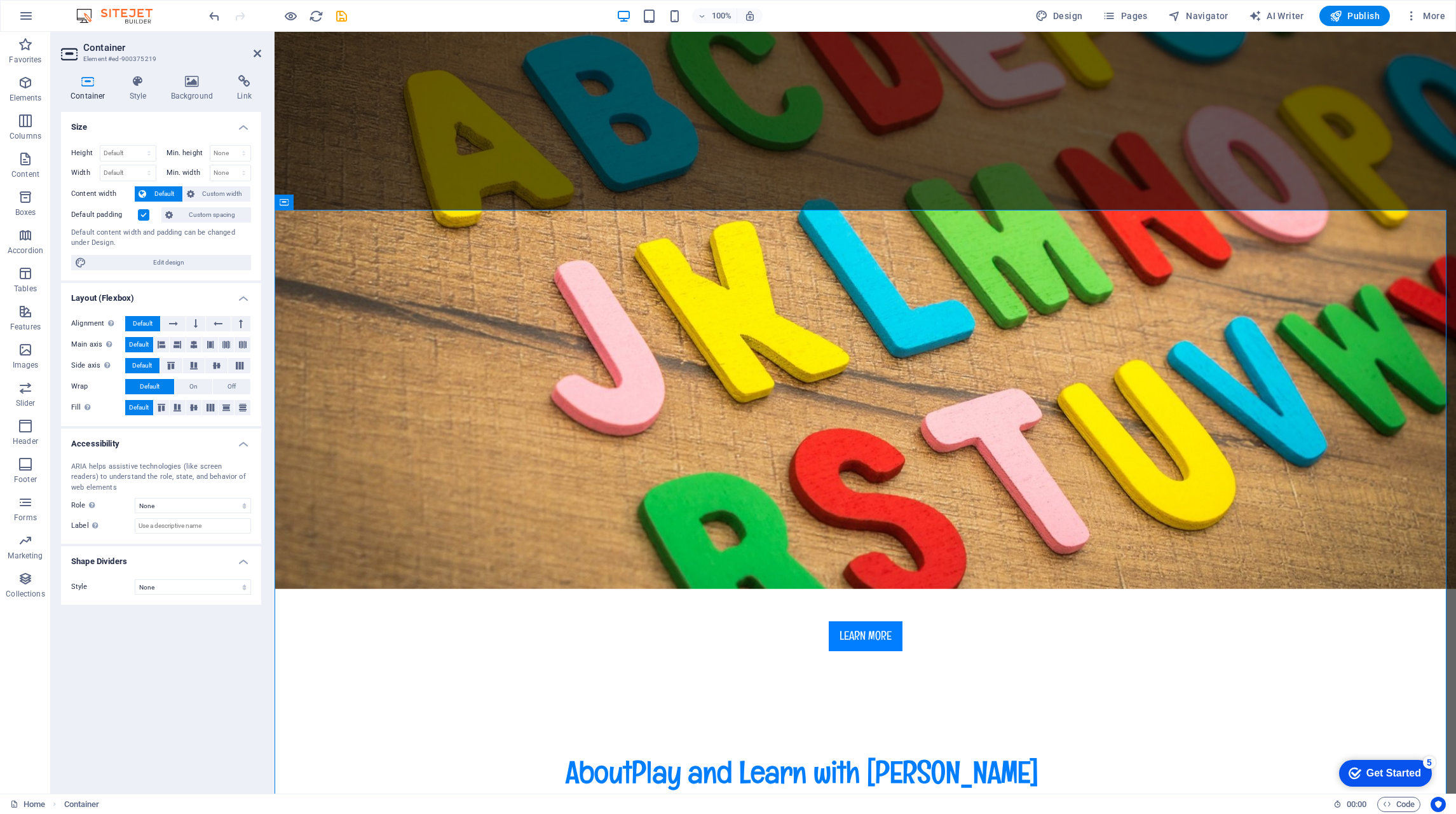
click at [204, 194] on span "Custom width" at bounding box center [223, 194] width 49 height 15
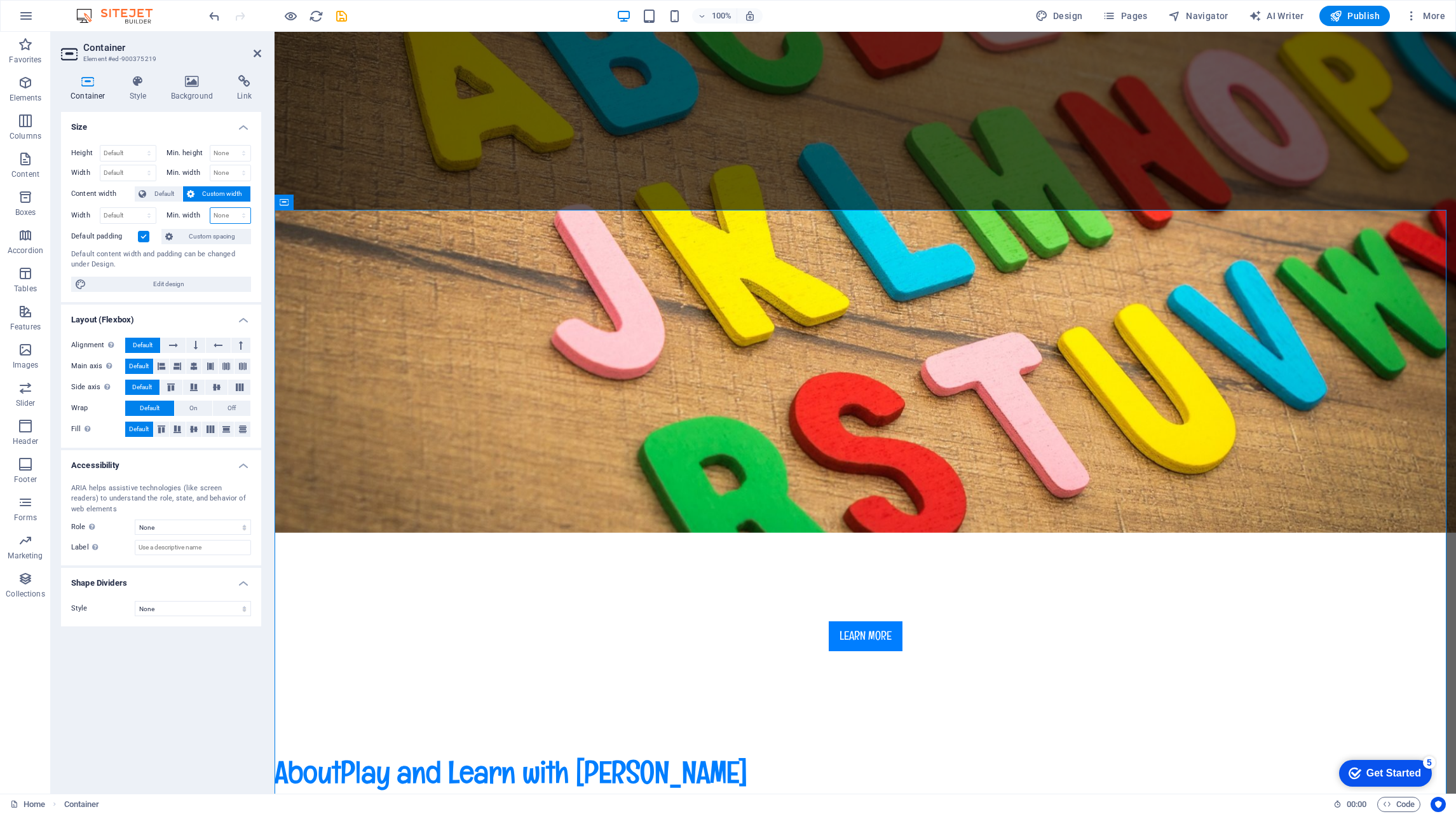
click at [218, 213] on select "None px rem % vh vw" at bounding box center [231, 216] width 41 height 15
click at [173, 235] on icon at bounding box center [169, 236] width 8 height 15
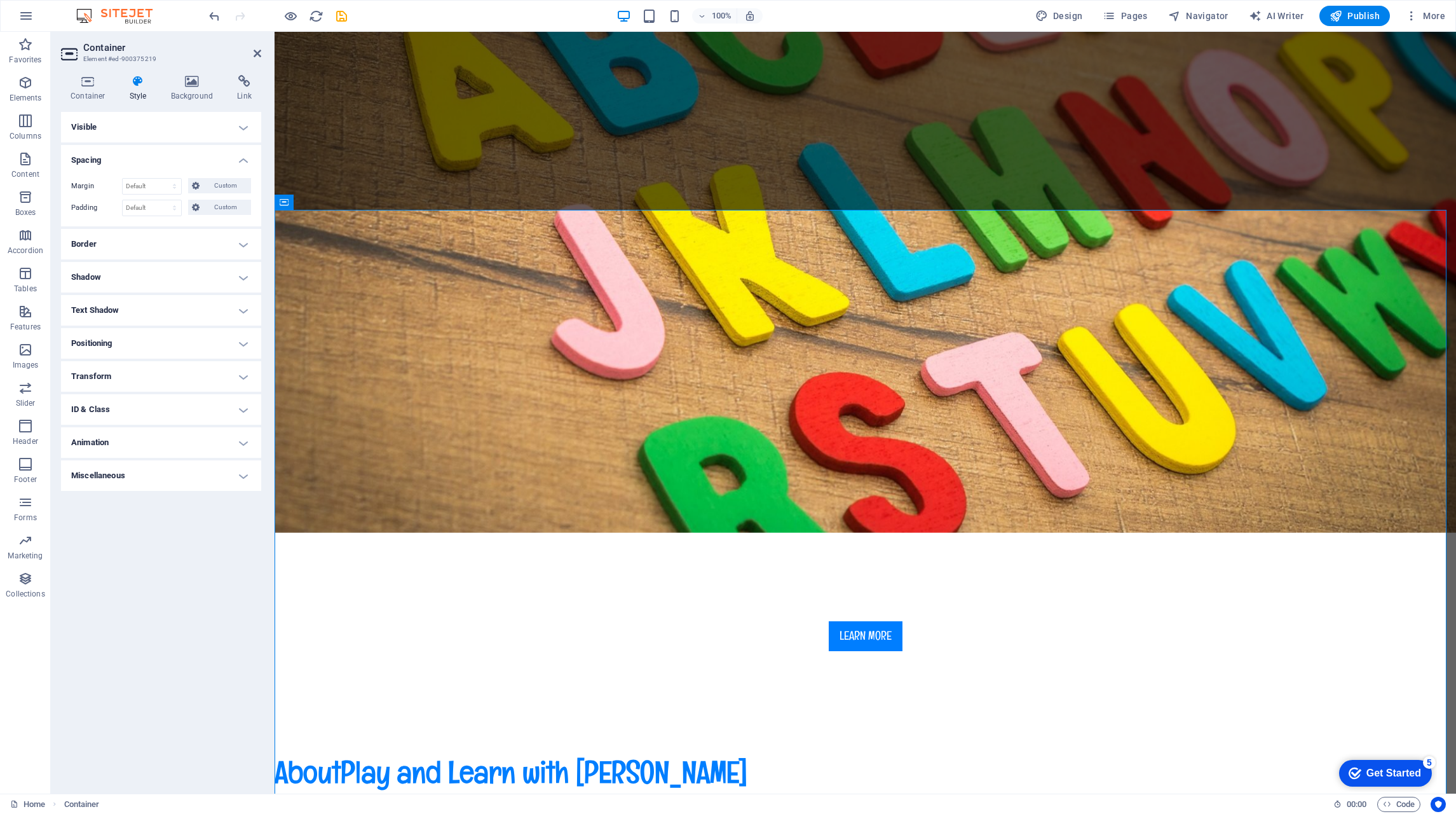
click at [81, 80] on icon at bounding box center [87, 81] width 54 height 13
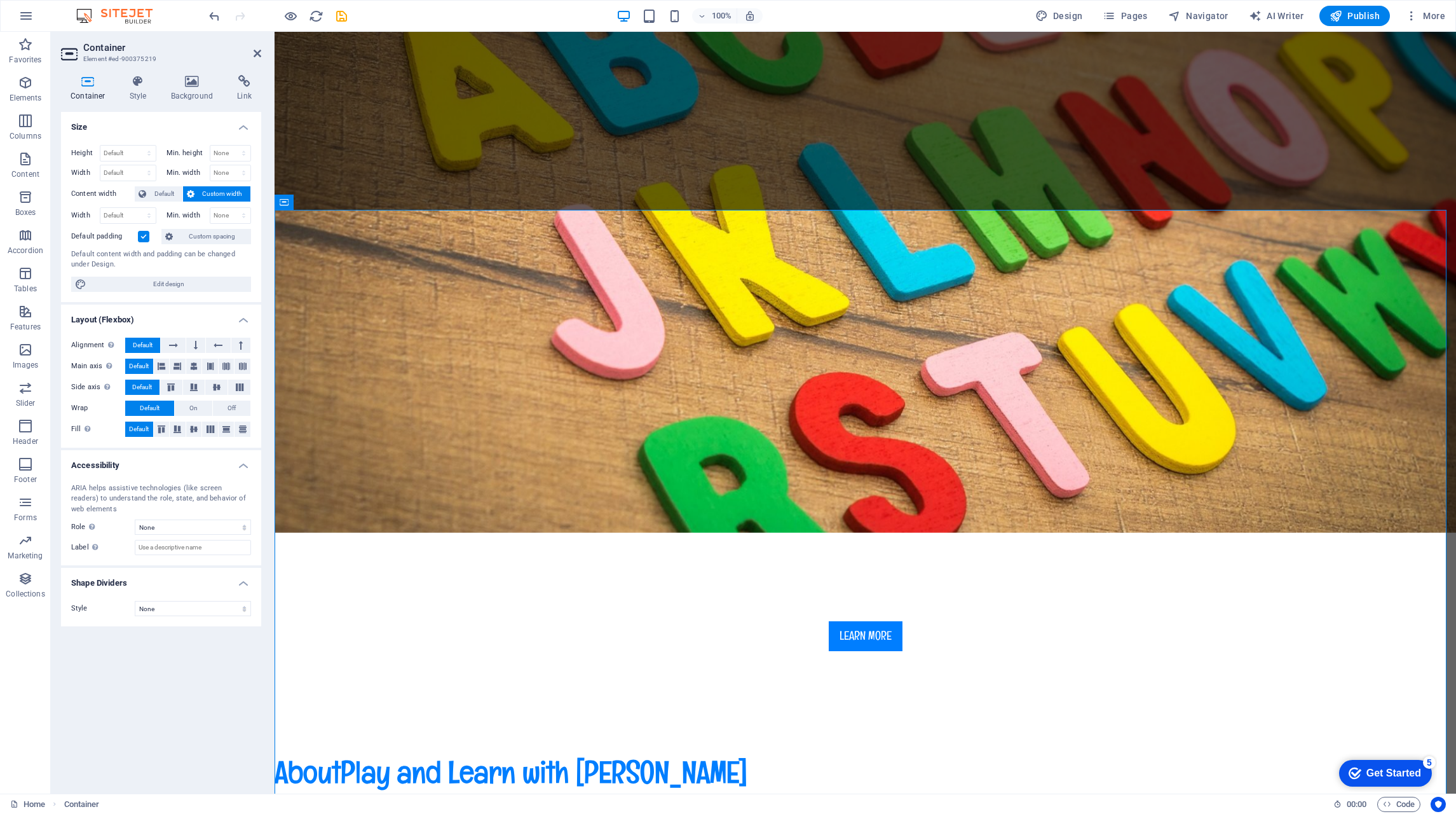
click at [141, 237] on label at bounding box center [143, 236] width 11 height 11
click at [0, 0] on input "Default padding" at bounding box center [0, 0] width 0 height 0
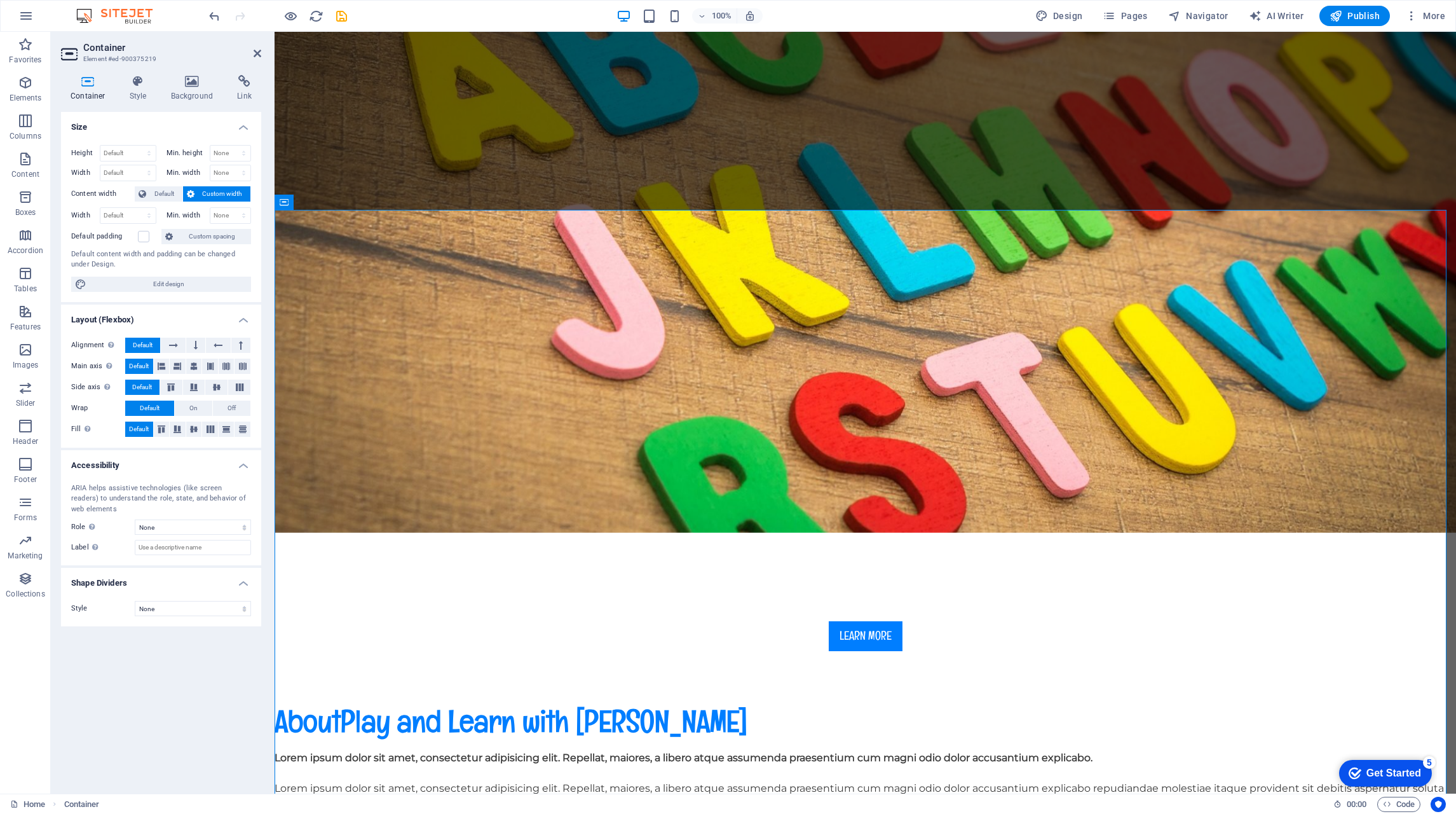
click at [141, 237] on label at bounding box center [143, 236] width 11 height 11
click at [0, 0] on input "Default padding" at bounding box center [0, 0] width 0 height 0
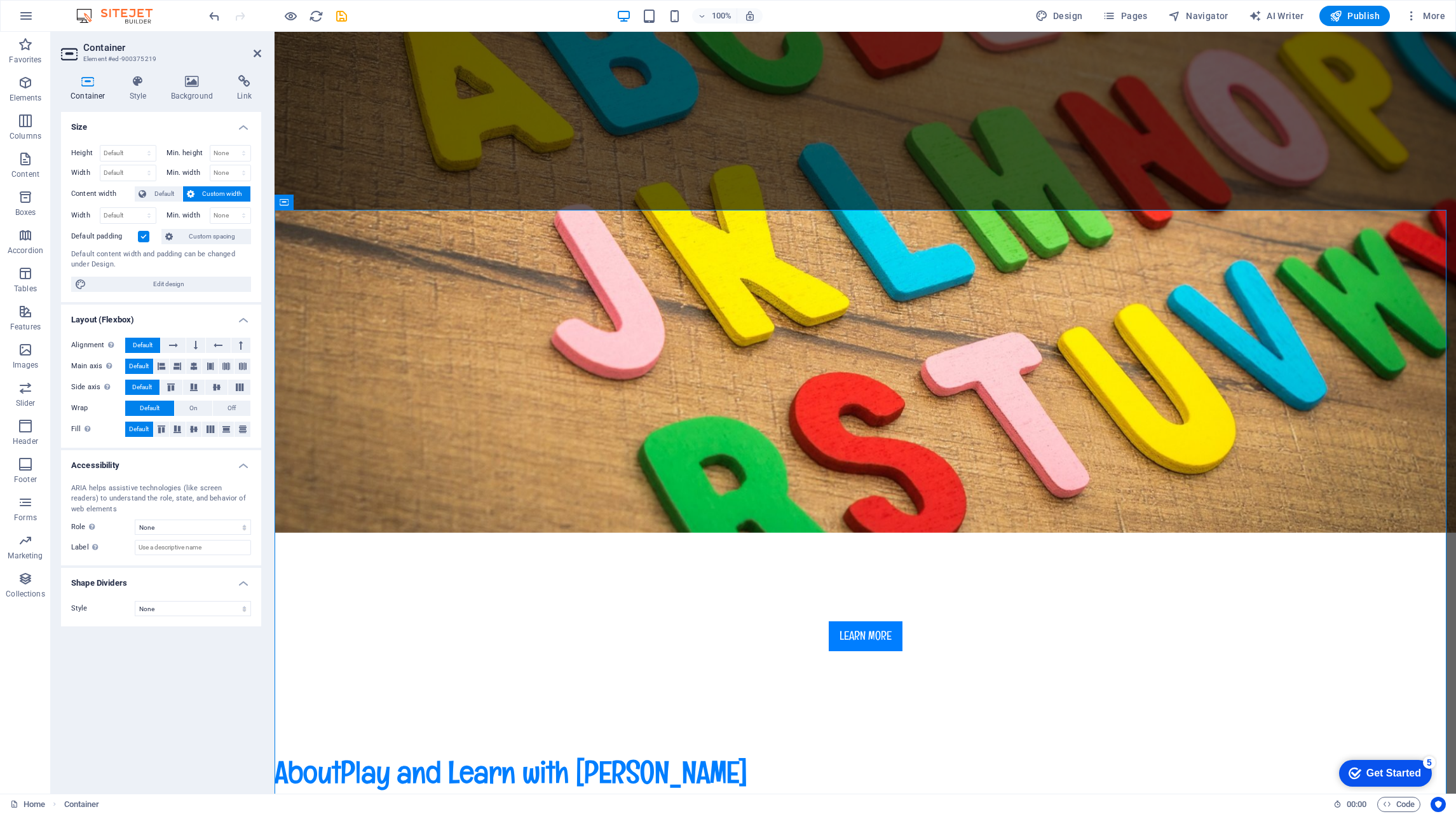
click at [195, 282] on span "Edit design" at bounding box center [168, 284] width 157 height 15
select select "rem"
select select "ease-in-out"
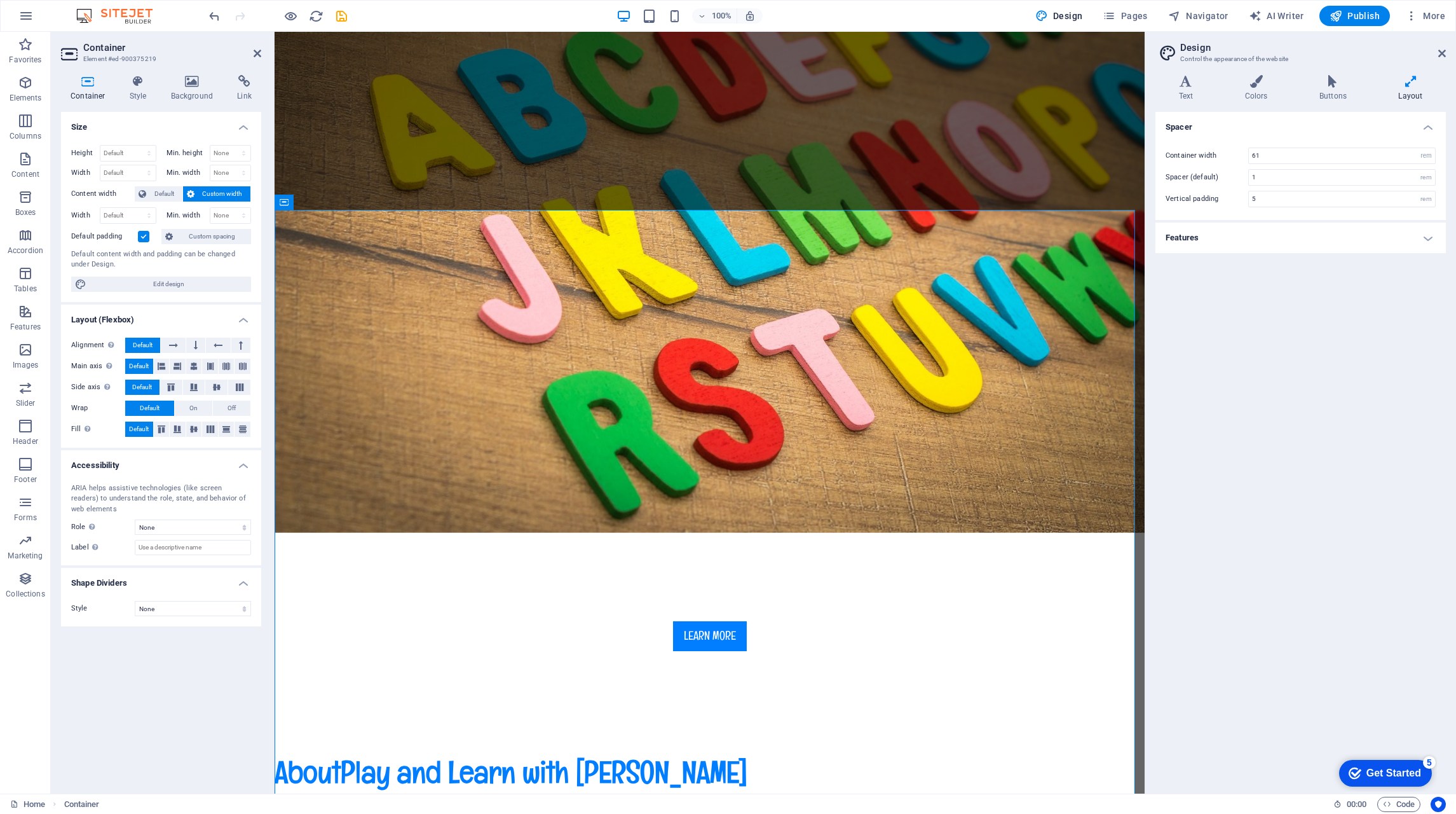
click at [1248, 239] on h4 "Features" at bounding box center [1300, 238] width 290 height 31
click at [1273, 177] on input "1" at bounding box center [1342, 177] width 187 height 15
click at [1336, 416] on div "Spacer Container width 61 rem px Spacer (default) 10 rem Vertical padding 5 rem…" at bounding box center [1300, 448] width 290 height 671
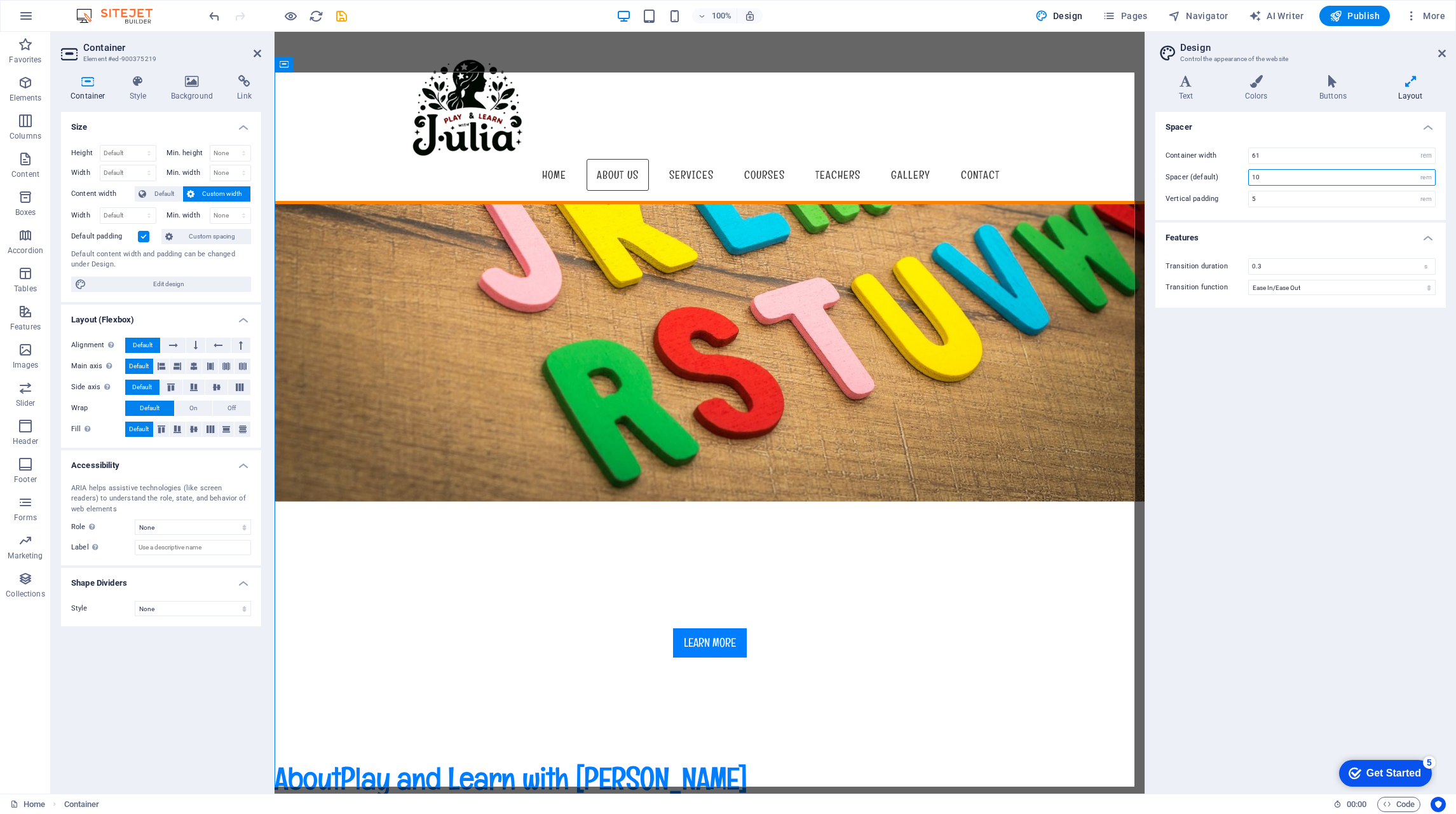
click at [1272, 174] on input "10" at bounding box center [1342, 177] width 187 height 15
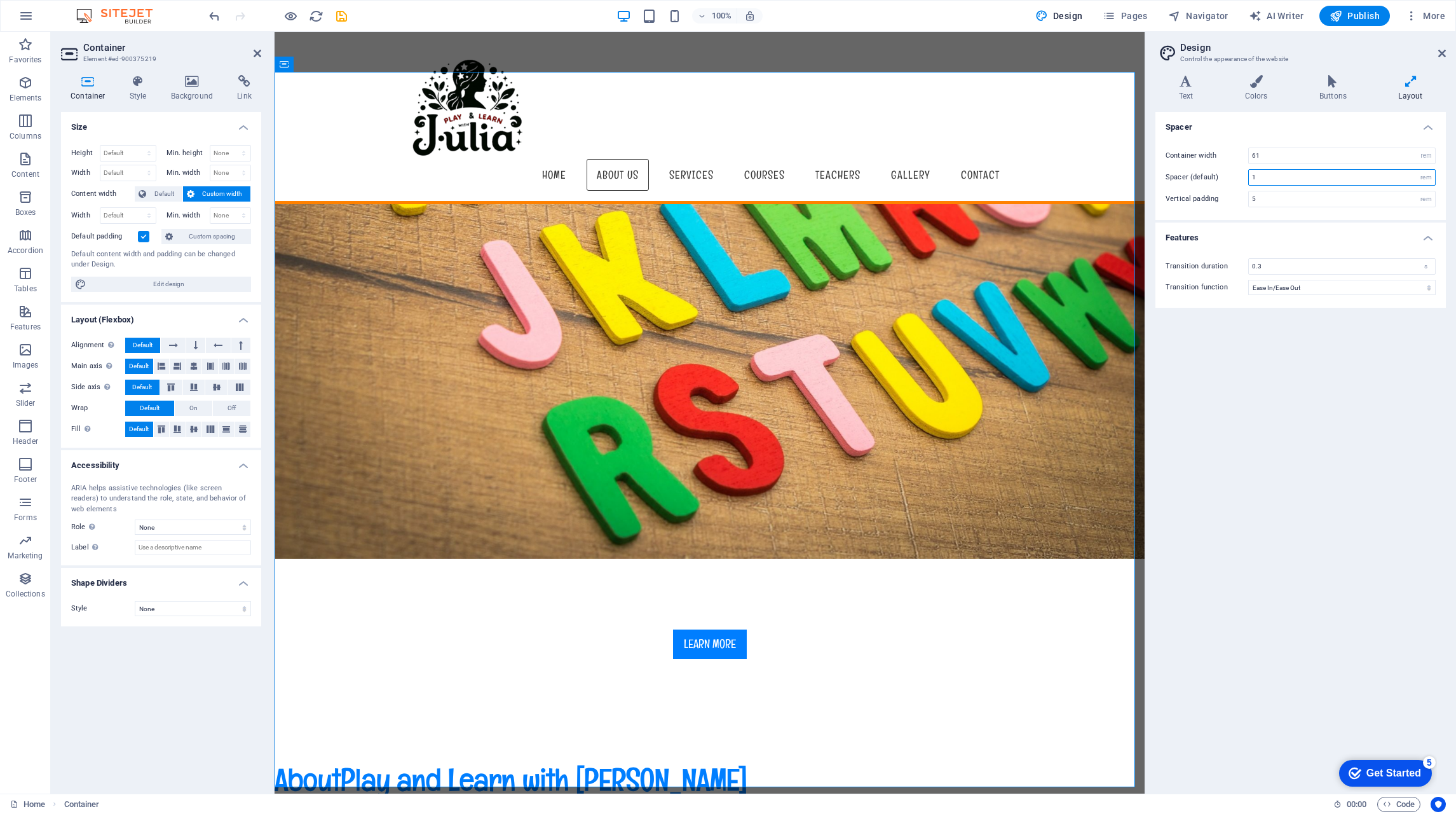
type input "1"
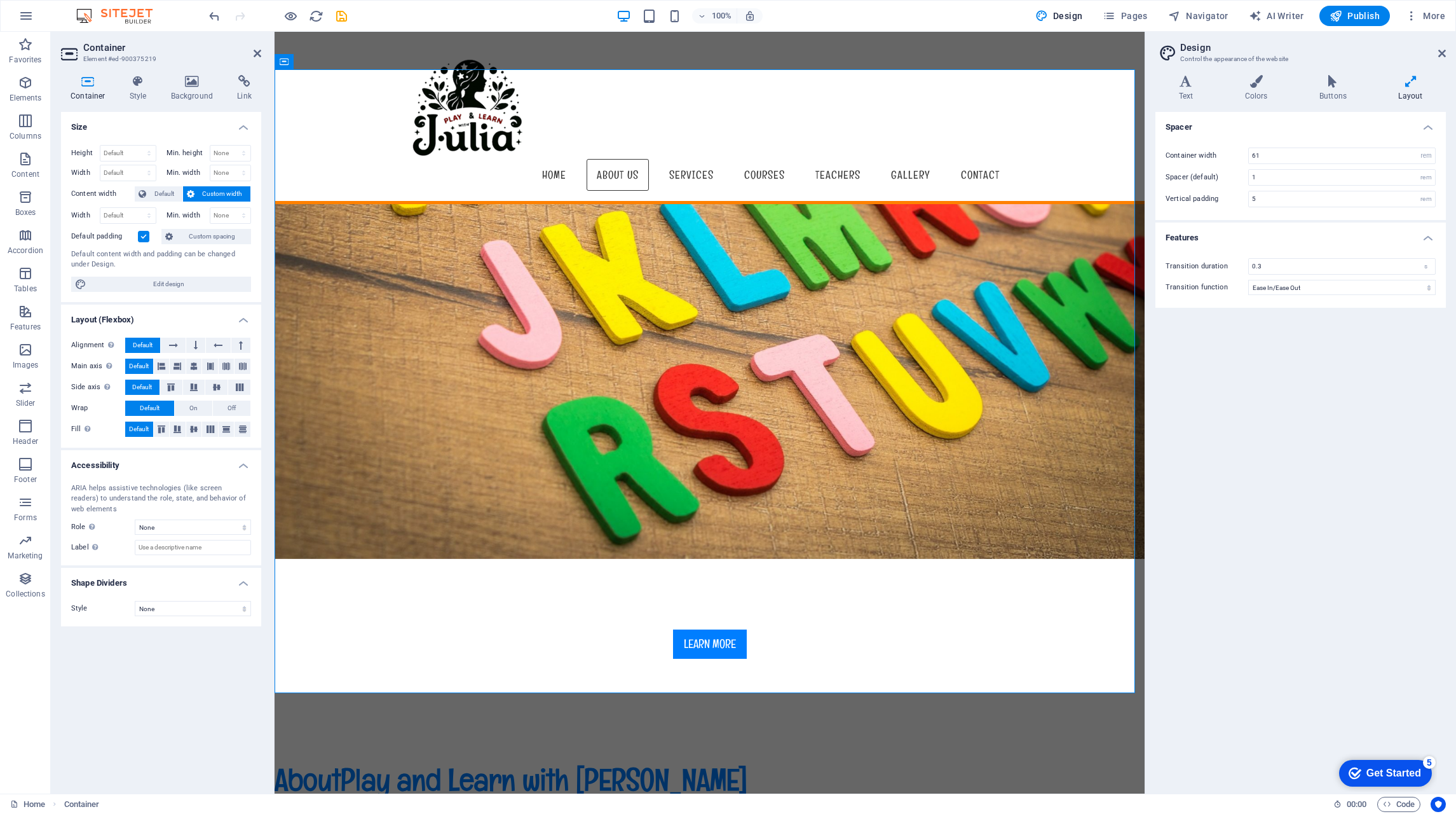
click at [1307, 380] on div "Spacer Container width 61 rem px Spacer (default) 1 rem Vertical padding 5 rem …" at bounding box center [1300, 448] width 290 height 671
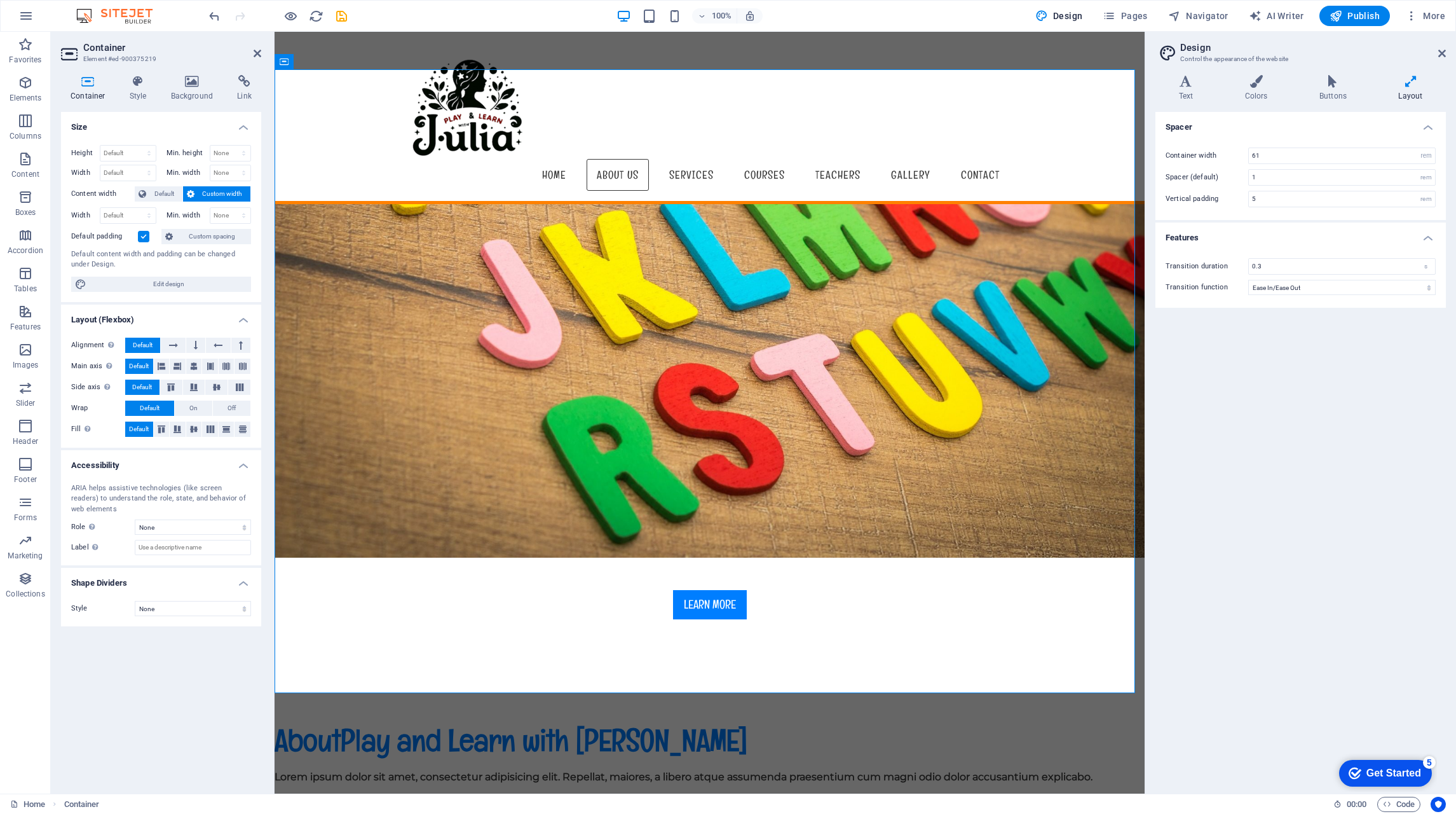
drag, startPoint x: 1441, startPoint y: 49, endPoint x: 185, endPoint y: 227, distance: 1268.6
click at [1441, 49] on icon at bounding box center [1442, 53] width 8 height 10
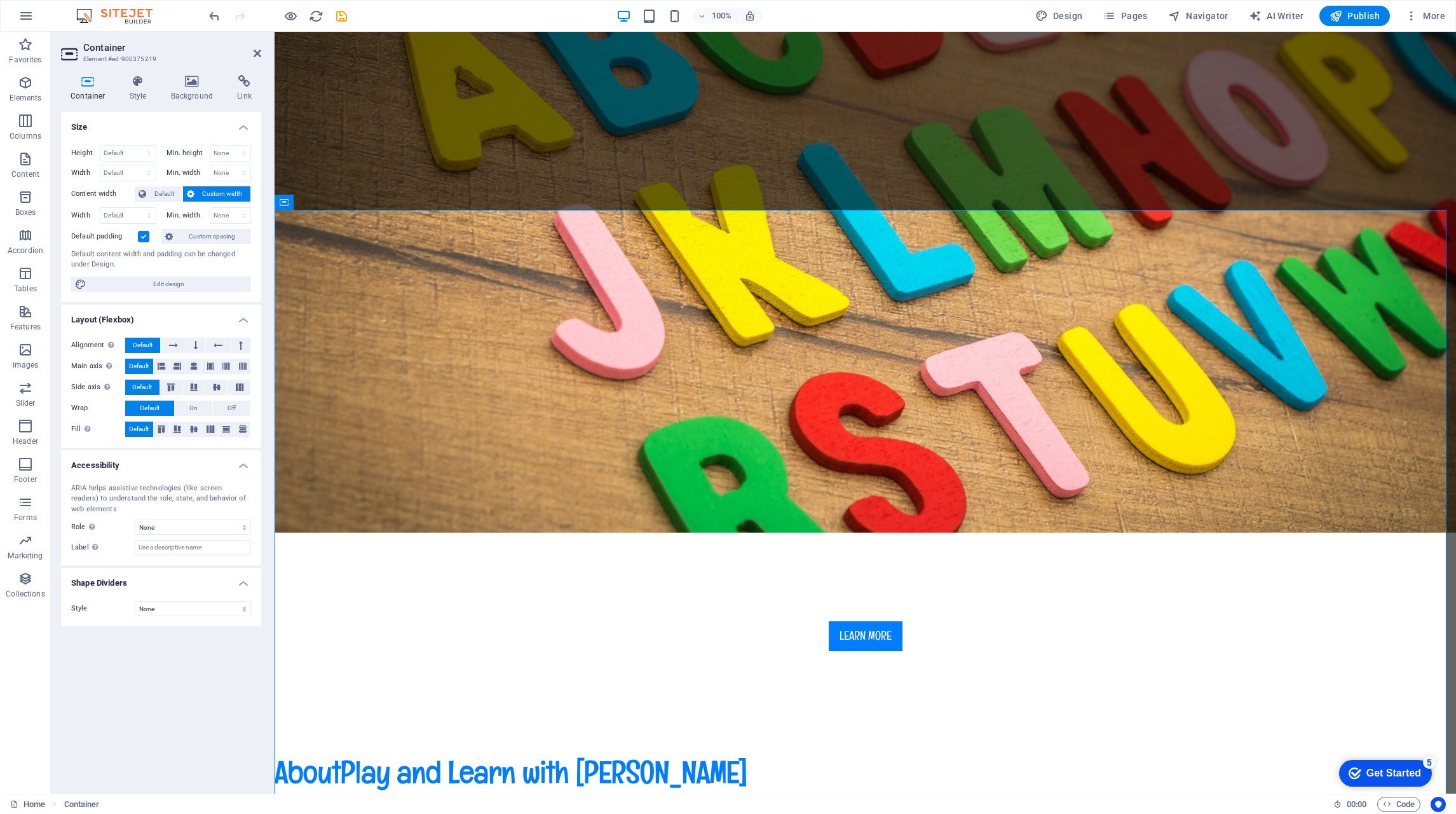
click at [152, 194] on span "Default" at bounding box center [163, 194] width 28 height 15
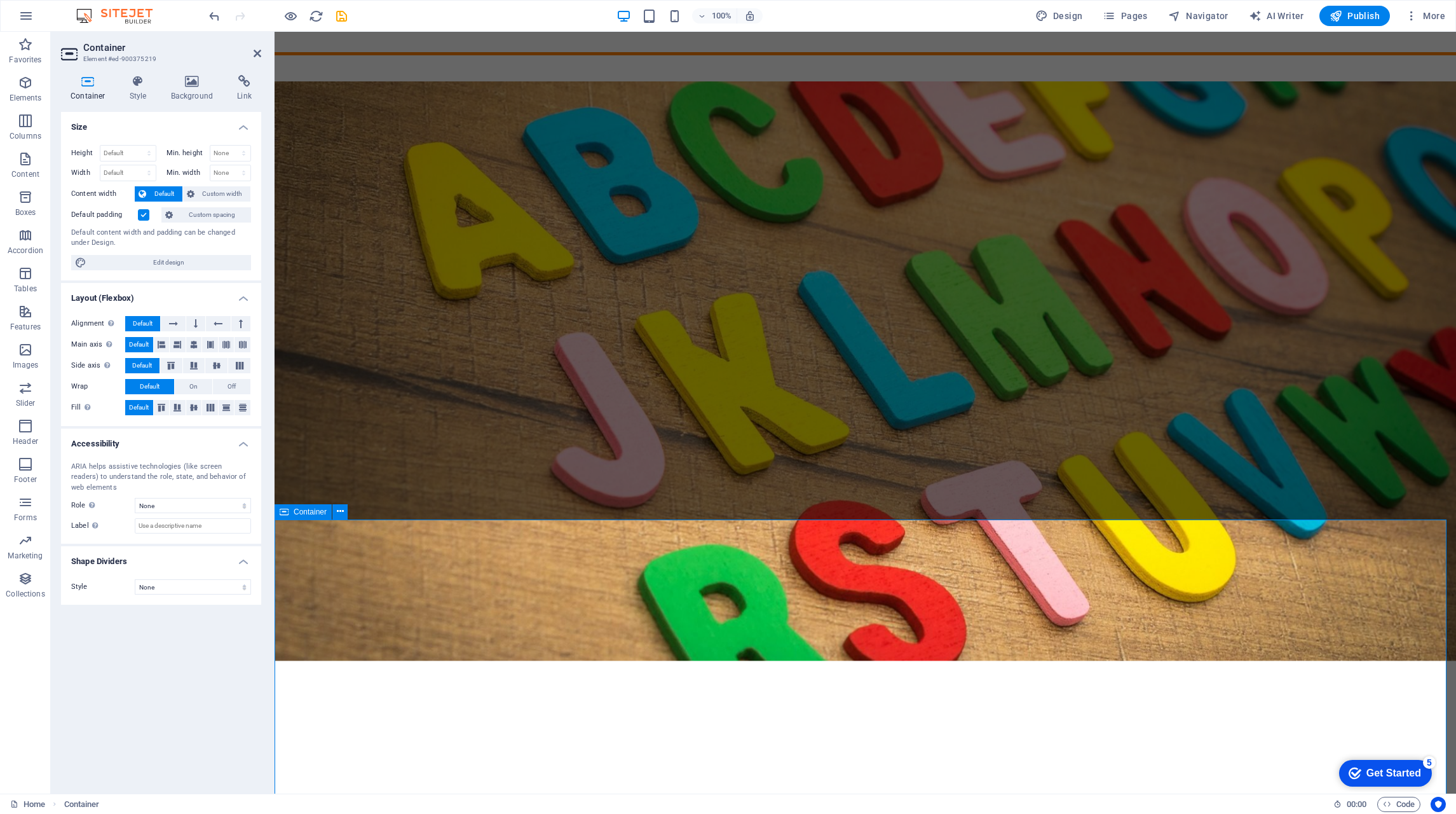
scroll to position [254, 0]
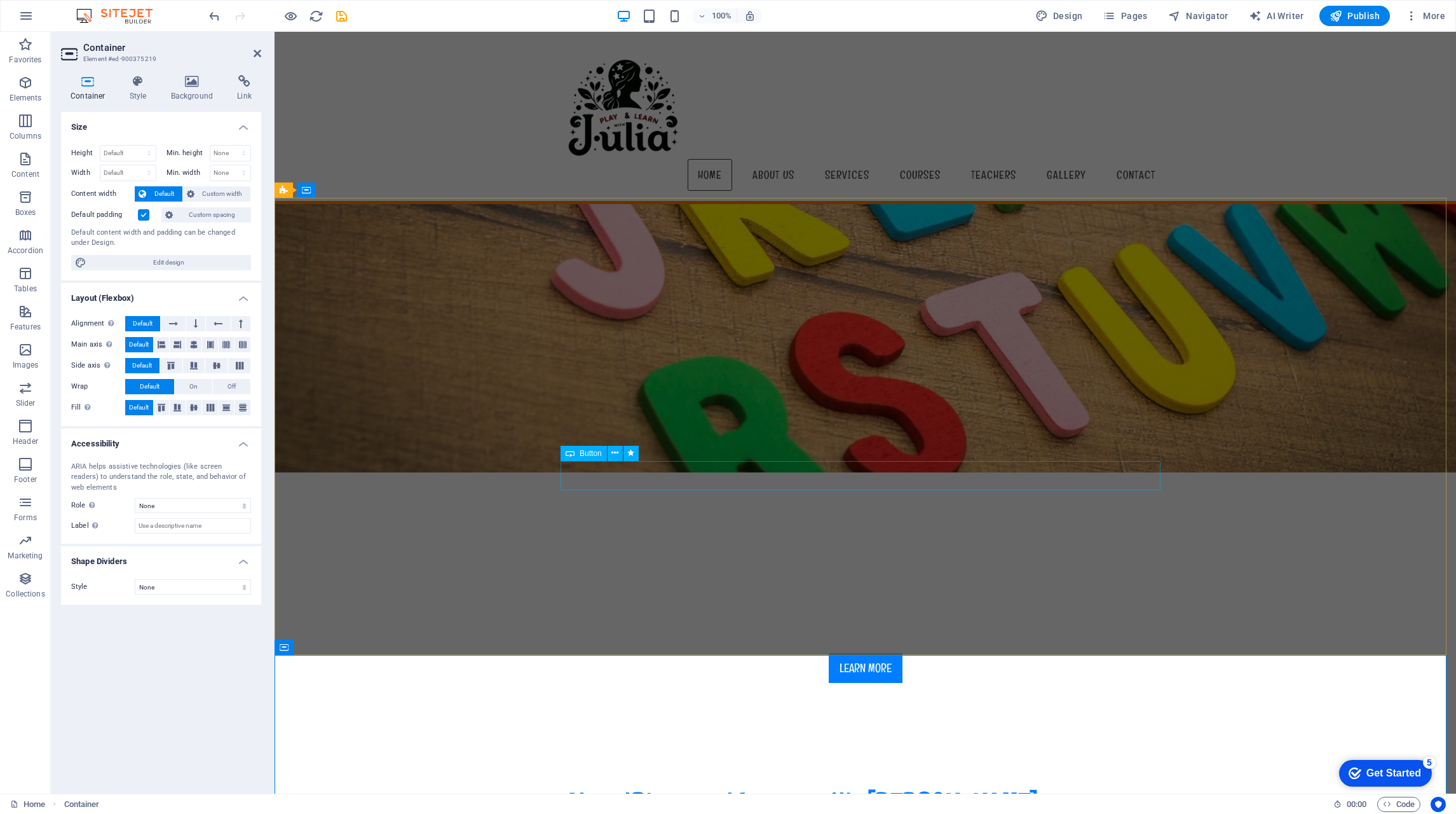
scroll to position [0, 0]
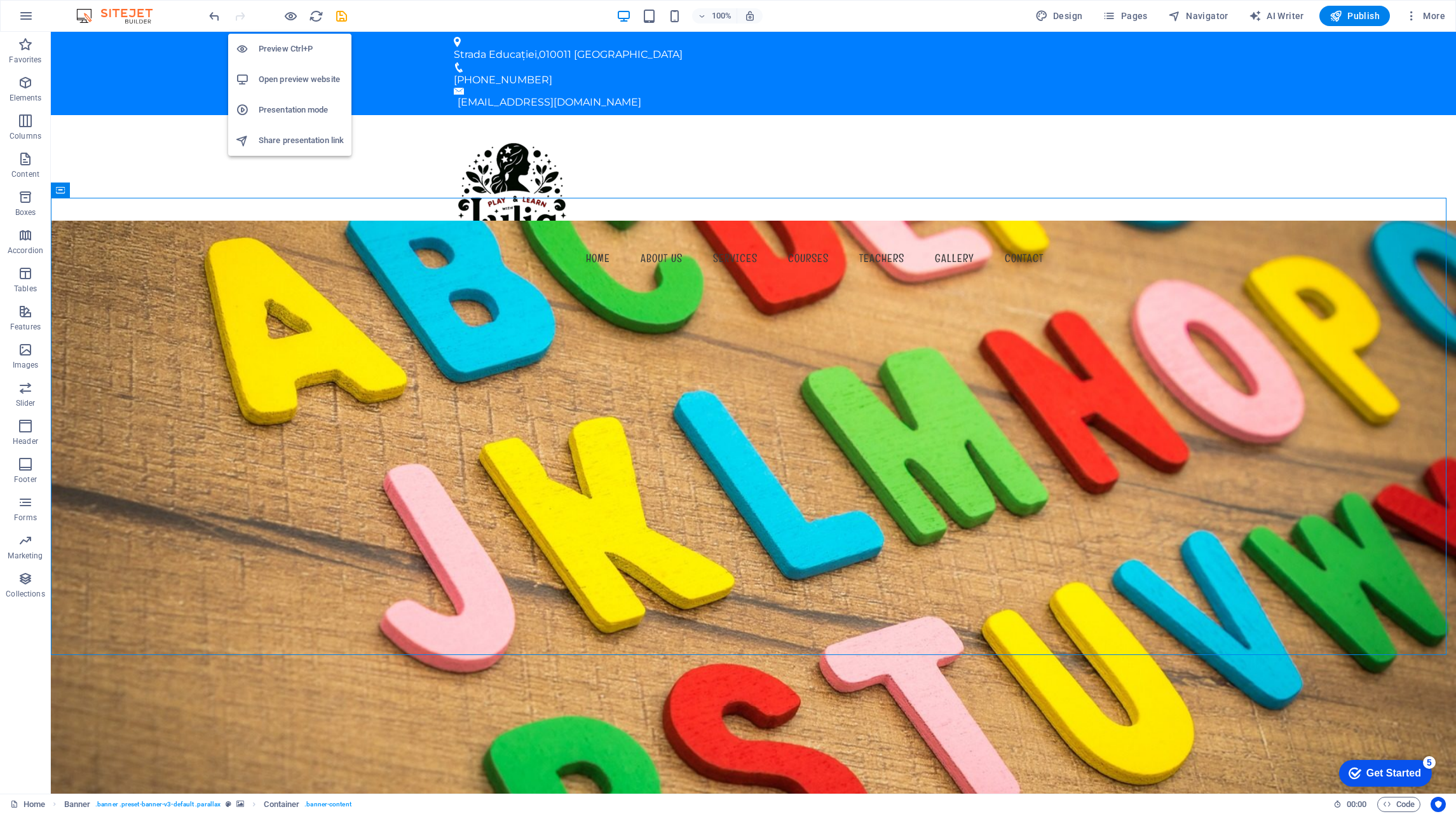
click at [290, 18] on icon "button" at bounding box center [290, 15] width 15 height 15
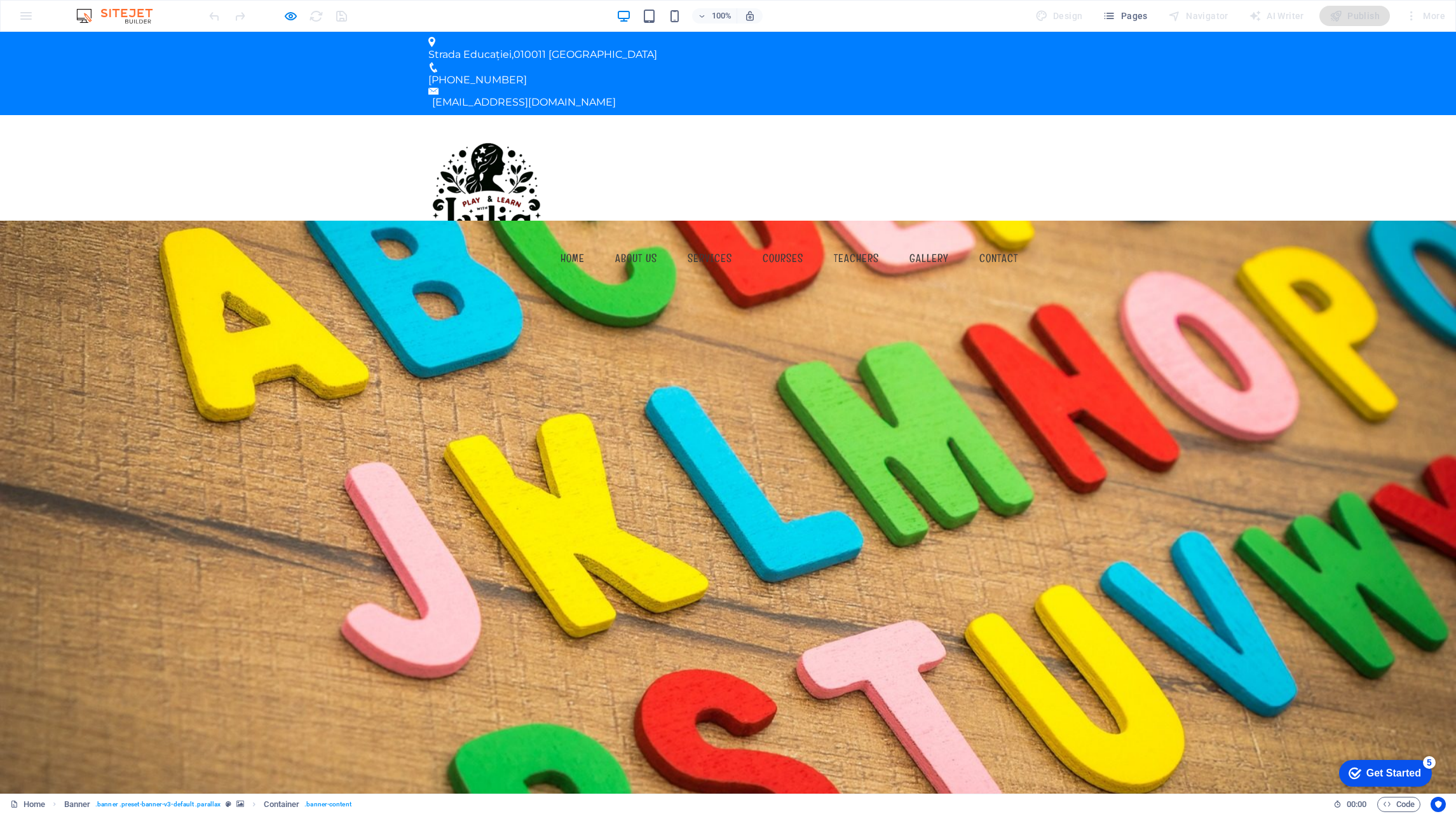
click at [996, 242] on link "Contact" at bounding box center [998, 258] width 59 height 32
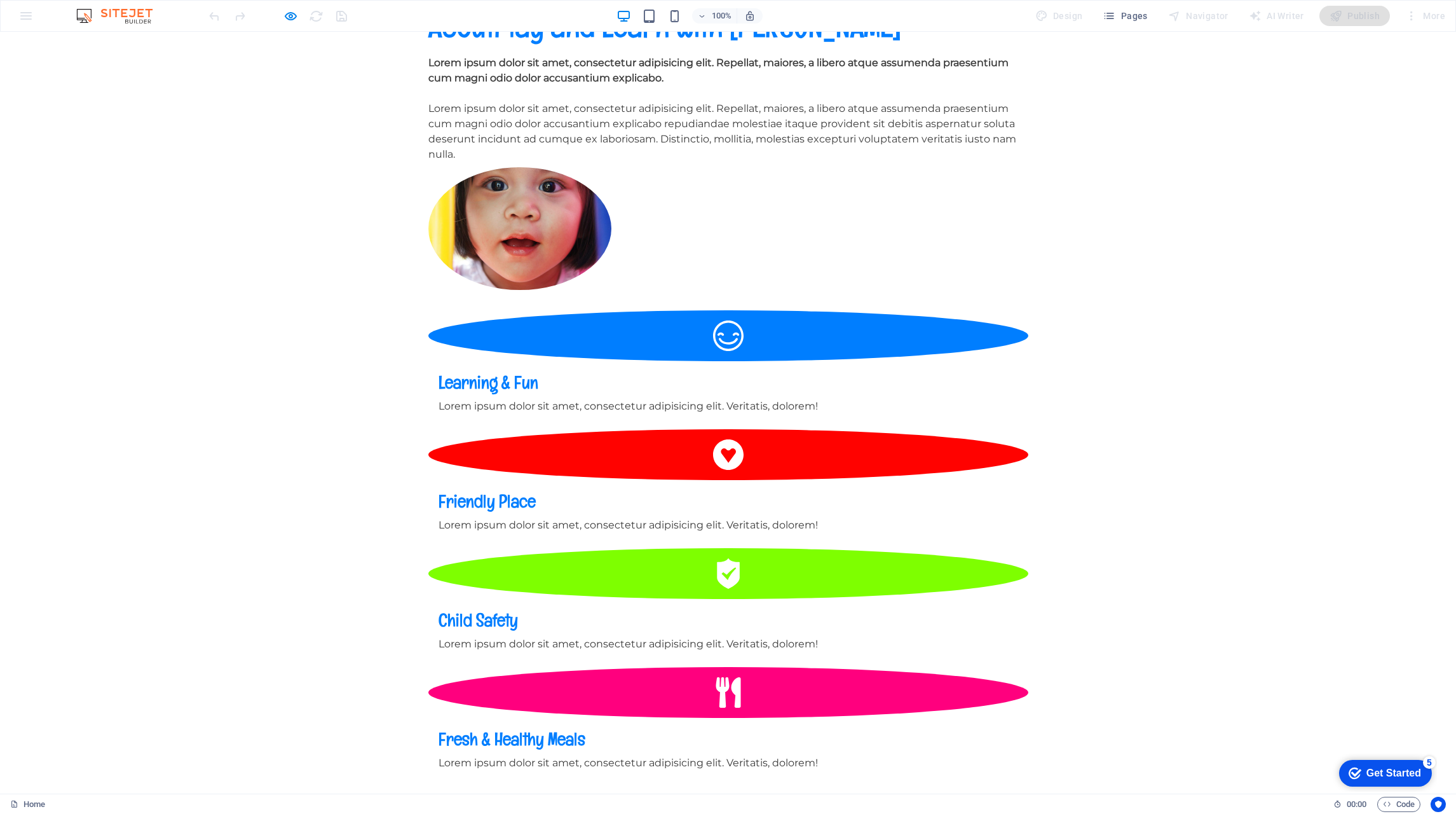
scroll to position [1208, 0]
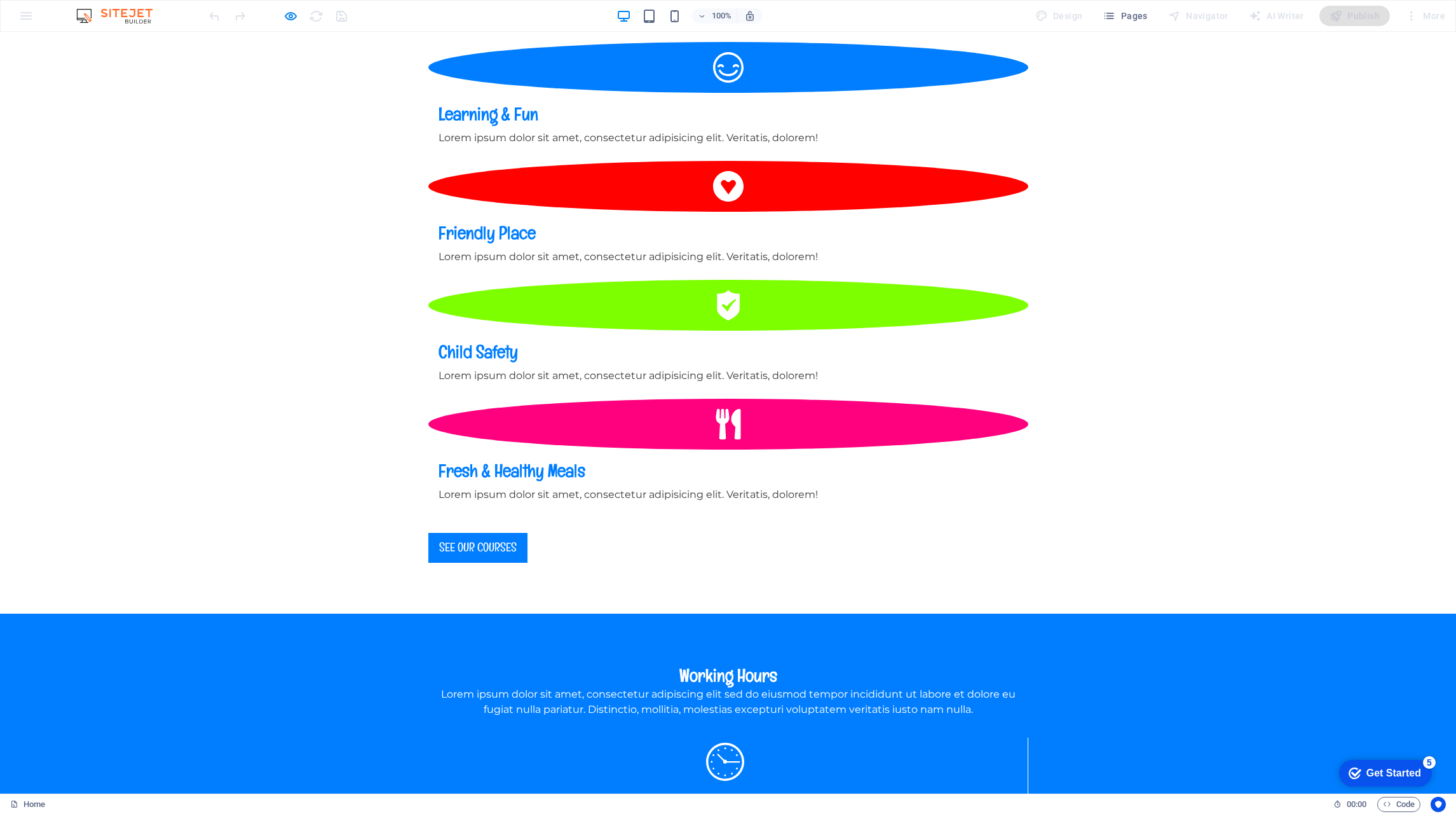
scroll to position [1462, 0]
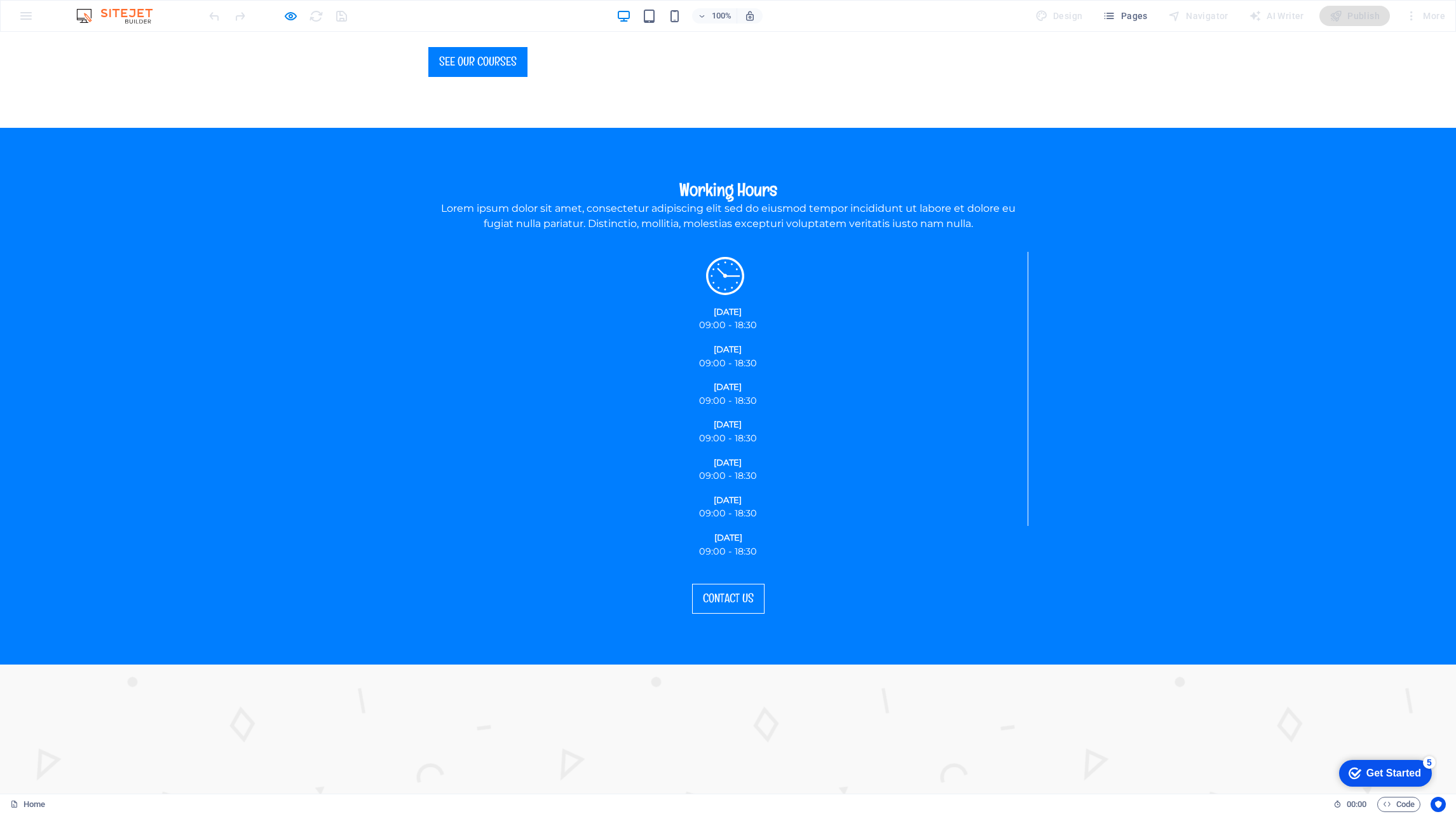
scroll to position [1970, 0]
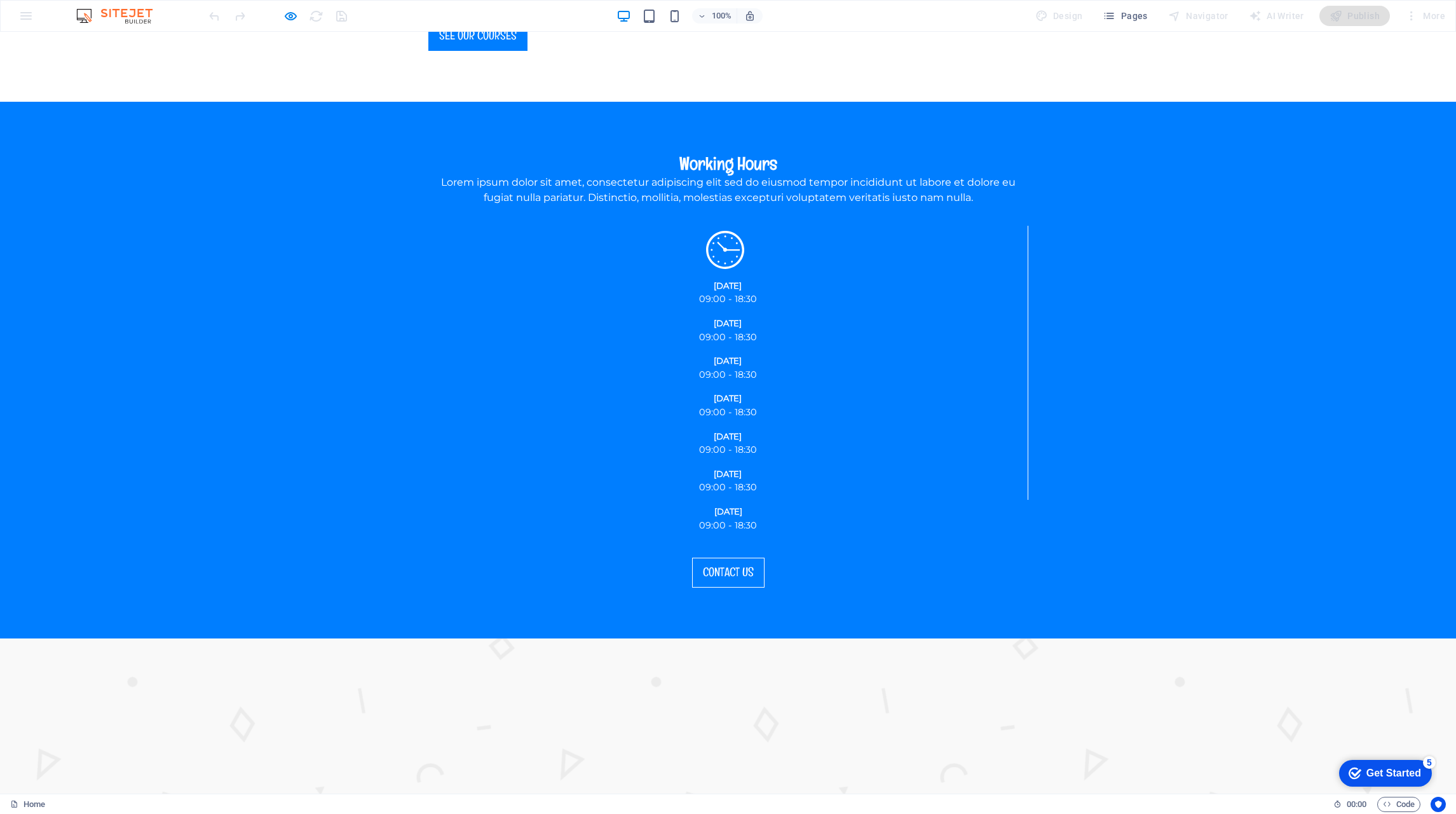
drag, startPoint x: 636, startPoint y: 374, endPoint x: 1016, endPoint y: 396, distance: 380.6
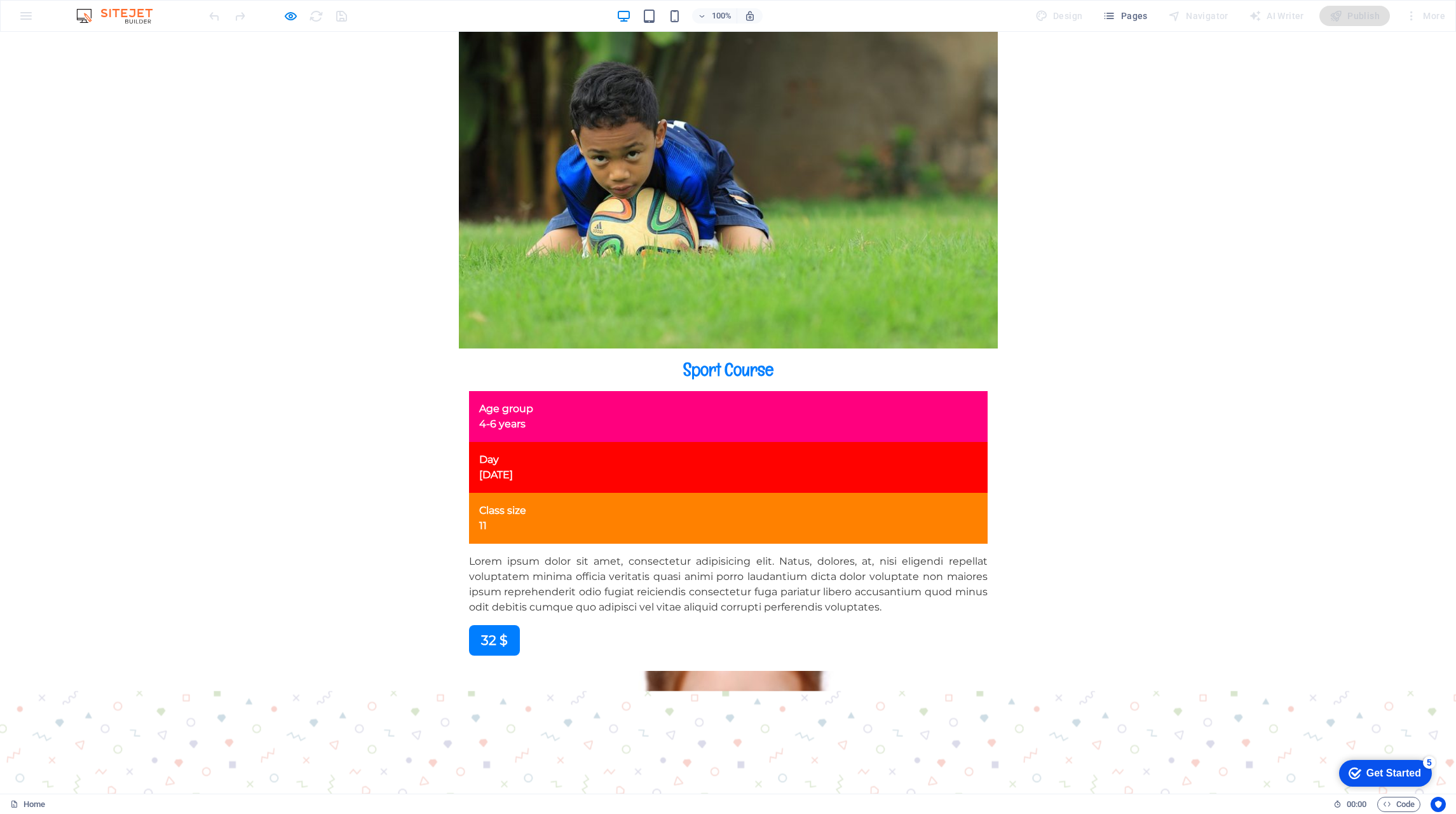
scroll to position [8391, 0]
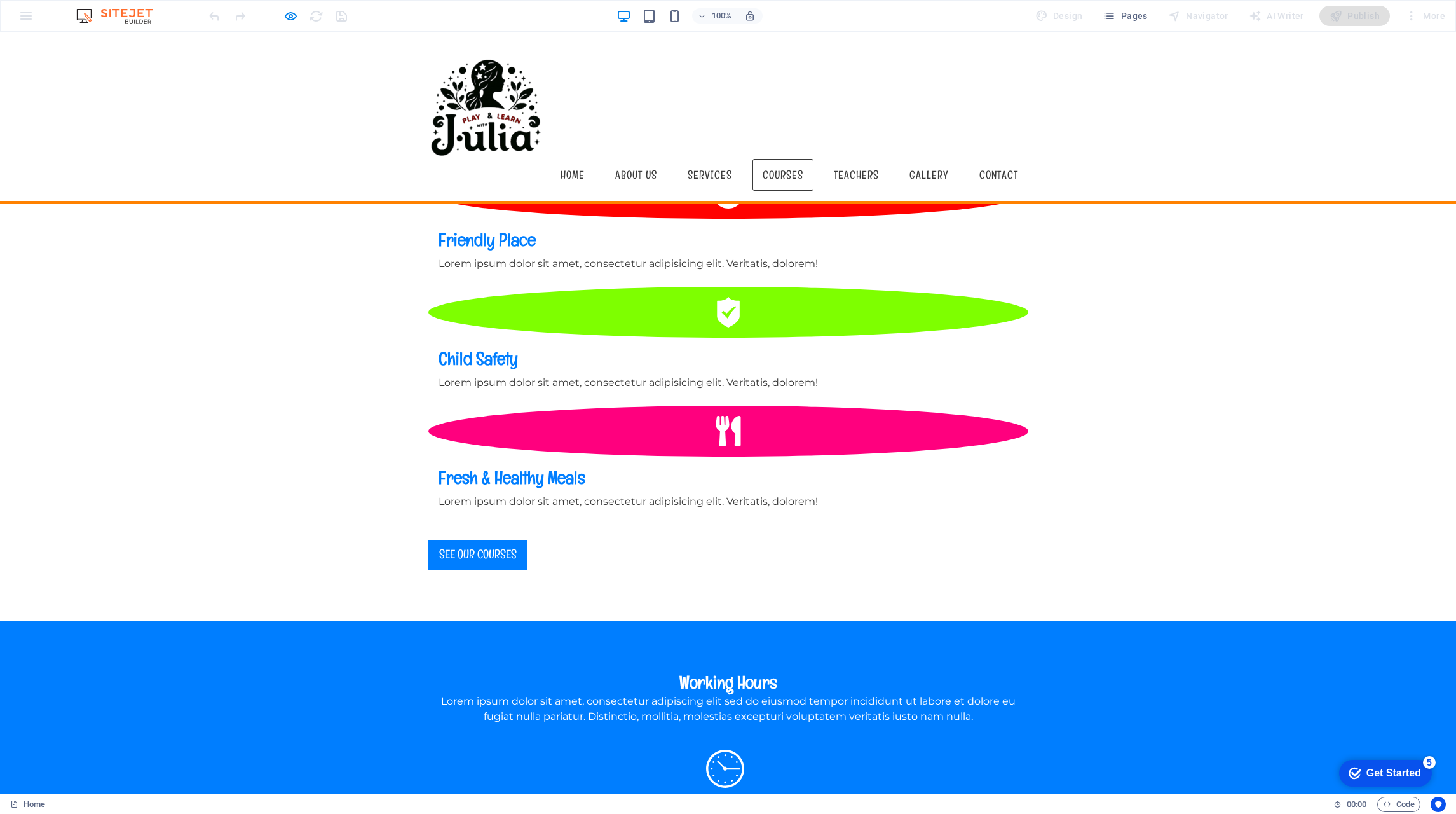
scroll to position [0, 0]
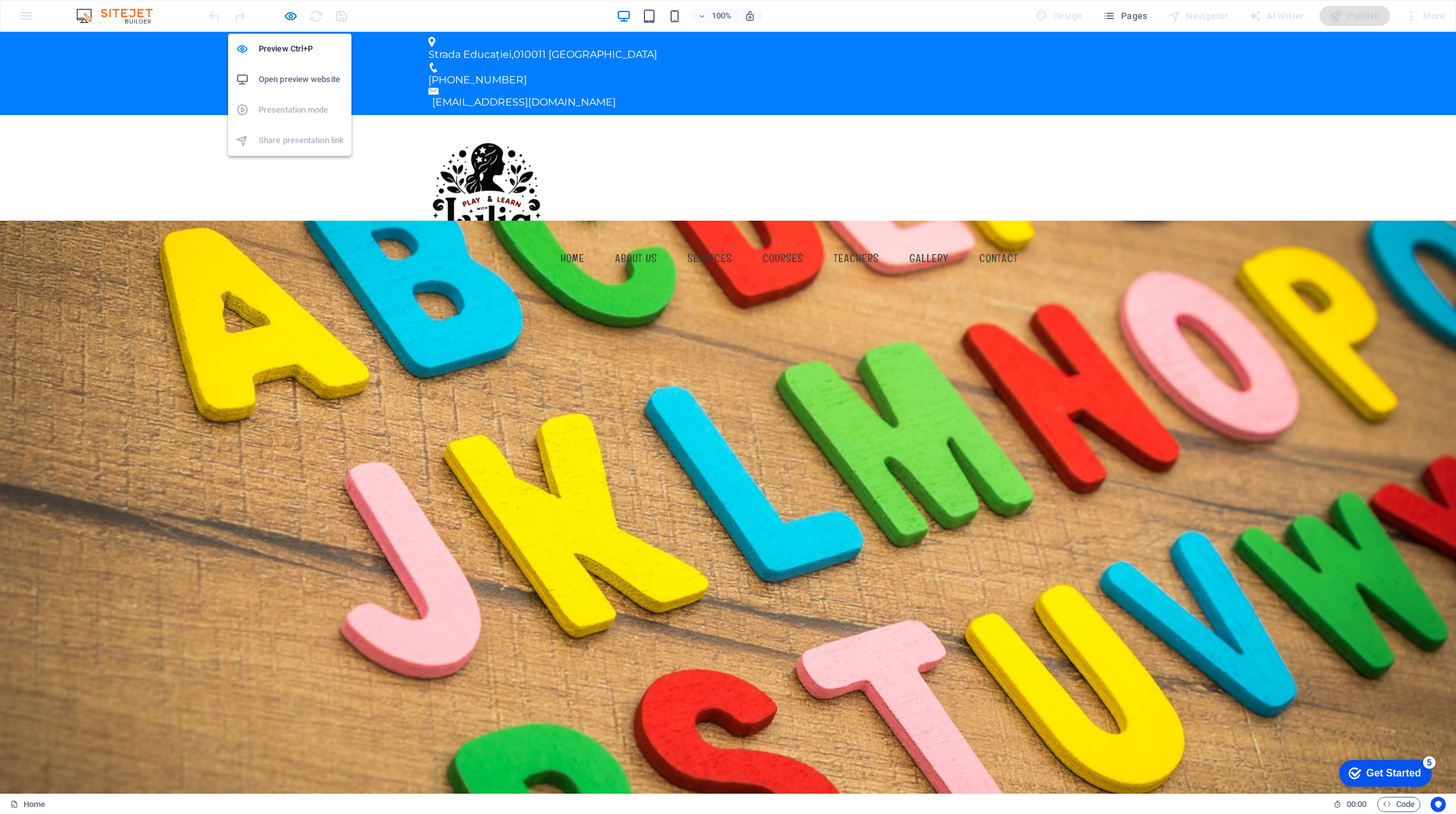
click at [293, 75] on h6 "Open preview website" at bounding box center [301, 80] width 86 height 15
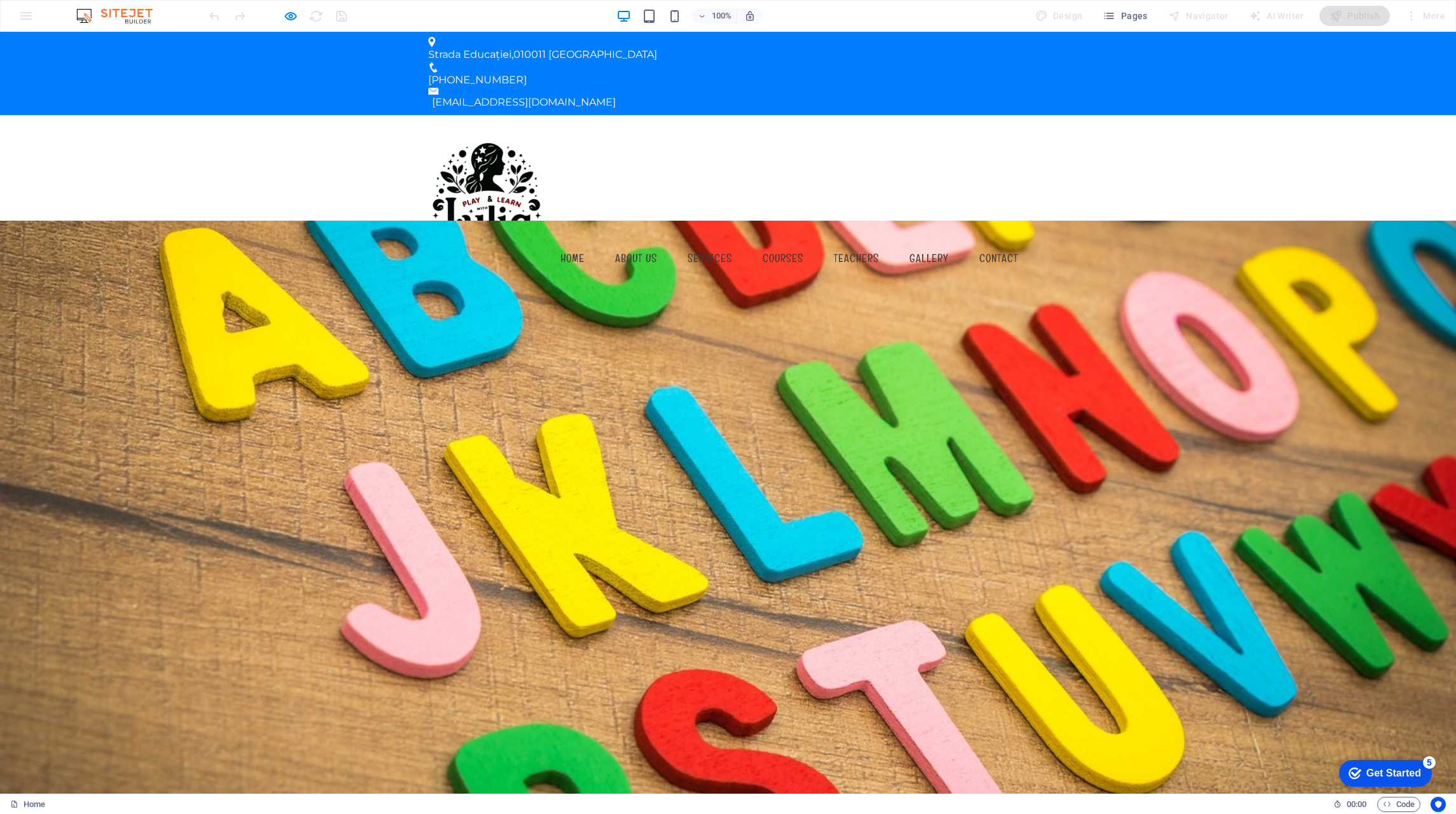
click at [1115, 16] on icon "button" at bounding box center [1108, 15] width 13 height 13
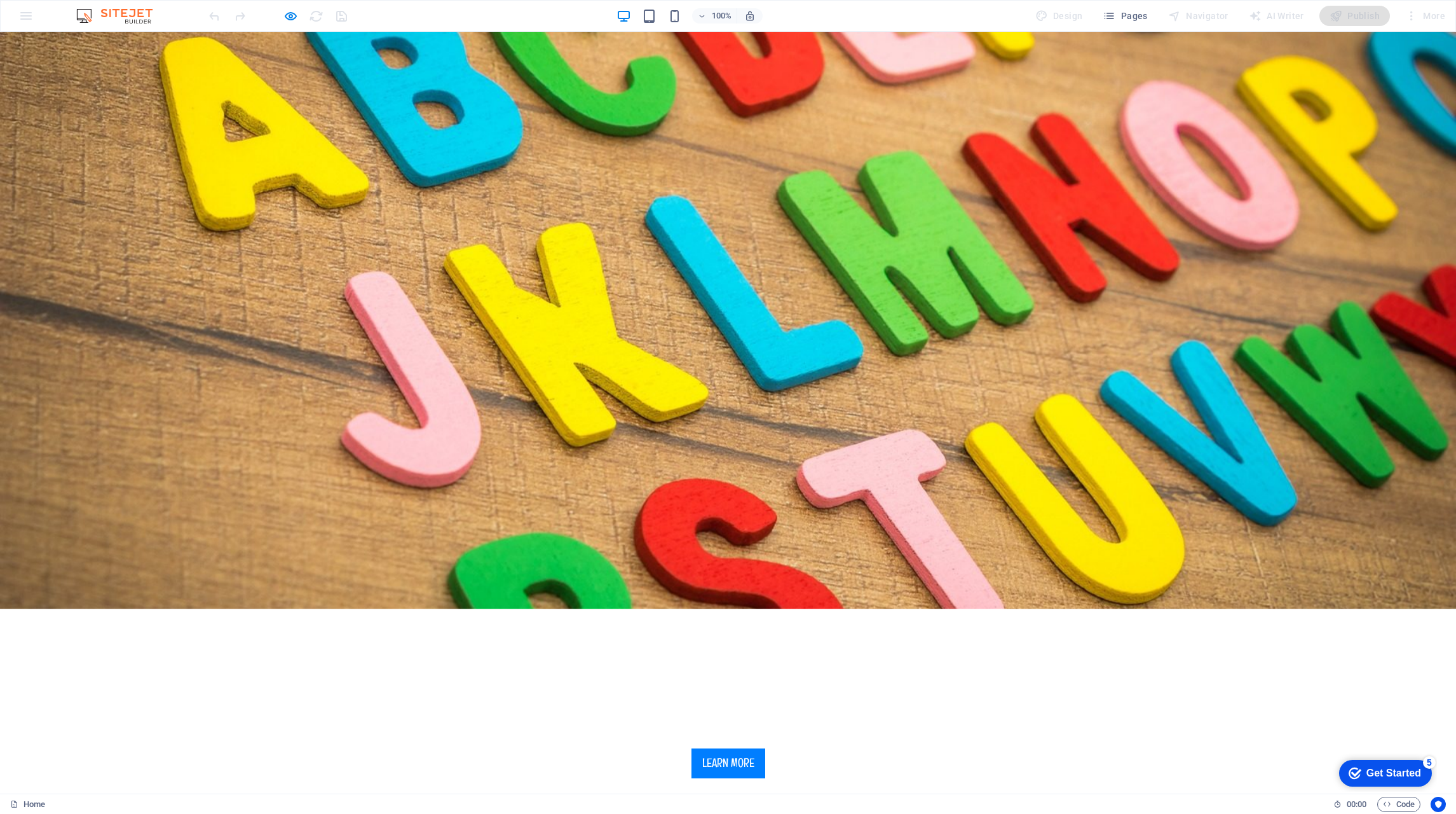
click at [1115, 16] on icon "button" at bounding box center [1108, 15] width 13 height 13
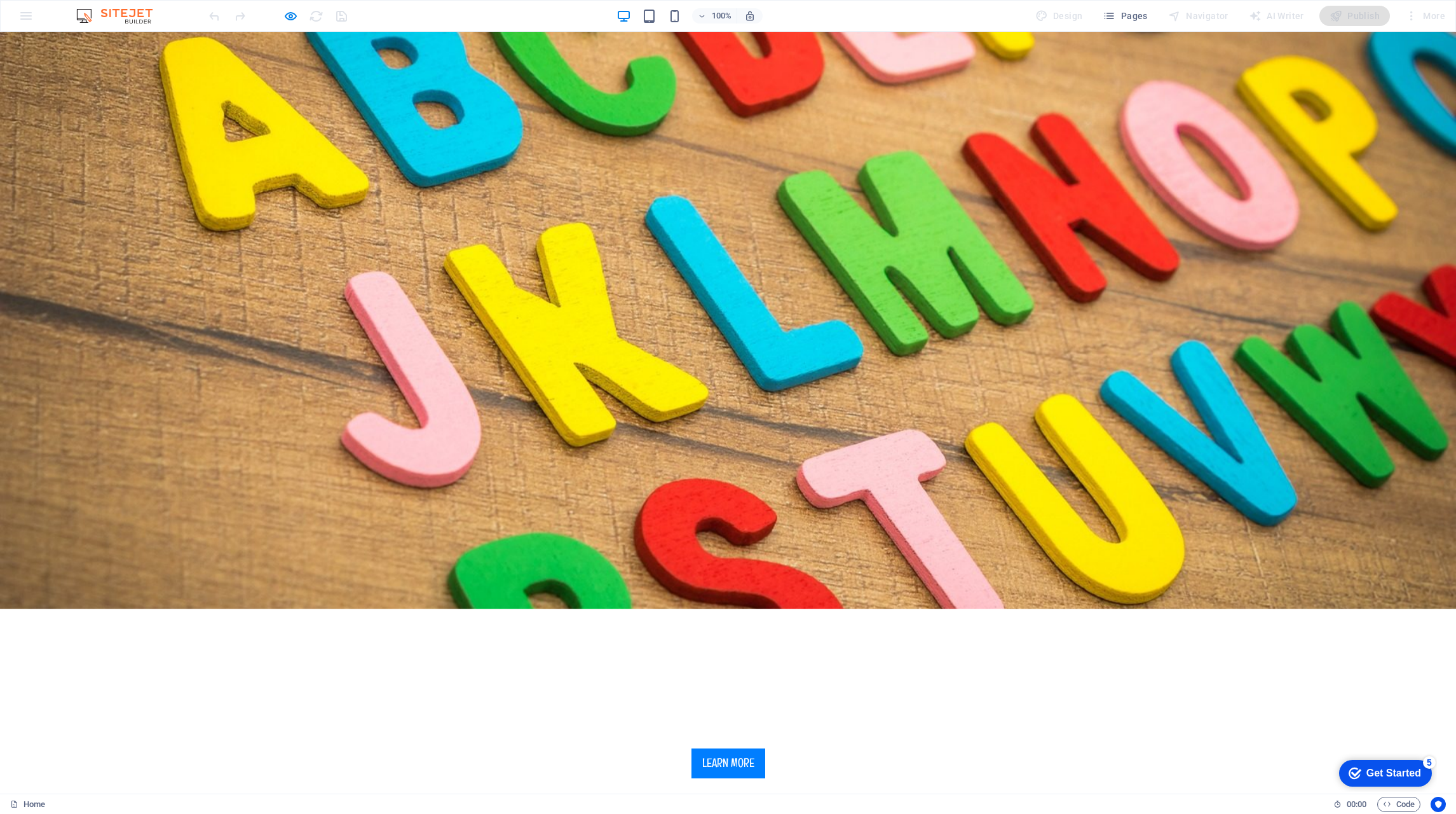
click at [1137, 16] on span "Pages" at bounding box center [1125, 15] width 45 height 13
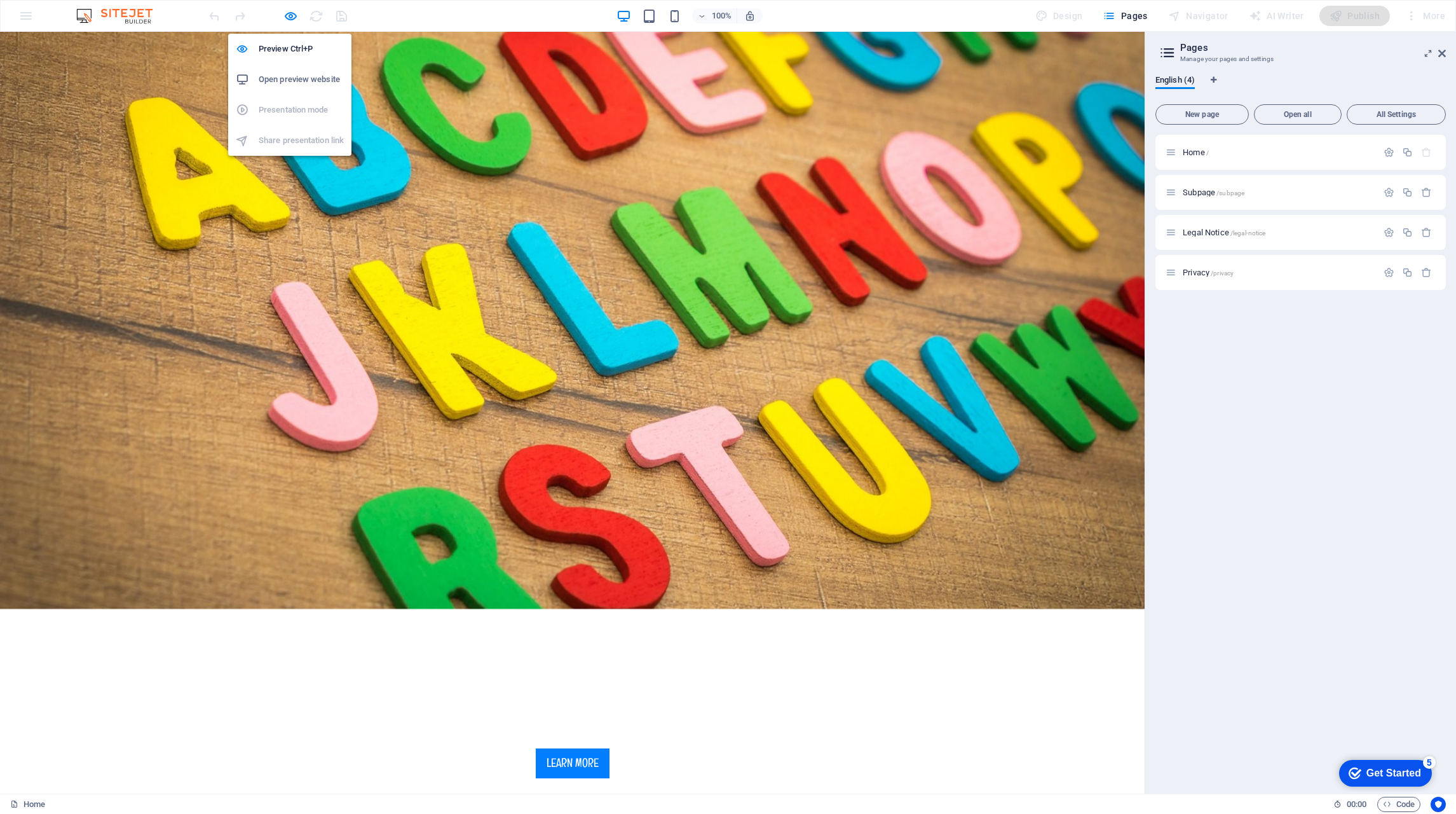
click at [295, 16] on icon "button" at bounding box center [290, 15] width 15 height 15
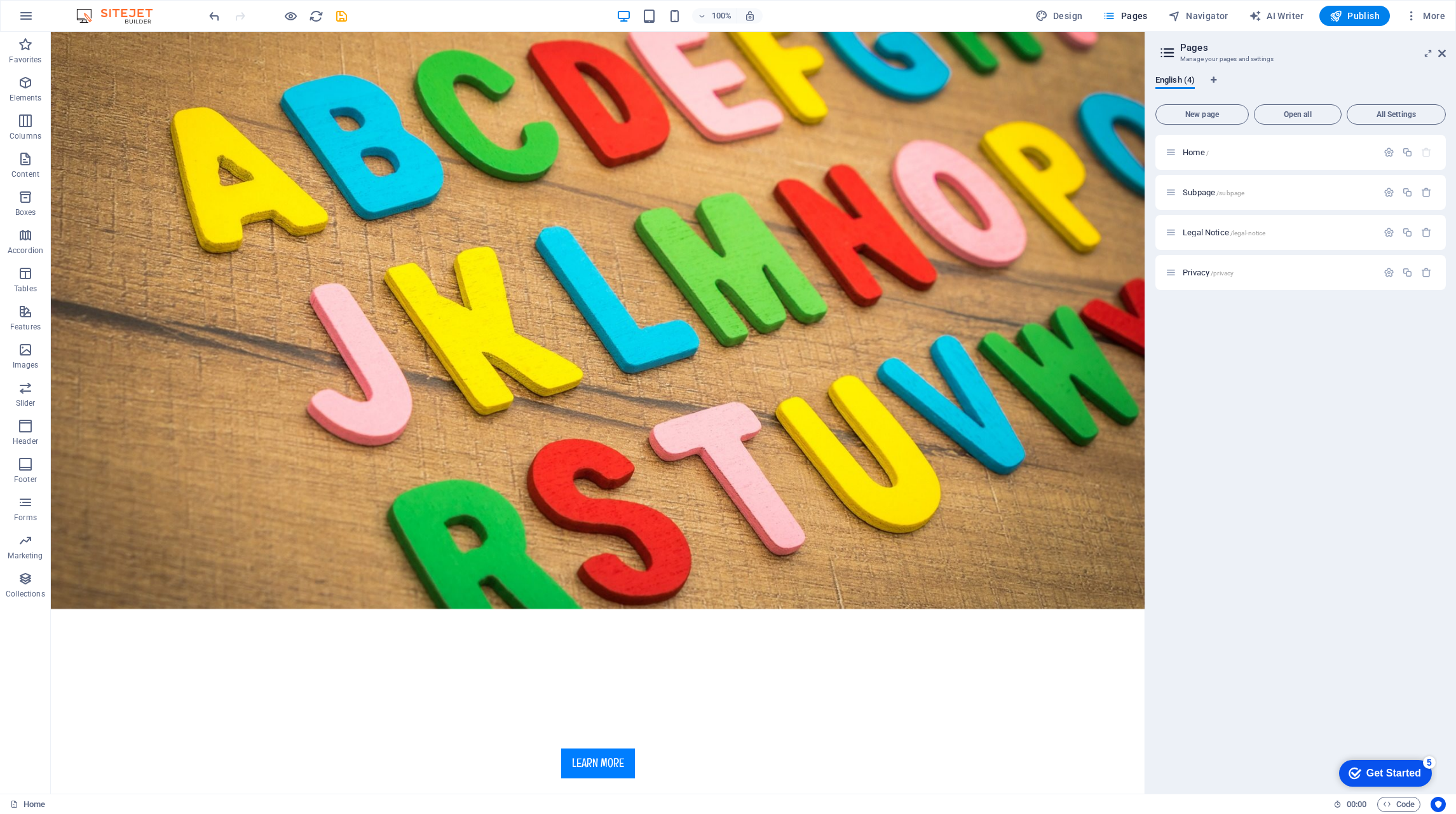
click at [1134, 9] on span "Pages" at bounding box center [1125, 15] width 45 height 13
click at [1216, 196] on span "Subpage /subpage" at bounding box center [1214, 192] width 62 height 9
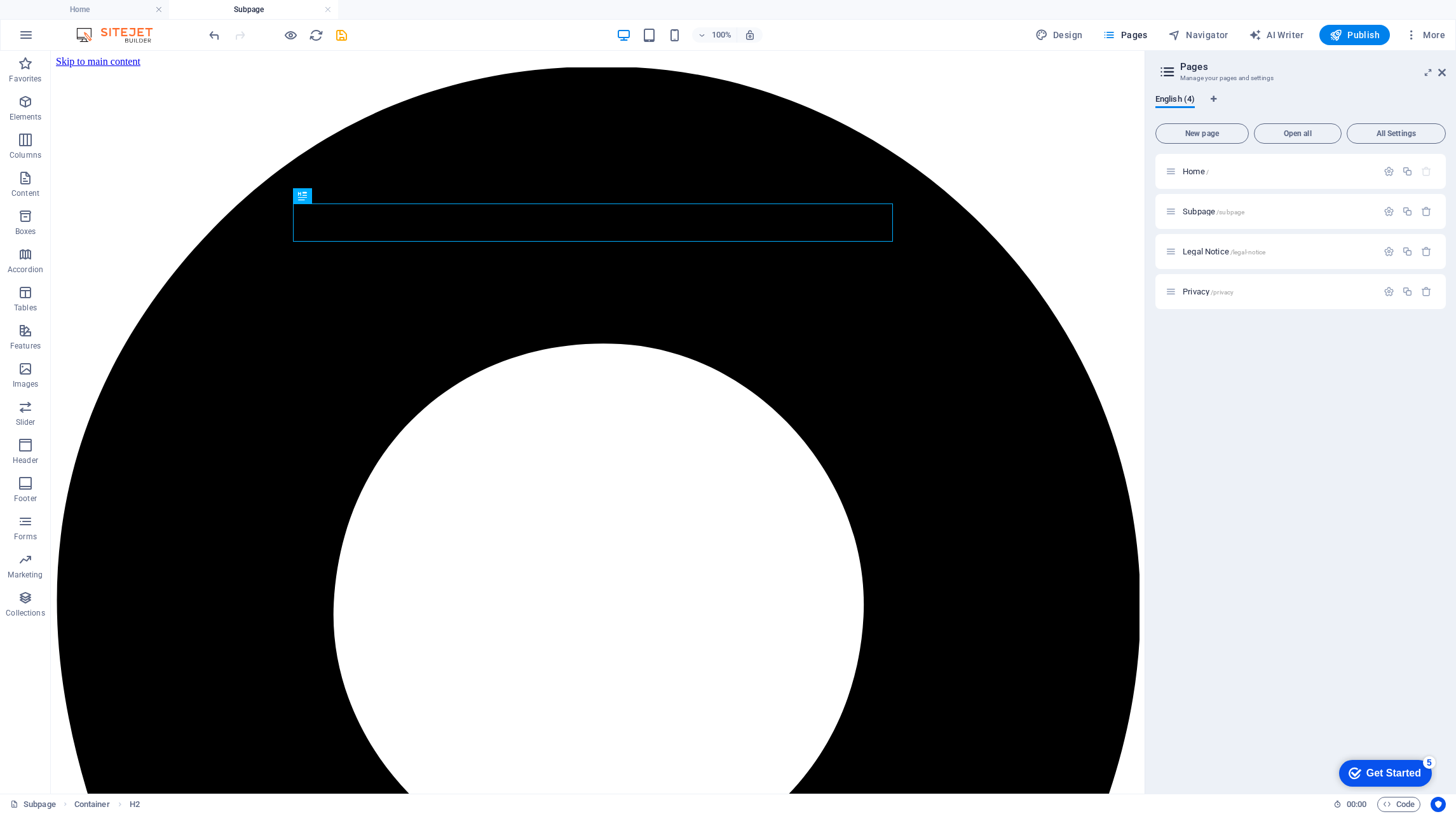
scroll to position [0, 0]
click at [1197, 246] on div "Legal Notice /legal-notice" at bounding box center [1271, 251] width 211 height 15
click at [1199, 218] on div "Subpage /subpage" at bounding box center [1271, 211] width 211 height 15
click at [1197, 168] on span "Home /" at bounding box center [1196, 171] width 26 height 9
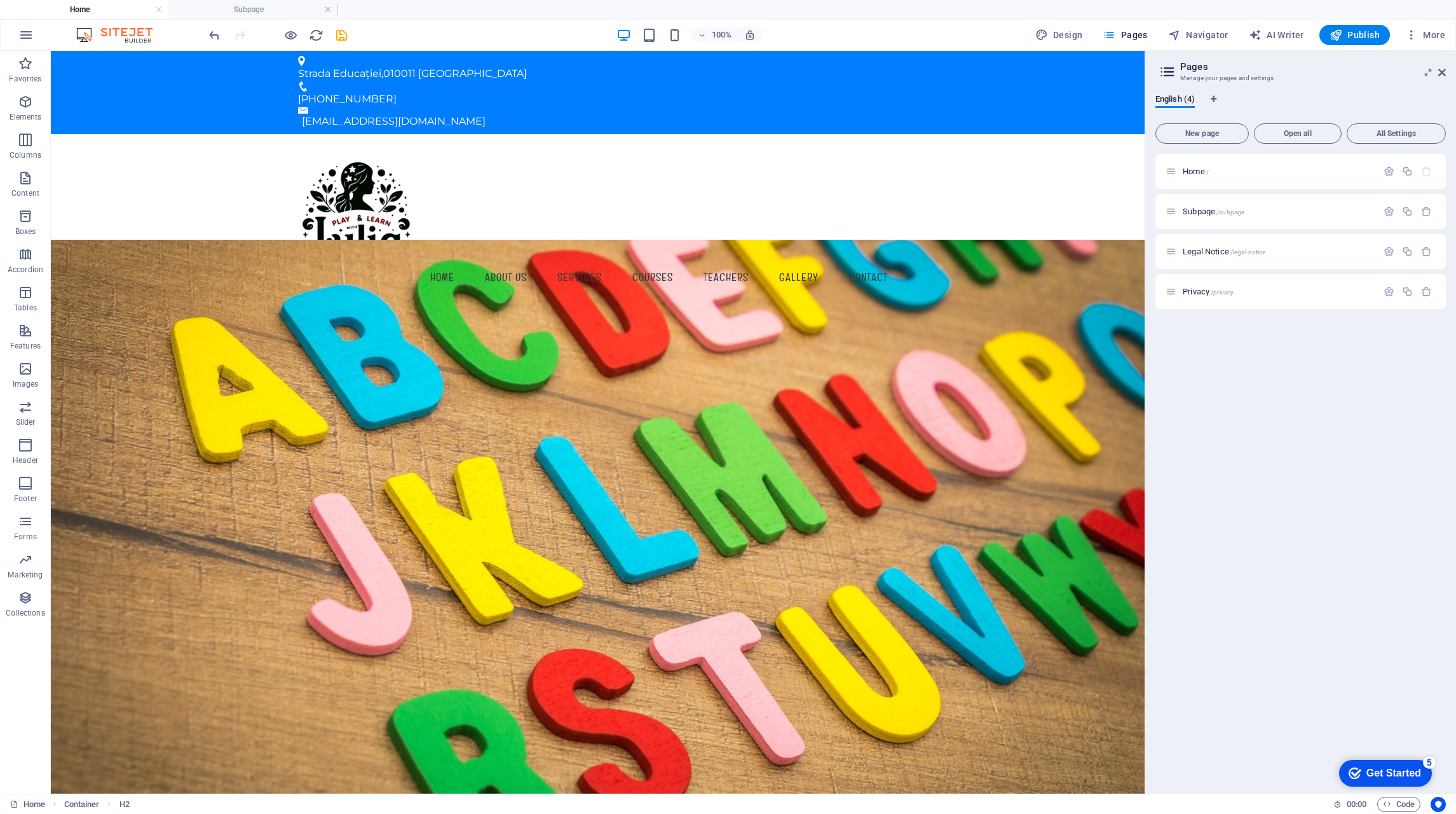
click at [1197, 168] on span "Home /" at bounding box center [1196, 171] width 26 height 9
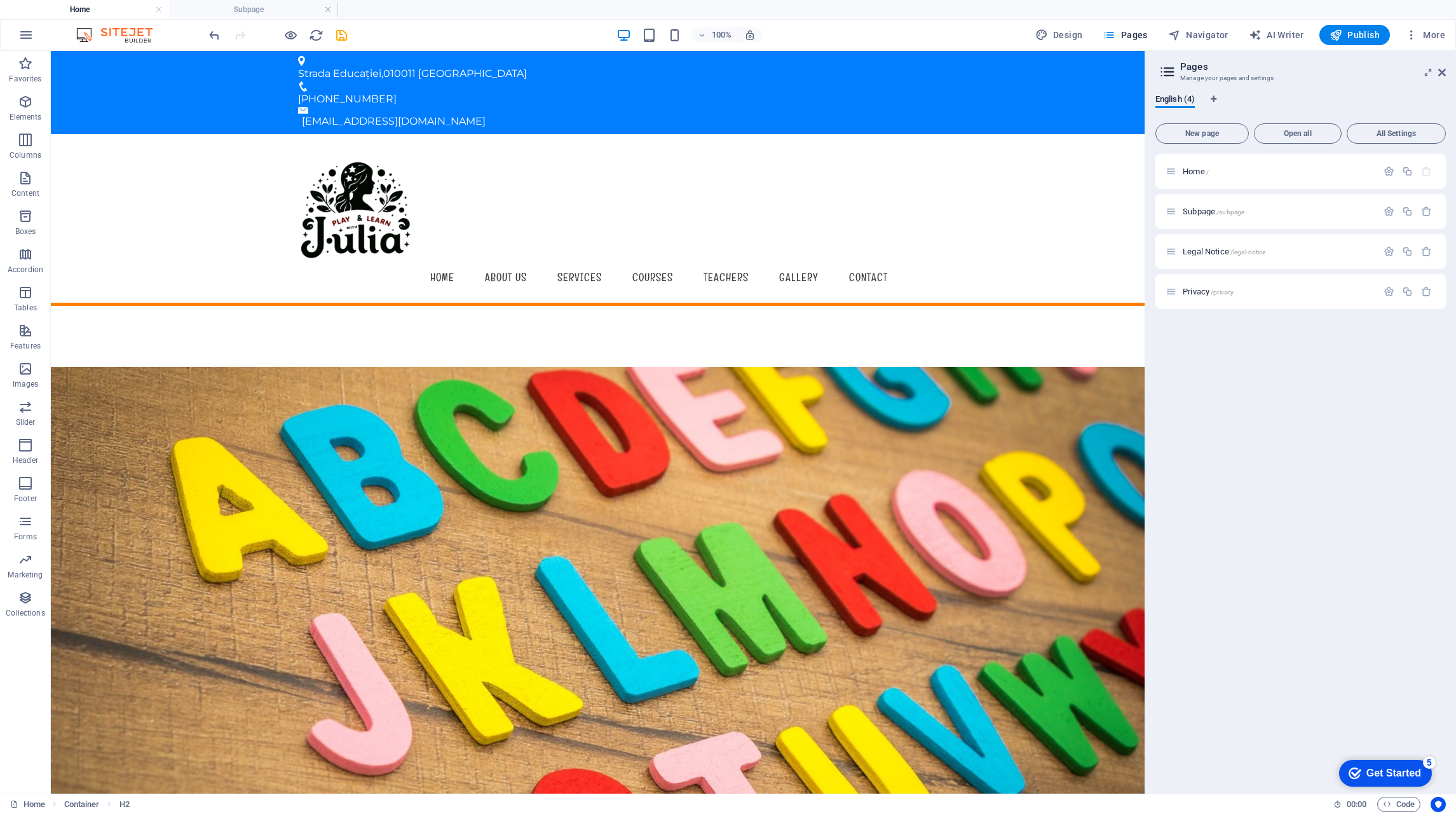
scroll to position [318, 0]
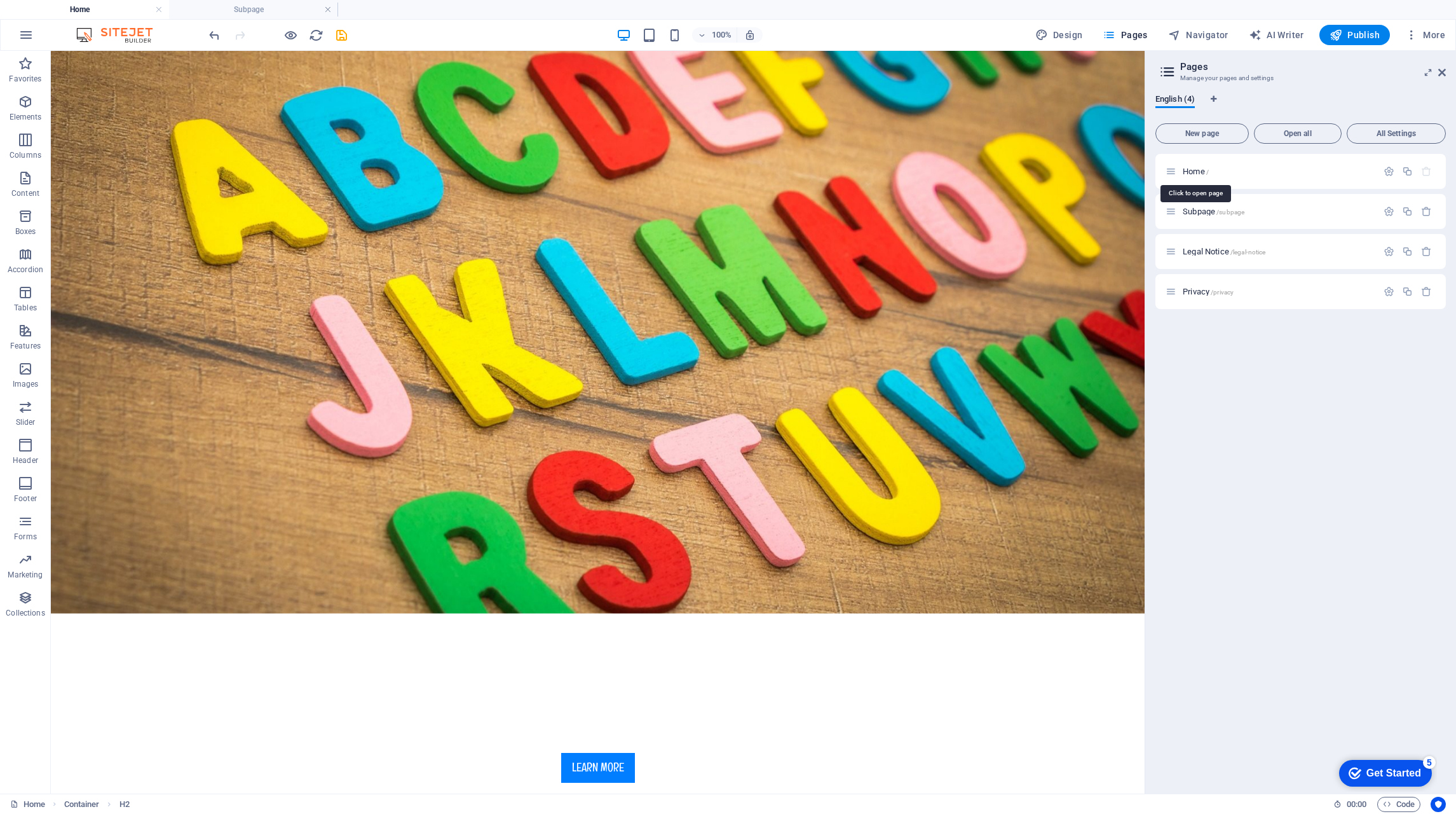
click at [1192, 170] on span "Home /" at bounding box center [1196, 171] width 26 height 9
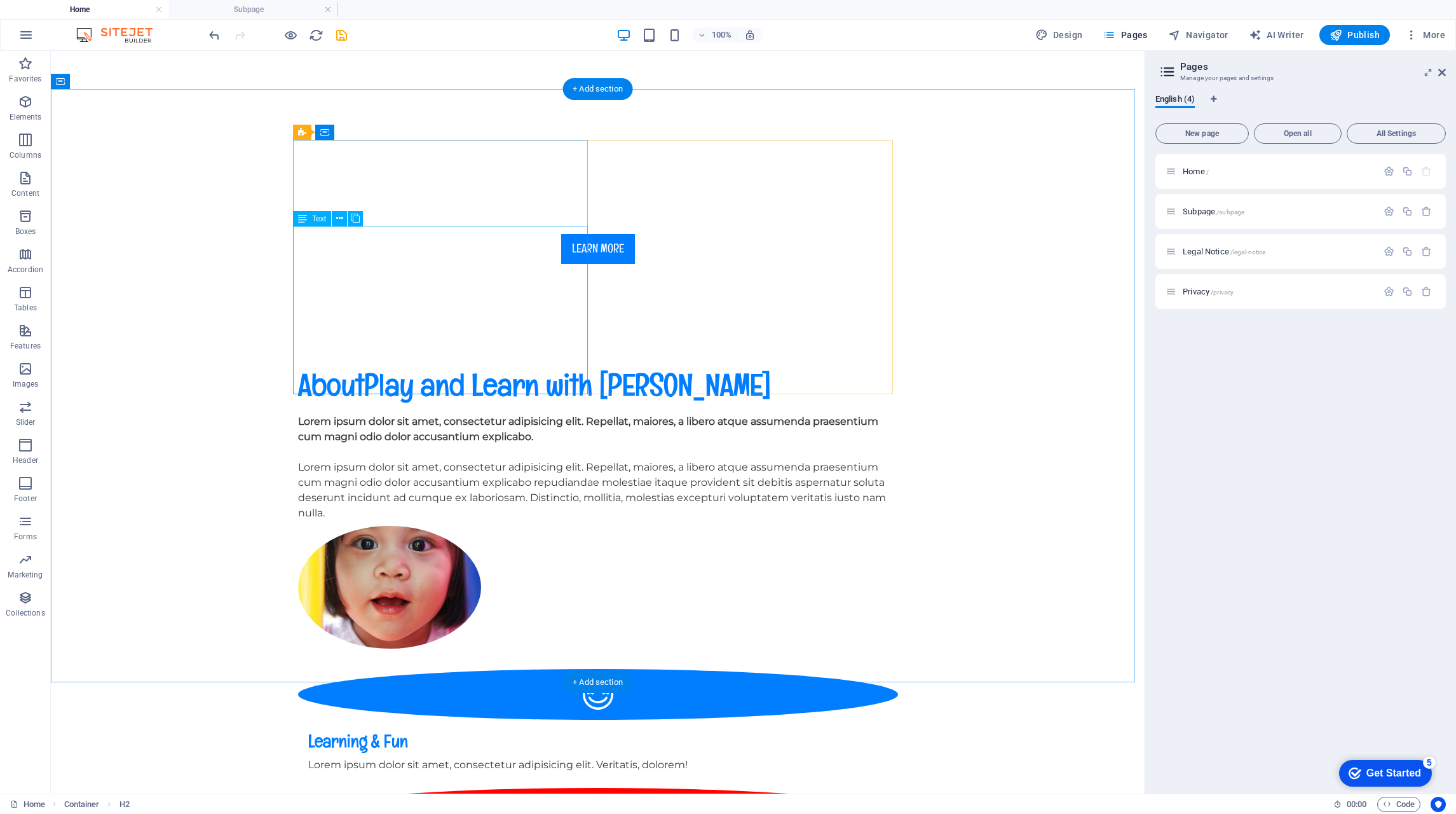
scroll to position [0, 0]
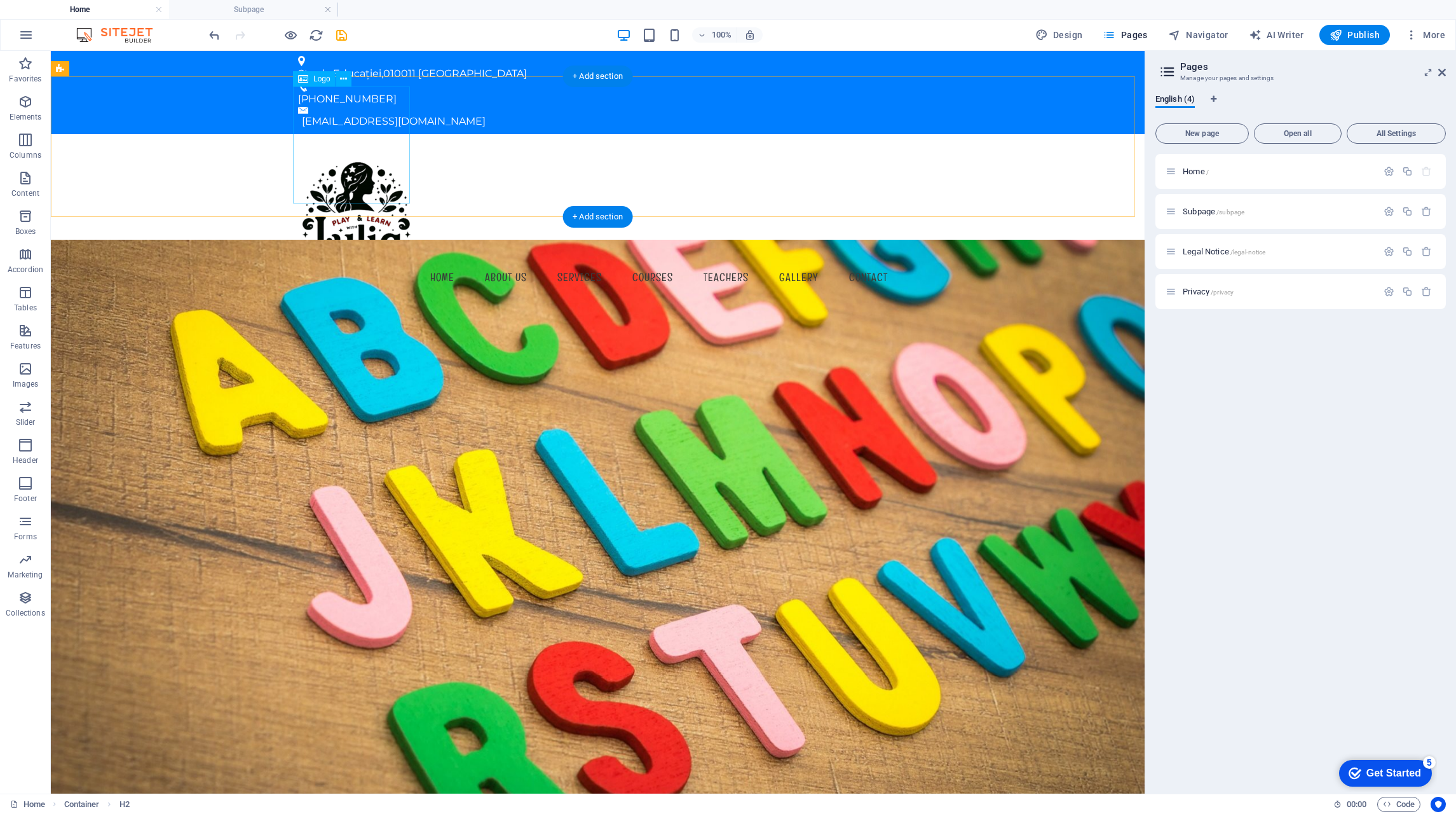
click at [347, 147] on div at bounding box center [597, 203] width 600 height 117
select select "px"
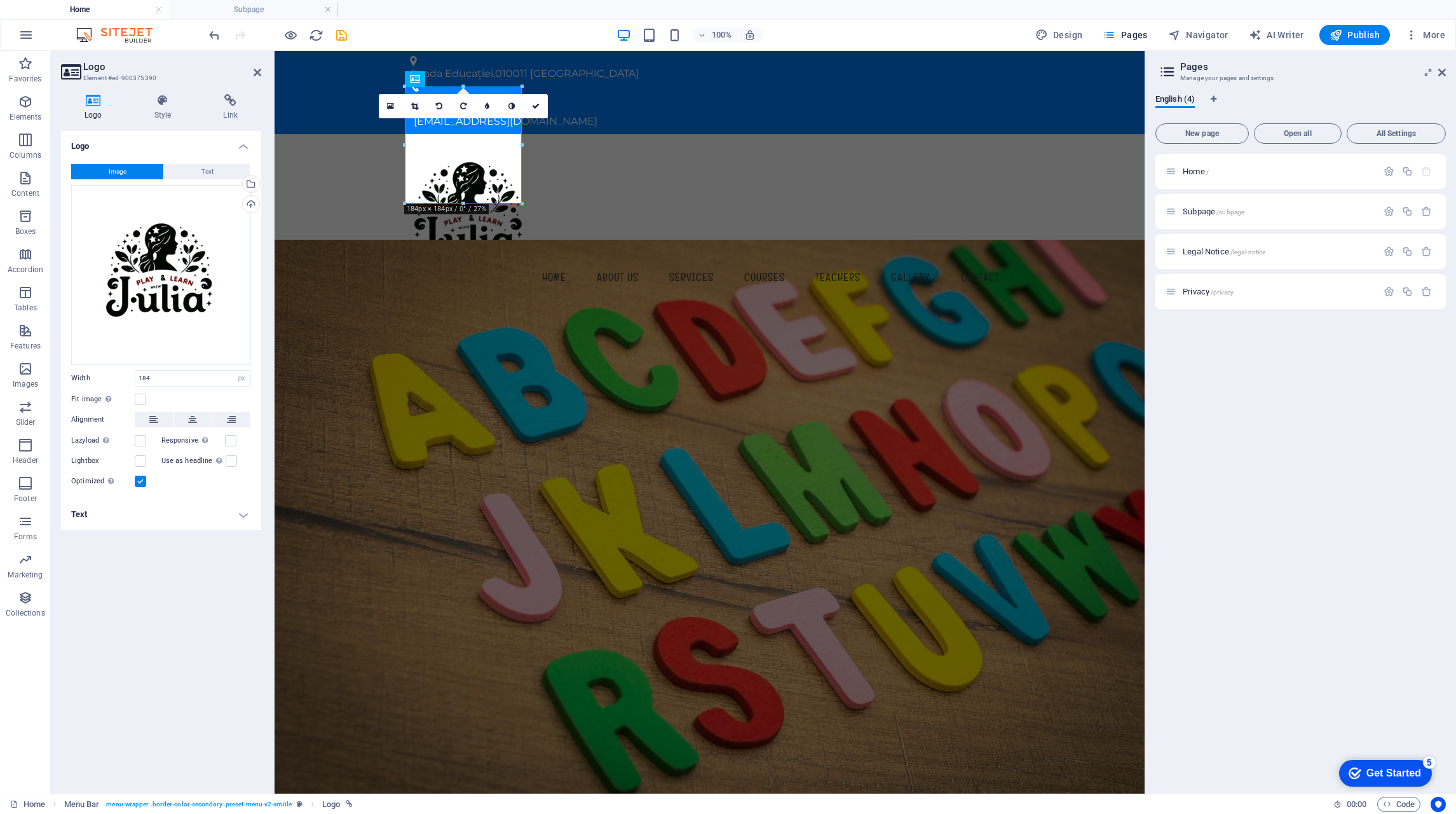
click at [246, 517] on h4 "Text" at bounding box center [161, 514] width 200 height 31
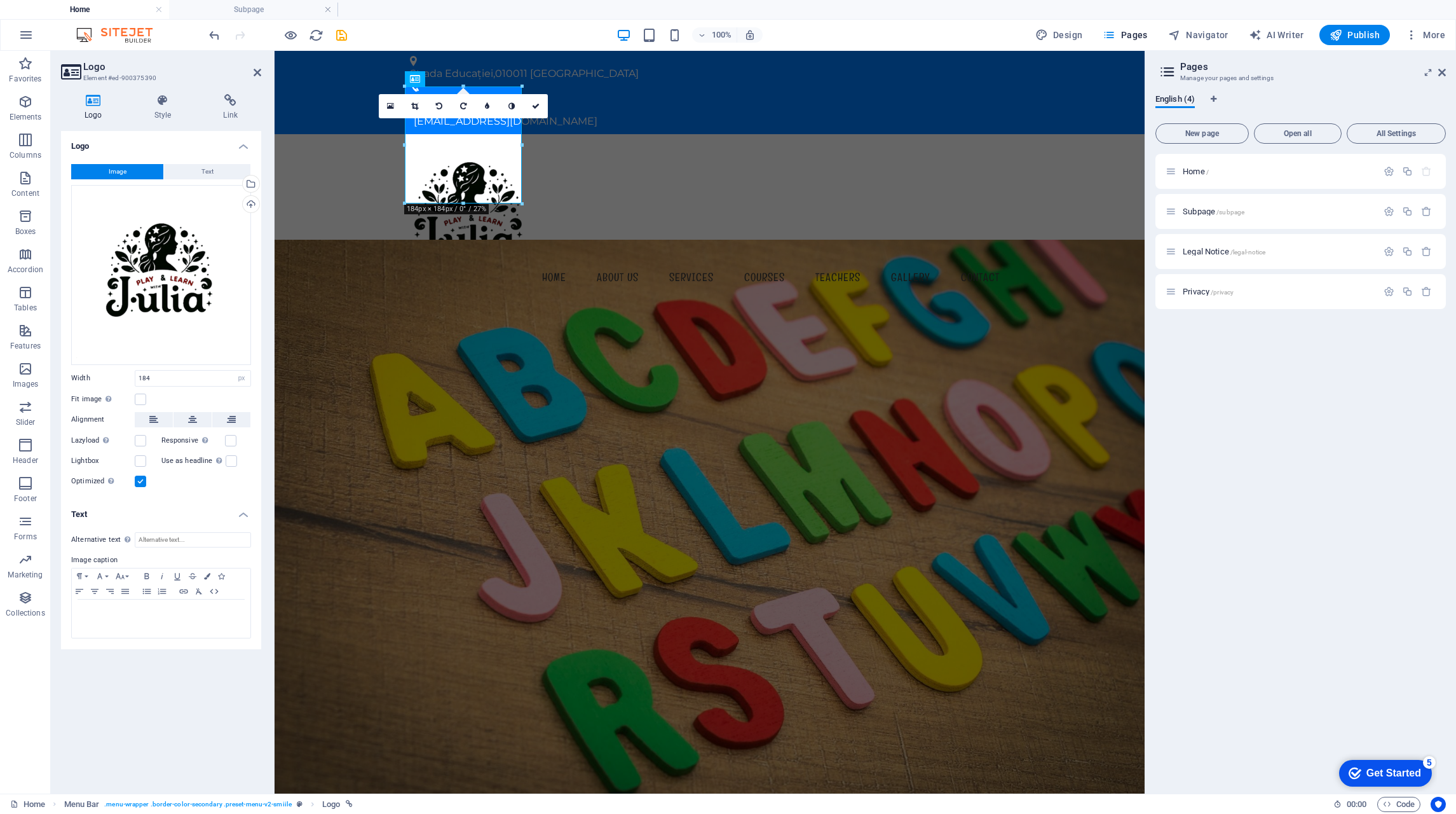
click at [163, 112] on h4 "Style" at bounding box center [165, 107] width 69 height 27
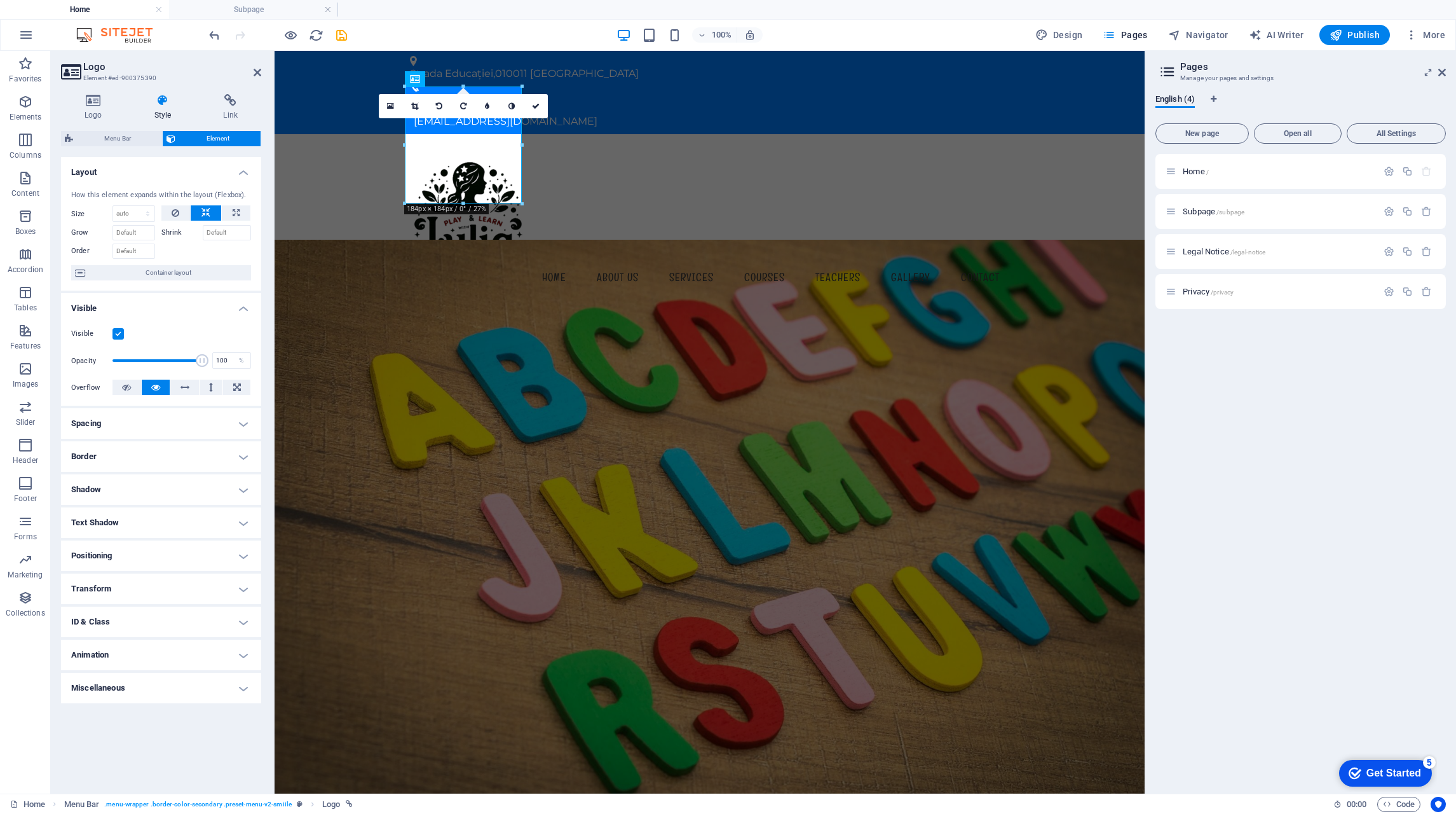
click at [235, 102] on icon at bounding box center [230, 100] width 62 height 13
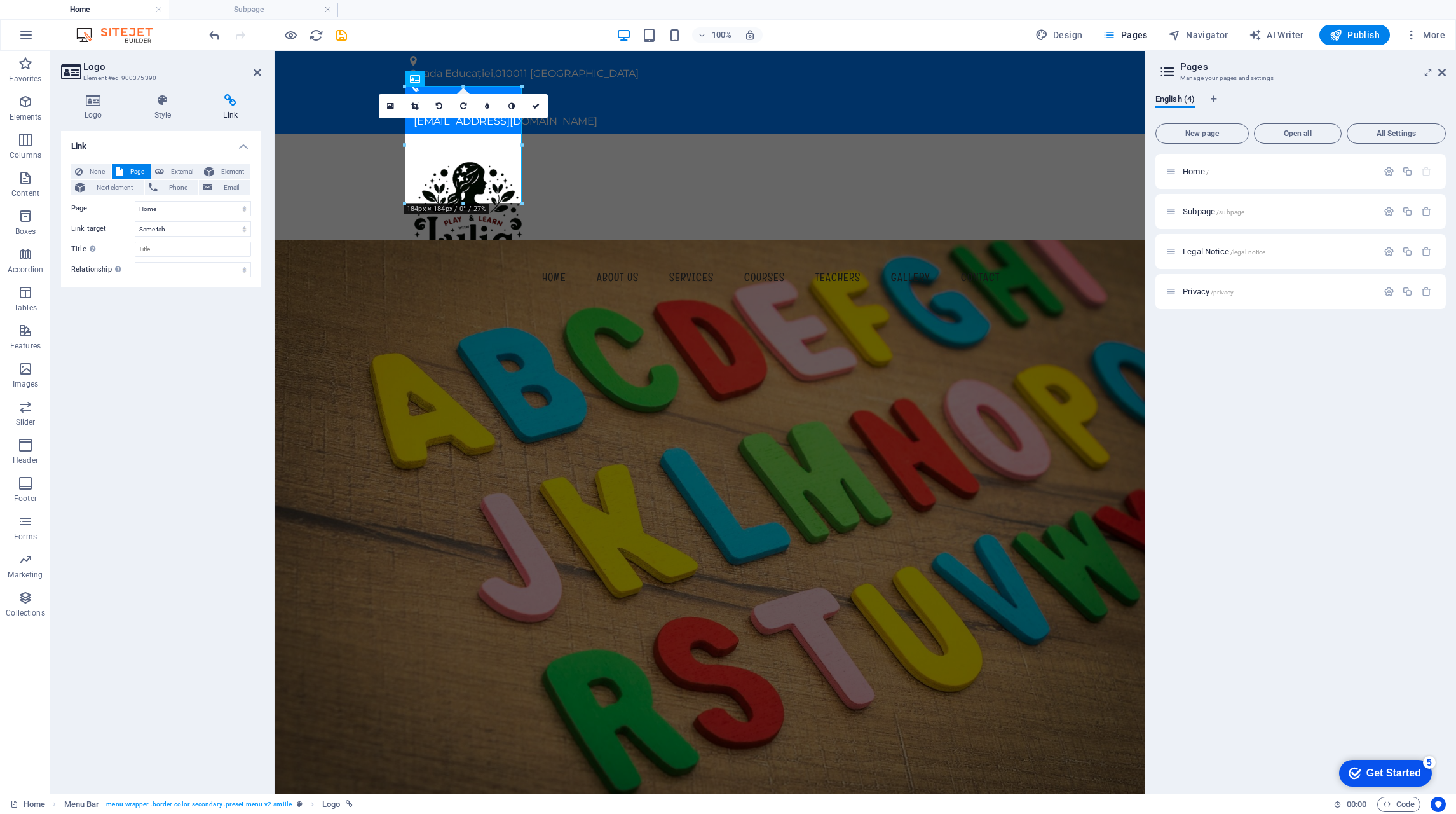
click at [255, 73] on icon at bounding box center [257, 73] width 8 height 10
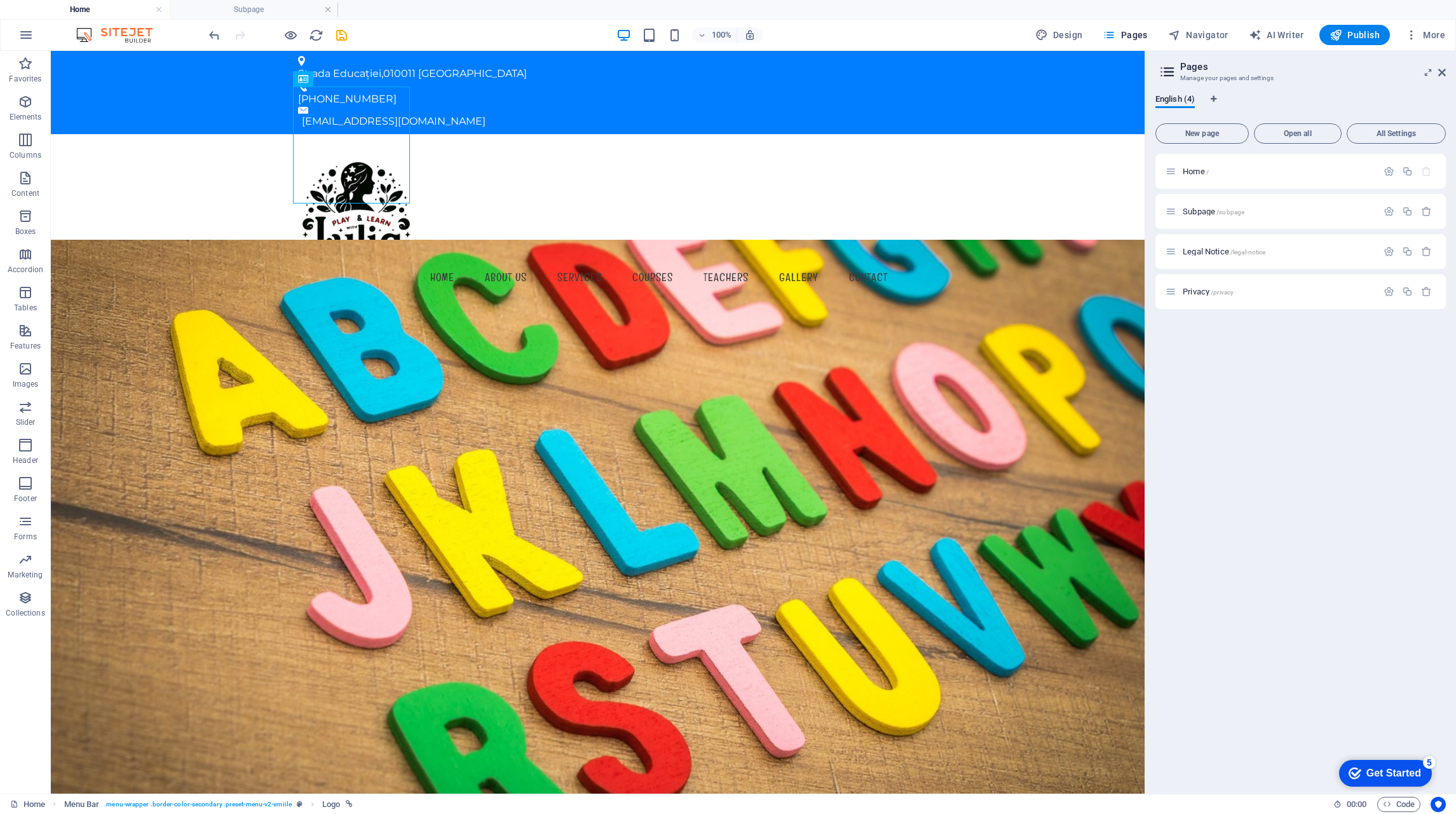
click at [1289, 132] on span "Open all" at bounding box center [1298, 133] width 76 height 8
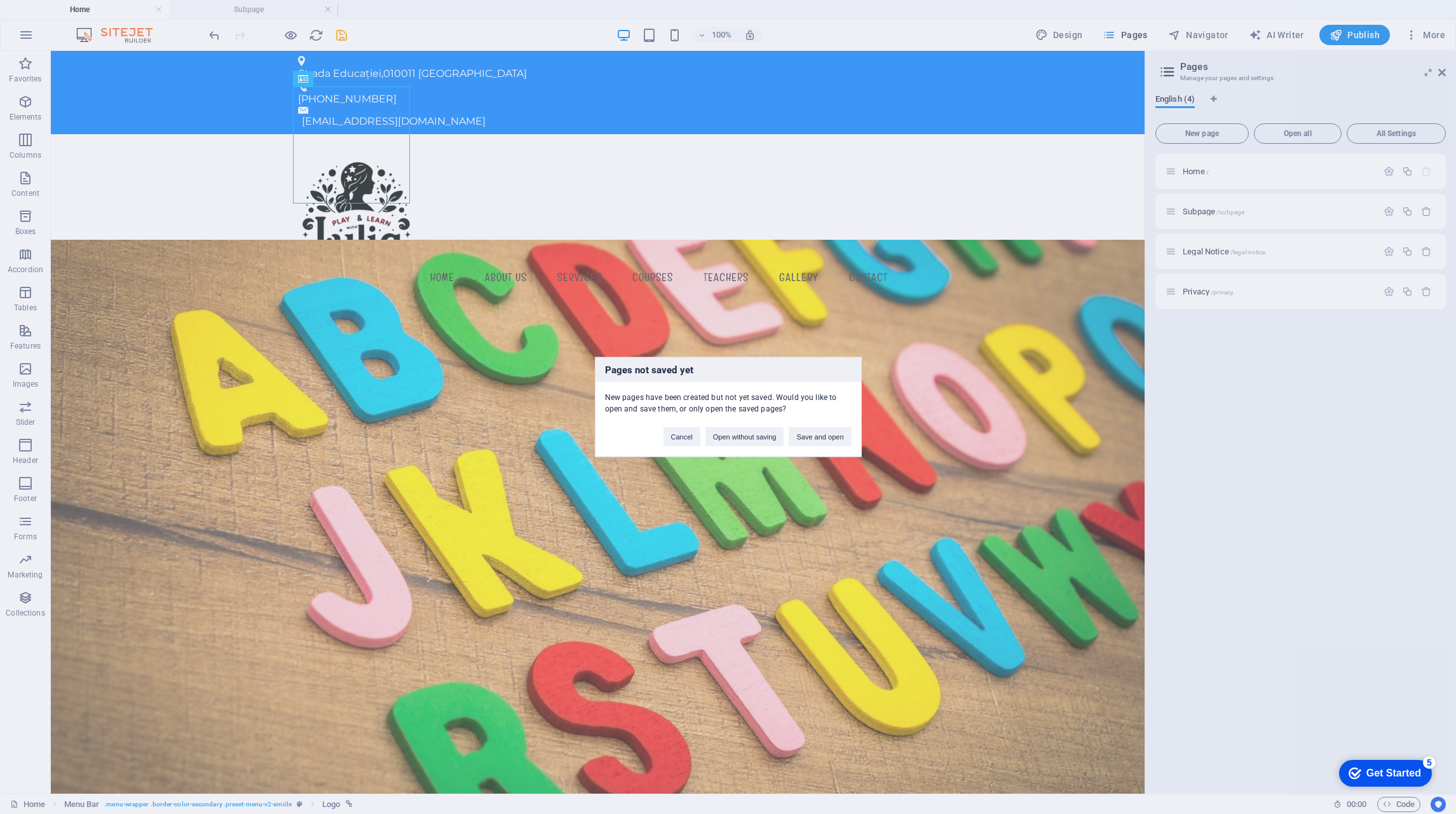
click at [834, 437] on button "Save and open" at bounding box center [820, 437] width 62 height 19
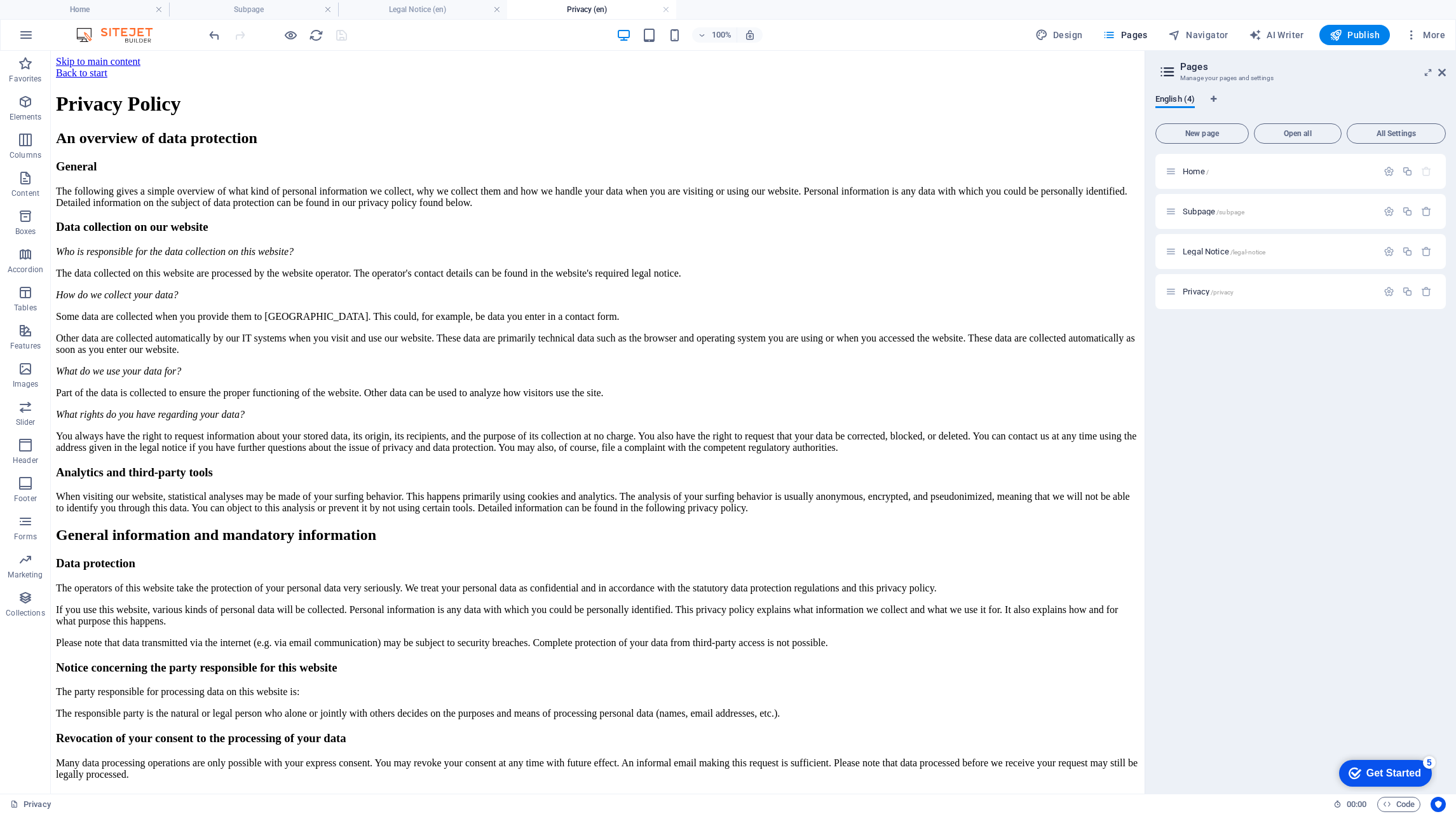
click at [93, 15] on h4 "Home" at bounding box center [85, 9] width 169 height 14
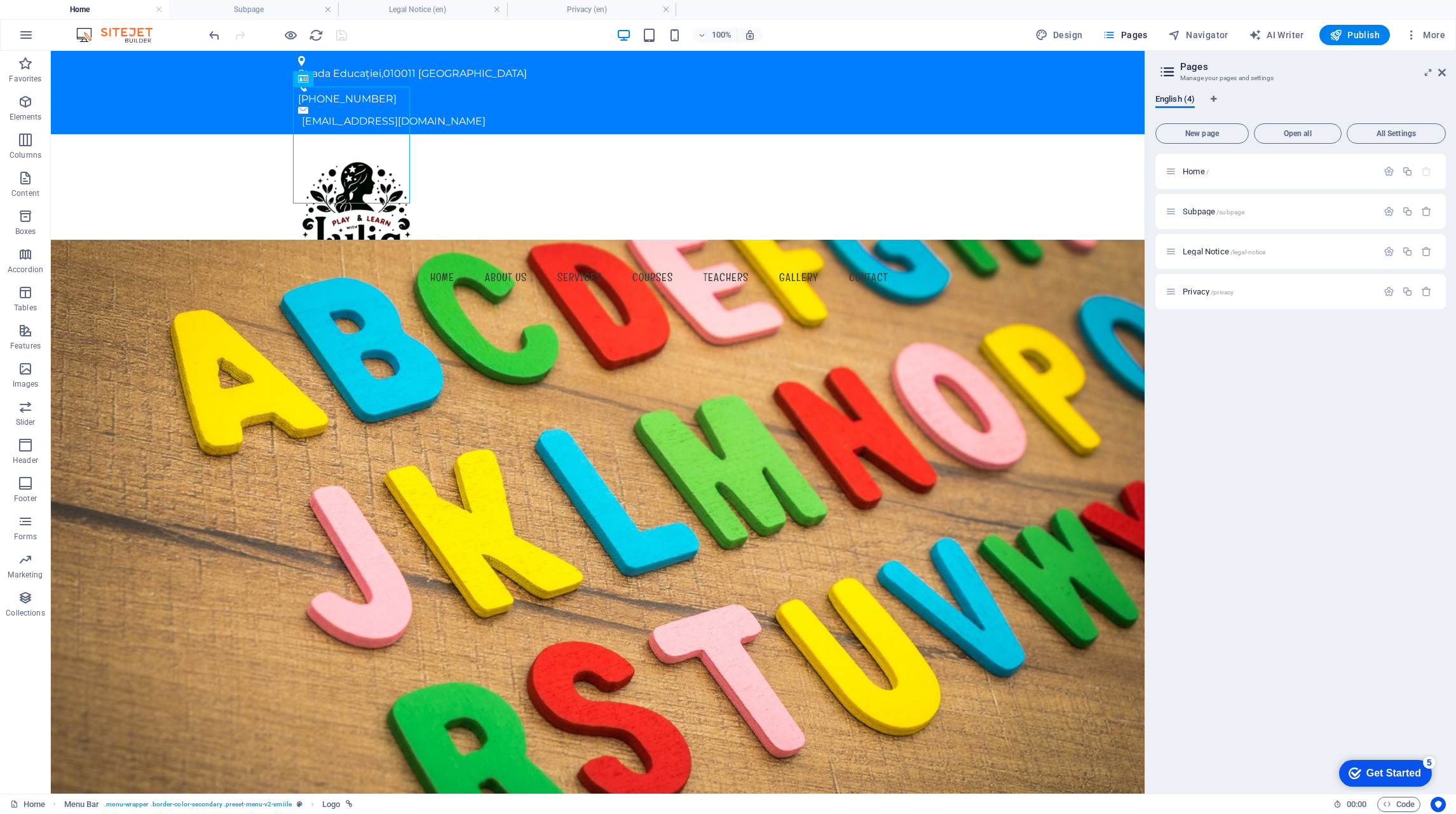
click at [275, 3] on h4 "Subpage" at bounding box center [254, 9] width 169 height 14
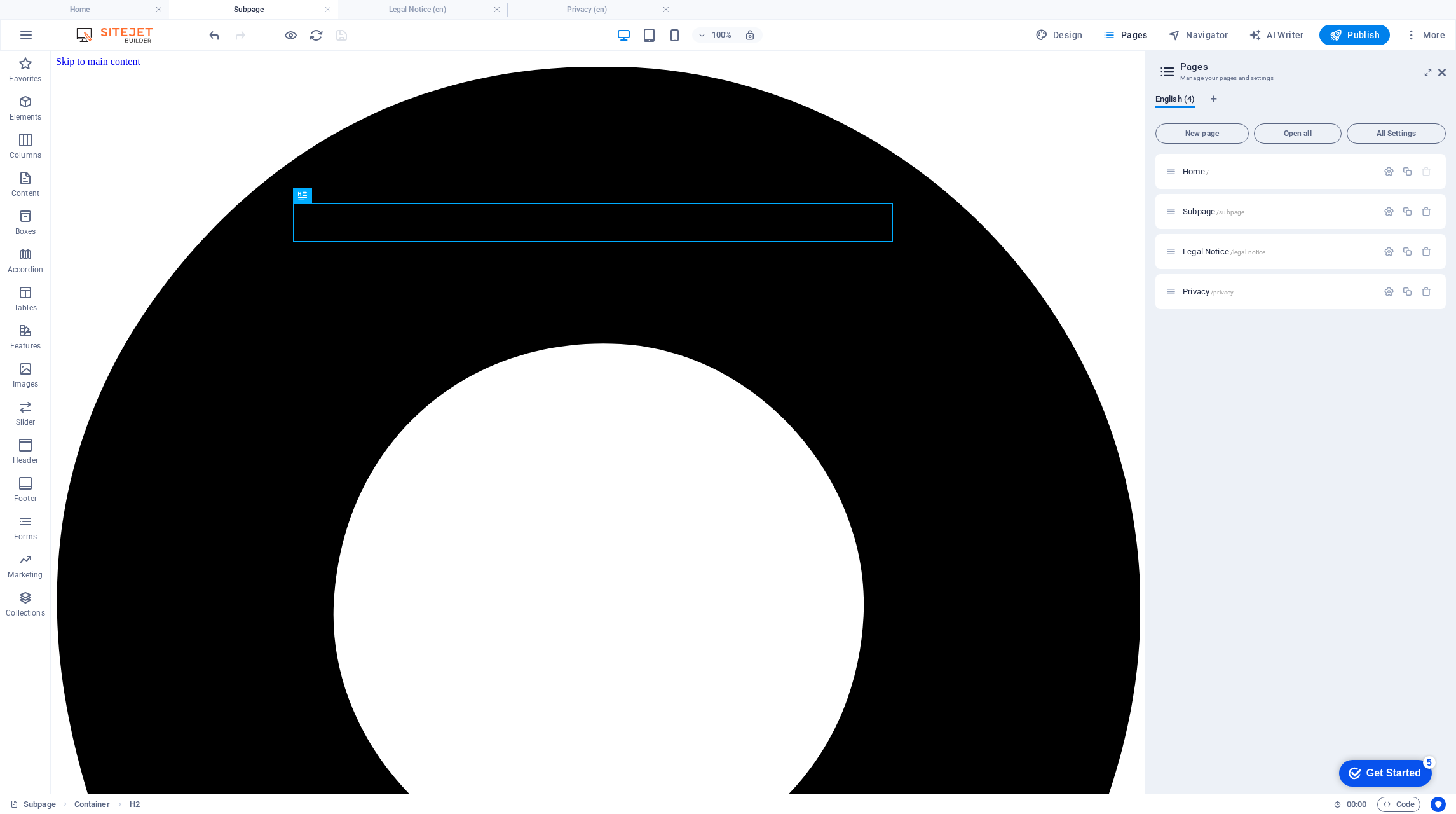
click at [401, 10] on h4 "Legal Notice (en)" at bounding box center [423, 9] width 169 height 14
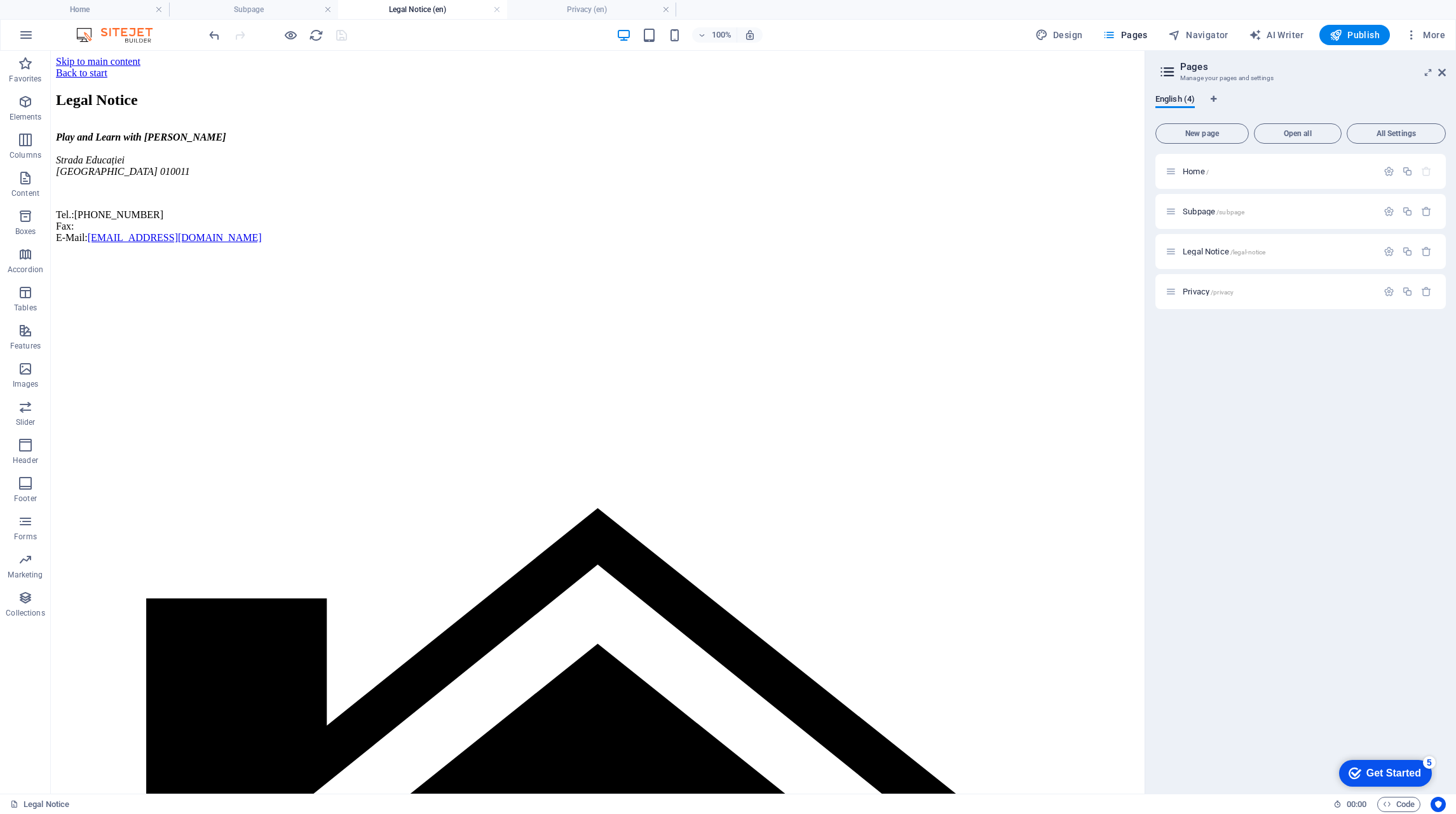
click at [287, 27] on div at bounding box center [277, 35] width 142 height 21
click at [109, 11] on h4 "Home" at bounding box center [85, 9] width 169 height 14
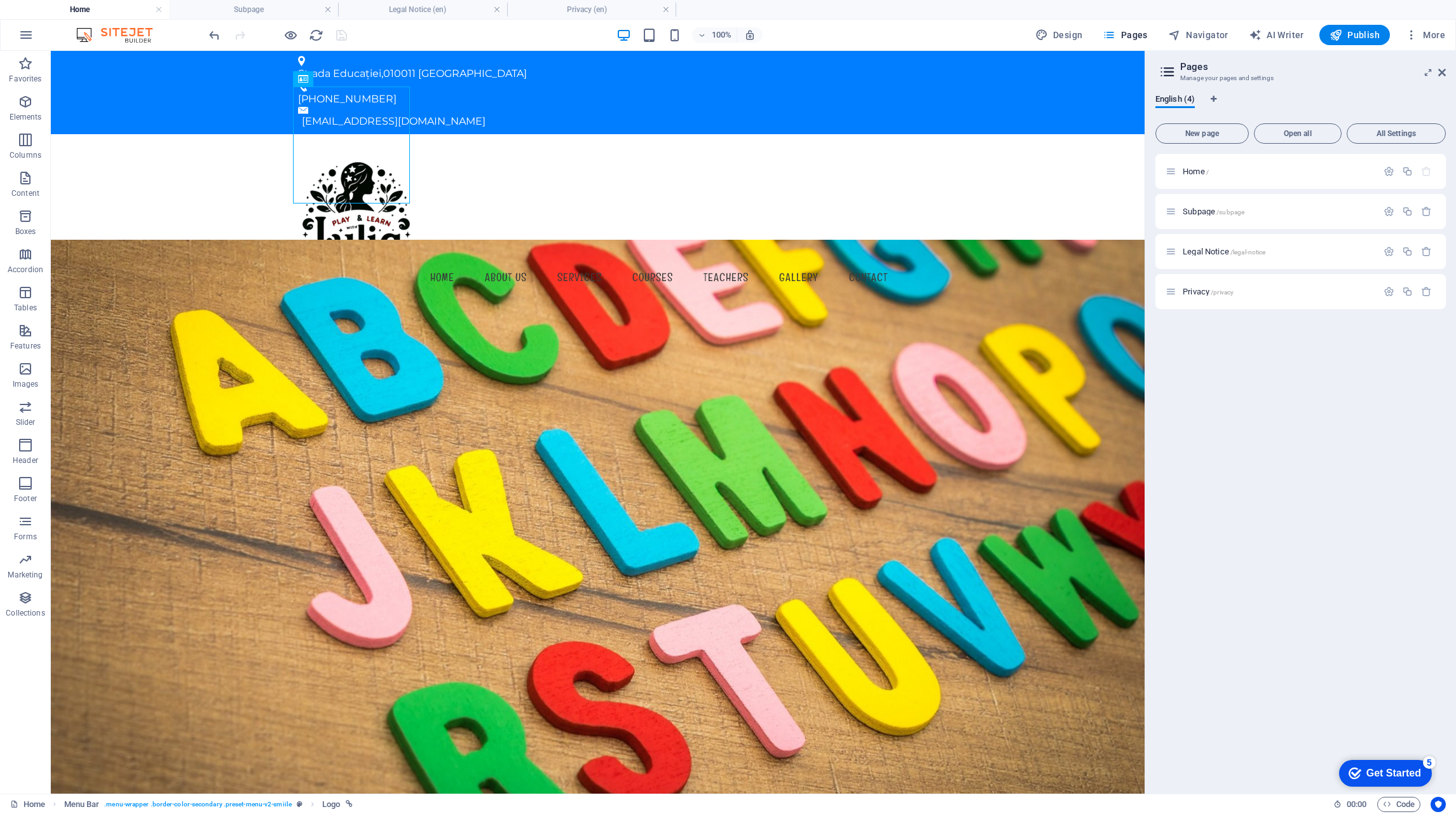
drag, startPoint x: 1443, startPoint y: 73, endPoint x: 1428, endPoint y: 50, distance: 27.5
click at [1443, 73] on icon at bounding box center [1442, 73] width 8 height 10
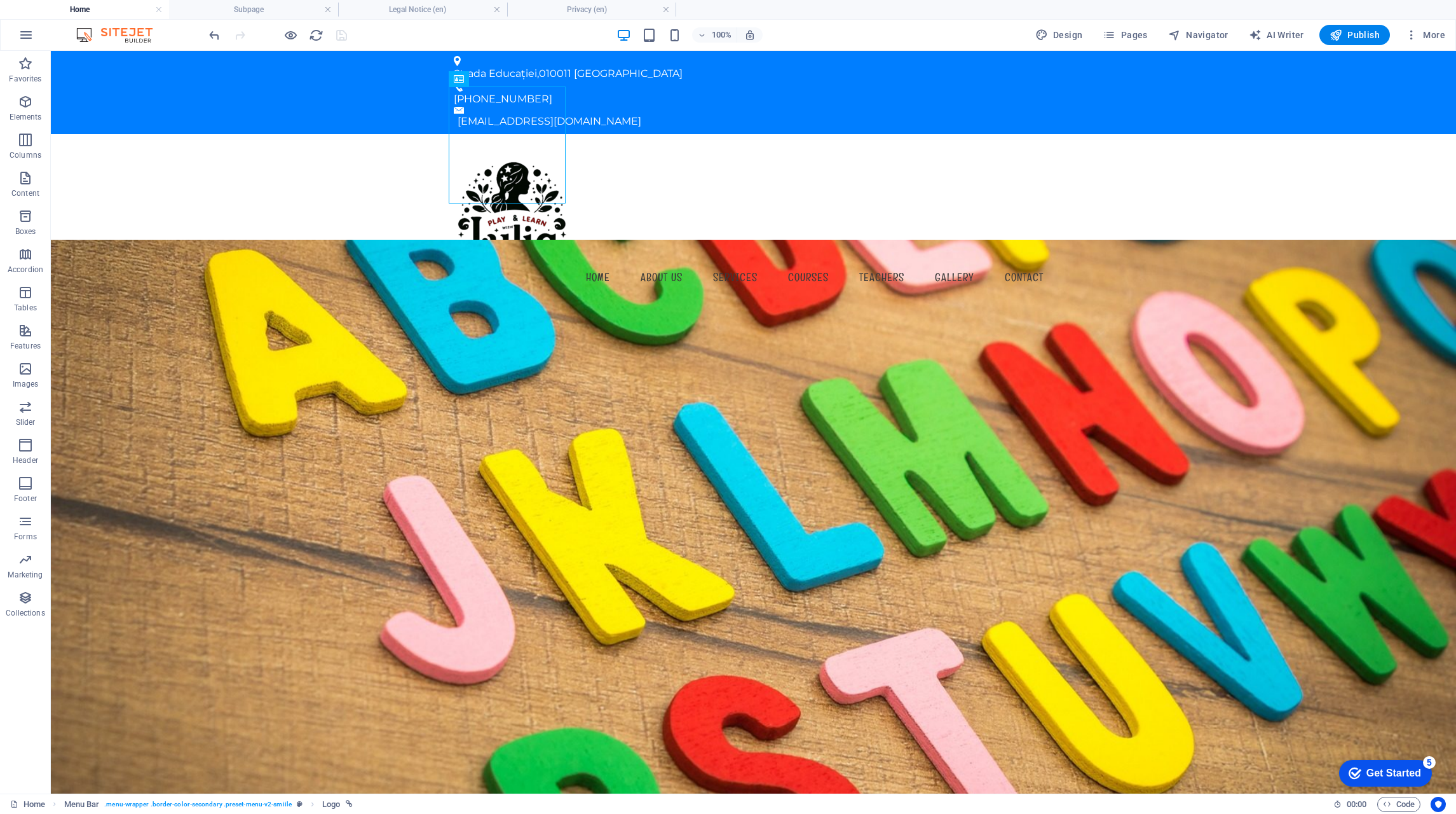
click at [1407, 33] on icon "button" at bounding box center [1411, 34] width 13 height 13
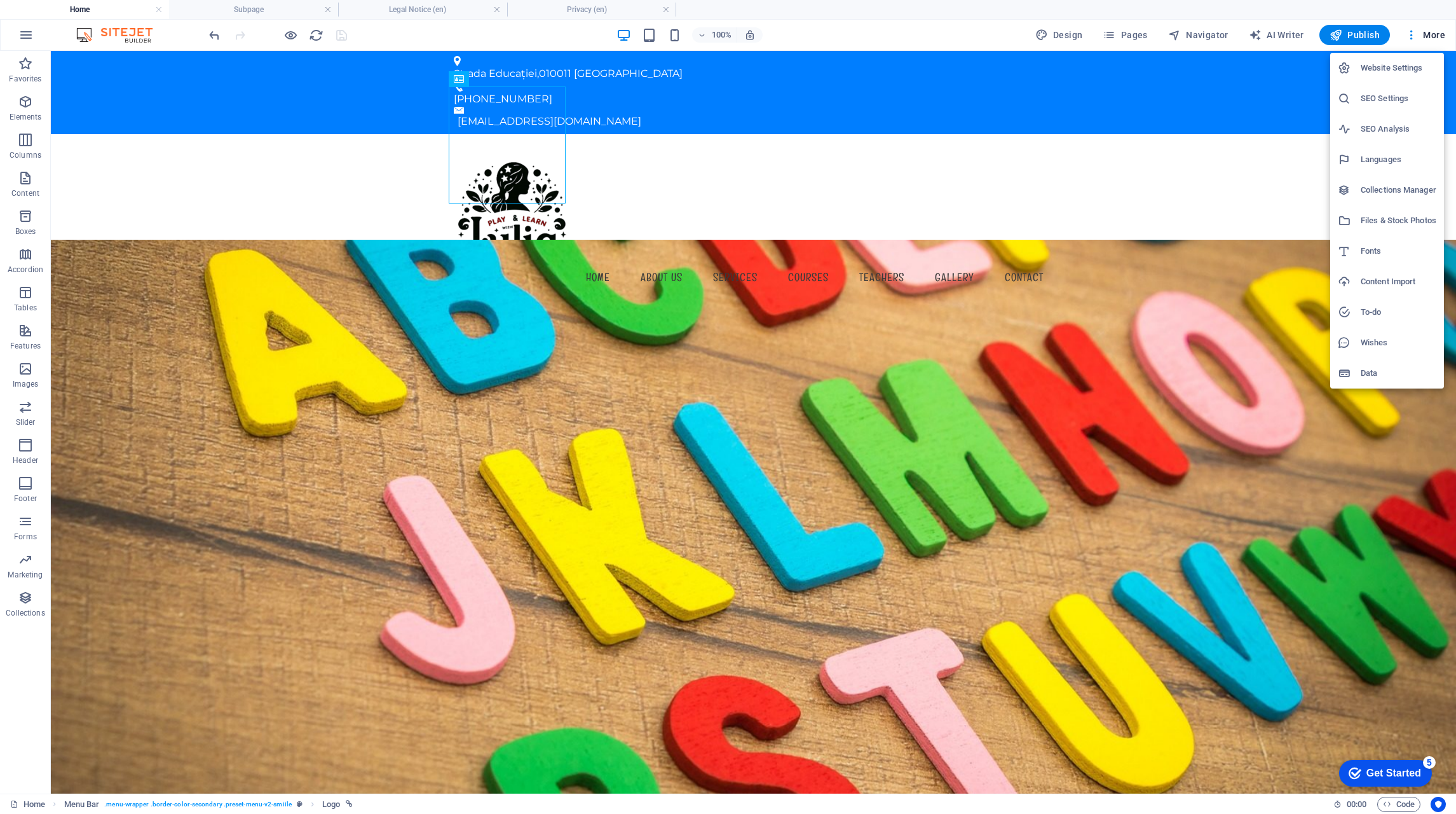
click at [1359, 309] on div at bounding box center [1349, 312] width 23 height 13
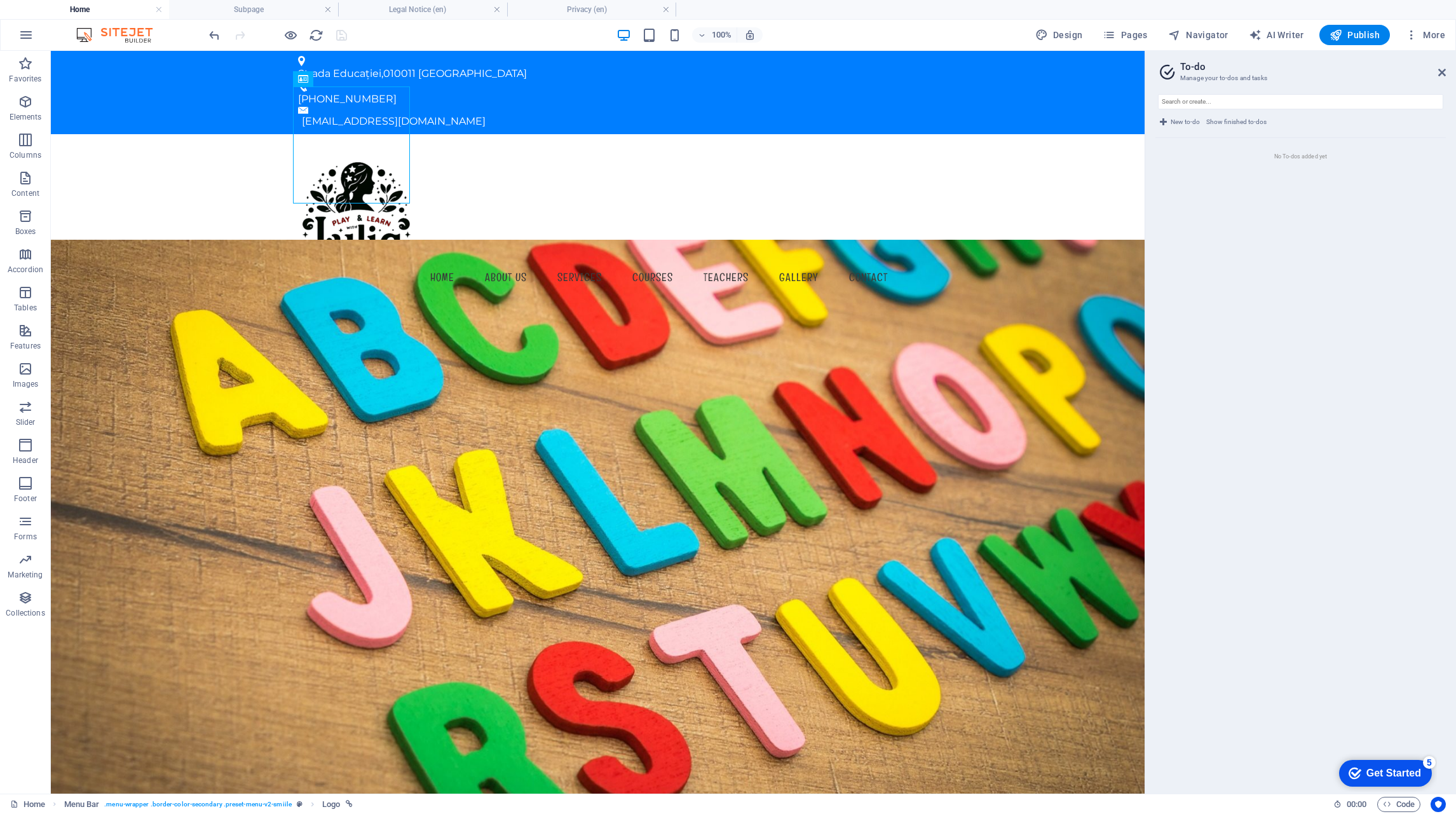
drag, startPoint x: 1275, startPoint y: 80, endPoint x: 1202, endPoint y: 80, distance: 73.0
click at [1194, 80] on h3 "Manage your to-dos and tasks" at bounding box center [1300, 78] width 241 height 11
click at [1437, 72] on h2 "To-do" at bounding box center [1313, 66] width 265 height 11
click at [1441, 73] on icon at bounding box center [1442, 73] width 8 height 10
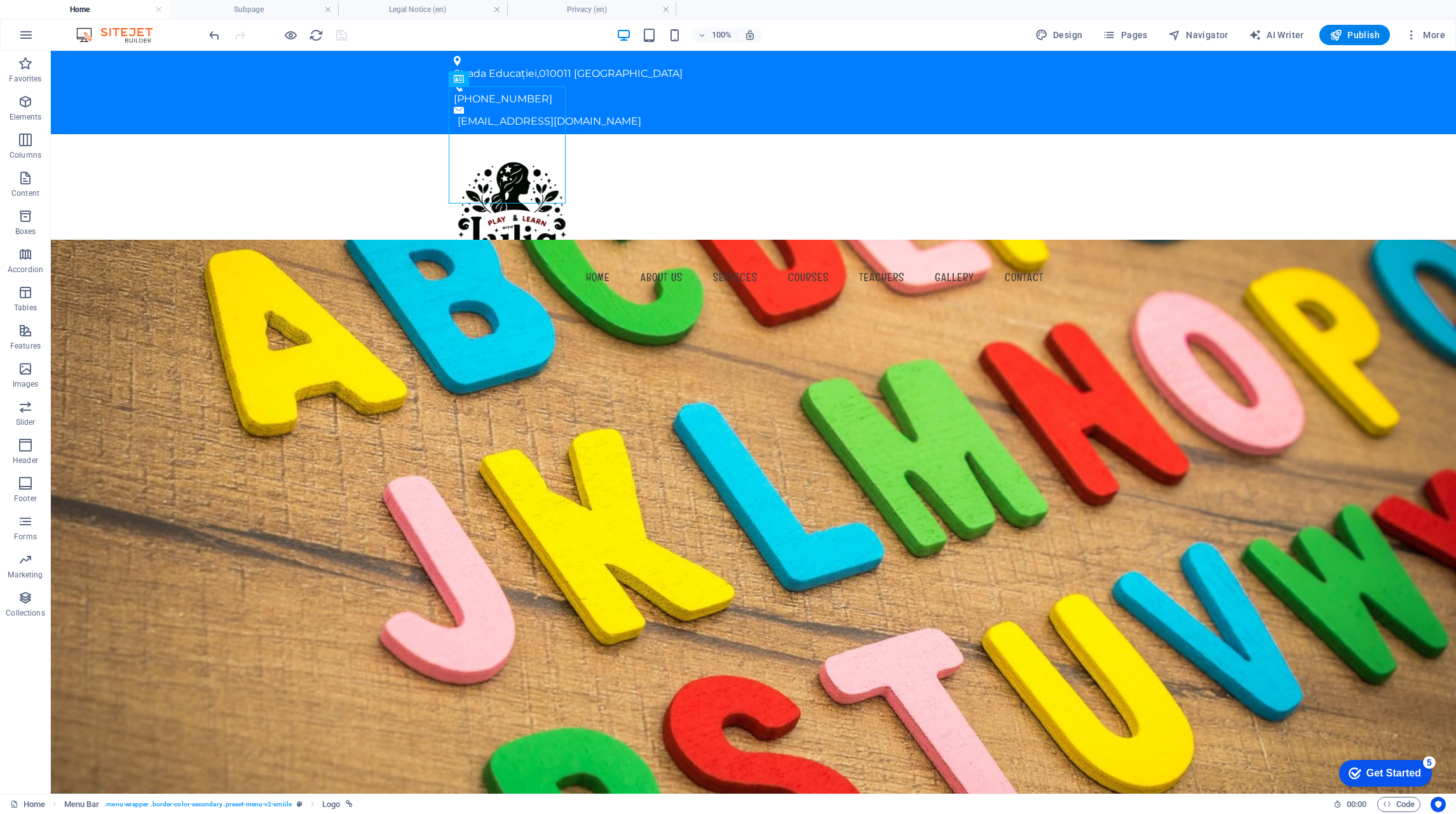
click at [1407, 33] on icon "button" at bounding box center [1411, 34] width 13 height 13
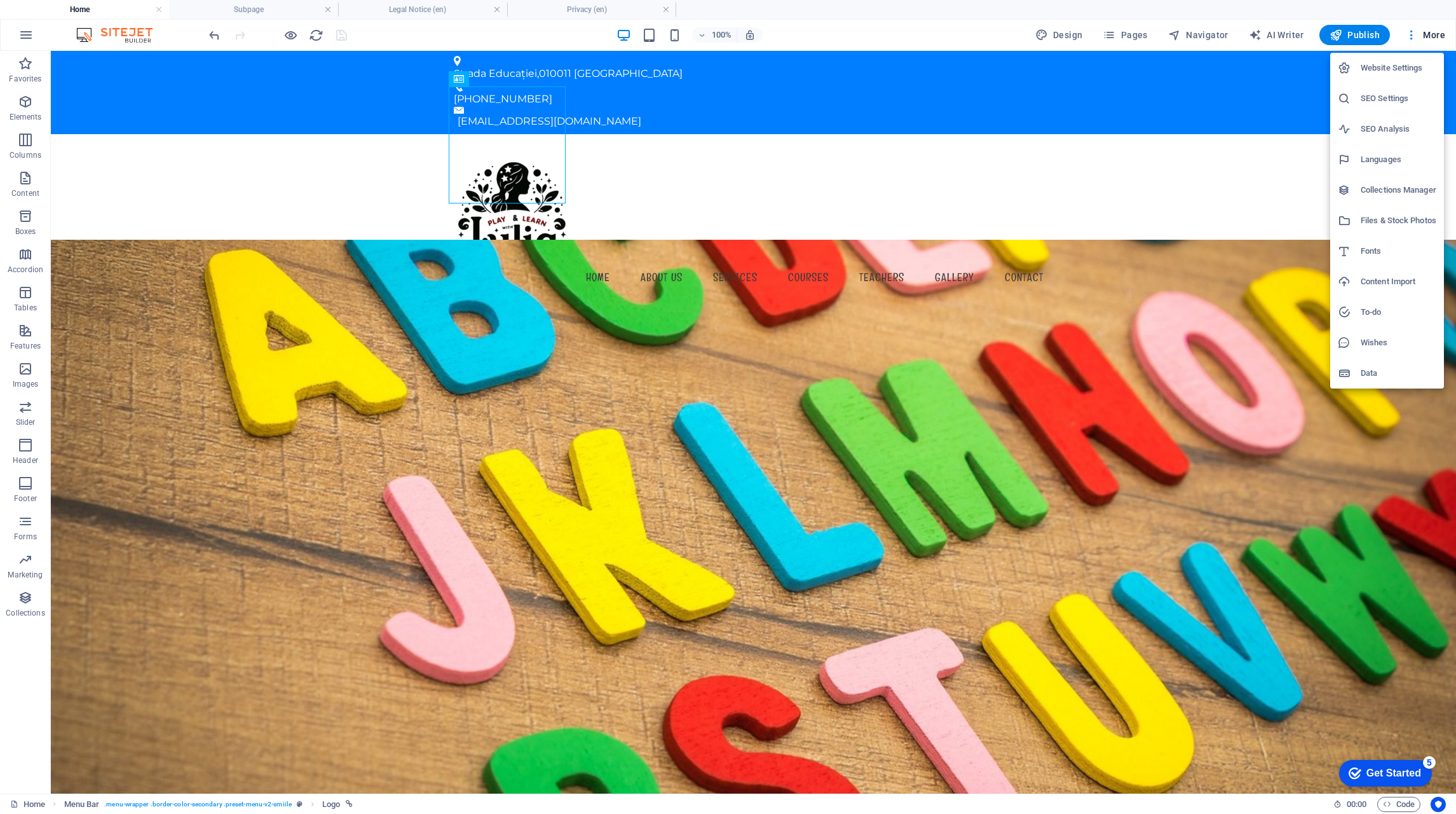
click at [1370, 218] on h6 "Files & Stock Photos" at bounding box center [1399, 221] width 75 height 15
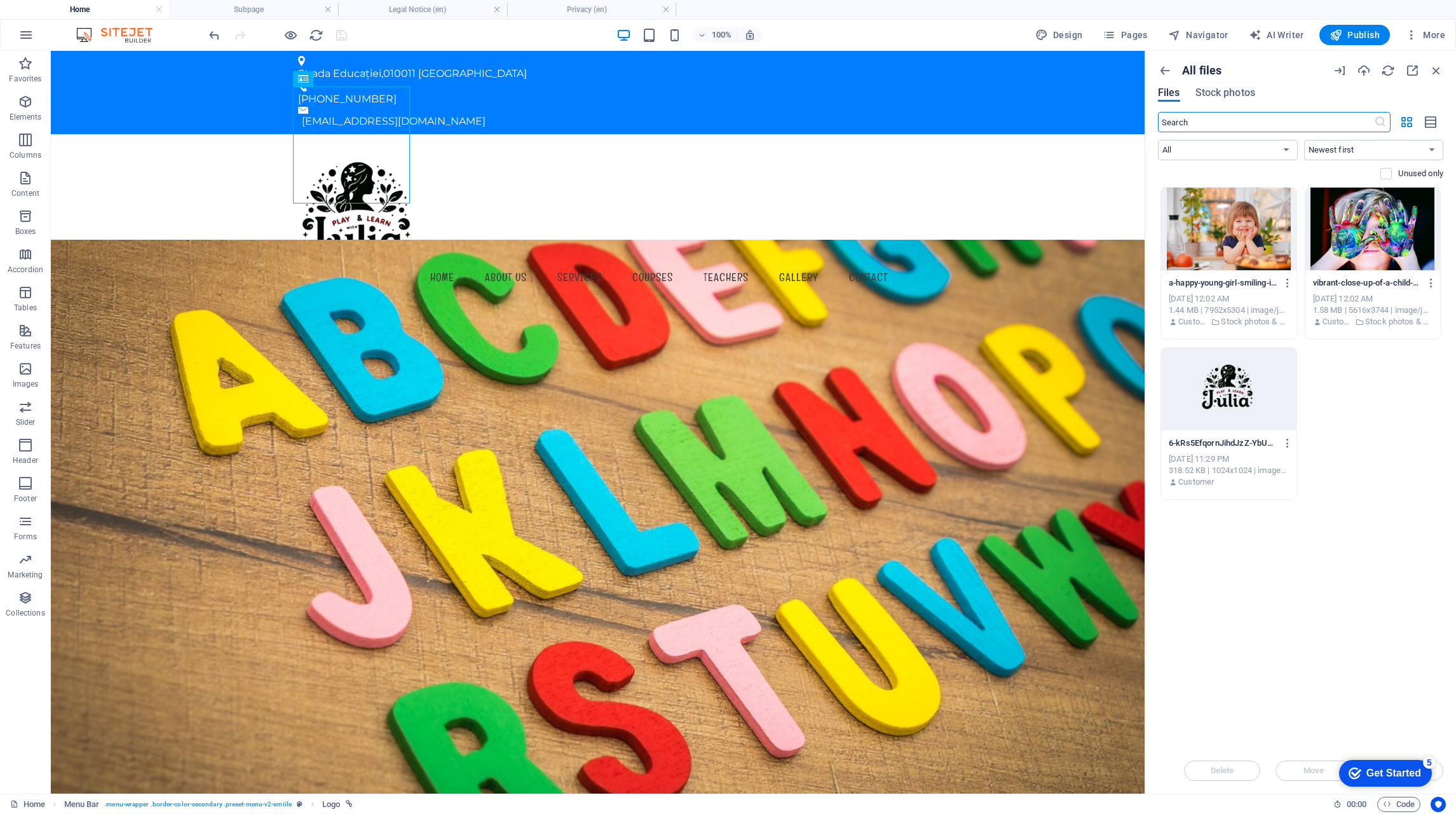
click at [1238, 92] on span "Stock photos" at bounding box center [1226, 93] width 60 height 15
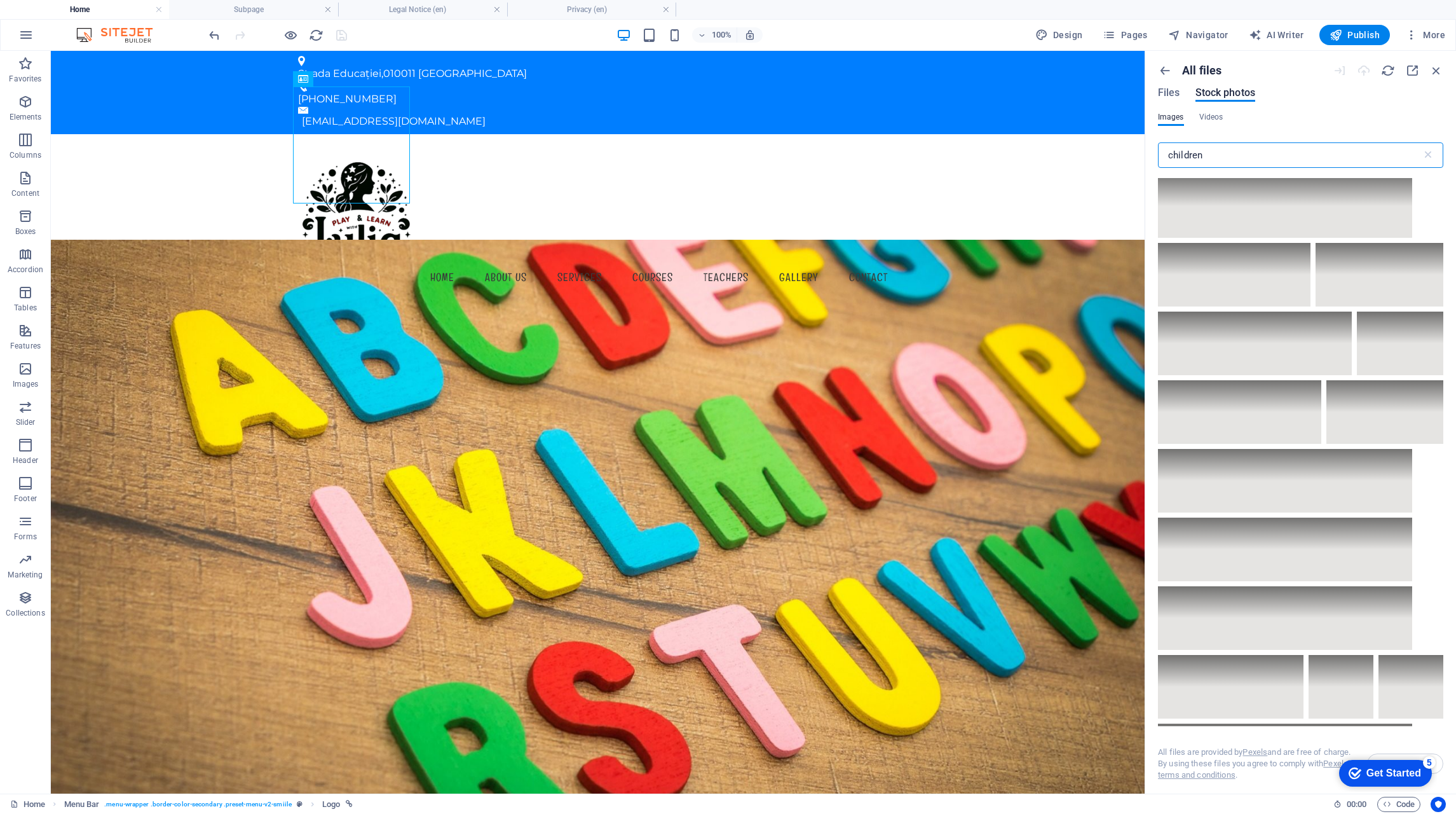
scroll to position [17671, 0]
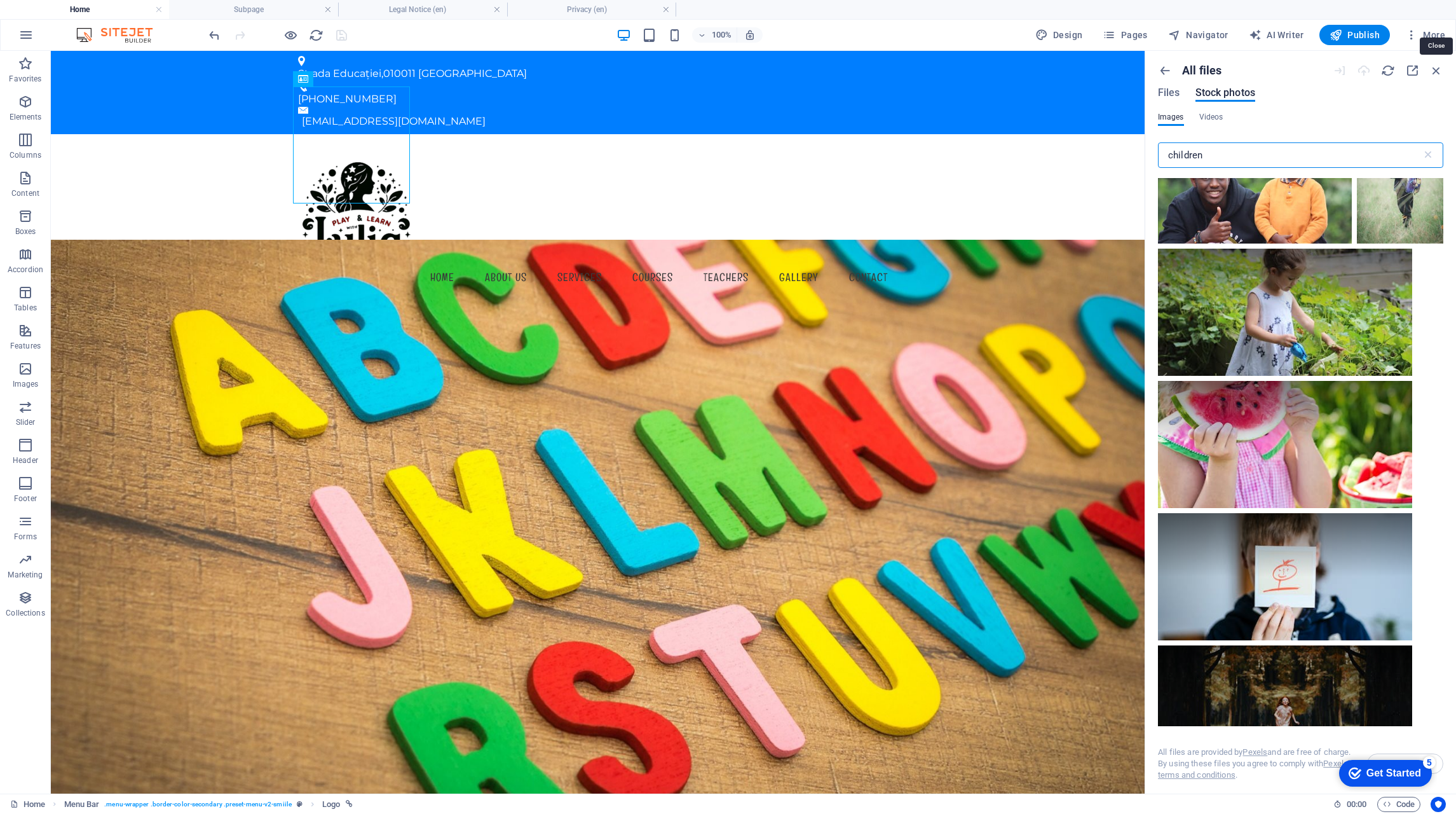
click at [1434, 70] on icon "button" at bounding box center [1436, 70] width 14 height 14
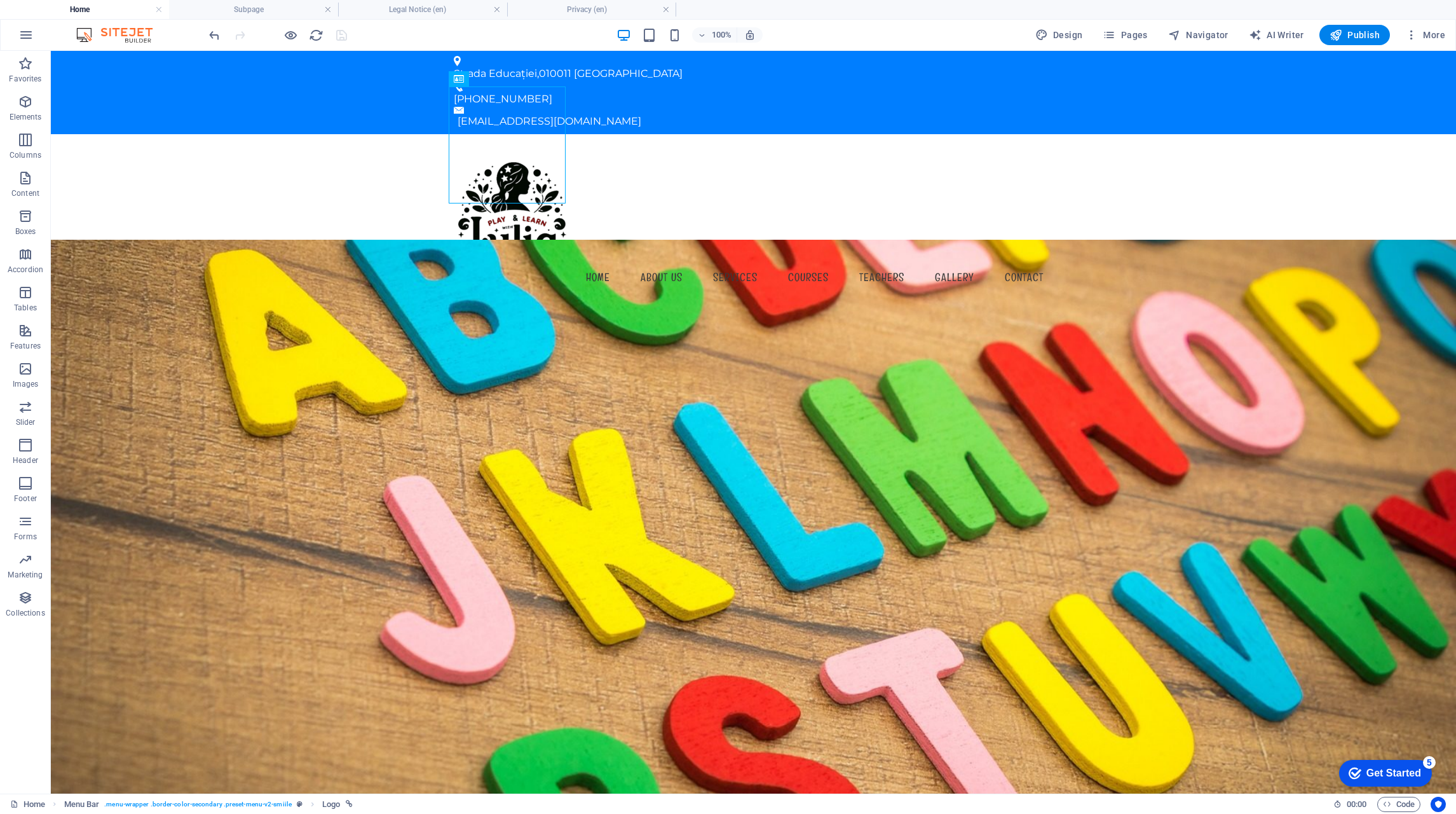
click at [1409, 34] on icon "button" at bounding box center [1411, 34] width 13 height 13
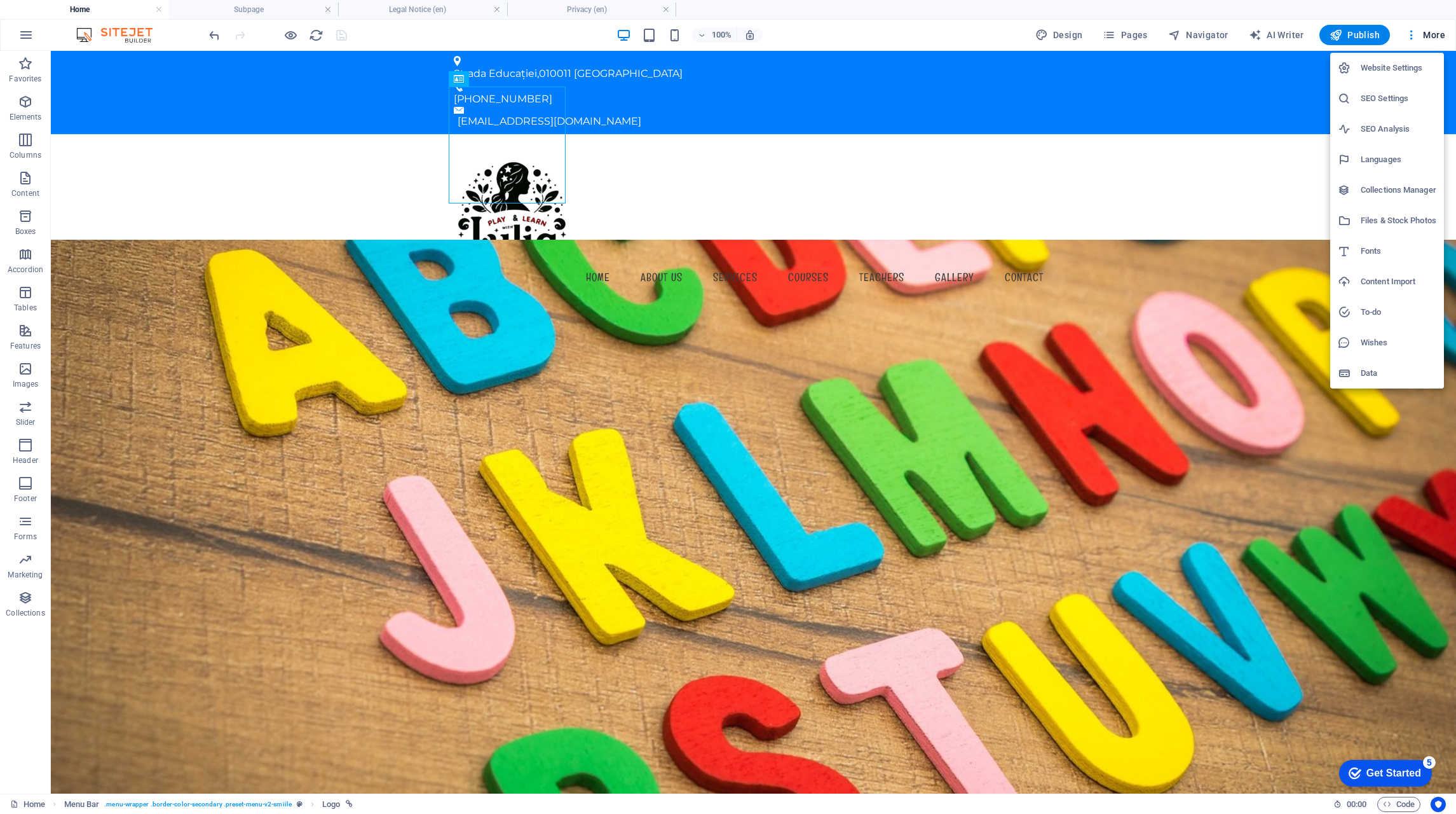
click at [1379, 342] on h6 "Wishes" at bounding box center [1399, 342] width 75 height 15
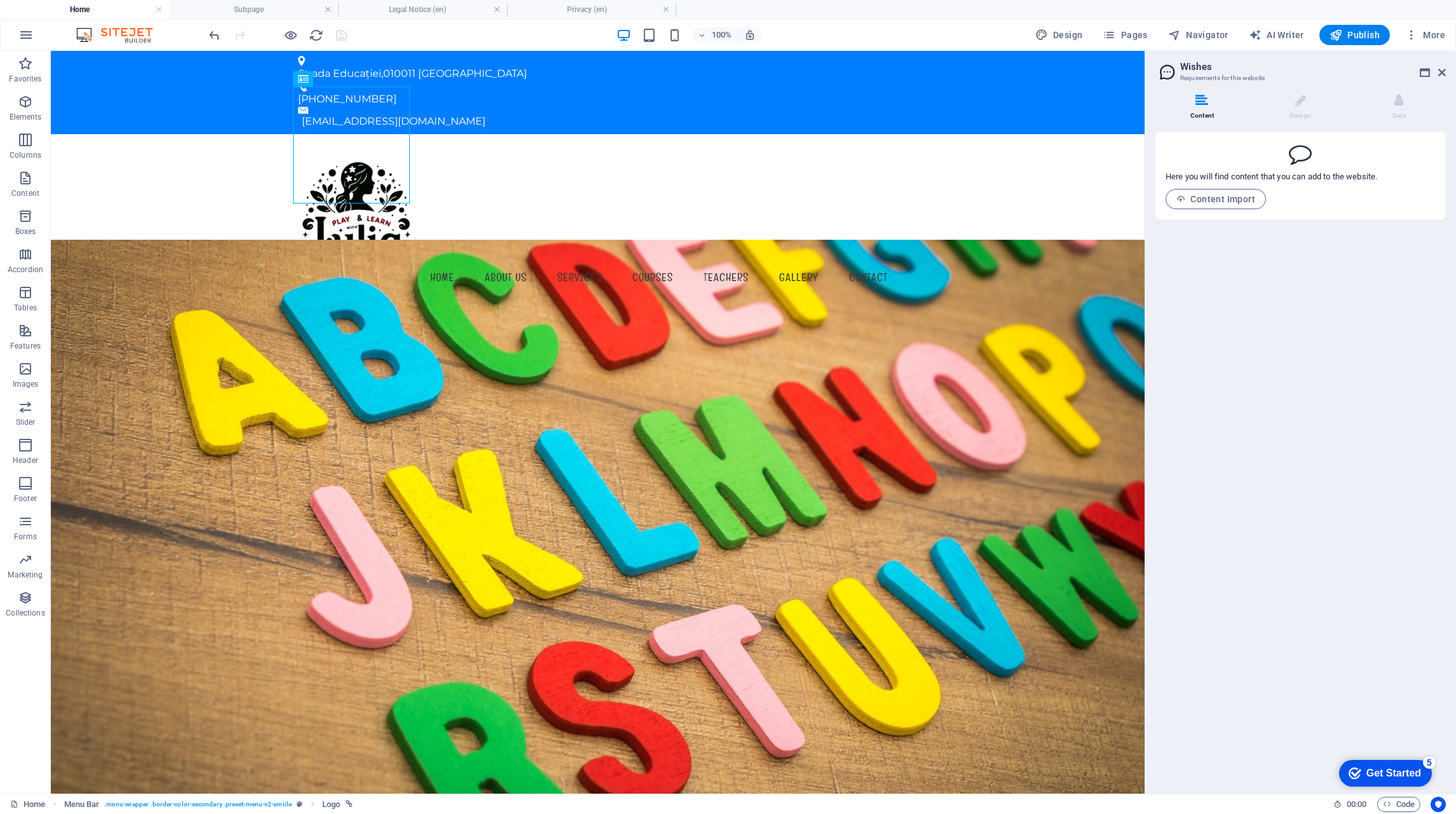
click at [1308, 98] on li "Design" at bounding box center [1303, 108] width 98 height 27
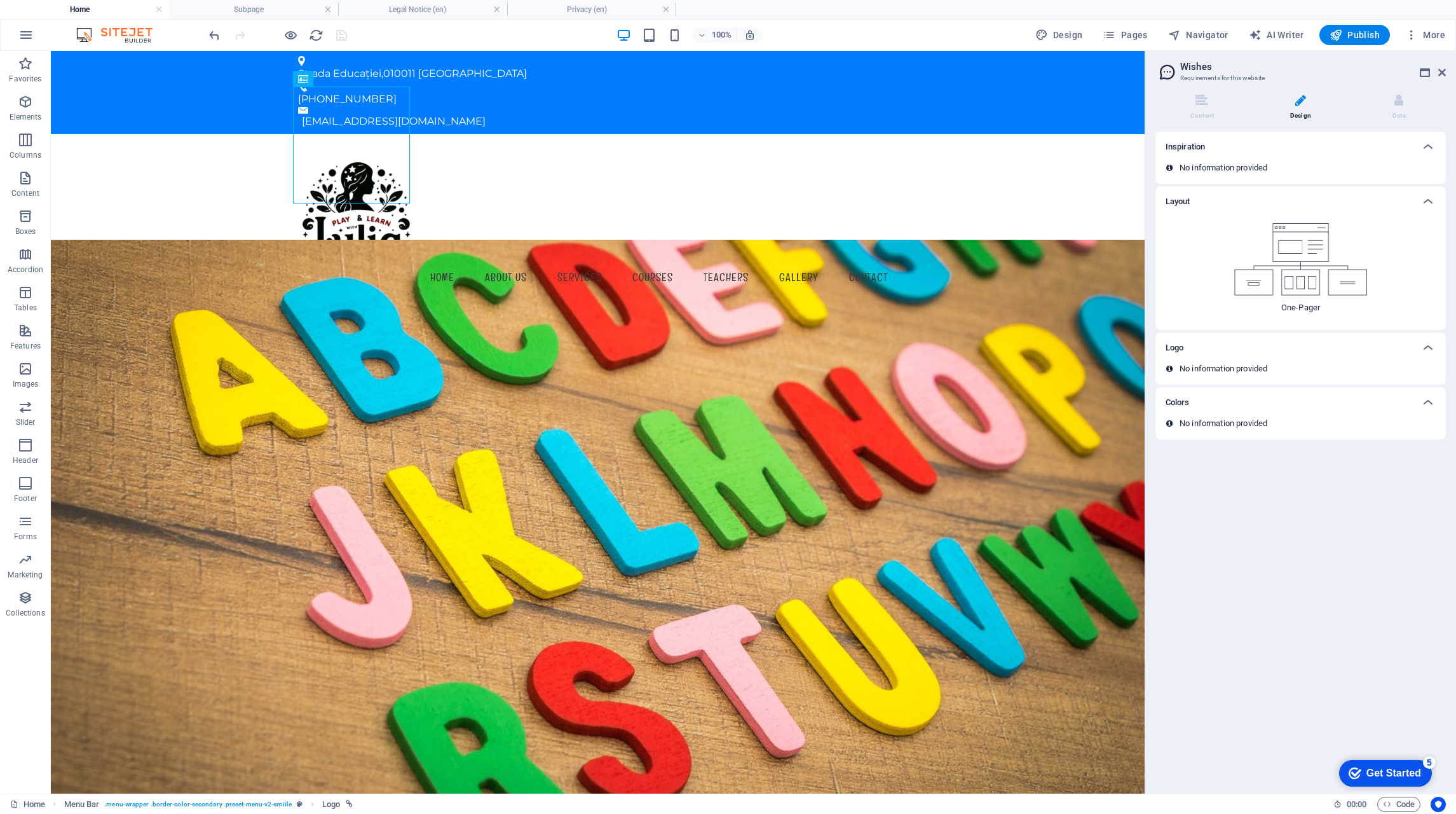
click at [1198, 98] on icon at bounding box center [1202, 100] width 13 height 13
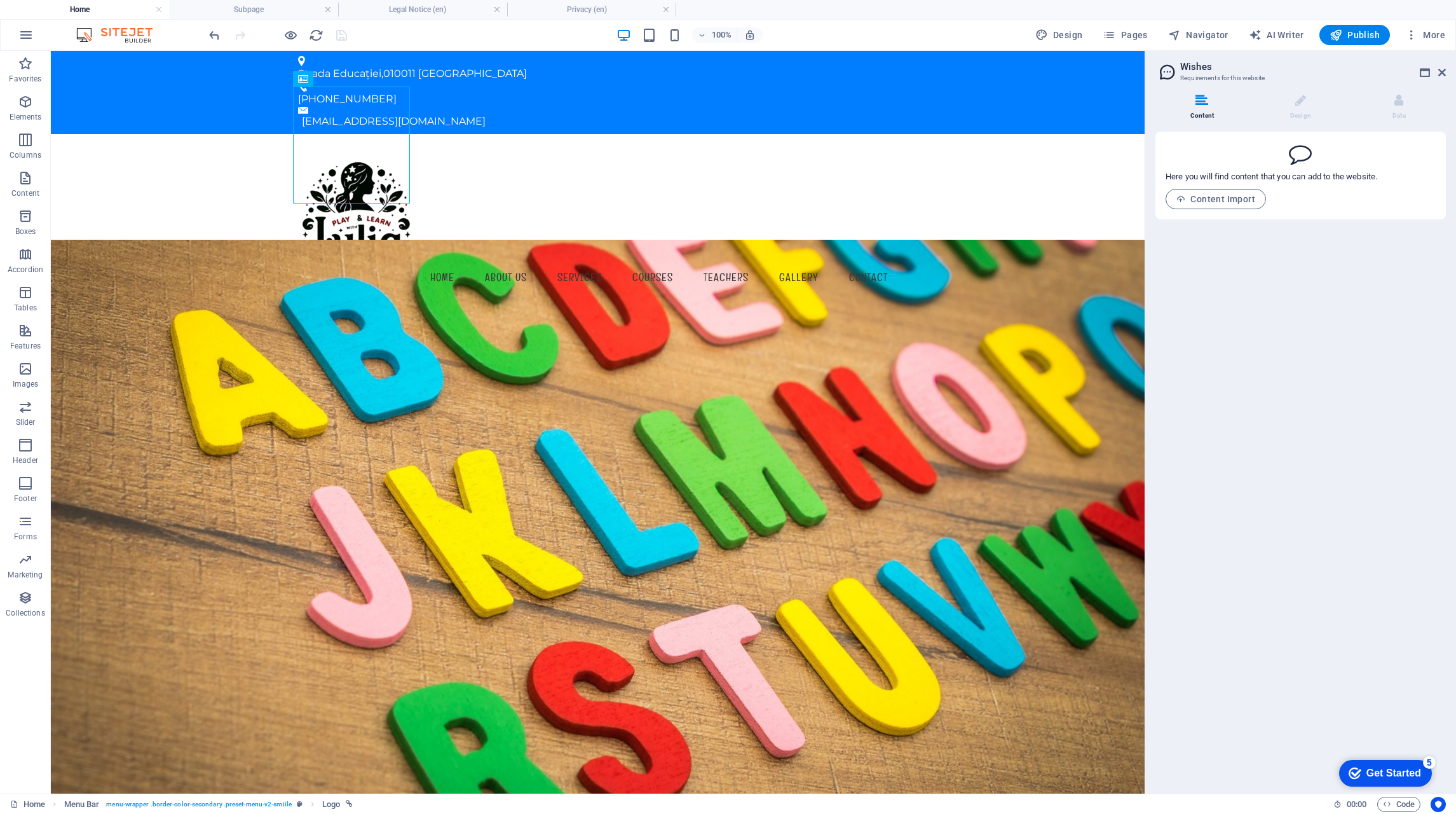
click at [1441, 71] on icon at bounding box center [1442, 73] width 8 height 10
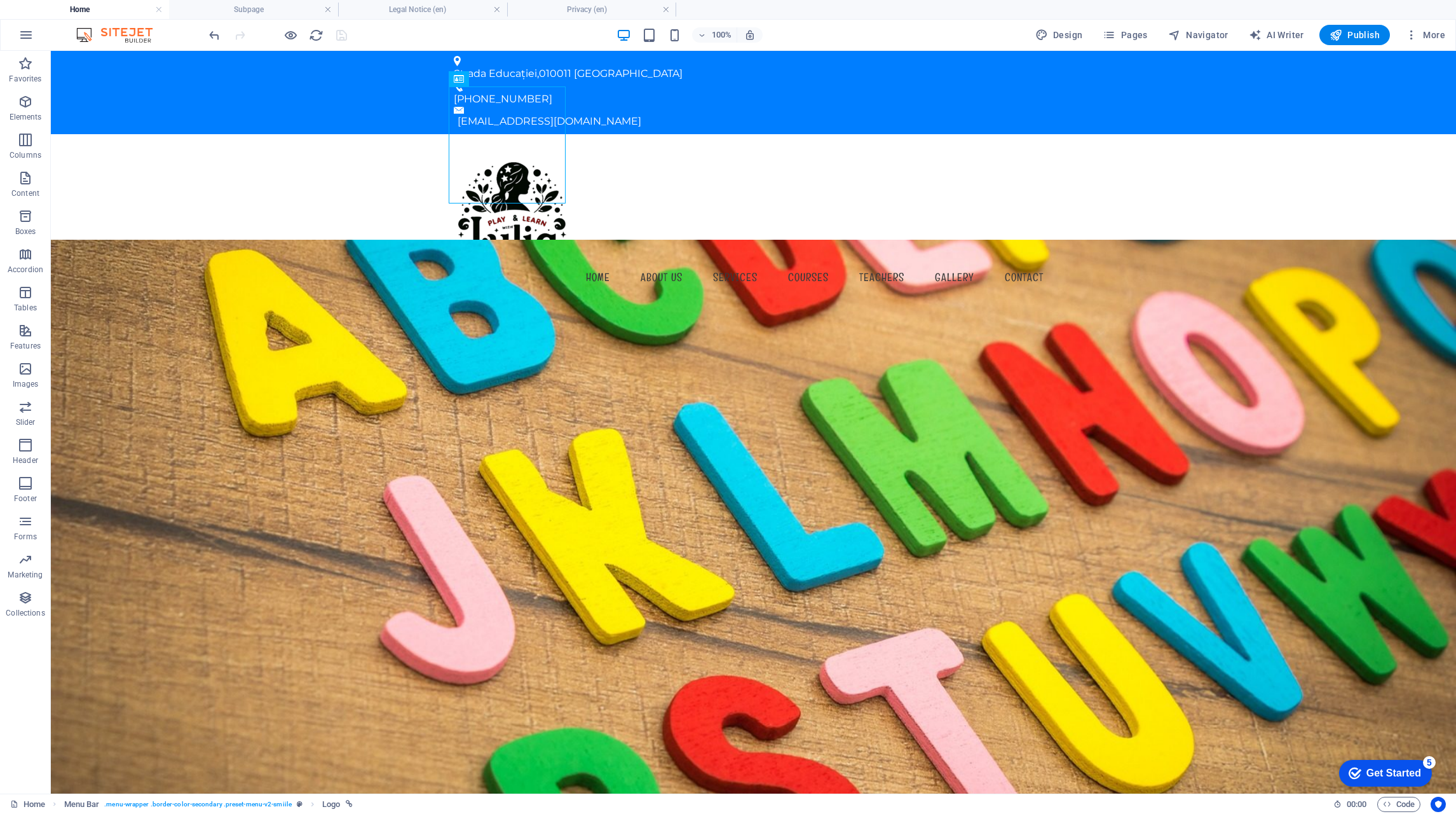
click at [1418, 37] on icon "button" at bounding box center [1411, 34] width 13 height 13
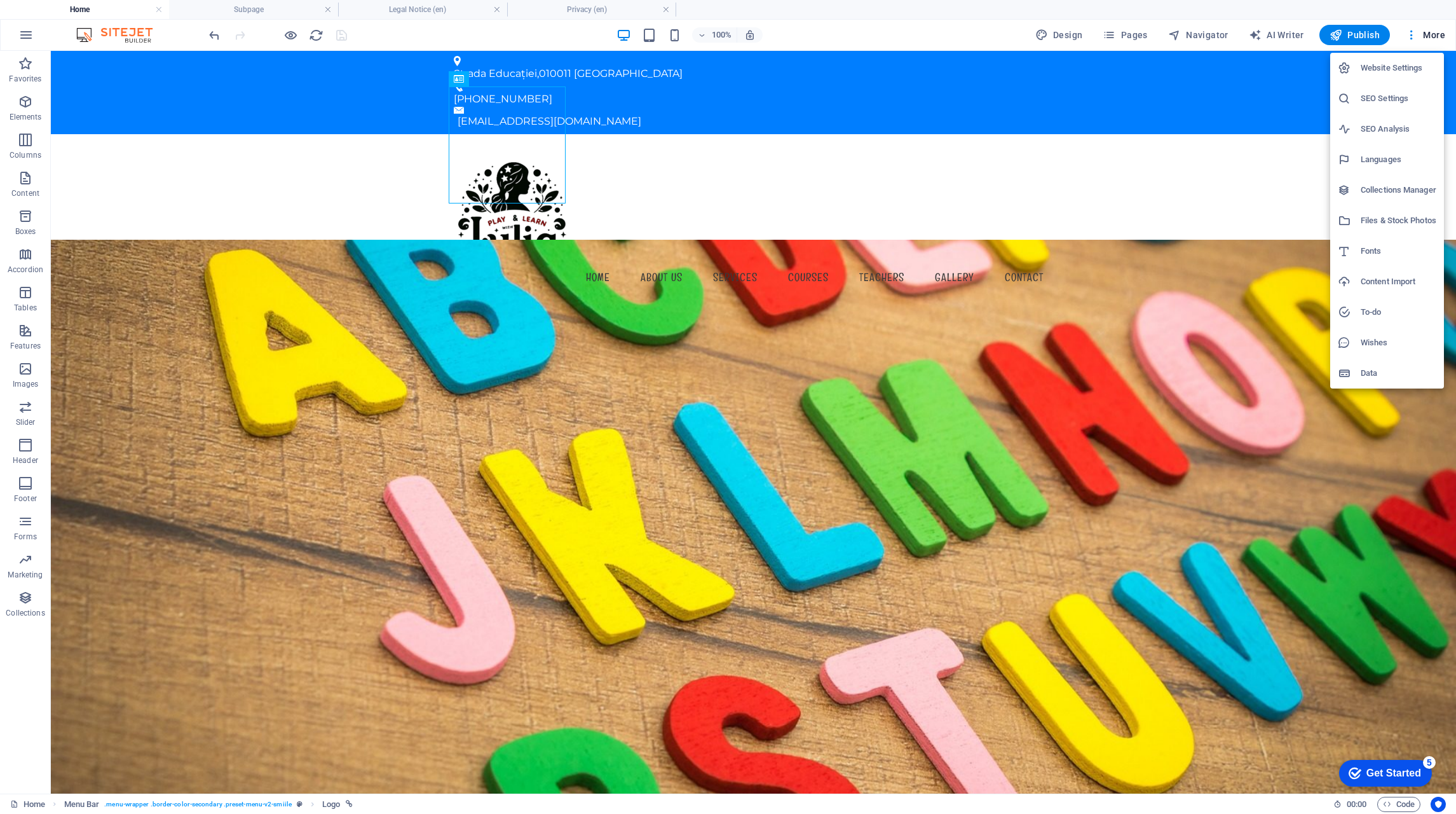
click at [1162, 163] on div at bounding box center [728, 407] width 1456 height 814
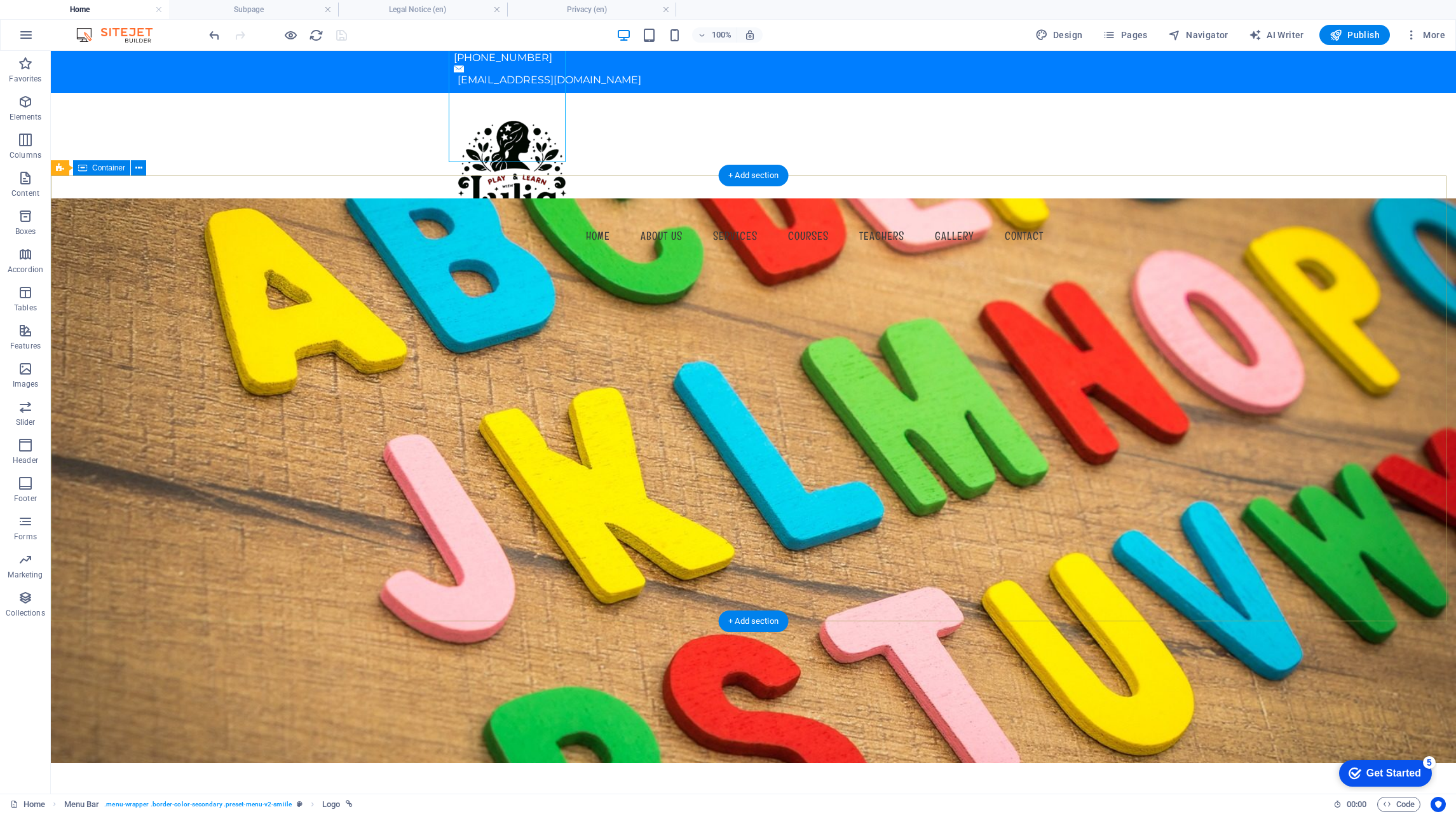
scroll to position [0, 0]
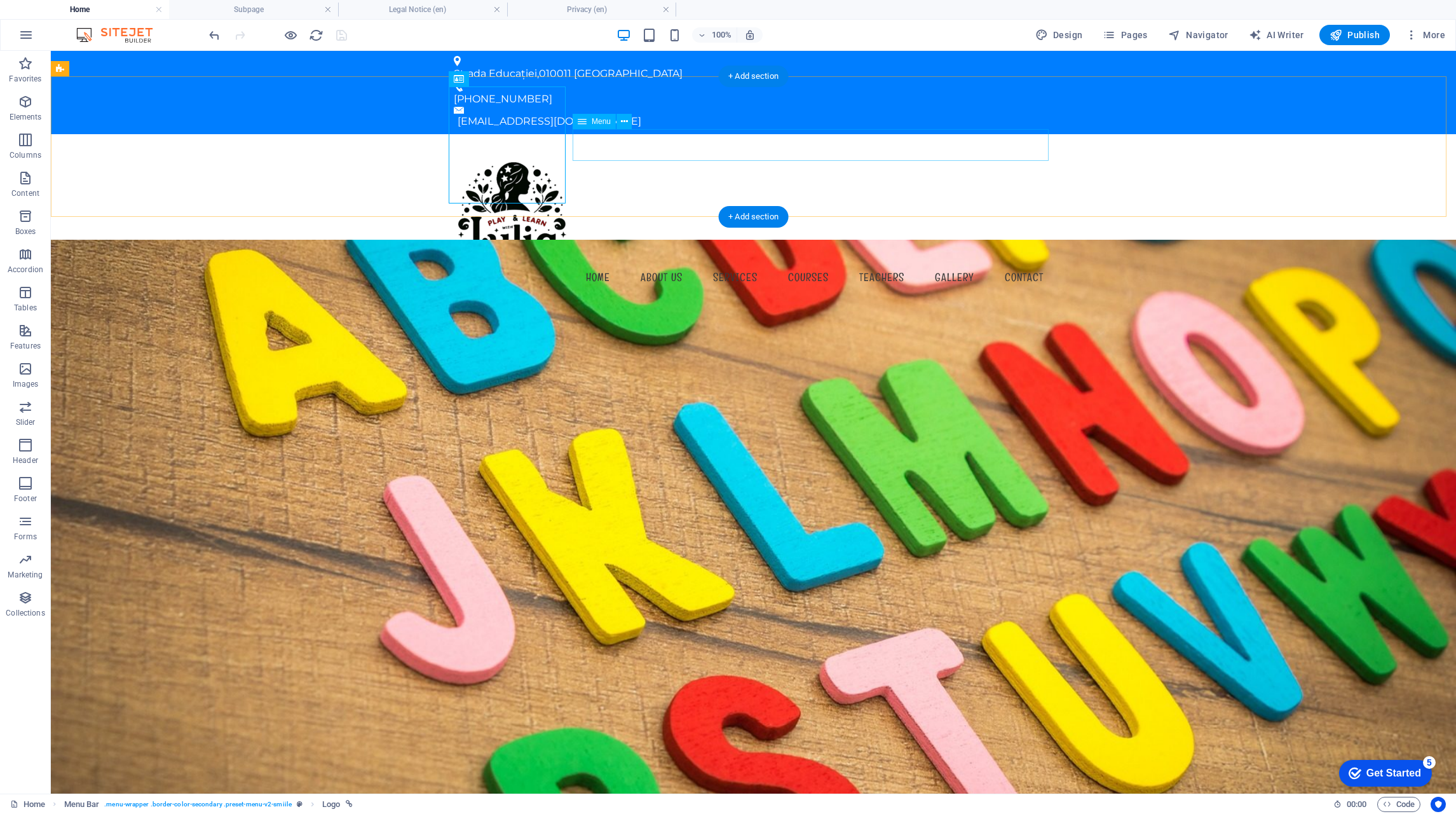
click at [1032, 261] on nav "Home About us Services Courses Teachers Gallery Contact" at bounding box center [753, 276] width 600 height 32
click at [1199, 134] on div "Menu Home About us Services Courses Teachers Gallery Contact" at bounding box center [753, 220] width 1405 height 172
click at [1054, 61] on div "Strada Educației , 010011 București +40 765 432 100 contact@playandlearnjulia.c…" at bounding box center [753, 92] width 1405 height 83
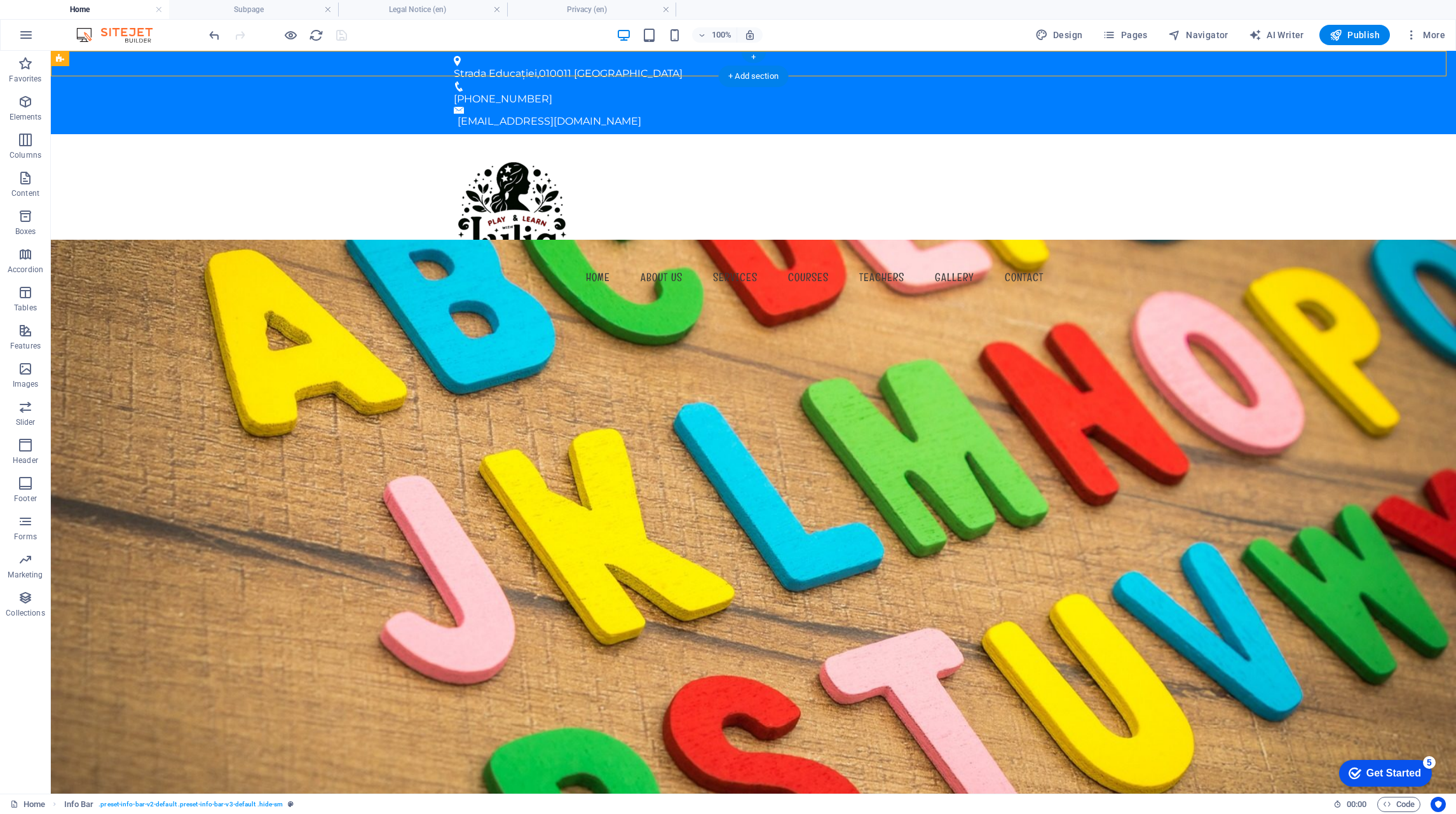
click at [746, 74] on div "+ Add section" at bounding box center [753, 75] width 70 height 21
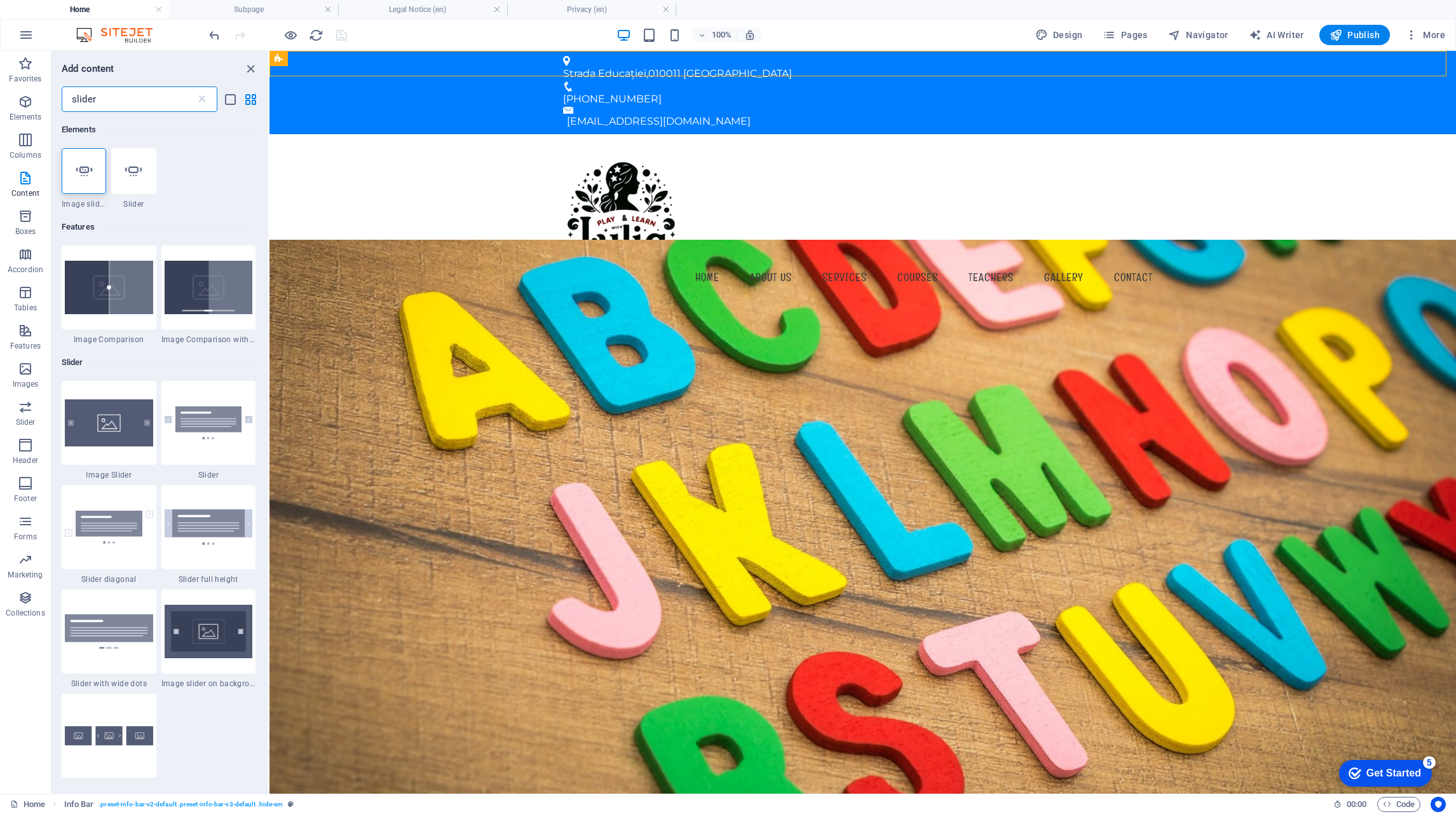
click at [110, 100] on input "slider" at bounding box center [128, 99] width 134 height 26
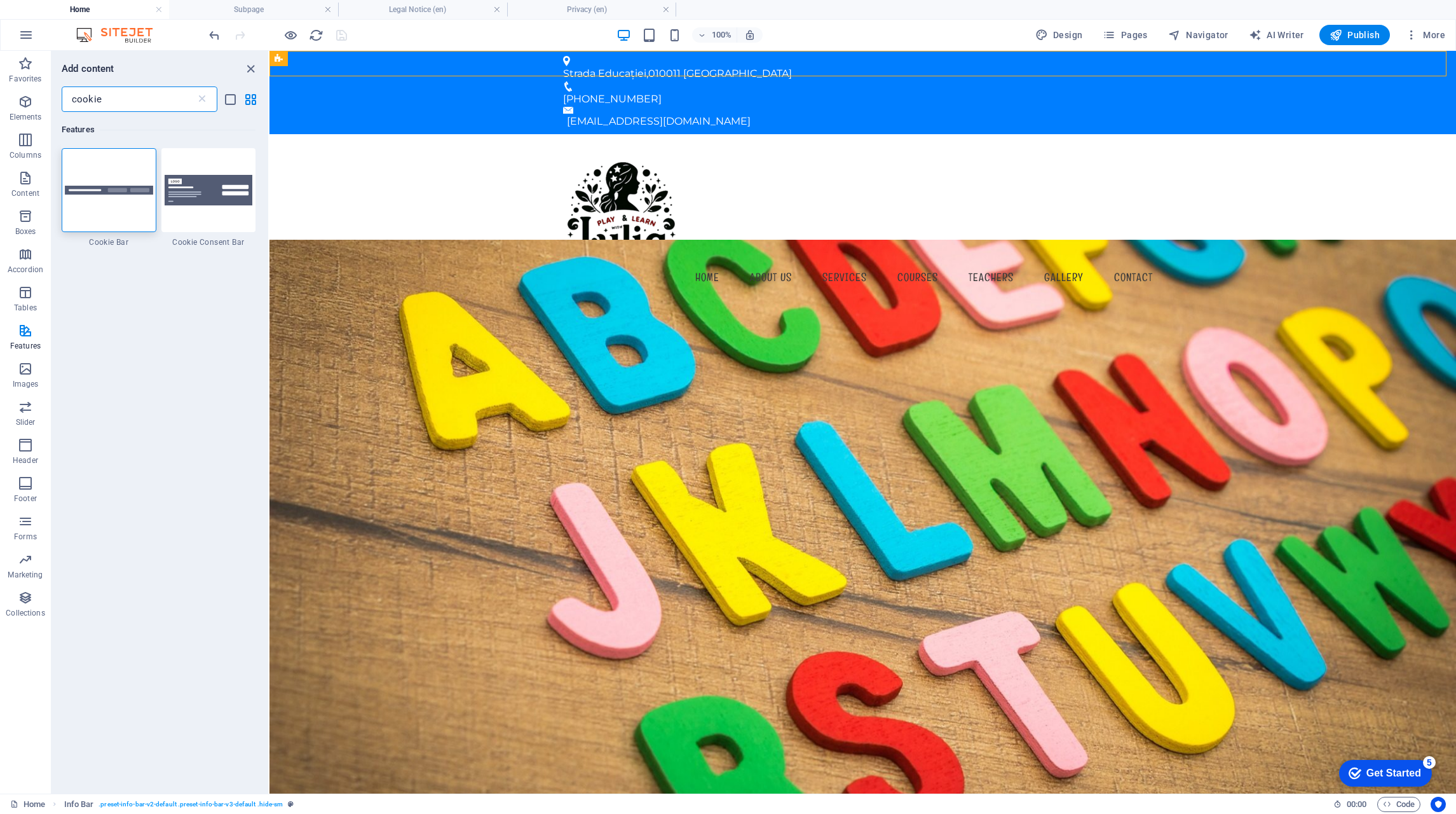
type input "cookie"
click at [122, 196] on div at bounding box center [109, 190] width 95 height 84
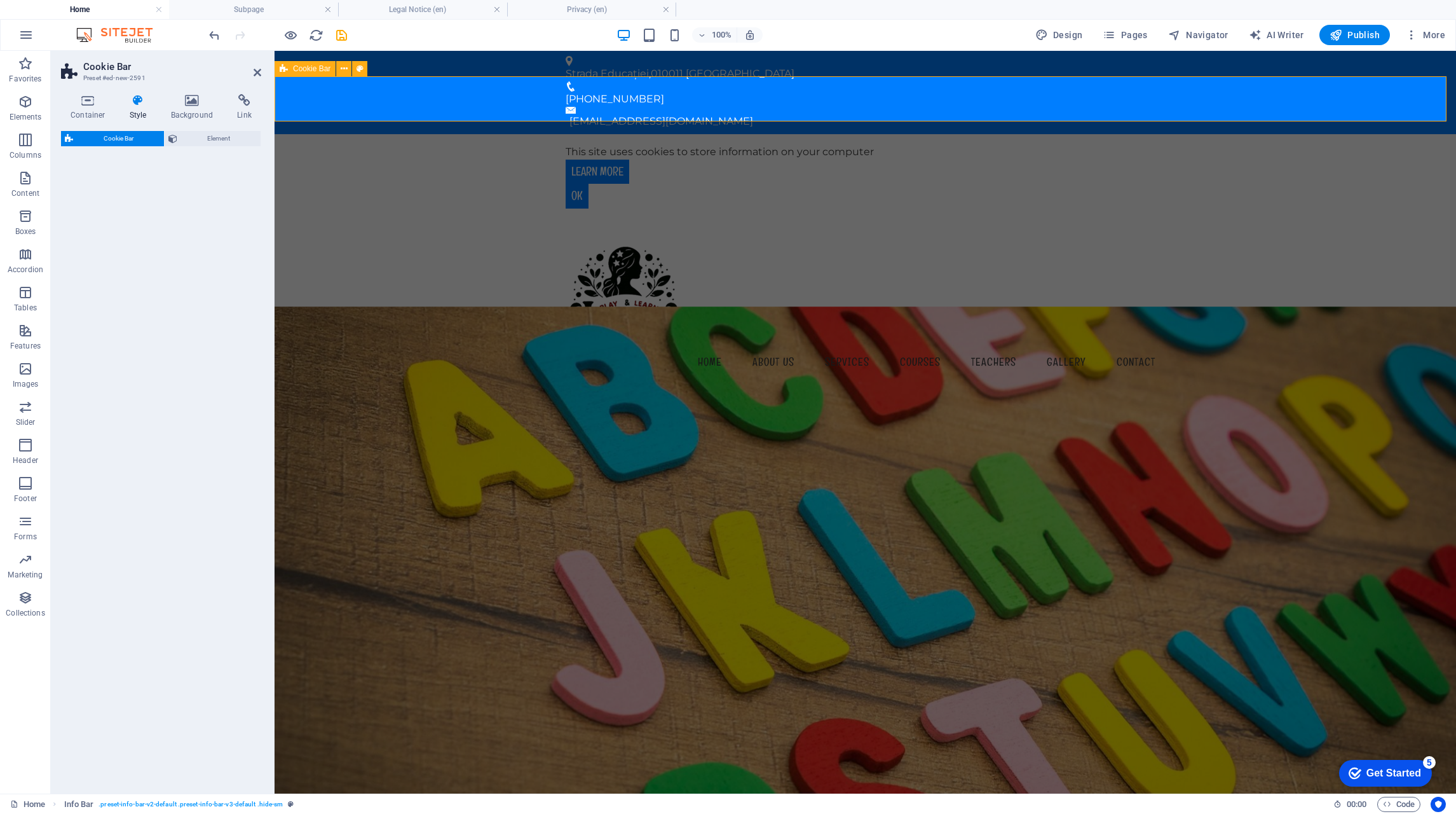
click at [342, 65] on icon at bounding box center [344, 69] width 7 height 14
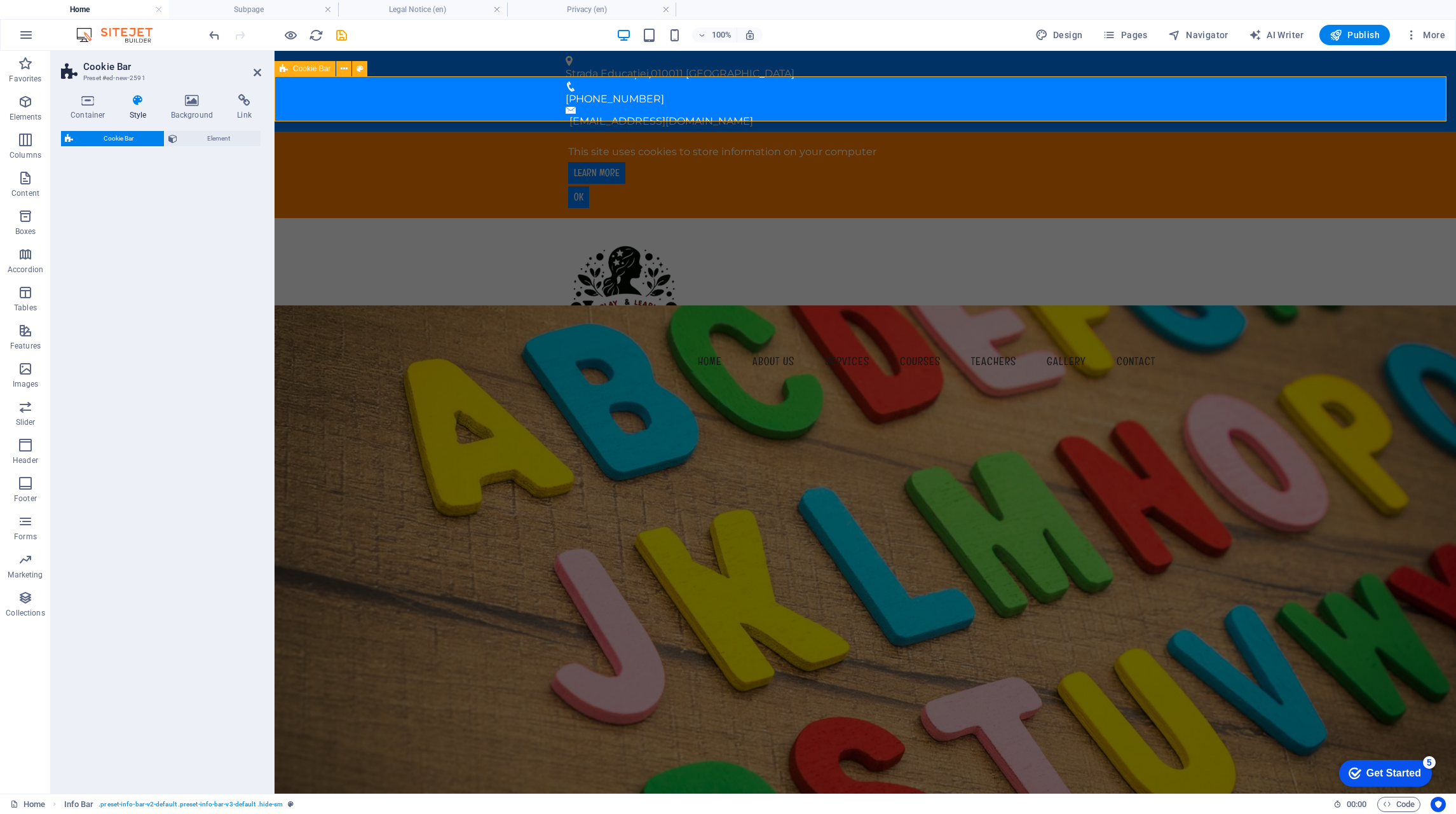
select select "px"
select select "rem"
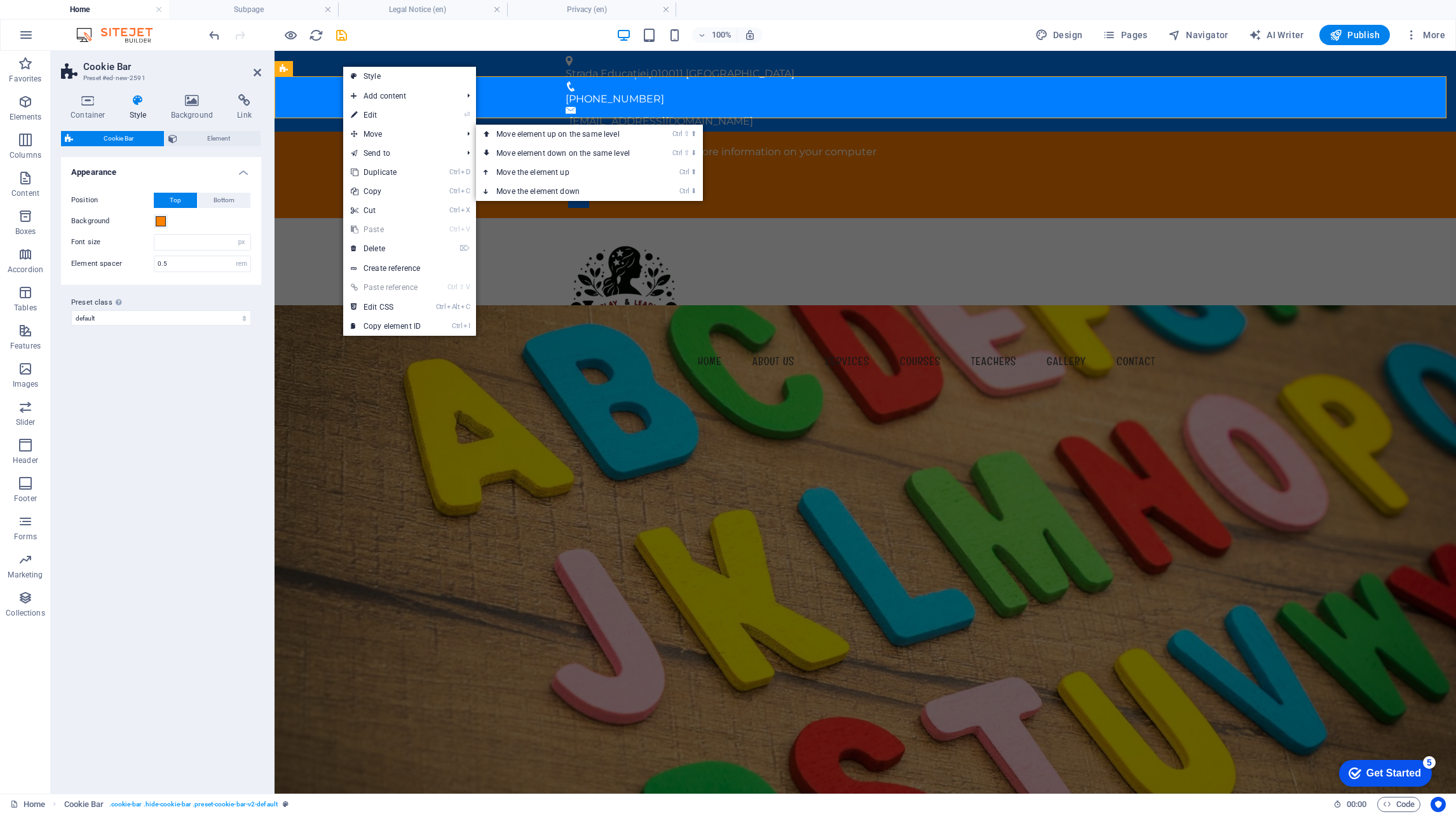
click at [556, 138] on link "Ctrl ⇧ ⬆ Move element up on the same level" at bounding box center [565, 134] width 179 height 19
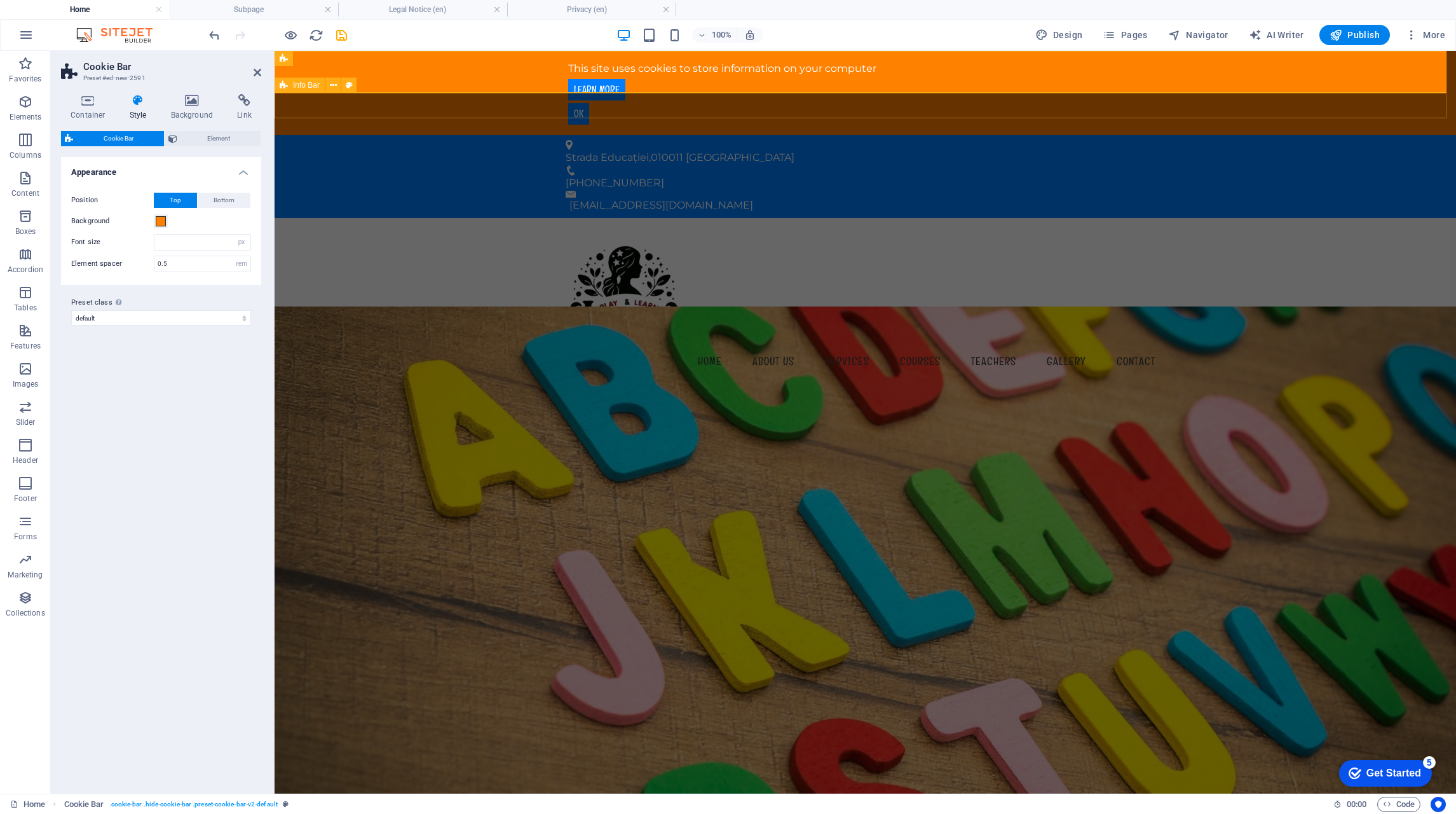
click at [1244, 134] on div "Strada Educației , 010011 București +40 765 432 100 contact@playandlearnjulia.c…" at bounding box center [865, 175] width 1182 height 83
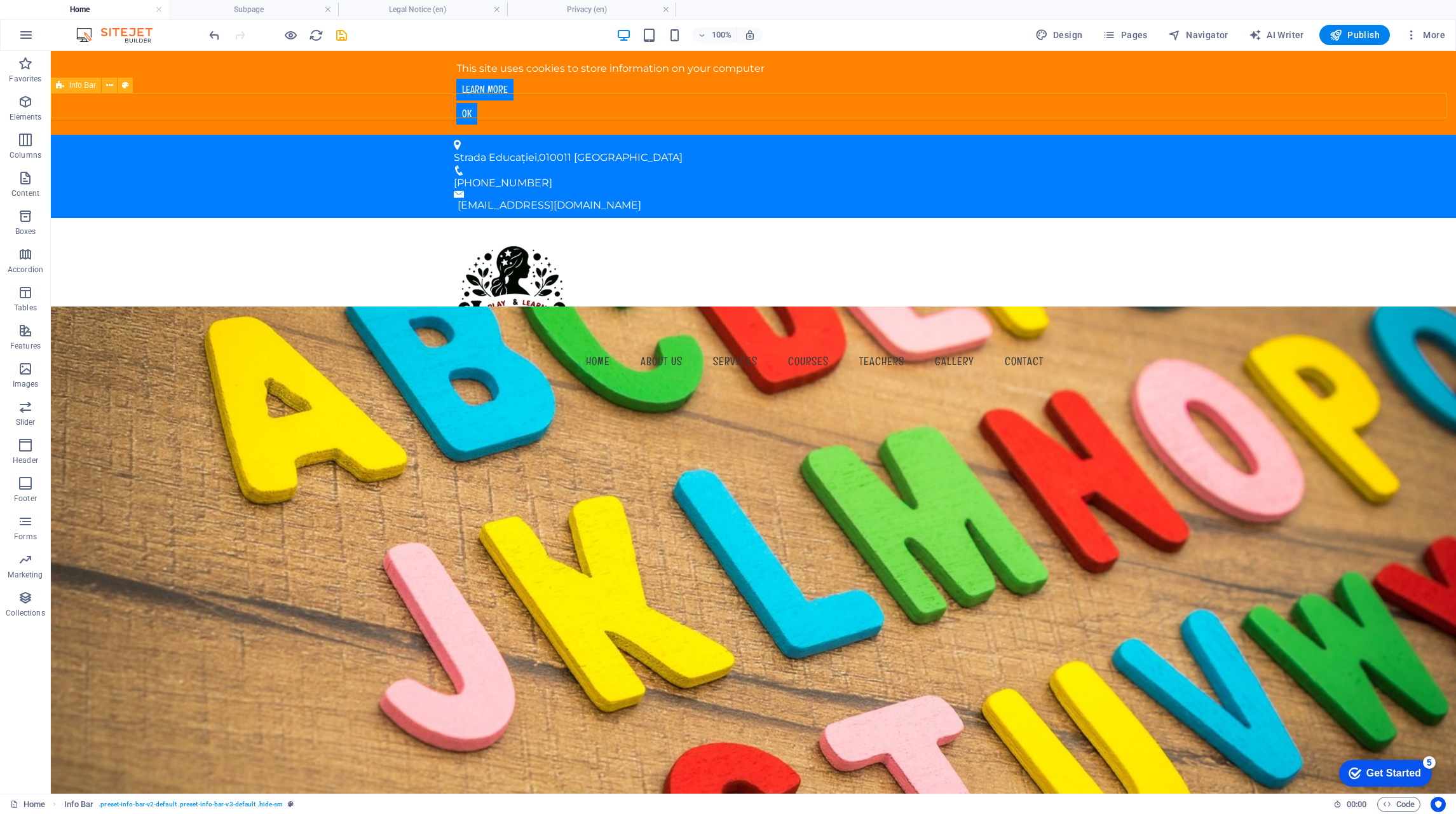
click at [1240, 134] on div "Strada Educației , 010011 București +40 765 432 100 contact@playandlearnjulia.c…" at bounding box center [753, 175] width 1405 height 83
click at [1220, 218] on div "Menu Home About us Services Courses Teachers Gallery Contact" at bounding box center [753, 304] width 1405 height 172
click at [1040, 79] on div "This site uses cookies to store information on your computer Learn more Ok" at bounding box center [753, 92] width 1405 height 89
click at [121, 58] on icon at bounding box center [121, 59] width 7 height 14
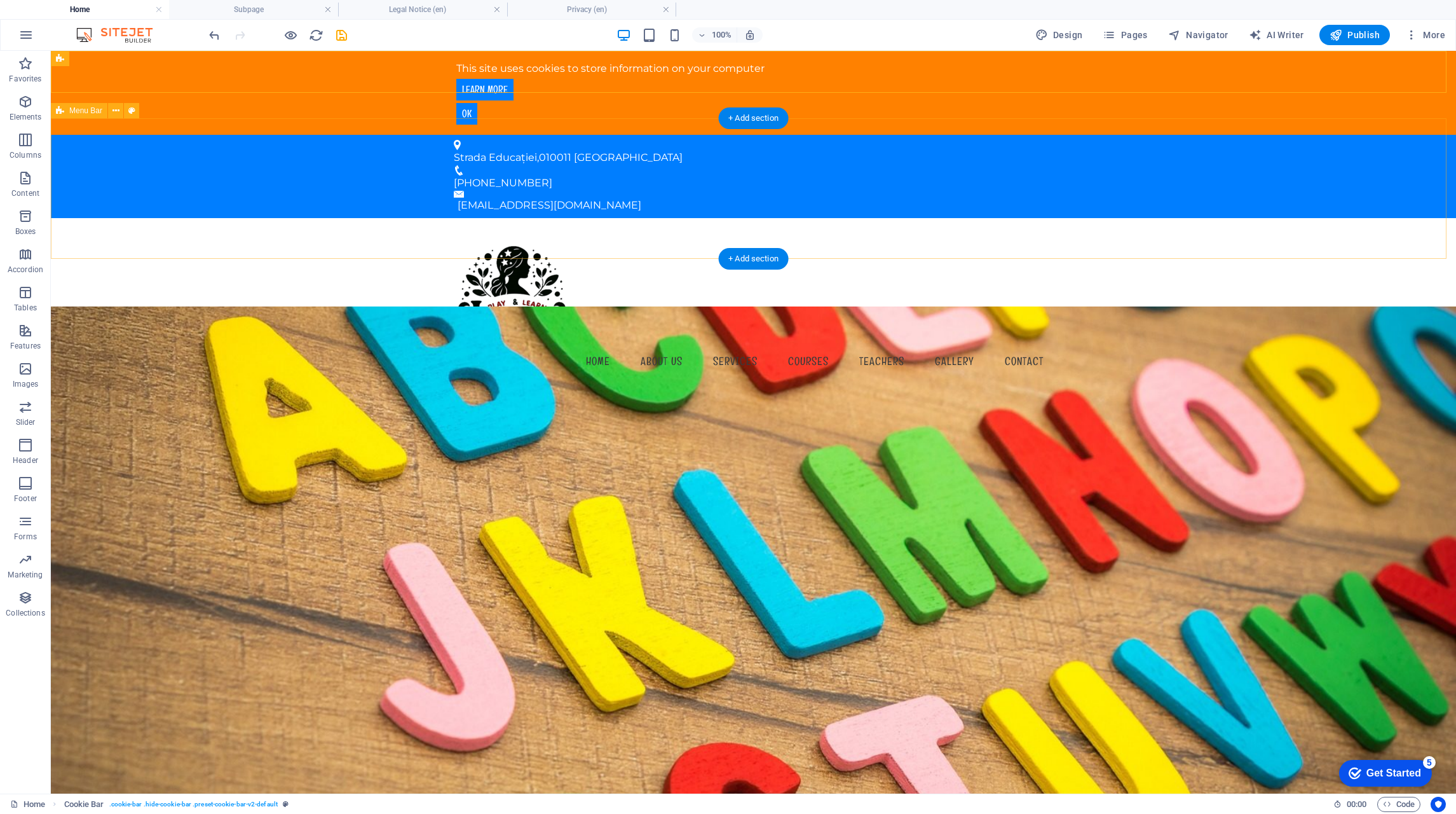
click at [1340, 218] on div "Menu Home About us Services Courses Teachers Gallery Contact" at bounding box center [753, 304] width 1405 height 172
click at [978, 60] on icon at bounding box center [978, 59] width 7 height 14
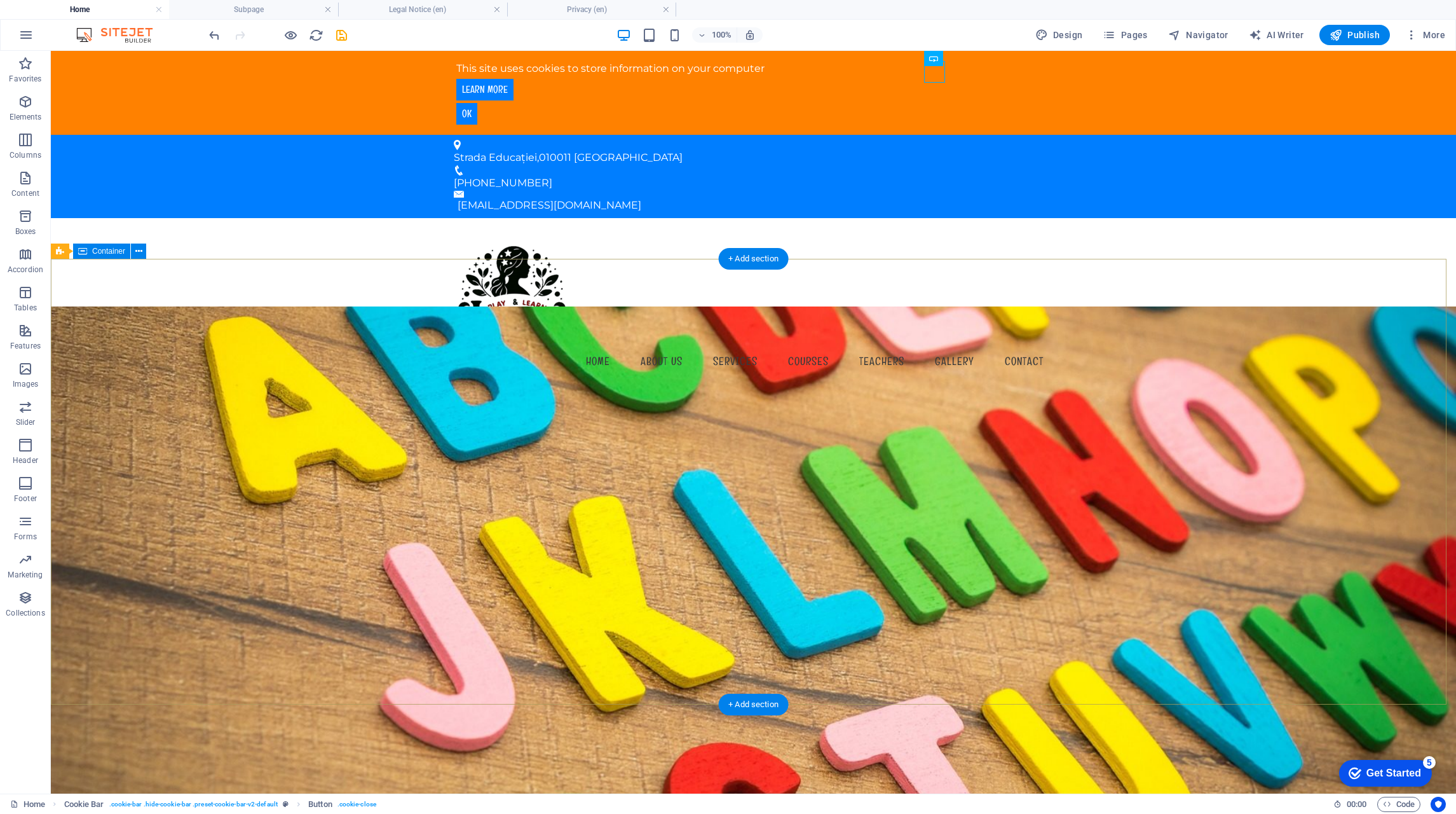
drag, startPoint x: 754, startPoint y: 365, endPoint x: 967, endPoint y: 392, distance: 214.7
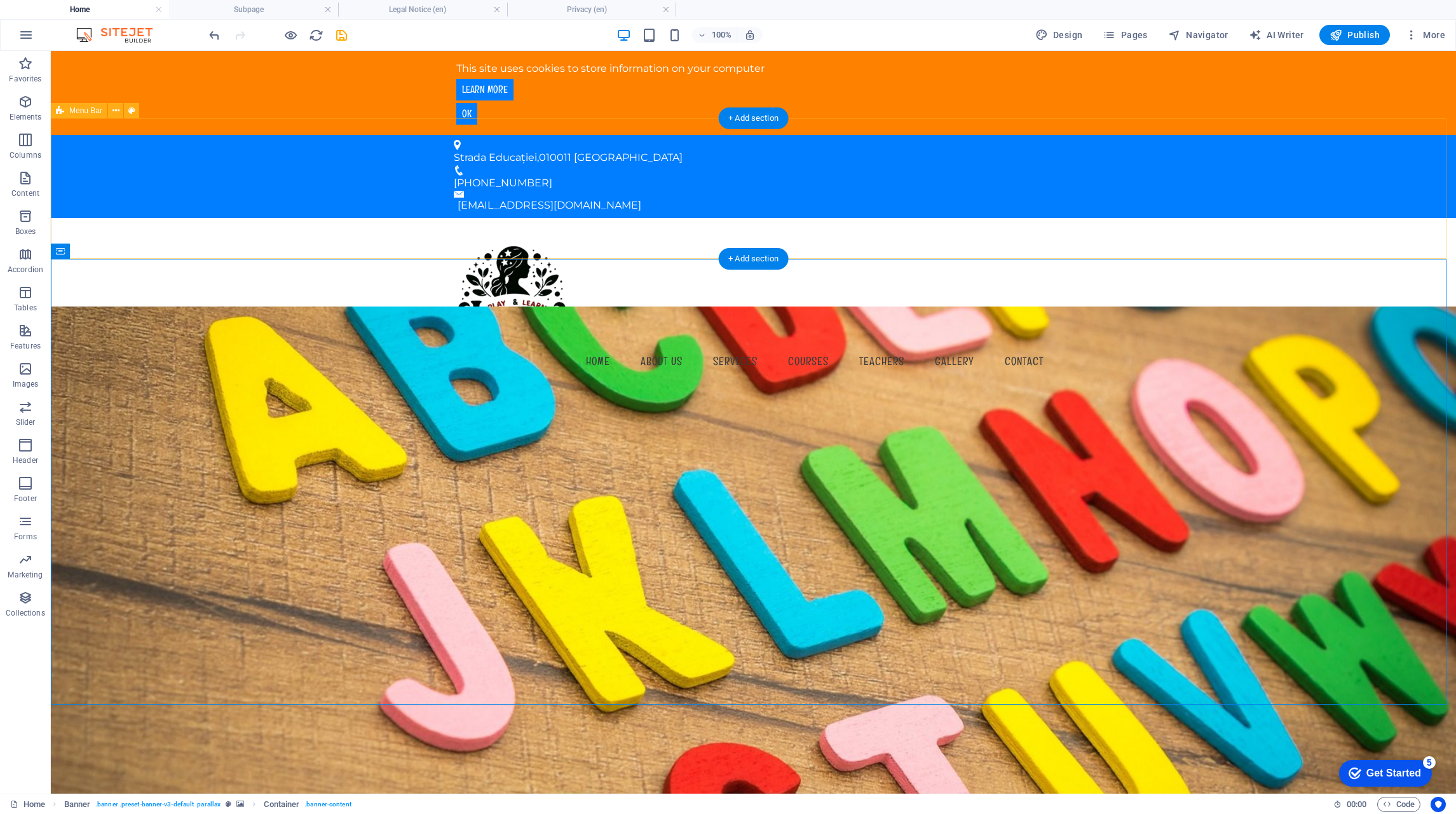
click at [1238, 231] on div "Menu Home About us Services Courses Teachers Gallery Contact" at bounding box center [753, 304] width 1405 height 172
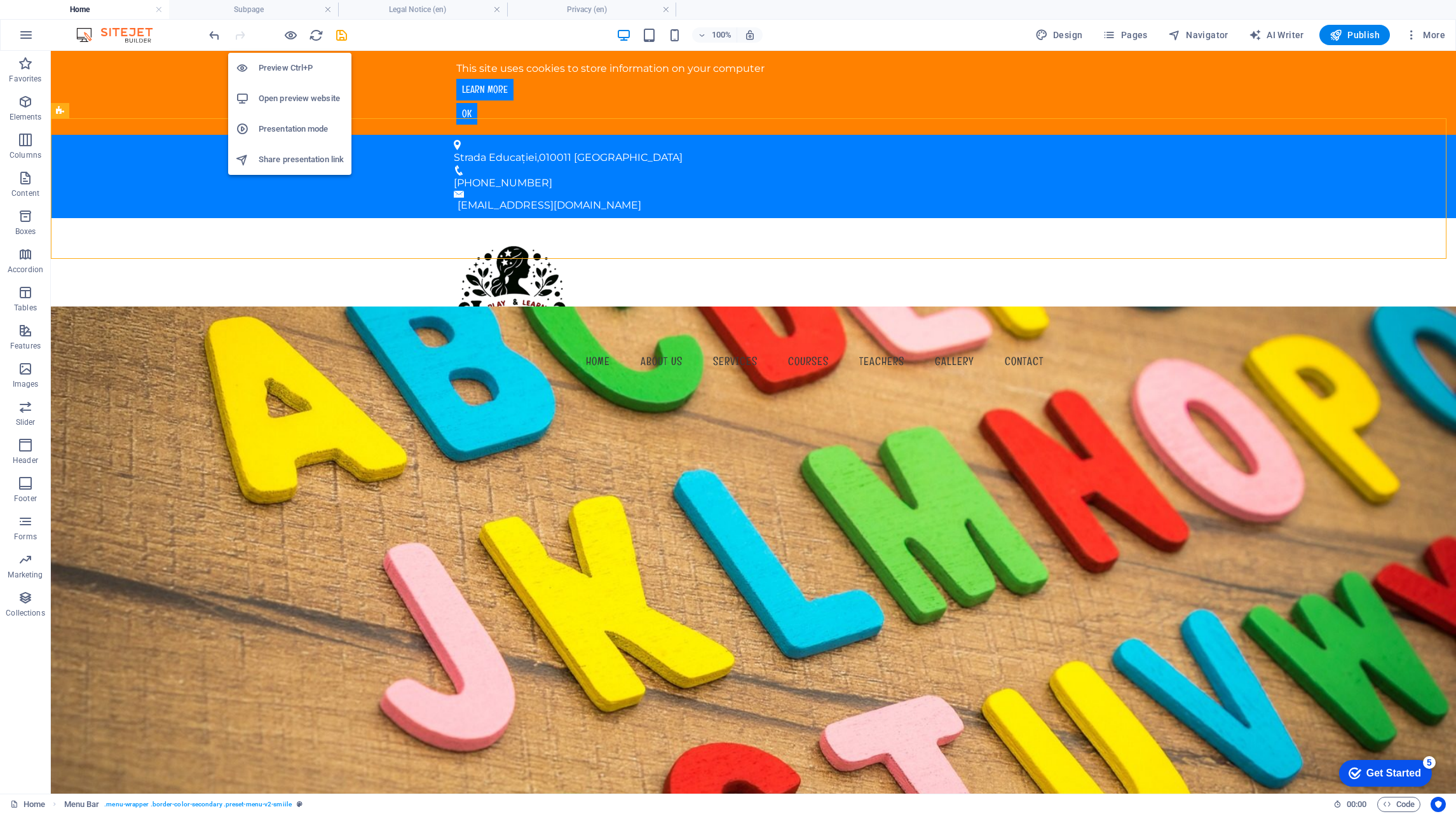
click at [294, 32] on icon "button" at bounding box center [290, 35] width 15 height 15
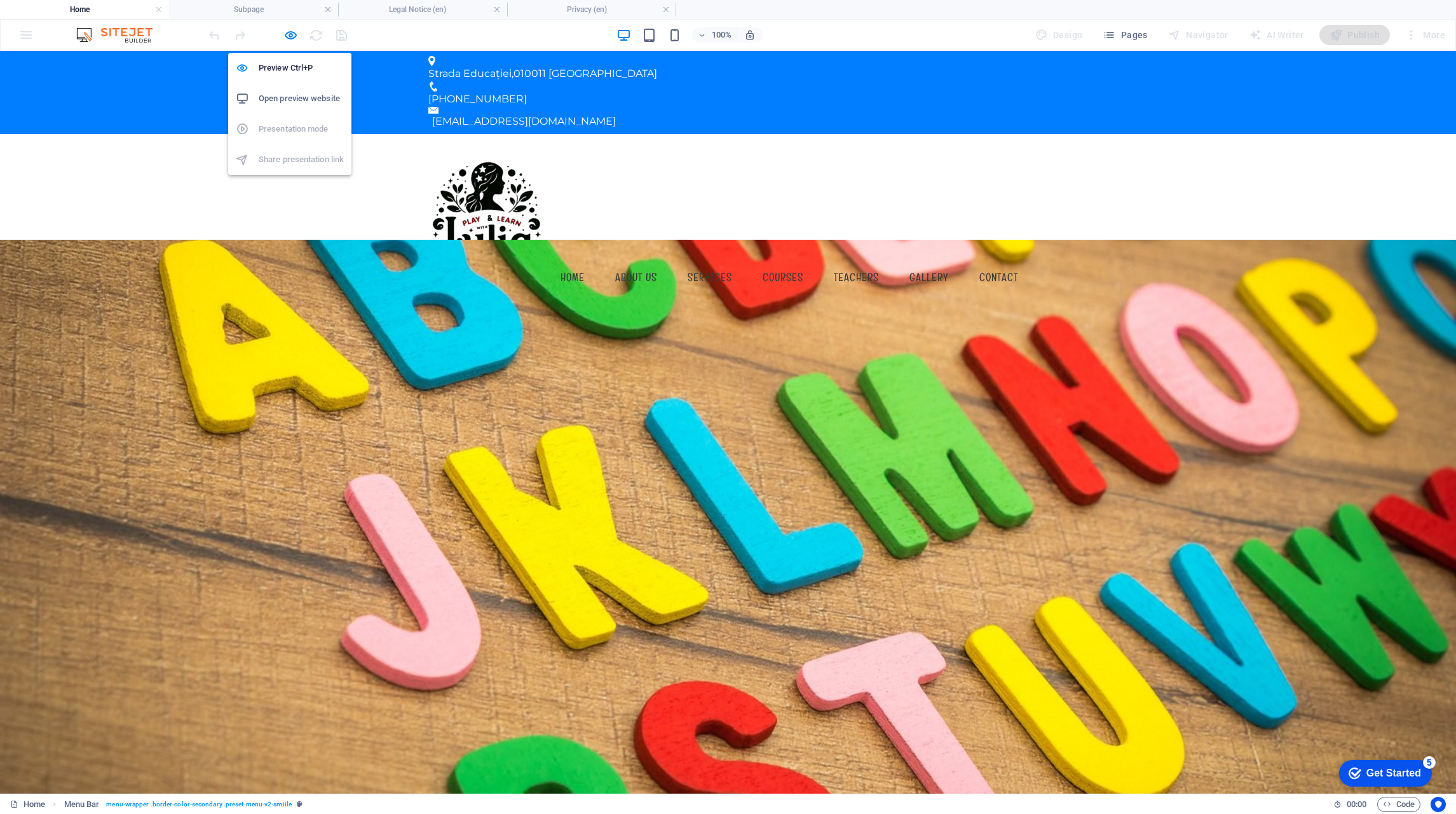
click at [283, 36] on icon "button" at bounding box center [290, 35] width 15 height 15
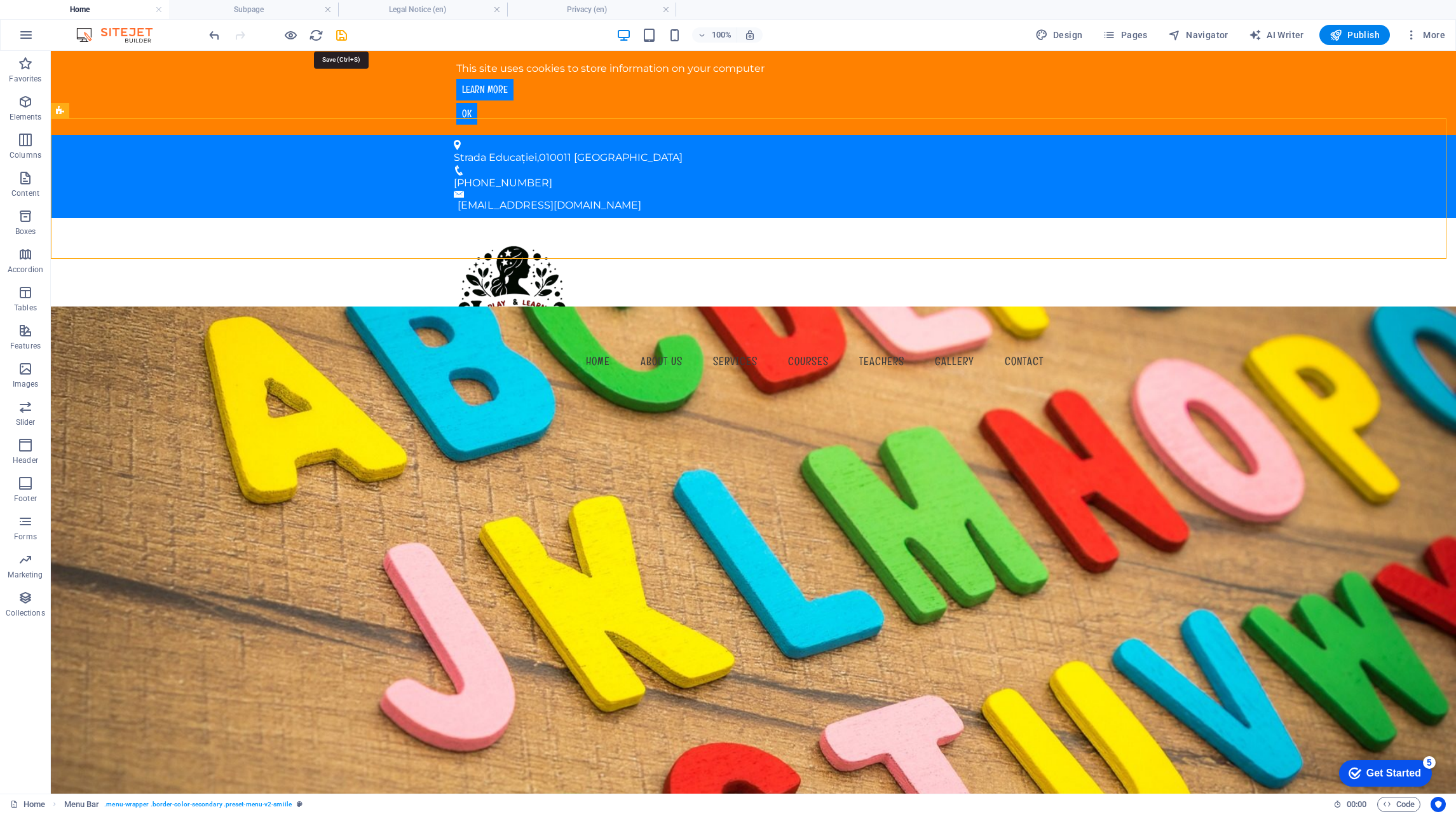
click at [338, 37] on icon "save" at bounding box center [342, 35] width 15 height 15
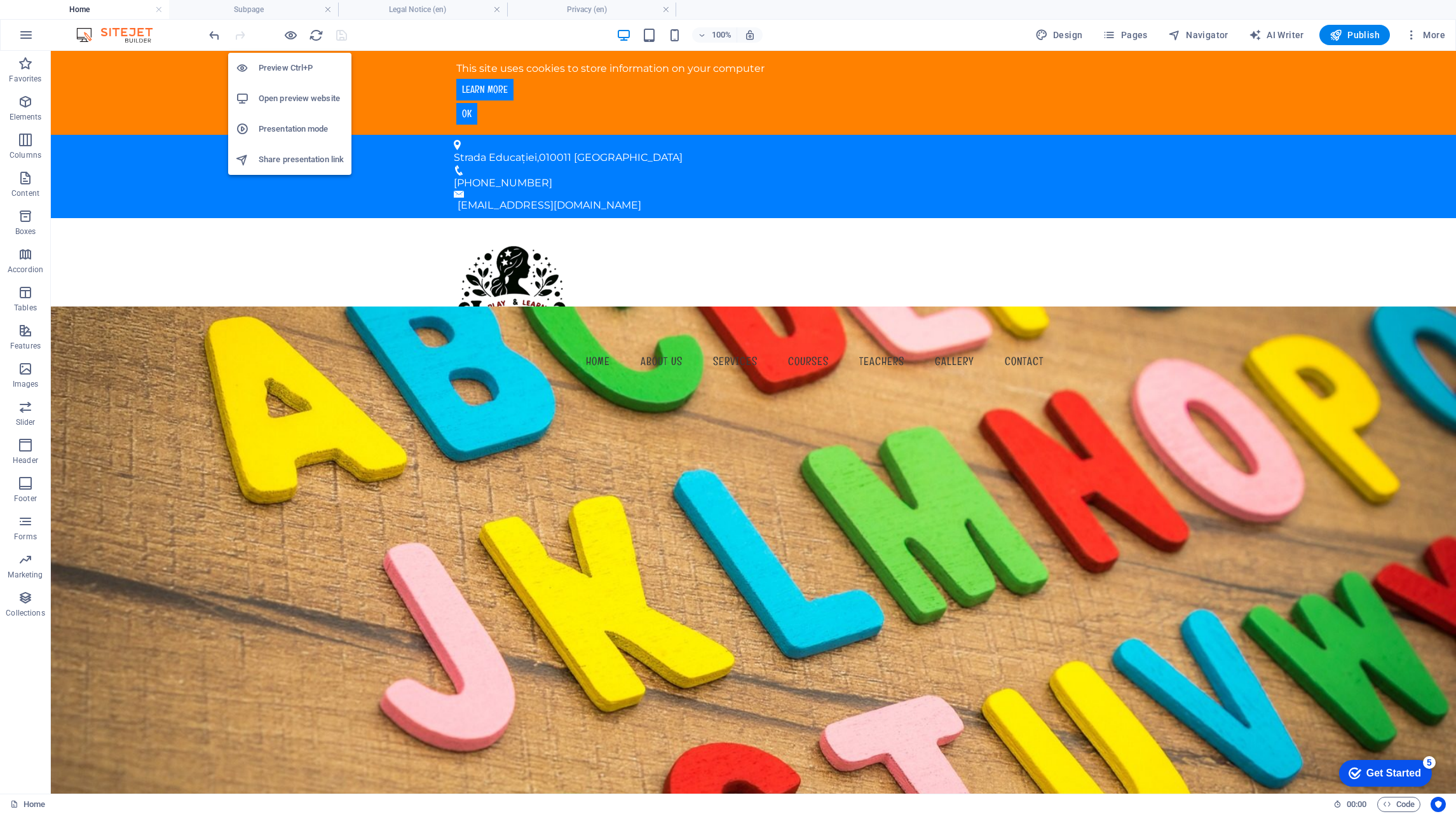
click at [289, 39] on icon "button" at bounding box center [290, 35] width 15 height 15
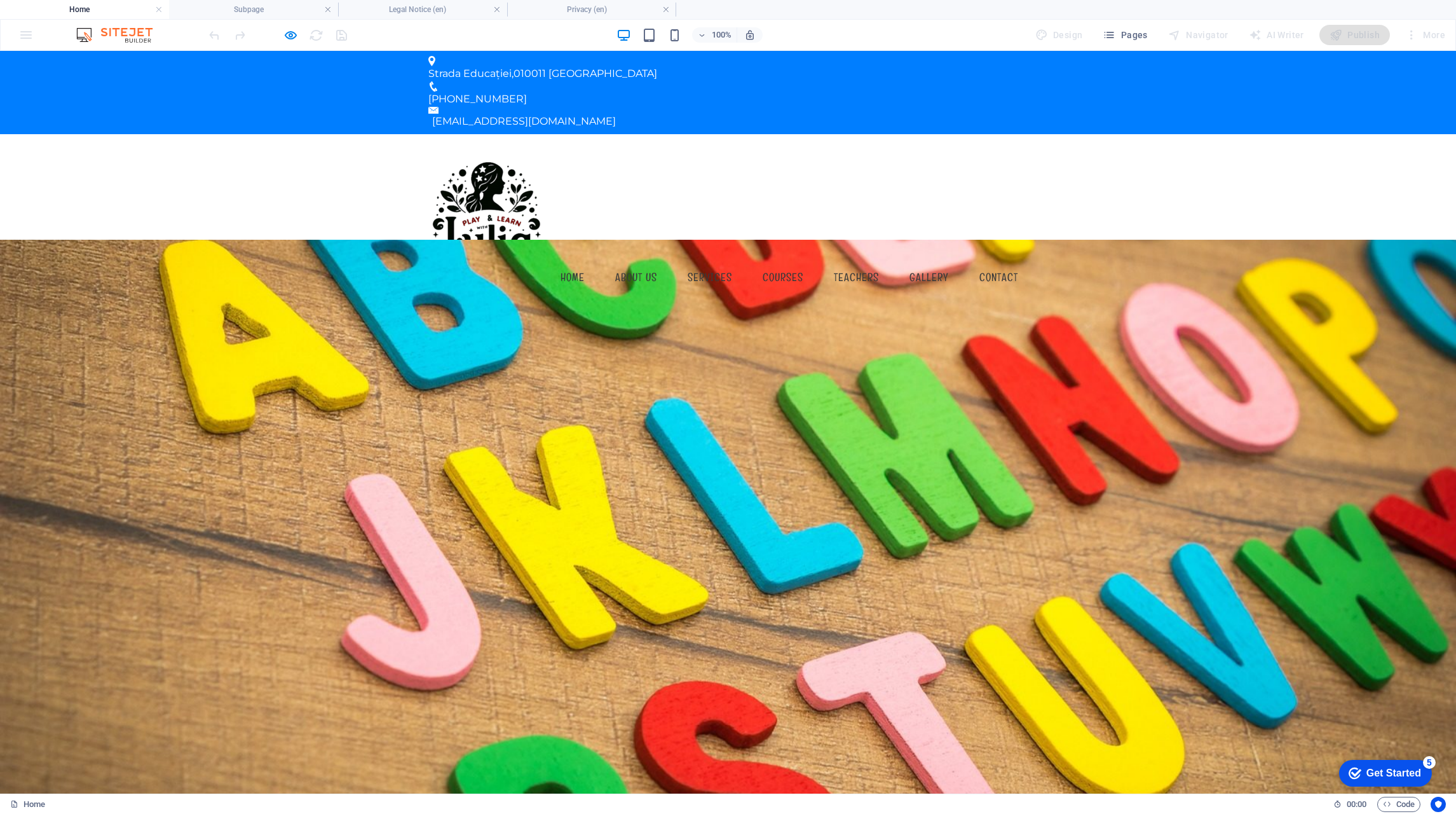
click at [314, 37] on div at bounding box center [277, 35] width 142 height 21
click at [512, 68] on span "Strada Educației" at bounding box center [470, 74] width 83 height 12
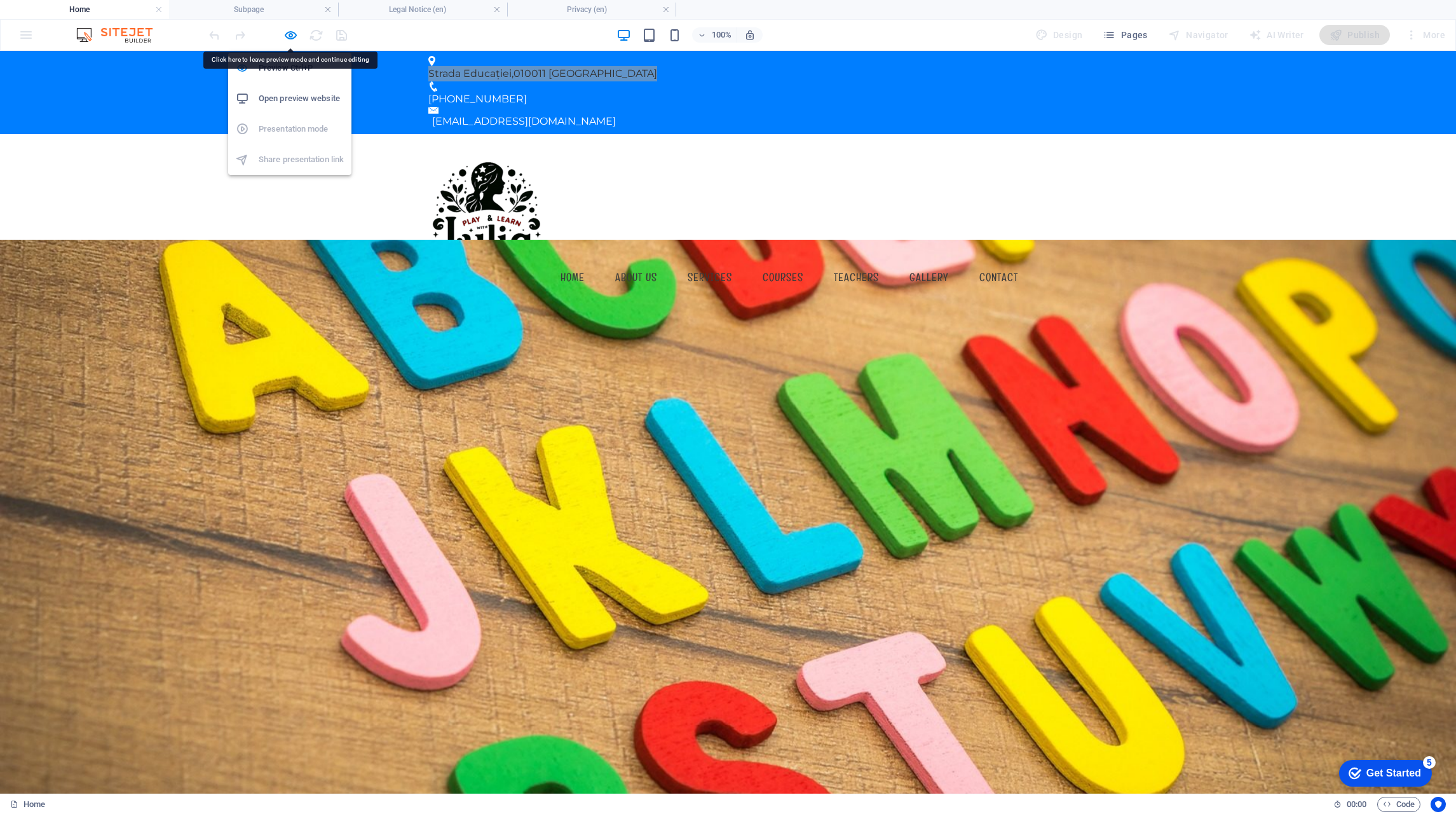
click at [288, 32] on icon "button" at bounding box center [290, 35] width 15 height 15
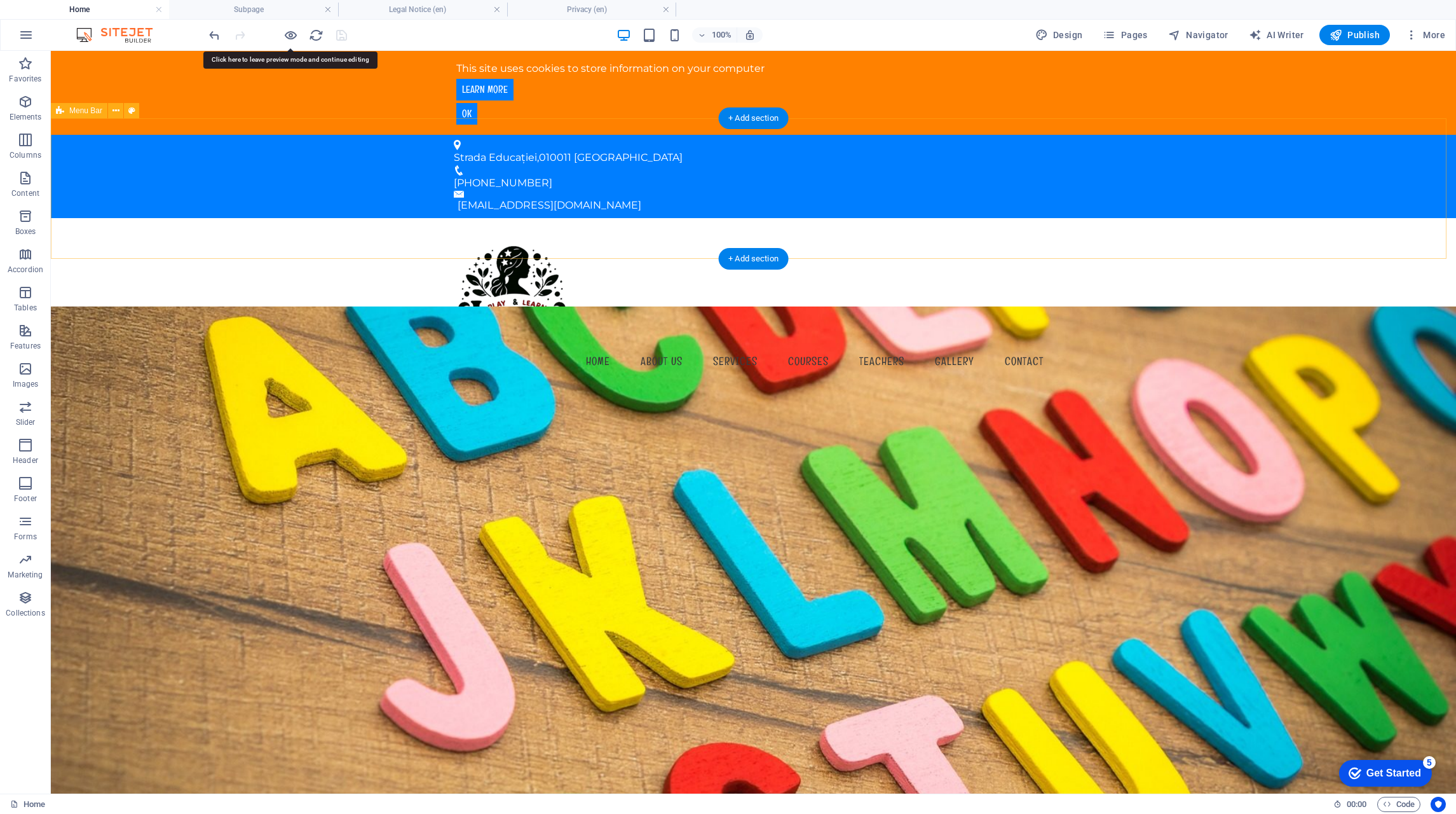
click at [1091, 222] on div "Menu Home About us Services Courses Teachers Gallery Contact" at bounding box center [753, 304] width 1405 height 172
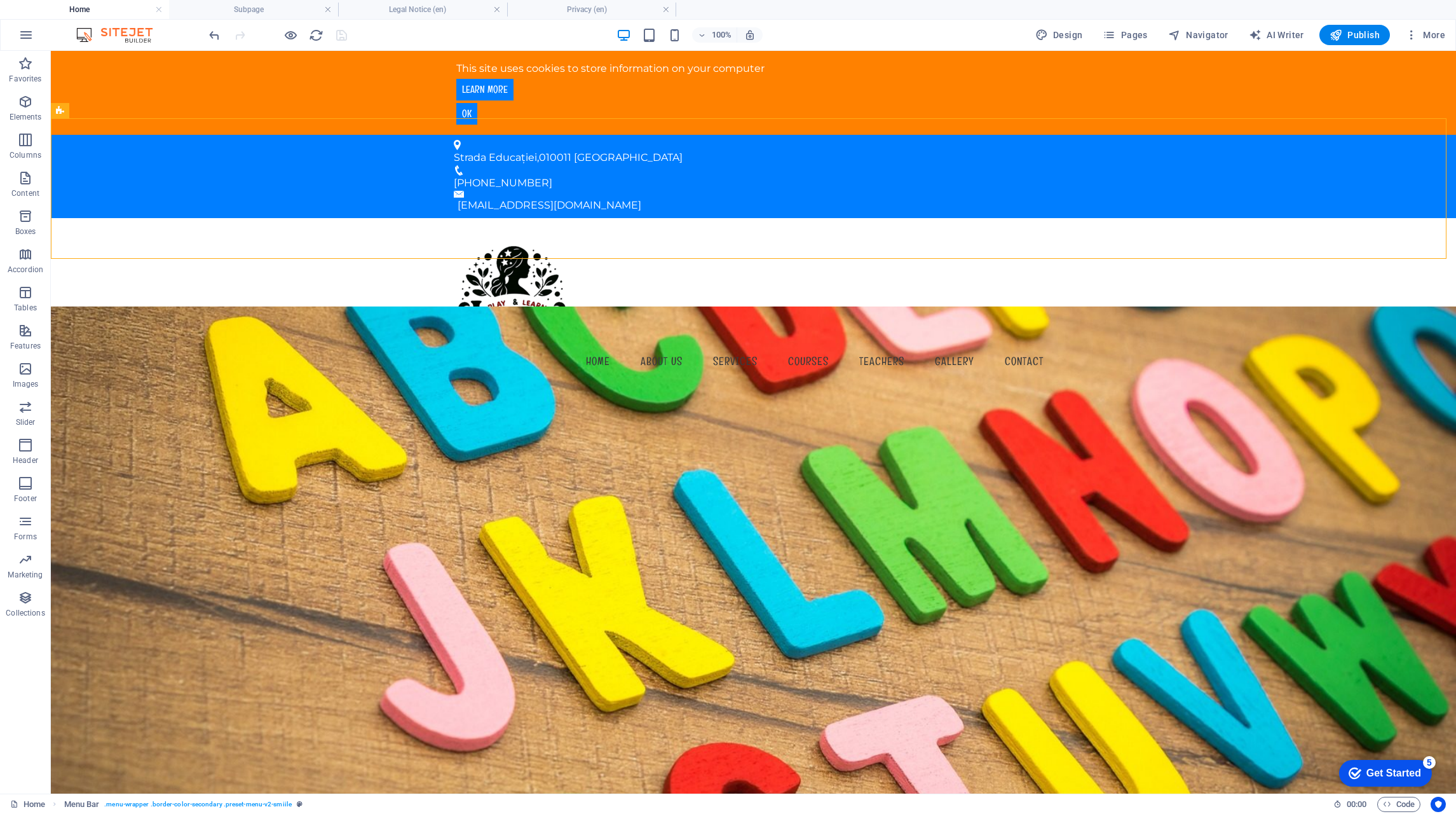
click at [1397, 801] on span "Code" at bounding box center [1399, 805] width 32 height 15
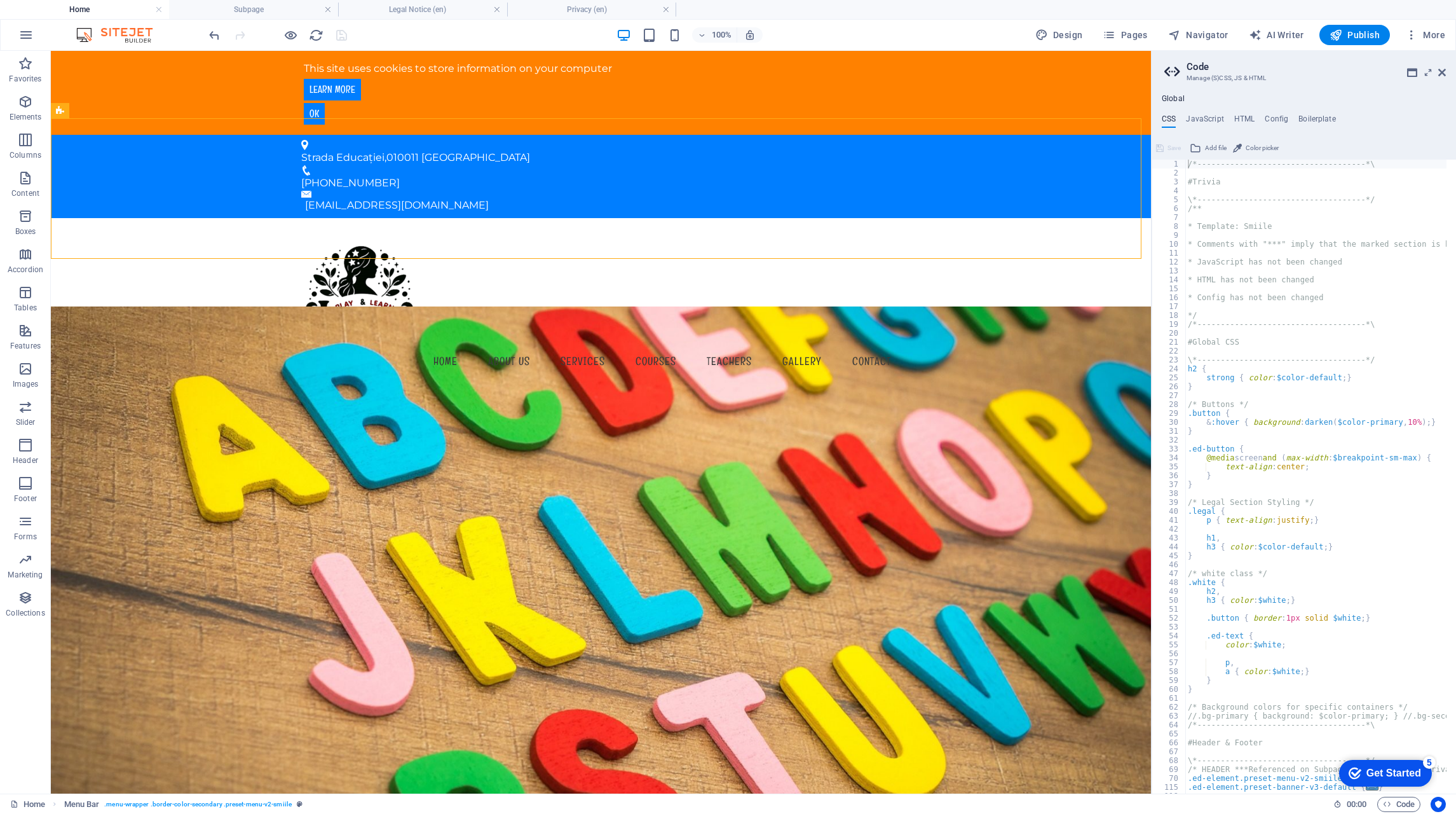
click at [1431, 761] on div "5" at bounding box center [1429, 762] width 13 height 13
click at [1334, 606] on li "1 Overview - incomplete" at bounding box center [1319, 597] width 216 height 31
click at [1228, 182] on div "/*------------------------------------*\ #Trivia \*----------------------------…" at bounding box center [1391, 480] width 412 height 642
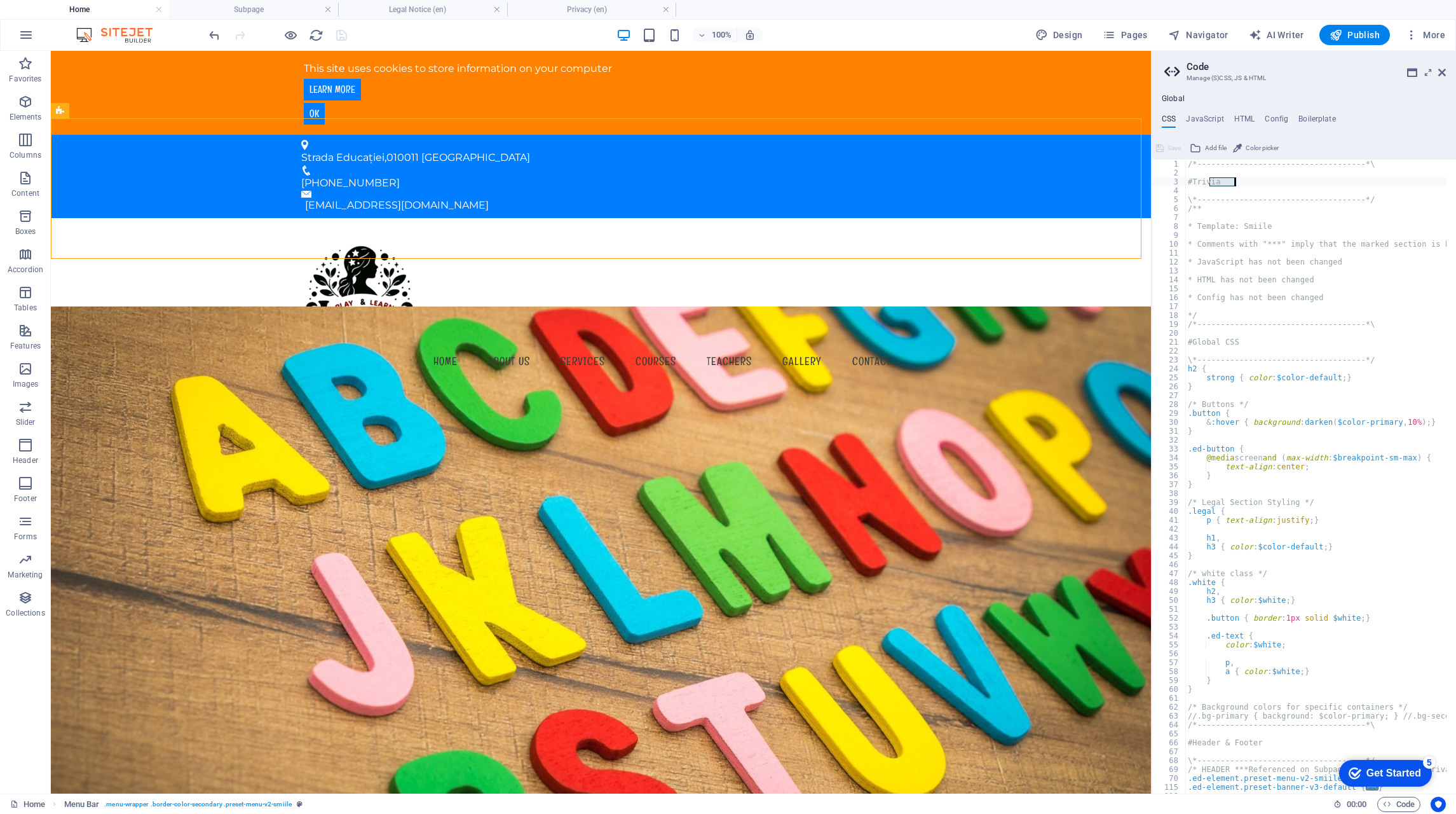
type textarea "#Trivia"
click at [1272, 234] on div "/*------------------------------------*\ #Trivia \*----------------------------…" at bounding box center [1391, 480] width 412 height 642
click at [1241, 186] on div "/*------------------------------------*\ #Trivia \*----------------------------…" at bounding box center [1391, 480] width 412 height 642
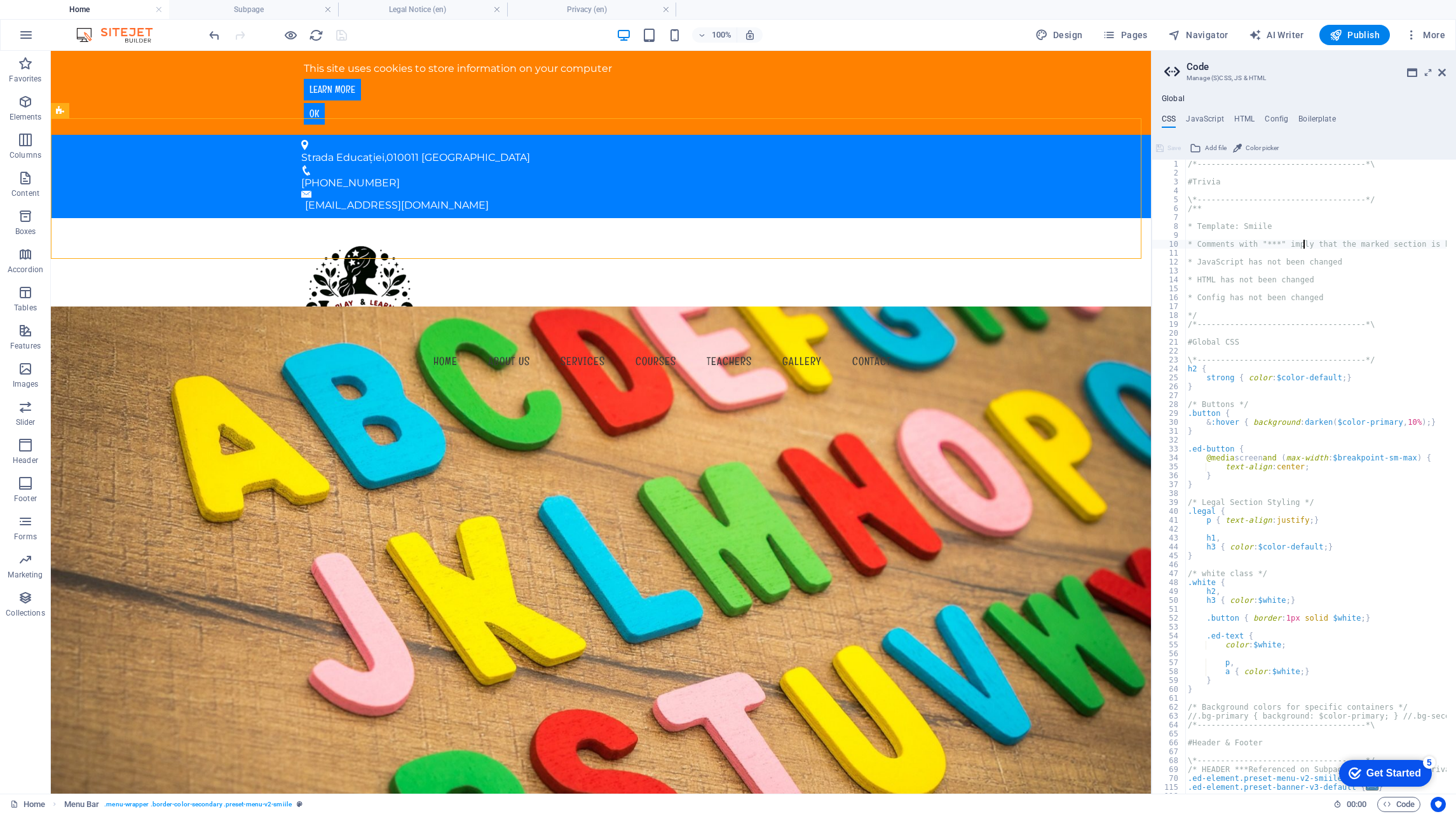
drag, startPoint x: 1299, startPoint y: 242, endPoint x: 1222, endPoint y: 192, distance: 91.8
click at [1220, 195] on div "/*------------------------------------*\ #Trivia \*----------------------------…" at bounding box center [1391, 480] width 412 height 642
click at [1245, 181] on div "/*------------------------------------*\ #Trivia \*----------------------------…" at bounding box center [1391, 480] width 412 height 642
type textarea "#Trivia"
click at [1446, 73] on aside "Code Manage (S)CSS, JS & HTML Global CSS JavaScript HTML Config Boilerplate #Tr…" at bounding box center [1304, 421] width 305 height 742
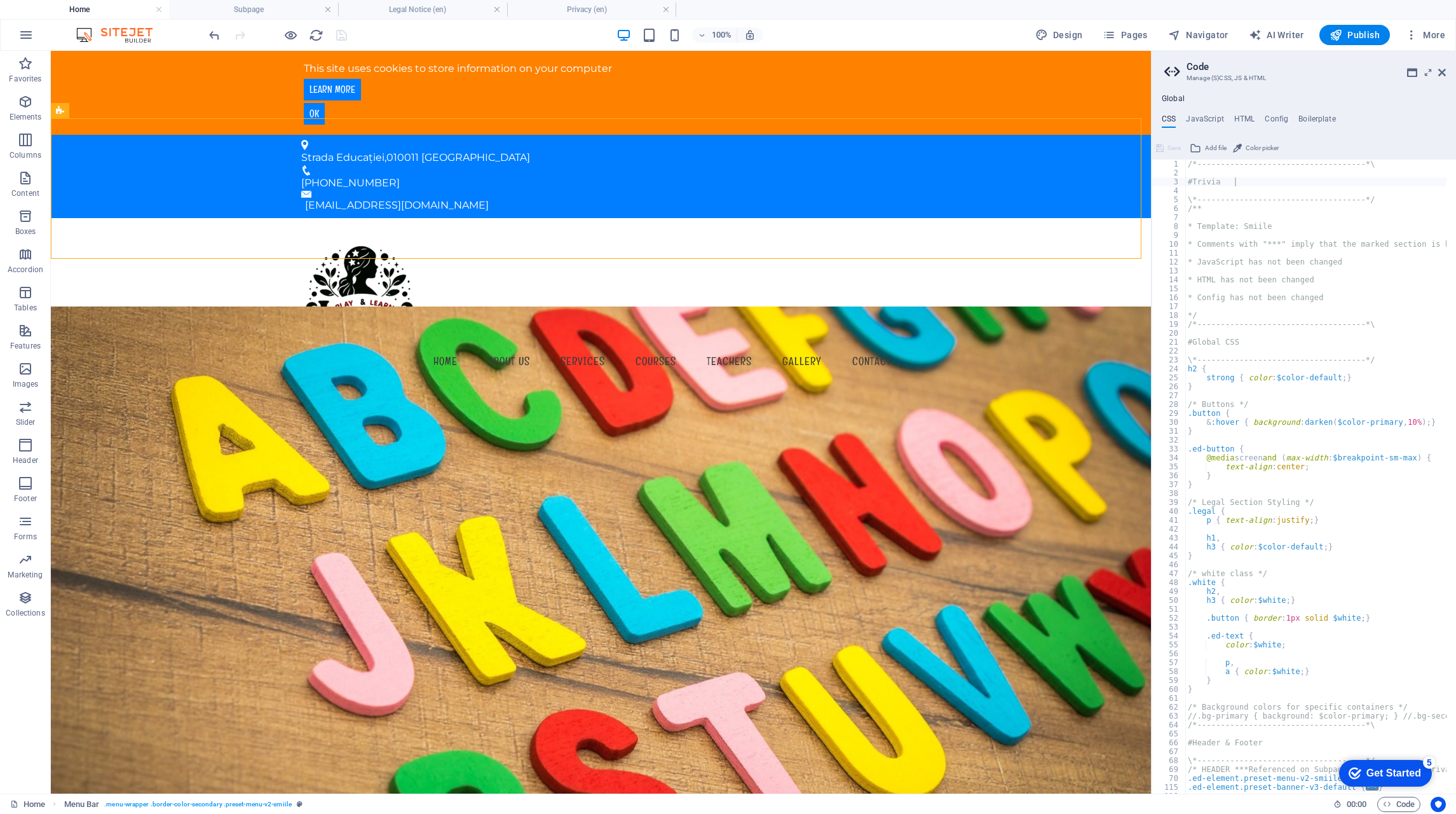
click at [1441, 75] on icon at bounding box center [1442, 73] width 8 height 10
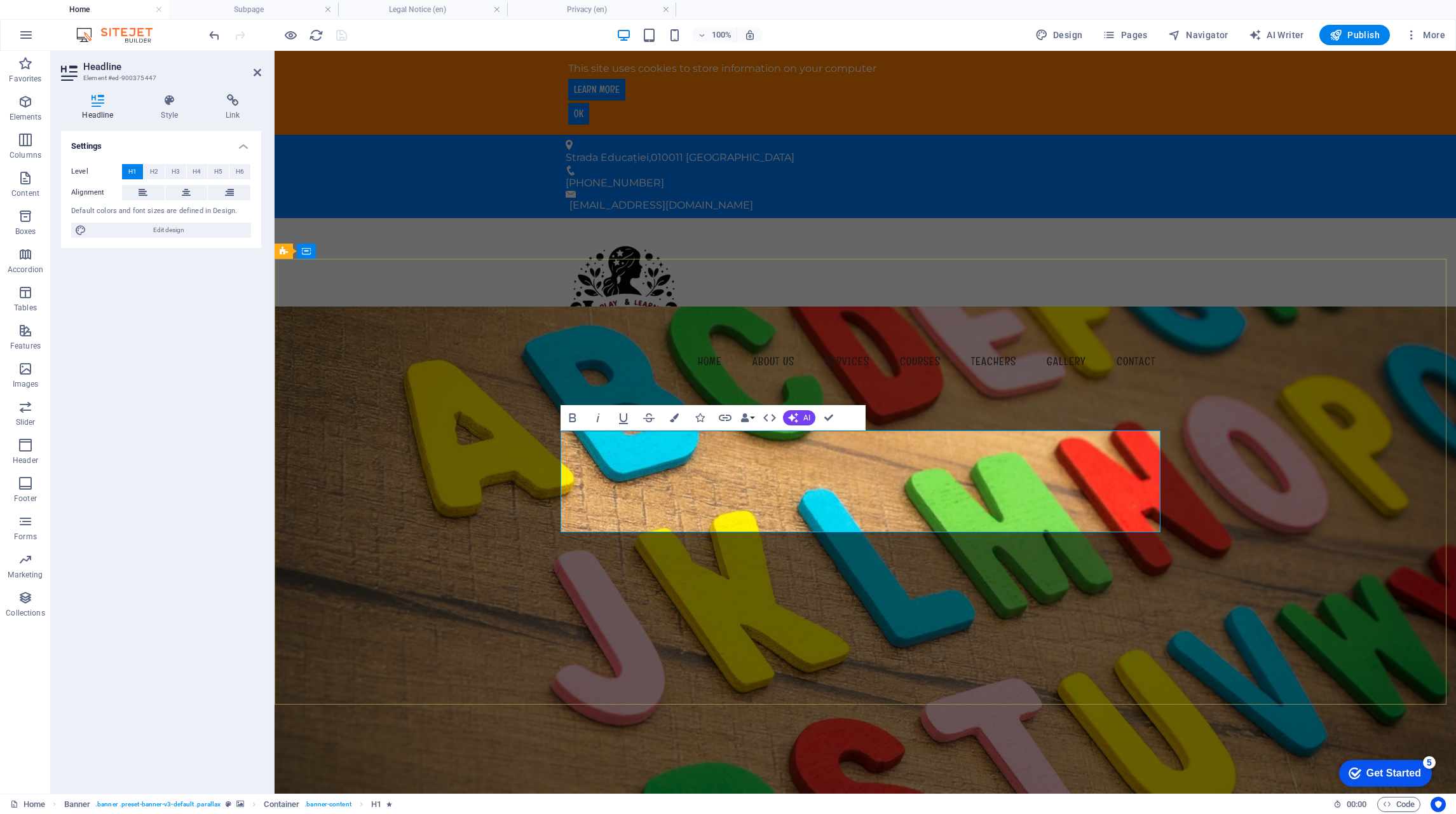
drag, startPoint x: 912, startPoint y: 511, endPoint x: 809, endPoint y: 510, distance: 103.0
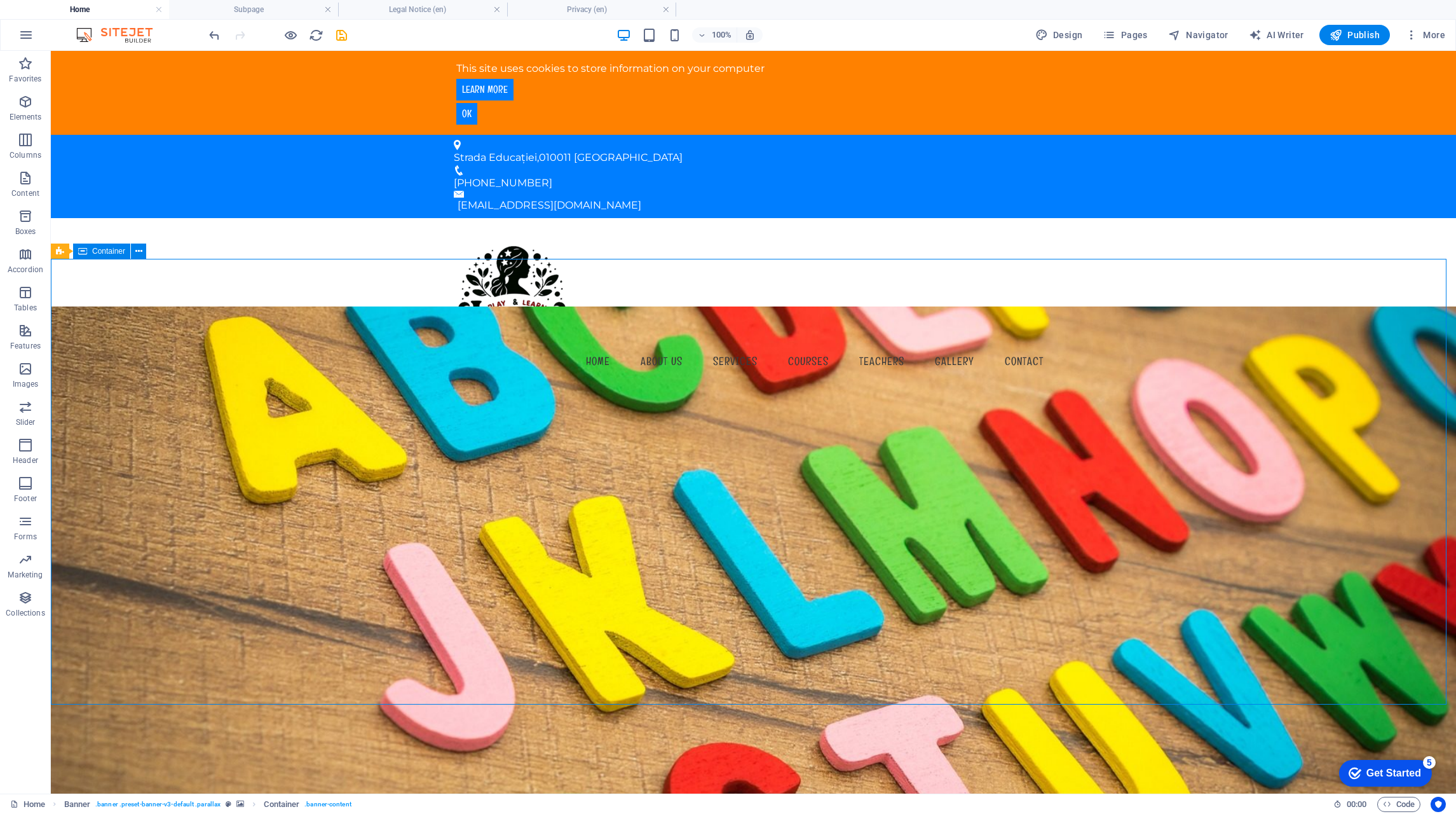
click at [140, 253] on icon at bounding box center [139, 252] width 7 height 14
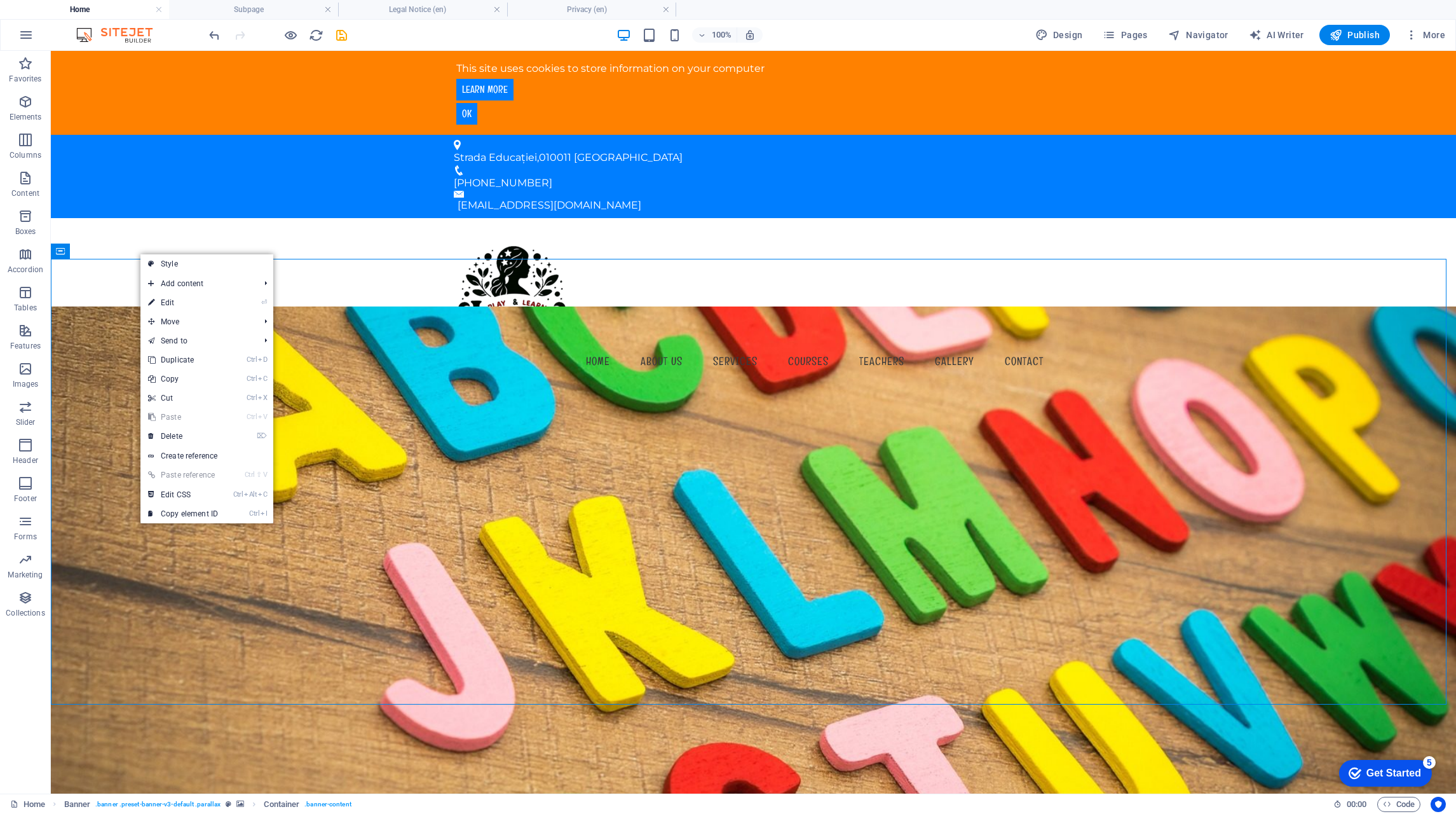
click at [197, 304] on link "⏎ Edit" at bounding box center [183, 302] width 86 height 19
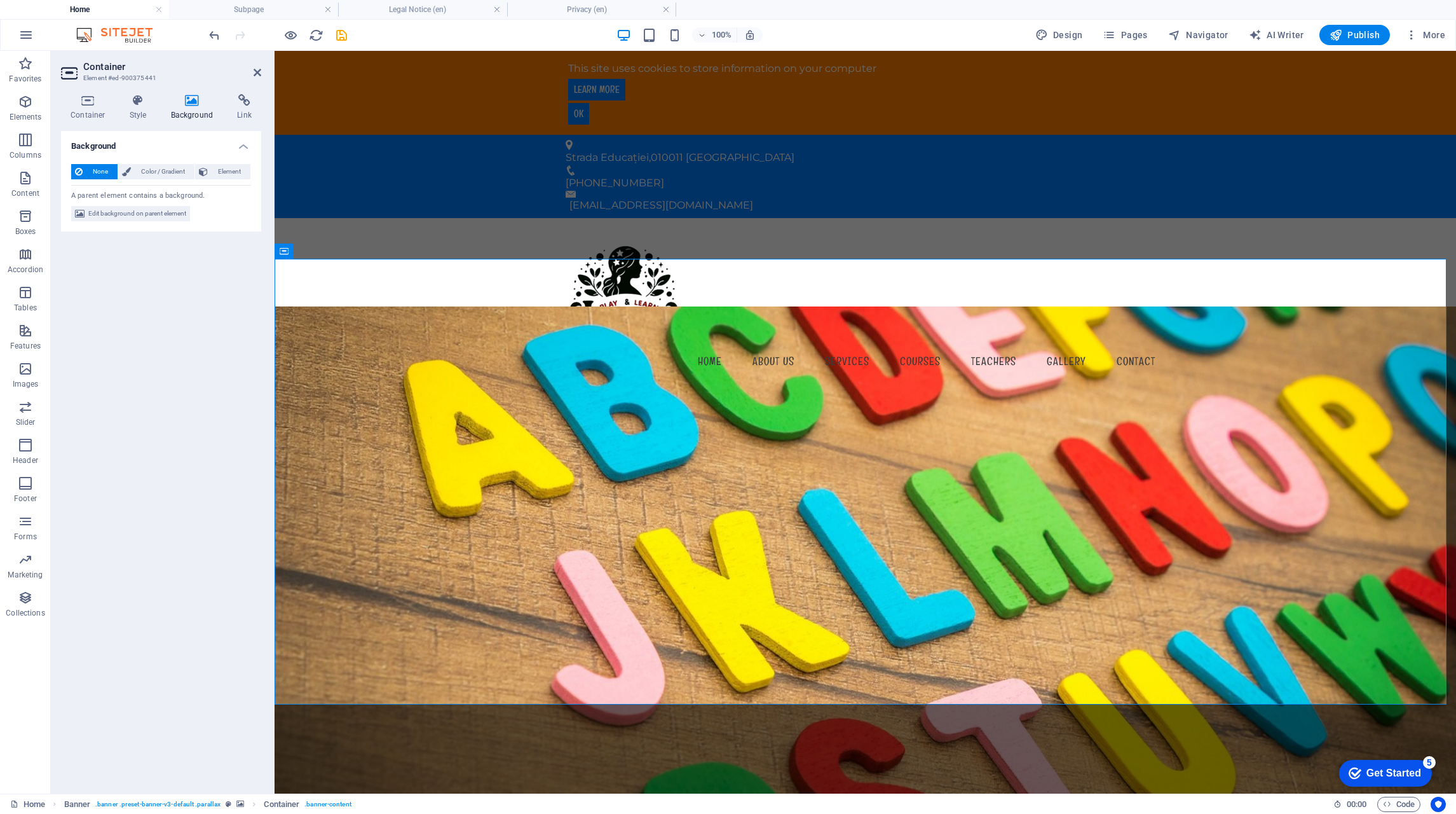
click at [196, 105] on icon at bounding box center [193, 100] width 62 height 13
click at [214, 172] on span "Element" at bounding box center [229, 172] width 35 height 15
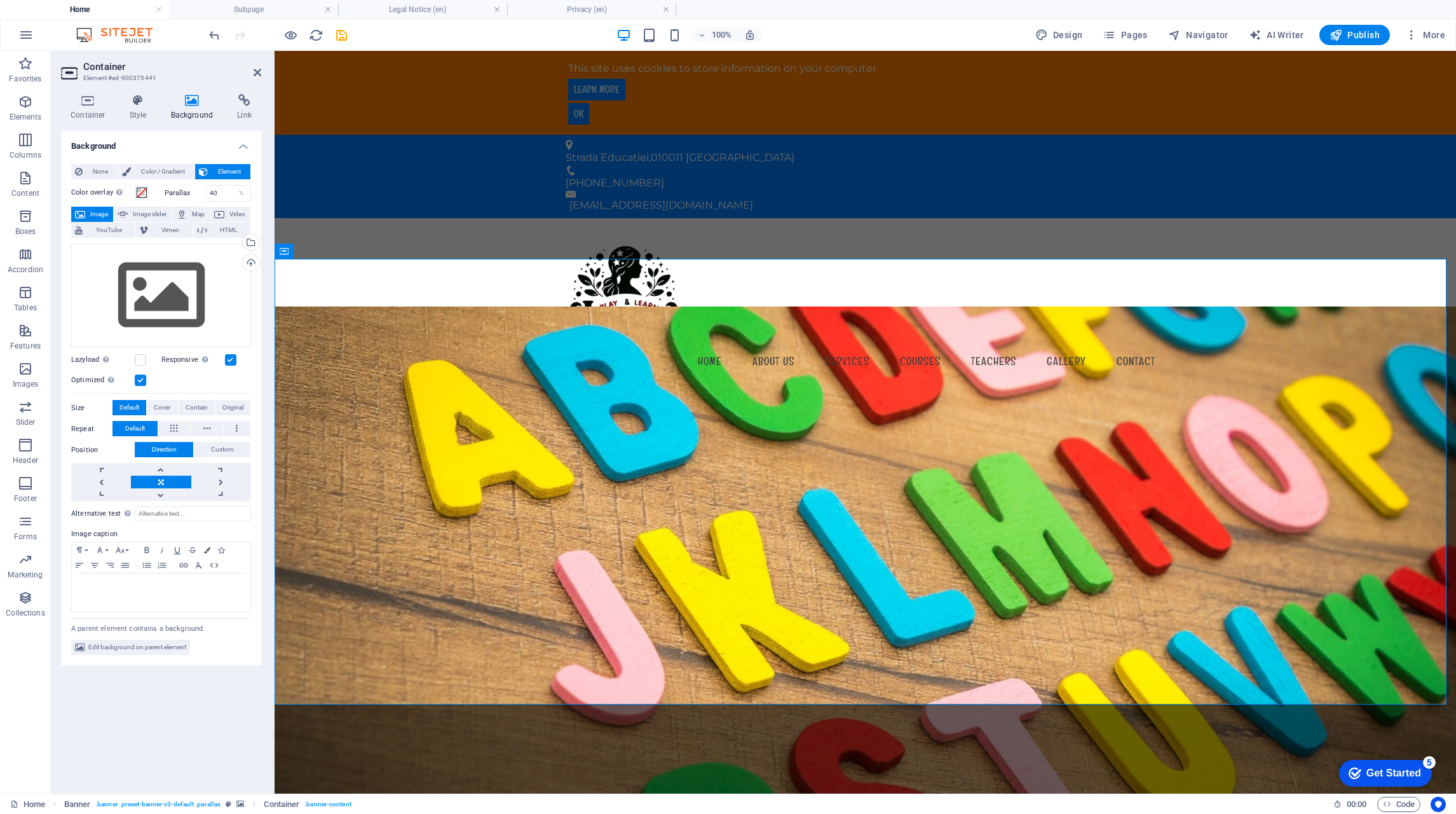
click at [142, 170] on span "Color / Gradient" at bounding box center [162, 172] width 56 height 15
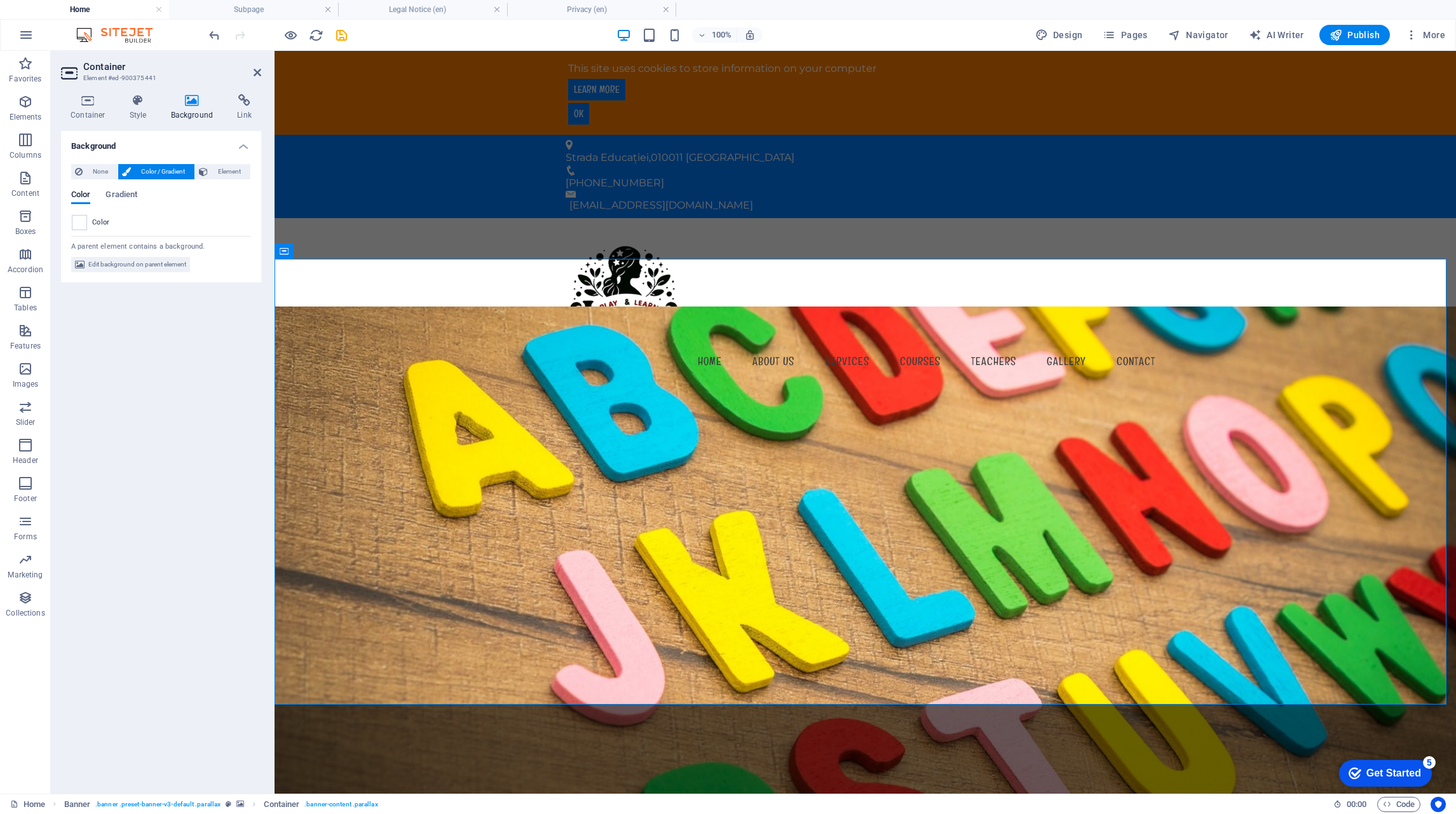
click at [92, 172] on span "None" at bounding box center [100, 172] width 27 height 15
click at [141, 213] on span "Edit background on parent element" at bounding box center [137, 214] width 98 height 15
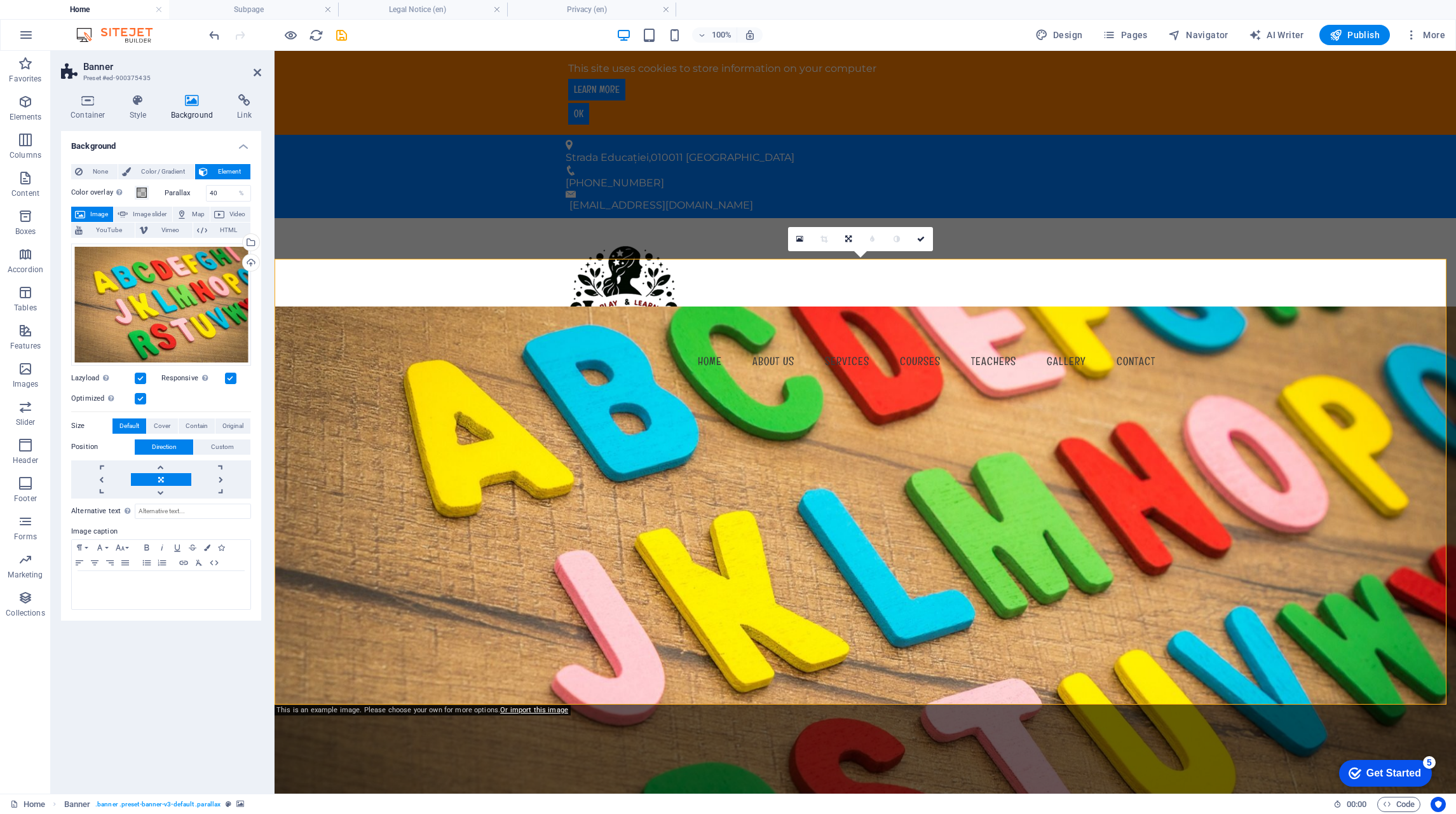
click at [251, 243] on div "Select files from the file manager, stock photos, or upload file(s)" at bounding box center [250, 243] width 19 height 19
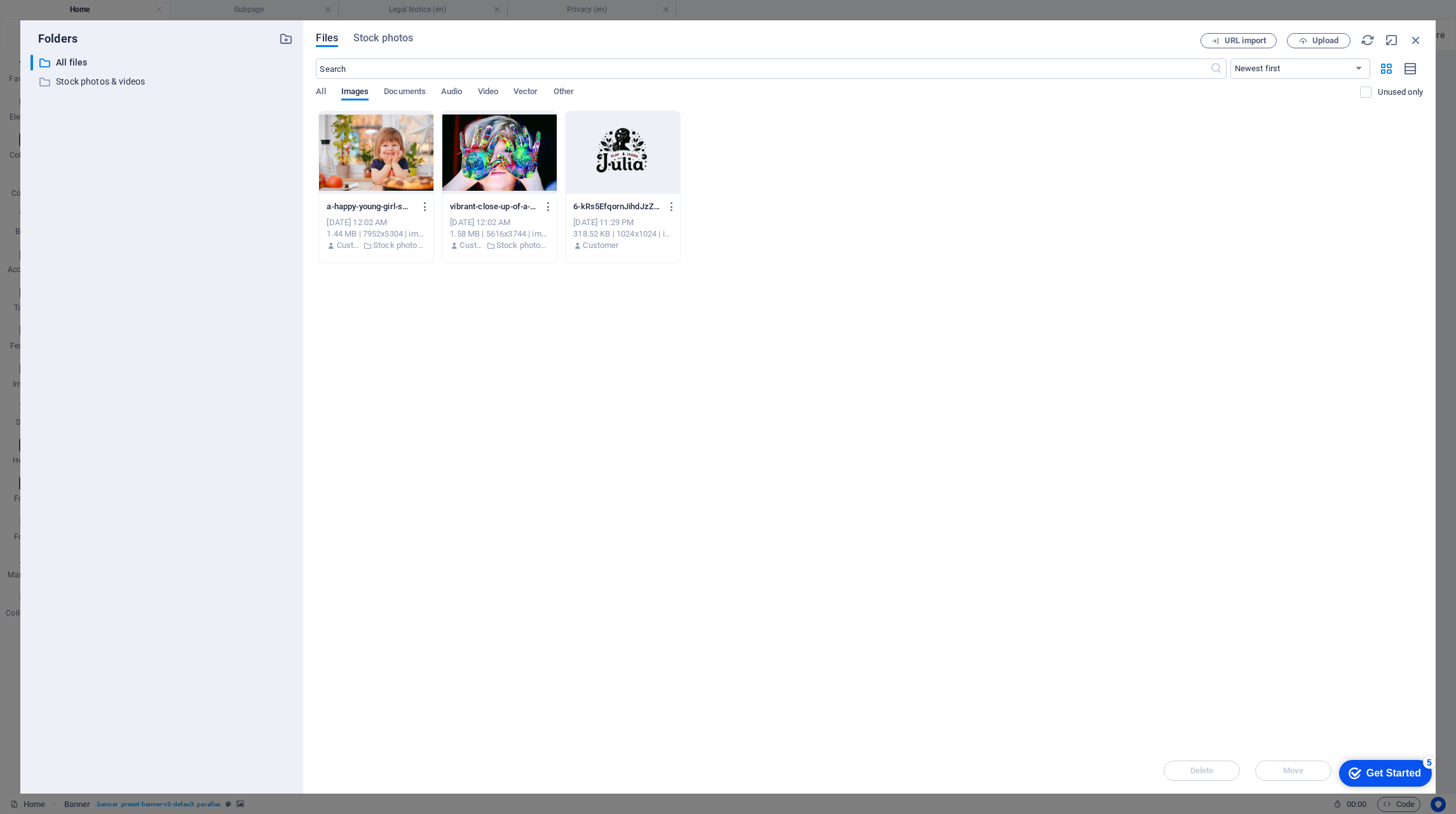
click at [390, 33] on span "Stock photos" at bounding box center [383, 39] width 60 height 15
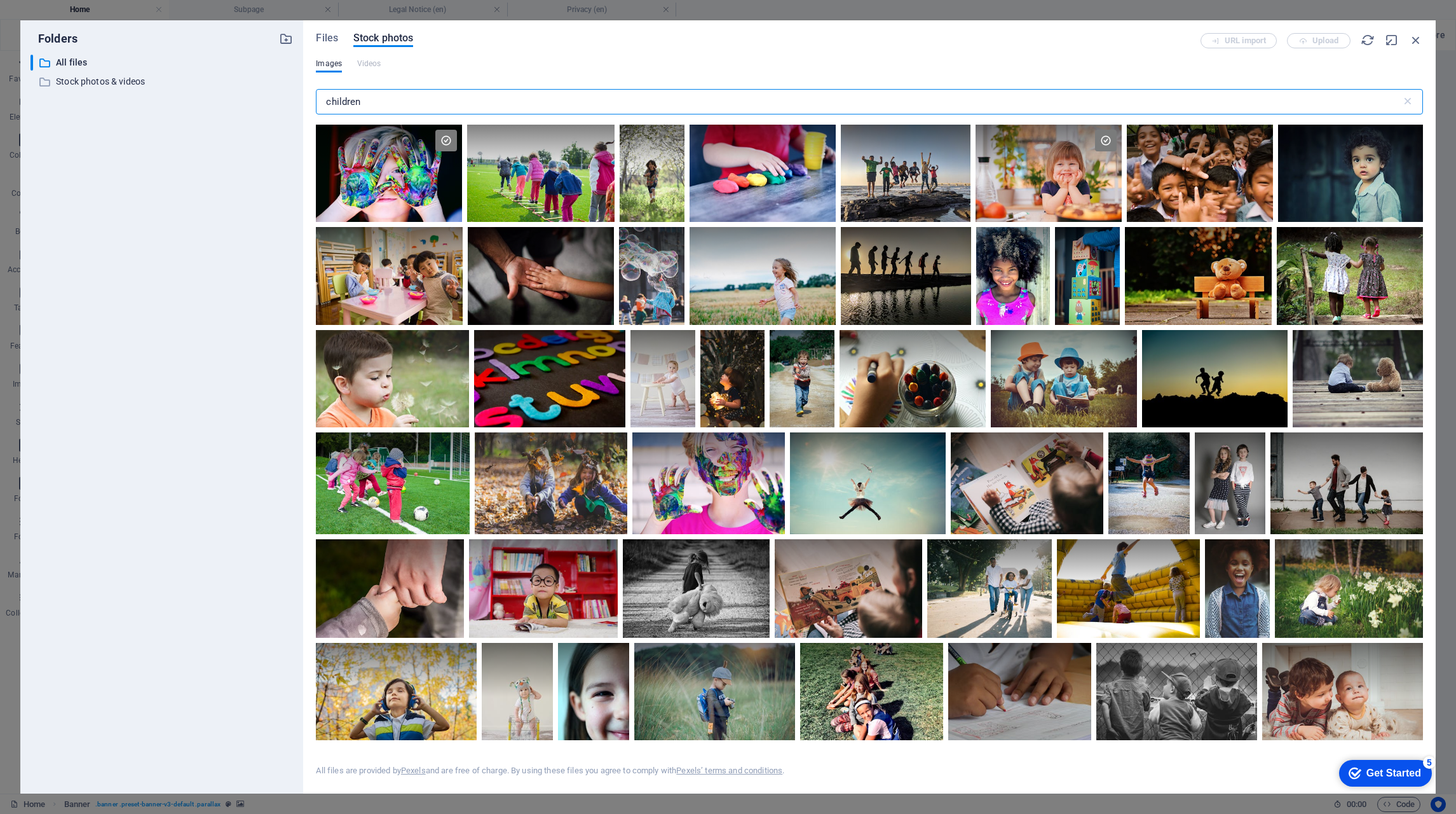
click at [394, 100] on input "children" at bounding box center [859, 102] width 1085 height 26
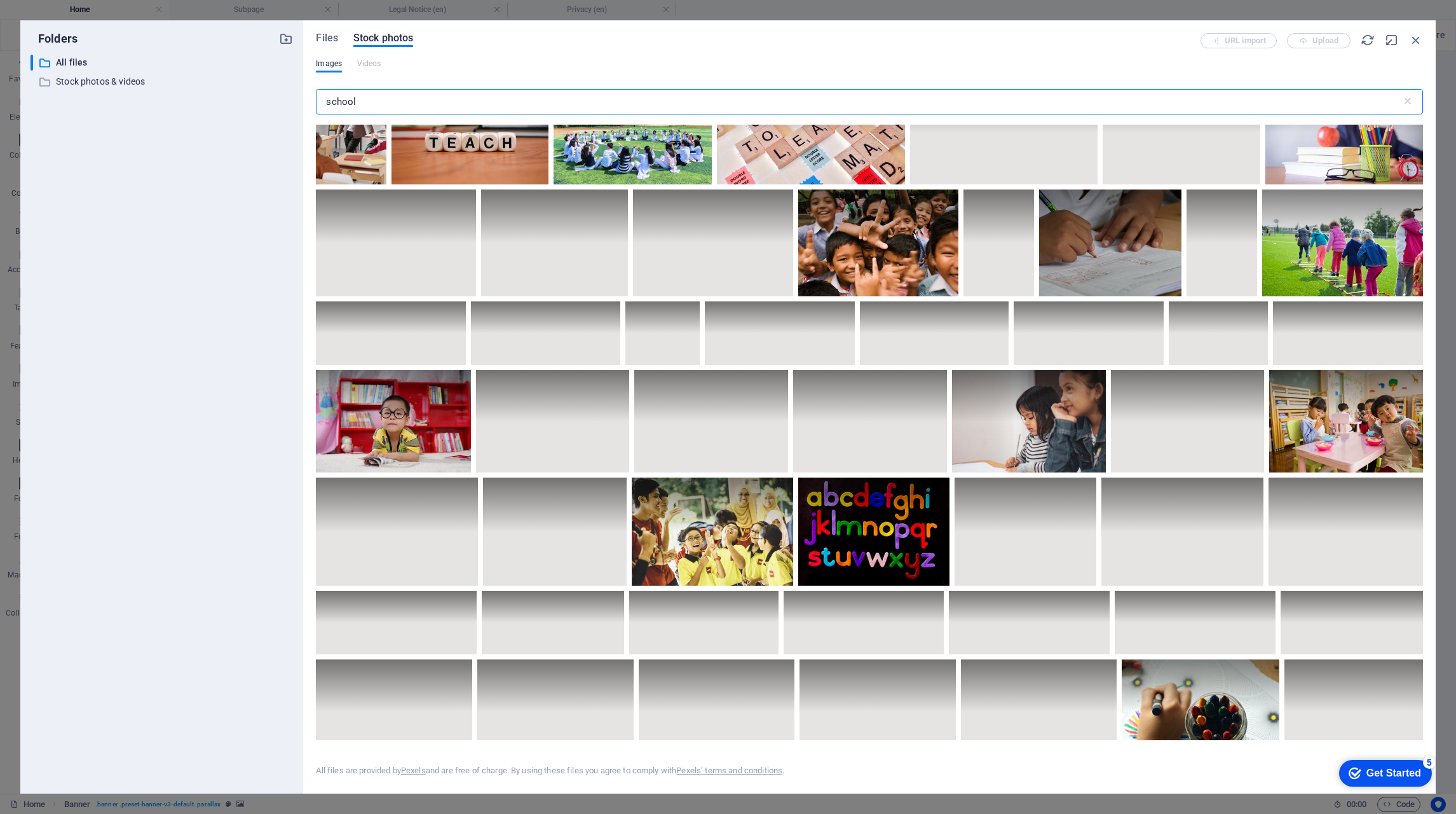
scroll to position [63, 0]
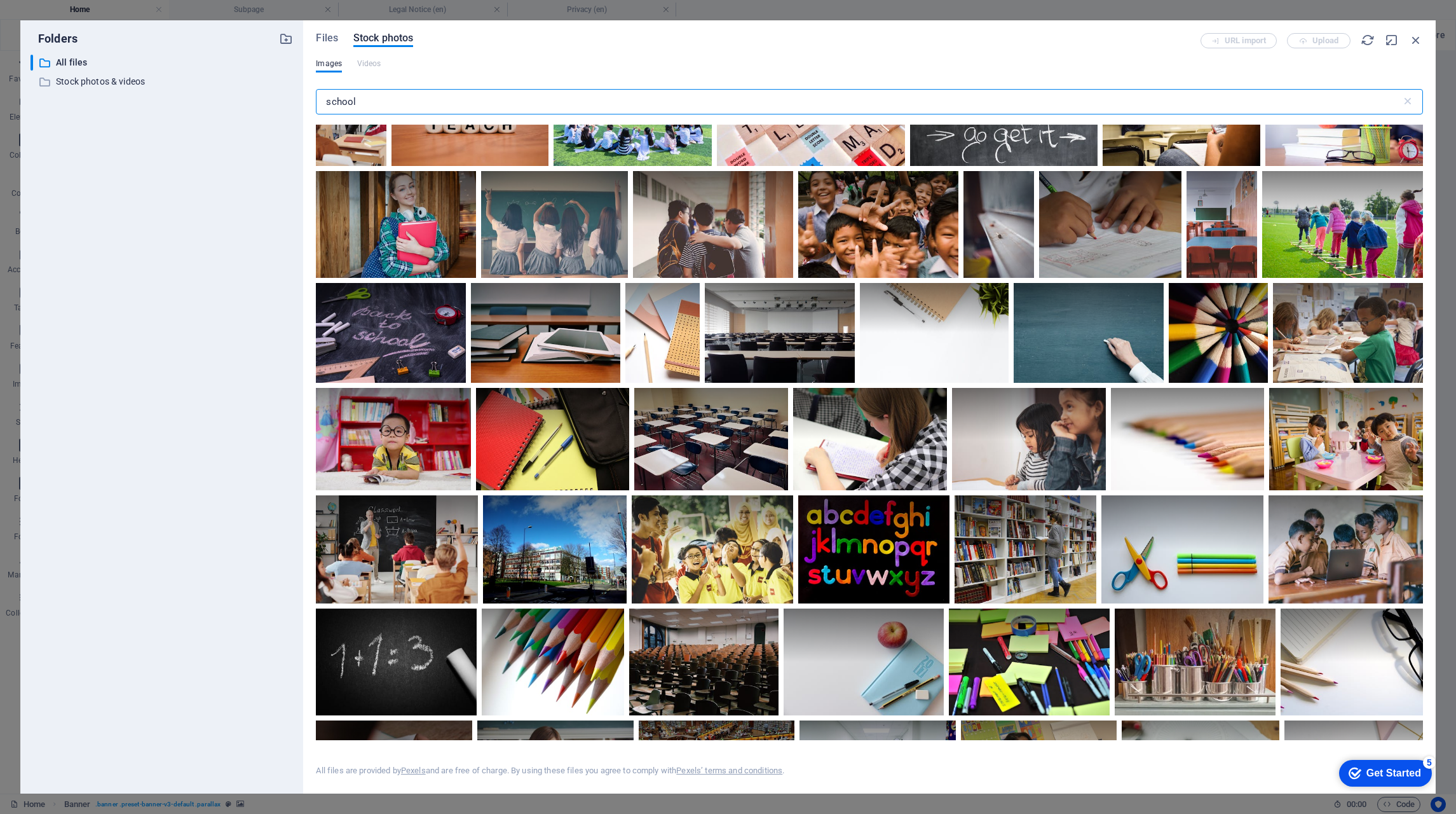
type input "school"
click at [380, 455] on div at bounding box center [393, 439] width 154 height 103
click at [422, 436] on div at bounding box center [393, 413] width 154 height 51
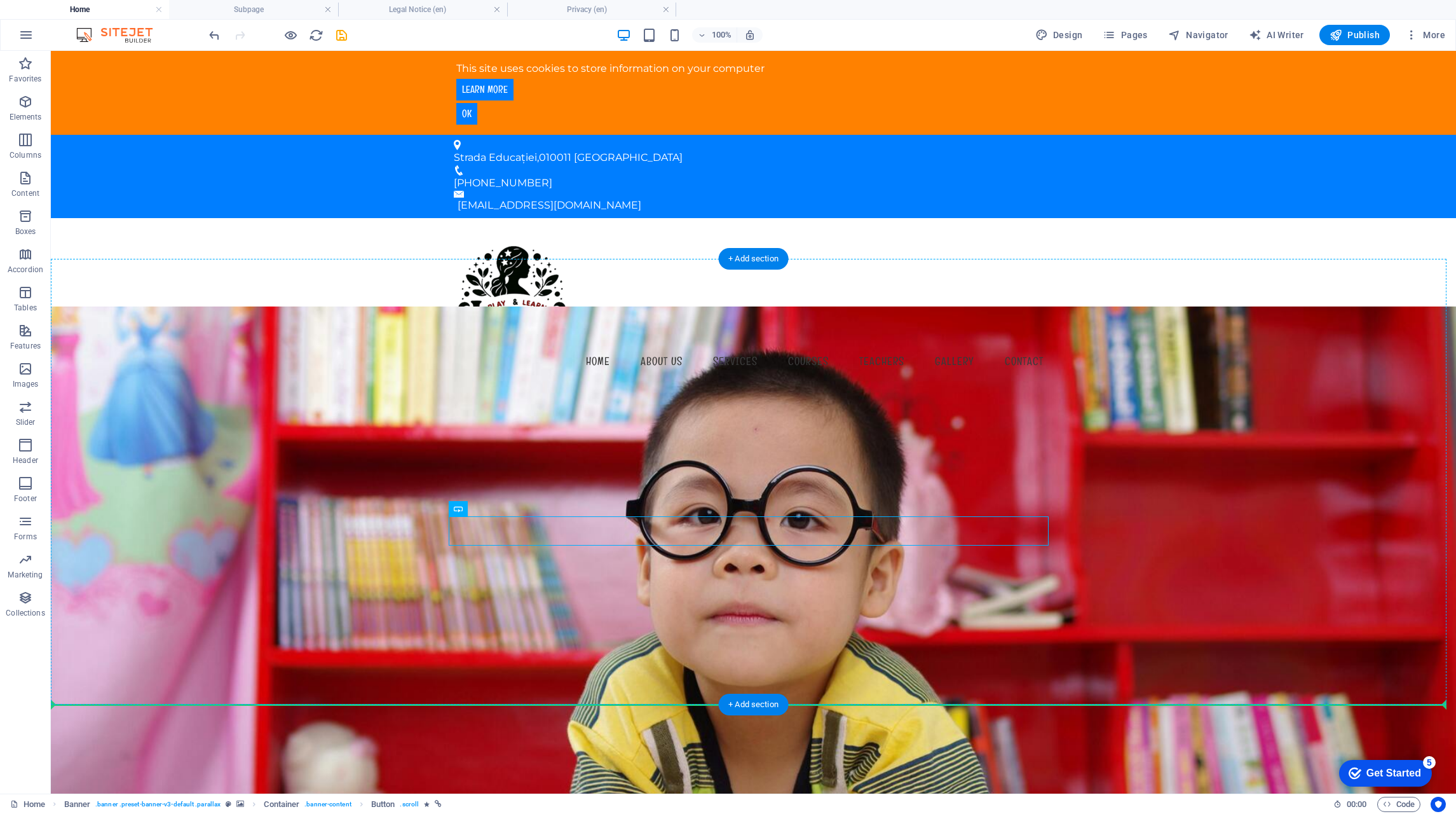
drag, startPoint x: 635, startPoint y: 542, endPoint x: 829, endPoint y: 655, distance: 224.5
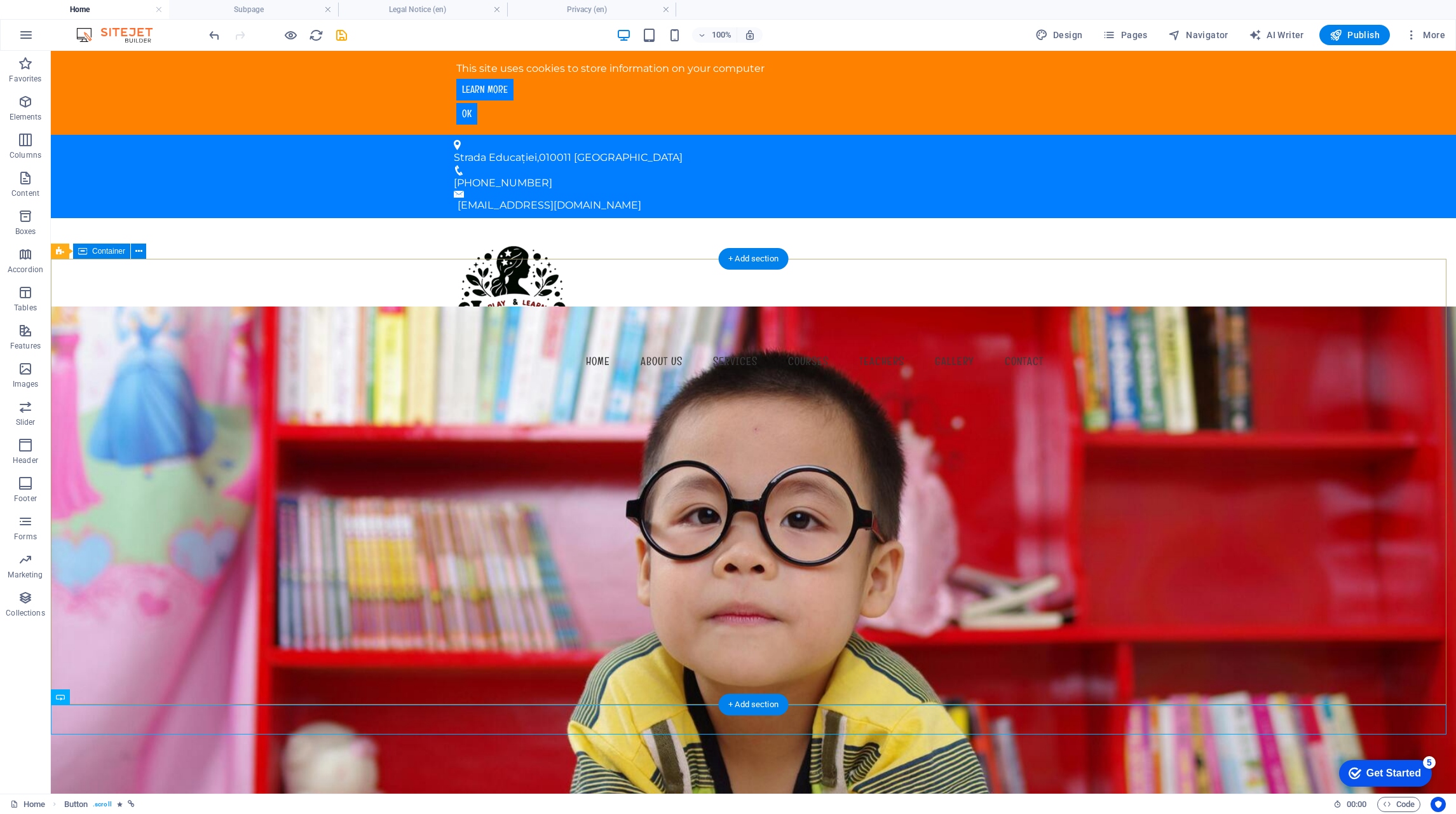
drag, startPoint x: 809, startPoint y: 734, endPoint x: 796, endPoint y: 632, distance: 102.8
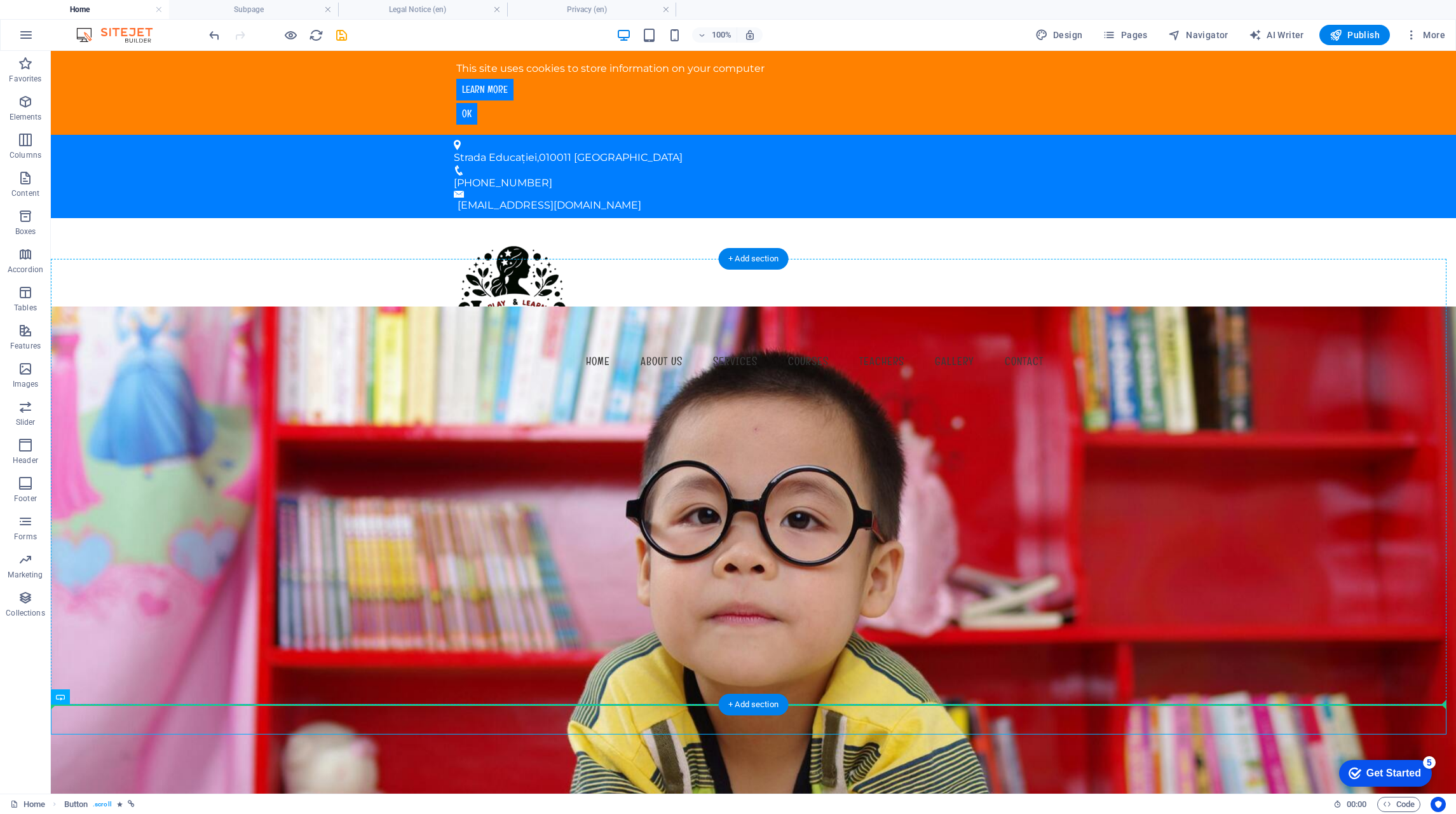
drag, startPoint x: 657, startPoint y: 732, endPoint x: 651, endPoint y: 619, distance: 113.2
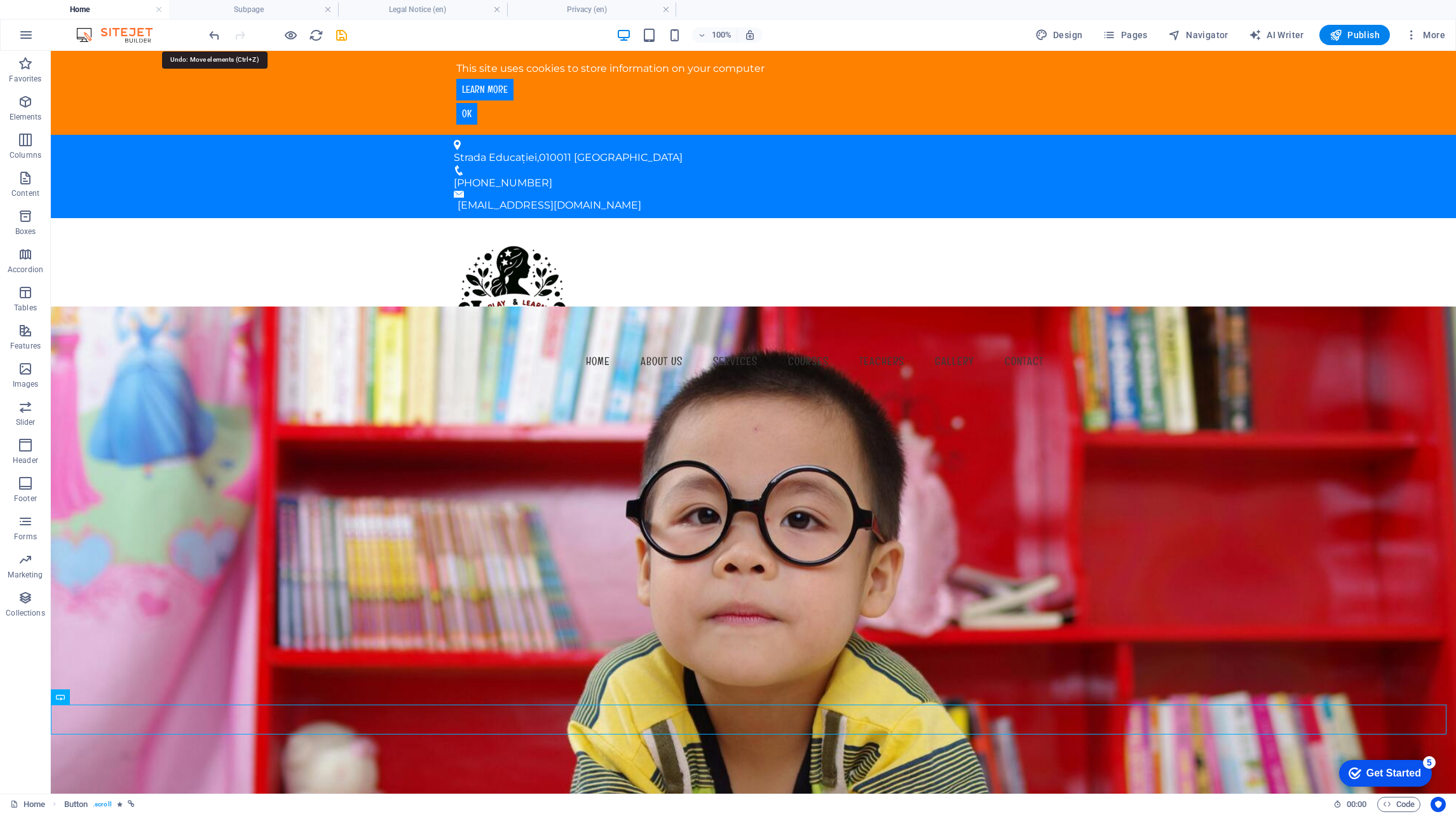
click at [218, 31] on icon "undo" at bounding box center [214, 35] width 15 height 15
drag, startPoint x: 213, startPoint y: 28, endPoint x: 515, endPoint y: 437, distance: 508.4
click at [213, 28] on icon "undo" at bounding box center [214, 35] width 15 height 15
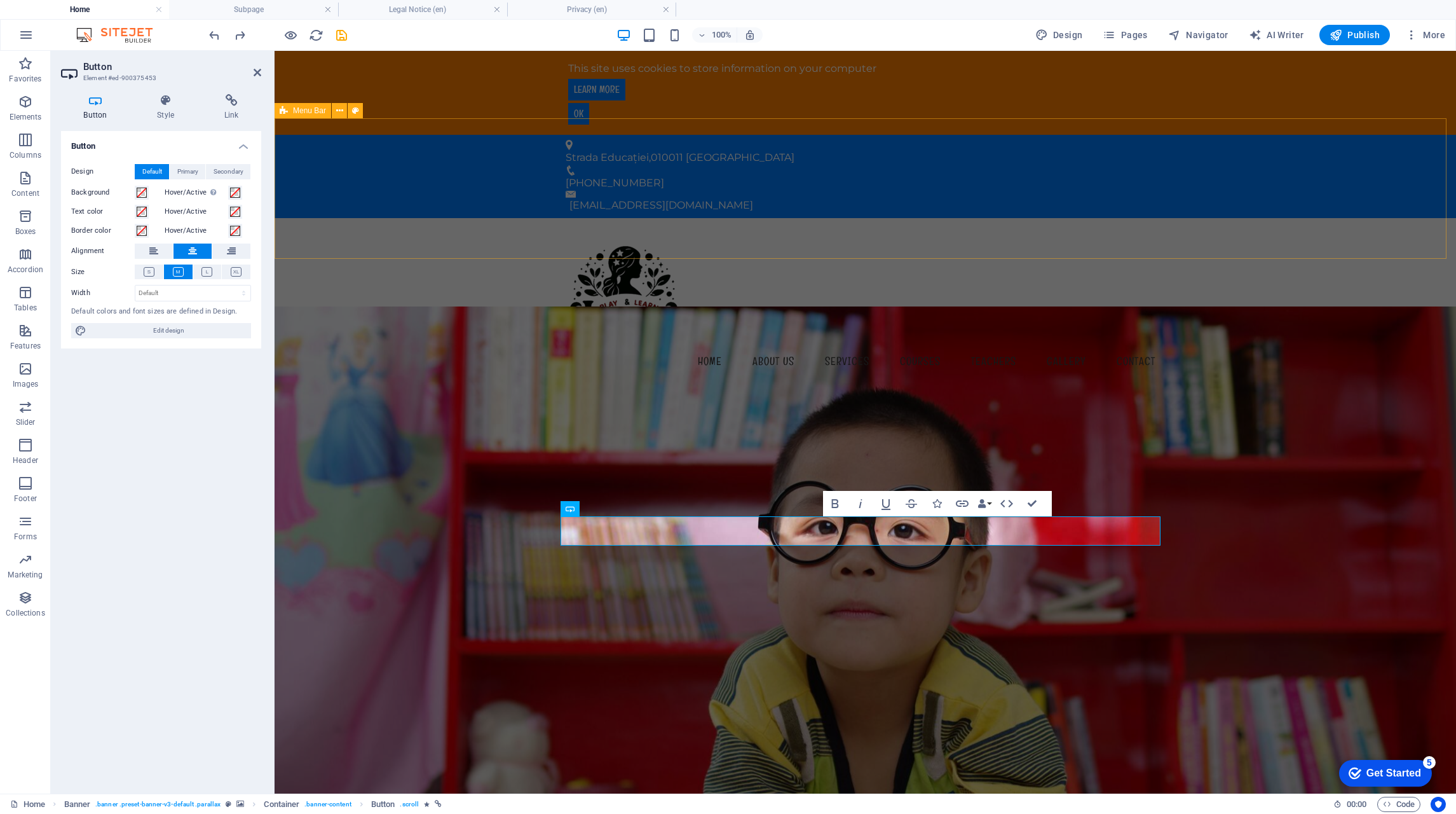
click at [446, 218] on div "Menu Home About us Services Courses Teachers Gallery Contact" at bounding box center [865, 304] width 1182 height 172
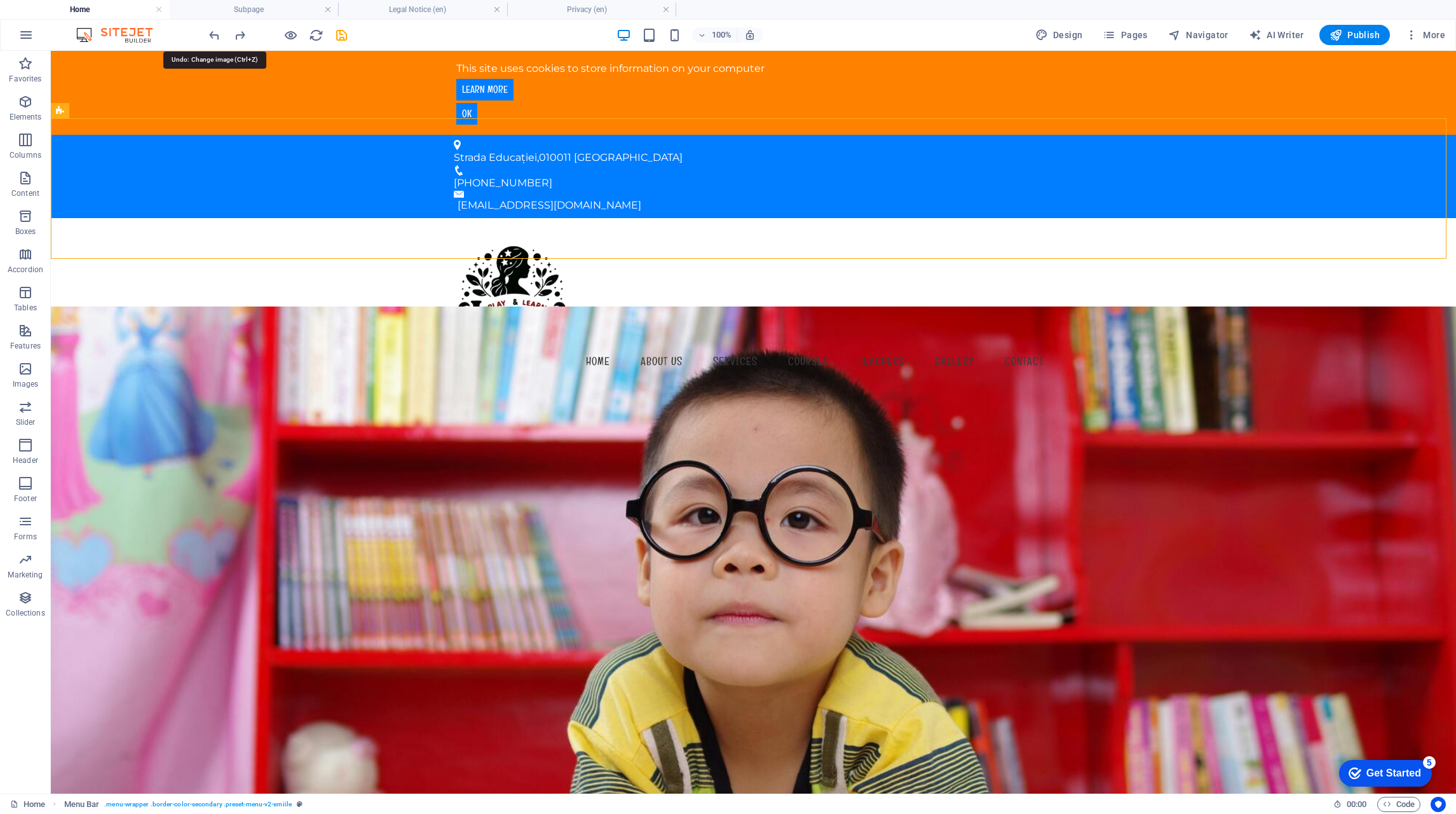
click at [218, 37] on icon "undo" at bounding box center [214, 35] width 15 height 15
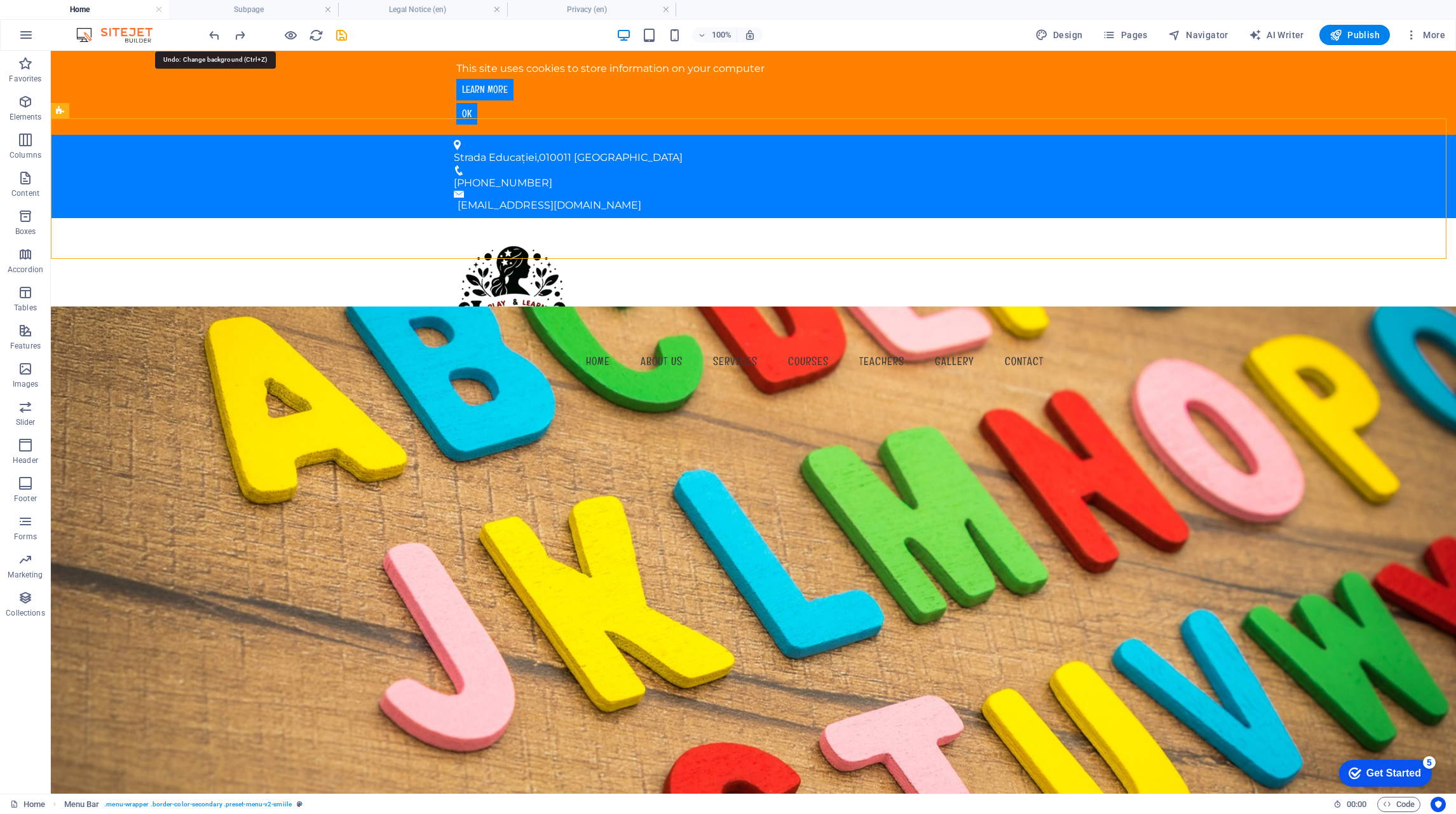
click at [217, 37] on icon "undo" at bounding box center [214, 35] width 15 height 15
click at [242, 35] on icon "redo" at bounding box center [240, 35] width 15 height 15
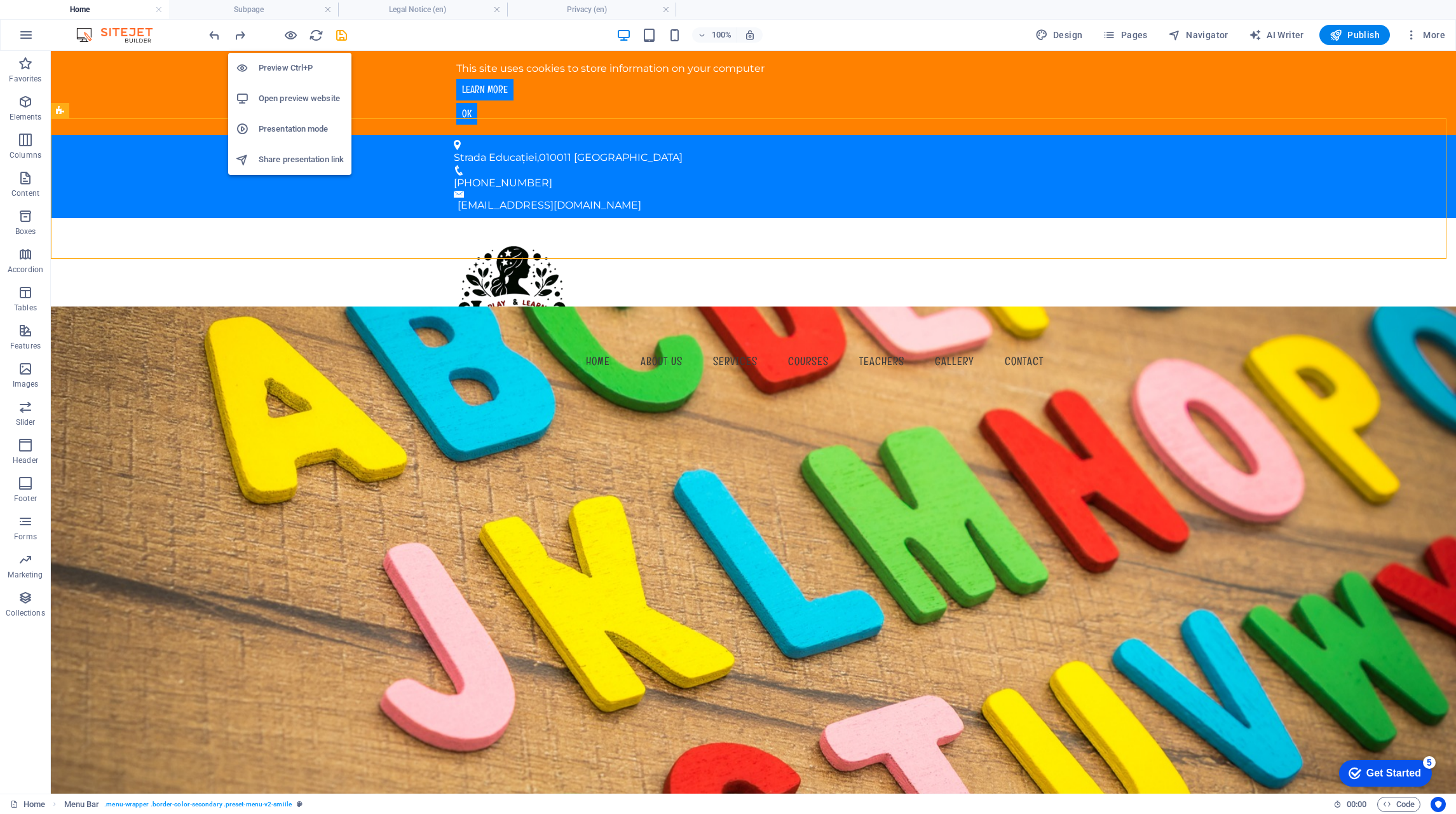
click at [287, 34] on icon "button" at bounding box center [290, 35] width 15 height 15
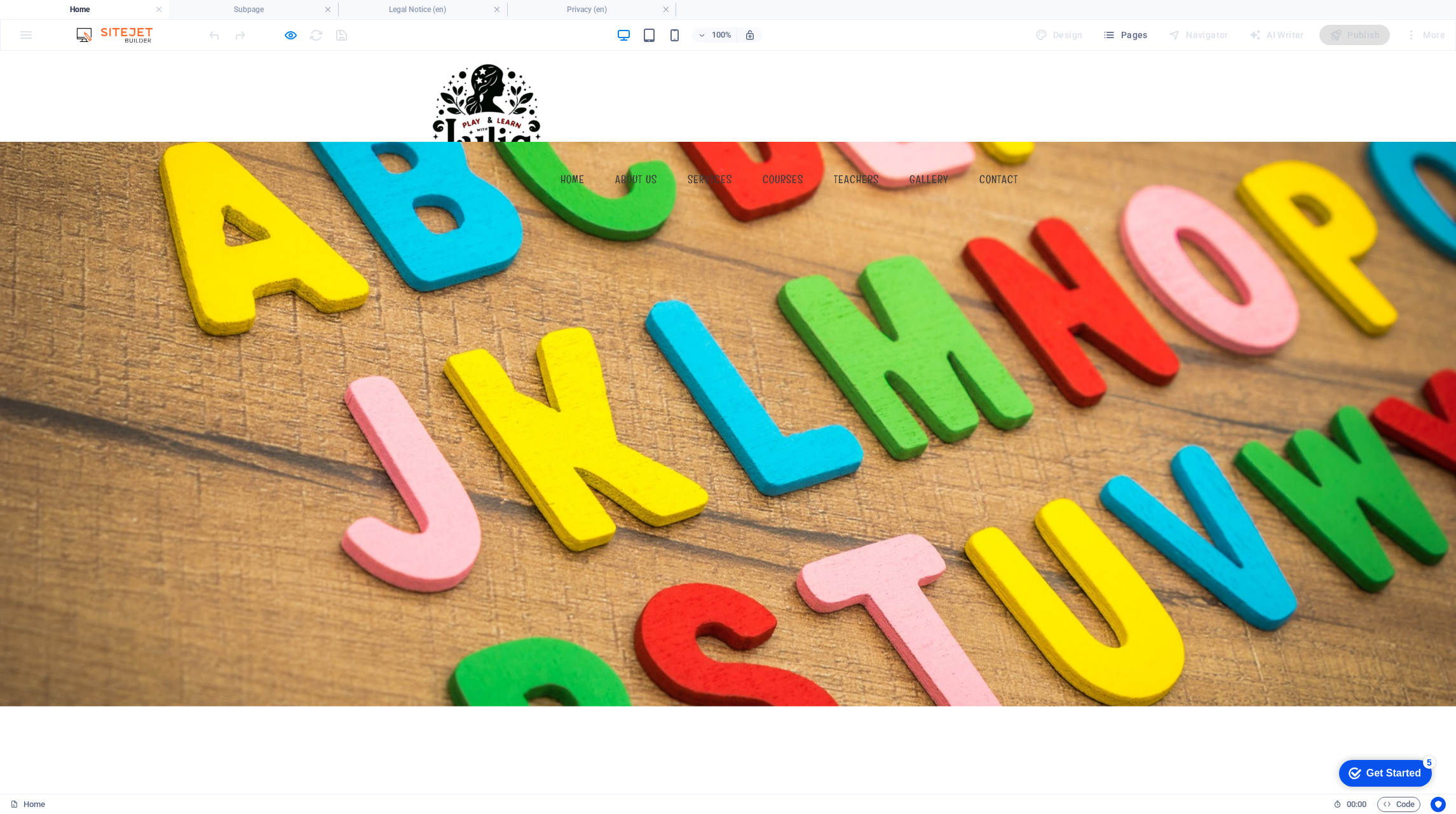
scroll to position [0, 0]
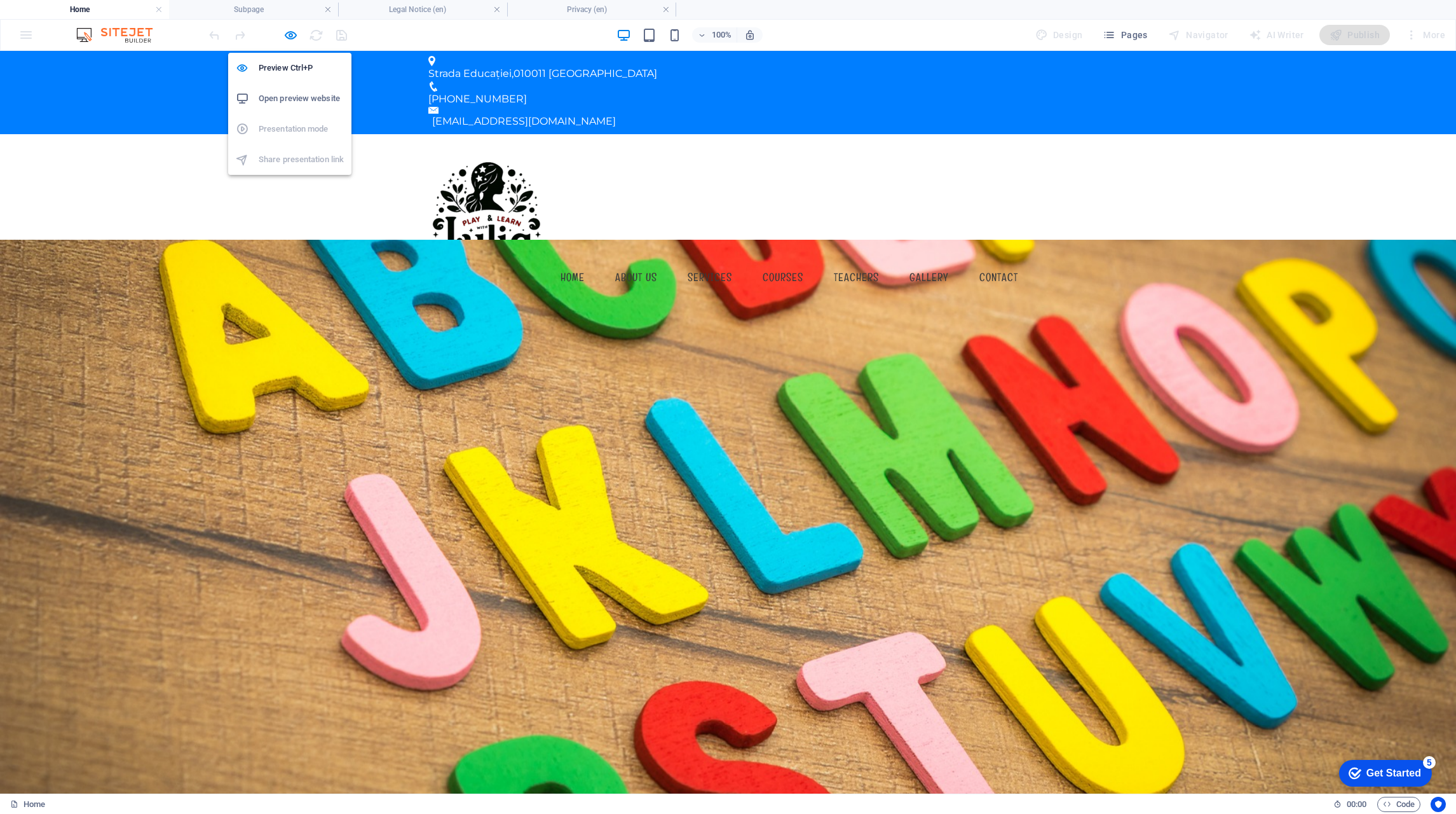
click at [285, 39] on icon "button" at bounding box center [290, 35] width 15 height 15
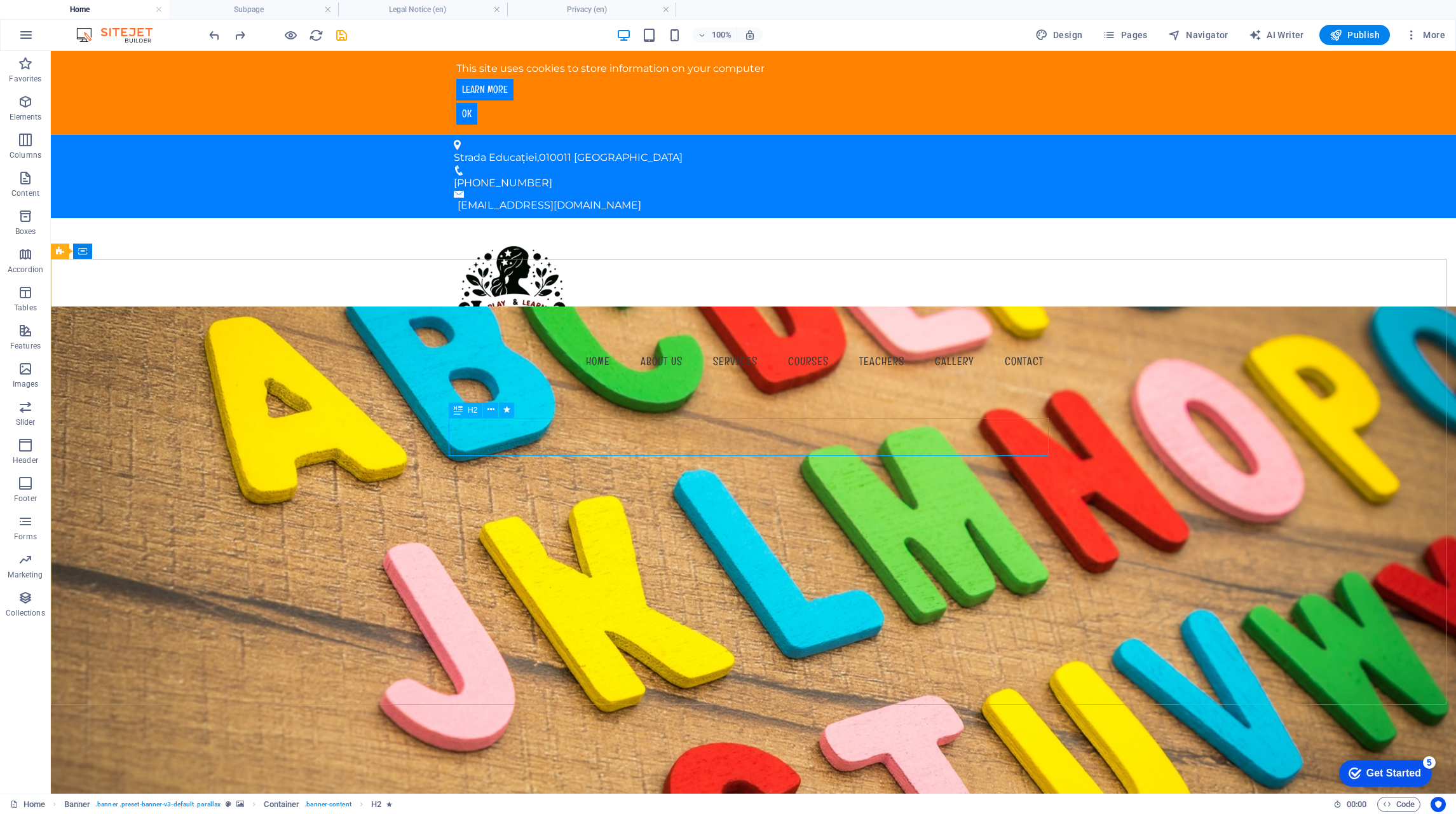
select select "fade"
select select "s"
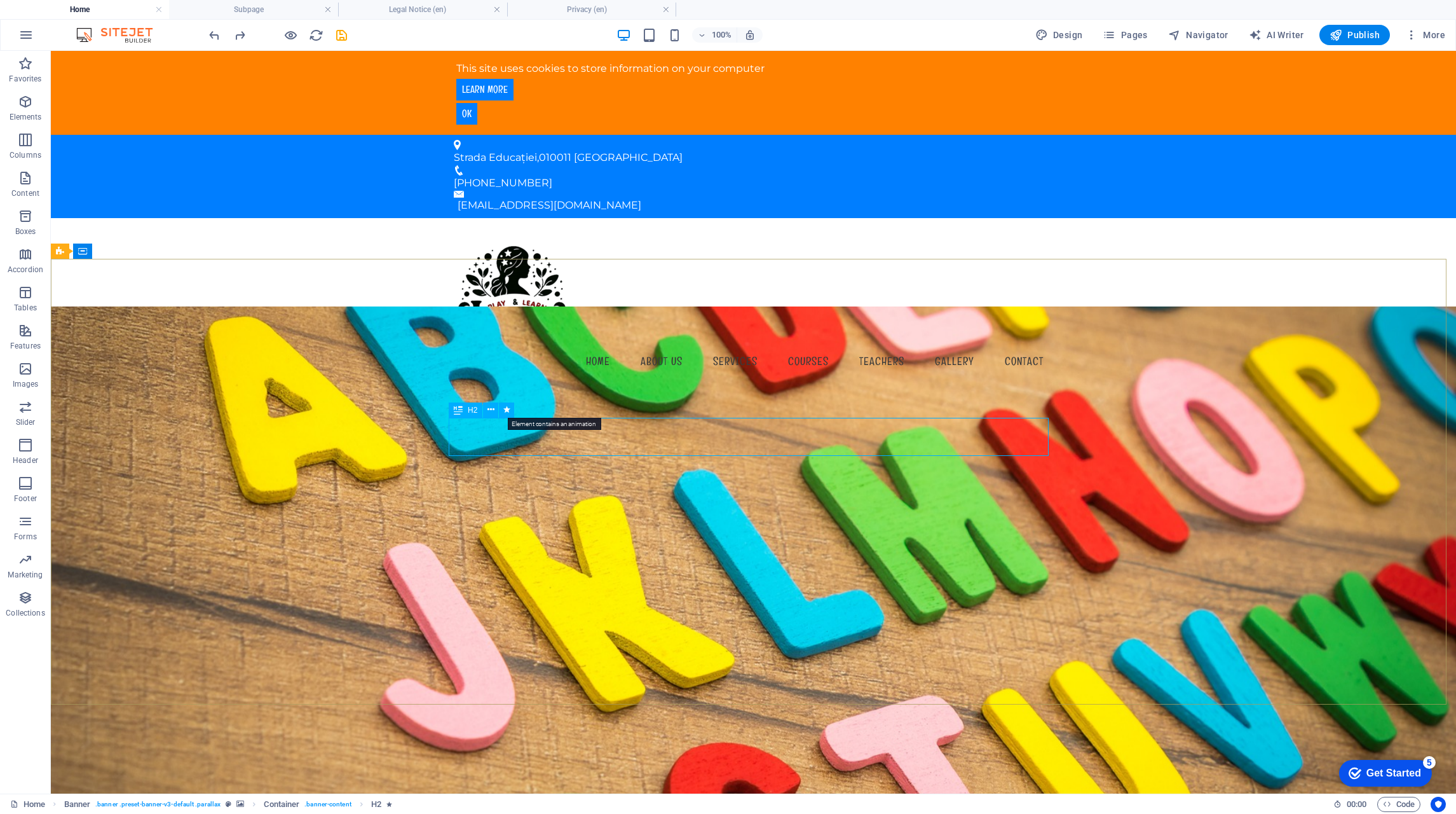
select select "onload"
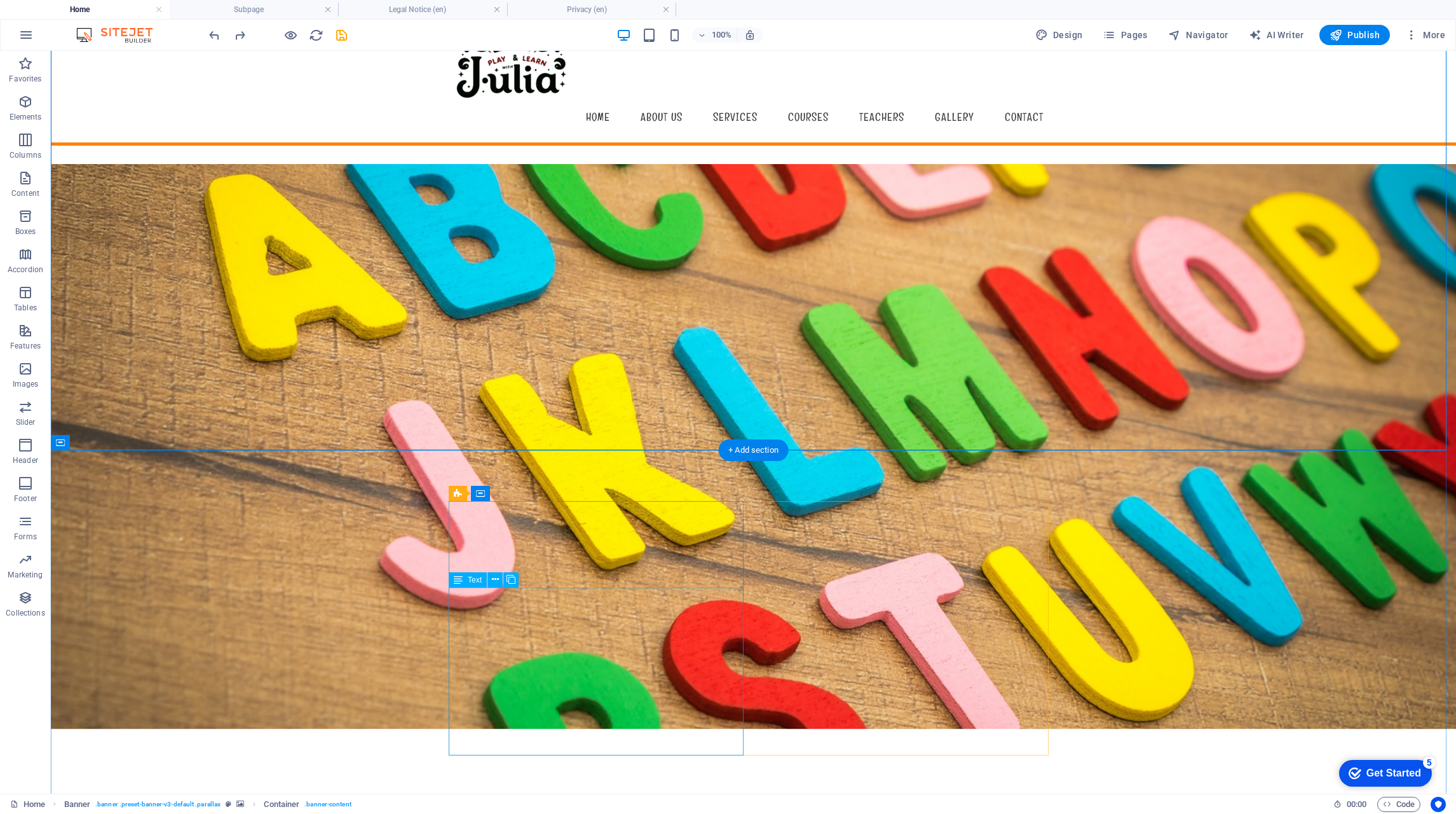
scroll to position [254, 0]
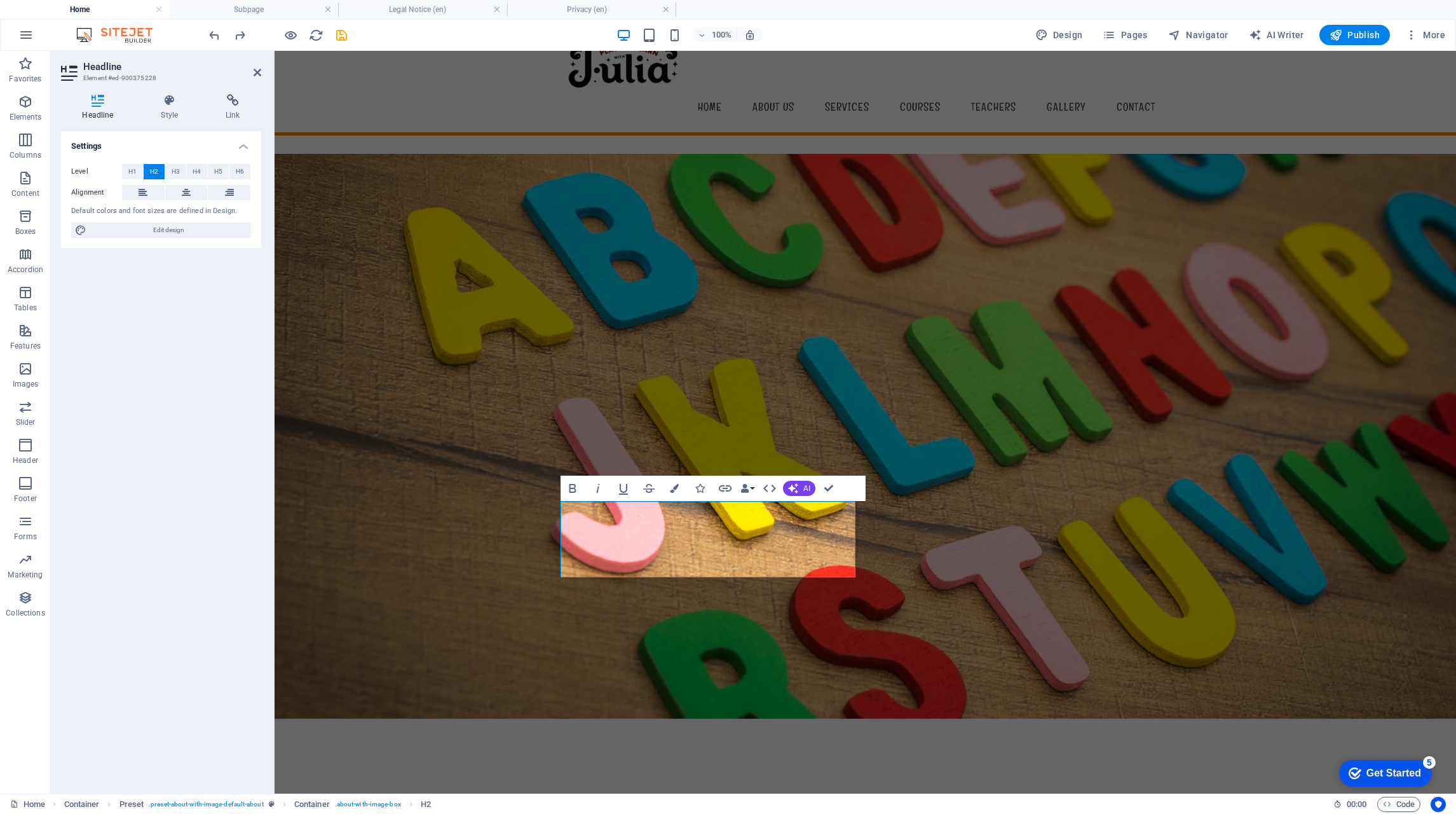
click at [755, 488] on button "Data Bindings" at bounding box center [747, 488] width 18 height 26
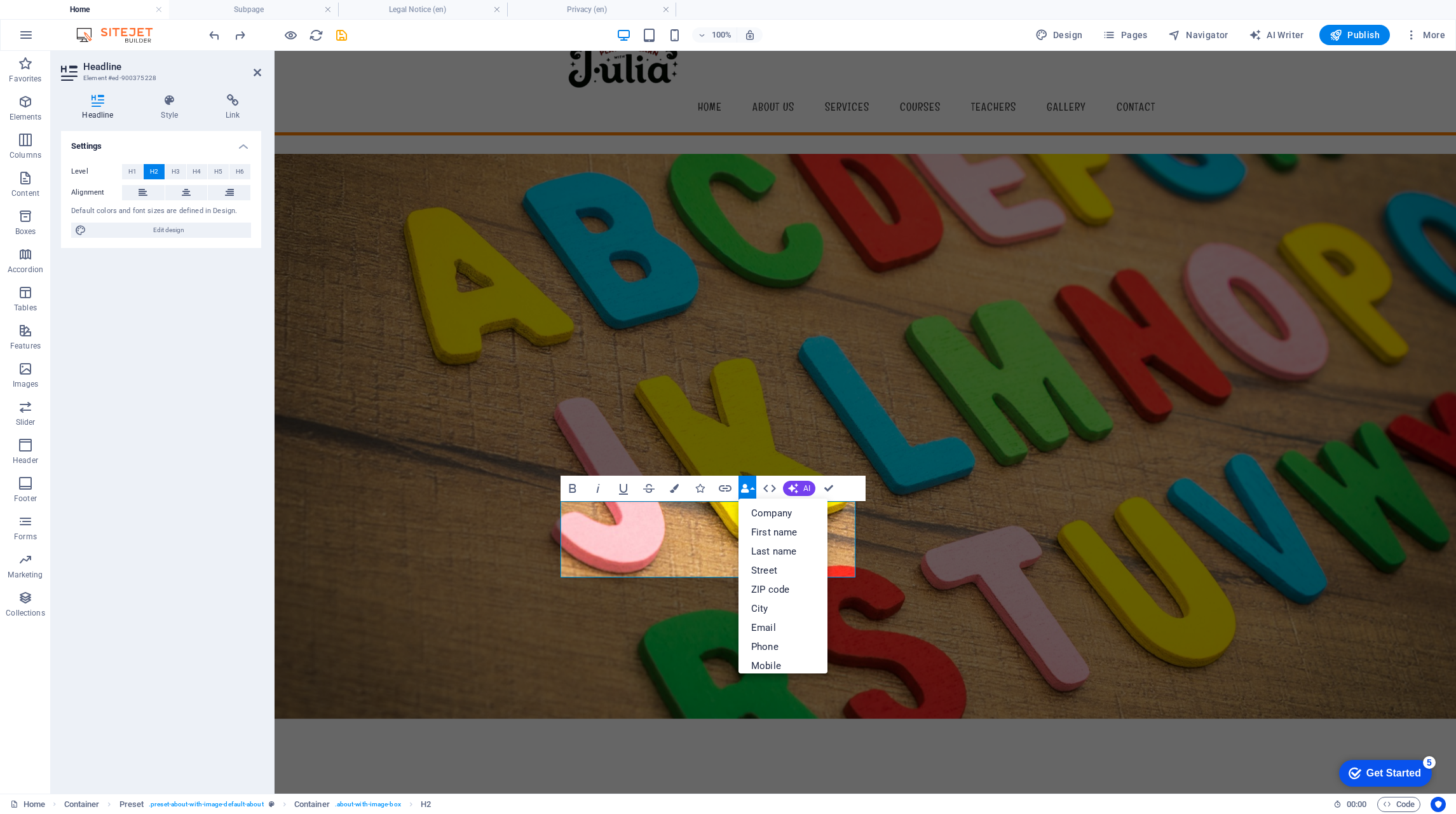
click at [755, 488] on button "Data Bindings" at bounding box center [747, 488] width 18 height 26
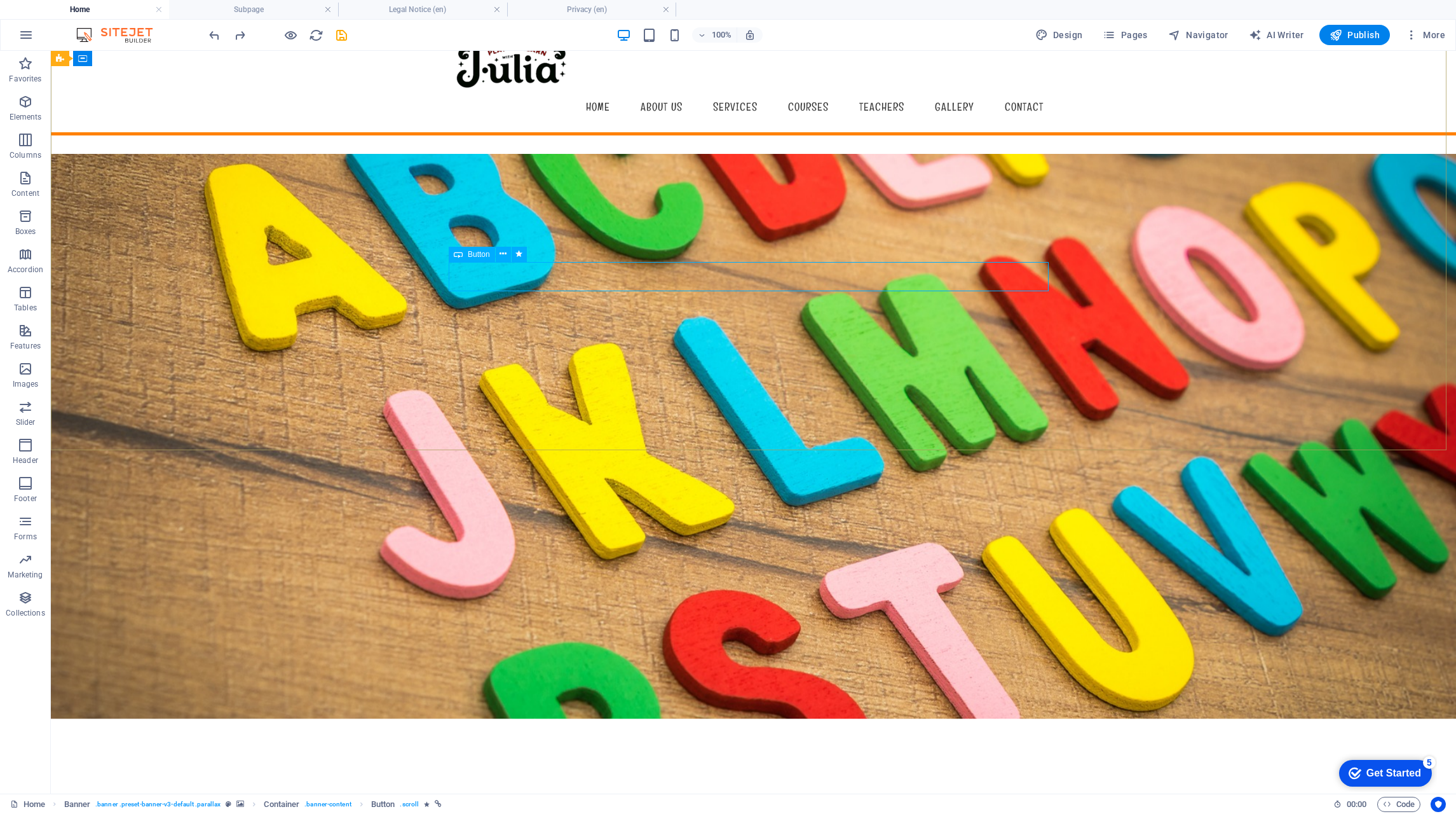
click at [504, 253] on icon at bounding box center [503, 254] width 7 height 14
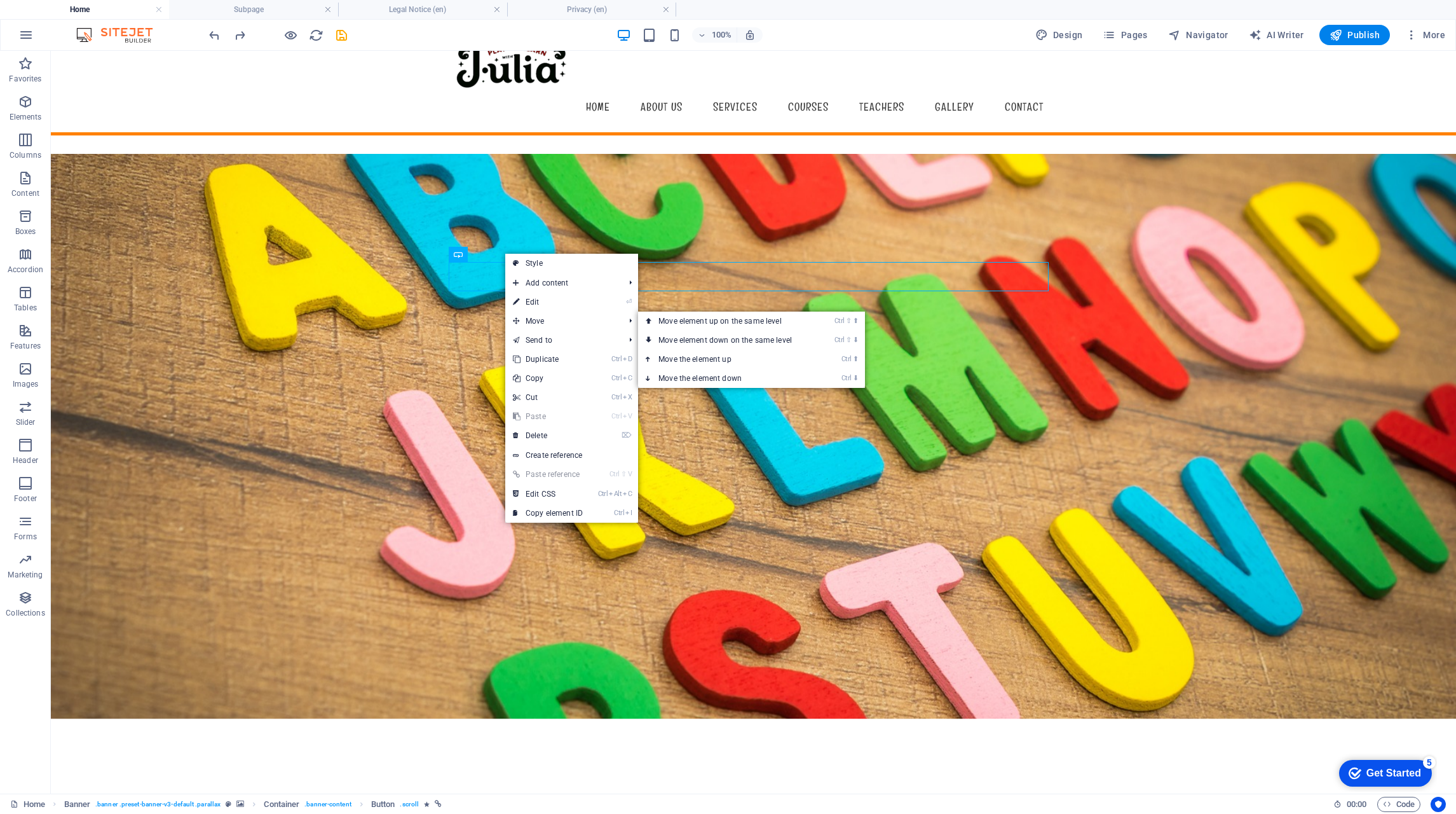
click at [728, 338] on link "Ctrl ⇧ ⬇ Move element down on the same level" at bounding box center [728, 340] width 179 height 19
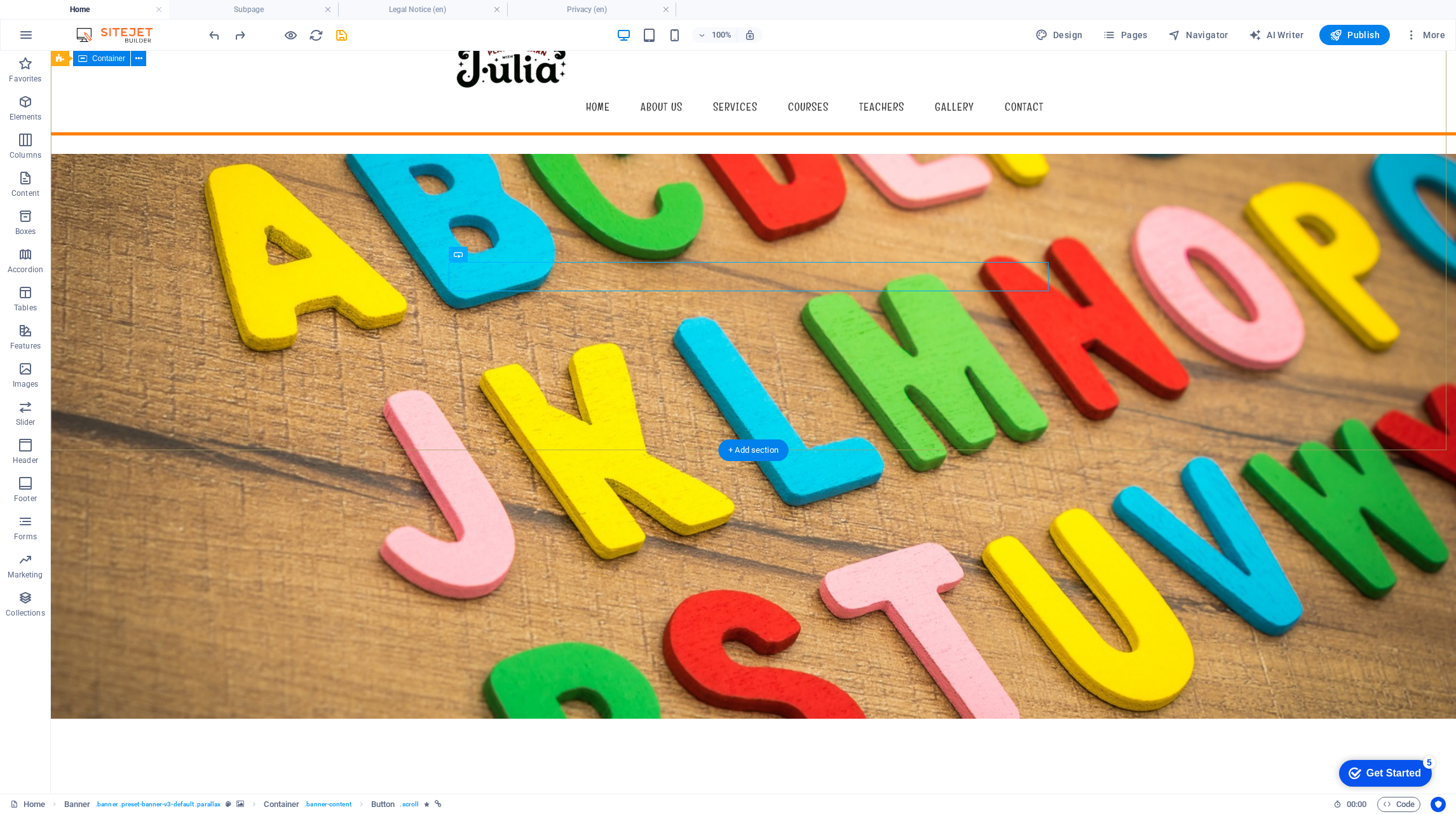
drag, startPoint x: 551, startPoint y: 276, endPoint x: 557, endPoint y: 276, distance: 6.0
click at [502, 253] on icon at bounding box center [503, 254] width 7 height 14
click at [500, 250] on icon at bounding box center [503, 254] width 7 height 14
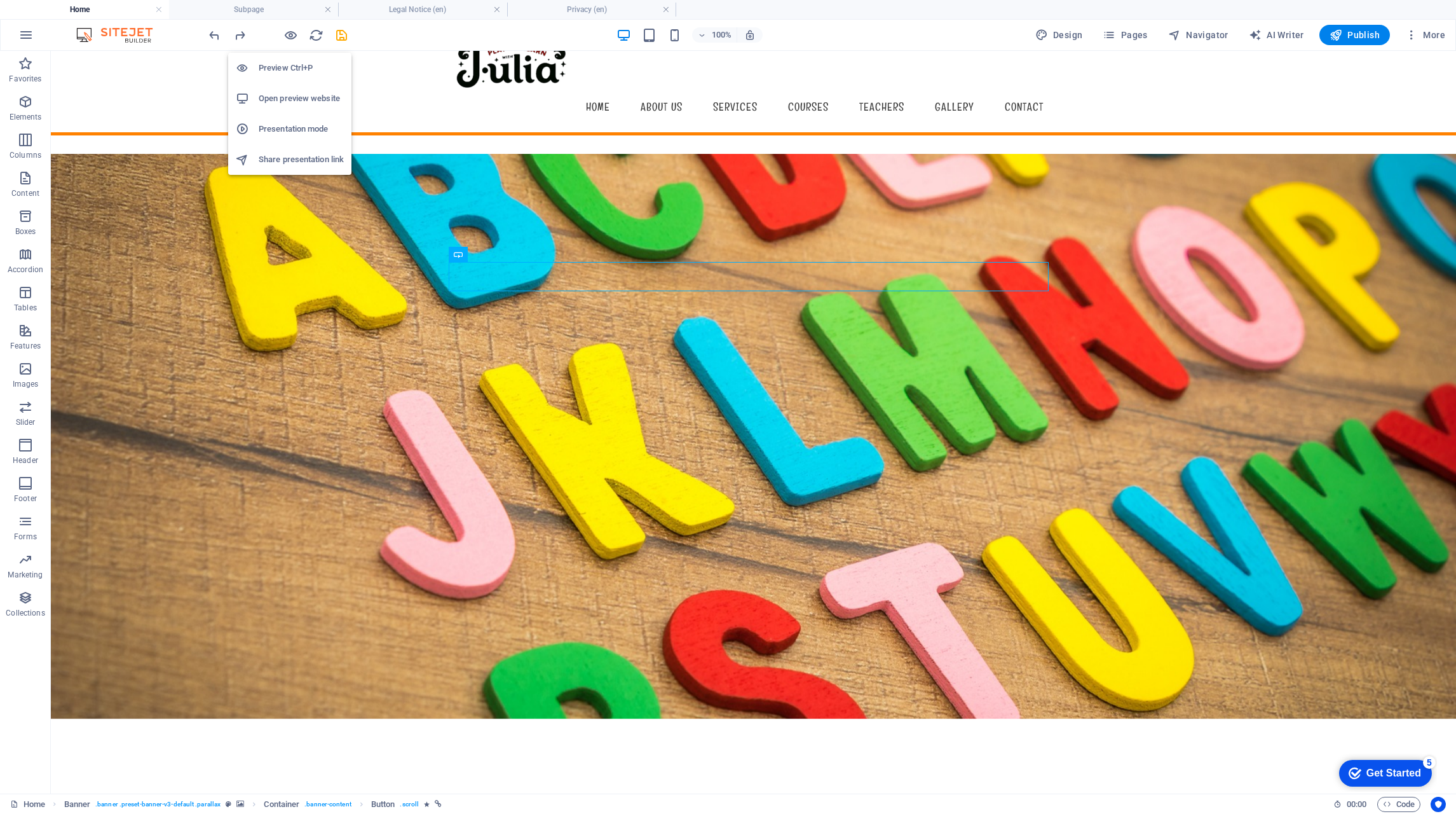
click at [293, 36] on icon "button" at bounding box center [290, 35] width 15 height 15
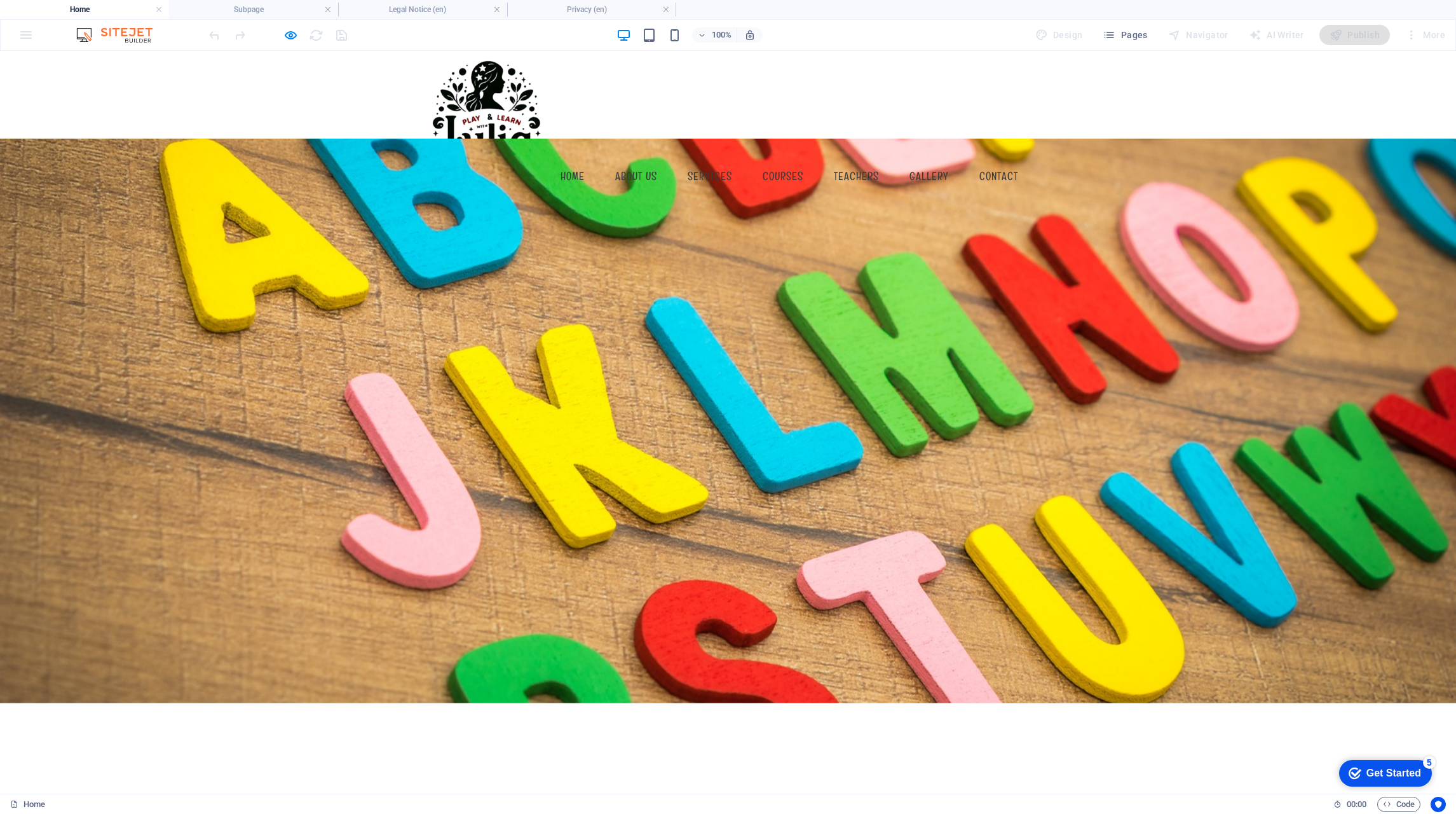
scroll to position [0, 0]
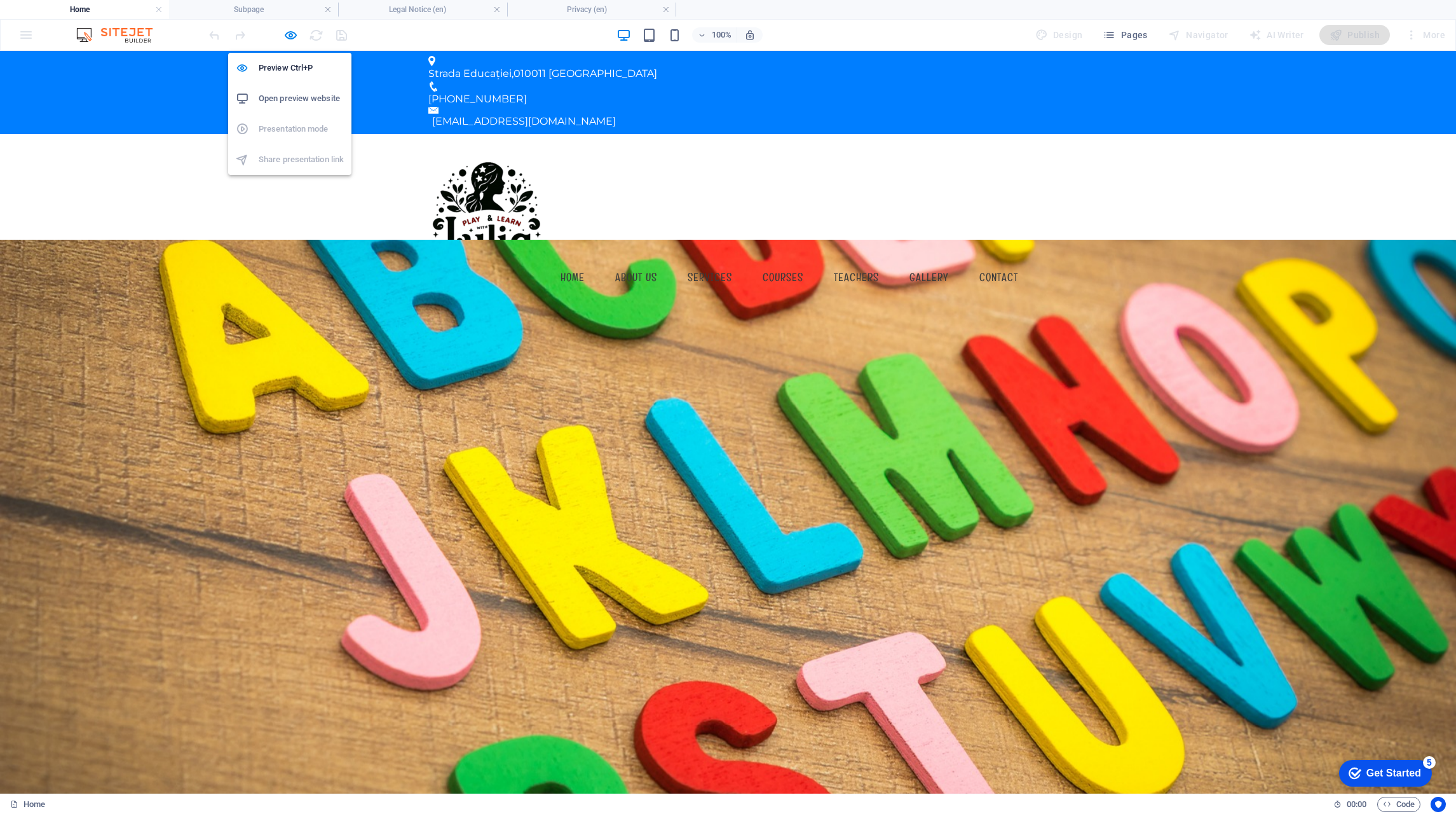
click at [288, 35] on icon "button" at bounding box center [290, 35] width 15 height 15
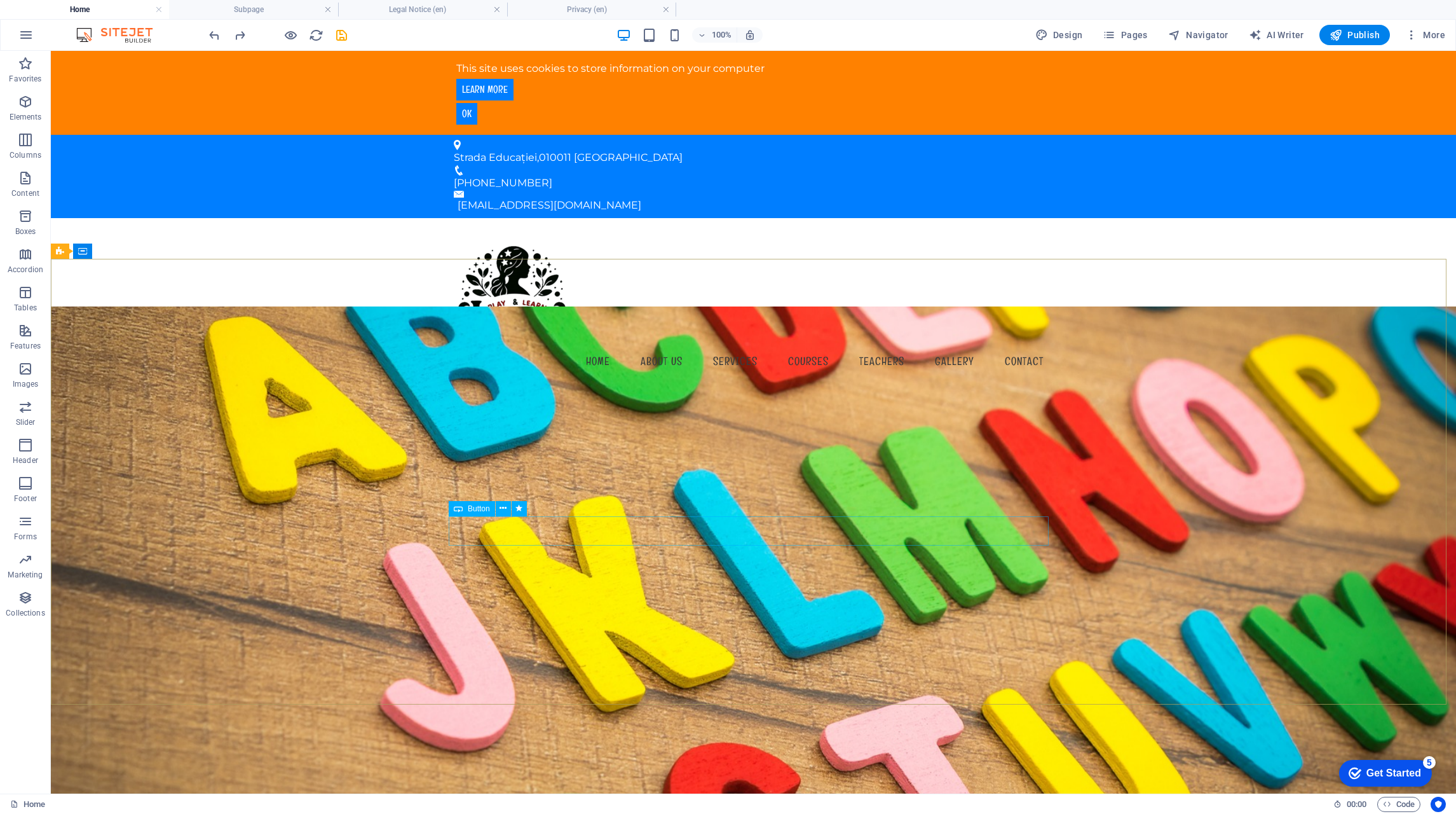
click at [505, 511] on icon at bounding box center [503, 508] width 7 height 14
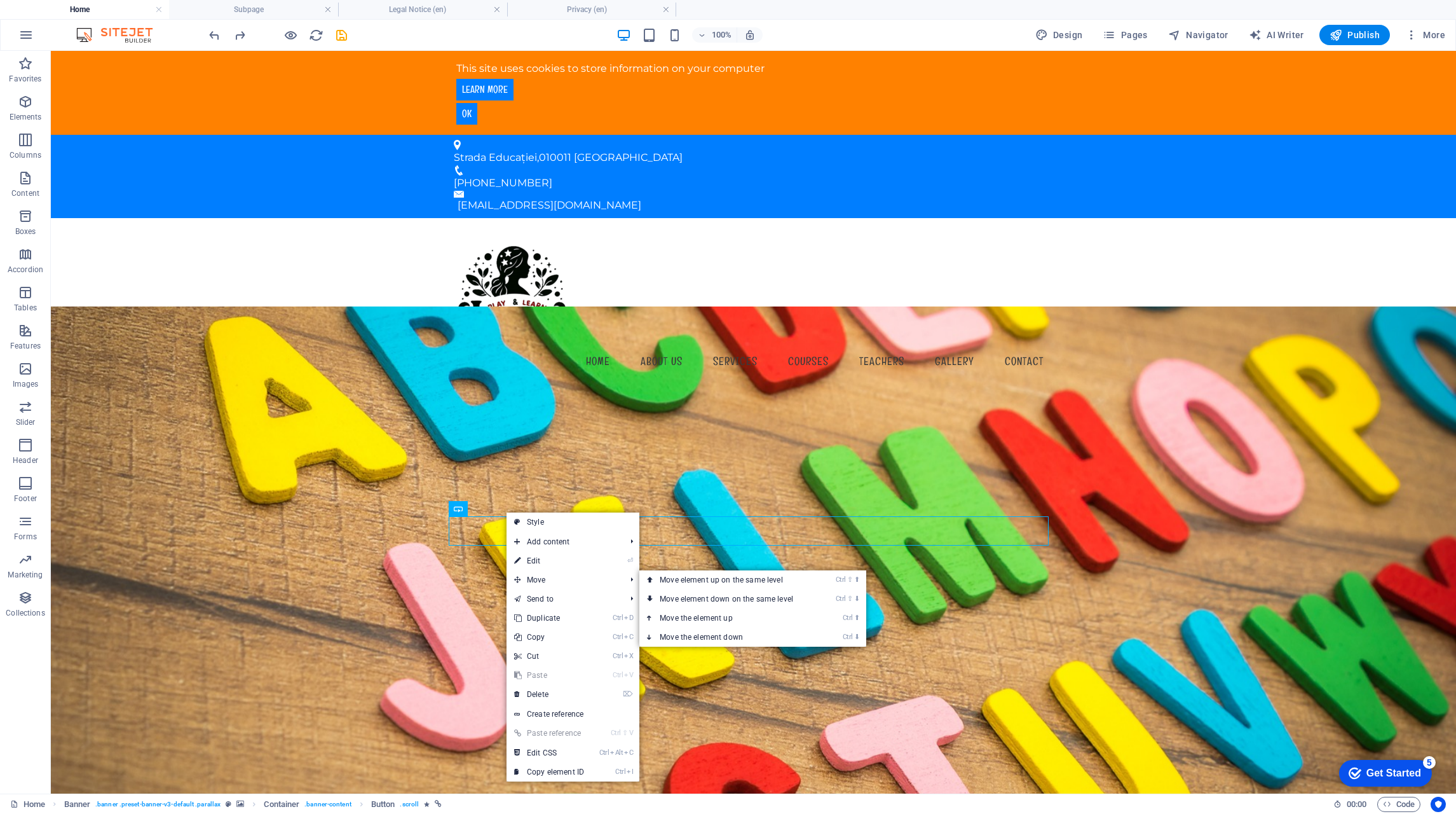
click at [773, 599] on link "Ctrl ⇧ ⬇ Move element down on the same level" at bounding box center [728, 598] width 179 height 19
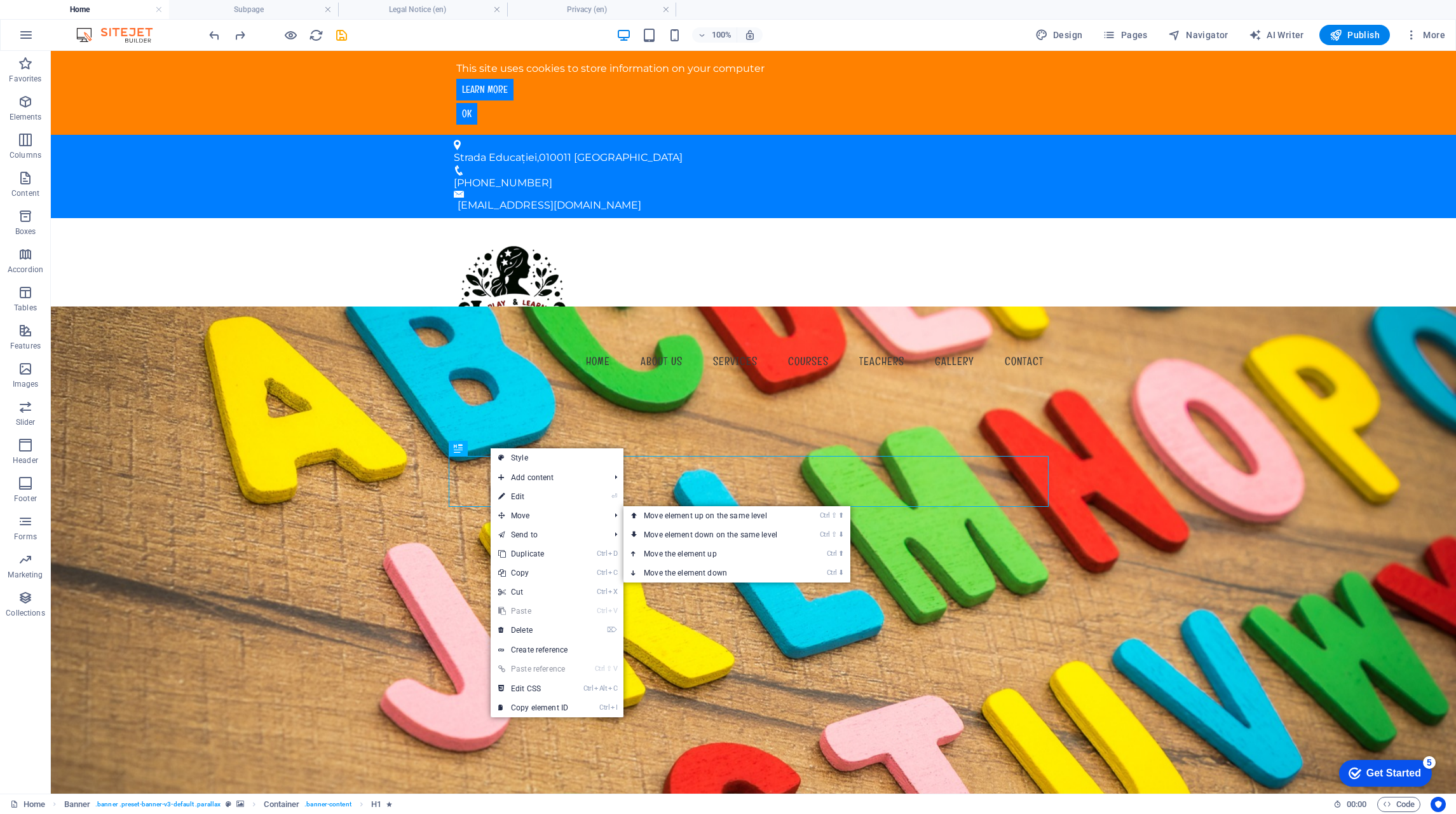
click at [715, 538] on link "Ctrl ⇧ ⬇ Move element down on the same level" at bounding box center [713, 534] width 179 height 19
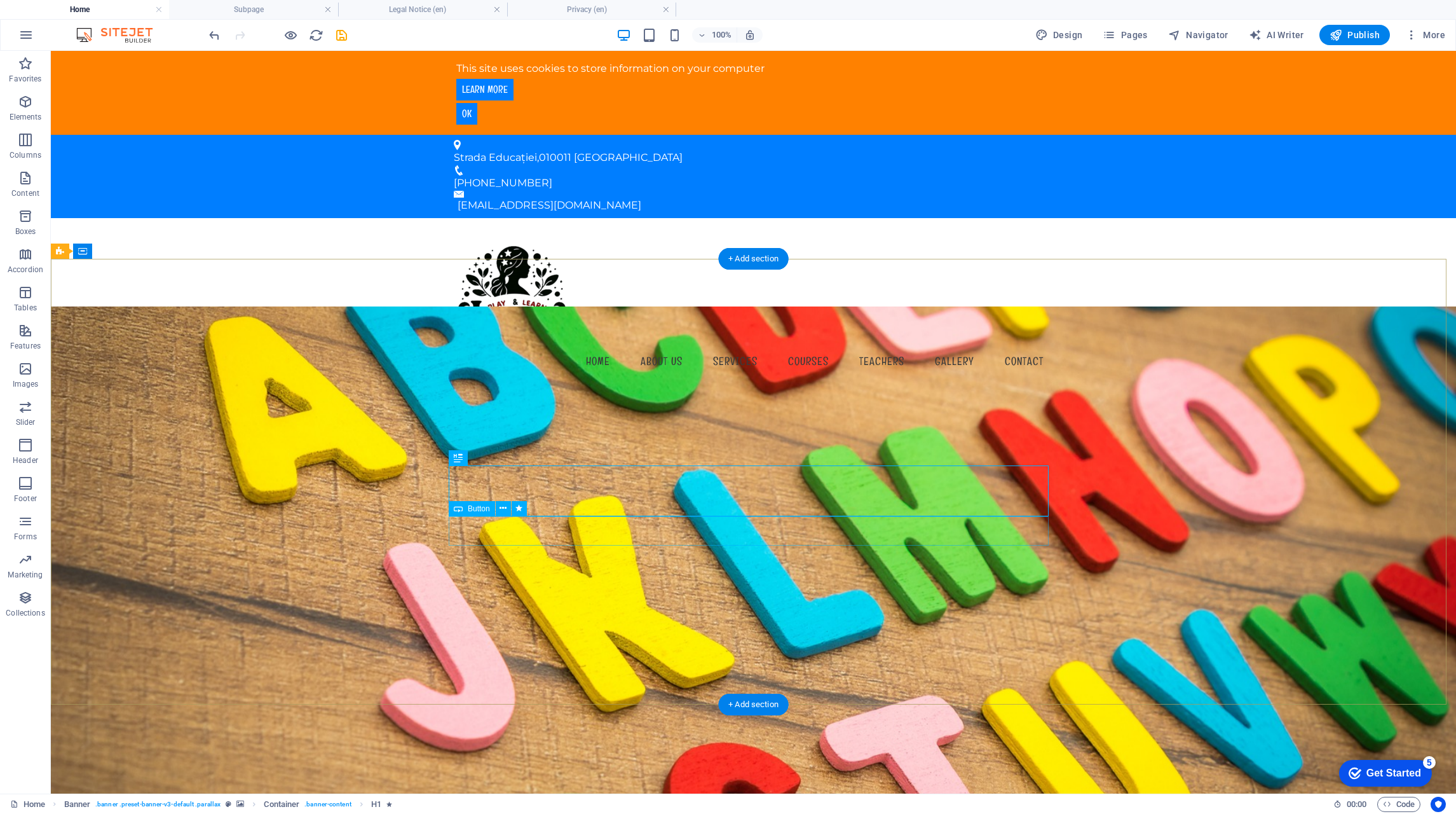
click at [502, 508] on icon at bounding box center [503, 508] width 7 height 14
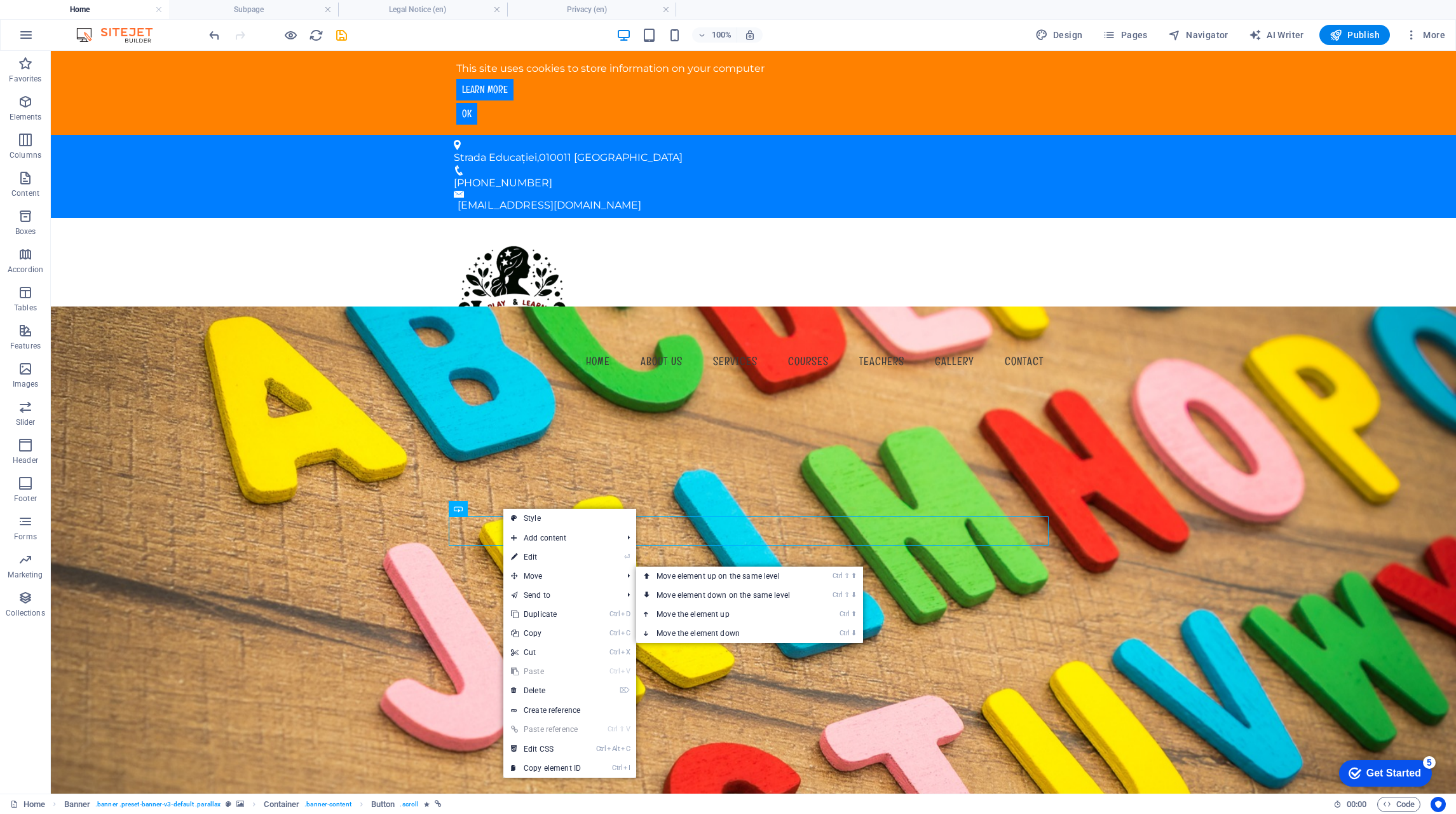
click at [745, 590] on link "Ctrl ⇧ ⬇ Move element down on the same level" at bounding box center [725, 595] width 179 height 19
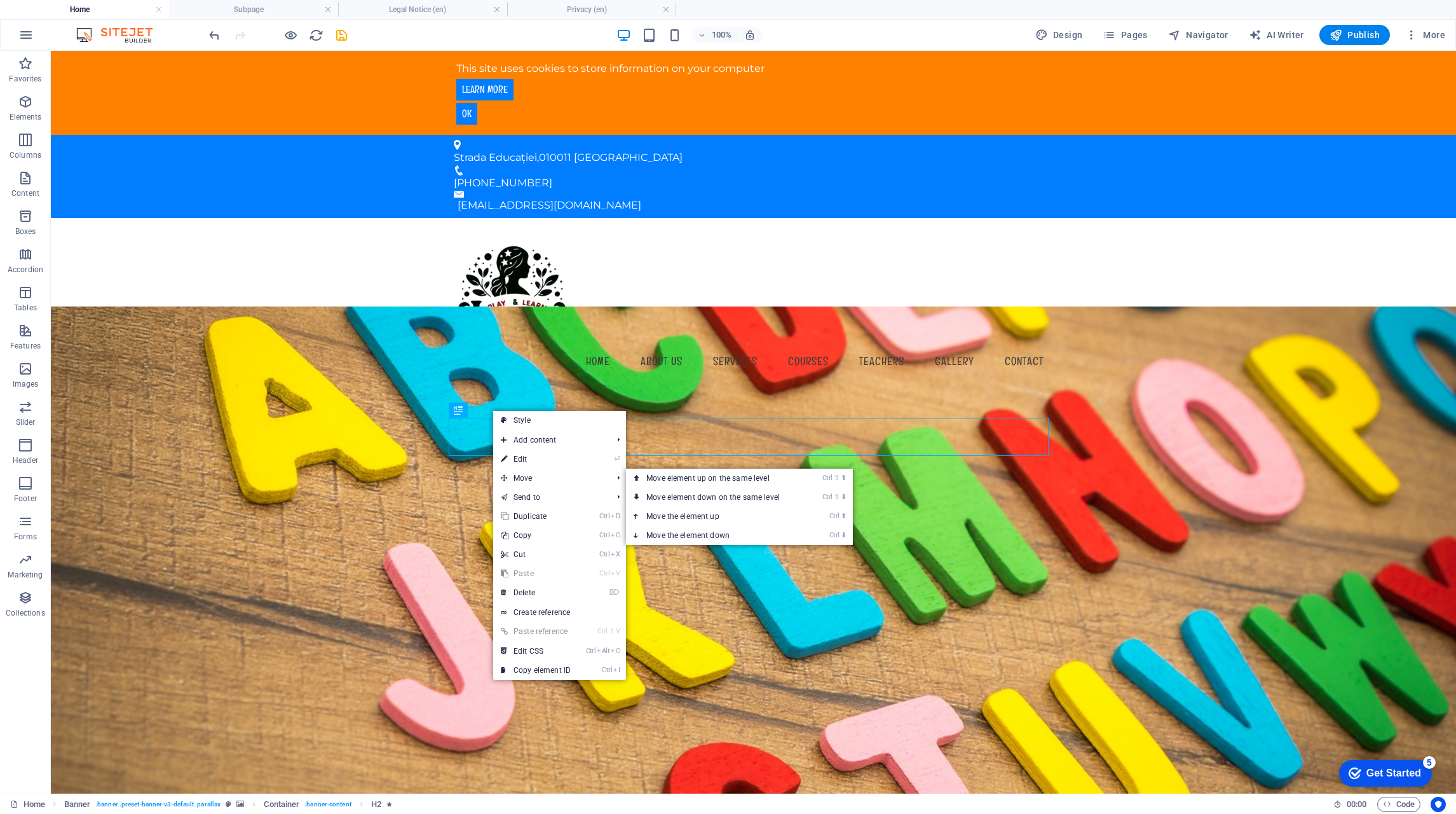
click at [700, 498] on link "Ctrl ⇧ ⬇ Move element down on the same level" at bounding box center [715, 497] width 179 height 19
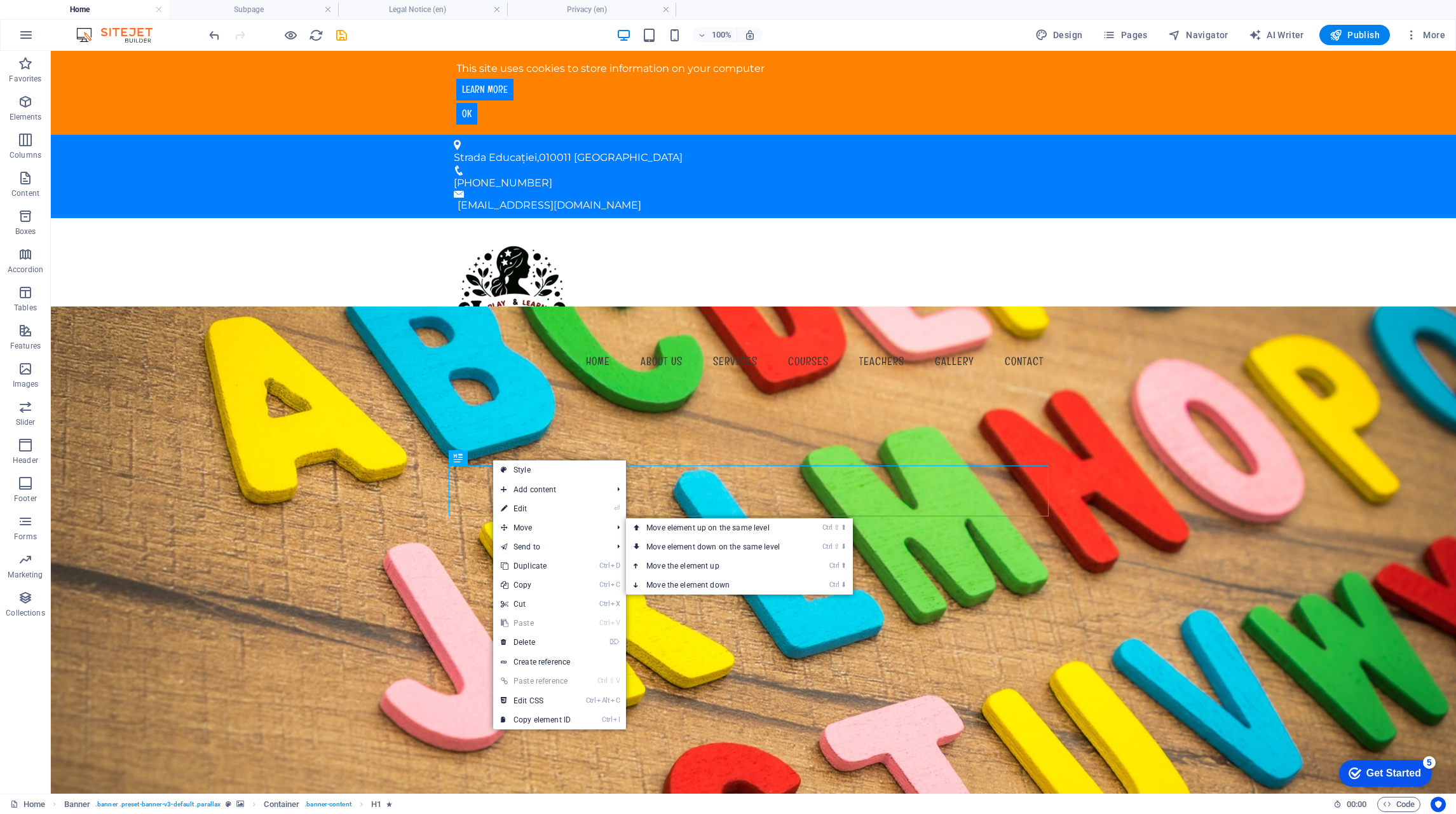
click at [710, 547] on link "Ctrl ⇧ ⬇ Move element down on the same level" at bounding box center [715, 547] width 179 height 19
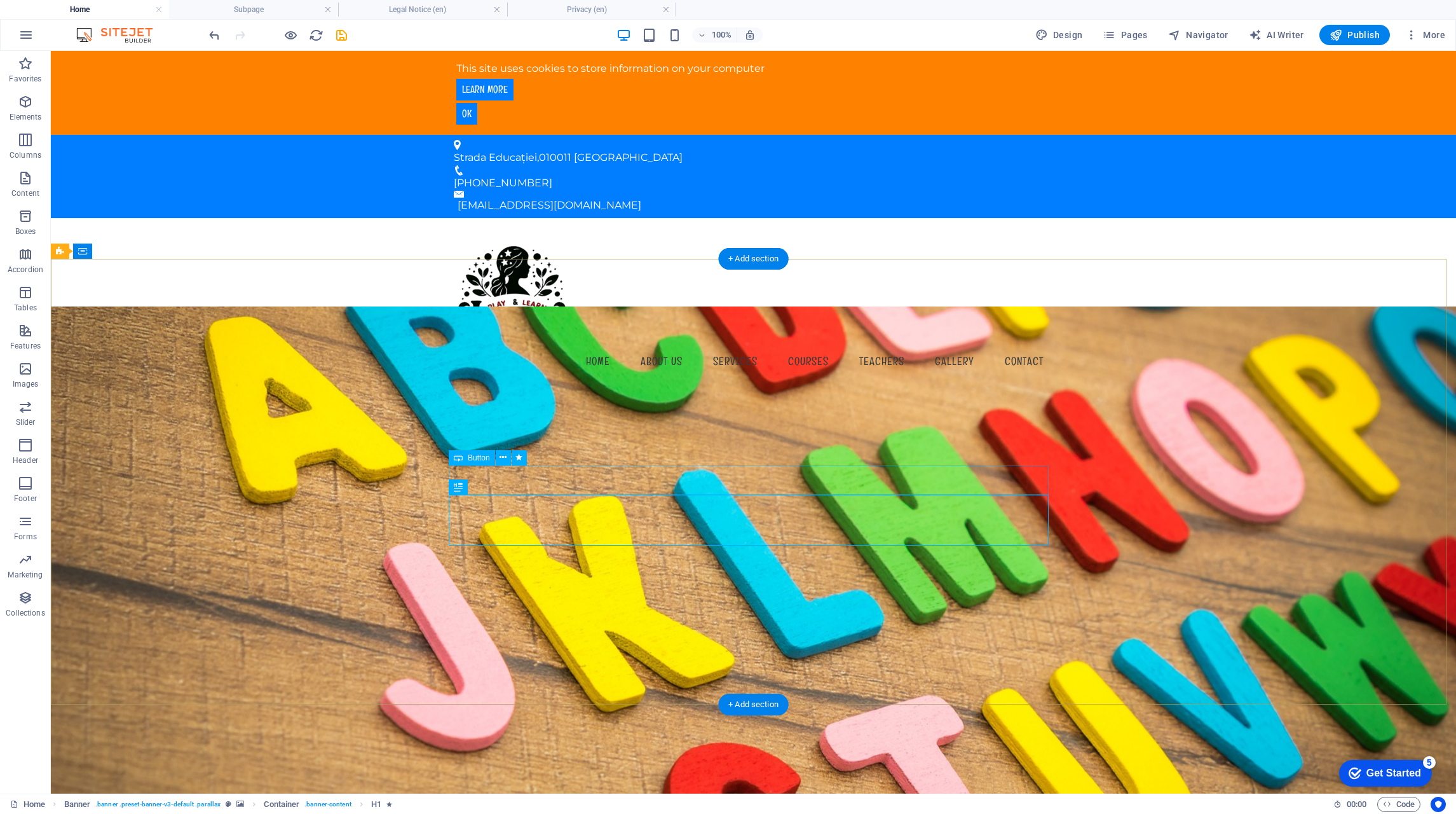
click at [502, 457] on icon at bounding box center [503, 458] width 7 height 14
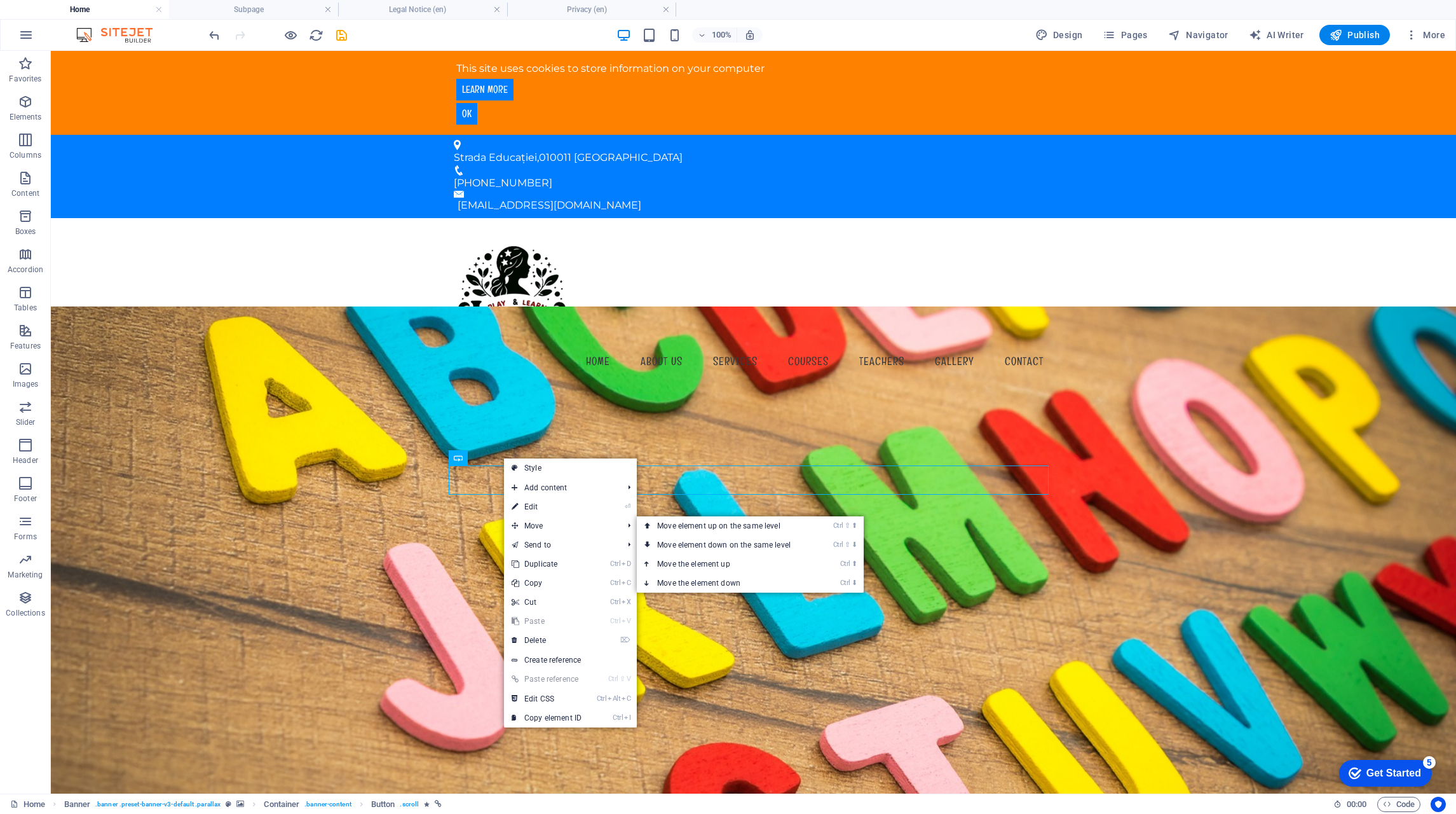
click at [728, 584] on link "Ctrl ⬇ Move the element down" at bounding box center [726, 583] width 179 height 19
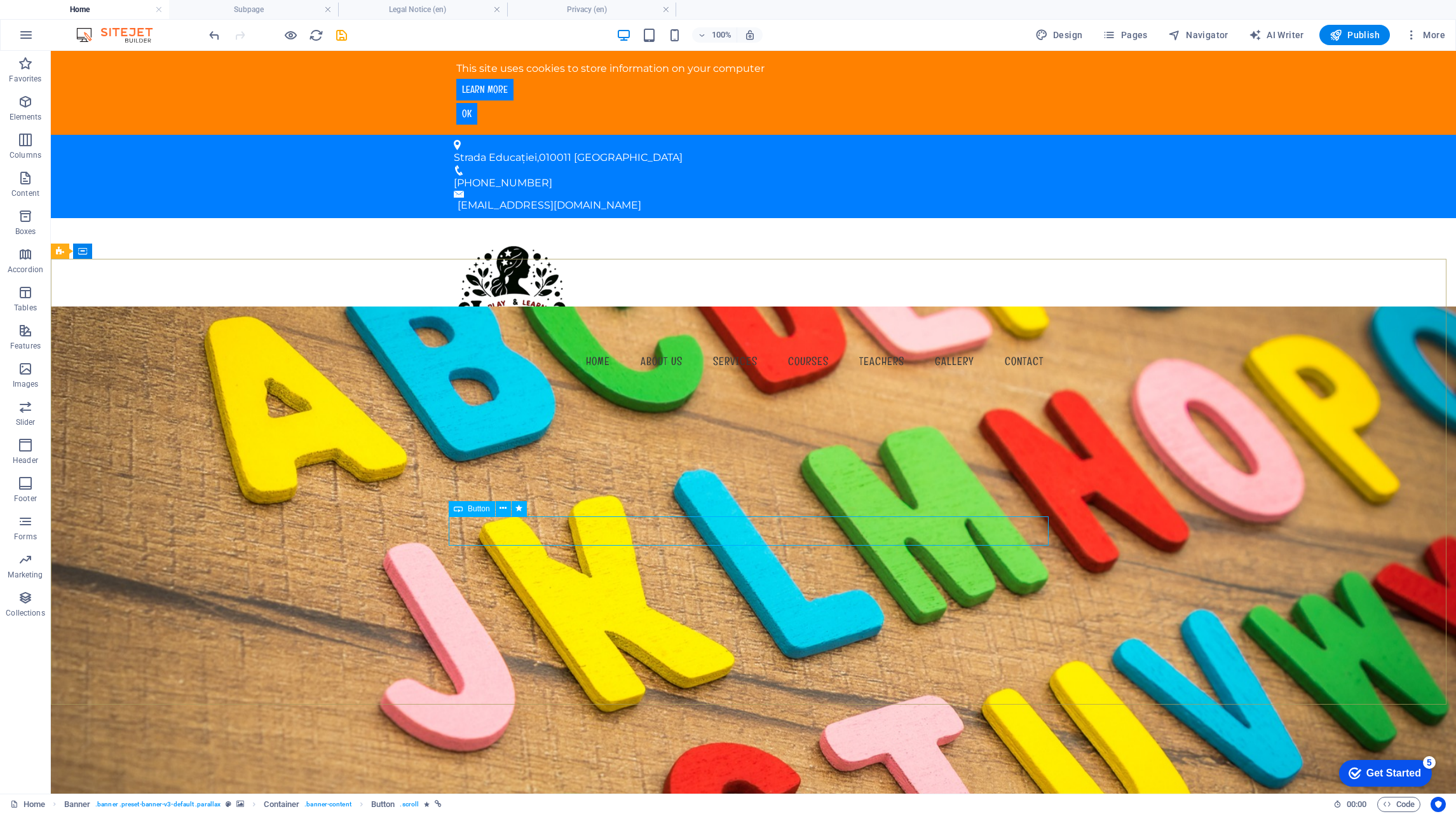
click at [502, 506] on icon at bounding box center [503, 508] width 7 height 14
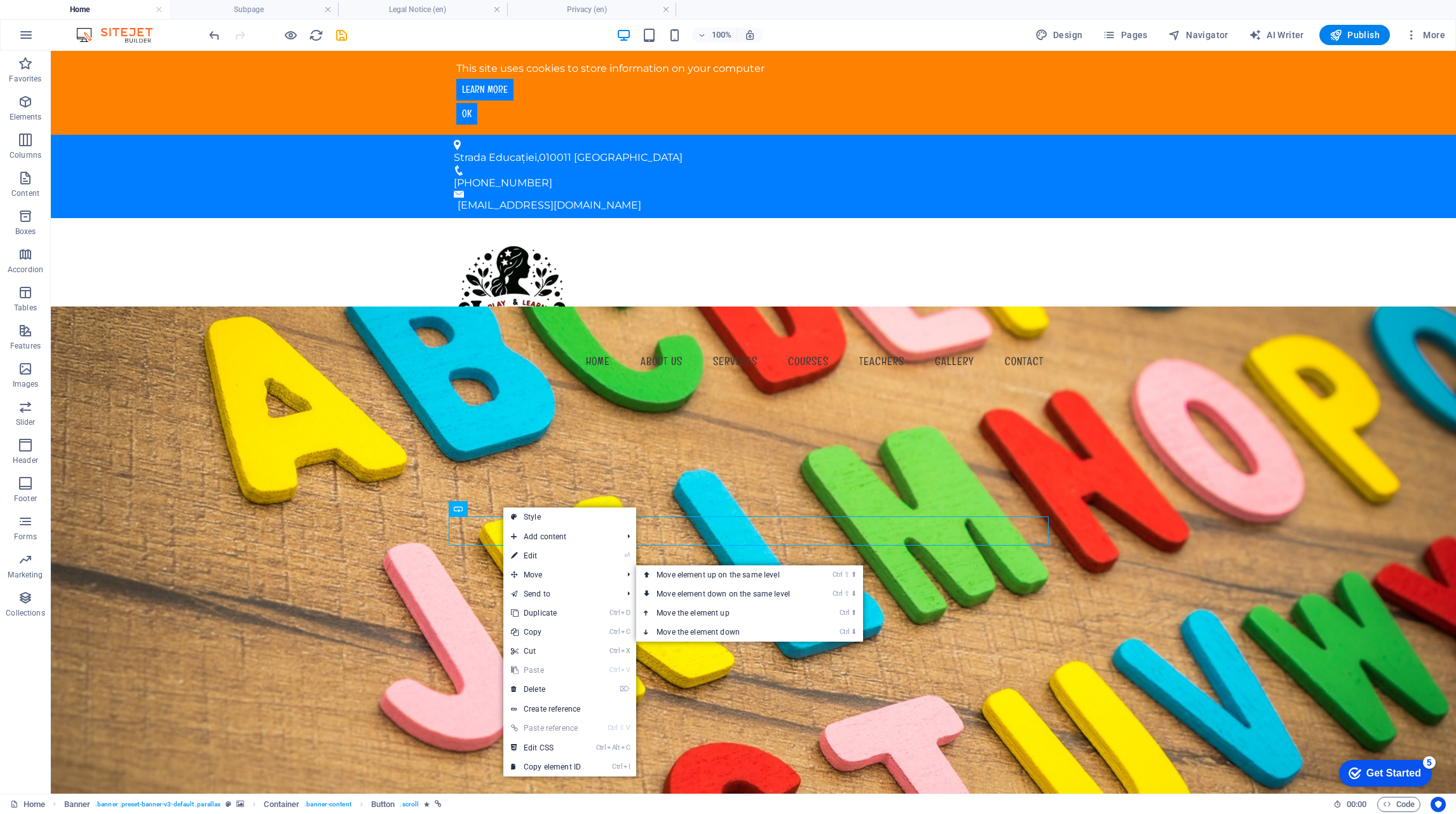
click at [696, 634] on link "Ctrl ⬇ Move the element down" at bounding box center [725, 632] width 179 height 19
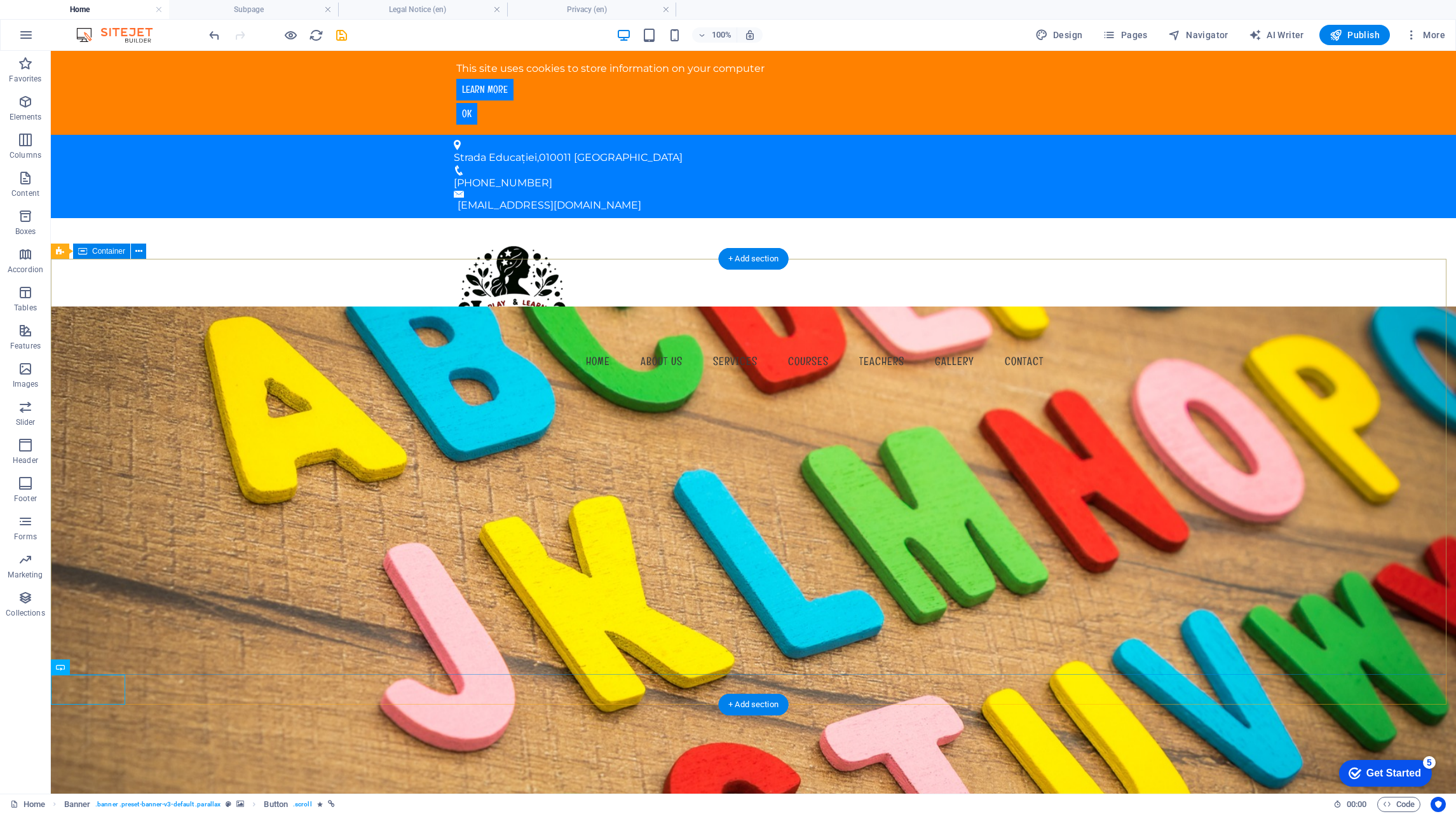
click at [441, 692] on figure at bounding box center [753, 588] width 1405 height 564
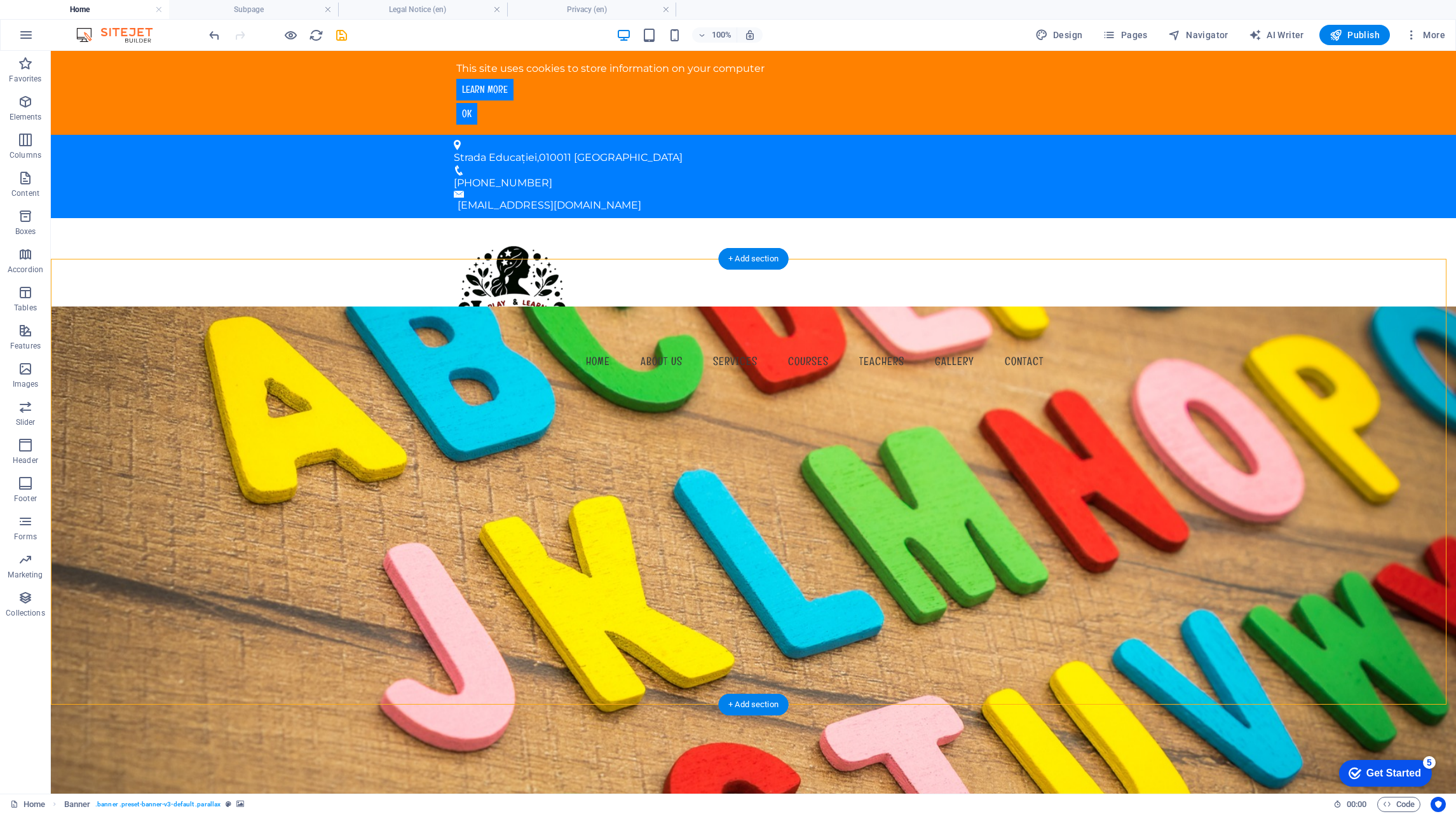
click at [445, 674] on figure at bounding box center [753, 588] width 1405 height 564
click at [443, 688] on figure at bounding box center [753, 588] width 1405 height 564
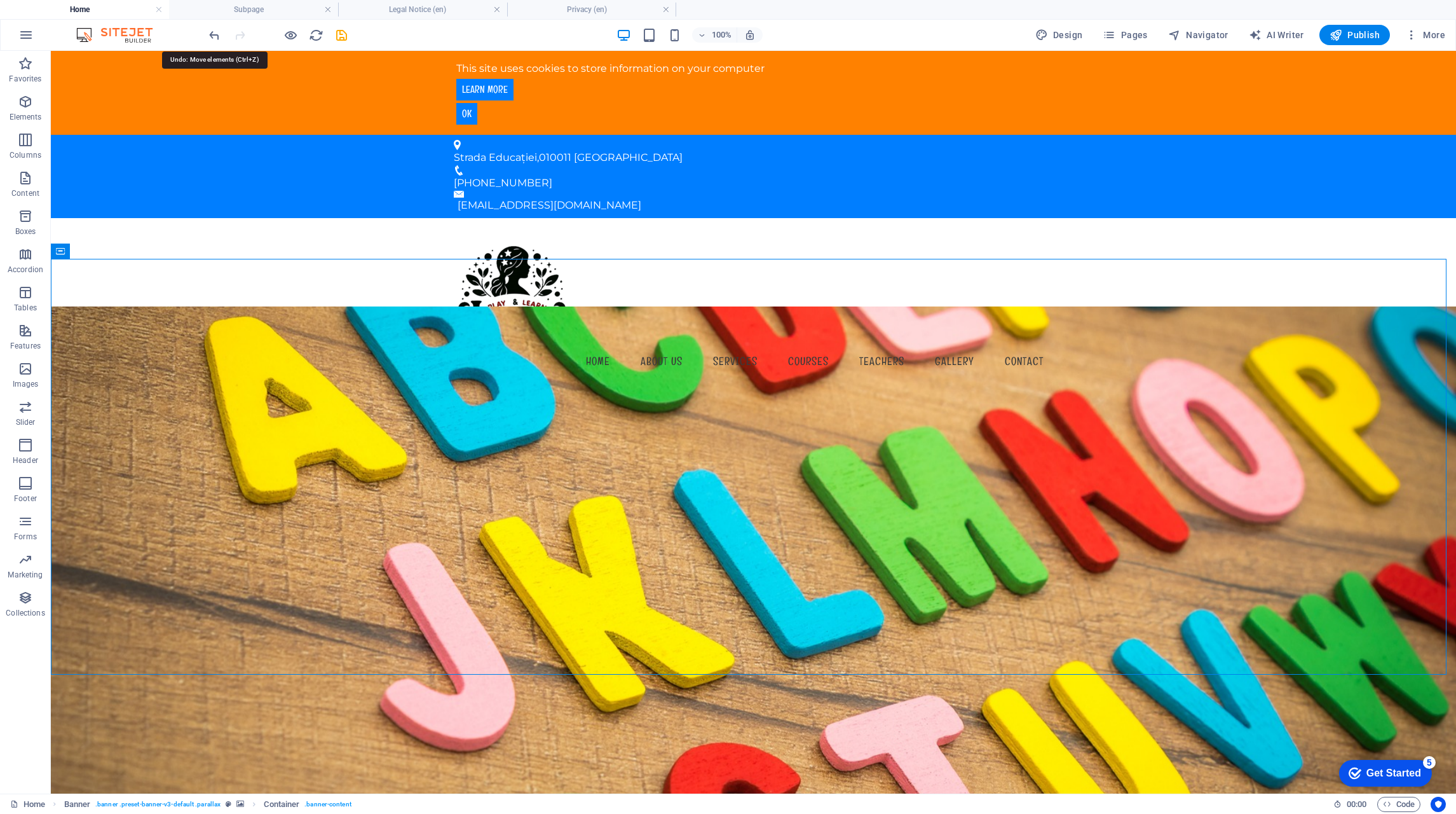
click at [214, 33] on icon "undo" at bounding box center [214, 35] width 15 height 15
click at [214, 33] on icon "undo" at bounding box center [214, 35] width 15 height 15
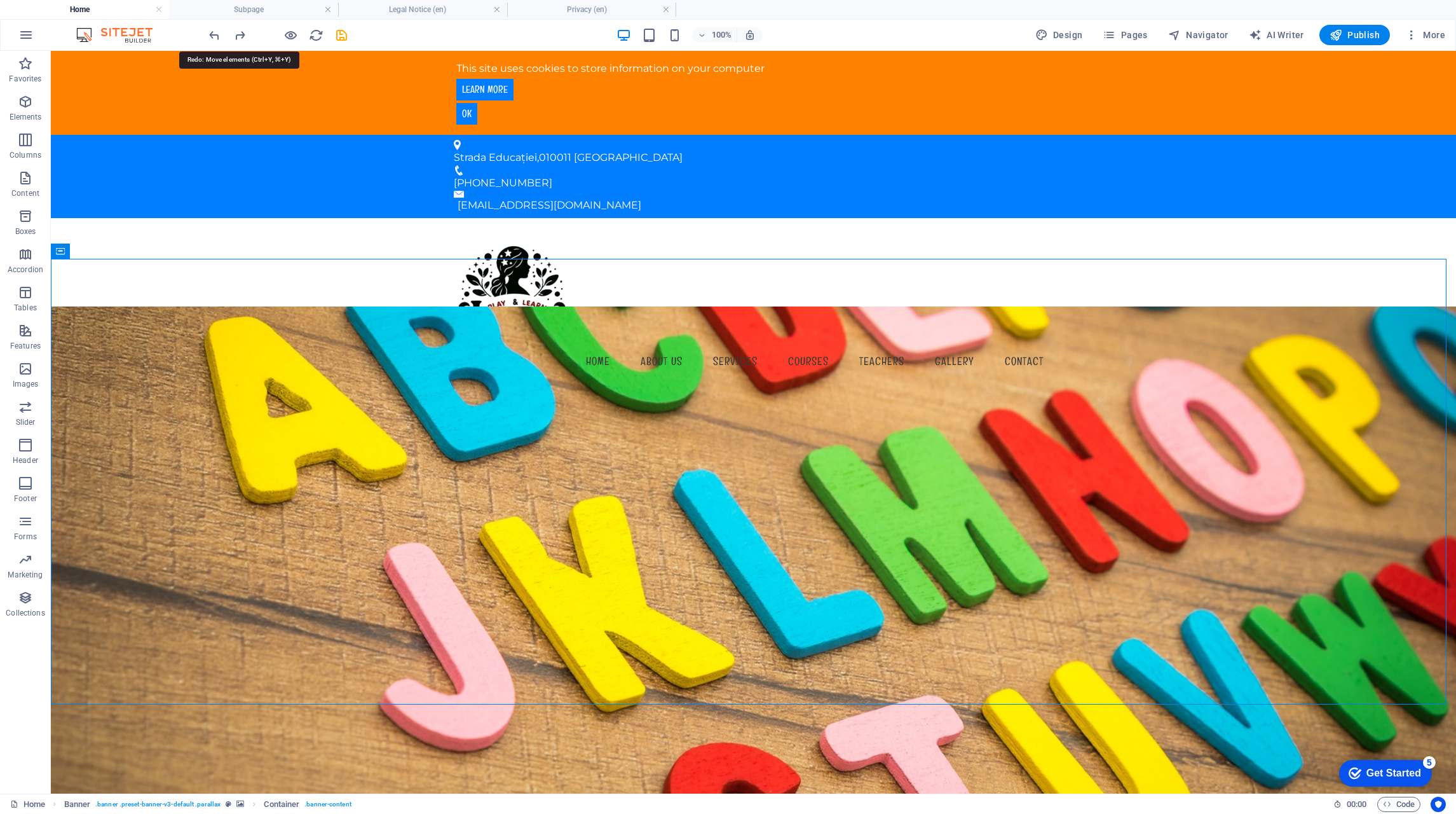
click at [241, 40] on icon "redo" at bounding box center [240, 35] width 15 height 15
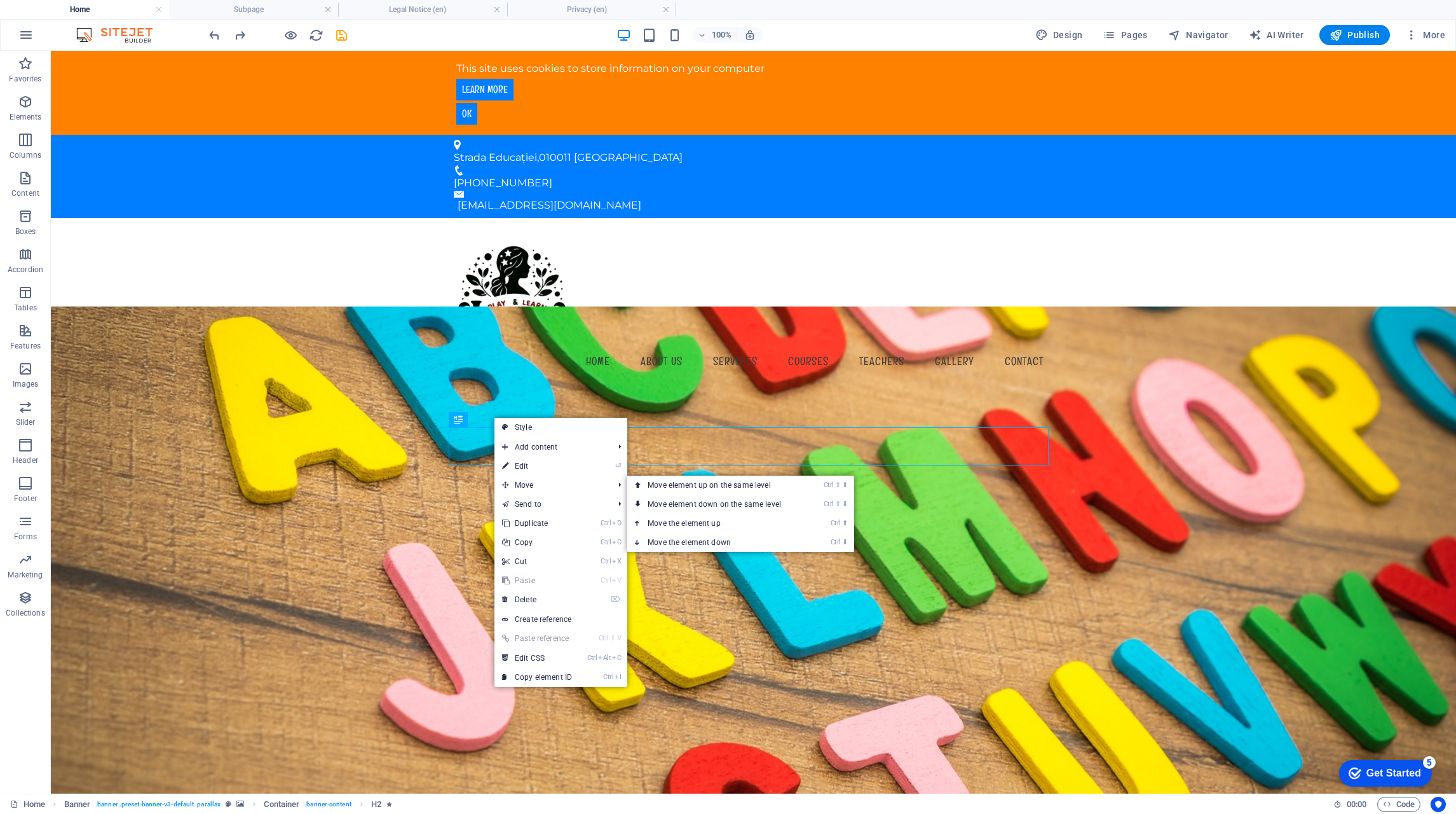
click at [757, 500] on link "Ctrl ⇧ ⬇ Move element down on the same level" at bounding box center [716, 504] width 179 height 19
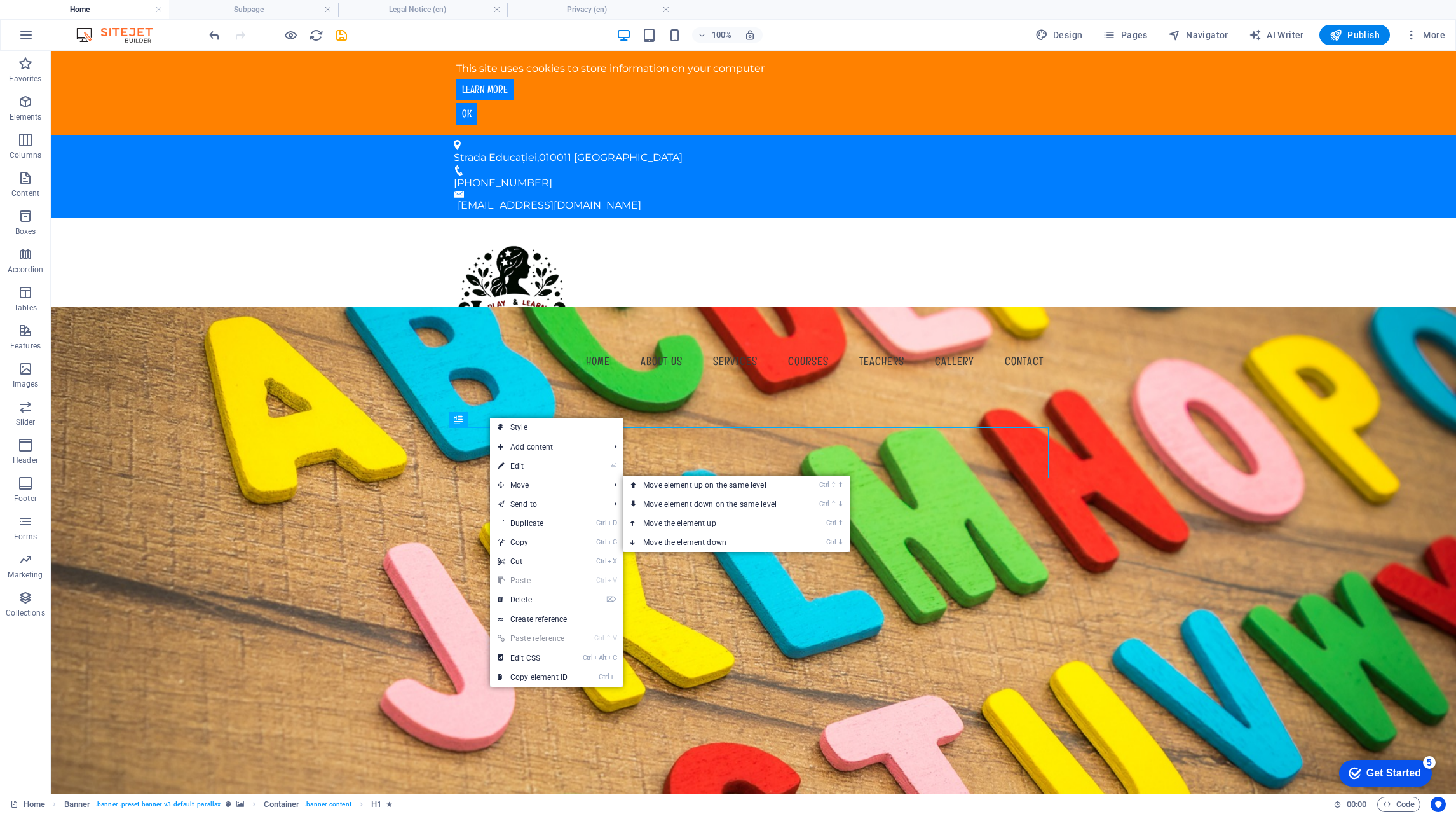
click at [669, 502] on link "Ctrl ⇧ ⬇ Move element down on the same level" at bounding box center [712, 504] width 179 height 19
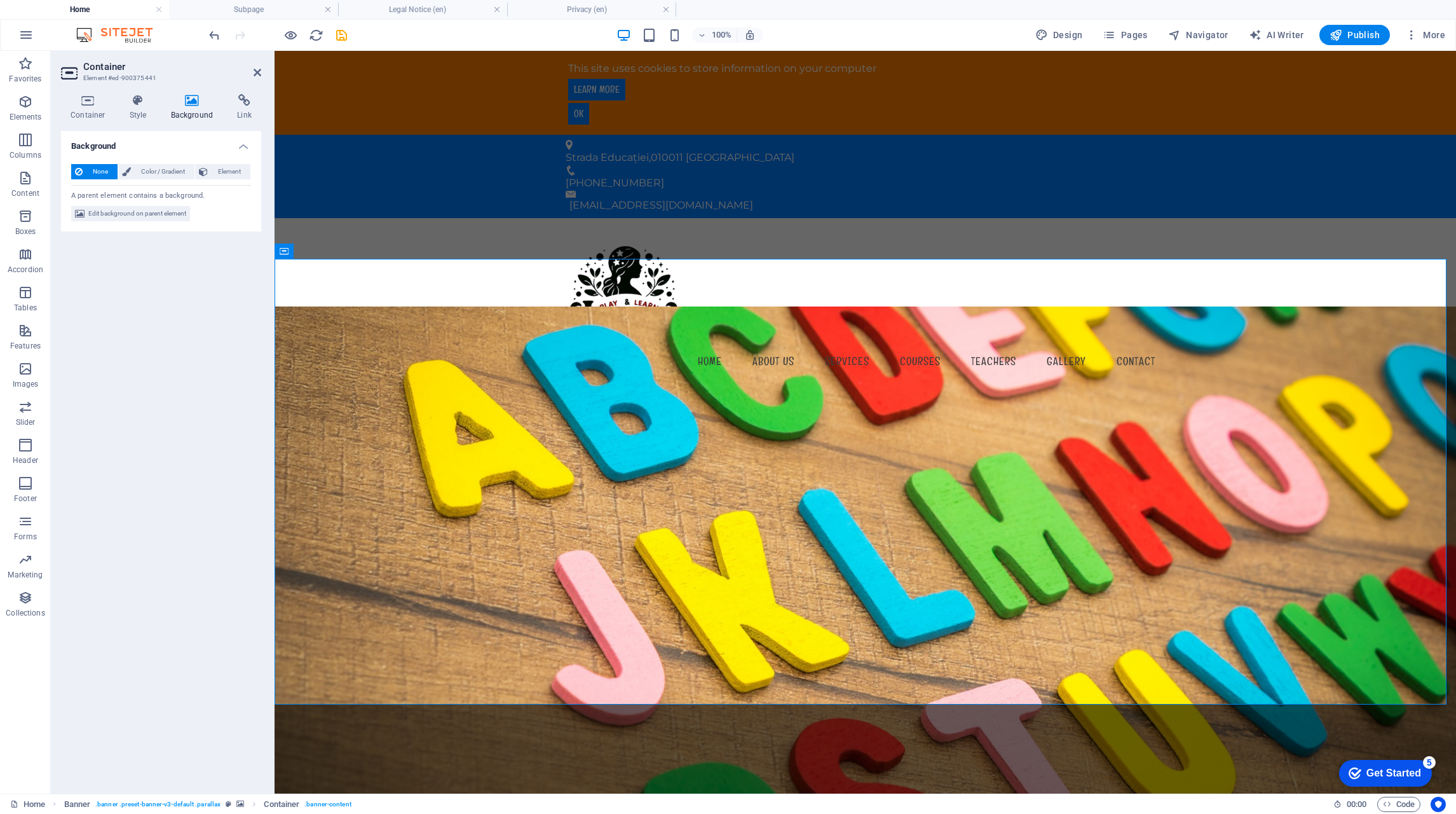
click at [126, 214] on span "Edit background on parent element" at bounding box center [137, 214] width 98 height 15
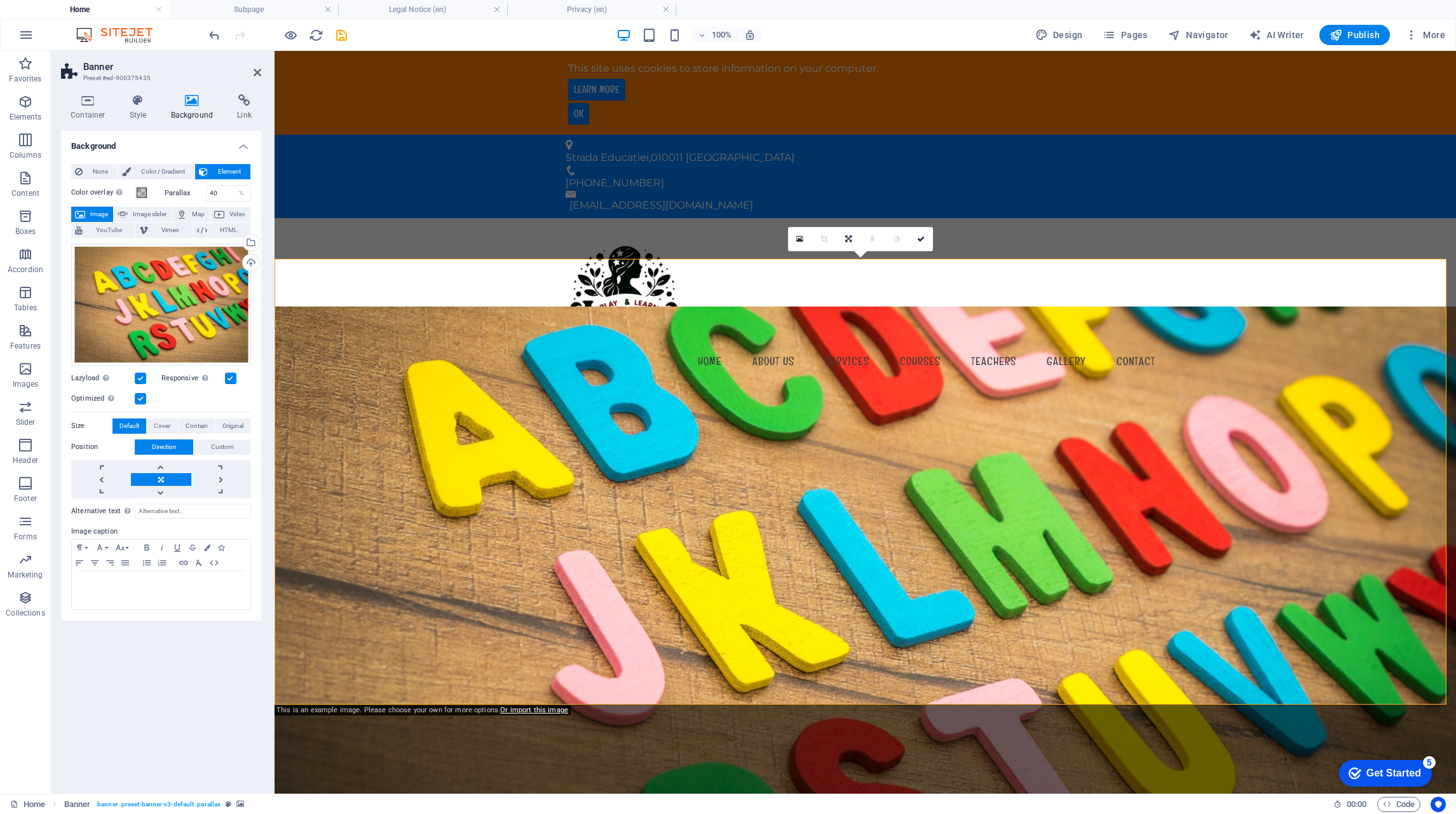
click at [250, 243] on div "Select files from the file manager, stock photos, or upload file(s)" at bounding box center [250, 243] width 19 height 19
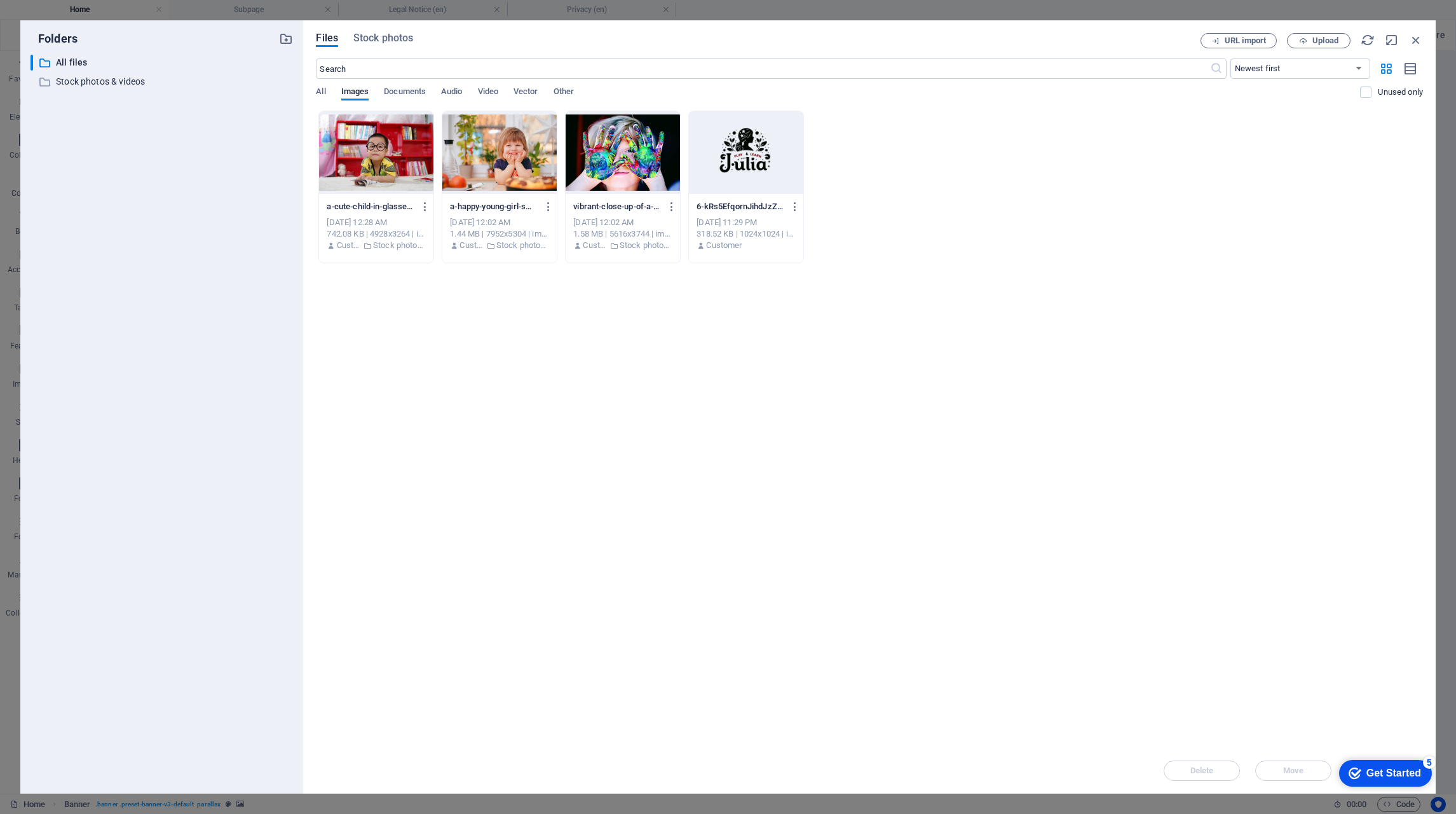
click at [436, 160] on div "a-cute-child-in-glasses-reading-a-book-surrounded-by-colorful-shelves-perfect-s…" at bounding box center [870, 187] width 1108 height 152
click at [409, 162] on div at bounding box center [377, 152] width 115 height 83
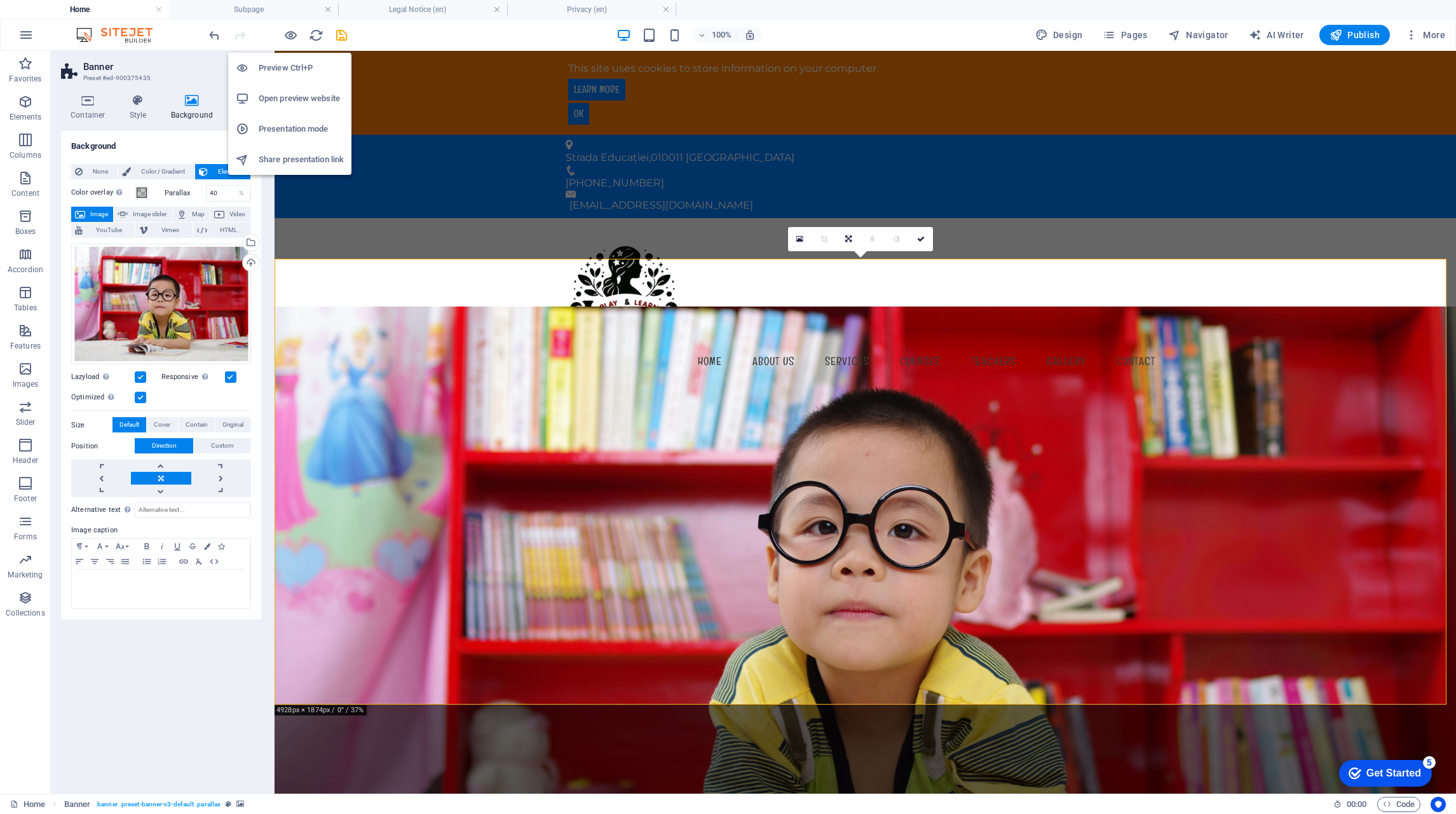
click at [290, 38] on icon "button" at bounding box center [290, 35] width 15 height 15
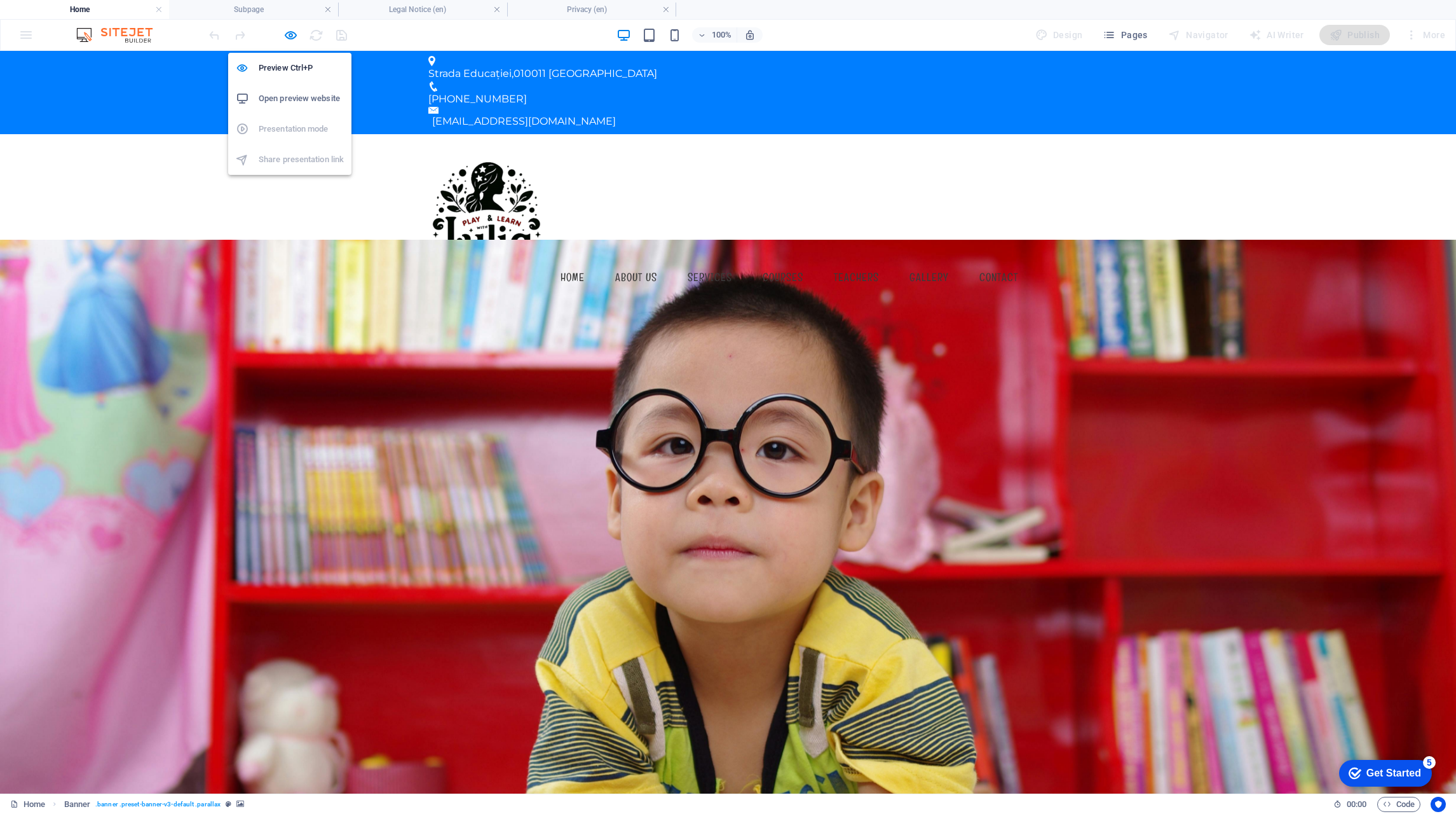
click at [292, 37] on icon "button" at bounding box center [290, 35] width 15 height 15
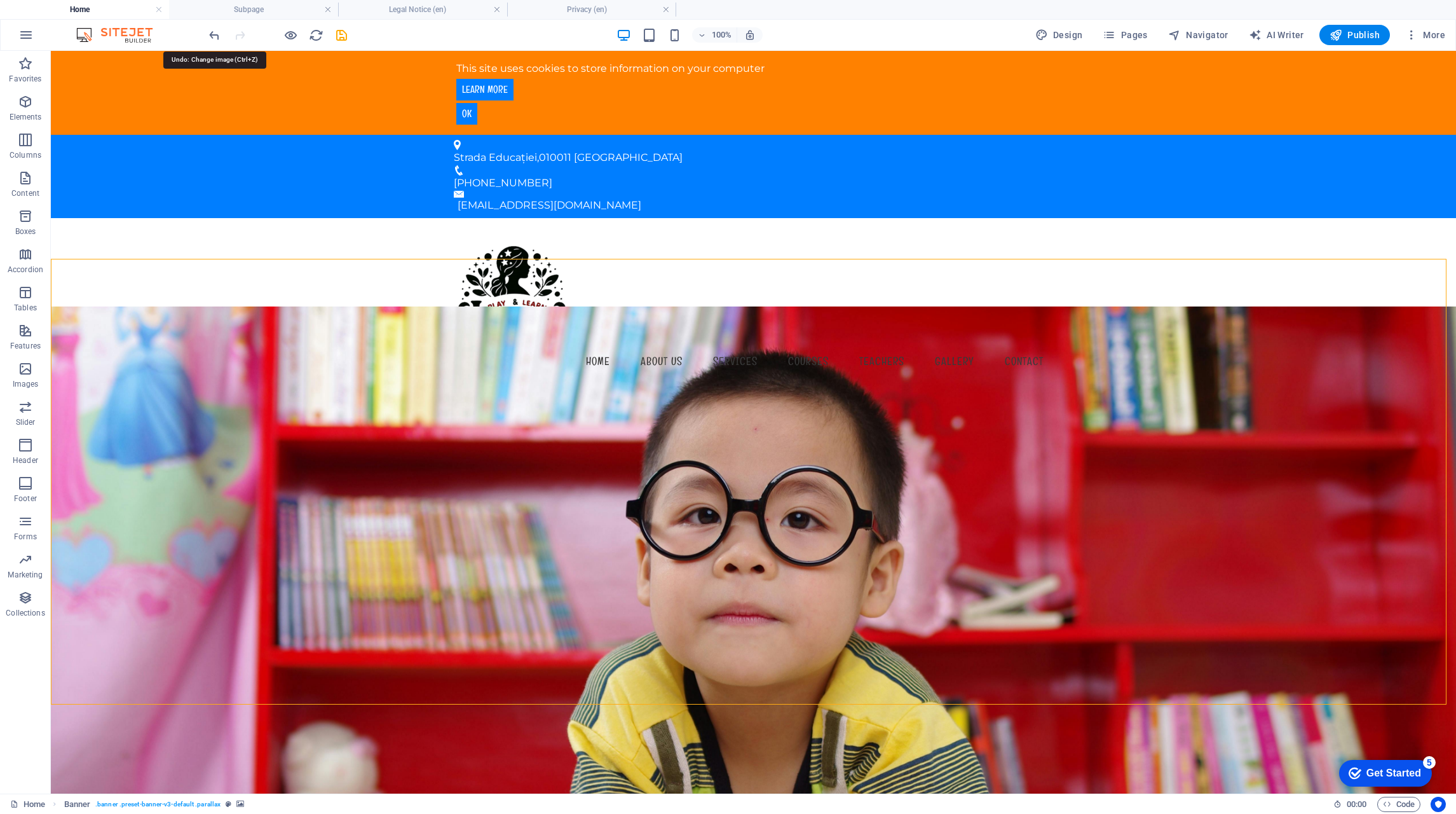
click at [216, 39] on icon "undo" at bounding box center [214, 35] width 15 height 15
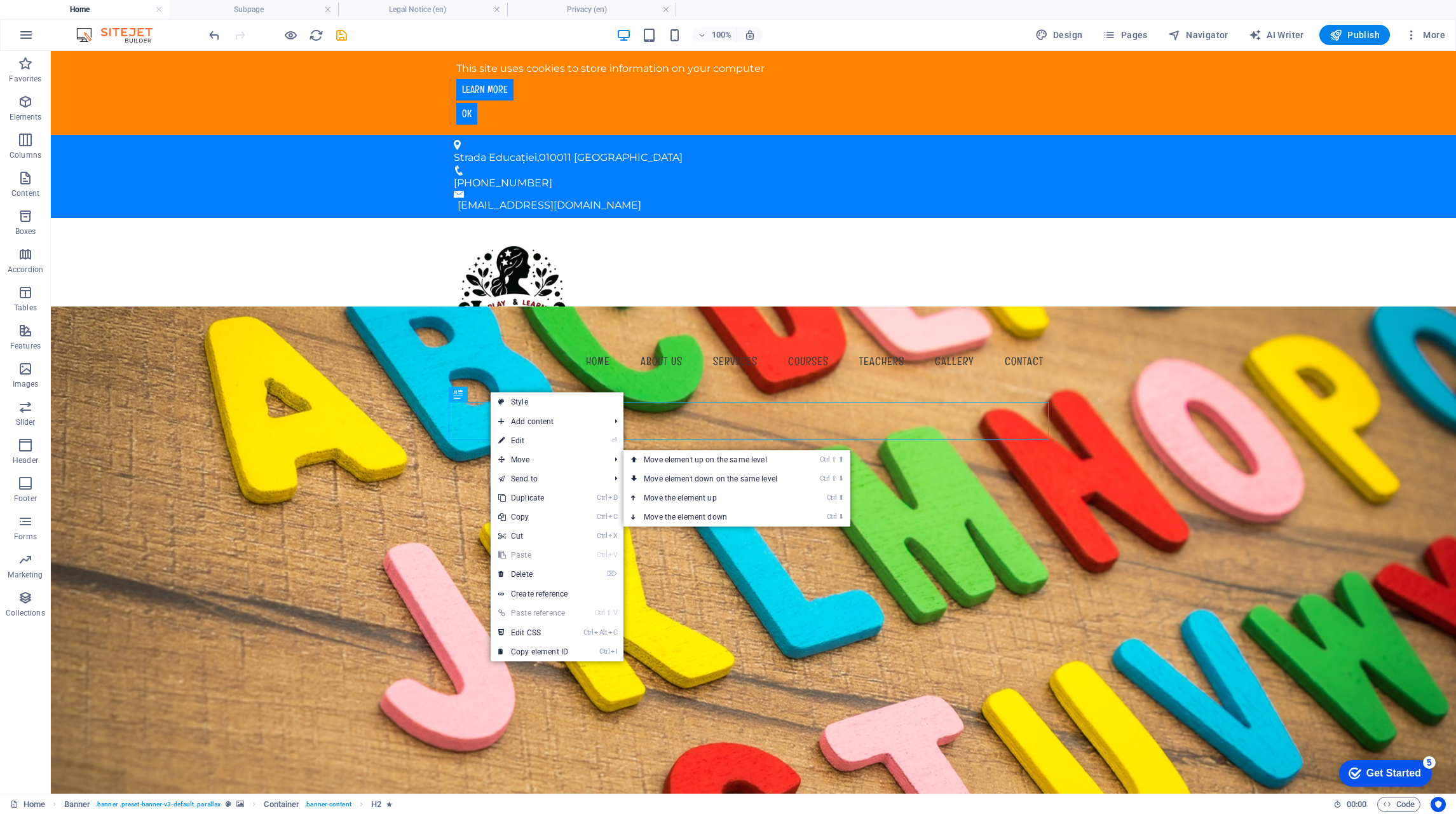
click at [773, 479] on link "Ctrl ⇧ ⬇ Move element down on the same level" at bounding box center [713, 478] width 179 height 19
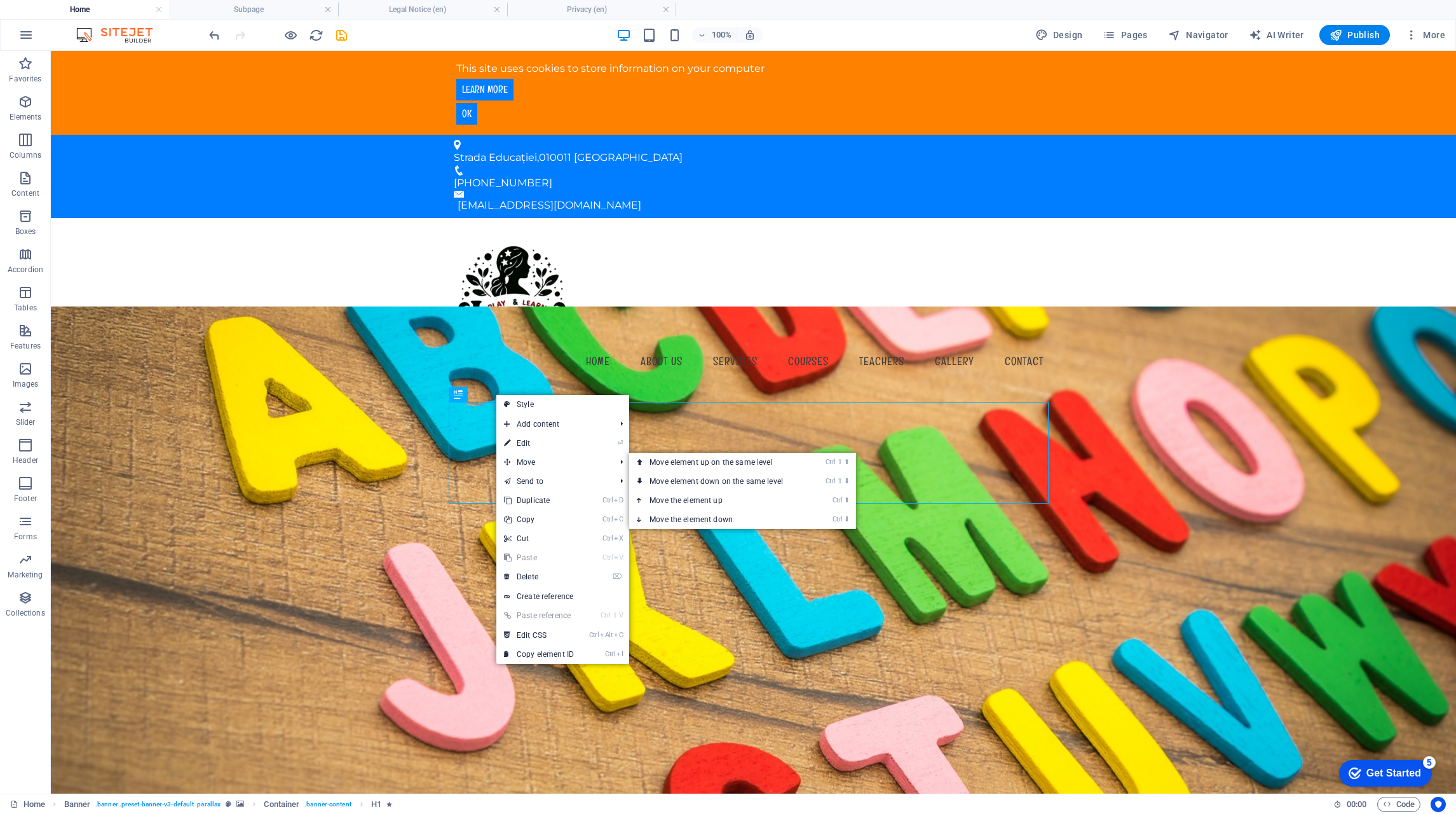
click at [728, 463] on link "Ctrl ⇧ ⬆ Move element up on the same level" at bounding box center [718, 462] width 179 height 19
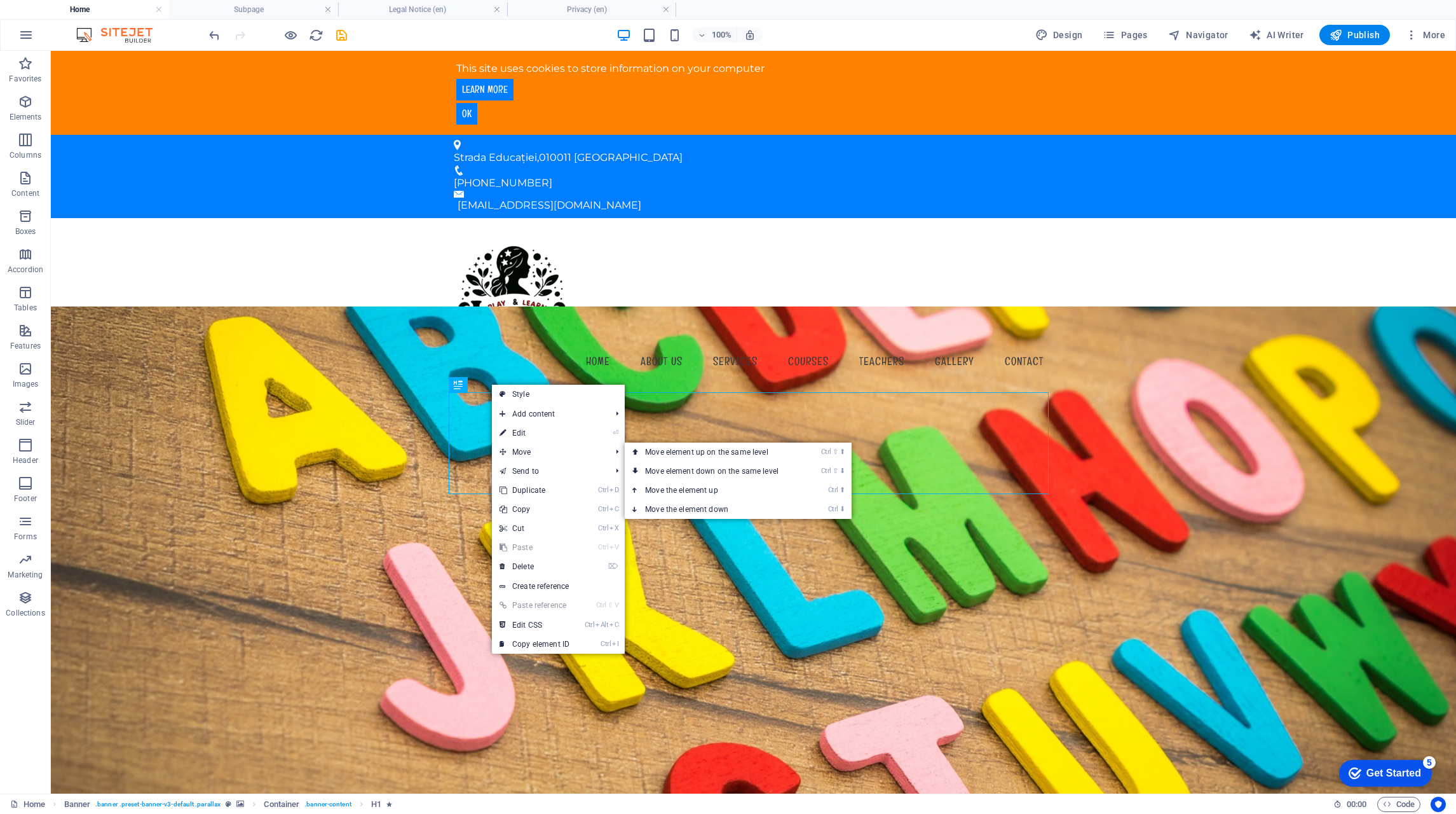
drag, startPoint x: 680, startPoint y: 455, endPoint x: 629, endPoint y: 405, distance: 71.4
click at [680, 455] on link "Ctrl ⇧ ⬆ Move element up on the same level" at bounding box center [714, 452] width 179 height 19
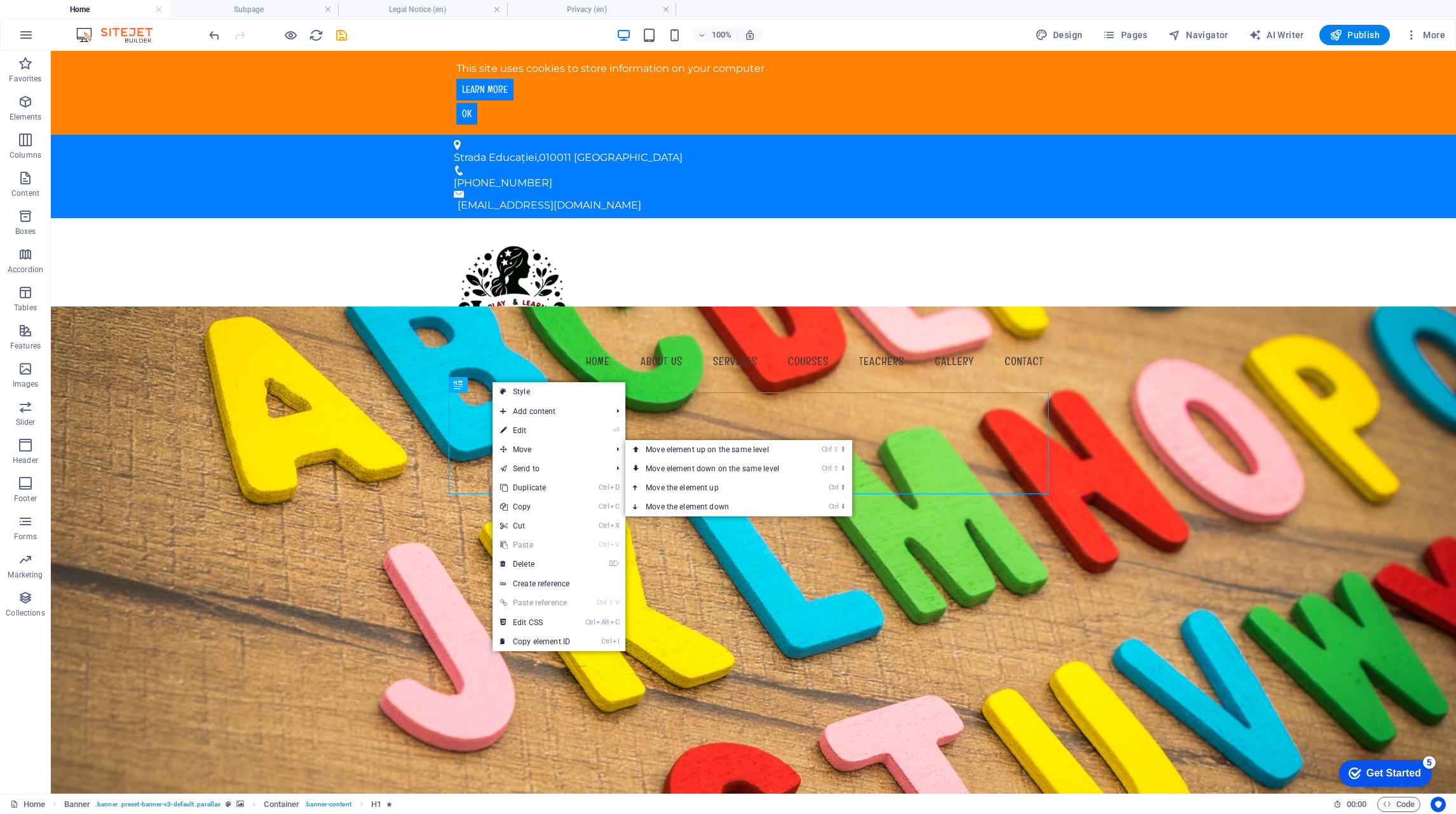
click at [705, 454] on link "Ctrl ⇧ ⬆ Move element up on the same level" at bounding box center [715, 449] width 179 height 19
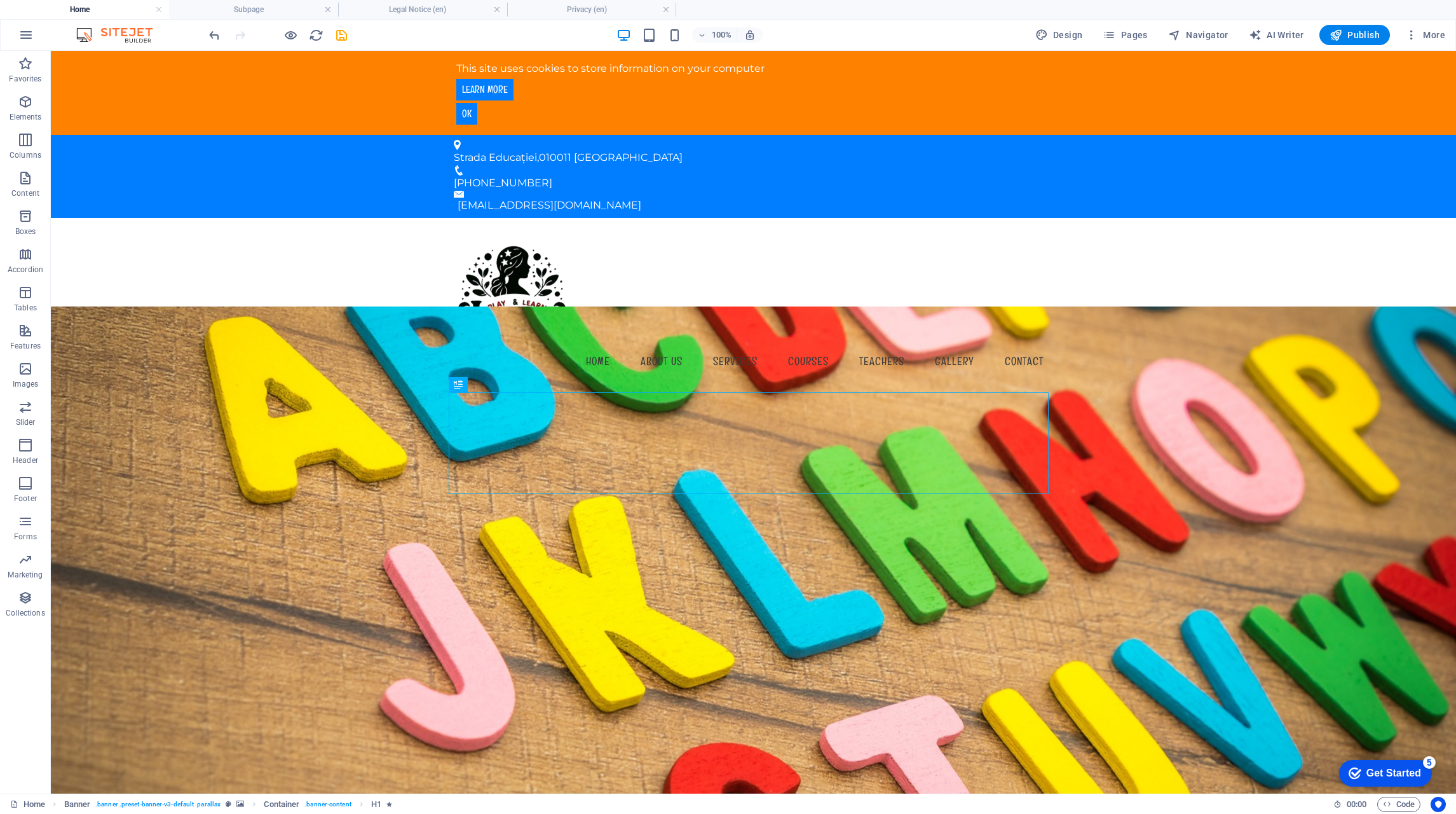
click at [212, 37] on icon "undo" at bounding box center [214, 35] width 15 height 15
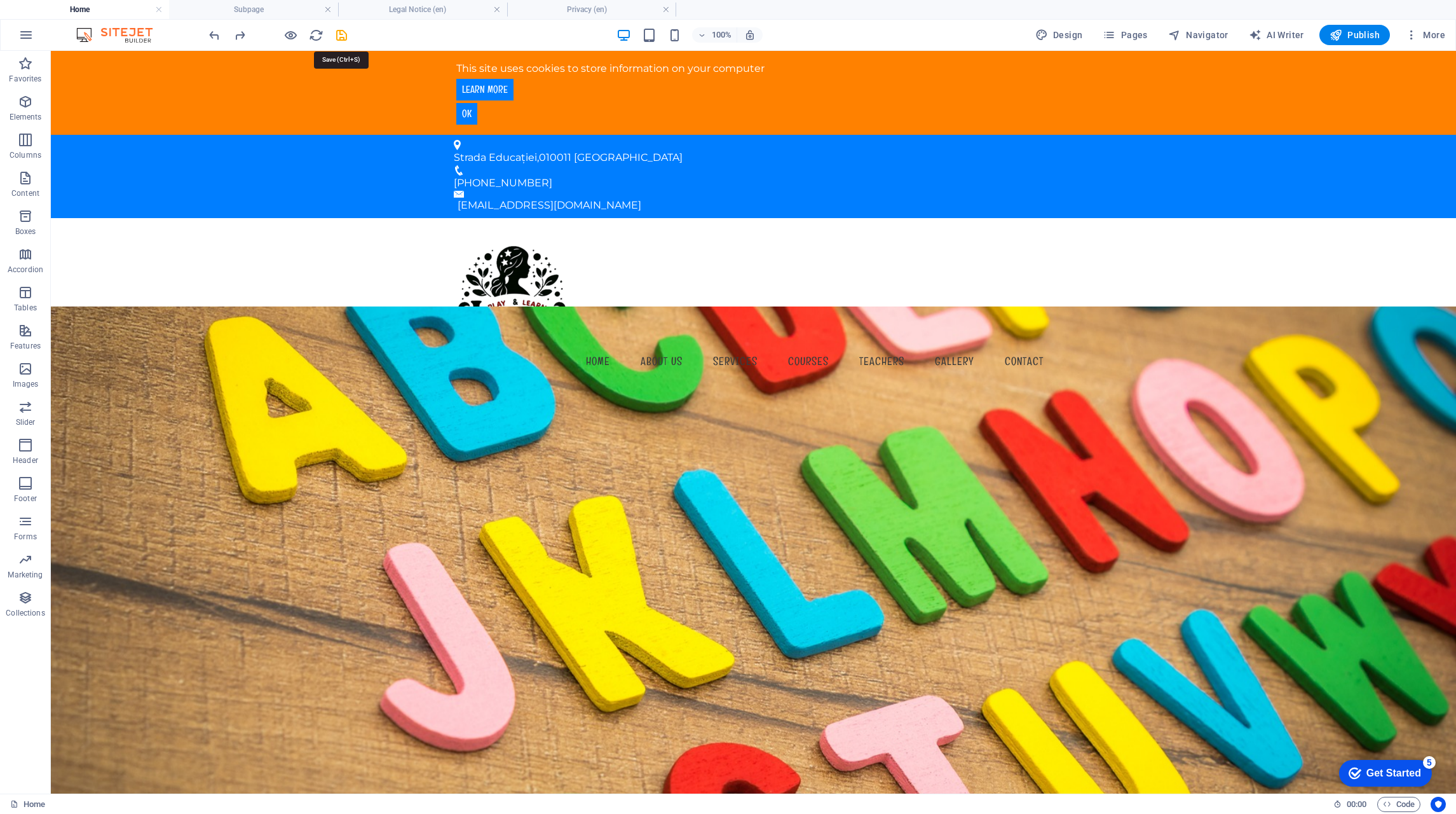
drag, startPoint x: 341, startPoint y: 36, endPoint x: 312, endPoint y: 50, distance: 32.2
click at [341, 36] on icon "save" at bounding box center [342, 35] width 15 height 15
click at [320, 36] on icon "reload" at bounding box center [316, 35] width 15 height 15
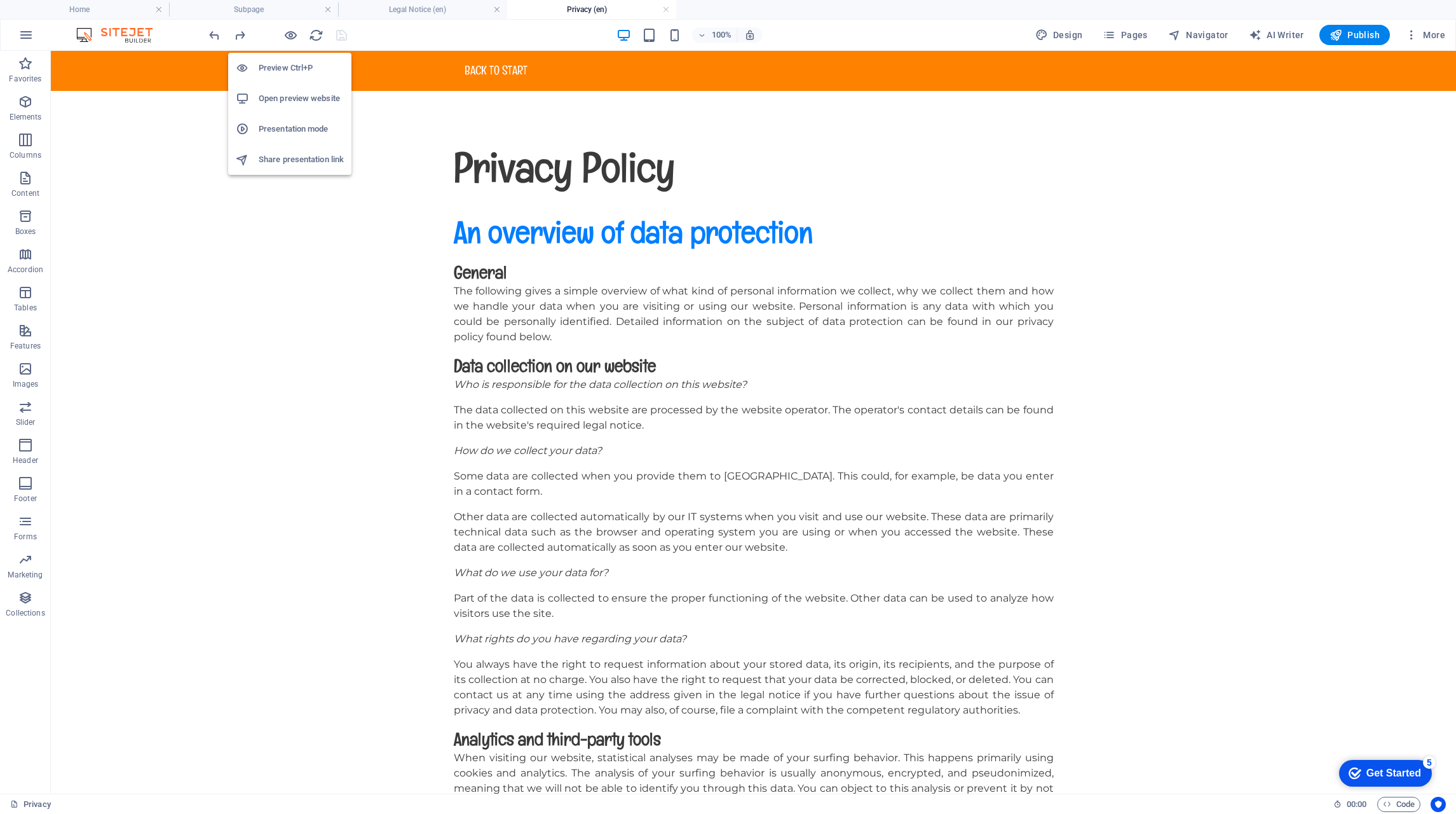
click at [289, 39] on icon "button" at bounding box center [290, 35] width 15 height 15
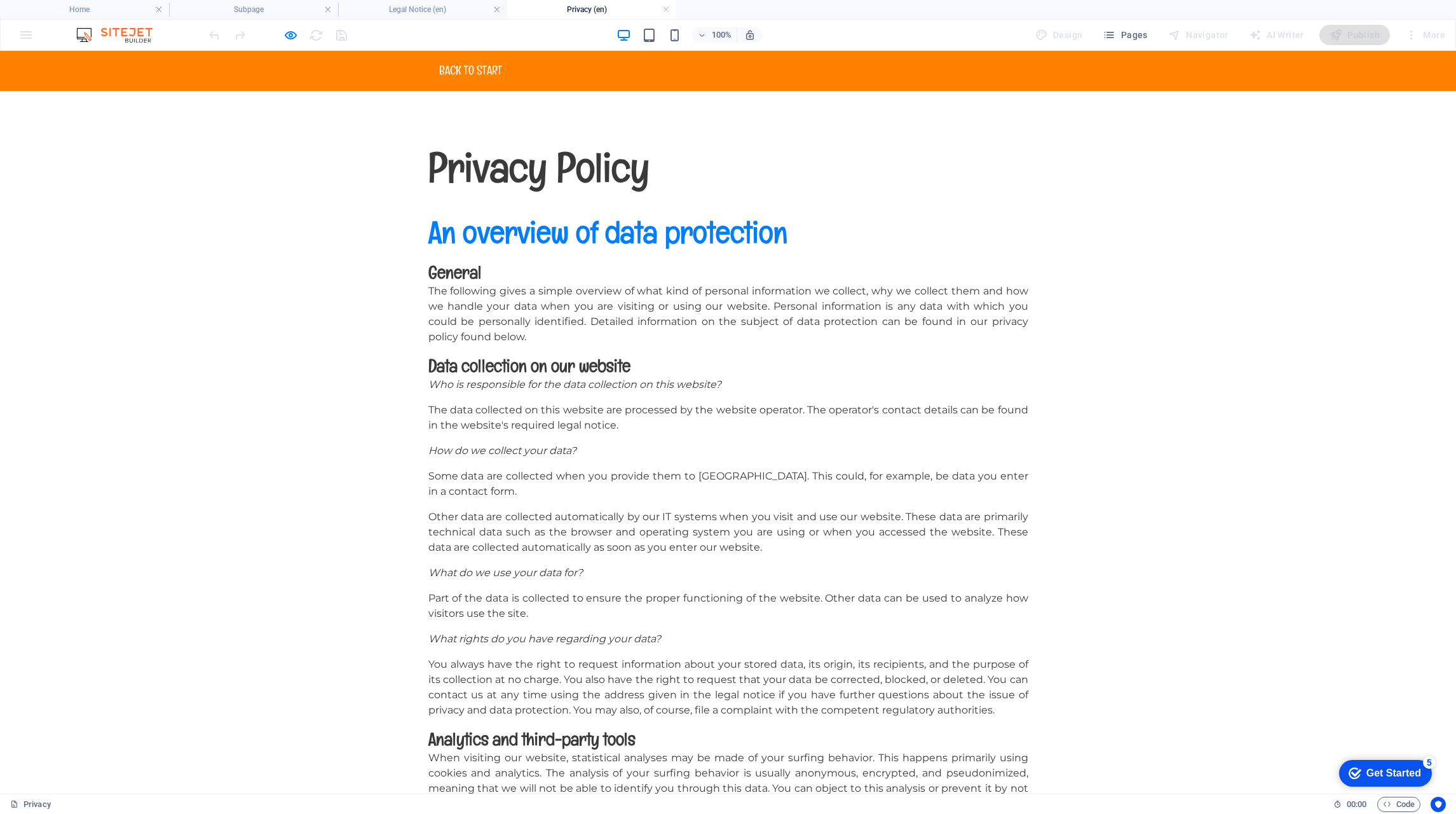
click at [68, 11] on h4 "Home" at bounding box center [85, 9] width 169 height 14
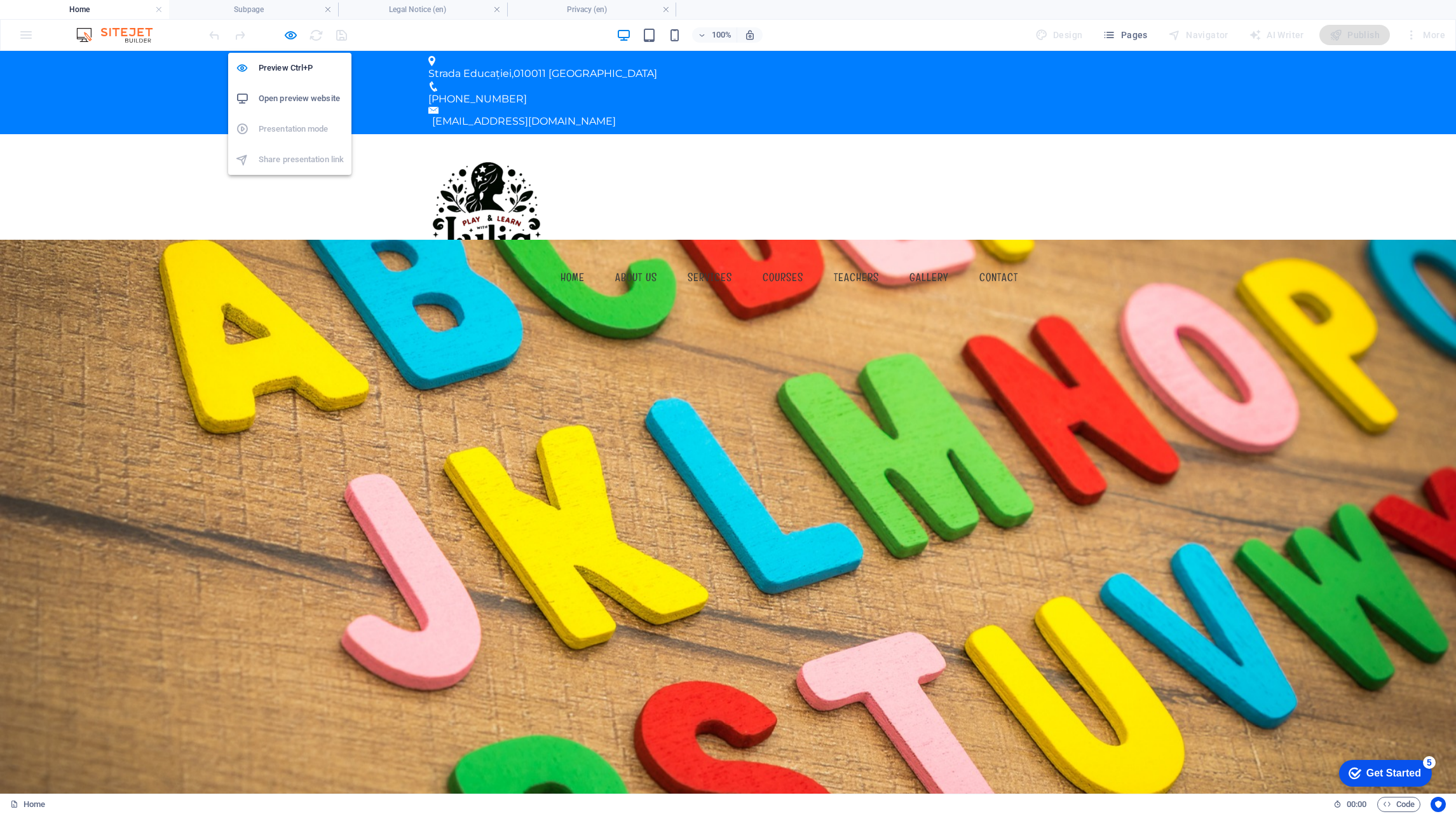
click at [290, 36] on icon "button" at bounding box center [290, 35] width 15 height 15
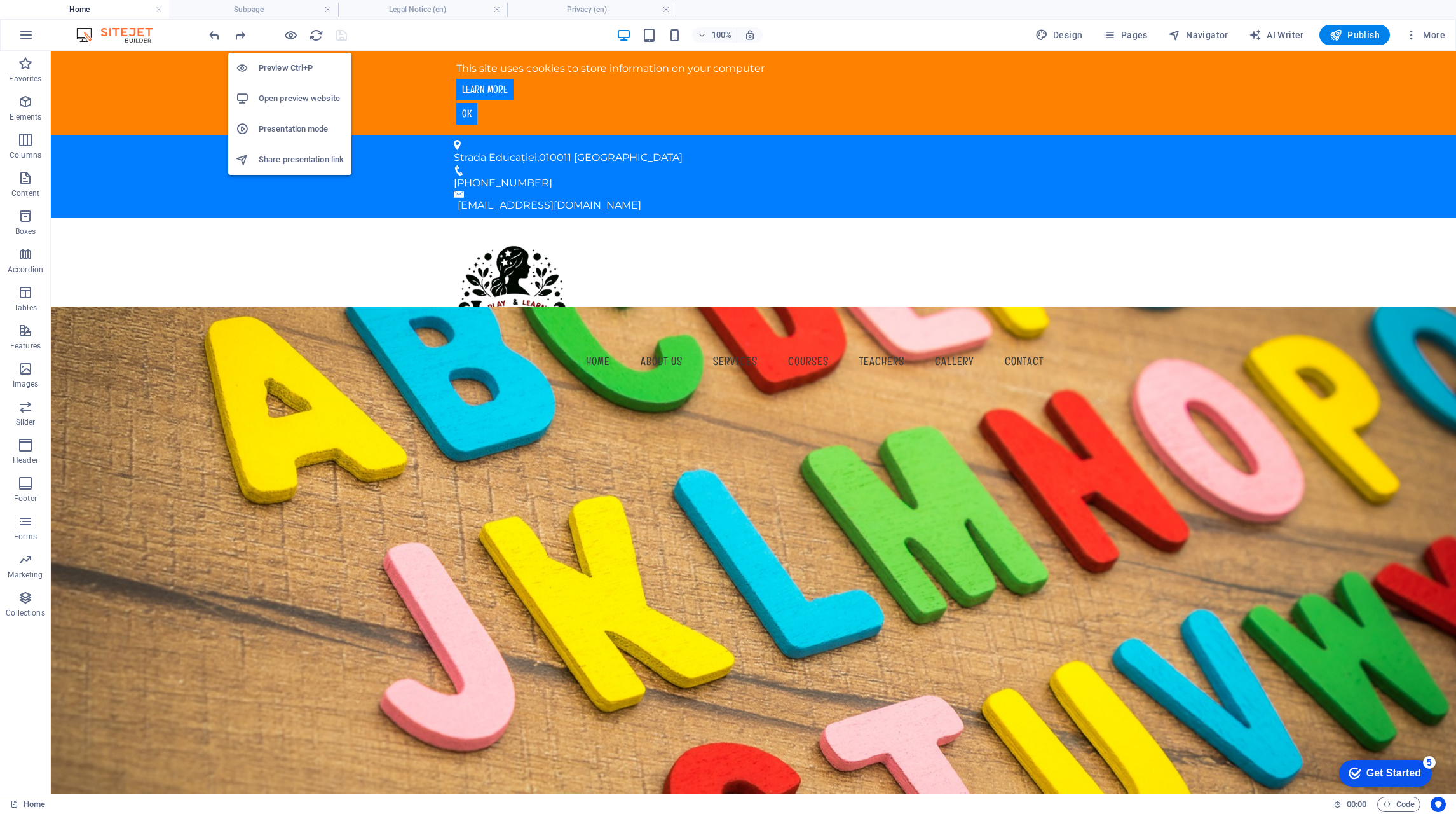
click at [290, 36] on icon "button" at bounding box center [290, 35] width 15 height 15
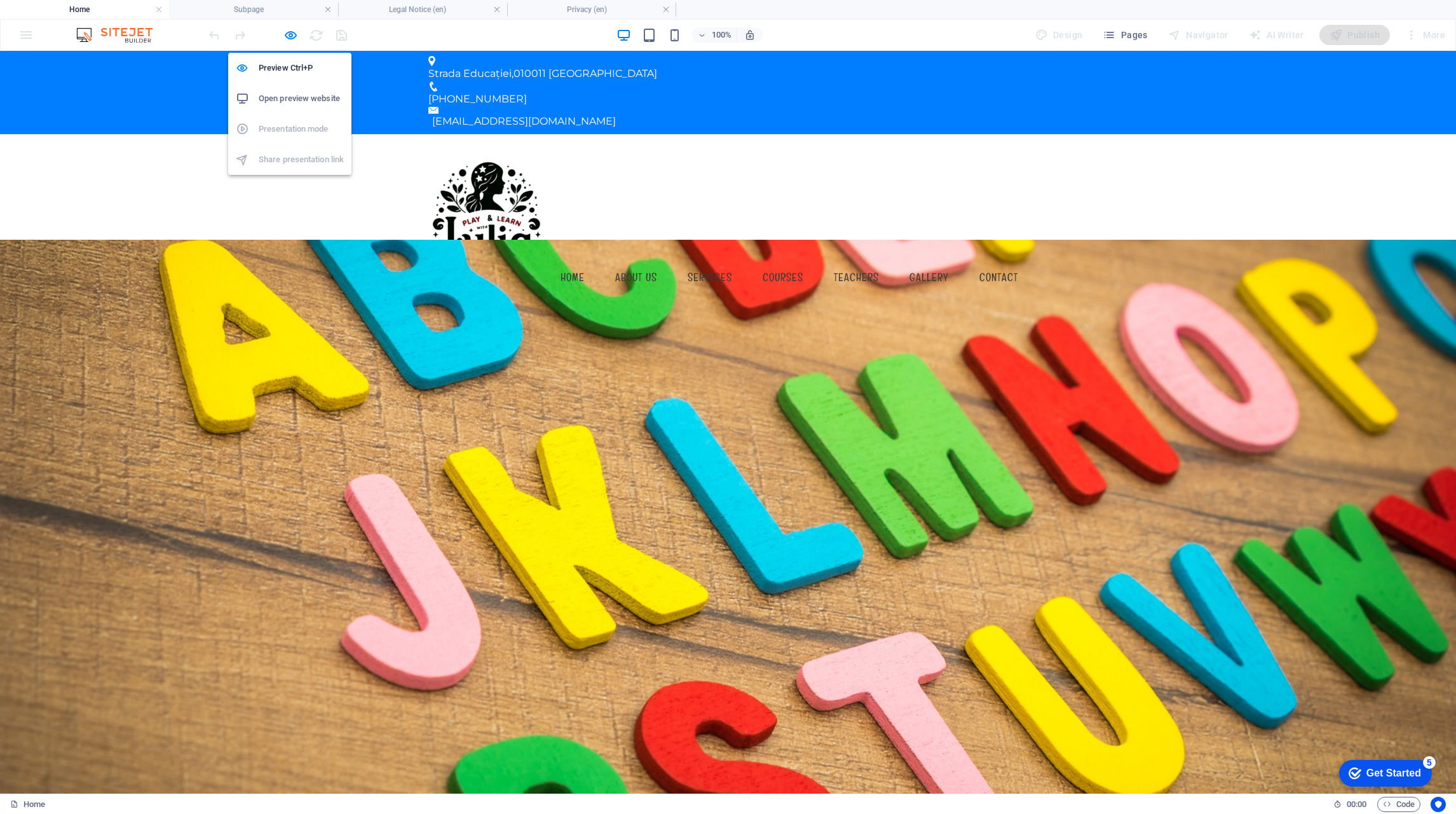
click at [289, 37] on icon "button" at bounding box center [290, 35] width 15 height 15
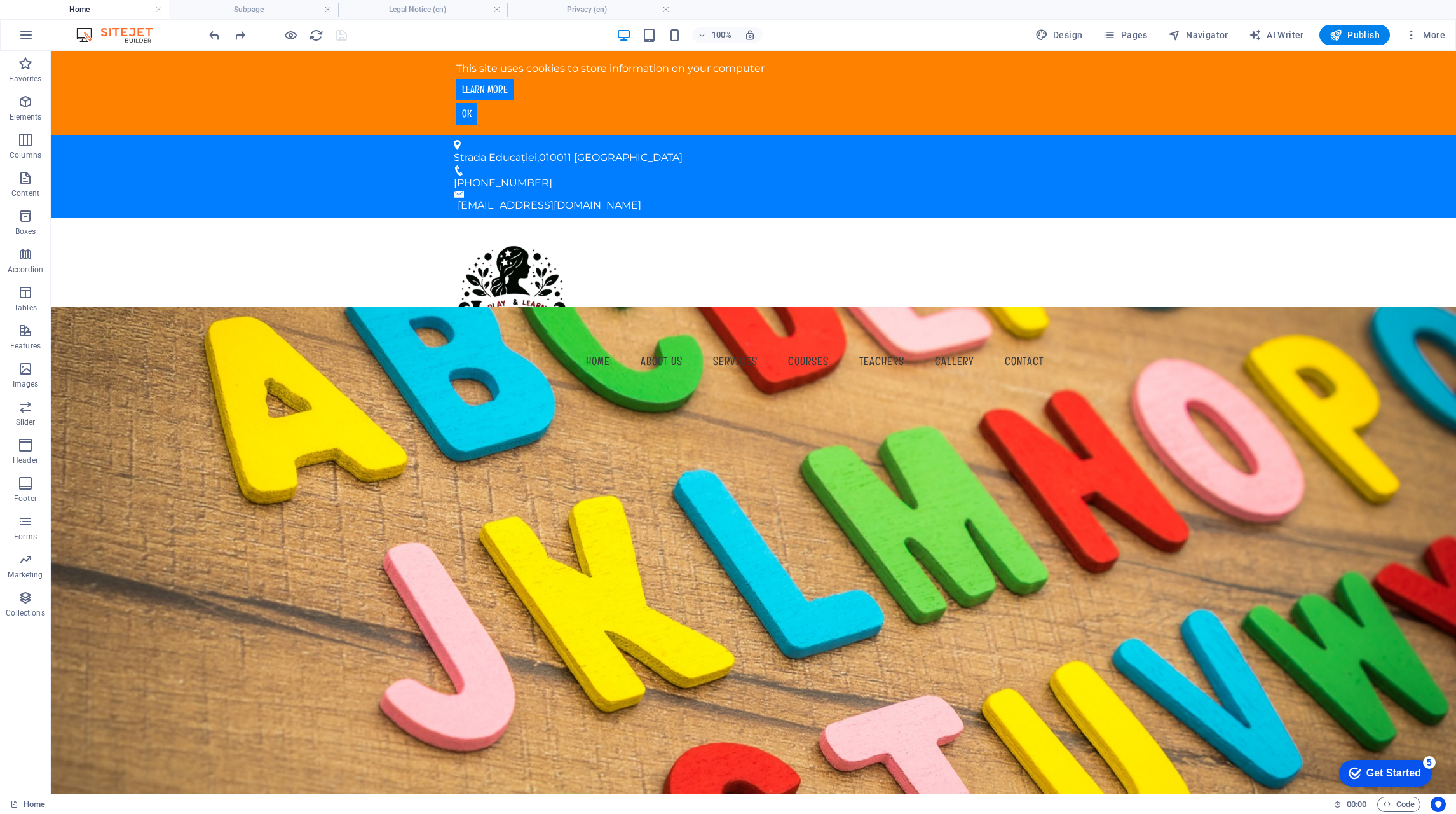
click at [1408, 37] on icon "button" at bounding box center [1411, 34] width 13 height 13
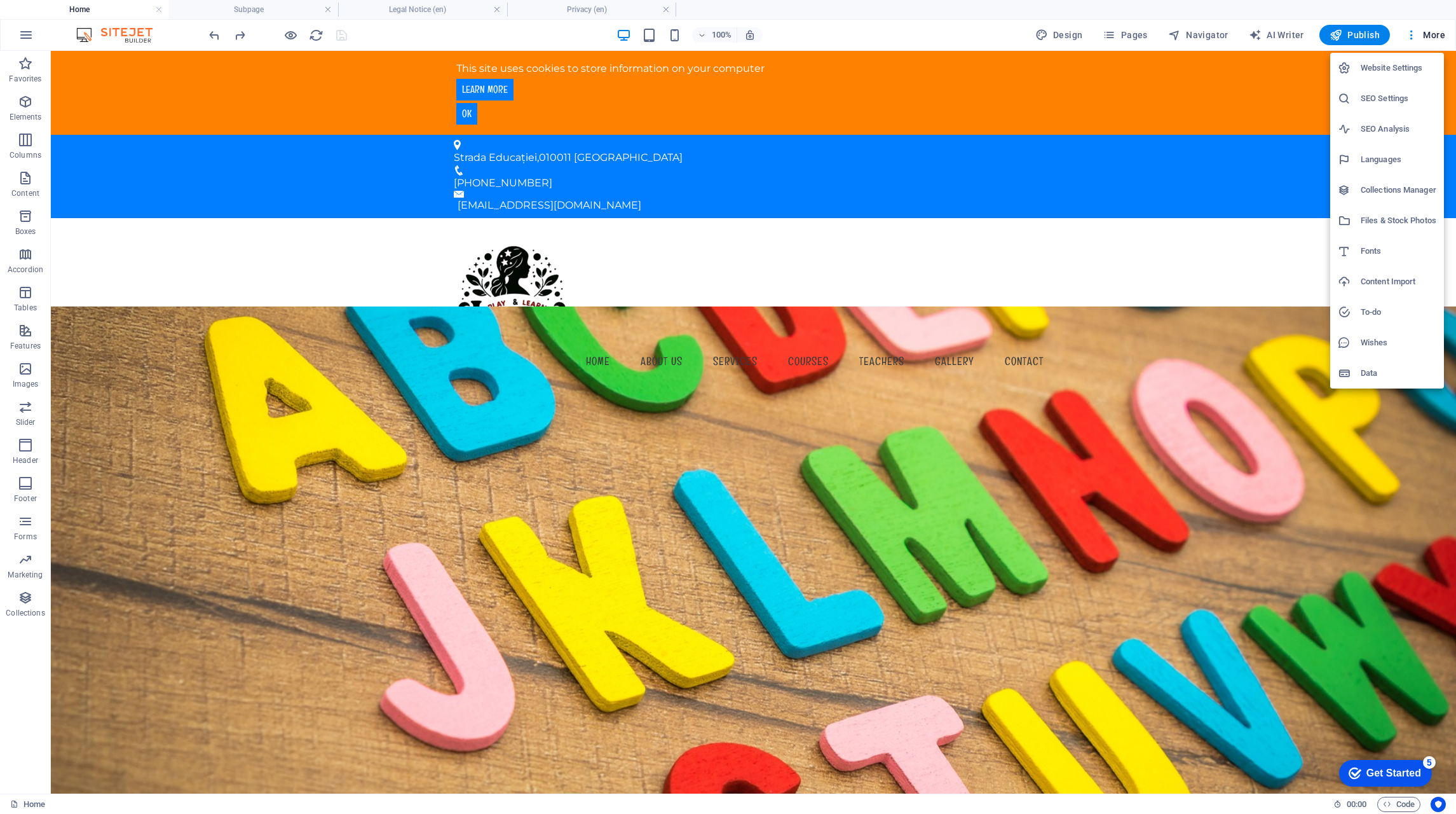
click at [1372, 251] on h6 "Fonts" at bounding box center [1399, 251] width 75 height 15
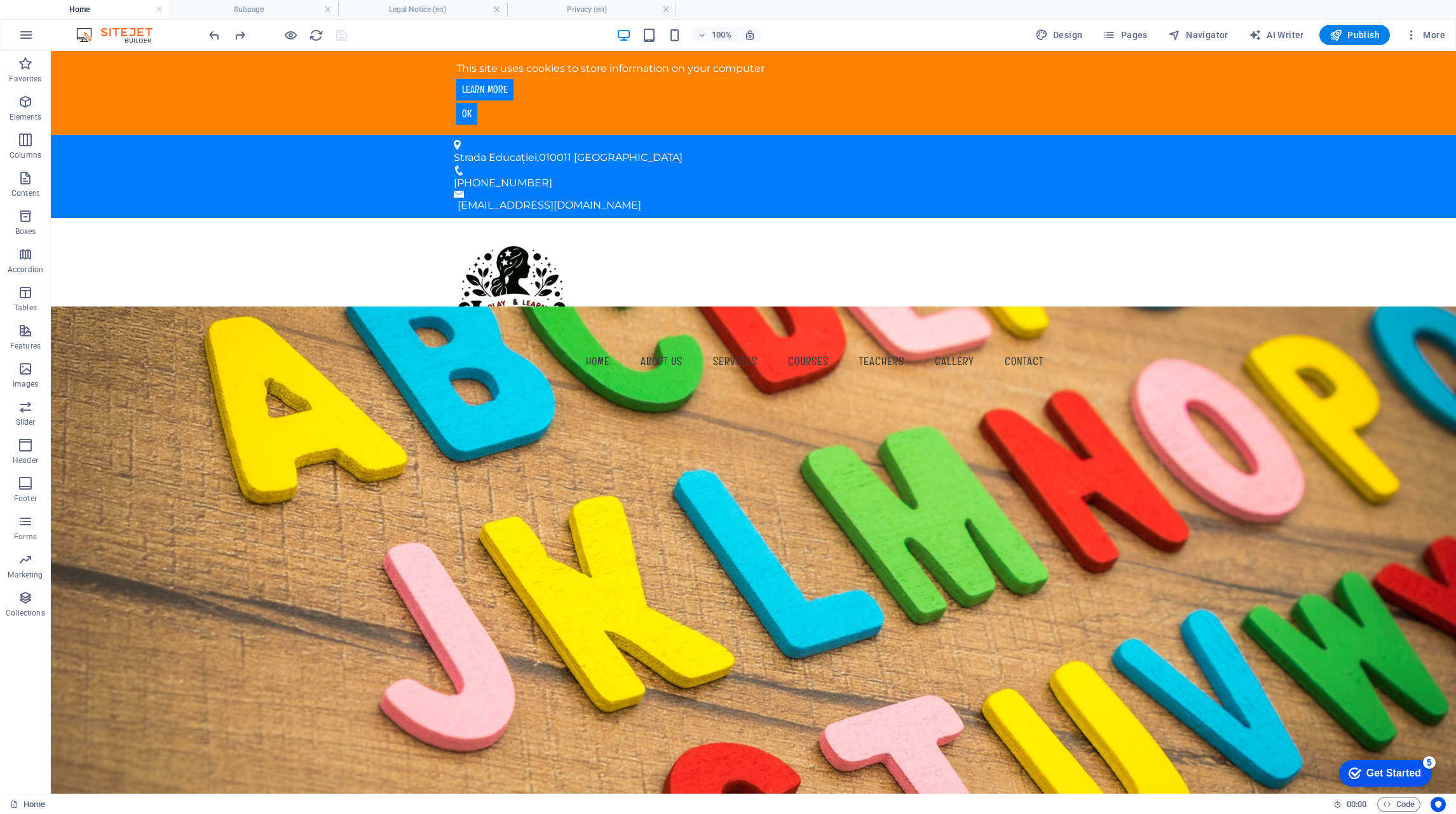
select select "popularity"
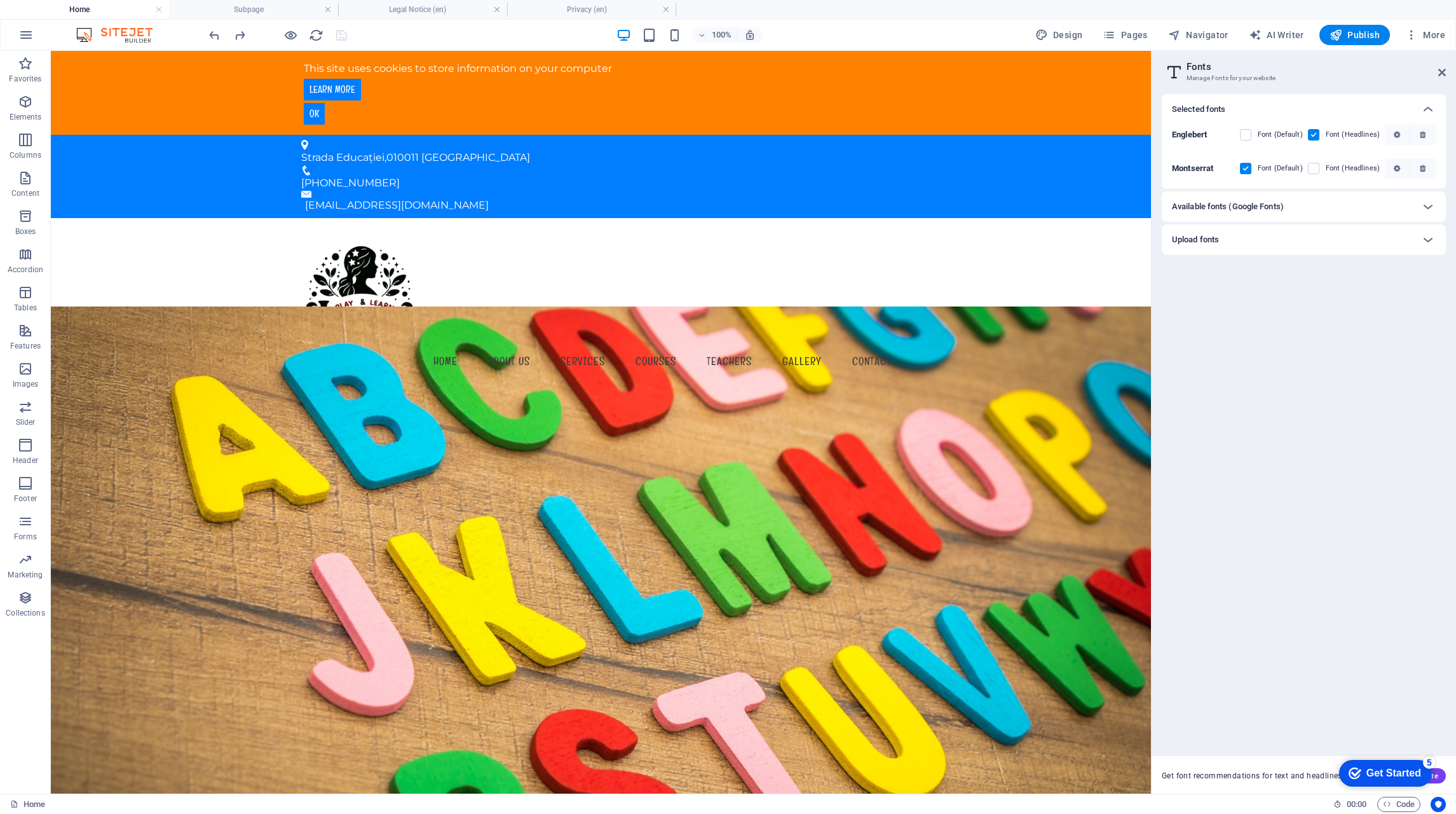
click at [1275, 209] on h6 "Available fonts (Google Fonts)" at bounding box center [1227, 206] width 112 height 15
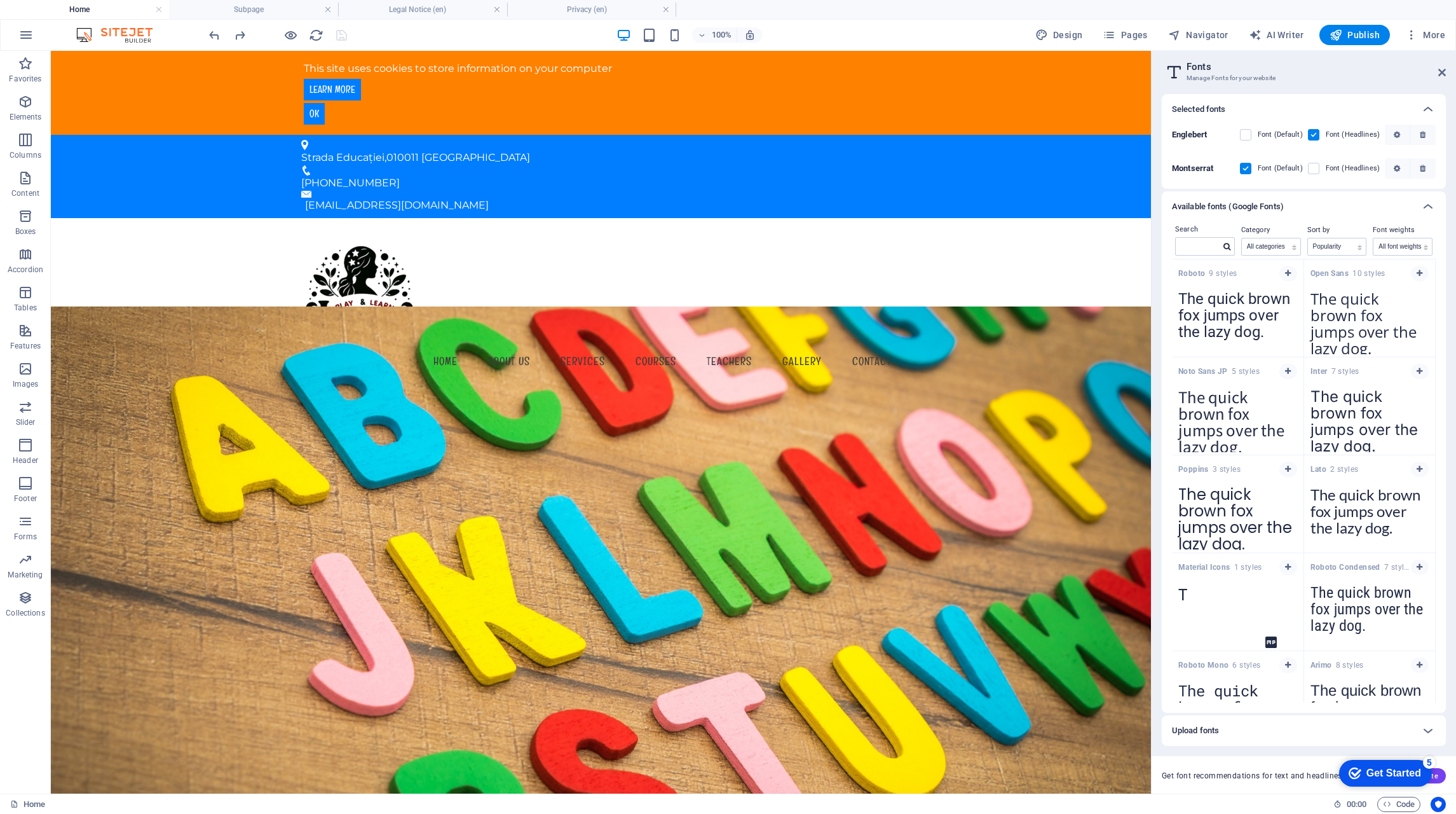
drag, startPoint x: 1443, startPoint y: 71, endPoint x: 1419, endPoint y: 51, distance: 31.2
click at [1443, 71] on icon at bounding box center [1442, 73] width 8 height 10
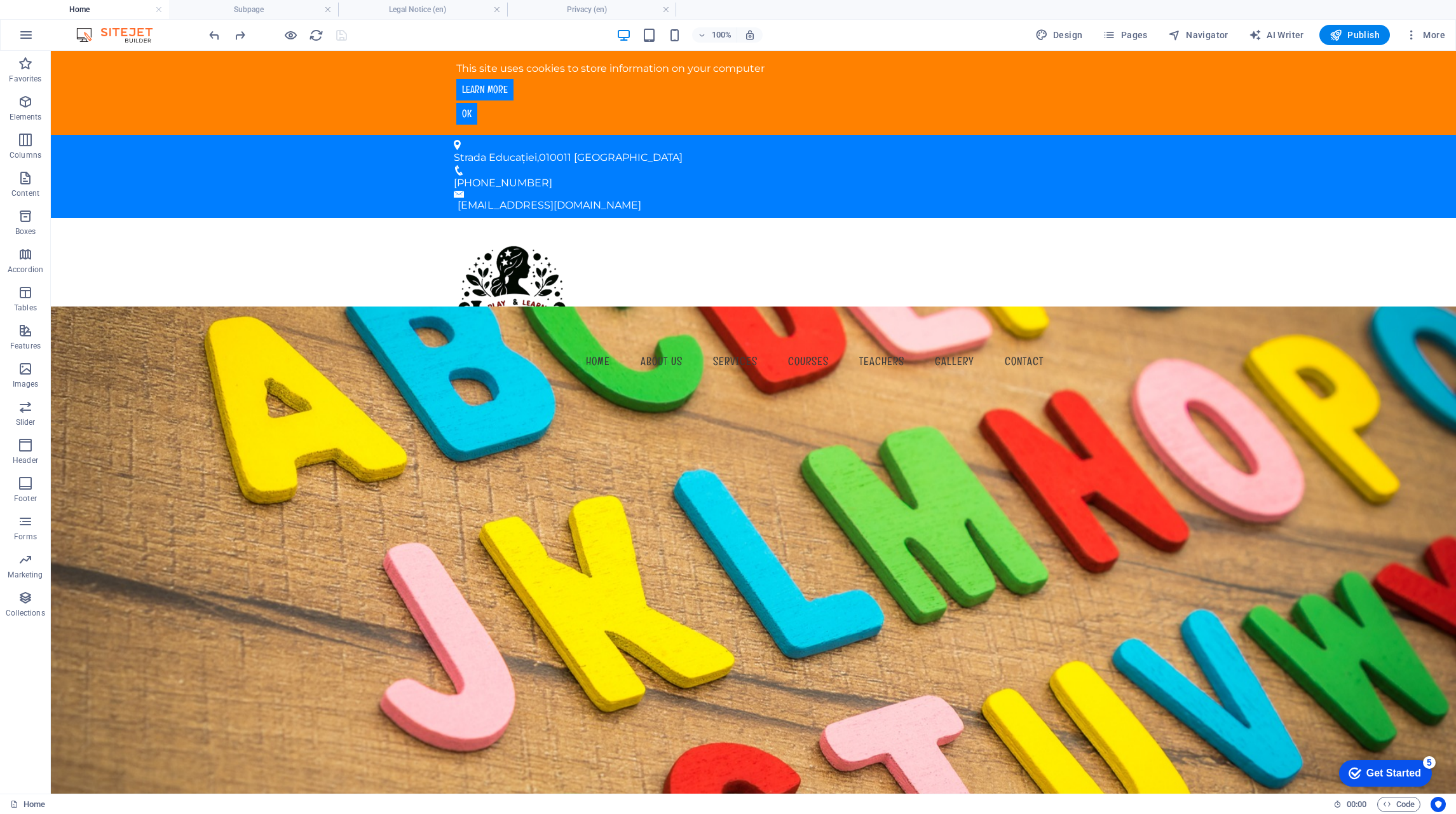
click at [1408, 30] on icon "button" at bounding box center [1411, 34] width 13 height 13
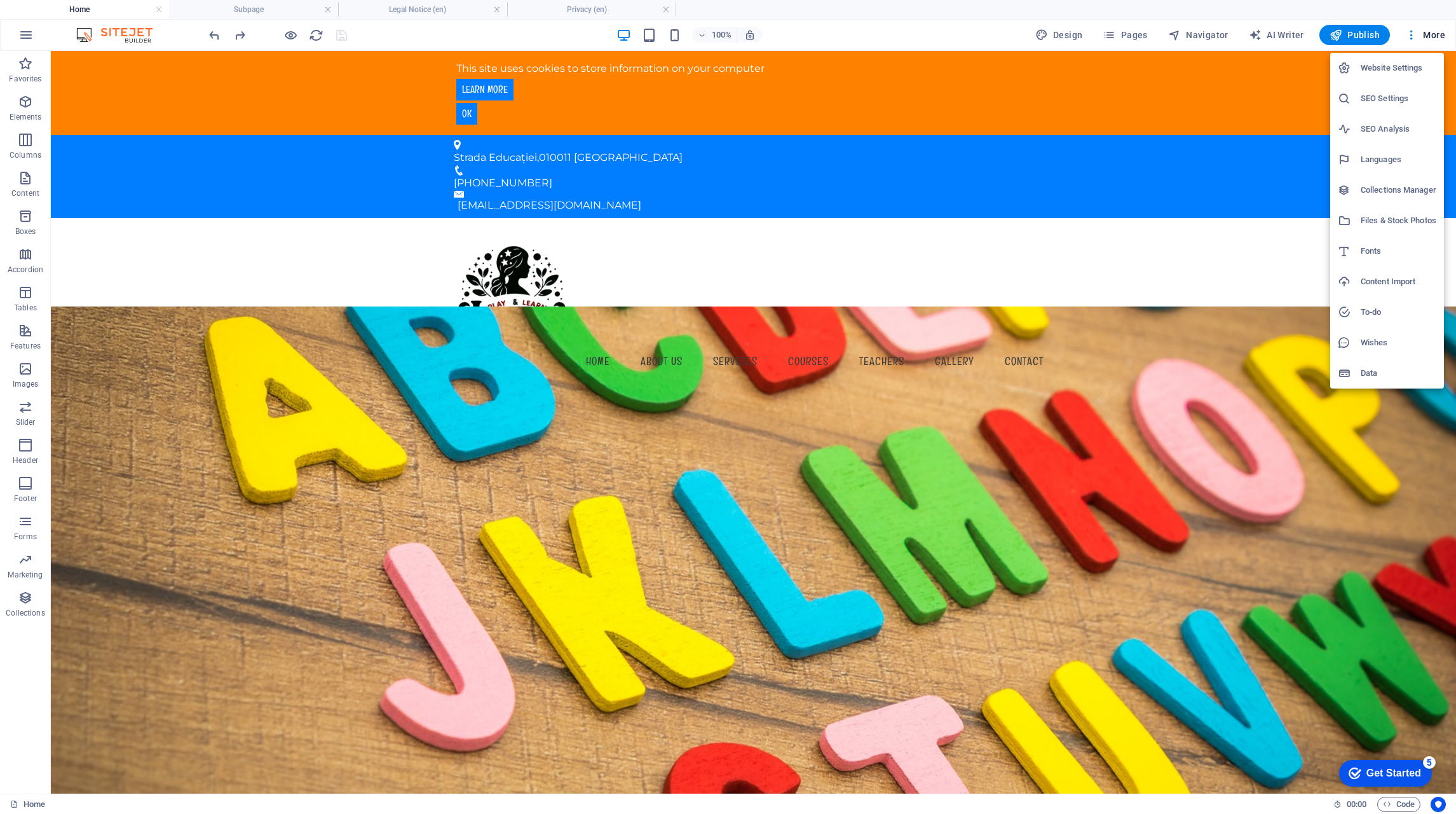
click at [1387, 132] on h6 "SEO Analysis" at bounding box center [1399, 129] width 75 height 15
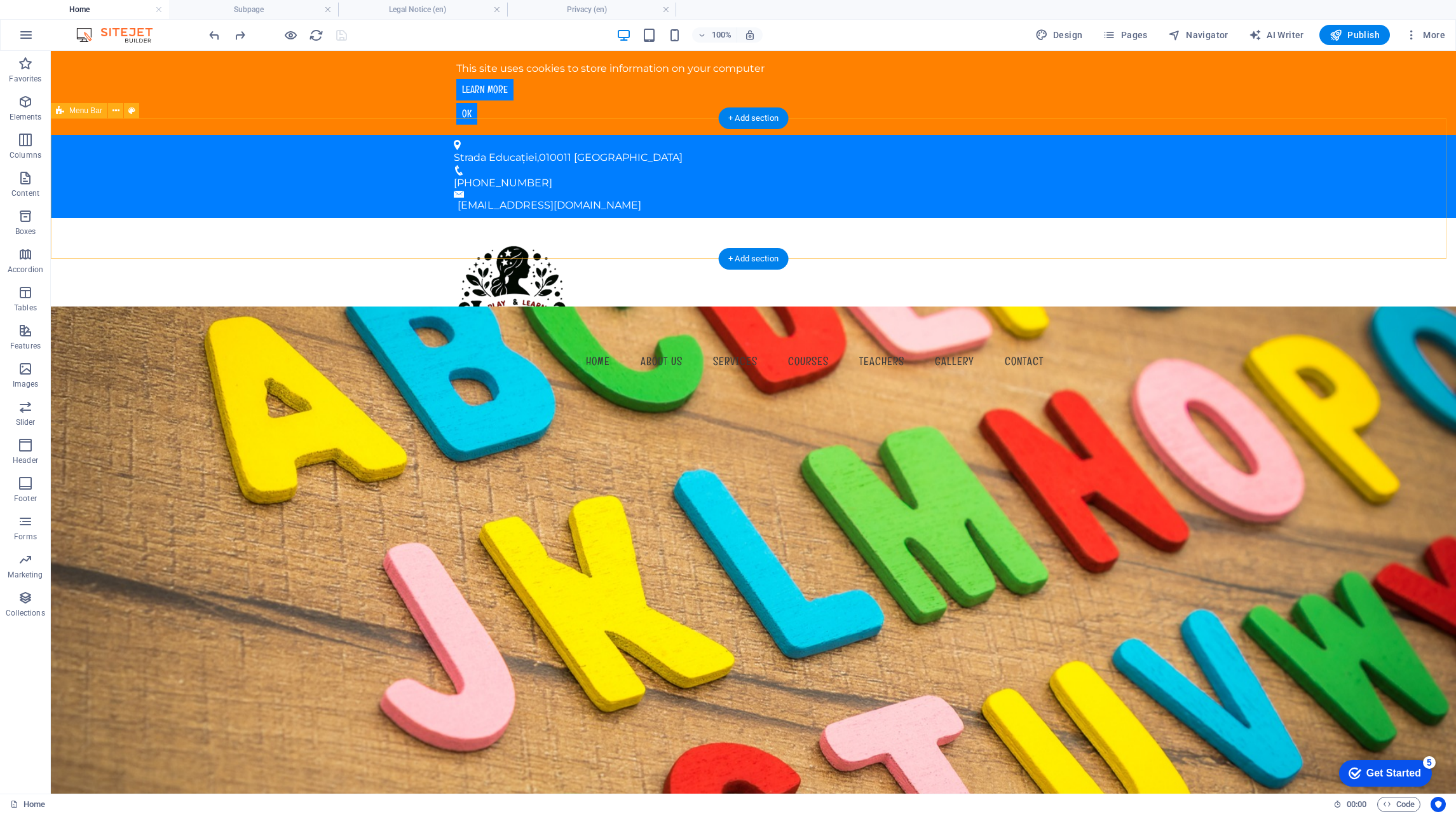
select select "[DOMAIN_NAME]"
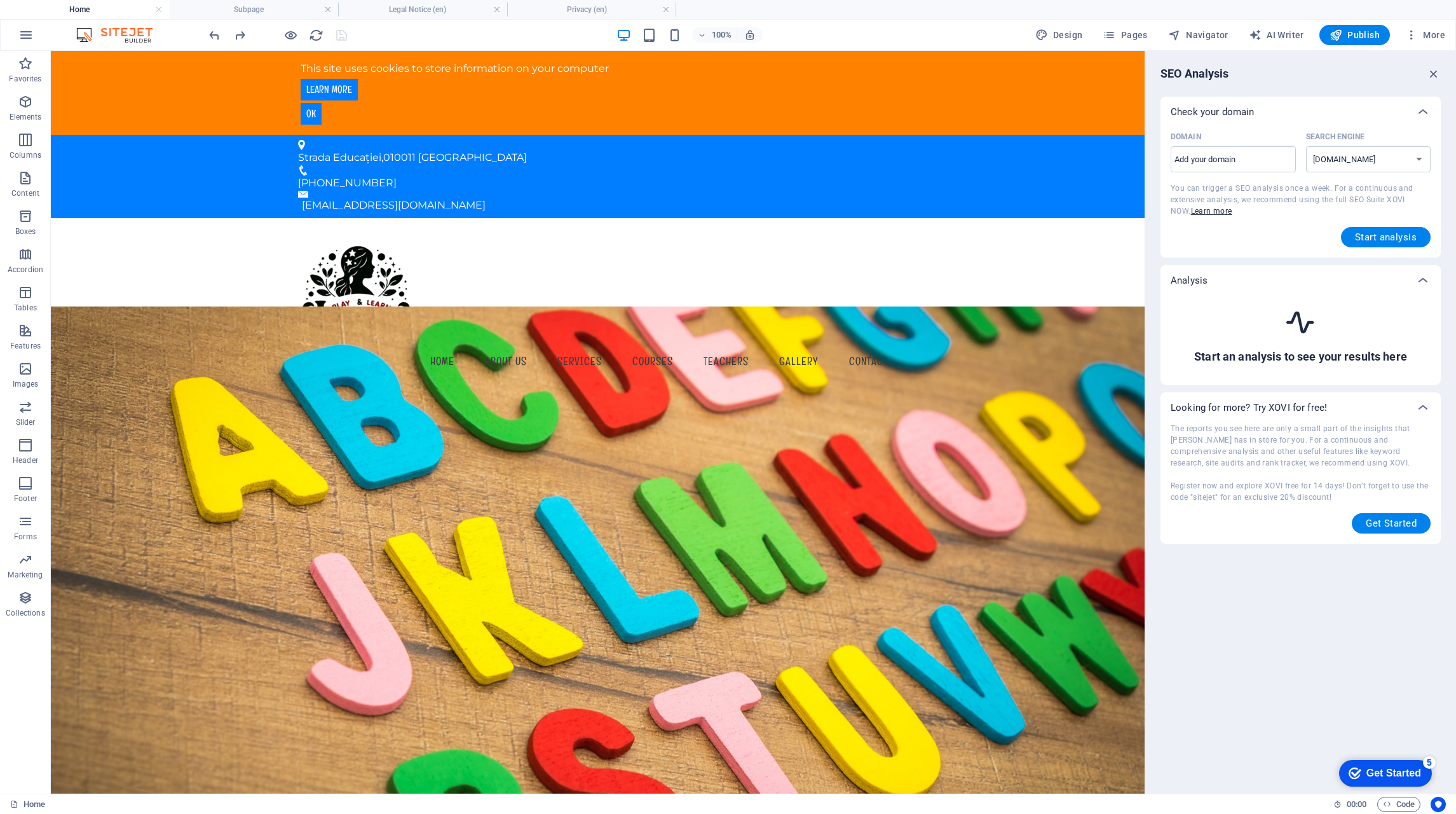
click at [1419, 151] on select "[DOMAIN_NAME] [DOMAIN_NAME] [DOMAIN_NAME] [DOMAIN_NAME] [DOMAIN_NAME] [DOMAIN_N…" at bounding box center [1369, 159] width 125 height 26
click at [1255, 232] on div "Start analysis" at bounding box center [1301, 237] width 260 height 21
click at [1200, 163] on input "Domain ​" at bounding box center [1233, 160] width 125 height 21
click at [1236, 444] on div "The reports you see here are only a small part of the insights that [PERSON_NAM…" at bounding box center [1301, 478] width 260 height 110
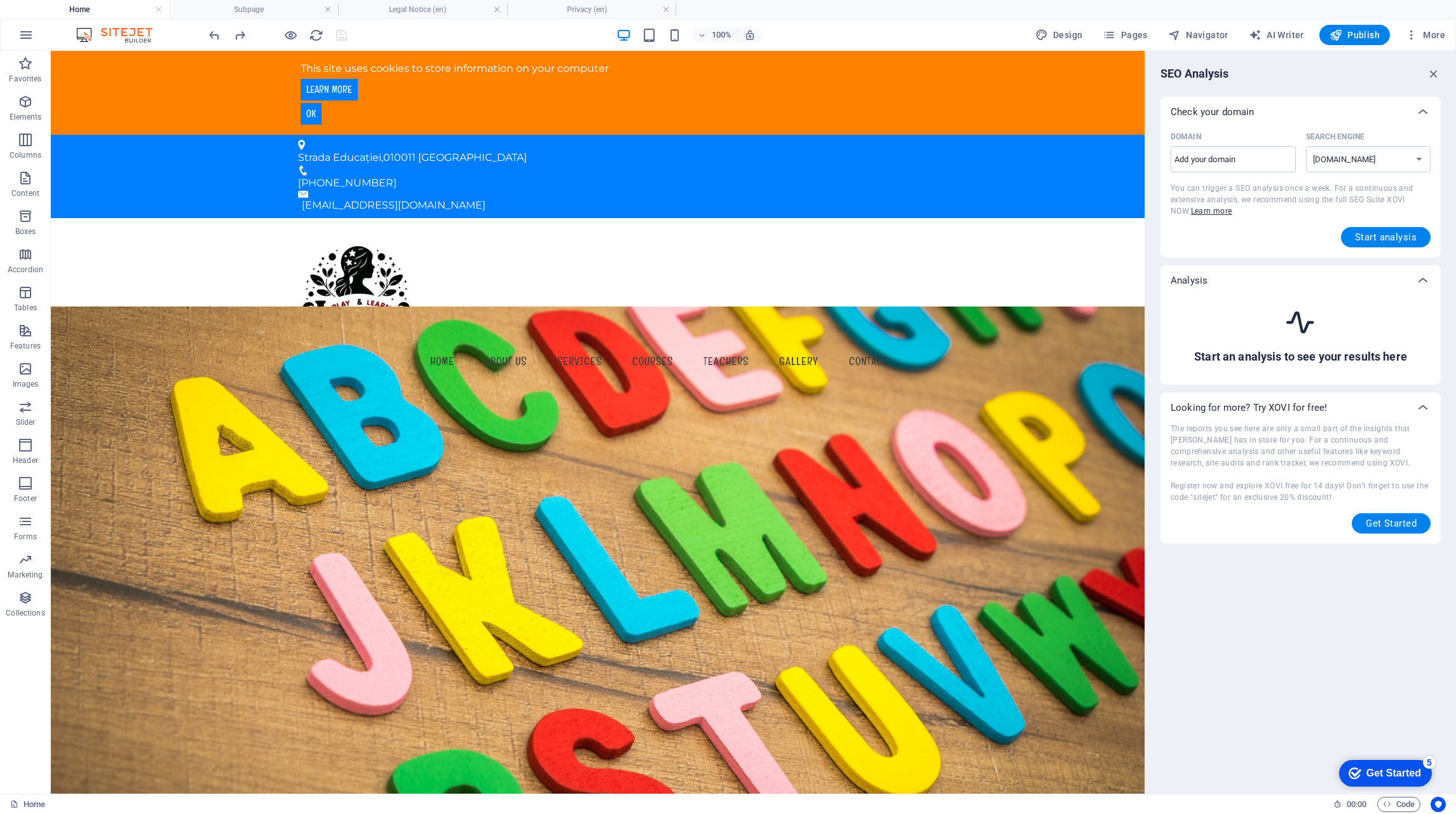
click at [1236, 444] on div "The reports you see here are only a small part of the insights that [PERSON_NAM…" at bounding box center [1301, 478] width 260 height 110
click at [1439, 71] on icon "button" at bounding box center [1434, 74] width 14 height 14
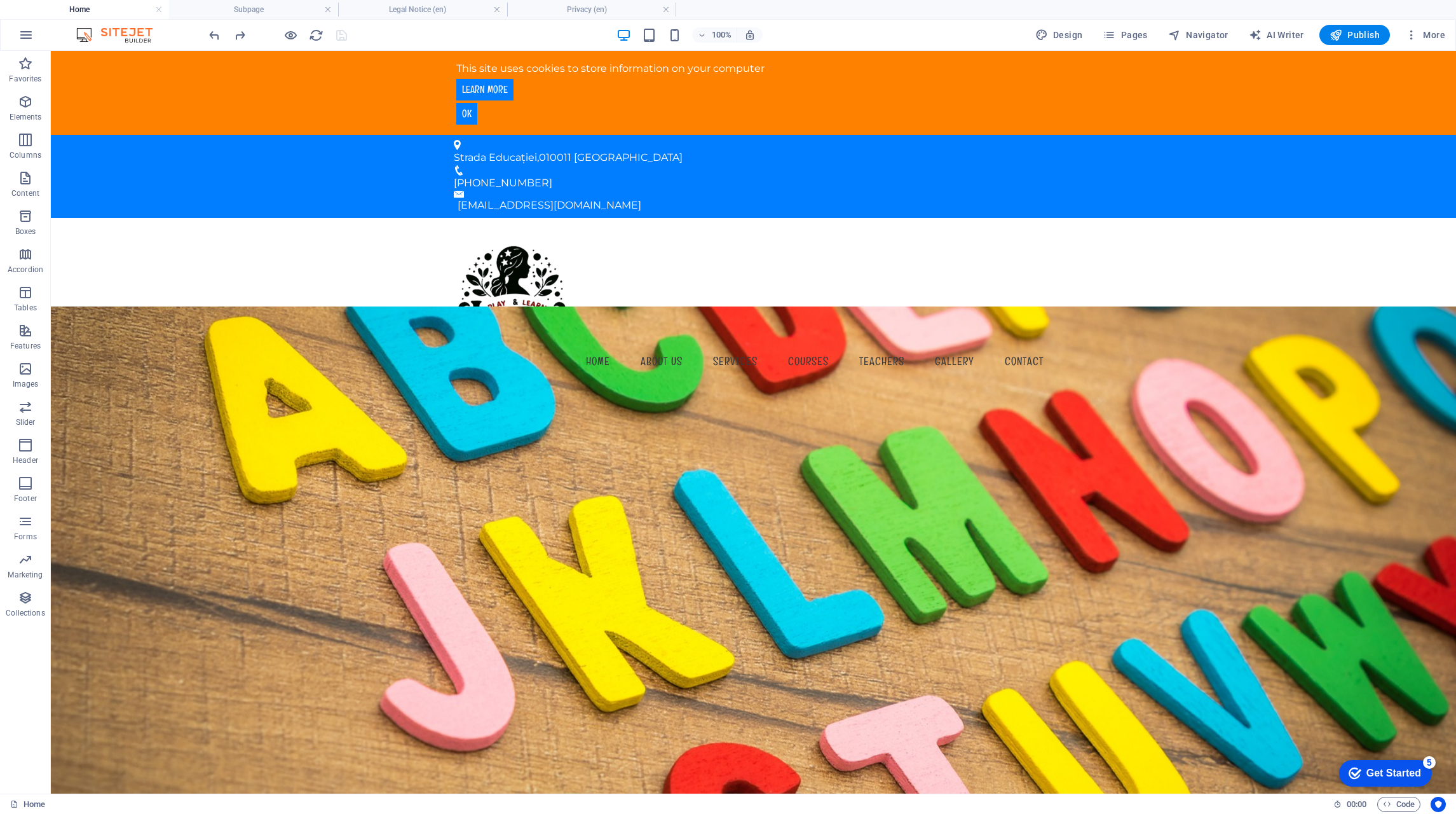
click at [27, 38] on icon "button" at bounding box center [27, 35] width 15 height 15
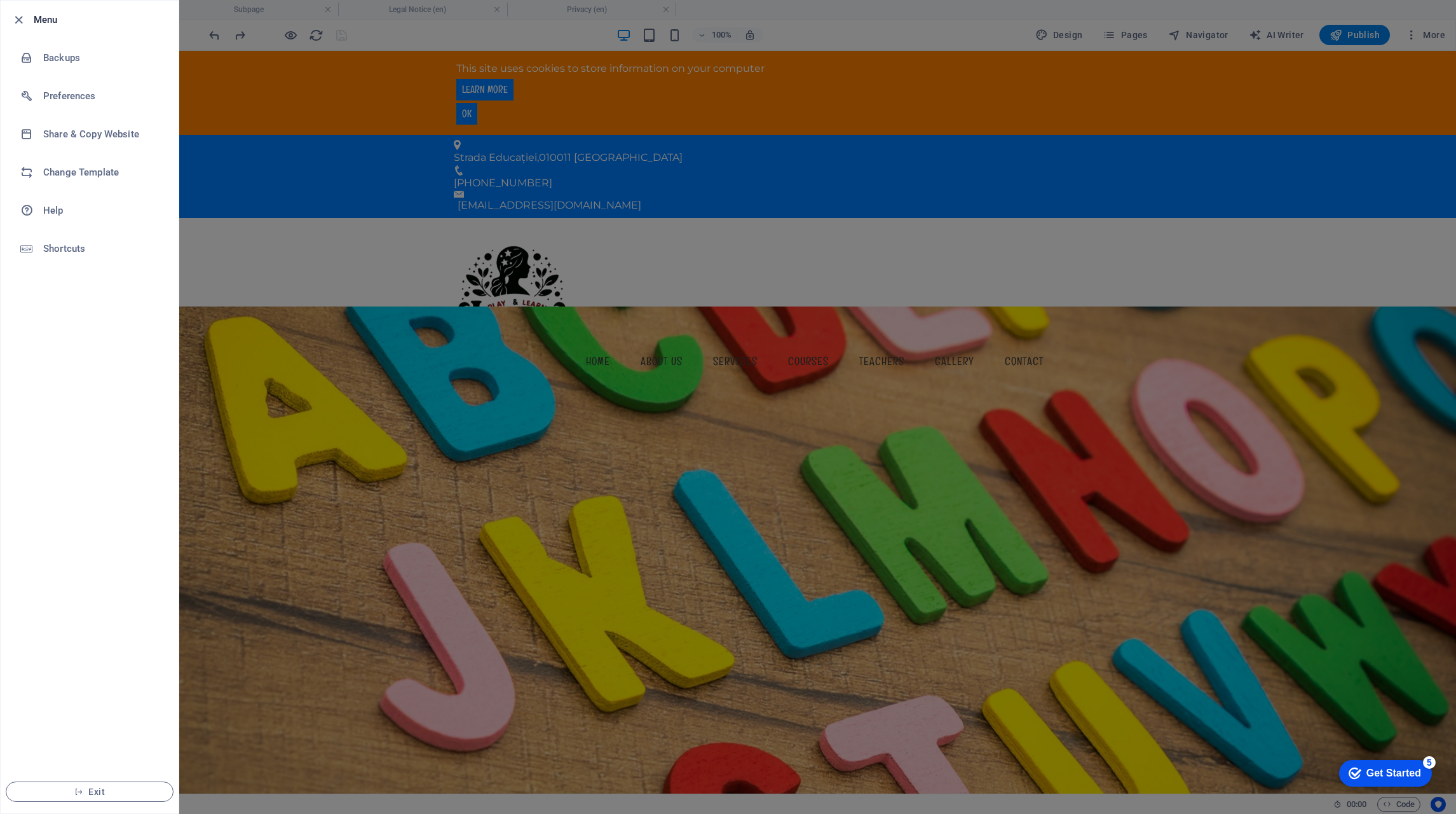
click at [37, 47] on li "Backups" at bounding box center [90, 57] width 178 height 39
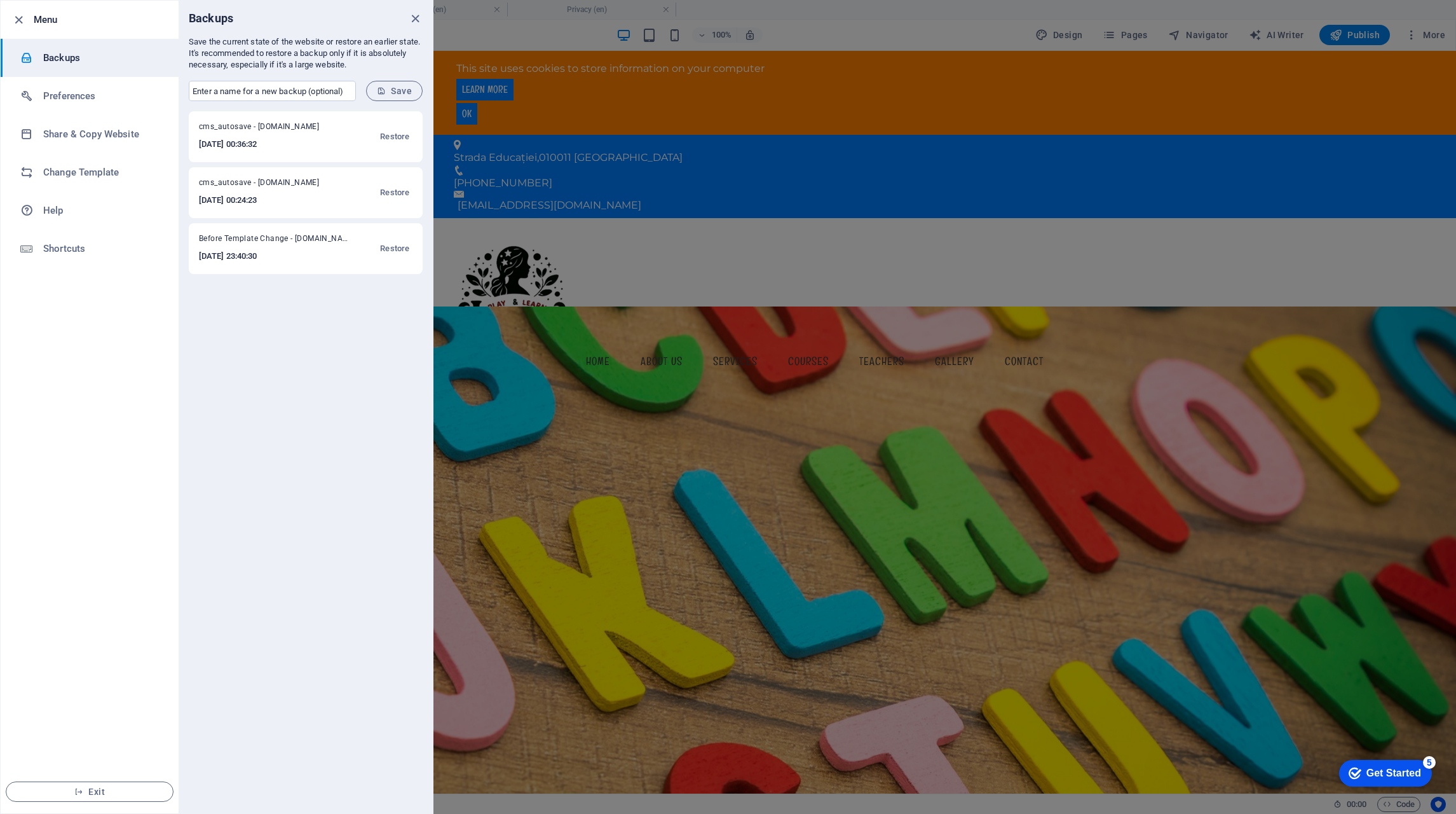
click at [73, 102] on h6 "Preferences" at bounding box center [101, 96] width 117 height 15
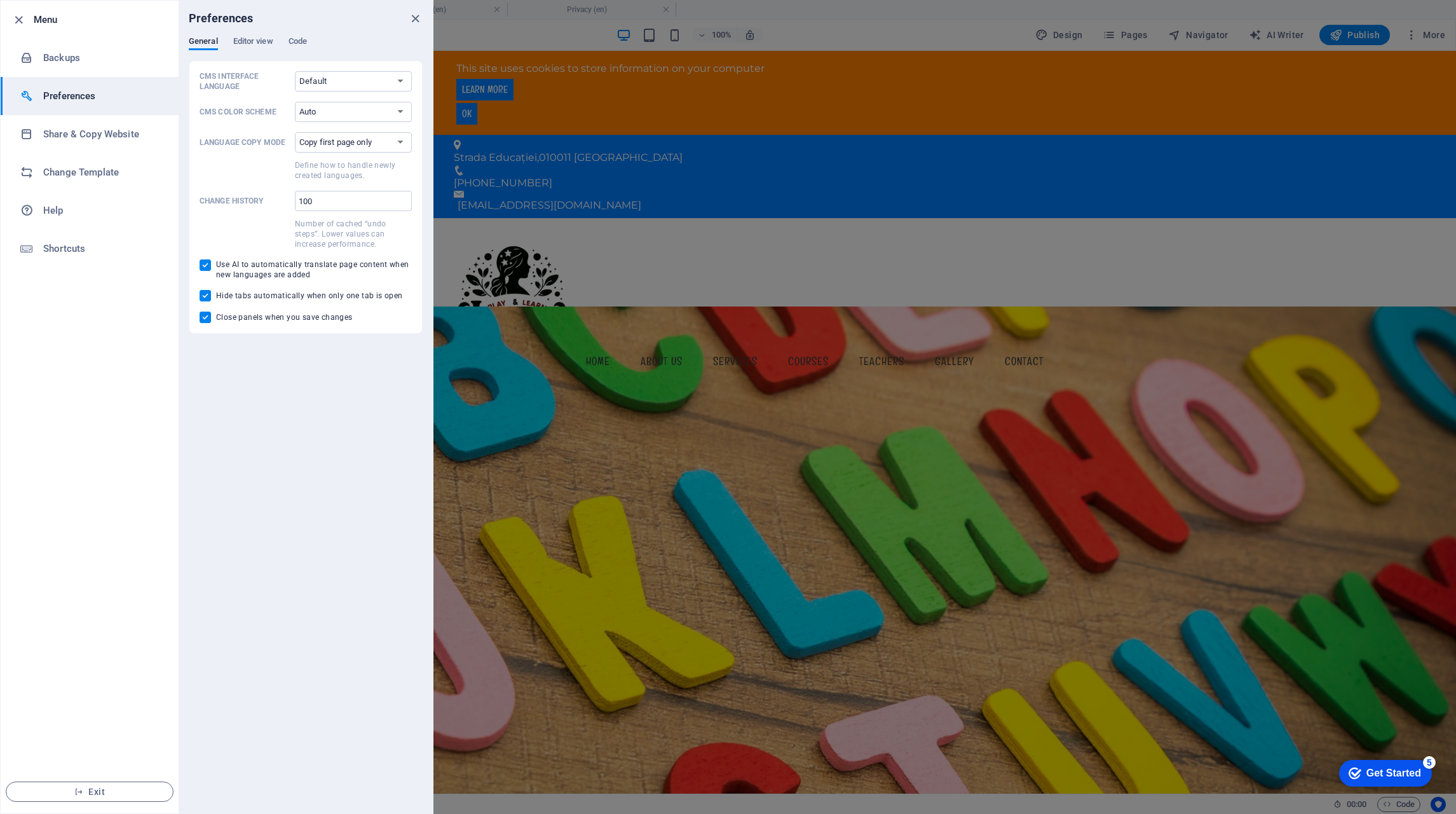
click at [403, 78] on select "Default Deutsch English Español Français Magyar Italiano Nederlands Polski Port…" at bounding box center [354, 81] width 117 height 21
click at [331, 36] on div "General Editor view Code" at bounding box center [306, 48] width 234 height 24
click at [259, 41] on span "Editor view" at bounding box center [253, 42] width 40 height 18
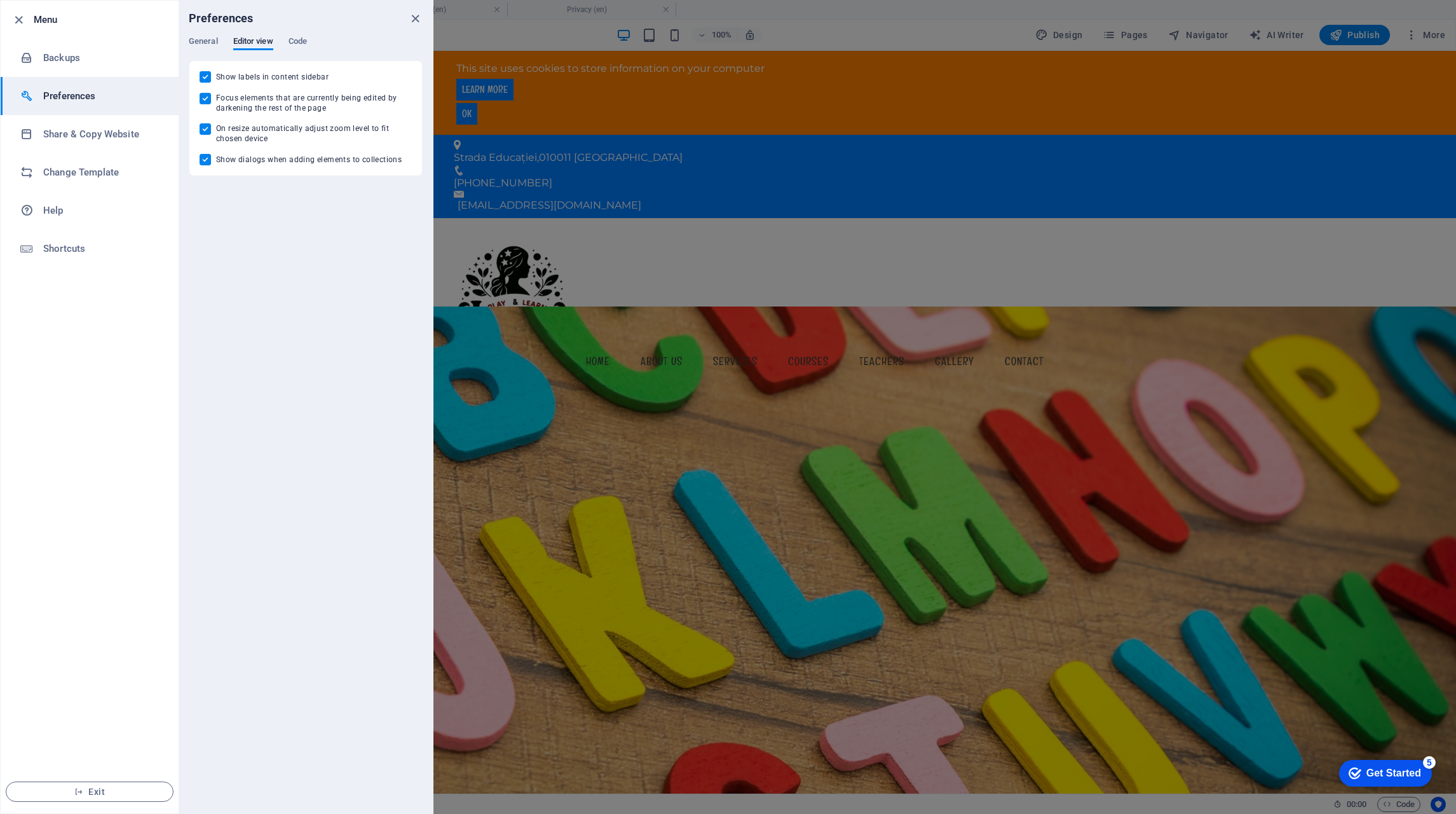
click at [296, 42] on span "Code" at bounding box center [298, 42] width 19 height 18
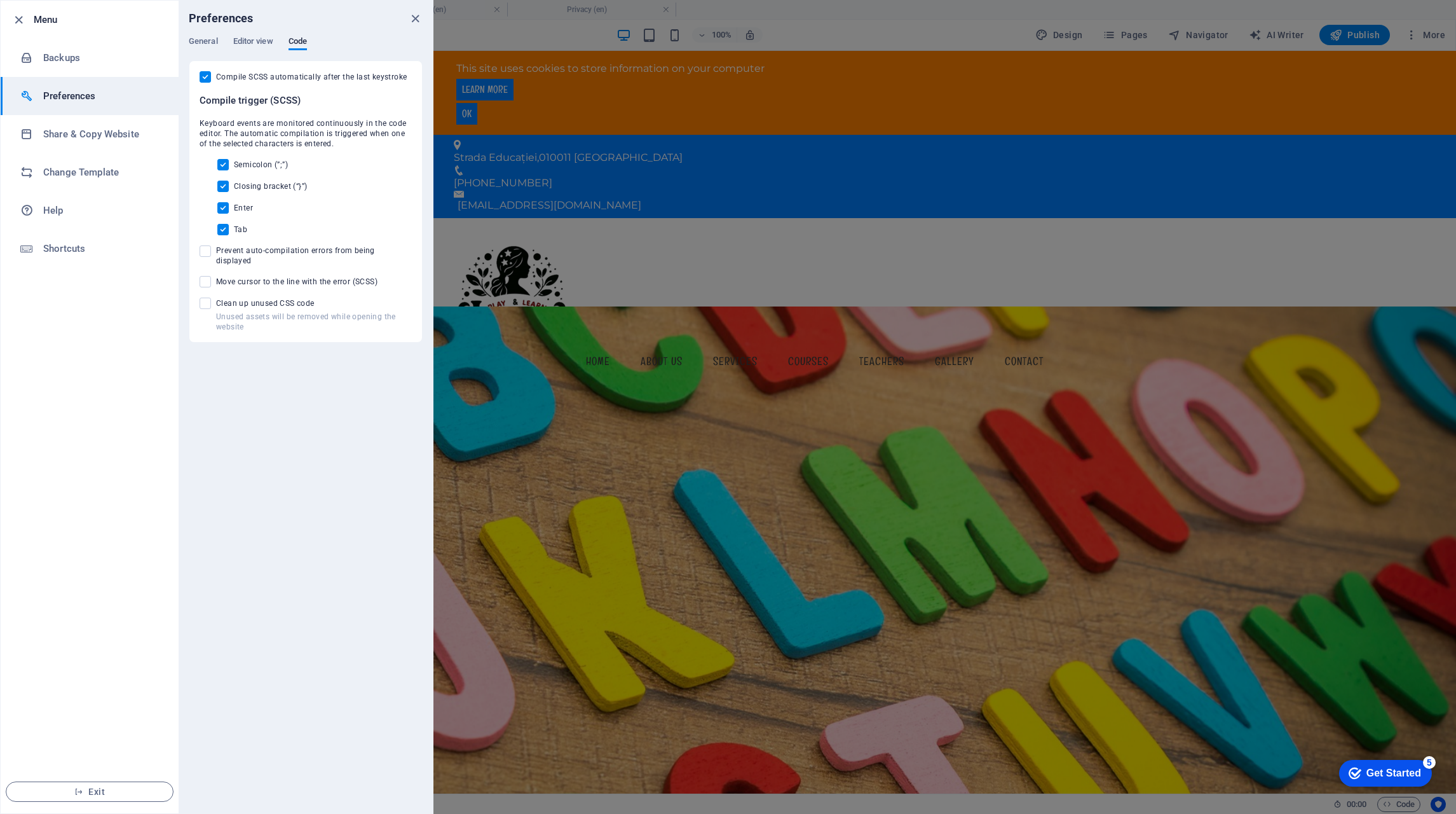
click at [206, 45] on span "General" at bounding box center [204, 42] width 29 height 18
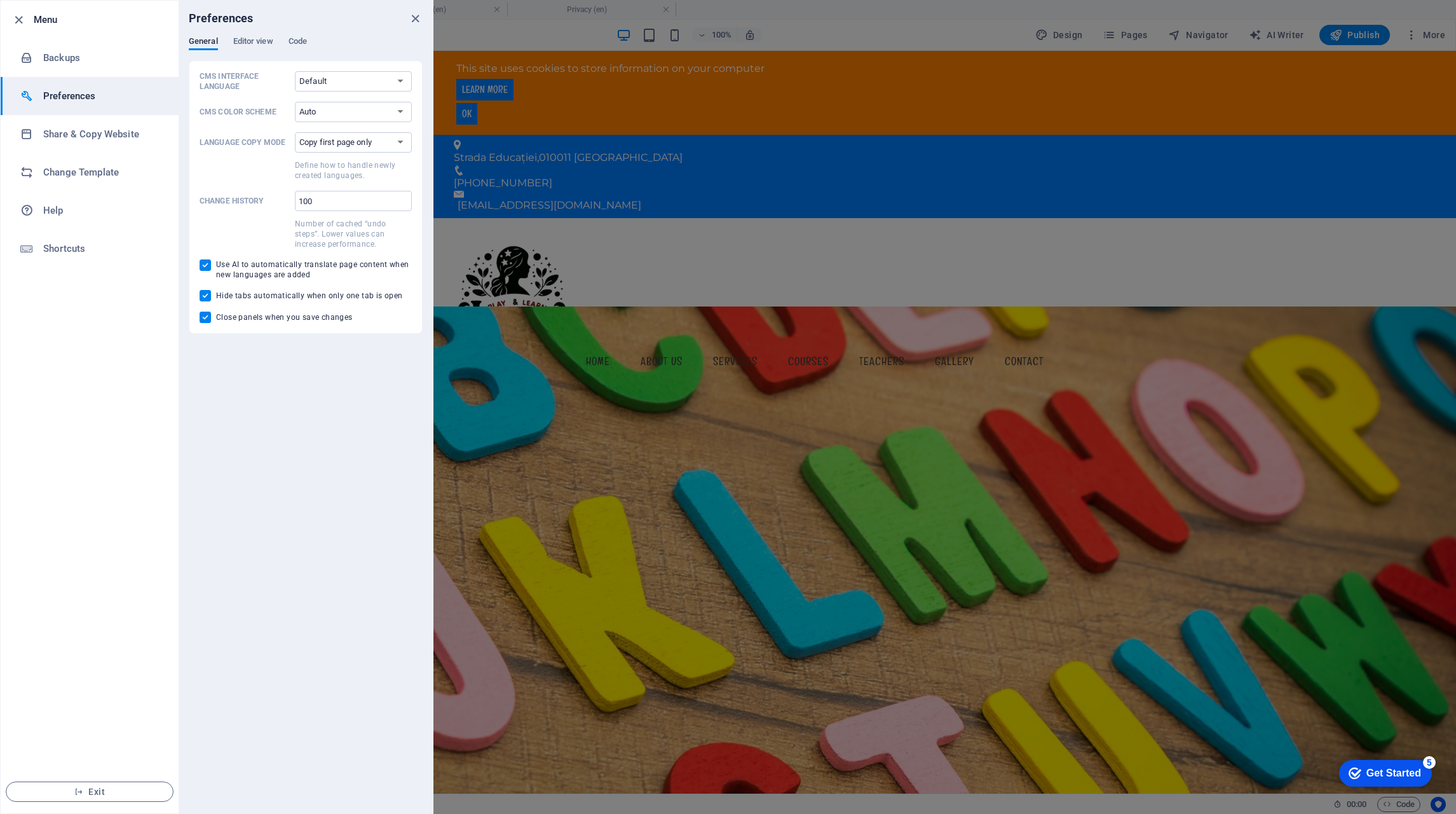
click at [122, 136] on h6 "Share & Copy Website" at bounding box center [101, 134] width 117 height 15
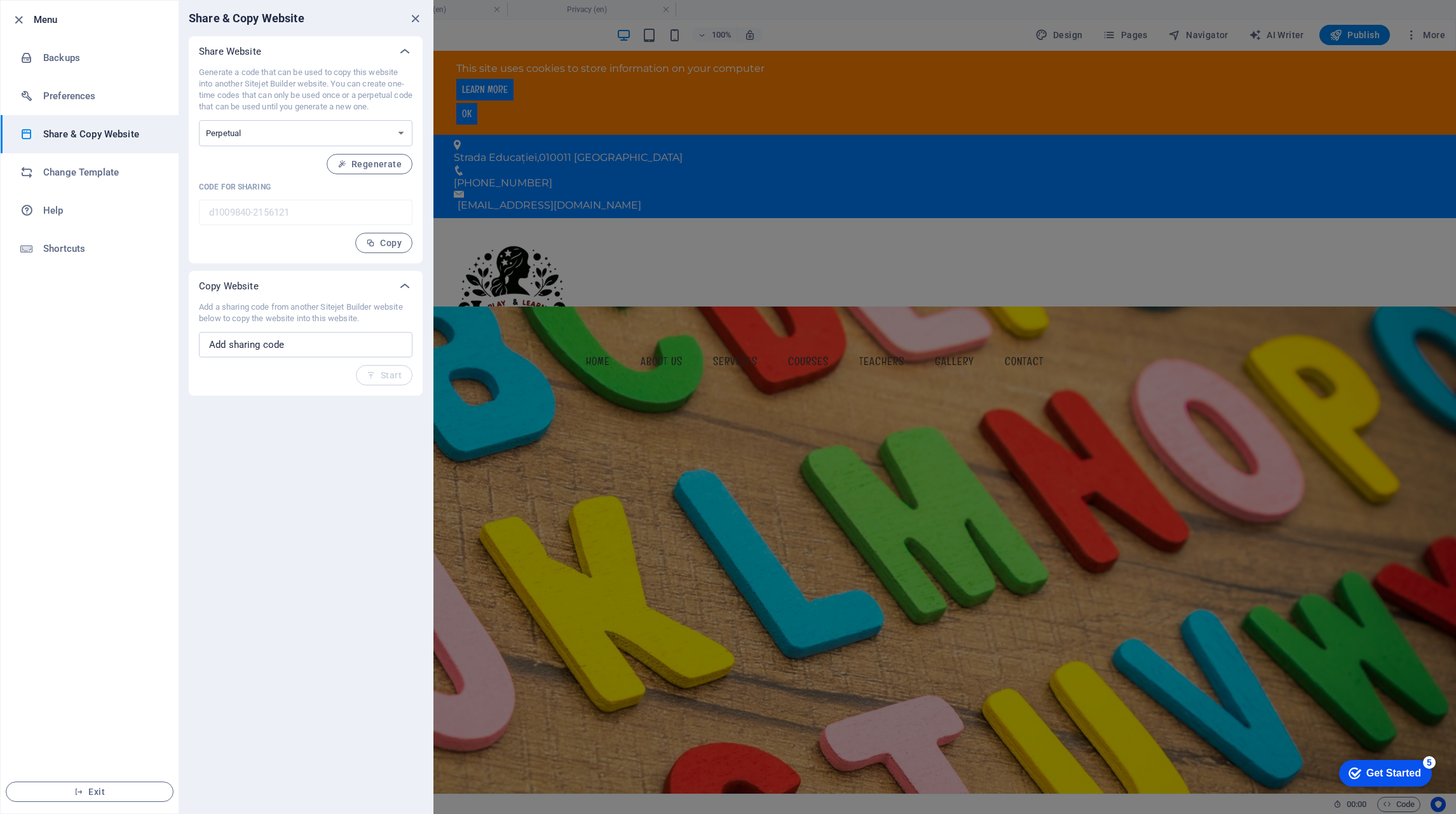
click at [407, 134] on select "One-time Perpetual" at bounding box center [306, 133] width 214 height 26
click at [48, 161] on li "Change Template" at bounding box center [90, 172] width 178 height 39
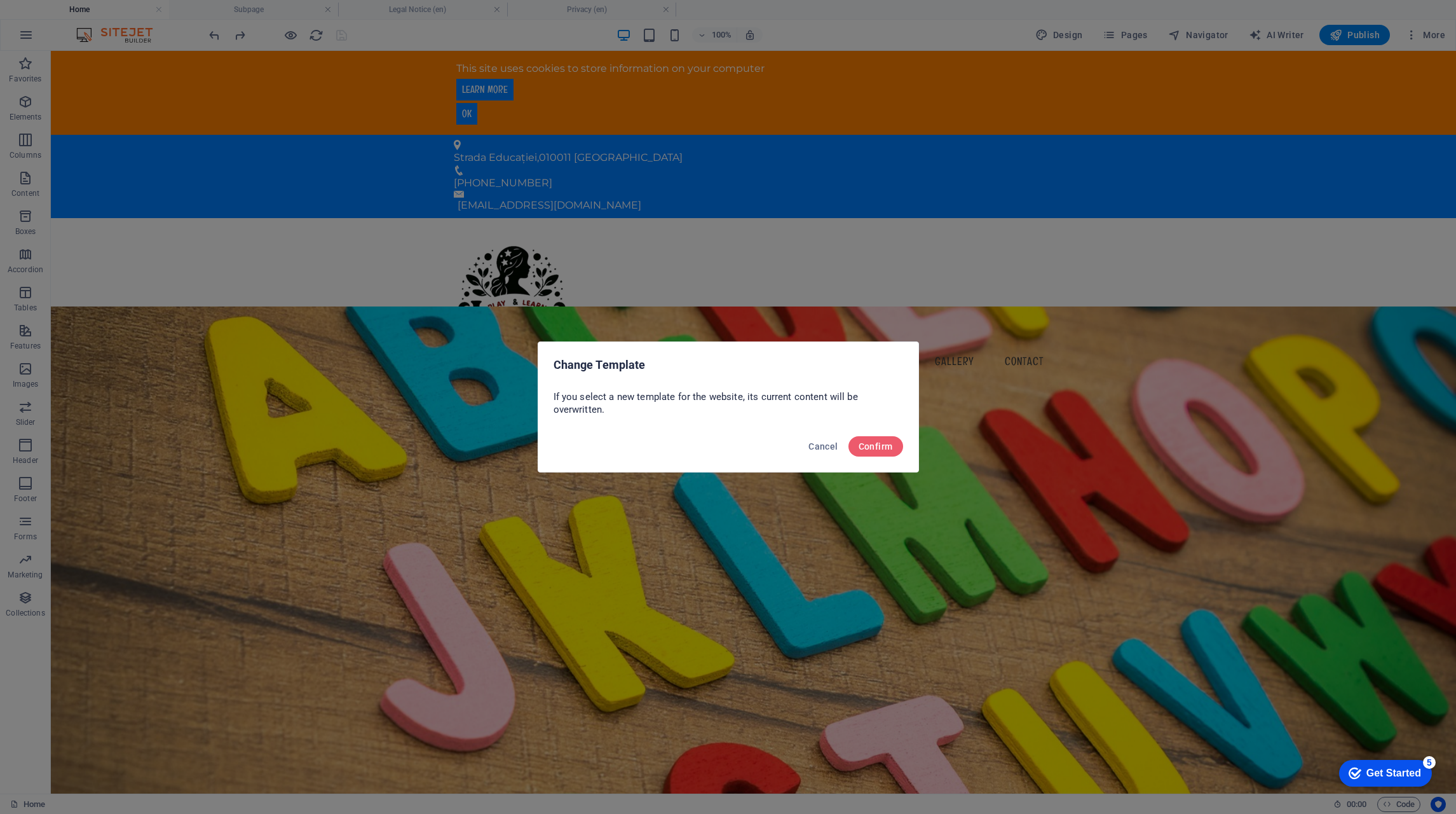
click at [825, 446] on span "Cancel" at bounding box center [823, 446] width 29 height 10
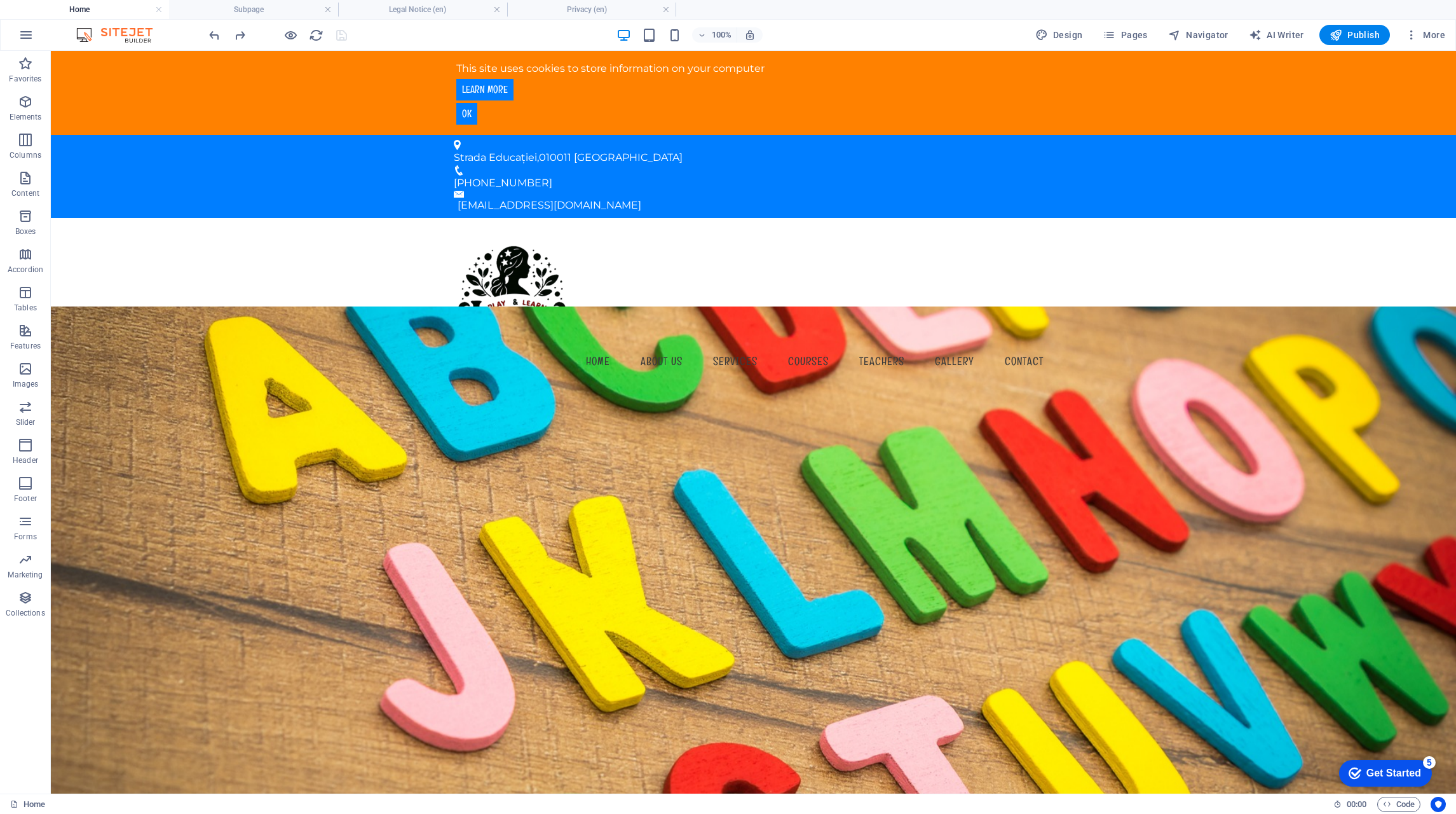
click at [28, 528] on icon "button" at bounding box center [26, 521] width 15 height 15
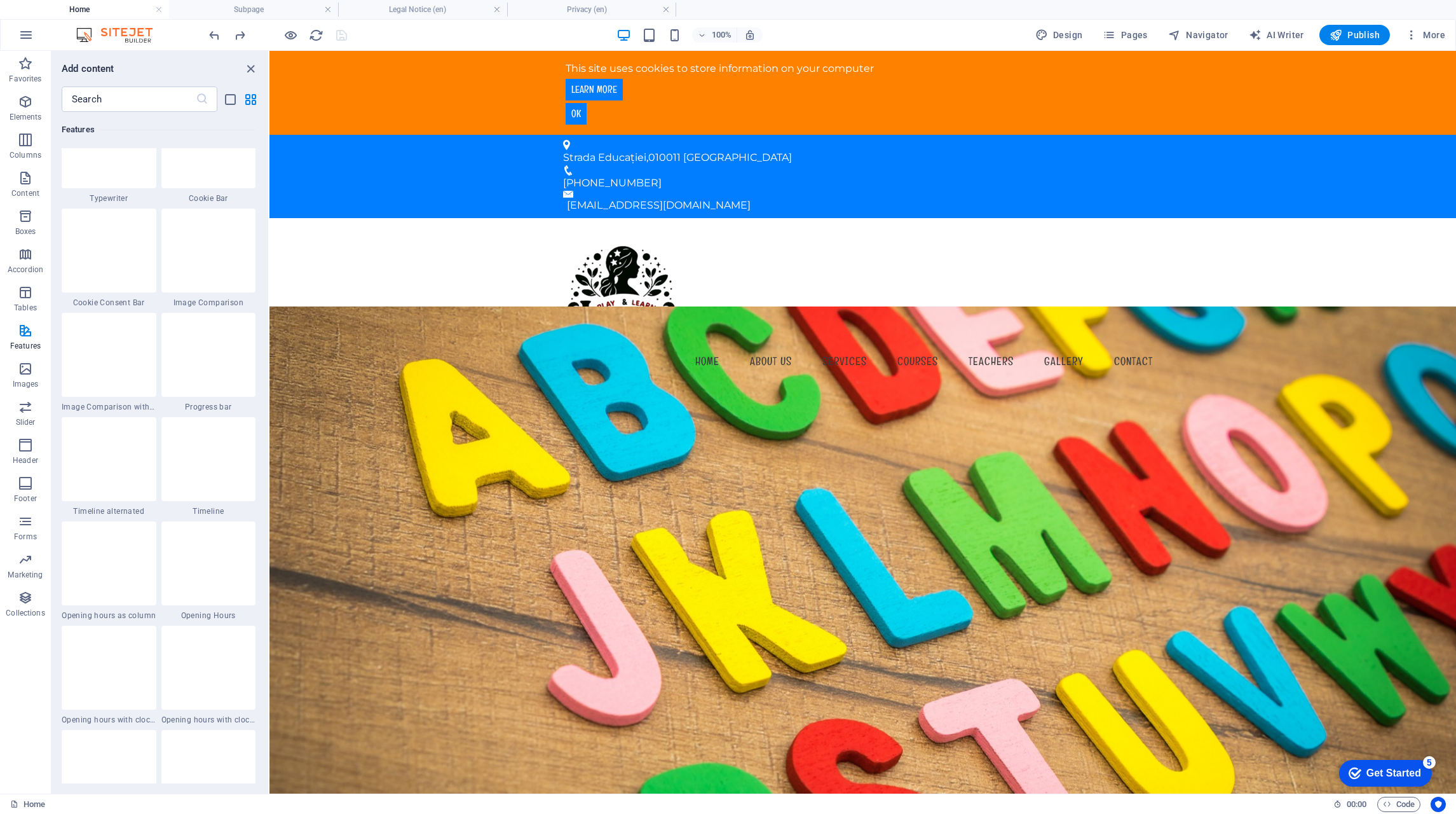
scroll to position [5022, 0]
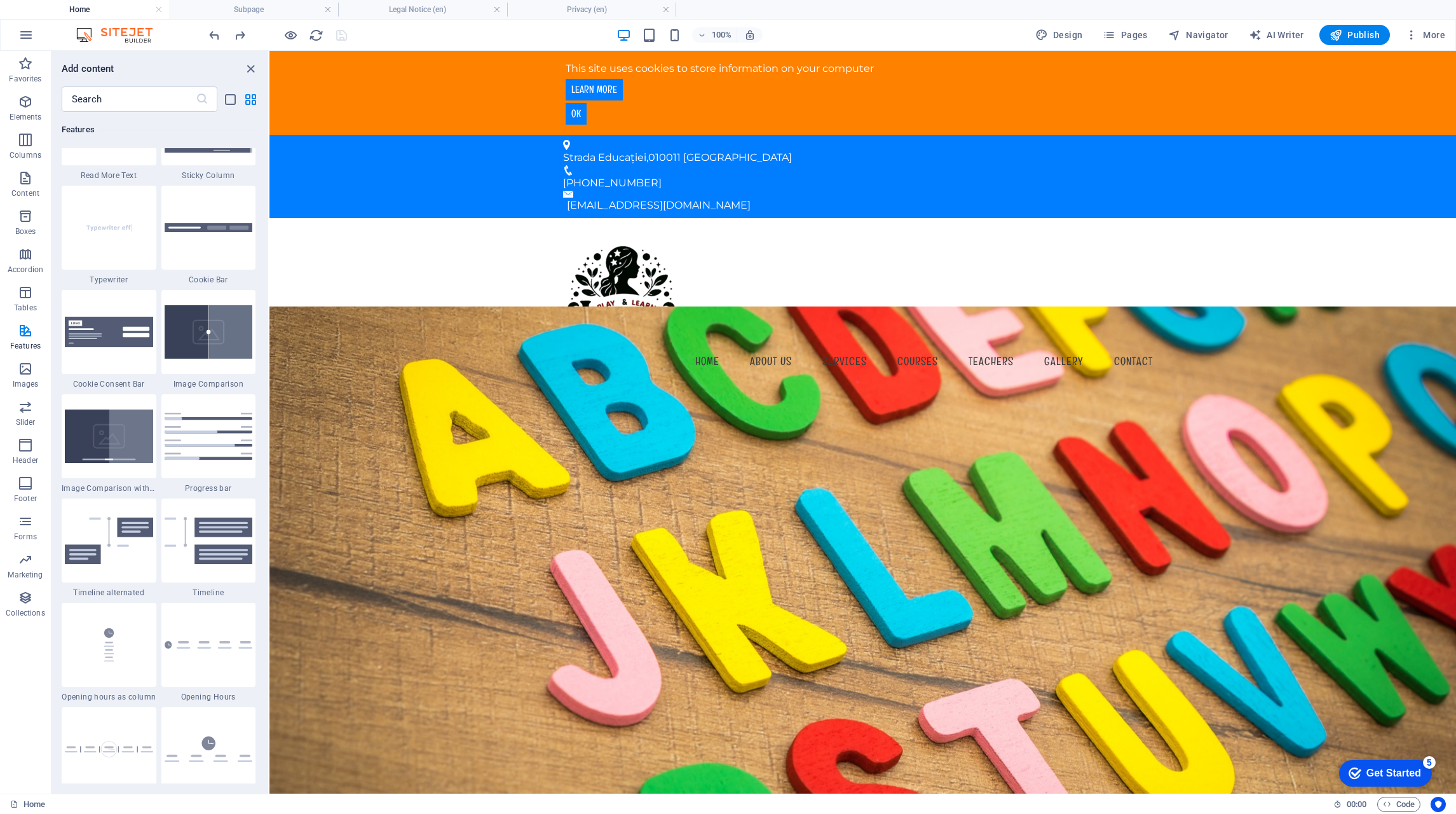
click at [249, 69] on icon "close panel" at bounding box center [250, 68] width 15 height 15
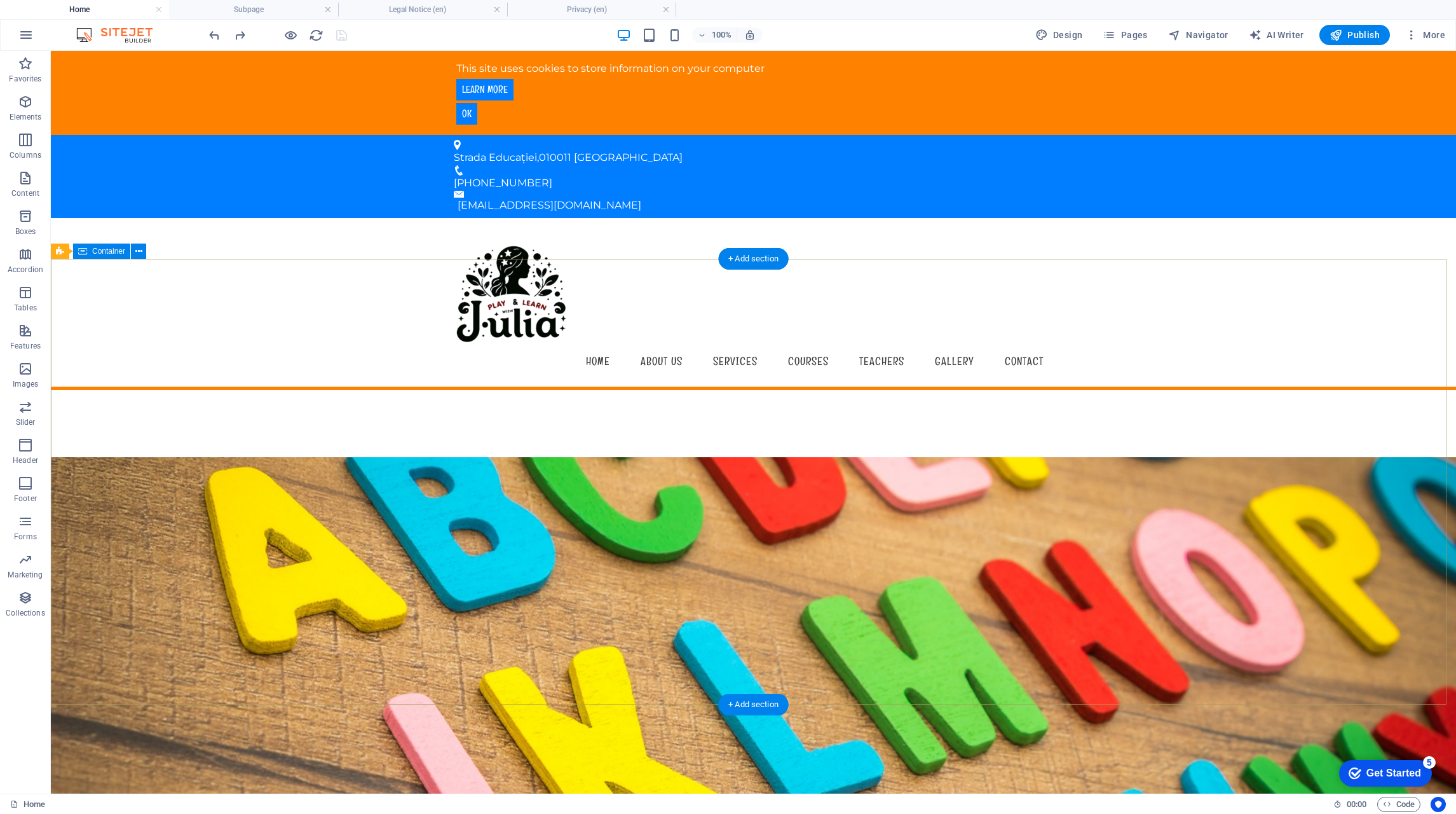
scroll to position [445, 0]
